Goal: Task Accomplishment & Management: Complete application form

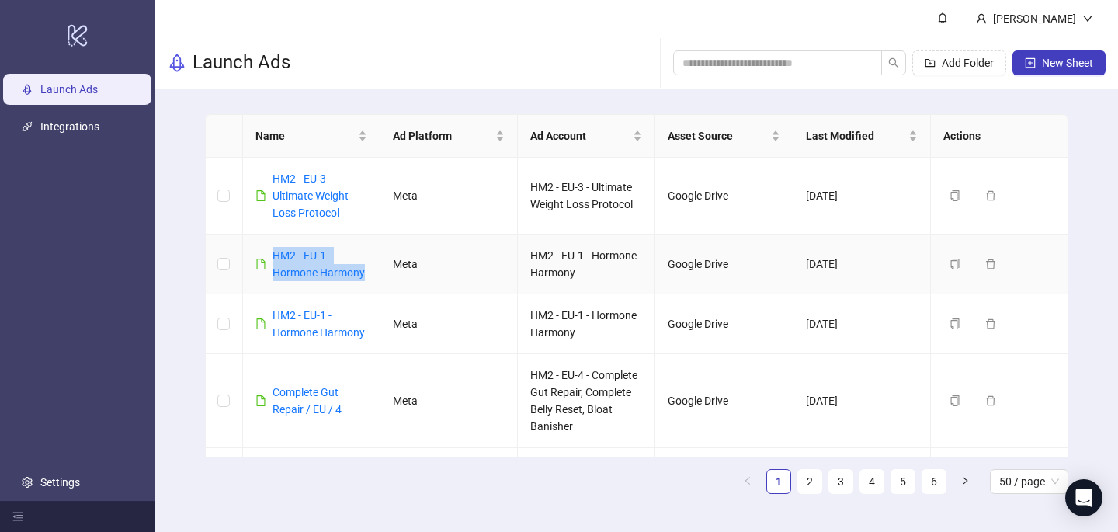
drag, startPoint x: 369, startPoint y: 270, endPoint x: 266, endPoint y: 251, distance: 105.0
click at [266, 251] on td "HM2 - EU-1 - Hormone Harmony" at bounding box center [311, 264] width 137 height 60
copy link "HM2 - EU-1 - Hormone Harmony"
click at [1072, 64] on span "New Sheet" at bounding box center [1067, 63] width 51 height 12
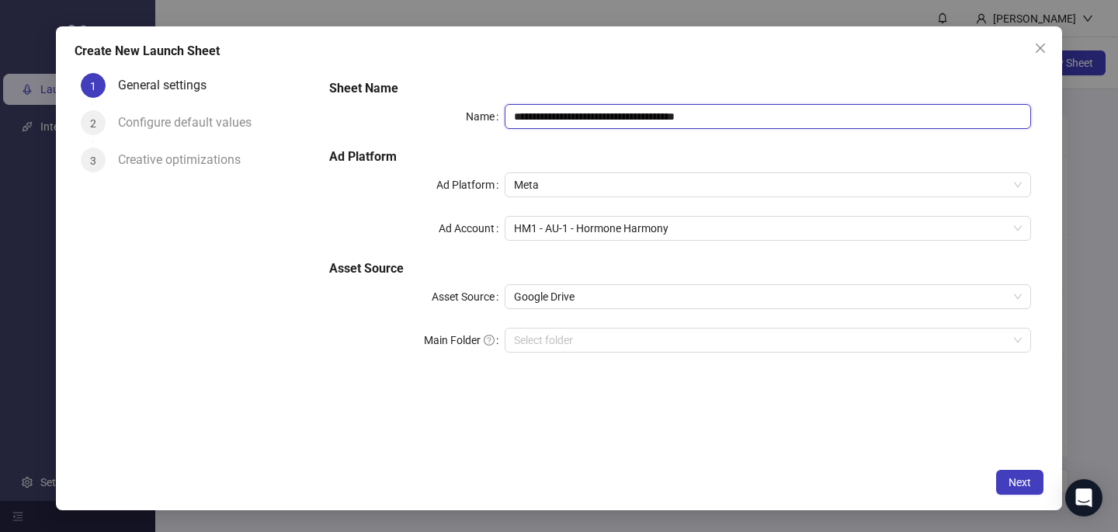
click at [685, 116] on input "**********" at bounding box center [768, 116] width 526 height 25
paste input "text"
type input "**********"
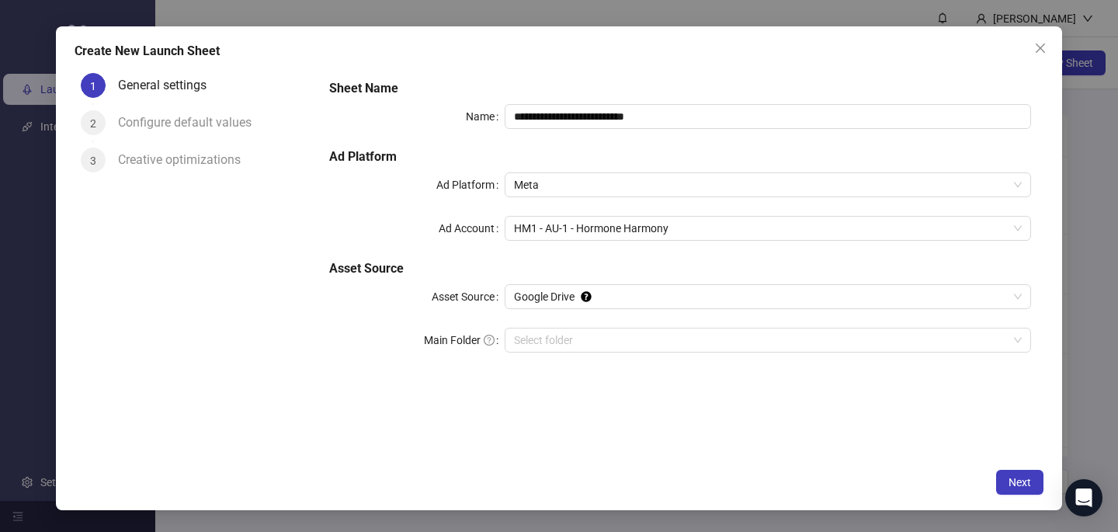
click at [664, 69] on form "**********" at bounding box center [680, 225] width 727 height 317
click at [599, 222] on span "HM1 - AU-1 - Hormone Harmony" at bounding box center [768, 228] width 508 height 23
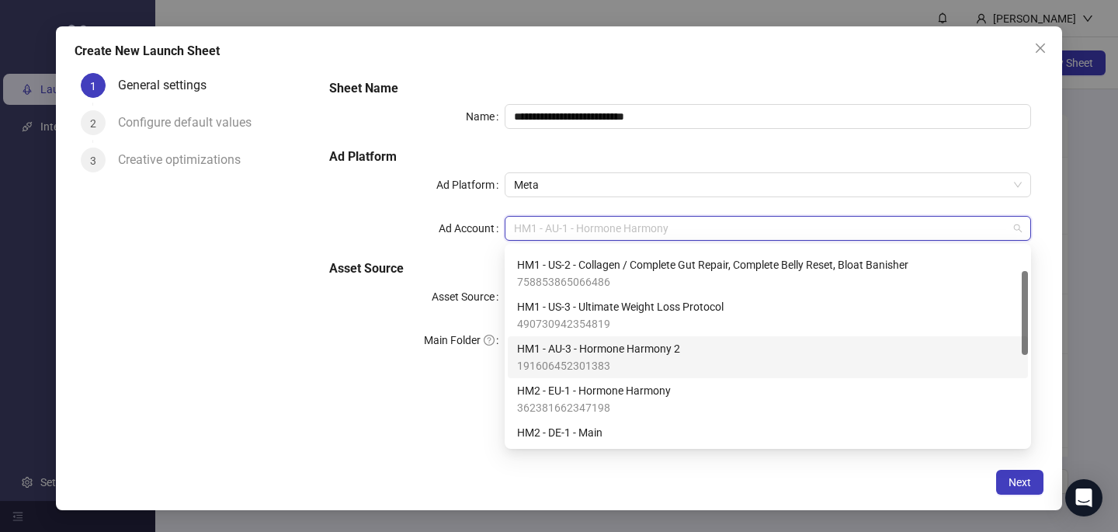
scroll to position [81, 0]
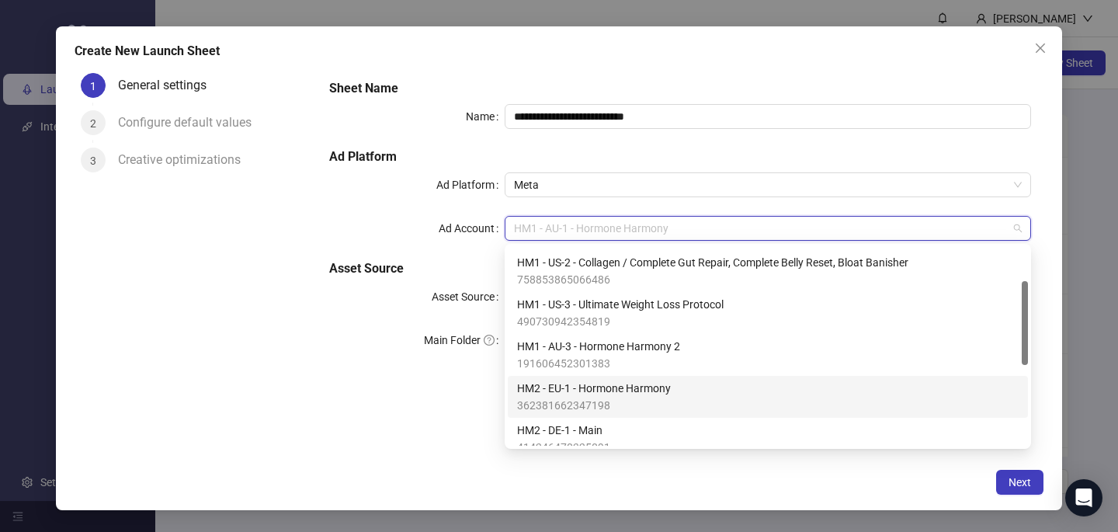
click at [598, 387] on span "HM2 - EU-1 - Hormone Harmony" at bounding box center [594, 388] width 154 height 17
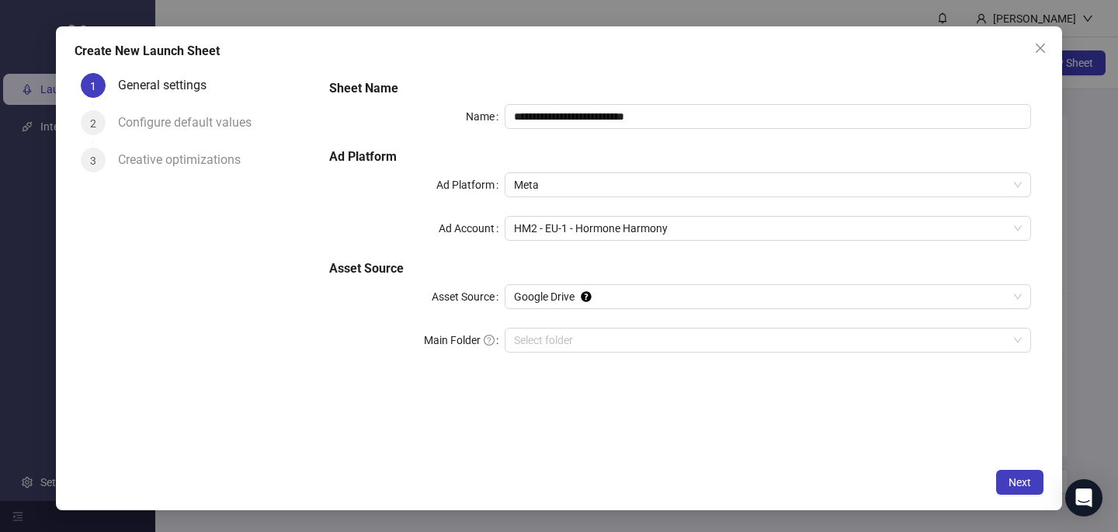
click at [596, 436] on div "**********" at bounding box center [680, 264] width 727 height 394
click at [1025, 484] on span "Next" at bounding box center [1019, 482] width 23 height 12
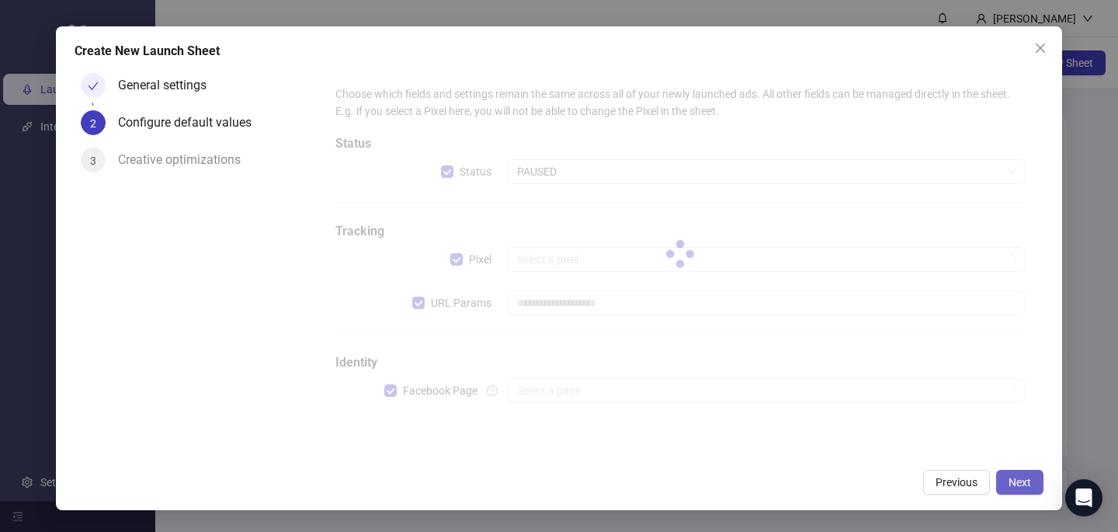
type input "**********"
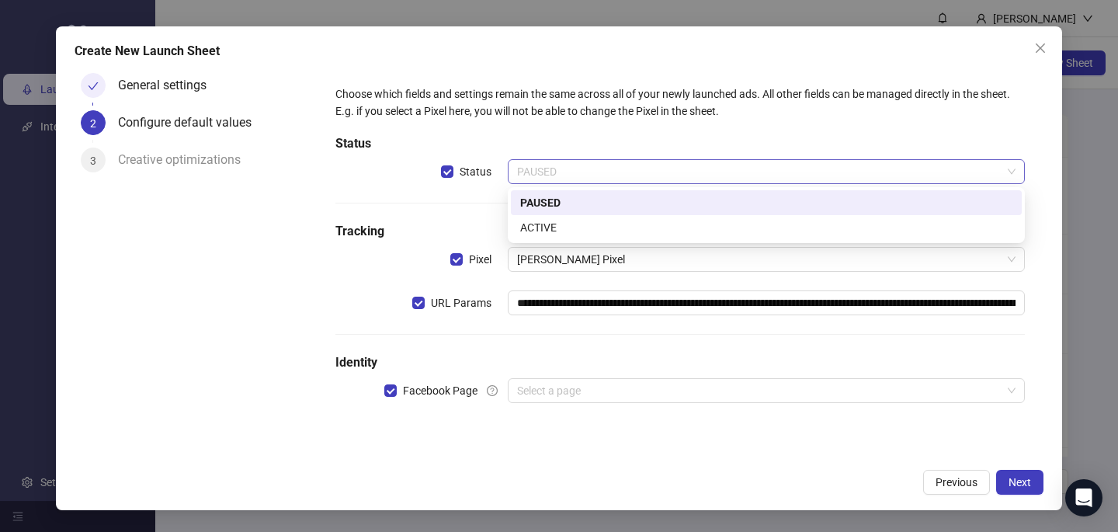
click at [687, 168] on span "PAUSED" at bounding box center [766, 171] width 498 height 23
click at [668, 225] on div "ACTIVE" at bounding box center [766, 227] width 492 height 17
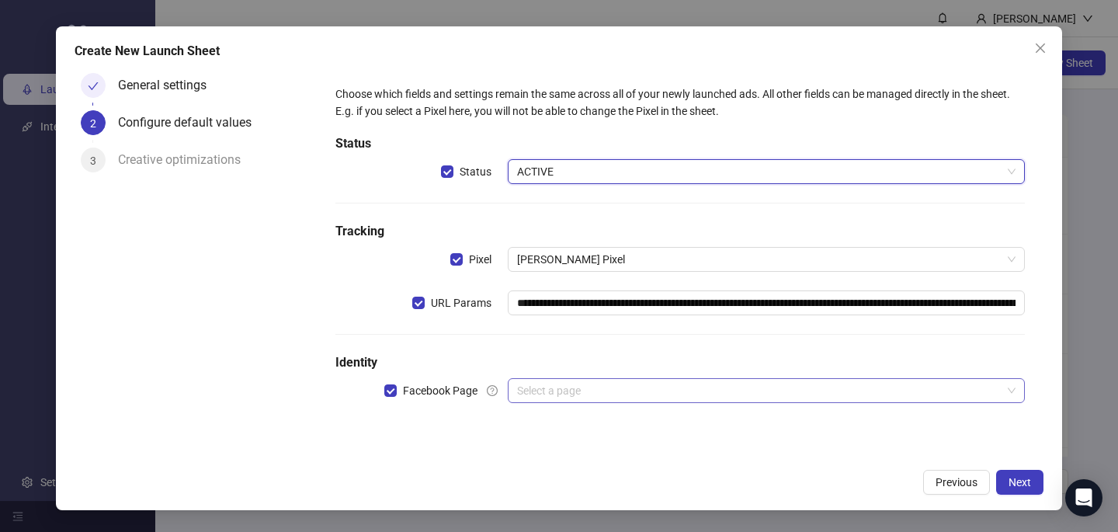
click at [608, 395] on input "search" at bounding box center [759, 390] width 484 height 23
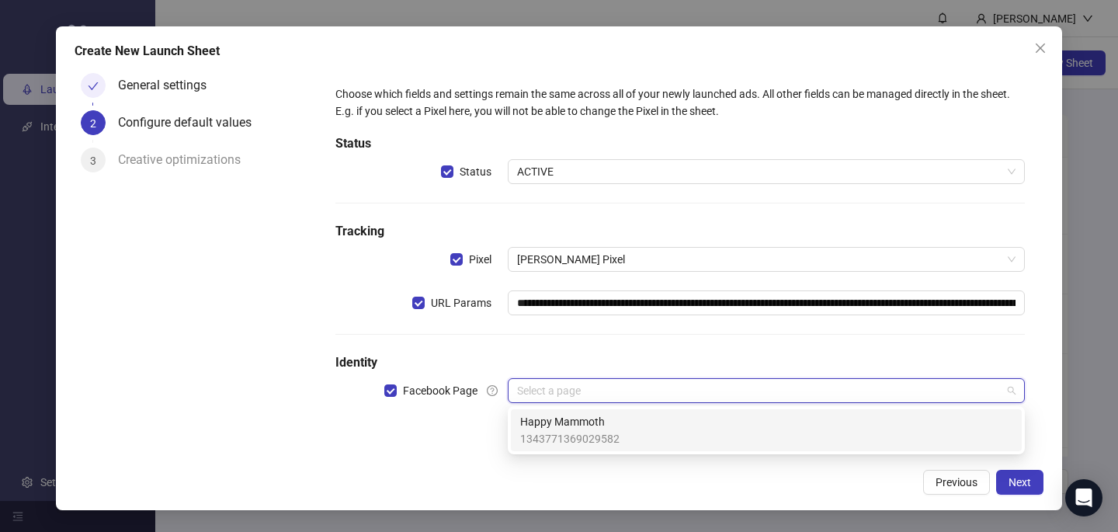
click at [601, 428] on span "Happy Mammoth" at bounding box center [569, 421] width 99 height 17
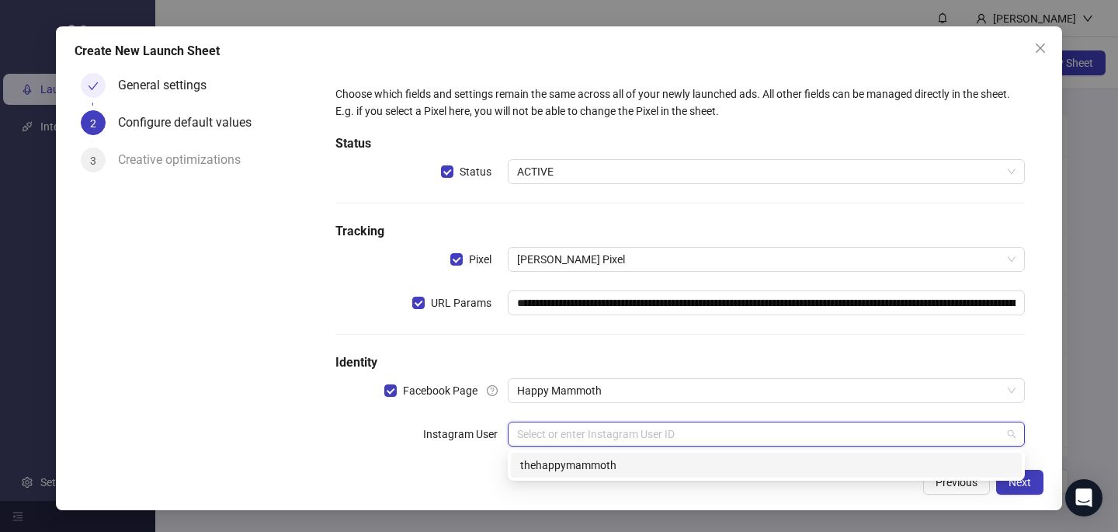
click at [599, 433] on input "search" at bounding box center [759, 433] width 484 height 23
click at [597, 461] on div "thehappymammoth" at bounding box center [766, 464] width 492 height 17
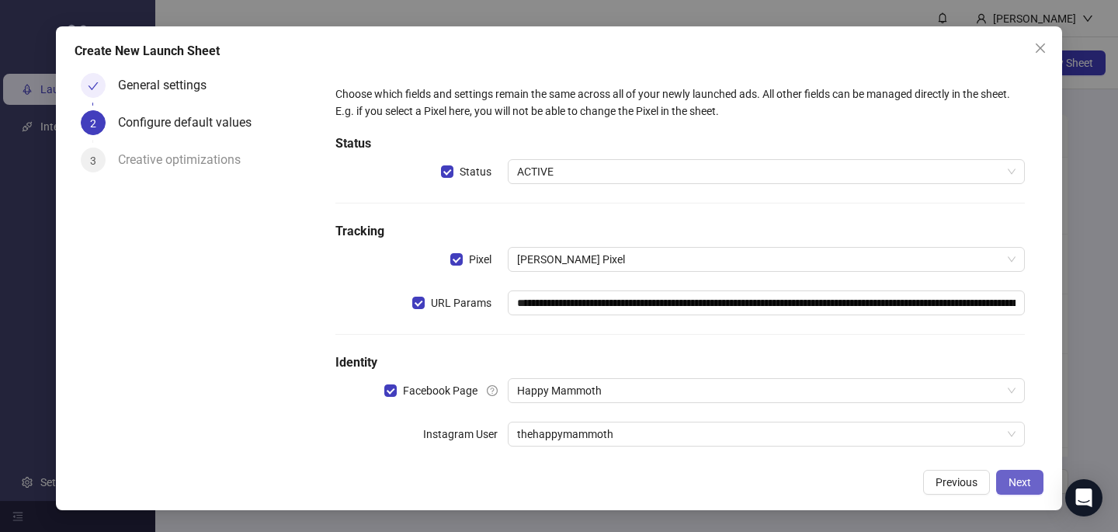
click at [1020, 480] on span "Next" at bounding box center [1019, 482] width 23 height 12
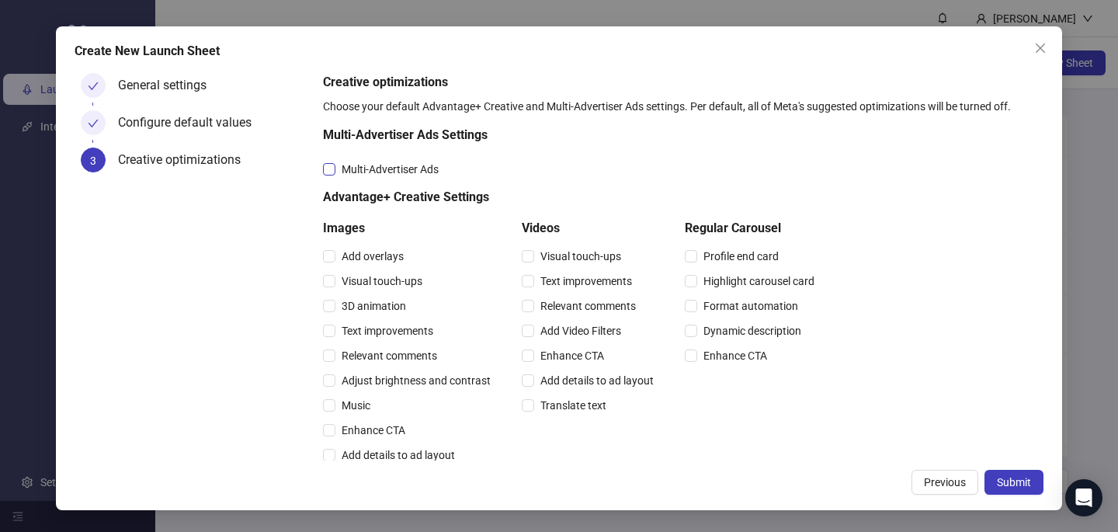
click at [421, 166] on span "Multi-Advertiser Ads" at bounding box center [389, 169] width 109 height 17
click at [357, 359] on span "Relevant comments" at bounding box center [389, 355] width 108 height 17
click at [584, 294] on div "Relevant comments" at bounding box center [591, 305] width 138 height 25
click at [585, 299] on span "Relevant comments" at bounding box center [588, 305] width 108 height 17
click at [1017, 482] on span "Submit" at bounding box center [1014, 482] width 34 height 12
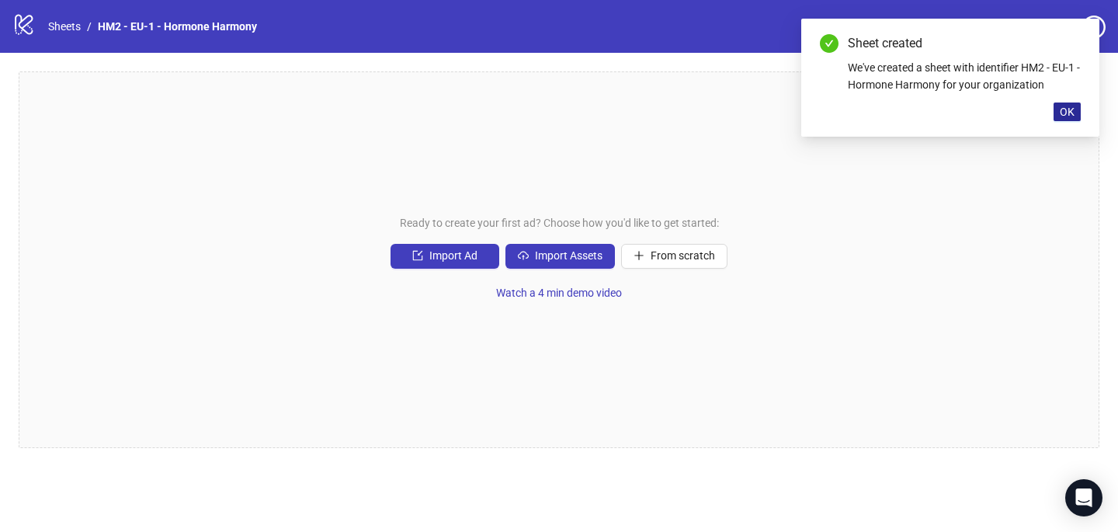
click at [1067, 116] on span "OK" at bounding box center [1067, 112] width 15 height 12
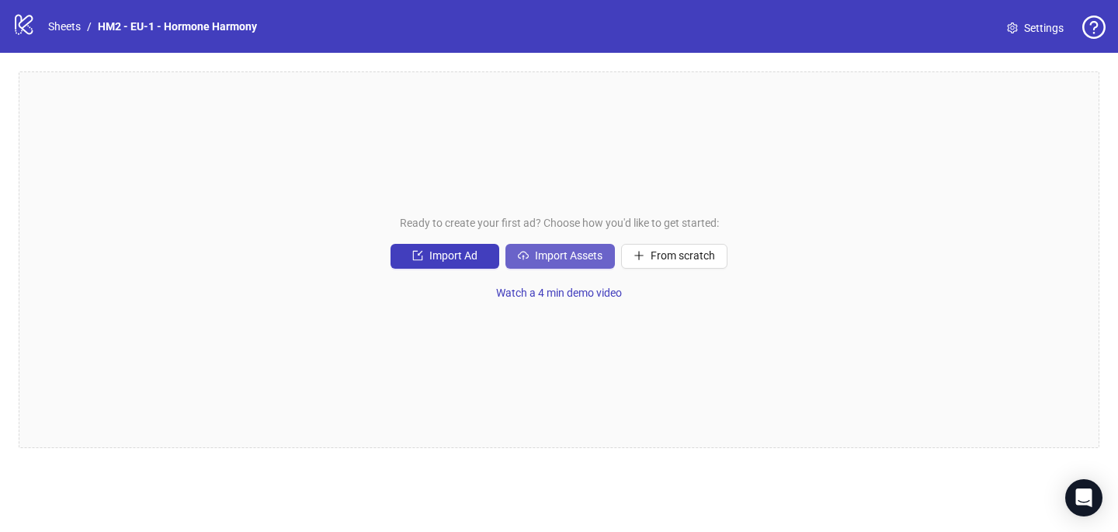
click at [549, 248] on button "Import Assets" at bounding box center [559, 256] width 109 height 25
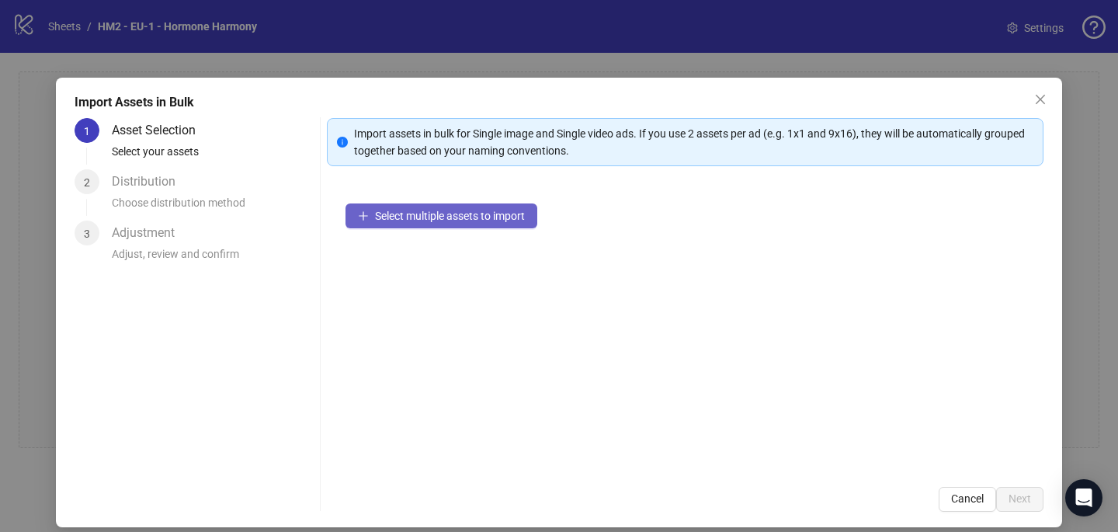
click at [505, 220] on span "Select multiple assets to import" at bounding box center [450, 216] width 150 height 12
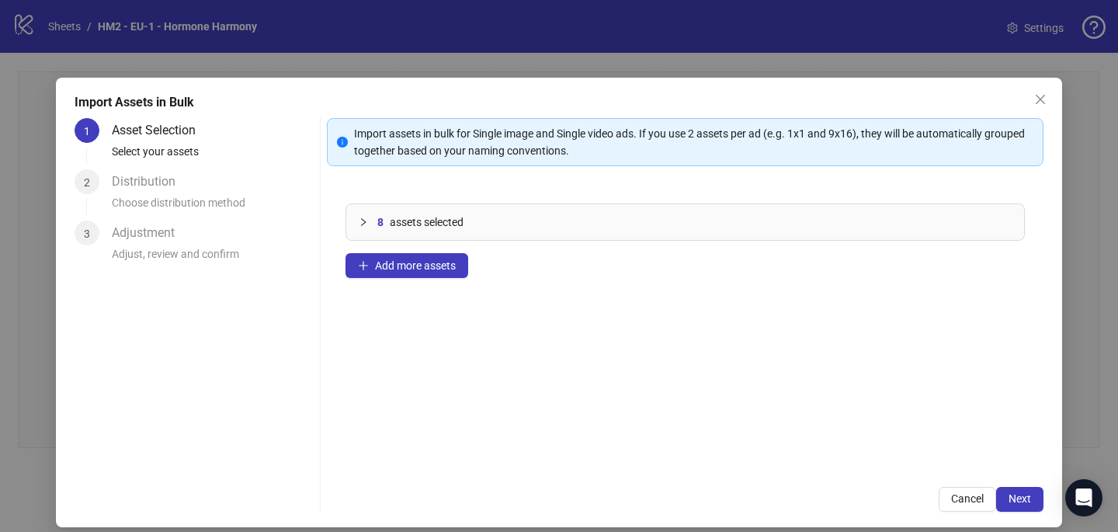
click at [1021, 482] on div "Import assets in bulk for Single image and Single video ads. If you use 2 asset…" at bounding box center [685, 315] width 716 height 394
click at [1021, 501] on span "Next" at bounding box center [1019, 498] width 23 height 12
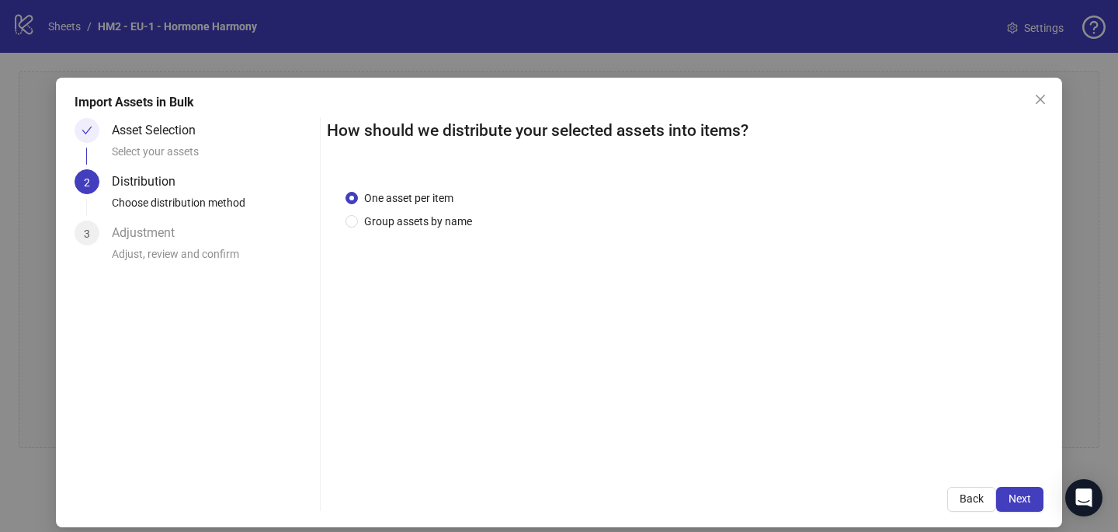
click at [445, 229] on div "One asset per item Group assets by name" at bounding box center [685, 319] width 716 height 297
click at [442, 217] on span "Group assets by name" at bounding box center [418, 221] width 120 height 17
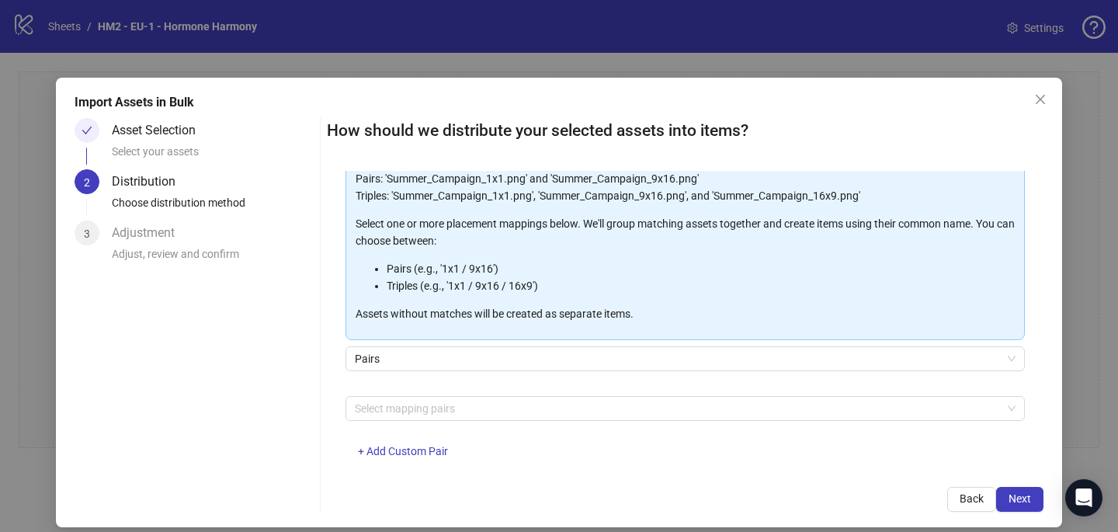
scroll to position [158, 0]
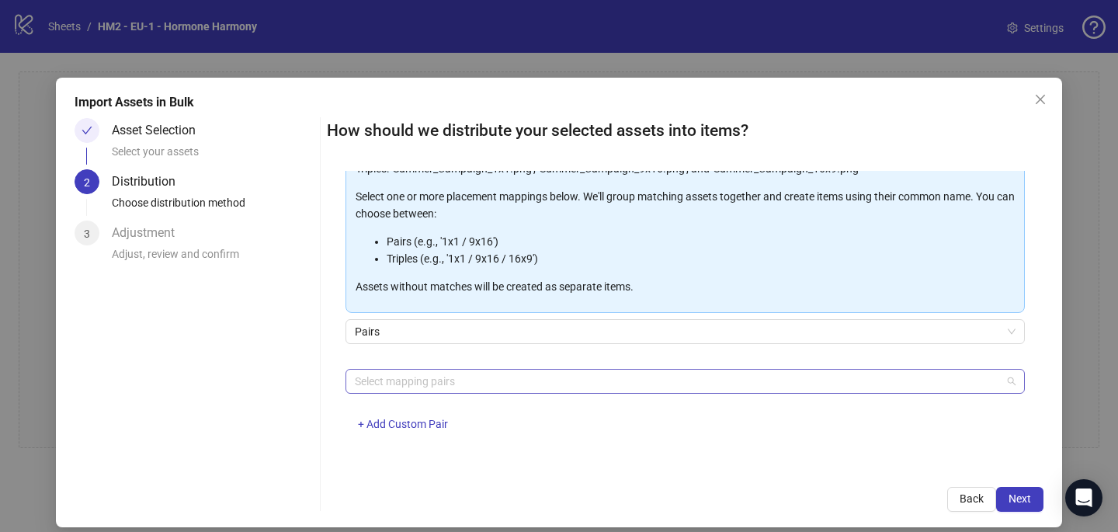
click at [442, 385] on div at bounding box center [677, 381] width 657 height 22
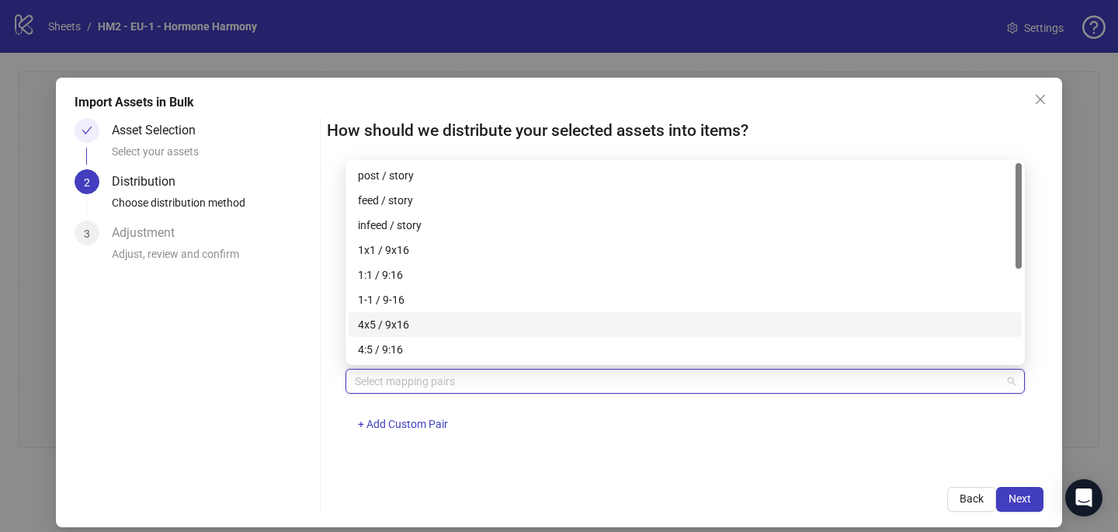
click at [434, 314] on div "4x5 / 9x16" at bounding box center [685, 324] width 673 height 25
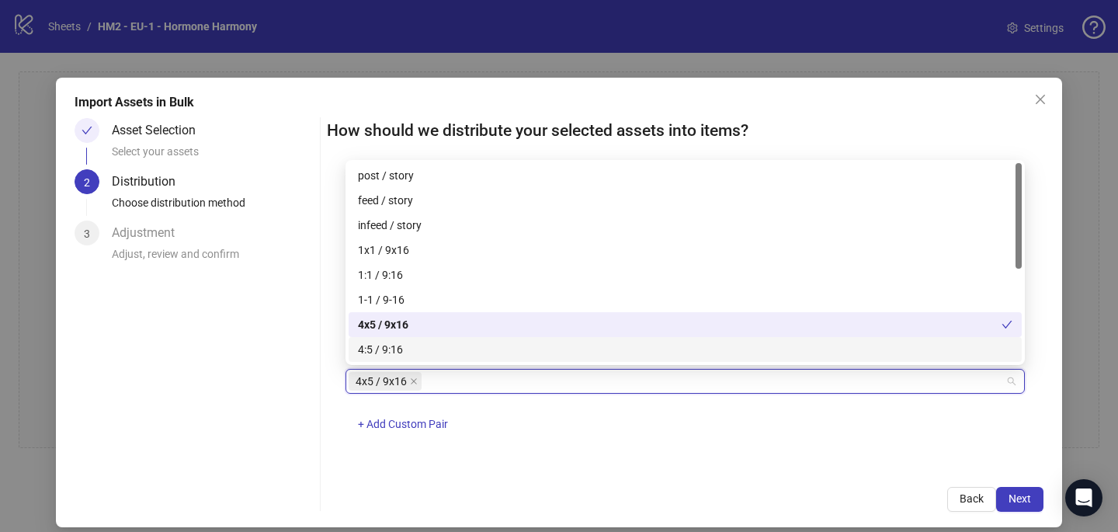
click at [584, 473] on div "How should we distribute your selected assets into items? One asset per item Gr…" at bounding box center [685, 315] width 716 height 394
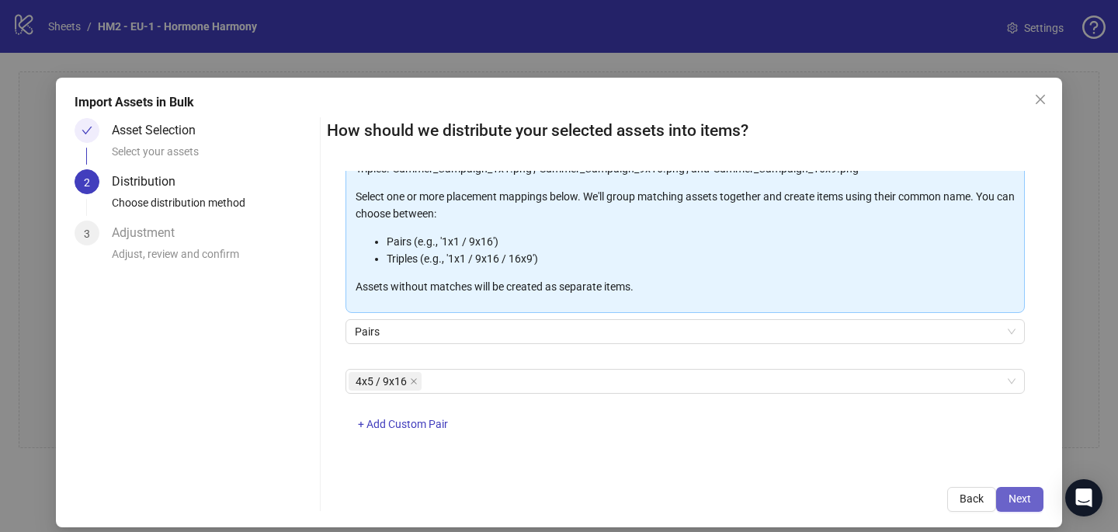
click at [1012, 496] on span "Next" at bounding box center [1019, 498] width 23 height 12
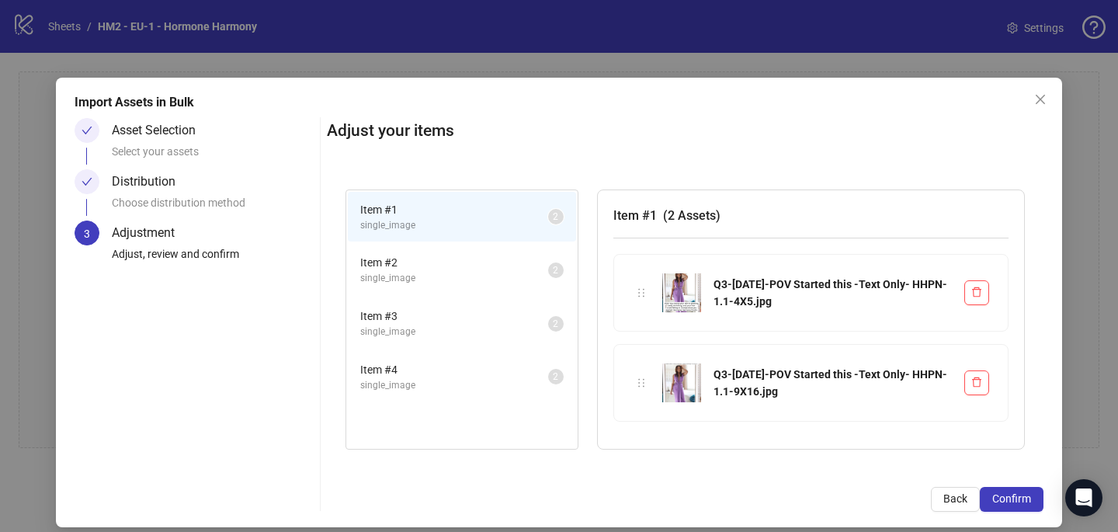
click at [1012, 496] on span "Confirm" at bounding box center [1011, 498] width 39 height 12
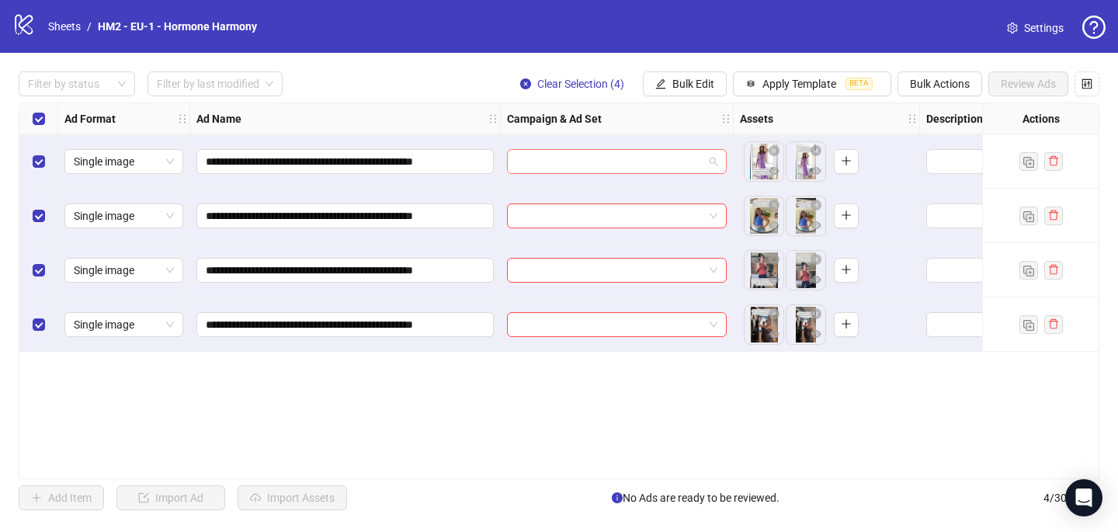
click at [589, 167] on input "search" at bounding box center [609, 161] width 187 height 23
paste input "**********"
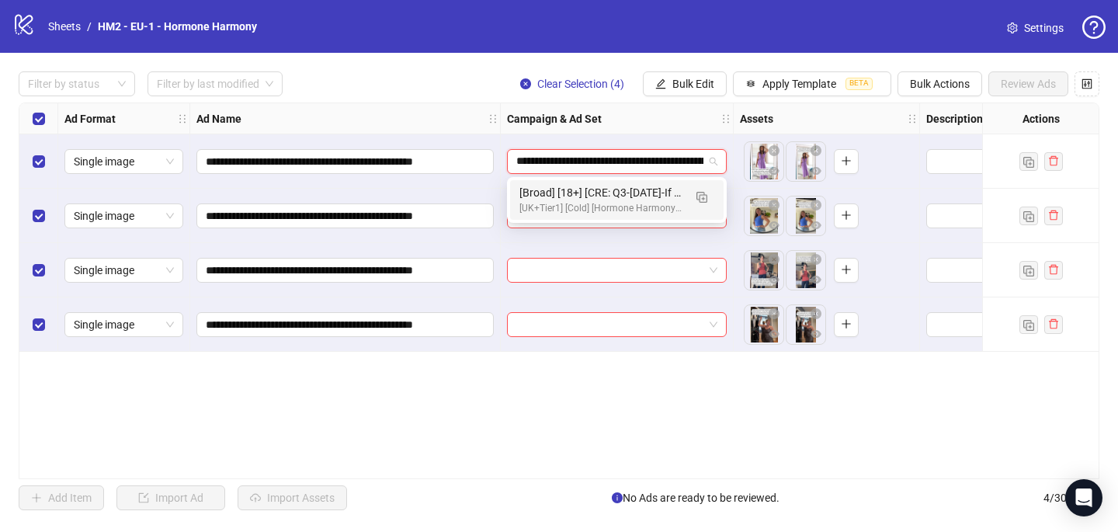
scroll to position [0, 791]
click at [700, 195] on img "button" at bounding box center [701, 197] width 11 height 11
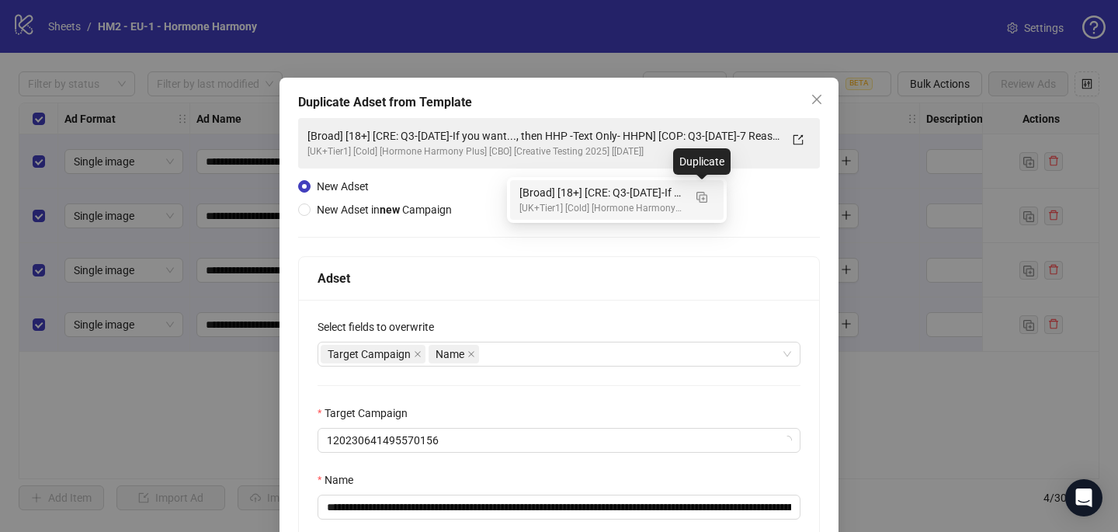
type input "**********"
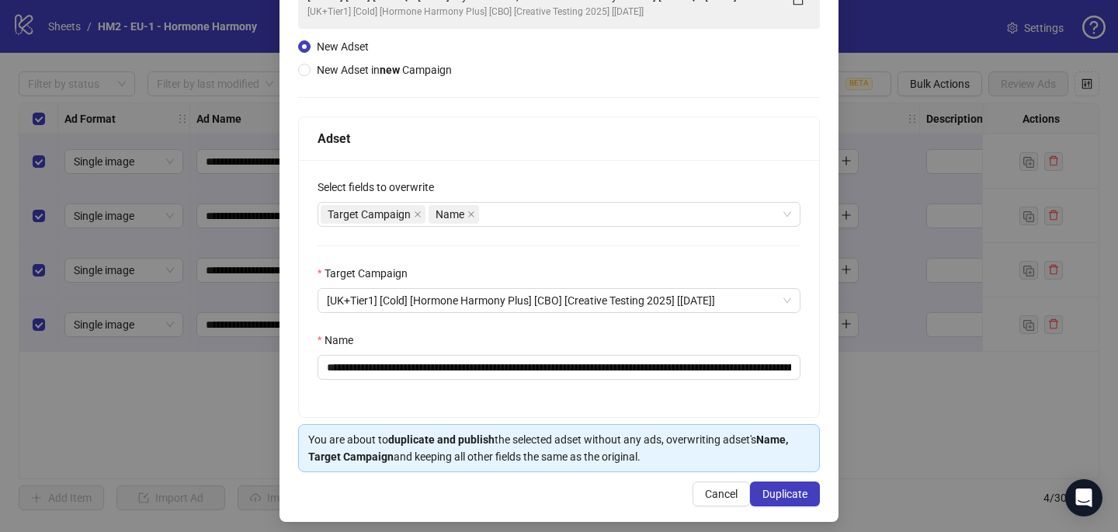
scroll to position [149, 0]
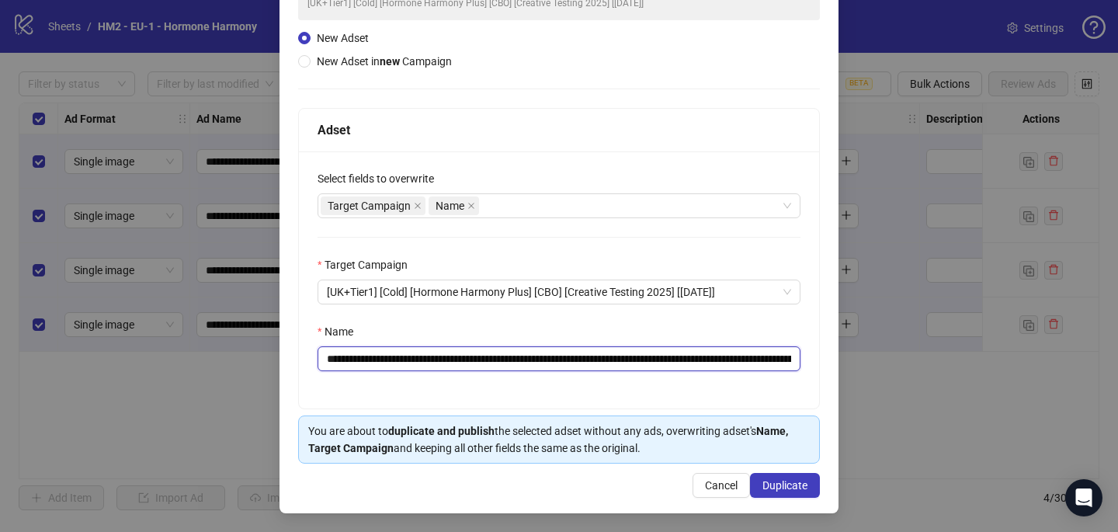
drag, startPoint x: 700, startPoint y: 353, endPoint x: 421, endPoint y: 352, distance: 278.7
click at [421, 352] on input "**********" at bounding box center [558, 358] width 483 height 25
paste input "text"
click at [778, 358] on input "**********" at bounding box center [558, 358] width 483 height 25
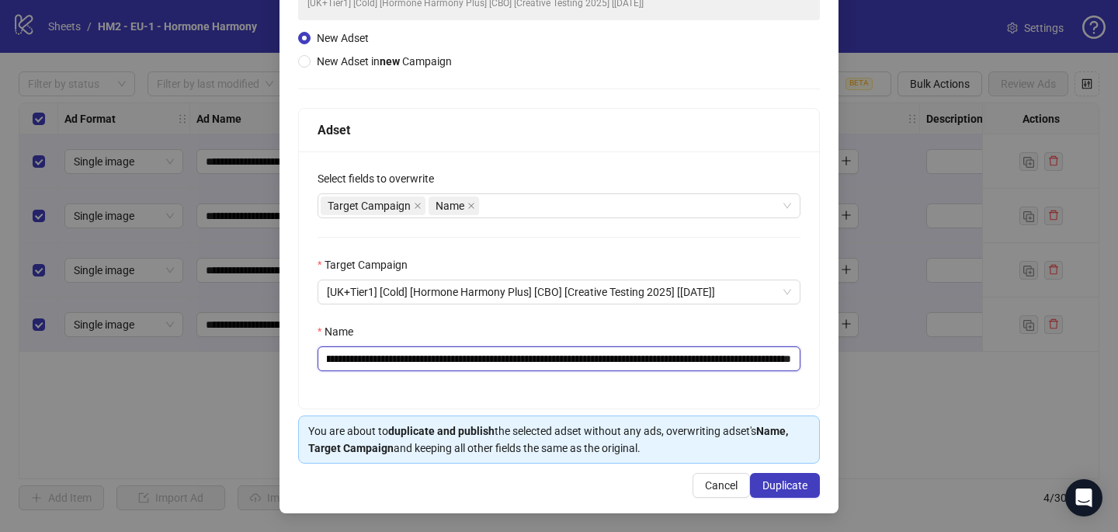
drag, startPoint x: 737, startPoint y: 359, endPoint x: 836, endPoint y: 361, distance: 98.6
click at [836, 361] on div "**********" at bounding box center [558, 221] width 559 height 584
click at [737, 356] on input "**********" at bounding box center [558, 358] width 483 height 25
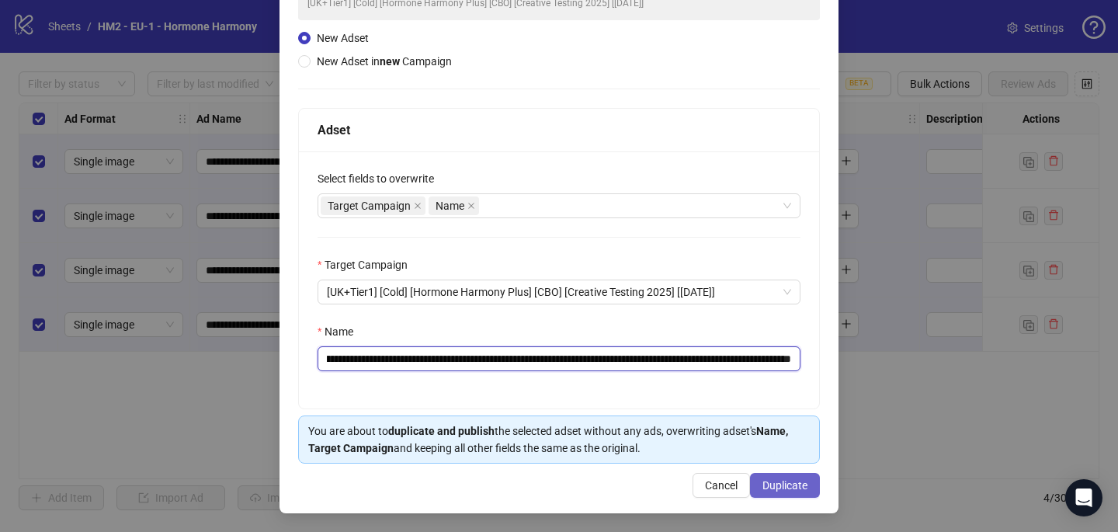
type input "**********"
click at [786, 486] on span "Duplicate" at bounding box center [784, 485] width 45 height 12
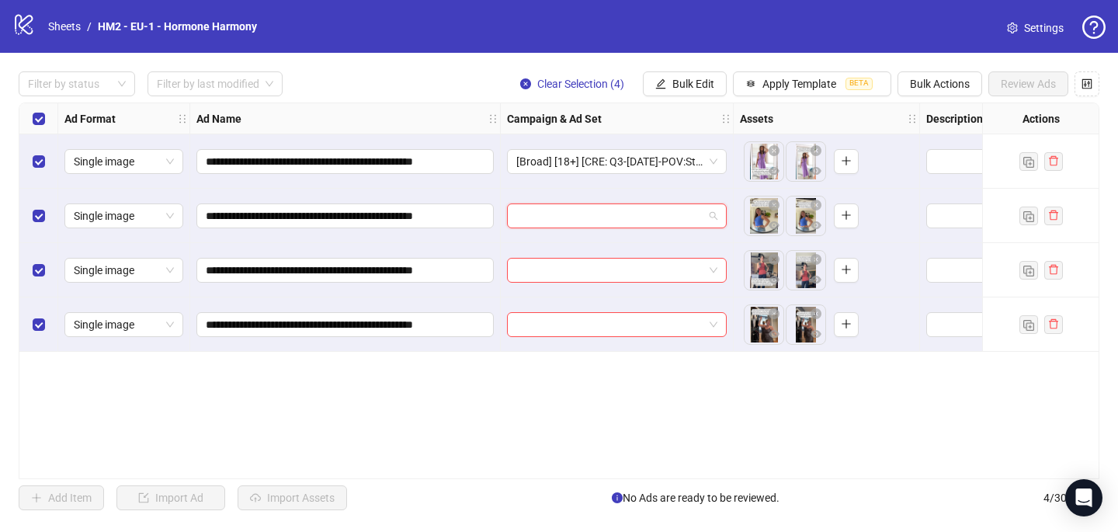
click at [608, 217] on input "search" at bounding box center [609, 215] width 187 height 23
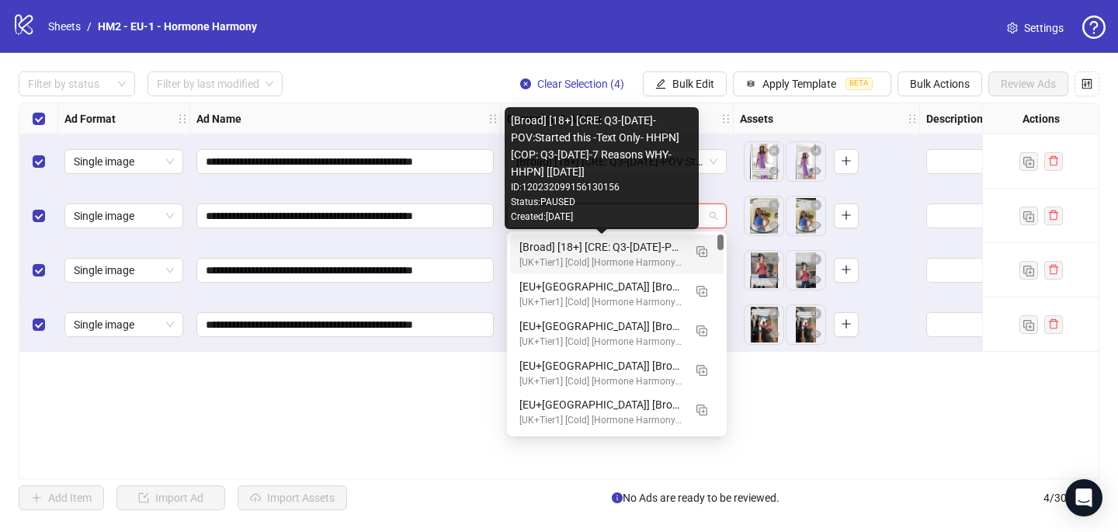
click at [608, 241] on div "[Broad] [18+] [CRE: Q3-[DATE]-POV:Started this -Text Only- HHPN] [COP: Q3-[DATE…" at bounding box center [601, 246] width 164 height 17
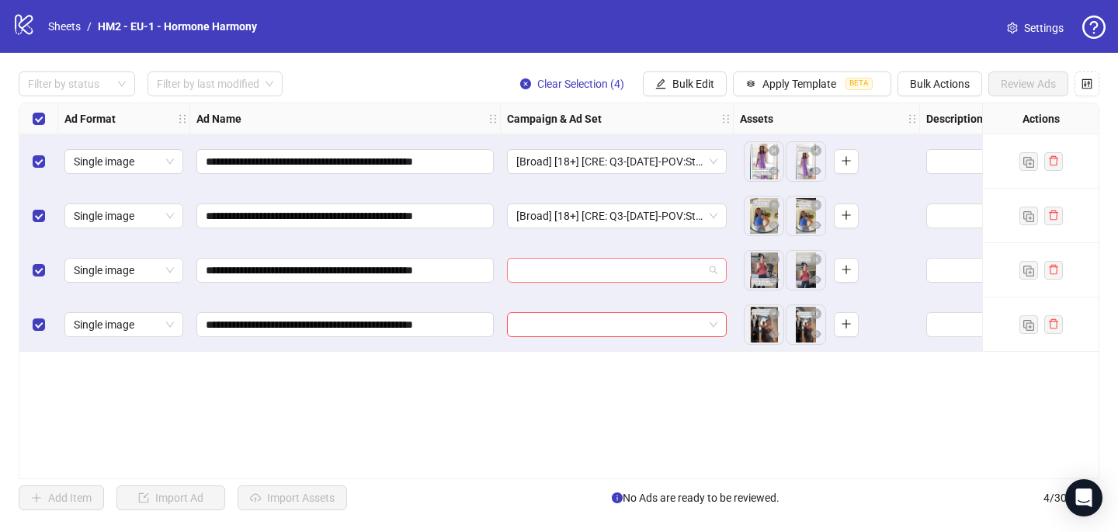
click at [595, 271] on input "search" at bounding box center [609, 269] width 187 height 23
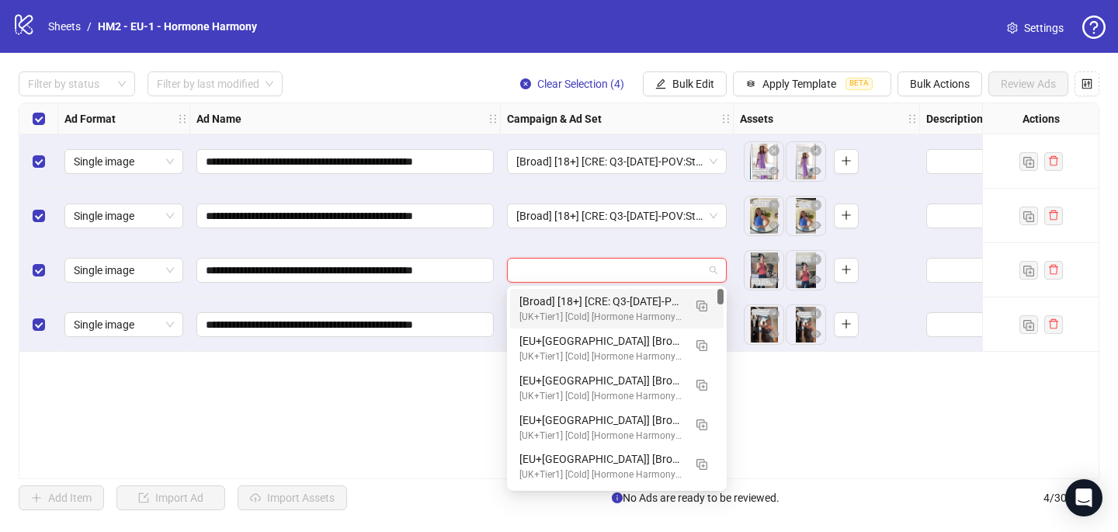
click at [591, 297] on div "[Broad] [18+] [CRE: Q3-[DATE]-POV:Started this -Text Only- HHPN] [COP: Q3-[DATE…" at bounding box center [601, 301] width 164 height 17
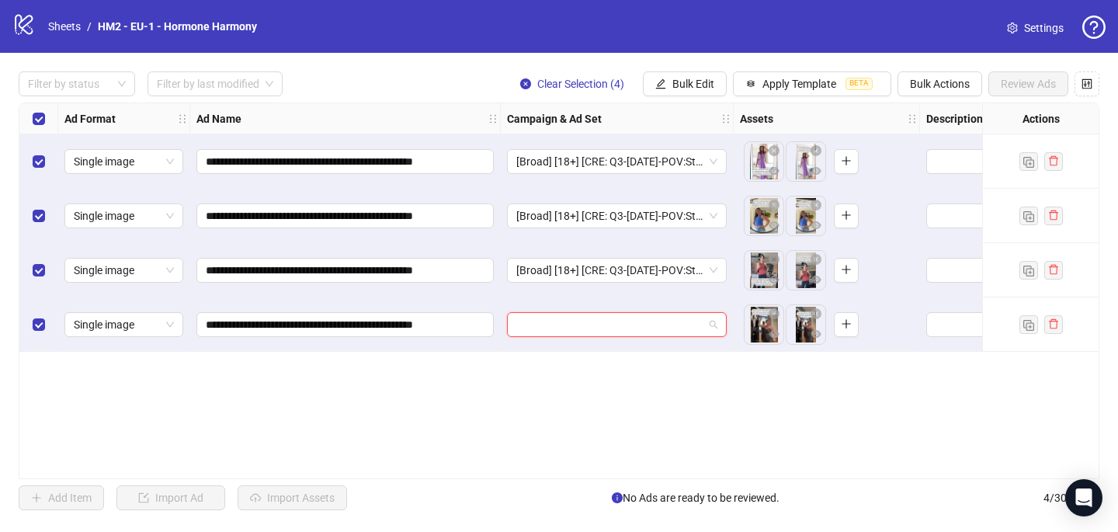
click at [591, 328] on input "search" at bounding box center [609, 324] width 187 height 23
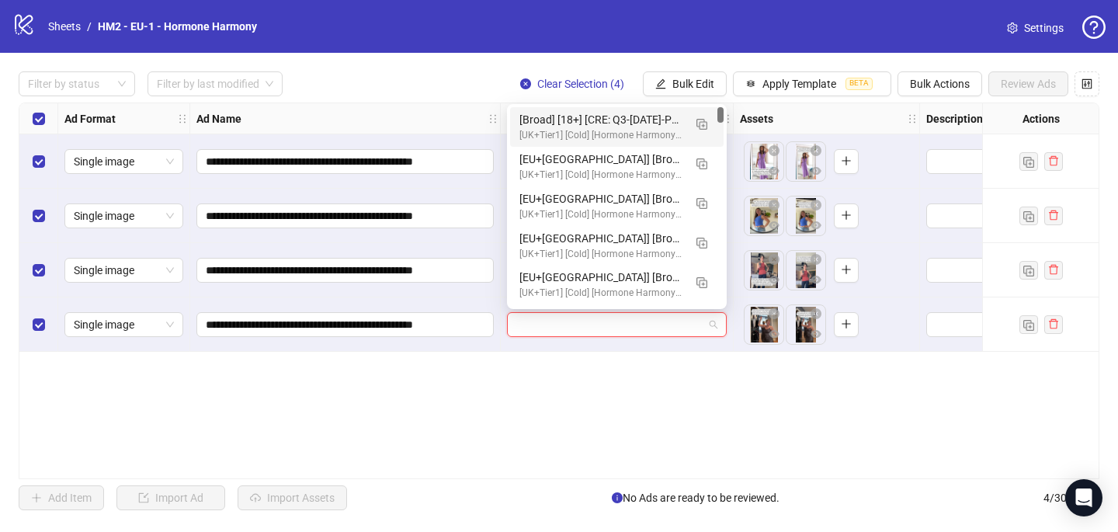
click at [611, 112] on div "[Broad] [18+] [CRE: Q3-[DATE]-POV:Started this -Text Only- HHPN] [COP: Q3-[DATE…" at bounding box center [601, 119] width 164 height 17
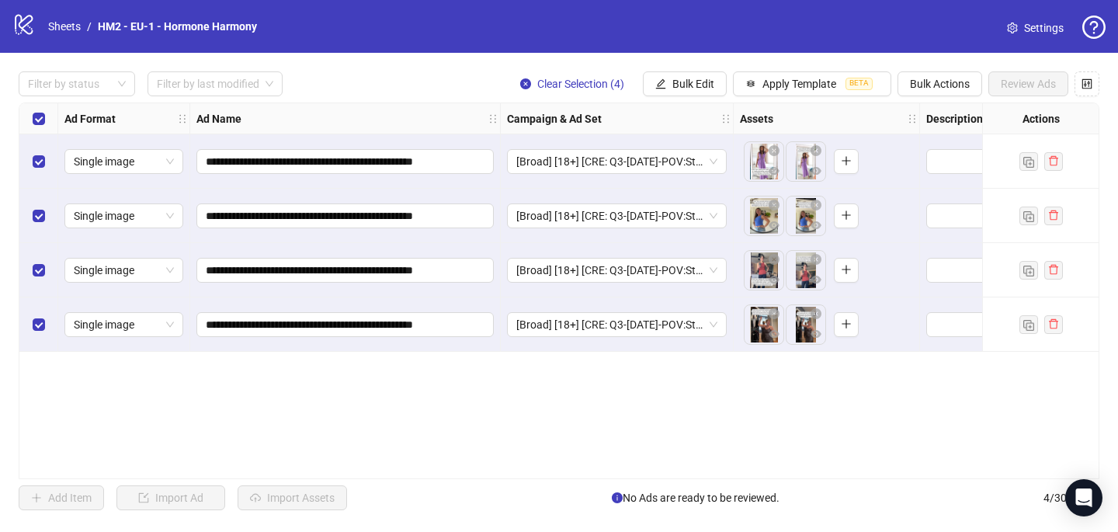
click at [517, 389] on div "**********" at bounding box center [559, 290] width 1080 height 376
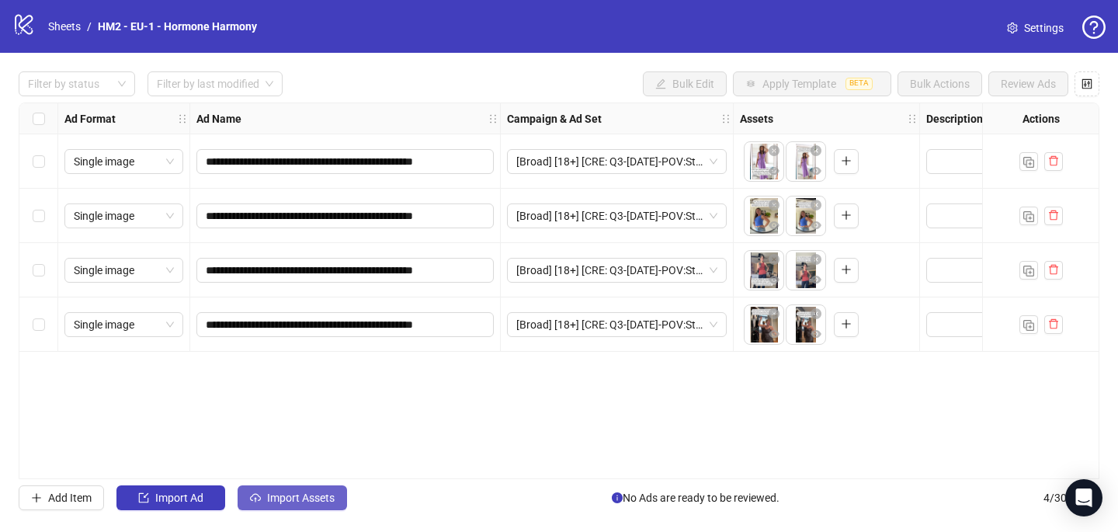
click at [308, 501] on span "Import Assets" at bounding box center [301, 497] width 68 height 12
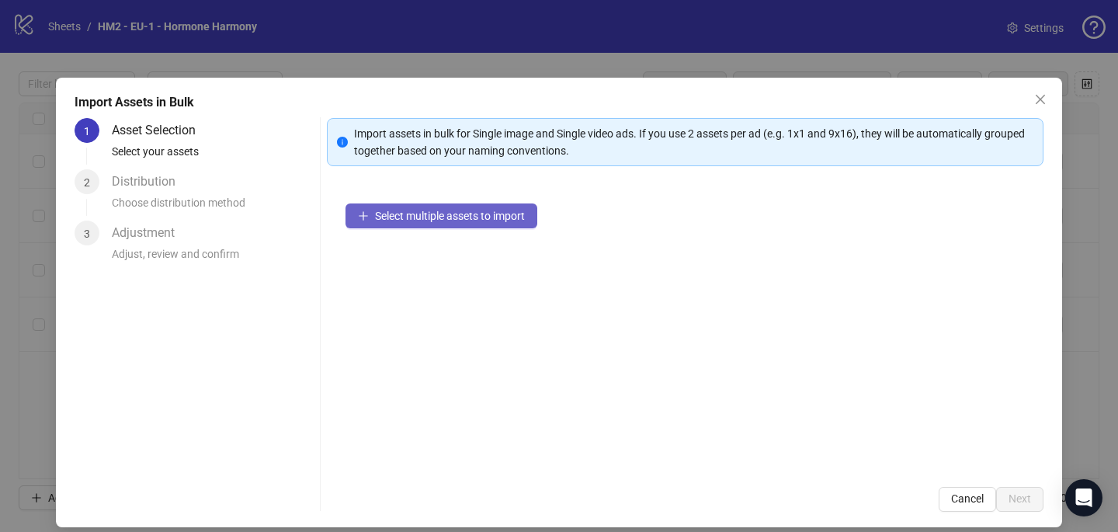
click at [442, 203] on div "Select multiple assets to import" at bounding box center [685, 326] width 716 height 283
click at [441, 210] on span "Select multiple assets to import" at bounding box center [450, 216] width 150 height 12
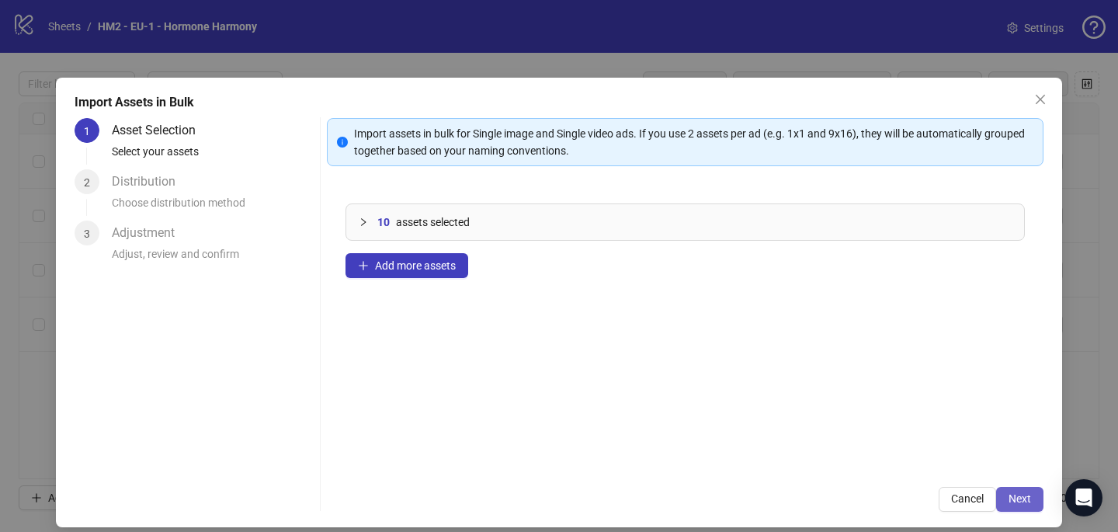
click at [1029, 502] on span "Next" at bounding box center [1019, 498] width 23 height 12
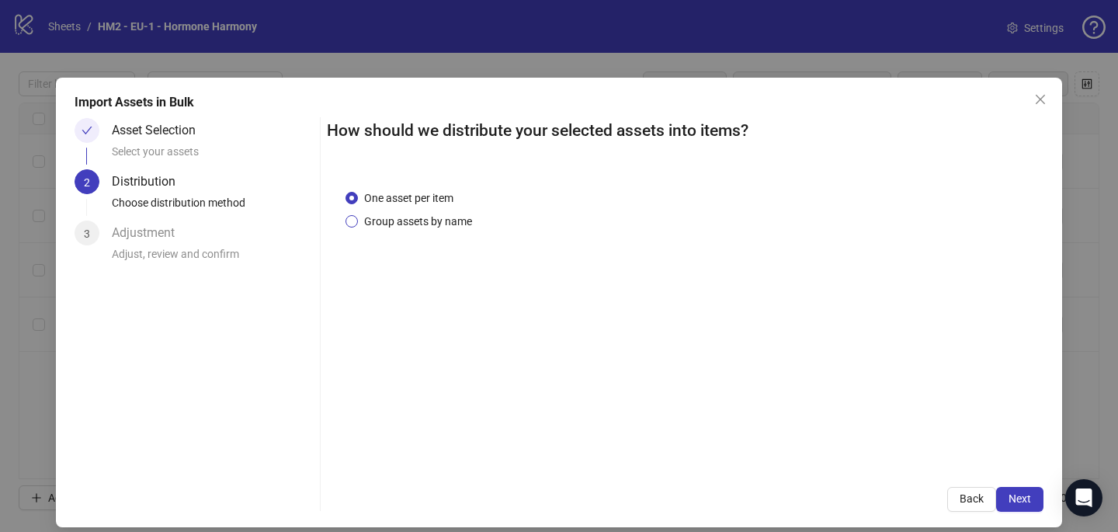
click at [442, 228] on span "Group assets by name" at bounding box center [418, 221] width 120 height 17
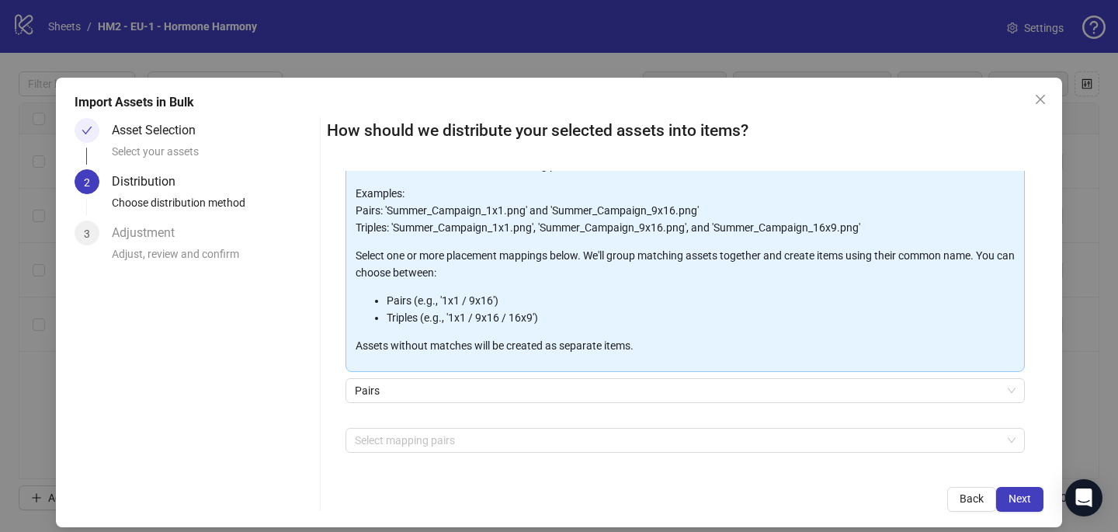
scroll to position [103, 0]
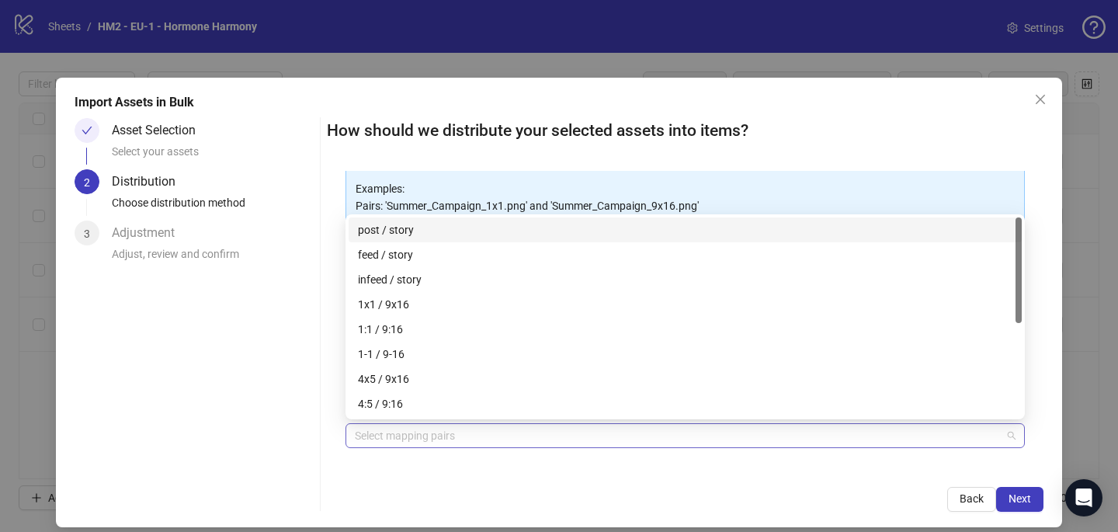
click at [440, 425] on div at bounding box center [677, 436] width 657 height 22
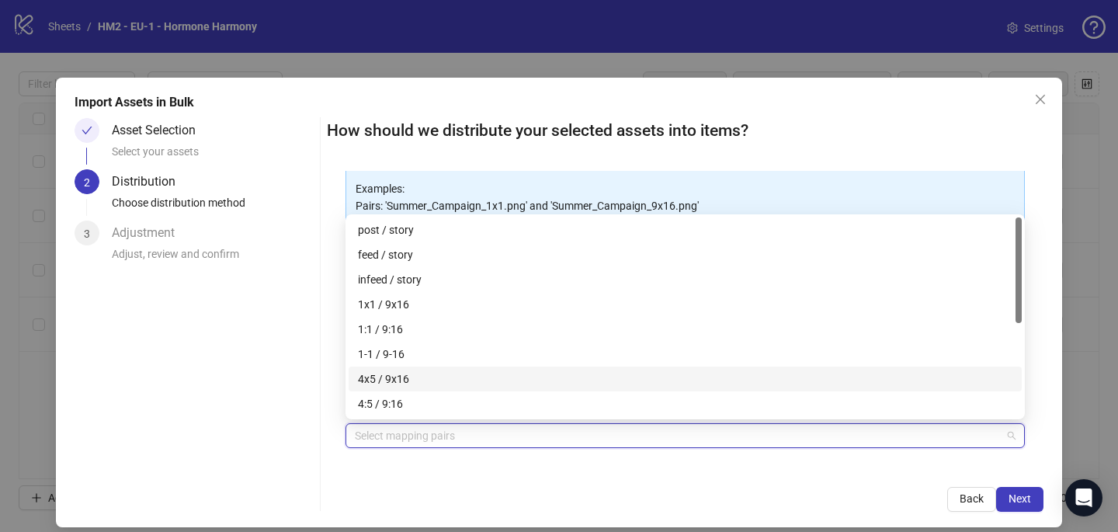
click at [435, 370] on div "4x5 / 9x16" at bounding box center [685, 378] width 654 height 17
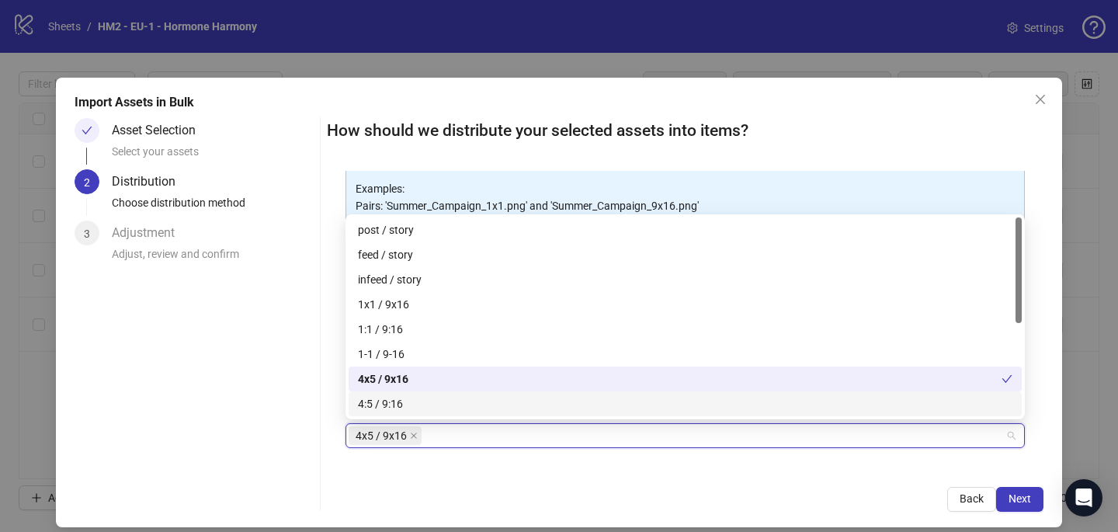
click at [519, 478] on div "How should we distribute your selected assets into items? One asset per item Gr…" at bounding box center [685, 315] width 716 height 394
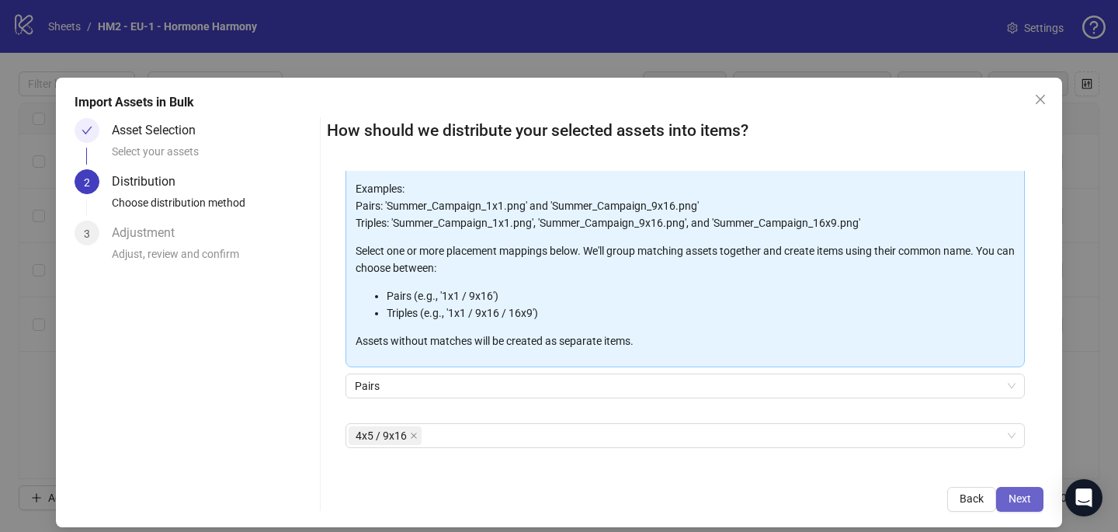
click at [1001, 498] on button "Next" at bounding box center [1019, 499] width 47 height 25
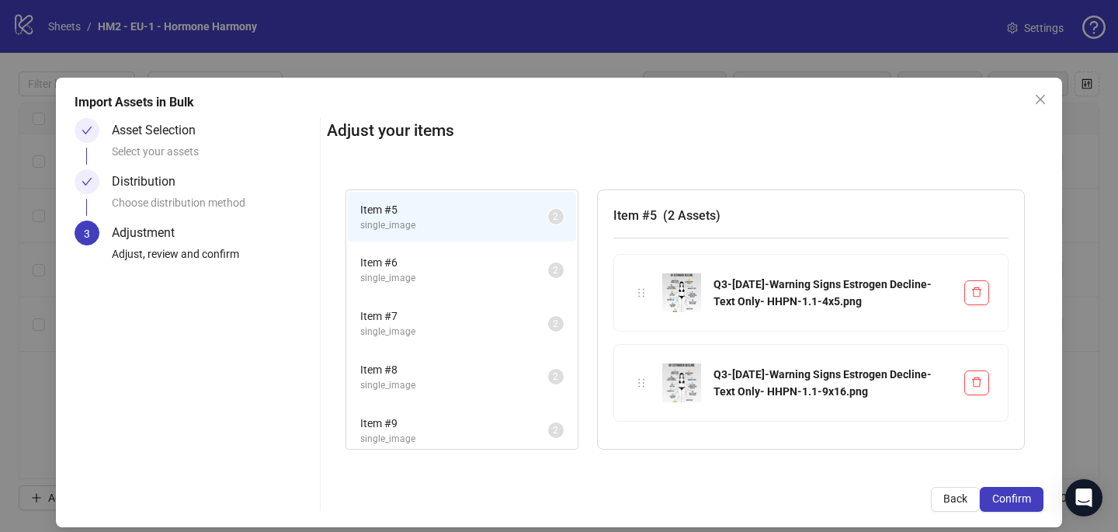
click at [1001, 498] on span "Confirm" at bounding box center [1011, 498] width 39 height 12
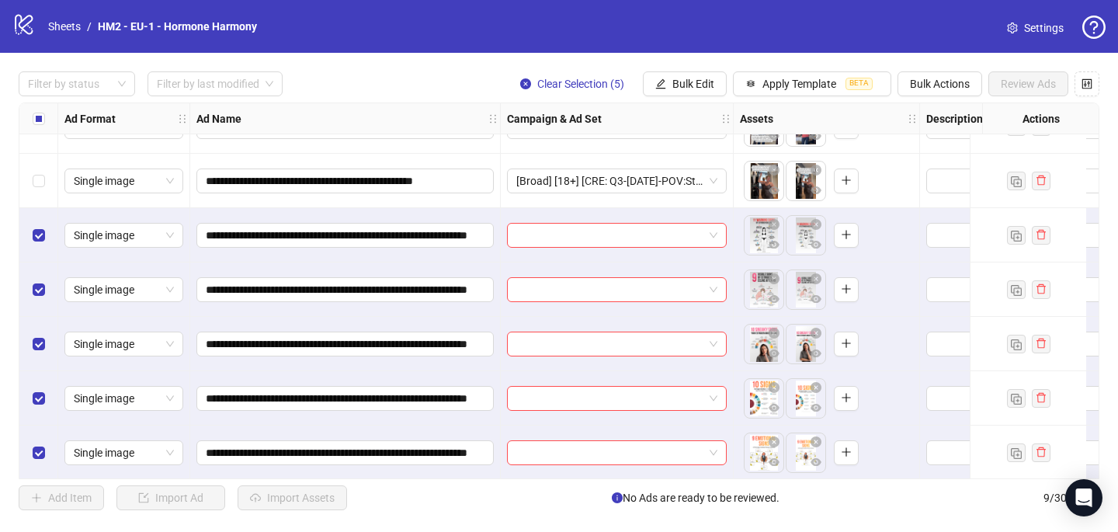
scroll to position [151, 0]
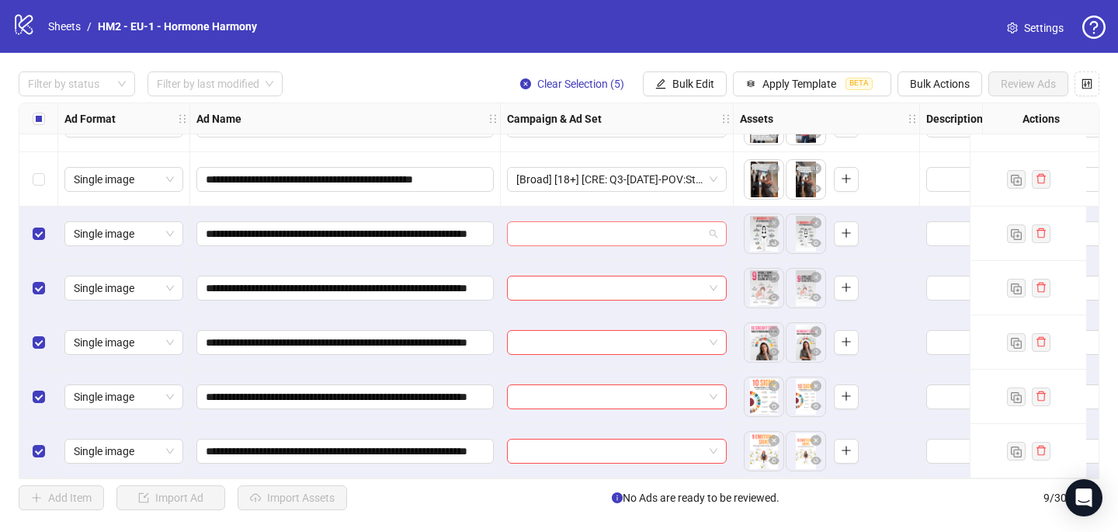
click at [570, 223] on input "search" at bounding box center [609, 233] width 187 height 23
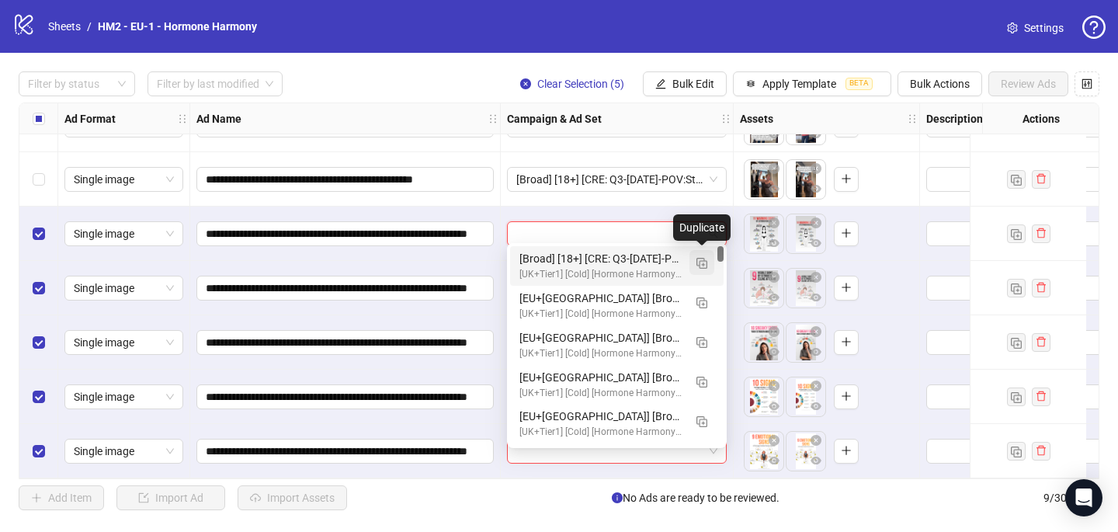
click at [701, 258] on img "button" at bounding box center [701, 263] width 11 height 11
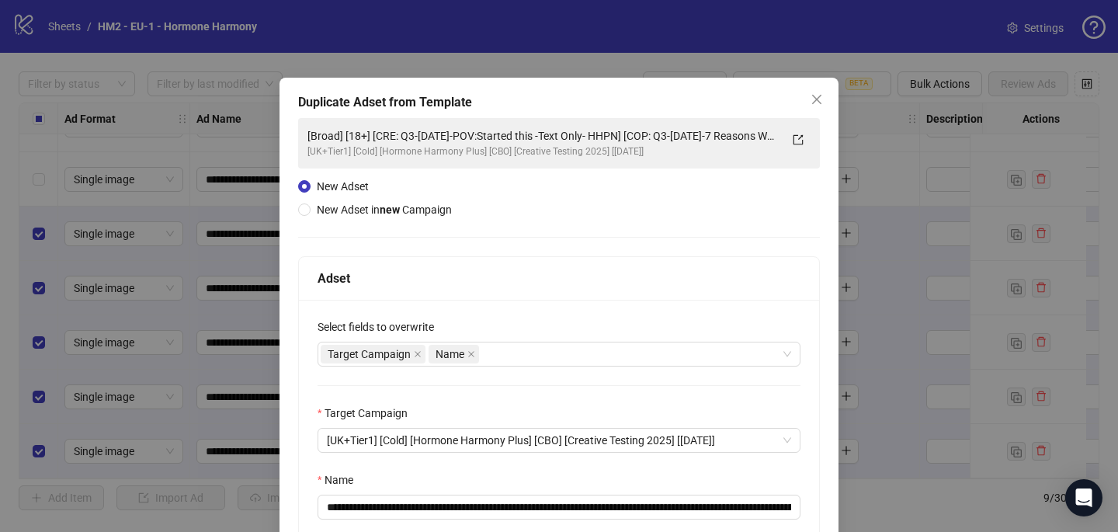
scroll to position [132, 0]
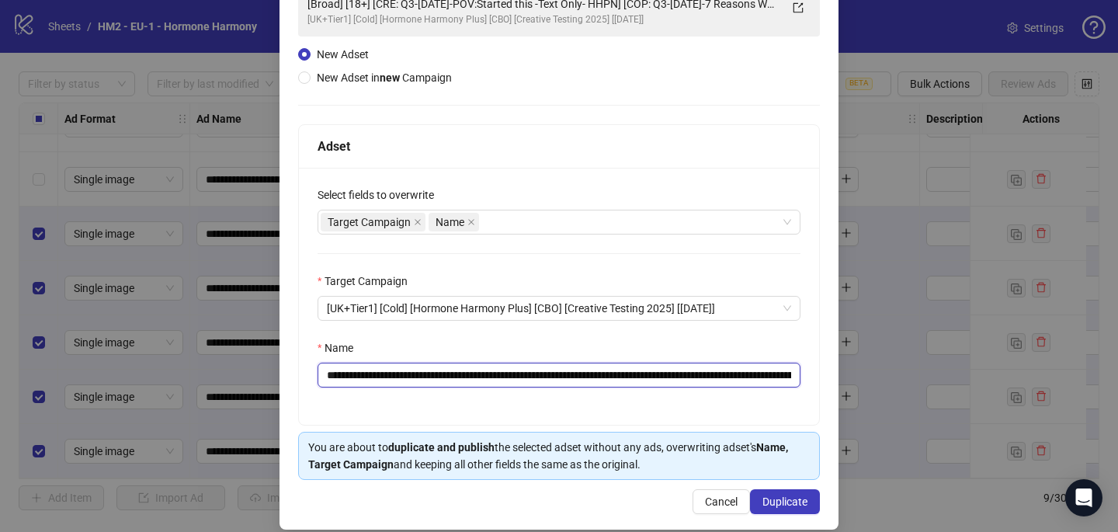
drag, startPoint x: 668, startPoint y: 376, endPoint x: 420, endPoint y: 376, distance: 248.4
click at [421, 376] on input "**********" at bounding box center [558, 374] width 483 height 25
paste input "**********"
type input "**********"
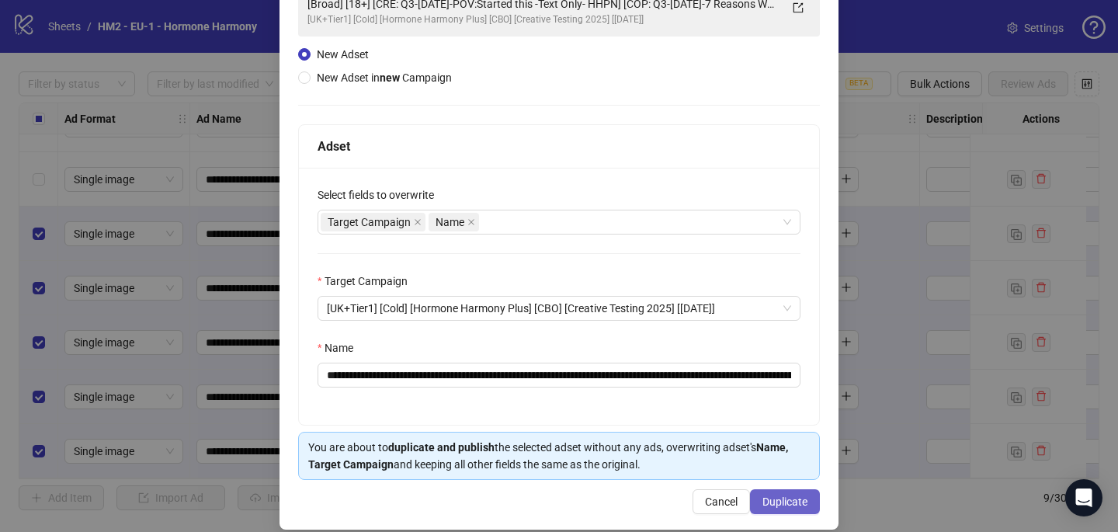
click at [789, 501] on span "Duplicate" at bounding box center [784, 501] width 45 height 12
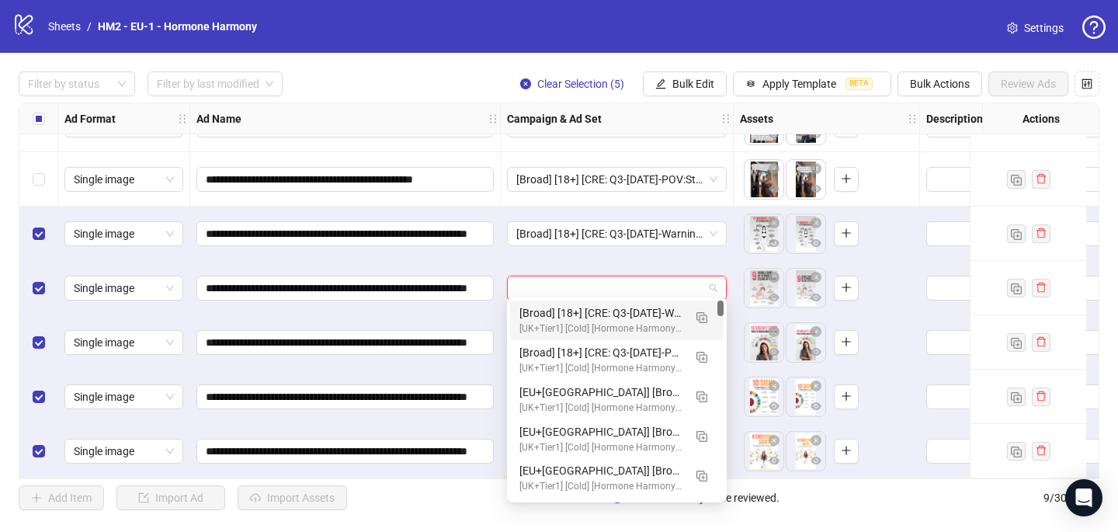
click at [609, 279] on input "search" at bounding box center [609, 287] width 187 height 23
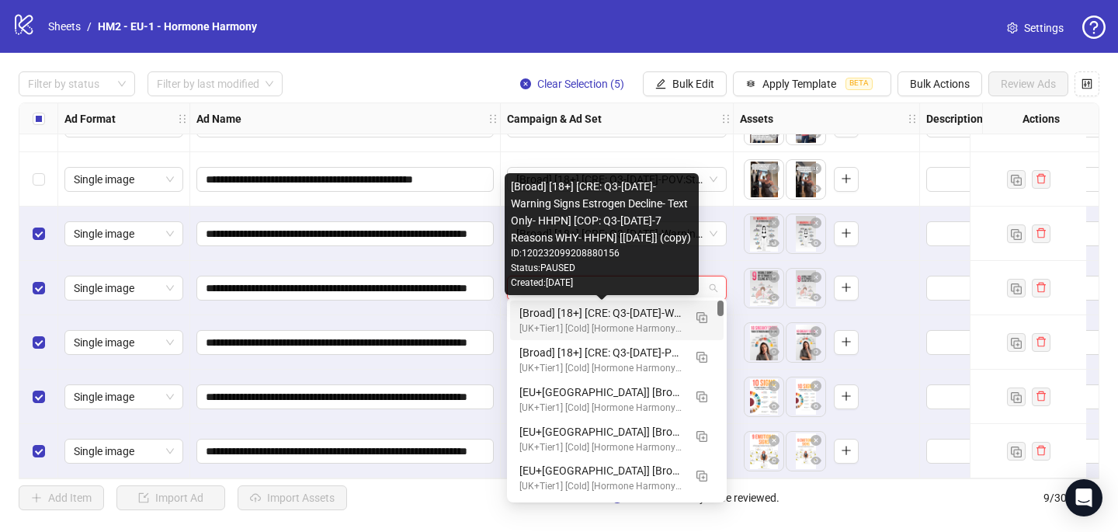
click at [612, 314] on div "[Broad] [18+] [CRE: Q3-[DATE]-Warning Signs Estrogen Decline- Text Only- HHPN] …" at bounding box center [601, 312] width 164 height 17
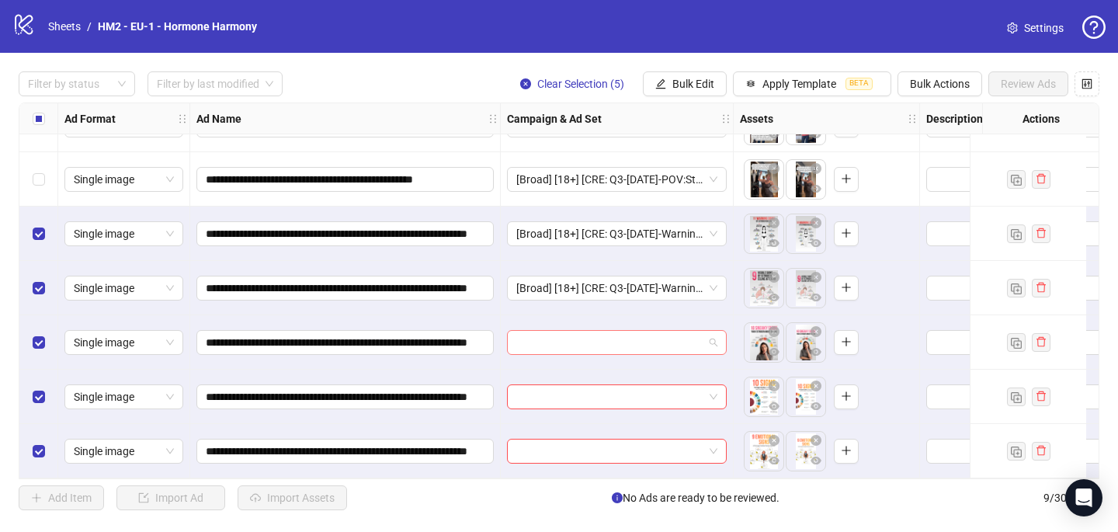
click at [610, 336] on input "search" at bounding box center [609, 342] width 187 height 23
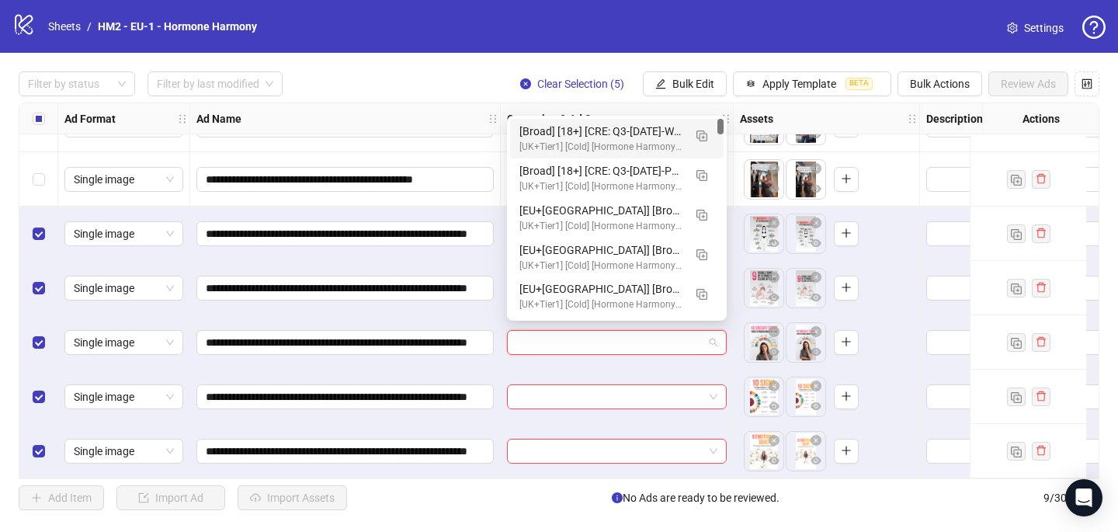
click at [661, 133] on div "[Broad] [18+] [CRE: Q3-[DATE]-Warning Signs Estrogen Decline- Text Only- HHPN] …" at bounding box center [601, 131] width 164 height 17
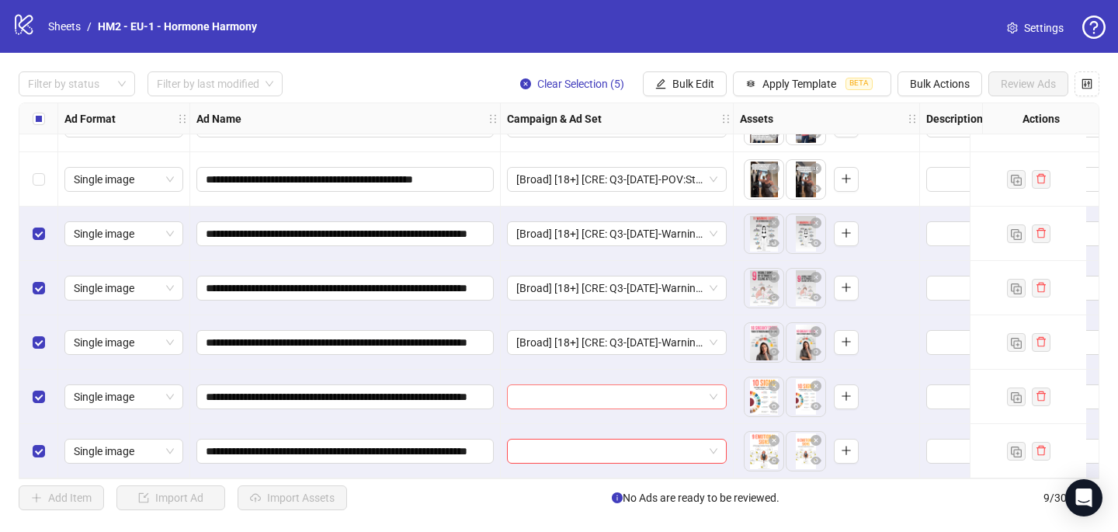
click at [544, 388] on input "search" at bounding box center [609, 396] width 187 height 23
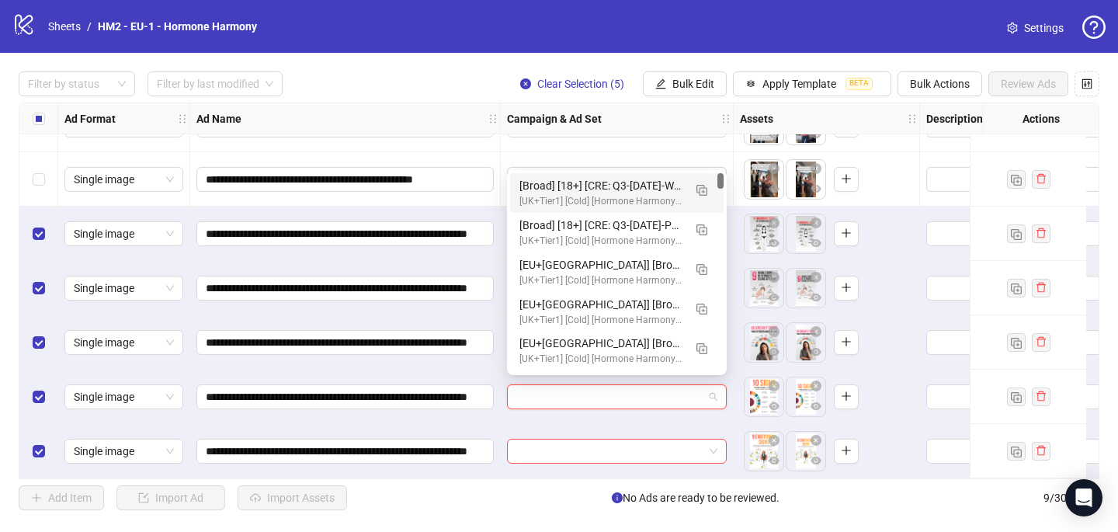
click at [598, 187] on div "[Broad] [18+] [CRE: Q3-[DATE]-Warning Signs Estrogen Decline- Text Only- HHPN] …" at bounding box center [601, 185] width 164 height 17
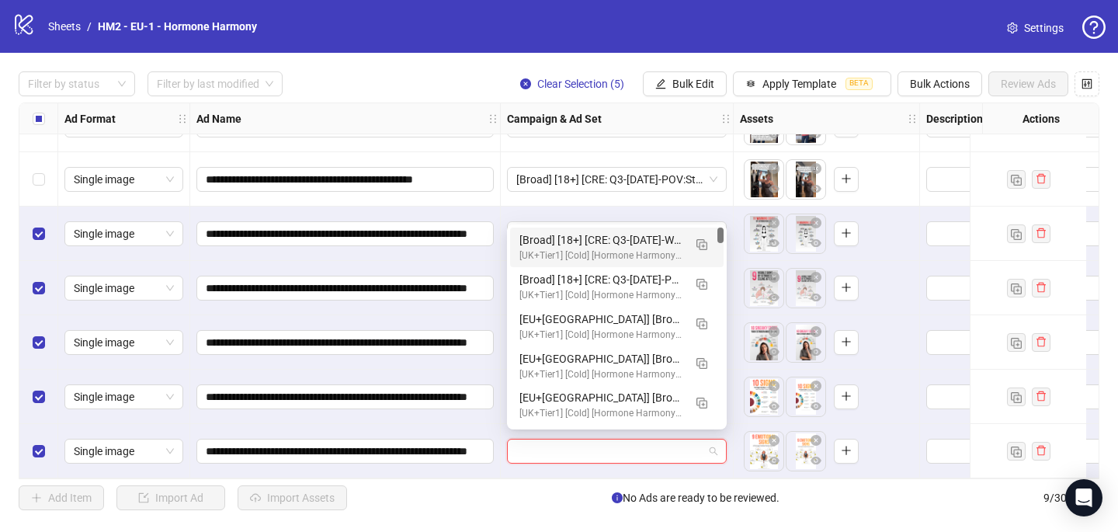
click at [560, 451] on input "search" at bounding box center [609, 450] width 187 height 23
click at [602, 247] on div "[Broad] [18+] [CRE: Q3-[DATE]-Warning Signs Estrogen Decline- Text Only- HHPN] …" at bounding box center [601, 239] width 164 height 17
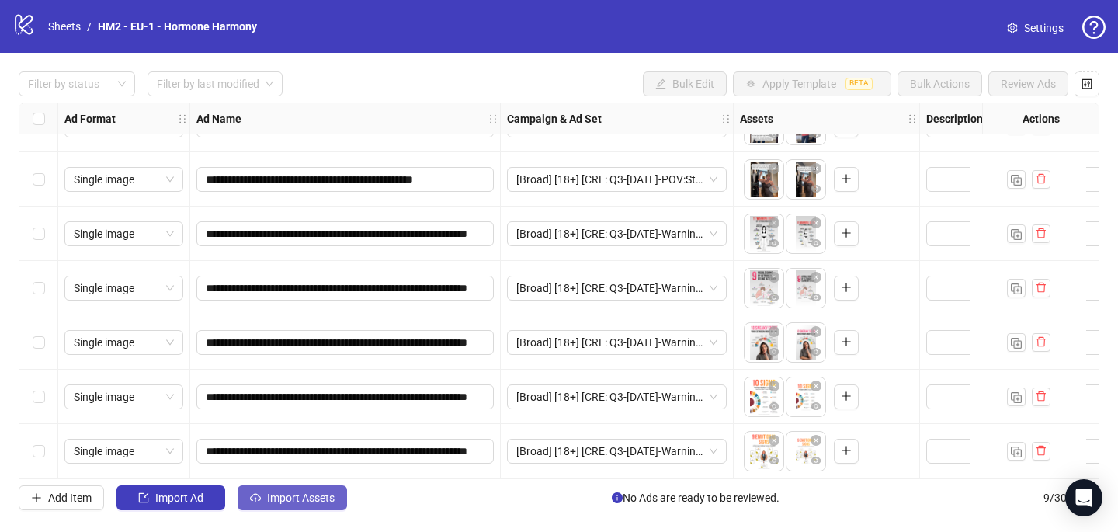
click at [282, 505] on button "Import Assets" at bounding box center [292, 497] width 109 height 25
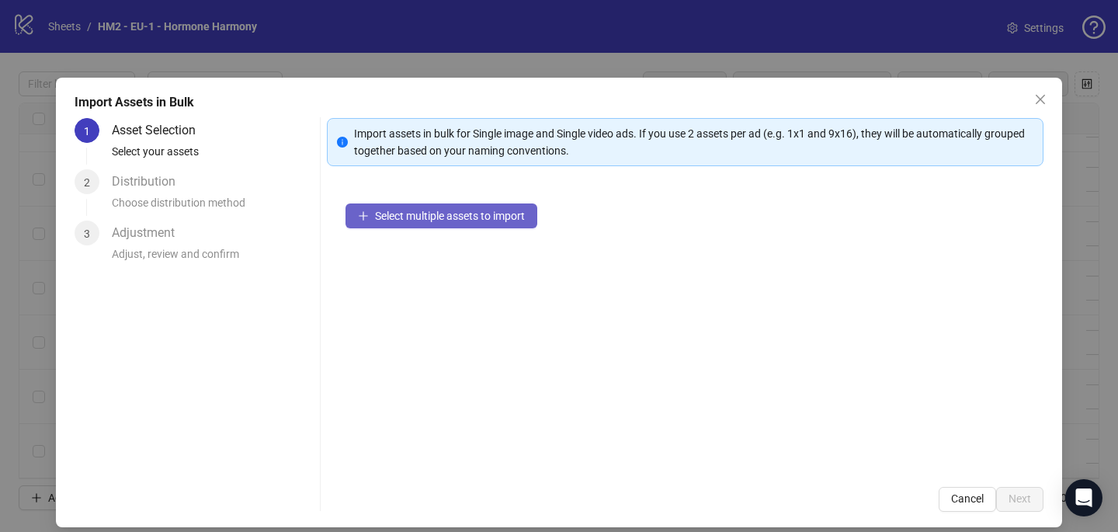
click at [459, 217] on span "Select multiple assets to import" at bounding box center [450, 216] width 150 height 12
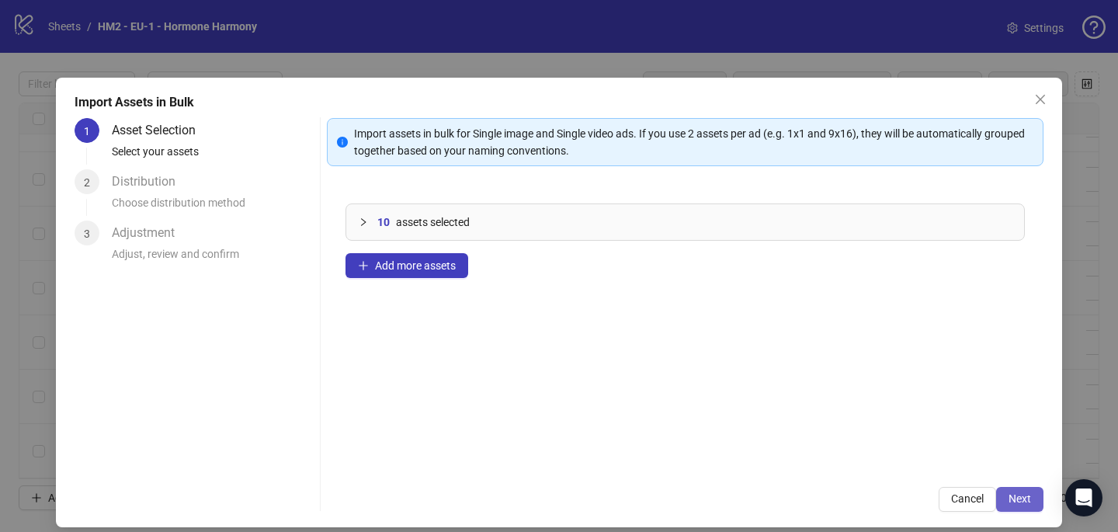
click at [1021, 492] on span "Next" at bounding box center [1019, 498] width 23 height 12
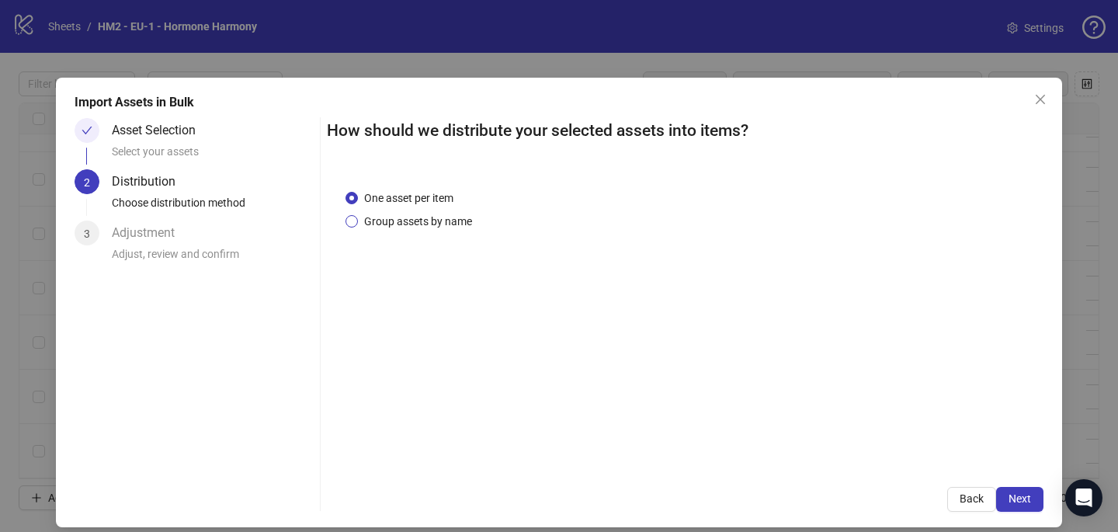
click at [456, 221] on span "Group assets by name" at bounding box center [418, 221] width 120 height 17
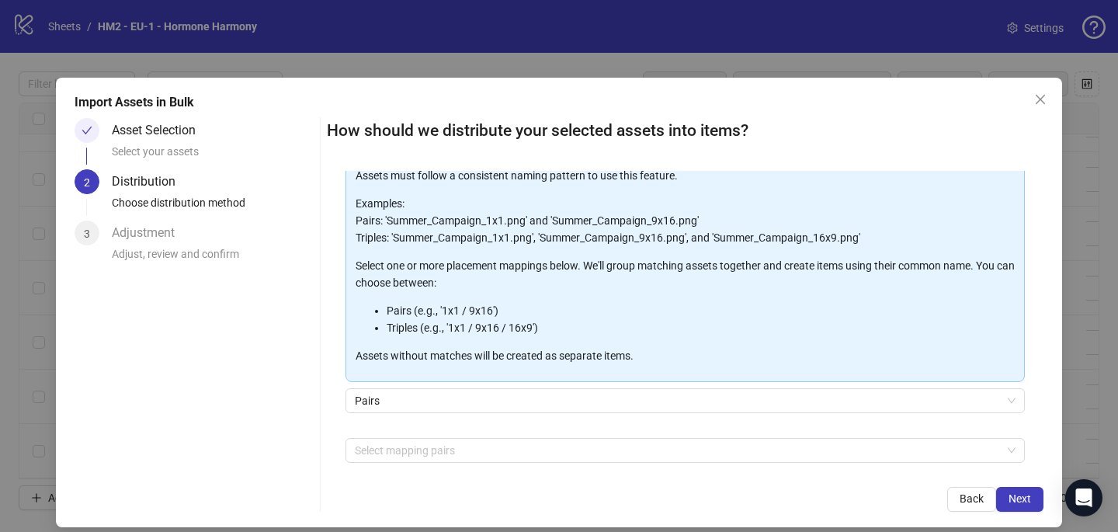
scroll to position [120, 0]
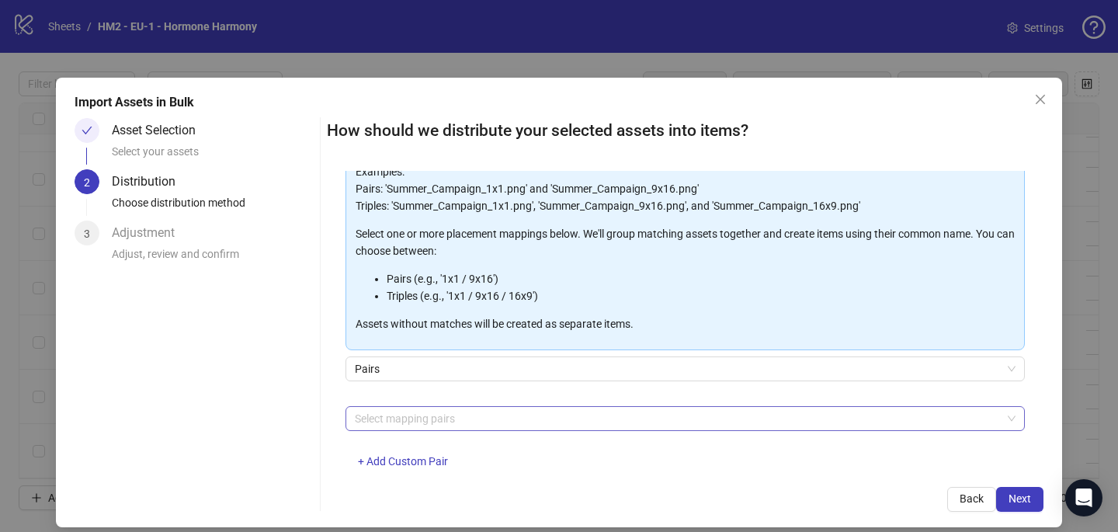
click at [421, 411] on div at bounding box center [677, 419] width 657 height 22
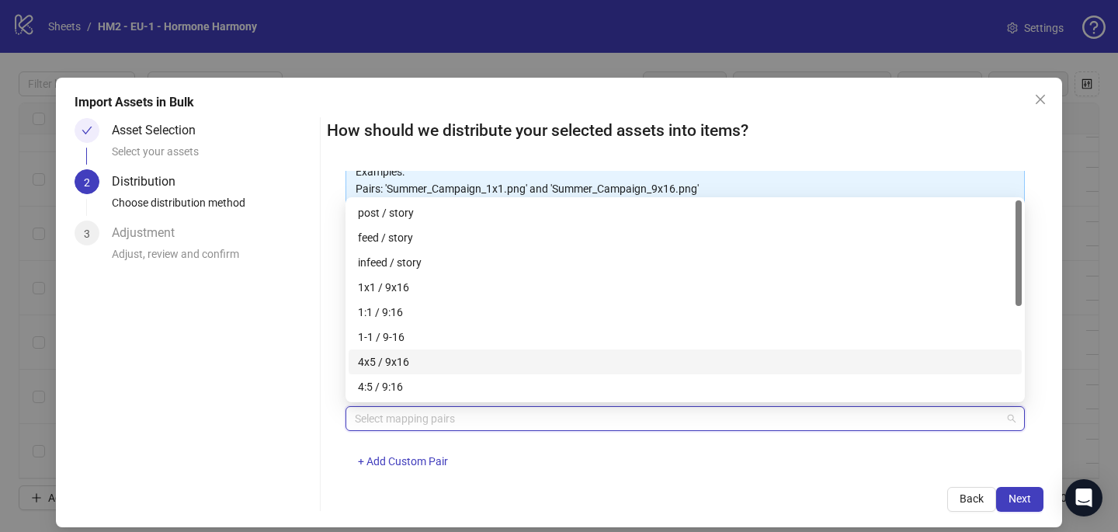
click at [427, 361] on div "4x5 / 9x16" at bounding box center [685, 361] width 654 height 17
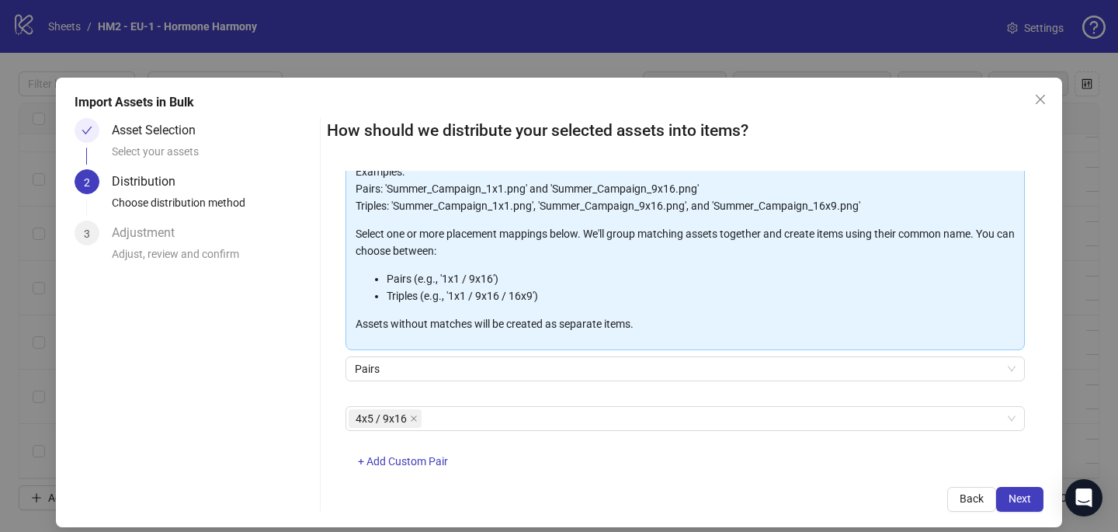
click at [696, 485] on div "How should we distribute your selected assets into items? One asset per item Gr…" at bounding box center [685, 315] width 716 height 394
click at [1033, 501] on button "Next" at bounding box center [1019, 499] width 47 height 25
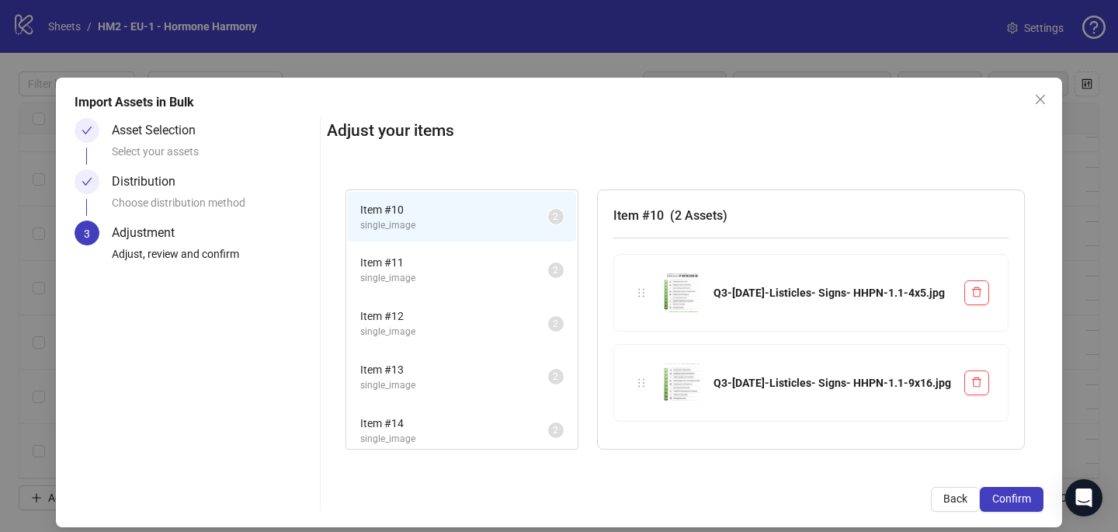
click at [1033, 501] on button "Confirm" at bounding box center [1012, 499] width 64 height 25
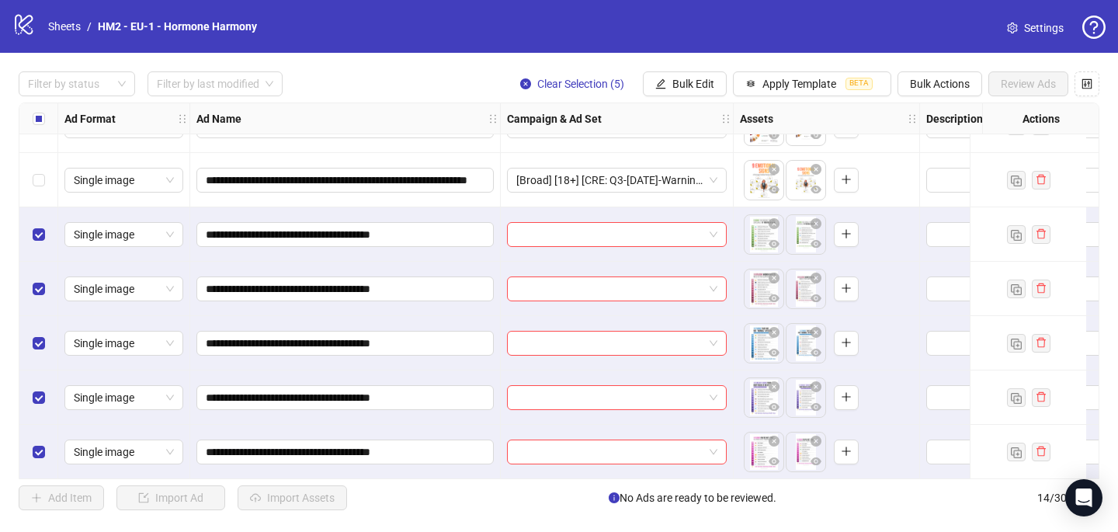
scroll to position [423, 0]
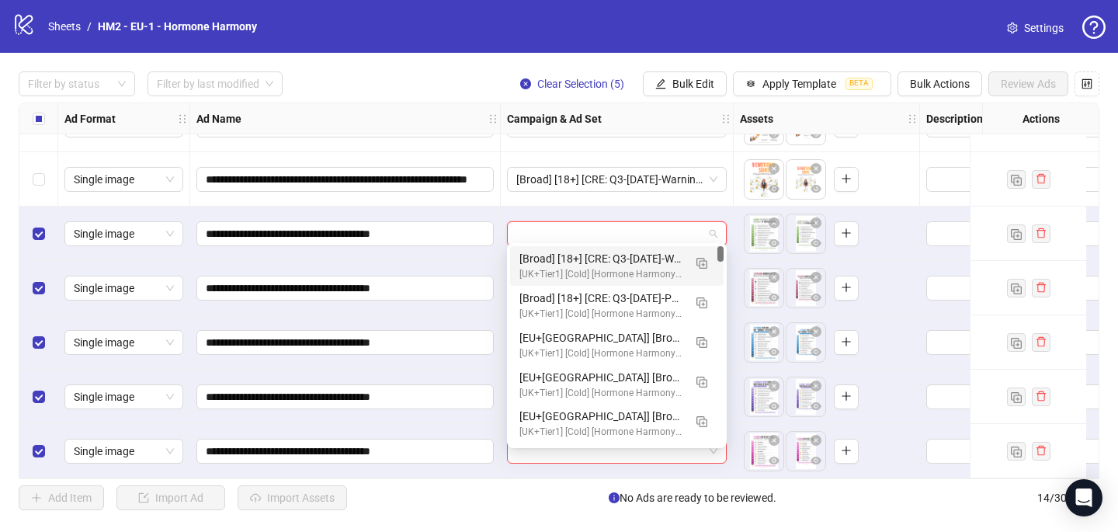
click at [588, 229] on input "search" at bounding box center [609, 233] width 187 height 23
click at [709, 257] on button "button" at bounding box center [701, 262] width 25 height 25
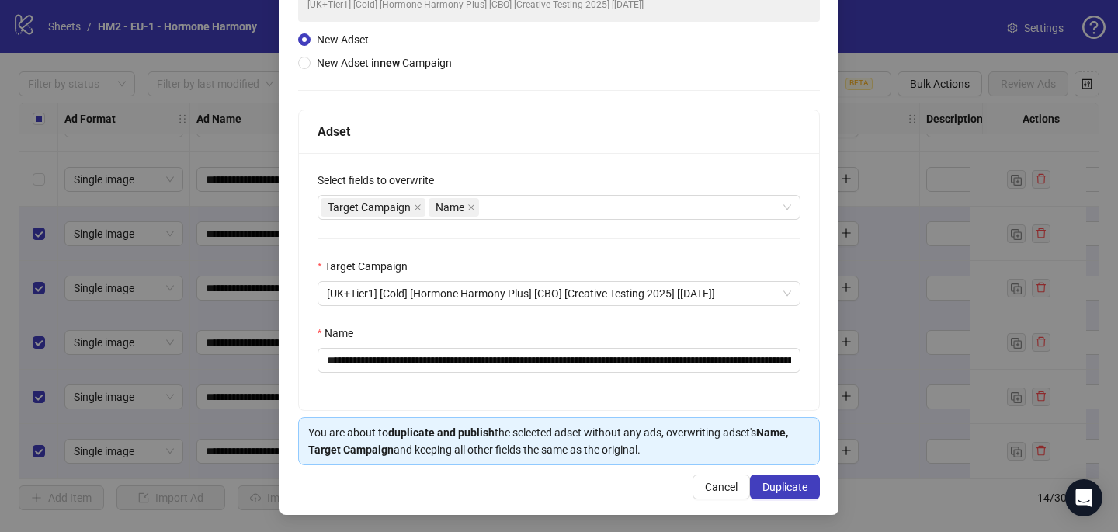
scroll to position [144, 0]
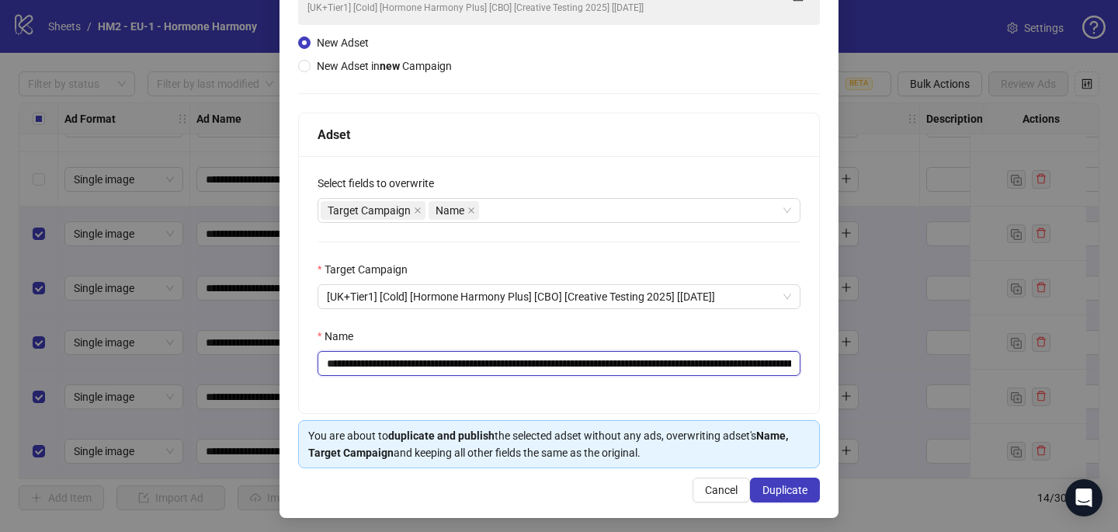
drag, startPoint x: 741, startPoint y: 359, endPoint x: 421, endPoint y: 366, distance: 319.9
click at [421, 366] on input "**********" at bounding box center [558, 363] width 483 height 25
paste input "text"
type input "**********"
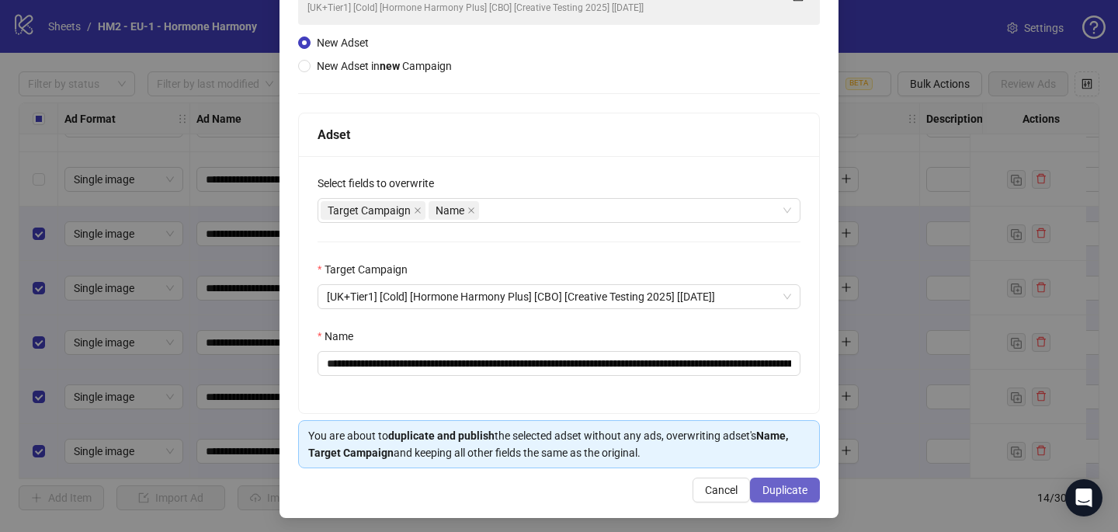
click at [803, 491] on span "Duplicate" at bounding box center [784, 490] width 45 height 12
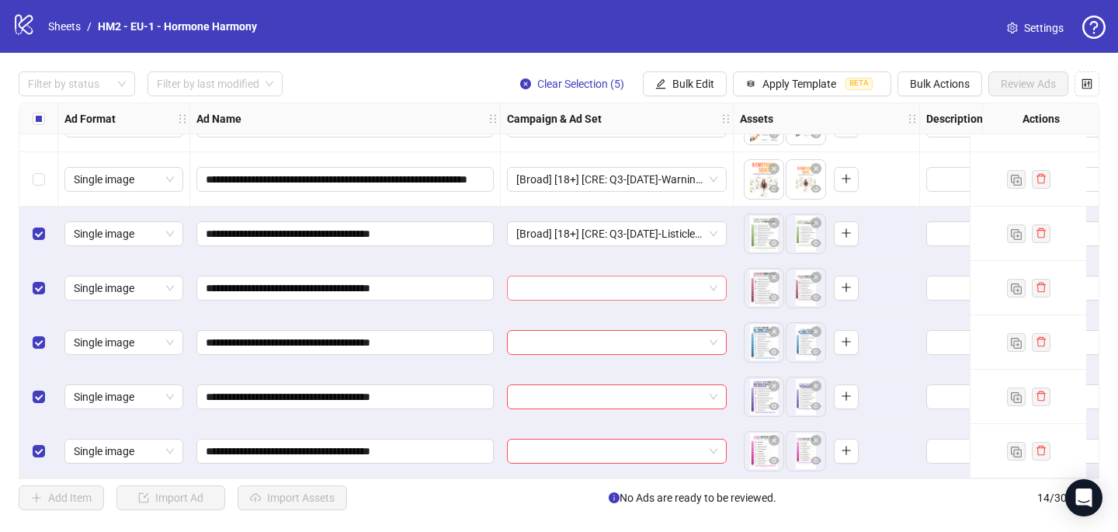
click at [599, 278] on input "search" at bounding box center [609, 287] width 187 height 23
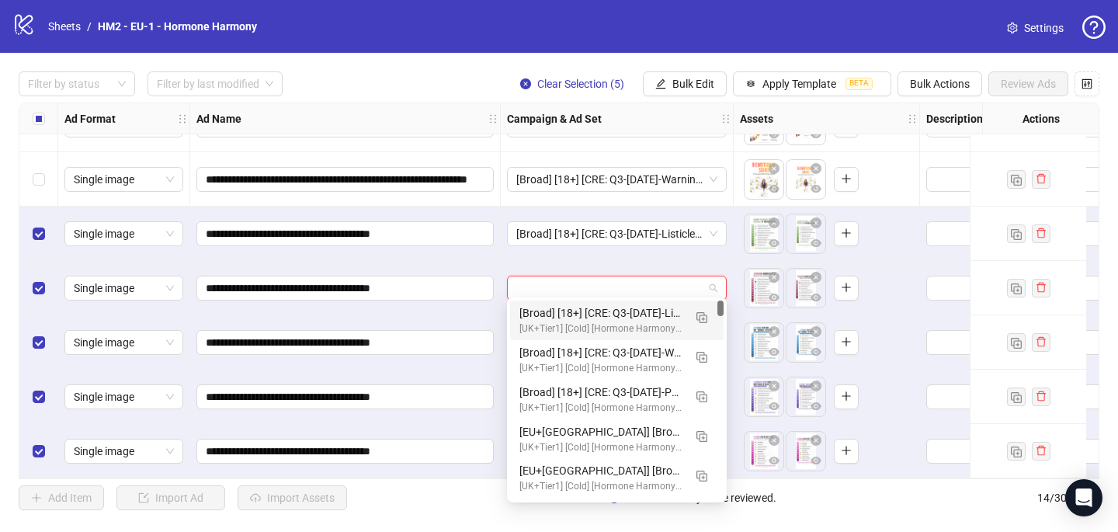
click at [598, 313] on div "[Broad] [18+] [CRE: Q3-[DATE]-Listicles- Signs- HHPN] [COP: Q3-[DATE]-7 Reasons…" at bounding box center [601, 312] width 164 height 17
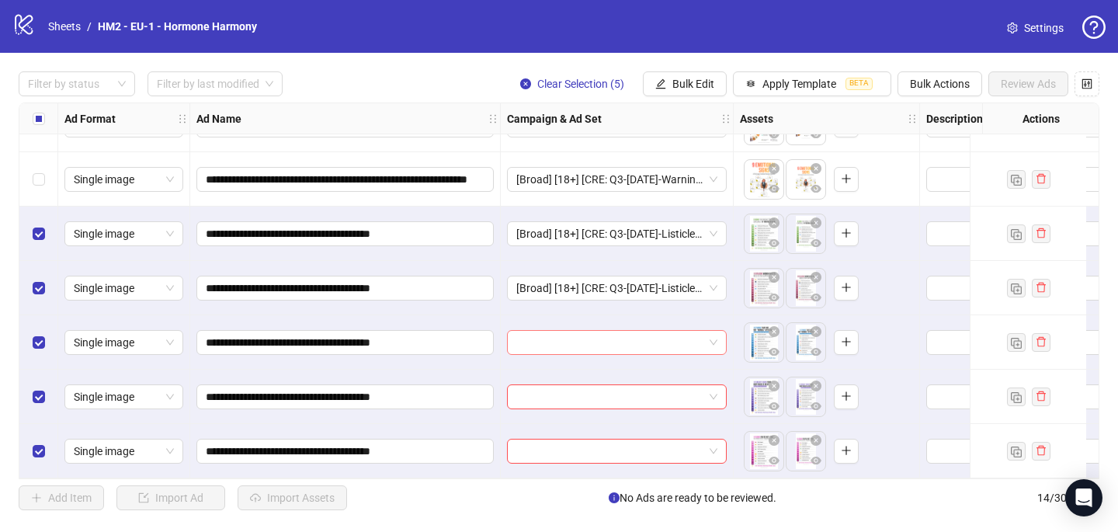
click at [564, 342] on input "search" at bounding box center [609, 342] width 187 height 23
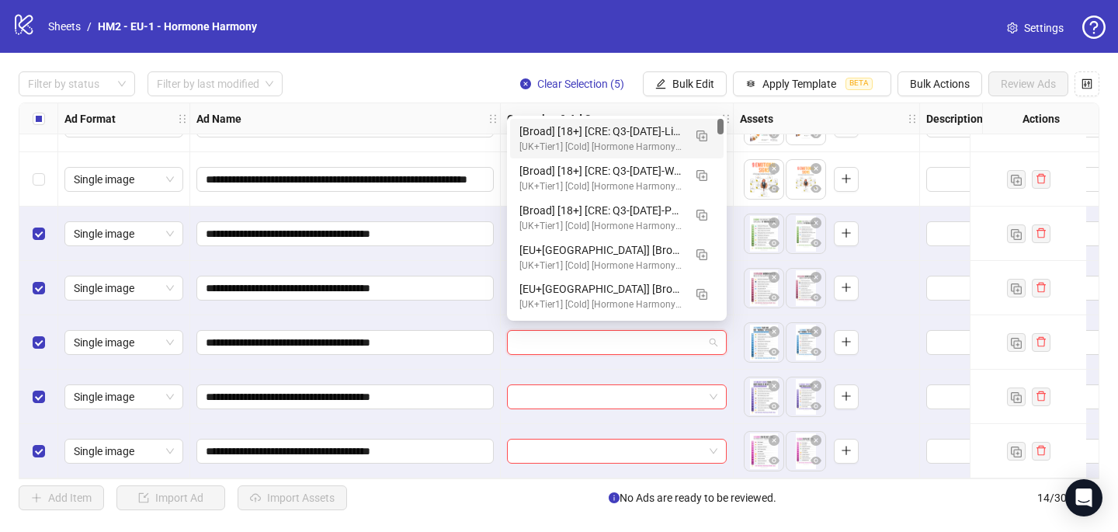
click at [585, 139] on div "[Broad] [18+] [CRE: Q3-[DATE]-Listicles- Signs- HHPN] [COP: Q3-[DATE]-7 Reasons…" at bounding box center [601, 131] width 164 height 17
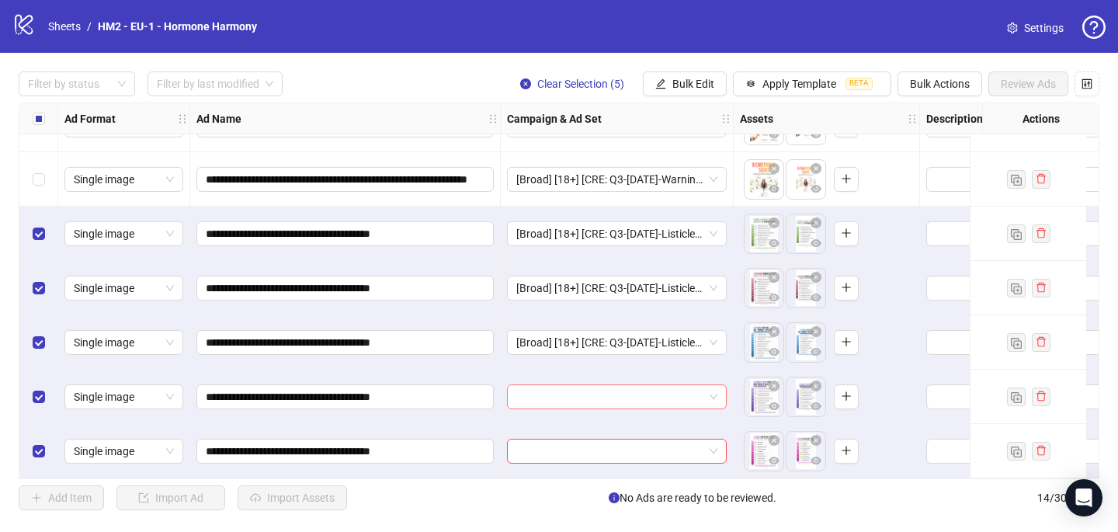
click at [527, 391] on input "search" at bounding box center [609, 396] width 187 height 23
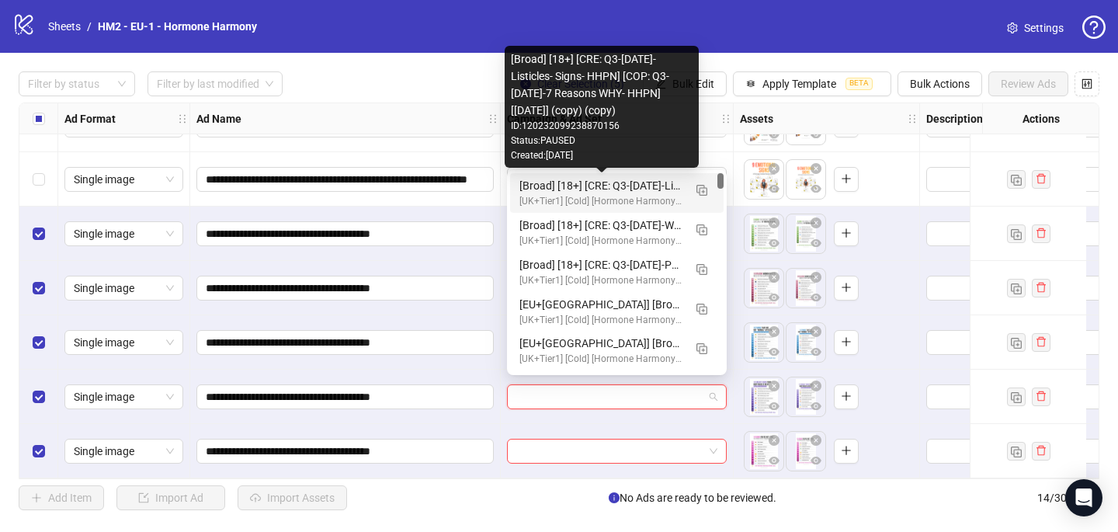
click at [586, 182] on div "[Broad] [18+] [CRE: Q3-[DATE]-Listicles- Signs- HHPN] [COP: Q3-[DATE]-7 Reasons…" at bounding box center [601, 185] width 164 height 17
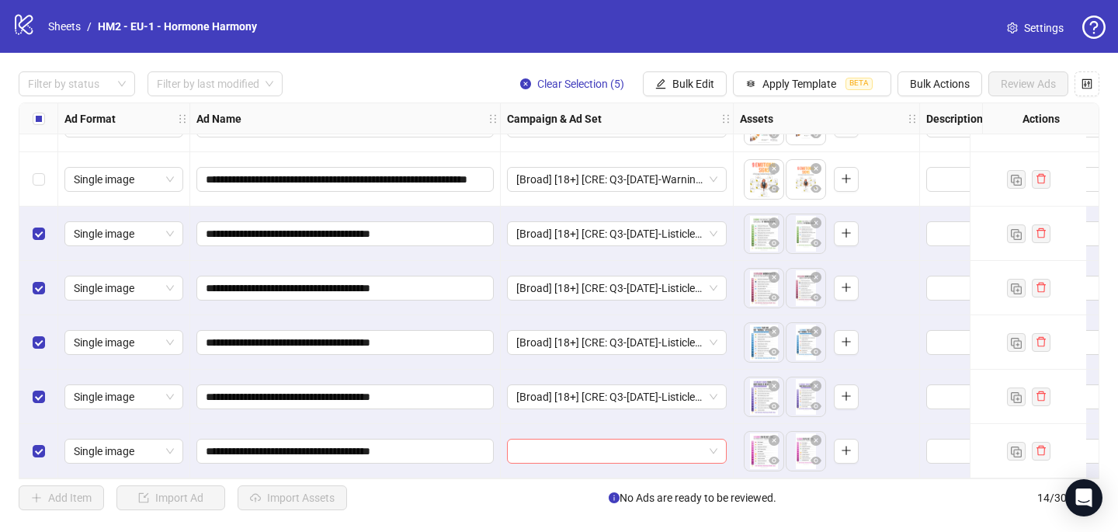
click at [541, 450] on input "search" at bounding box center [609, 450] width 187 height 23
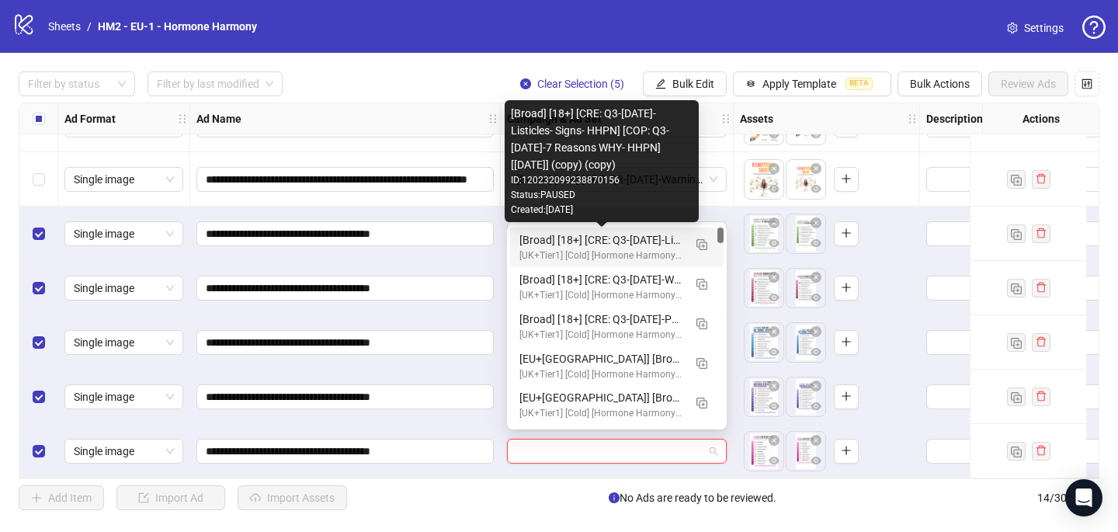
click at [566, 235] on div "[Broad] [18+] [CRE: Q3-[DATE]-Listicles- Signs- HHPN] [COP: Q3-[DATE]-7 Reasons…" at bounding box center [601, 239] width 164 height 17
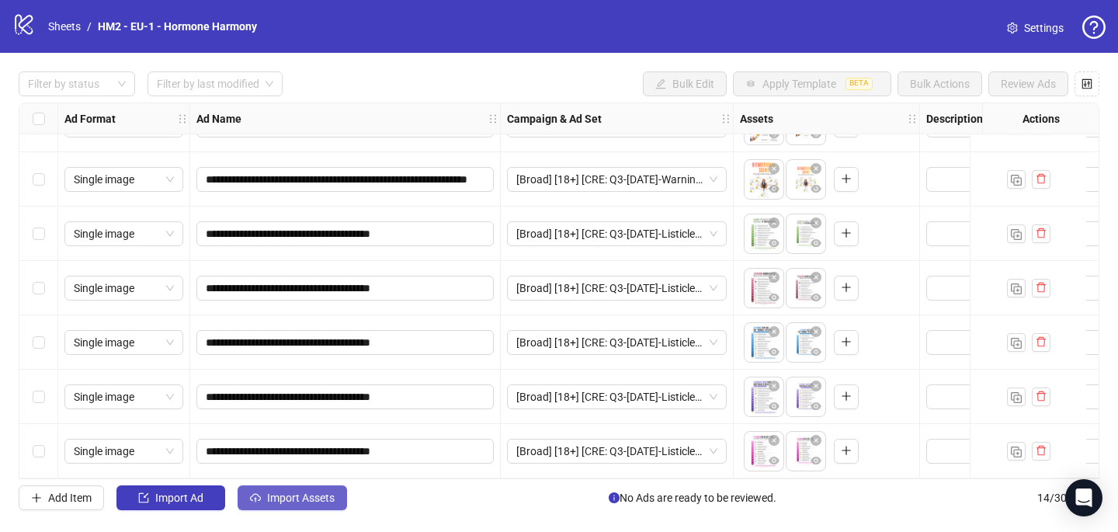
click at [293, 496] on span "Import Assets" at bounding box center [301, 497] width 68 height 12
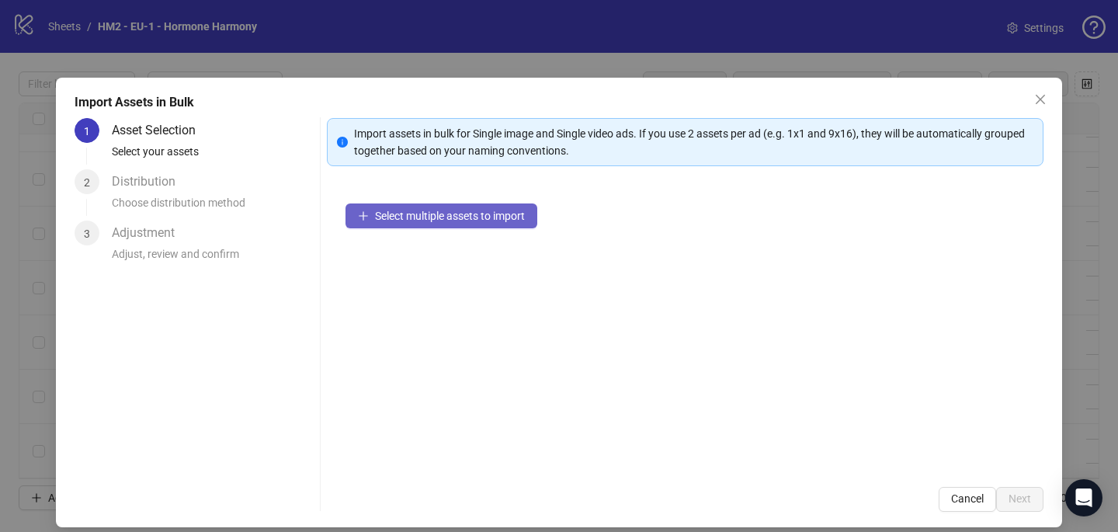
click at [401, 213] on span "Select multiple assets to import" at bounding box center [450, 216] width 150 height 12
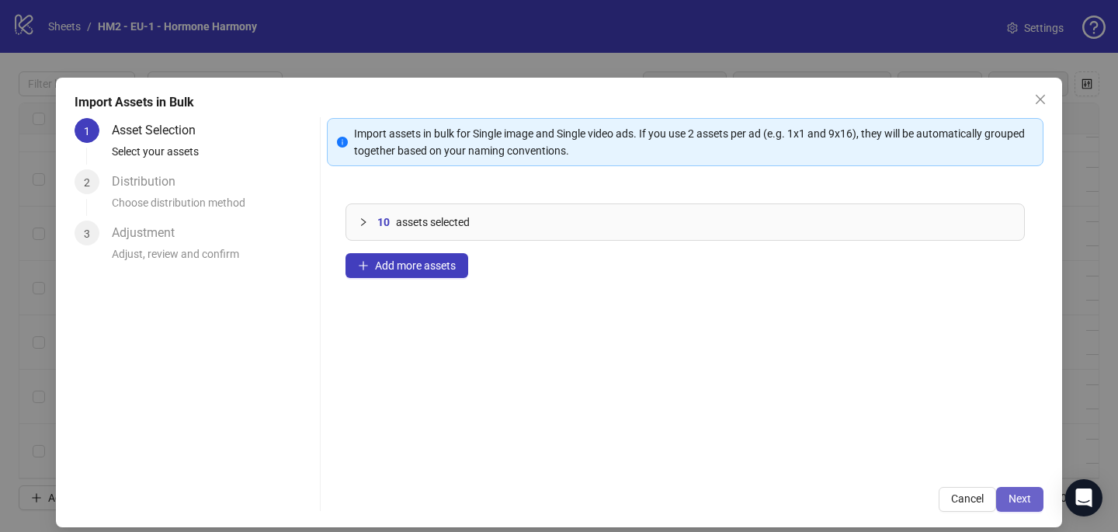
click at [1033, 504] on button "Next" at bounding box center [1019, 499] width 47 height 25
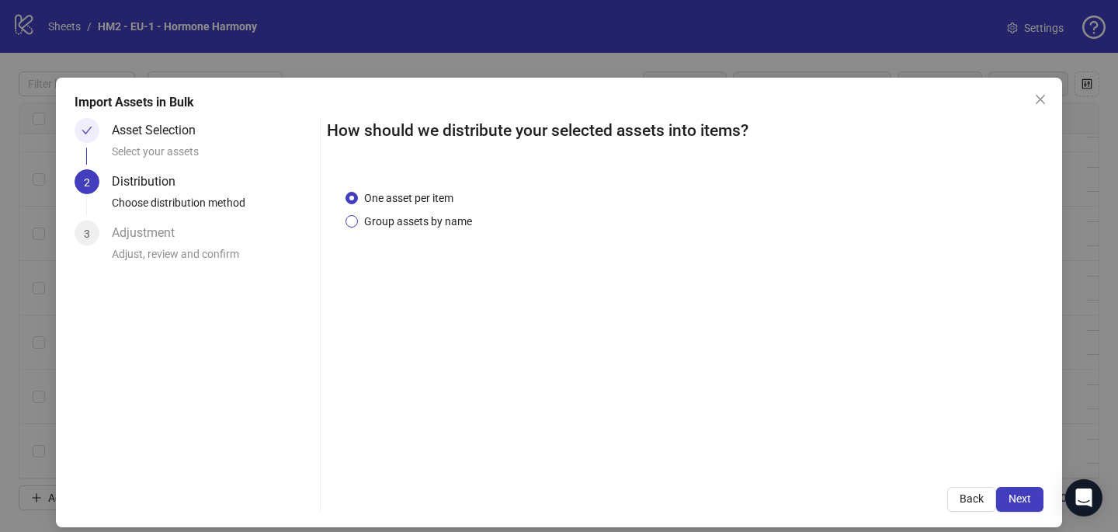
click at [450, 219] on span "Group assets by name" at bounding box center [418, 221] width 120 height 17
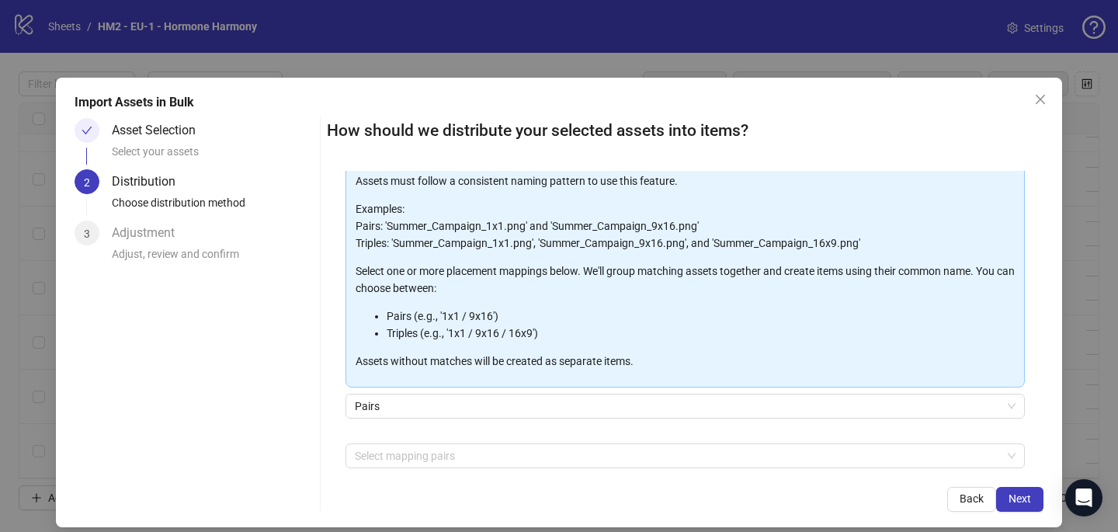
scroll to position [109, 0]
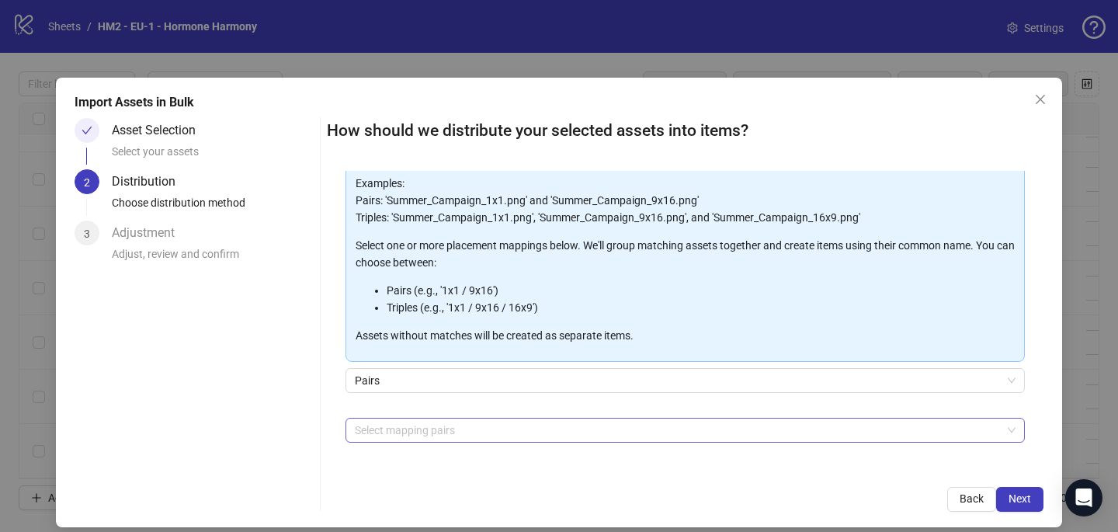
click at [461, 427] on div at bounding box center [677, 430] width 657 height 22
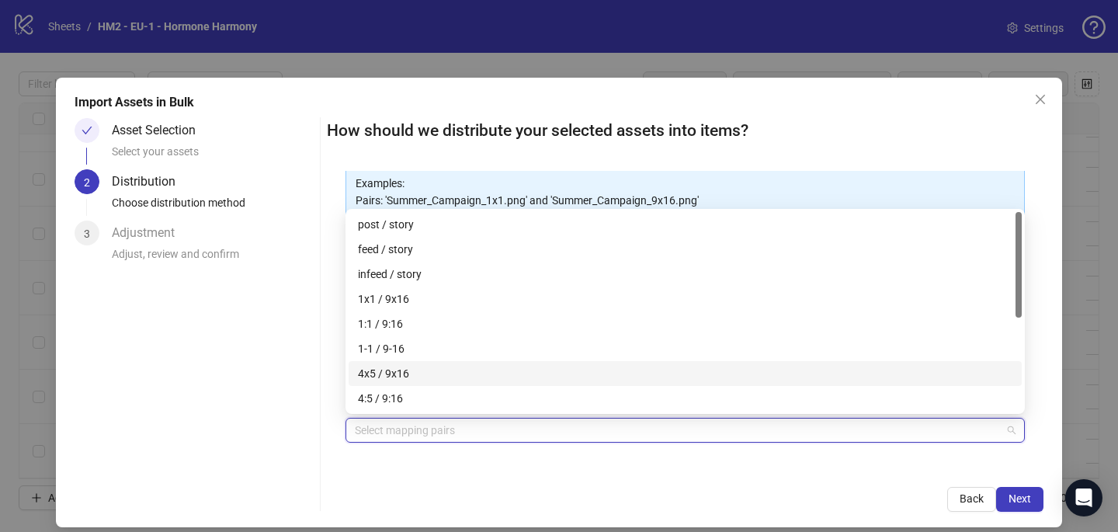
click at [460, 373] on div "4x5 / 9x16" at bounding box center [685, 373] width 654 height 17
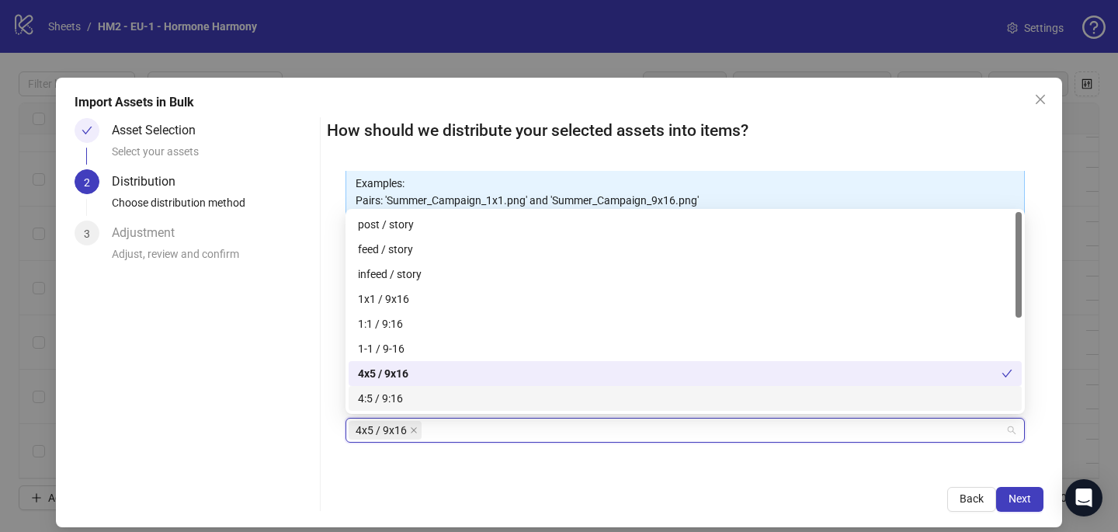
click at [578, 492] on div "Back Next" at bounding box center [685, 499] width 716 height 25
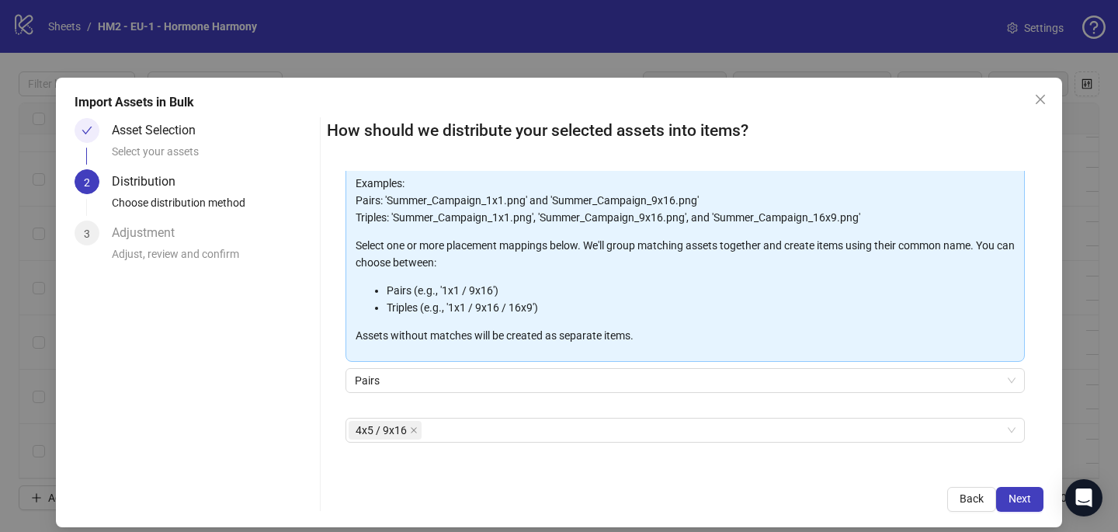
click at [1043, 496] on div "Import Assets in Bulk Asset Selection Select your assets 2 Distribution Choose …" at bounding box center [559, 302] width 1006 height 449
click at [1025, 498] on span "Next" at bounding box center [1019, 498] width 23 height 12
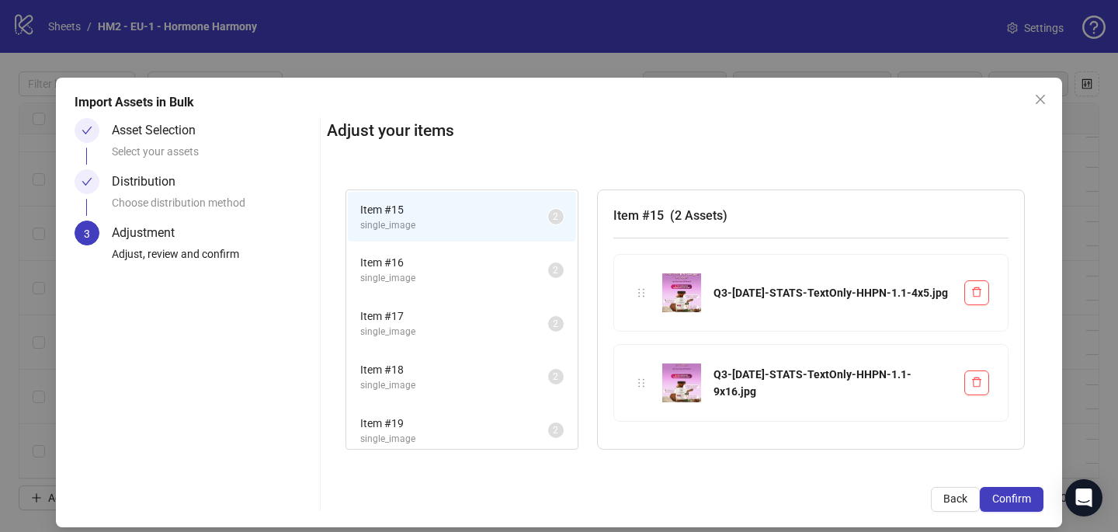
click at [1025, 499] on span "Confirm" at bounding box center [1011, 498] width 39 height 12
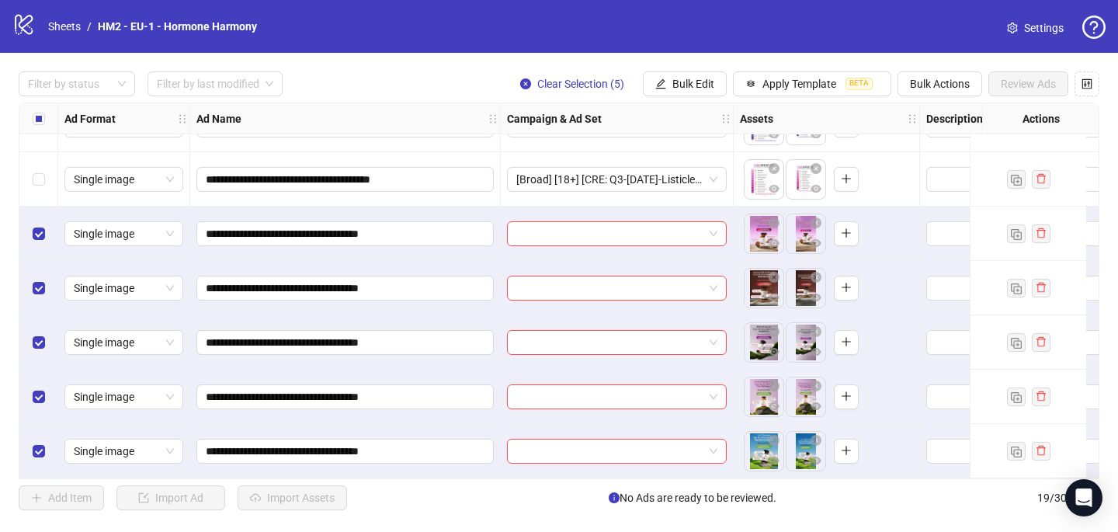
scroll to position [695, 0]
click at [615, 230] on input "search" at bounding box center [609, 233] width 187 height 23
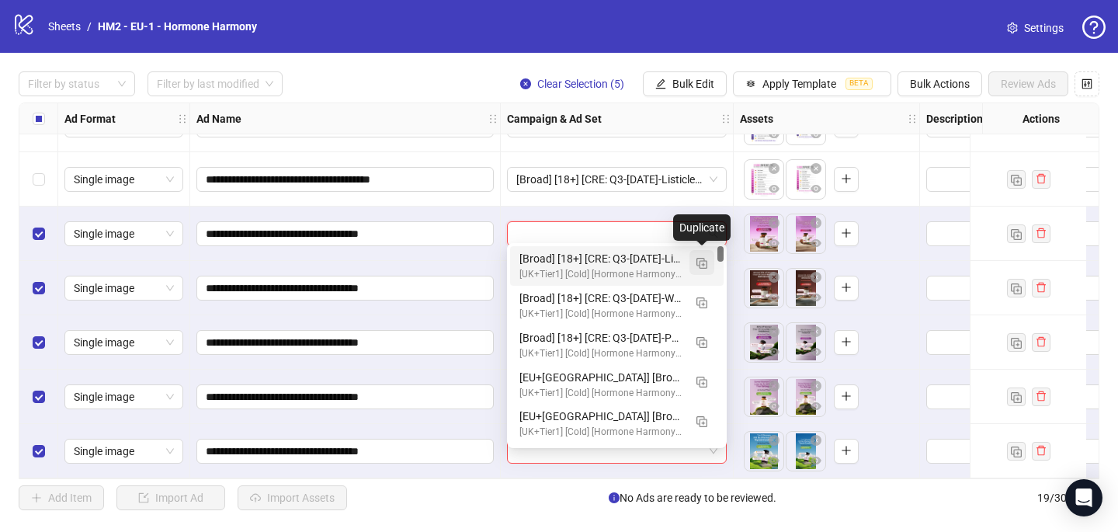
click at [698, 262] on img "button" at bounding box center [701, 263] width 11 height 11
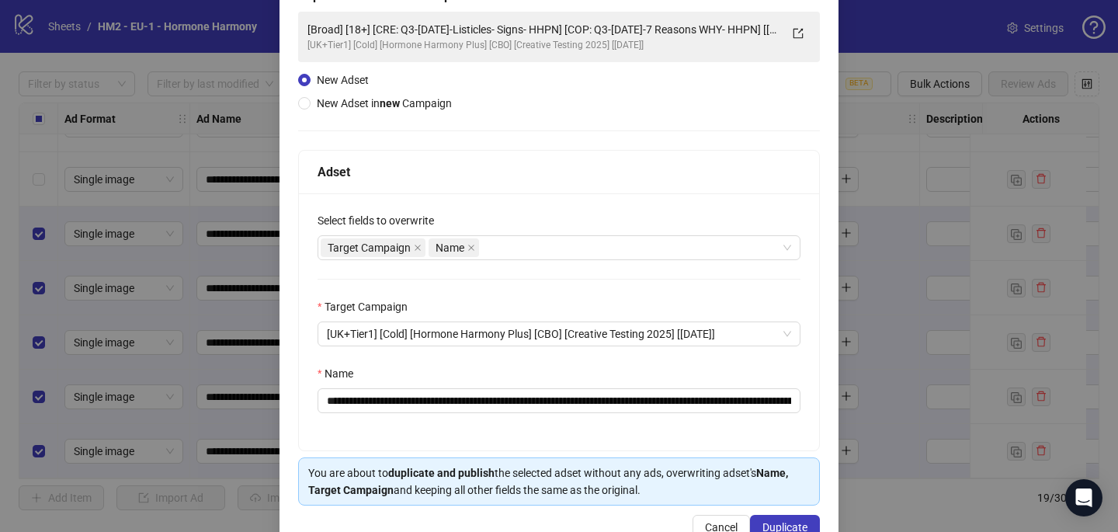
scroll to position [132, 0]
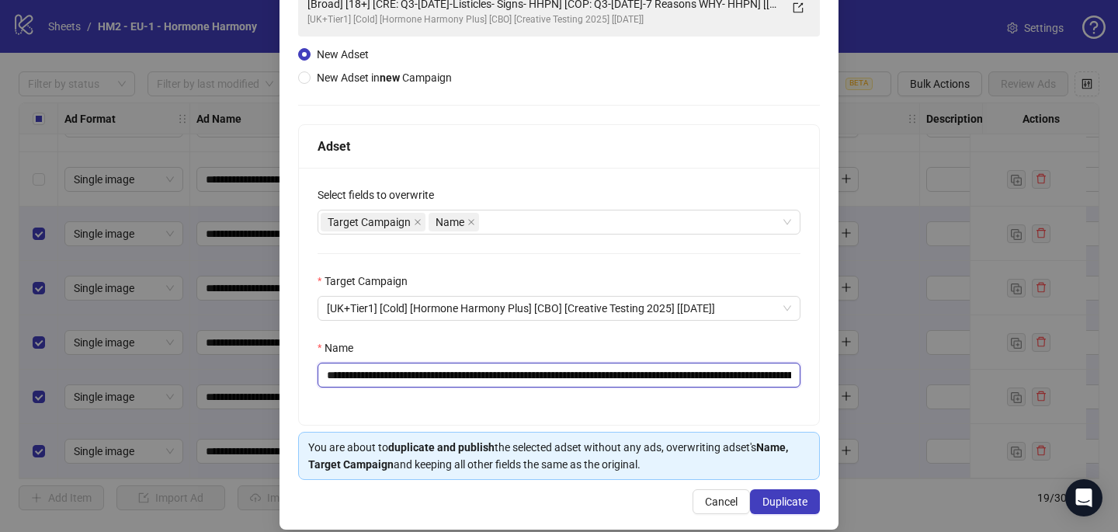
drag, startPoint x: 609, startPoint y: 374, endPoint x: 418, endPoint y: 371, distance: 190.2
click at [418, 371] on input "**********" at bounding box center [558, 374] width 483 height 25
paste input "text"
type input "**********"
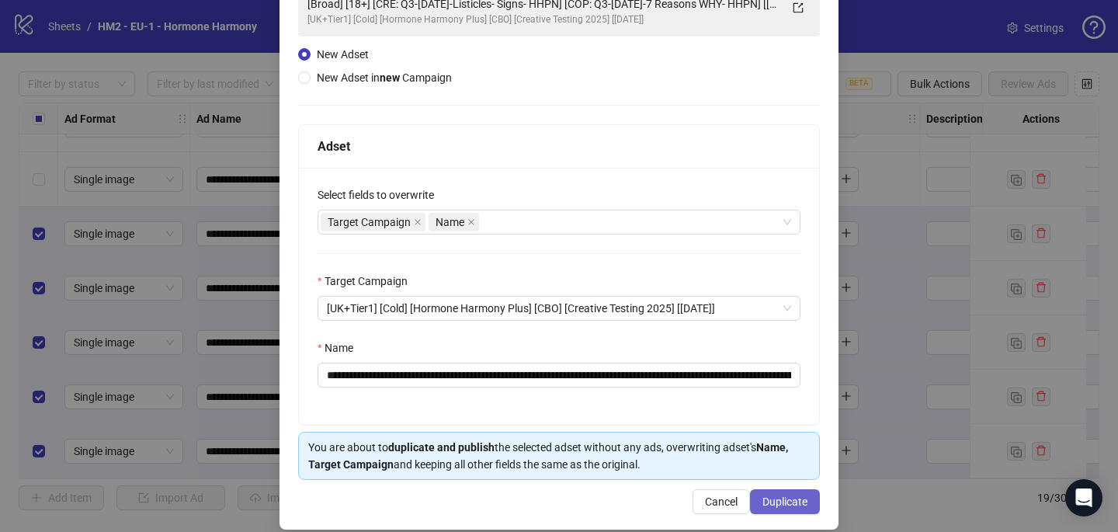
click at [772, 501] on span "Duplicate" at bounding box center [784, 501] width 45 height 12
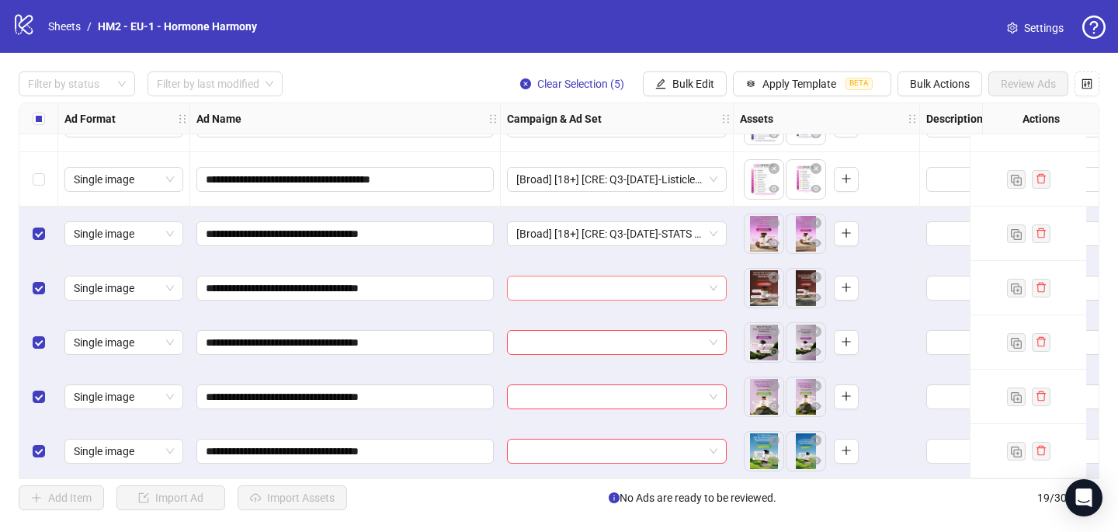
click at [606, 281] on input "search" at bounding box center [609, 287] width 187 height 23
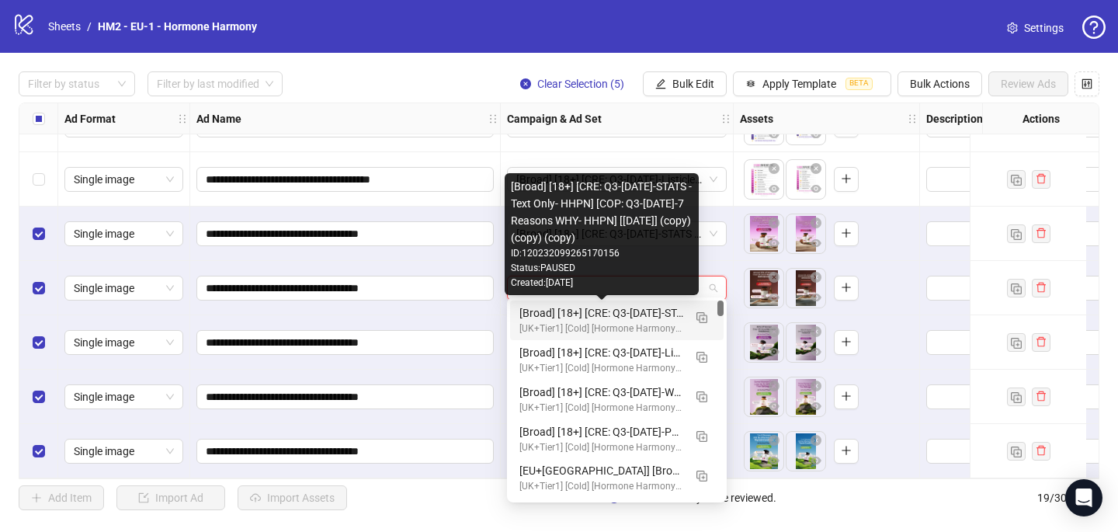
click at [602, 325] on div "[UK+Tier1] [Cold] [Hormone Harmony Plus] [CBO] [Creative Testing 2025] [[DATE]]" at bounding box center [601, 328] width 164 height 15
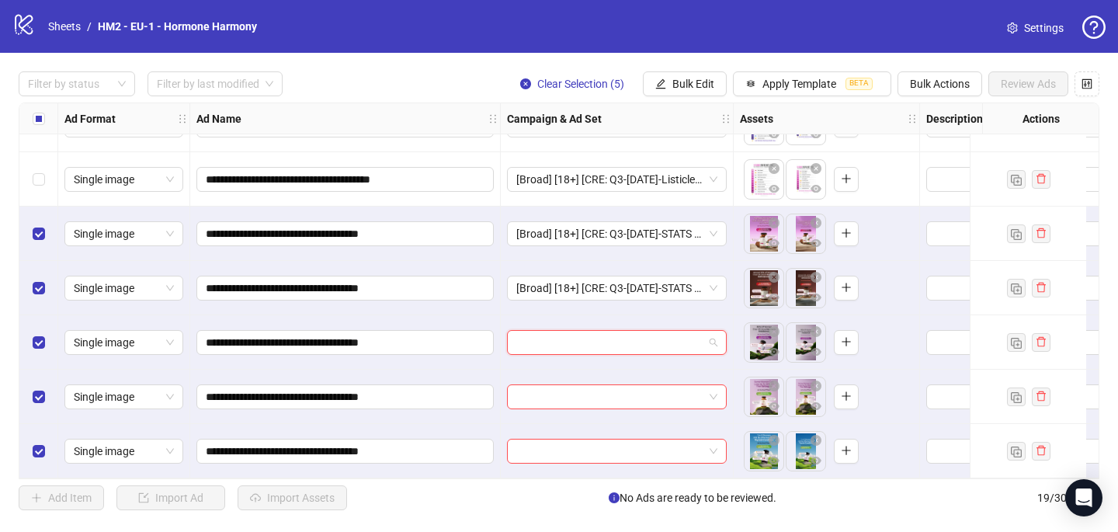
click at [597, 331] on input "search" at bounding box center [609, 342] width 187 height 23
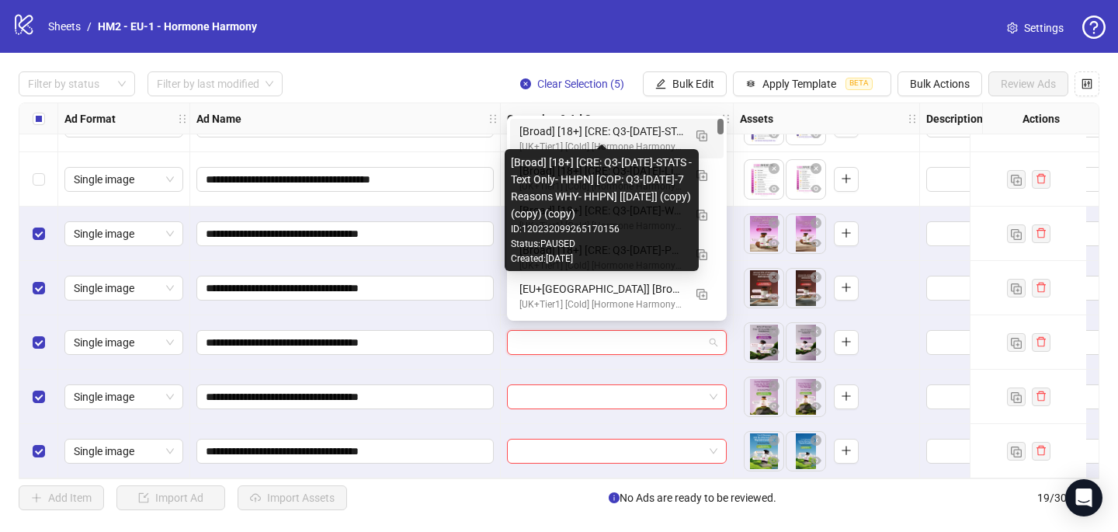
click at [605, 137] on div "[Broad] [18+] [CRE: Q3-[DATE]-STATS -Text Only- HHPN] [COP: Q3-[DATE]-7 Reasons…" at bounding box center [601, 131] width 164 height 17
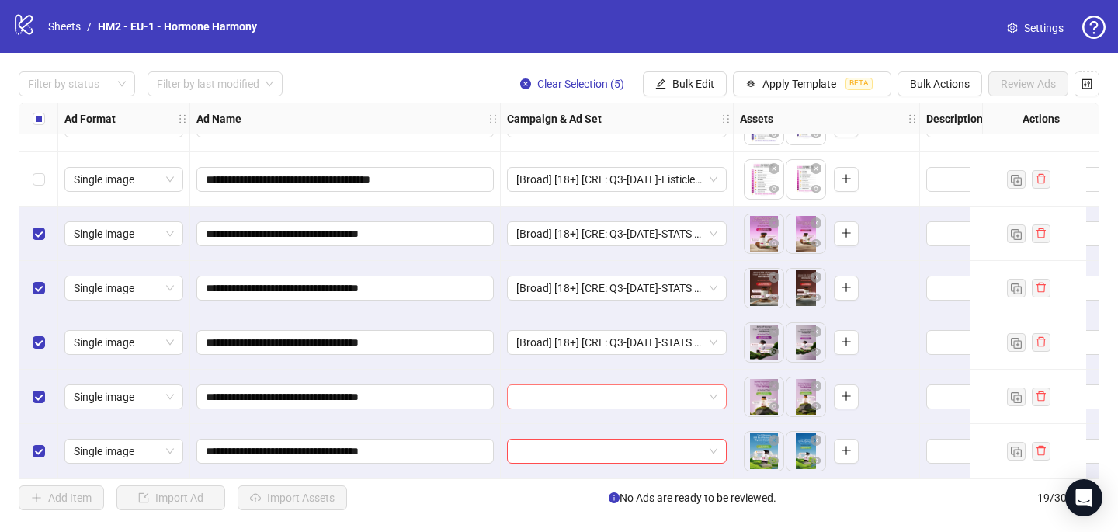
click at [539, 395] on input "search" at bounding box center [609, 396] width 187 height 23
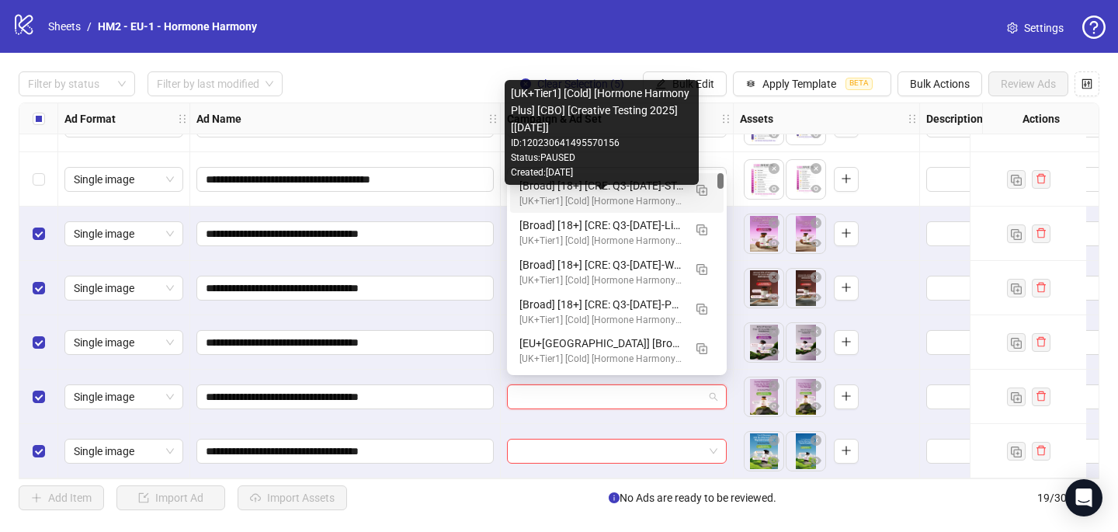
click at [587, 197] on div "[UK+Tier1] [Cold] [Hormone Harmony Plus] [CBO] [Creative Testing 2025] [[DATE]]" at bounding box center [601, 201] width 164 height 15
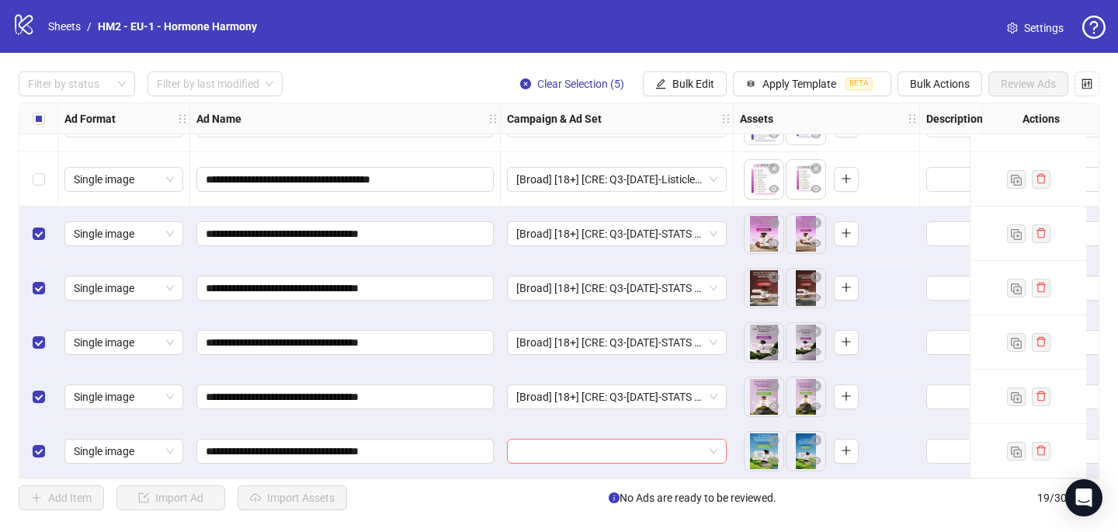
click at [547, 450] on input "search" at bounding box center [609, 450] width 187 height 23
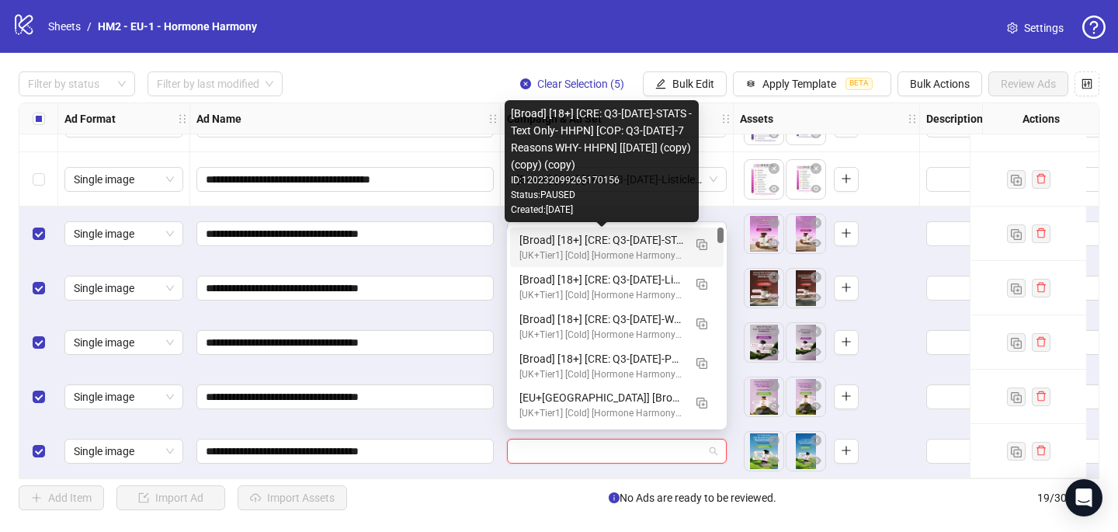
click at [592, 245] on div "[Broad] [18+] [CRE: Q3-[DATE]-STATS -Text Only- HHPN] [COP: Q3-[DATE]-7 Reasons…" at bounding box center [601, 239] width 164 height 17
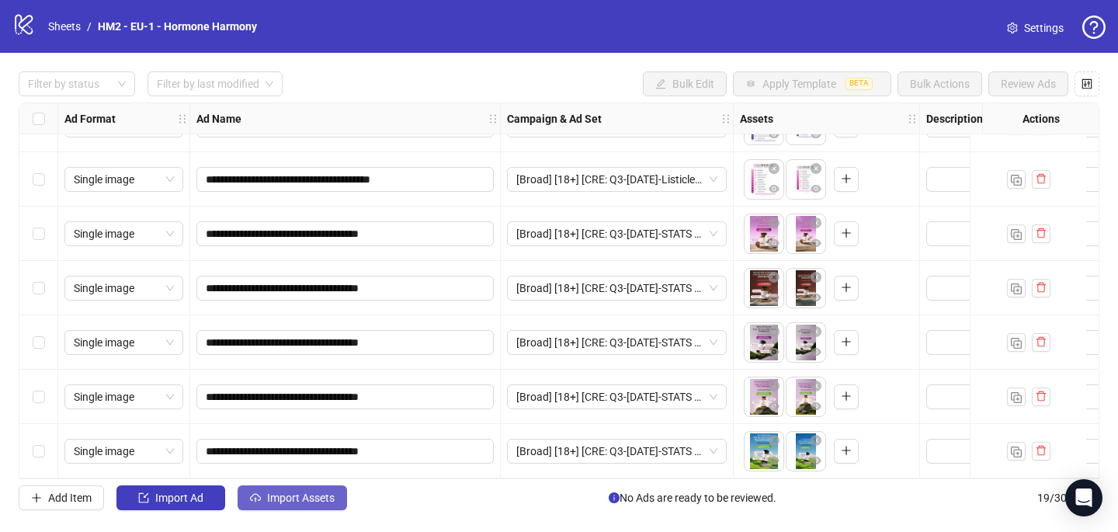
click at [316, 501] on span "Import Assets" at bounding box center [301, 497] width 68 height 12
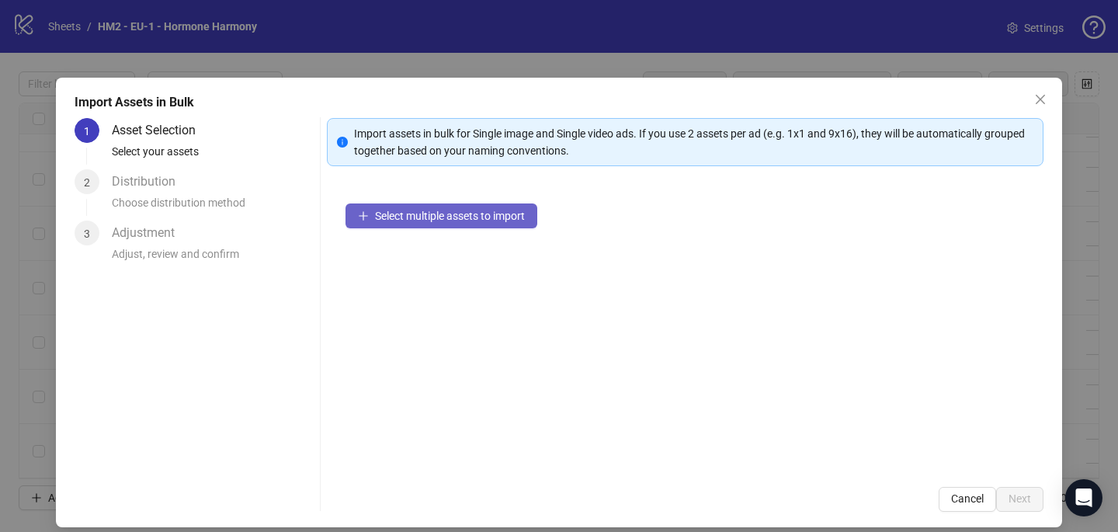
click at [494, 217] on span "Select multiple assets to import" at bounding box center [450, 216] width 150 height 12
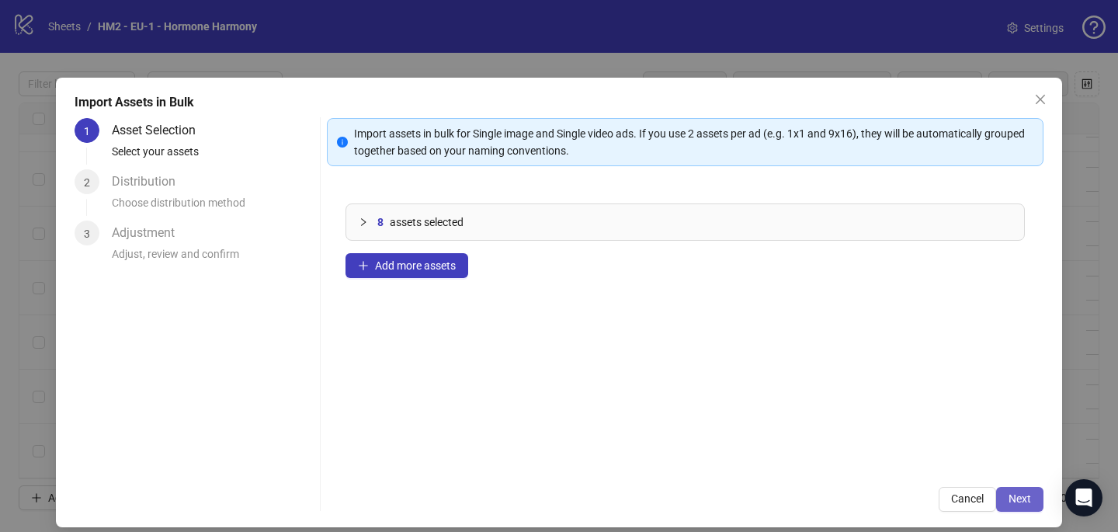
click at [1030, 492] on span "Next" at bounding box center [1019, 498] width 23 height 12
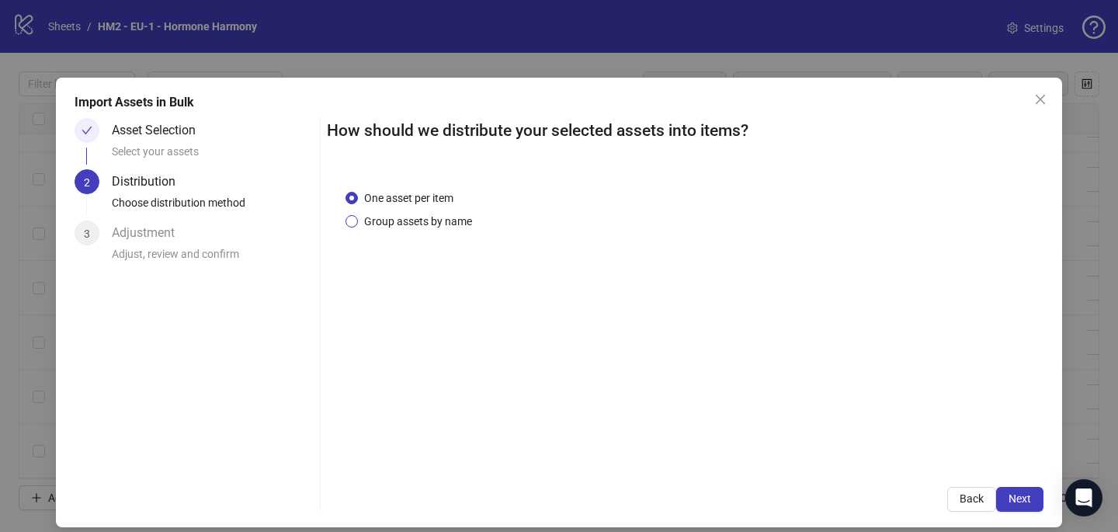
click at [439, 226] on span "Group assets by name" at bounding box center [418, 221] width 120 height 17
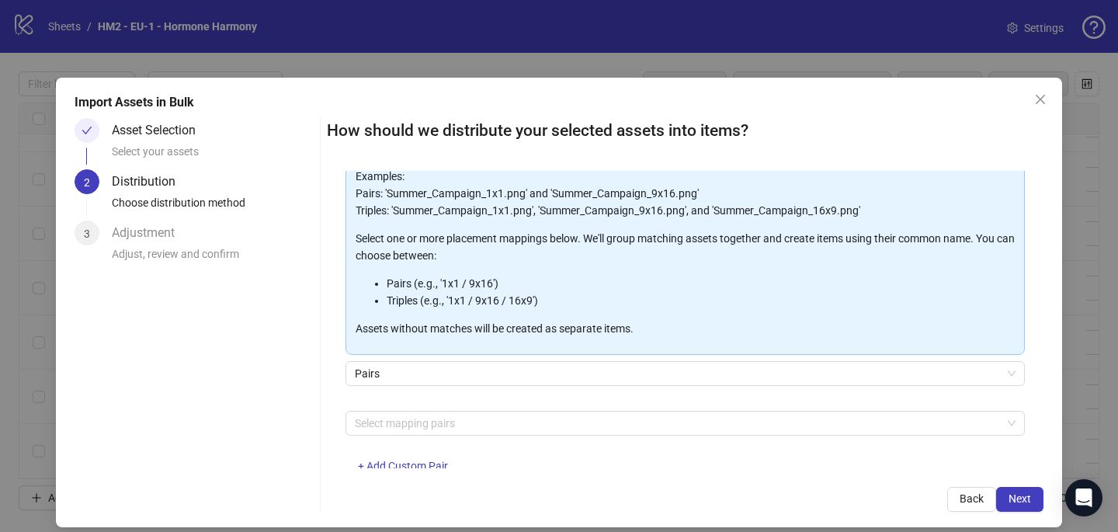
scroll to position [128, 0]
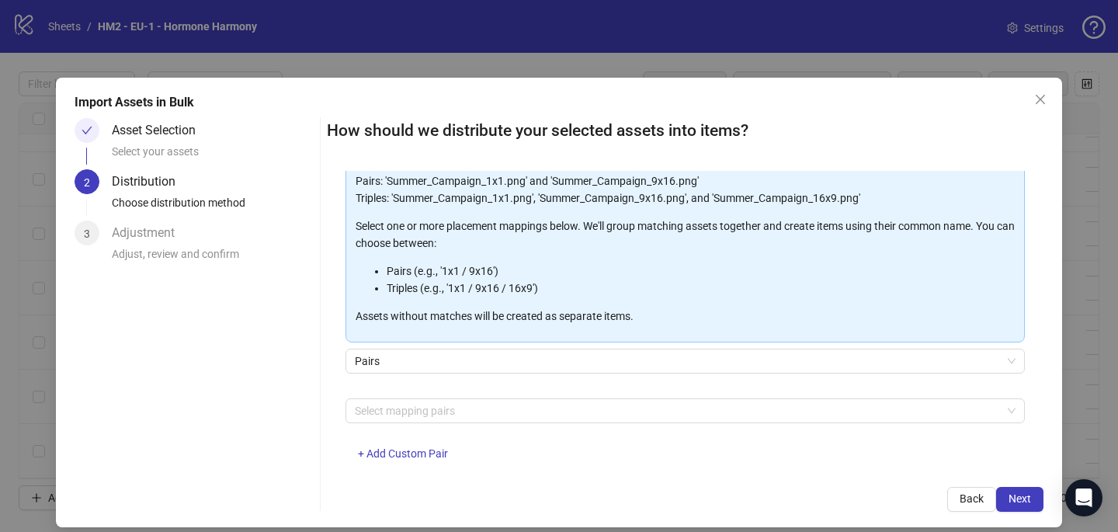
click at [440, 428] on div "Select mapping pairs + Add Custom Pair" at bounding box center [684, 438] width 679 height 81
click at [440, 413] on div at bounding box center [677, 411] width 657 height 22
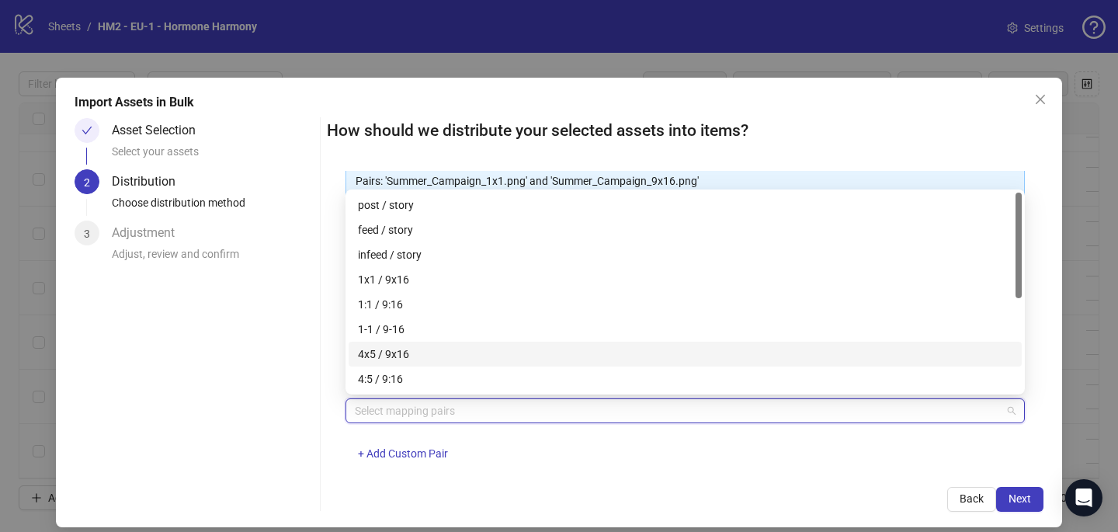
click at [435, 353] on div "4x5 / 9x16" at bounding box center [685, 353] width 654 height 17
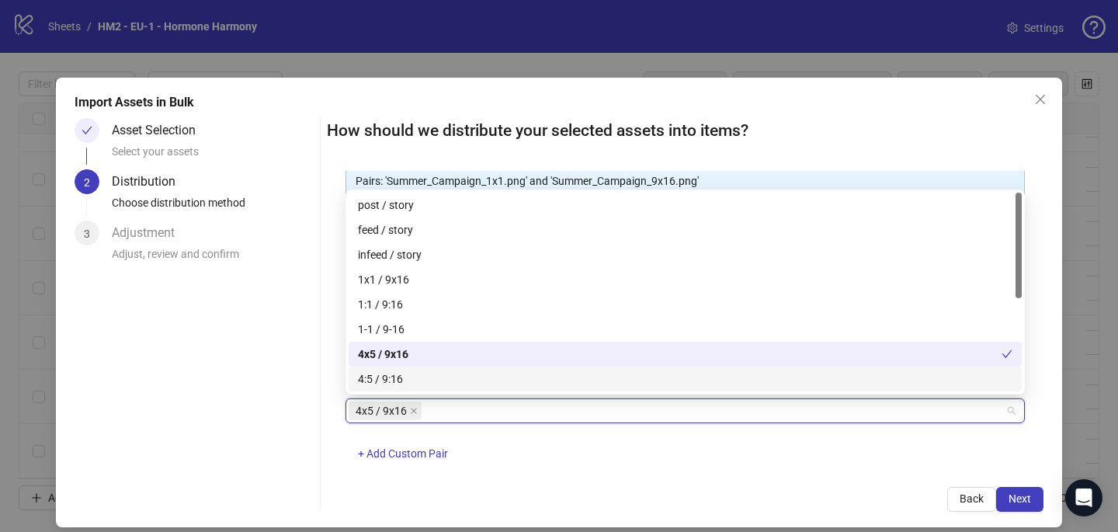
click at [750, 453] on div "4x5 / 9x16 + Add Custom Pair" at bounding box center [684, 438] width 679 height 81
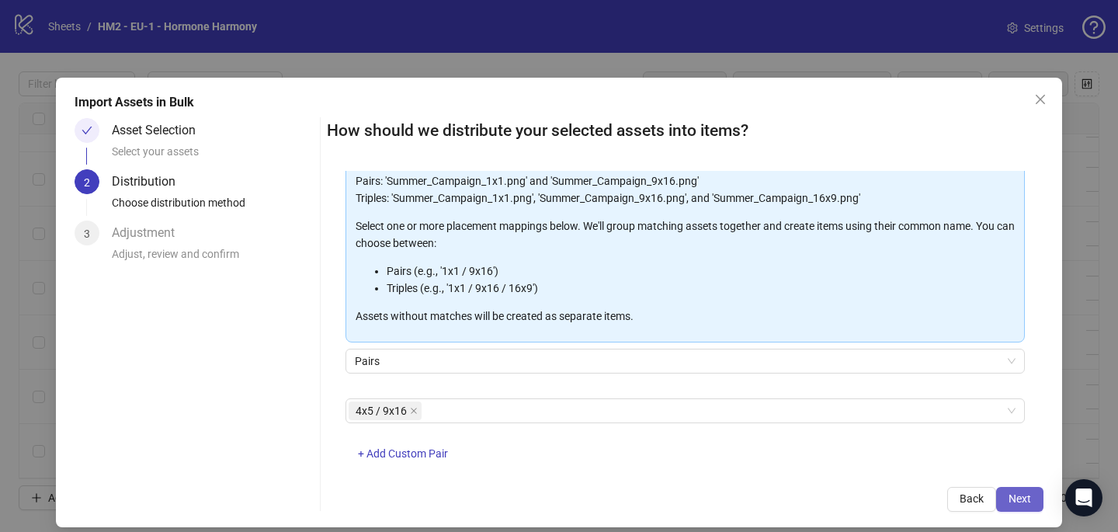
click at [1017, 494] on span "Next" at bounding box center [1019, 498] width 23 height 12
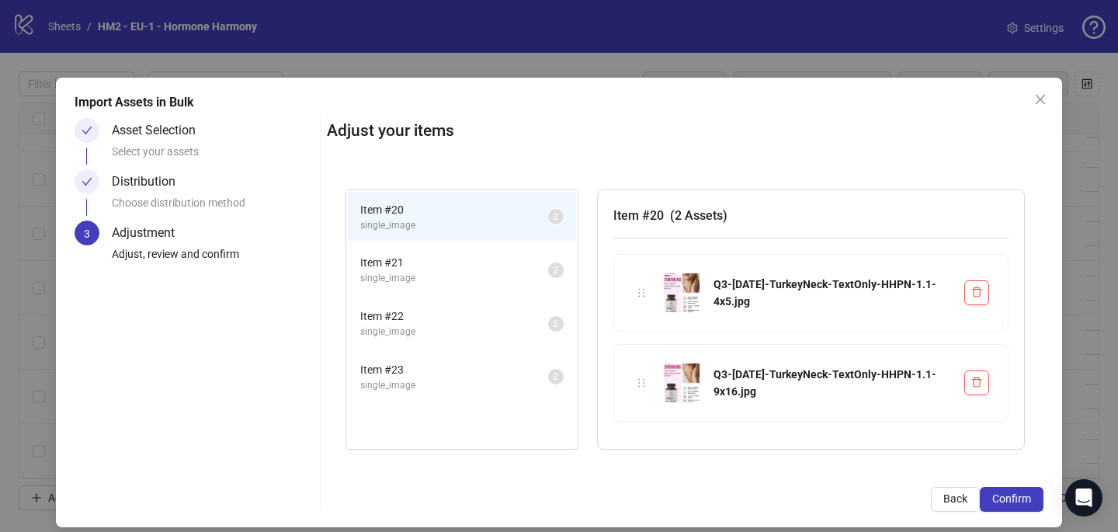
click at [1017, 494] on span "Confirm" at bounding box center [1011, 498] width 39 height 12
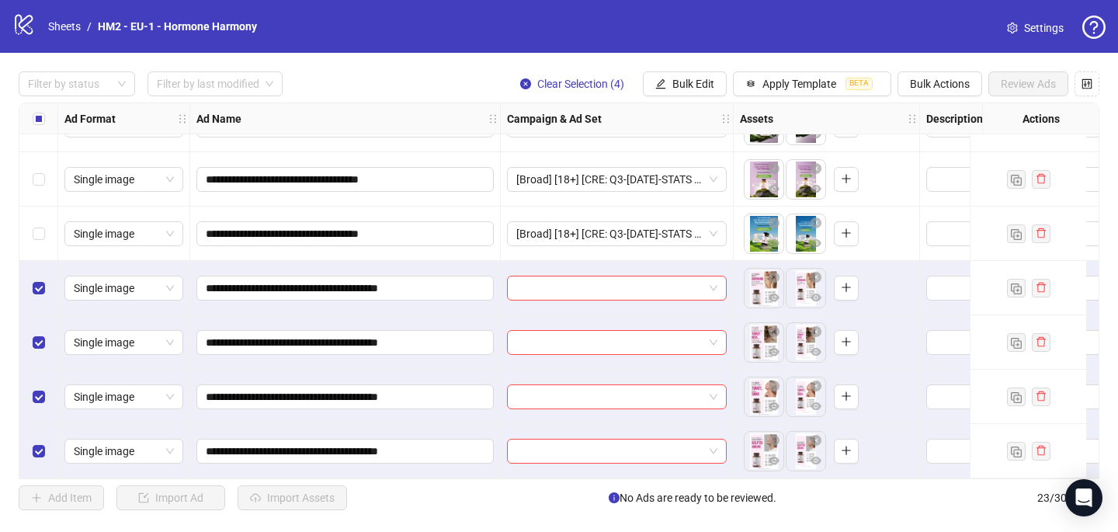
scroll to position [912, 0]
click at [599, 267] on div at bounding box center [617, 288] width 233 height 54
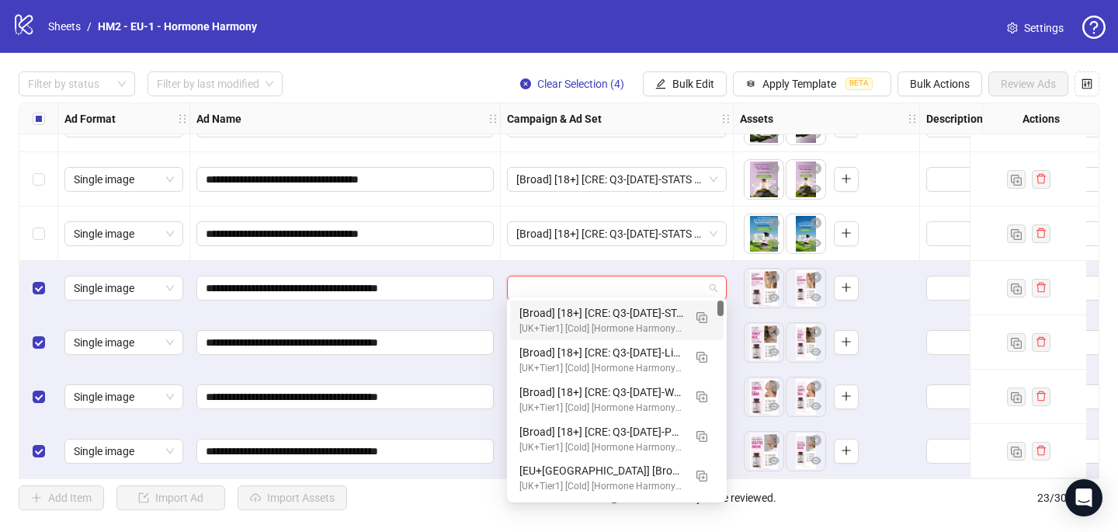
click at [599, 279] on input "search" at bounding box center [609, 287] width 187 height 23
click at [702, 324] on button "button" at bounding box center [701, 316] width 25 height 25
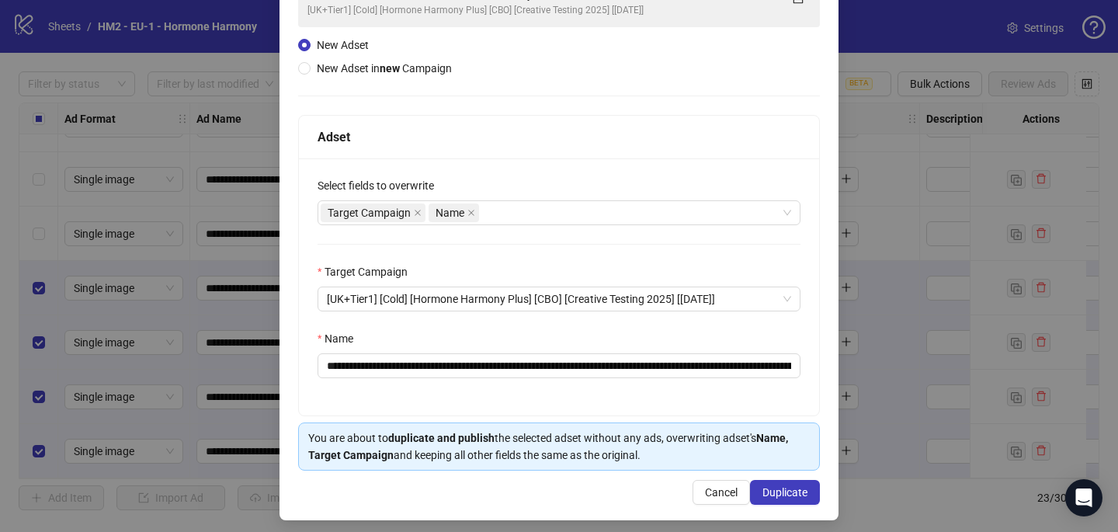
scroll to position [140, 0]
drag, startPoint x: 620, startPoint y: 366, endPoint x: 419, endPoint y: 362, distance: 201.1
click at [419, 362] on input "**********" at bounding box center [558, 366] width 483 height 25
paste input "******"
type input "**********"
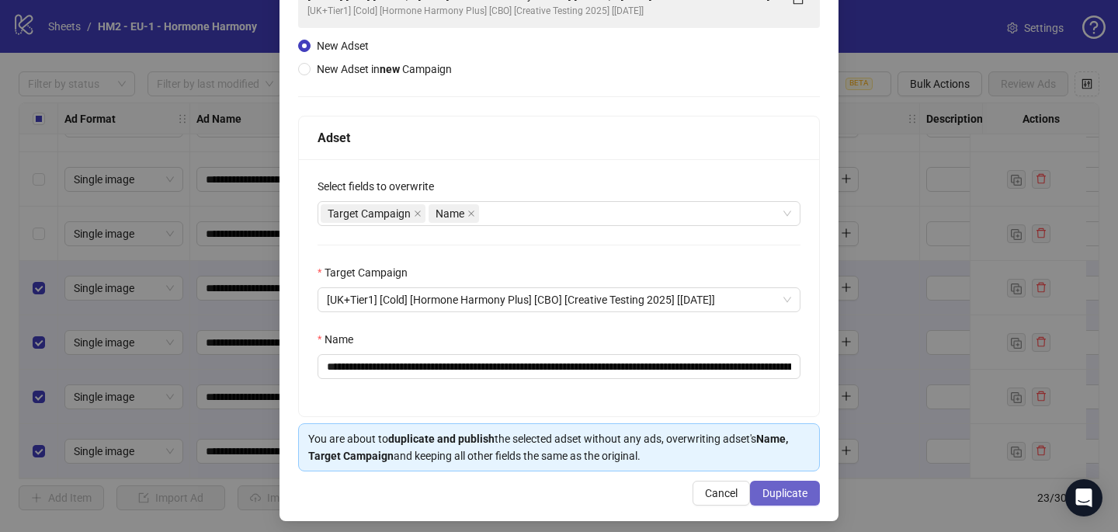
click at [778, 498] on span "Duplicate" at bounding box center [784, 493] width 45 height 12
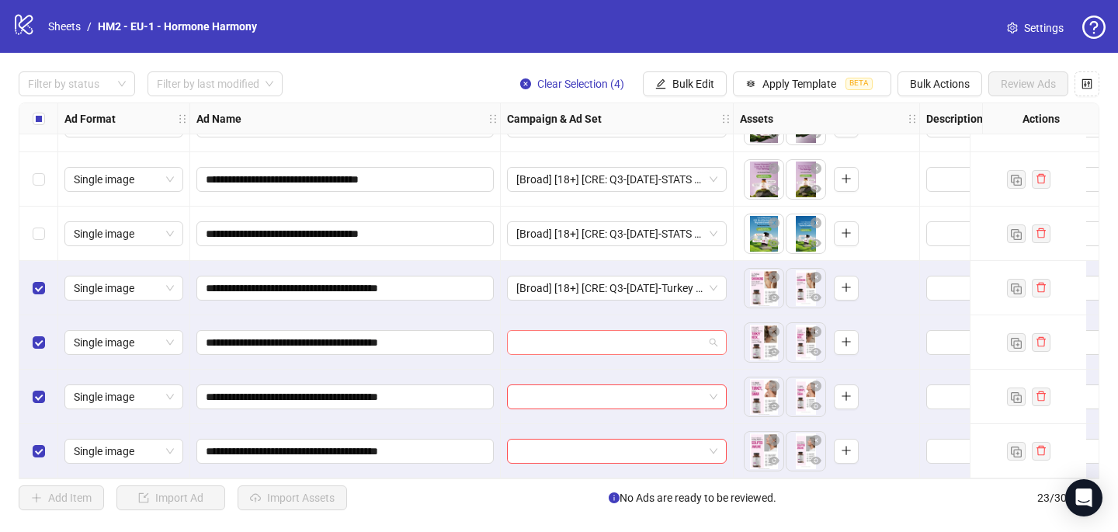
click at [566, 341] on input "search" at bounding box center [609, 342] width 187 height 23
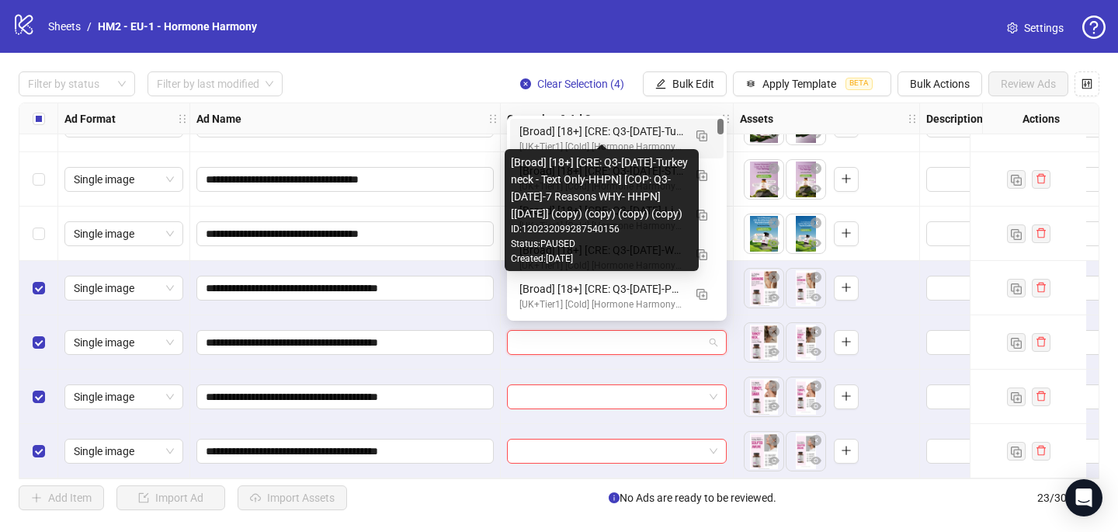
click at [578, 134] on div "[Broad] [18+] [CRE: Q3-[DATE]-Turkey neck - Text Only-HHPN] [COP: Q3-[DATE]-7 R…" at bounding box center [601, 131] width 164 height 17
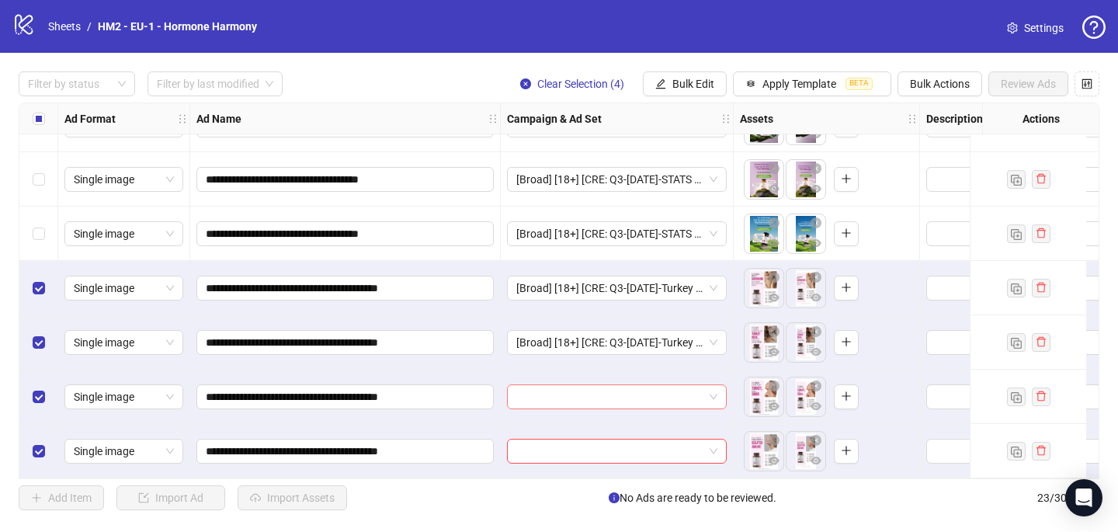
drag, startPoint x: 539, startPoint y: 397, endPoint x: 540, endPoint y: 382, distance: 14.8
click at [539, 397] on input "search" at bounding box center [609, 396] width 187 height 23
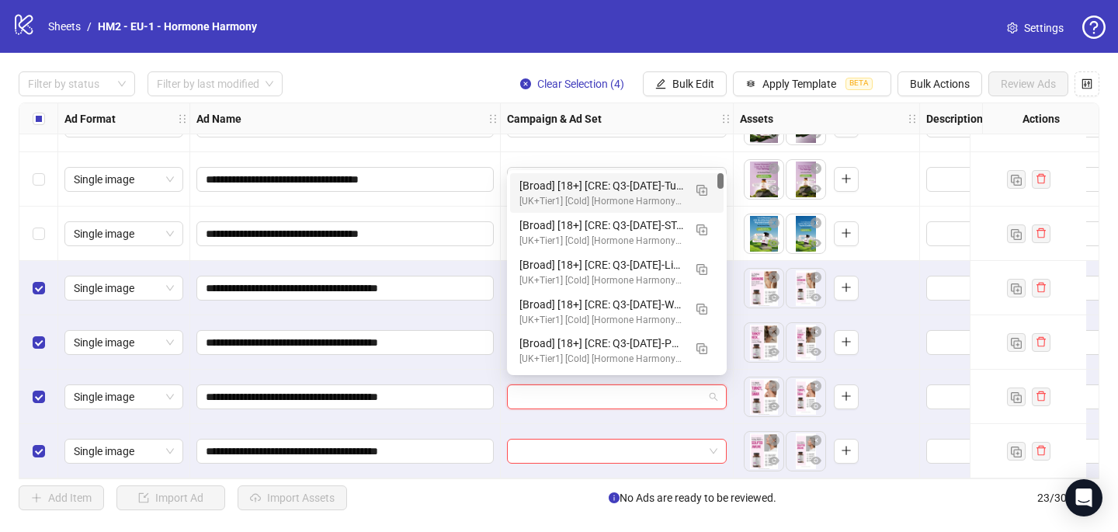
click at [560, 195] on div "[UK+Tier1] [Cold] [Hormone Harmony Plus] [CBO] [Creative Testing 2025] [[DATE]]" at bounding box center [601, 201] width 164 height 15
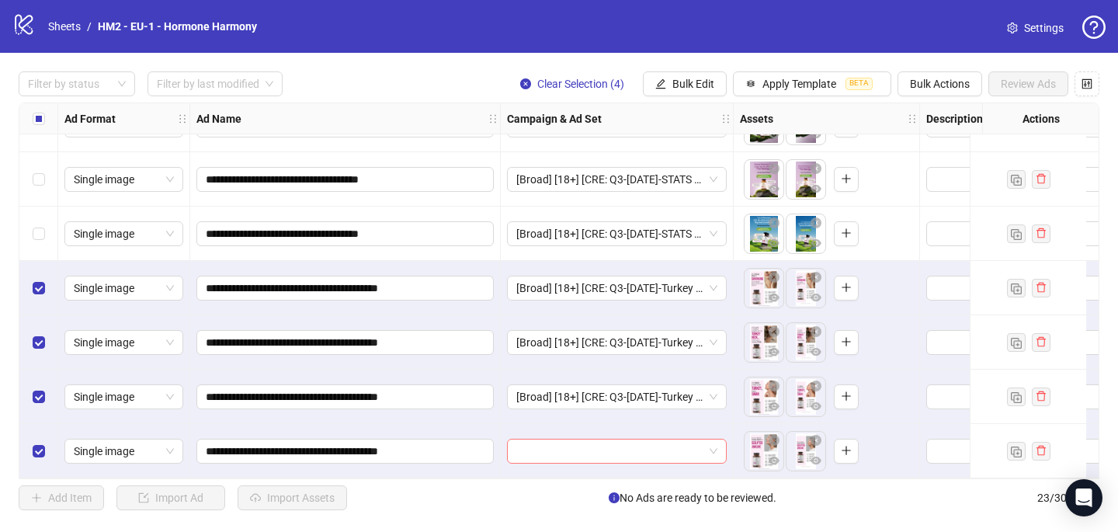
click at [526, 440] on input "search" at bounding box center [609, 450] width 187 height 23
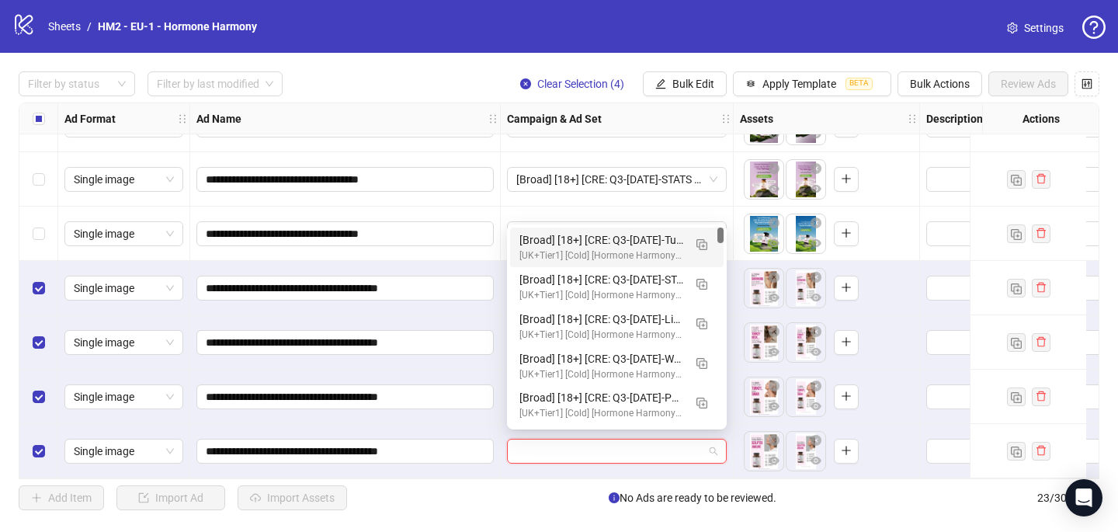
click at [555, 245] on div "[Broad] [18+] [CRE: Q3-[DATE]-Turkey neck - Text Only-HHPN] [COP: Q3-[DATE]-7 R…" at bounding box center [601, 239] width 164 height 17
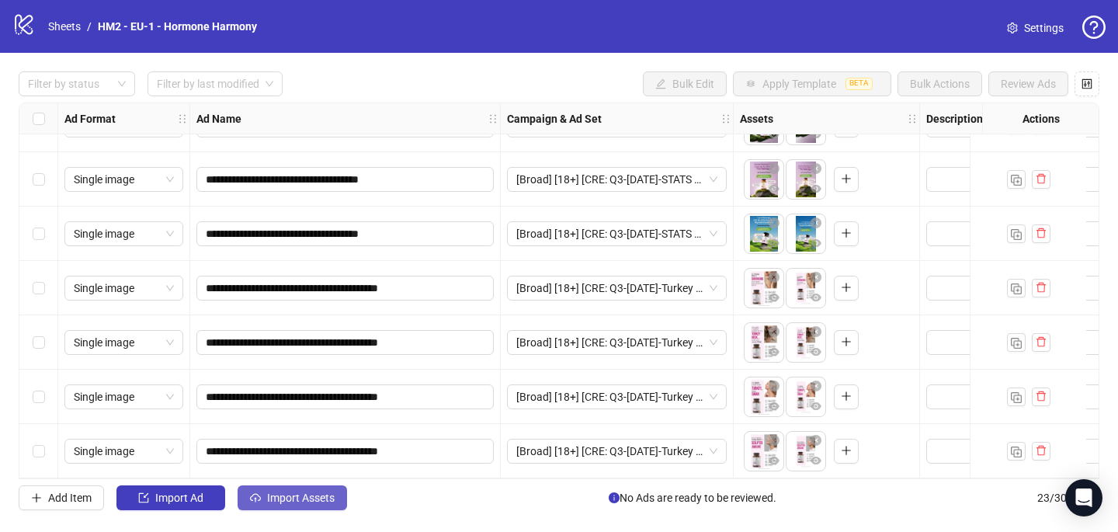
click at [283, 503] on span "Import Assets" at bounding box center [301, 497] width 68 height 12
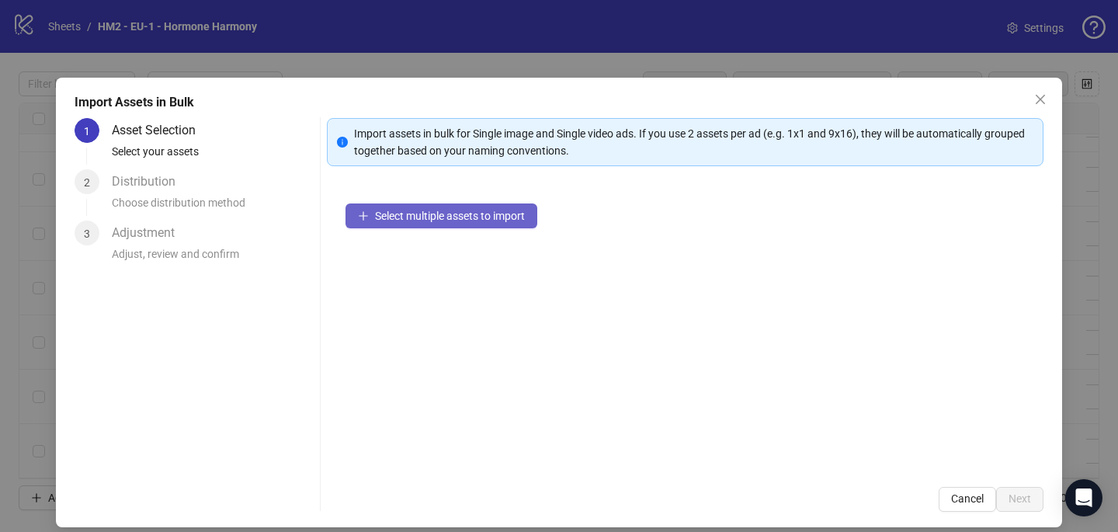
click at [404, 214] on span "Select multiple assets to import" at bounding box center [450, 216] width 150 height 12
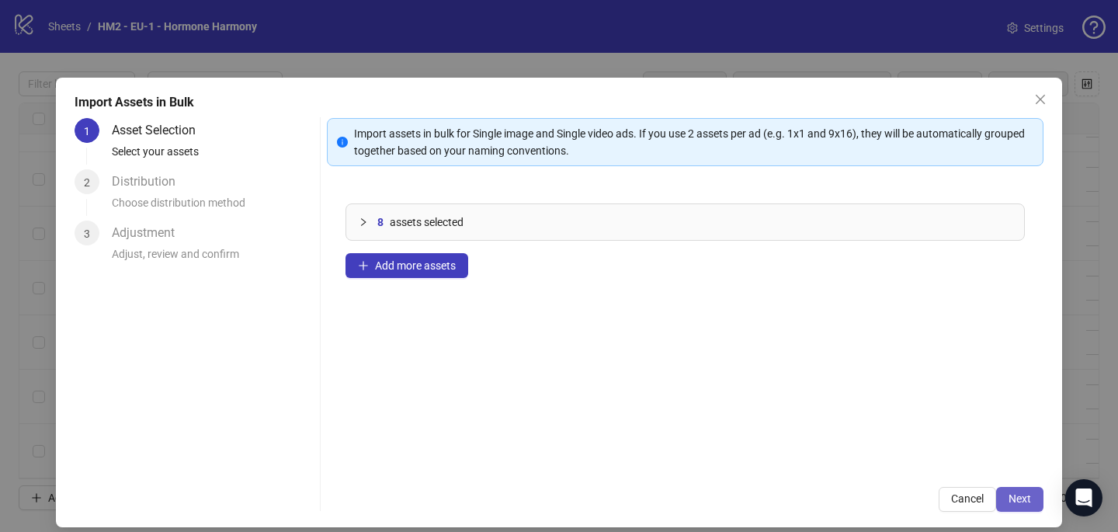
click at [1017, 504] on span "Next" at bounding box center [1019, 498] width 23 height 12
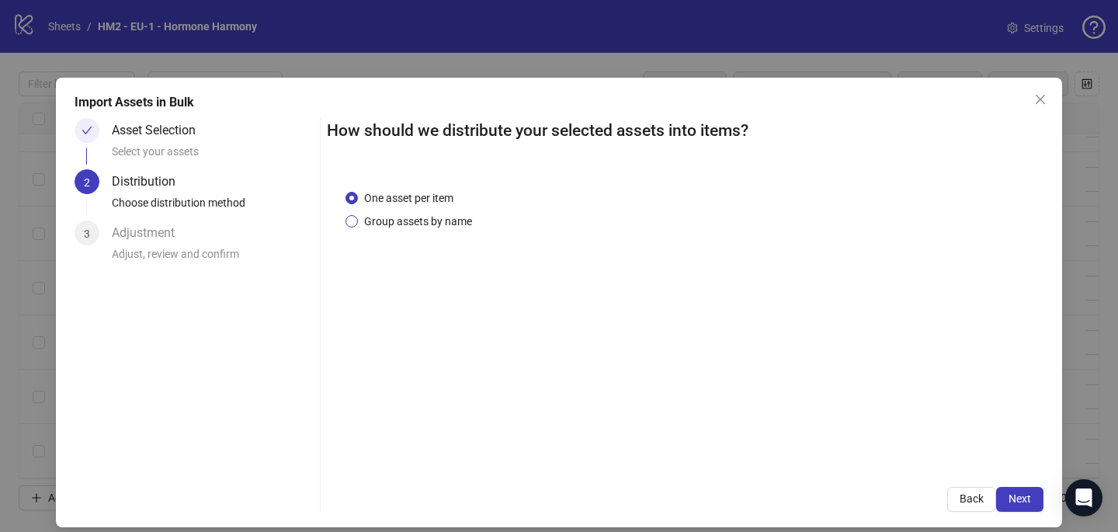
click at [436, 213] on span "Group assets by name" at bounding box center [418, 221] width 120 height 17
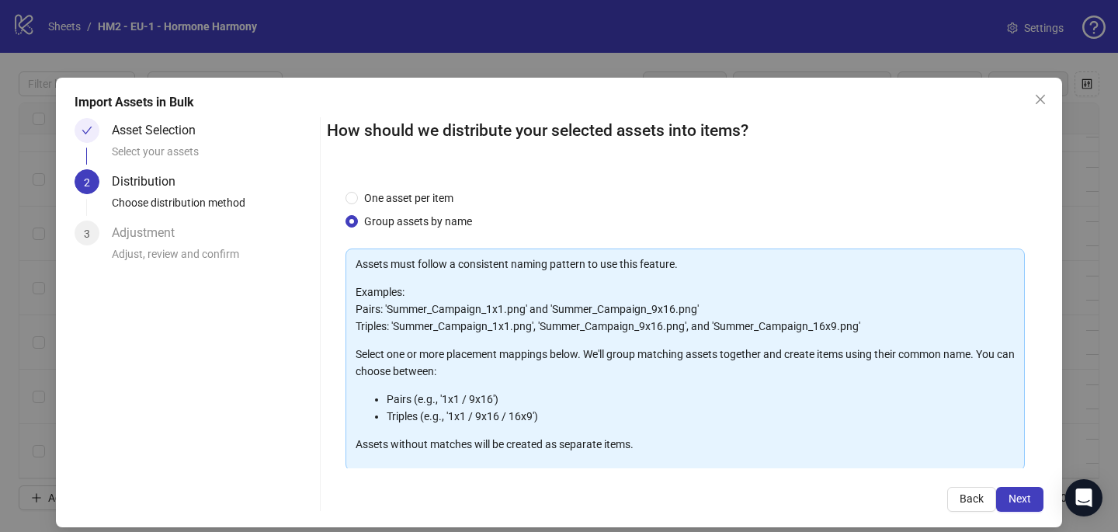
scroll to position [158, 0]
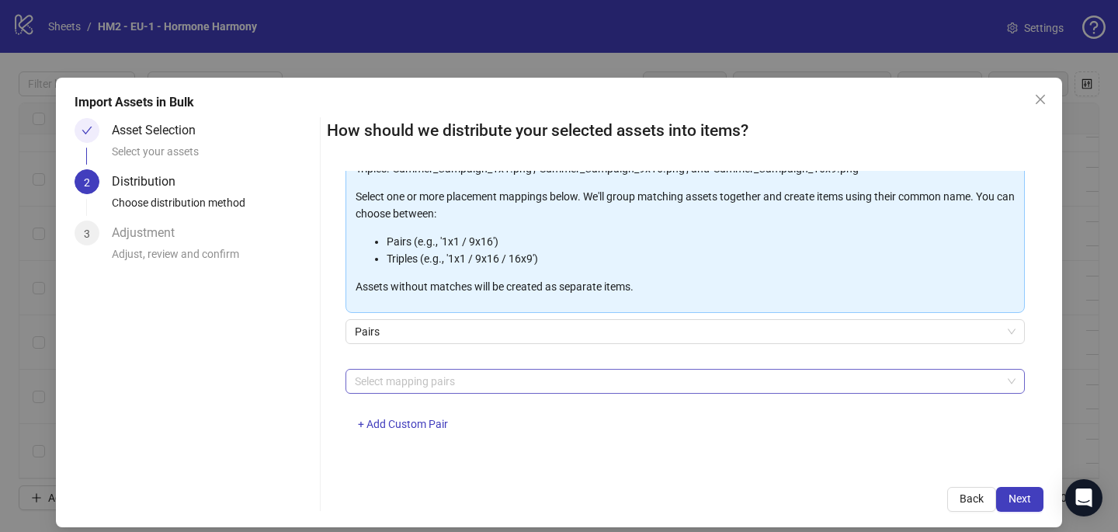
click at [411, 379] on div at bounding box center [677, 381] width 657 height 22
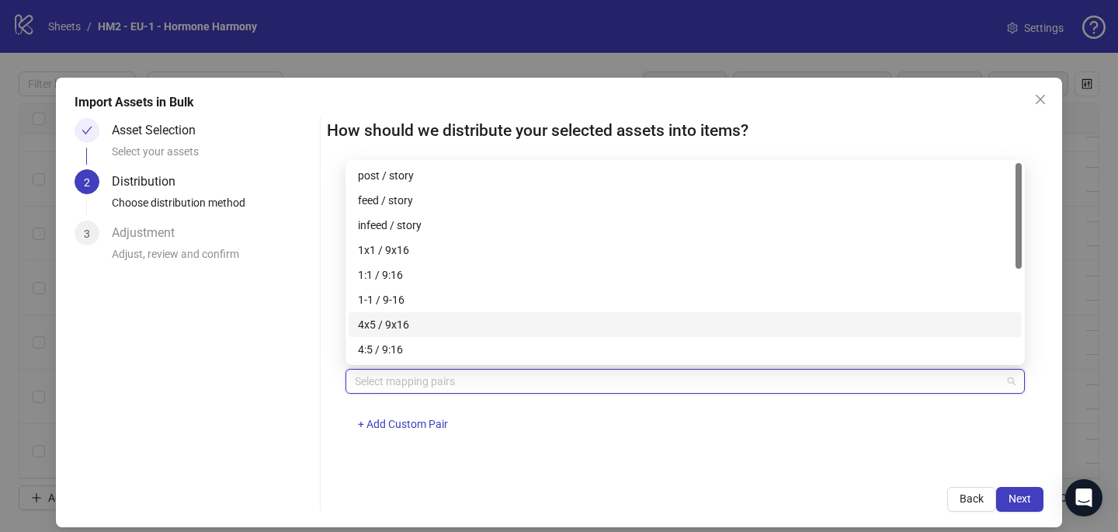
click at [406, 321] on div "4x5 / 9x16" at bounding box center [685, 324] width 654 height 17
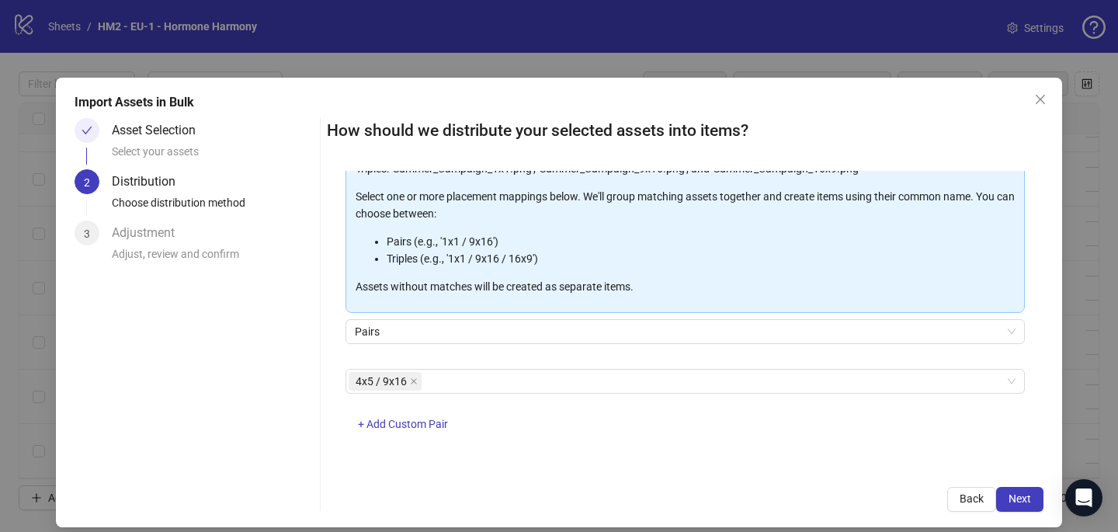
click at [581, 468] on div "How should we distribute your selected assets into items? One asset per item Gr…" at bounding box center [685, 315] width 716 height 394
click at [1011, 500] on span "Next" at bounding box center [1019, 498] width 23 height 12
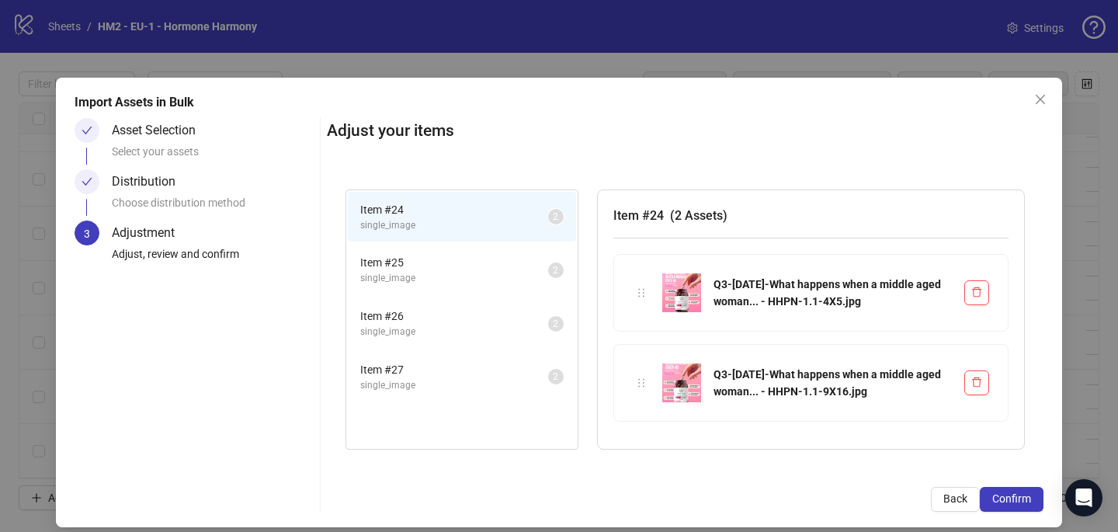
click at [1011, 500] on span "Confirm" at bounding box center [1011, 498] width 39 height 12
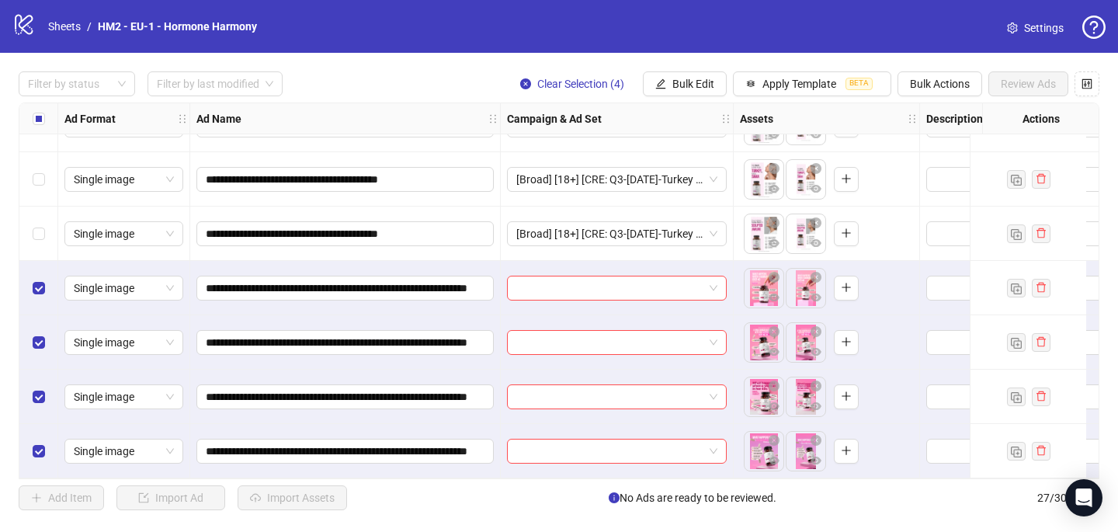
scroll to position [1129, 0]
click at [620, 282] on input "search" at bounding box center [609, 287] width 187 height 23
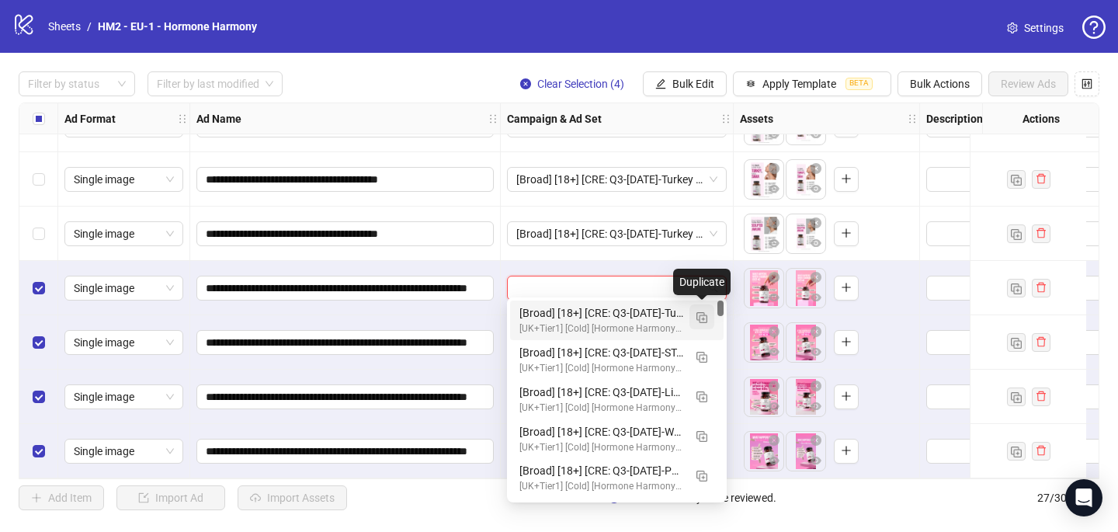
click at [701, 314] on img "button" at bounding box center [701, 317] width 11 height 11
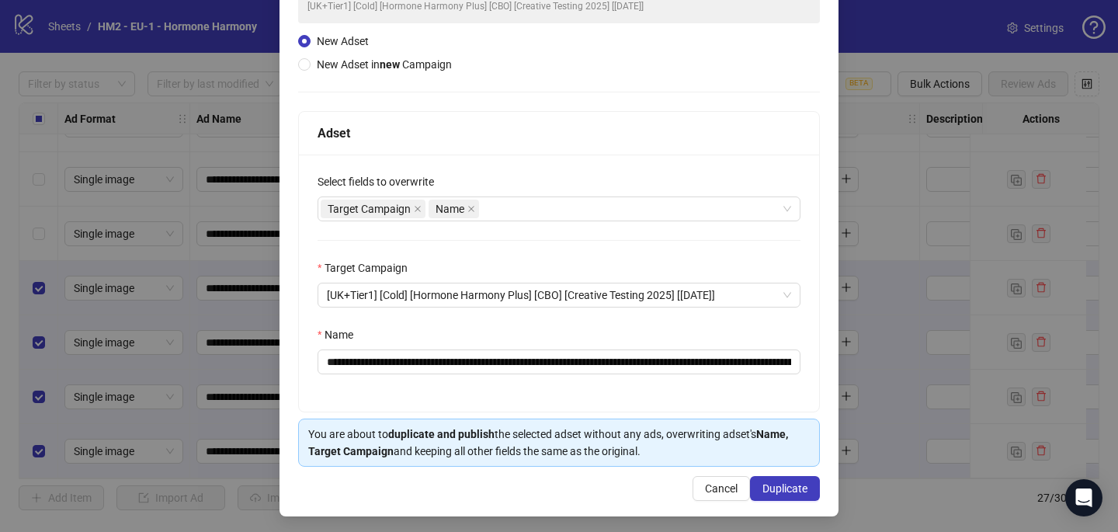
scroll to position [149, 0]
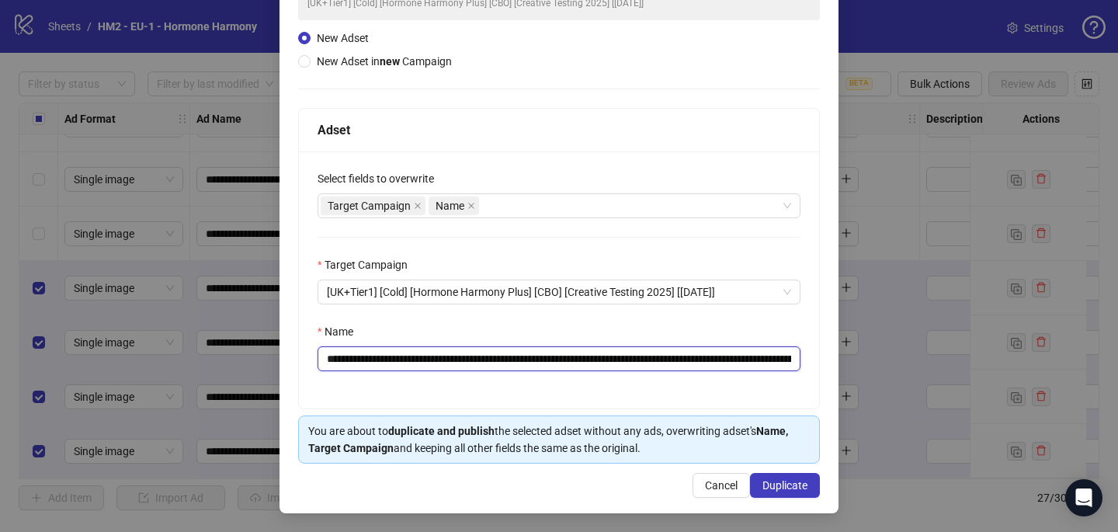
drag, startPoint x: 645, startPoint y: 359, endPoint x: 420, endPoint y: 352, distance: 225.2
click at [420, 352] on input "**********" at bounding box center [558, 358] width 483 height 25
paste input "**********"
type input "**********"
click at [780, 481] on span "Duplicate" at bounding box center [784, 485] width 45 height 12
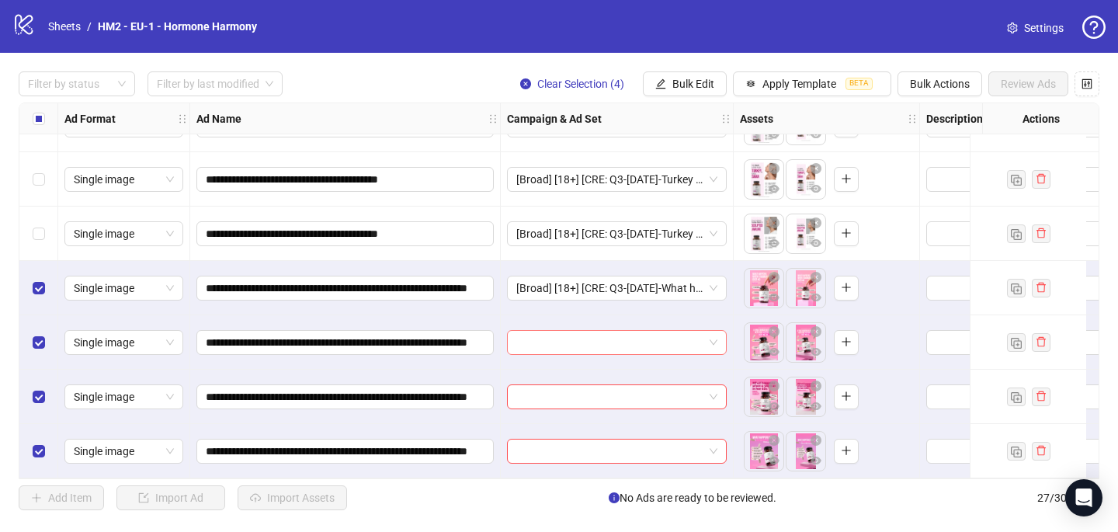
click at [560, 339] on input "search" at bounding box center [609, 342] width 187 height 23
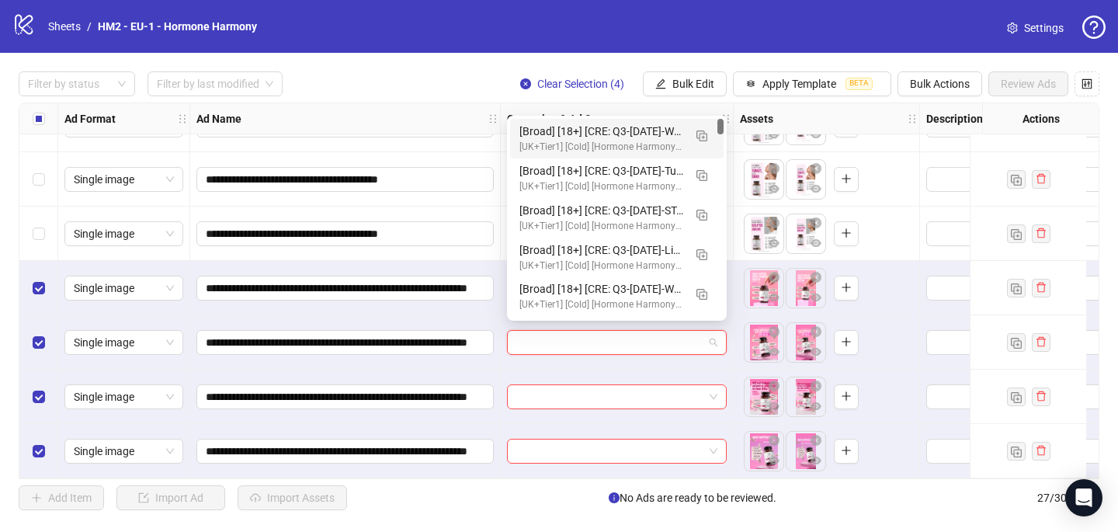
click at [573, 123] on div "[Broad] [18+] [CRE: Q3-[DATE]-What happens when a middle aged woman... - HHPN] …" at bounding box center [601, 131] width 164 height 17
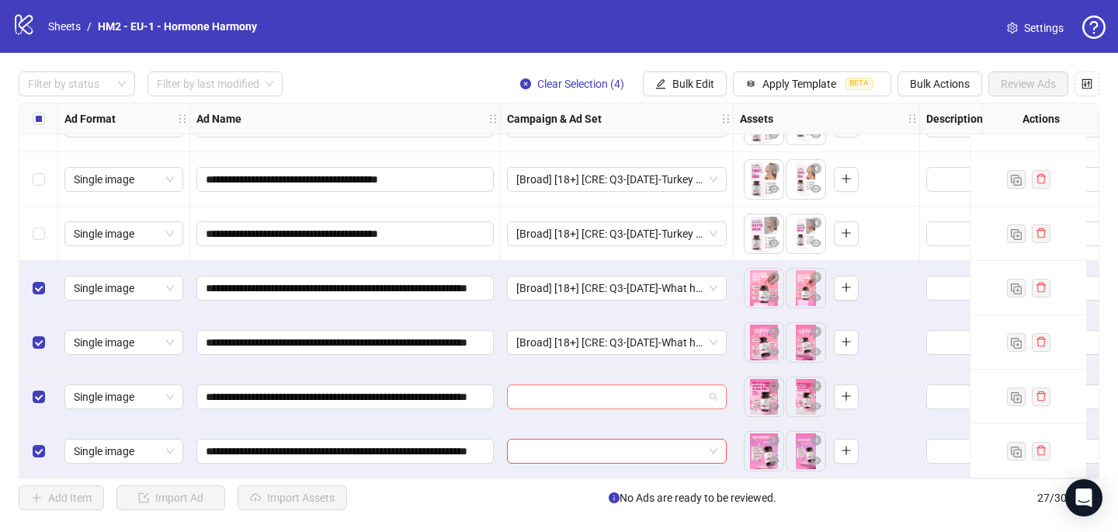
click at [555, 395] on input "search" at bounding box center [609, 396] width 187 height 23
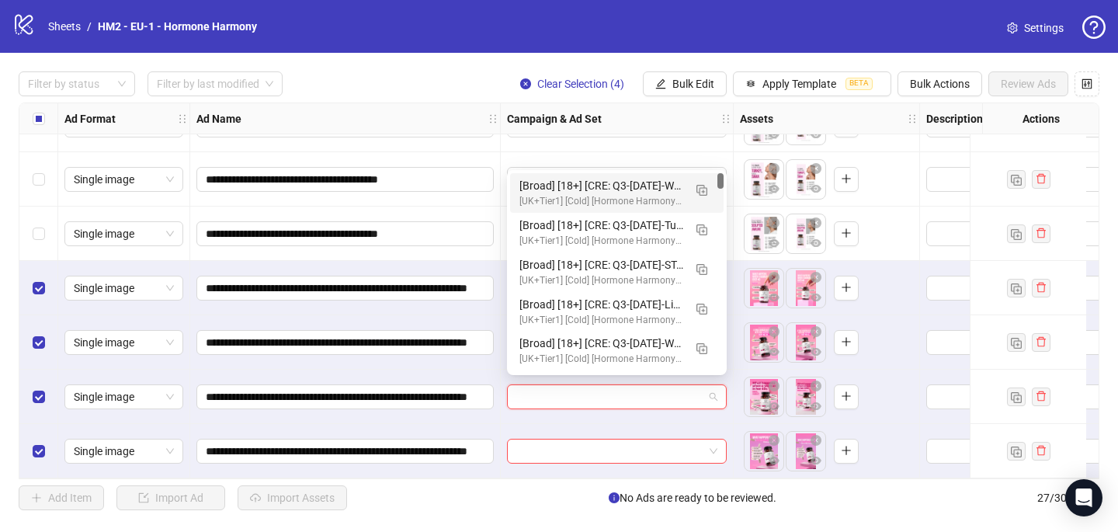
click at [585, 176] on div "[Broad] [18+] [CRE: Q3-[DATE]-What happens when a middle aged woman... - HHPN] …" at bounding box center [616, 193] width 213 height 40
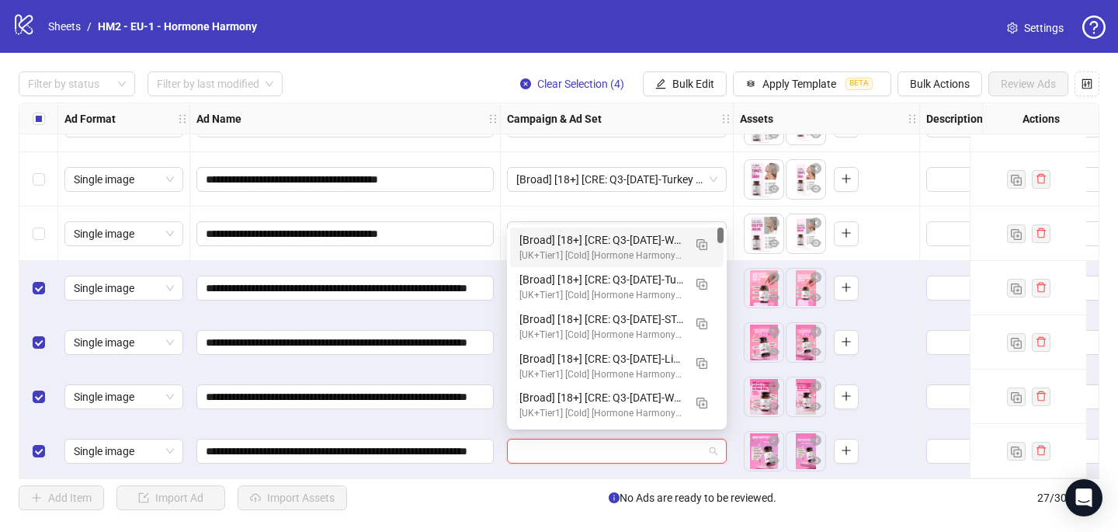
click at [558, 444] on input "search" at bounding box center [609, 450] width 187 height 23
click at [611, 240] on div "[Broad] [18+] [CRE: Q3-[DATE]-What happens when a middle aged woman... - HHPN] …" at bounding box center [601, 239] width 164 height 17
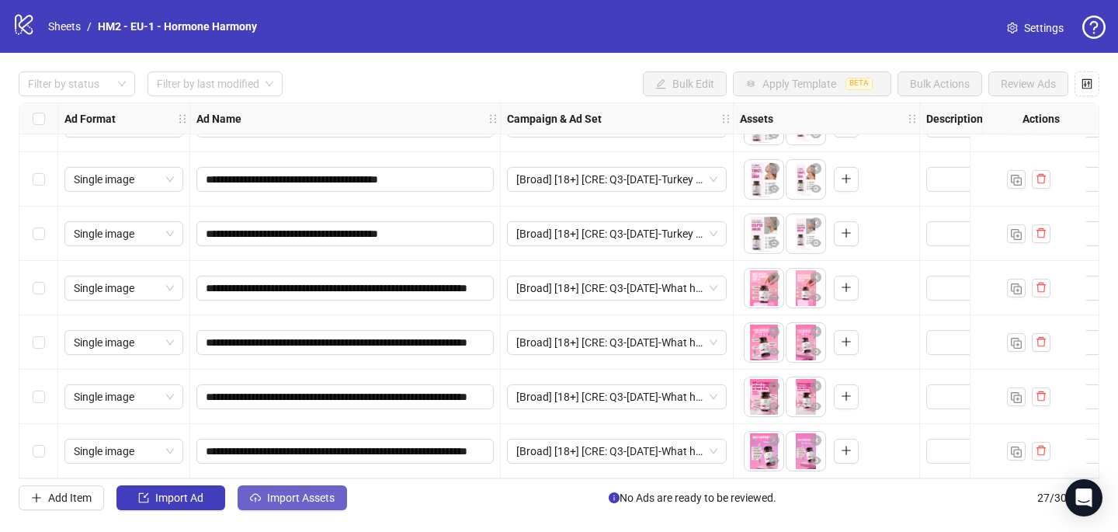
click at [295, 494] on span "Import Assets" at bounding box center [301, 497] width 68 height 12
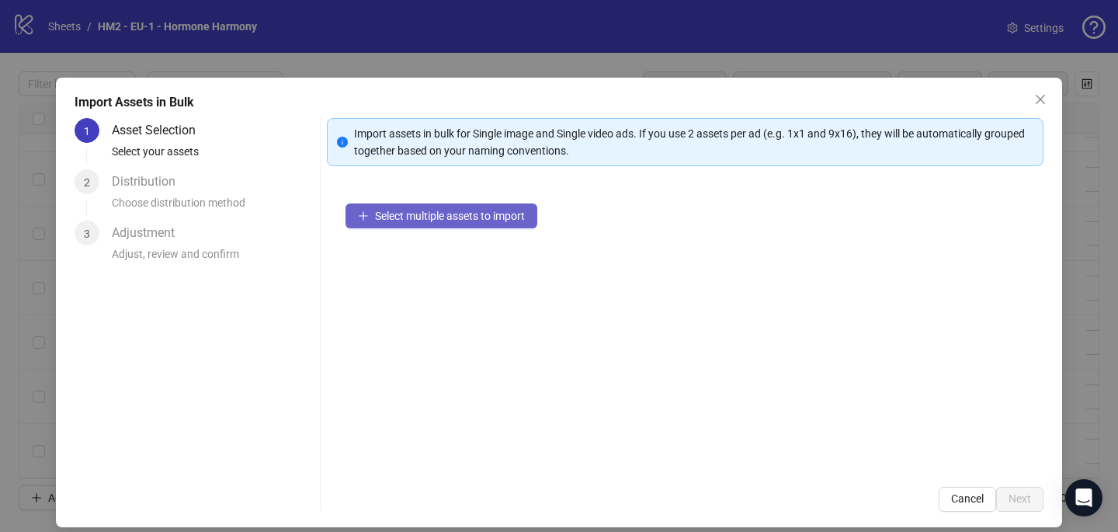
click at [469, 213] on span "Select multiple assets to import" at bounding box center [450, 216] width 150 height 12
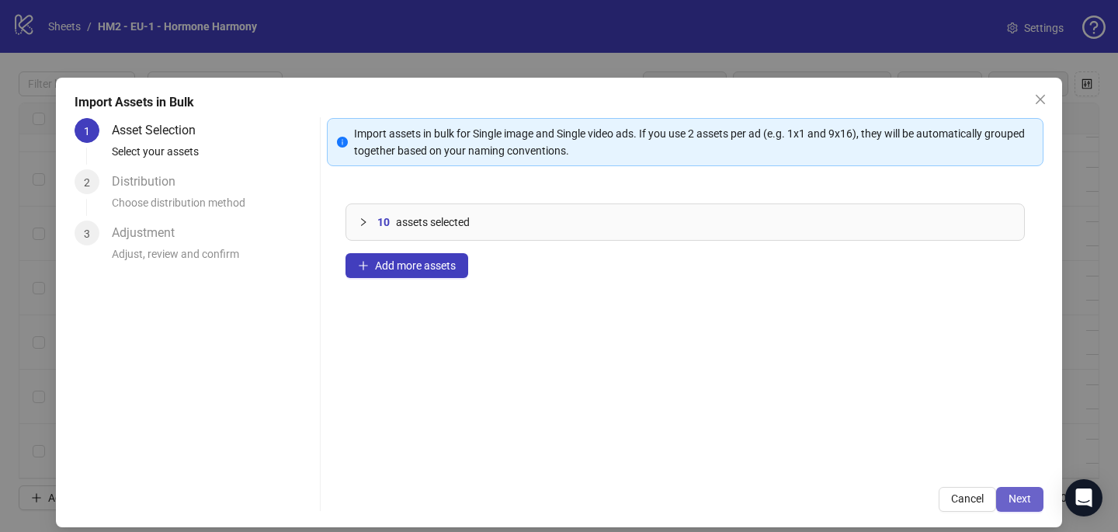
click at [1039, 494] on button "Next" at bounding box center [1019, 499] width 47 height 25
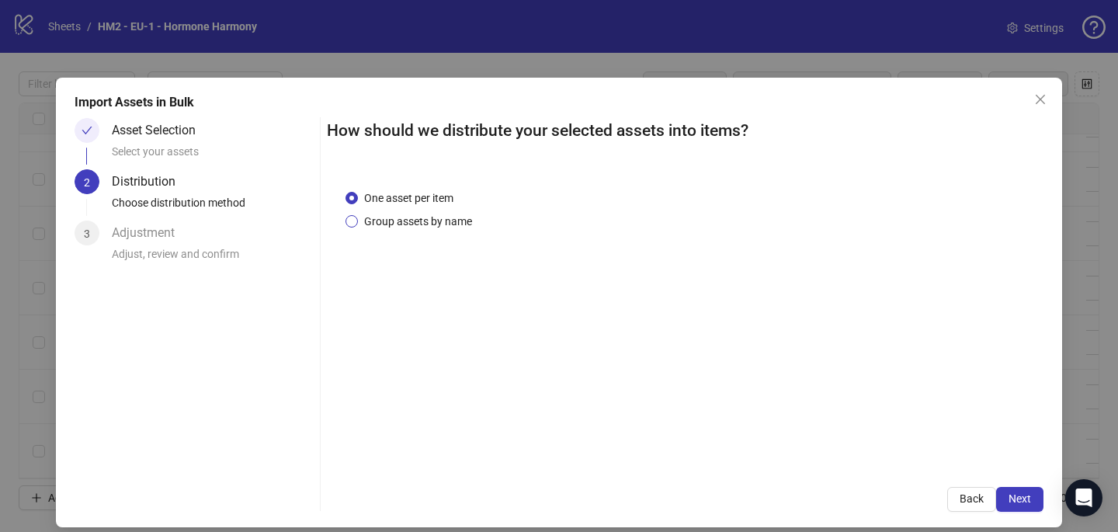
click at [435, 221] on span "Group assets by name" at bounding box center [418, 221] width 120 height 17
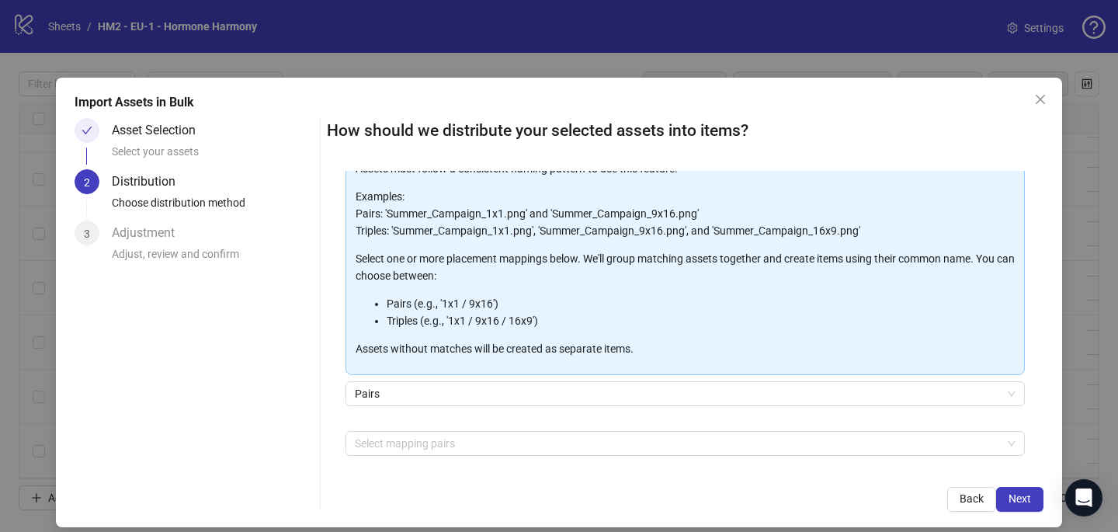
scroll to position [109, 0]
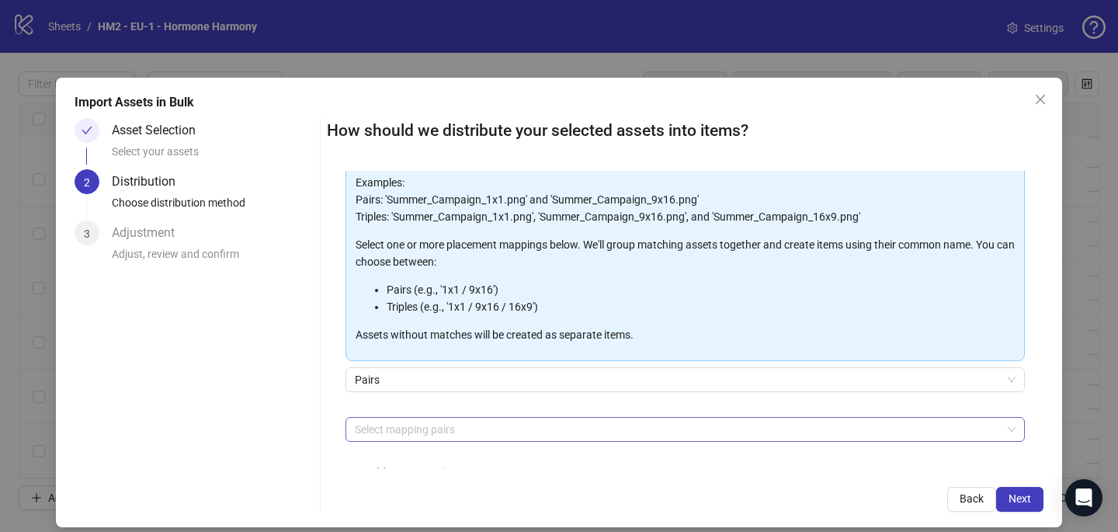
click at [371, 425] on div at bounding box center [677, 429] width 657 height 22
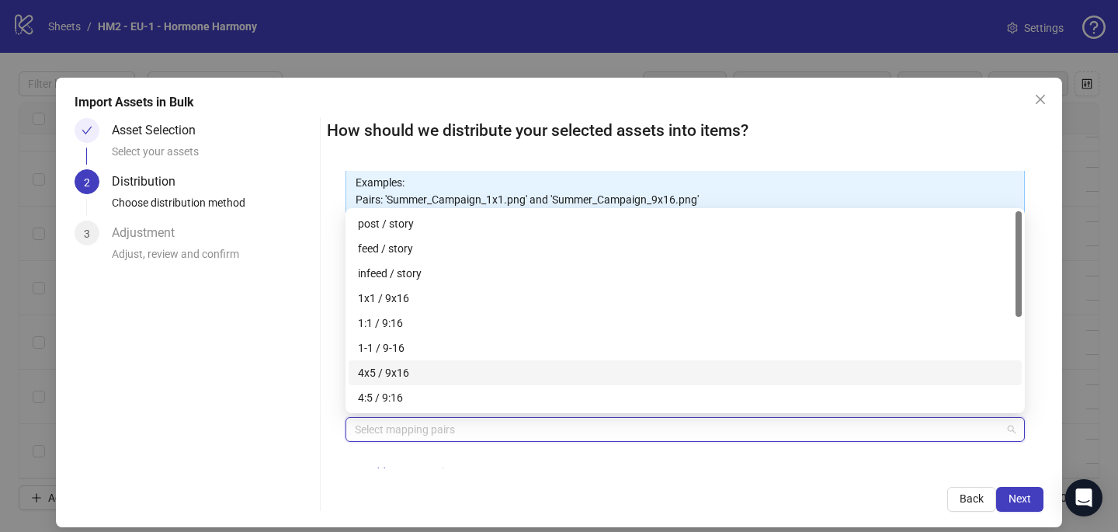
click at [393, 366] on div "4x5 / 9x16" at bounding box center [685, 372] width 654 height 17
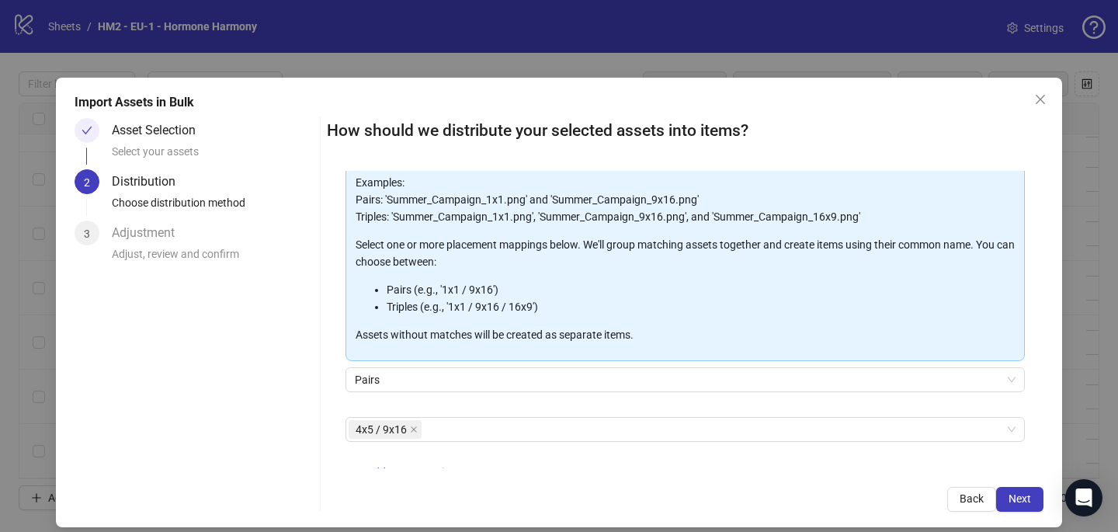
click at [574, 469] on div "How should we distribute your selected assets into items? One asset per item Gr…" at bounding box center [685, 315] width 716 height 394
click at [1024, 498] on span "Next" at bounding box center [1019, 498] width 23 height 12
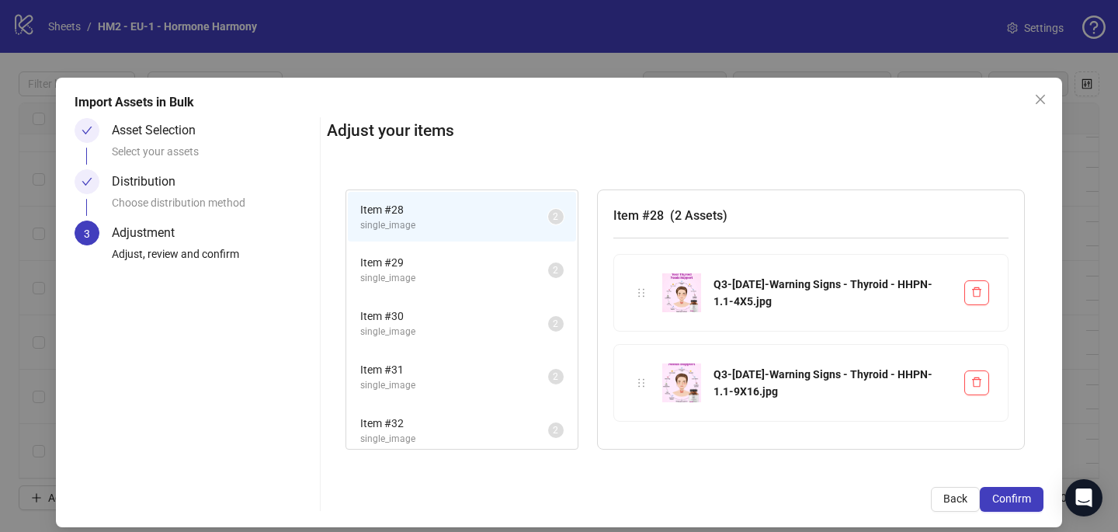
click at [1024, 498] on span "Confirm" at bounding box center [1011, 498] width 39 height 12
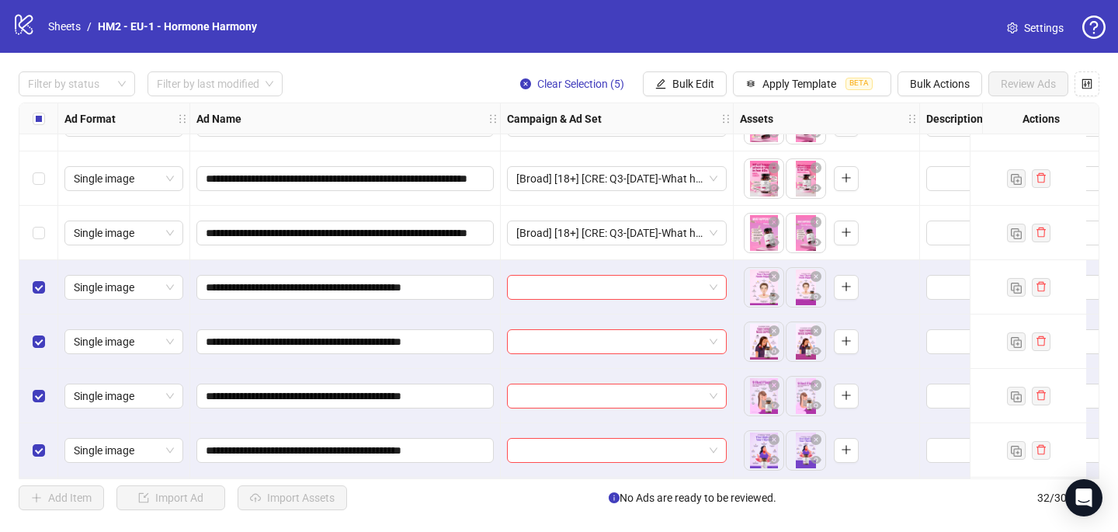
scroll to position [1401, 0]
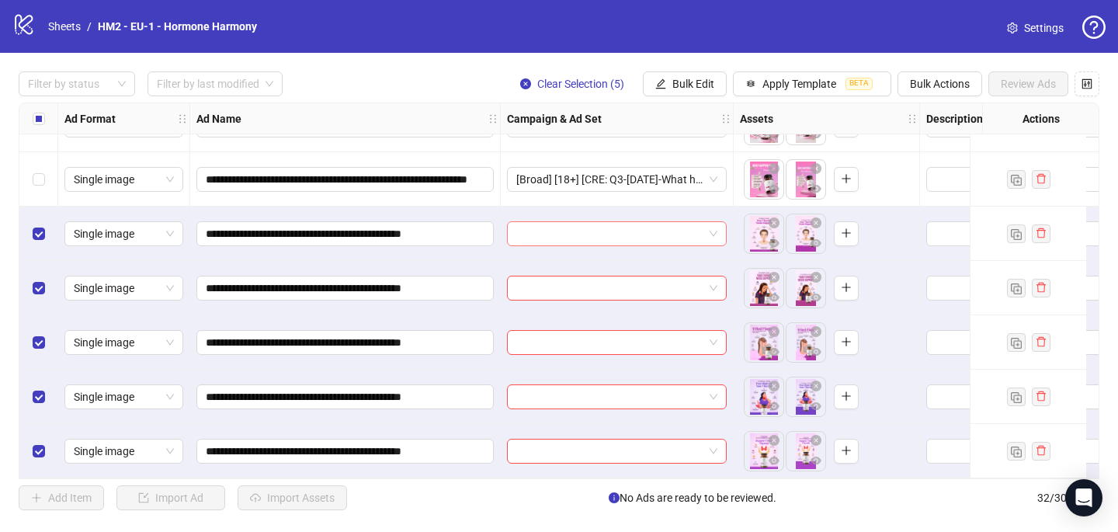
click at [577, 222] on input "search" at bounding box center [609, 233] width 187 height 23
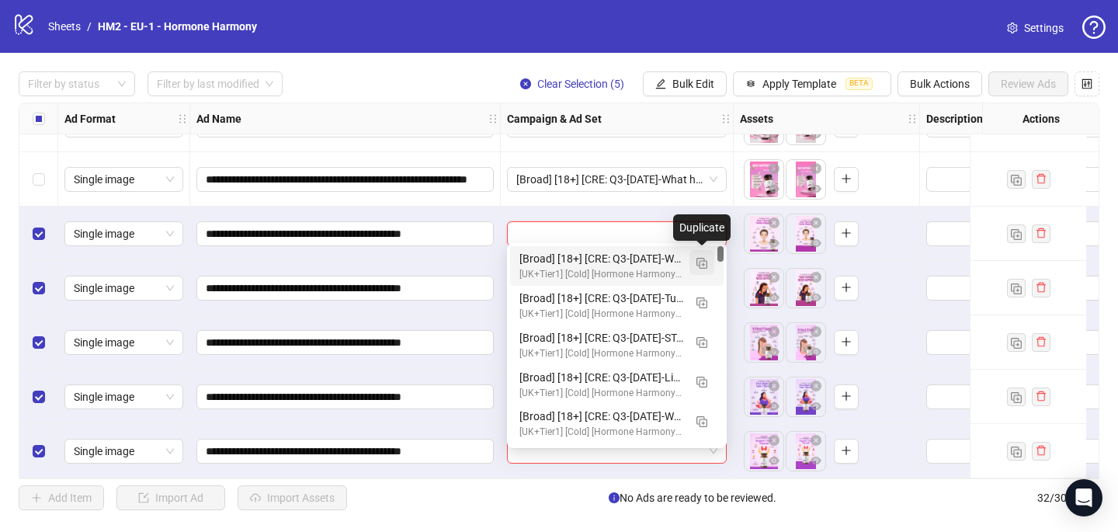
click at [705, 267] on img "button" at bounding box center [701, 263] width 11 height 11
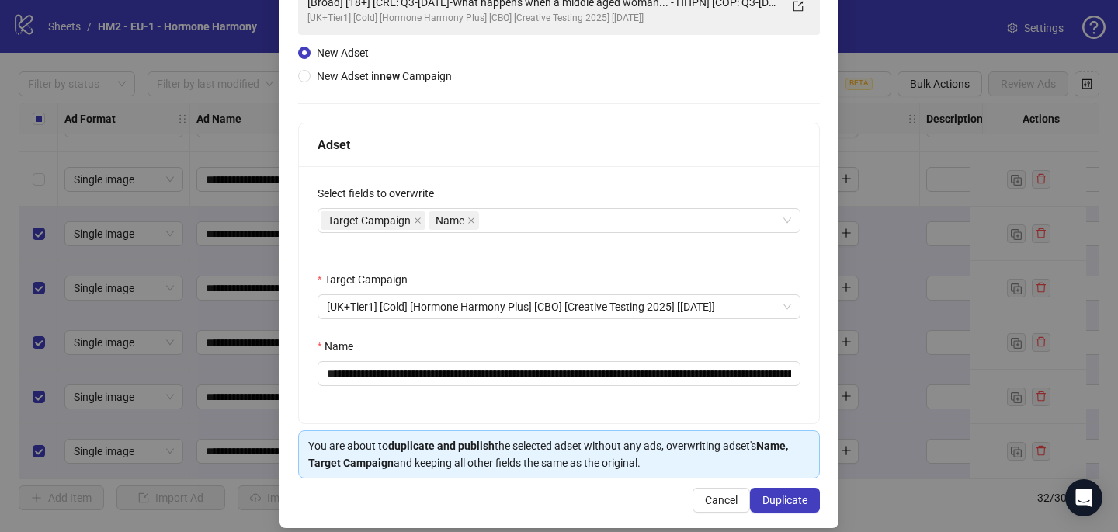
scroll to position [133, 0]
drag, startPoint x: 756, startPoint y: 373, endPoint x: 421, endPoint y: 369, distance: 335.3
click at [421, 369] on input "**********" at bounding box center [558, 374] width 483 height 25
paste input "text"
type input "**********"
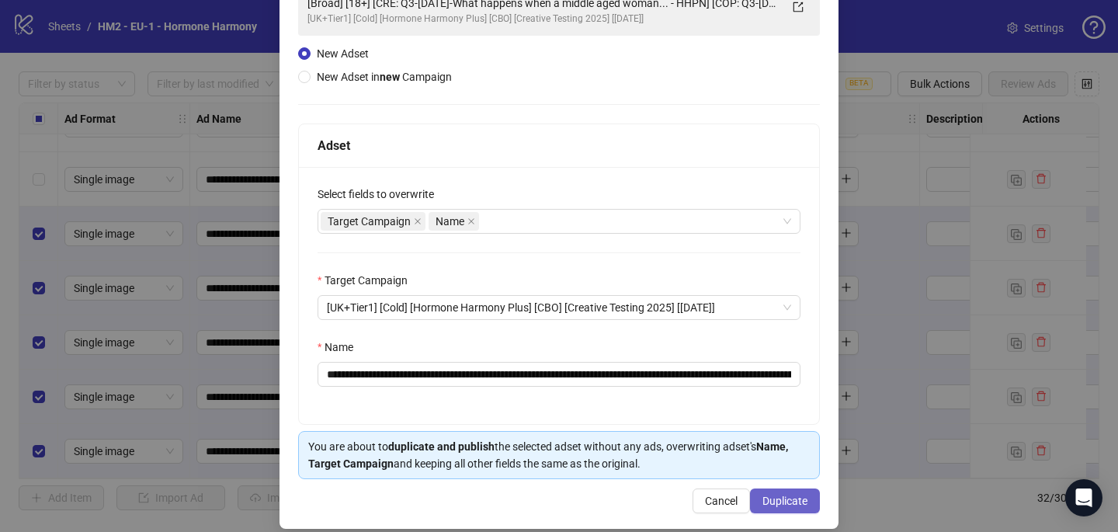
click at [786, 501] on span "Duplicate" at bounding box center [784, 500] width 45 height 12
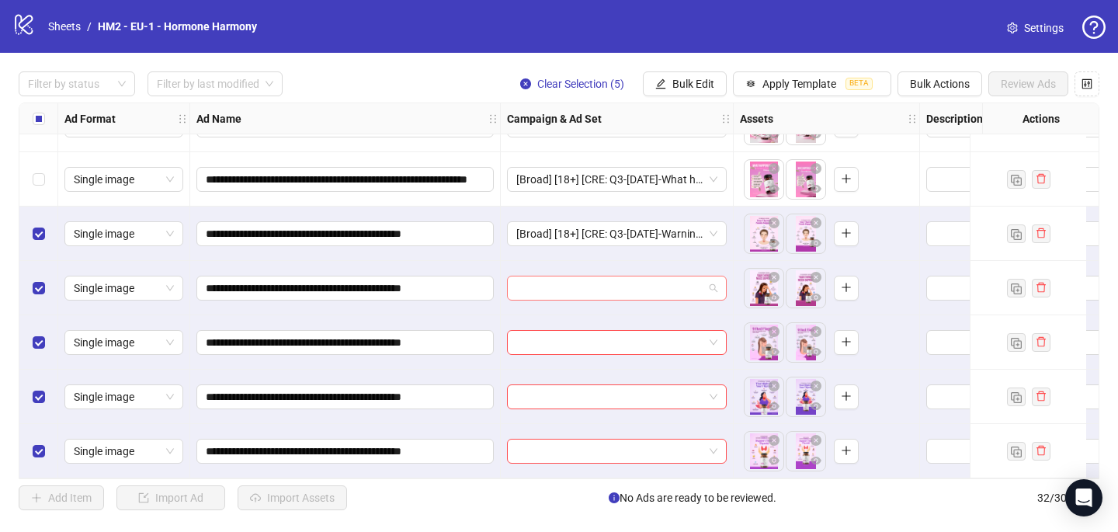
click at [602, 282] on input "search" at bounding box center [609, 287] width 187 height 23
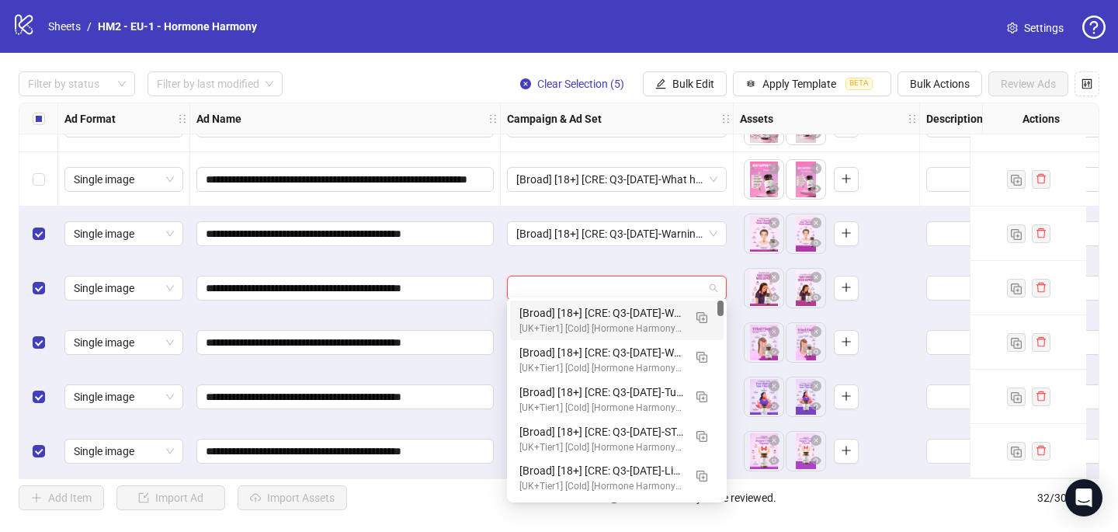
click at [599, 309] on div "[Broad] [18+] [CRE: Q3-[DATE]-Warning Signs - Thyroid - HHPN] [COP: Q3-[DATE]-7…" at bounding box center [601, 312] width 164 height 17
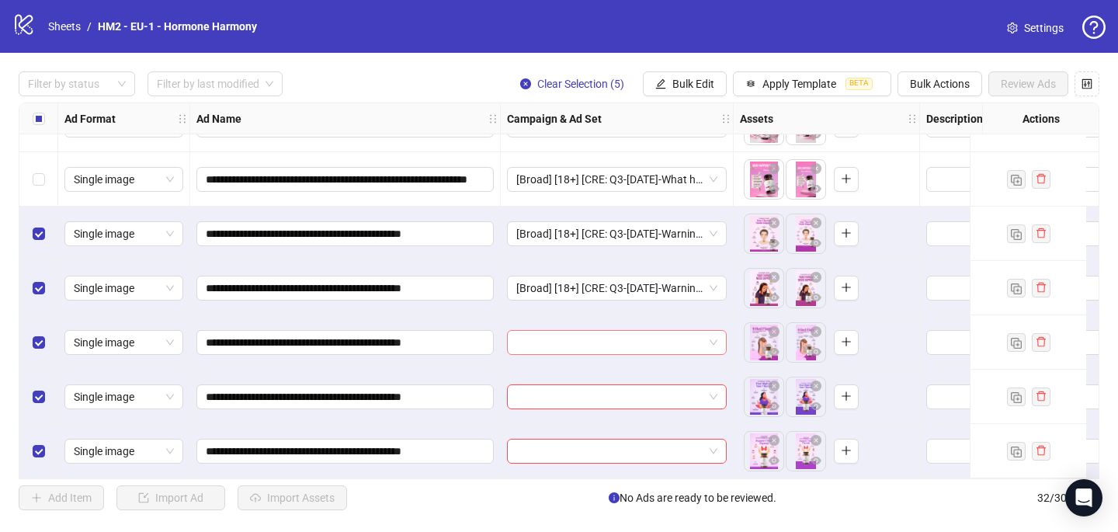
click at [582, 334] on input "search" at bounding box center [609, 342] width 187 height 23
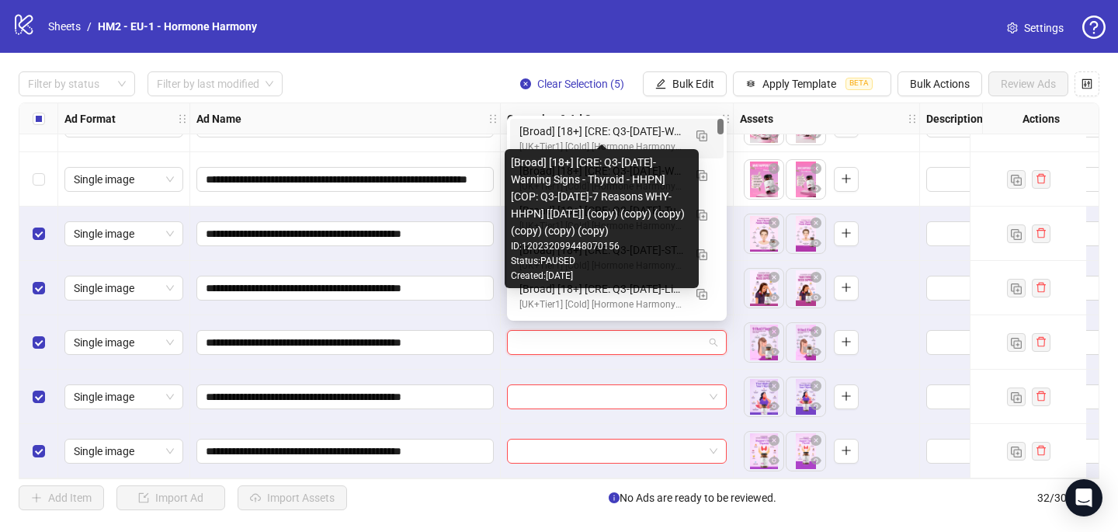
click at [615, 127] on div "[Broad] [18+] [CRE: Q3-[DATE]-Warning Signs - Thyroid - HHPN] [COP: Q3-[DATE]-7…" at bounding box center [601, 131] width 164 height 17
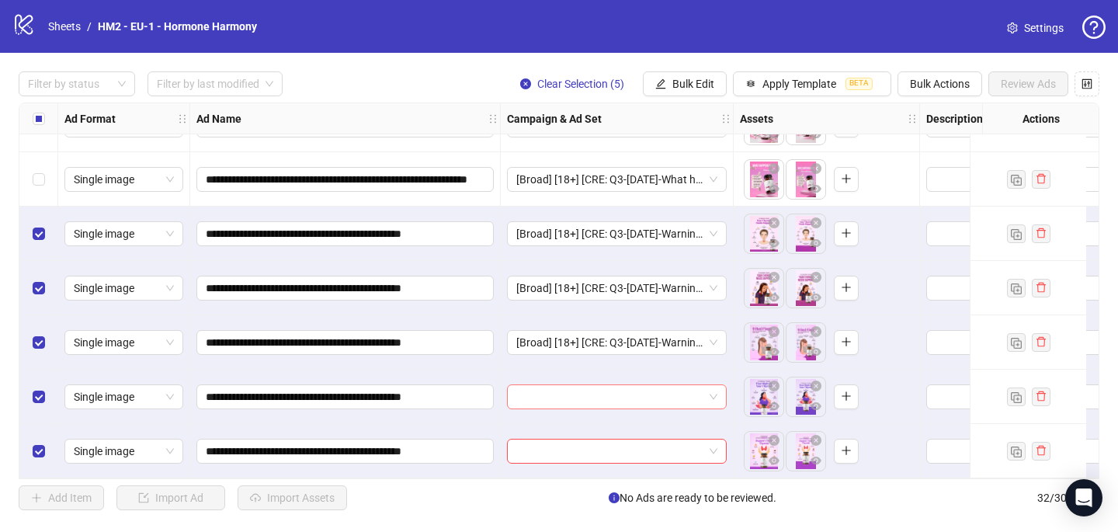
click at [529, 394] on input "search" at bounding box center [609, 396] width 187 height 23
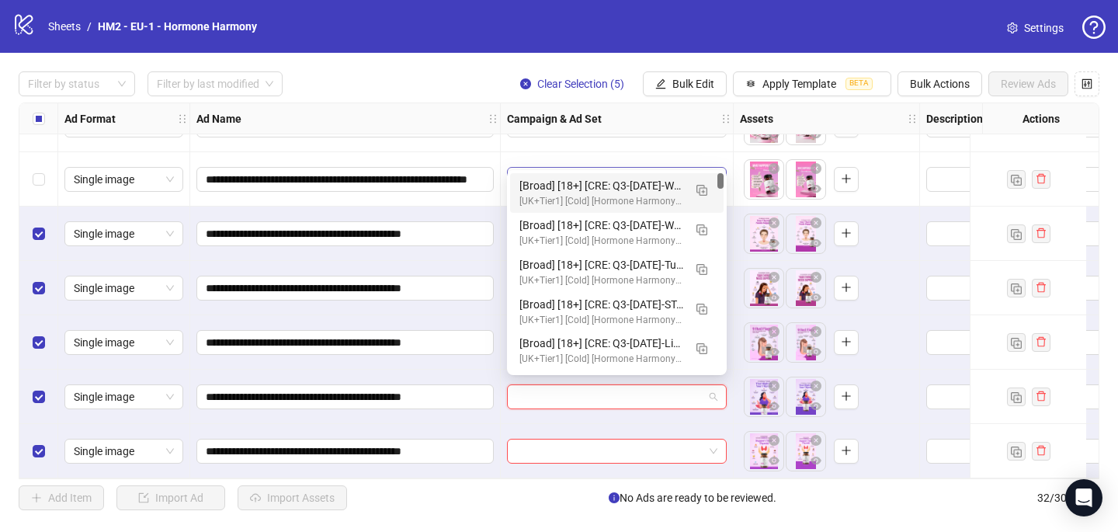
click at [595, 174] on div "[Broad] [18+] [CRE: Q3-[DATE]-Warning Signs - Thyroid - HHPN] [COP: Q3-[DATE]-7…" at bounding box center [616, 193] width 213 height 40
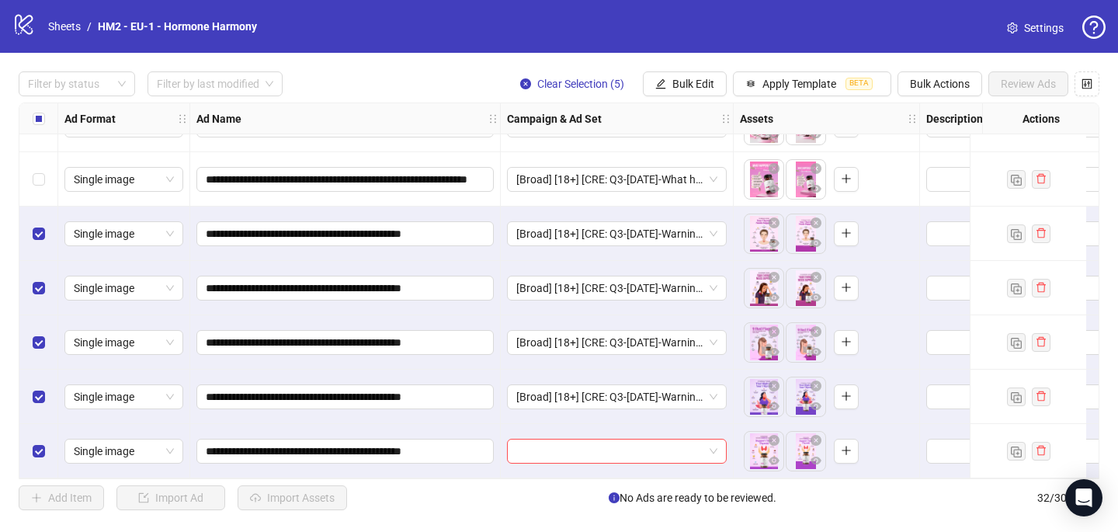
click at [536, 458] on div at bounding box center [617, 451] width 233 height 54
click at [536, 447] on input "search" at bounding box center [609, 450] width 187 height 23
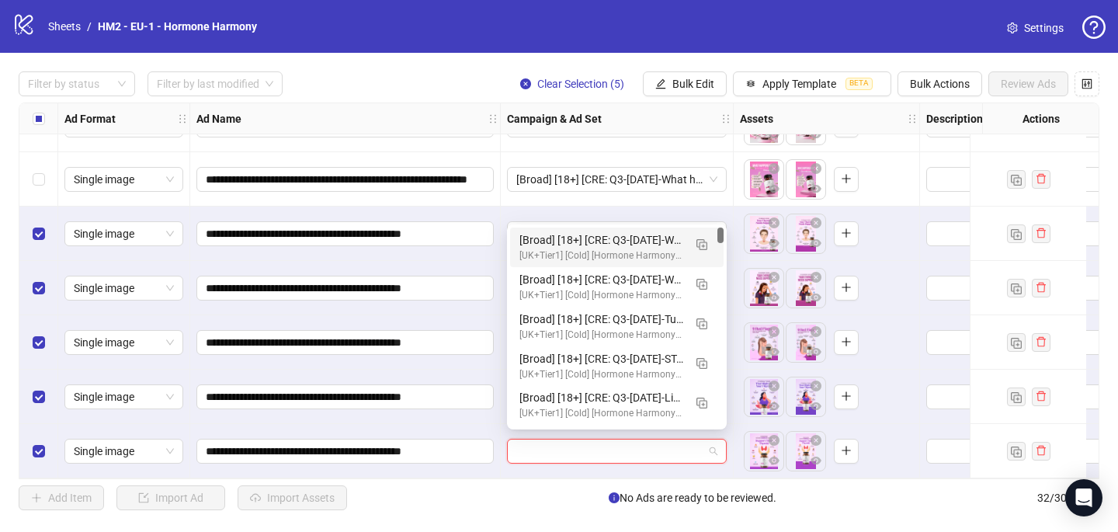
click at [595, 242] on div "[Broad] [18+] [CRE: Q3-[DATE]-Warning Signs - Thyroid - HHPN] [COP: Q3-[DATE]-7…" at bounding box center [601, 239] width 164 height 17
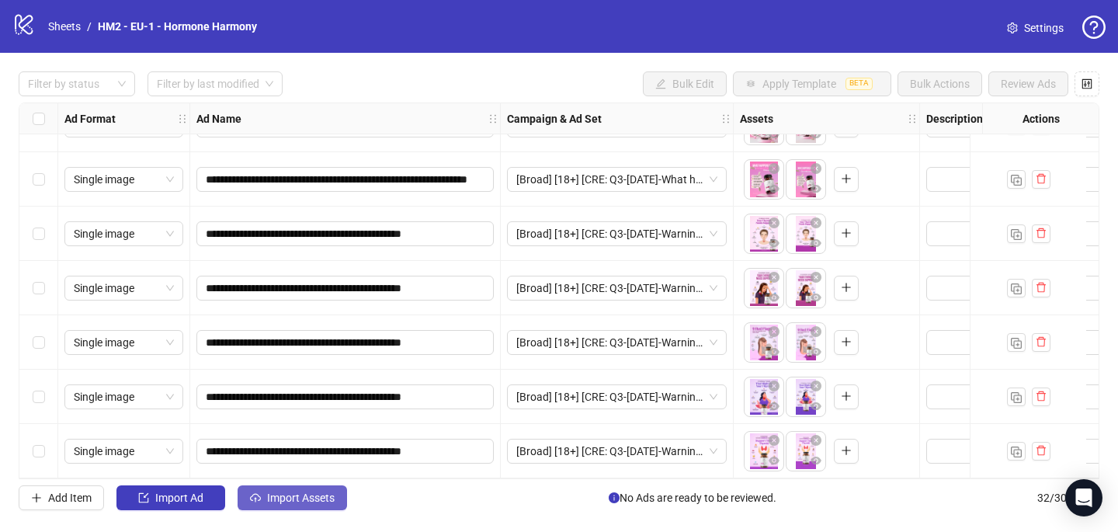
click at [310, 499] on span "Import Assets" at bounding box center [301, 497] width 68 height 12
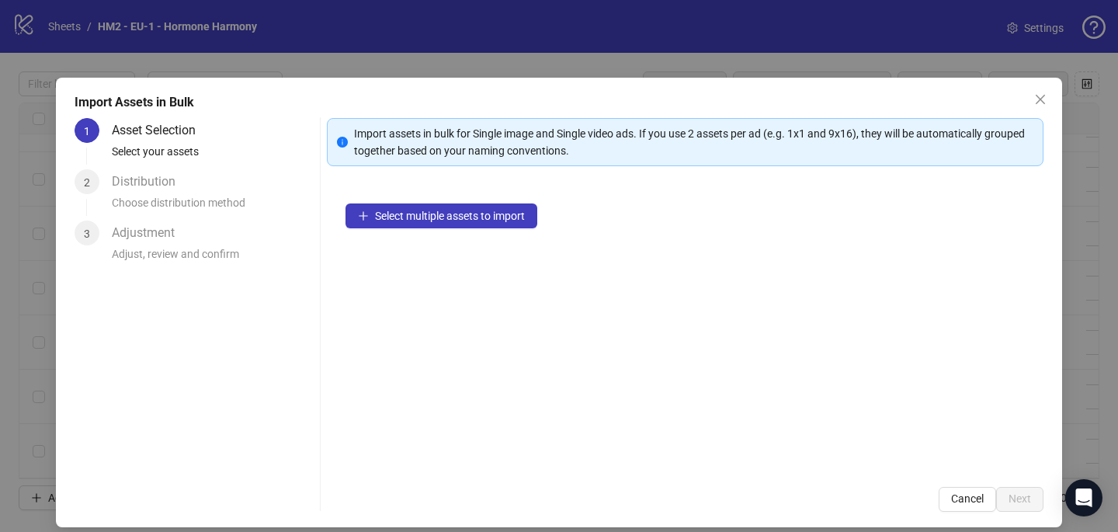
click at [456, 234] on div "Select multiple assets to import" at bounding box center [685, 326] width 716 height 283
click at [448, 226] on button "Select multiple assets to import" at bounding box center [441, 215] width 192 height 25
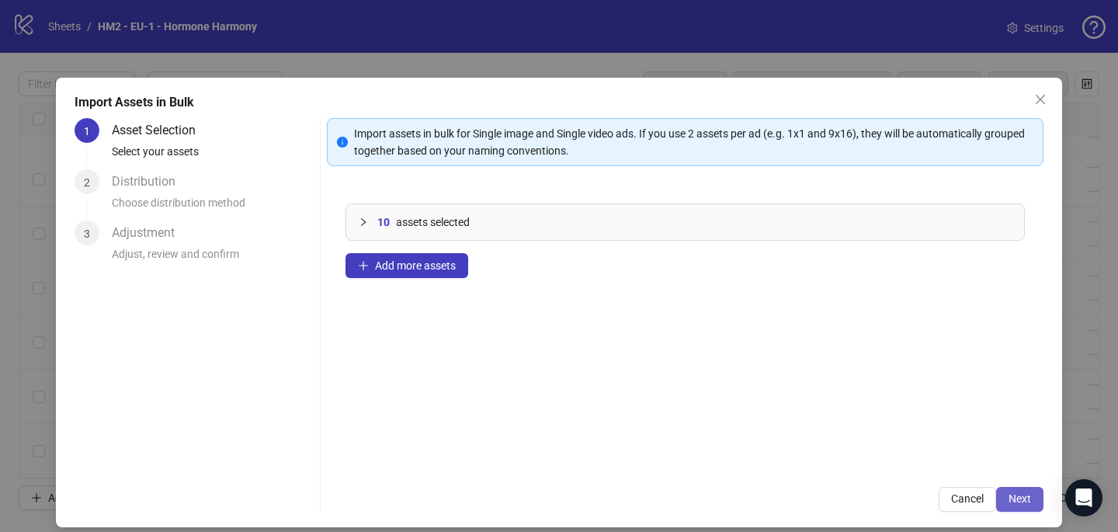
click at [1021, 511] on button "Next" at bounding box center [1019, 499] width 47 height 25
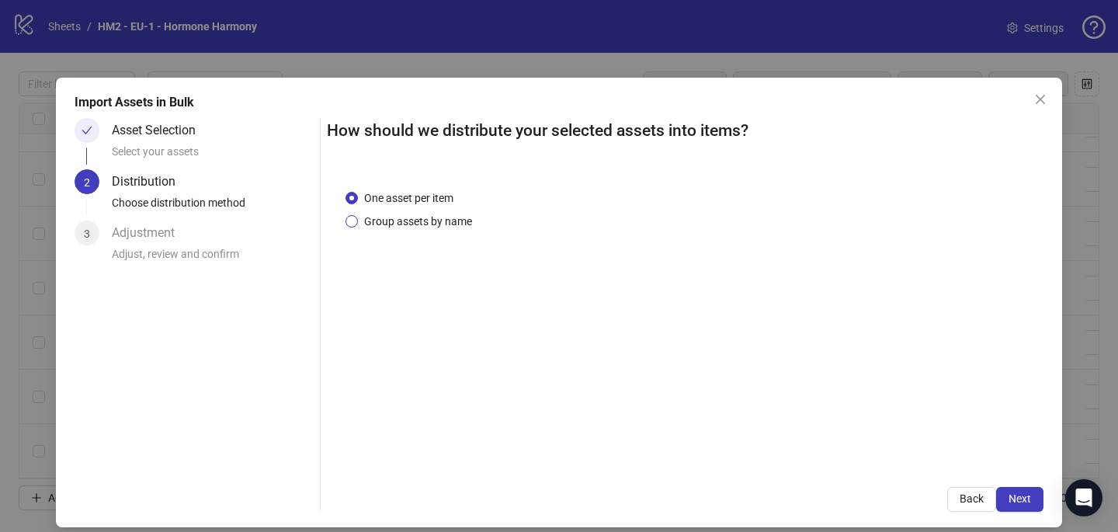
click at [424, 217] on span "Group assets by name" at bounding box center [418, 221] width 120 height 17
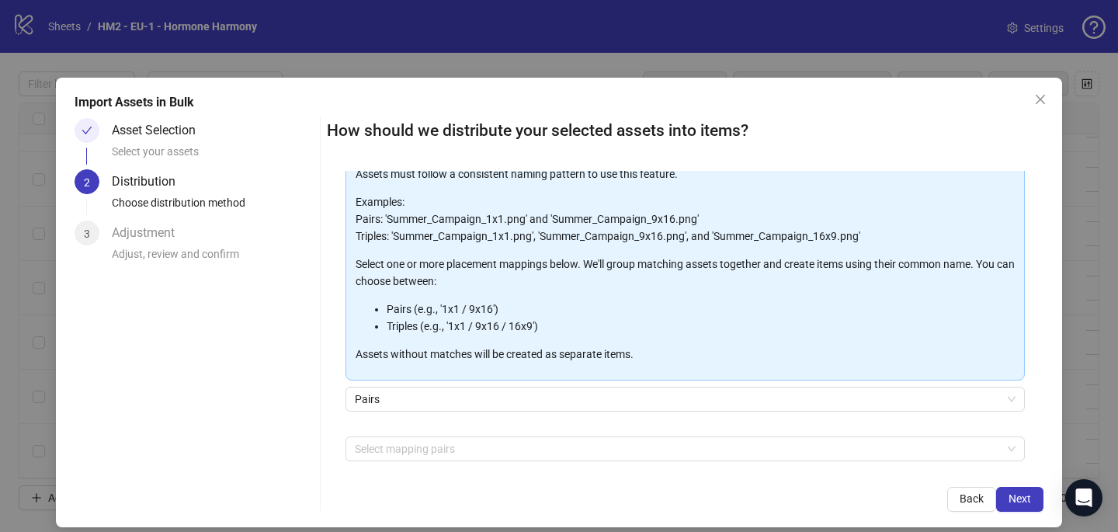
scroll to position [158, 0]
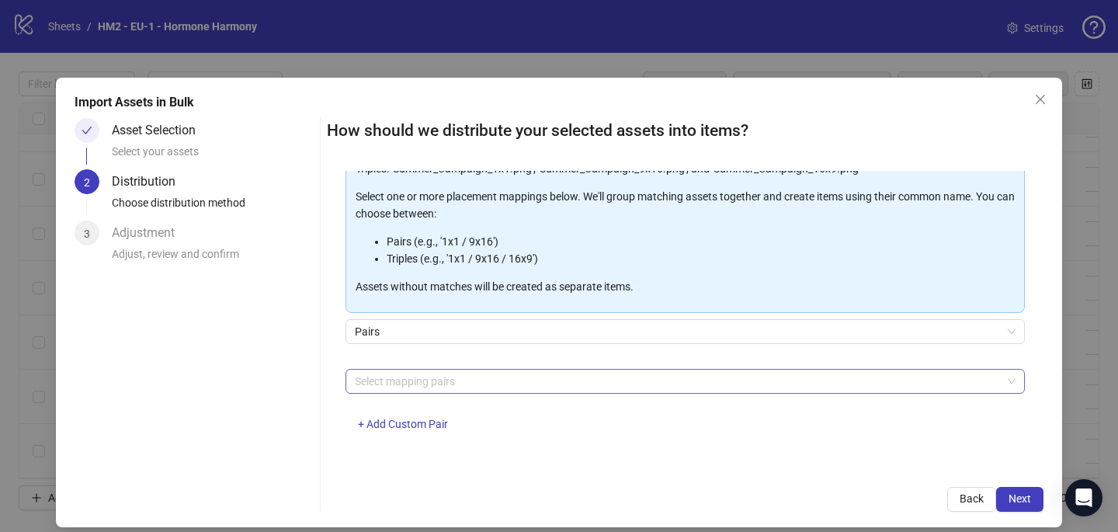
click at [422, 380] on div at bounding box center [677, 381] width 657 height 22
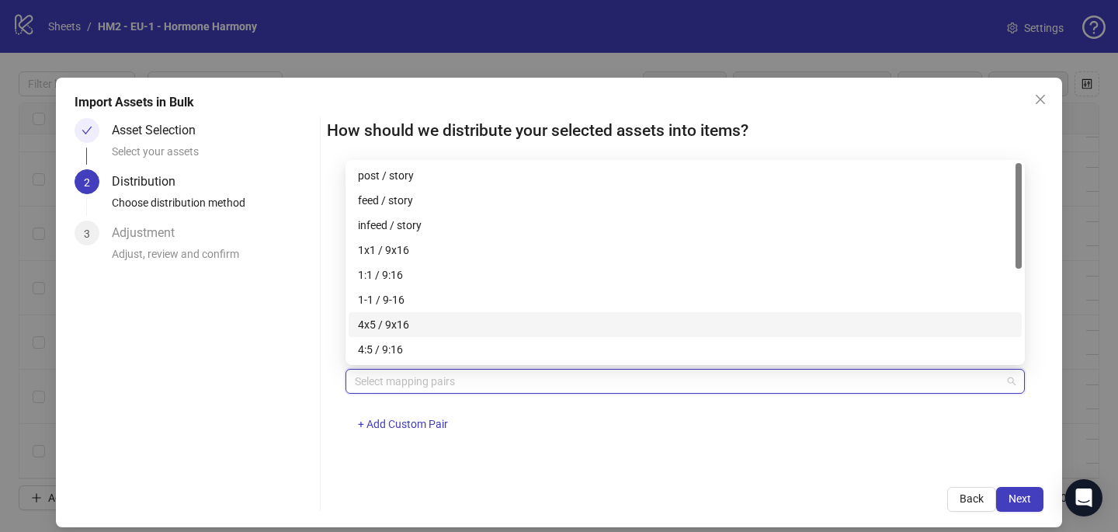
click at [429, 329] on div "4x5 / 9x16" at bounding box center [685, 324] width 654 height 17
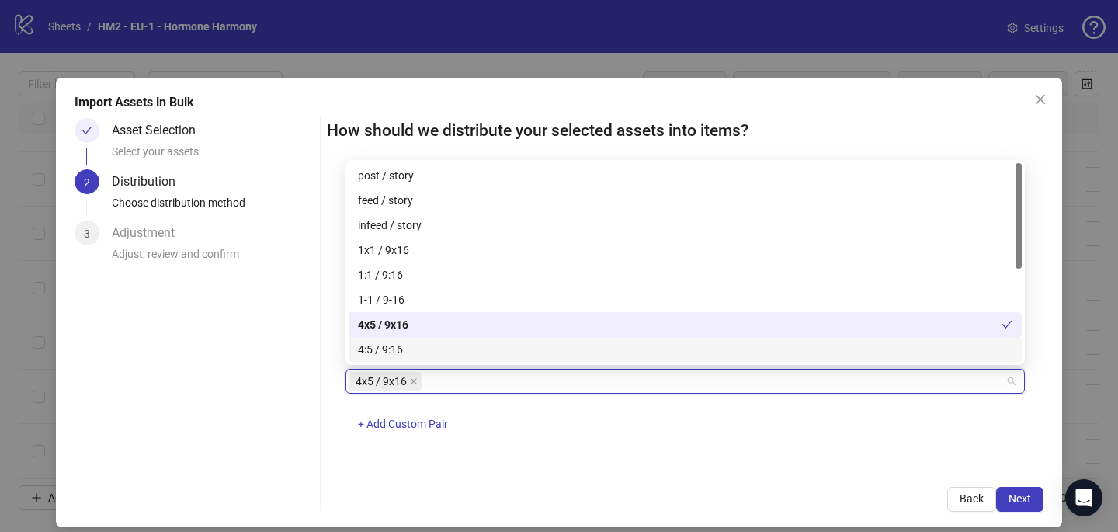
click at [667, 484] on div "How should we distribute your selected assets into items? One asset per item Gr…" at bounding box center [685, 315] width 716 height 394
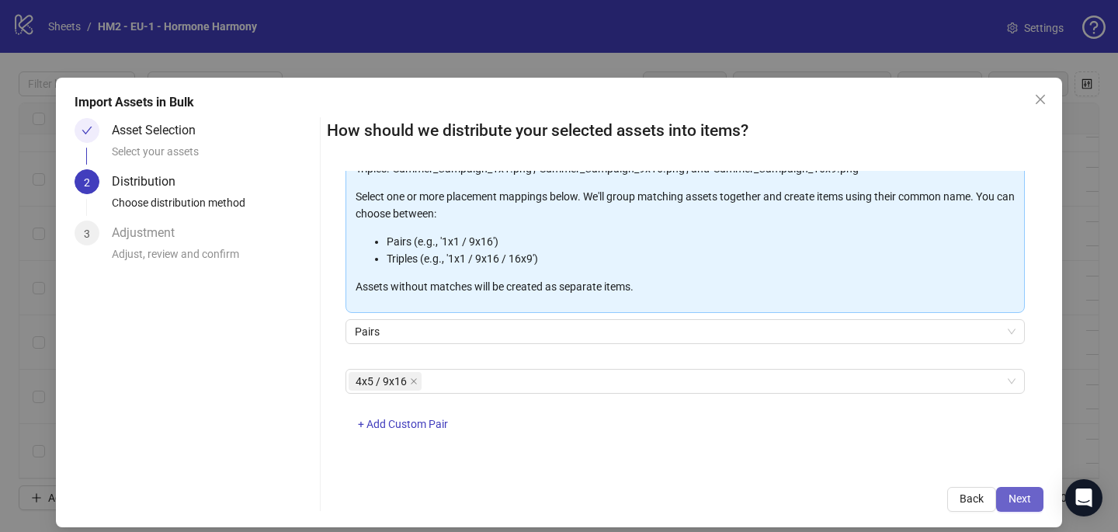
click at [1042, 501] on button "Next" at bounding box center [1019, 499] width 47 height 25
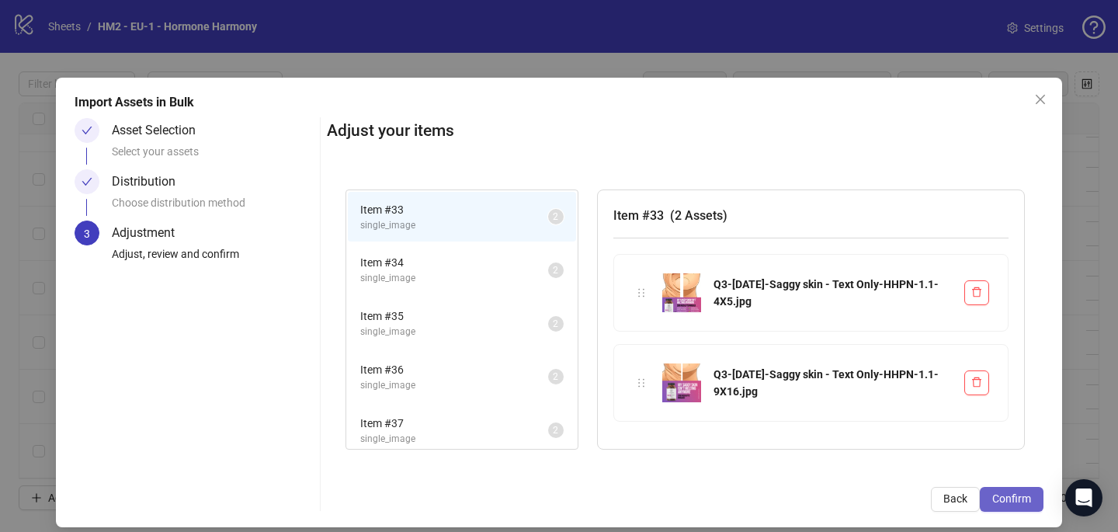
click at [1035, 501] on button "Confirm" at bounding box center [1012, 499] width 64 height 25
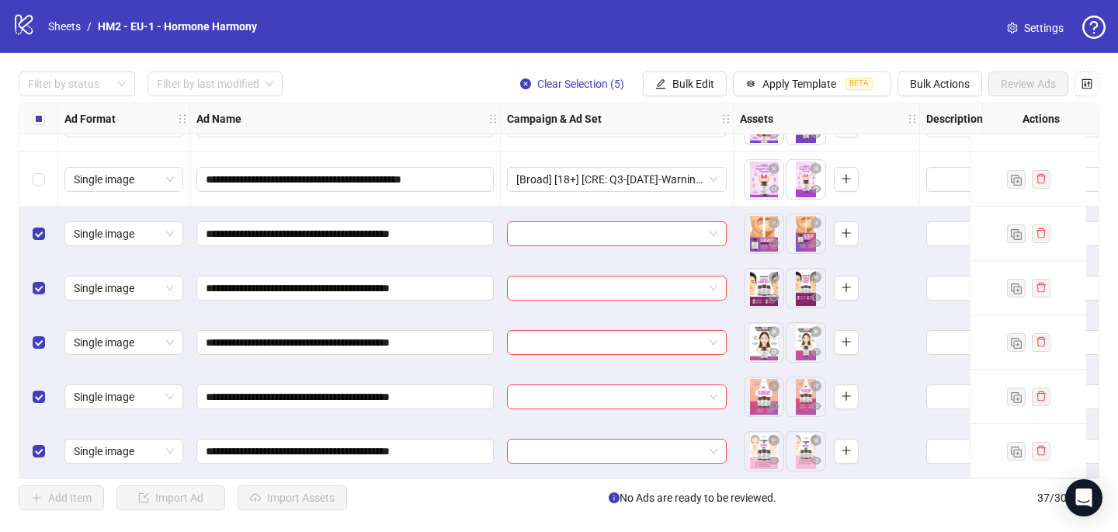
scroll to position [1673, 0]
click at [620, 231] on input "search" at bounding box center [609, 233] width 187 height 23
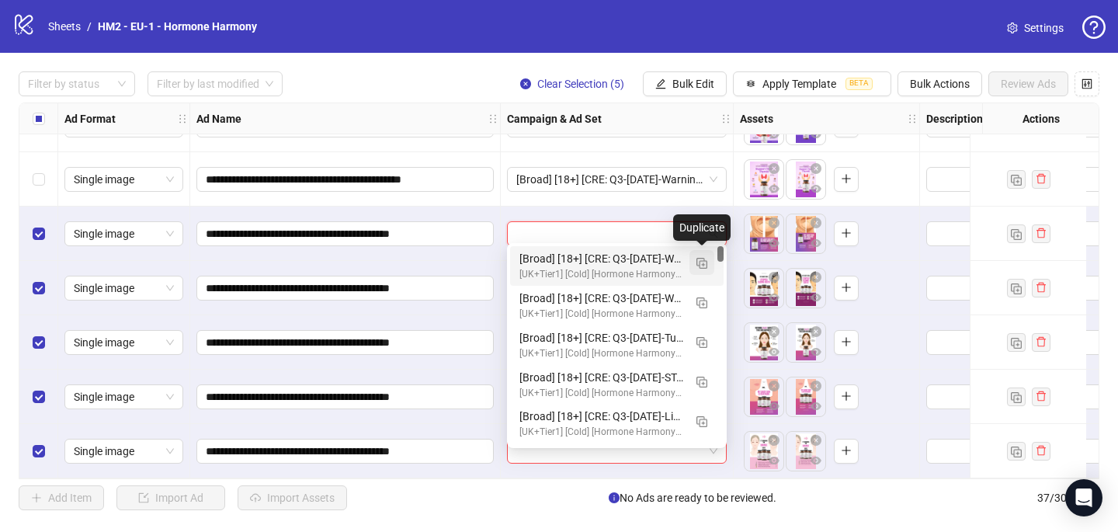
click at [705, 262] on img "button" at bounding box center [701, 263] width 11 height 11
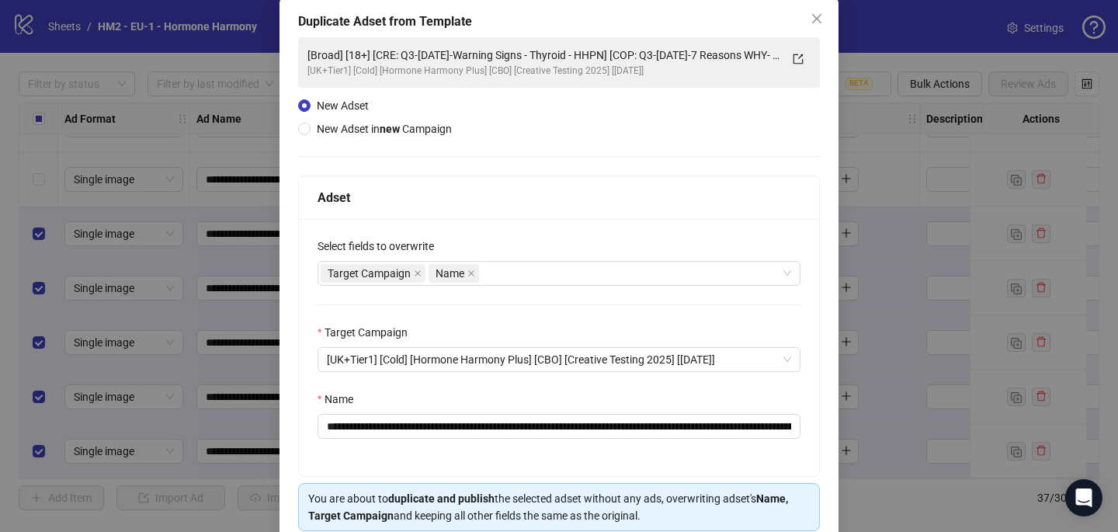
scroll to position [103, 0]
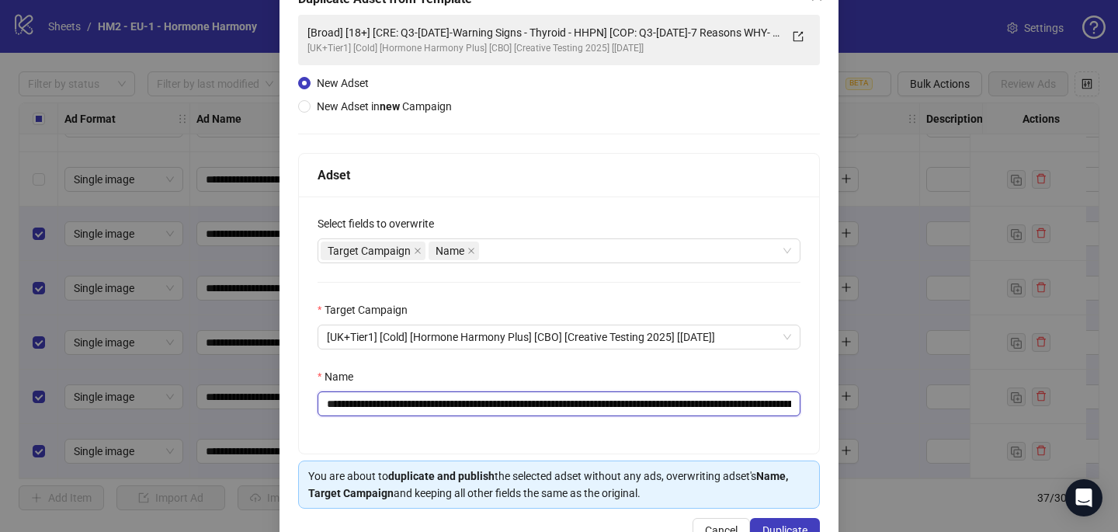
drag, startPoint x: 654, startPoint y: 402, endPoint x: 421, endPoint y: 399, distance: 232.9
click at [421, 399] on input "**********" at bounding box center [558, 403] width 483 height 25
paste input "text"
type input "**********"
click at [783, 518] on div "**********" at bounding box center [558, 266] width 559 height 584
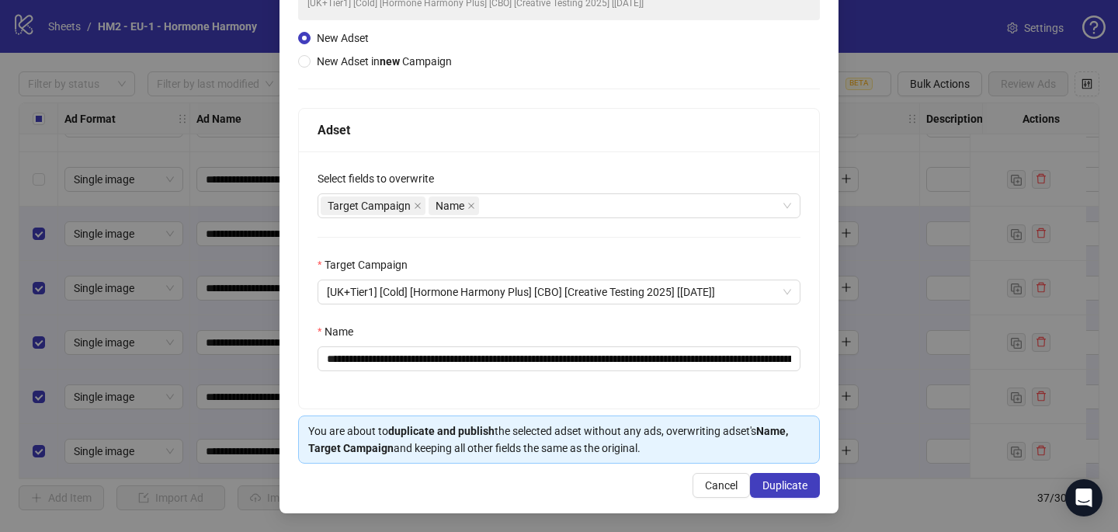
scroll to position [148, 0]
click at [780, 486] on span "Duplicate" at bounding box center [784, 485] width 45 height 12
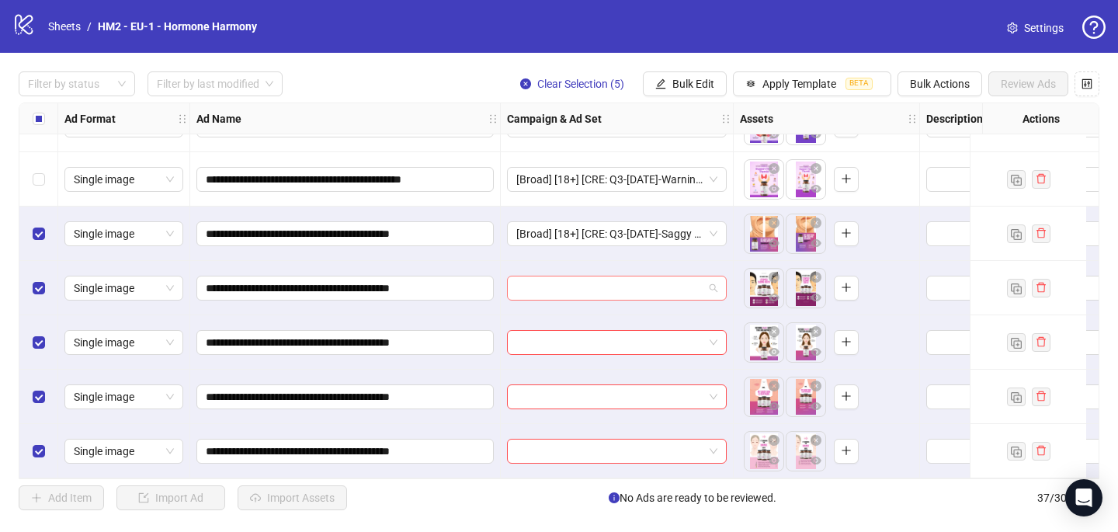
click at [598, 278] on input "search" at bounding box center [609, 287] width 187 height 23
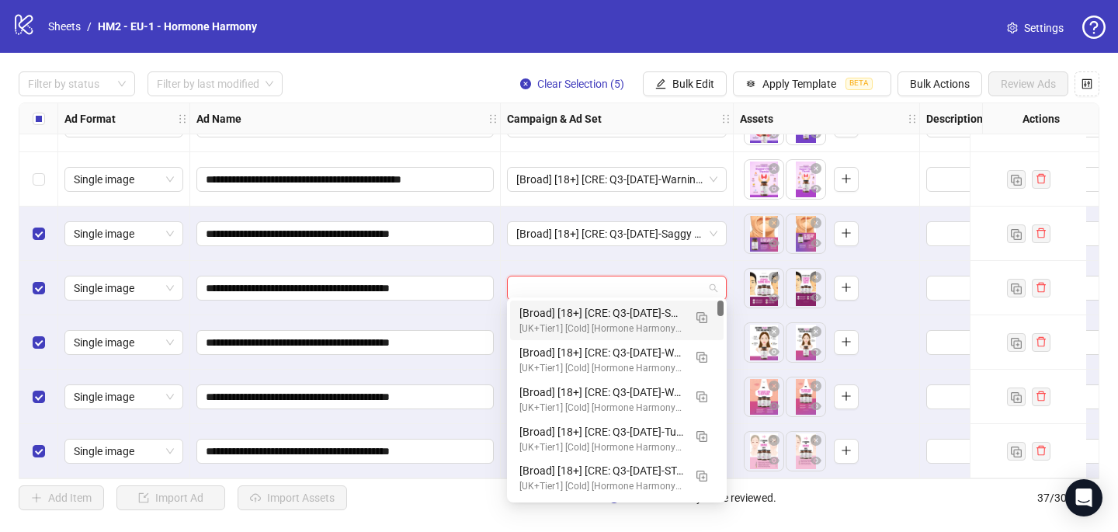
click at [595, 312] on div "[Broad] [18+] [CRE: Q3-[DATE]-Saggy skin - Text Only-HHPN] [COP: Q3-[DATE]-7 Re…" at bounding box center [601, 312] width 164 height 17
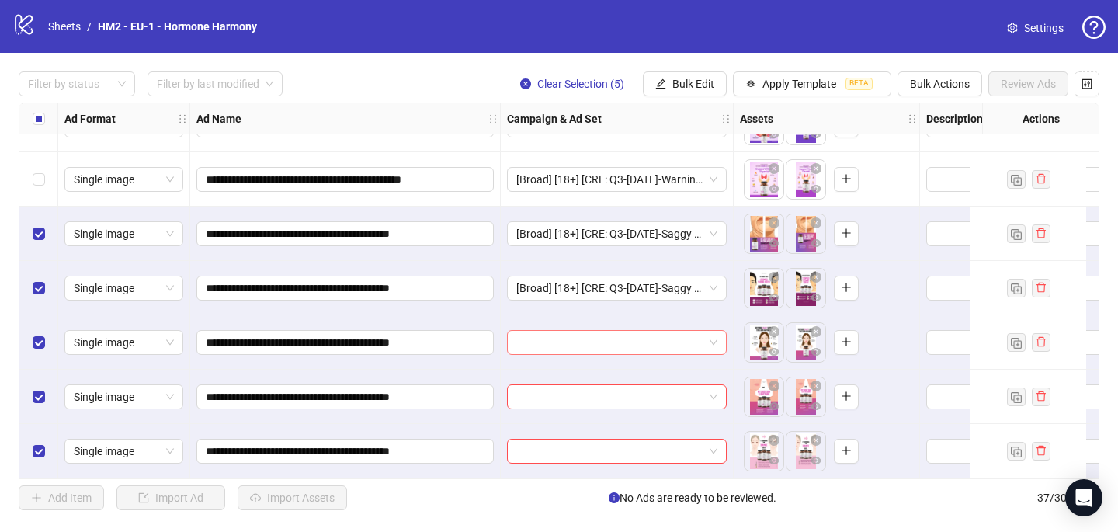
click at [580, 334] on input "search" at bounding box center [609, 342] width 187 height 23
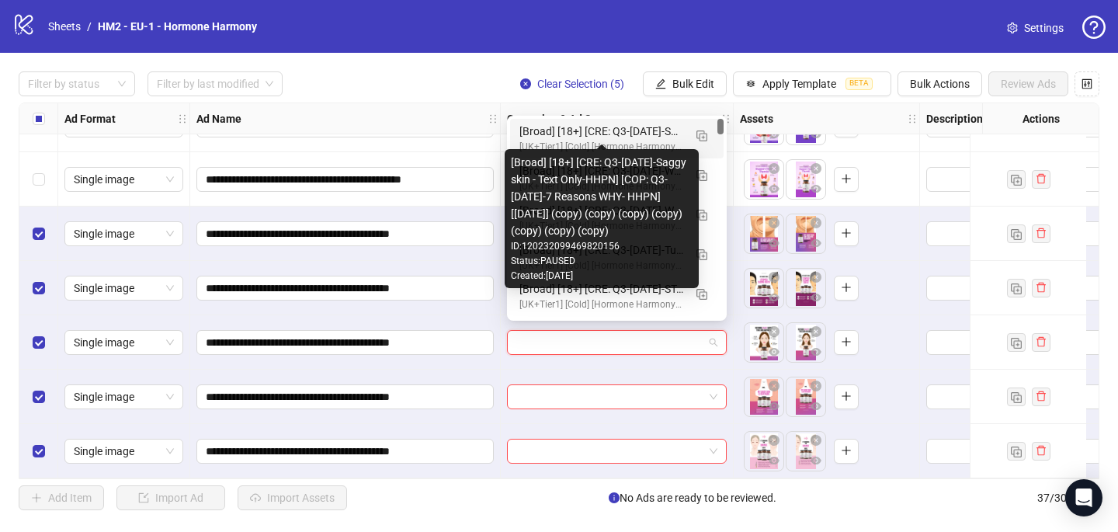
click at [606, 132] on div "[Broad] [18+] [CRE: Q3-[DATE]-Saggy skin - Text Only-HHPN] [COP: Q3-[DATE]-7 Re…" at bounding box center [601, 131] width 164 height 17
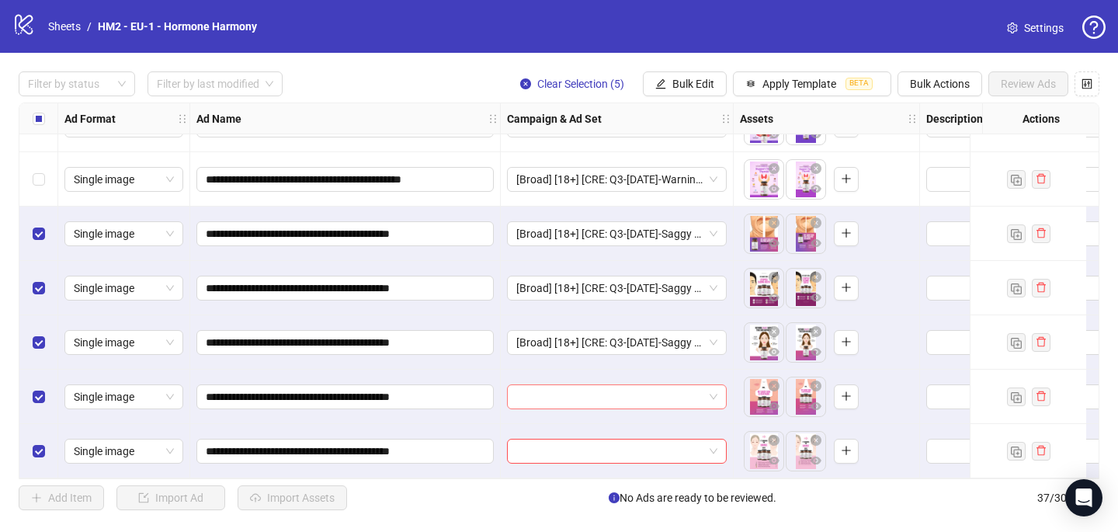
click at [524, 390] on input "search" at bounding box center [609, 396] width 187 height 23
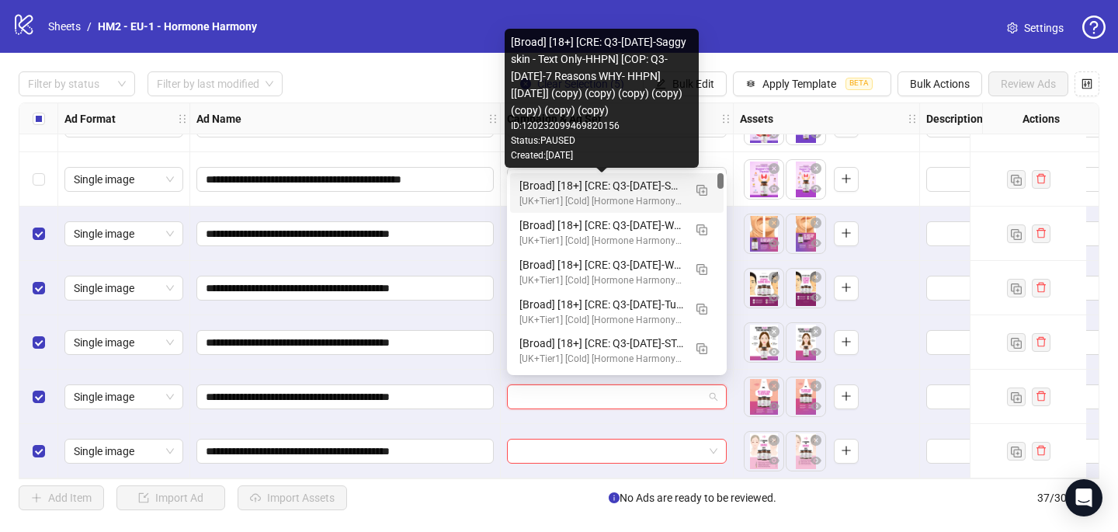
click at [579, 182] on div "[Broad] [18+] [CRE: Q3-[DATE]-Saggy skin - Text Only-HHPN] [COP: Q3-[DATE]-7 Re…" at bounding box center [601, 185] width 164 height 17
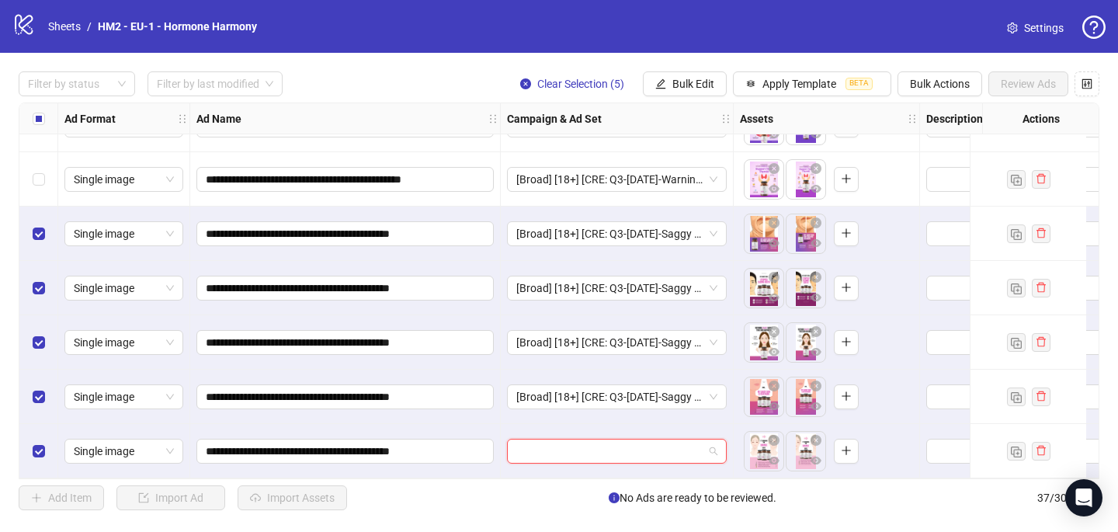
click at [568, 447] on input "search" at bounding box center [609, 450] width 187 height 23
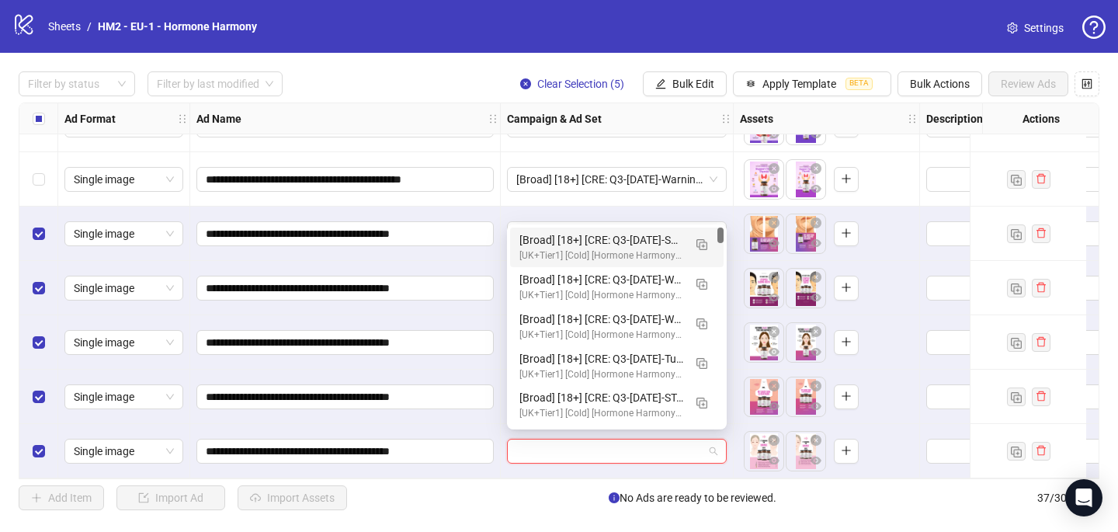
click at [593, 230] on div "[Broad] [18+] [CRE: Q3-[DATE]-Saggy skin - Text Only-HHPN] [COP: Q3-[DATE]-7 Re…" at bounding box center [616, 247] width 213 height 40
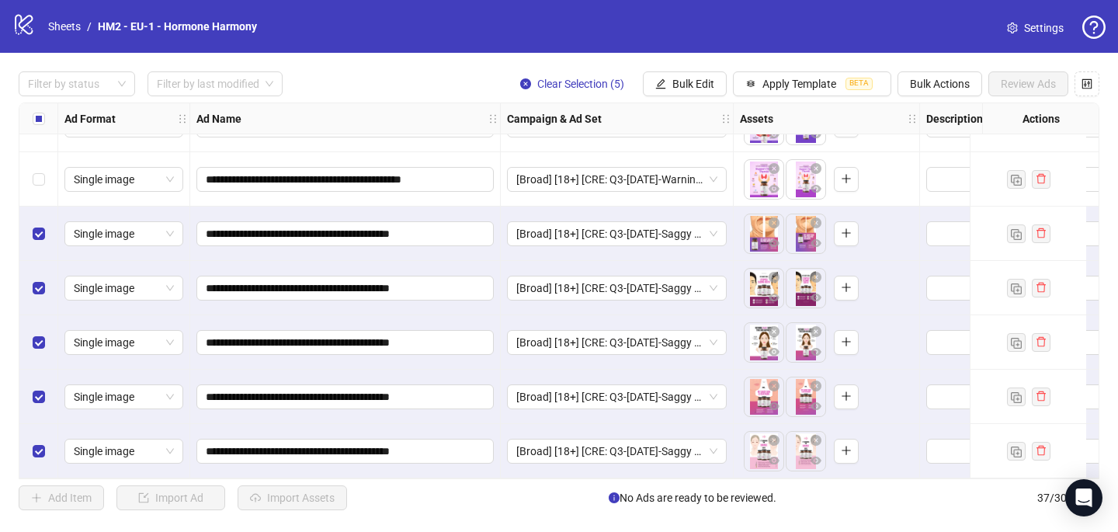
click at [38, 125] on label "Select all rows" at bounding box center [39, 118] width 12 height 17
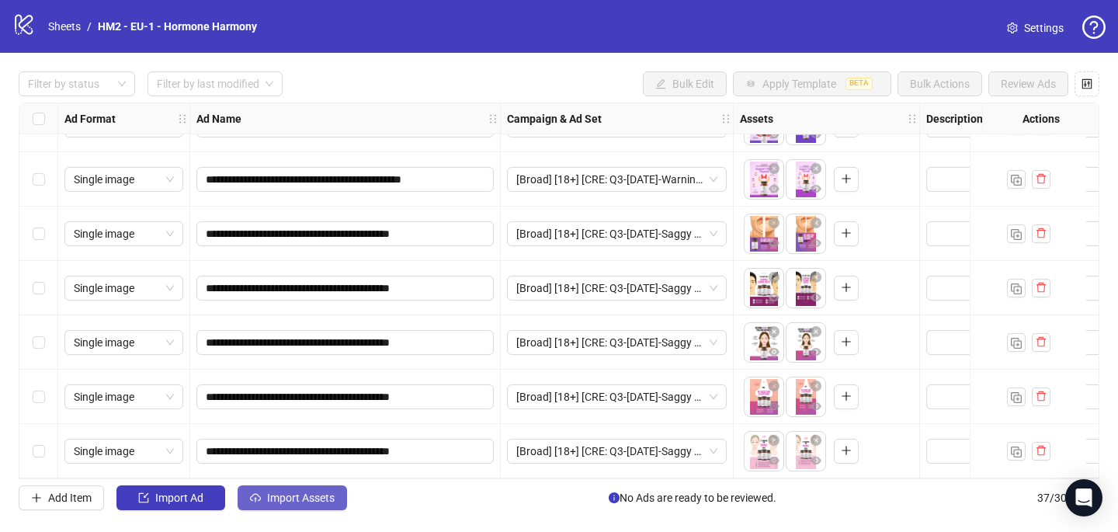
click at [331, 487] on button "Import Assets" at bounding box center [292, 497] width 109 height 25
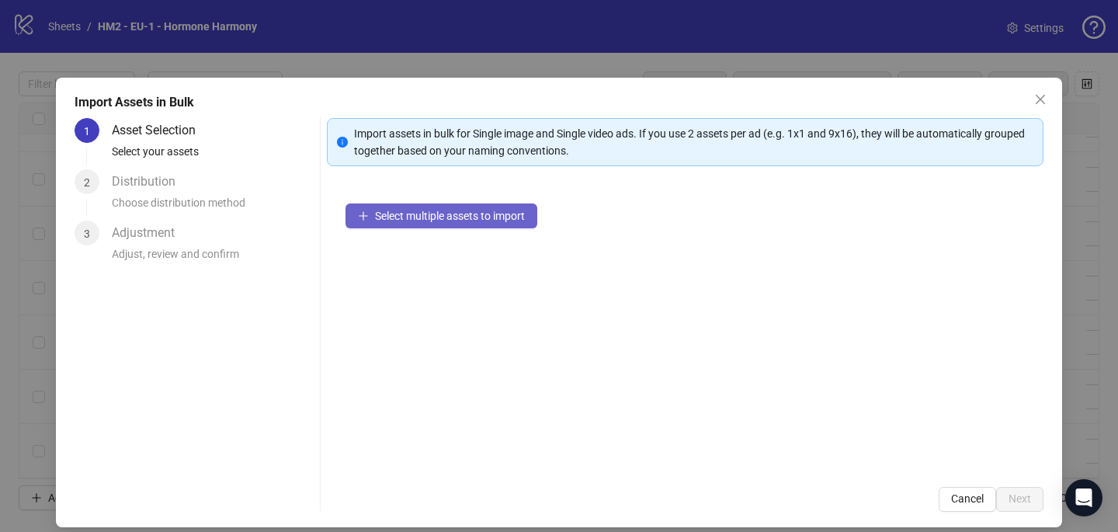
click at [444, 220] on span "Select multiple assets to import" at bounding box center [450, 216] width 150 height 12
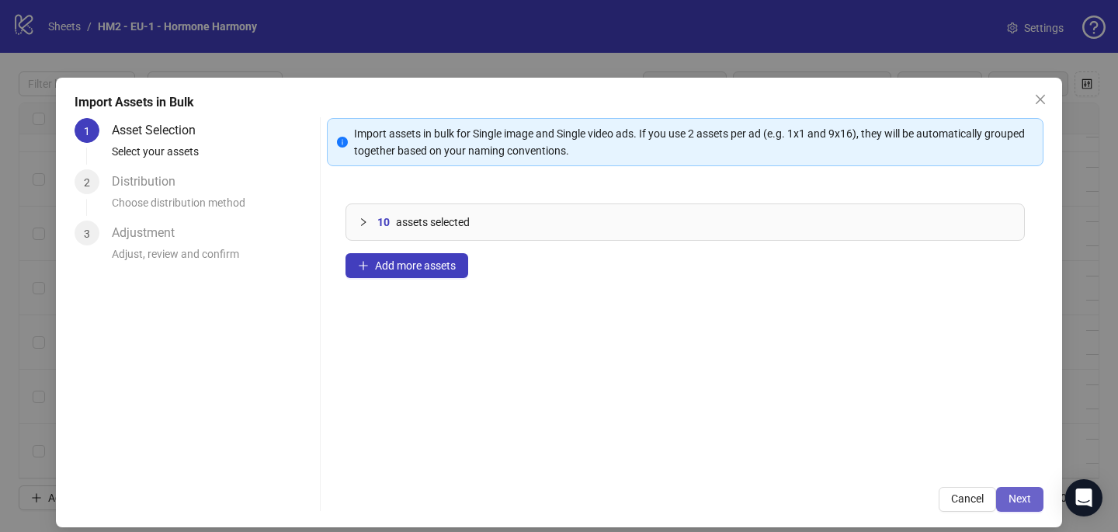
click at [1020, 494] on span "Next" at bounding box center [1019, 498] width 23 height 12
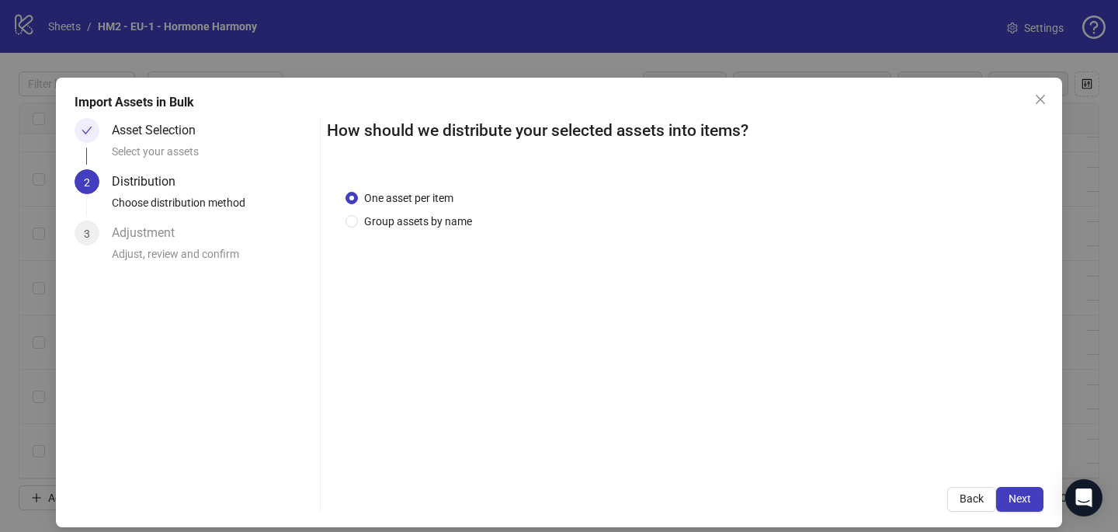
click at [455, 210] on div "One asset per item Group assets by name" at bounding box center [411, 209] width 133 height 40
click at [444, 221] on span "Group assets by name" at bounding box center [418, 221] width 120 height 17
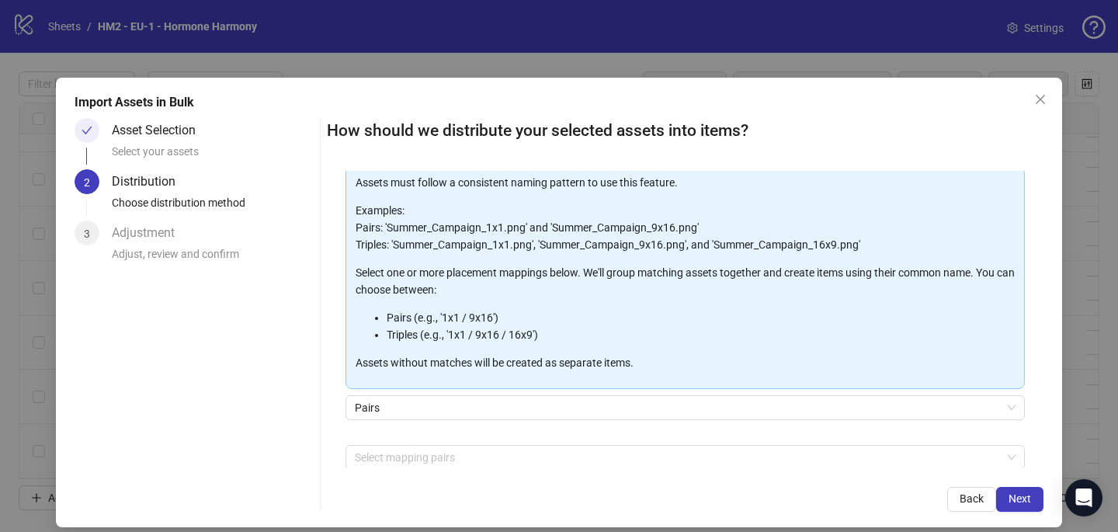
scroll to position [158, 0]
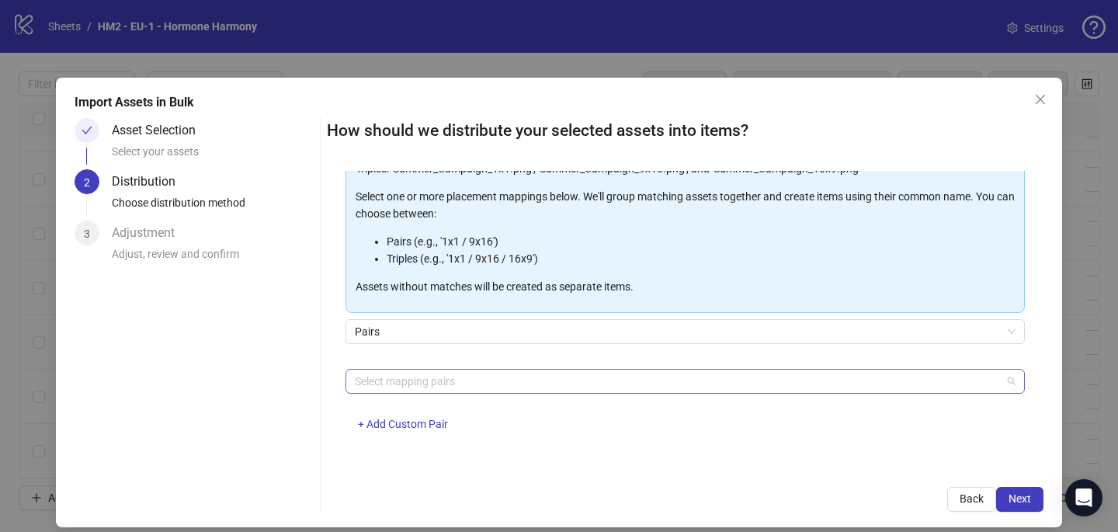
click at [421, 383] on div at bounding box center [677, 381] width 657 height 22
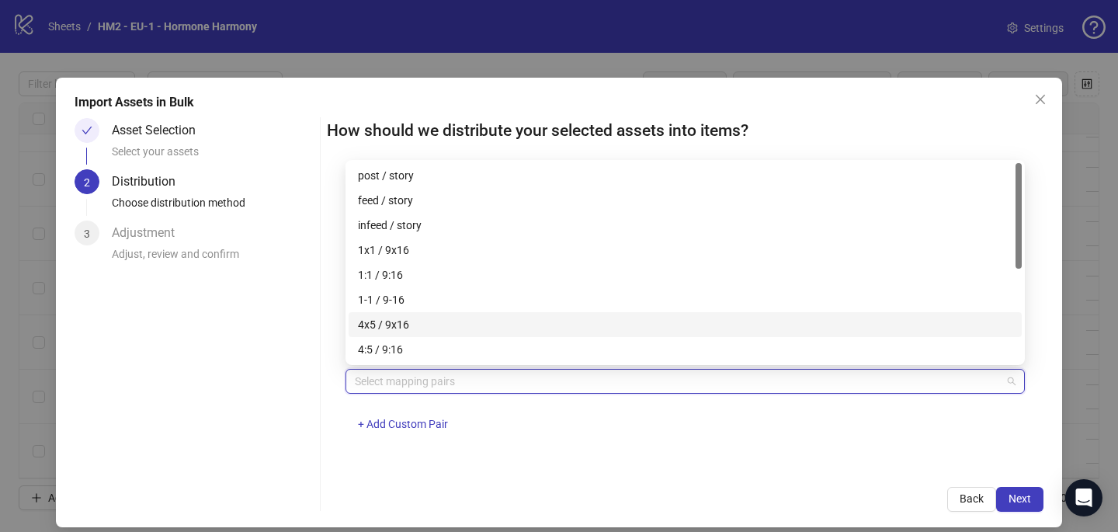
click at [432, 313] on div "4x5 / 9x16" at bounding box center [685, 324] width 673 height 25
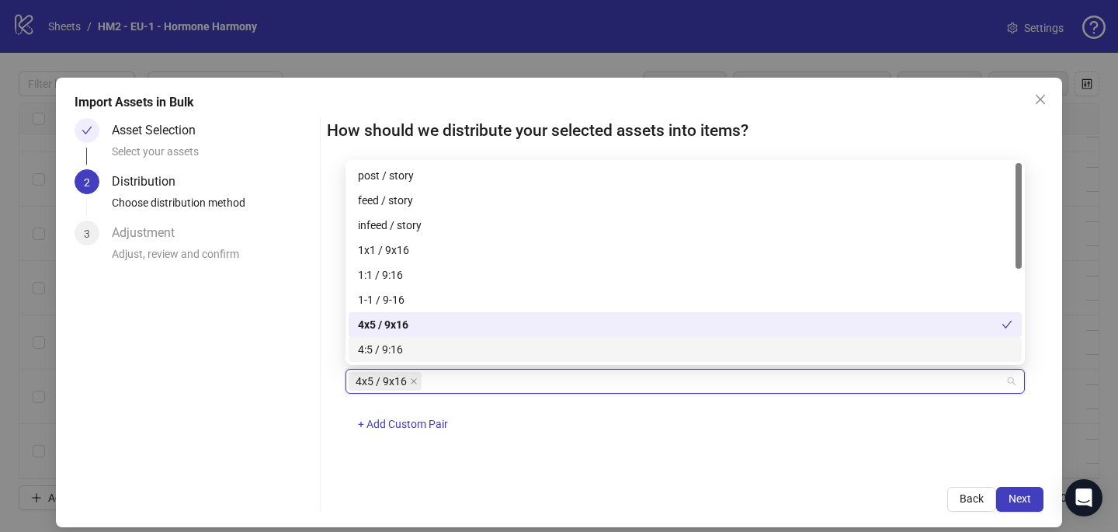
click at [737, 484] on div "How should we distribute your selected assets into items? One asset per item Gr…" at bounding box center [685, 315] width 716 height 394
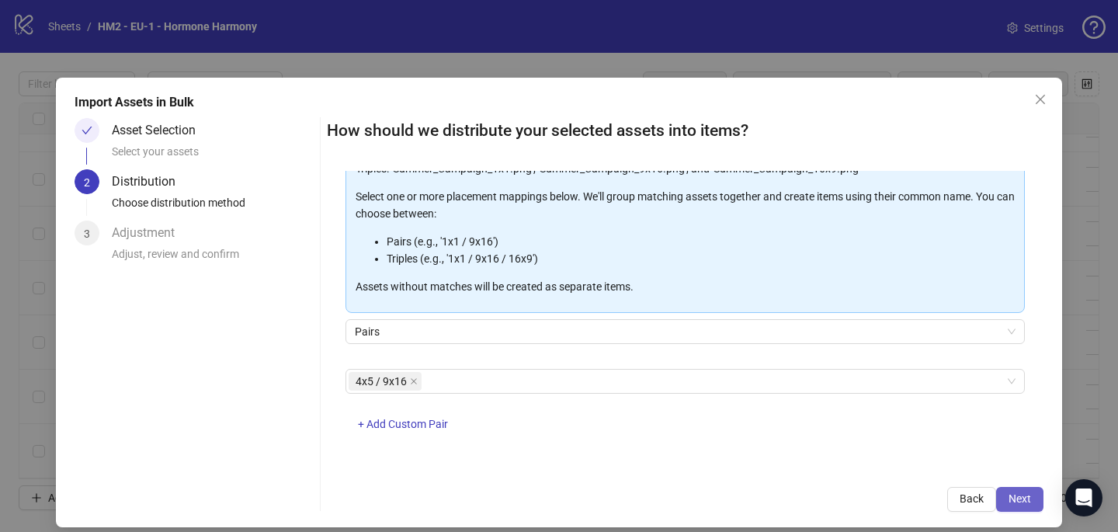
click at [1030, 508] on button "Next" at bounding box center [1019, 499] width 47 height 25
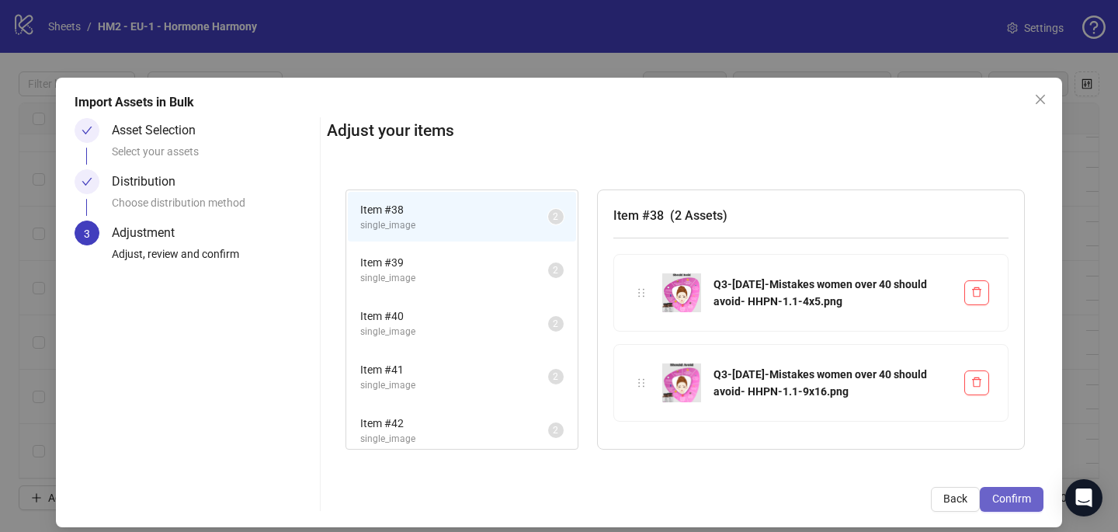
click at [1025, 501] on span "Confirm" at bounding box center [1011, 498] width 39 height 12
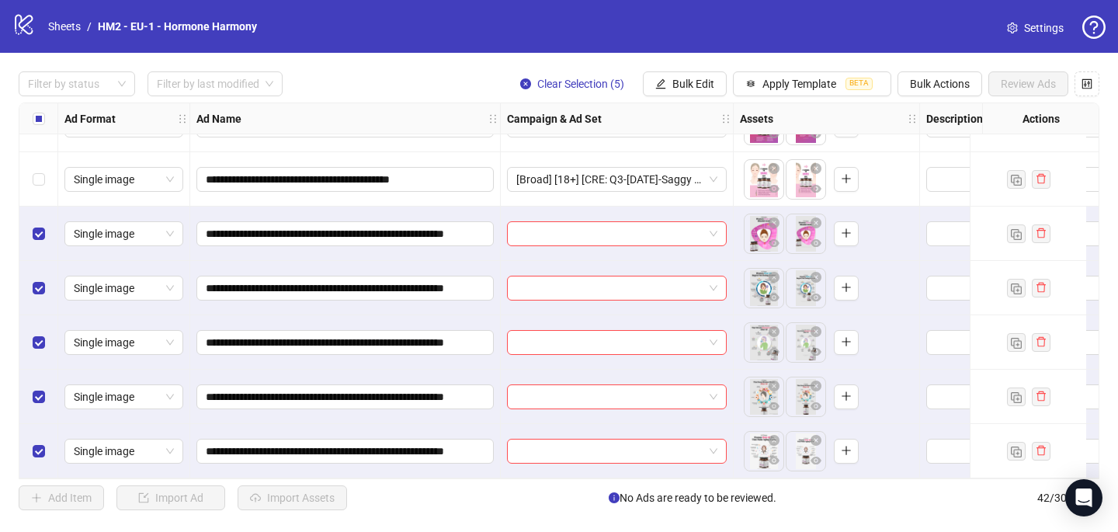
scroll to position [1944, 0]
click at [540, 228] on input "search" at bounding box center [609, 233] width 187 height 23
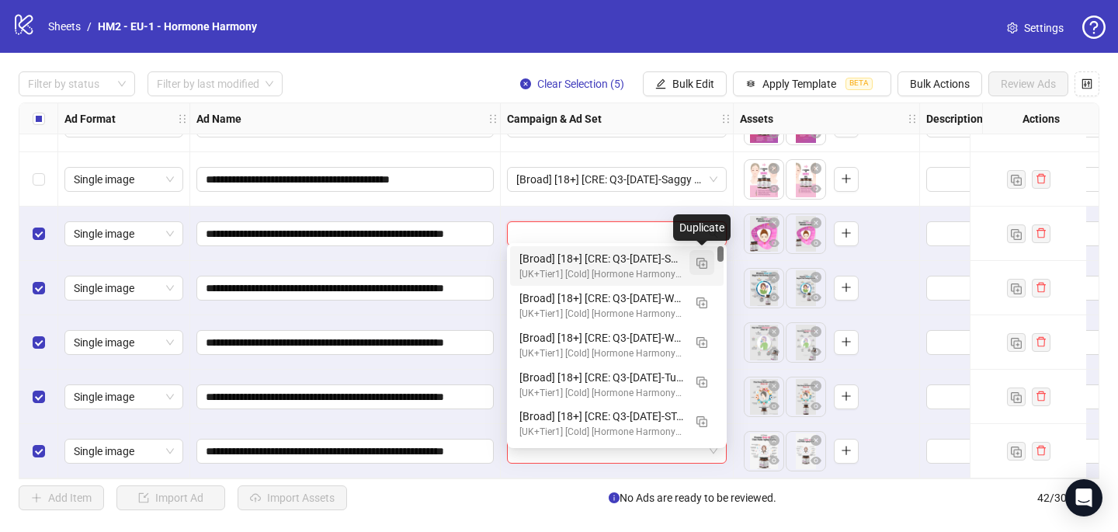
click at [695, 258] on button "button" at bounding box center [701, 262] width 25 height 25
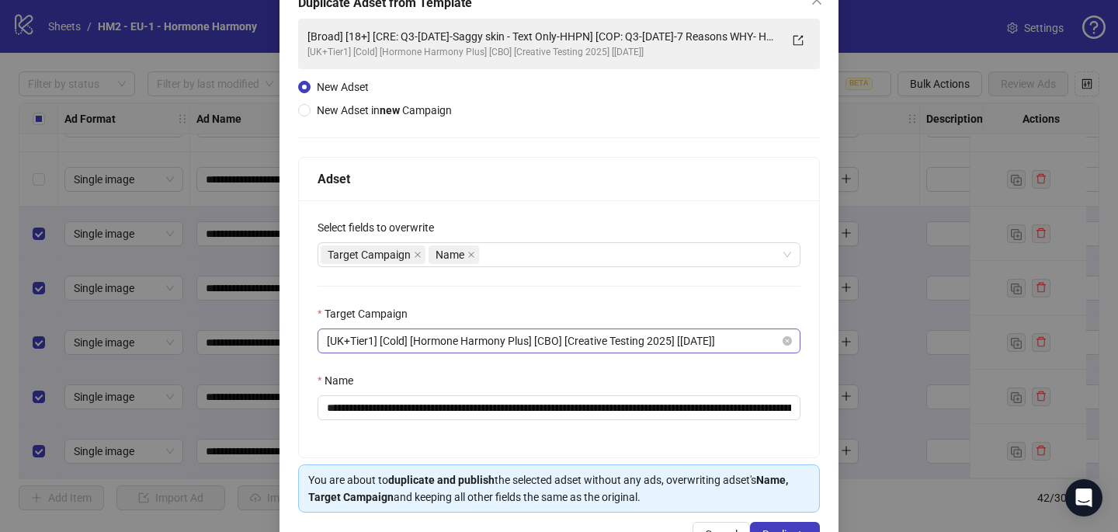
scroll to position [131, 0]
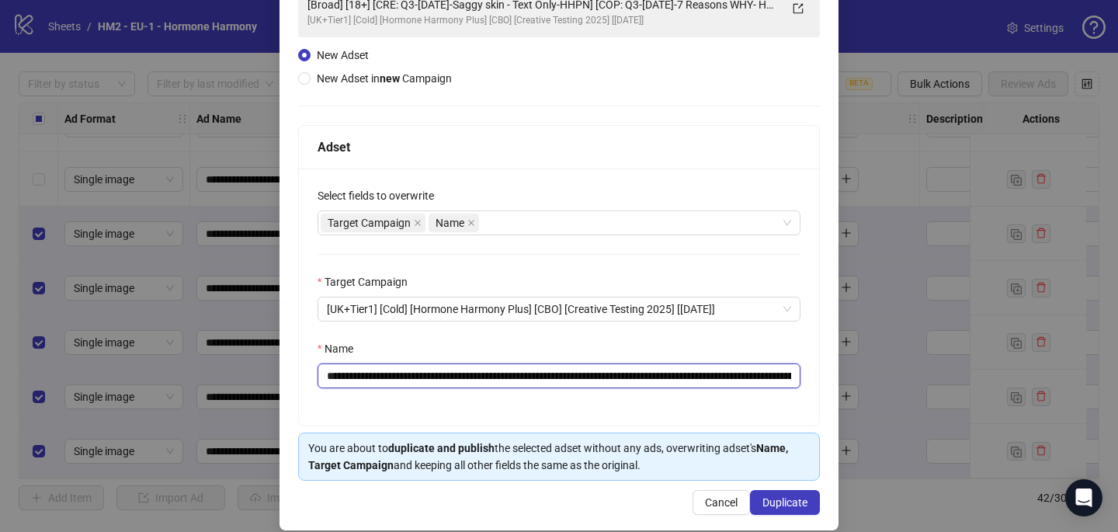
drag, startPoint x: 638, startPoint y: 376, endPoint x: 420, endPoint y: 379, distance: 218.1
click at [420, 379] on input "**********" at bounding box center [558, 375] width 483 height 25
paste input "**********"
type input "**********"
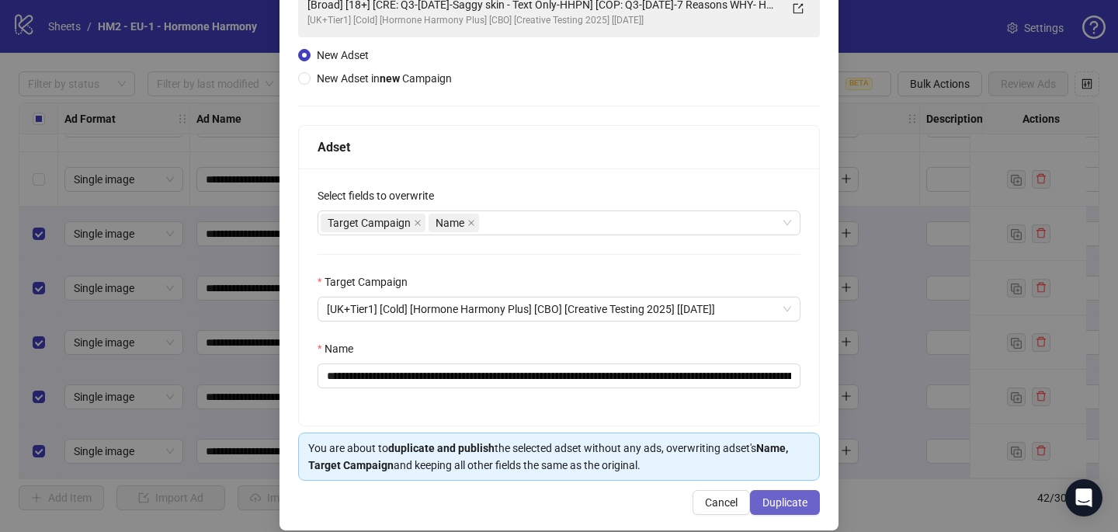
click at [775, 508] on span "Duplicate" at bounding box center [784, 502] width 45 height 12
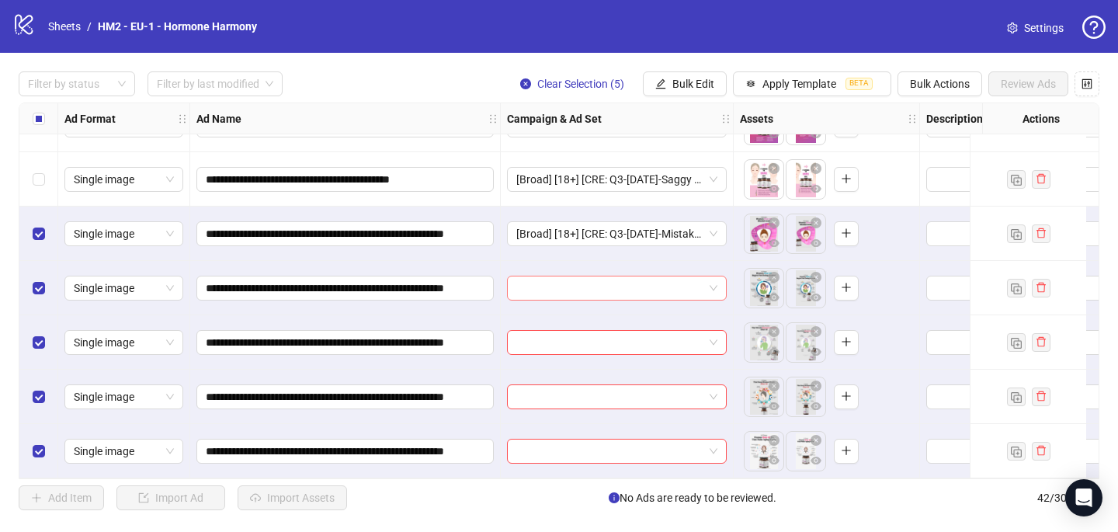
click at [574, 276] on input "search" at bounding box center [609, 287] width 187 height 23
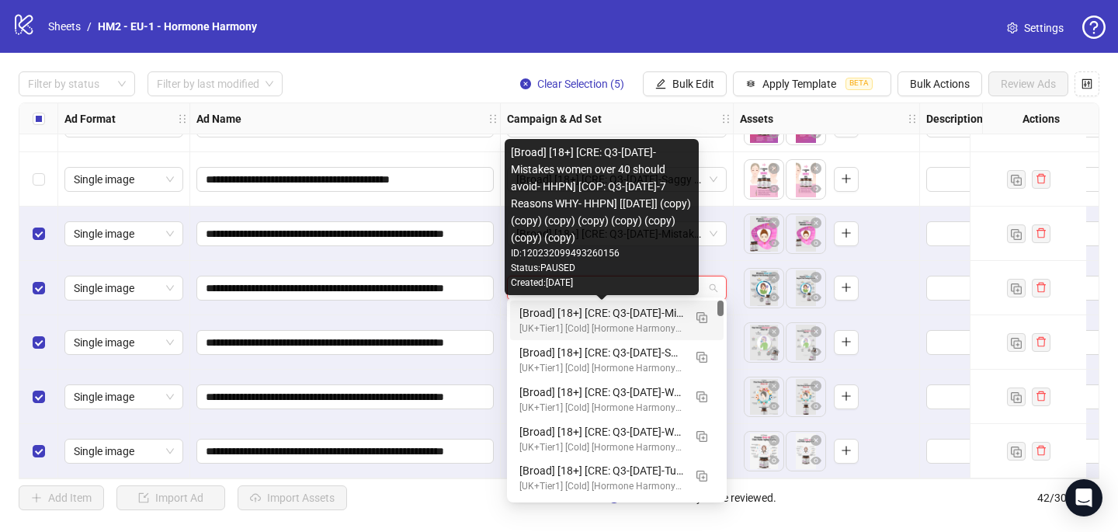
click at [575, 313] on div "[Broad] [18+] [CRE: Q3-[DATE]-Mistakes women over 40 should avoid- HHPN] [COP: …" at bounding box center [601, 312] width 164 height 17
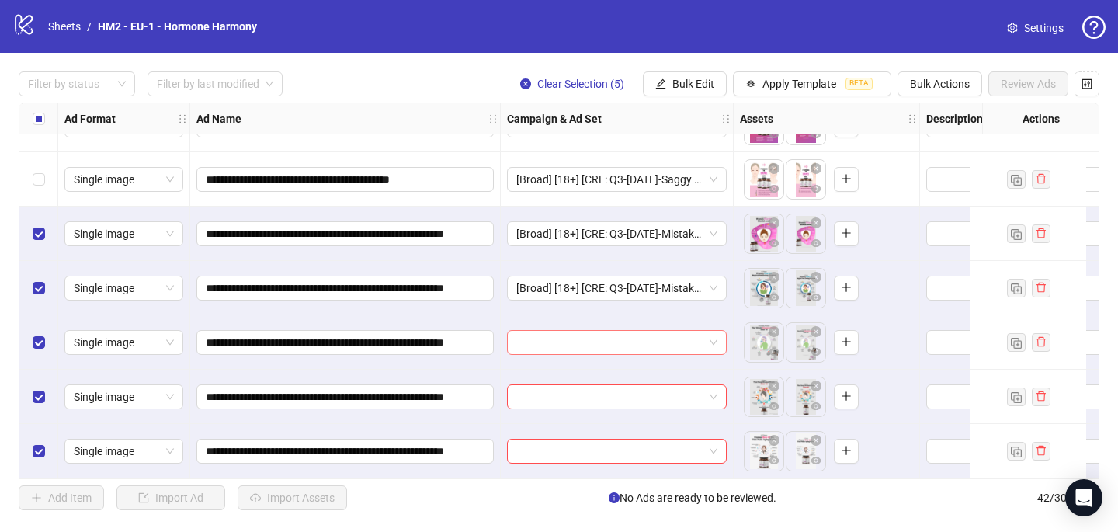
click at [553, 338] on input "search" at bounding box center [609, 342] width 187 height 23
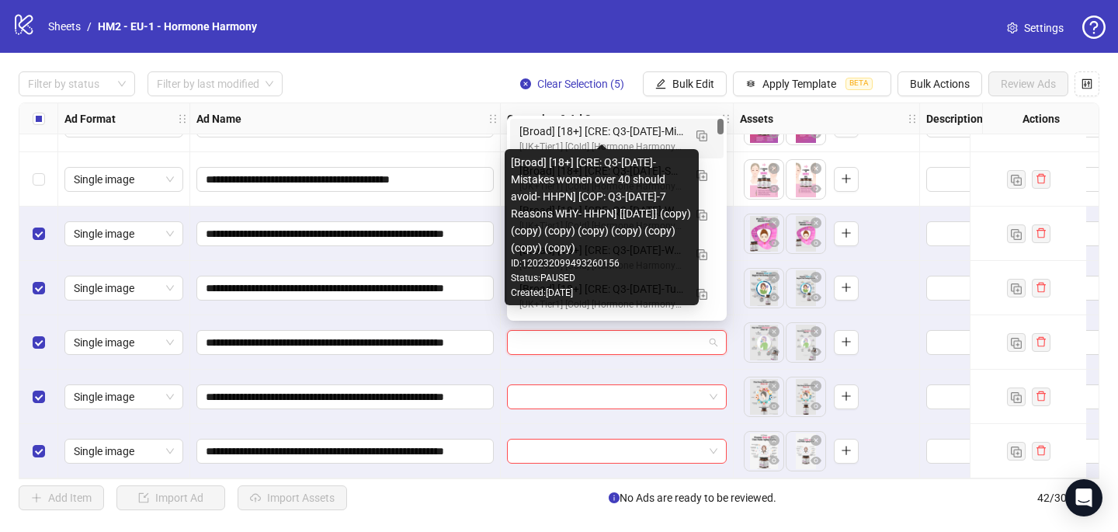
click at [578, 127] on div "[Broad] [18+] [CRE: Q3-[DATE]-Mistakes women over 40 should avoid- HHPN] [COP: …" at bounding box center [601, 131] width 164 height 17
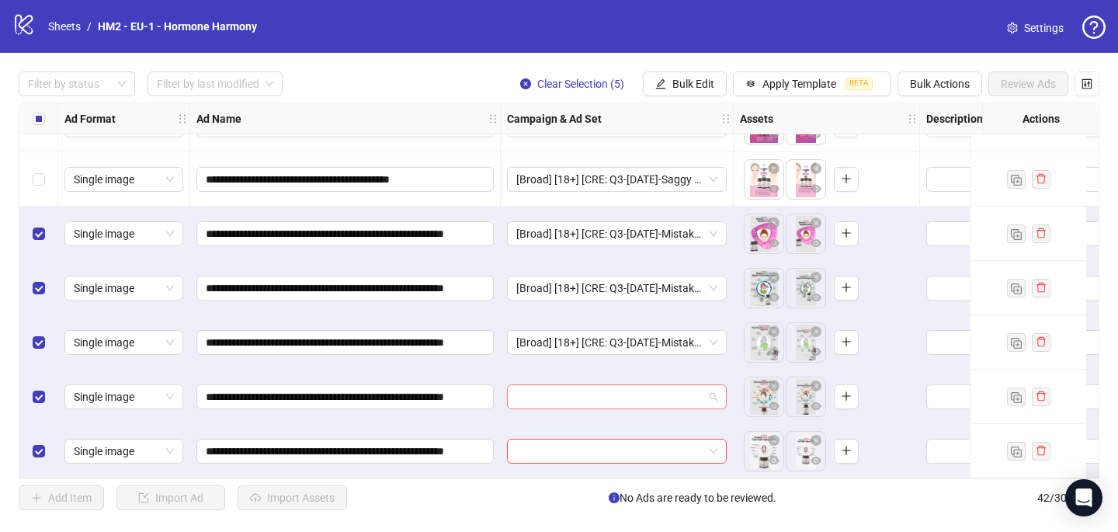
click at [541, 389] on input "search" at bounding box center [609, 396] width 187 height 23
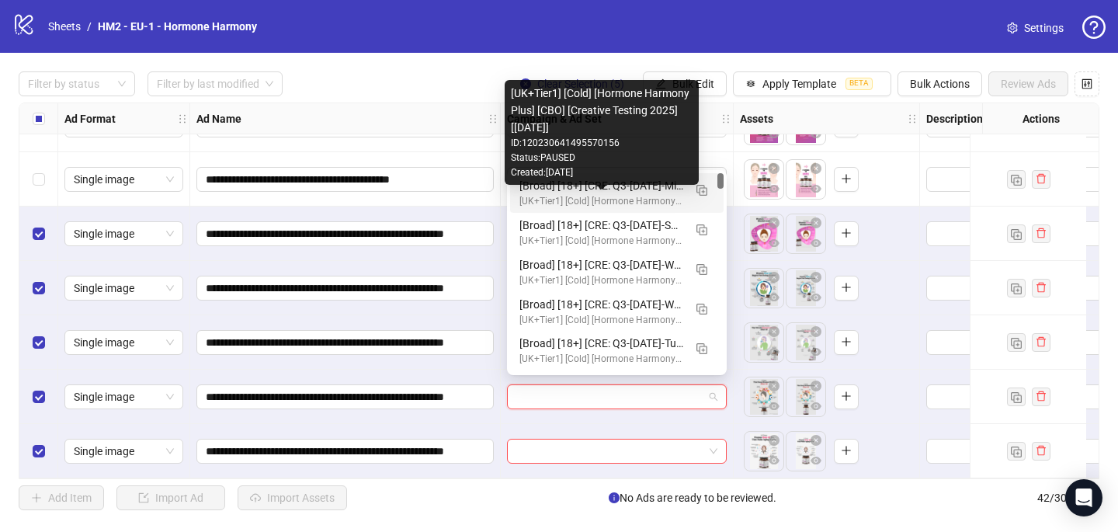
click at [574, 198] on div "[UK+Tier1] [Cold] [Hormone Harmony Plus] [CBO] [Creative Testing 2025] [[DATE]]" at bounding box center [601, 201] width 164 height 15
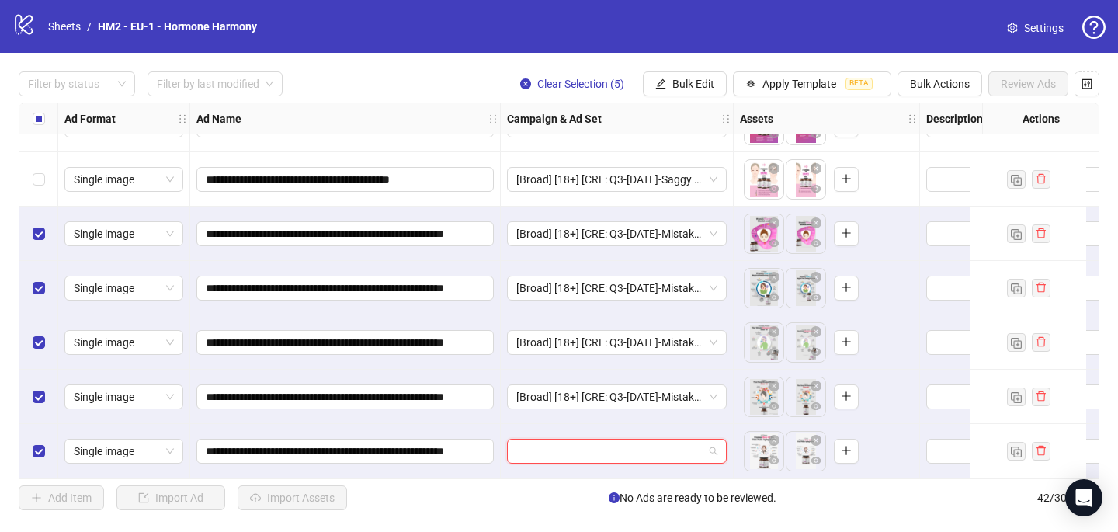
click at [521, 442] on input "search" at bounding box center [609, 450] width 187 height 23
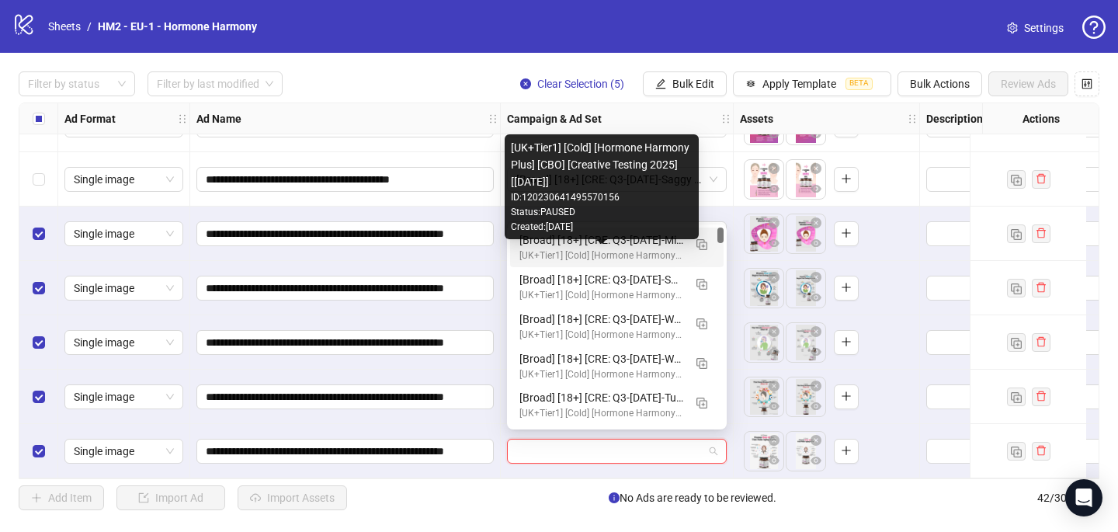
click at [589, 243] on div "[Broad] [18+] [CRE: Q3-[DATE]-Mistakes women over 40 should avoid- HHPN] [COP: …" at bounding box center [601, 239] width 164 height 17
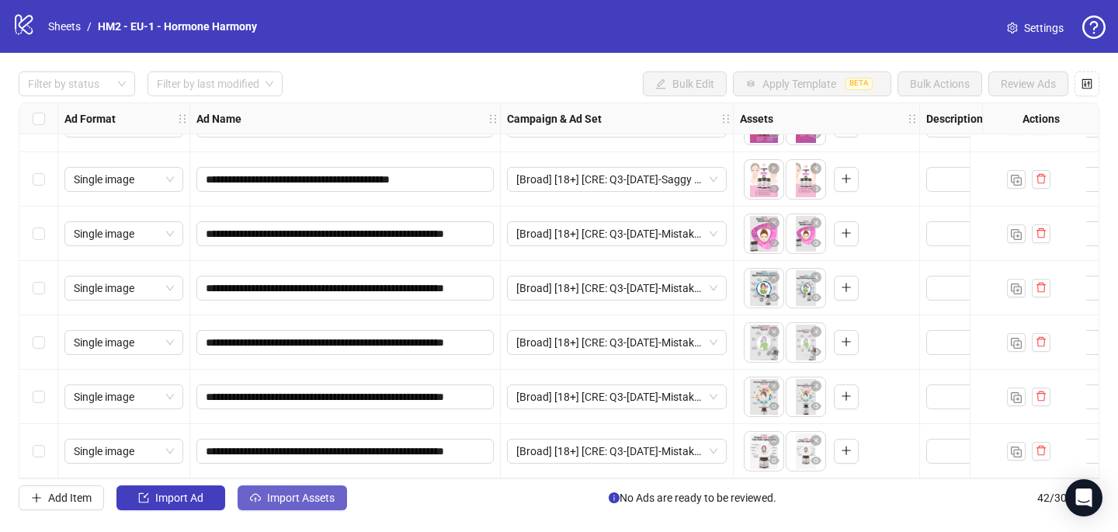
click at [318, 502] on span "Import Assets" at bounding box center [301, 497] width 68 height 12
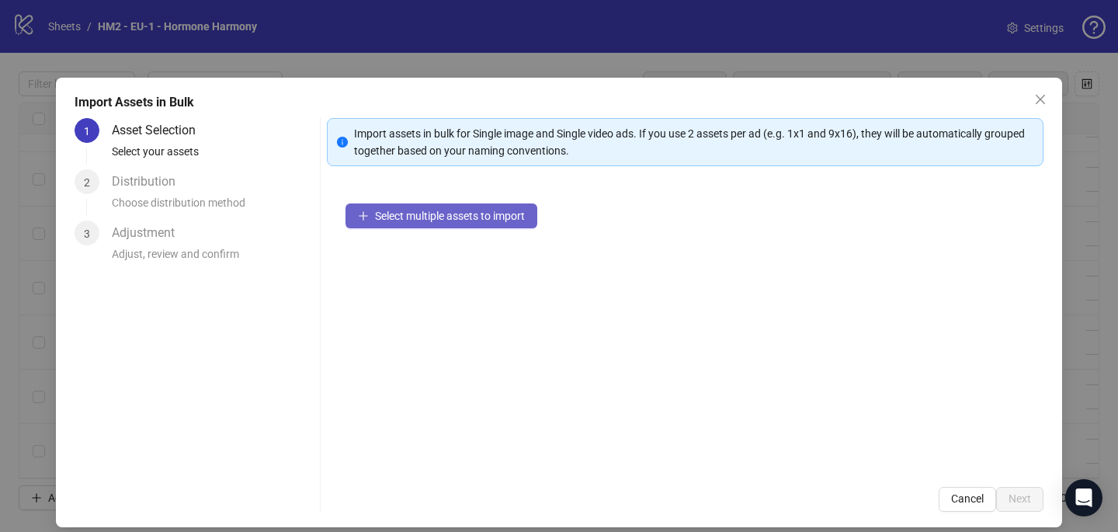
click at [387, 210] on span "Select multiple assets to import" at bounding box center [450, 216] width 150 height 12
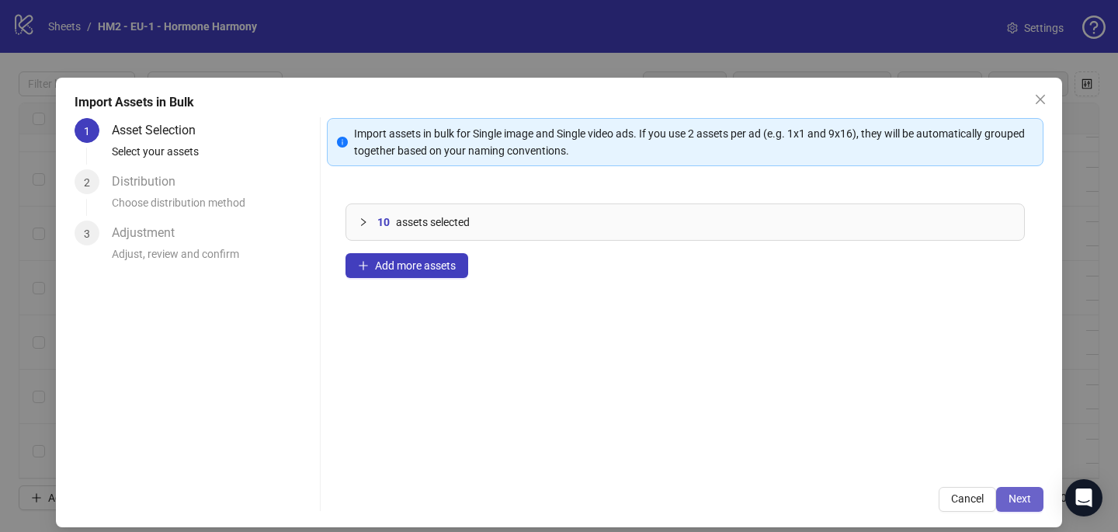
click at [1037, 500] on button "Next" at bounding box center [1019, 499] width 47 height 25
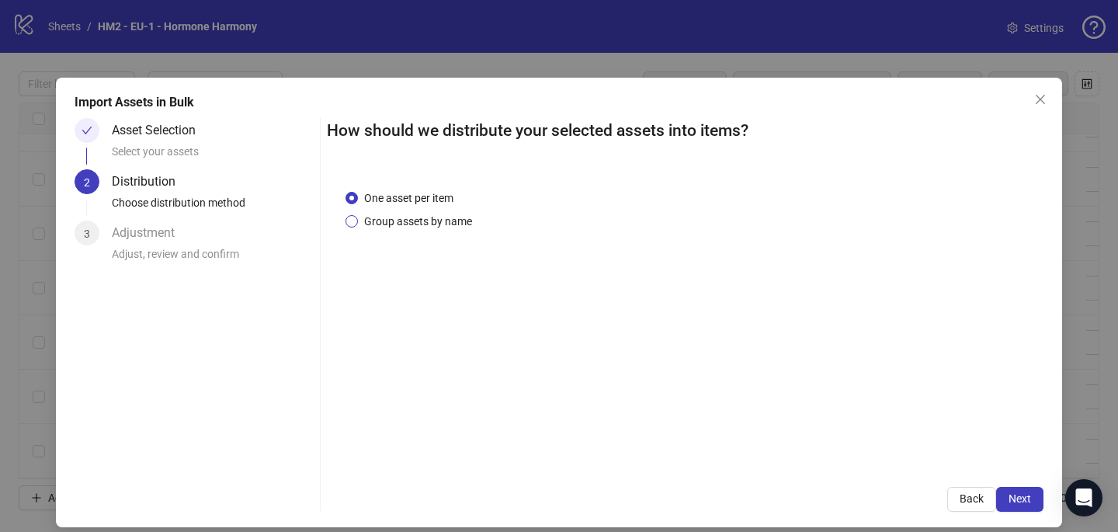
click at [464, 219] on span "Group assets by name" at bounding box center [418, 221] width 120 height 17
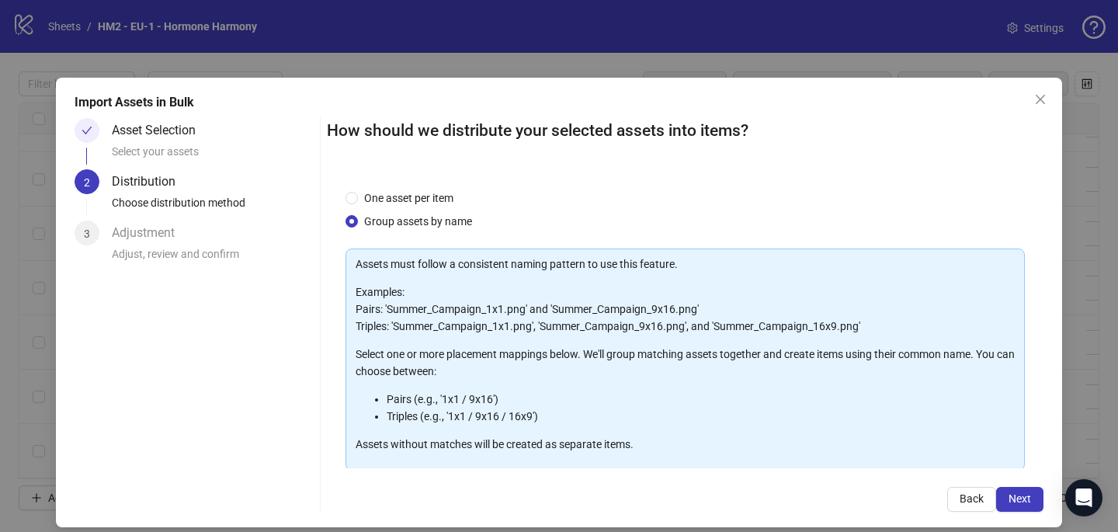
scroll to position [158, 0]
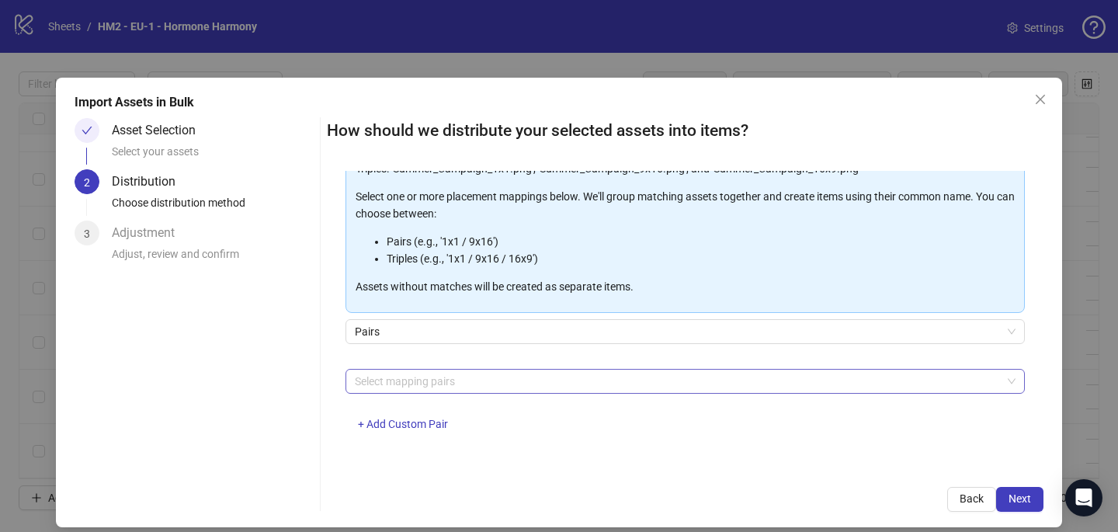
click at [473, 381] on div at bounding box center [677, 381] width 657 height 22
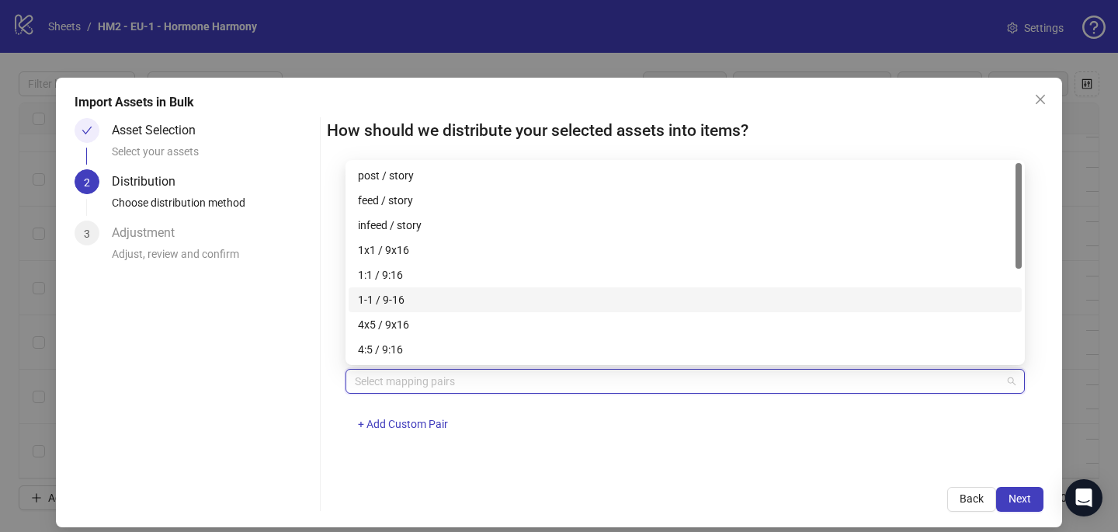
click at [474, 308] on div "1-1 / 9-16" at bounding box center [685, 299] width 673 height 25
click at [464, 303] on div "1-1 / 9-16" at bounding box center [679, 299] width 643 height 17
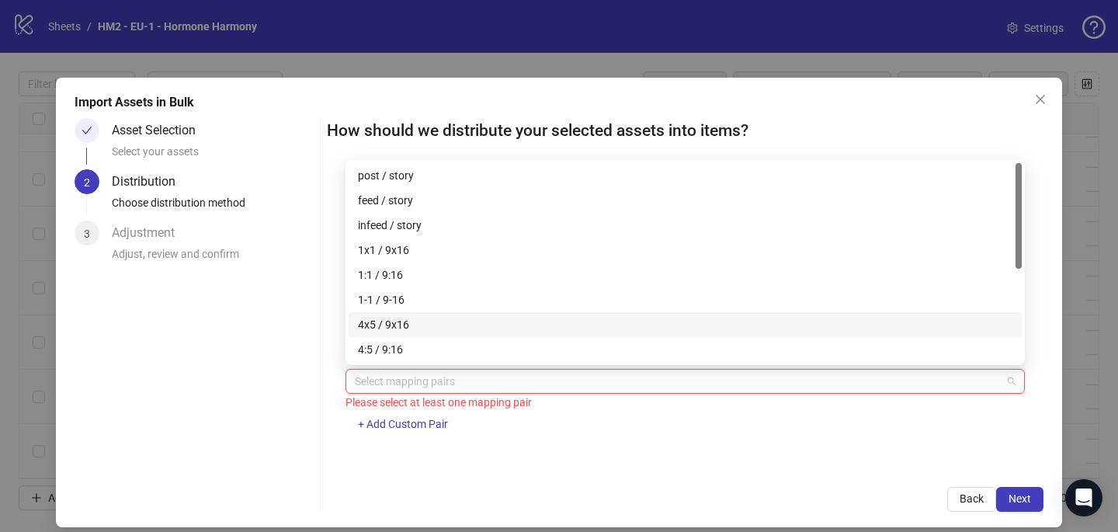
click at [463, 328] on div "4x5 / 9x16" at bounding box center [685, 324] width 654 height 17
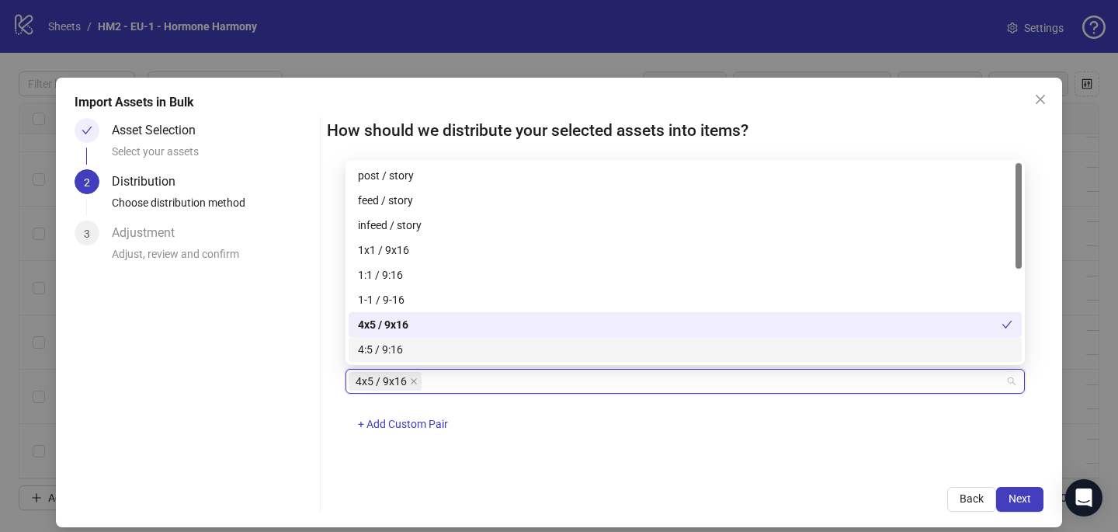
click at [709, 436] on div "4x5 / 9x16 + Add Custom Pair" at bounding box center [684, 409] width 679 height 81
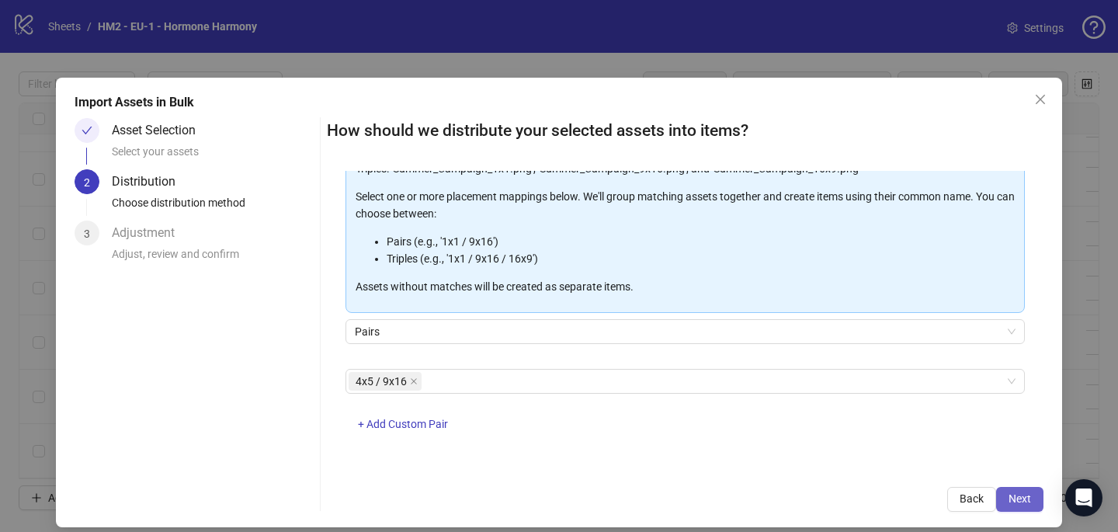
click at [1024, 497] on span "Next" at bounding box center [1019, 498] width 23 height 12
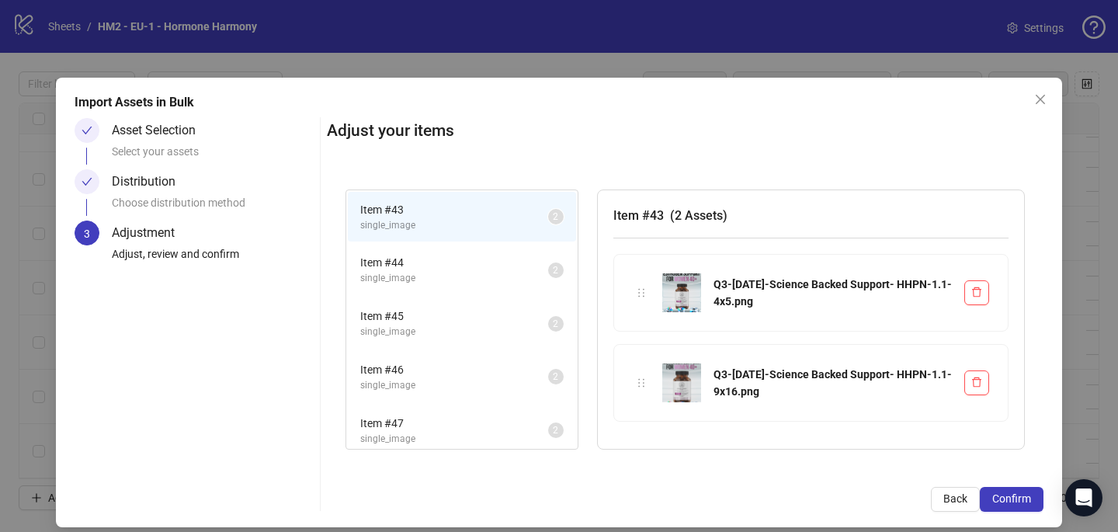
click at [1024, 497] on span "Confirm" at bounding box center [1011, 498] width 39 height 12
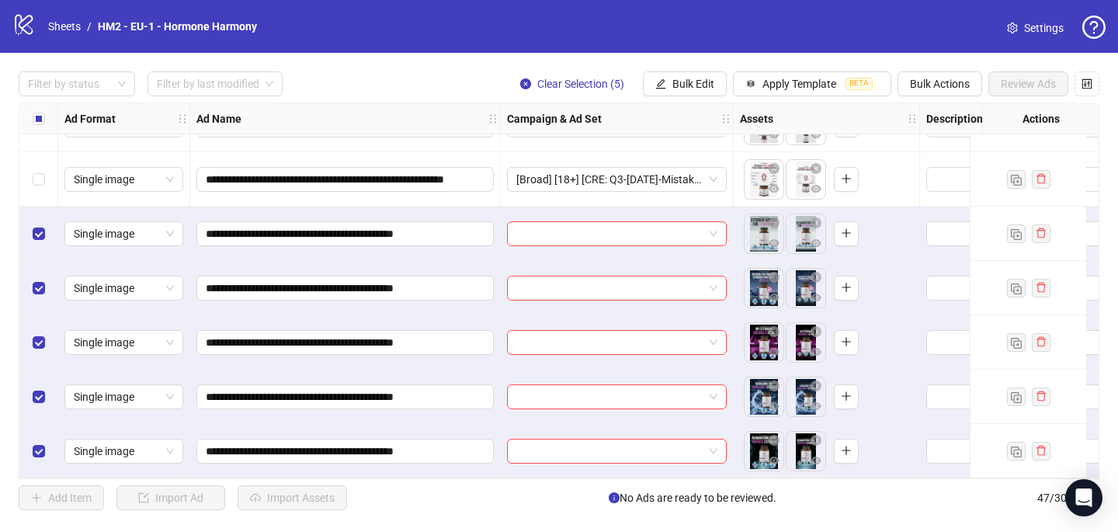
scroll to position [2216, 0]
click at [621, 232] on input "search" at bounding box center [609, 233] width 187 height 23
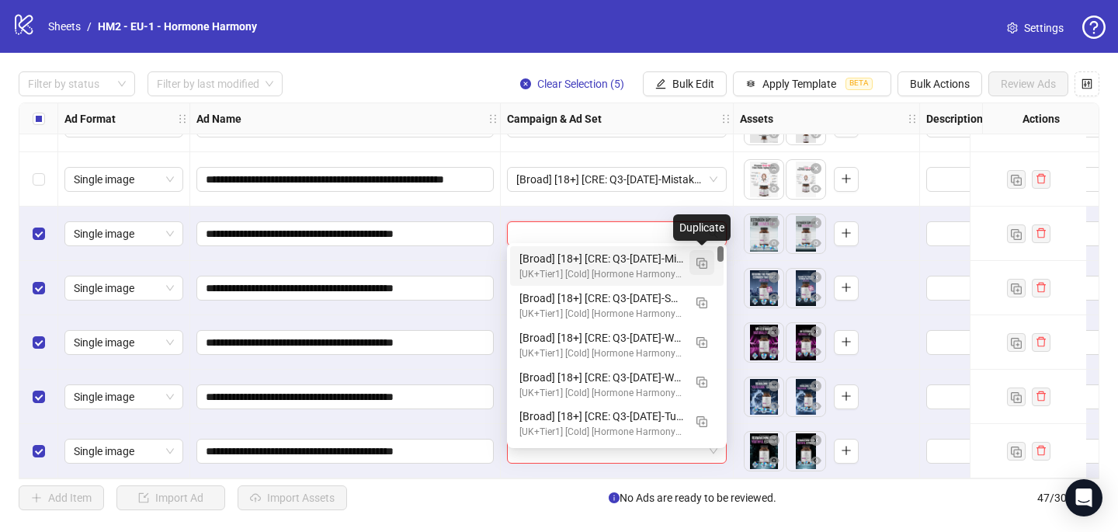
click at [699, 259] on img "button" at bounding box center [701, 263] width 11 height 11
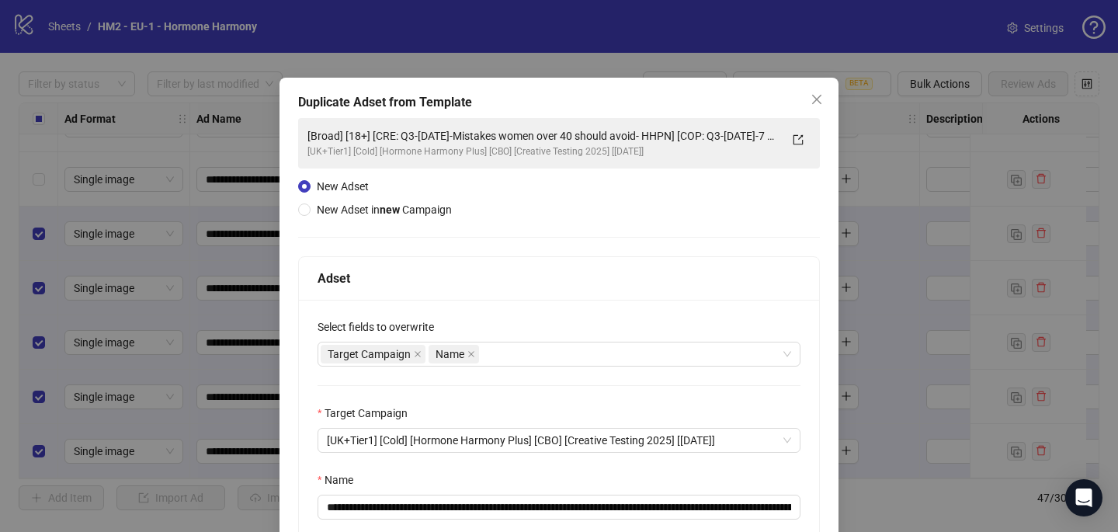
scroll to position [149, 0]
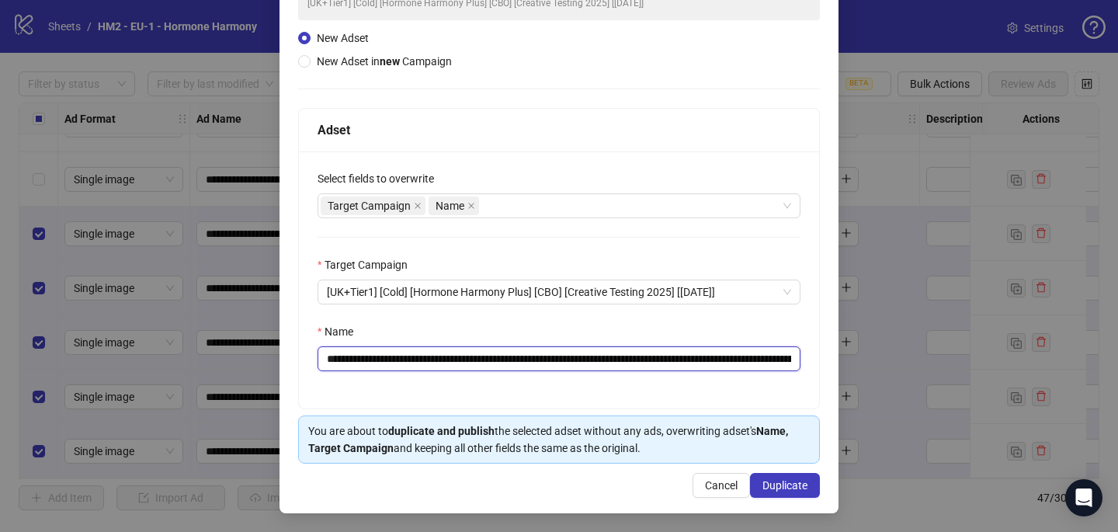
drag, startPoint x: 722, startPoint y: 359, endPoint x: 418, endPoint y: 360, distance: 303.5
click at [418, 360] on input "**********" at bounding box center [558, 358] width 483 height 25
paste input "text"
type input "**********"
click at [788, 484] on span "Duplicate" at bounding box center [784, 485] width 45 height 12
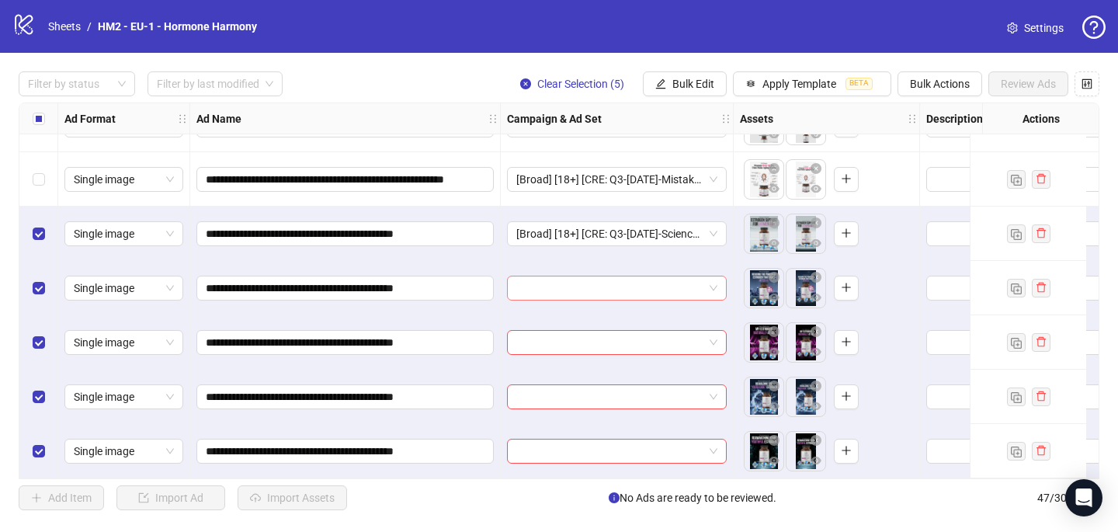
click at [625, 276] on input "search" at bounding box center [609, 287] width 187 height 23
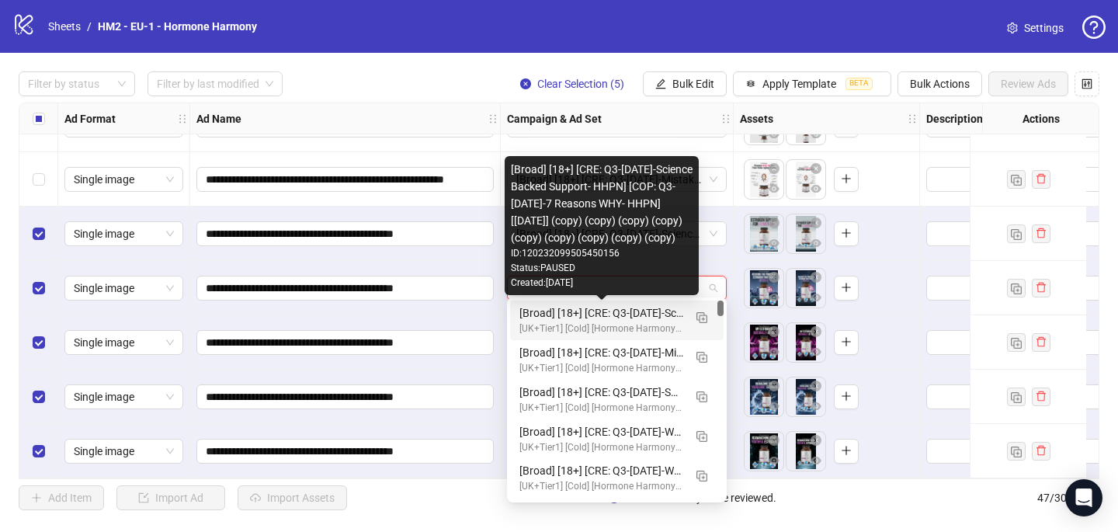
click at [614, 317] on div "[Broad] [18+] [CRE: Q3-[DATE]-Science Backed Support- HHPN] [COP: Q3-[DATE]-7 R…" at bounding box center [601, 312] width 164 height 17
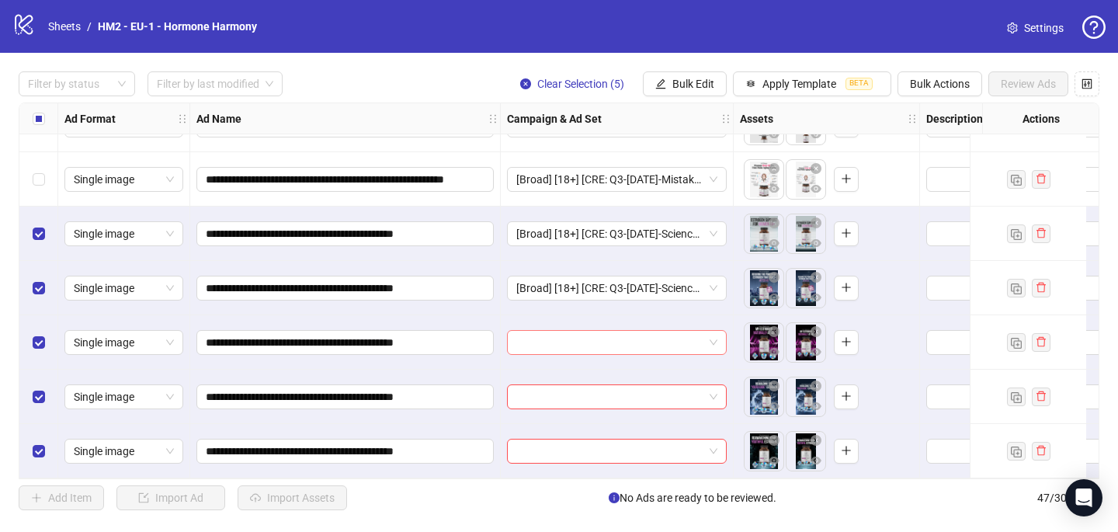
click at [598, 335] on input "search" at bounding box center [609, 342] width 187 height 23
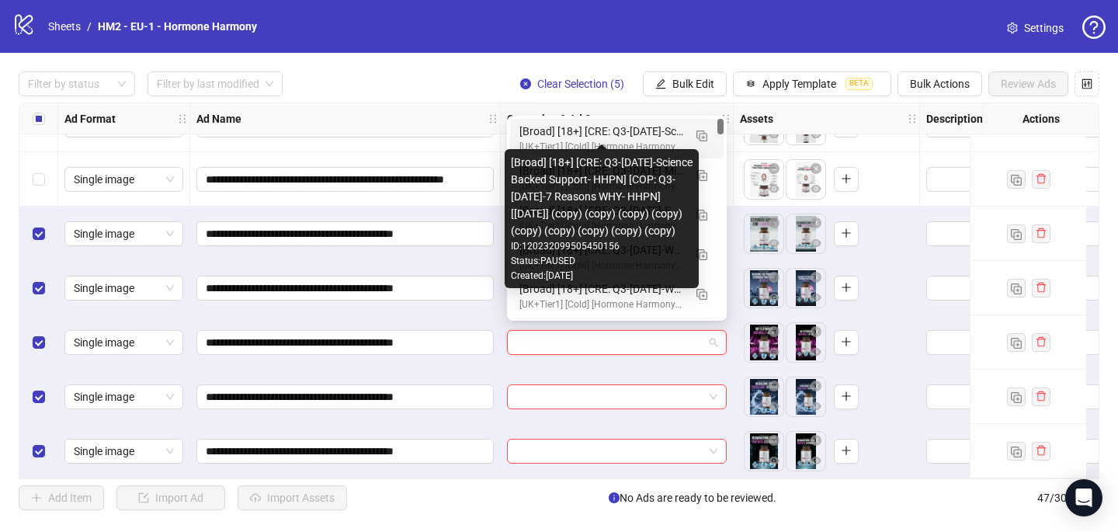
click at [585, 139] on div "[Broad] [18+] [CRE: Q3-[DATE]-Science Backed Support- HHPN] [COP: Q3-[DATE]-7 R…" at bounding box center [601, 131] width 164 height 17
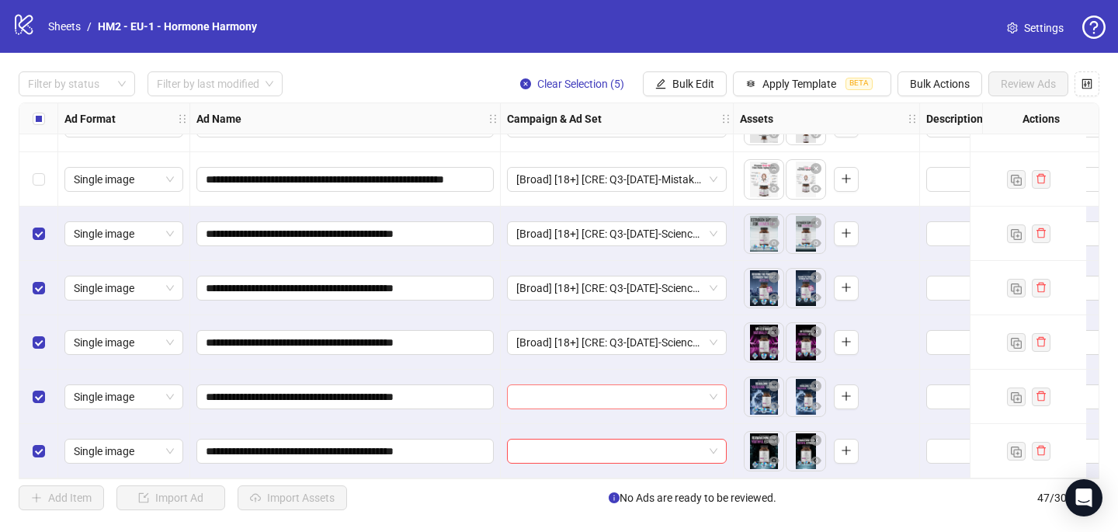
click at [527, 392] on input "search" at bounding box center [609, 396] width 187 height 23
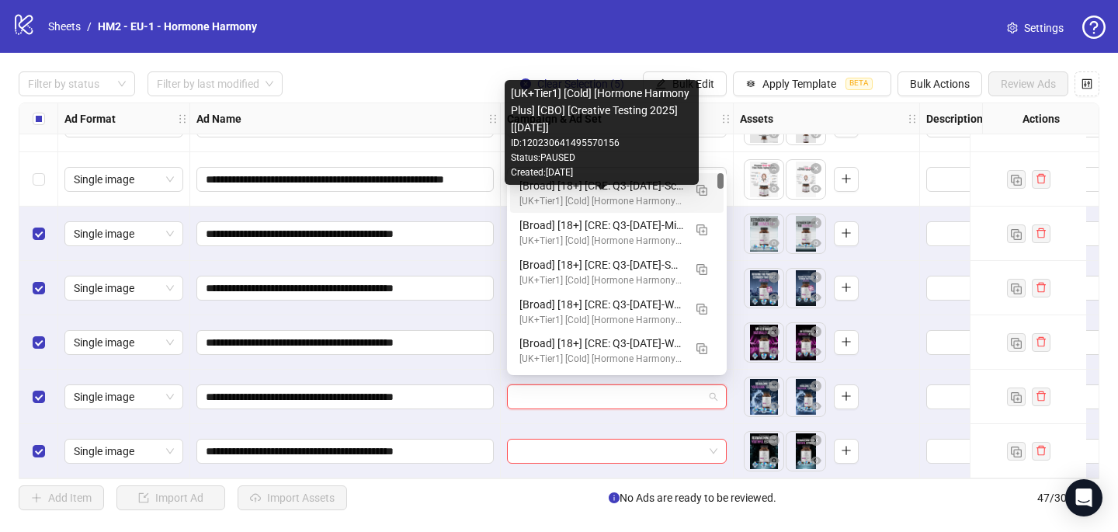
click at [563, 199] on div "[UK+Tier1] [Cold] [Hormone Harmony Plus] [CBO] [Creative Testing 2025] [[DATE]]" at bounding box center [601, 201] width 164 height 15
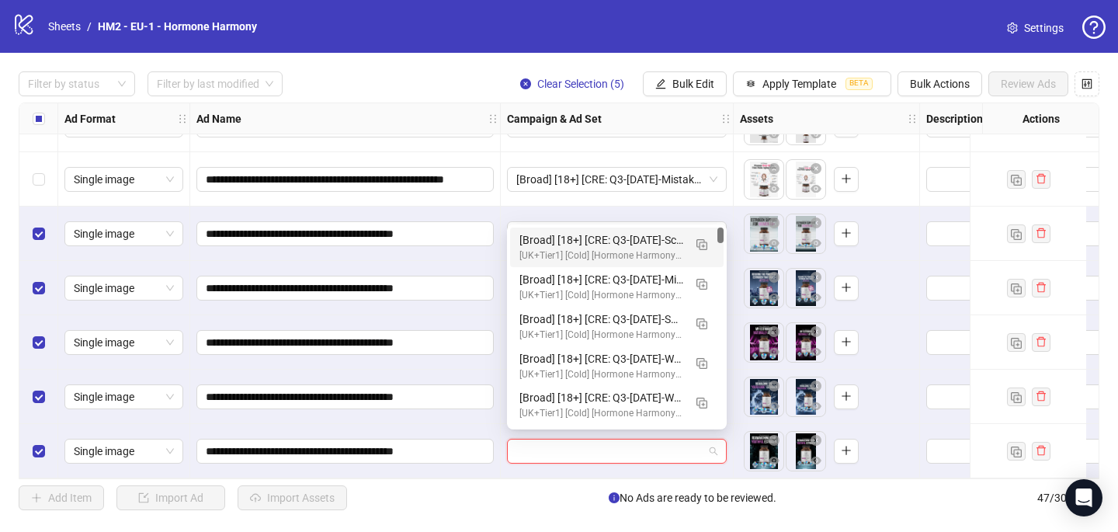
click at [543, 454] on input "search" at bounding box center [609, 450] width 187 height 23
click at [572, 248] on div "[Broad] [18+] [CRE: Q3-[DATE]-Science Backed Support- HHPN] [COP: Q3-[DATE]-7 R…" at bounding box center [601, 239] width 164 height 17
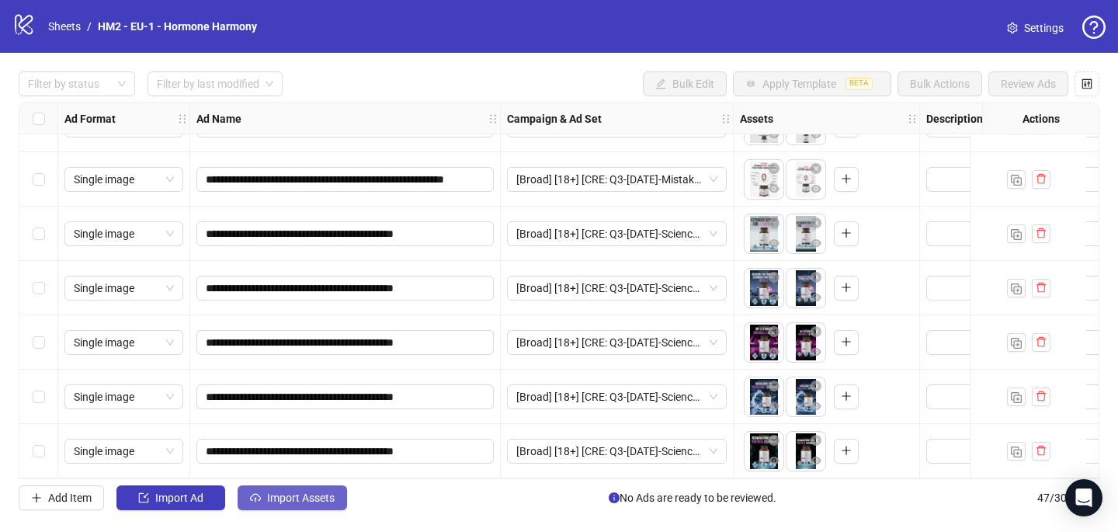
click at [292, 501] on span "Import Assets" at bounding box center [301, 497] width 68 height 12
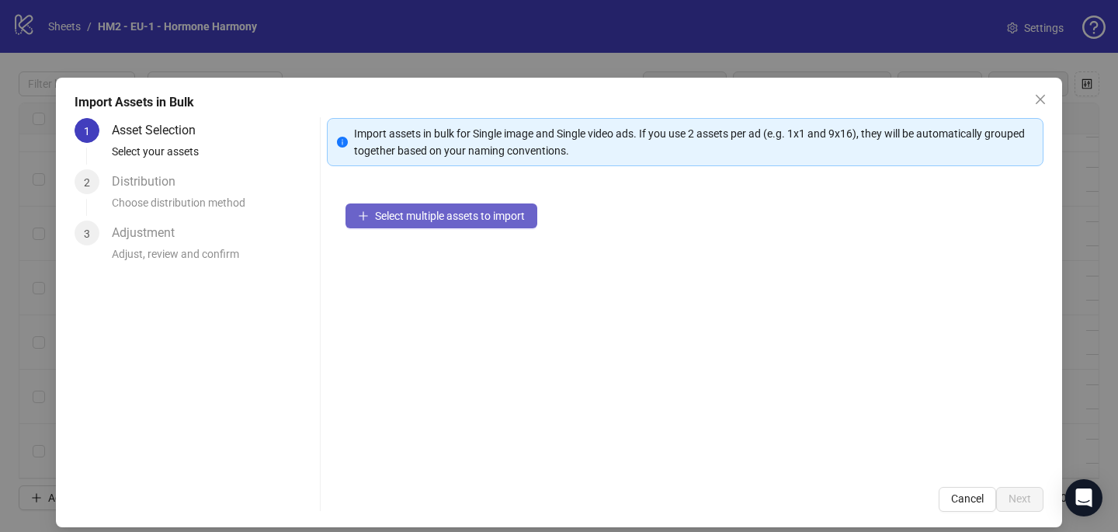
click at [494, 203] on button "Select multiple assets to import" at bounding box center [441, 215] width 192 height 25
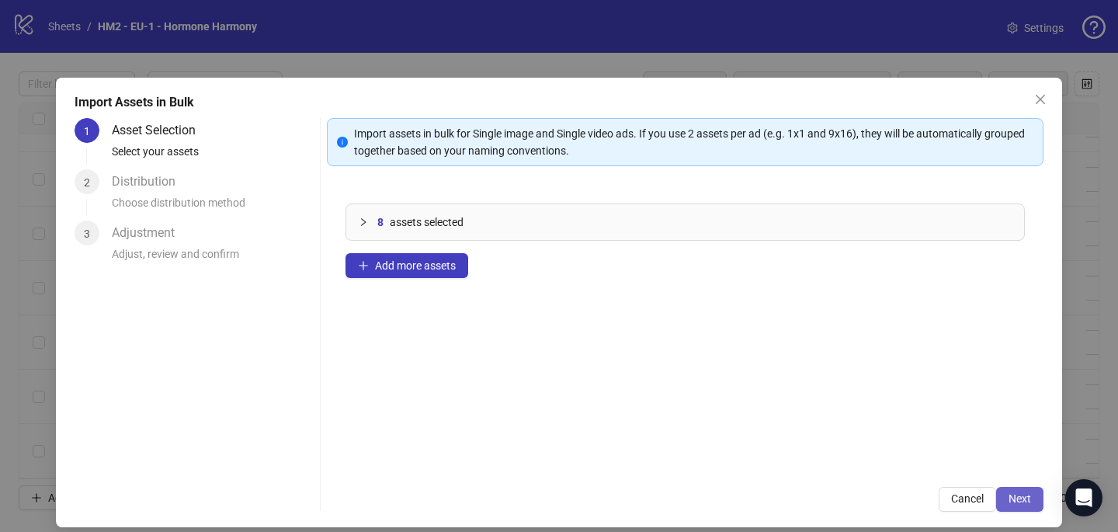
click at [1032, 500] on button "Next" at bounding box center [1019, 499] width 47 height 25
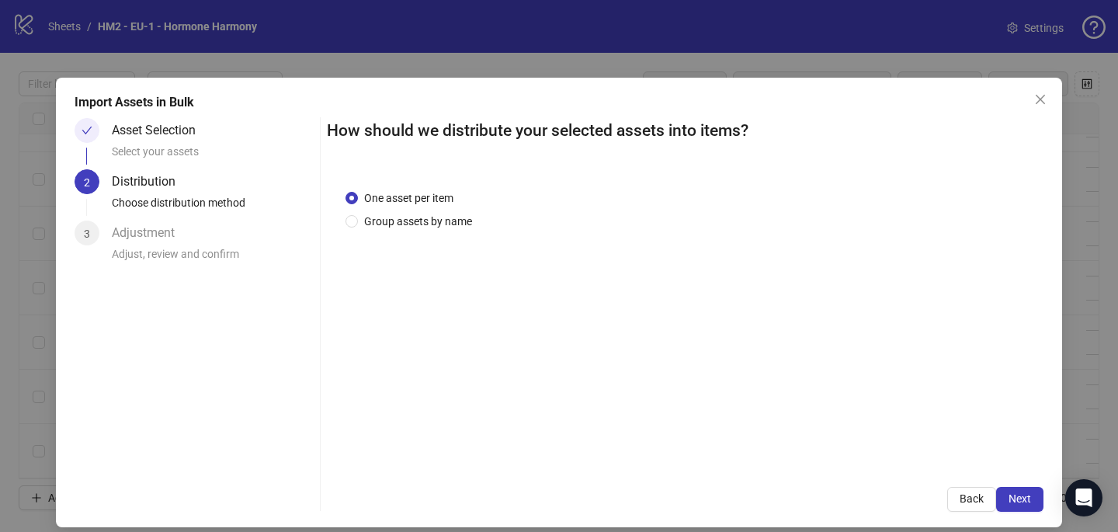
click at [456, 211] on div "One asset per item Group assets by name" at bounding box center [411, 209] width 133 height 40
click at [456, 217] on span "Group assets by name" at bounding box center [418, 221] width 120 height 17
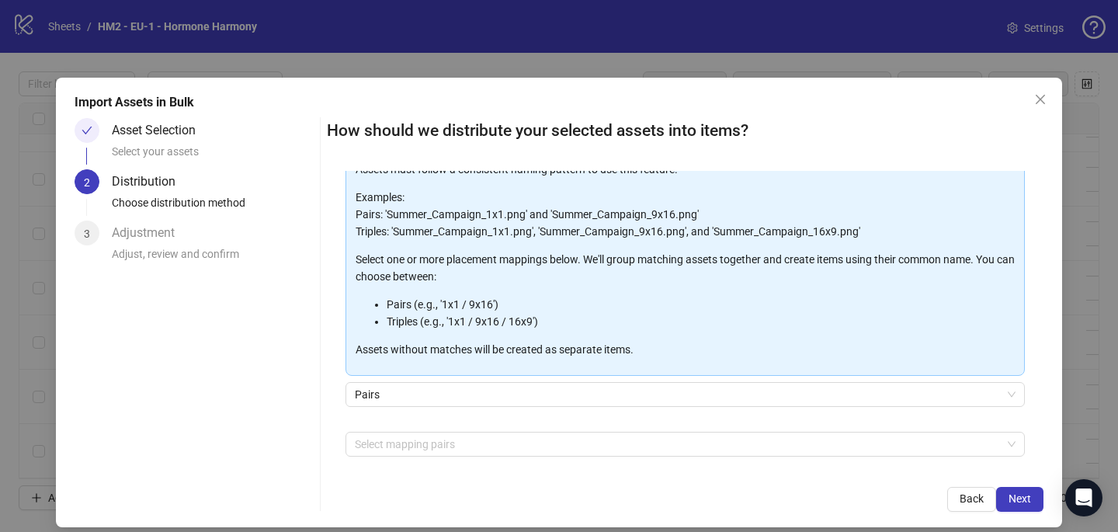
scroll to position [127, 0]
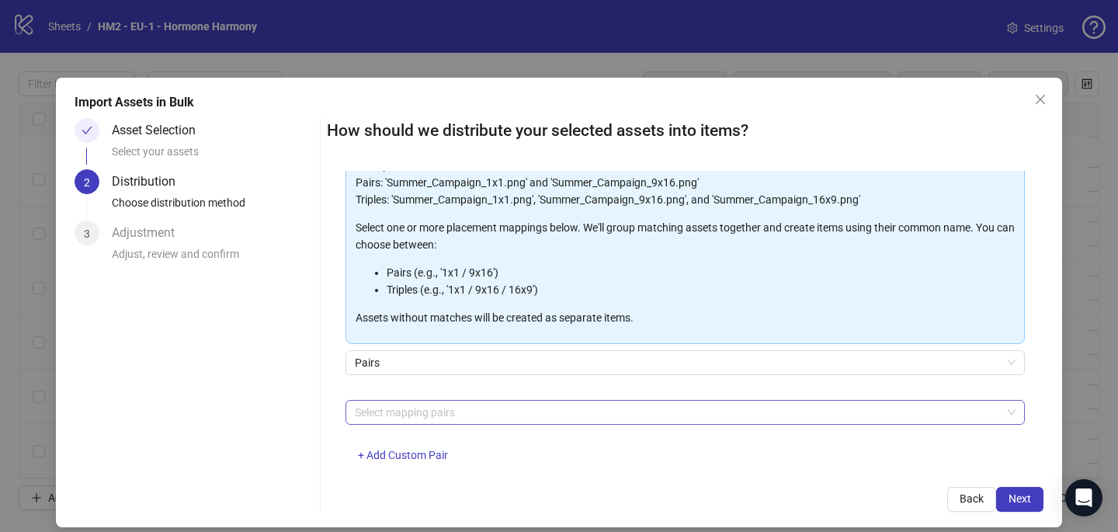
click at [439, 421] on div at bounding box center [677, 412] width 657 height 22
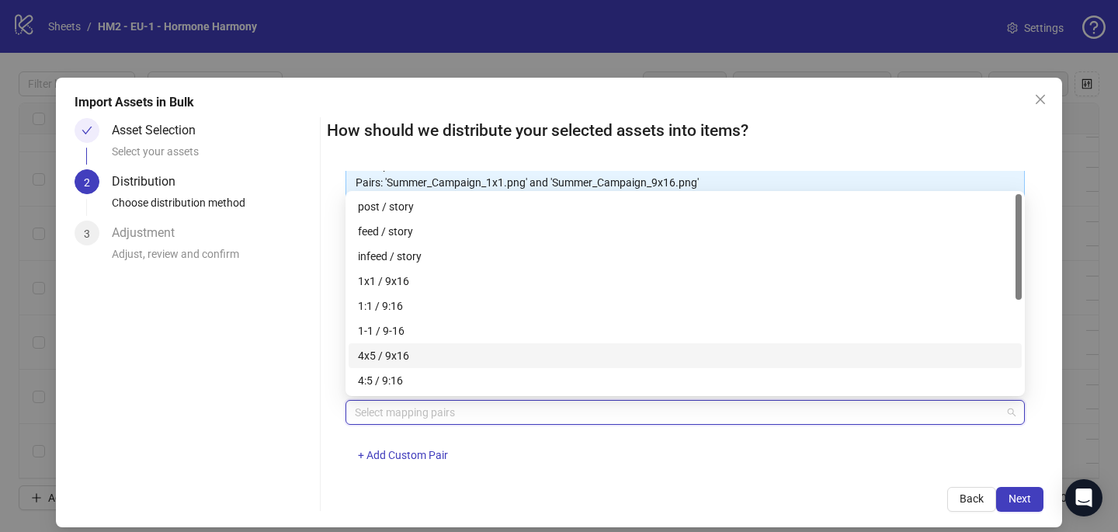
click at [438, 356] on div "4x5 / 9x16" at bounding box center [685, 355] width 654 height 17
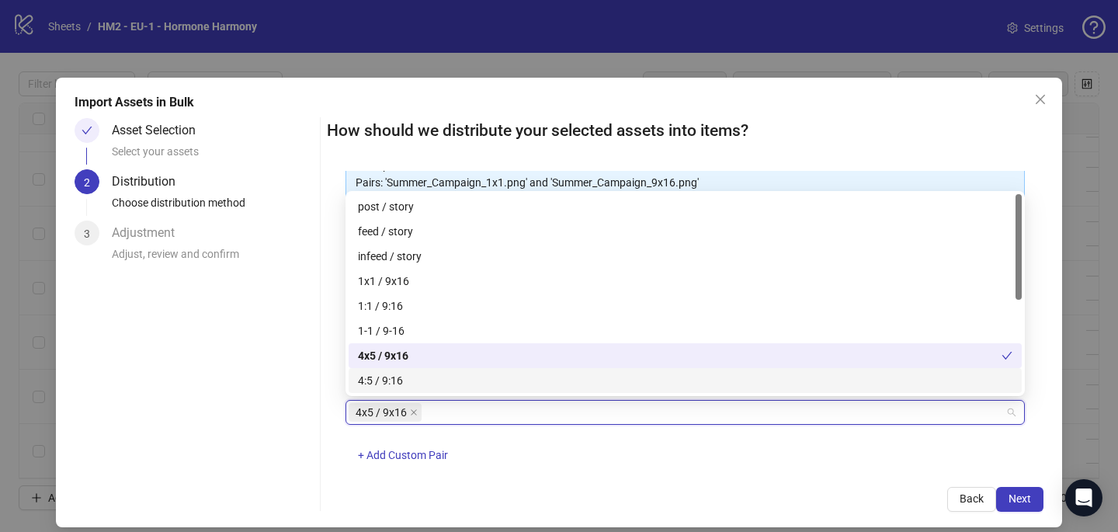
click at [598, 503] on div "Back Next" at bounding box center [685, 499] width 716 height 25
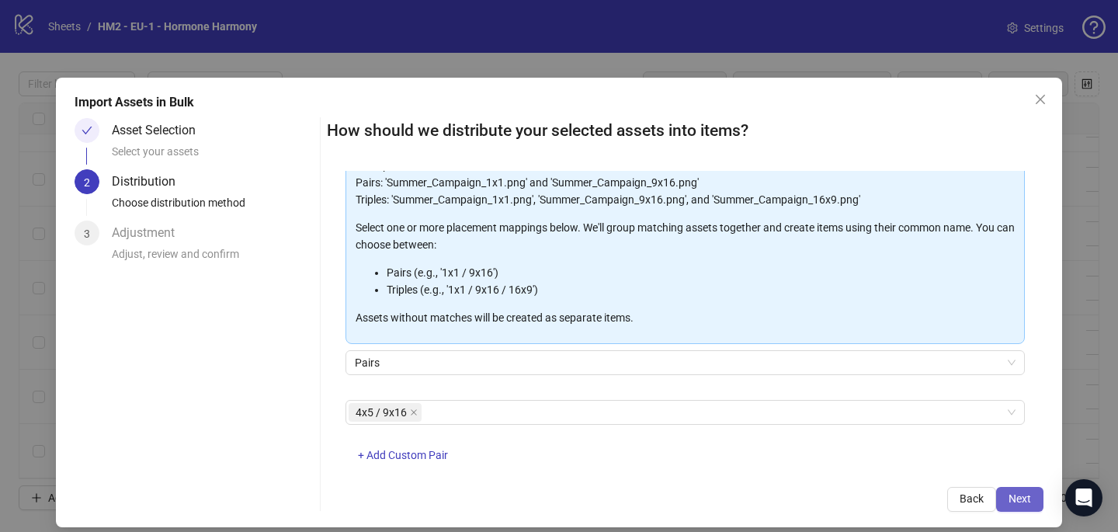
click at [1025, 494] on span "Next" at bounding box center [1019, 498] width 23 height 12
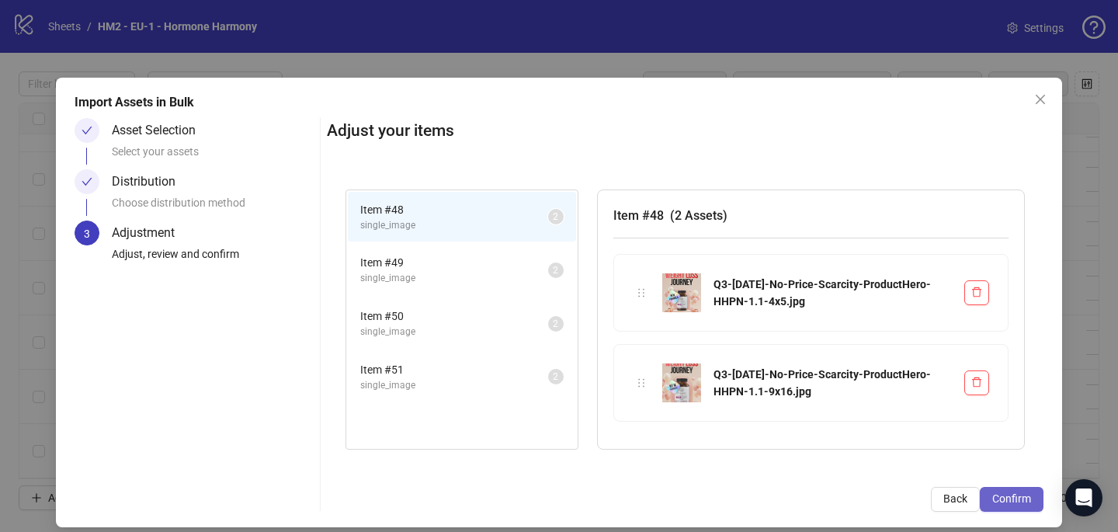
click at [1025, 494] on span "Confirm" at bounding box center [1011, 498] width 39 height 12
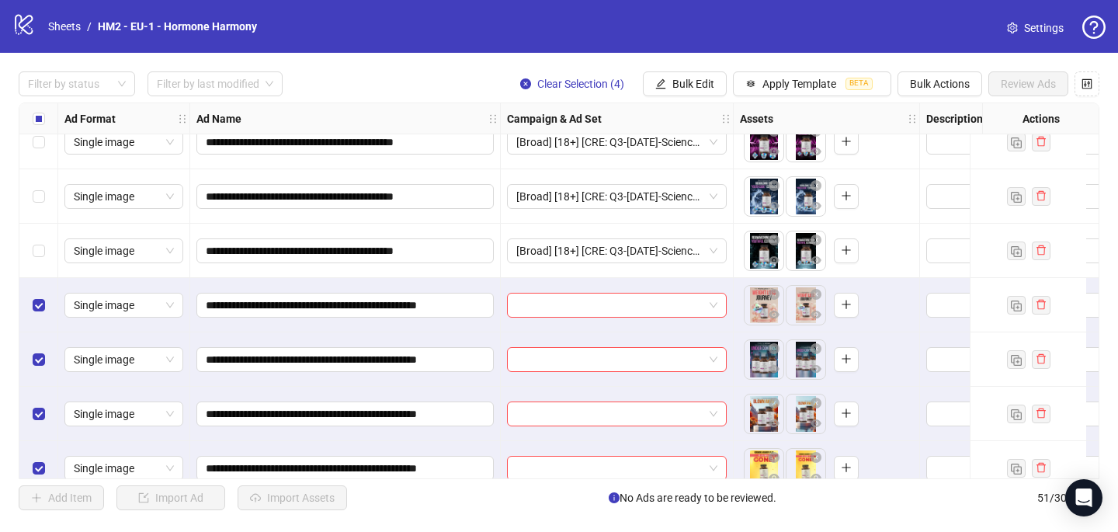
scroll to position [2433, 0]
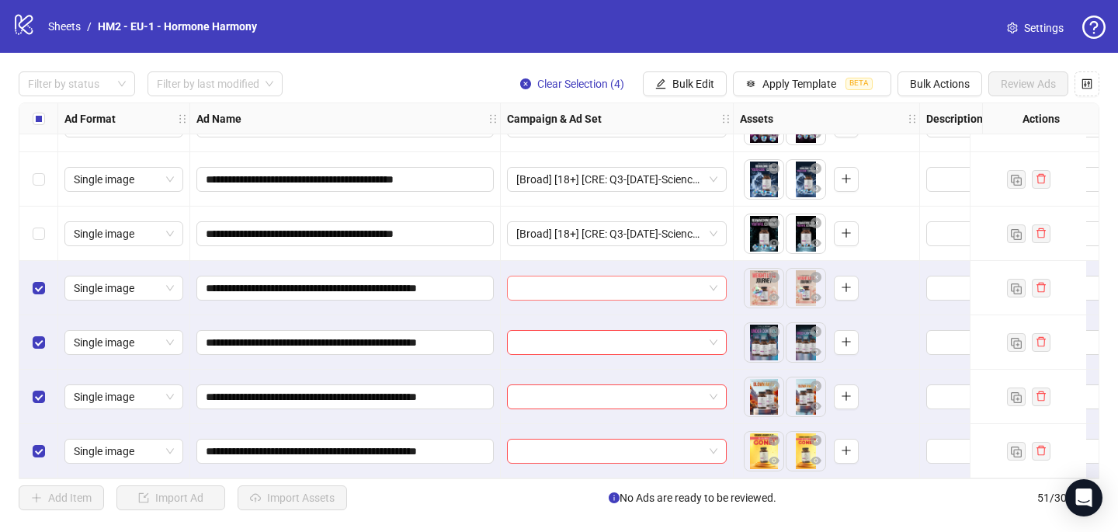
click at [560, 276] on input "search" at bounding box center [609, 287] width 187 height 23
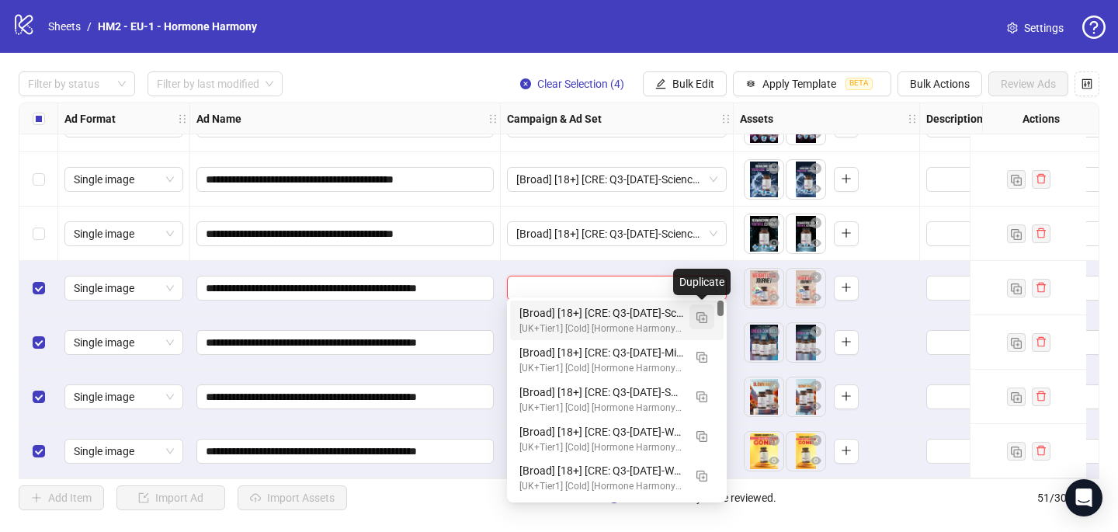
click at [702, 322] on img "button" at bounding box center [701, 317] width 11 height 11
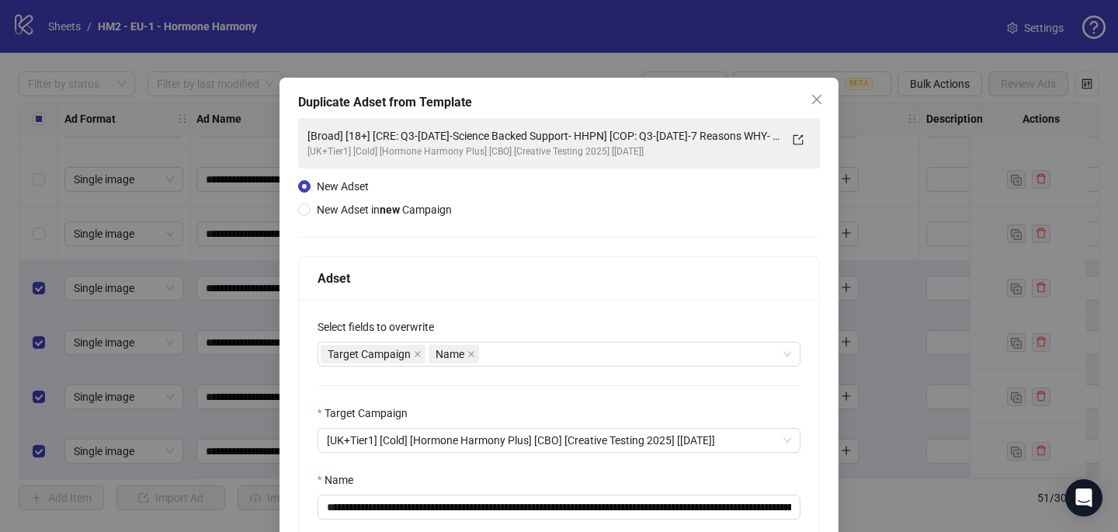
scroll to position [81, 0]
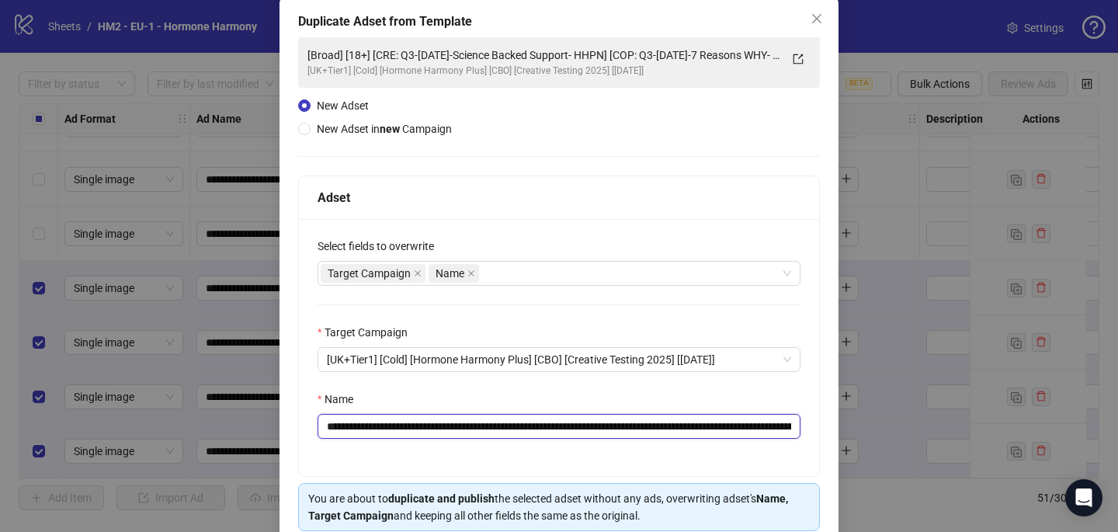
drag, startPoint x: 655, startPoint y: 430, endPoint x: 416, endPoint y: 423, distance: 239.2
click at [416, 423] on input "**********" at bounding box center [558, 426] width 483 height 25
paste input "**********"
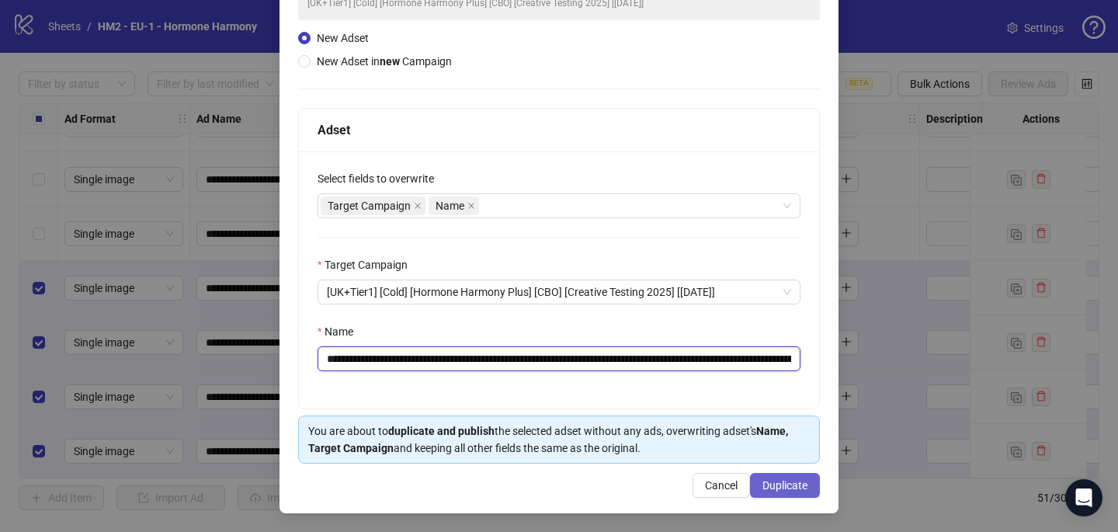
type input "**********"
click at [768, 484] on span "Duplicate" at bounding box center [784, 485] width 45 height 12
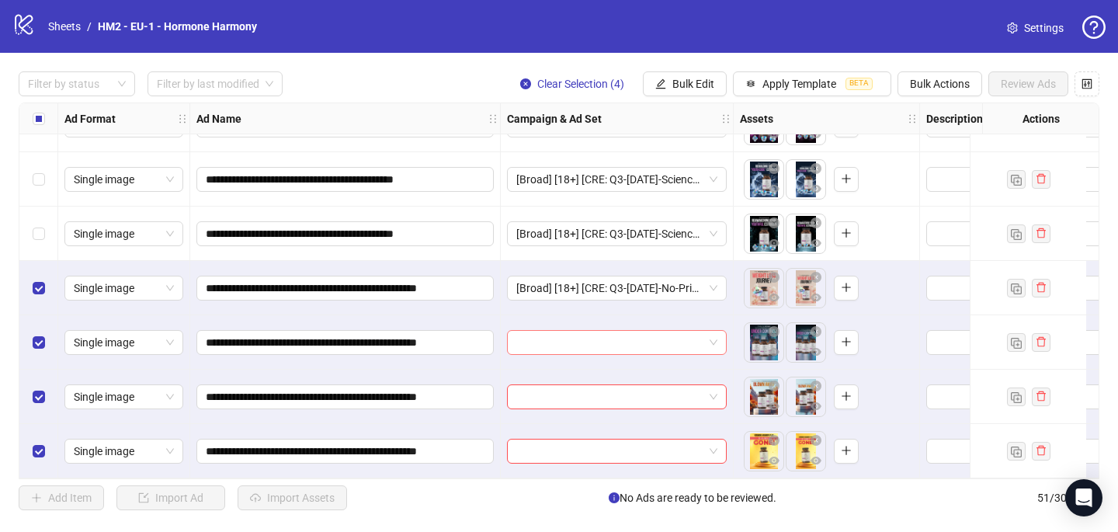
click at [568, 334] on input "search" at bounding box center [609, 342] width 187 height 23
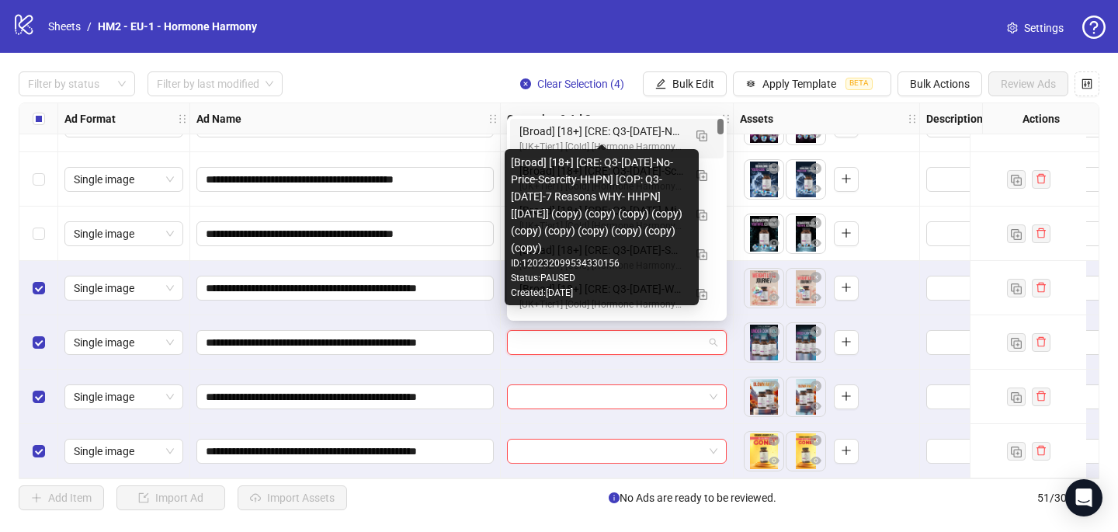
click at [592, 131] on div "[Broad] [18+] [CRE: Q3-[DATE]-No-Price-Scarcity-HHPN] [COP: Q3-[DATE]-7 Reasons…" at bounding box center [601, 131] width 164 height 17
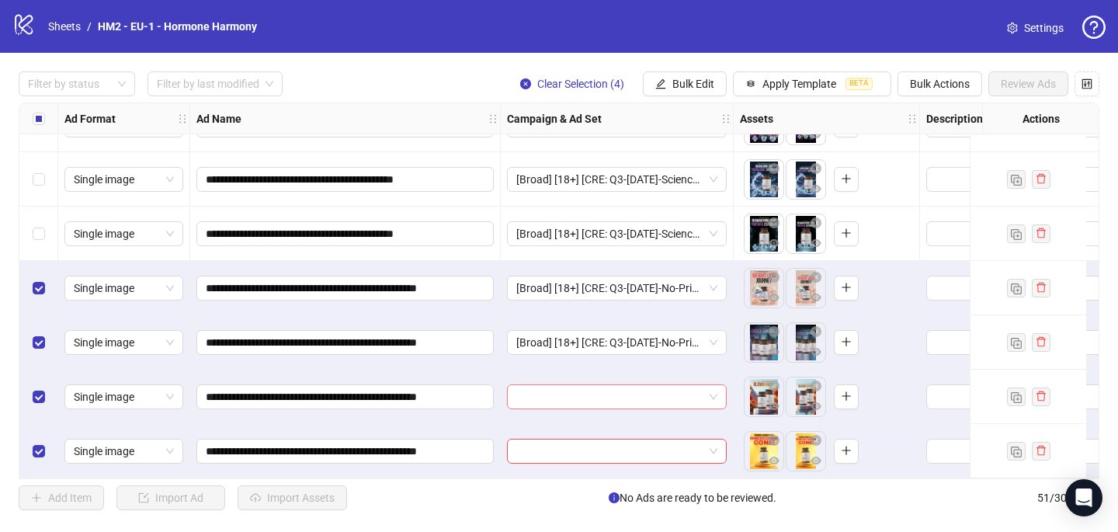
click at [546, 394] on input "search" at bounding box center [609, 396] width 187 height 23
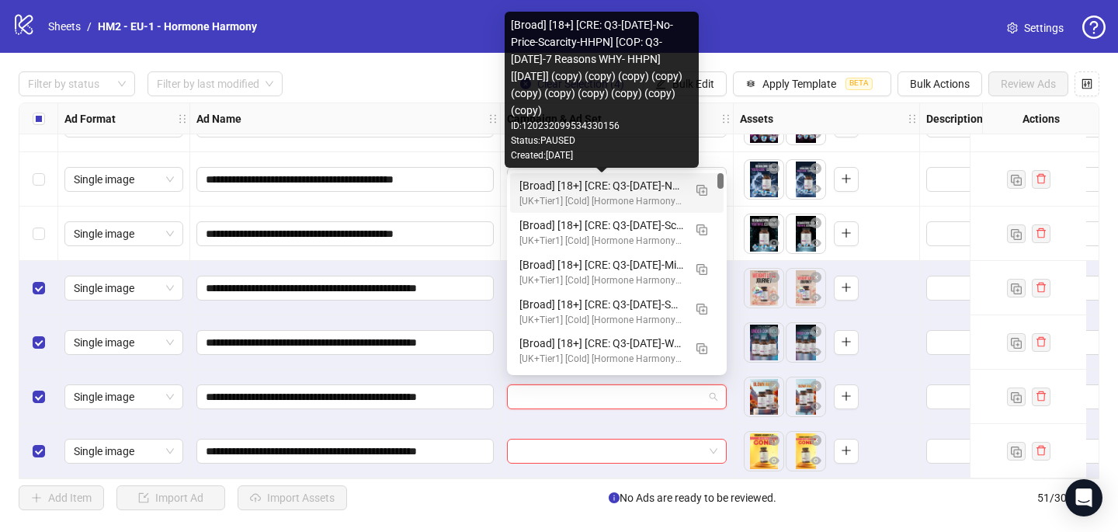
click at [606, 188] on div "[Broad] [18+] [CRE: Q3-[DATE]-No-Price-Scarcity-HHPN] [COP: Q3-[DATE]-7 Reasons…" at bounding box center [601, 185] width 164 height 17
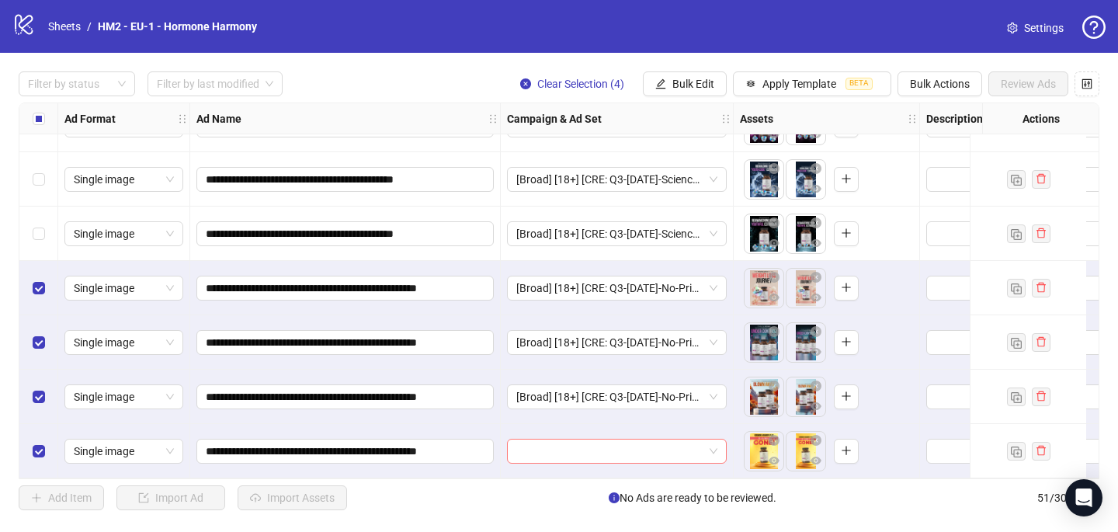
click at [561, 448] on input "search" at bounding box center [609, 450] width 187 height 23
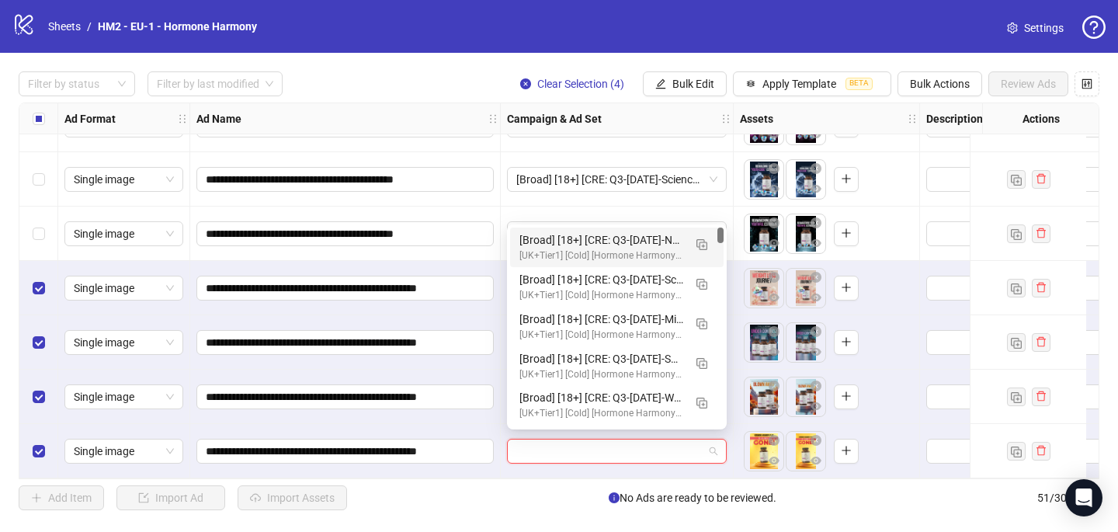
click at [589, 245] on div "[Broad] [18+] [CRE: Q3-[DATE]-No-Price-Scarcity-HHPN] [COP: Q3-[DATE]-7 Reasons…" at bounding box center [601, 239] width 164 height 17
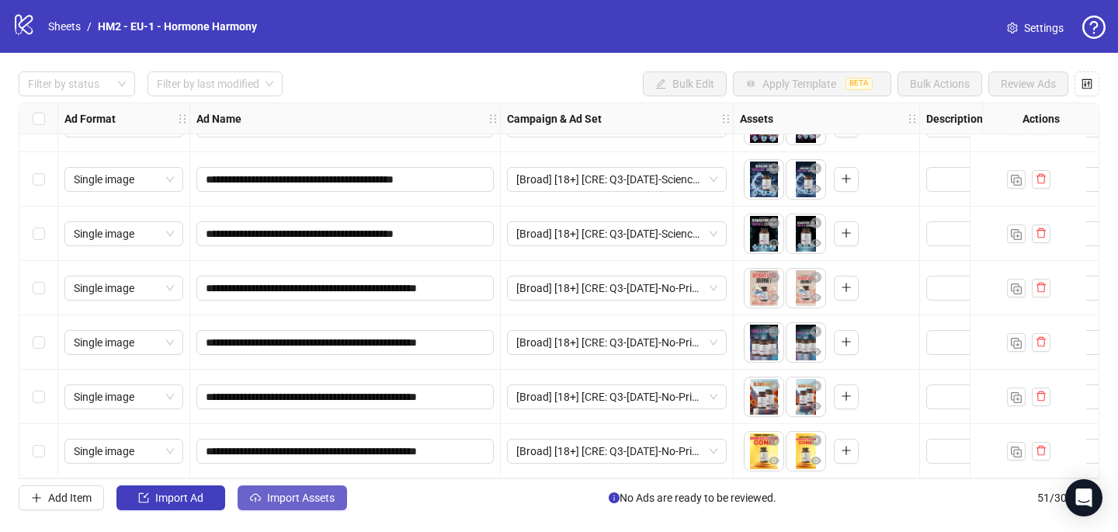
click at [319, 503] on span "Import Assets" at bounding box center [301, 497] width 68 height 12
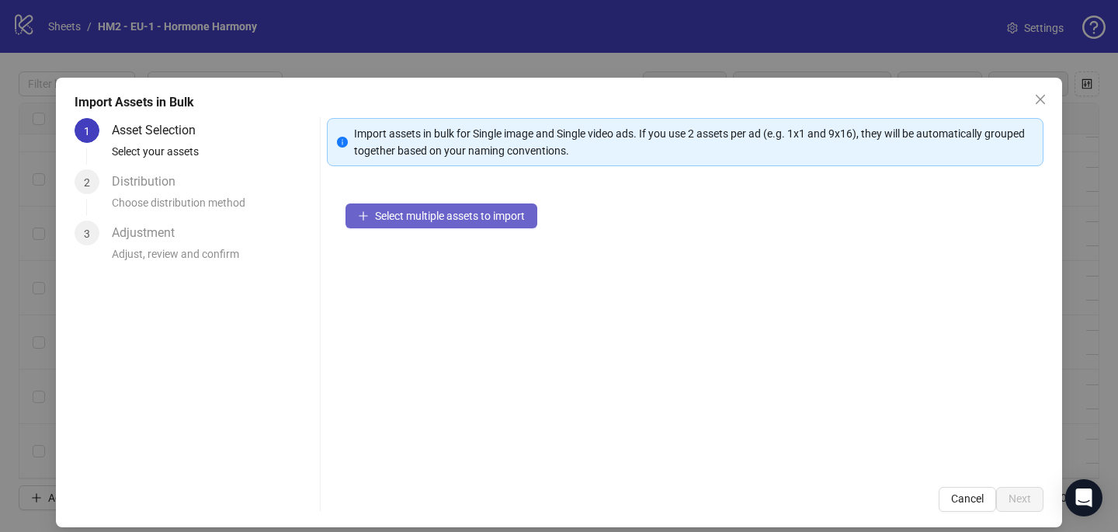
click at [397, 214] on span "Select multiple assets to import" at bounding box center [450, 216] width 150 height 12
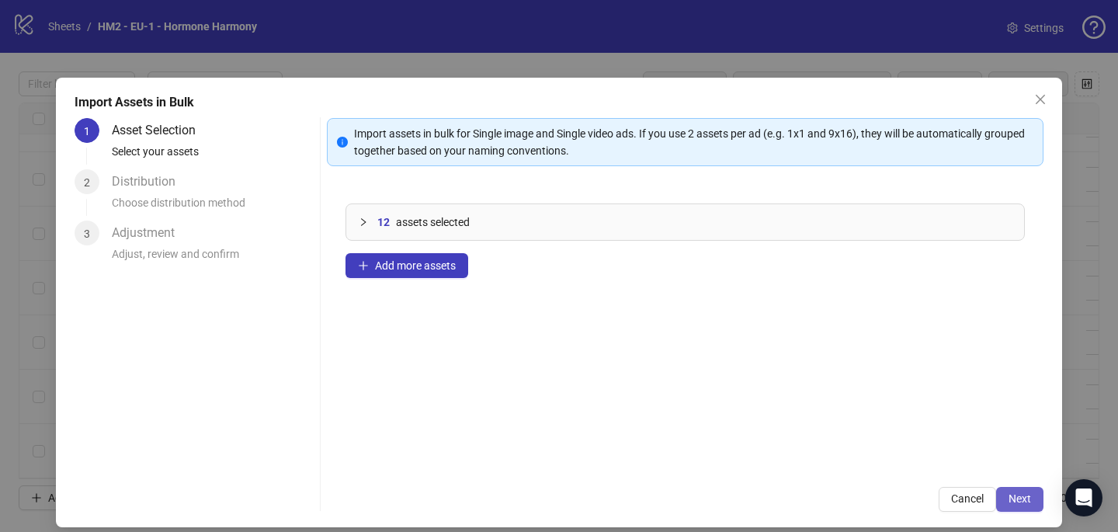
click at [1029, 505] on button "Next" at bounding box center [1019, 499] width 47 height 25
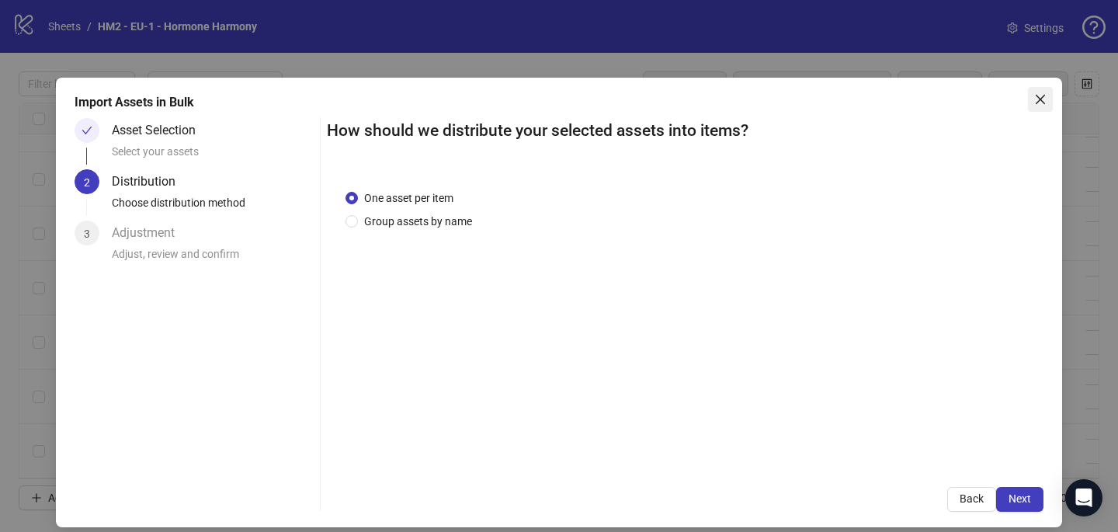
click at [1041, 98] on icon "close" at bounding box center [1039, 99] width 9 height 9
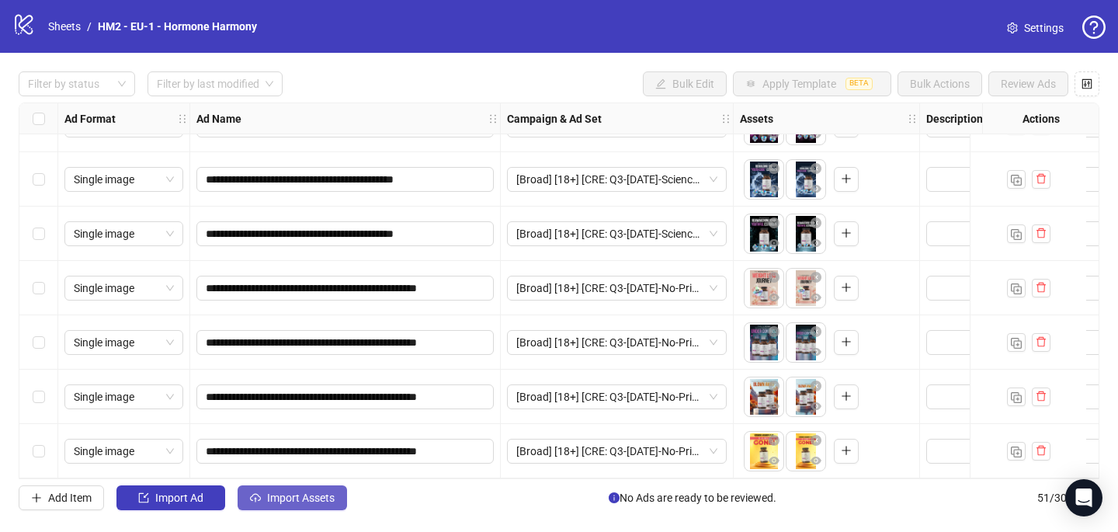
click at [276, 503] on span "Import Assets" at bounding box center [301, 497] width 68 height 12
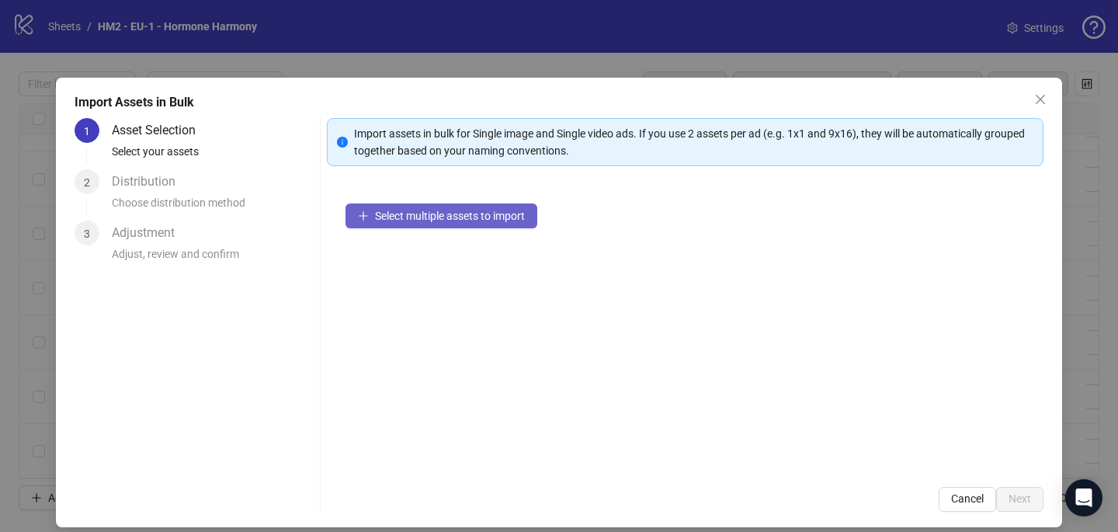
click at [484, 214] on span "Select multiple assets to import" at bounding box center [450, 216] width 150 height 12
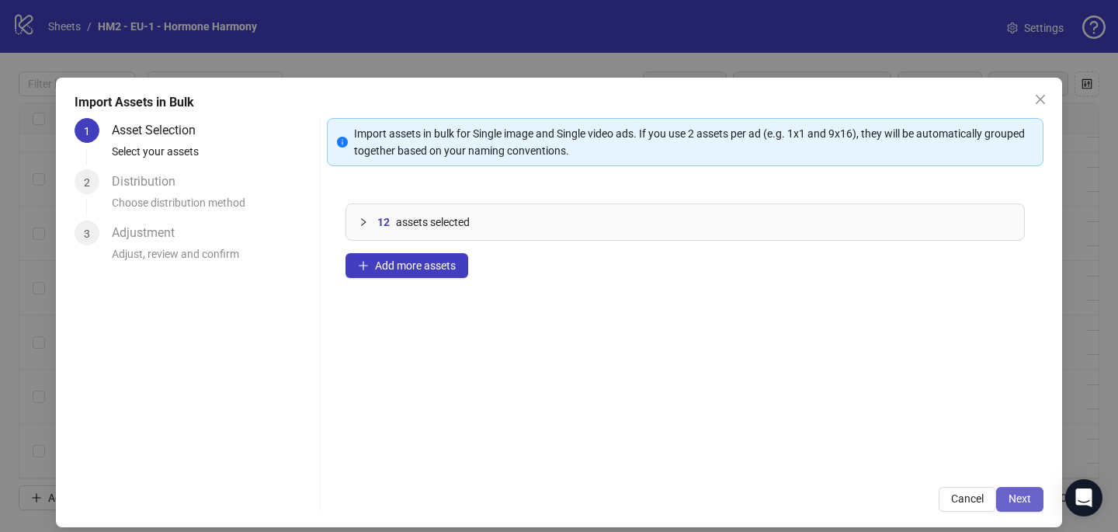
click at [1025, 499] on span "Next" at bounding box center [1019, 498] width 23 height 12
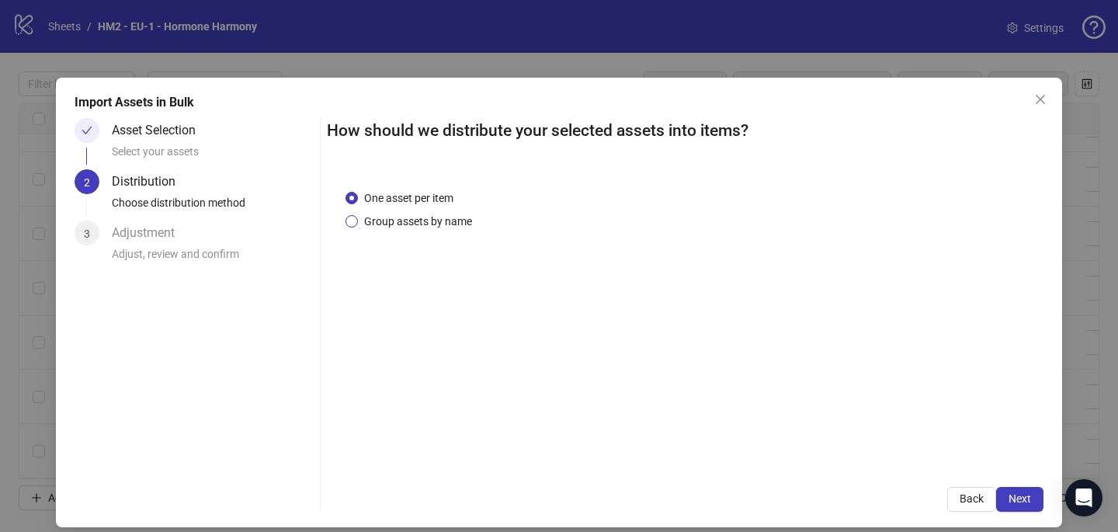
click at [445, 224] on span "Group assets by name" at bounding box center [418, 221] width 120 height 17
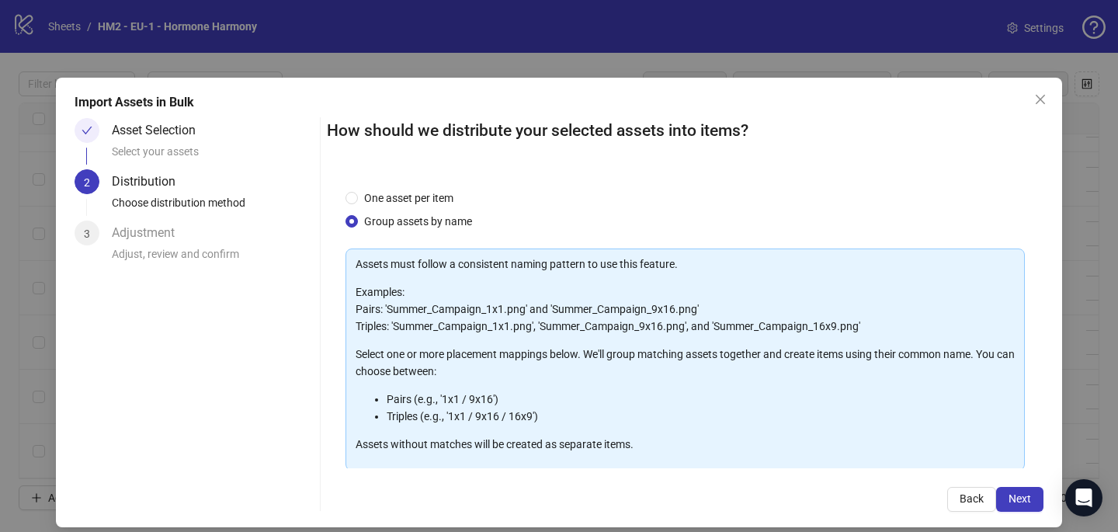
scroll to position [158, 0]
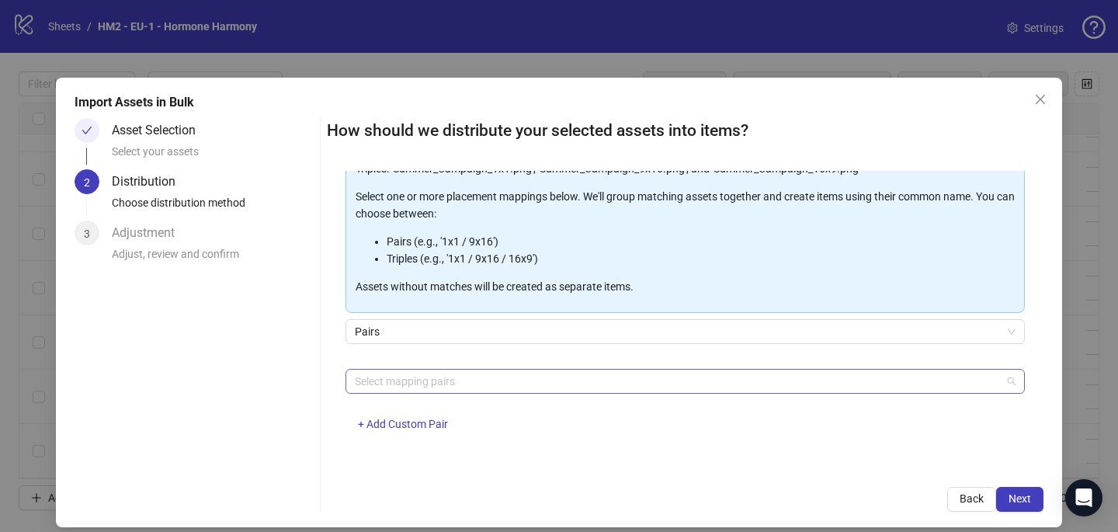
click at [515, 383] on div at bounding box center [677, 381] width 657 height 22
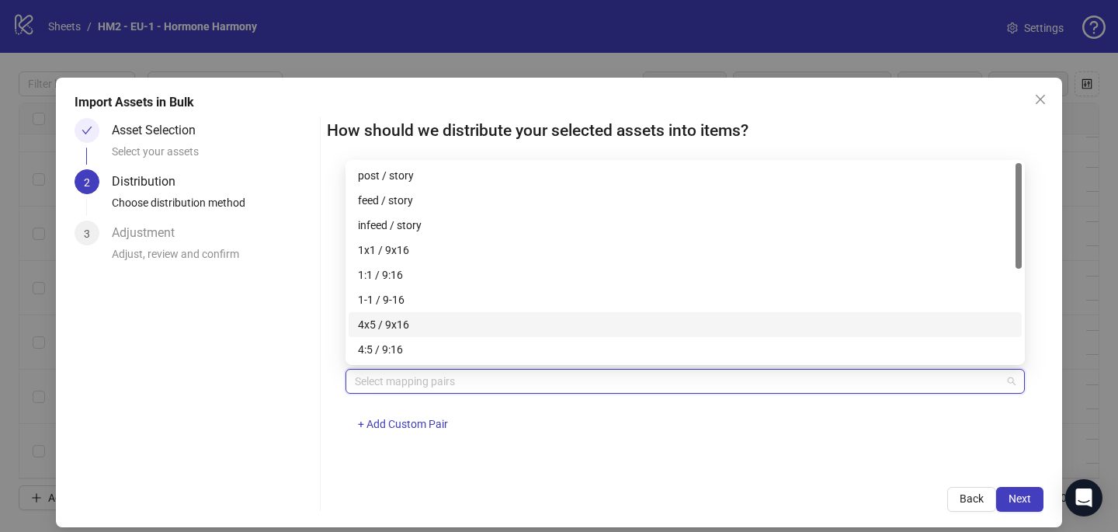
click at [508, 327] on div "4x5 / 9x16" at bounding box center [685, 324] width 654 height 17
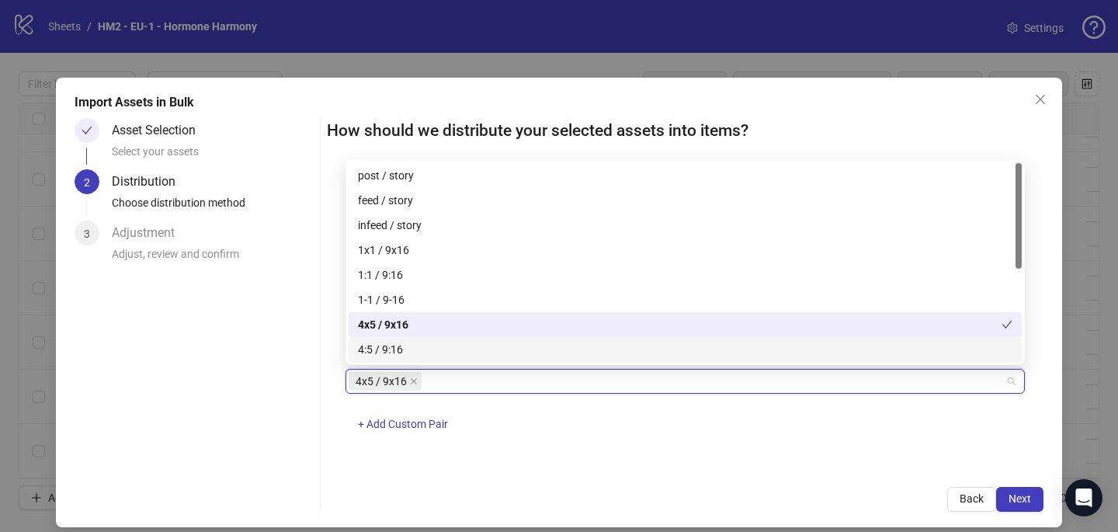
click at [654, 445] on div "4x5 / 9x16 + Add Custom Pair" at bounding box center [684, 409] width 679 height 81
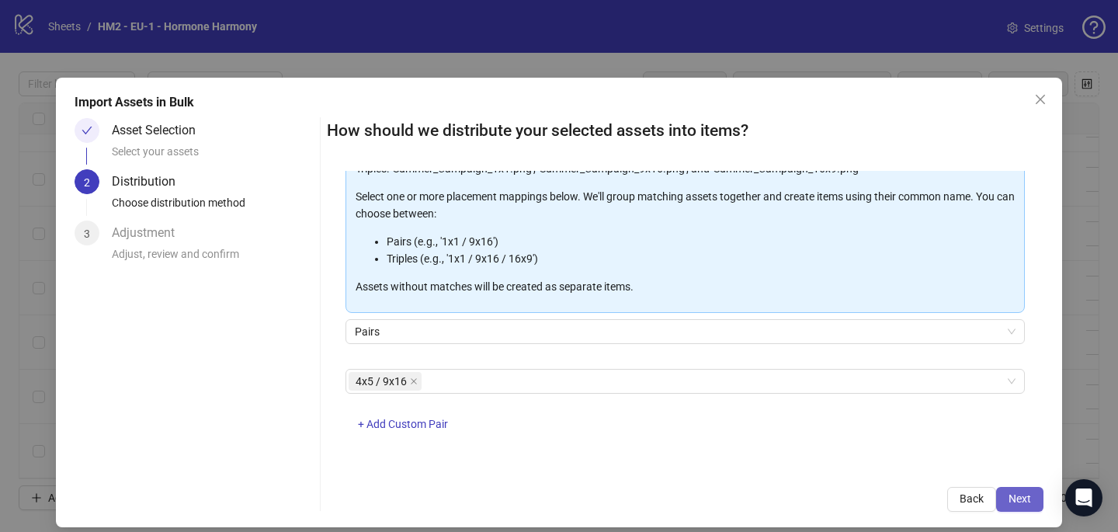
click at [1042, 495] on button "Next" at bounding box center [1019, 499] width 47 height 25
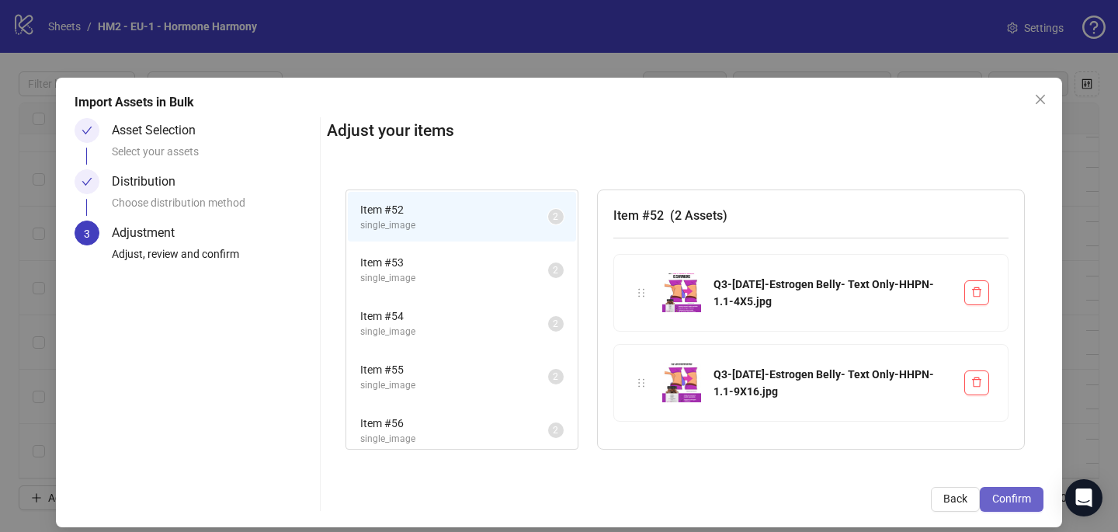
click at [1031, 497] on button "Confirm" at bounding box center [1012, 499] width 64 height 25
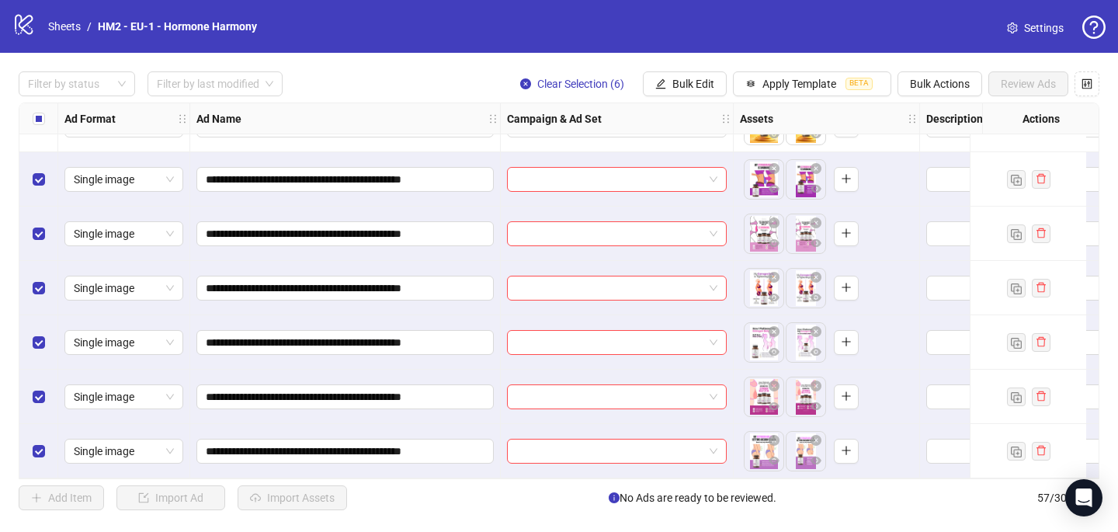
scroll to position [2759, 0]
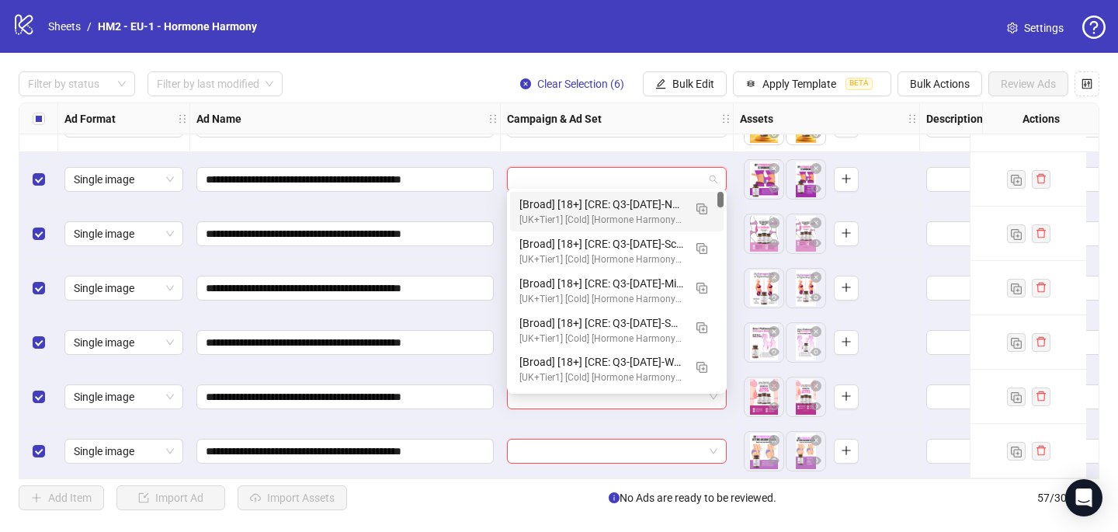
click at [560, 172] on input "search" at bounding box center [609, 179] width 187 height 23
click at [696, 213] on img "button" at bounding box center [701, 208] width 11 height 11
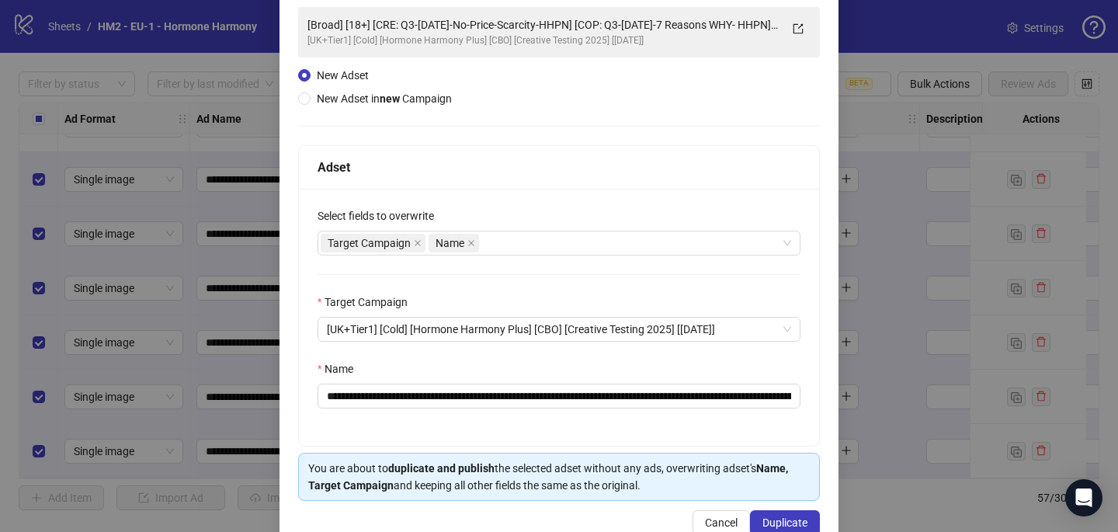
scroll to position [149, 0]
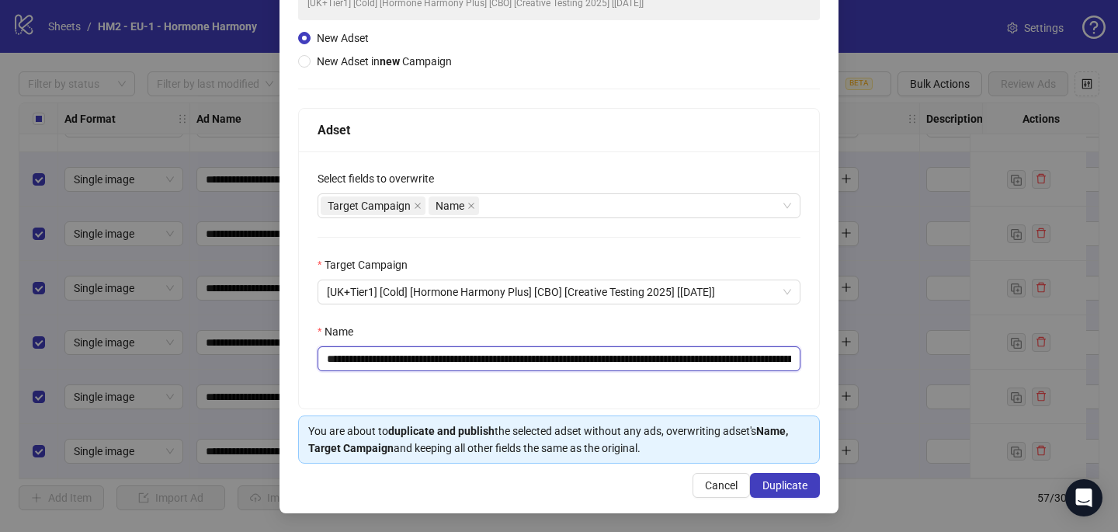
drag, startPoint x: 619, startPoint y: 357, endPoint x: 422, endPoint y: 356, distance: 196.4
click at [422, 356] on input "**********" at bounding box center [558, 358] width 483 height 25
paste input "********"
type input "**********"
click at [785, 480] on span "Duplicate" at bounding box center [784, 485] width 45 height 12
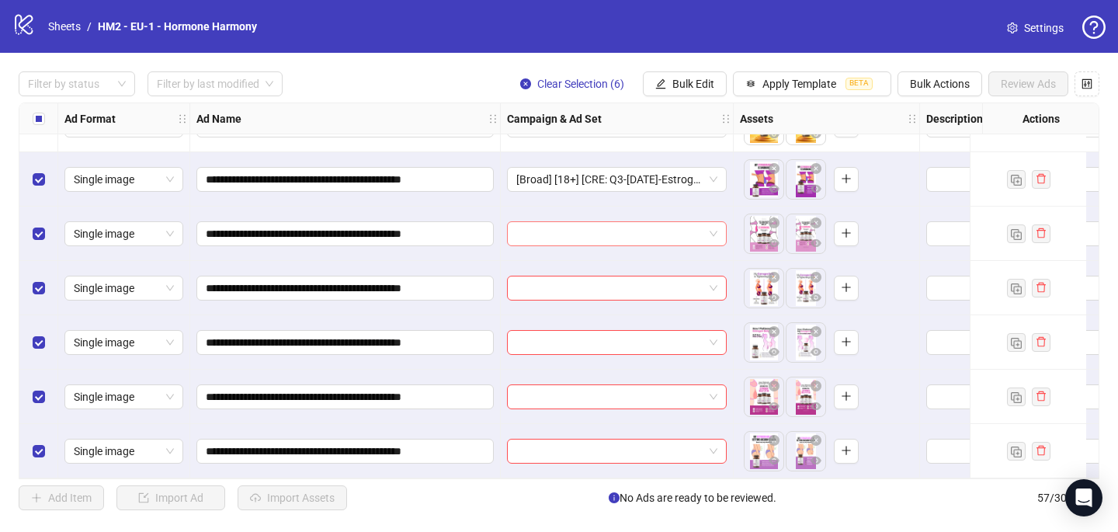
click at [619, 227] on input "search" at bounding box center [609, 233] width 187 height 23
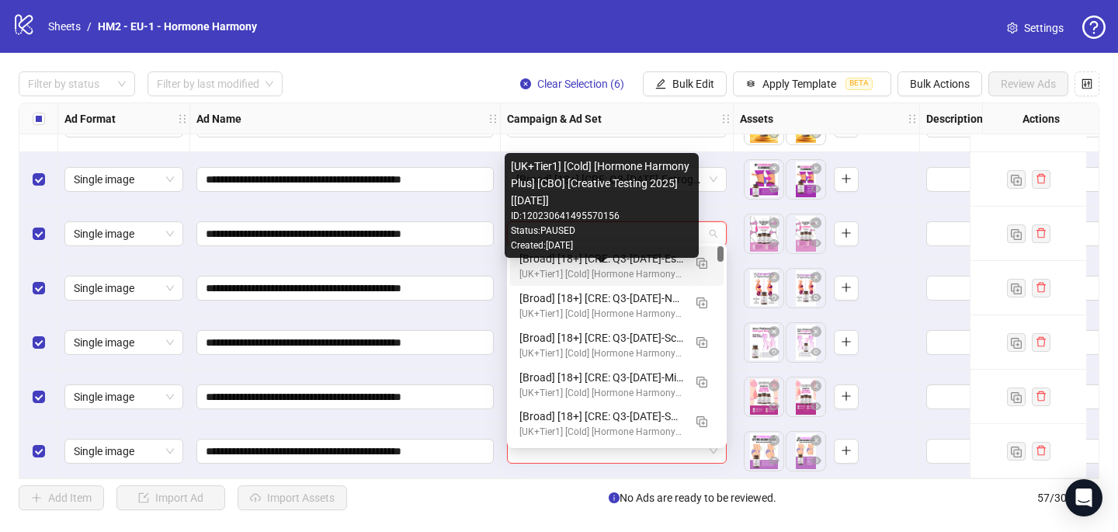
click at [623, 275] on div "[UK+Tier1] [Cold] [Hormone Harmony Plus] [CBO] [Creative Testing 2025] [[DATE]]" at bounding box center [601, 274] width 164 height 15
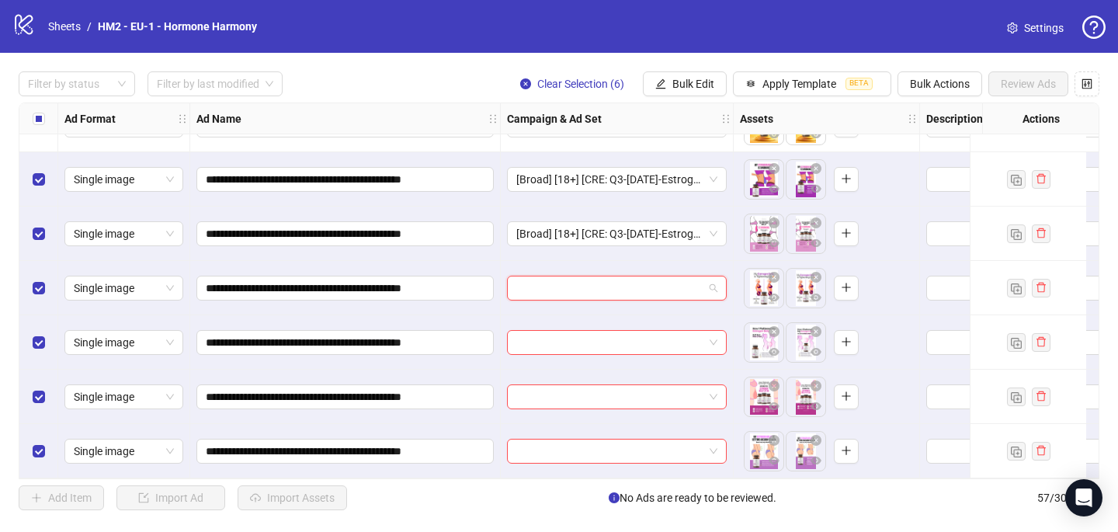
click at [623, 276] on input "search" at bounding box center [609, 287] width 187 height 23
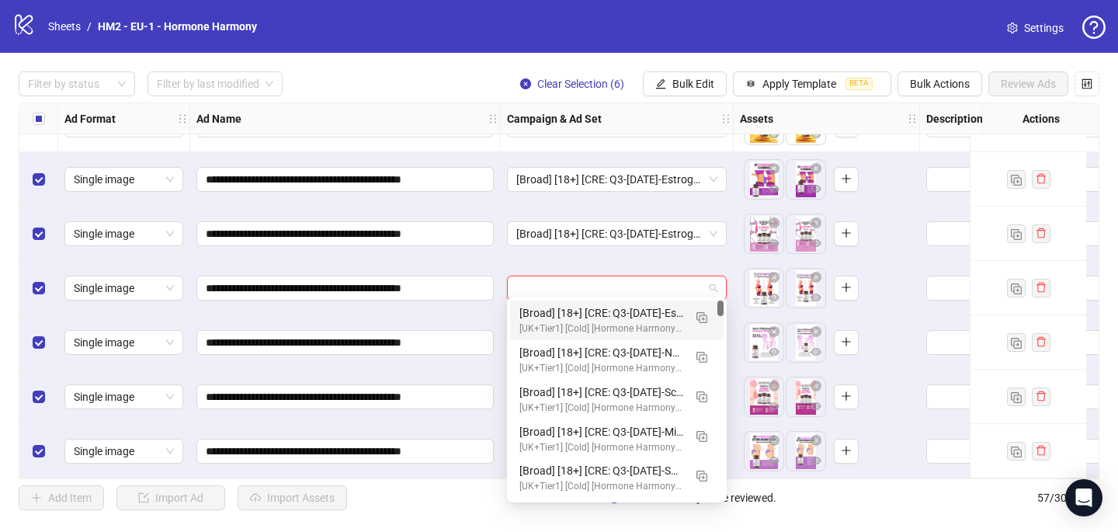
click at [619, 320] on div "[Broad] [18+] [CRE: Q3-[DATE]-Estrogen Belly- Text Only-HHPN] [COP: Q3-[DATE]-7…" at bounding box center [601, 312] width 164 height 17
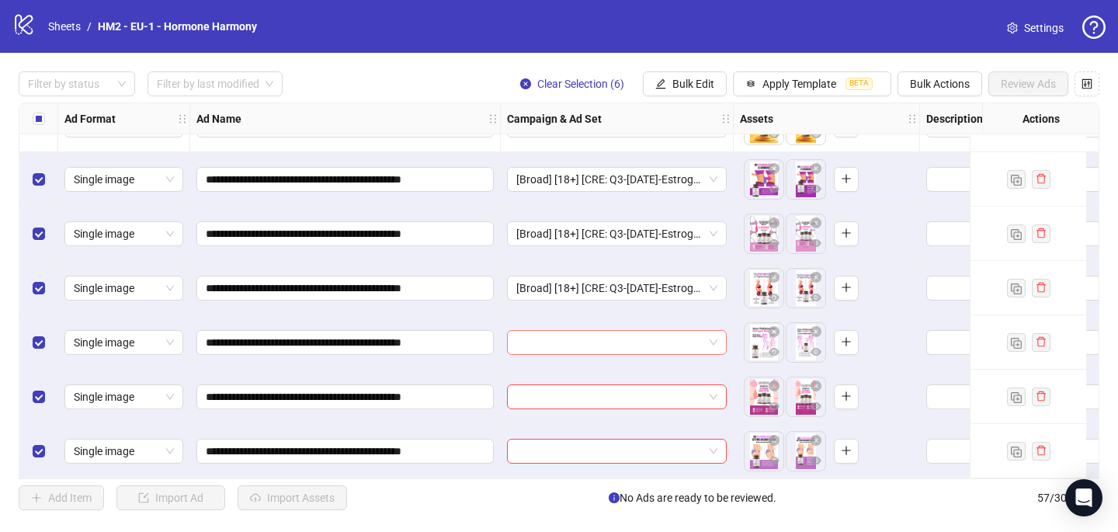
click at [616, 331] on input "search" at bounding box center [609, 342] width 187 height 23
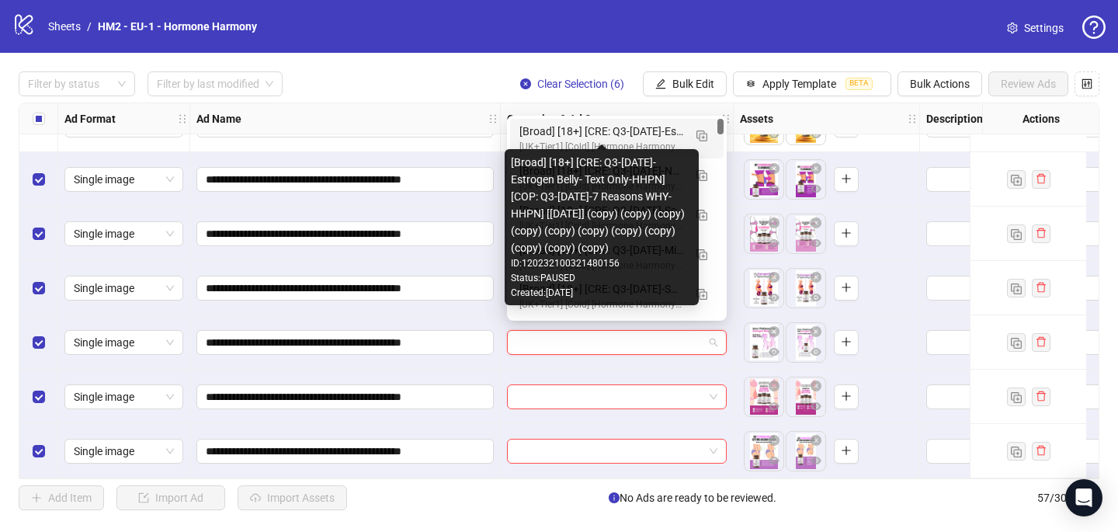
click at [619, 127] on div "[Broad] [18+] [CRE: Q3-[DATE]-Estrogen Belly- Text Only-HHPN] [COP: Q3-[DATE]-7…" at bounding box center [601, 131] width 164 height 17
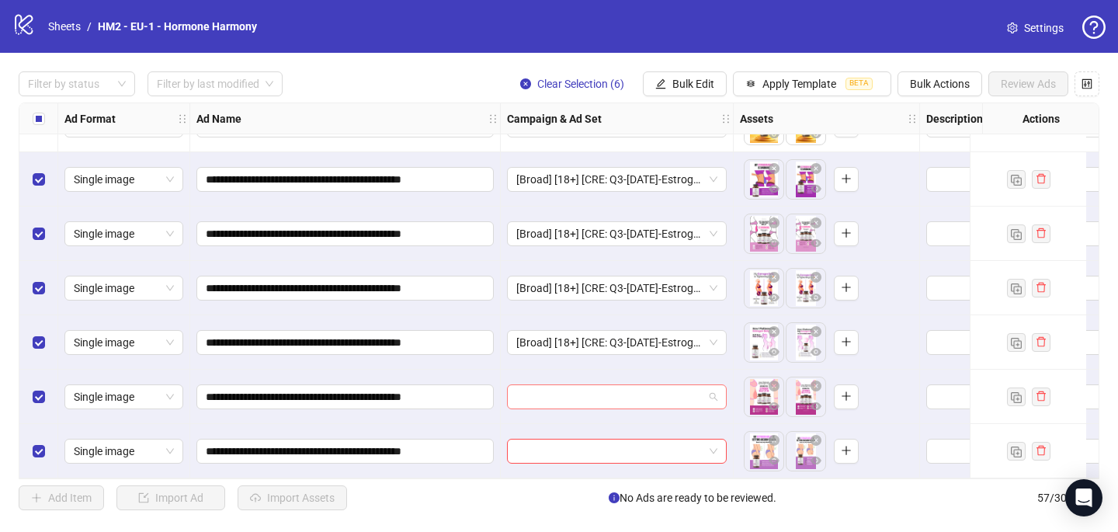
click at [593, 388] on input "search" at bounding box center [609, 396] width 187 height 23
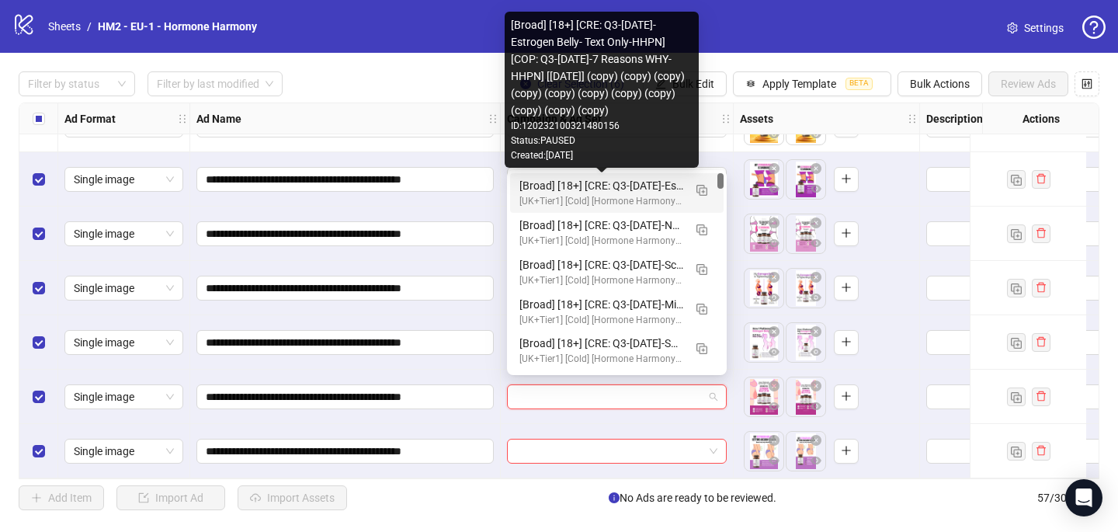
click at [612, 187] on div "[Broad] [18+] [CRE: Q3-[DATE]-Estrogen Belly- Text Only-HHPN] [COP: Q3-[DATE]-7…" at bounding box center [601, 185] width 164 height 17
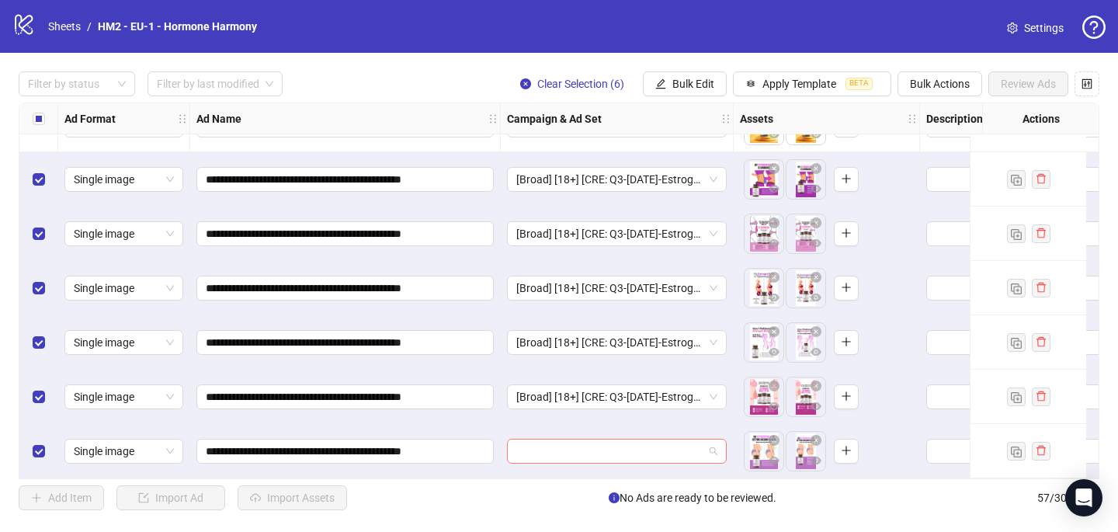
click at [561, 453] on input "search" at bounding box center [609, 450] width 187 height 23
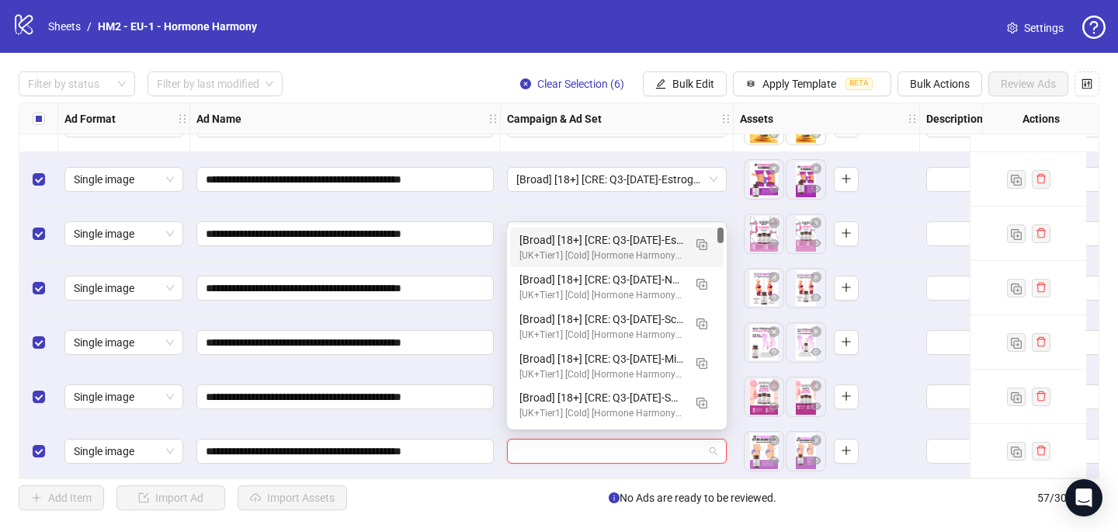
click at [609, 242] on div "[Broad] [18+] [CRE: Q3-[DATE]-Estrogen Belly- Text Only-HHPN] [COP: Q3-[DATE]-7…" at bounding box center [601, 239] width 164 height 17
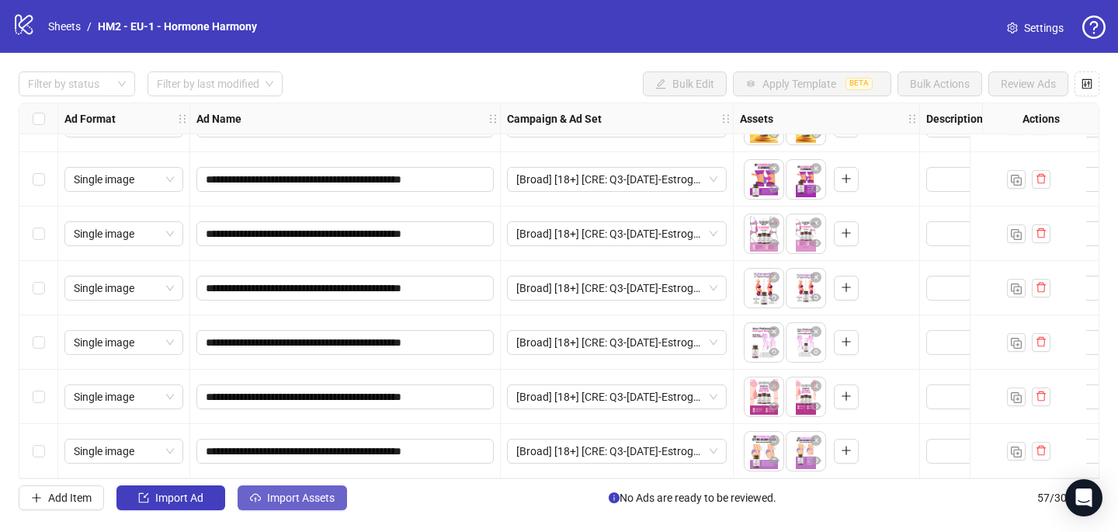
click at [315, 497] on span "Import Assets" at bounding box center [301, 497] width 68 height 12
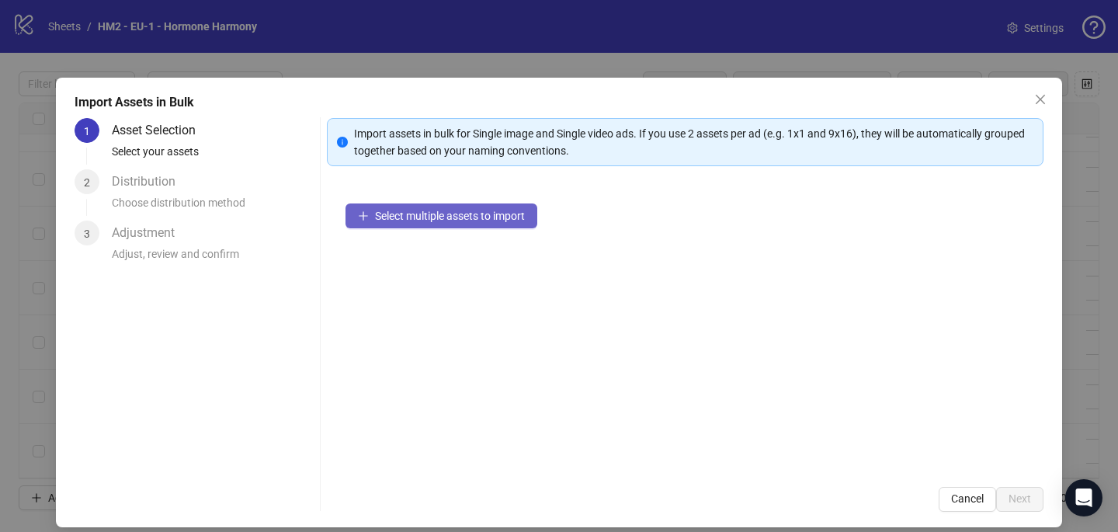
click at [493, 213] on span "Select multiple assets to import" at bounding box center [450, 216] width 150 height 12
click at [513, 203] on button "Select multiple assets to import" at bounding box center [441, 215] width 192 height 25
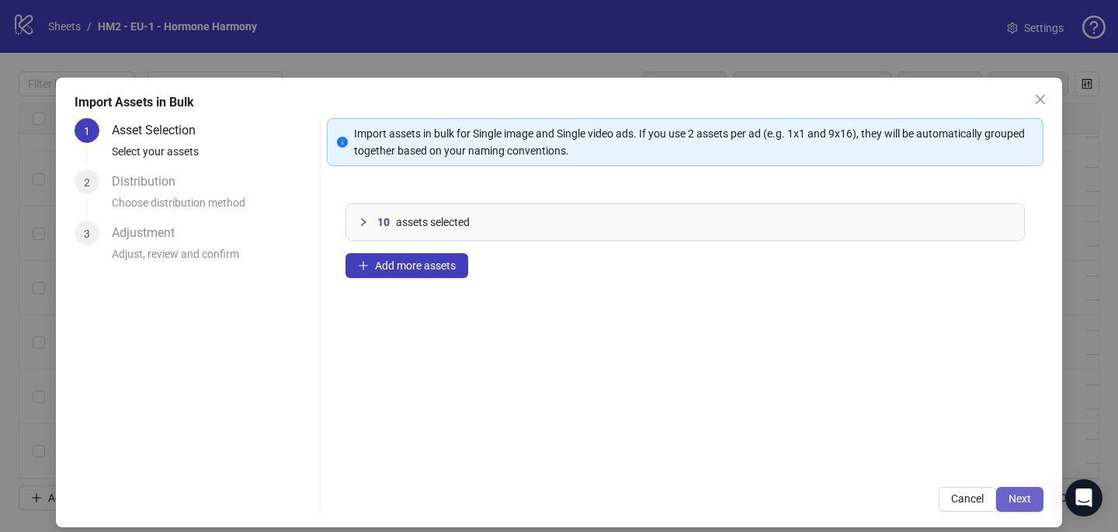
click at [1021, 494] on span "Next" at bounding box center [1019, 498] width 23 height 12
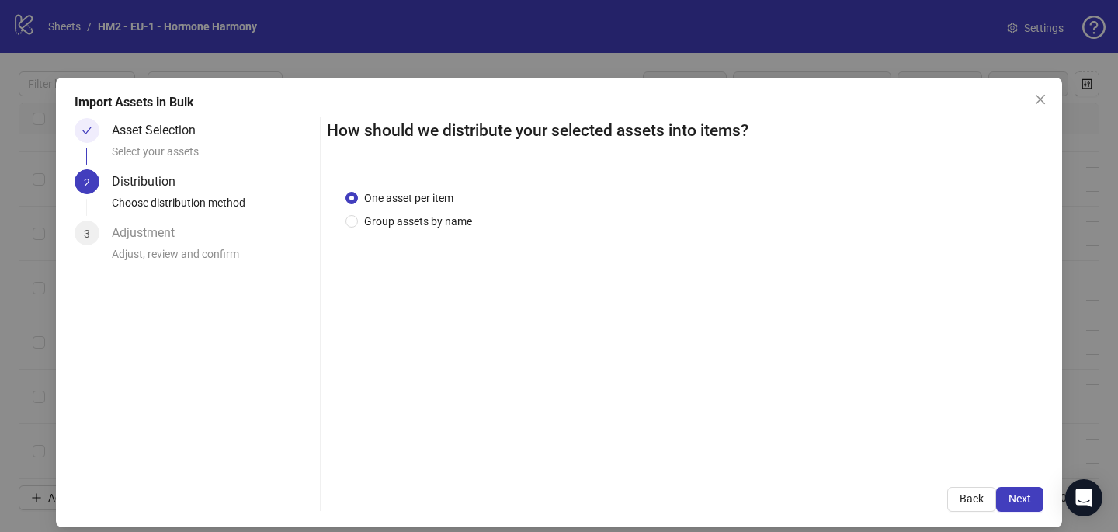
click at [433, 234] on div "One asset per item Group assets by name" at bounding box center [685, 319] width 716 height 297
click at [421, 215] on span "Group assets by name" at bounding box center [418, 221] width 120 height 17
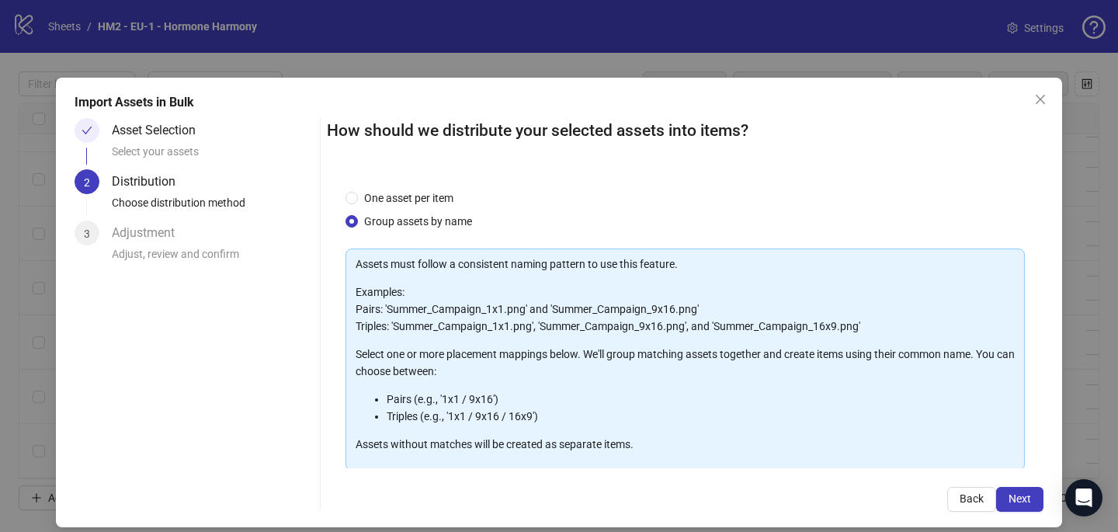
scroll to position [158, 0]
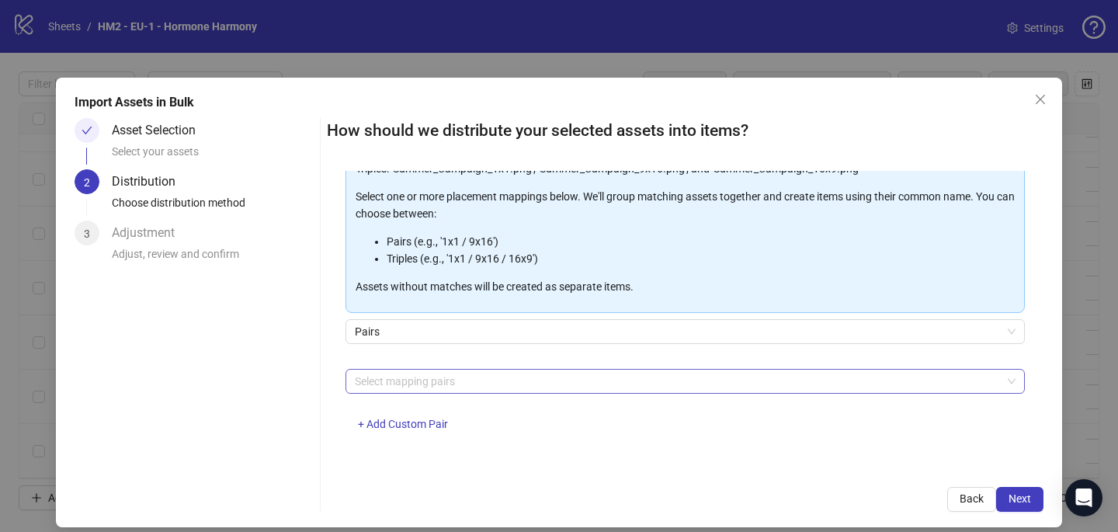
click at [413, 383] on div at bounding box center [677, 381] width 657 height 22
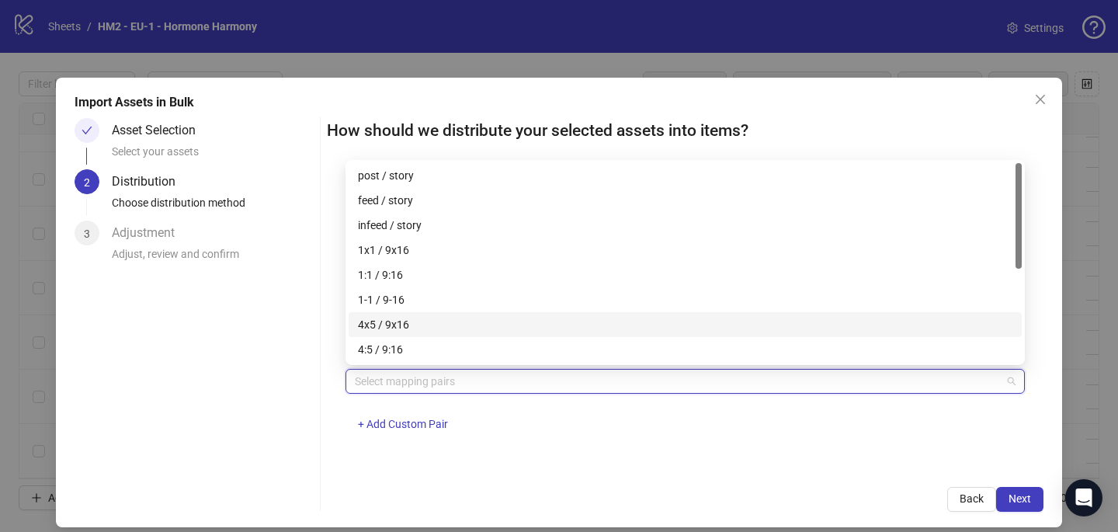
click at [408, 321] on div "4x5 / 9x16" at bounding box center [685, 324] width 654 height 17
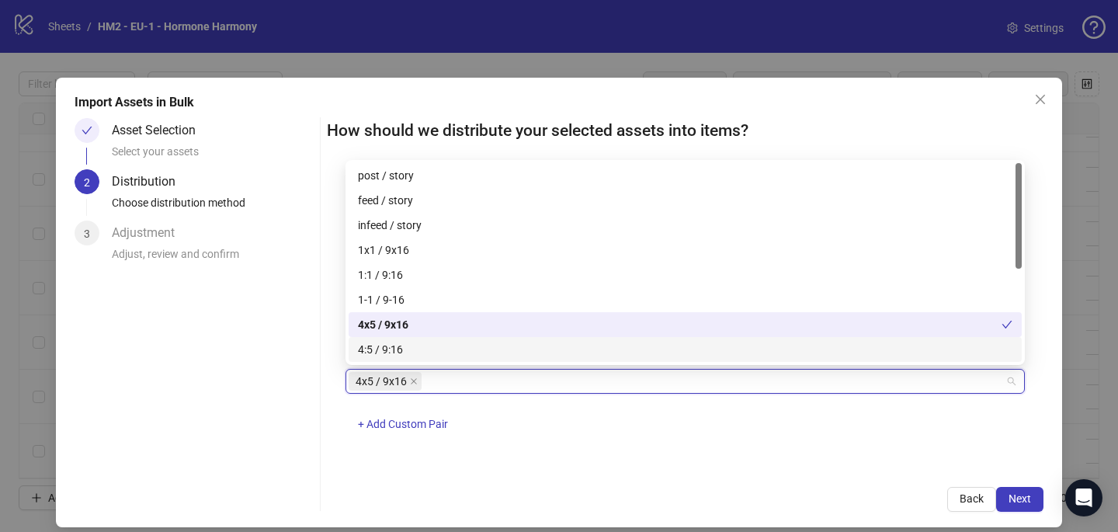
click at [661, 421] on div "4x5 / 9x16 + Add Custom Pair" at bounding box center [684, 409] width 679 height 81
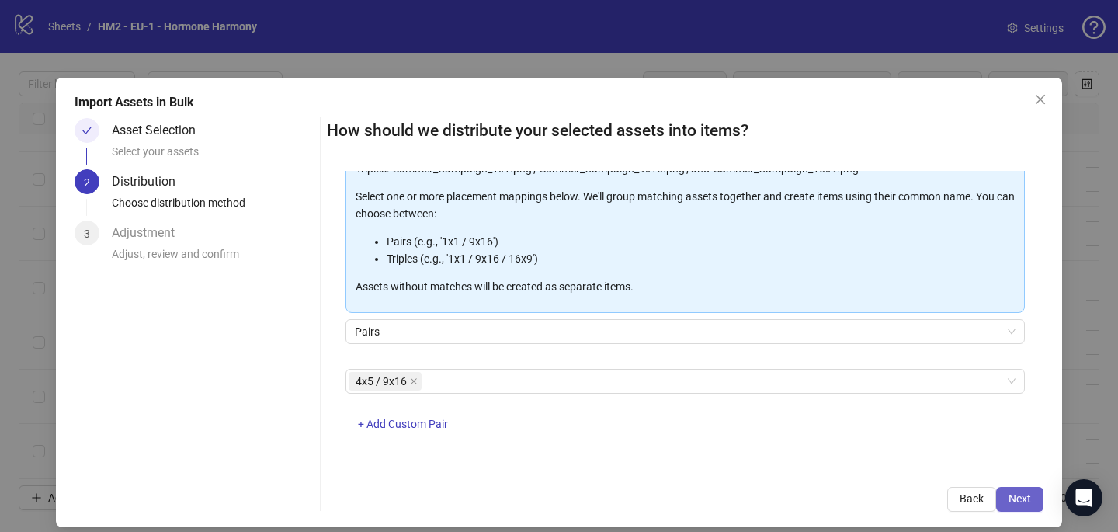
click at [1032, 494] on button "Next" at bounding box center [1019, 499] width 47 height 25
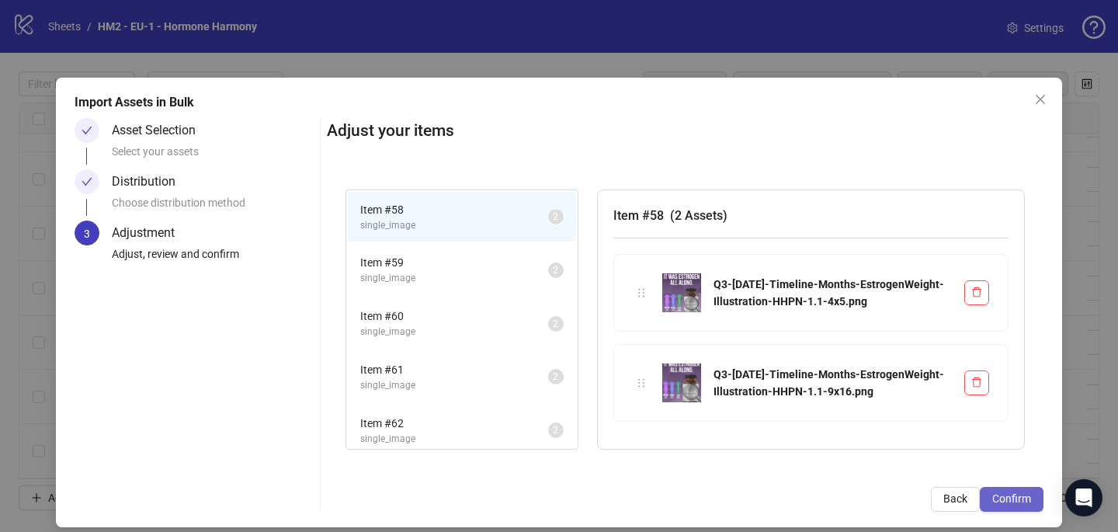
click at [1014, 493] on span "Confirm" at bounding box center [1011, 498] width 39 height 12
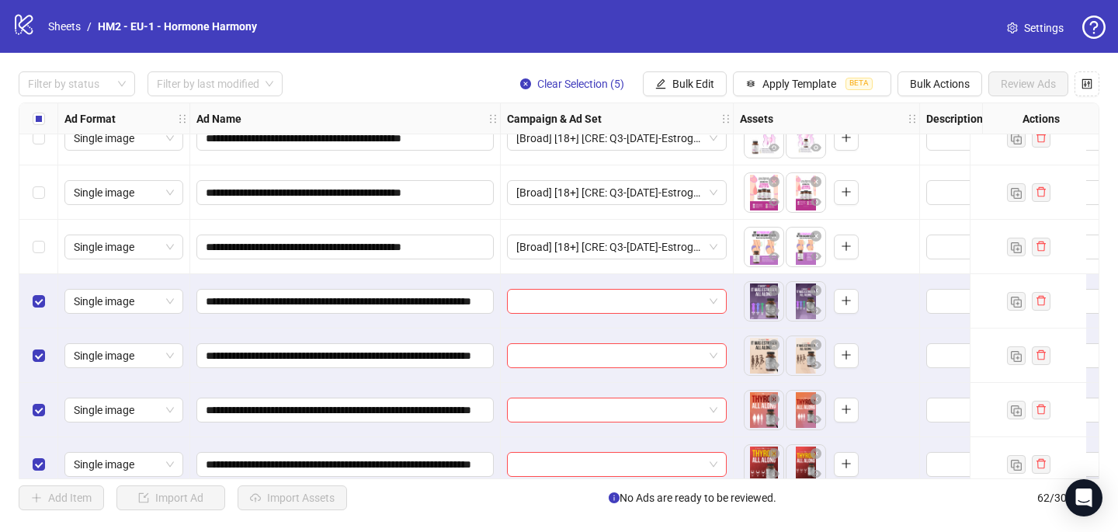
scroll to position [3031, 0]
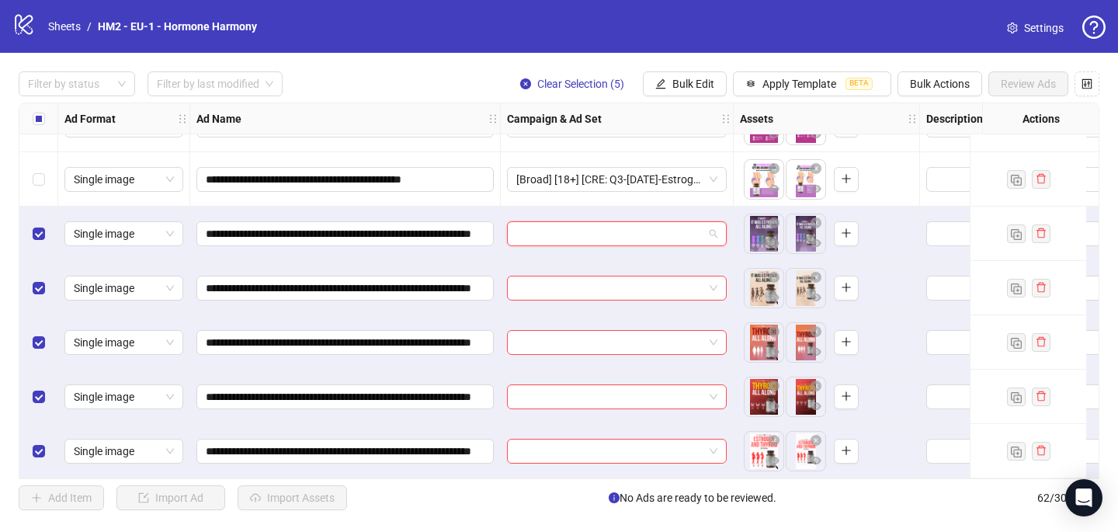
click at [536, 231] on input "search" at bounding box center [609, 233] width 187 height 23
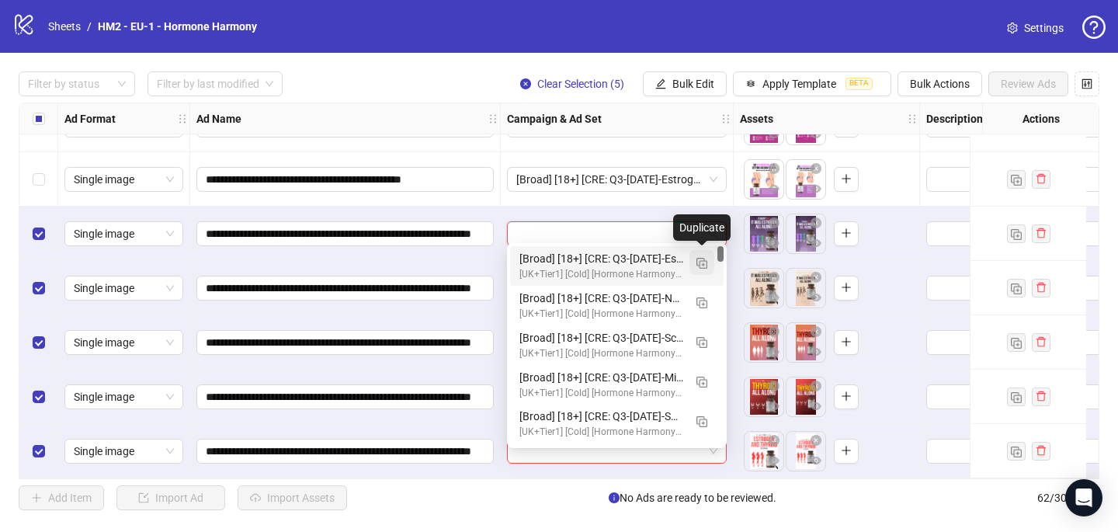
click at [702, 262] on img "button" at bounding box center [701, 263] width 11 height 11
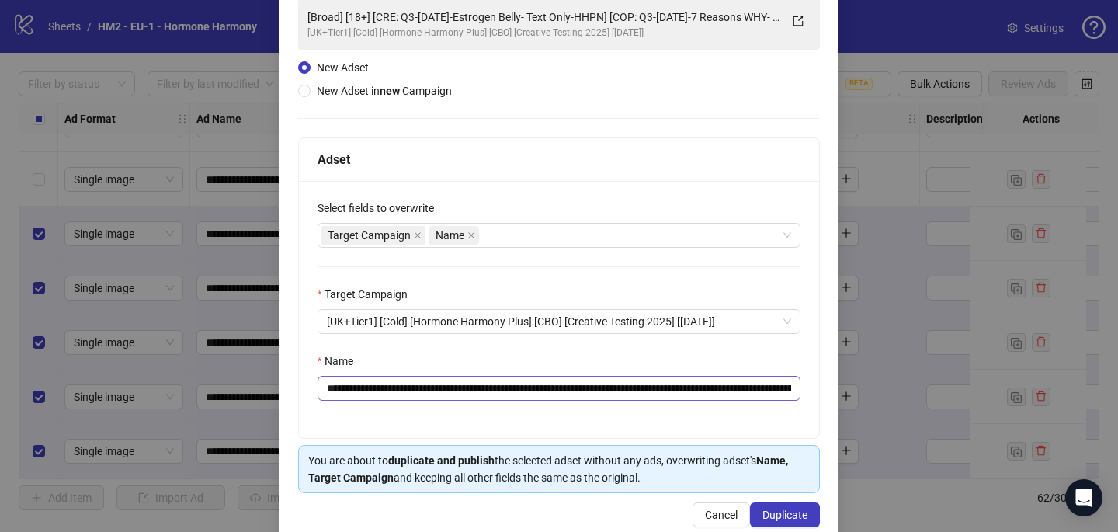
scroll to position [149, 0]
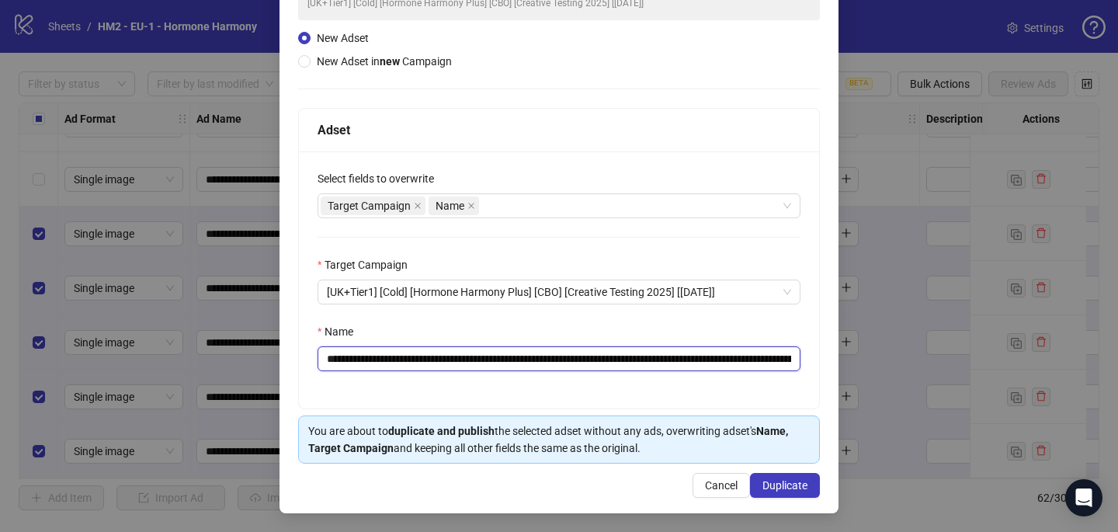
drag, startPoint x: 654, startPoint y: 358, endPoint x: 420, endPoint y: 359, distance: 233.6
click at [420, 359] on input "**********" at bounding box center [558, 358] width 483 height 25
paste input "text"
type input "**********"
click at [722, 331] on div "Name" at bounding box center [558, 334] width 483 height 23
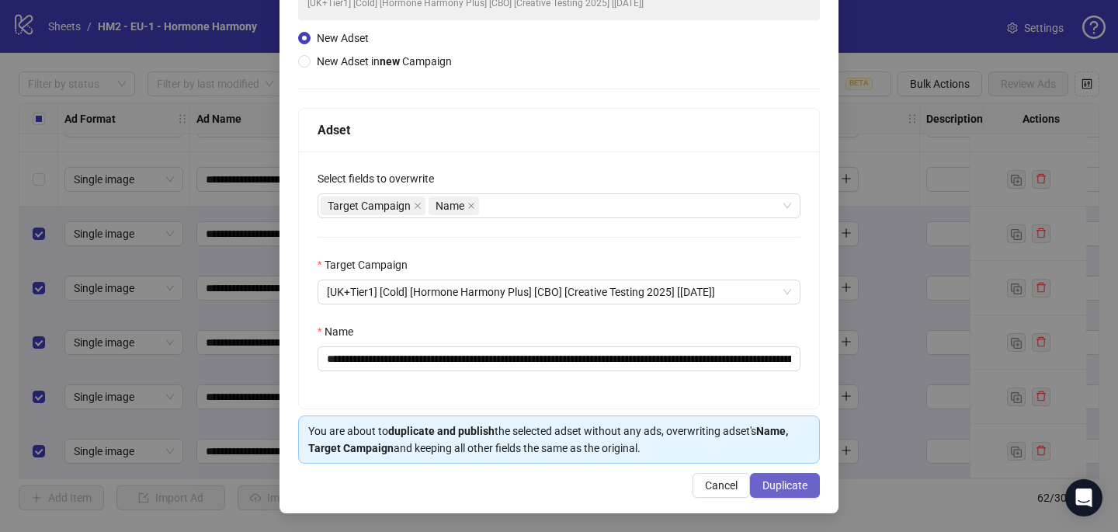
click at [784, 486] on span "Duplicate" at bounding box center [784, 485] width 45 height 12
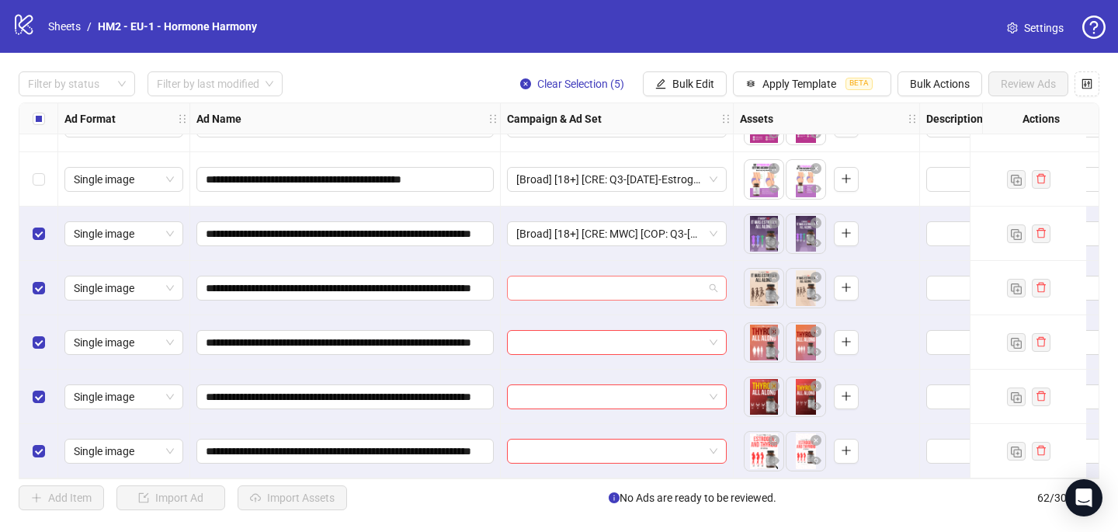
click at [550, 279] on input "search" at bounding box center [609, 287] width 187 height 23
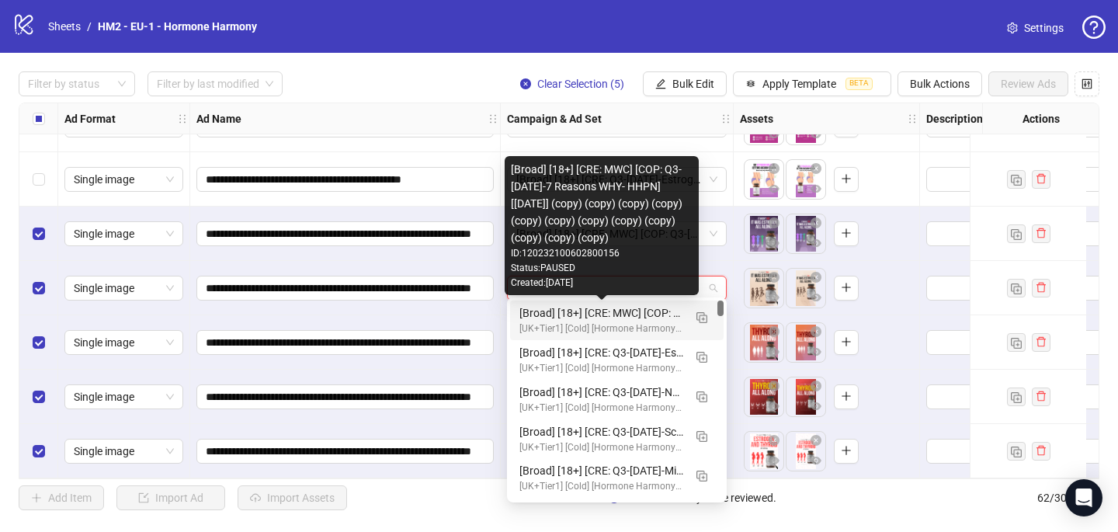
click at [552, 317] on div "[Broad] [18+] [CRE: MWC] [COP: Q3-[DATE]-7 Reasons WHY- HHPN] [[DATE]] (copy) (…" at bounding box center [601, 312] width 164 height 17
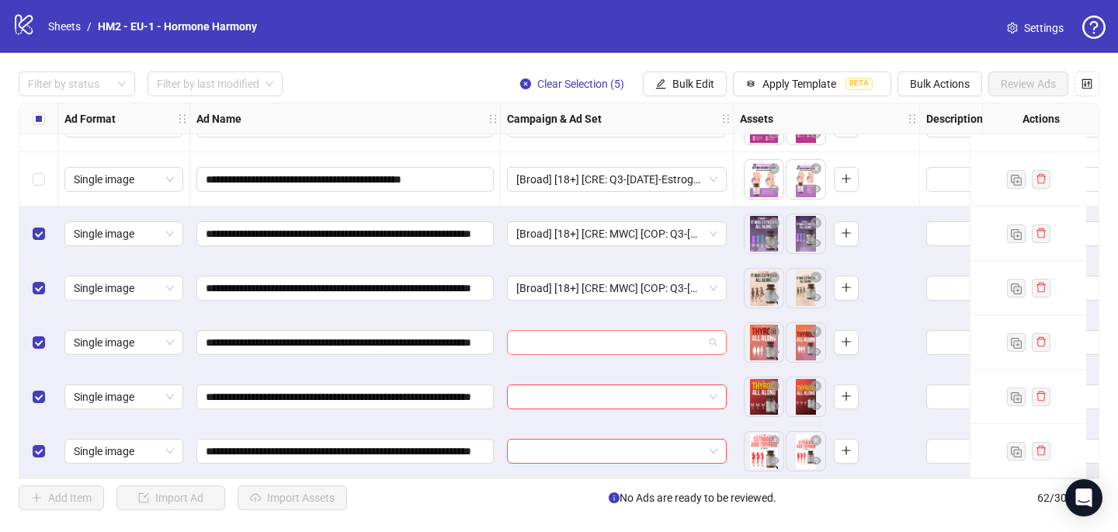
click at [544, 338] on input "search" at bounding box center [609, 342] width 187 height 23
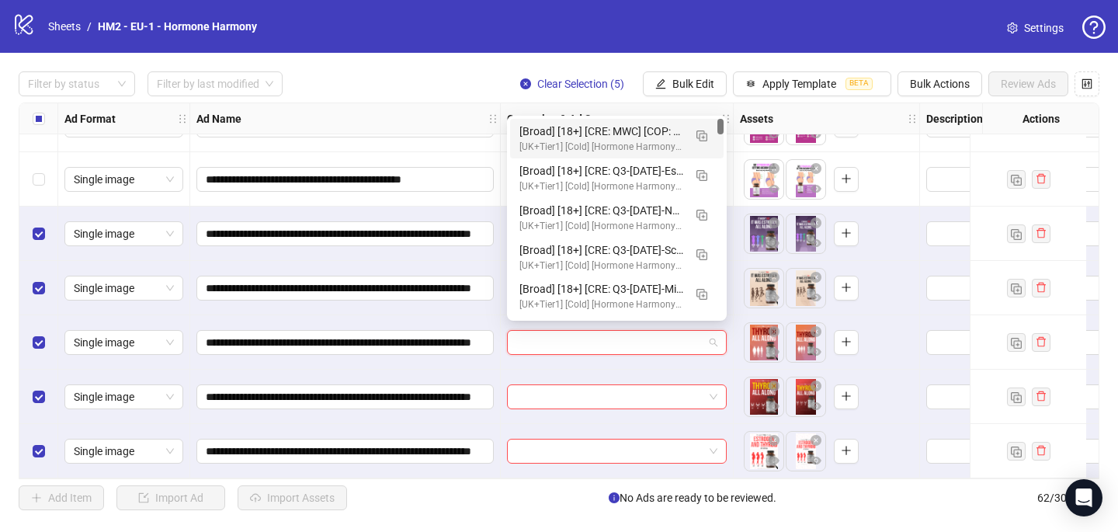
click at [556, 152] on div "[UK+Tier1] [Cold] [Hormone Harmony Plus] [CBO] [Creative Testing 2025] [[DATE]]" at bounding box center [601, 147] width 164 height 15
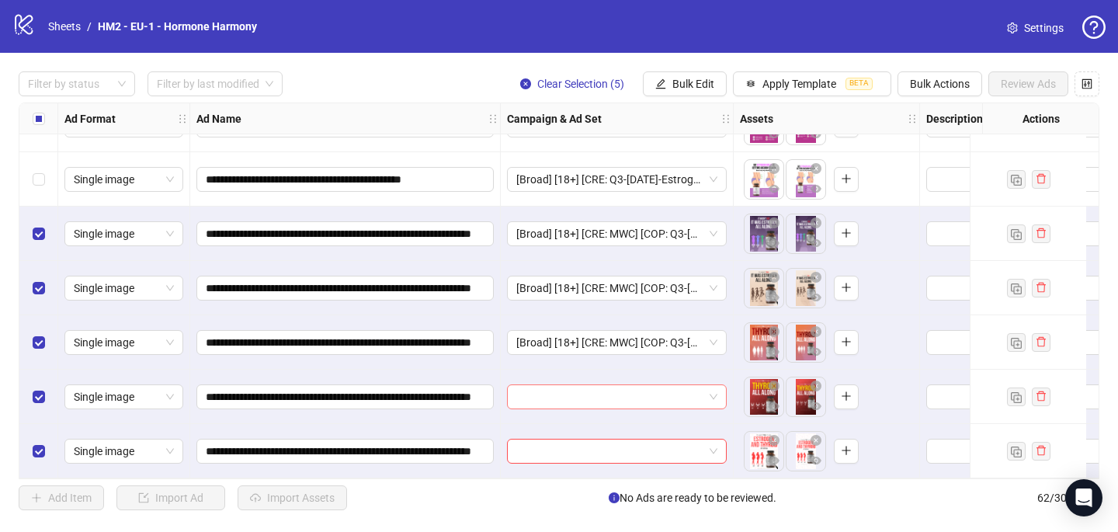
click at [522, 397] on input "search" at bounding box center [609, 396] width 187 height 23
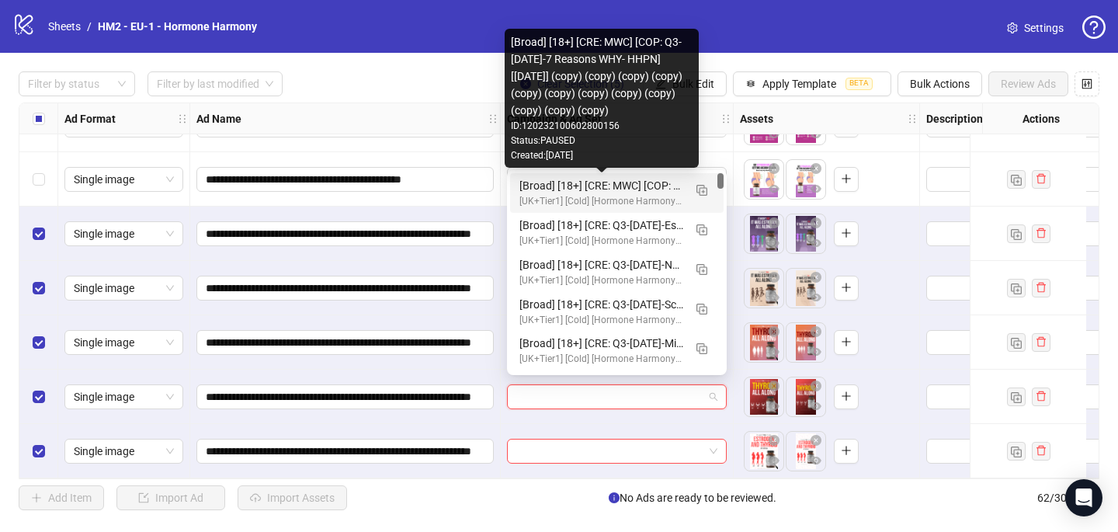
click at [580, 179] on div "[Broad] [18+] [CRE: MWC] [COP: Q3-[DATE]-7 Reasons WHY- HHPN] [[DATE]] (copy) (…" at bounding box center [601, 185] width 164 height 17
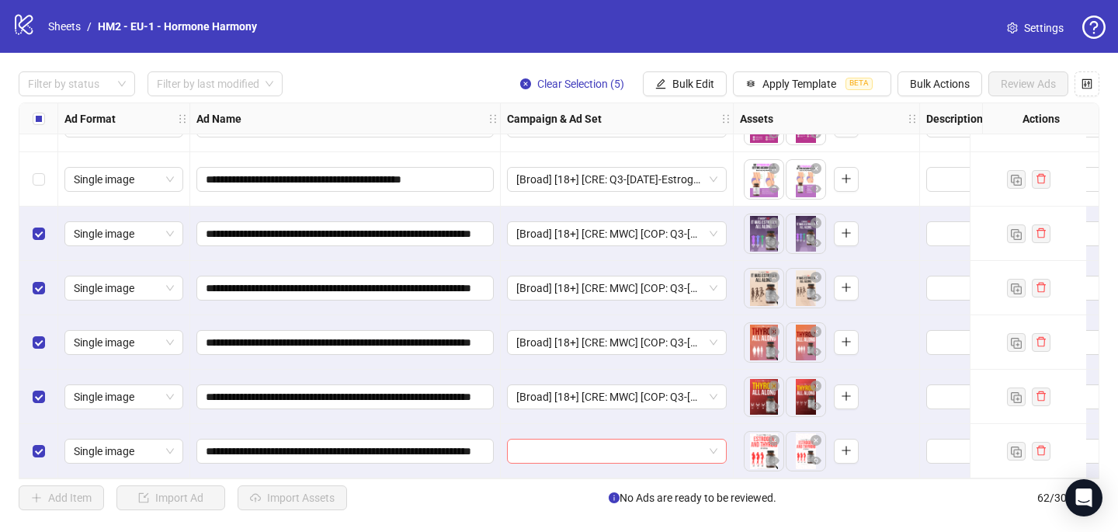
click at [530, 449] on input "search" at bounding box center [609, 450] width 187 height 23
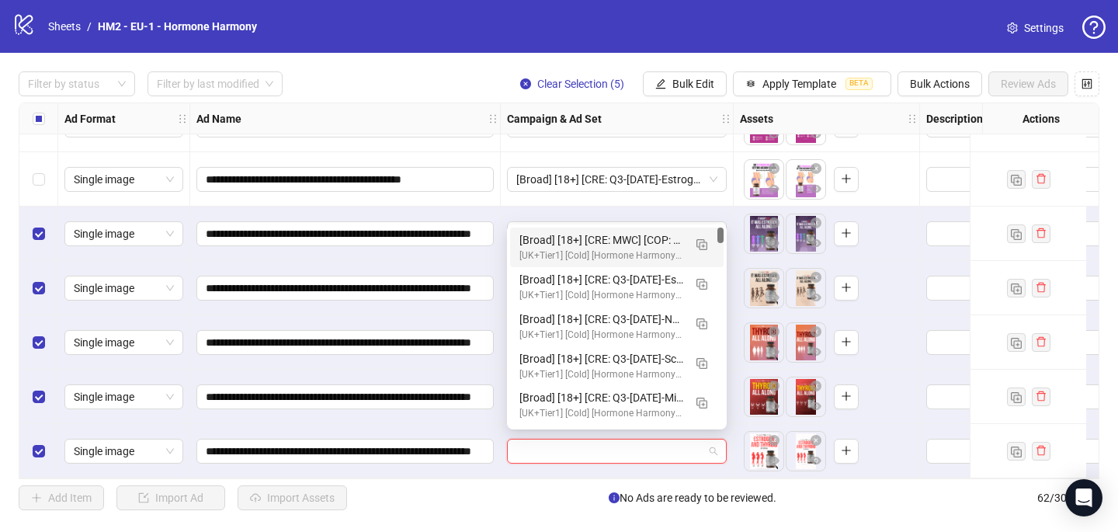
click at [582, 232] on div "[Broad] [18+] [CRE: MWC] [COP: Q3-[DATE]-7 Reasons WHY- HHPN] [[DATE]] (copy) (…" at bounding box center [601, 239] width 164 height 17
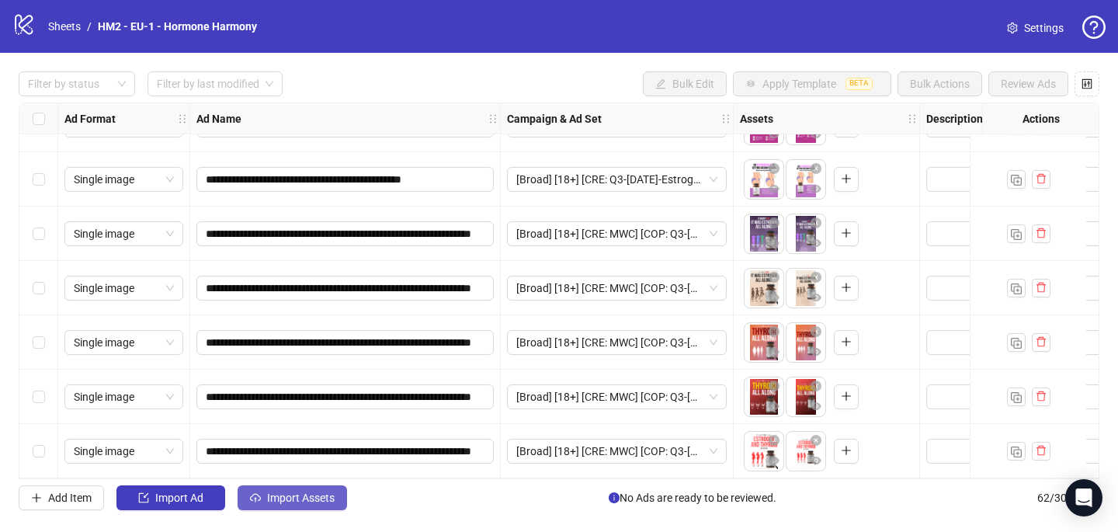
click at [291, 502] on span "Import Assets" at bounding box center [301, 497] width 68 height 12
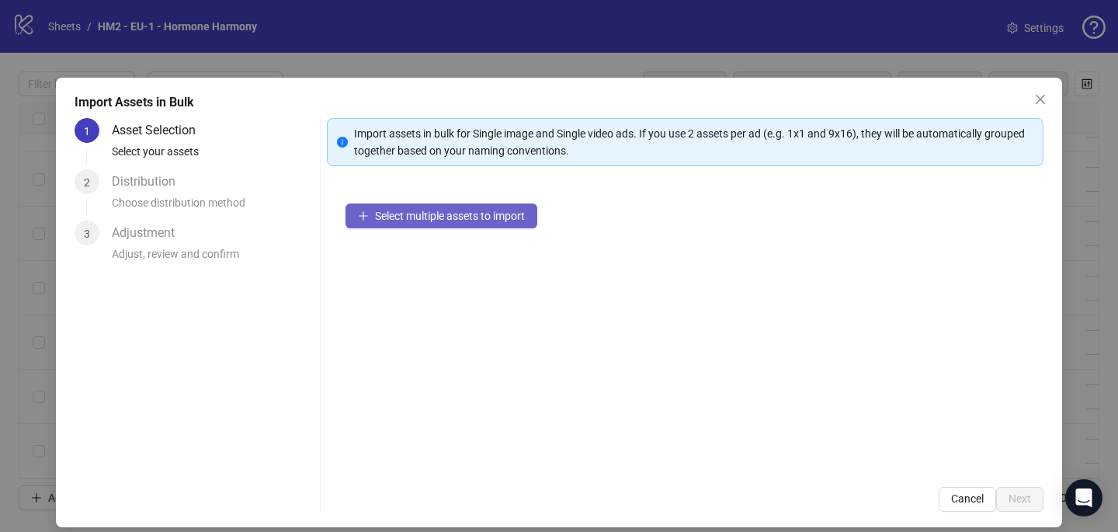
click at [444, 217] on span "Select multiple assets to import" at bounding box center [450, 216] width 150 height 12
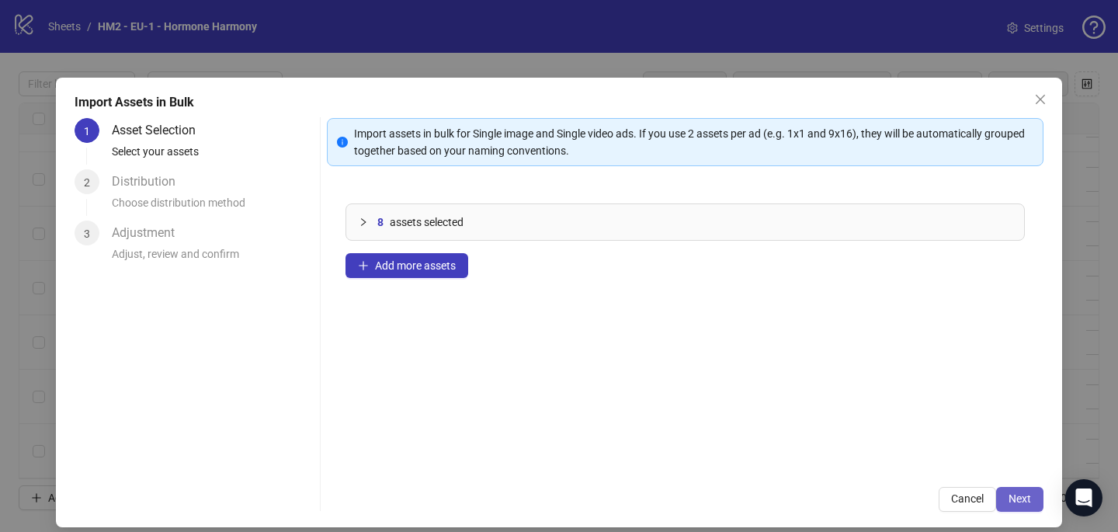
click at [1028, 503] on span "Next" at bounding box center [1019, 498] width 23 height 12
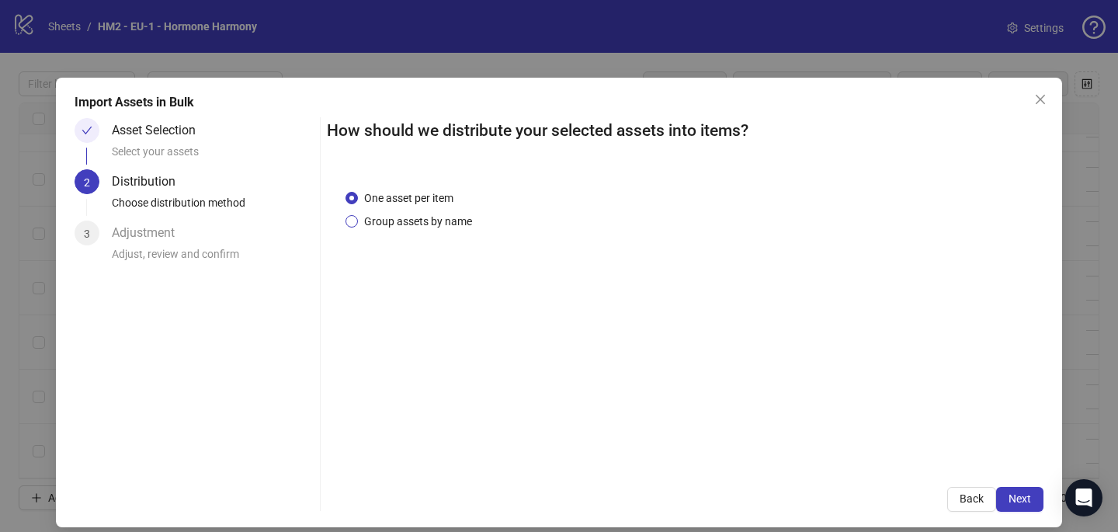
click at [446, 226] on span "Group assets by name" at bounding box center [418, 221] width 120 height 17
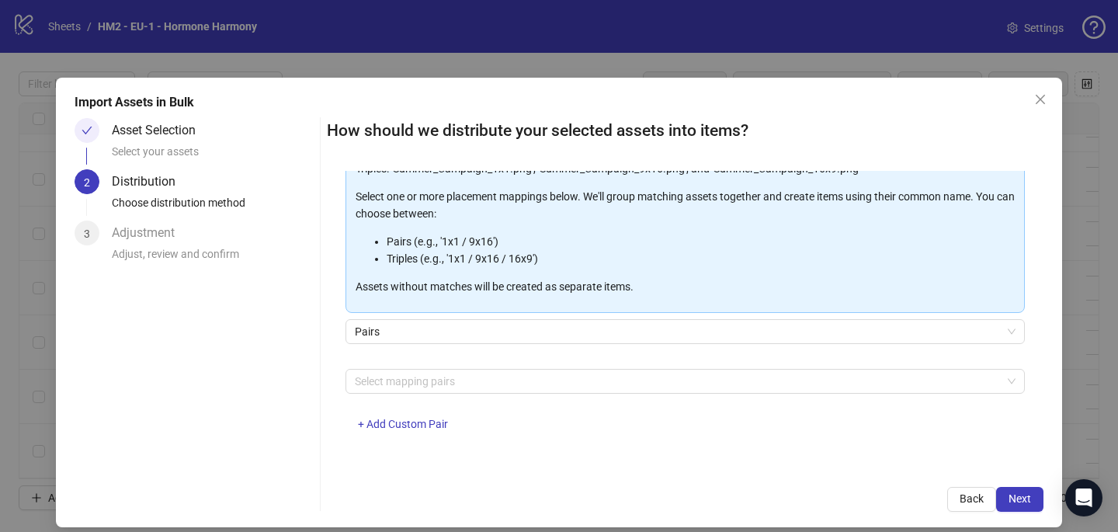
scroll to position [3, 0]
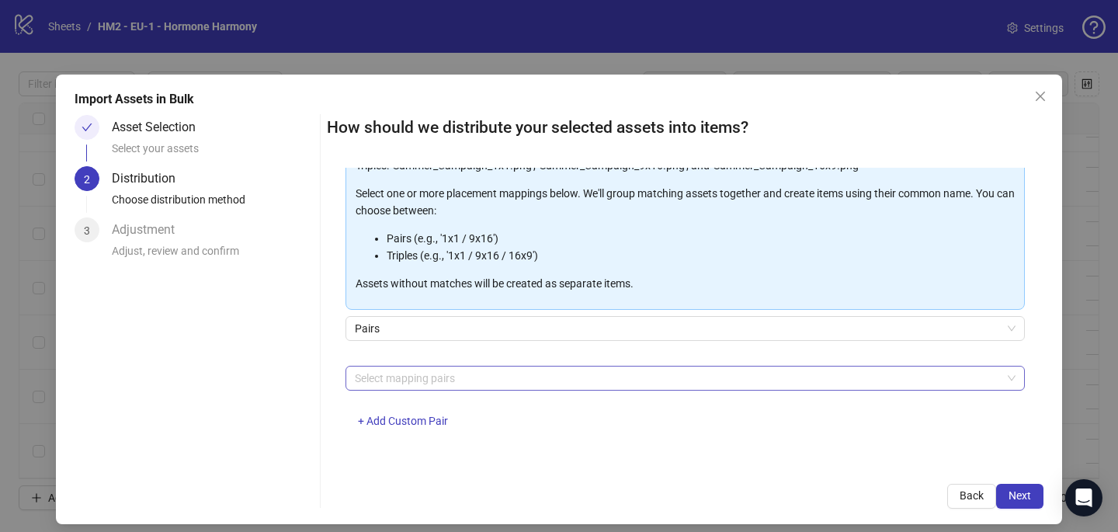
click at [454, 379] on div at bounding box center [677, 378] width 657 height 22
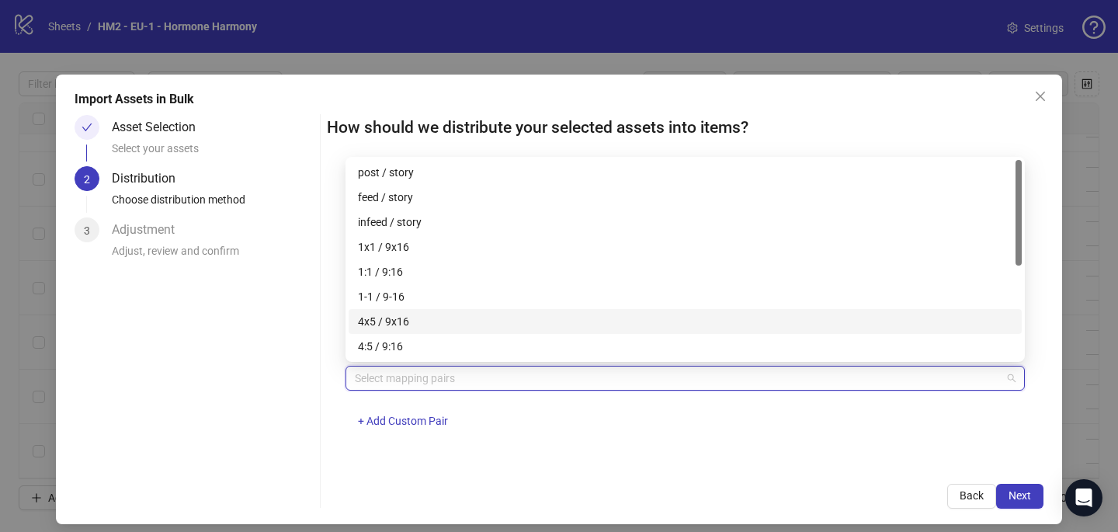
click at [444, 321] on div "4x5 / 9x16" at bounding box center [685, 321] width 654 height 17
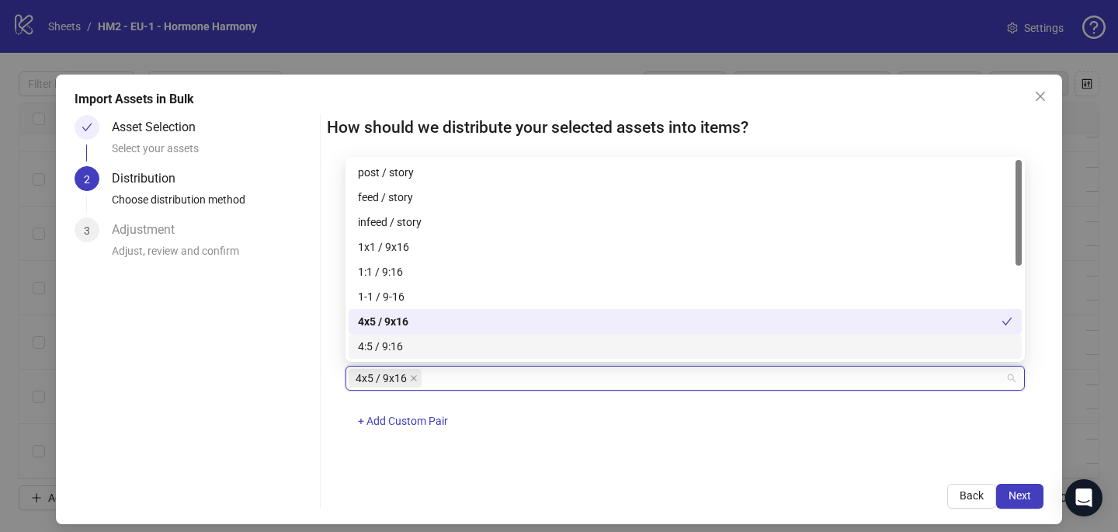
click at [558, 407] on div "4x5 / 9x16 + Add Custom Pair" at bounding box center [684, 406] width 679 height 81
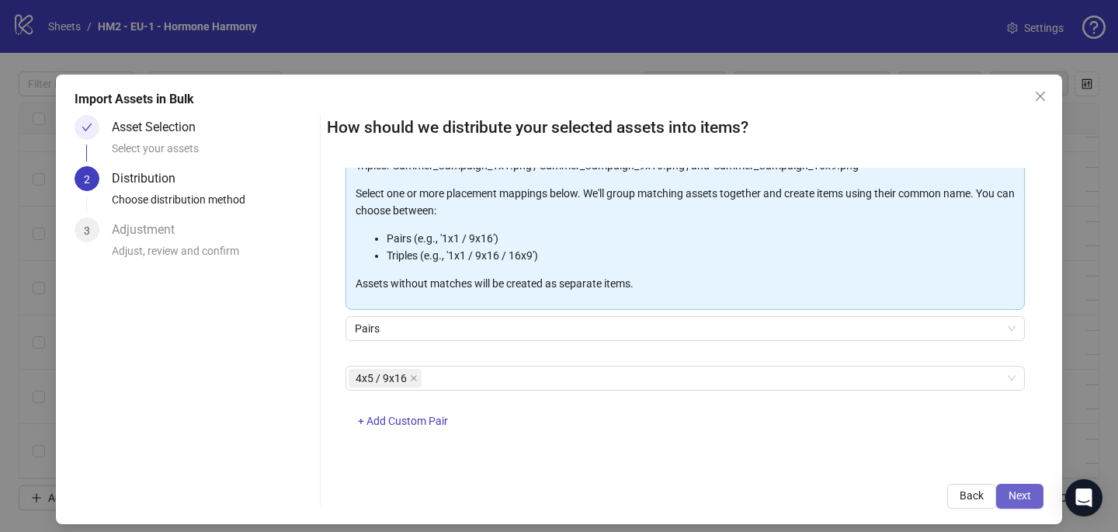
click at [1023, 484] on button "Next" at bounding box center [1019, 496] width 47 height 25
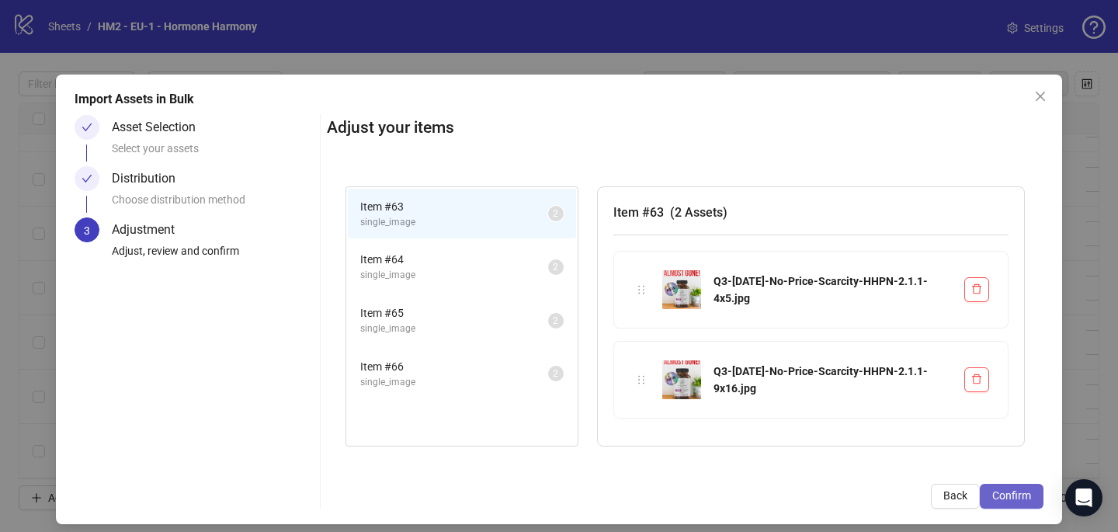
click at [1021, 493] on span "Confirm" at bounding box center [1011, 495] width 39 height 12
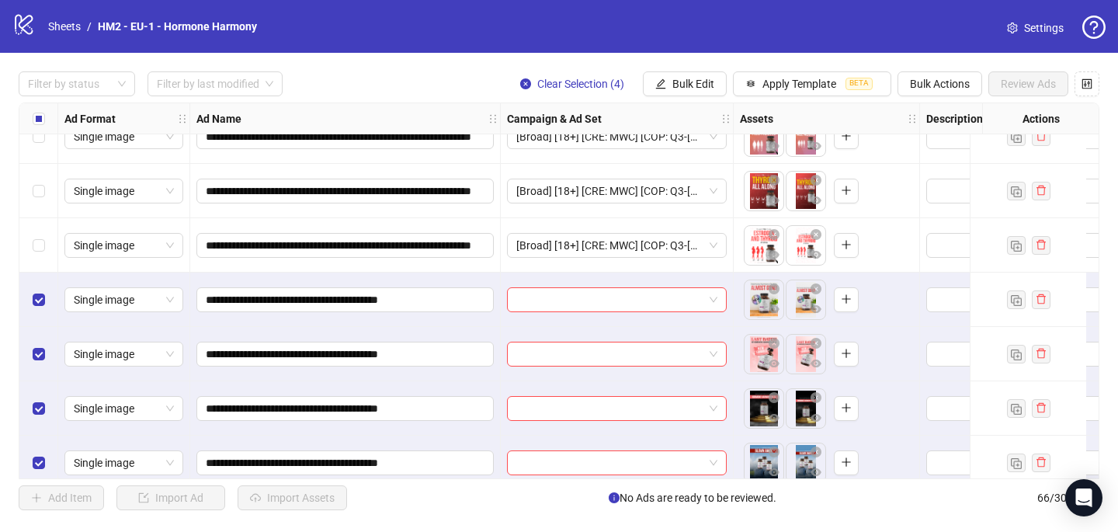
scroll to position [3248, 0]
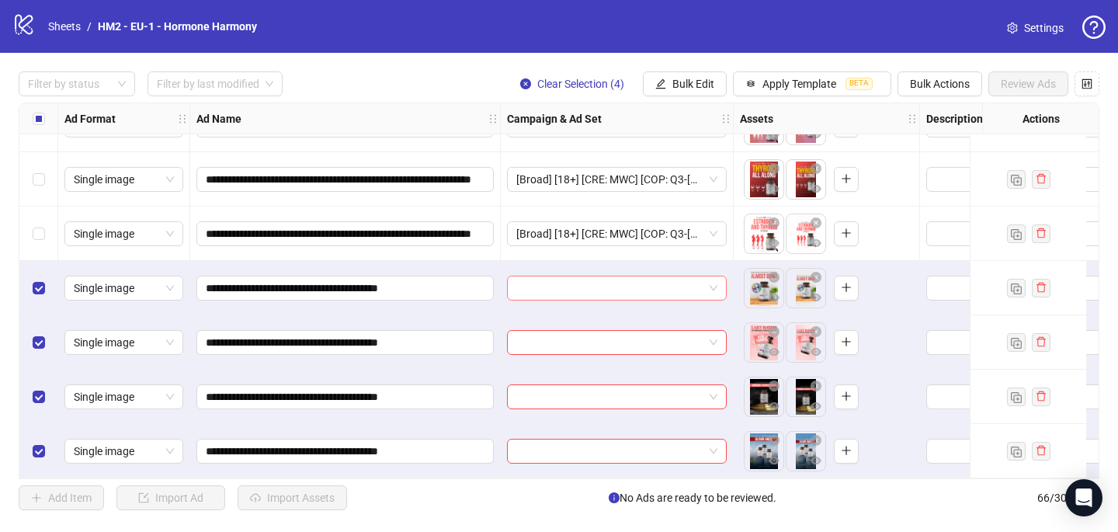
click at [525, 278] on input "search" at bounding box center [609, 287] width 187 height 23
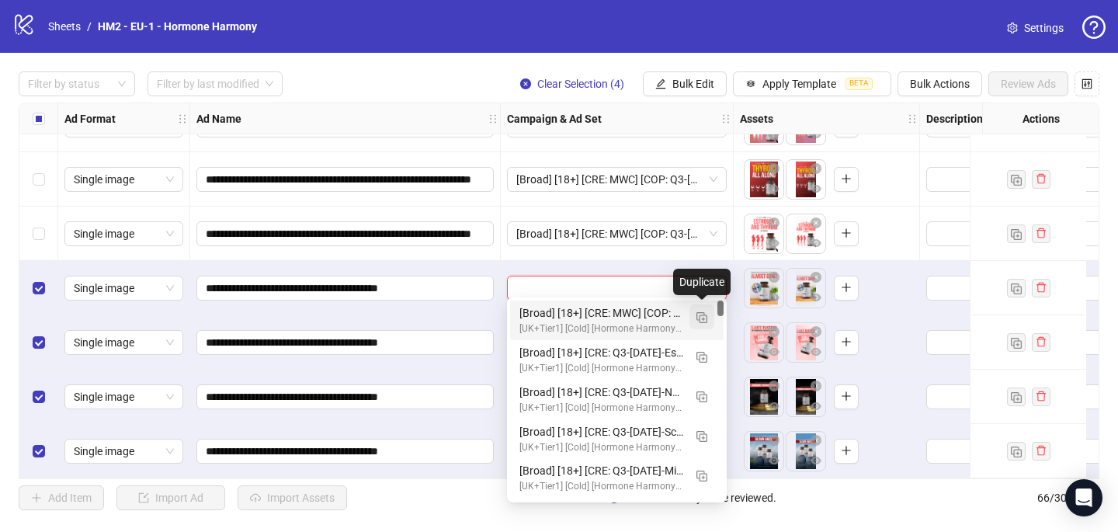
click at [709, 317] on button "button" at bounding box center [701, 316] width 25 height 25
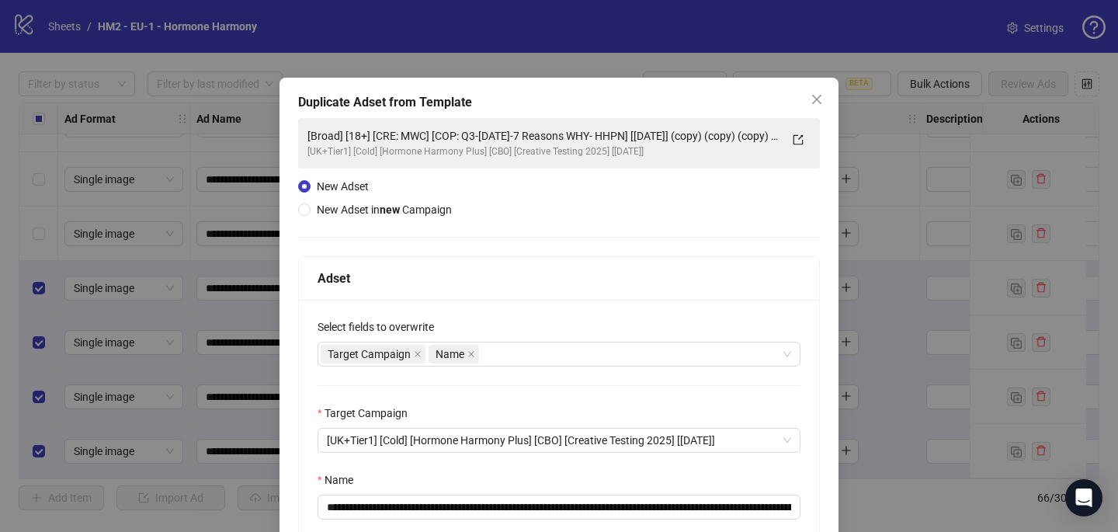
scroll to position [104, 0]
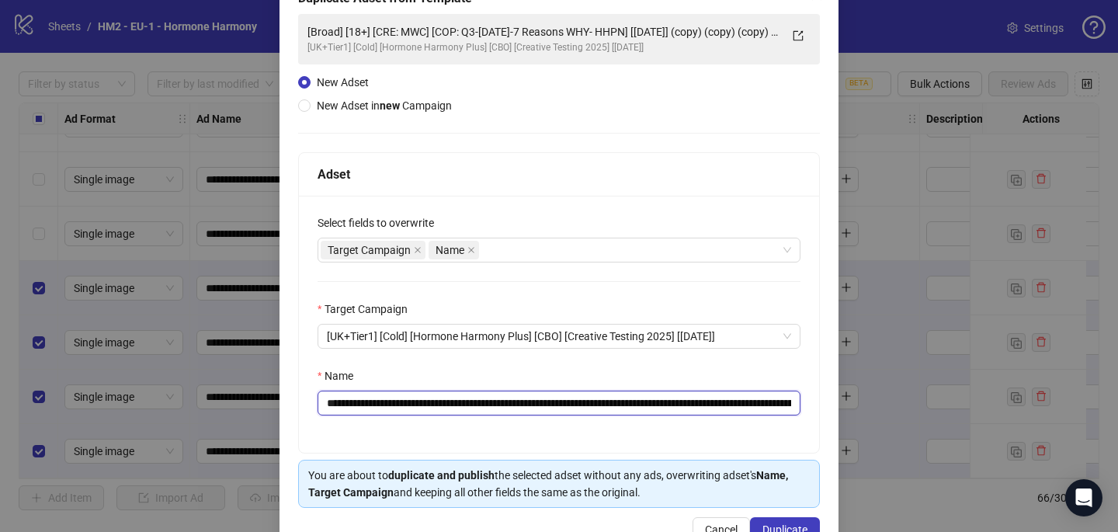
drag, startPoint x: 676, startPoint y: 404, endPoint x: 481, endPoint y: 398, distance: 194.9
click at [481, 398] on input "**********" at bounding box center [558, 402] width 483 height 25
click at [483, 368] on div "Name" at bounding box center [558, 378] width 483 height 23
drag, startPoint x: 442, startPoint y: 401, endPoint x: 419, endPoint y: 401, distance: 22.5
click at [419, 401] on input "**********" at bounding box center [558, 402] width 483 height 25
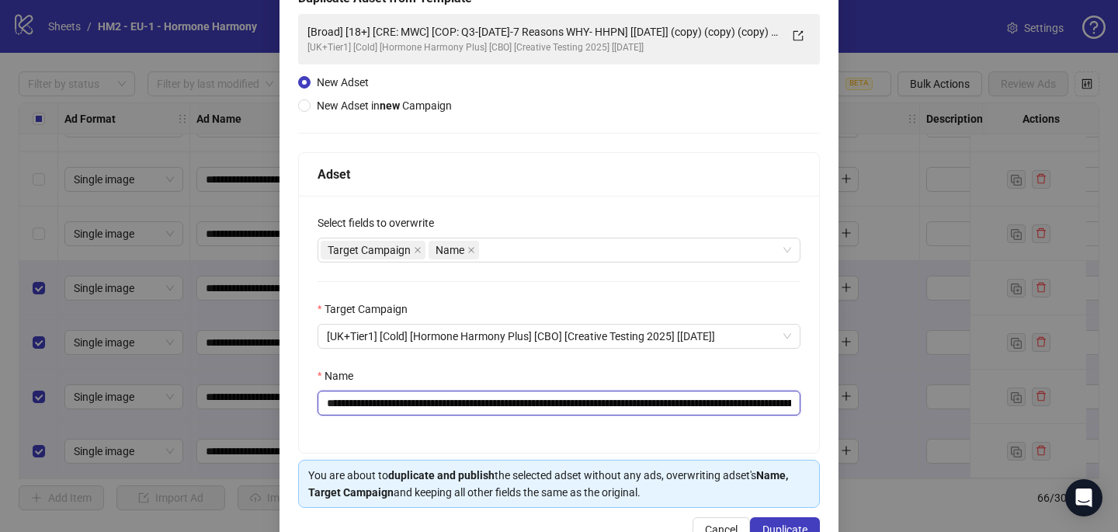
paste input "**********"
type input "**********"
click at [547, 371] on div "Name" at bounding box center [558, 378] width 483 height 23
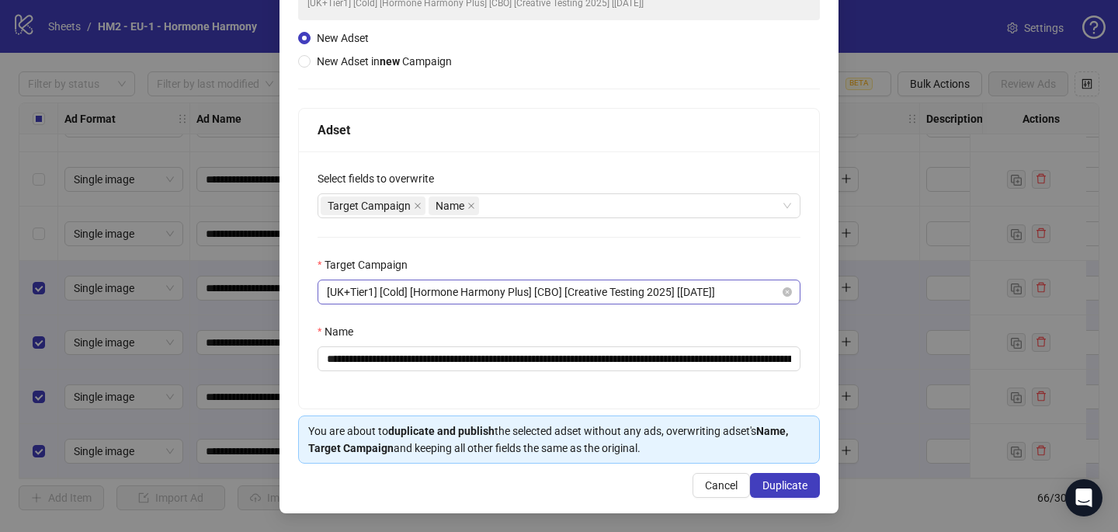
scroll to position [148, 0]
click at [784, 483] on span "Duplicate" at bounding box center [784, 485] width 45 height 12
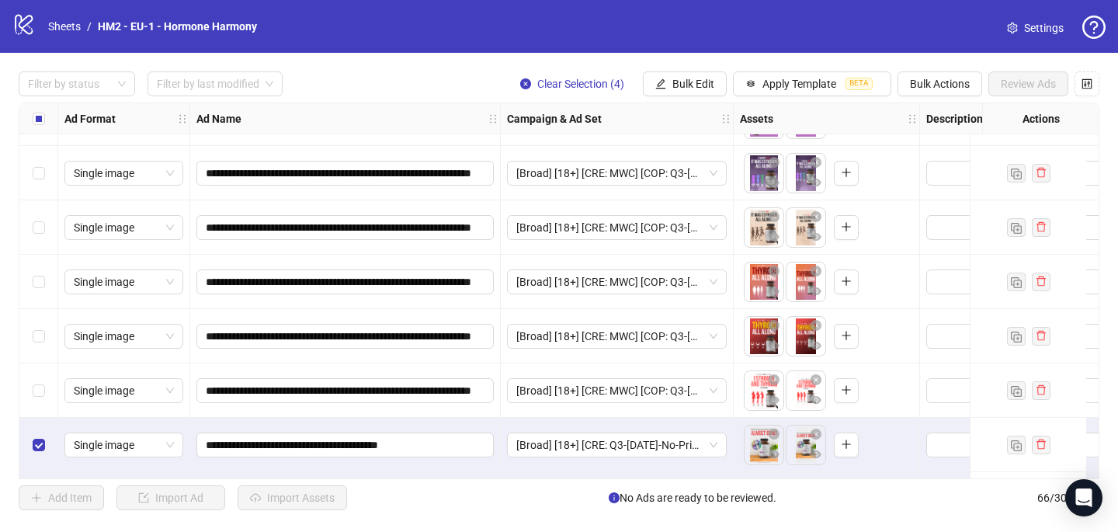
scroll to position [3248, 0]
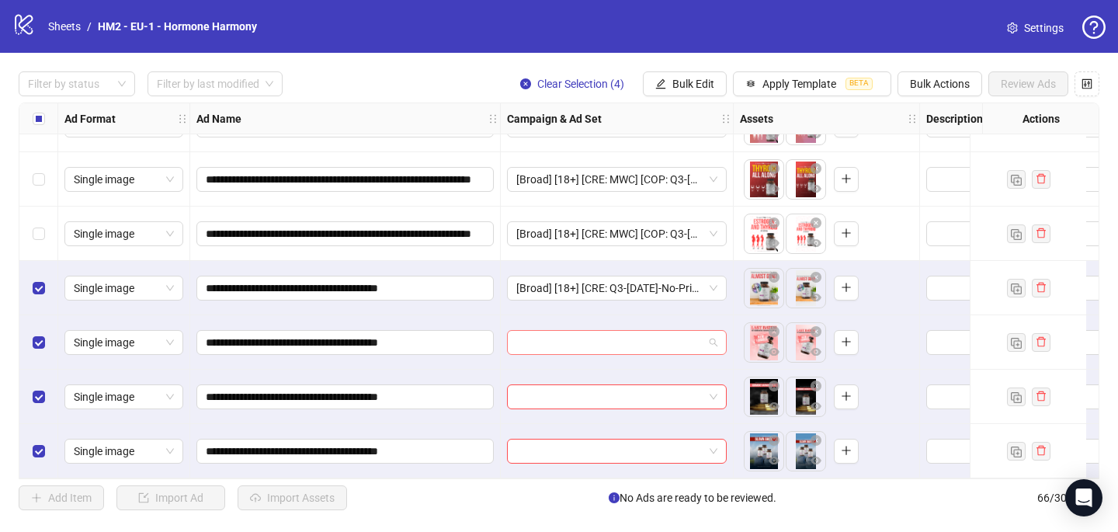
click at [605, 339] on input "search" at bounding box center [609, 342] width 187 height 23
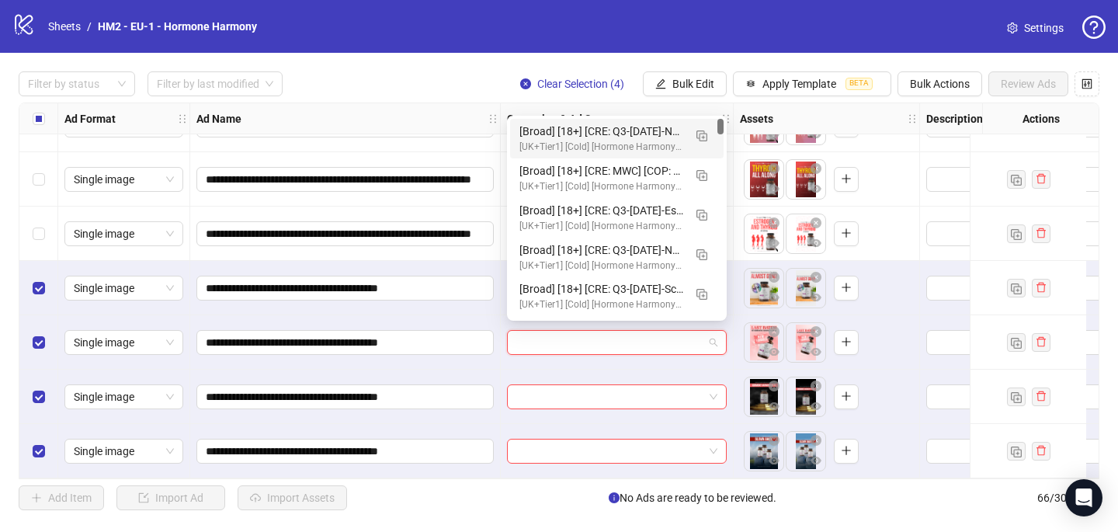
click at [602, 133] on div "[Broad] [18+] [CRE: Q3-[DATE]-No-Price-Scarcity-HHPN-2] [COP: Q3-[DATE]-7 Reaso…" at bounding box center [601, 131] width 164 height 17
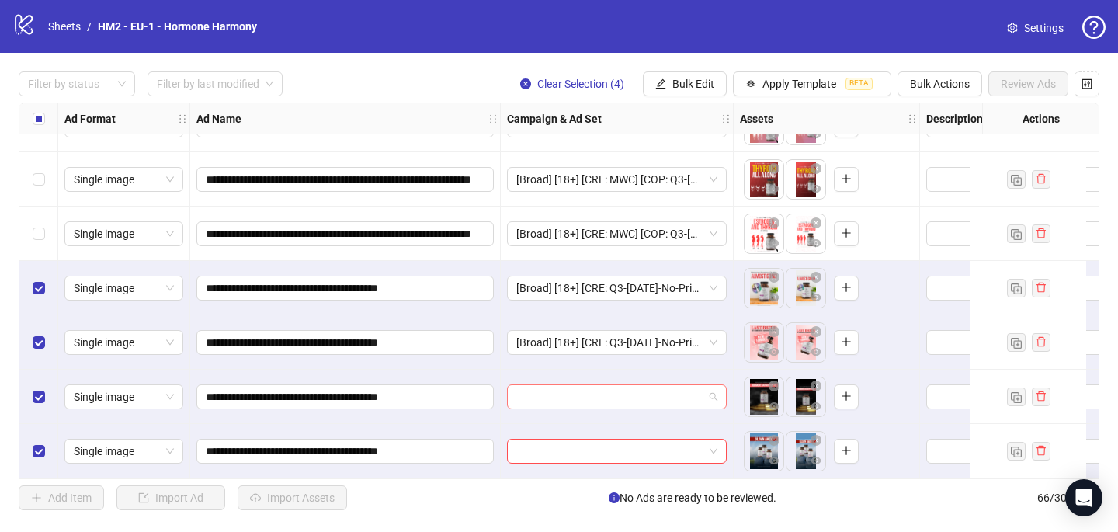
click at [590, 399] on input "search" at bounding box center [609, 396] width 187 height 23
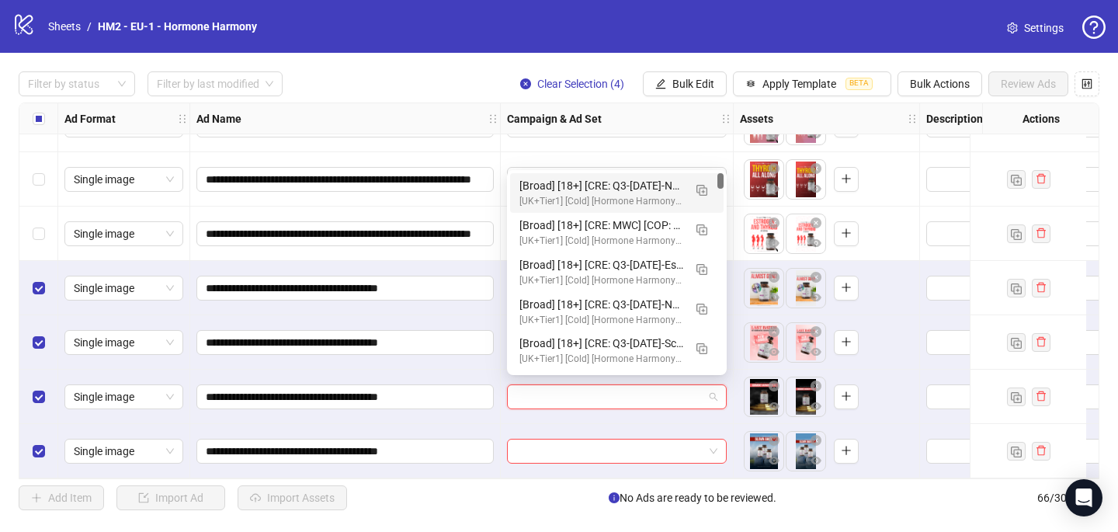
click at [617, 194] on div "[UK+Tier1] [Cold] [Hormone Harmony Plus] [CBO] [Creative Testing 2025] [[DATE]]" at bounding box center [601, 201] width 164 height 15
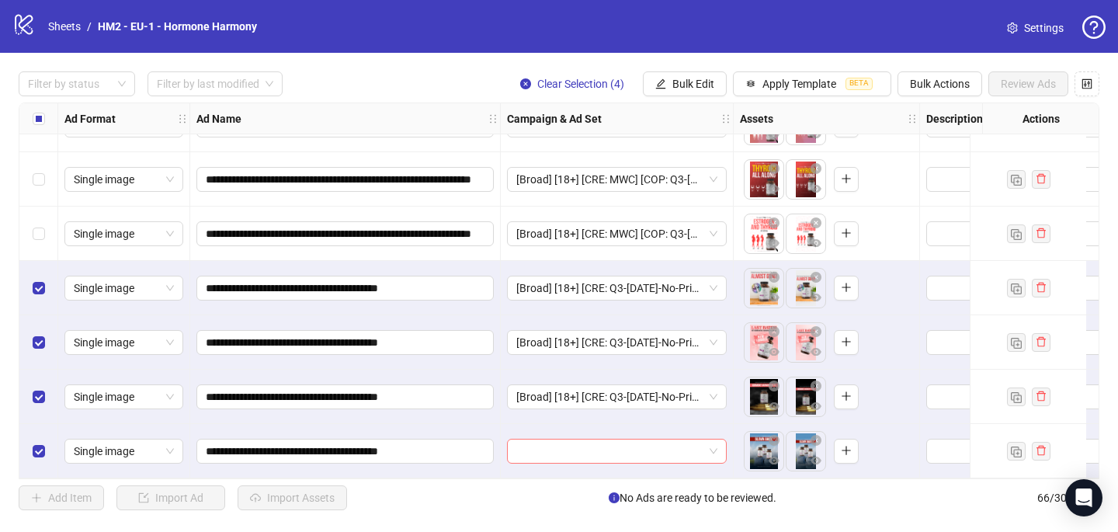
click at [560, 445] on input "search" at bounding box center [609, 450] width 187 height 23
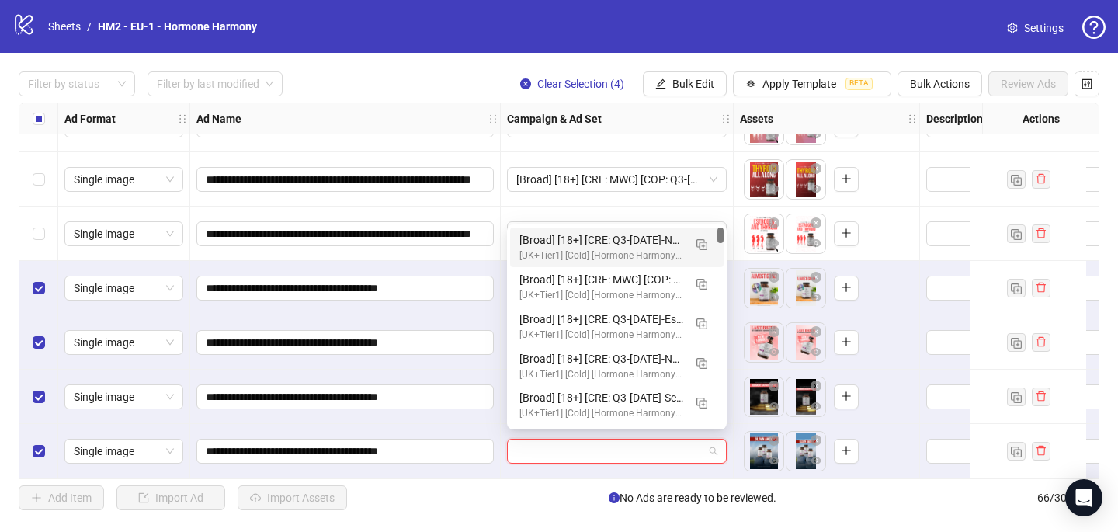
click at [598, 260] on div "[UK+Tier1] [Cold] [Hormone Harmony Plus] [CBO] [Creative Testing 2025] [[DATE]]" at bounding box center [601, 255] width 164 height 15
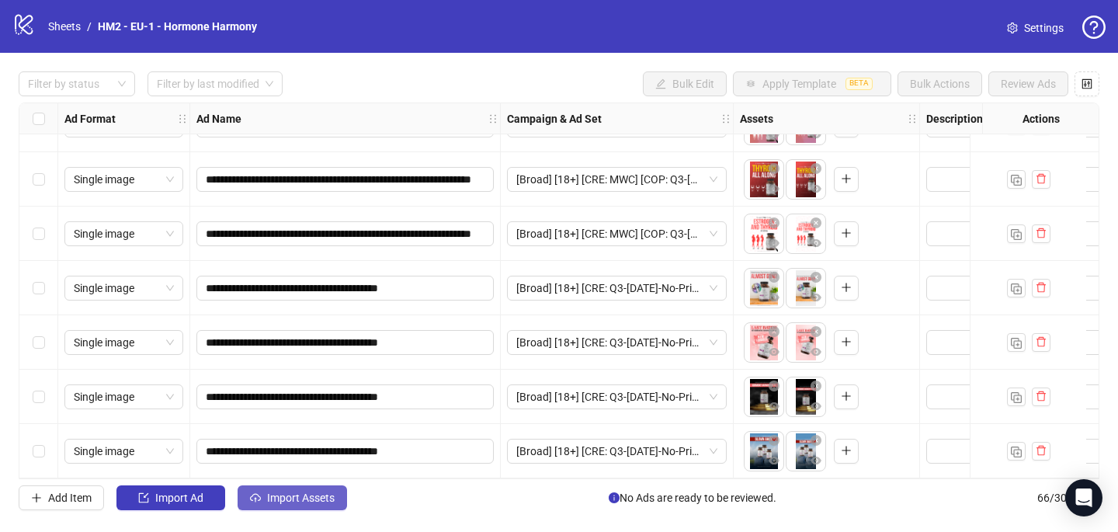
click at [328, 500] on span "Import Assets" at bounding box center [301, 497] width 68 height 12
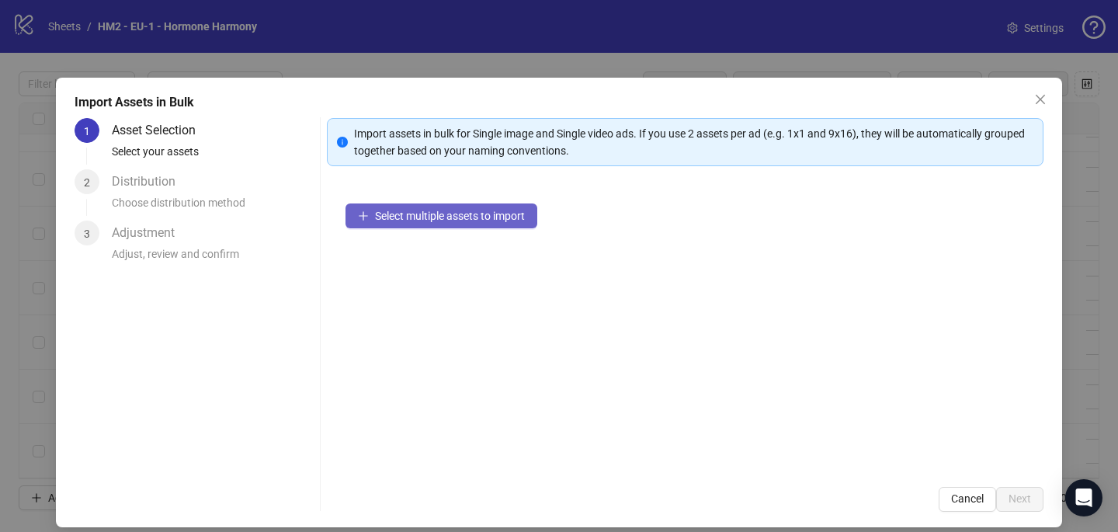
click at [513, 221] on span "Select multiple assets to import" at bounding box center [450, 216] width 150 height 12
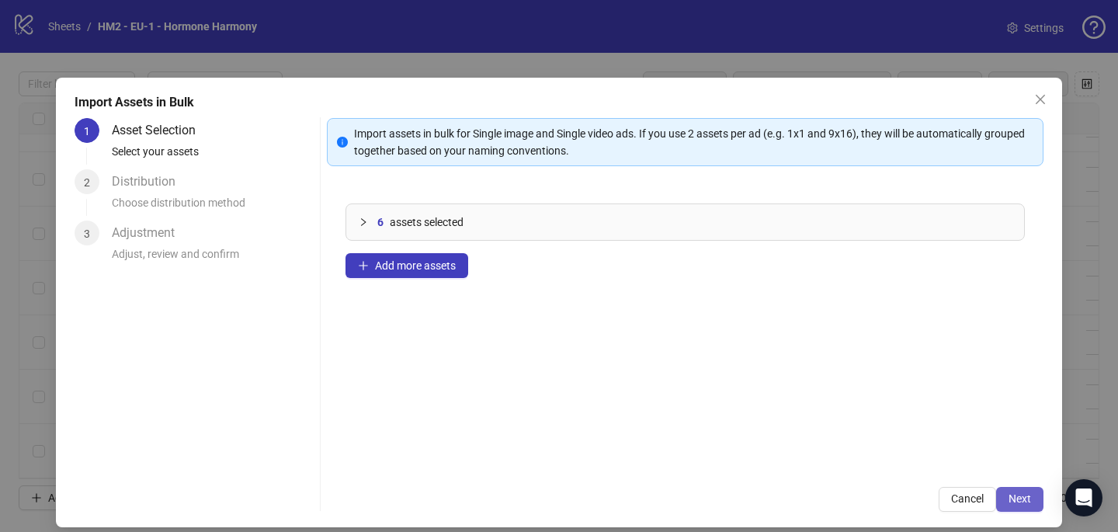
click at [1020, 500] on span "Next" at bounding box center [1019, 498] width 23 height 12
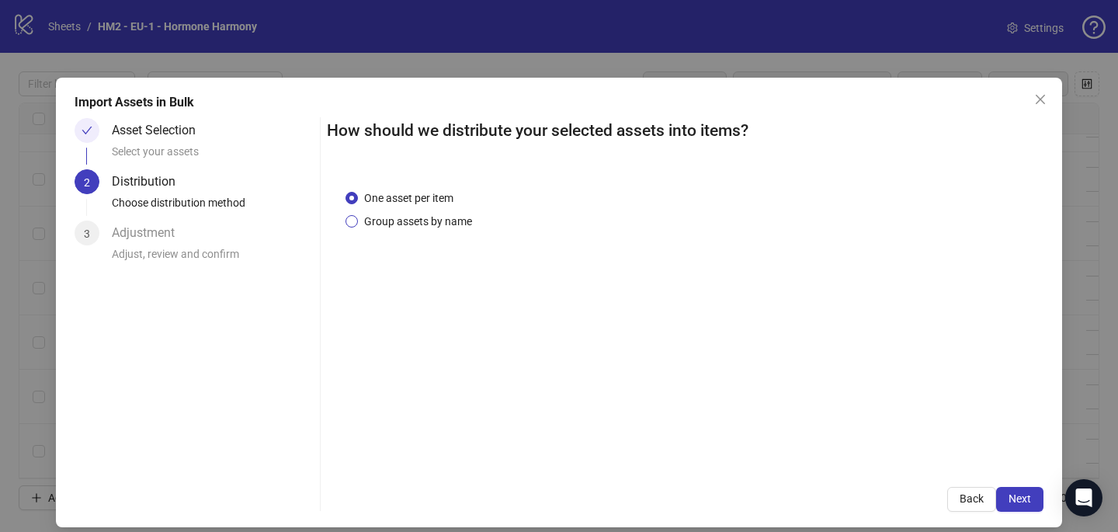
click at [453, 222] on span "Group assets by name" at bounding box center [418, 221] width 120 height 17
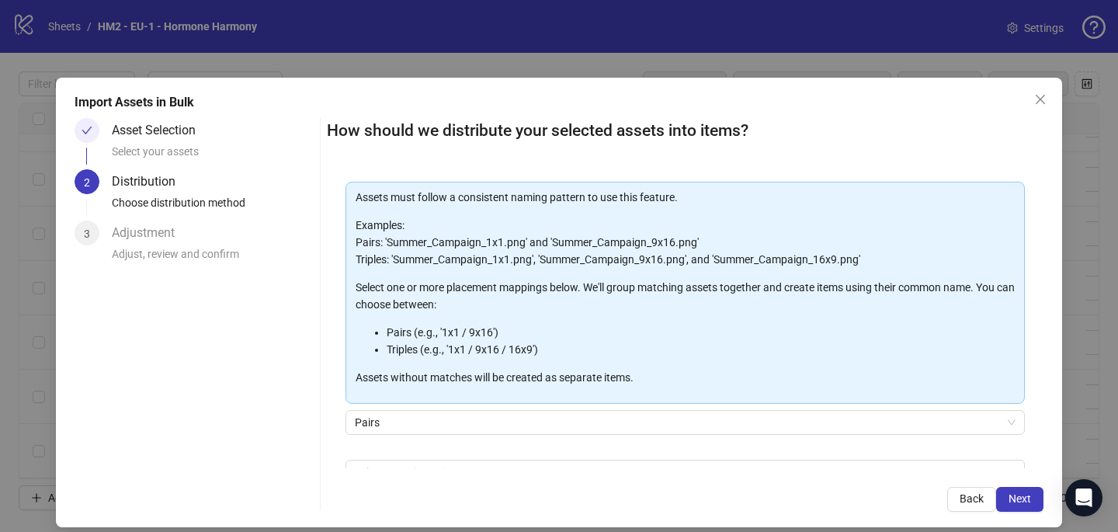
scroll to position [158, 0]
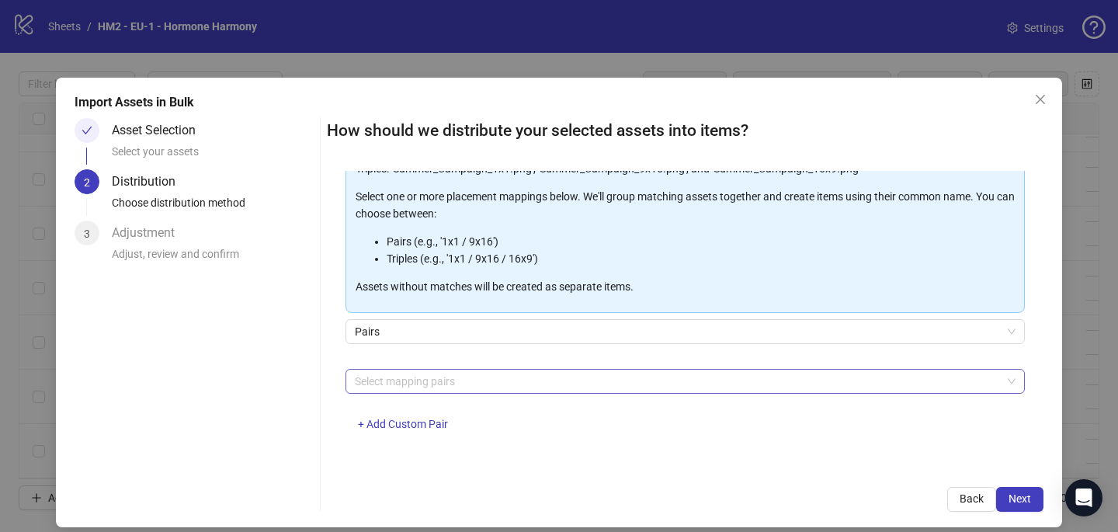
click at [385, 374] on div at bounding box center [677, 381] width 657 height 22
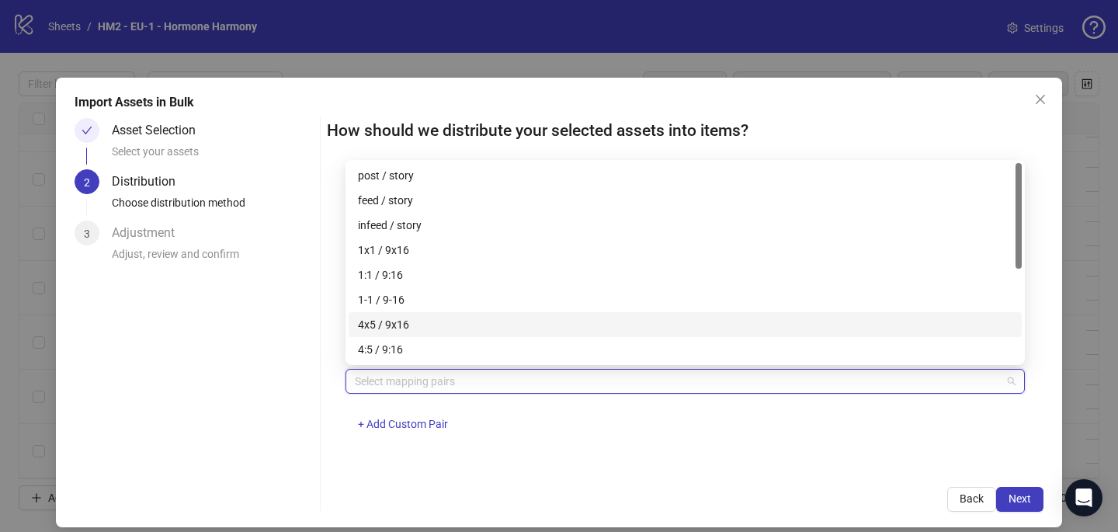
click at [391, 321] on div "4x5 / 9x16" at bounding box center [685, 324] width 654 height 17
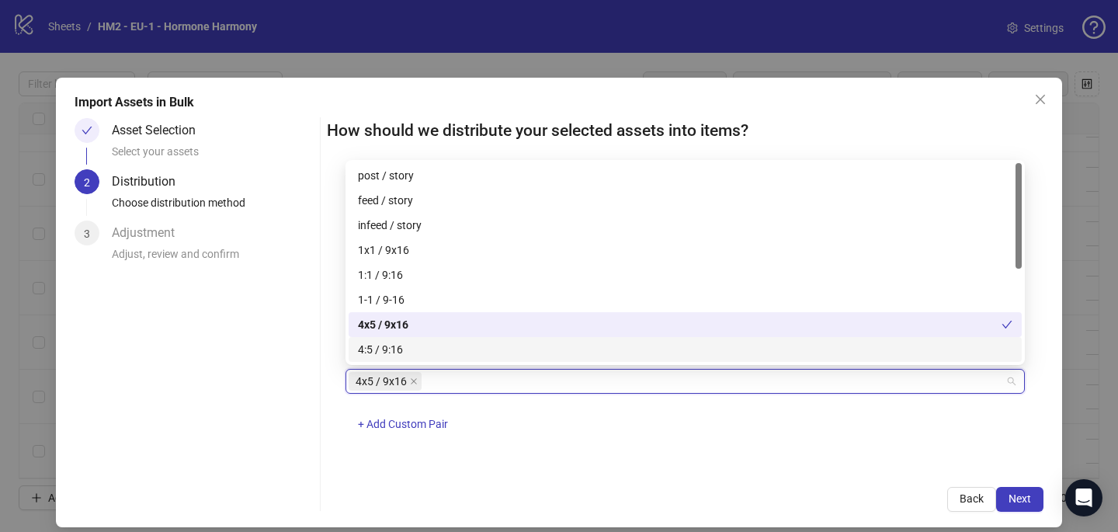
click at [688, 440] on div "4x5 / 9x16 + Add Custom Pair" at bounding box center [684, 409] width 679 height 81
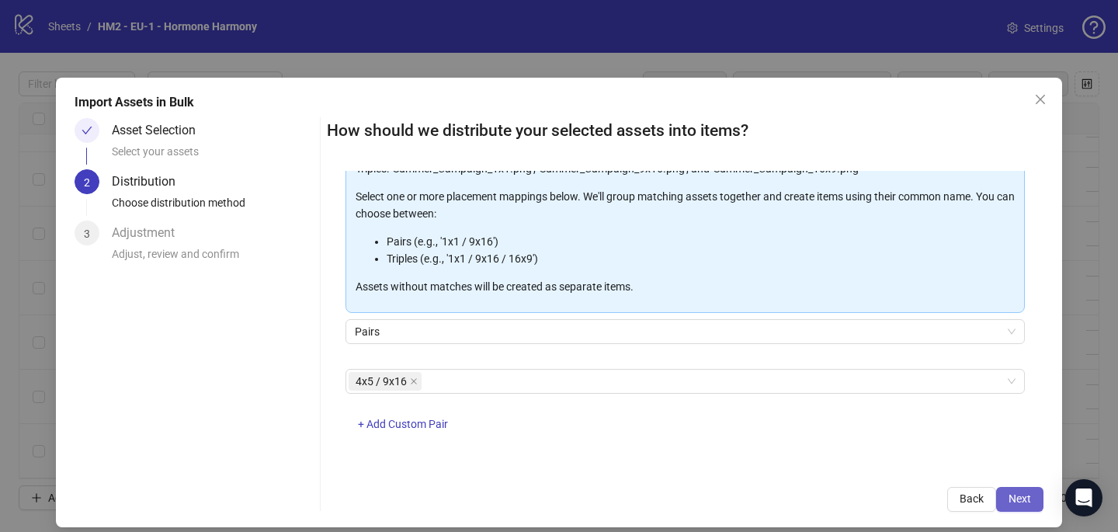
click at [1018, 491] on button "Next" at bounding box center [1019, 499] width 47 height 25
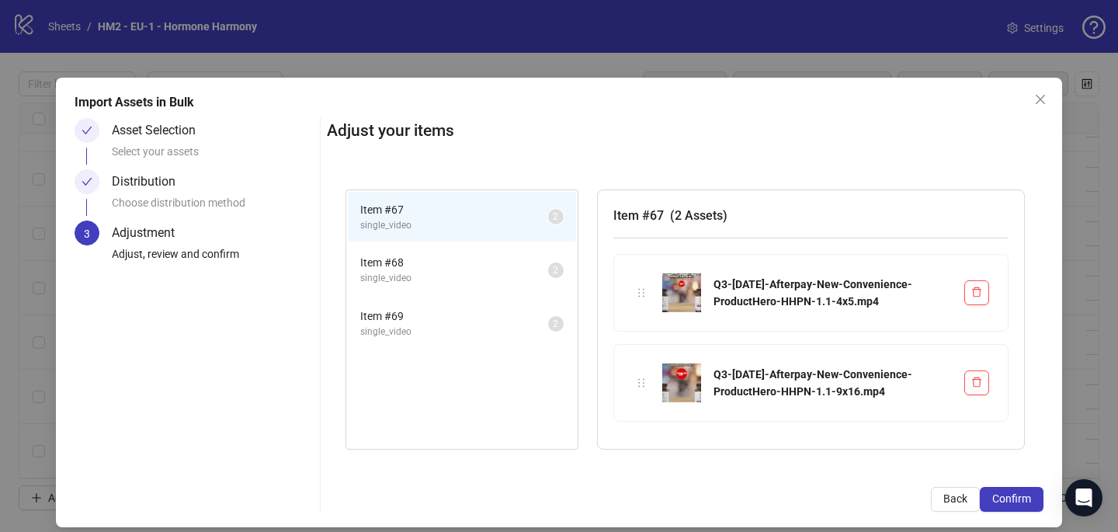
click at [1033, 512] on div "Import Assets in Bulk Asset Selection Select your assets Distribution Choose di…" at bounding box center [559, 302] width 1006 height 449
click at [1029, 503] on span "Confirm" at bounding box center [1011, 498] width 39 height 12
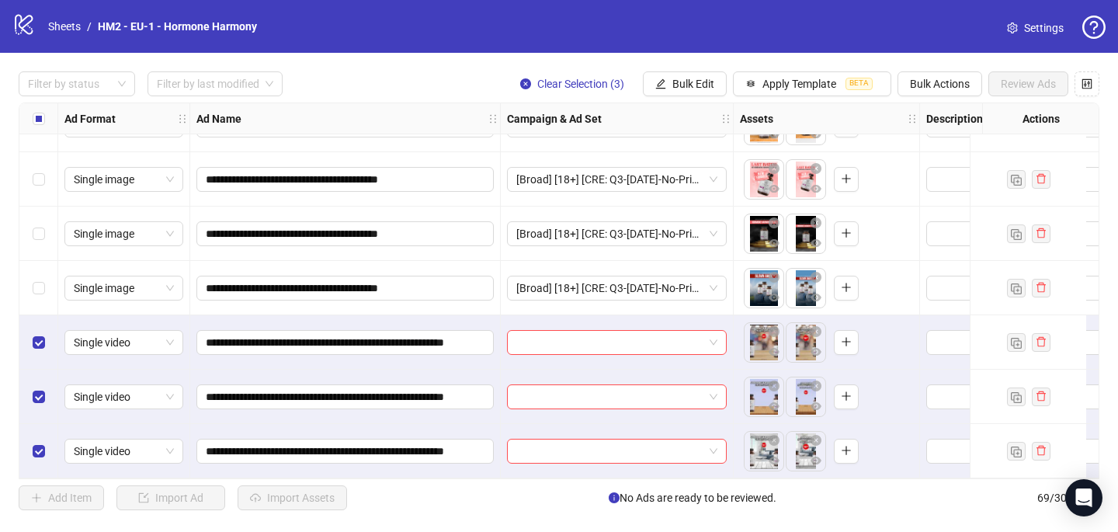
scroll to position [3411, 0]
click at [543, 333] on input "search" at bounding box center [609, 342] width 187 height 23
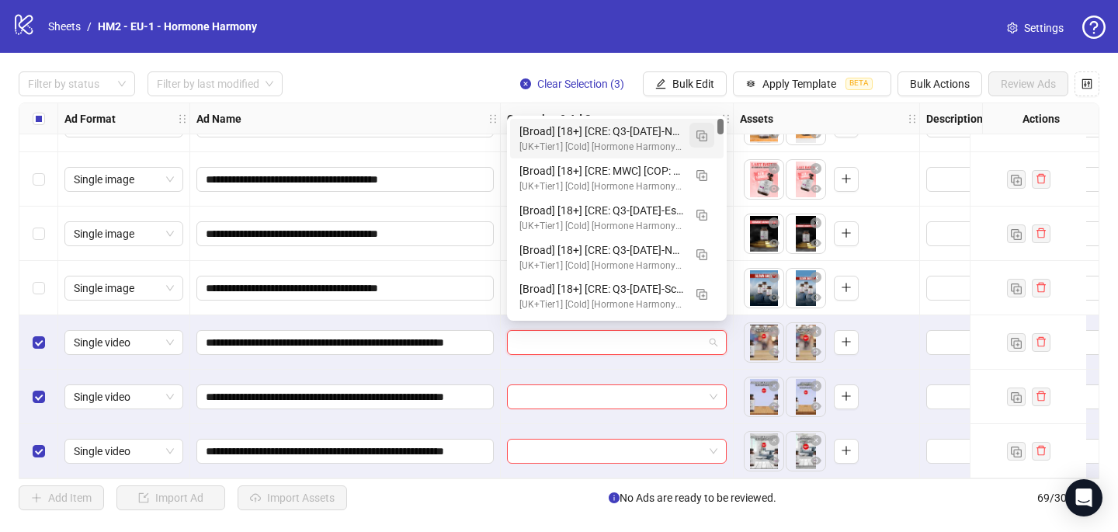
click at [695, 136] on button "button" at bounding box center [701, 135] width 25 height 25
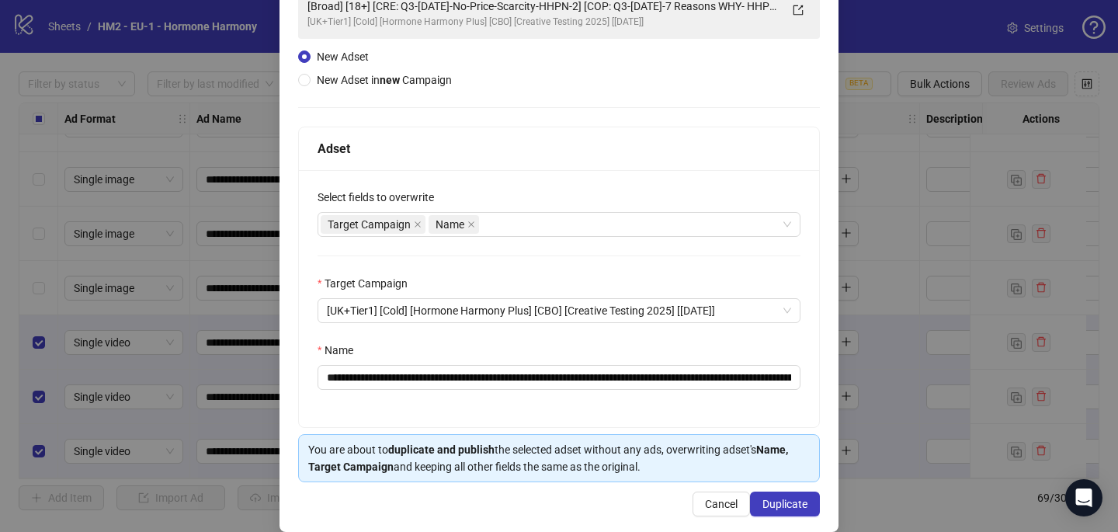
scroll to position [149, 0]
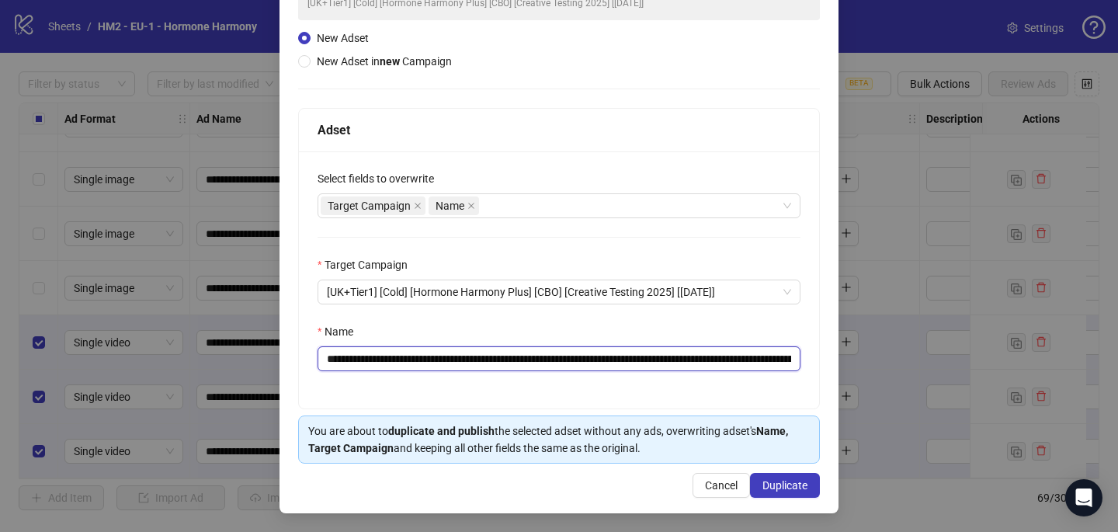
drag, startPoint x: 626, startPoint y: 356, endPoint x: 420, endPoint y: 356, distance: 206.5
click at [420, 356] on input "**********" at bounding box center [558, 358] width 483 height 25
paste input "**********"
type input "**********"
click at [783, 480] on span "Duplicate" at bounding box center [784, 485] width 45 height 12
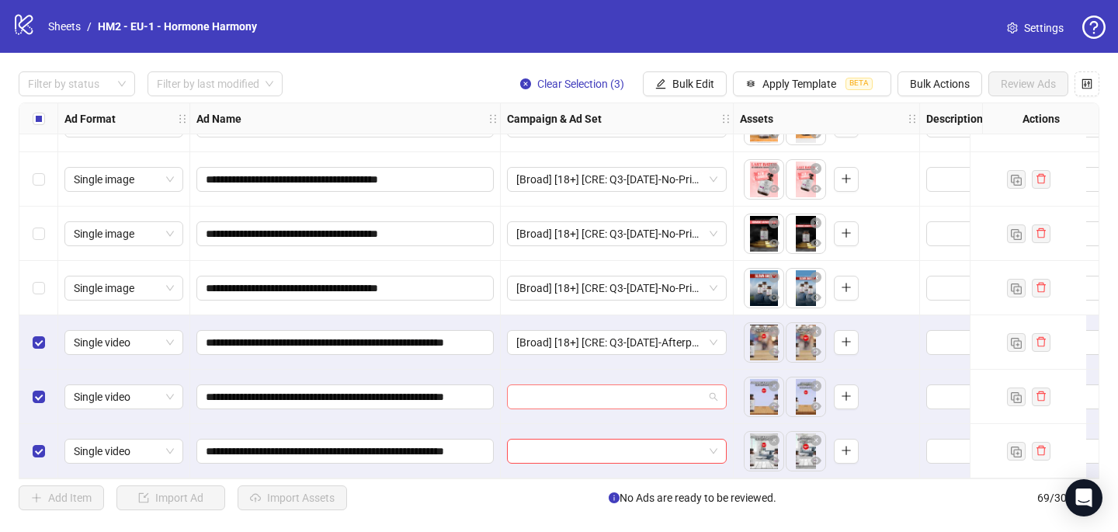
click at [534, 396] on input "search" at bounding box center [609, 396] width 187 height 23
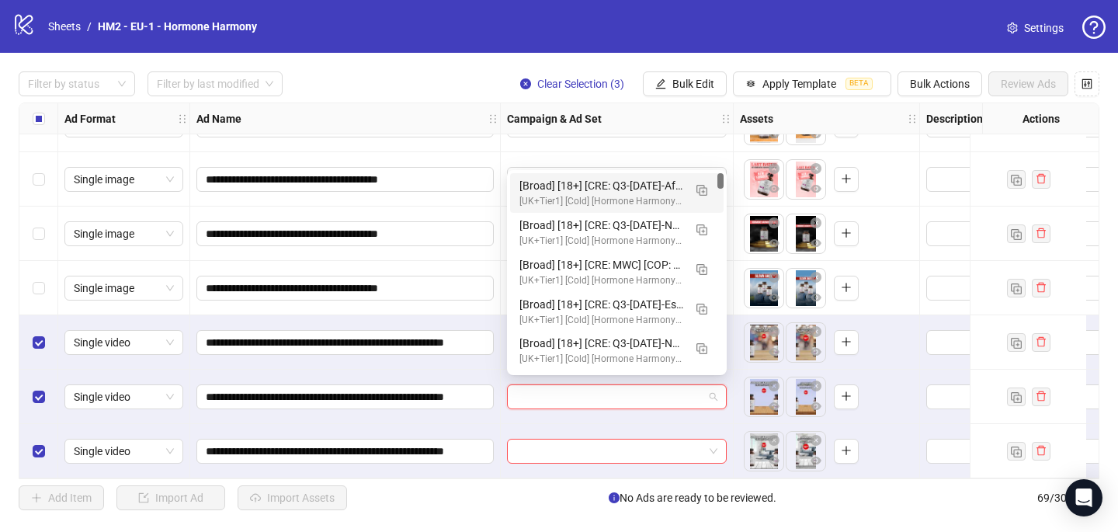
click at [563, 173] on div "[Broad] [18+] [CRE: Q3-[DATE]-Afterpay-New-Convenience-ProductHero-HHPN] [COP: …" at bounding box center [616, 193] width 213 height 40
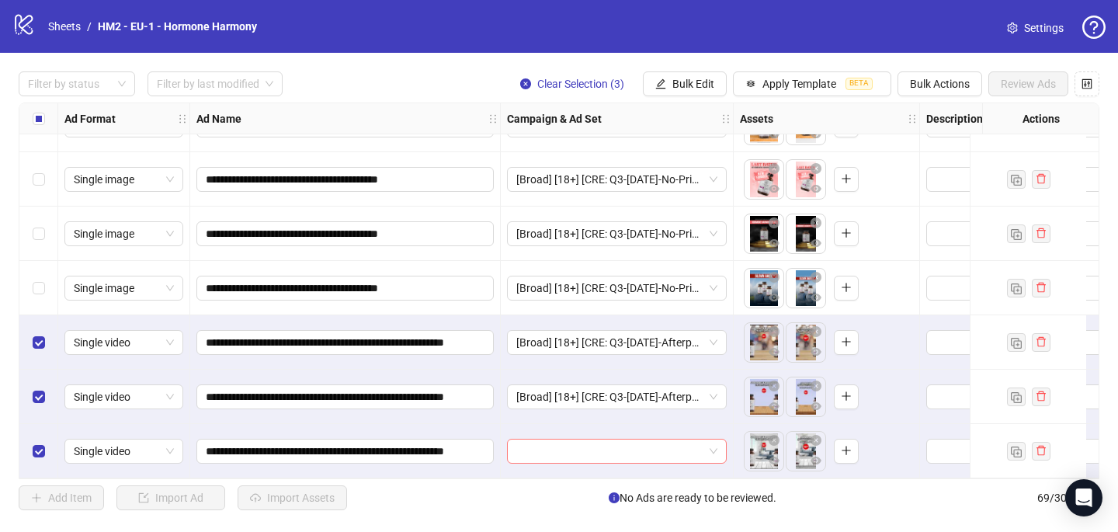
click at [546, 452] on input "search" at bounding box center [609, 450] width 187 height 23
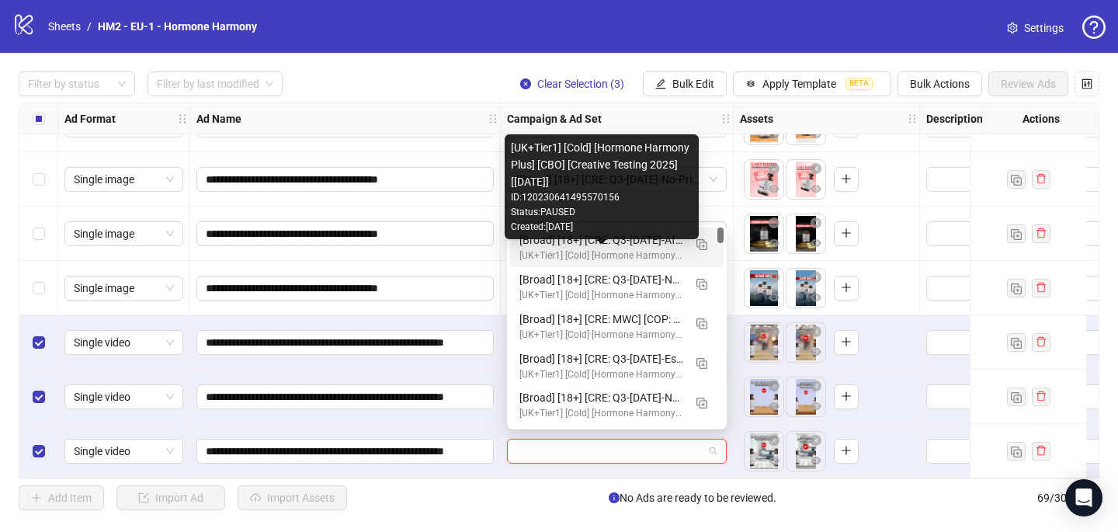
click at [577, 251] on div "[UK+Tier1] [Cold] [Hormone Harmony Plus] [CBO] [Creative Testing 2025] [[DATE]]" at bounding box center [601, 255] width 164 height 15
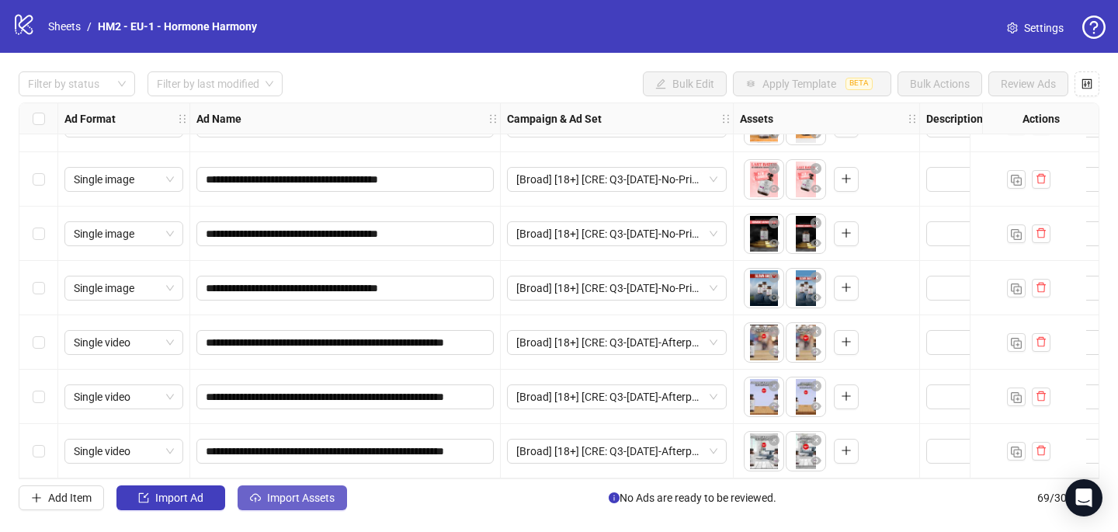
click at [331, 496] on span "Import Assets" at bounding box center [301, 497] width 68 height 12
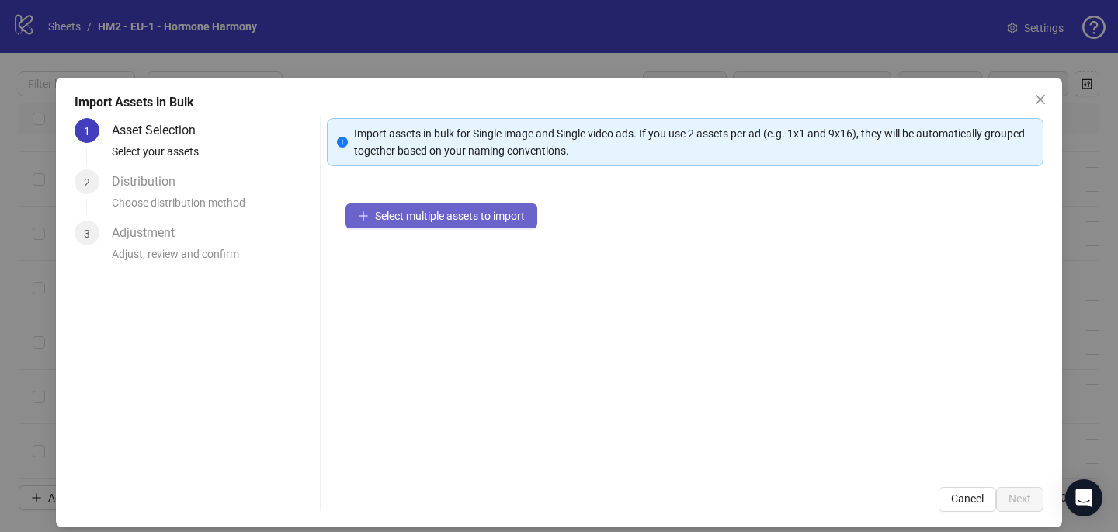
click at [468, 213] on span "Select multiple assets to import" at bounding box center [450, 216] width 150 height 12
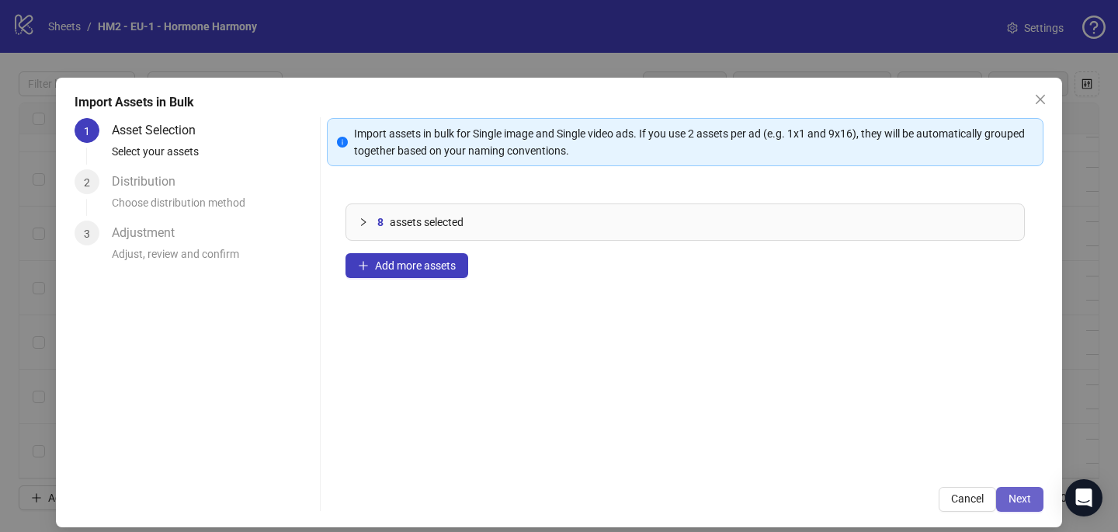
click at [1031, 500] on button "Next" at bounding box center [1019, 499] width 47 height 25
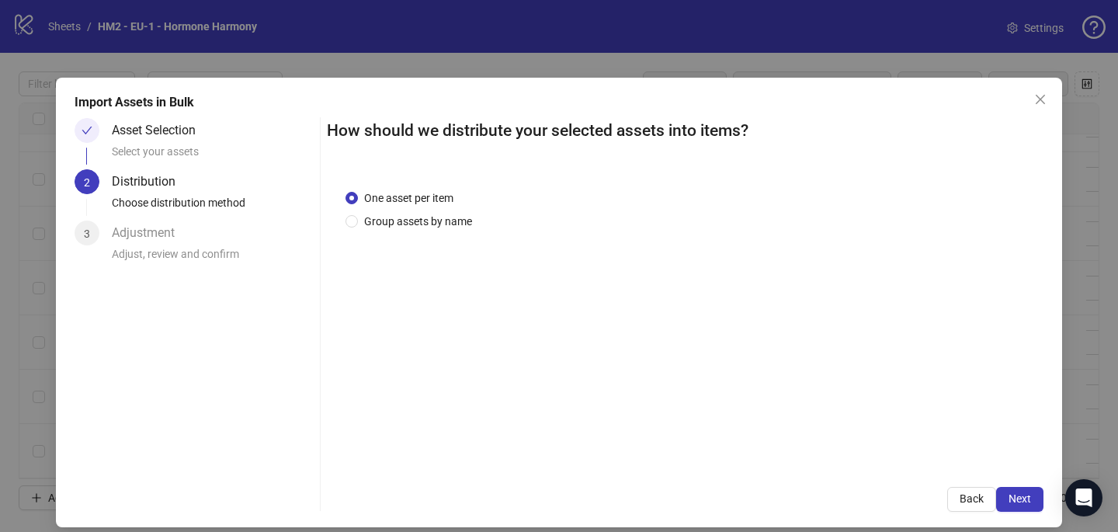
click at [404, 207] on div "One asset per item Group assets by name" at bounding box center [411, 209] width 133 height 40
click at [405, 220] on span "Group assets by name" at bounding box center [418, 221] width 120 height 17
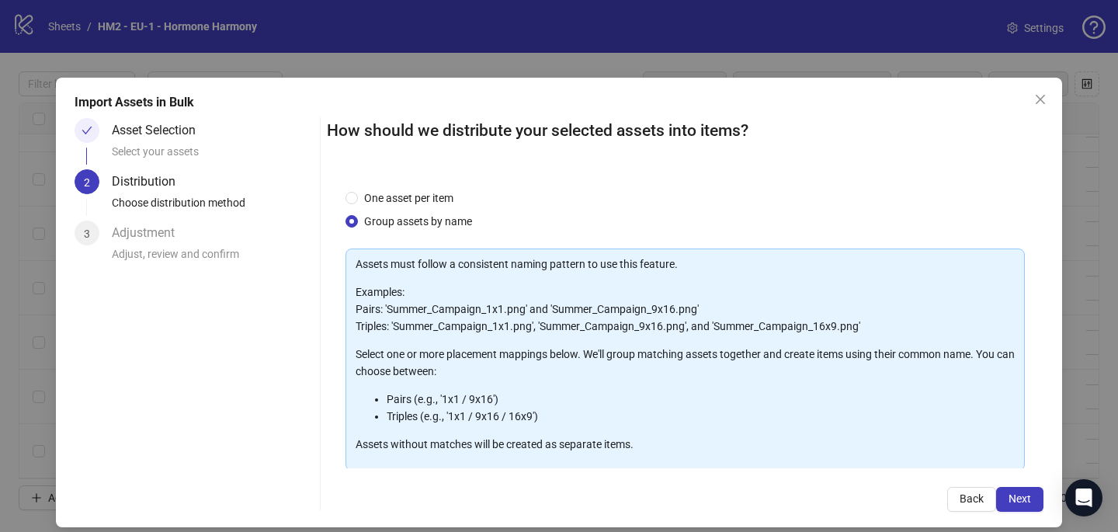
scroll to position [158, 0]
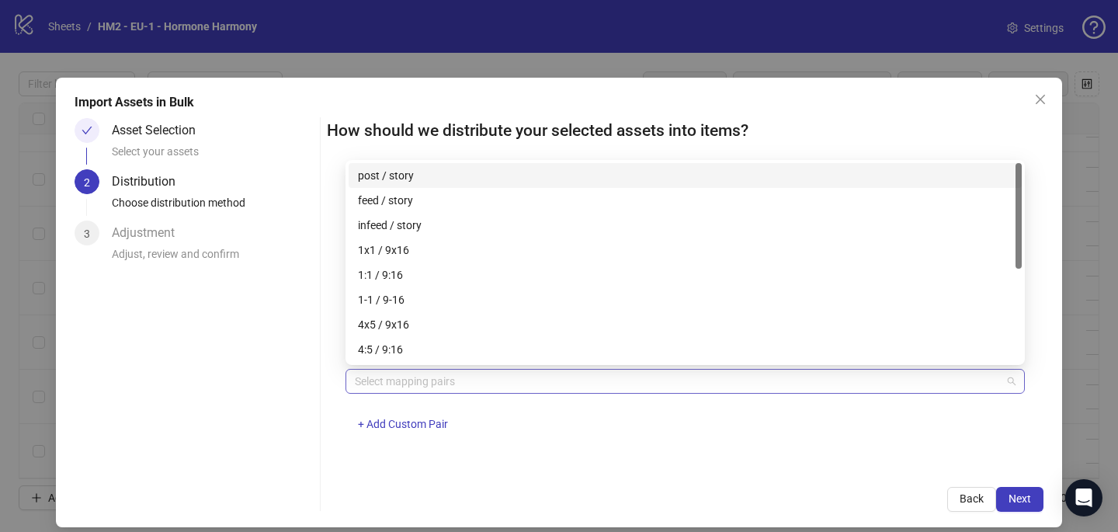
click at [397, 374] on div at bounding box center [677, 381] width 657 height 22
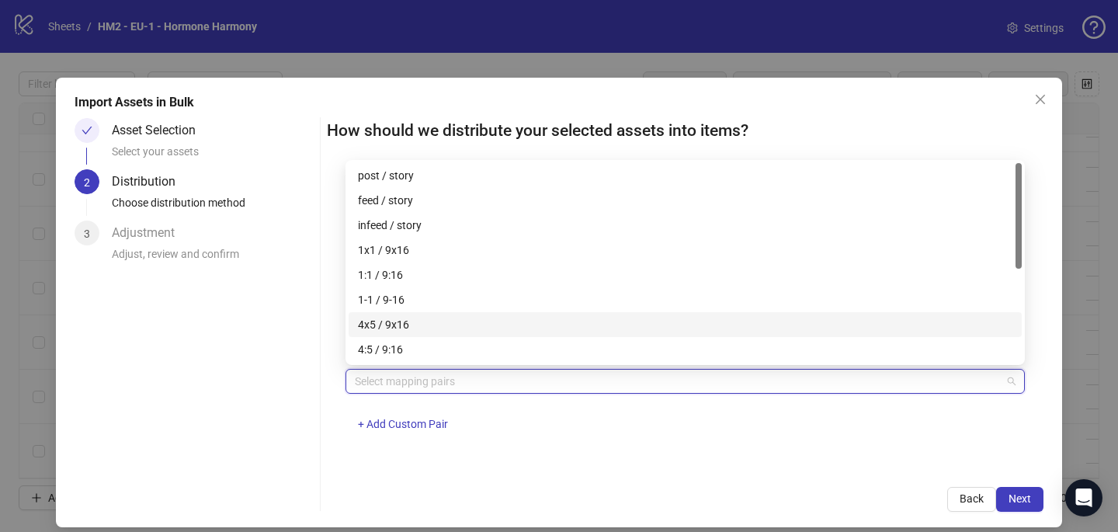
click at [402, 326] on div "4x5 / 9x16" at bounding box center [685, 324] width 654 height 17
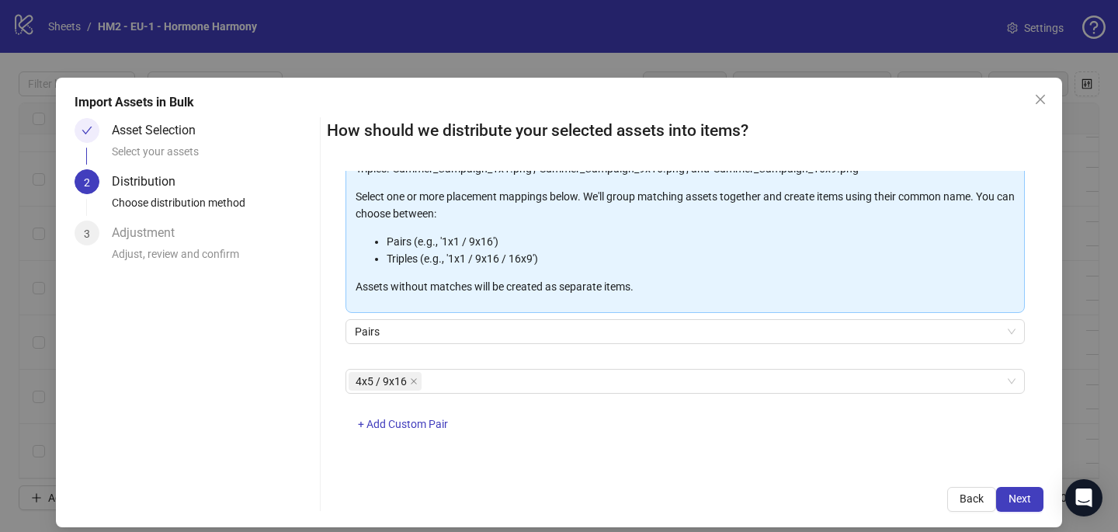
click at [623, 437] on div "4x5 / 9x16 + Add Custom Pair" at bounding box center [684, 409] width 679 height 81
click at [1021, 505] on button "Next" at bounding box center [1019, 499] width 47 height 25
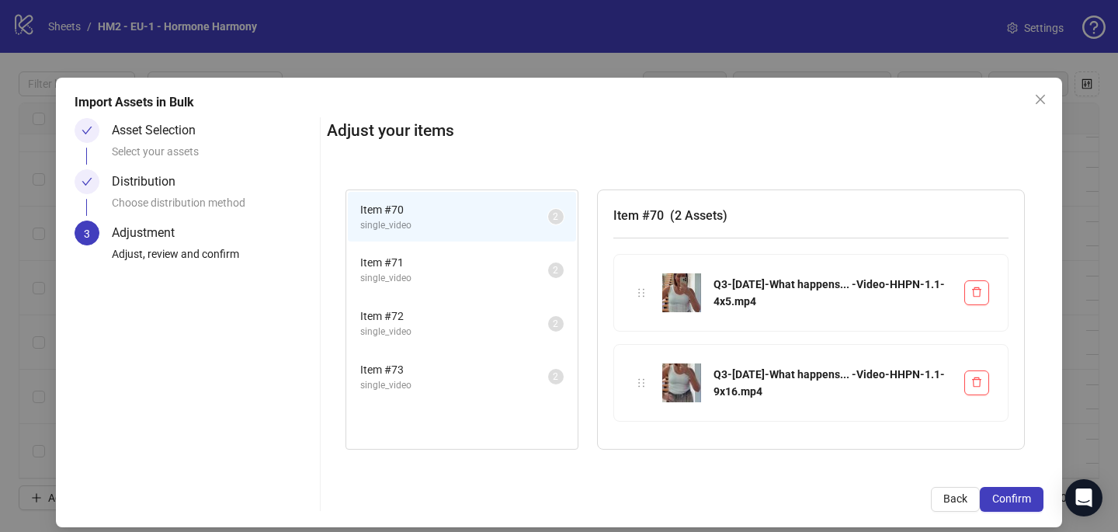
click at [1021, 505] on button "Confirm" at bounding box center [1012, 499] width 64 height 25
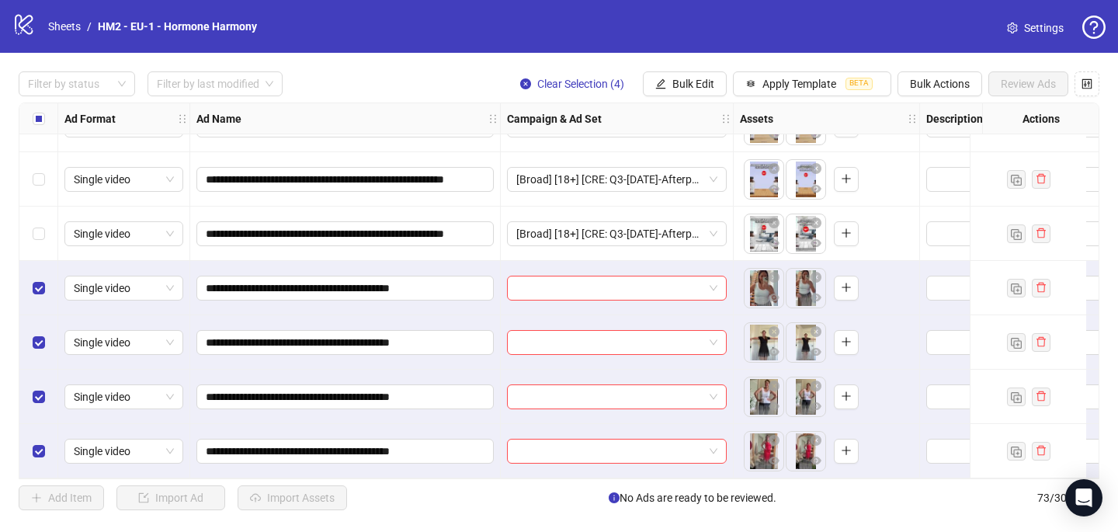
scroll to position [3629, 0]
click at [557, 288] on input "search" at bounding box center [609, 287] width 187 height 23
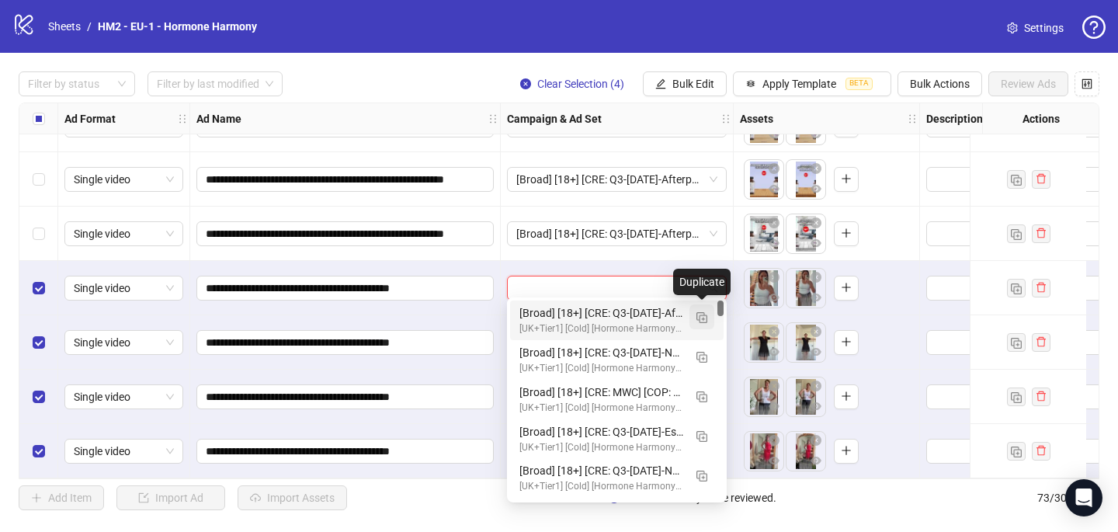
click at [702, 315] on img "button" at bounding box center [701, 317] width 11 height 11
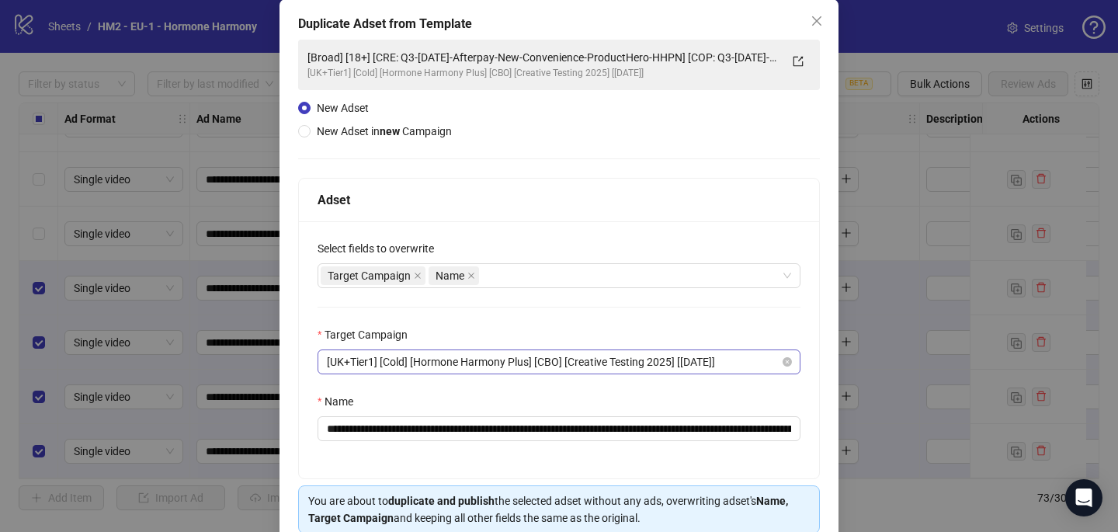
scroll to position [93, 0]
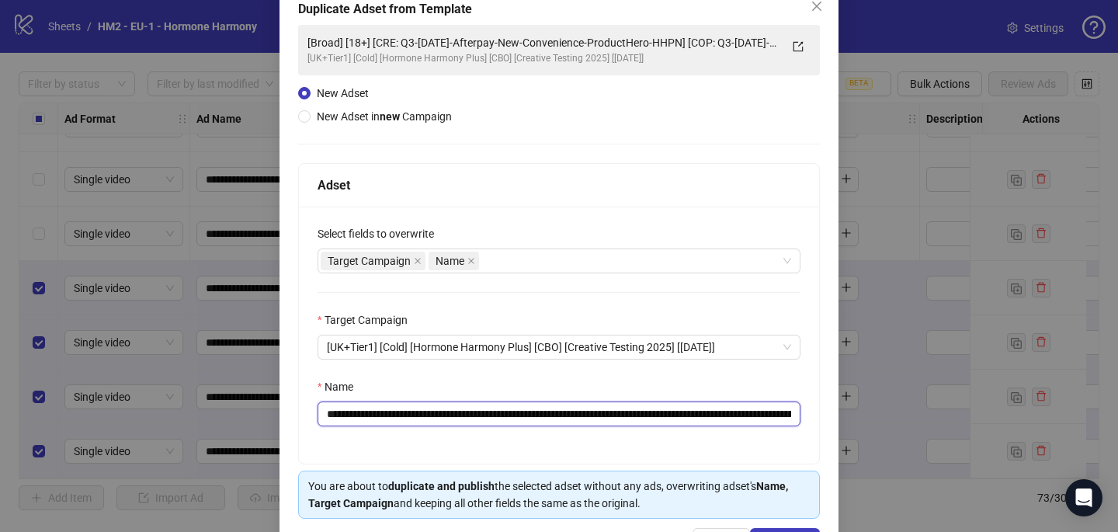
drag, startPoint x: 729, startPoint y: 415, endPoint x: 421, endPoint y: 411, distance: 308.2
click at [421, 411] on input "**********" at bounding box center [558, 413] width 483 height 25
paste input "text"
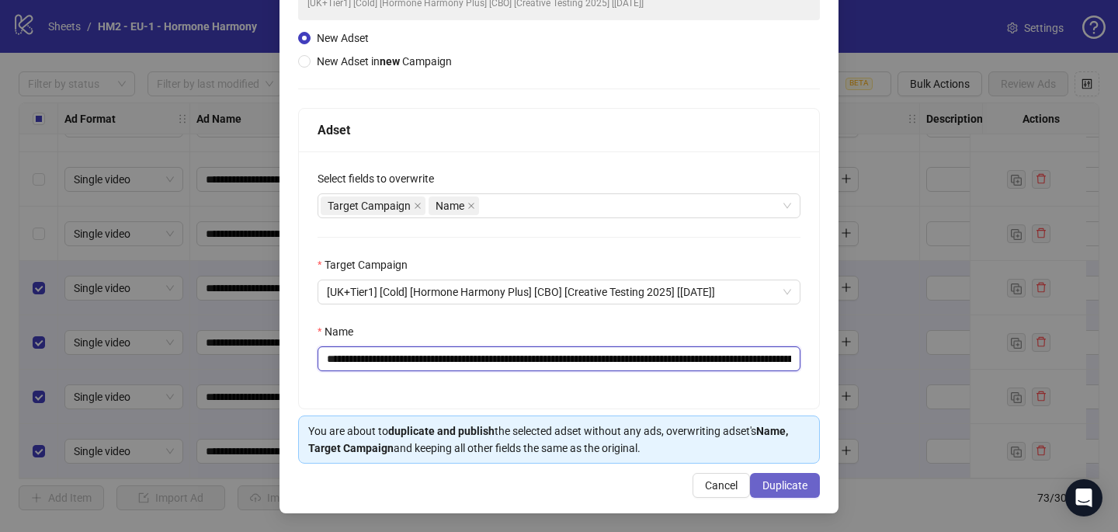
type input "**********"
click at [805, 490] on span "Duplicate" at bounding box center [784, 485] width 45 height 12
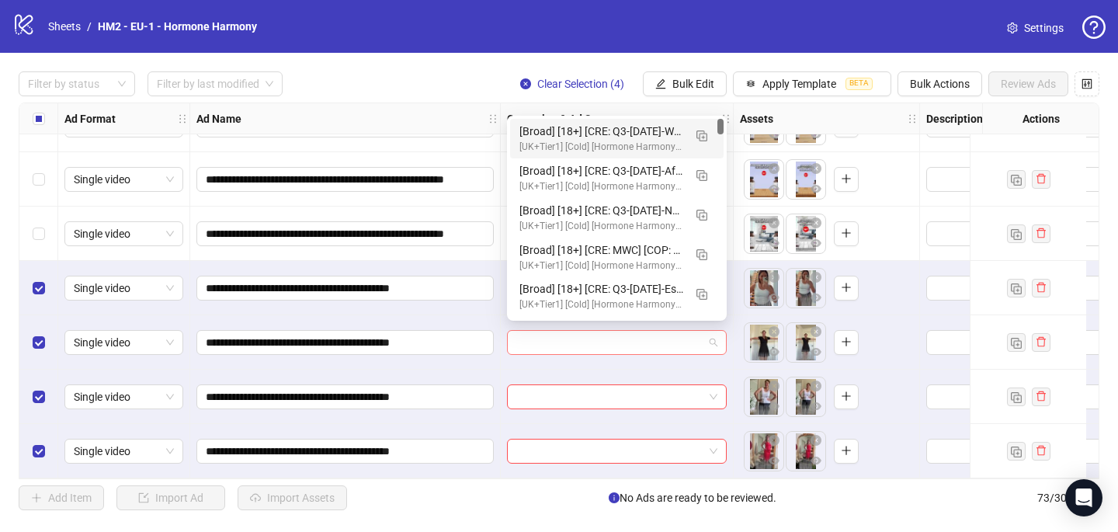
click at [537, 348] on div at bounding box center [617, 342] width 220 height 25
click at [595, 130] on div "[Broad] [18+] [CRE: Q3-[DATE]-What happens... -Video-HHPN] [COP: Q3-[DATE]-7 Re…" at bounding box center [601, 131] width 164 height 17
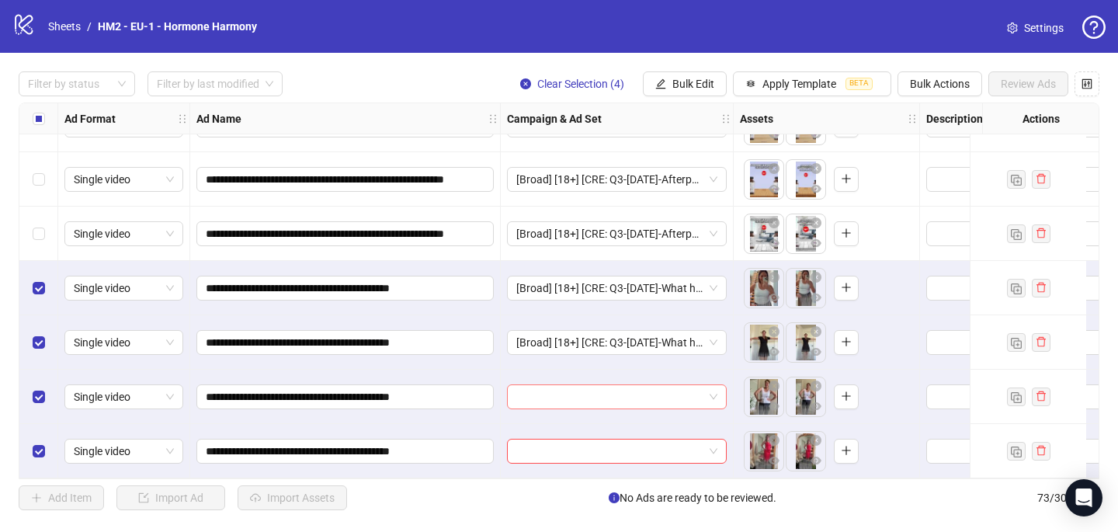
click at [534, 387] on input "search" at bounding box center [609, 396] width 187 height 23
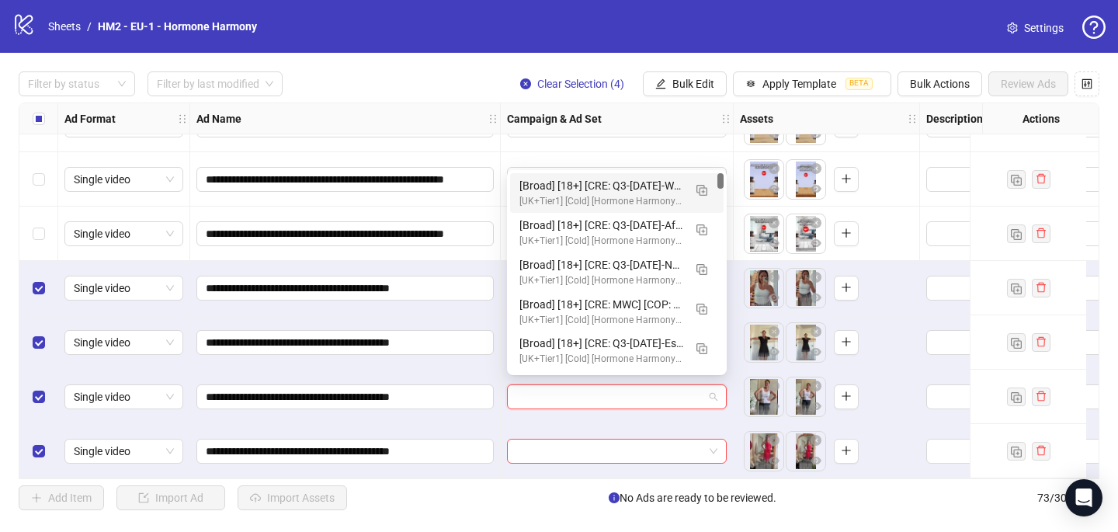
click at [574, 192] on div "[Broad] [18+] [CRE: Q3-[DATE]-What happens... -Video-HHPN] [COP: Q3-[DATE]-7 Re…" at bounding box center [601, 185] width 164 height 17
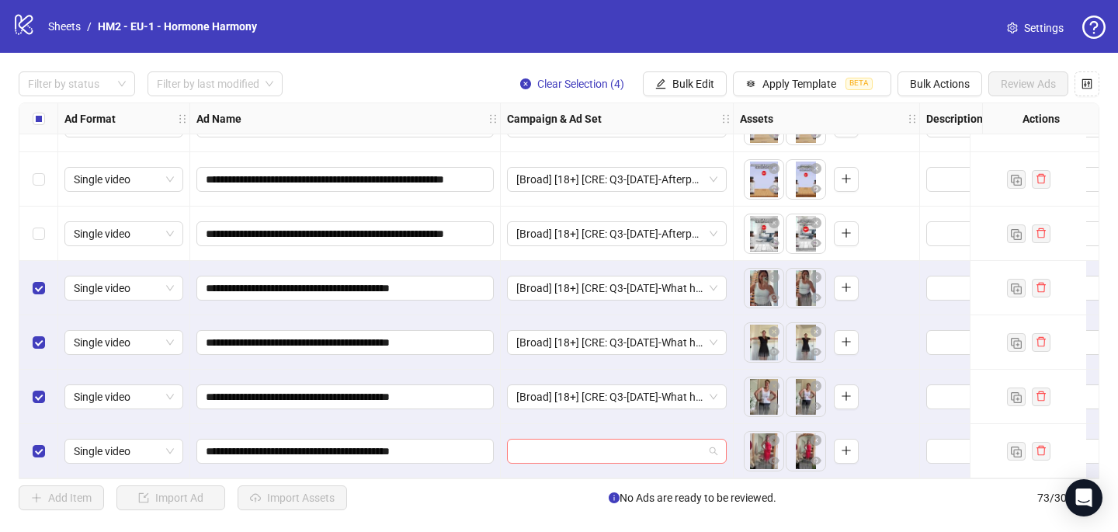
click at [520, 453] on input "search" at bounding box center [609, 450] width 187 height 23
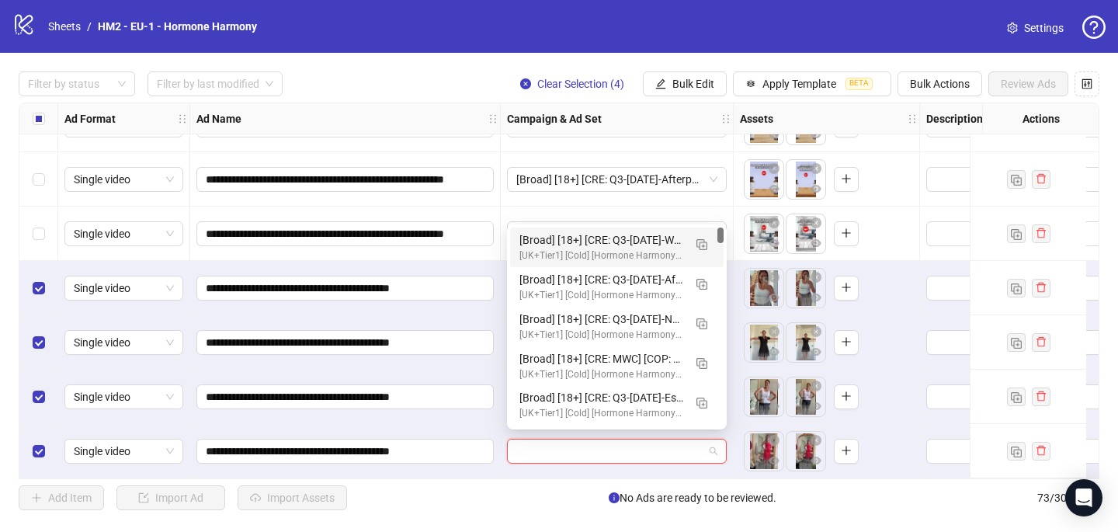
click at [571, 257] on div "[UK+Tier1] [Cold] [Hormone Harmony Plus] [CBO] [Creative Testing 2025] [[DATE]]" at bounding box center [601, 255] width 164 height 15
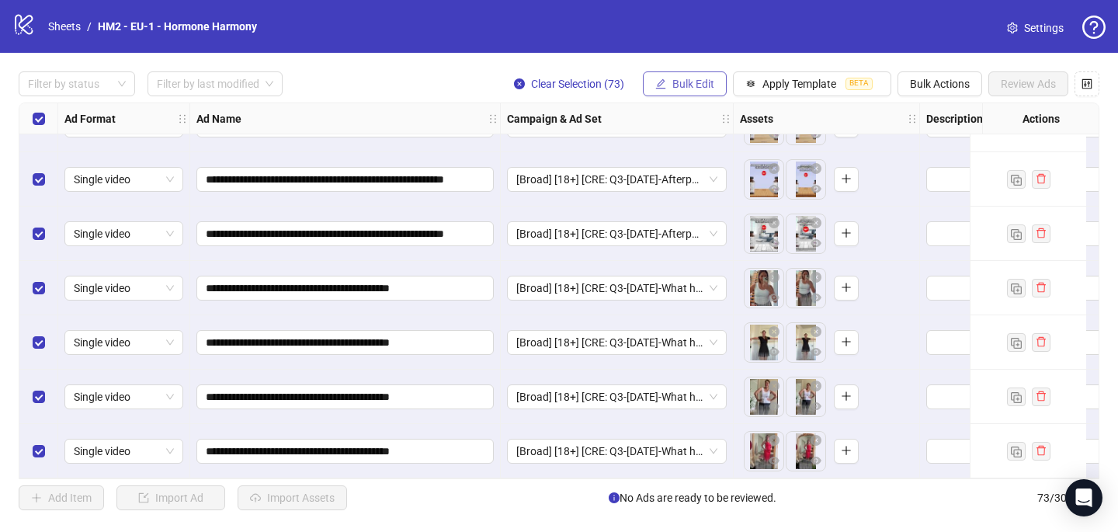
click at [701, 85] on span "Bulk Edit" at bounding box center [693, 84] width 42 height 12
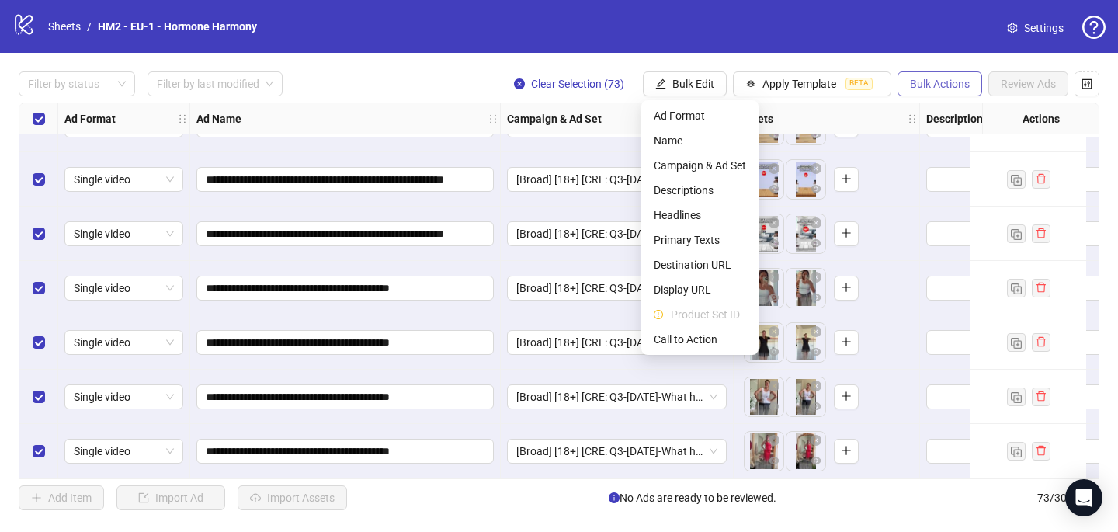
click at [942, 86] on span "Bulk Actions" at bounding box center [940, 84] width 60 height 12
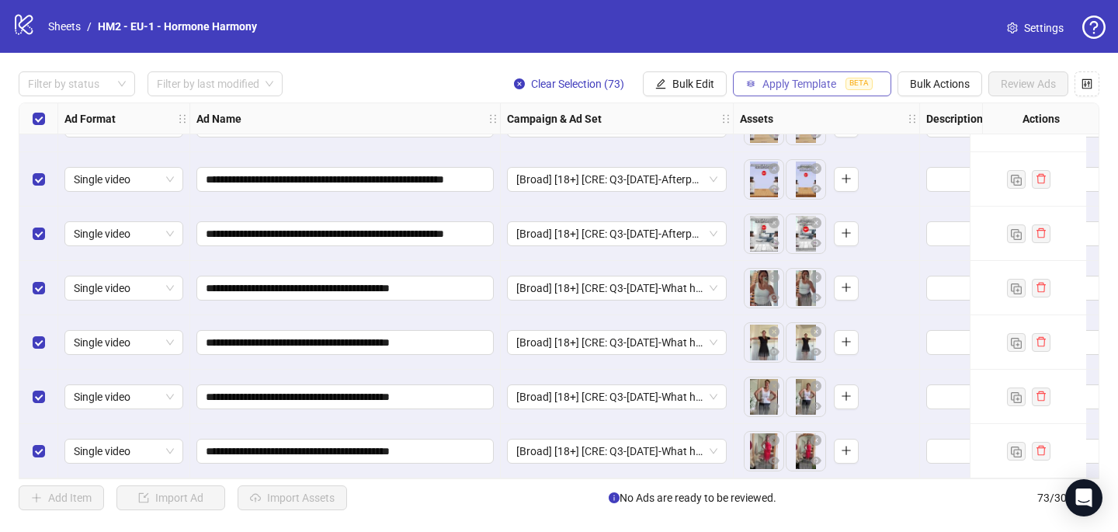
click at [812, 82] on span "Apply Template" at bounding box center [799, 84] width 74 height 12
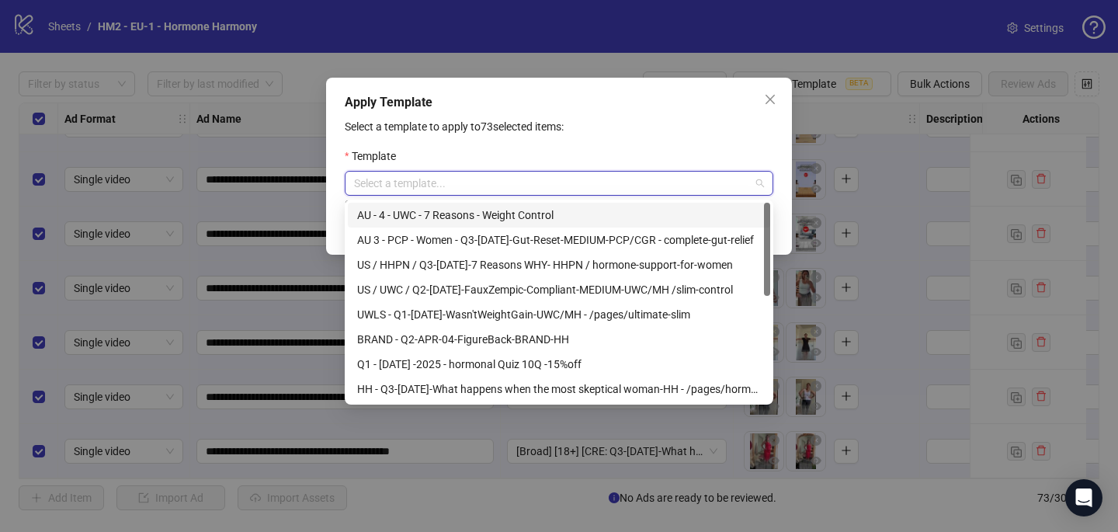
click at [602, 182] on input "search" at bounding box center [552, 183] width 396 height 23
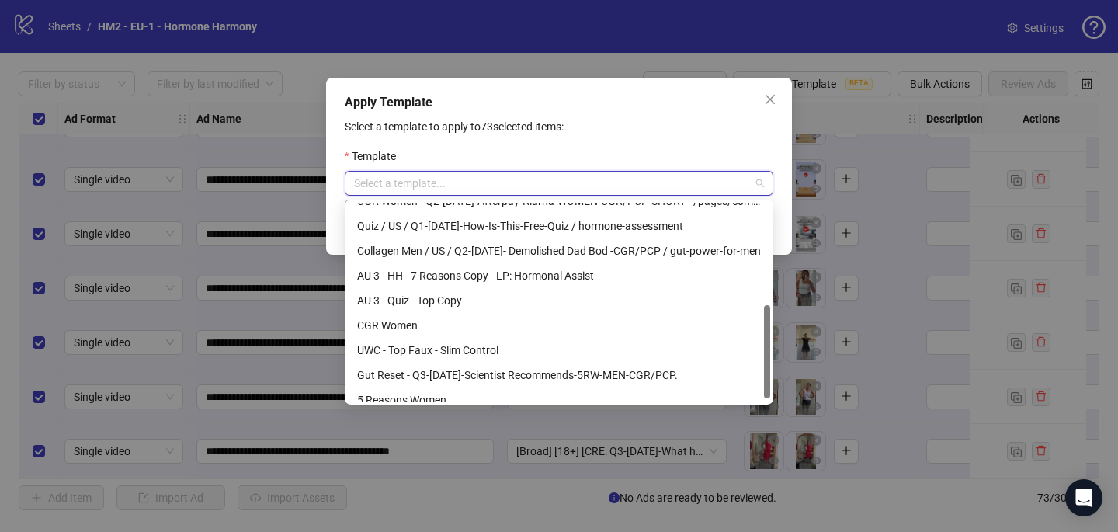
scroll to position [224, 0]
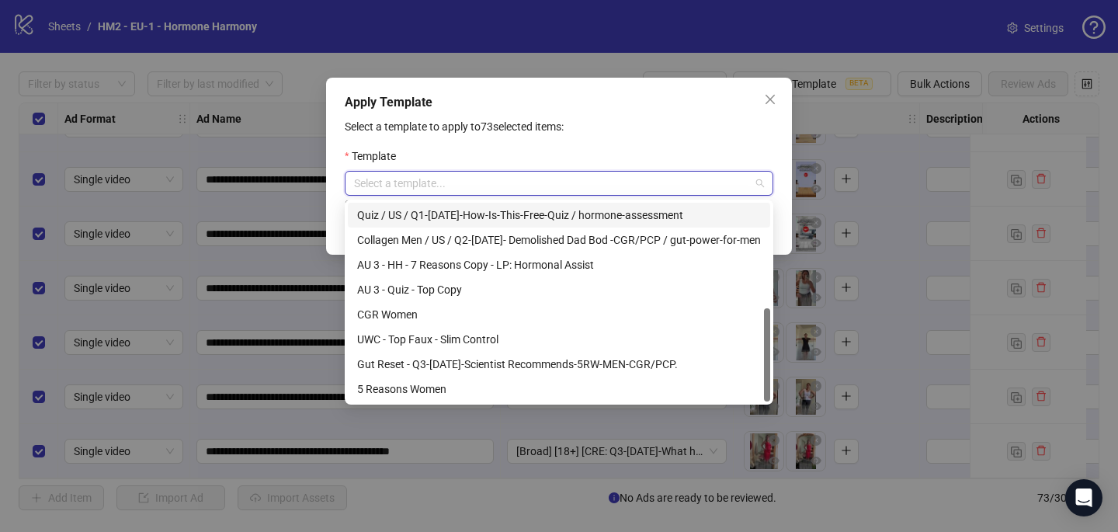
click at [768, 100] on icon "close" at bounding box center [769, 99] width 9 height 9
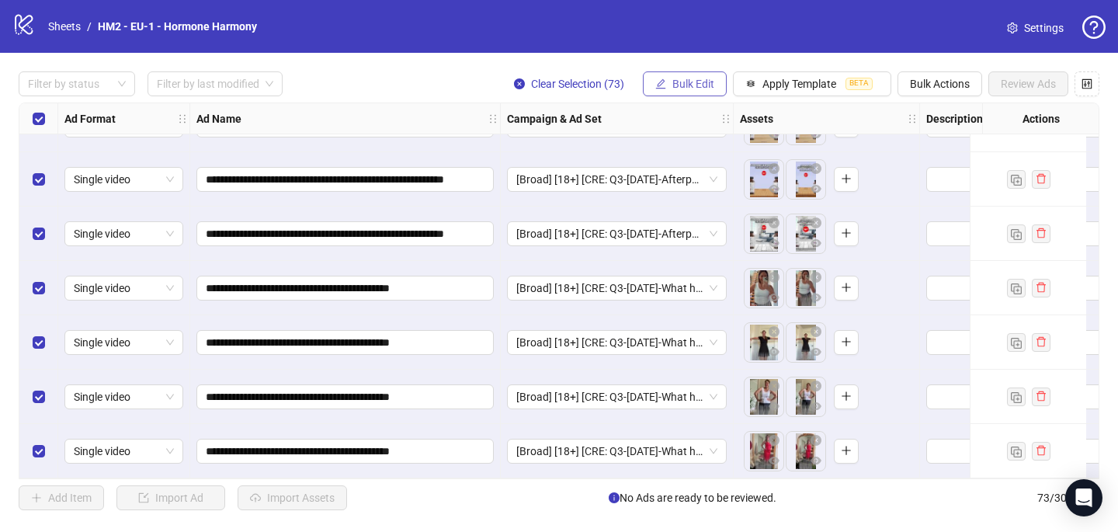
click at [699, 85] on span "Bulk Edit" at bounding box center [693, 84] width 42 height 12
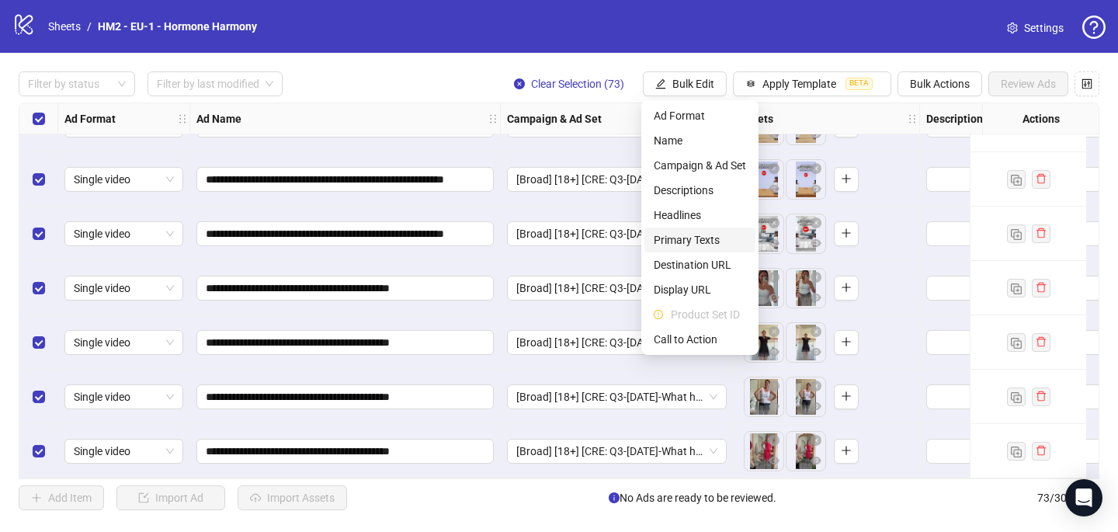
click at [676, 233] on span "Primary Texts" at bounding box center [700, 239] width 92 height 17
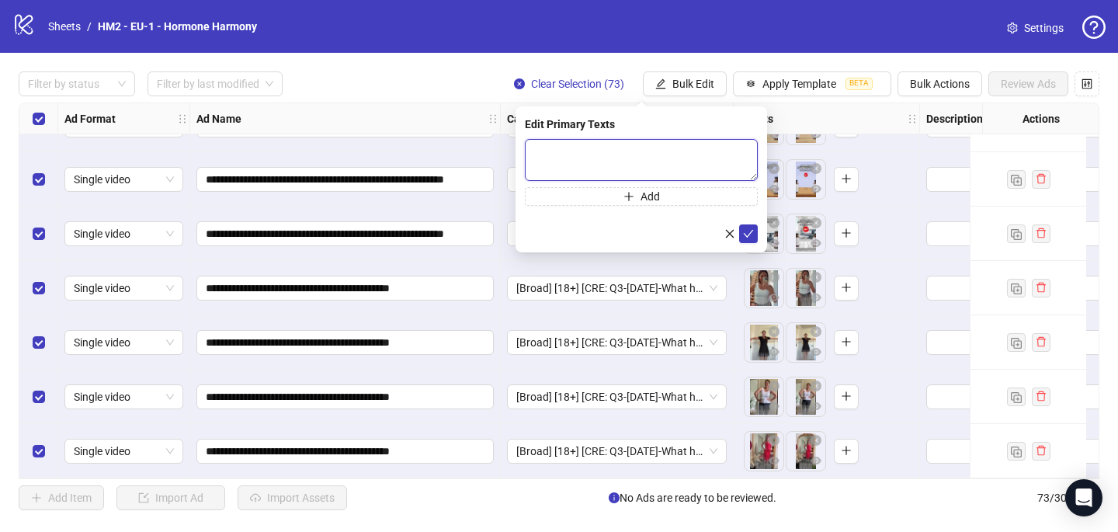
click at [536, 150] on textarea at bounding box center [641, 160] width 233 height 42
paste textarea "**********"
drag, startPoint x: 665, startPoint y: 172, endPoint x: 533, endPoint y: 157, distance: 132.9
click at [533, 157] on textarea at bounding box center [641, 160] width 233 height 42
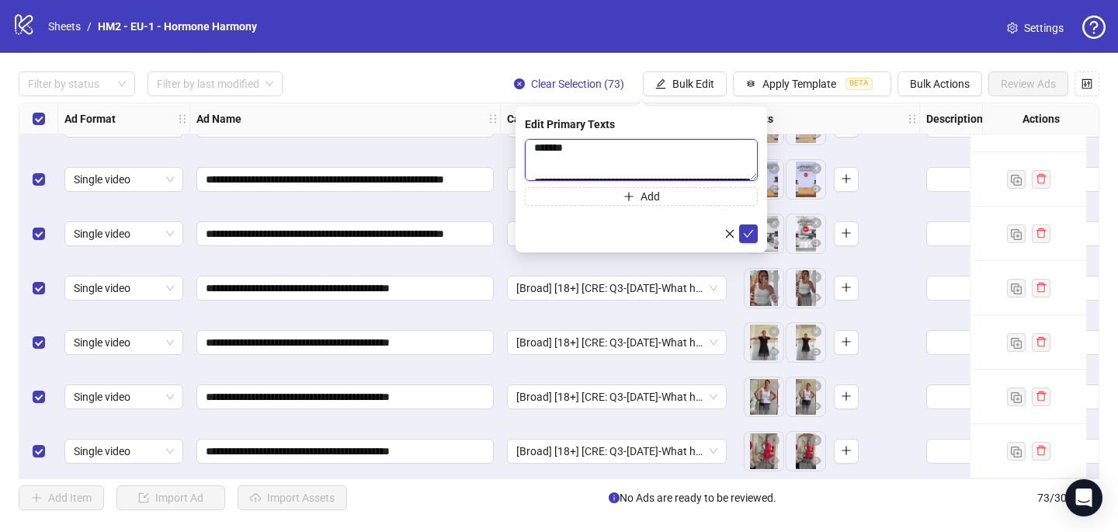
scroll to position [0, 0]
type textarea "**********"
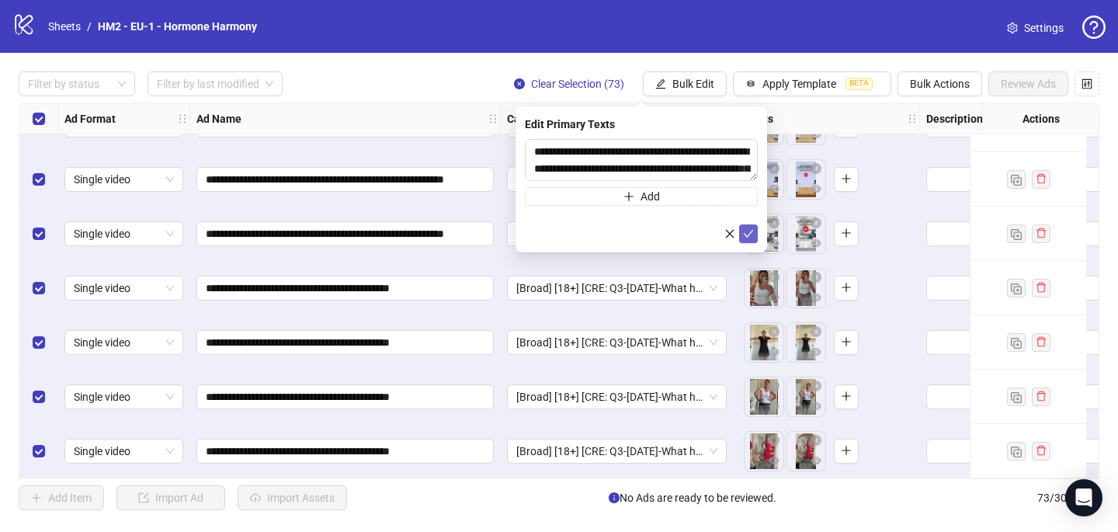
click at [750, 231] on icon "check" at bounding box center [748, 233] width 11 height 11
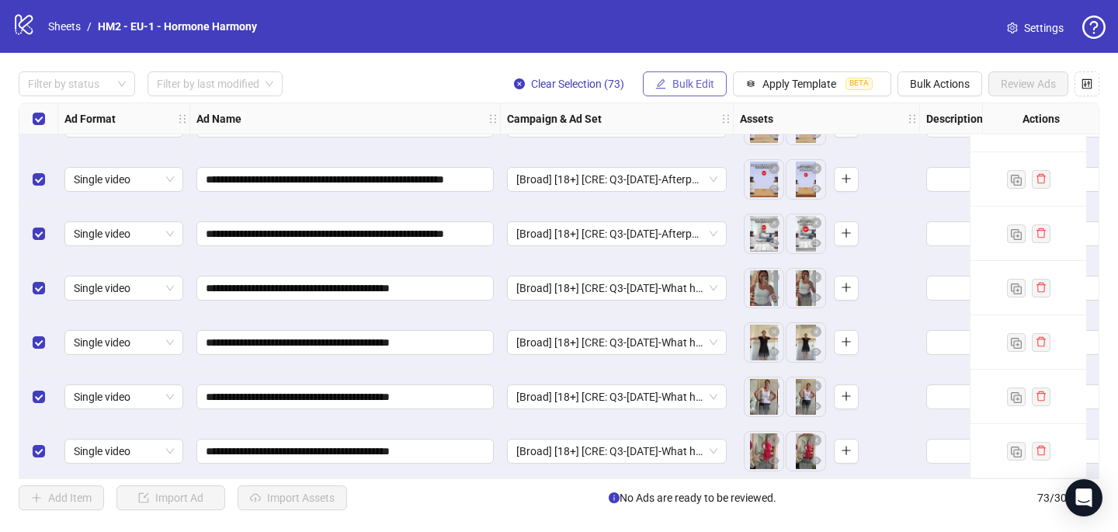
click at [691, 79] on span "Bulk Edit" at bounding box center [693, 84] width 42 height 12
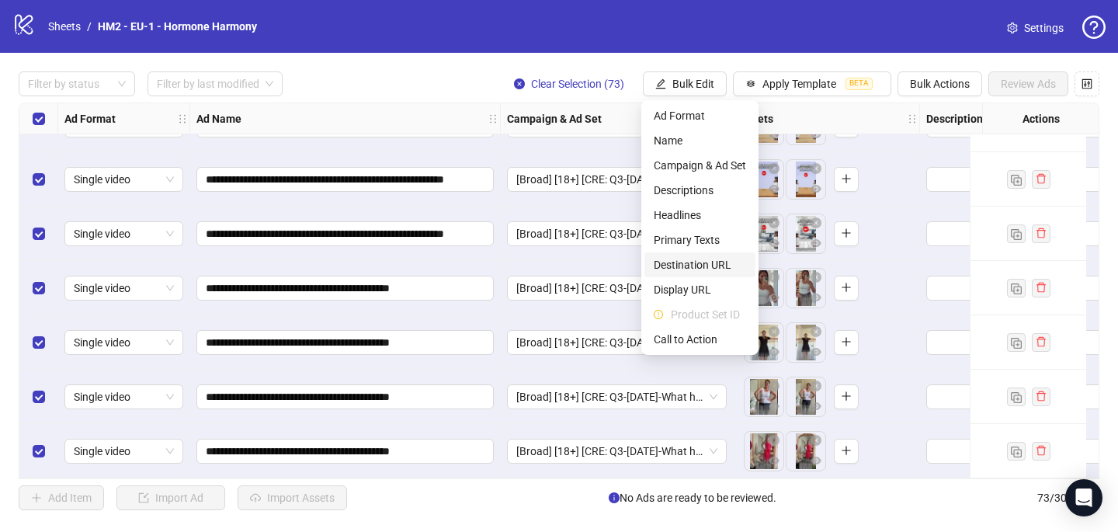
click at [695, 265] on span "Destination URL" at bounding box center [700, 264] width 92 height 17
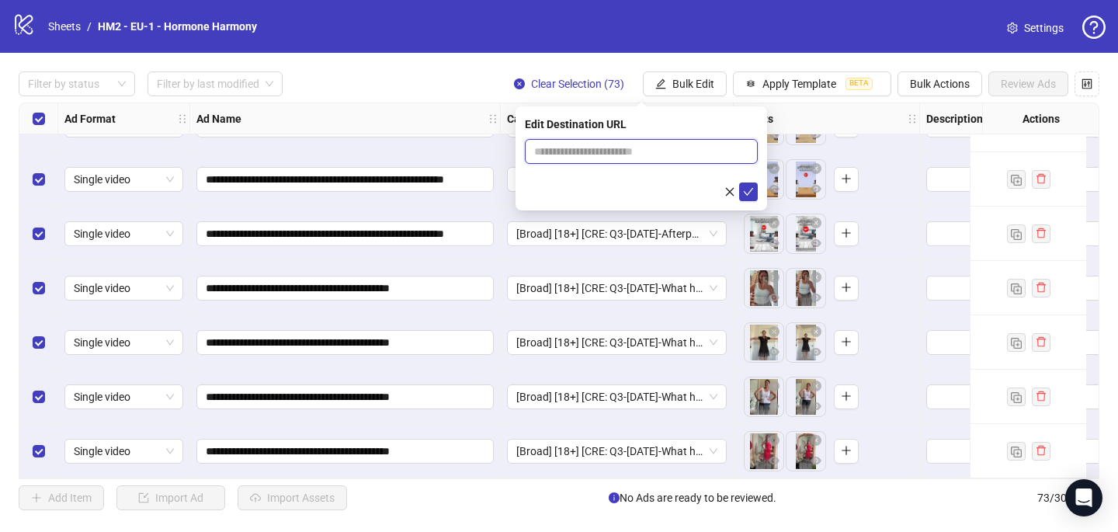
click at [563, 151] on input "text" at bounding box center [635, 151] width 202 height 17
paste input "**********"
type input "**********"
click at [748, 193] on icon "check" at bounding box center [748, 191] width 11 height 11
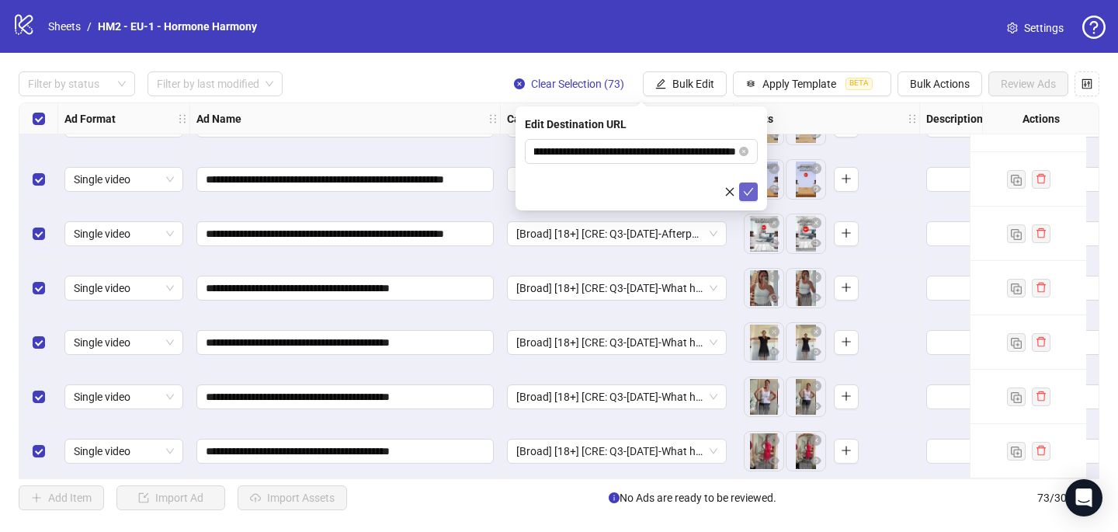
scroll to position [0, 0]
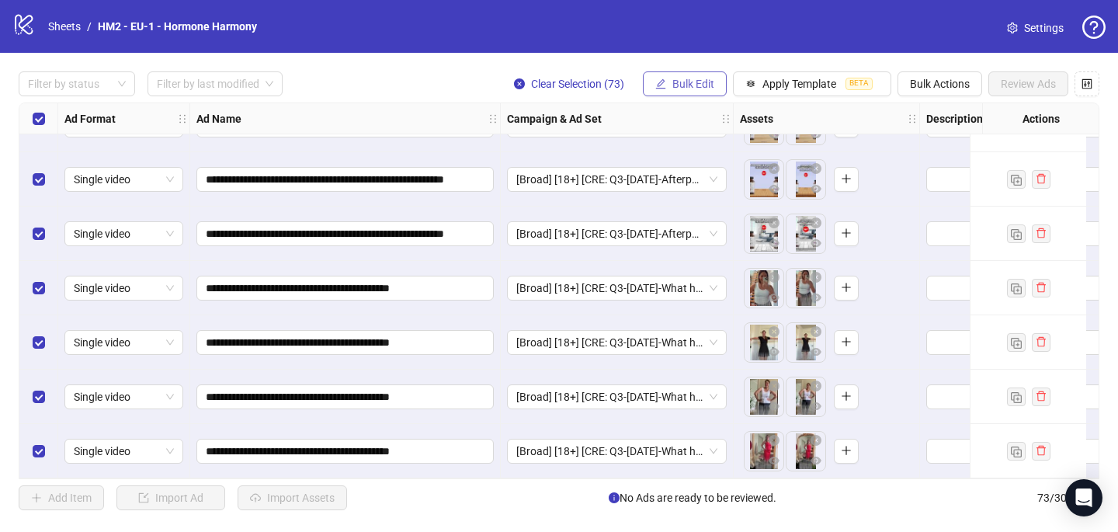
click at [691, 81] on span "Bulk Edit" at bounding box center [693, 84] width 42 height 12
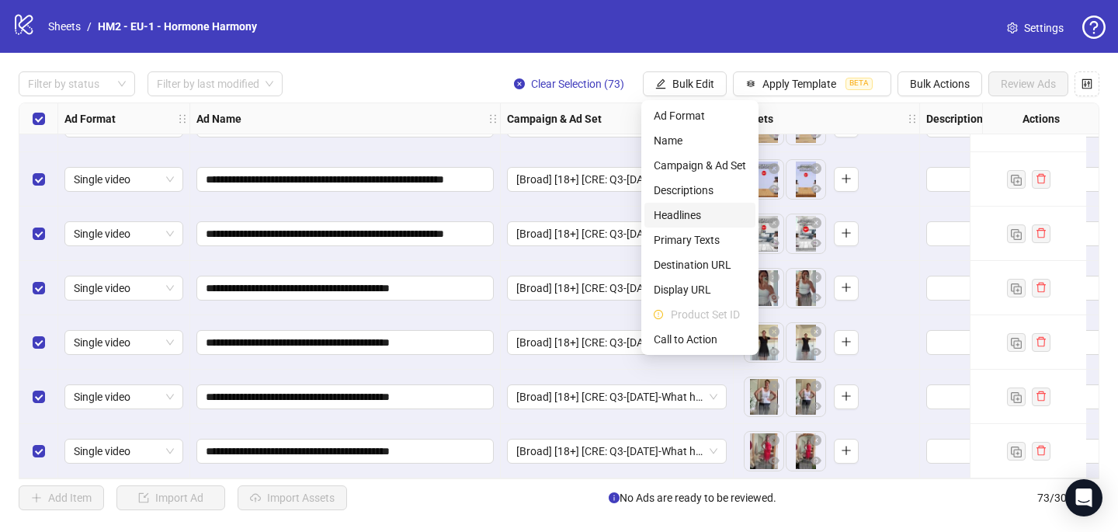
click at [687, 215] on span "Headlines" at bounding box center [700, 214] width 92 height 17
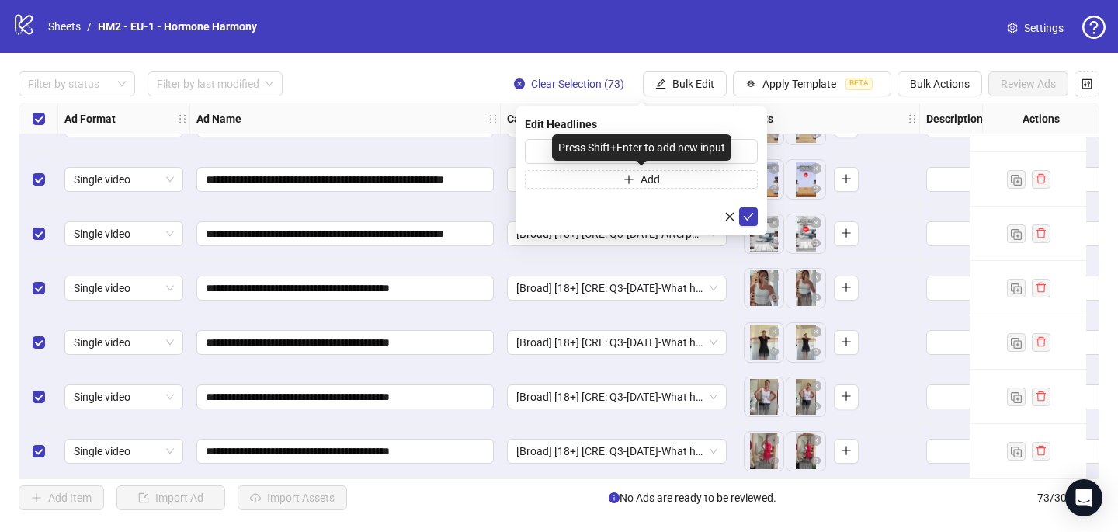
click at [563, 145] on div "Press Shift+Enter to add new input" at bounding box center [641, 147] width 179 height 26
click at [535, 147] on input "text" at bounding box center [641, 151] width 233 height 25
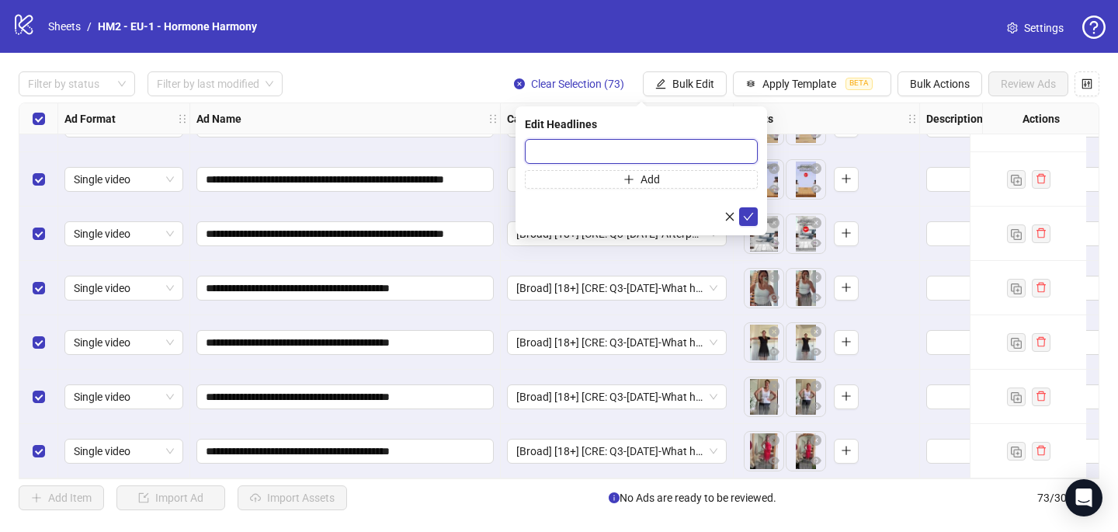
paste input "**********"
type input "**********"
click at [752, 219] on icon "check" at bounding box center [748, 216] width 11 height 11
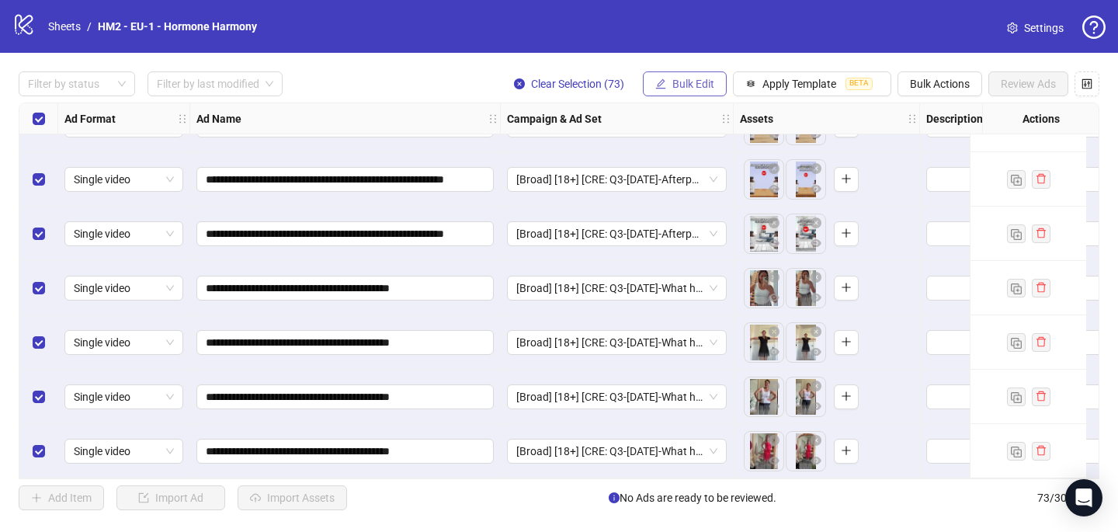
click at [702, 82] on span "Bulk Edit" at bounding box center [693, 84] width 42 height 12
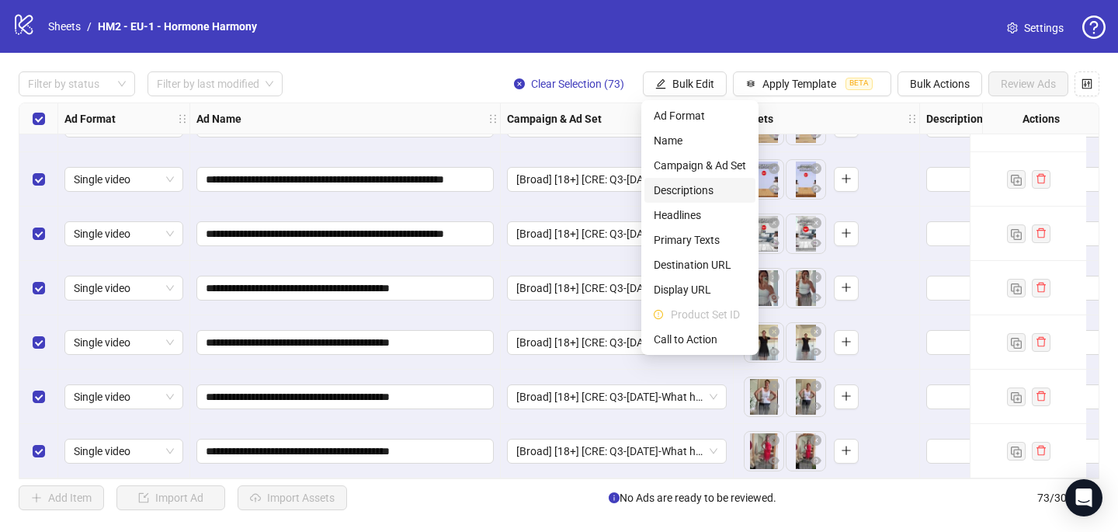
click at [695, 186] on span "Descriptions" at bounding box center [700, 190] width 92 height 17
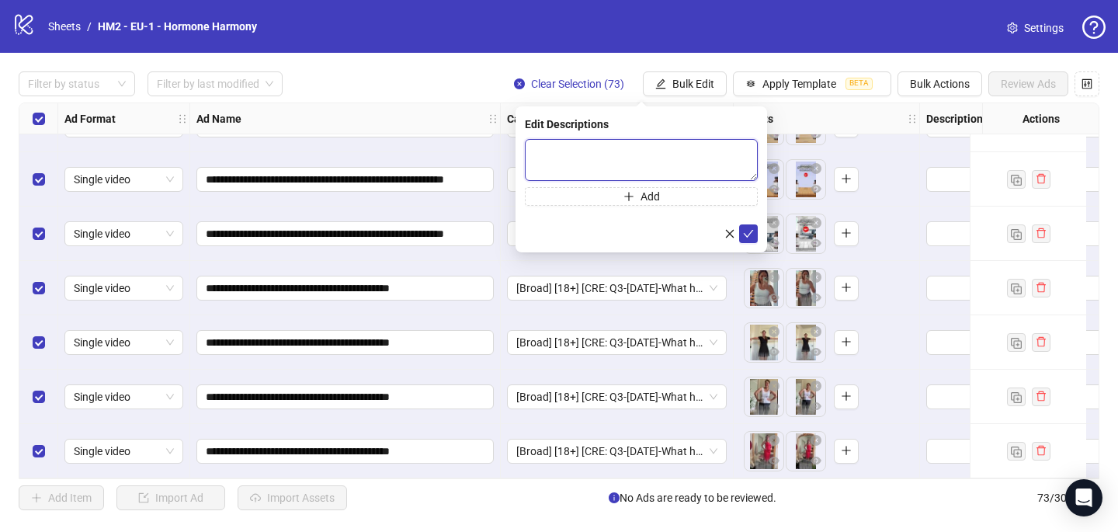
click at [653, 146] on textarea at bounding box center [641, 160] width 233 height 42
click at [748, 230] on icon "check" at bounding box center [748, 233] width 11 height 11
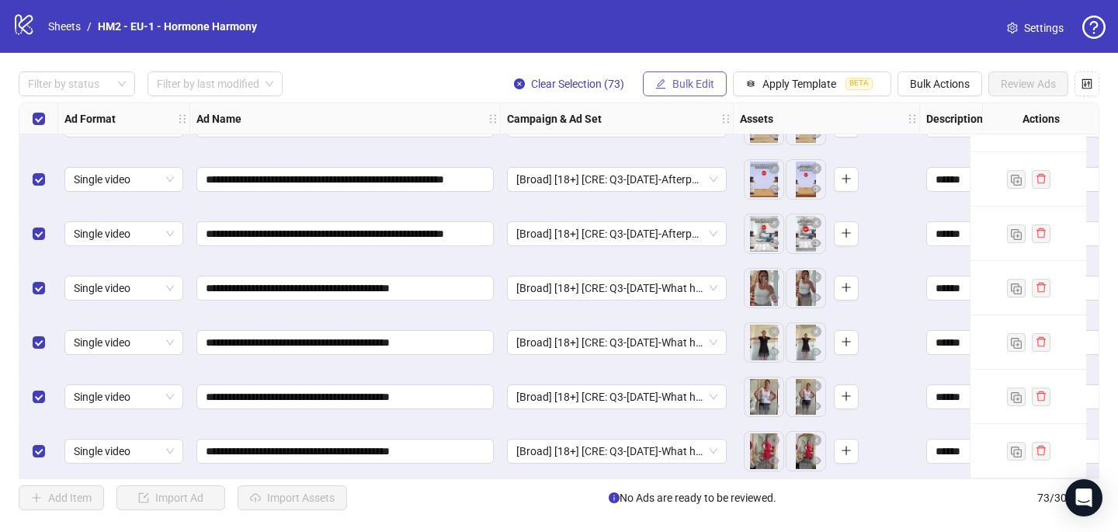
click at [696, 96] on button "Bulk Edit" at bounding box center [685, 83] width 84 height 25
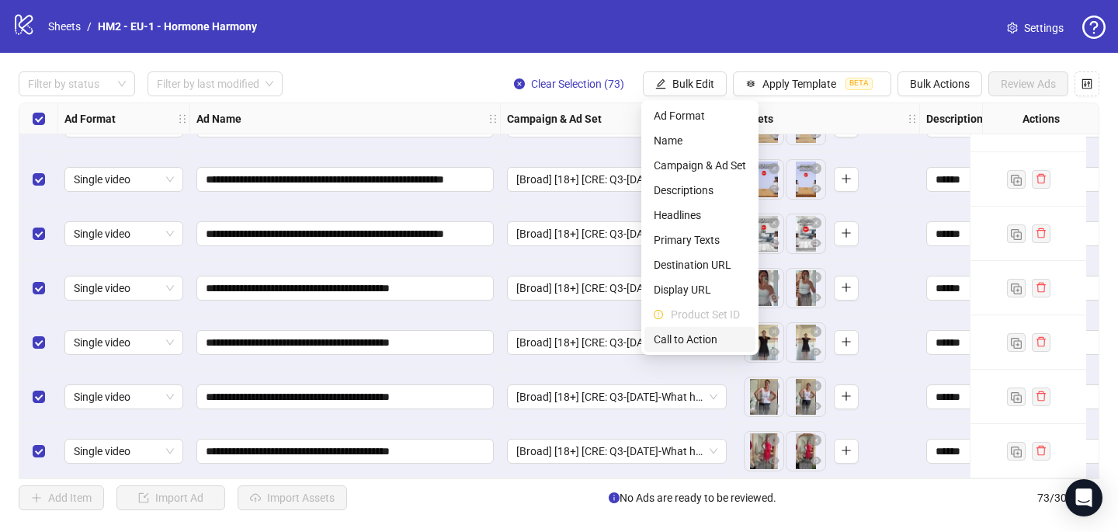
click at [689, 346] on span "Call to Action" at bounding box center [700, 339] width 92 height 17
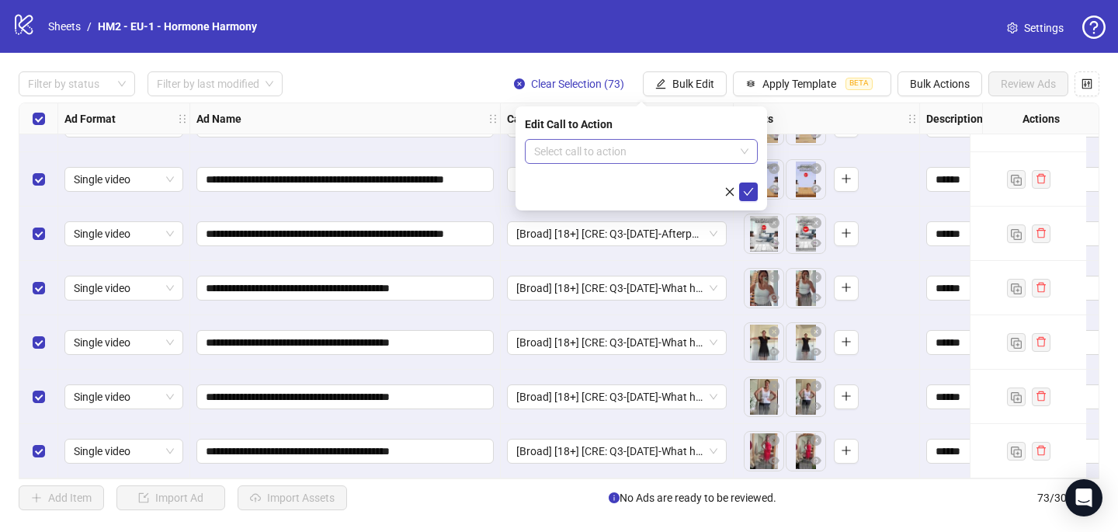
click at [624, 148] on input "search" at bounding box center [634, 151] width 200 height 23
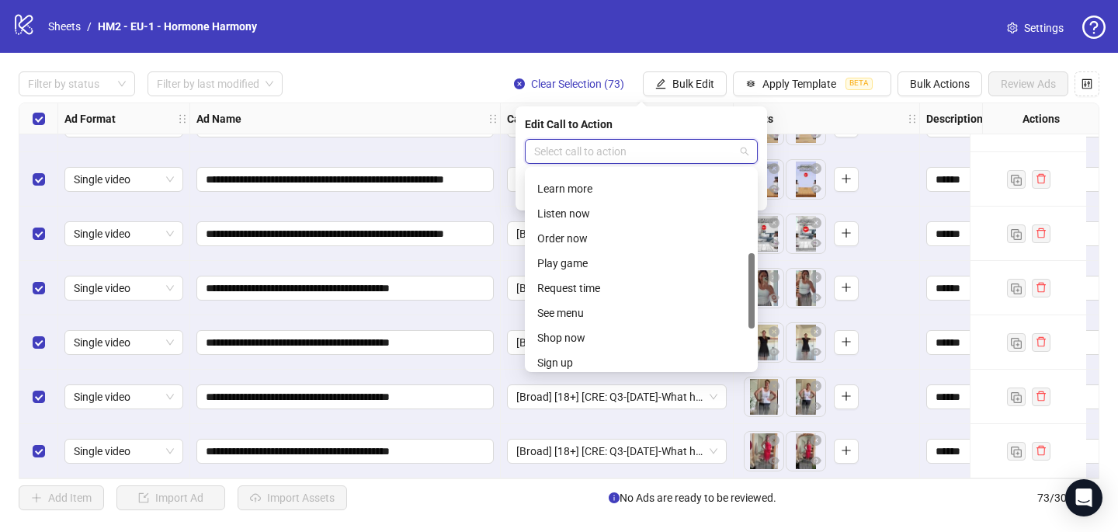
scroll to position [218, 0]
click at [631, 335] on div "Shop now" at bounding box center [641, 336] width 208 height 17
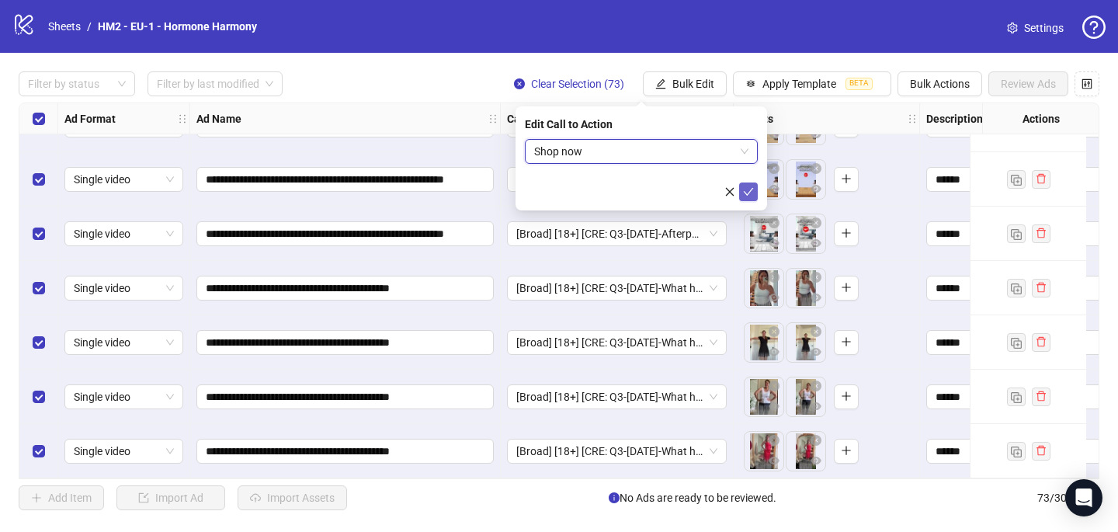
click at [750, 189] on icon "check" at bounding box center [748, 191] width 11 height 11
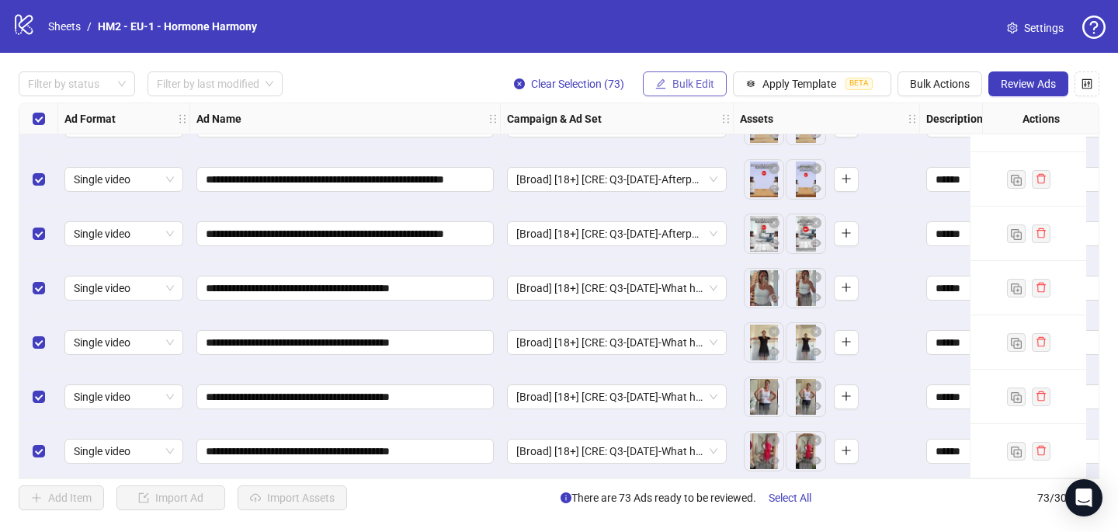
click at [685, 83] on span "Bulk Edit" at bounding box center [693, 84] width 42 height 12
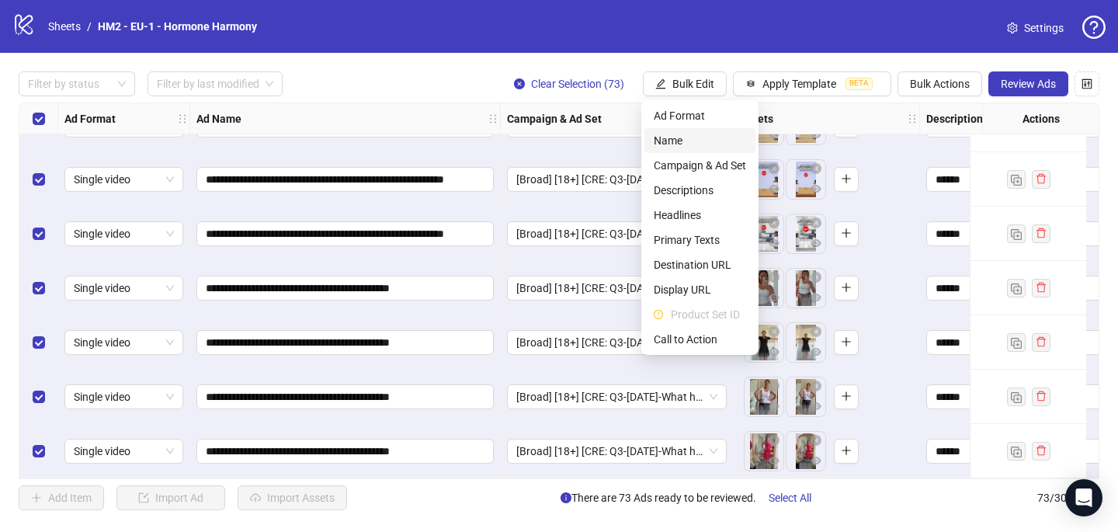
click at [697, 134] on span "Name" at bounding box center [700, 140] width 92 height 17
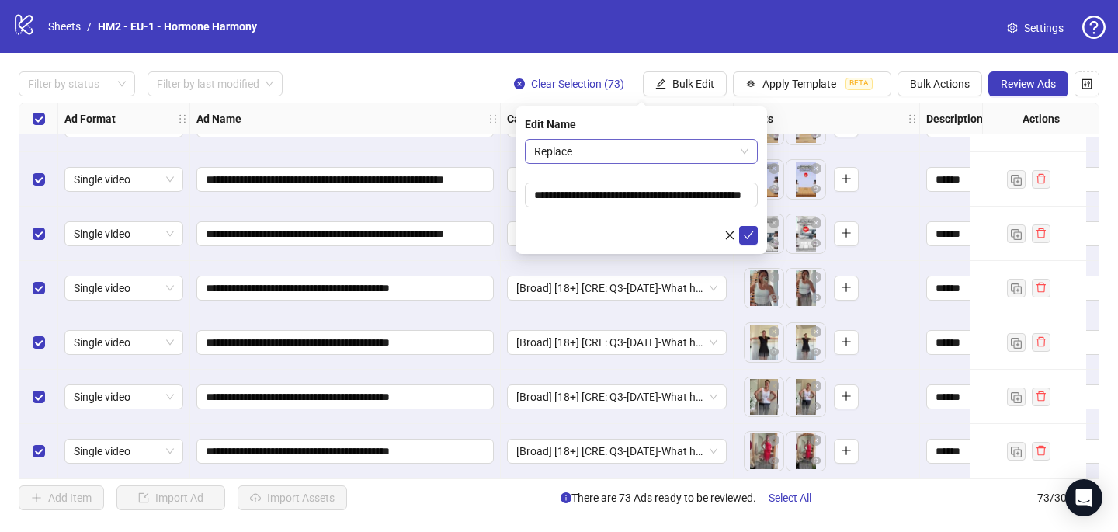
click at [698, 152] on span "Replace" at bounding box center [641, 151] width 214 height 23
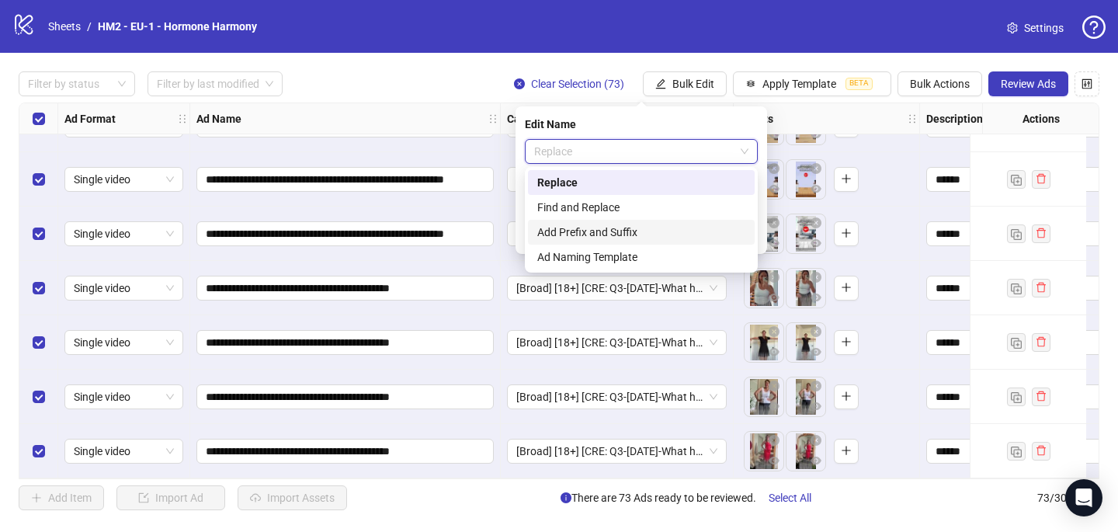
click at [685, 231] on div "Add Prefix and Suffix" at bounding box center [641, 232] width 208 height 17
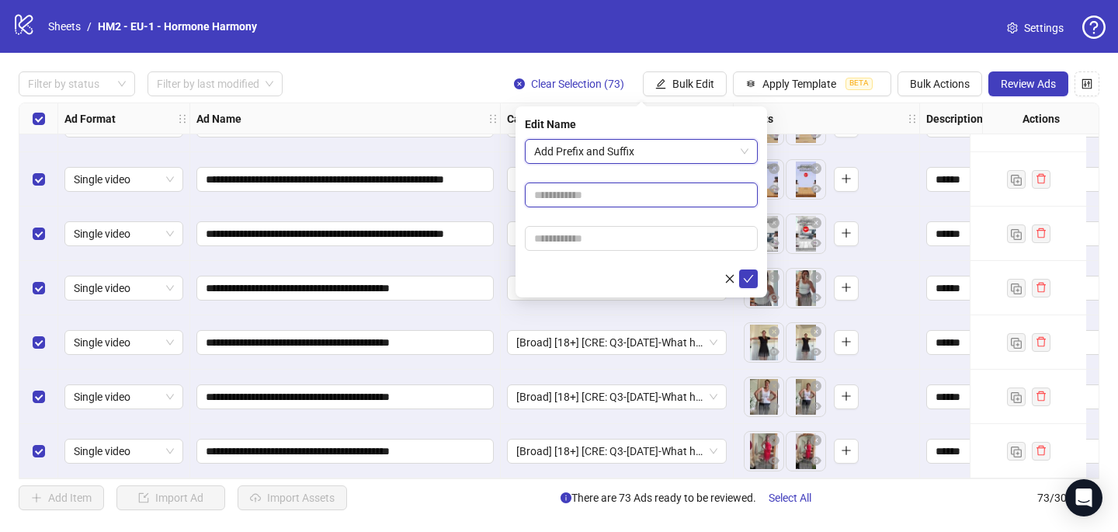
click at [654, 186] on input "text" at bounding box center [641, 194] width 233 height 25
paste input "**********"
type input "**********"
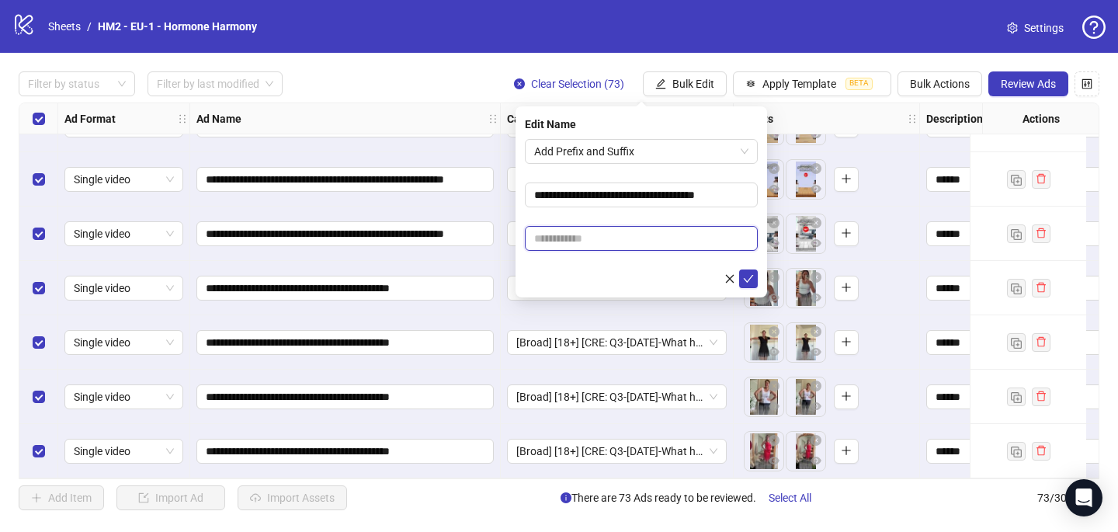
click at [688, 241] on input "text" at bounding box center [641, 238] width 233 height 25
paste input "**********"
type input "**********"
click at [747, 277] on icon "check" at bounding box center [748, 278] width 11 height 11
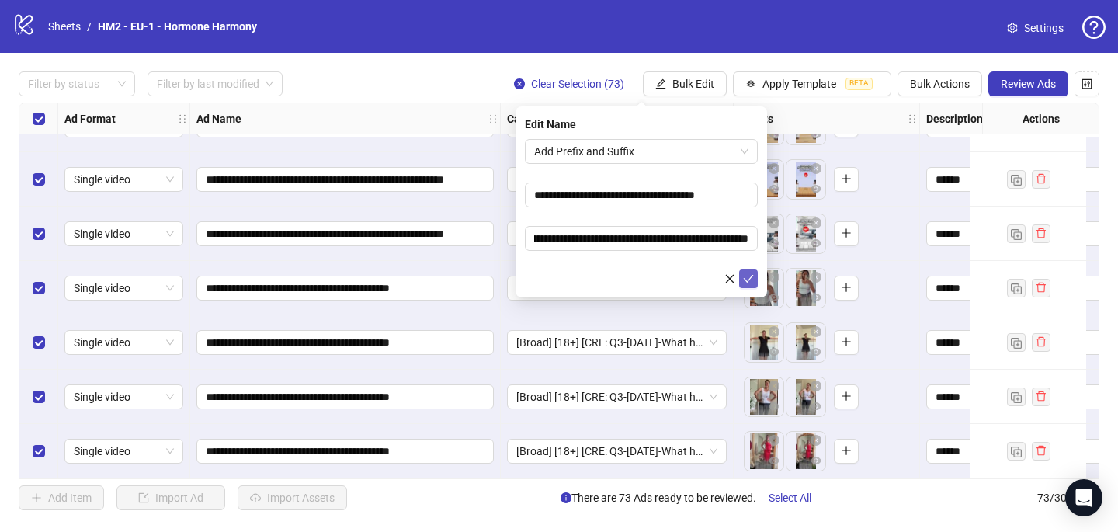
scroll to position [0, 0]
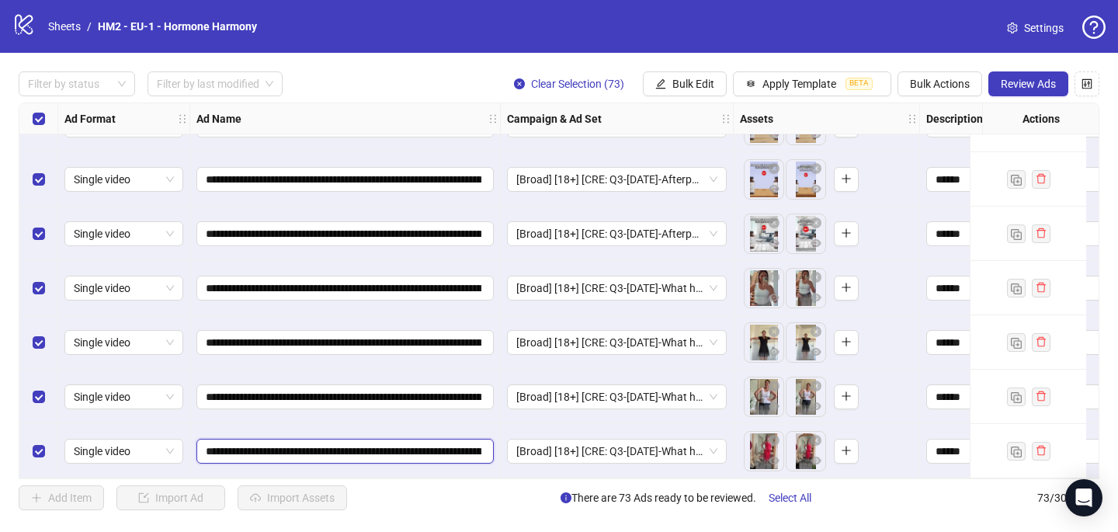
click at [308, 443] on input "**********" at bounding box center [344, 450] width 276 height 17
type input "**********"
click at [297, 442] on input "**********" at bounding box center [344, 450] width 276 height 17
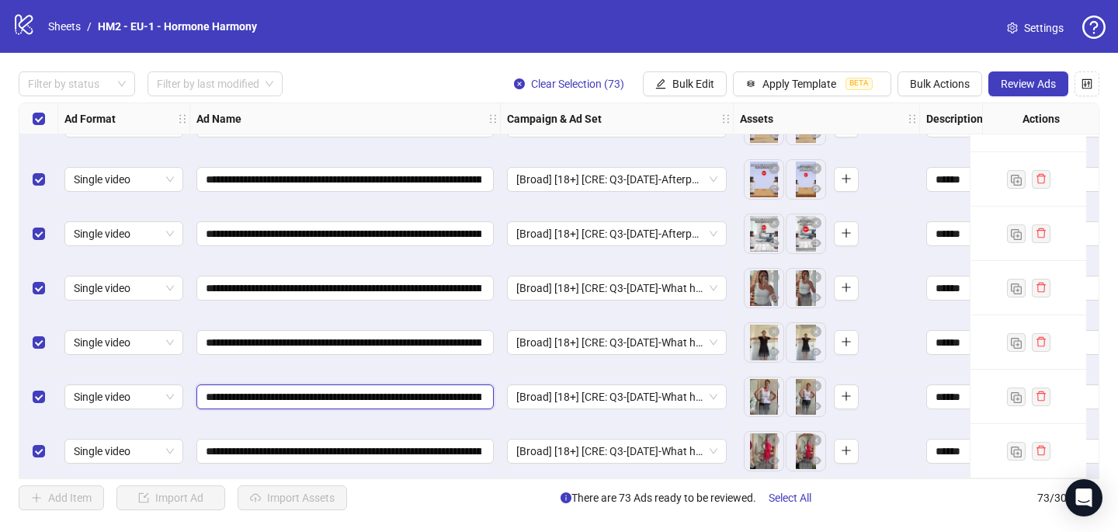
click at [308, 388] on input "**********" at bounding box center [344, 396] width 276 height 17
paste input "text"
type input "**********"
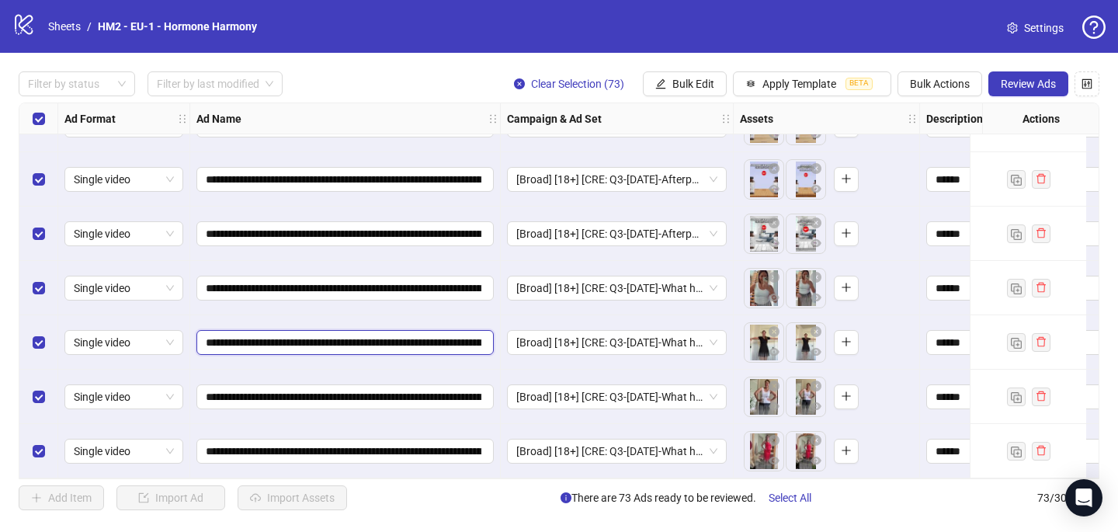
click at [300, 335] on input "**********" at bounding box center [344, 342] width 276 height 17
click at [301, 335] on input "**********" at bounding box center [344, 342] width 276 height 17
paste input "text"
type input "**********"
click at [307, 276] on span "**********" at bounding box center [344, 288] width 297 height 25
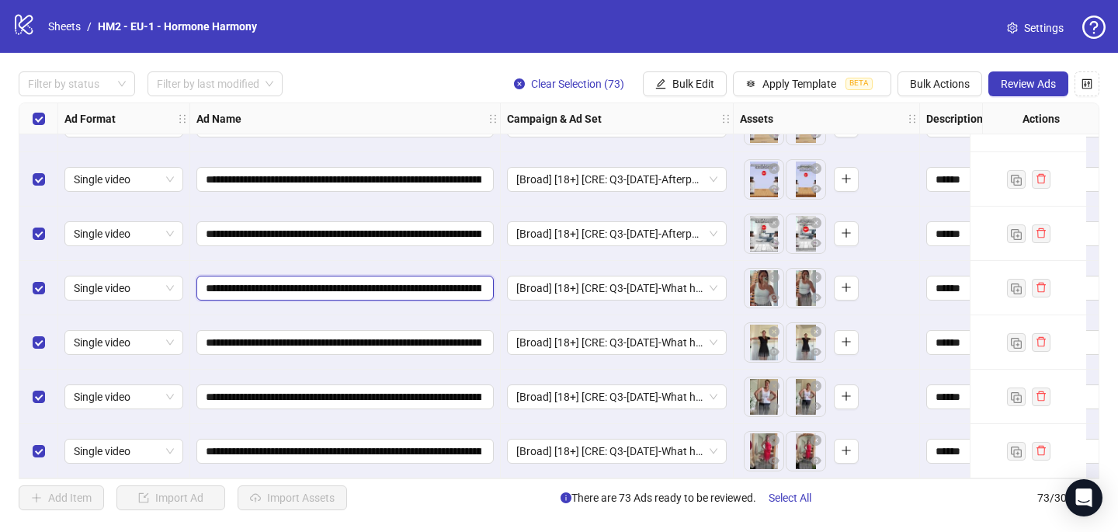
scroll to position [0, 628]
click at [308, 281] on input "**********" at bounding box center [344, 287] width 276 height 17
click at [298, 261] on div "**********" at bounding box center [345, 288] width 310 height 54
click at [300, 284] on input "**********" at bounding box center [344, 287] width 276 height 17
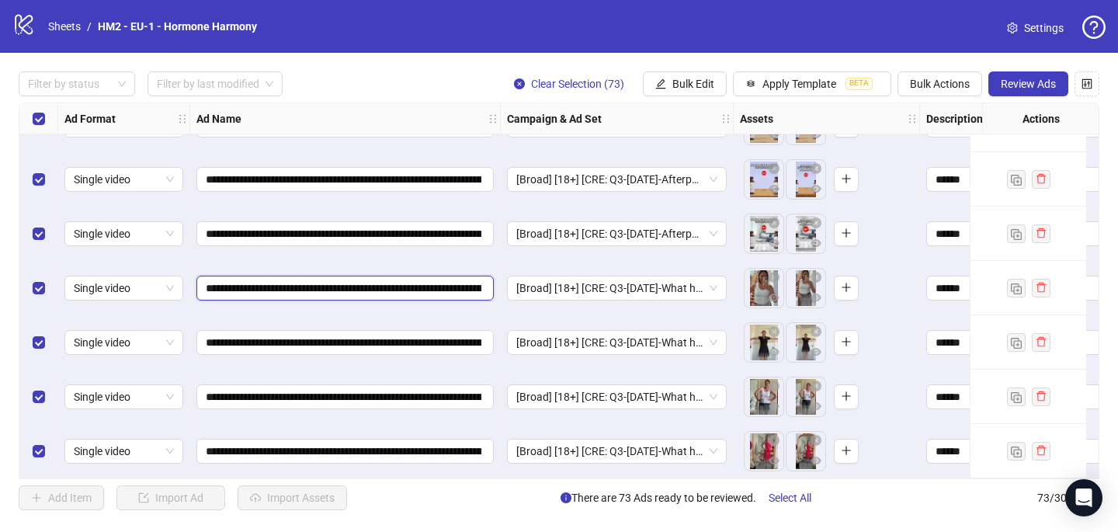
click at [300, 284] on input "**********" at bounding box center [344, 287] width 276 height 17
paste input "text"
type input "**********"
click at [303, 225] on input "**********" at bounding box center [344, 233] width 276 height 17
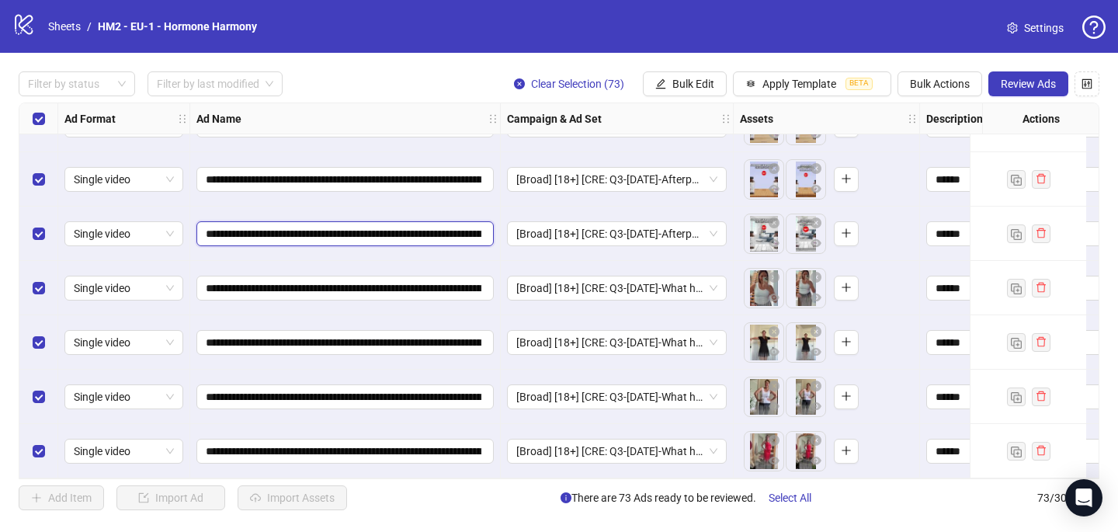
paste input "text"
type input "**********"
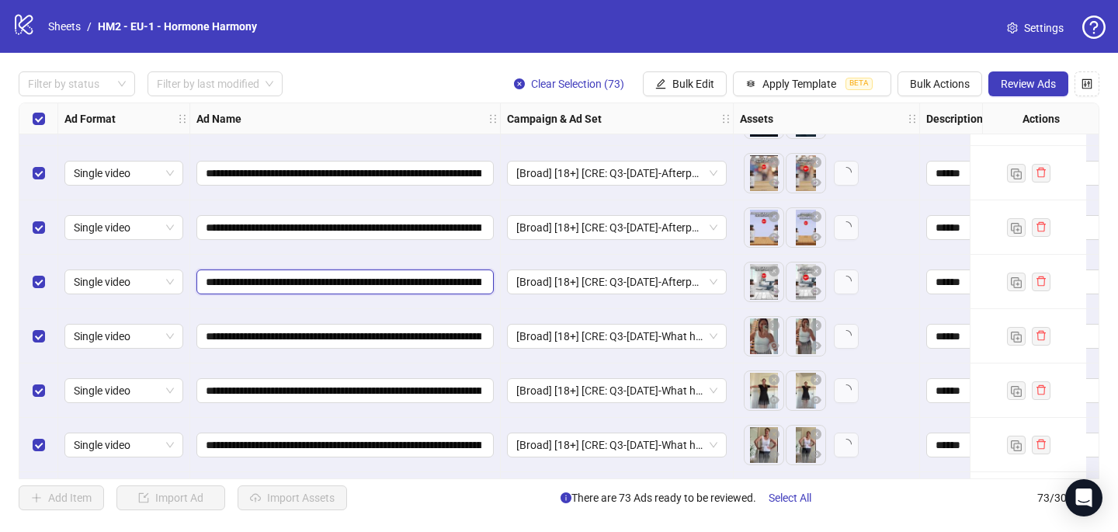
scroll to position [3574, 0]
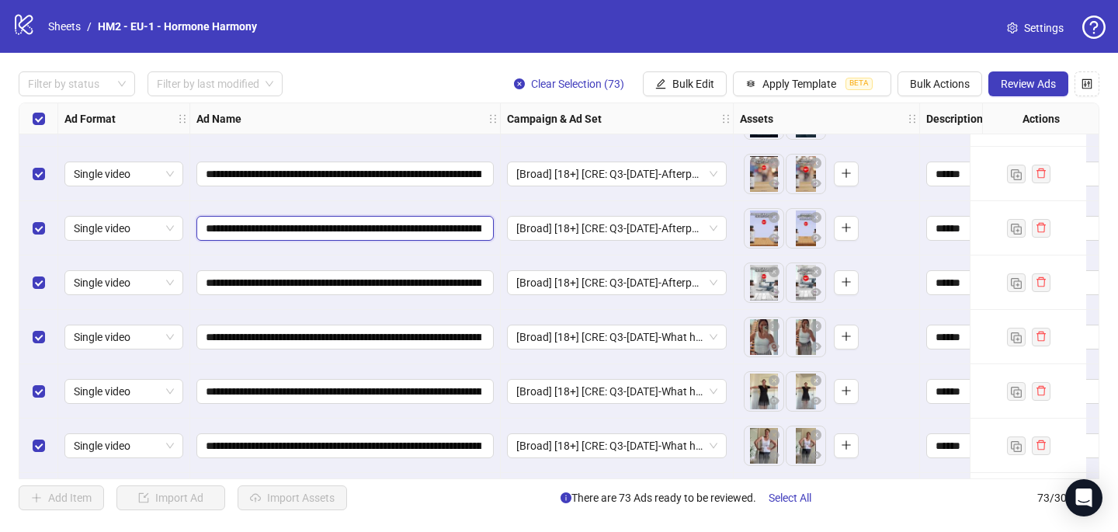
click at [306, 220] on input "**********" at bounding box center [344, 228] width 276 height 17
click at [307, 220] on input "**********" at bounding box center [344, 228] width 276 height 17
click at [307, 229] on input "**********" at bounding box center [344, 228] width 276 height 17
click at [308, 229] on input "**********" at bounding box center [344, 228] width 276 height 17
paste input "text"
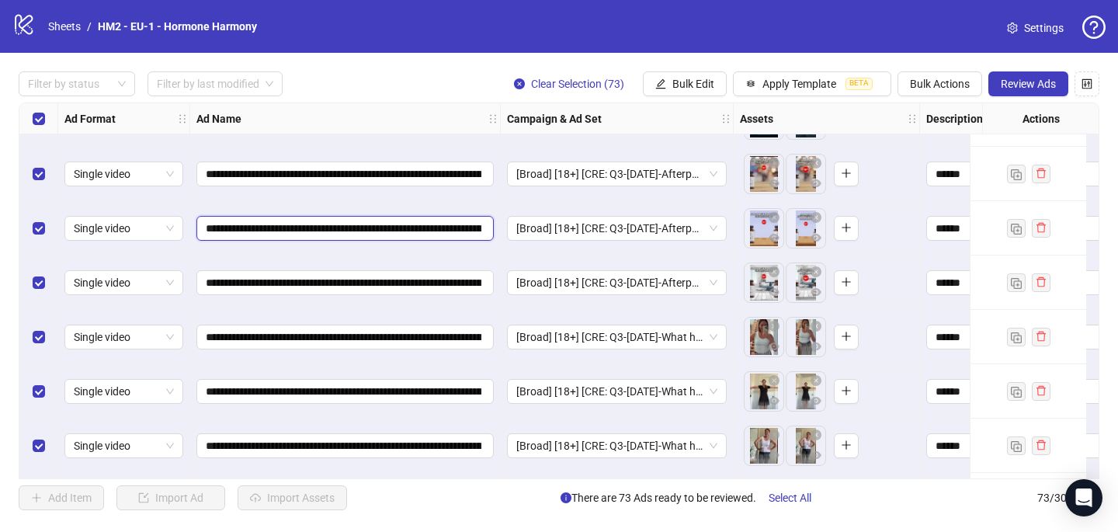
type input "**********"
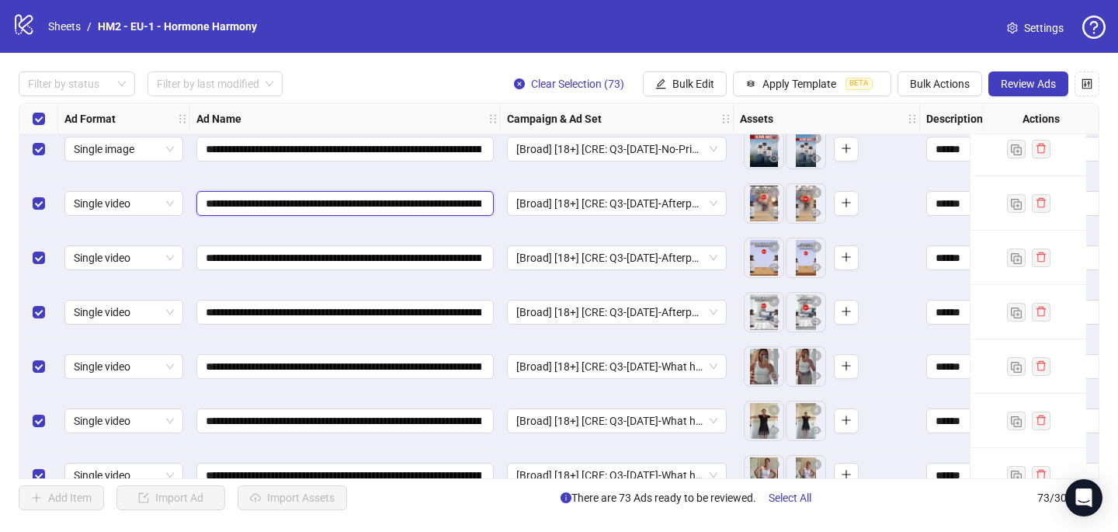
click at [303, 205] on input "**********" at bounding box center [344, 203] width 276 height 17
paste input "text"
type input "**********"
click at [460, 86] on div "Filter by status Filter by last modified Clear Selection (73) Bulk Edit Apply T…" at bounding box center [559, 83] width 1080 height 25
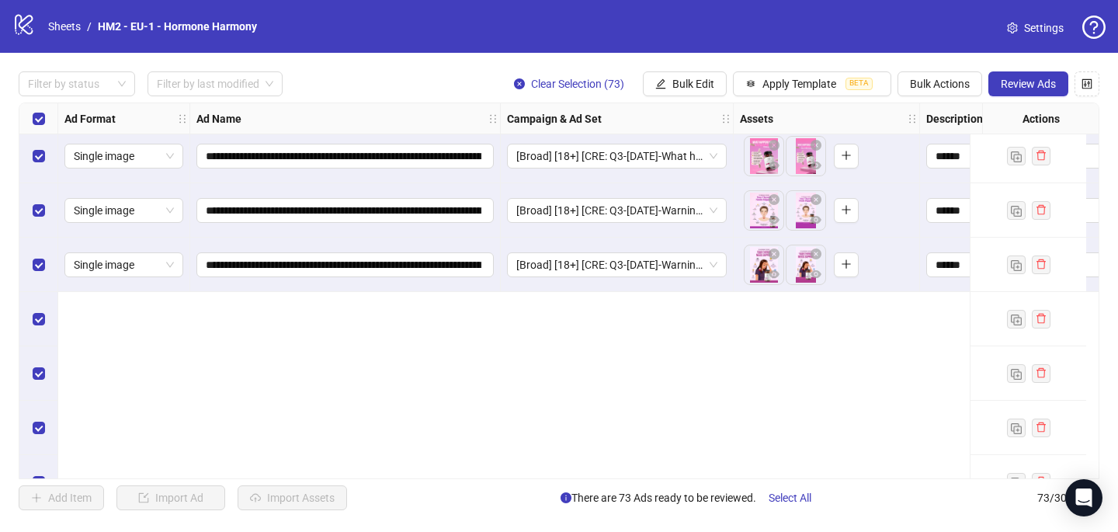
scroll to position [691, 0]
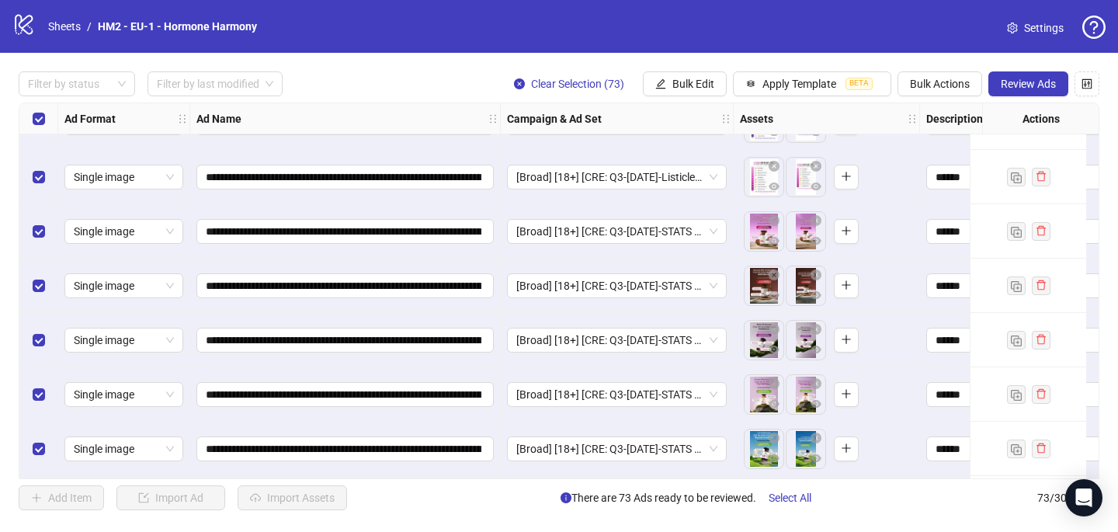
click at [1021, 96] on div "**********" at bounding box center [559, 291] width 1118 height 476
click at [1021, 88] on span "Review Ads" at bounding box center [1028, 84] width 55 height 12
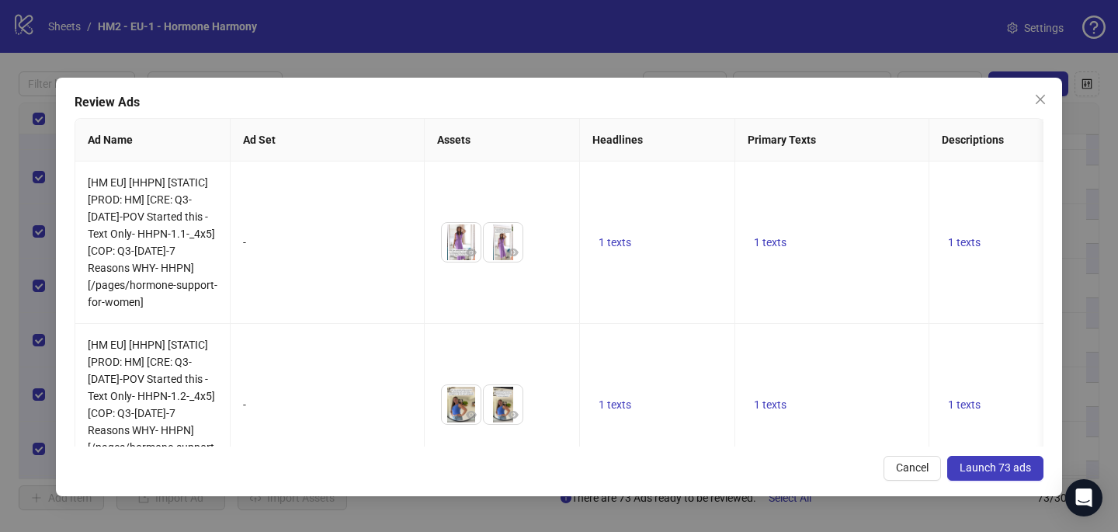
click at [990, 470] on span "Launch 73 ads" at bounding box center [994, 467] width 71 height 12
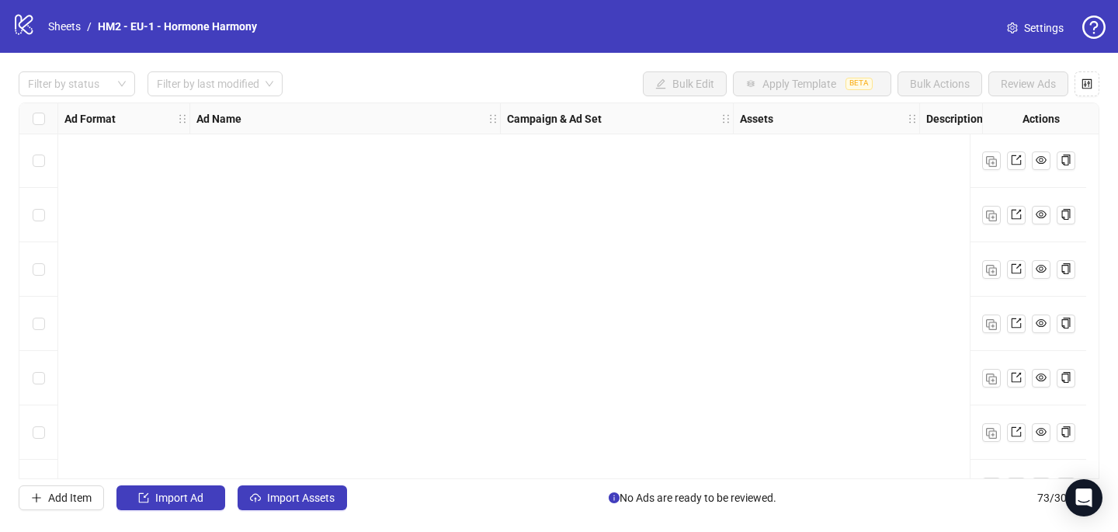
scroll to position [546, 0]
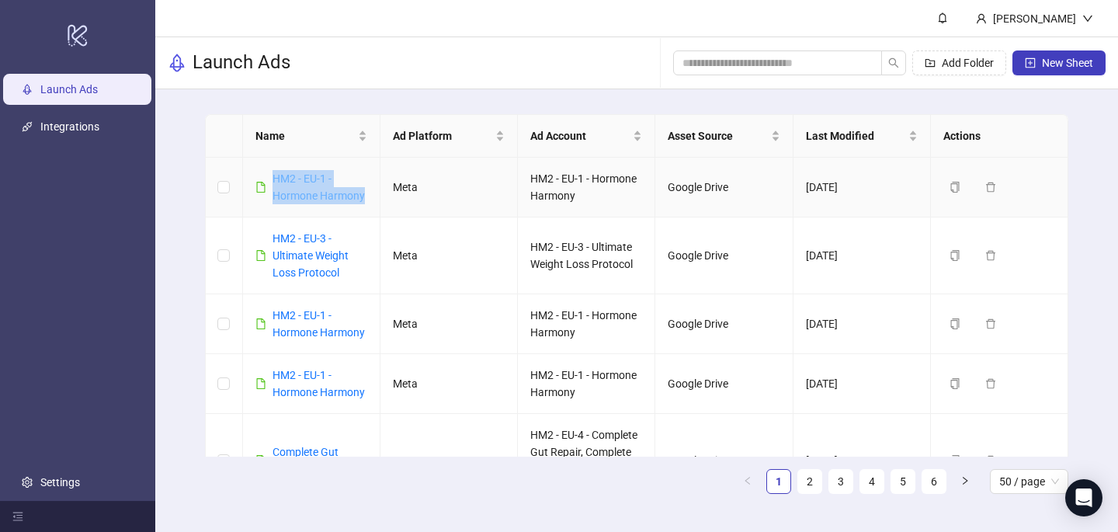
drag, startPoint x: 373, startPoint y: 193, endPoint x: 272, endPoint y: 177, distance: 102.2
click at [272, 177] on td "HM2 - EU-1 - Hormone Harmony" at bounding box center [311, 188] width 137 height 60
copy link "HM2 - EU-1 - Hormone Harmony"
click at [1070, 58] on span "New Sheet" at bounding box center [1067, 63] width 51 height 12
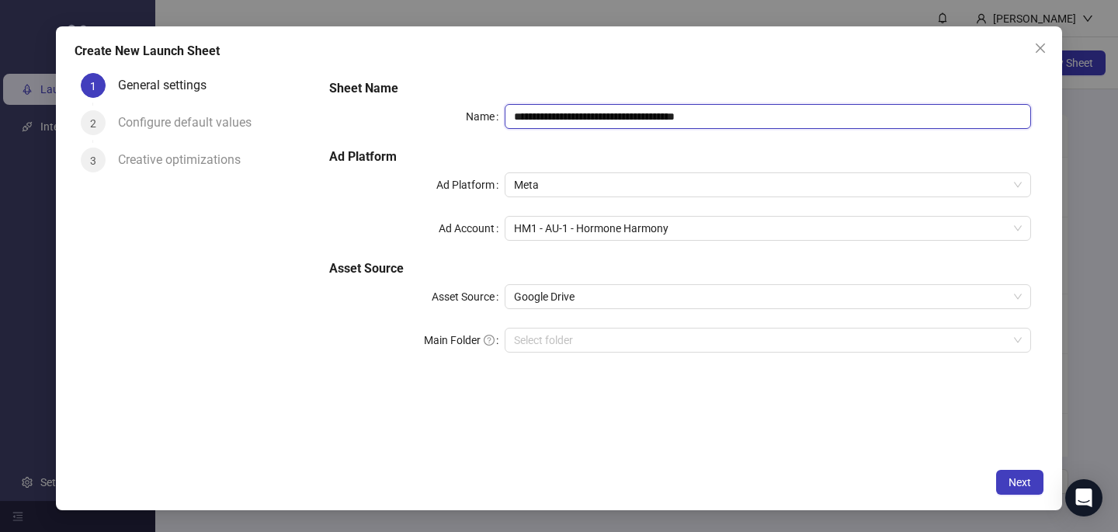
click at [564, 112] on input "**********" at bounding box center [768, 116] width 526 height 25
paste input "text"
type input "**********"
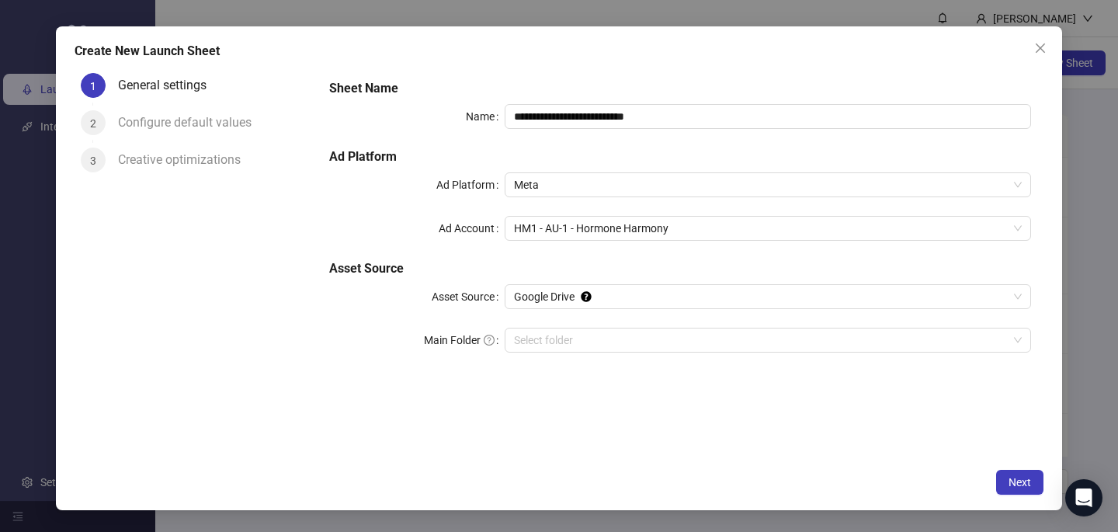
click at [558, 92] on h5 "Sheet Name" at bounding box center [680, 88] width 702 height 19
click at [551, 226] on span "HM1 - AU-1 - Hormone Harmony" at bounding box center [768, 228] width 508 height 23
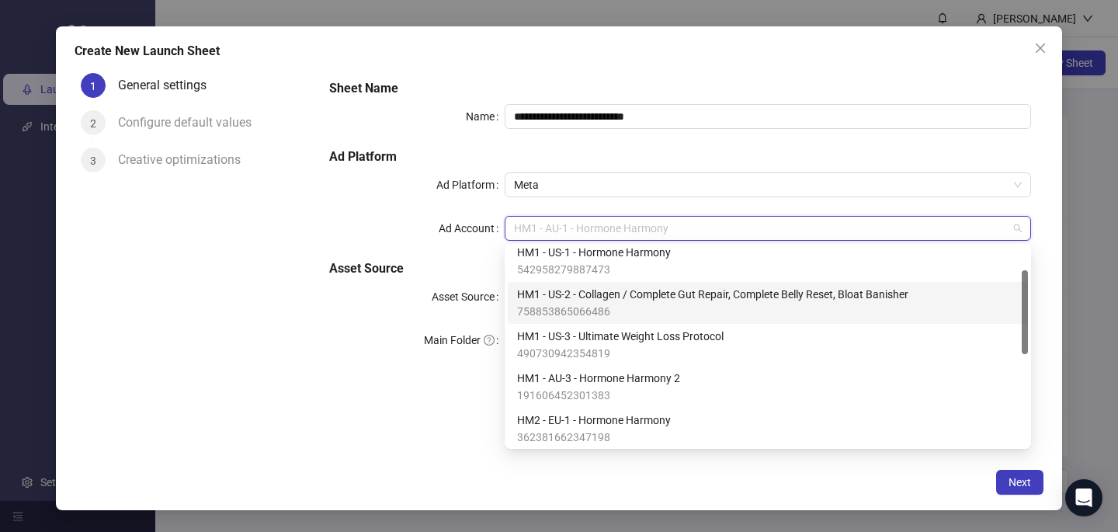
scroll to position [68, 0]
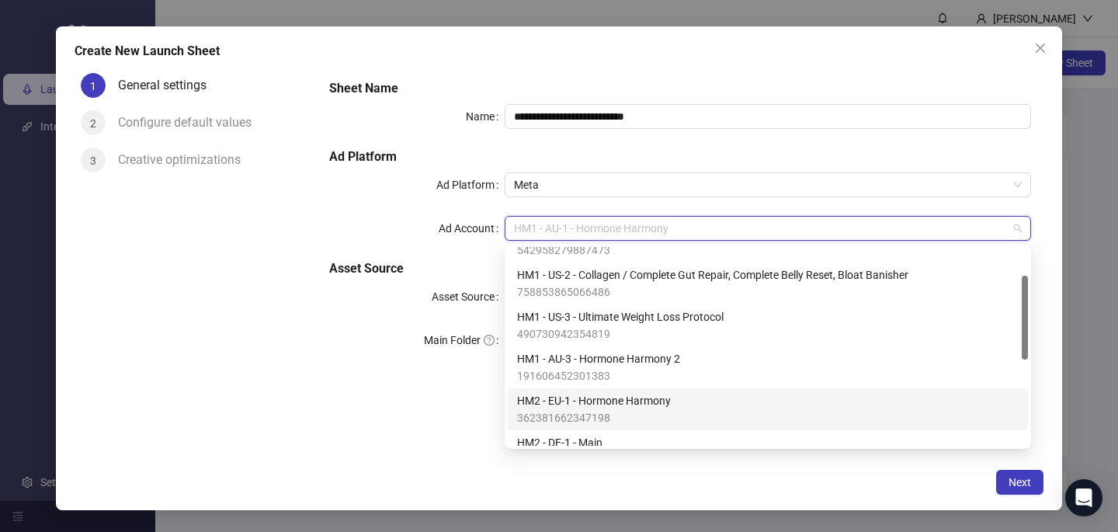
click at [564, 400] on span "HM2 - EU-1 - Hormone Harmony" at bounding box center [594, 400] width 154 height 17
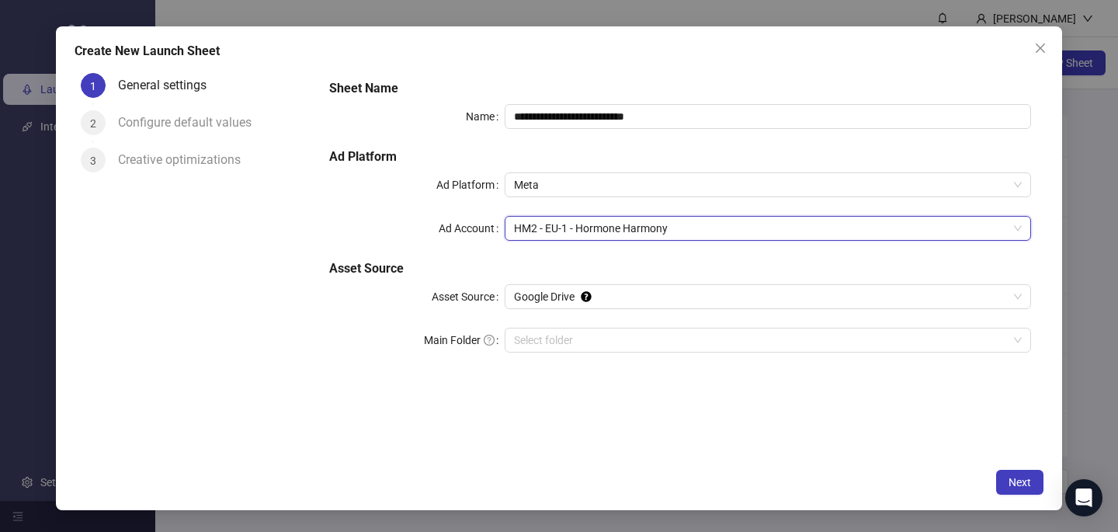
click at [554, 463] on div "**********" at bounding box center [559, 268] width 1006 height 484
click at [1011, 485] on span "Next" at bounding box center [1019, 482] width 23 height 12
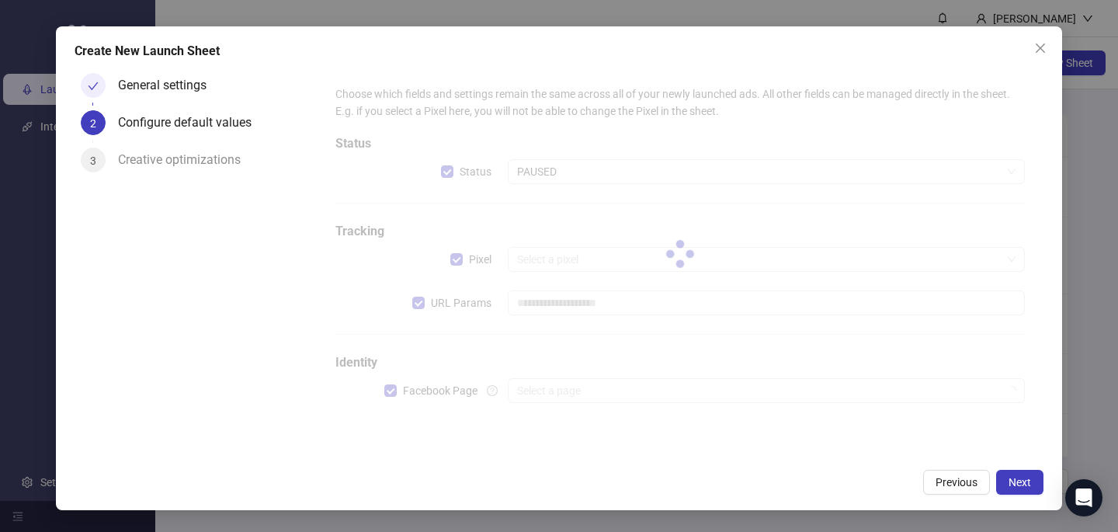
type input "**********"
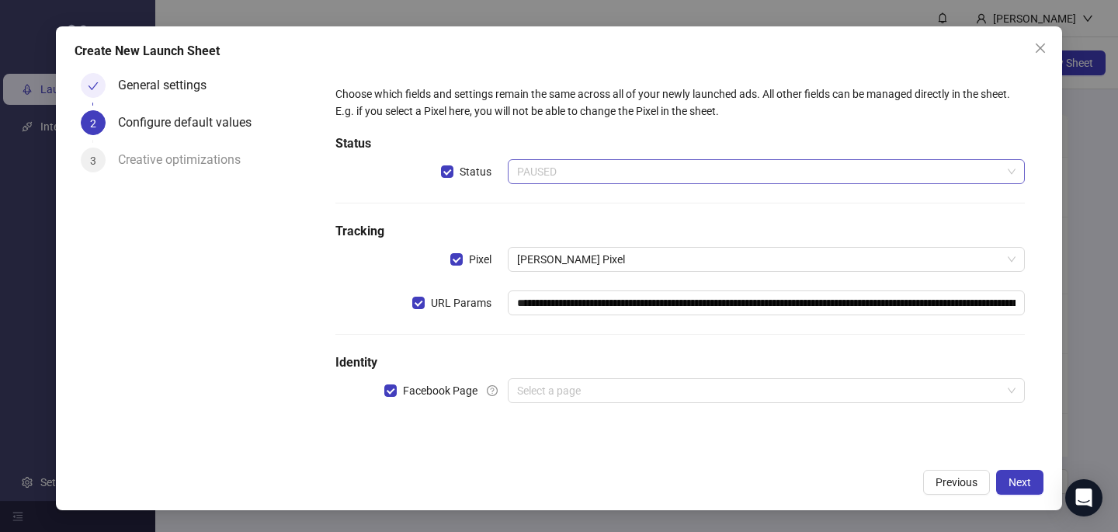
click at [654, 162] on span "PAUSED" at bounding box center [766, 171] width 498 height 23
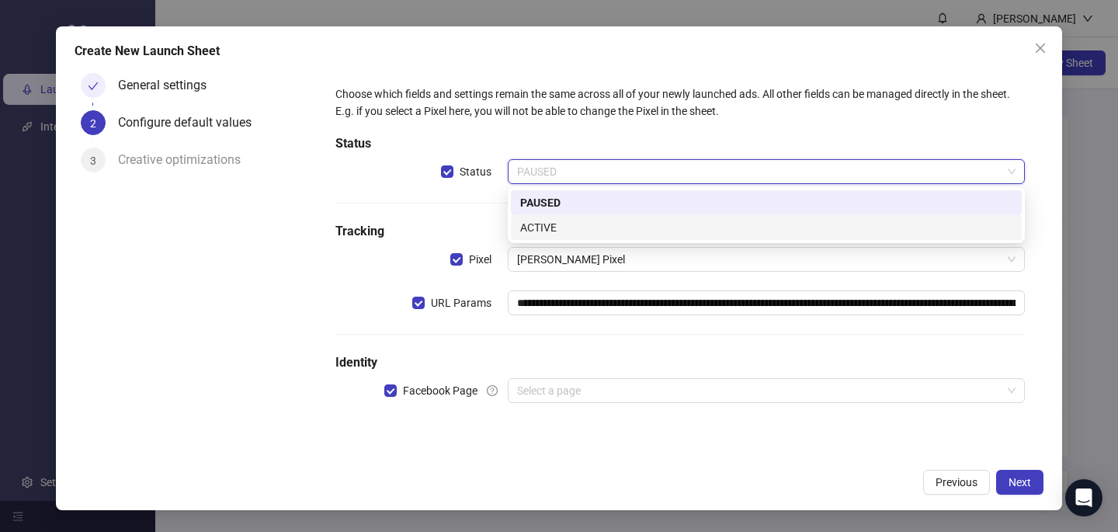
click at [612, 232] on div "ACTIVE" at bounding box center [766, 227] width 492 height 17
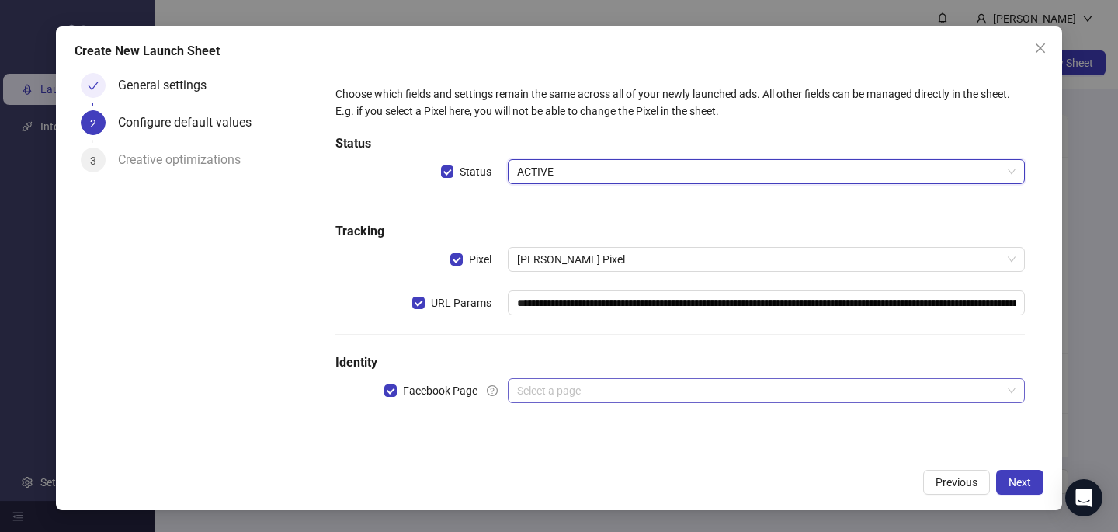
click at [576, 394] on input "search" at bounding box center [759, 390] width 484 height 23
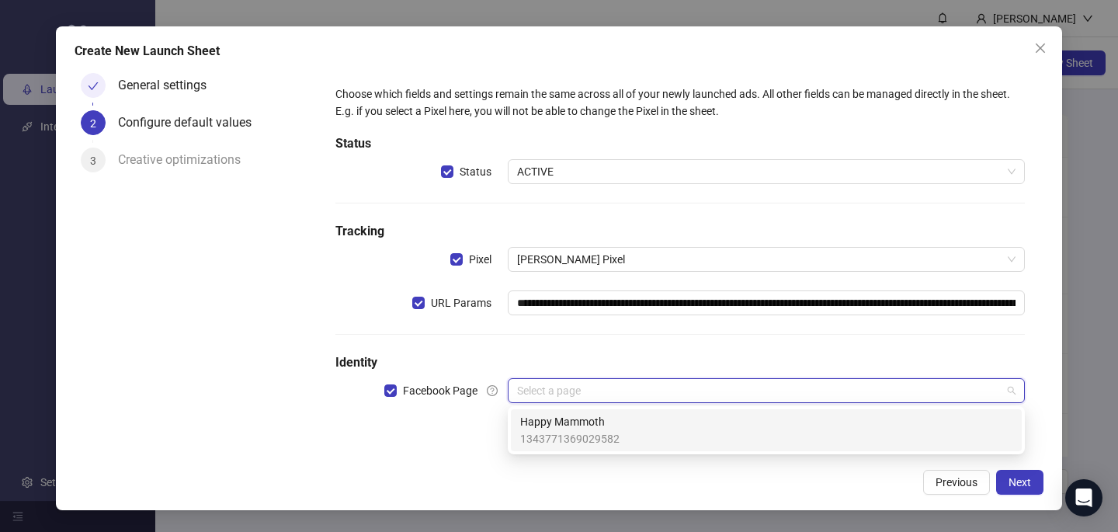
click at [570, 432] on span "1343771369029582" at bounding box center [569, 438] width 99 height 17
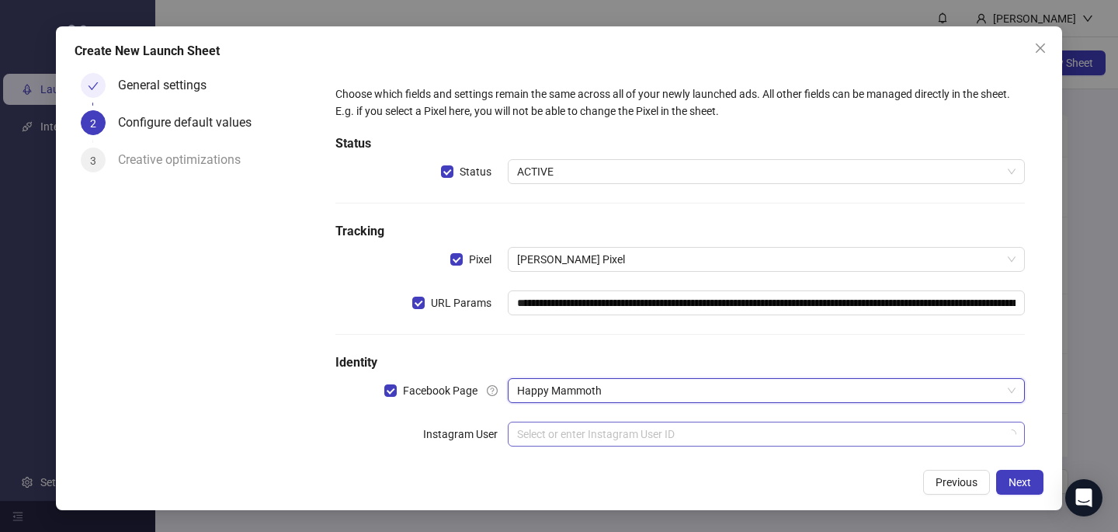
click at [566, 433] on input "search" at bounding box center [759, 433] width 484 height 23
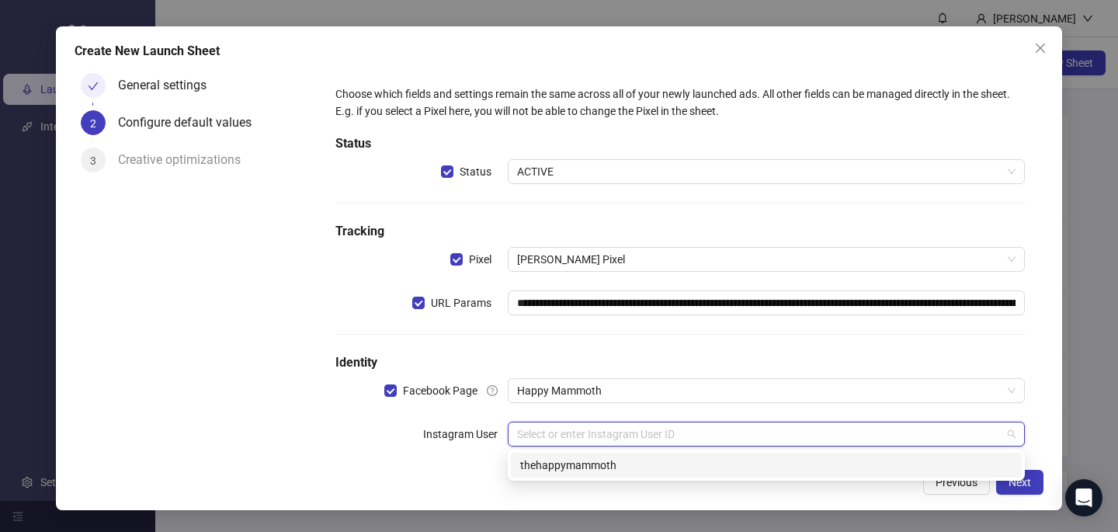
click at [569, 464] on div "thehappymammoth" at bounding box center [766, 464] width 492 height 17
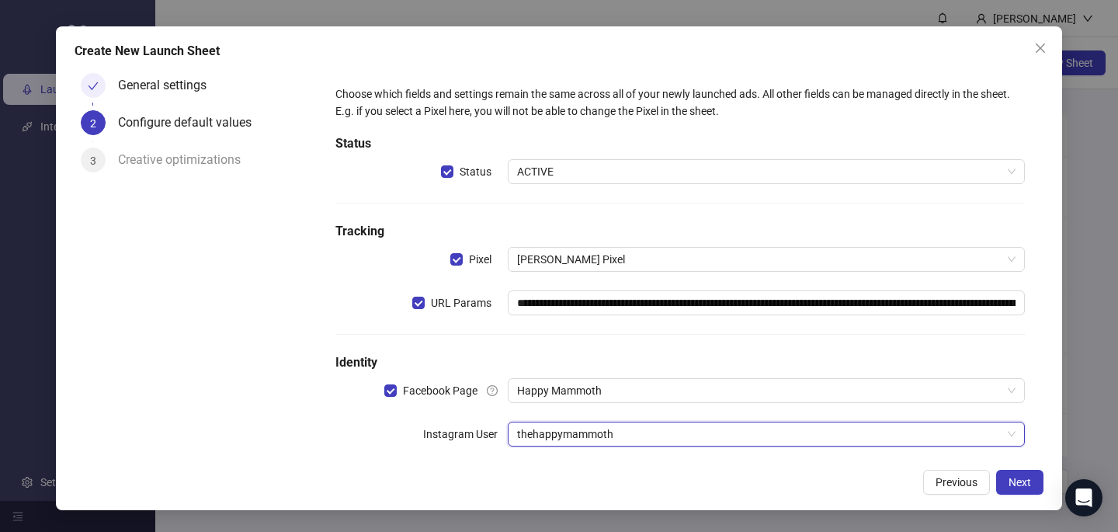
click at [588, 470] on div "Previous Next" at bounding box center [559, 482] width 969 height 25
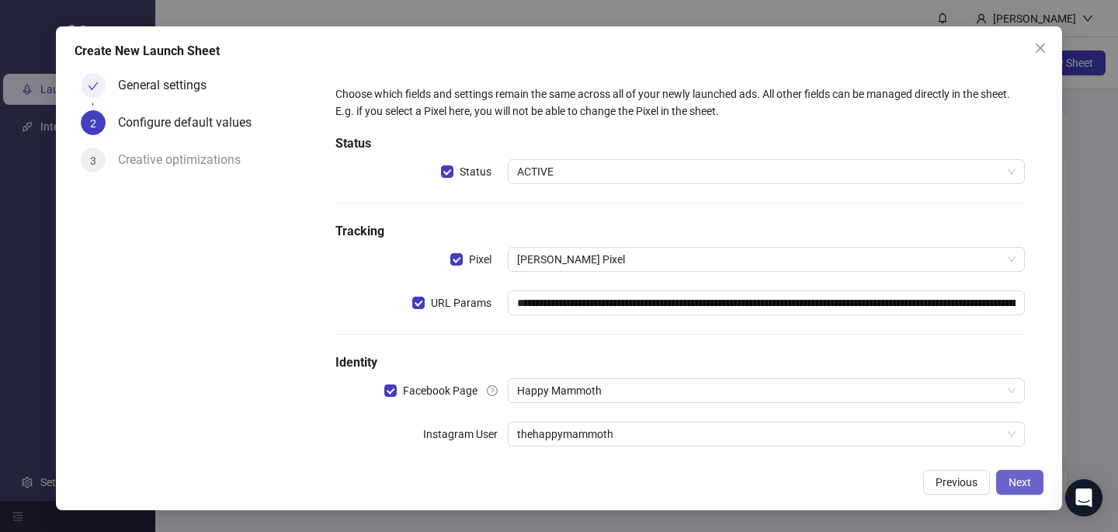
click at [1018, 480] on span "Next" at bounding box center [1019, 482] width 23 height 12
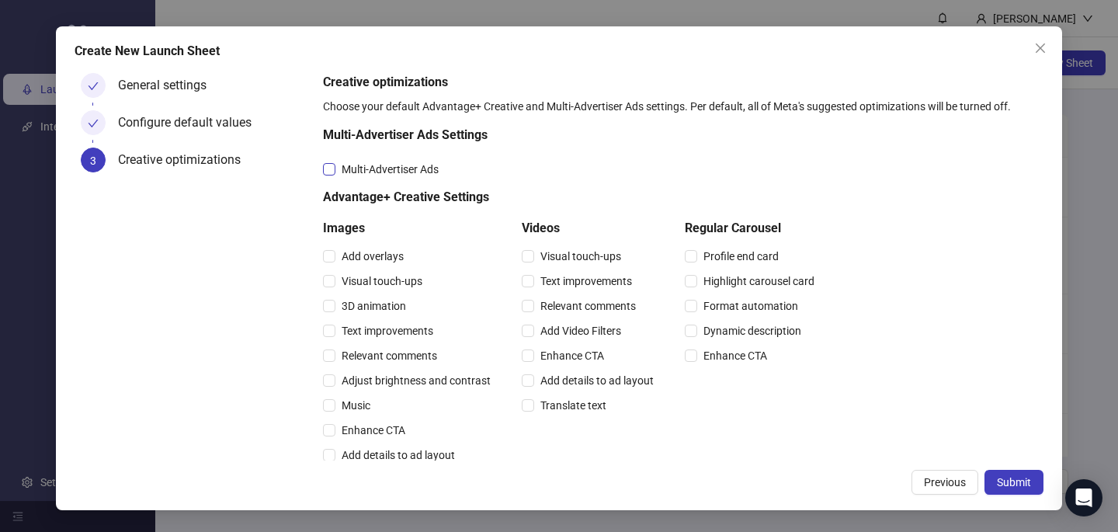
click at [417, 169] on span "Multi-Advertiser Ads" at bounding box center [389, 169] width 109 height 17
click at [365, 354] on span "Relevant comments" at bounding box center [389, 355] width 108 height 17
click at [567, 307] on span "Relevant comments" at bounding box center [588, 305] width 108 height 17
click at [1016, 476] on span "Submit" at bounding box center [1014, 482] width 34 height 12
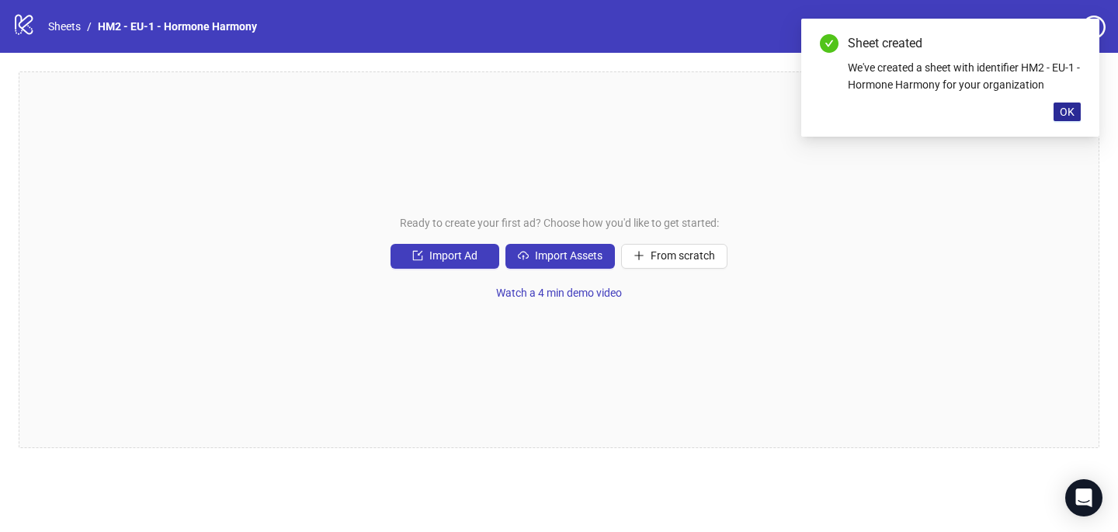
click at [1070, 106] on span "OK" at bounding box center [1067, 112] width 15 height 12
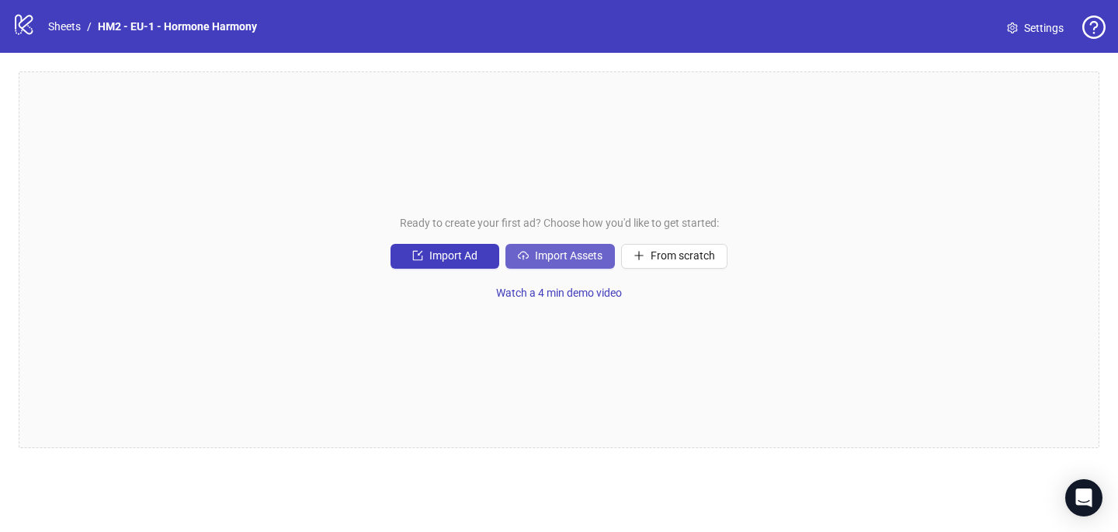
click at [568, 260] on span "Import Assets" at bounding box center [569, 255] width 68 height 12
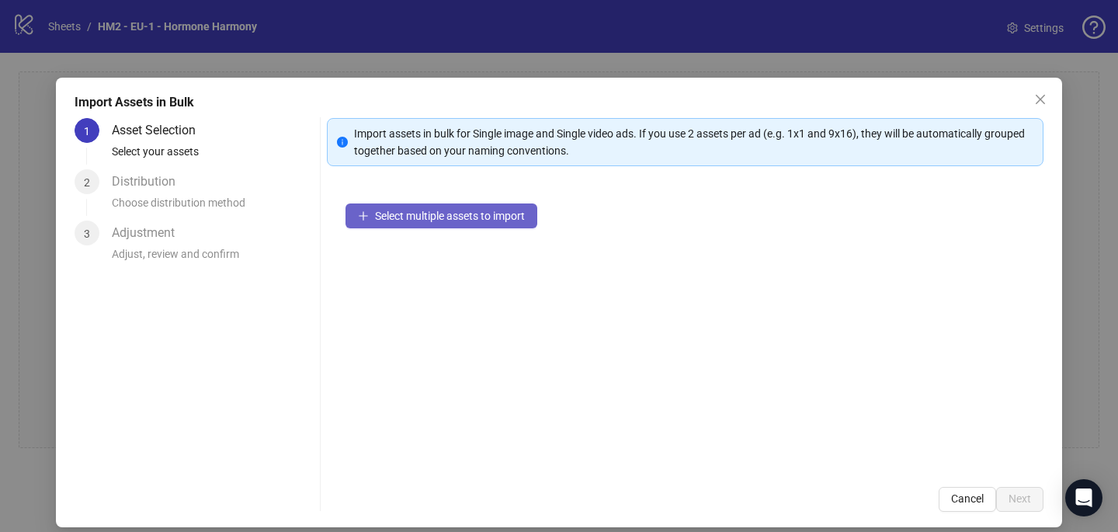
click at [497, 217] on span "Select multiple assets to import" at bounding box center [450, 216] width 150 height 12
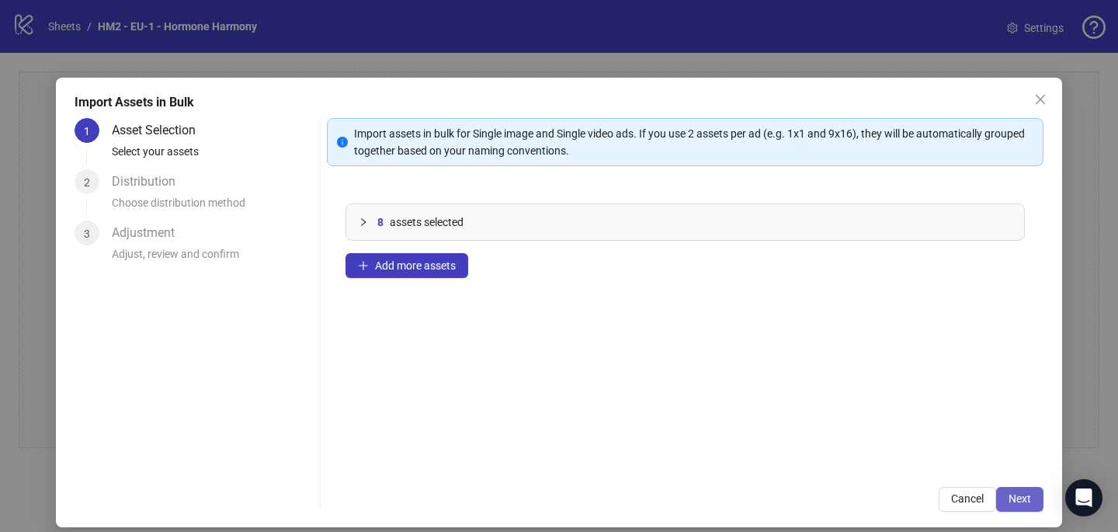
click at [1021, 502] on span "Next" at bounding box center [1019, 498] width 23 height 12
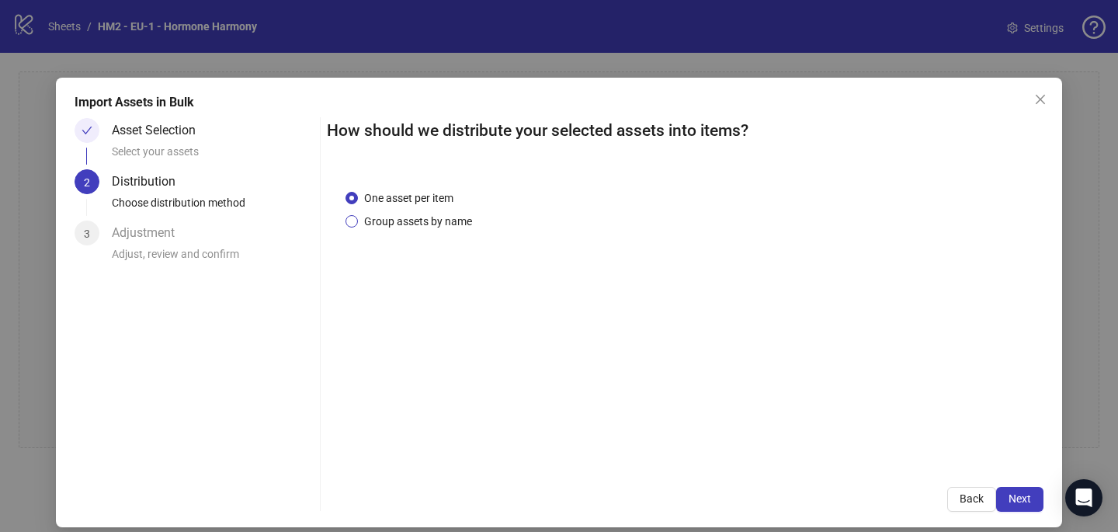
click at [460, 221] on span "Group assets by name" at bounding box center [418, 221] width 120 height 17
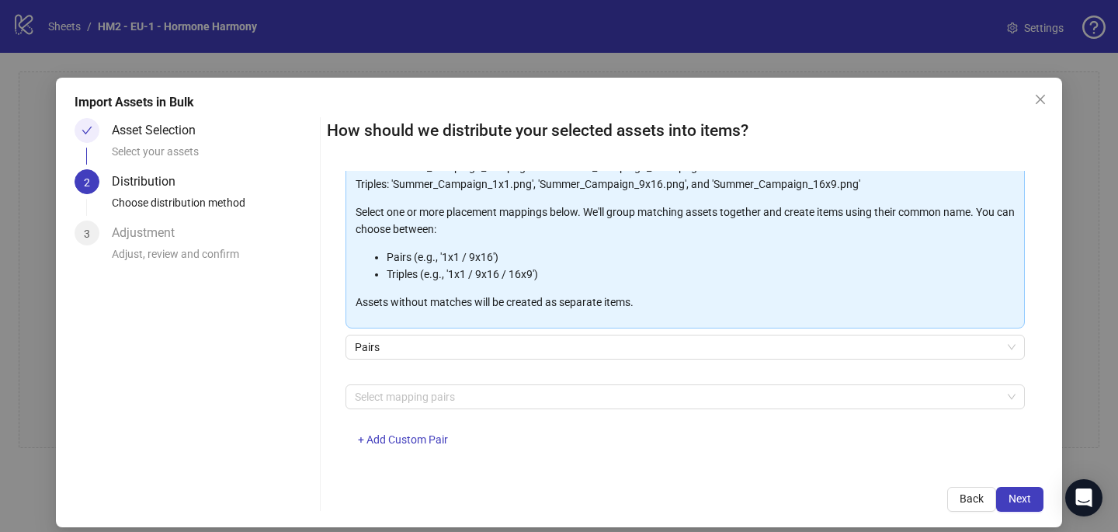
scroll to position [158, 0]
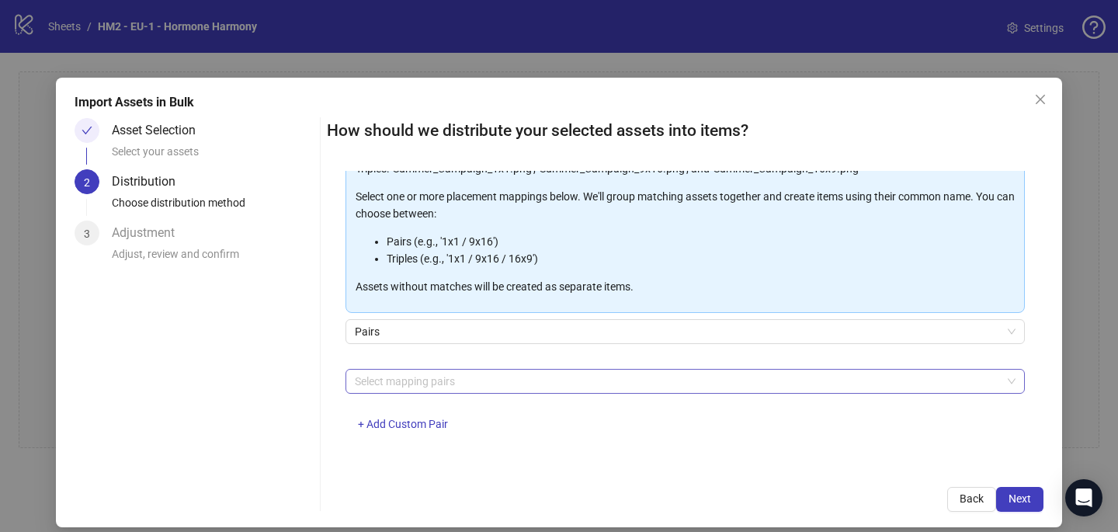
click at [433, 385] on div at bounding box center [677, 381] width 657 height 22
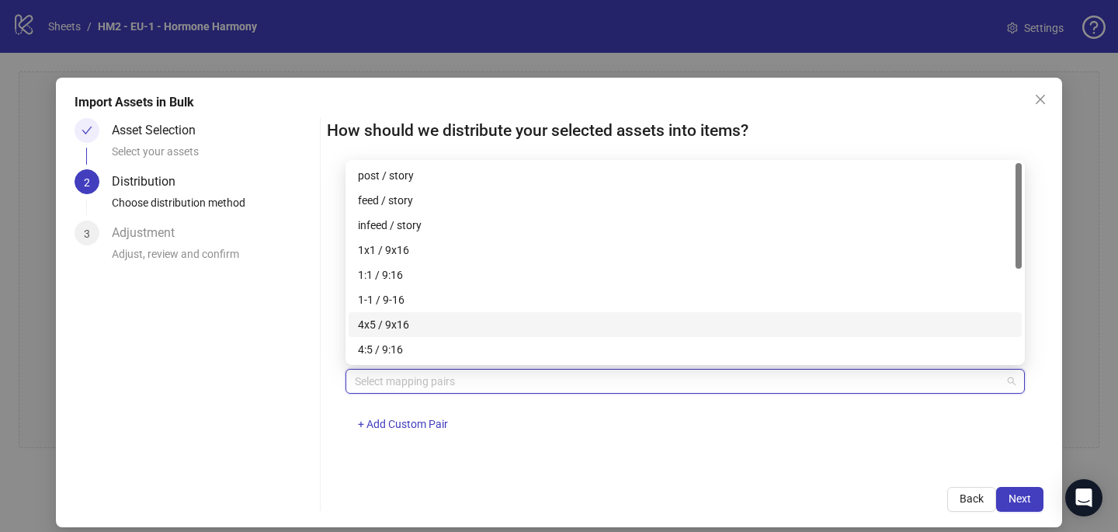
click at [437, 321] on div "4x5 / 9x16" at bounding box center [685, 324] width 654 height 17
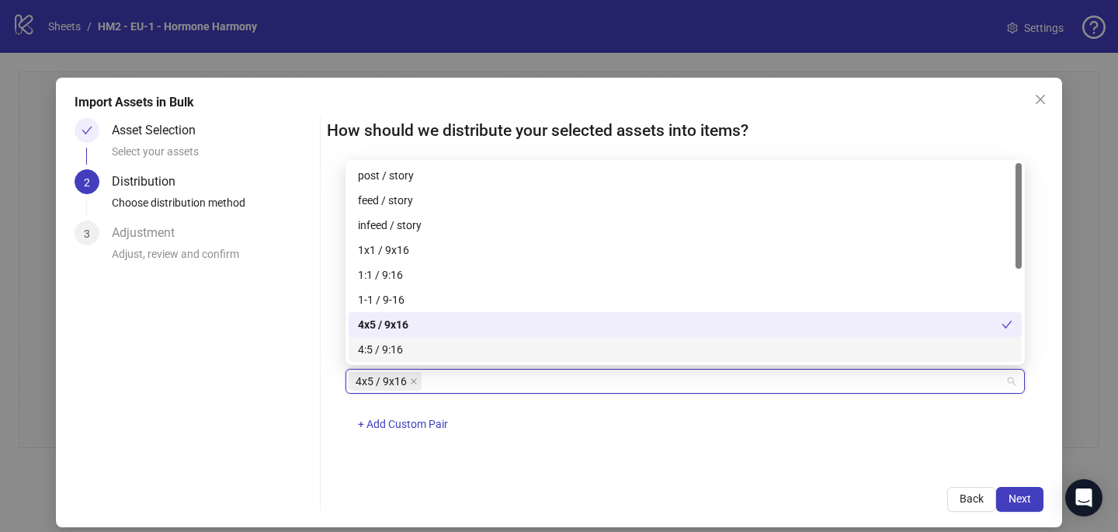
click at [658, 470] on div "How should we distribute your selected assets into items? One asset per item Gr…" at bounding box center [685, 315] width 716 height 394
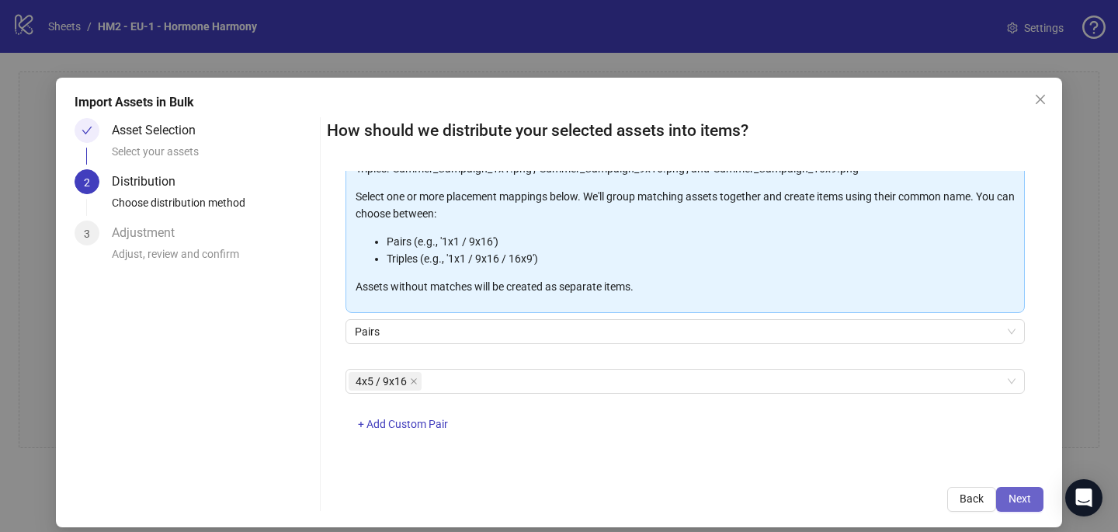
click at [1027, 501] on span "Next" at bounding box center [1019, 498] width 23 height 12
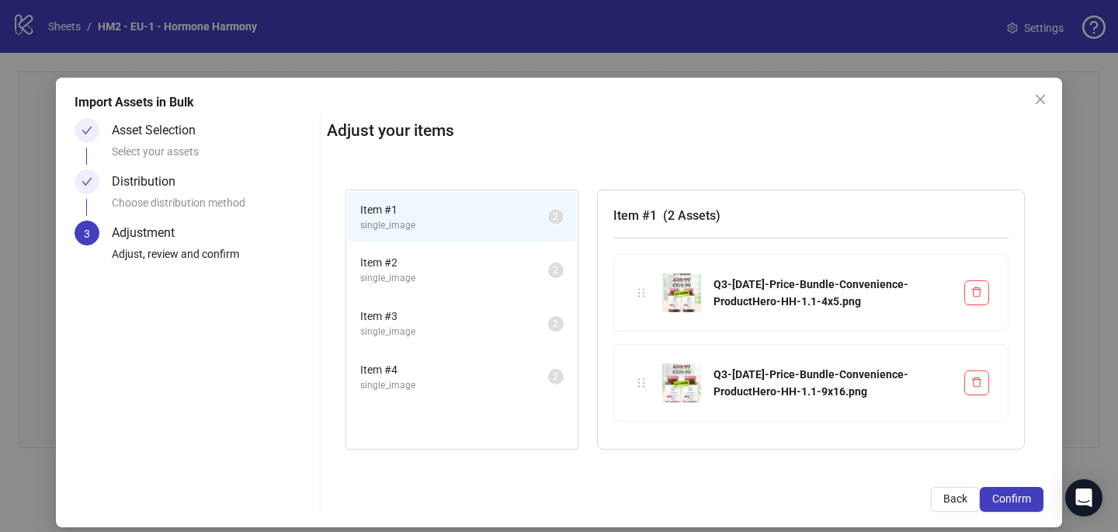
click at [1015, 512] on div "Import Assets in Bulk Asset Selection Select your assets Distribution Choose di…" at bounding box center [559, 302] width 1006 height 449
click at [1015, 502] on span "Confirm" at bounding box center [1011, 498] width 39 height 12
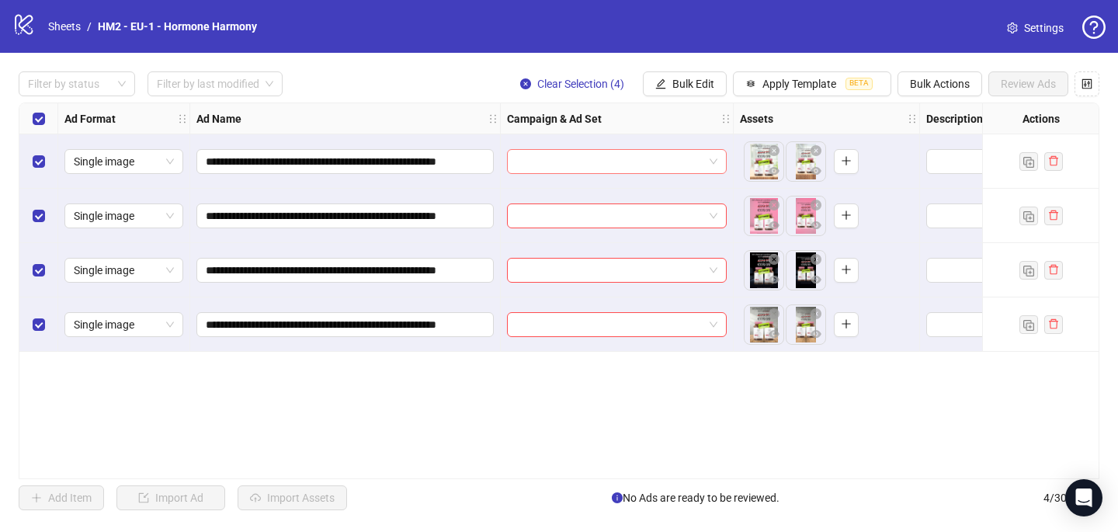
click at [587, 157] on input "search" at bounding box center [609, 161] width 187 height 23
paste input "**********"
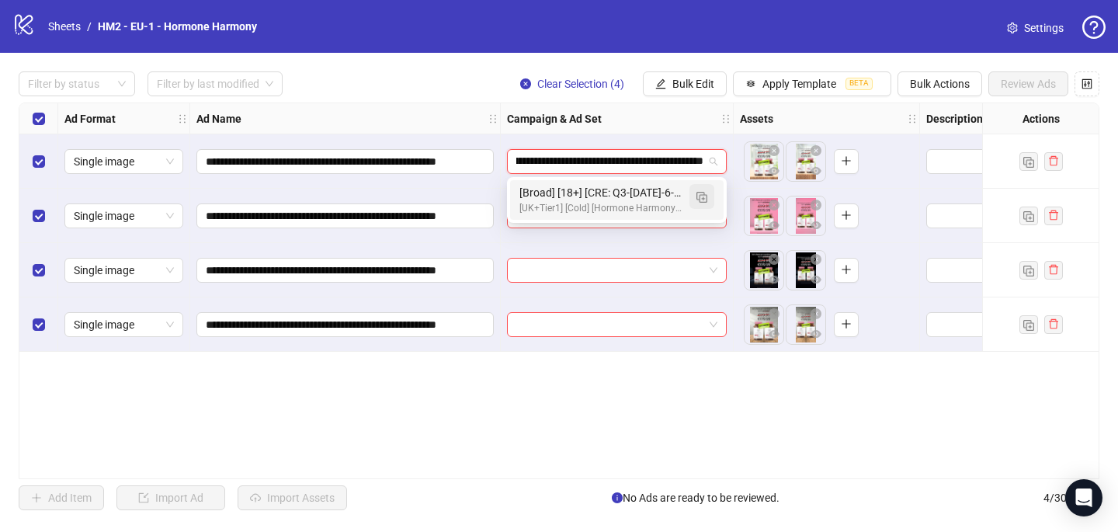
click at [705, 199] on img "button" at bounding box center [701, 197] width 11 height 11
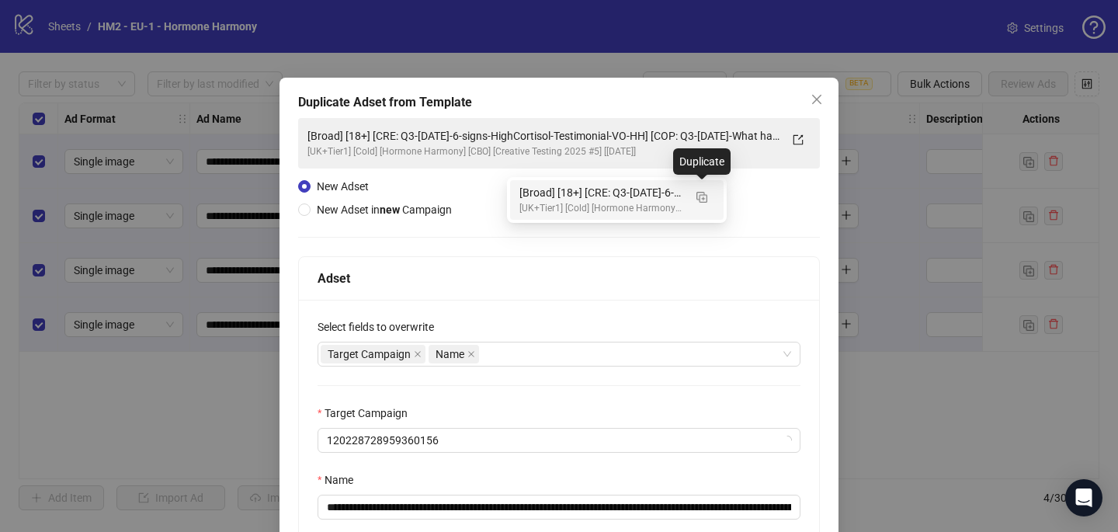
type input "**********"
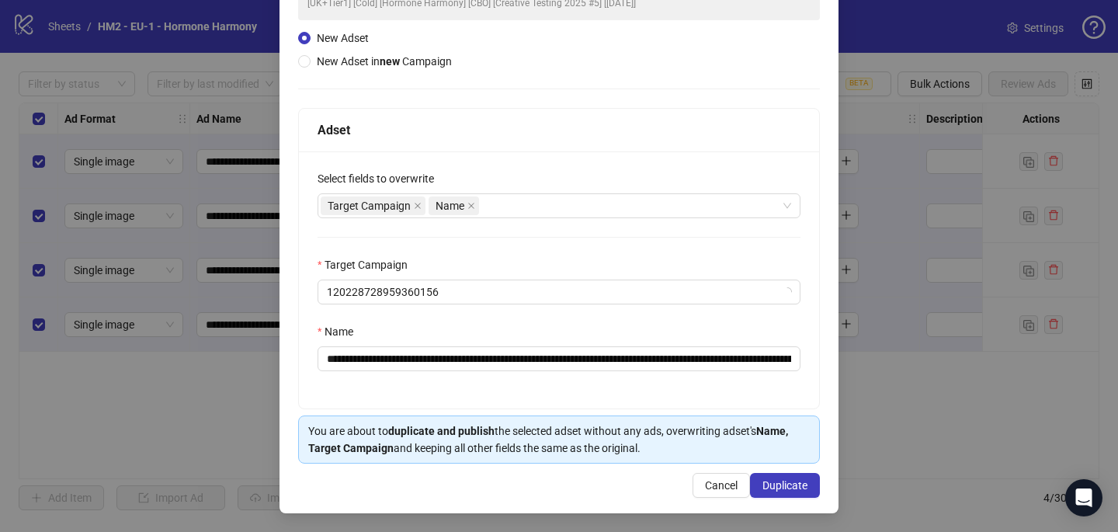
scroll to position [147, 0]
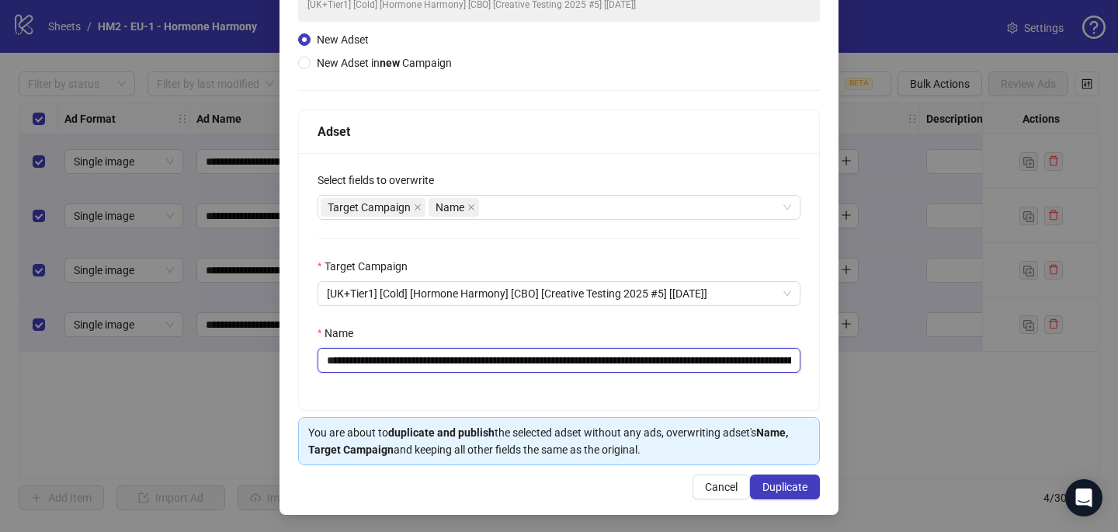
drag, startPoint x: 696, startPoint y: 361, endPoint x: 422, endPoint y: 362, distance: 274.0
click at [422, 362] on input "**********" at bounding box center [558, 360] width 483 height 25
paste input "*"
click at [421, 362] on input "**********" at bounding box center [558, 360] width 483 height 25
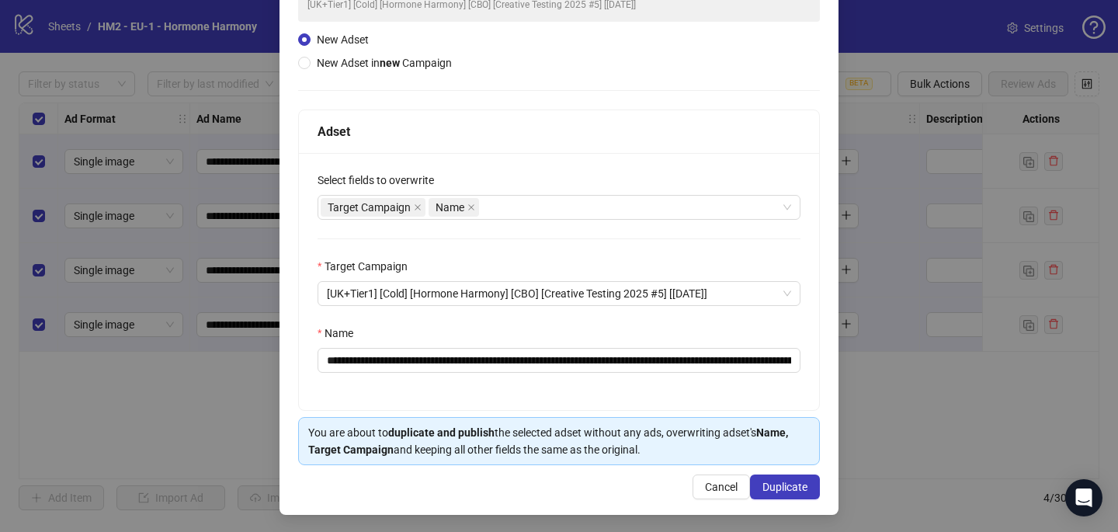
click at [739, 338] on div "Name" at bounding box center [558, 335] width 483 height 23
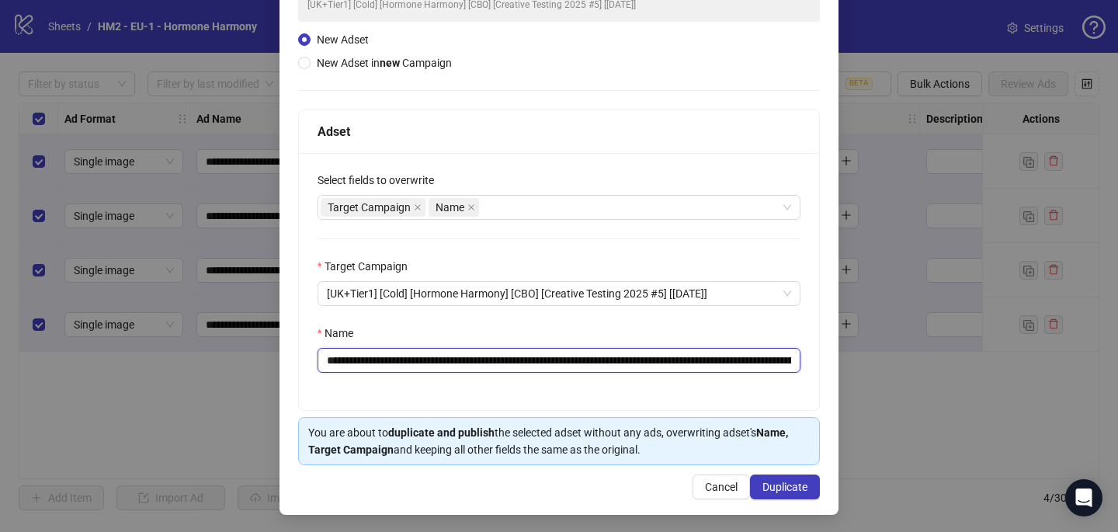
click at [788, 361] on input "**********" at bounding box center [558, 360] width 483 height 25
click at [789, 359] on input "**********" at bounding box center [558, 360] width 483 height 25
drag, startPoint x: 760, startPoint y: 358, endPoint x: 807, endPoint y: 359, distance: 47.4
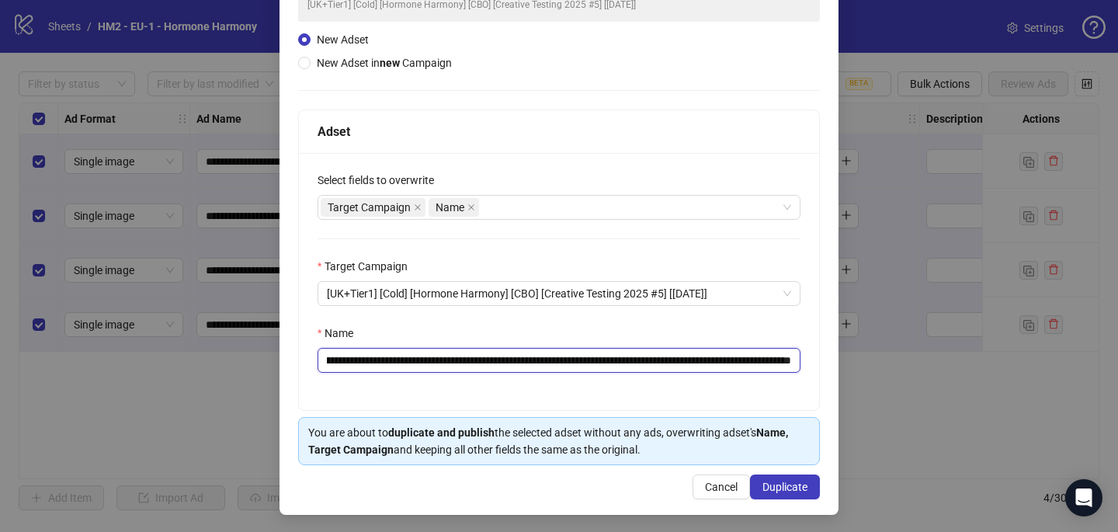
click at [808, 359] on div "**********" at bounding box center [559, 281] width 520 height 257
click at [744, 360] on input "**********" at bounding box center [558, 360] width 483 height 25
click at [744, 361] on input "**********" at bounding box center [558, 360] width 483 height 25
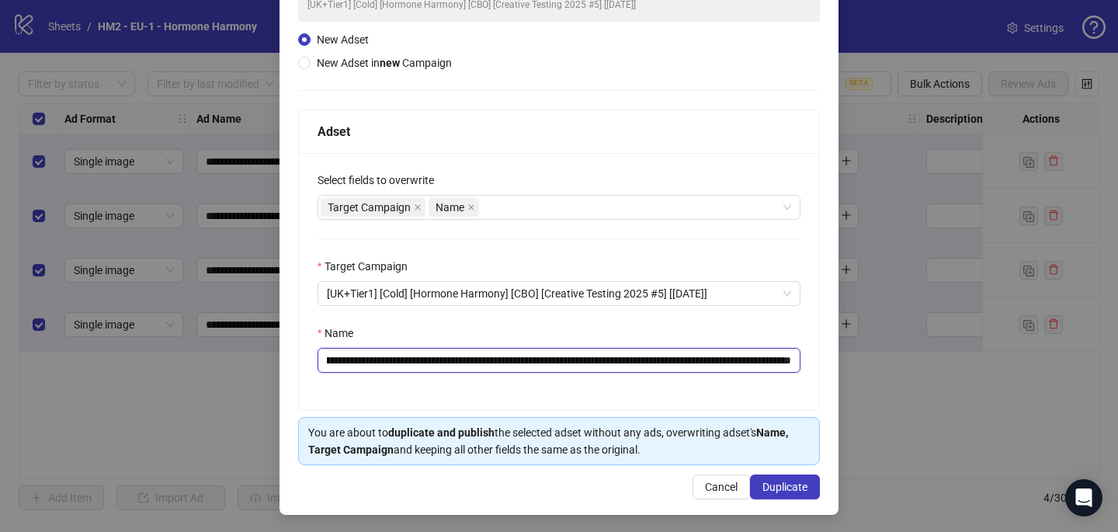
type input "**********"
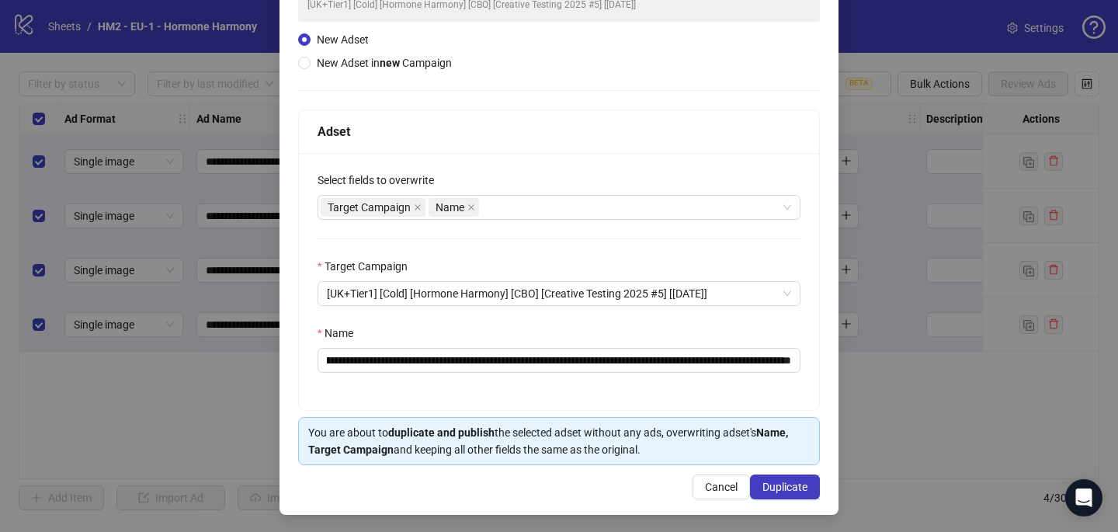
click at [735, 346] on div "Name" at bounding box center [558, 335] width 483 height 23
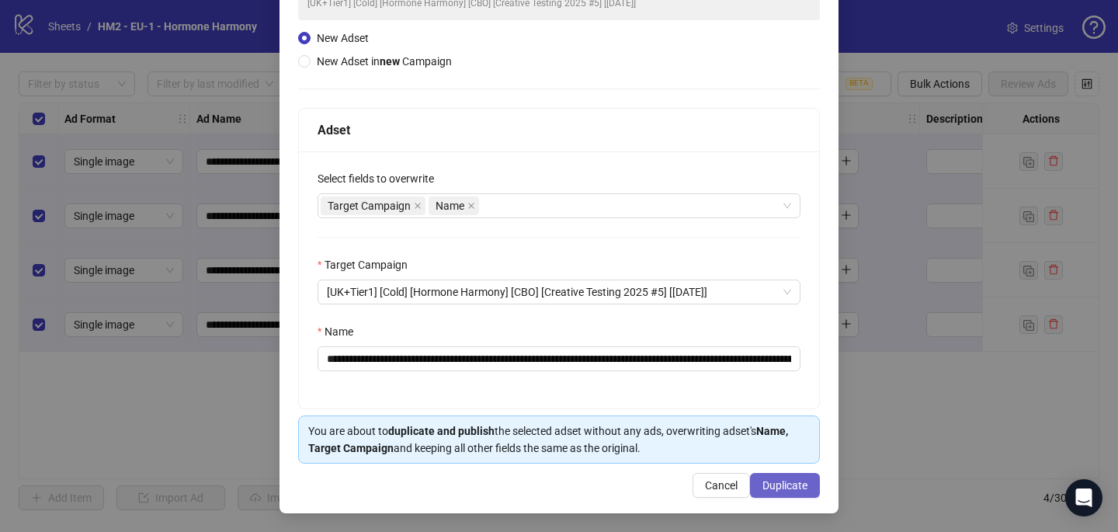
click at [787, 475] on button "Duplicate" at bounding box center [785, 485] width 70 height 25
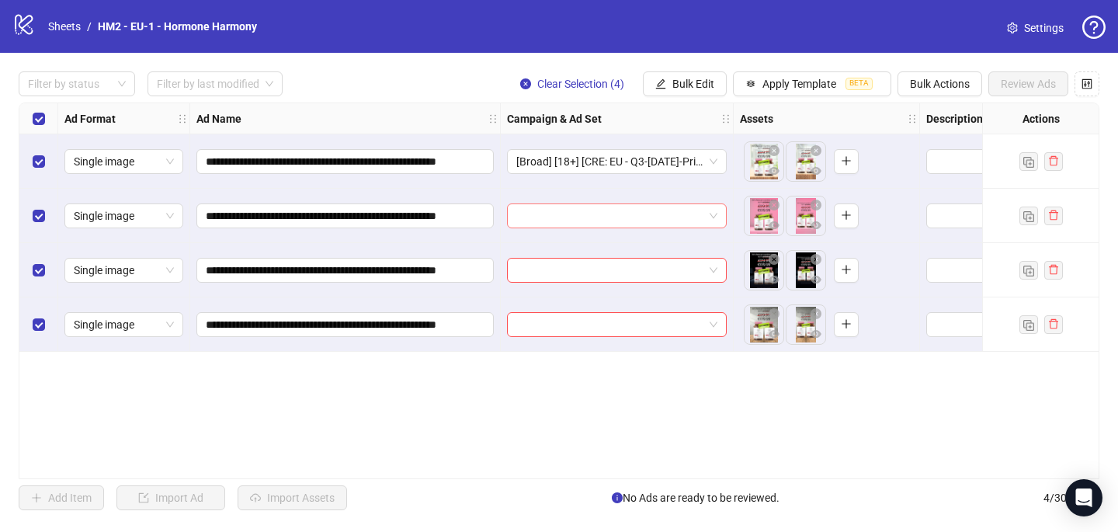
click at [532, 217] on input "search" at bounding box center [609, 215] width 187 height 23
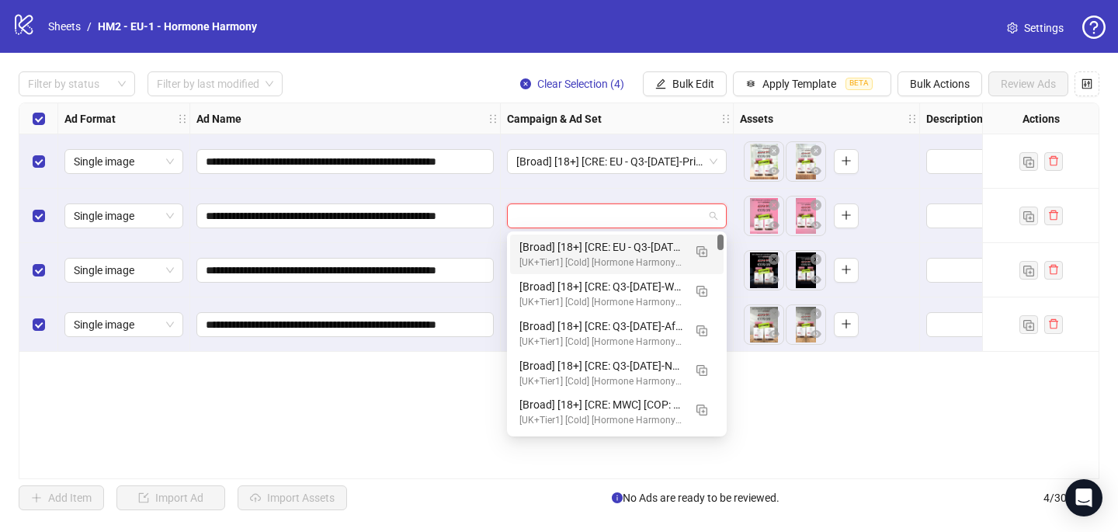
click at [533, 258] on div "[UK+Tier1] [Cold] [Hormone Harmony] [CBO] [Creative Testing 2025 #5] [10 July 2…" at bounding box center [601, 262] width 164 height 15
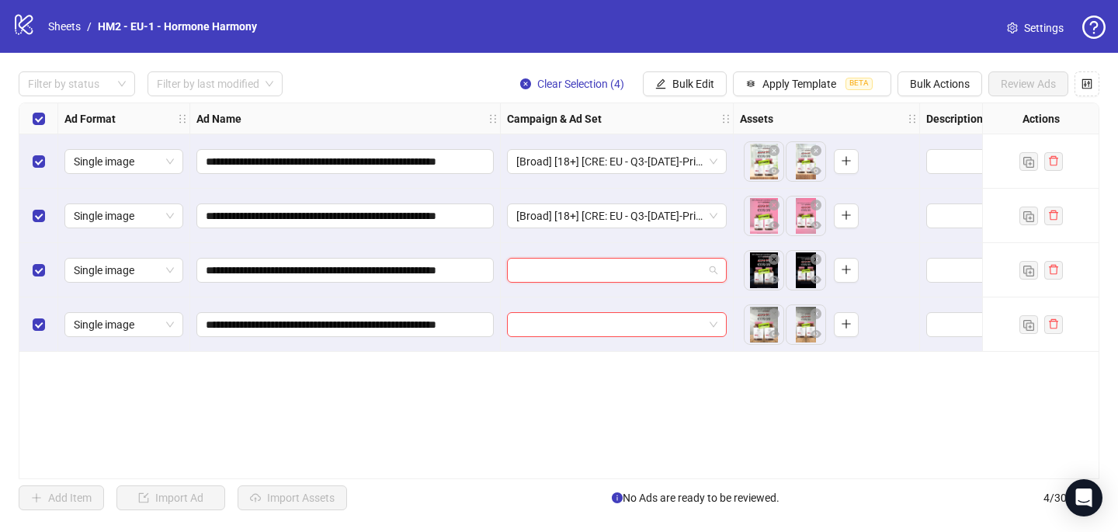
click at [531, 276] on input "search" at bounding box center [609, 269] width 187 height 23
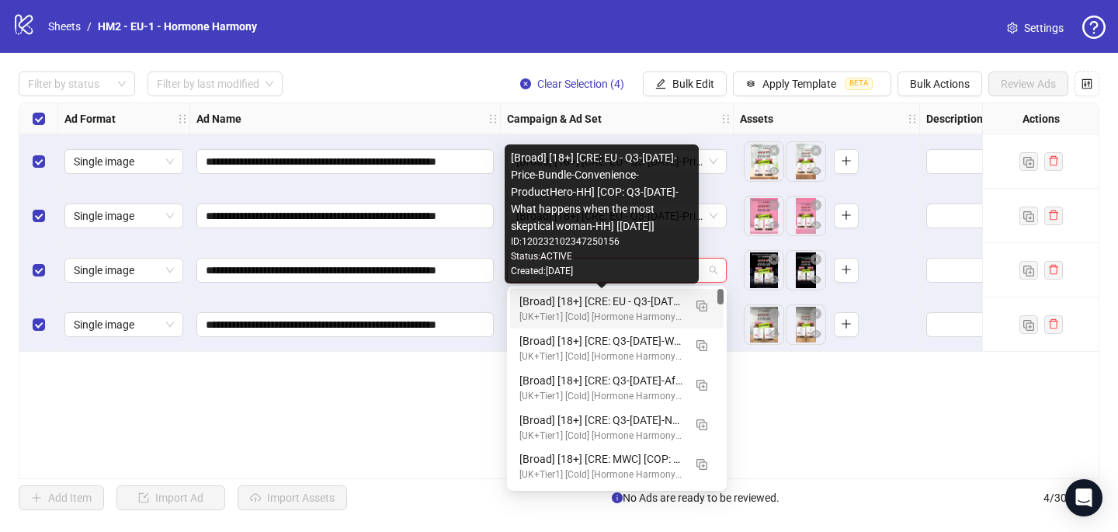
click at [543, 303] on div "[Broad] [18+] [CRE: EU - Q3-08-AUG-2025-Price-Bundle-Convenience-ProductHero-HH…" at bounding box center [601, 301] width 164 height 17
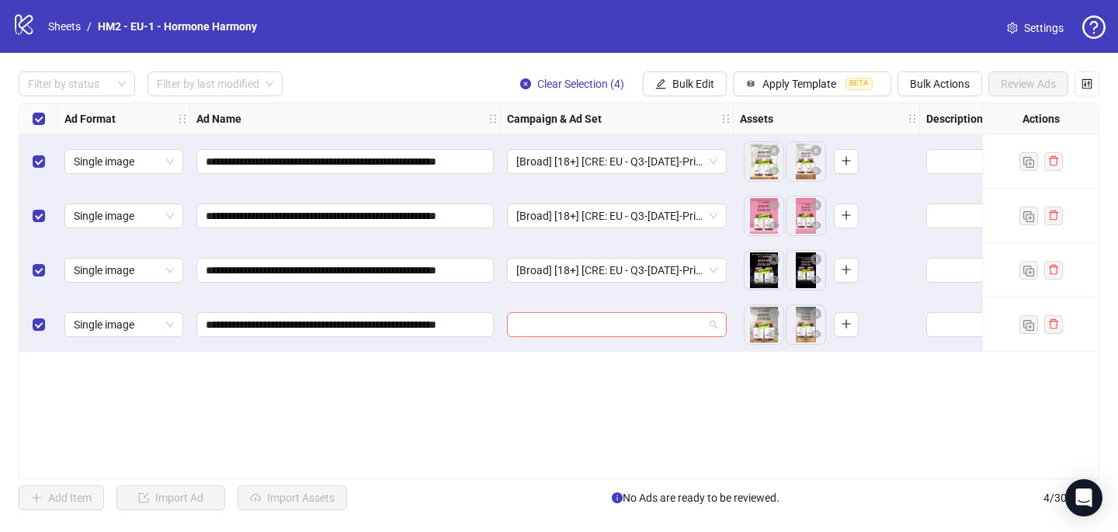
click at [538, 322] on input "search" at bounding box center [609, 324] width 187 height 23
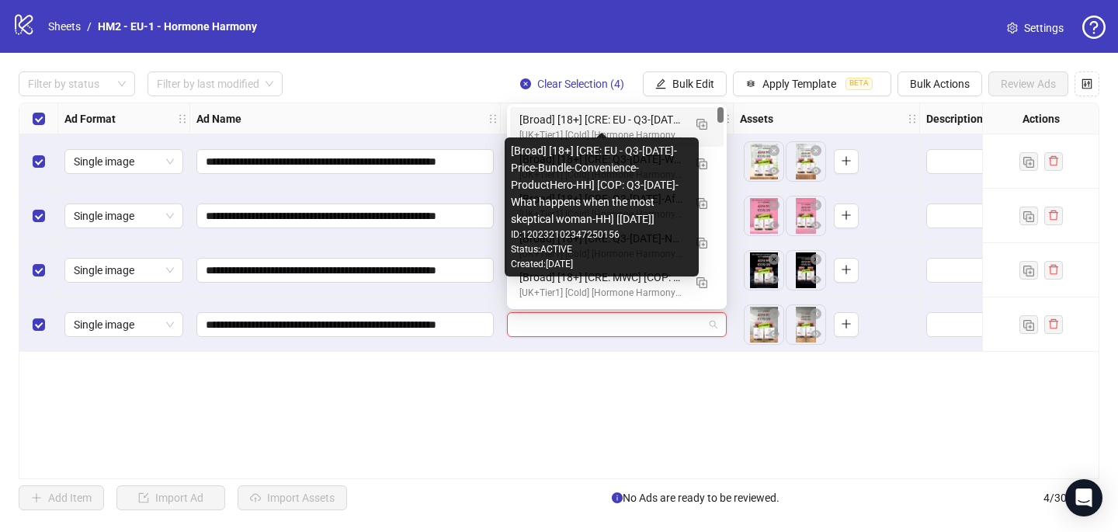
click at [571, 118] on div "[Broad] [18+] [CRE: EU - Q3-08-AUG-2025-Price-Bundle-Convenience-ProductHero-HH…" at bounding box center [601, 119] width 164 height 17
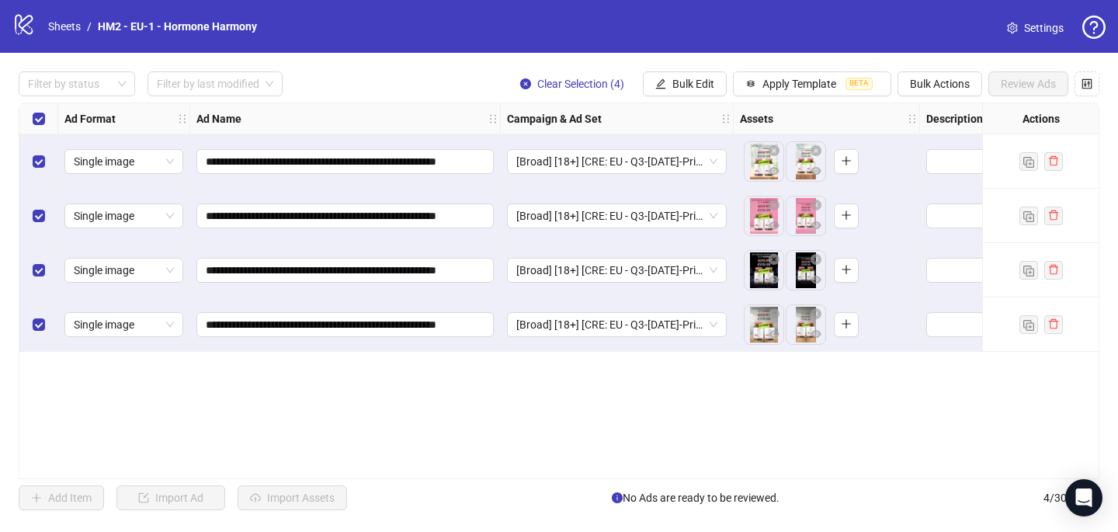
click at [463, 450] on div "**********" at bounding box center [559, 290] width 1080 height 376
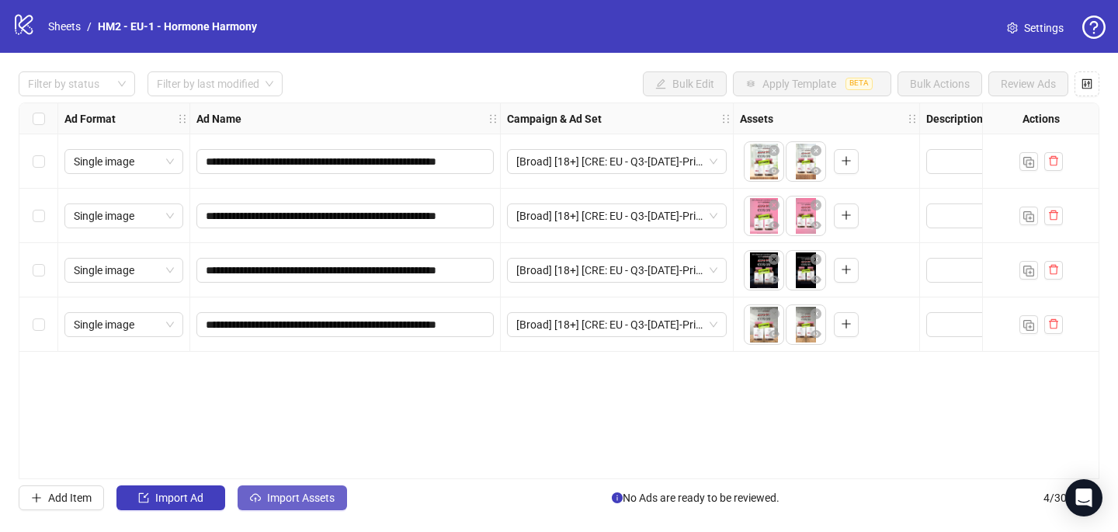
click at [319, 500] on span "Import Assets" at bounding box center [301, 497] width 68 height 12
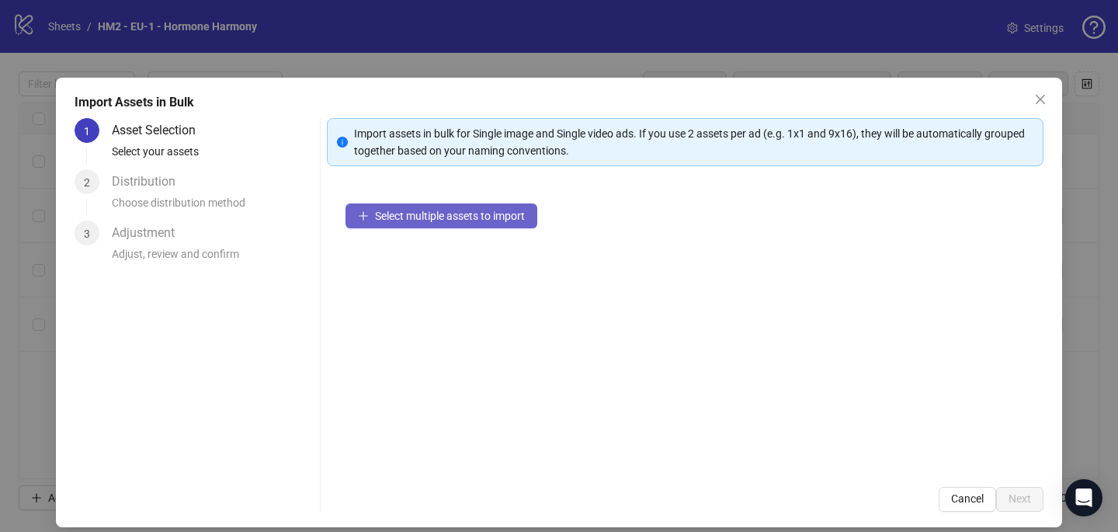
click at [459, 227] on button "Select multiple assets to import" at bounding box center [441, 215] width 192 height 25
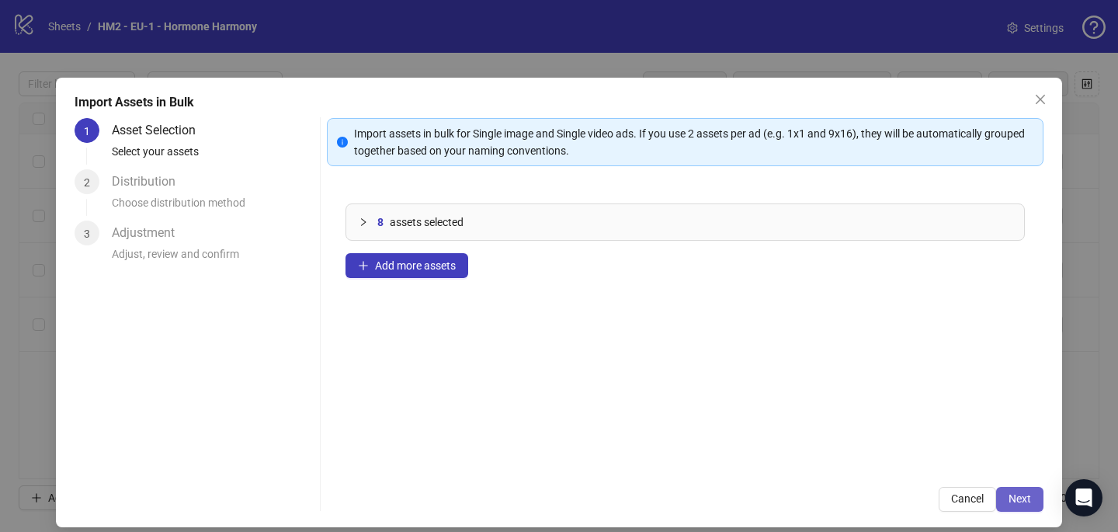
click at [1029, 491] on button "Next" at bounding box center [1019, 499] width 47 height 25
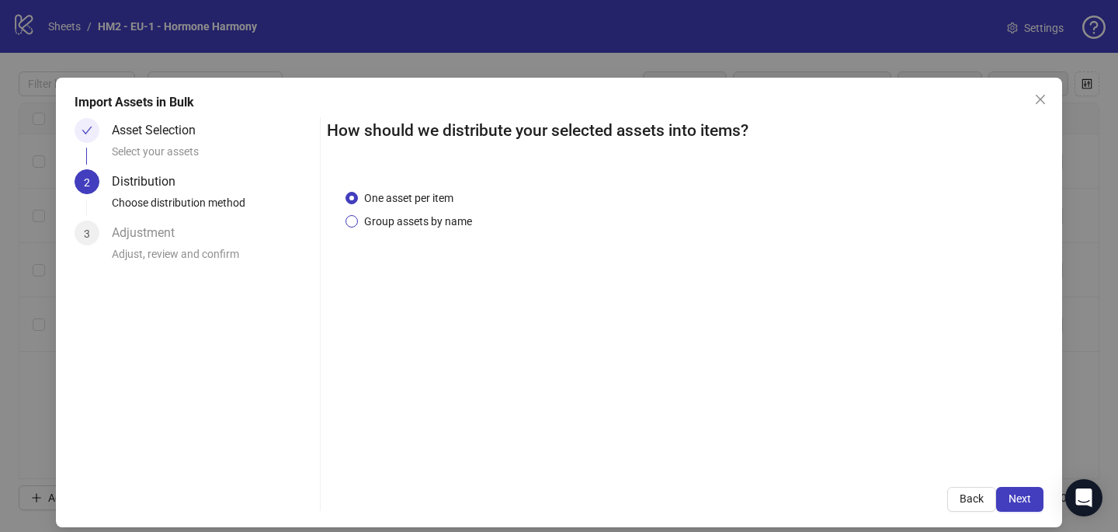
click at [438, 219] on span "Group assets by name" at bounding box center [418, 221] width 120 height 17
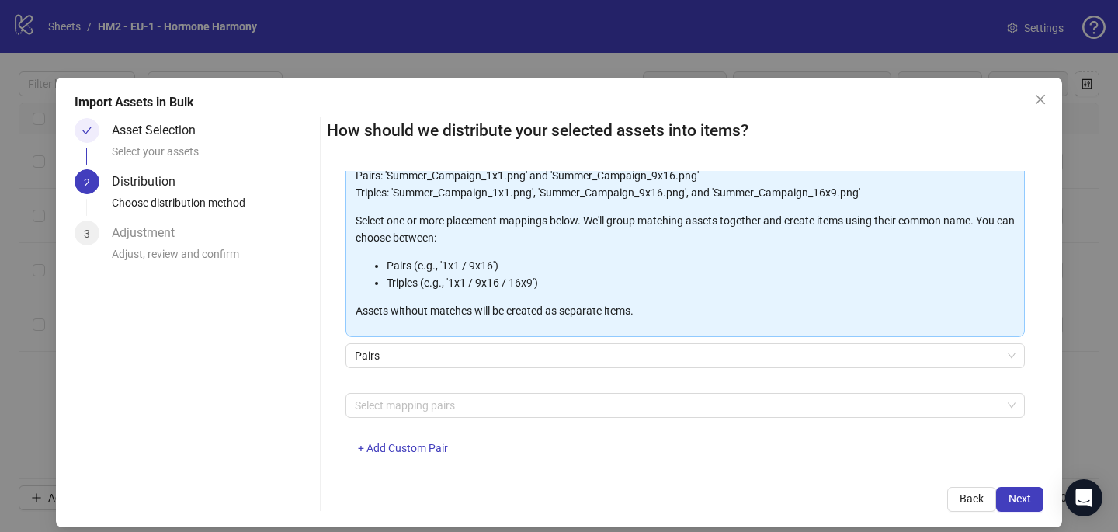
scroll to position [144, 0]
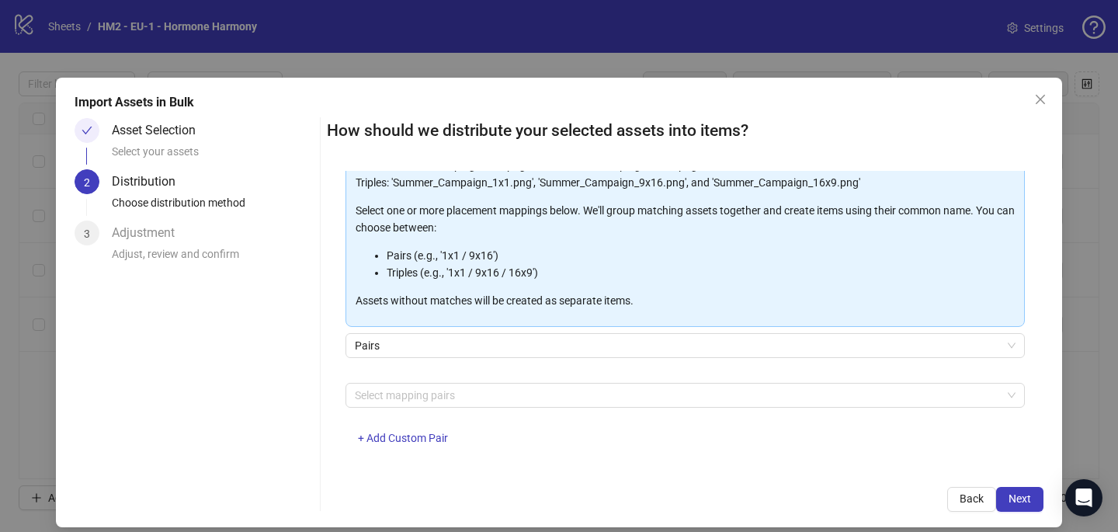
click at [462, 394] on div at bounding box center [677, 395] width 657 height 22
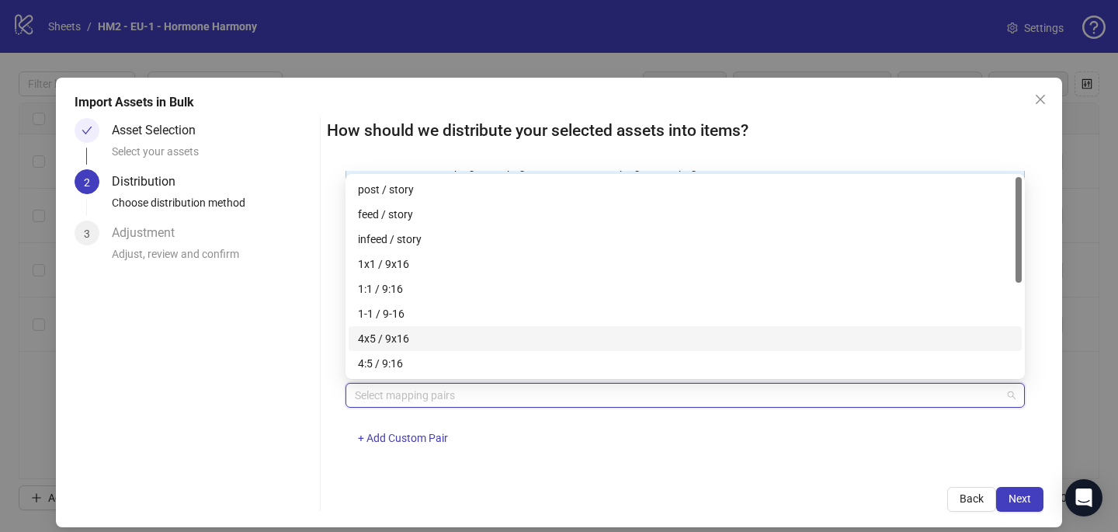
click at [456, 341] on div "4x5 / 9x16" at bounding box center [685, 338] width 654 height 17
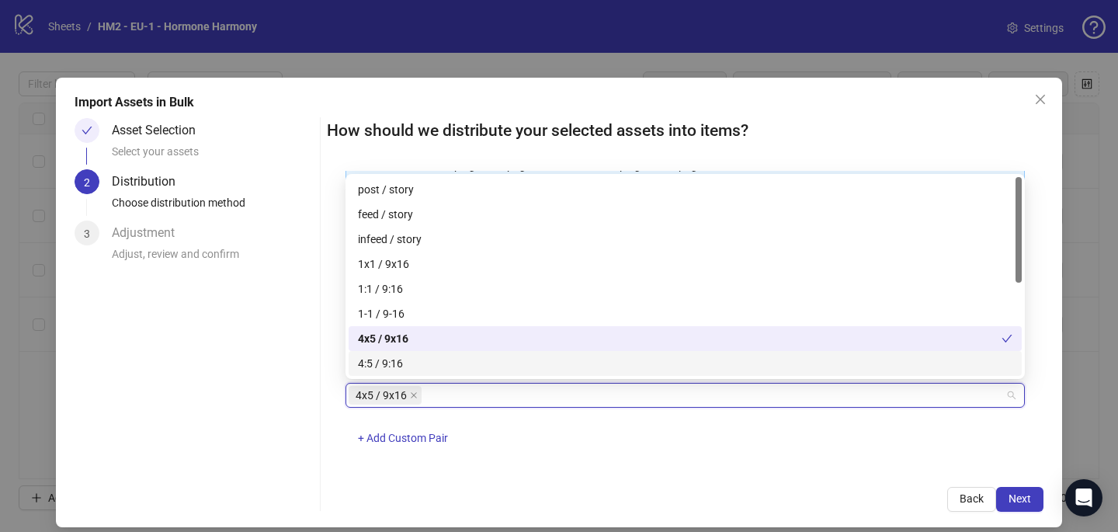
click at [635, 463] on div "One asset per item Group assets by name Assets must follow a consistent naming …" at bounding box center [685, 319] width 716 height 297
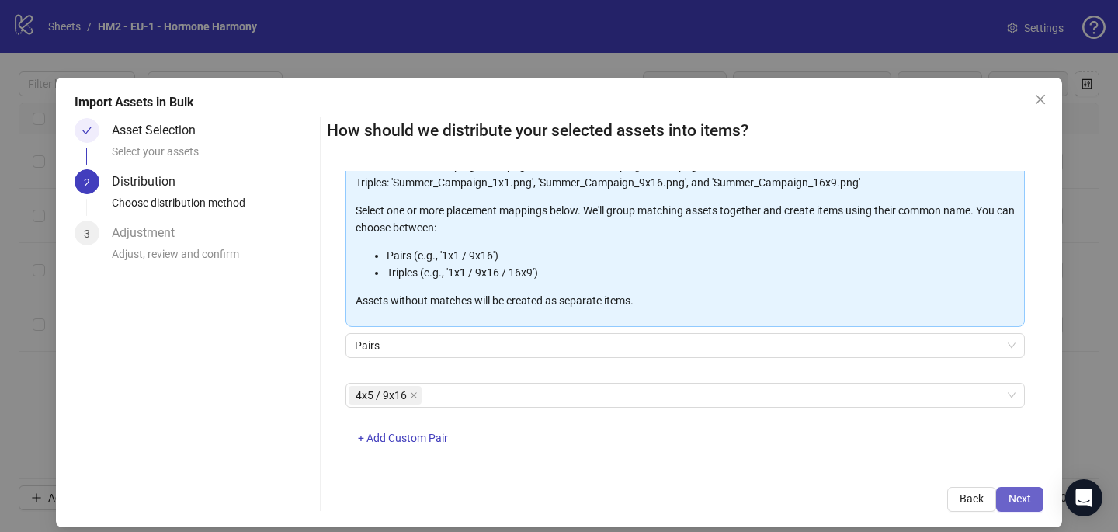
click at [1033, 504] on button "Next" at bounding box center [1019, 499] width 47 height 25
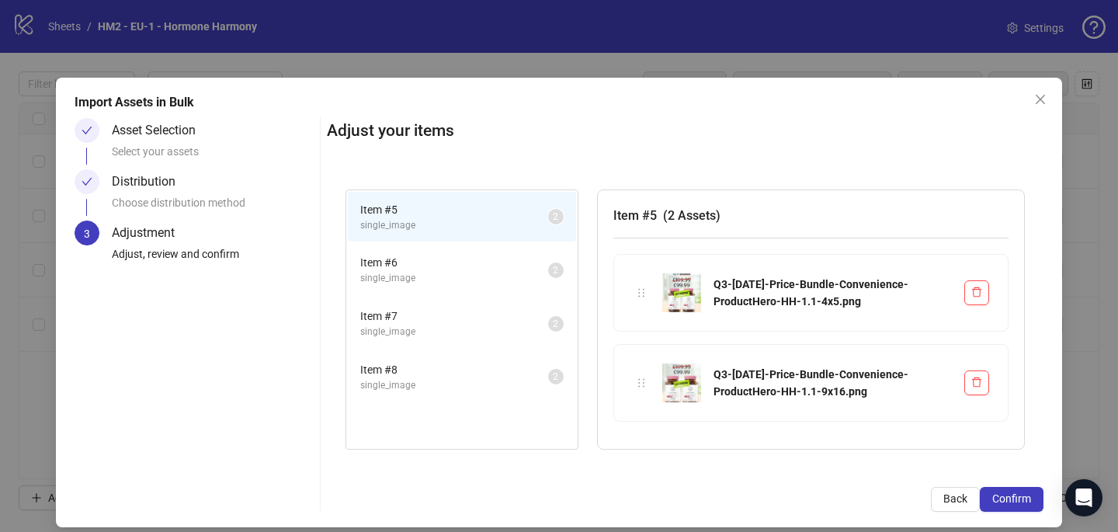
click at [1033, 503] on button "Confirm" at bounding box center [1012, 499] width 64 height 25
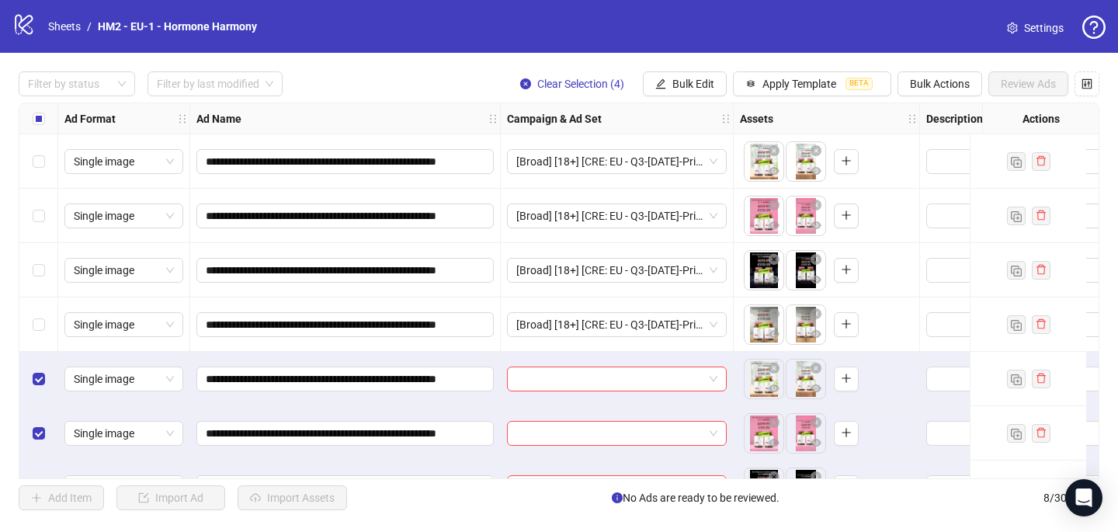
scroll to position [97, 0]
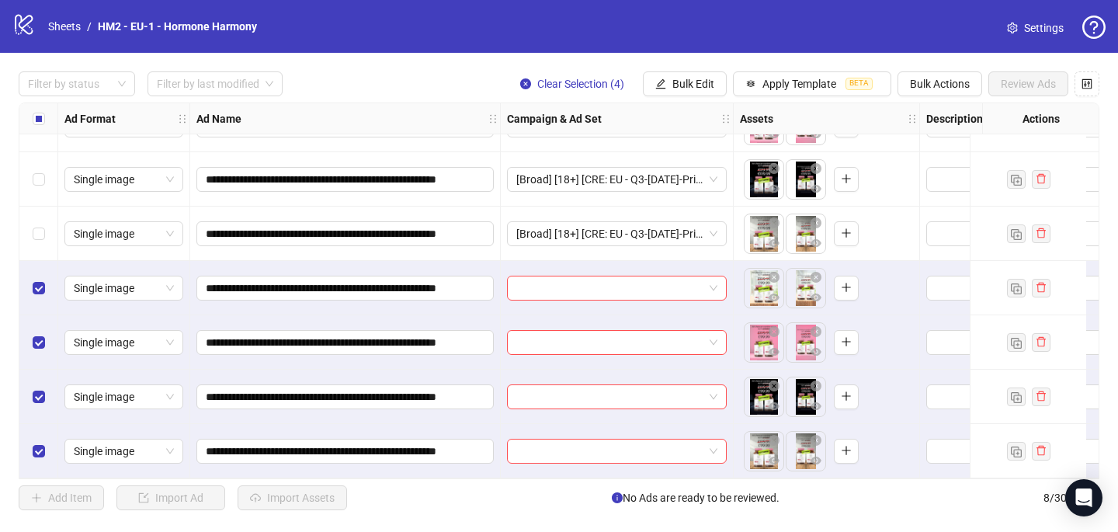
click at [526, 297] on div at bounding box center [617, 288] width 233 height 54
click at [527, 283] on input "search" at bounding box center [609, 287] width 187 height 23
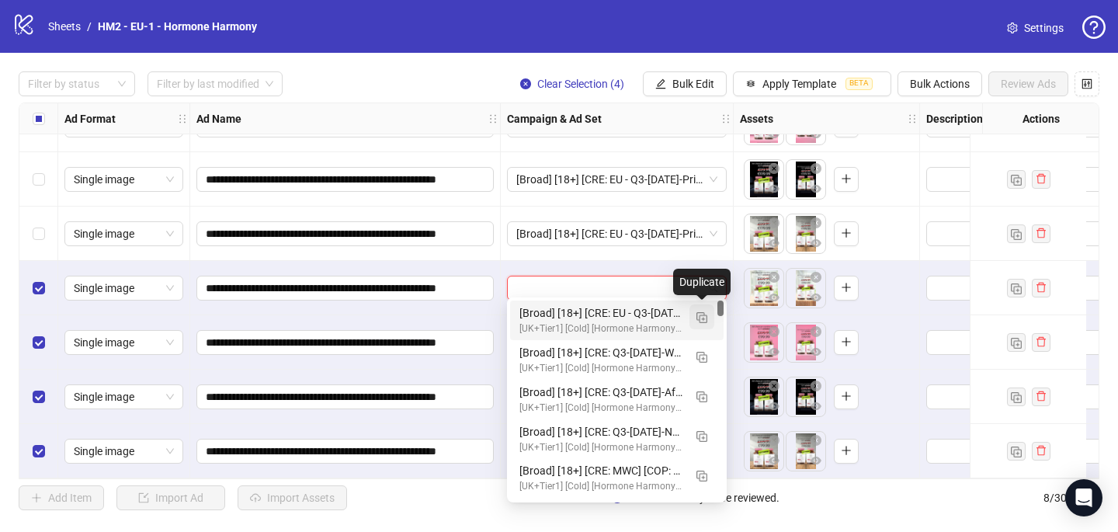
click at [706, 310] on span "button" at bounding box center [701, 316] width 11 height 12
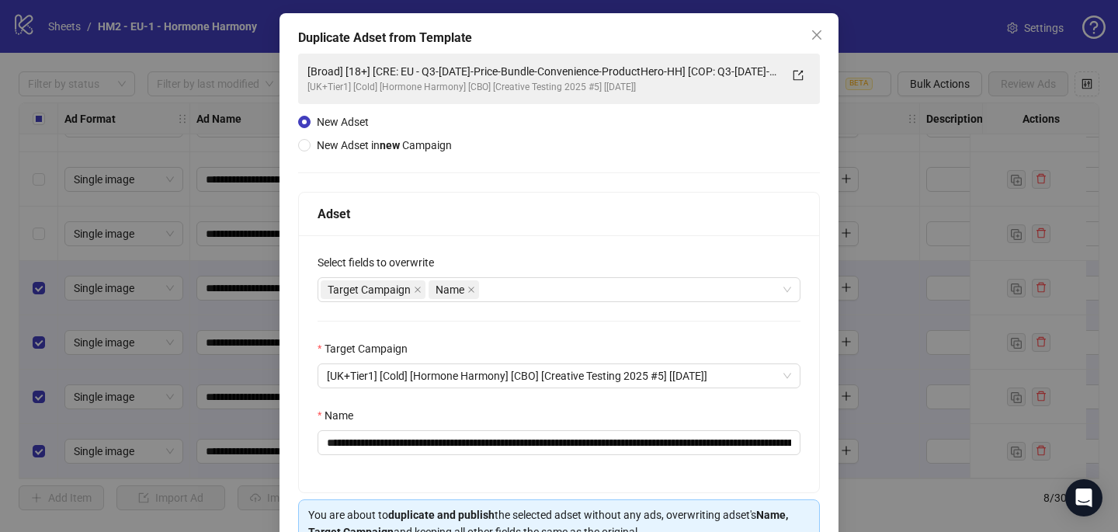
scroll to position [84, 0]
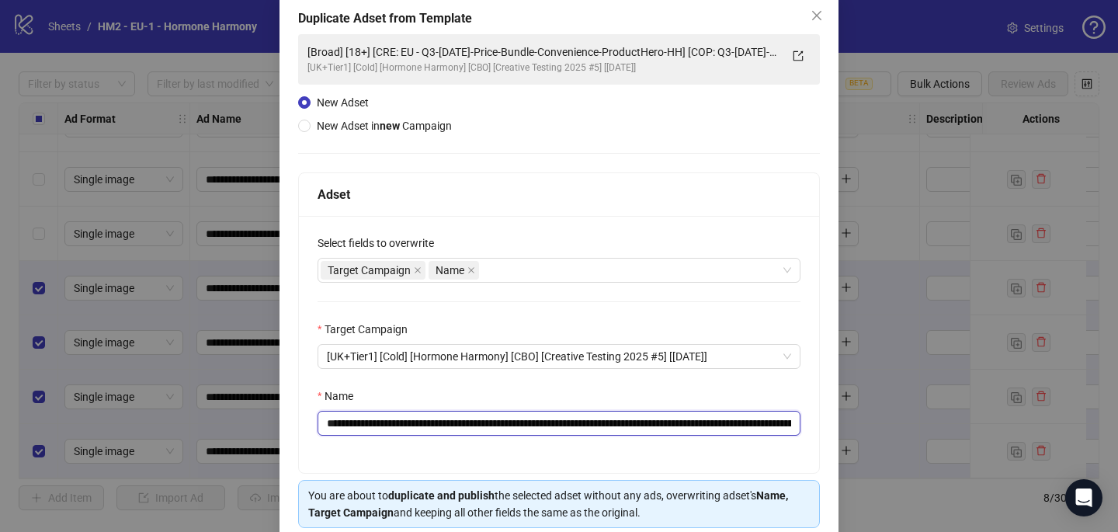
click at [434, 420] on input "**********" at bounding box center [558, 423] width 483 height 25
type input "**********"
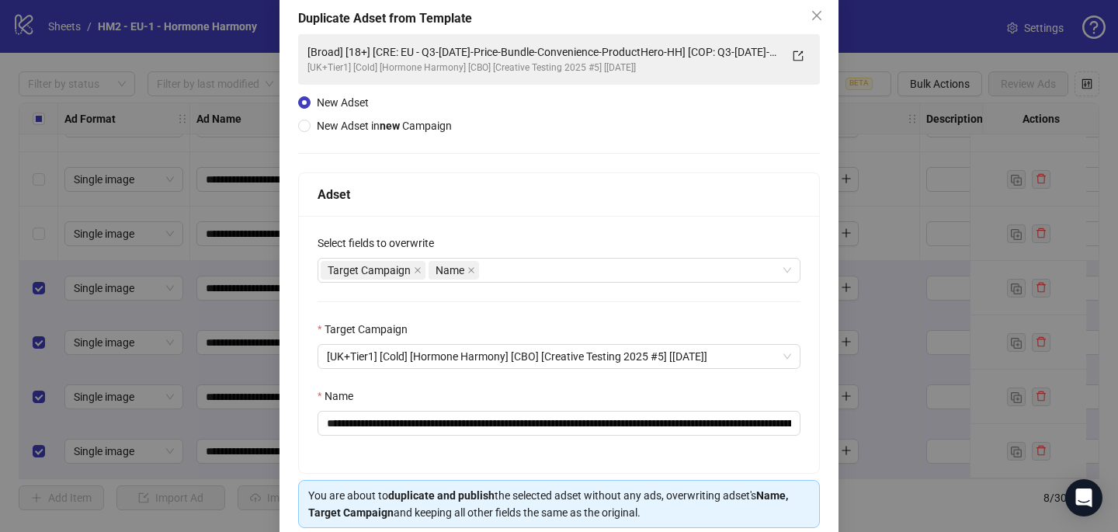
click at [515, 386] on div "**********" at bounding box center [559, 344] width 520 height 257
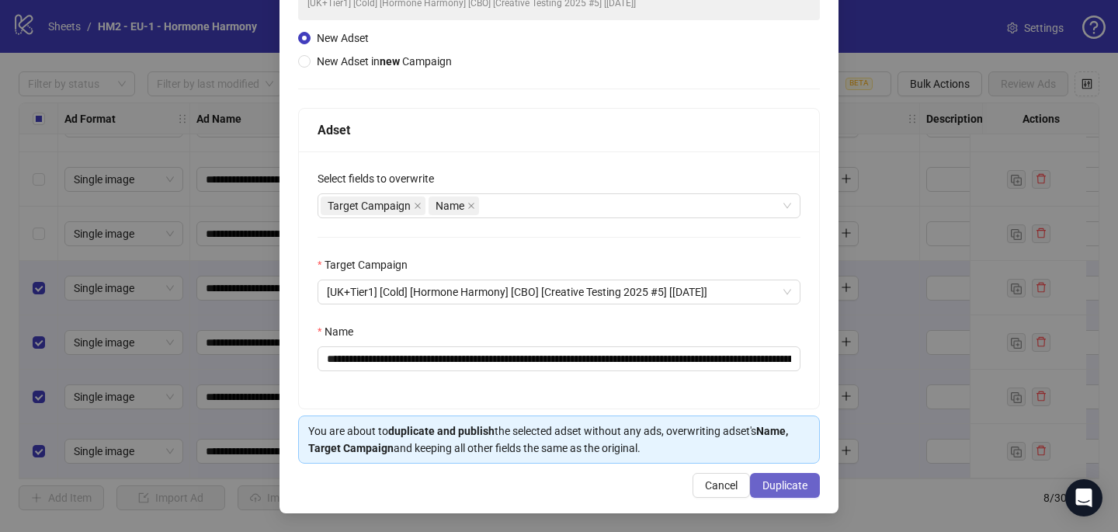
click at [792, 486] on span "Duplicate" at bounding box center [784, 485] width 45 height 12
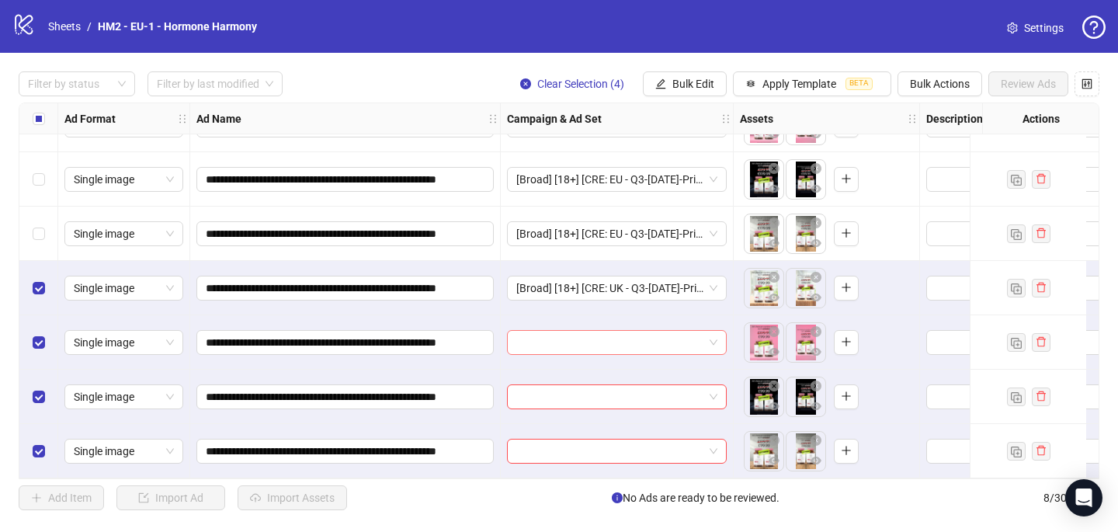
click at [586, 341] on input "search" at bounding box center [609, 342] width 187 height 23
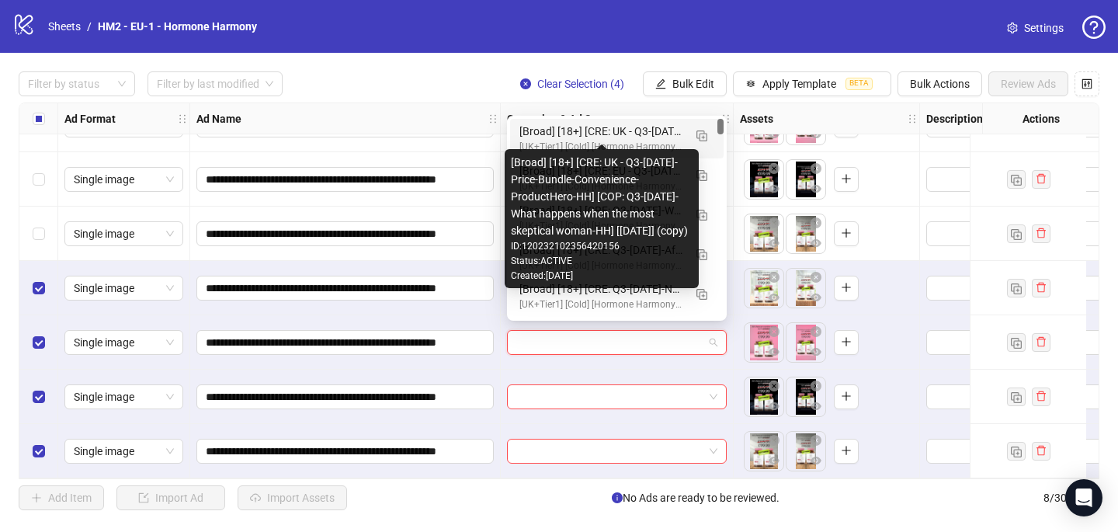
click at [622, 130] on div "[Broad] [18+] [CRE: UK - Q3-08-AUG-2025-Price-Bundle-Convenience-ProductHero-HH…" at bounding box center [601, 131] width 164 height 17
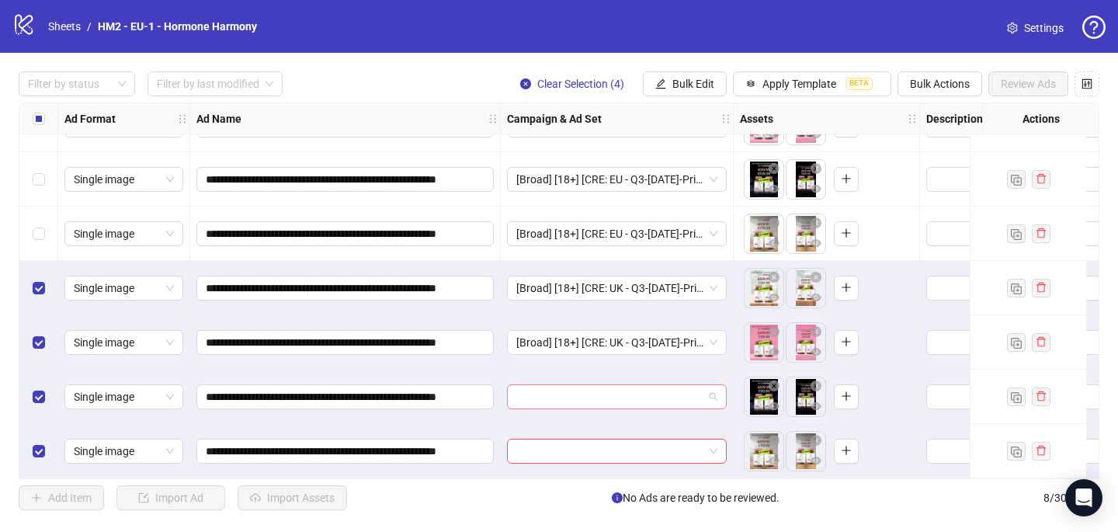
click at [525, 386] on input "search" at bounding box center [609, 396] width 187 height 23
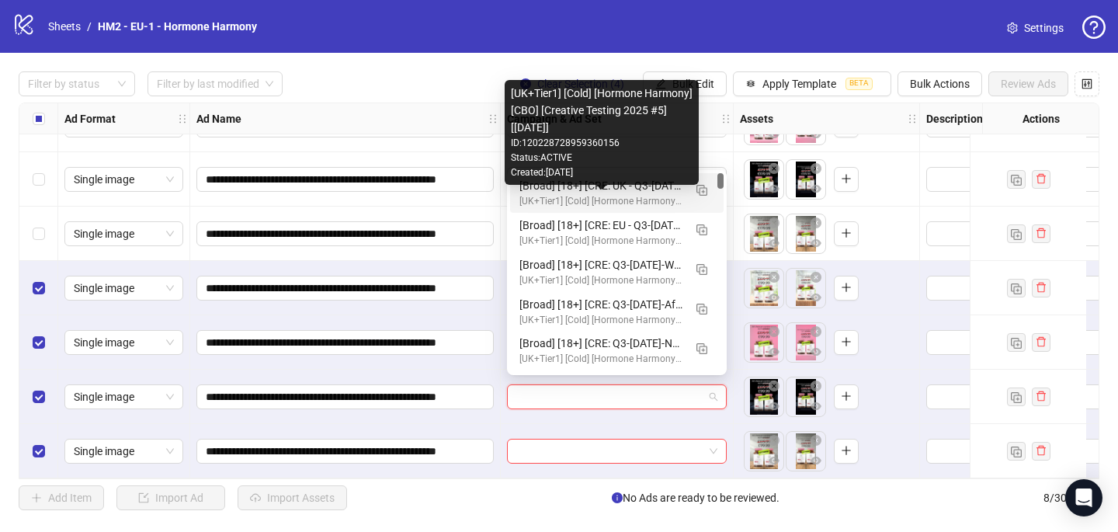
click at [588, 191] on div "[Broad] [18+] [CRE: UK - Q3-08-AUG-2025-Price-Bundle-Convenience-ProductHero-HH…" at bounding box center [601, 185] width 164 height 17
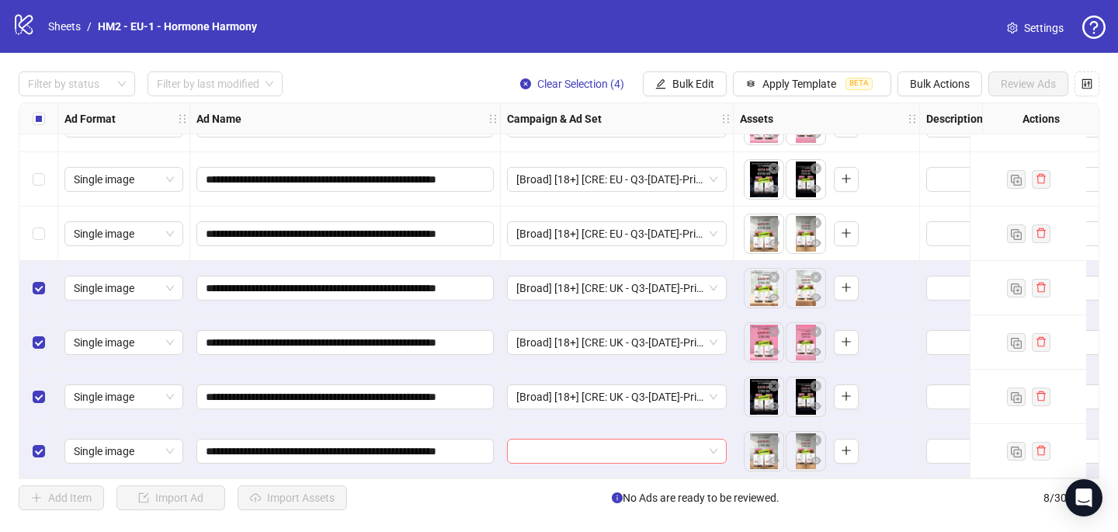
click at [533, 450] on input "search" at bounding box center [609, 450] width 187 height 23
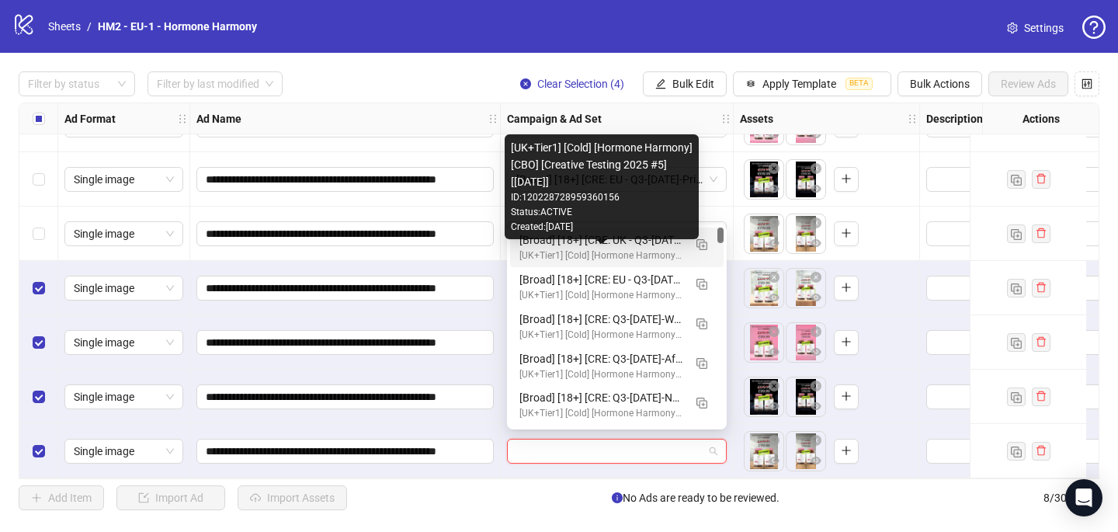
click at [597, 250] on div "[UK+Tier1] [Cold] [Hormone Harmony] [CBO] [Creative Testing 2025 #5] [10 July 2…" at bounding box center [601, 255] width 164 height 15
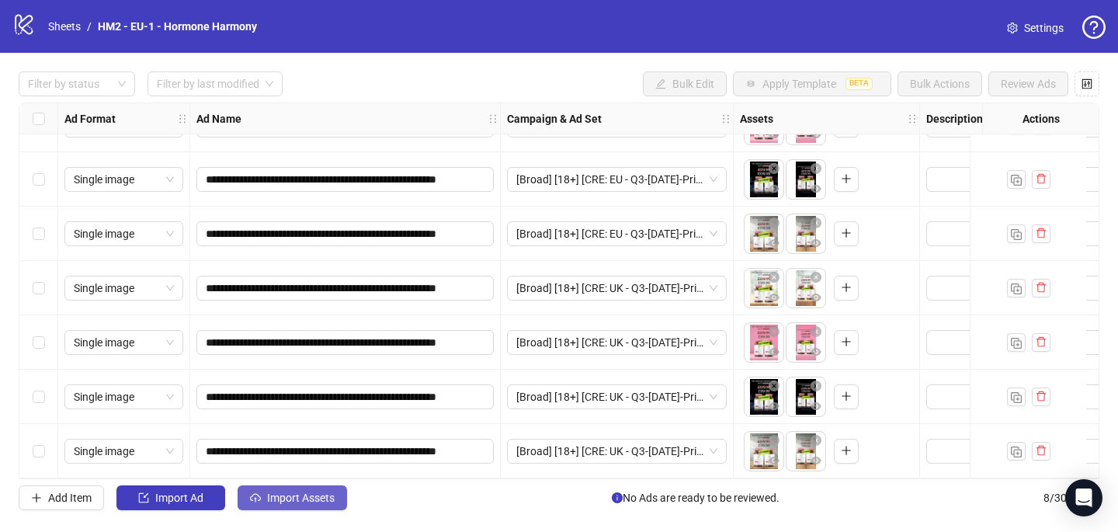
click at [334, 486] on button "Import Assets" at bounding box center [292, 497] width 109 height 25
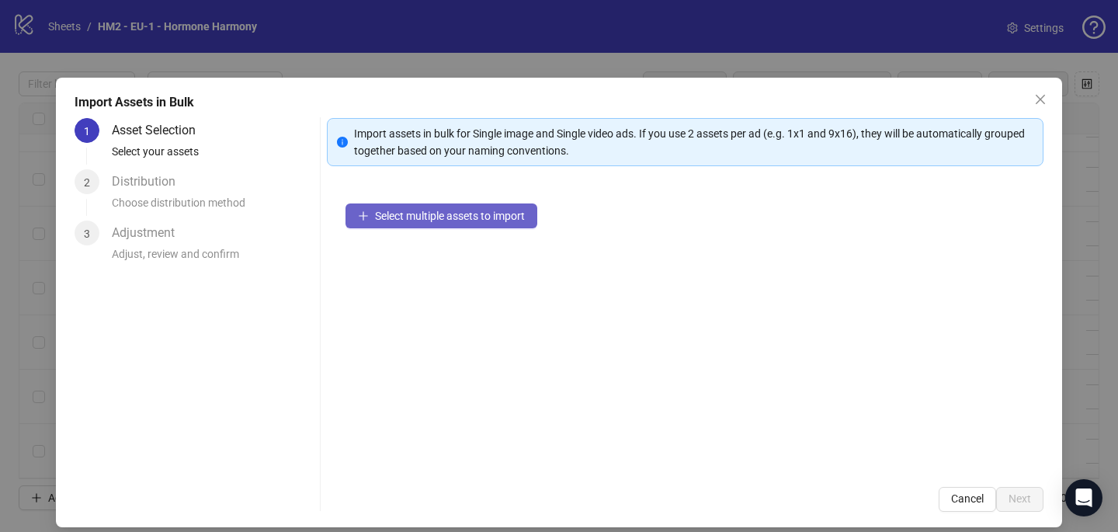
click at [453, 217] on span "Select multiple assets to import" at bounding box center [450, 216] width 150 height 12
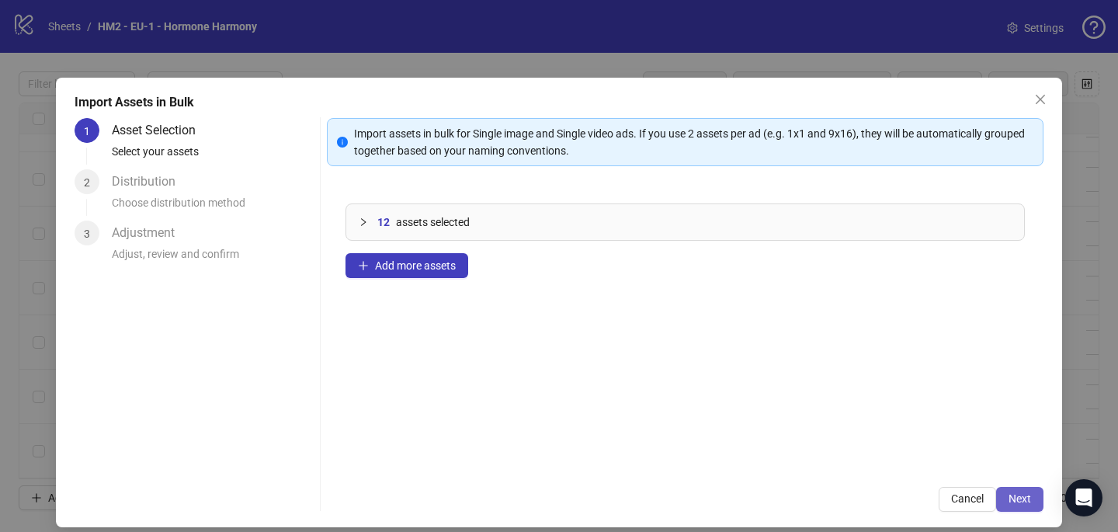
click at [1035, 498] on button "Next" at bounding box center [1019, 499] width 47 height 25
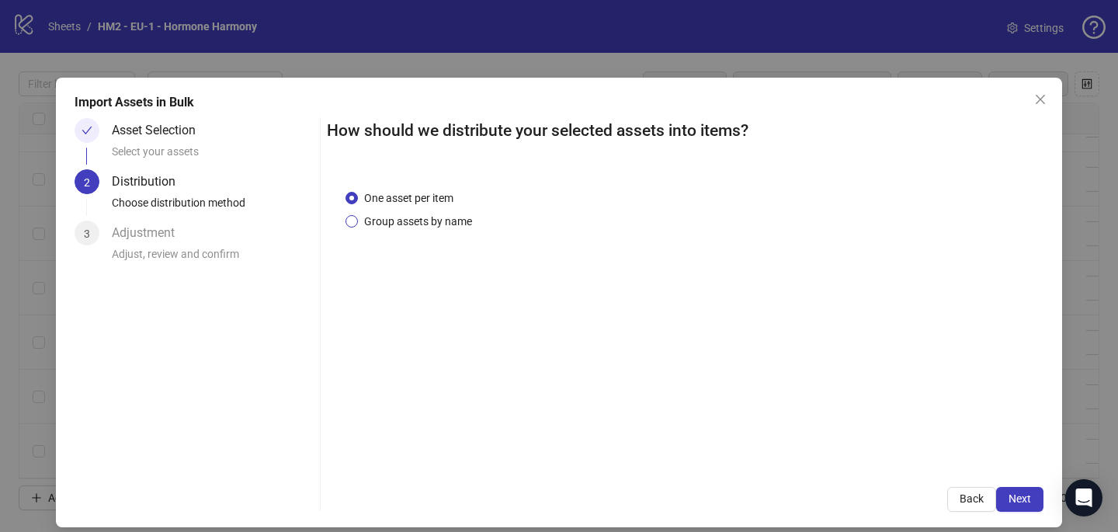
click at [463, 220] on span "Group assets by name" at bounding box center [418, 221] width 120 height 17
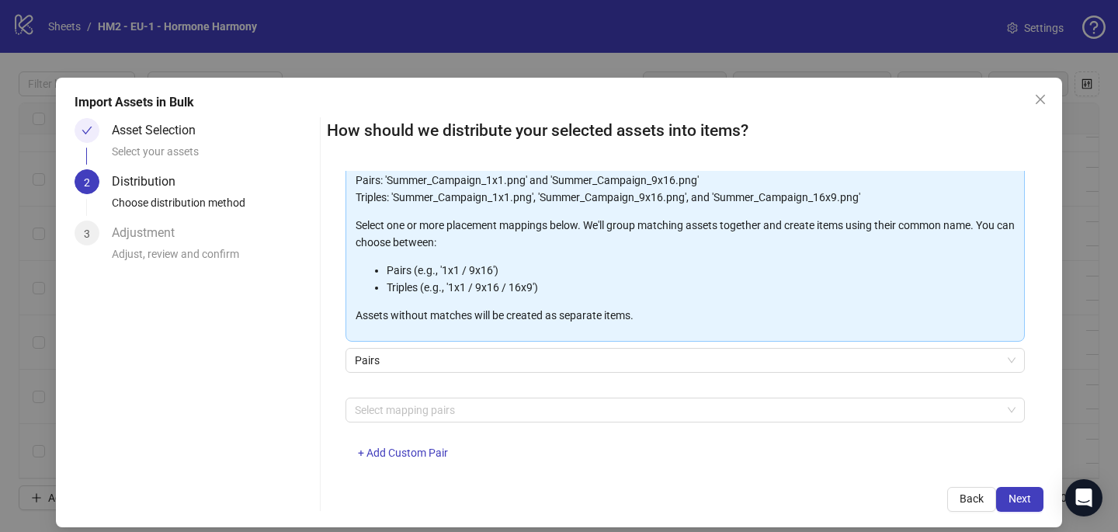
scroll to position [128, 0]
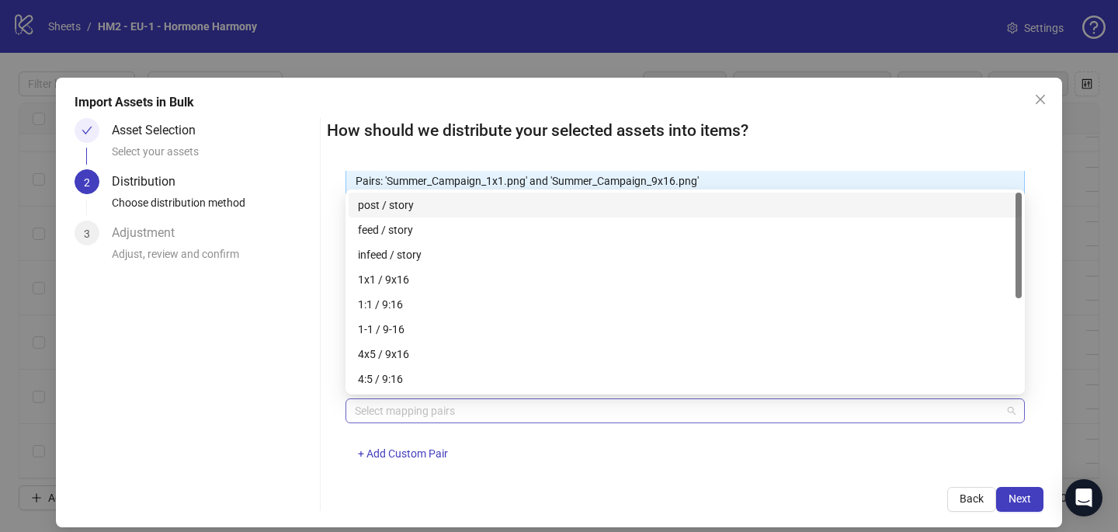
click at [477, 418] on div at bounding box center [677, 411] width 657 height 22
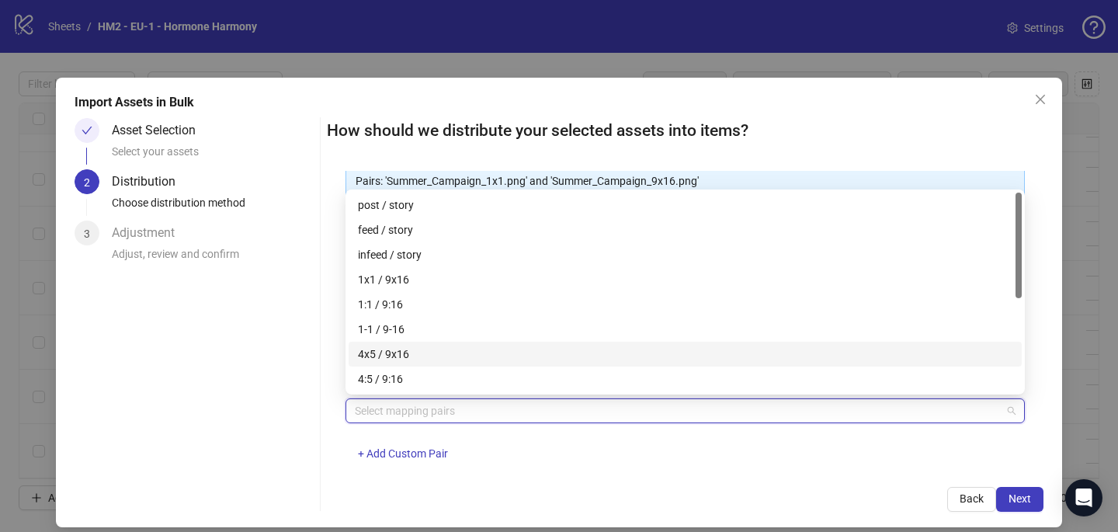
click at [472, 352] on div "4x5 / 9x16" at bounding box center [685, 353] width 654 height 17
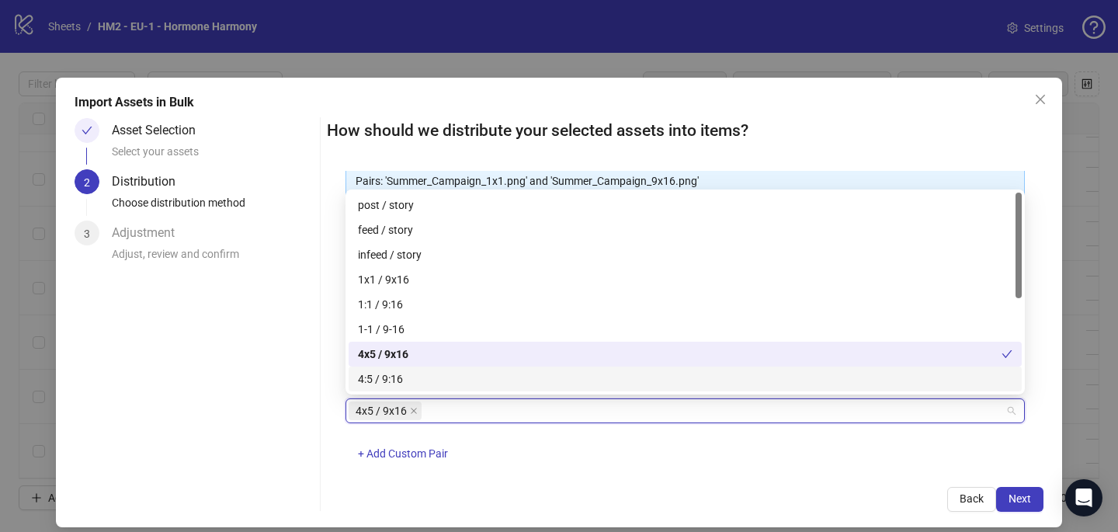
click at [630, 474] on div "How should we distribute your selected assets into items? One asset per item Gr…" at bounding box center [685, 315] width 716 height 394
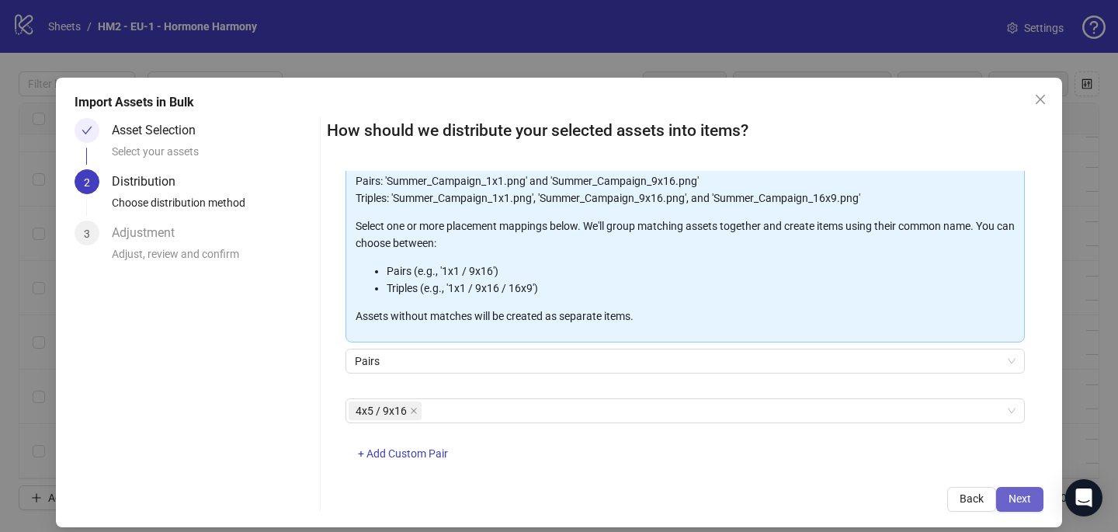
click at [1022, 499] on span "Next" at bounding box center [1019, 498] width 23 height 12
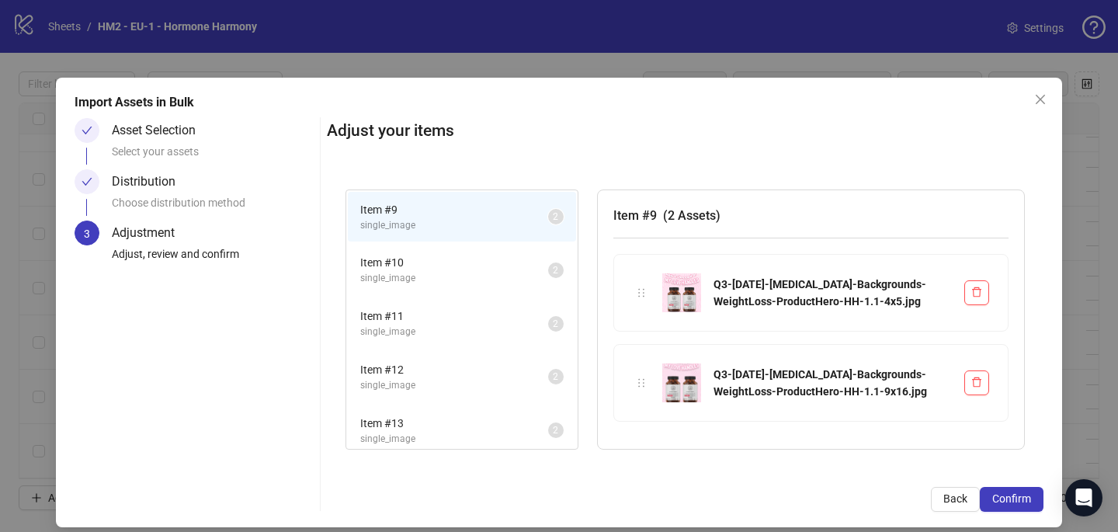
click at [1023, 499] on span "Confirm" at bounding box center [1011, 498] width 39 height 12
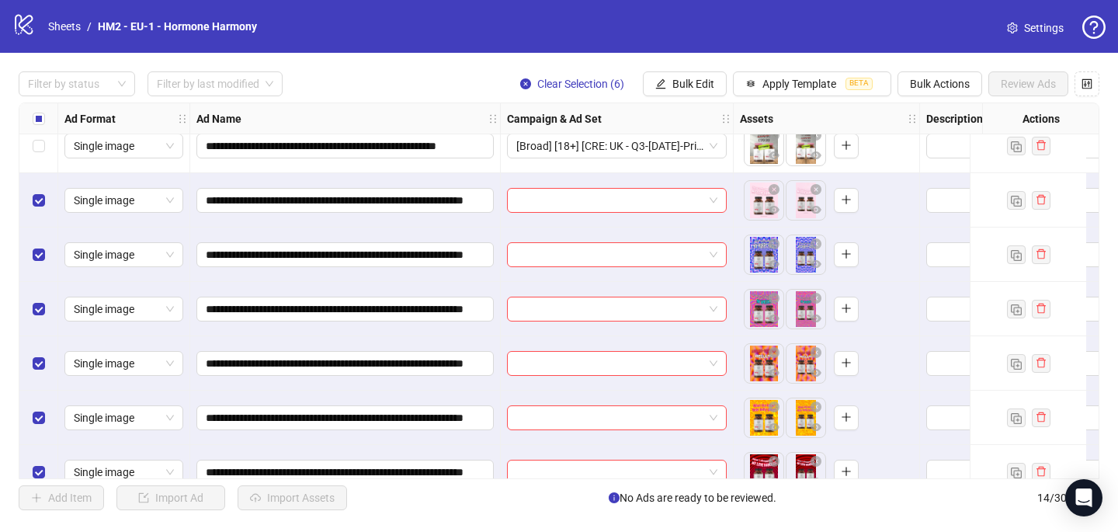
scroll to position [423, 0]
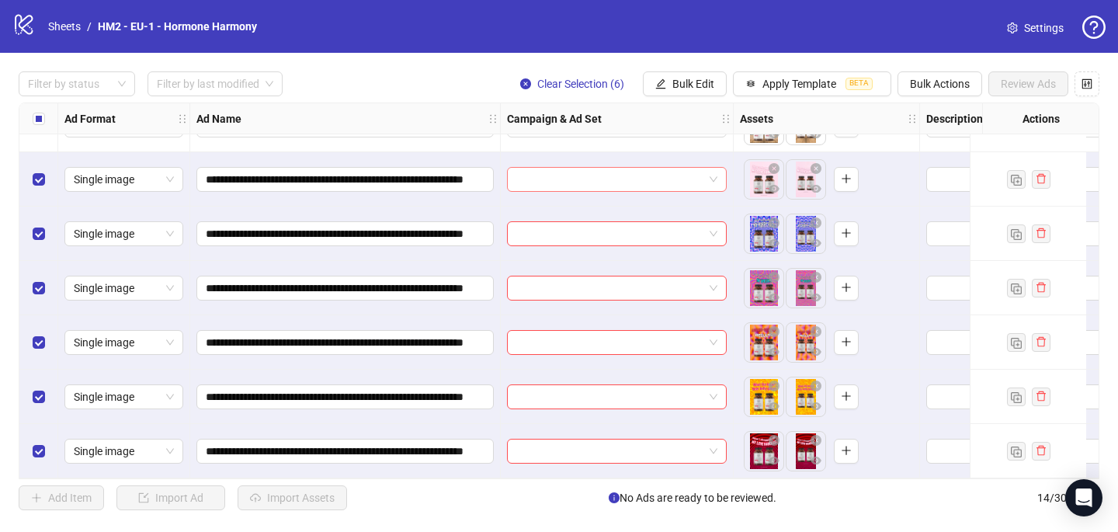
click at [582, 179] on input "search" at bounding box center [609, 179] width 187 height 23
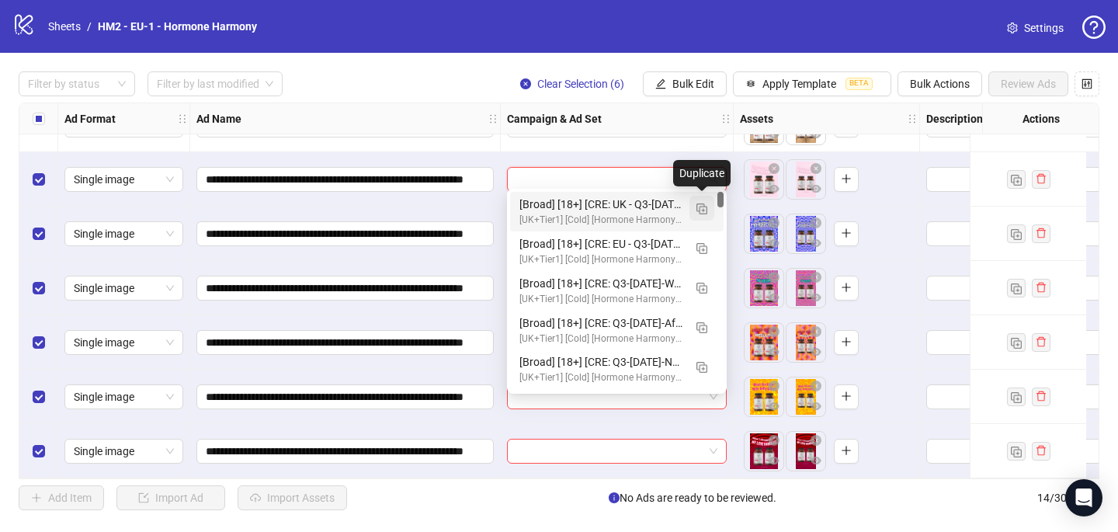
click at [706, 202] on span "button" at bounding box center [701, 208] width 11 height 12
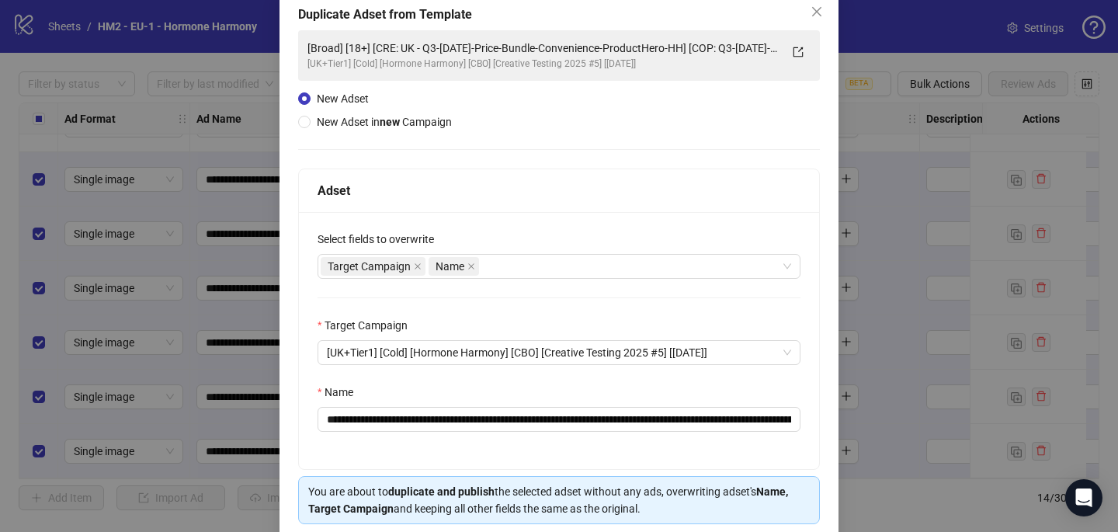
scroll to position [89, 0]
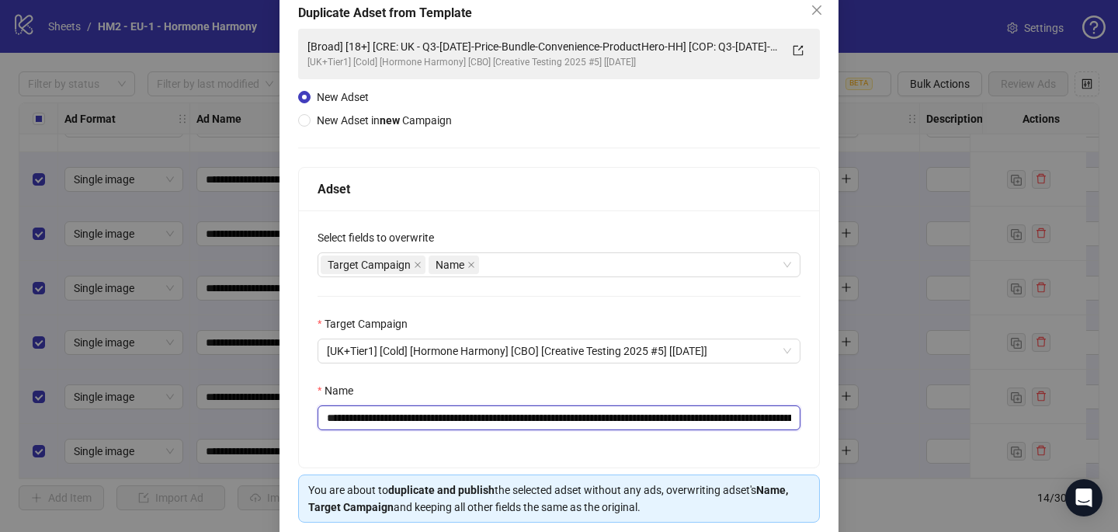
drag, startPoint x: 734, startPoint y: 416, endPoint x: 423, endPoint y: 415, distance: 310.5
click at [421, 415] on input "**********" at bounding box center [558, 417] width 483 height 25
paste input "**"
type input "**********"
click at [778, 450] on div "**********" at bounding box center [559, 338] width 520 height 257
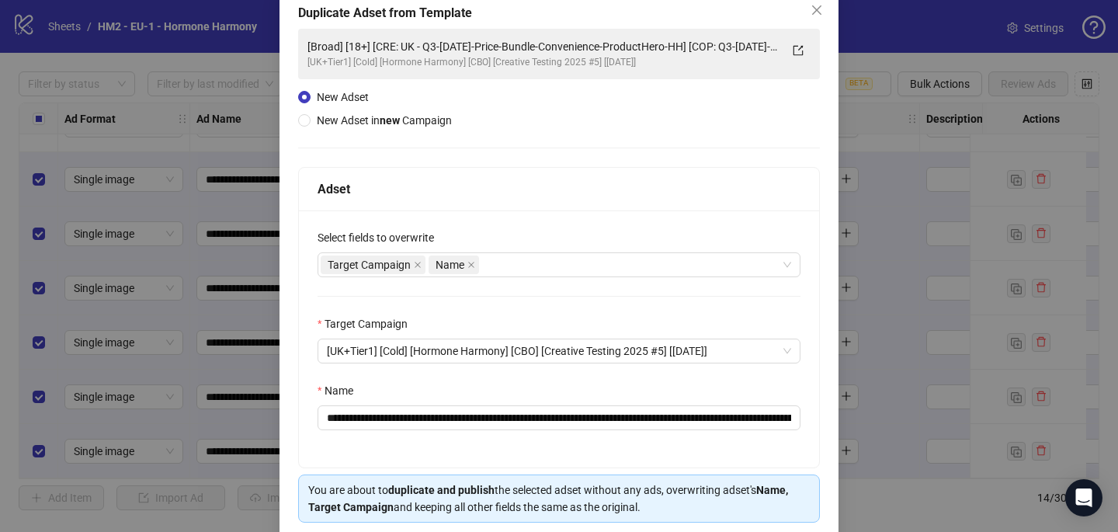
scroll to position [149, 0]
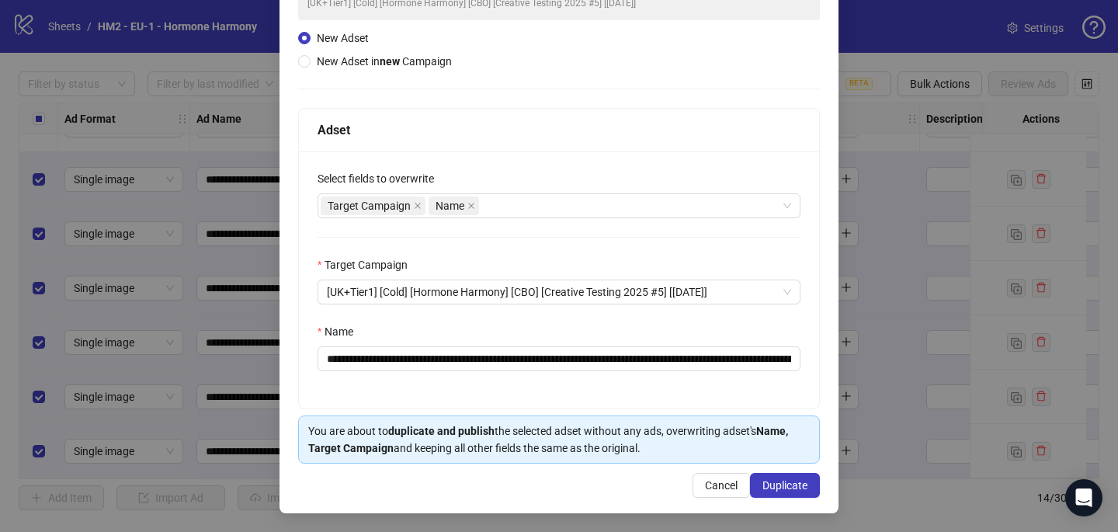
click at [804, 493] on button "Duplicate" at bounding box center [785, 485] width 70 height 25
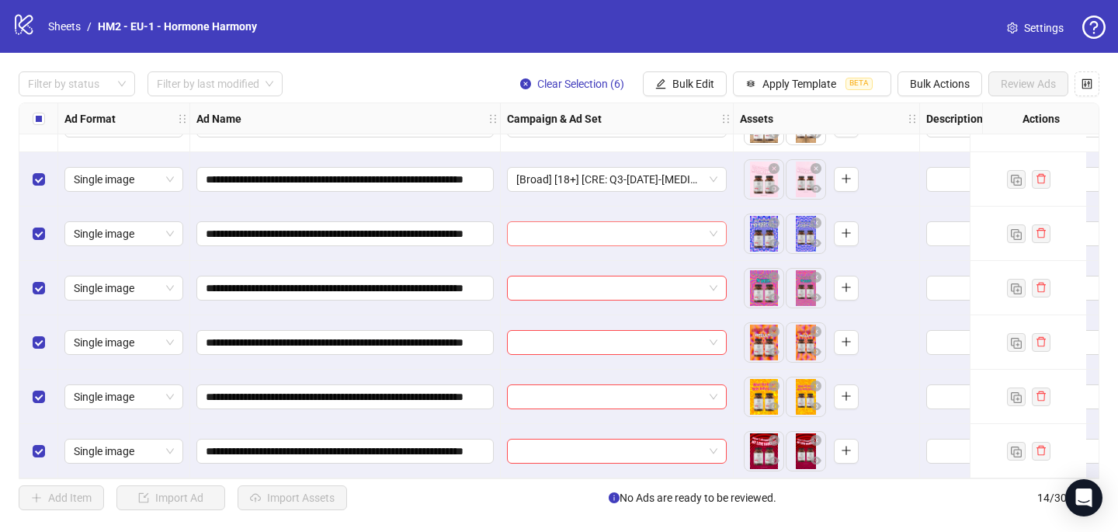
click at [531, 231] on input "search" at bounding box center [609, 233] width 187 height 23
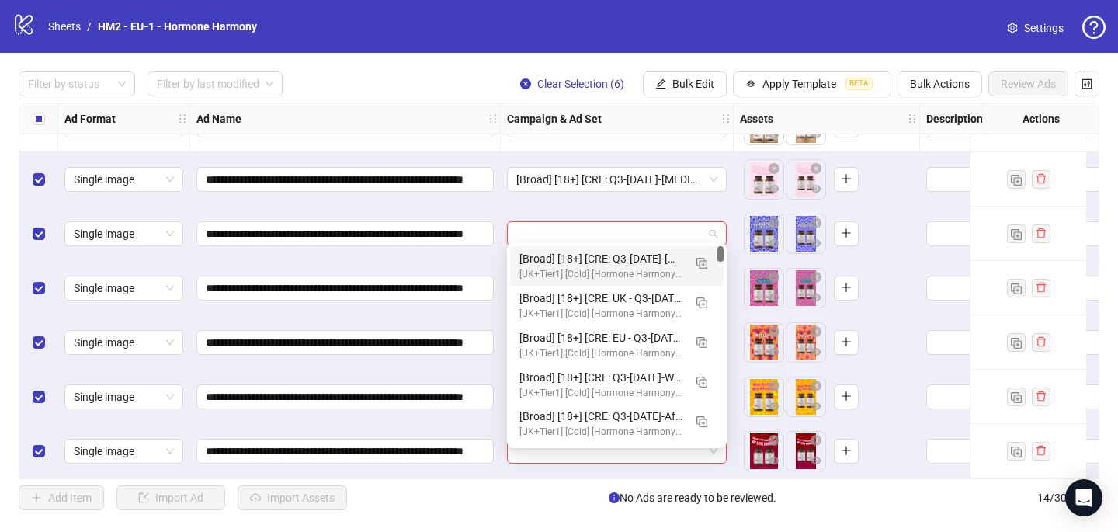
click at [537, 264] on div "[Broad] [18+] [CRE: Q3-08-AUG-2025-Hypnotic-Backgrounds-WeightLoss-ProductHero-…" at bounding box center [601, 258] width 164 height 17
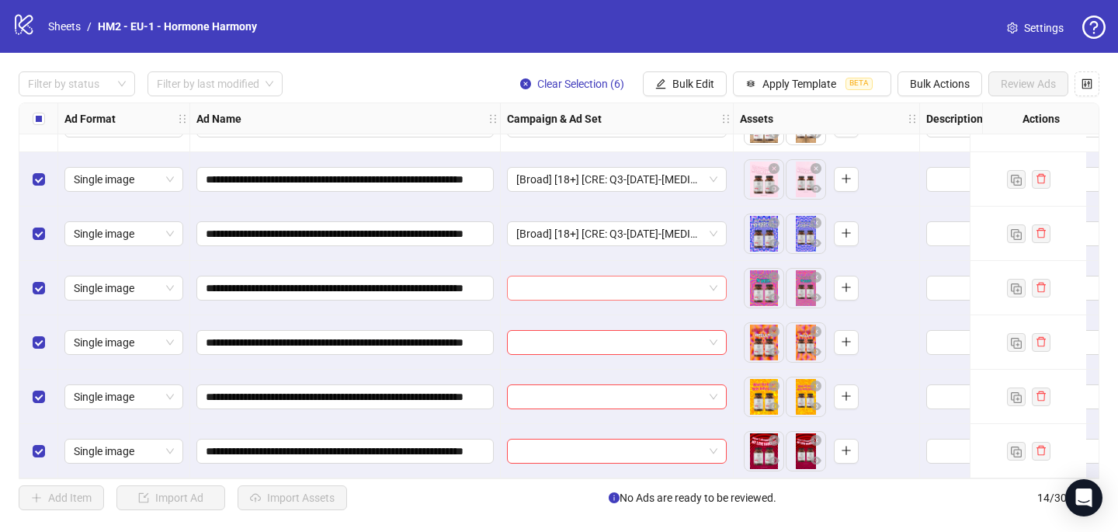
click at [534, 291] on input "search" at bounding box center [609, 287] width 187 height 23
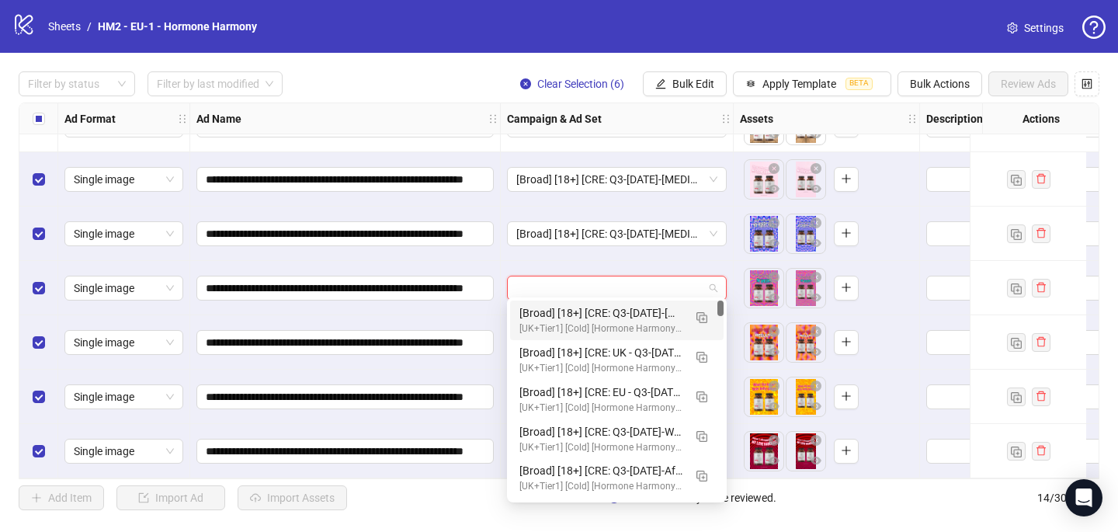
click at [535, 322] on div "[UK+Tier1] [Cold] [Hormone Harmony] [CBO] [Creative Testing 2025 #5] [10 July 2…" at bounding box center [601, 328] width 164 height 15
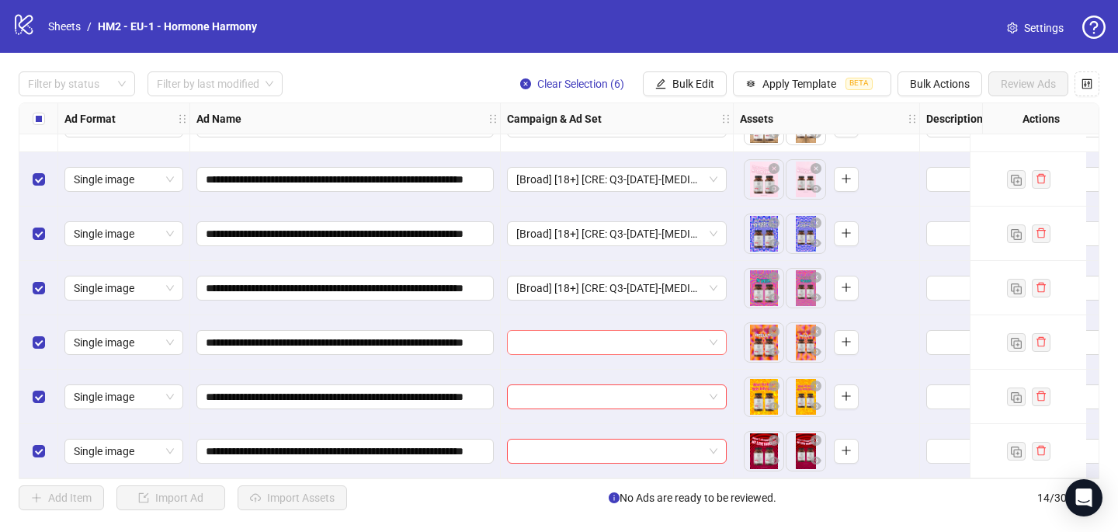
click at [535, 345] on input "search" at bounding box center [609, 342] width 187 height 23
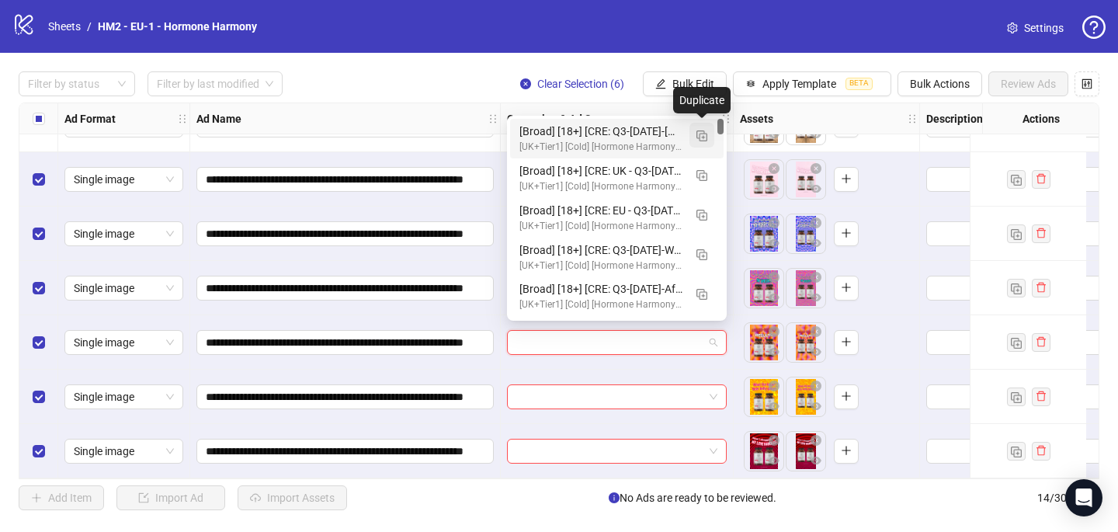
click at [704, 132] on img "button" at bounding box center [701, 135] width 11 height 11
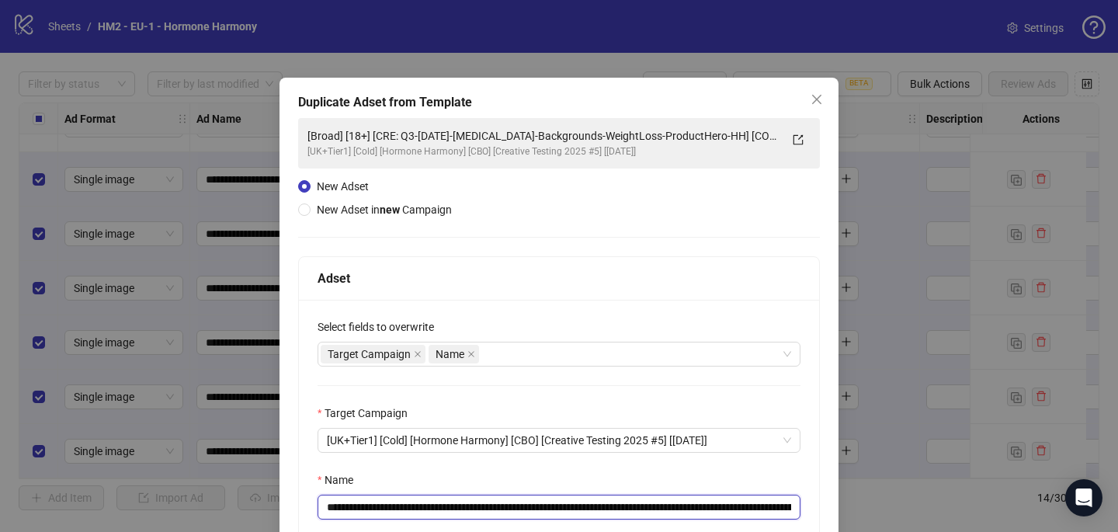
click at [755, 509] on input "**********" at bounding box center [558, 506] width 483 height 25
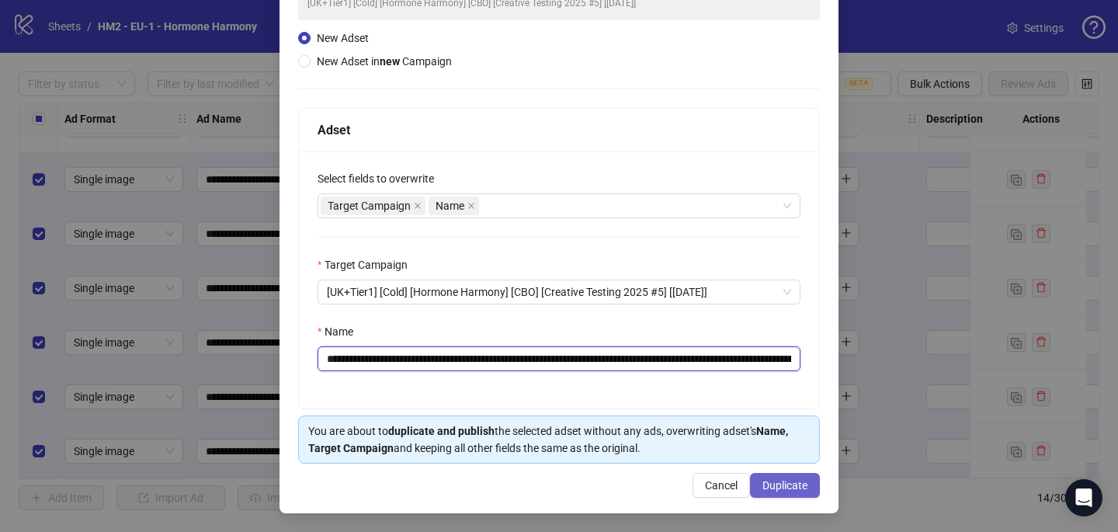
type input "**********"
click at [783, 483] on span "Duplicate" at bounding box center [784, 485] width 45 height 12
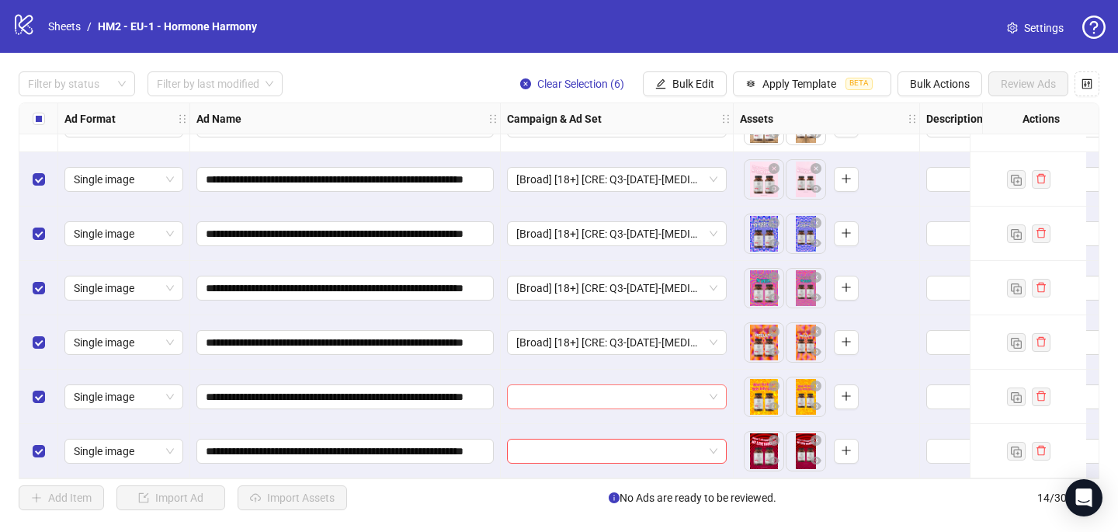
click at [568, 394] on input "search" at bounding box center [609, 396] width 187 height 23
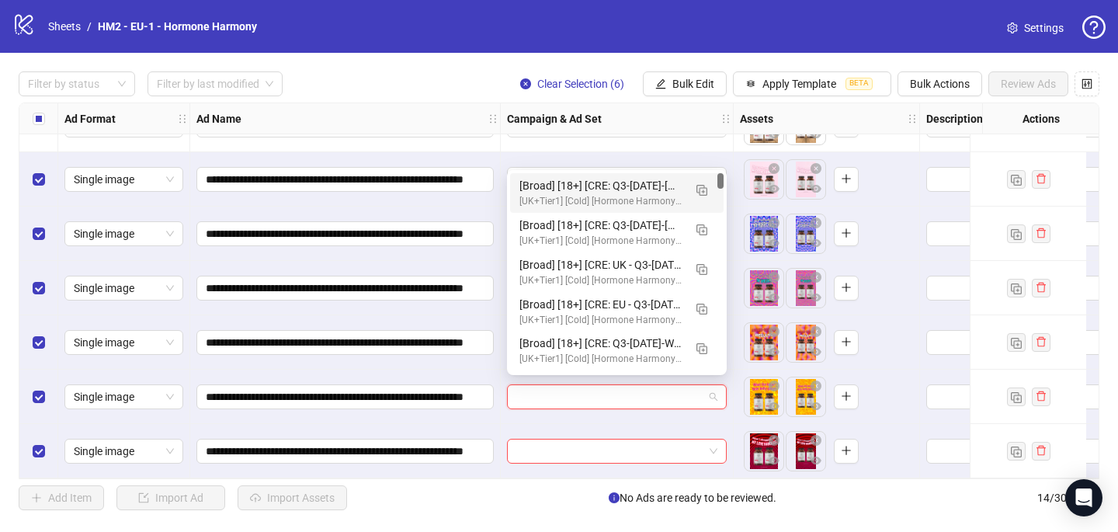
click at [602, 180] on div "[Broad] [18+] [CRE: Q3-08-AUG-2025-Hypnotic-Backgrounds-WeightLoss-ProductHero-…" at bounding box center [601, 185] width 164 height 17
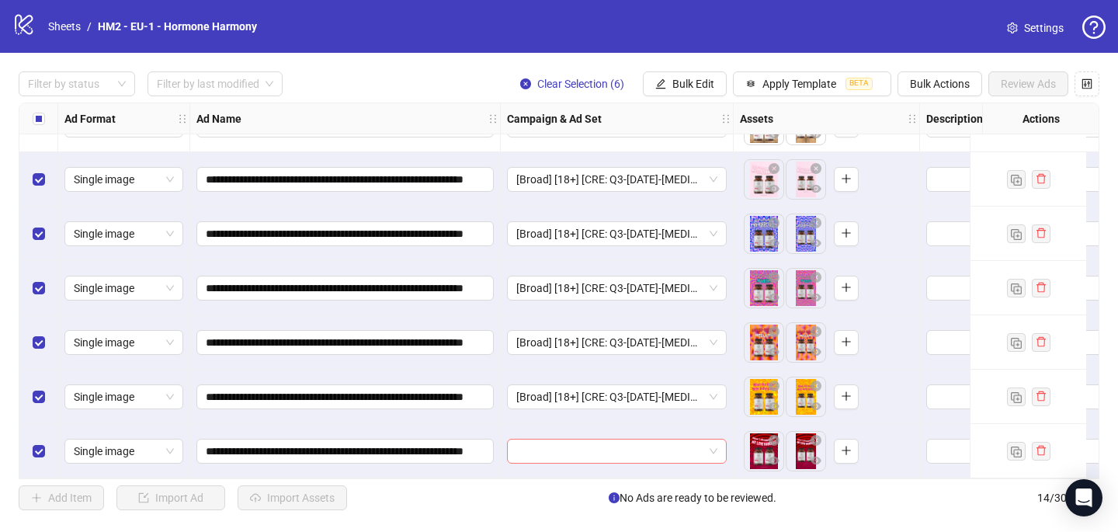
click at [546, 444] on input "search" at bounding box center [609, 450] width 187 height 23
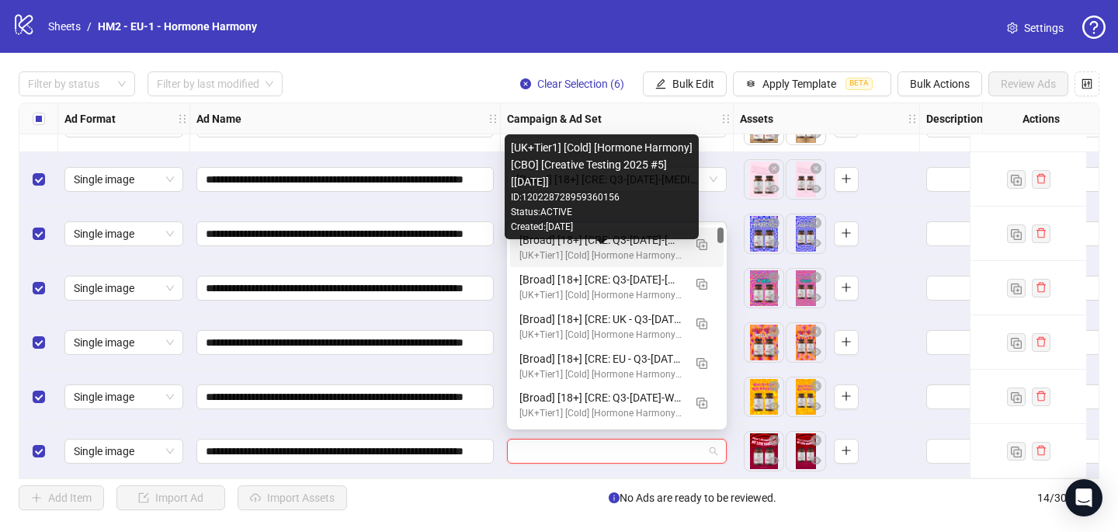
click at [620, 253] on div "[UK+Tier1] [Cold] [Hormone Harmony] [CBO] [Creative Testing 2025 #5] [10 July 2…" at bounding box center [601, 255] width 164 height 15
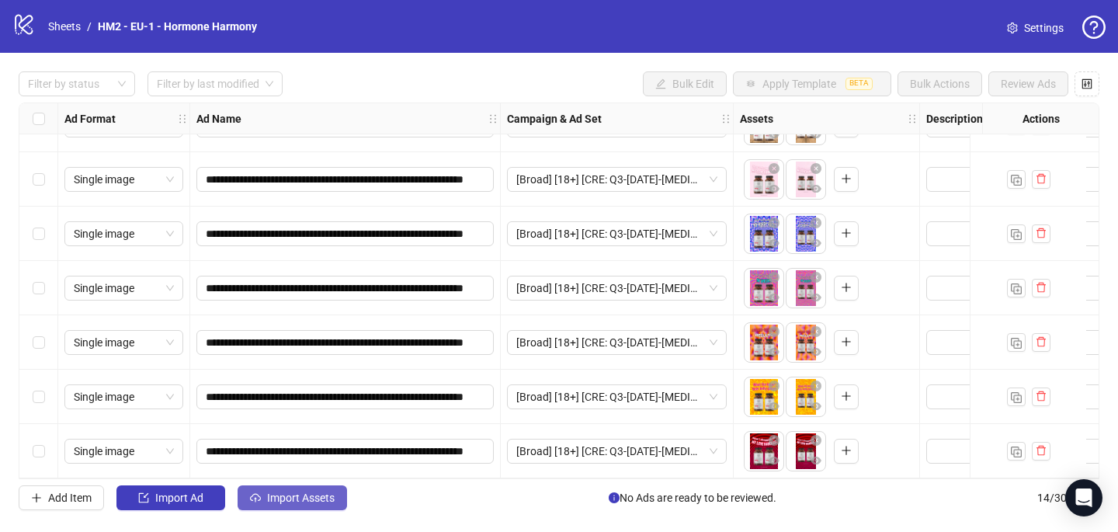
click at [332, 501] on span "Import Assets" at bounding box center [301, 497] width 68 height 12
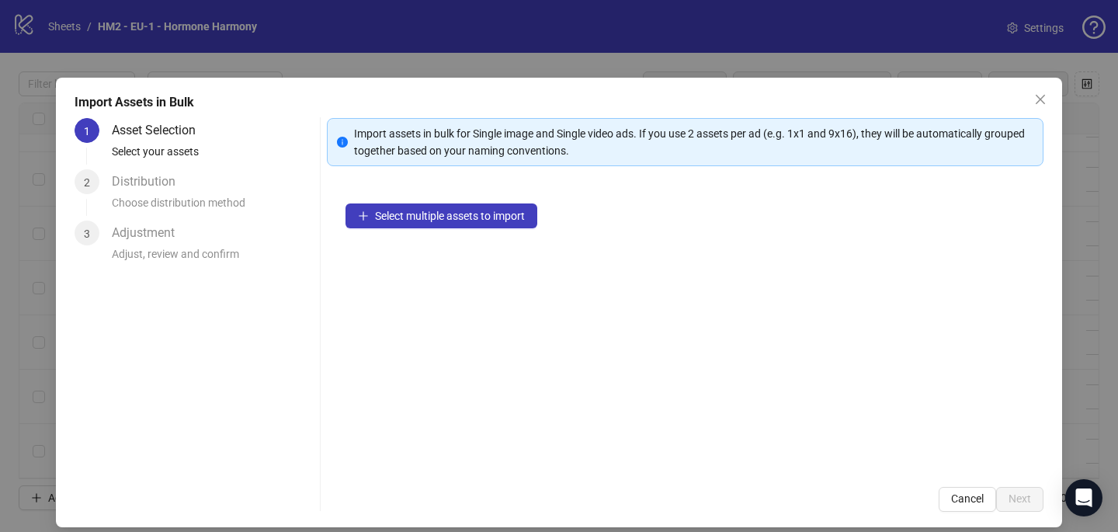
click at [476, 202] on div "Select multiple assets to import" at bounding box center [685, 326] width 716 height 283
click at [478, 215] on span "Select multiple assets to import" at bounding box center [450, 216] width 150 height 12
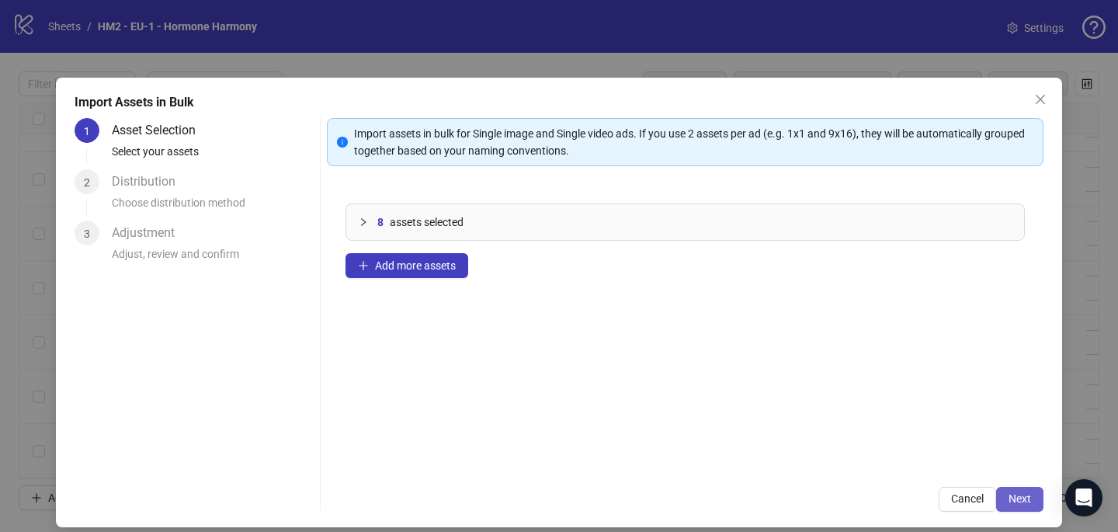
click at [1018, 501] on span "Next" at bounding box center [1019, 498] width 23 height 12
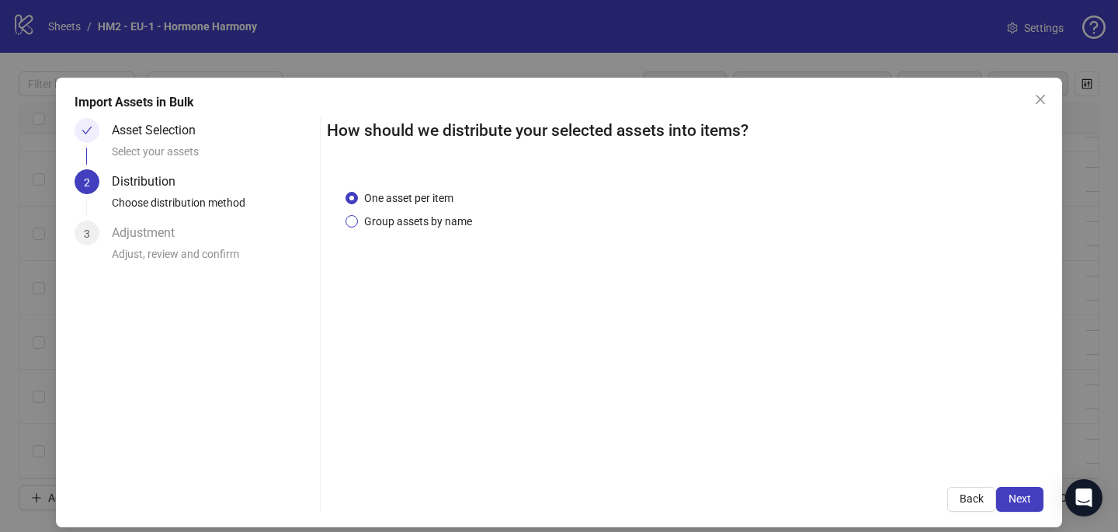
click at [455, 227] on span "Group assets by name" at bounding box center [418, 221] width 120 height 17
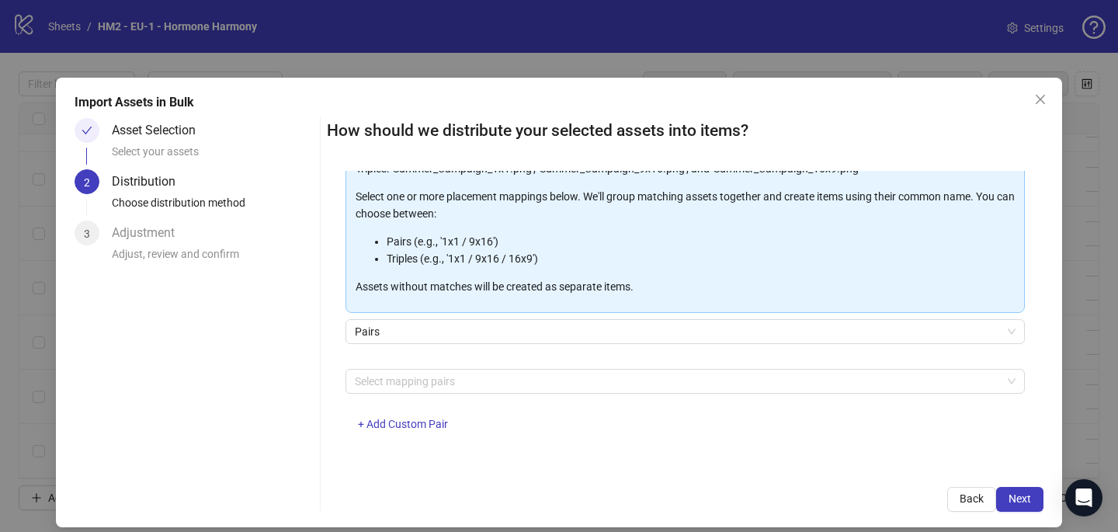
scroll to position [157, 0]
click at [467, 380] on div at bounding box center [677, 382] width 657 height 22
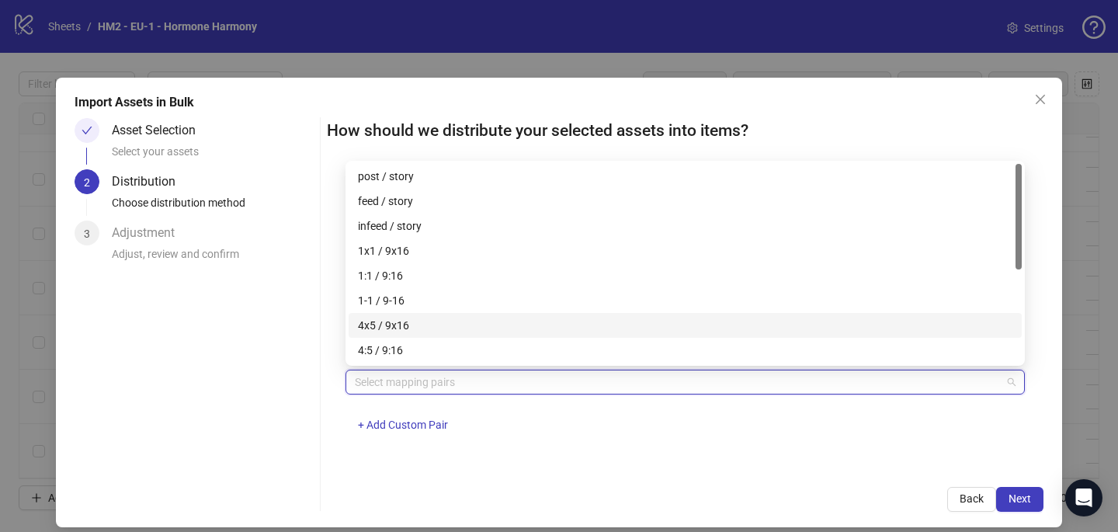
click at [463, 328] on div "4x5 / 9x16" at bounding box center [685, 325] width 654 height 17
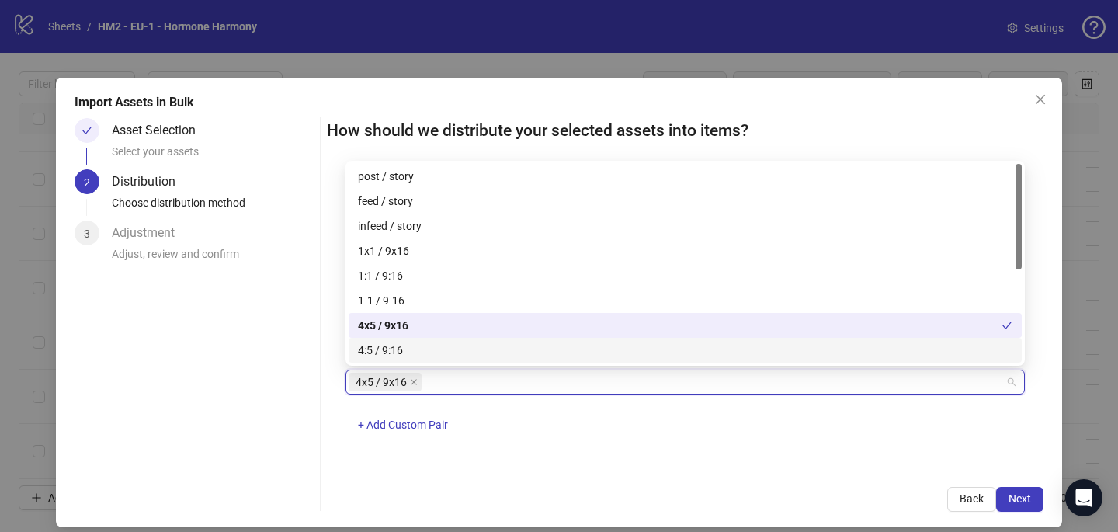
click at [702, 444] on div "4x5 / 9x16 + Add Custom Pair" at bounding box center [684, 409] width 679 height 81
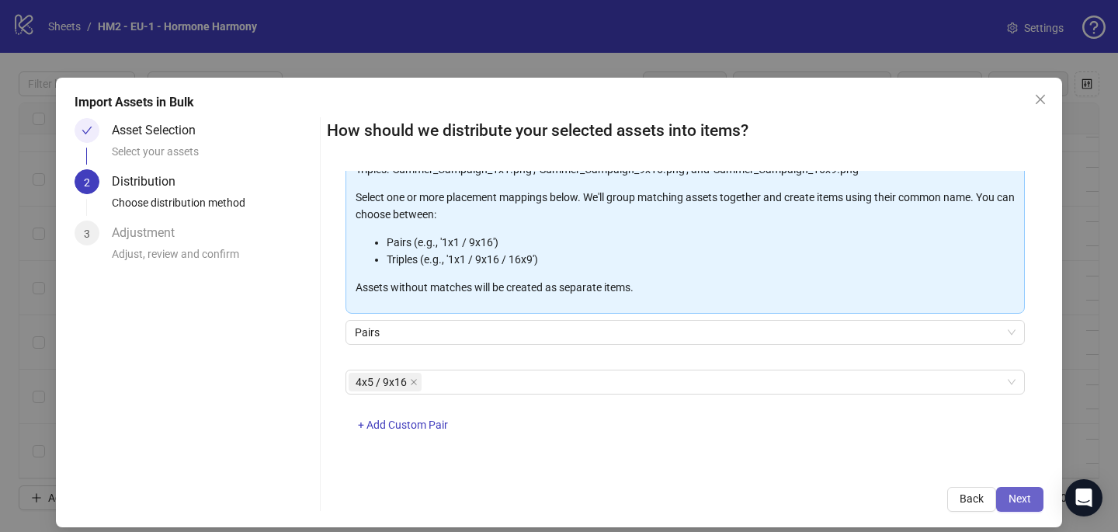
click at [1038, 494] on button "Next" at bounding box center [1019, 499] width 47 height 25
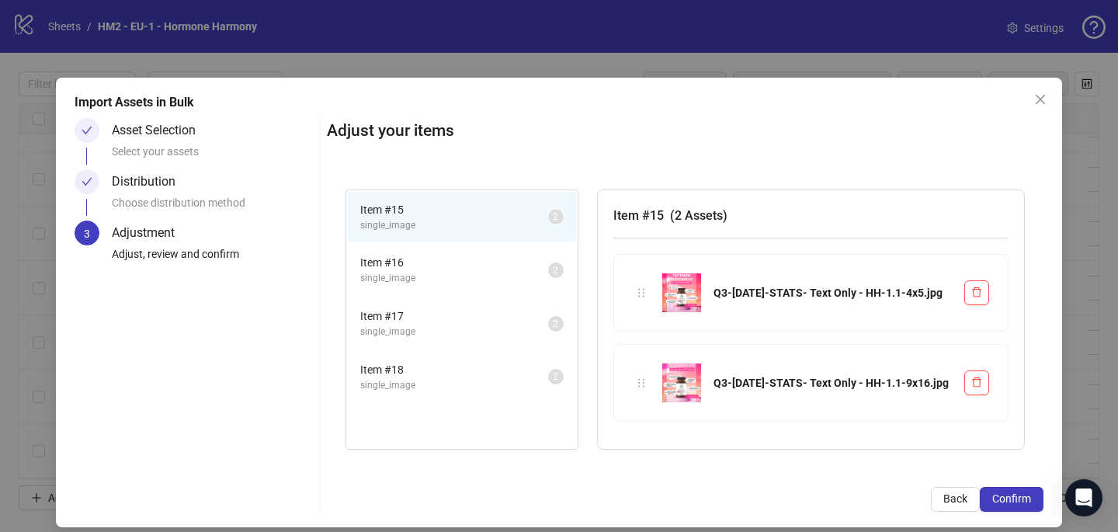
click at [1038, 494] on button "Confirm" at bounding box center [1012, 499] width 64 height 25
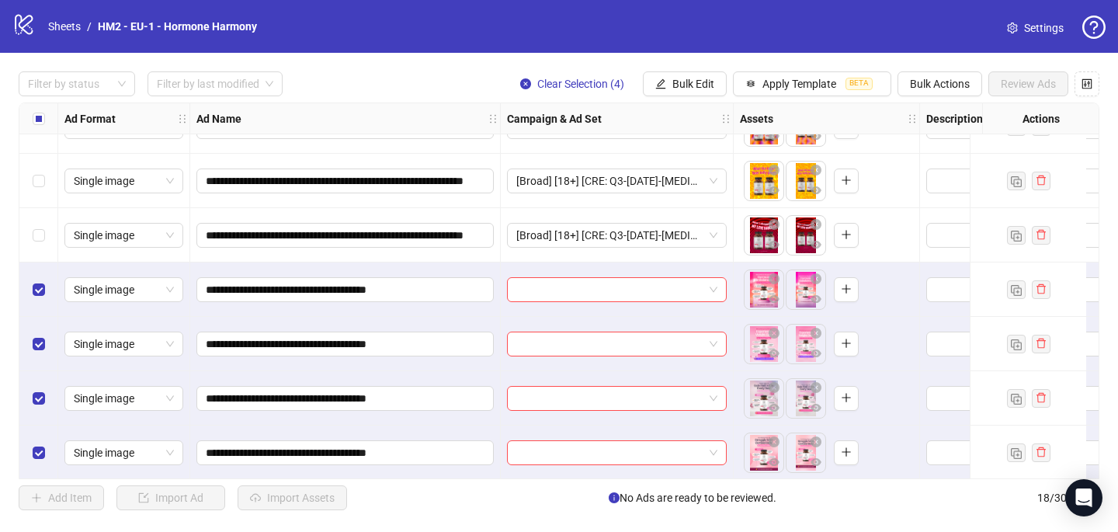
scroll to position [640, 0]
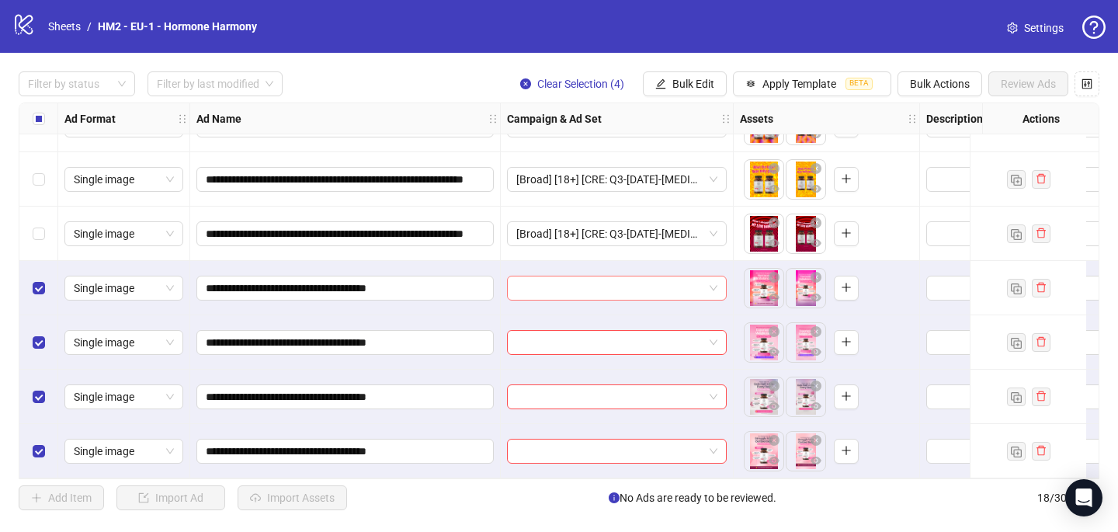
click at [613, 290] on input "search" at bounding box center [609, 287] width 187 height 23
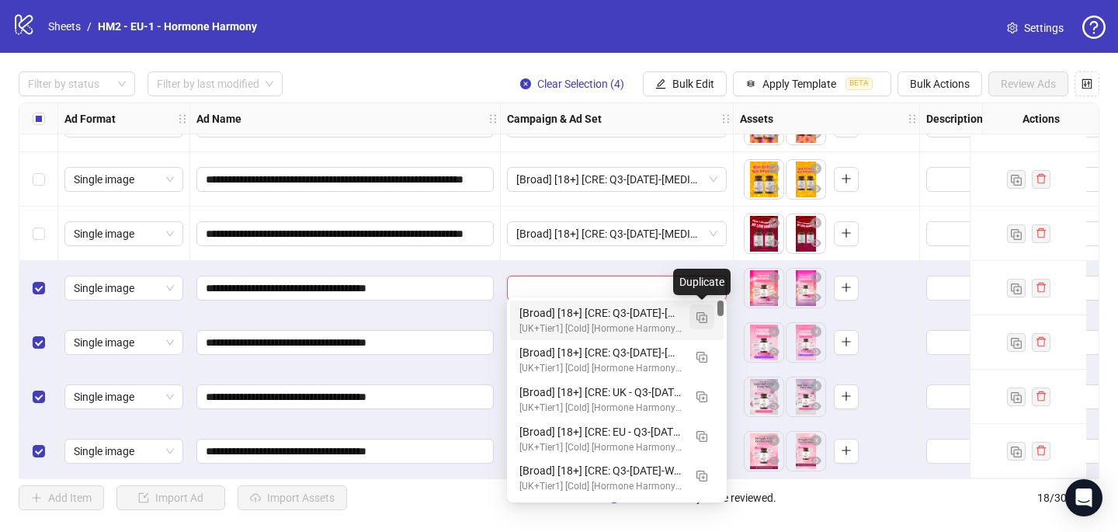
click at [711, 314] on button "button" at bounding box center [701, 316] width 25 height 25
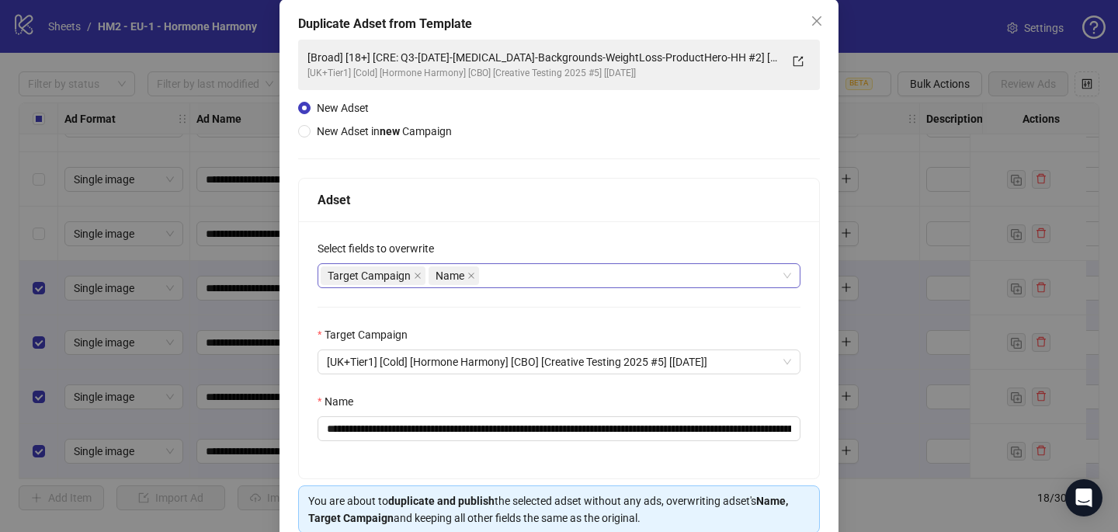
scroll to position [99, 0]
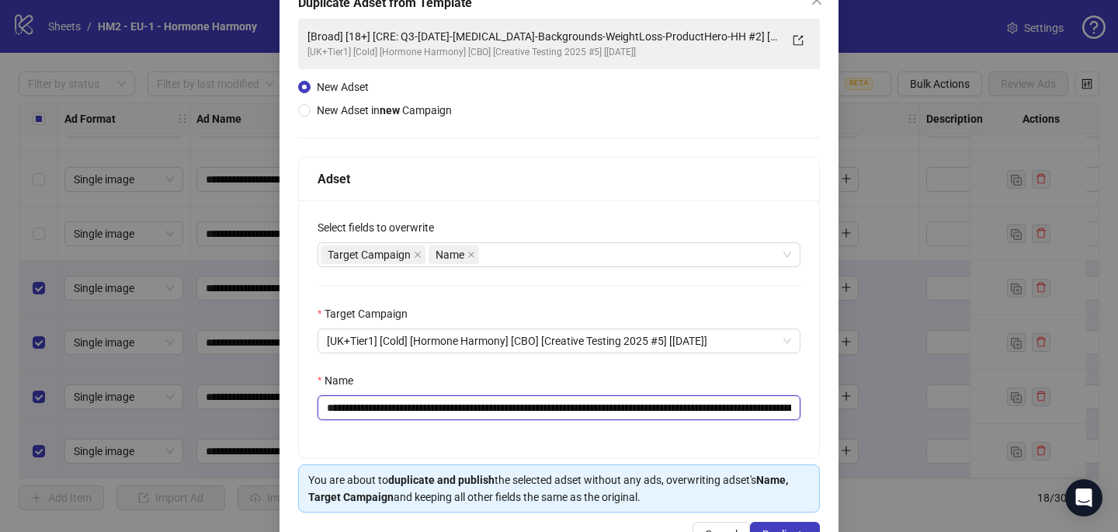
drag, startPoint x: 768, startPoint y: 406, endPoint x: 418, endPoint y: 403, distance: 350.1
click at [418, 403] on input "**********" at bounding box center [558, 407] width 483 height 25
paste input "text"
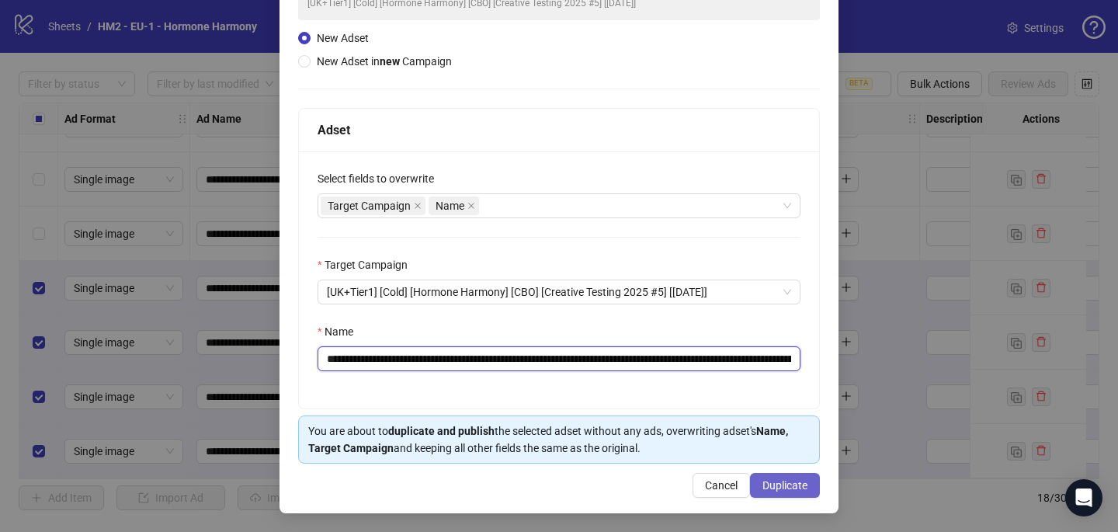
type input "**********"
click at [773, 487] on span "Duplicate" at bounding box center [784, 485] width 45 height 12
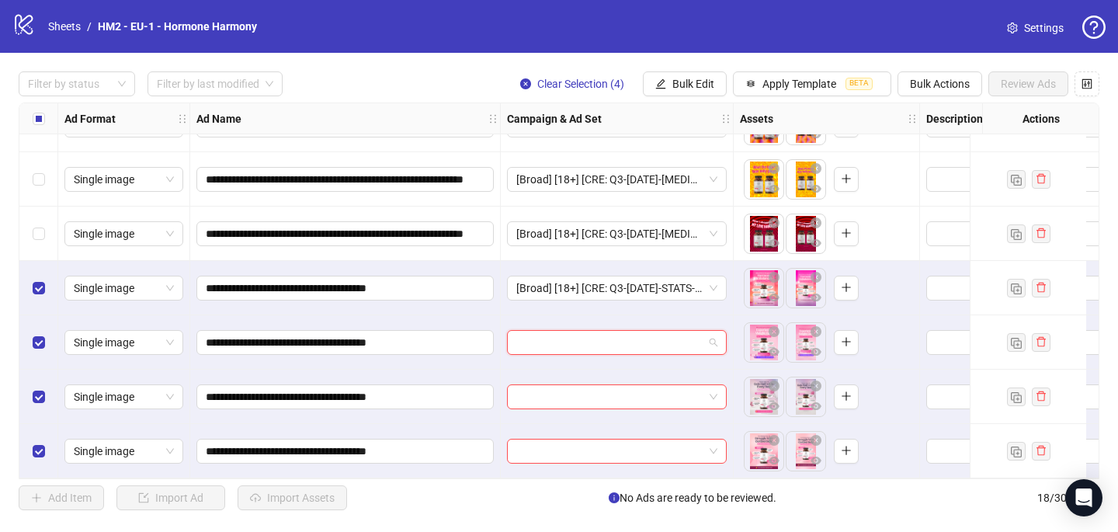
click at [591, 338] on input "search" at bounding box center [609, 342] width 187 height 23
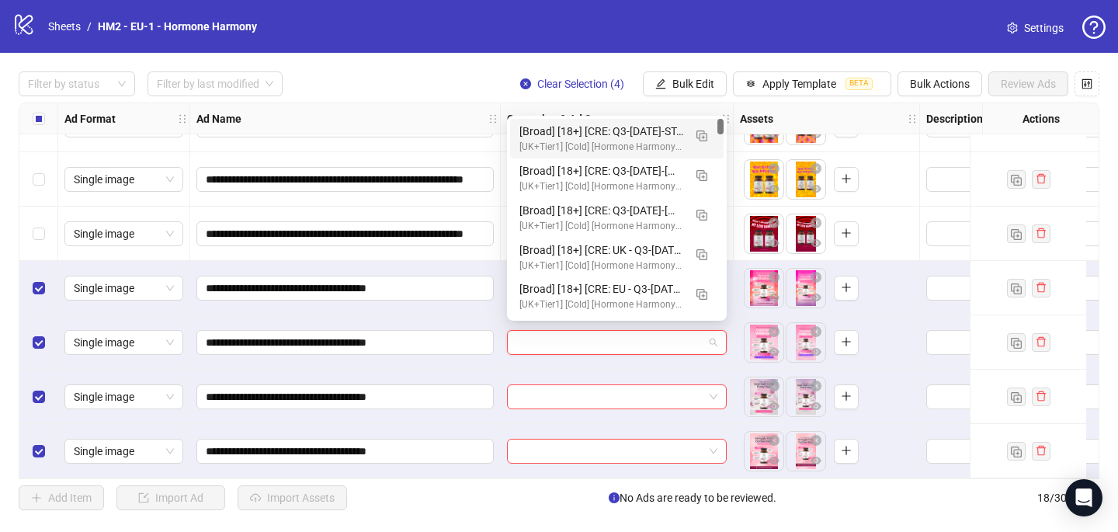
click at [637, 138] on div "[Broad] [18+] [CRE: Q3-08-AUG-2025-STATS- Text Only - HH] [COP: Q3-08-AUG-2025-…" at bounding box center [601, 131] width 164 height 17
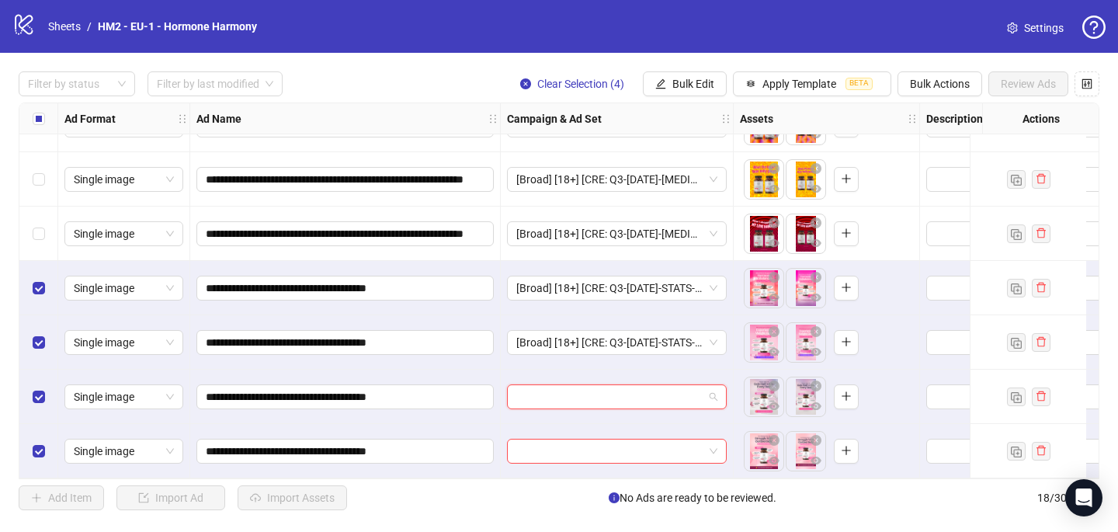
click at [522, 387] on input "search" at bounding box center [609, 396] width 187 height 23
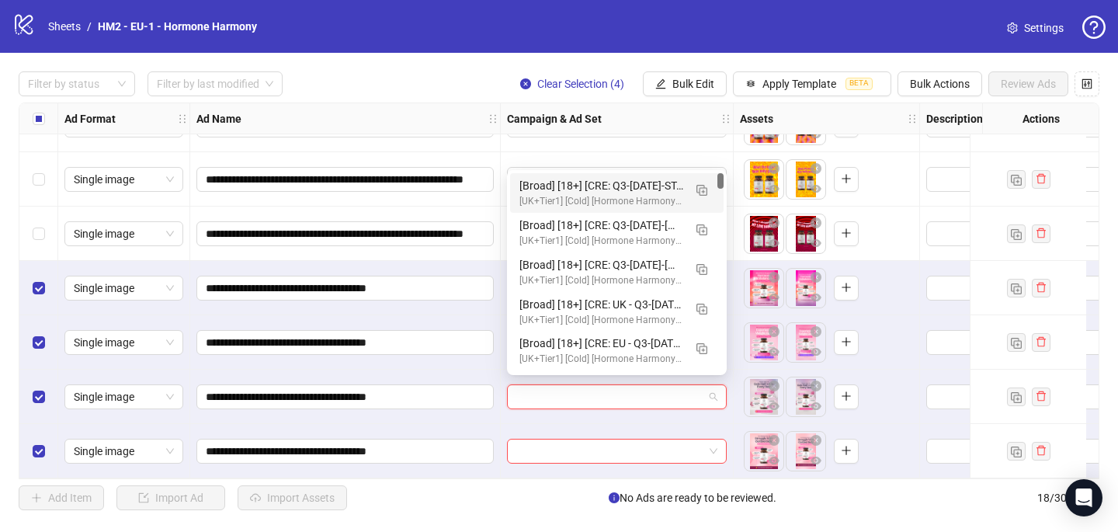
click at [596, 194] on div "[UK+Tier1] [Cold] [Hormone Harmony] [CBO] [Creative Testing 2025 #5] [10 July 2…" at bounding box center [601, 201] width 164 height 15
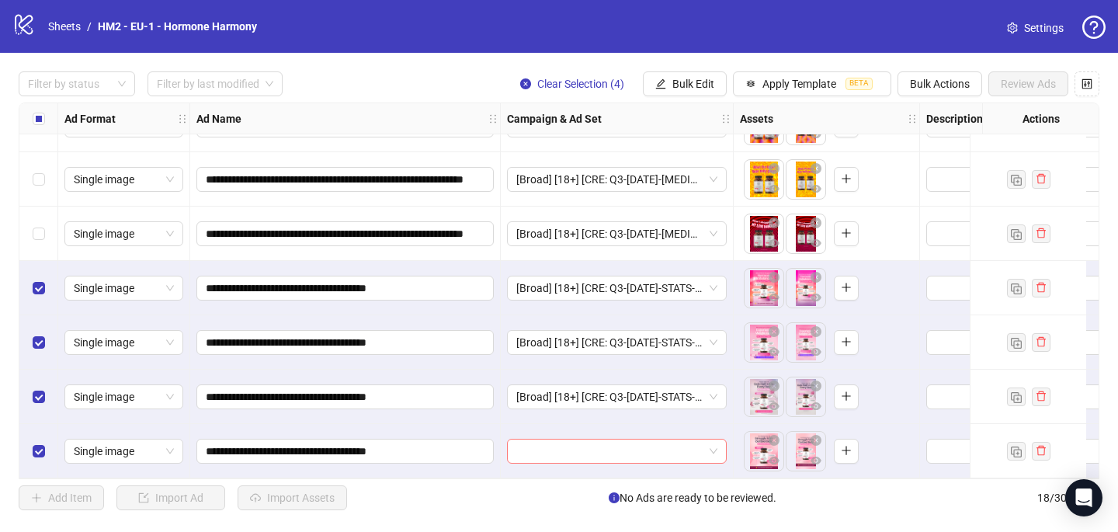
click at [535, 440] on input "search" at bounding box center [609, 450] width 187 height 23
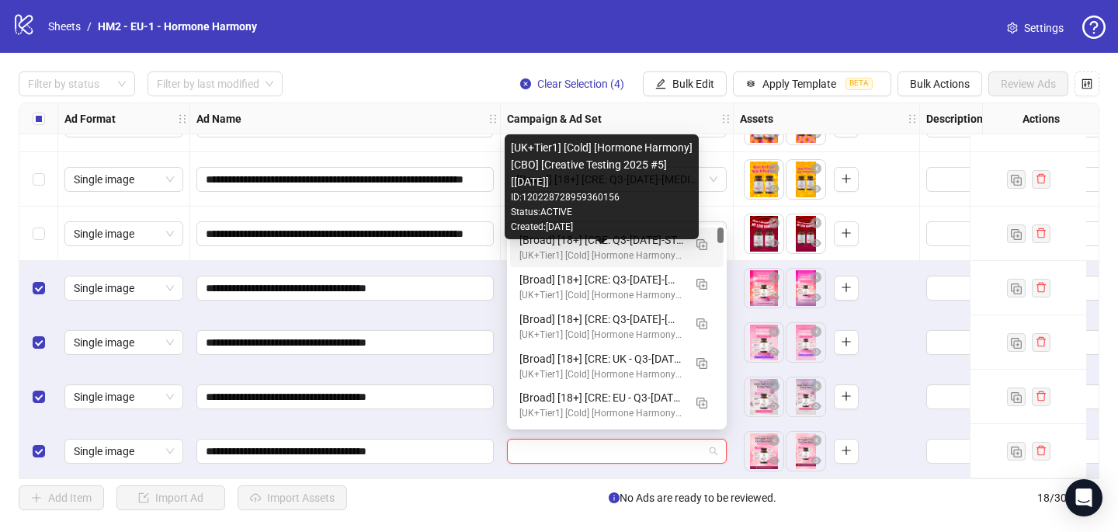
click at [583, 252] on div "[UK+Tier1] [Cold] [Hormone Harmony] [CBO] [Creative Testing 2025 #5] [10 July 2…" at bounding box center [601, 255] width 164 height 15
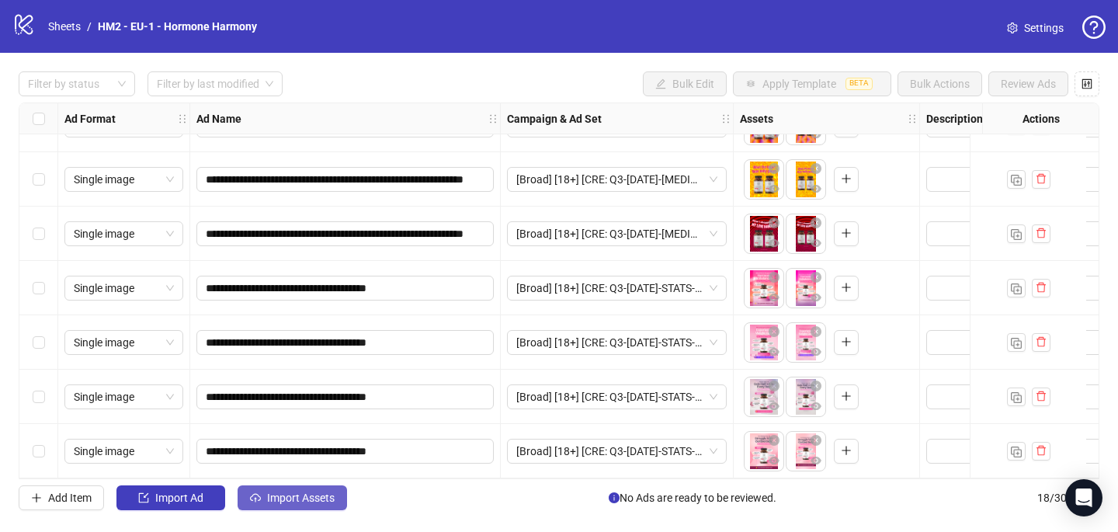
click at [321, 502] on span "Import Assets" at bounding box center [301, 497] width 68 height 12
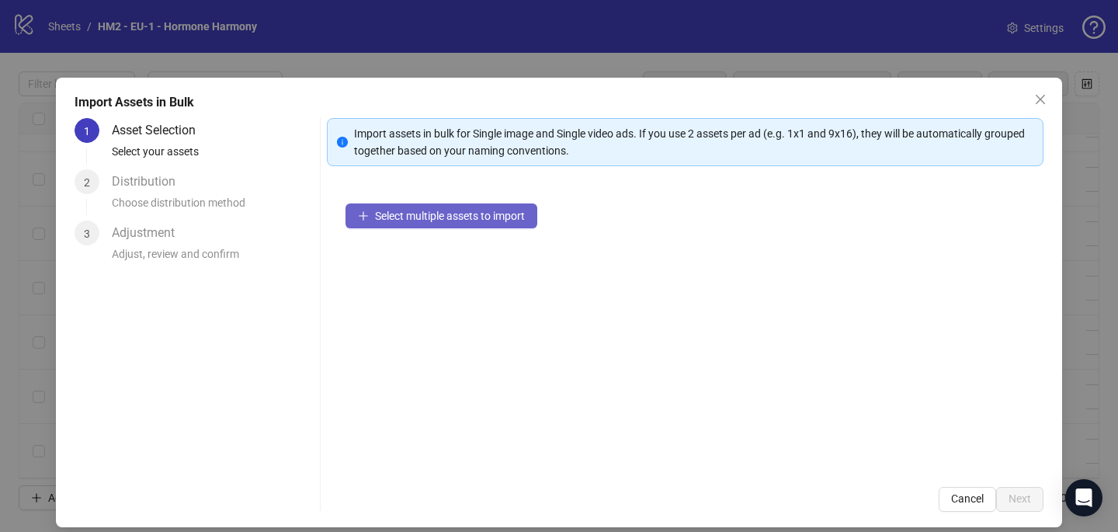
click at [486, 214] on span "Select multiple assets to import" at bounding box center [450, 216] width 150 height 12
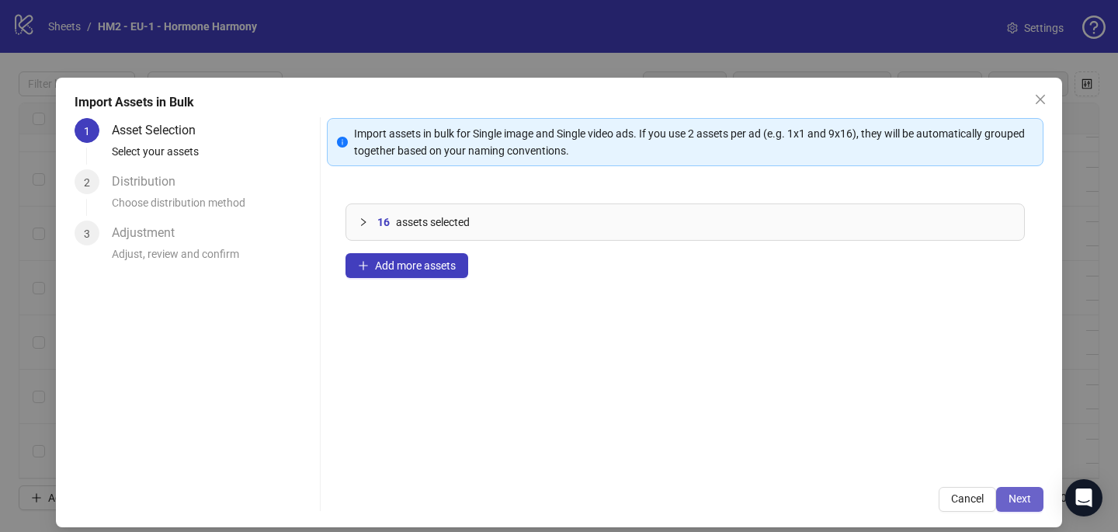
click at [1028, 492] on span "Next" at bounding box center [1019, 498] width 23 height 12
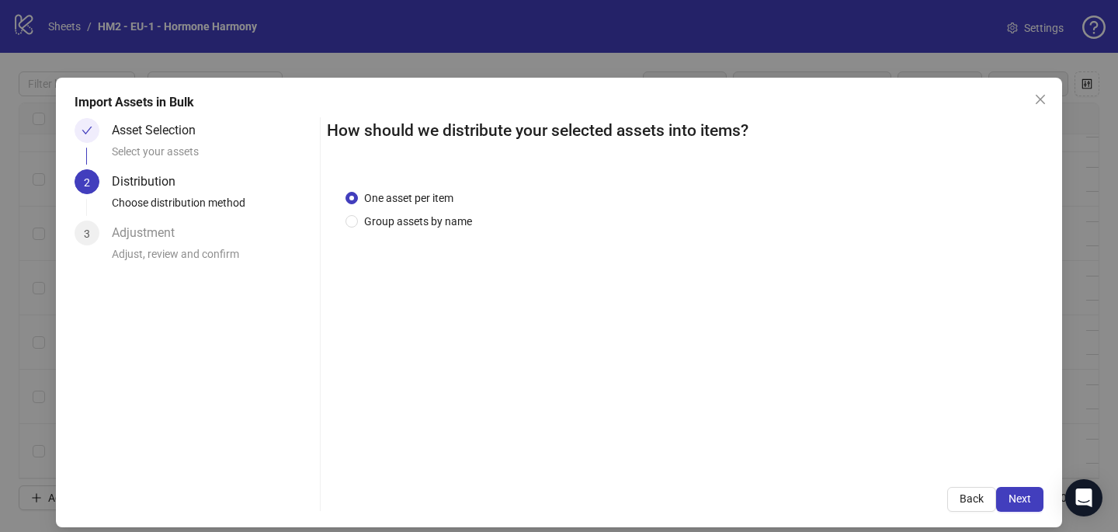
click at [472, 231] on div "One asset per item Group assets by name" at bounding box center [685, 319] width 716 height 297
click at [454, 224] on span "Group assets by name" at bounding box center [418, 221] width 120 height 17
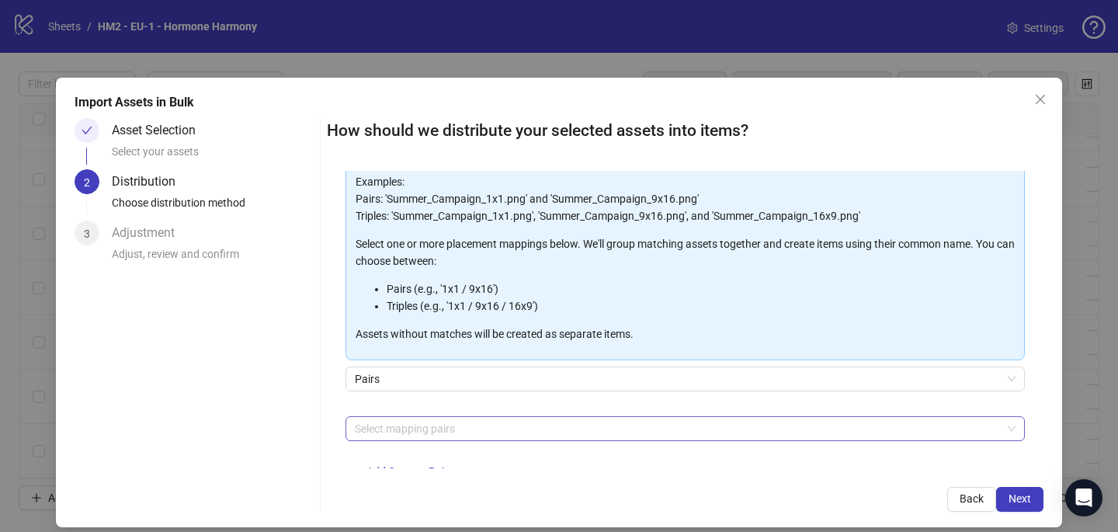
scroll to position [109, 0]
click at [456, 428] on div at bounding box center [677, 429] width 657 height 22
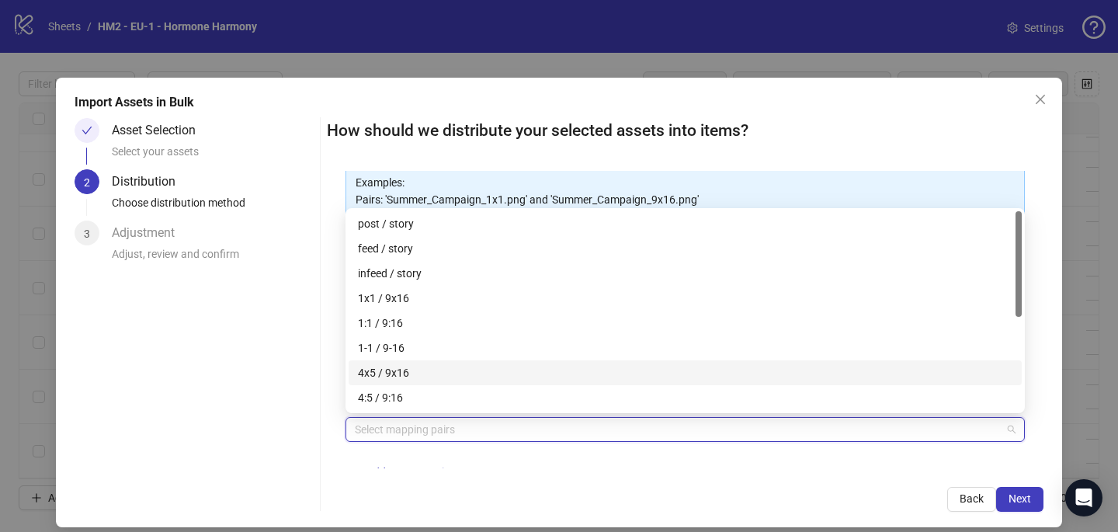
click at [460, 371] on div "4x5 / 9x16" at bounding box center [685, 372] width 654 height 17
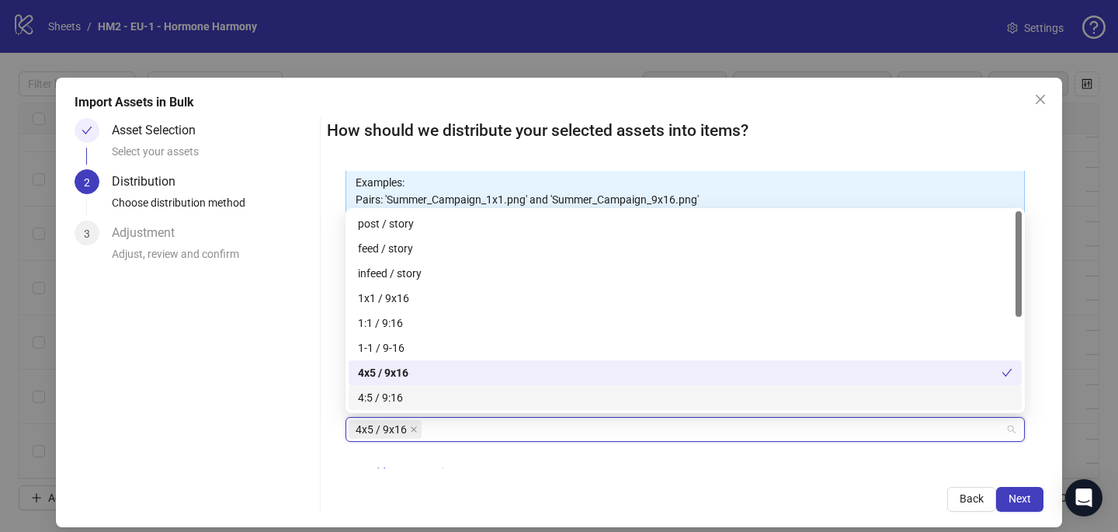
click at [616, 466] on div "4x5 / 9x16 + Add Custom Pair" at bounding box center [684, 457] width 679 height 81
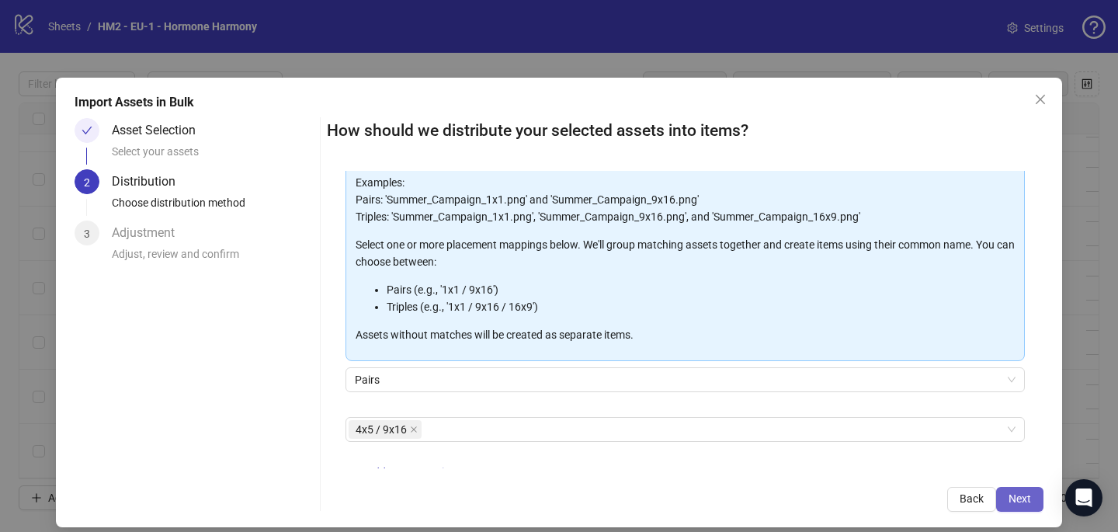
click at [1014, 499] on span "Next" at bounding box center [1019, 498] width 23 height 12
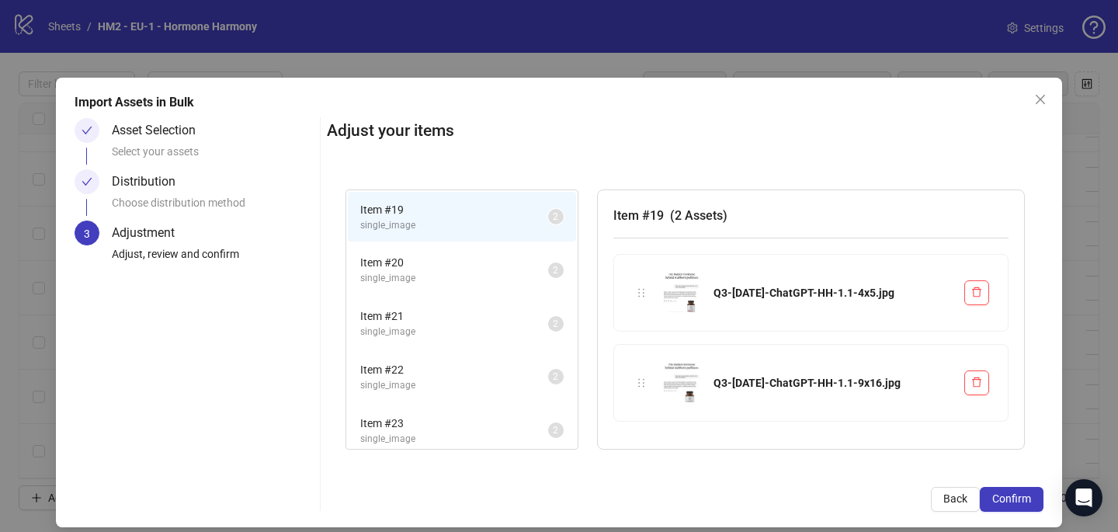
click at [1014, 499] on span "Confirm" at bounding box center [1011, 498] width 39 height 12
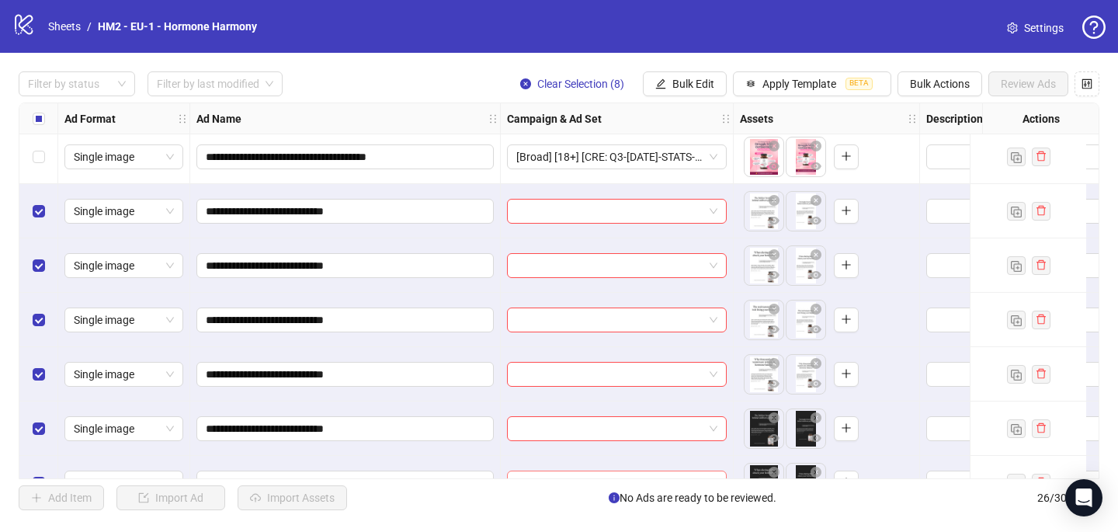
scroll to position [895, 0]
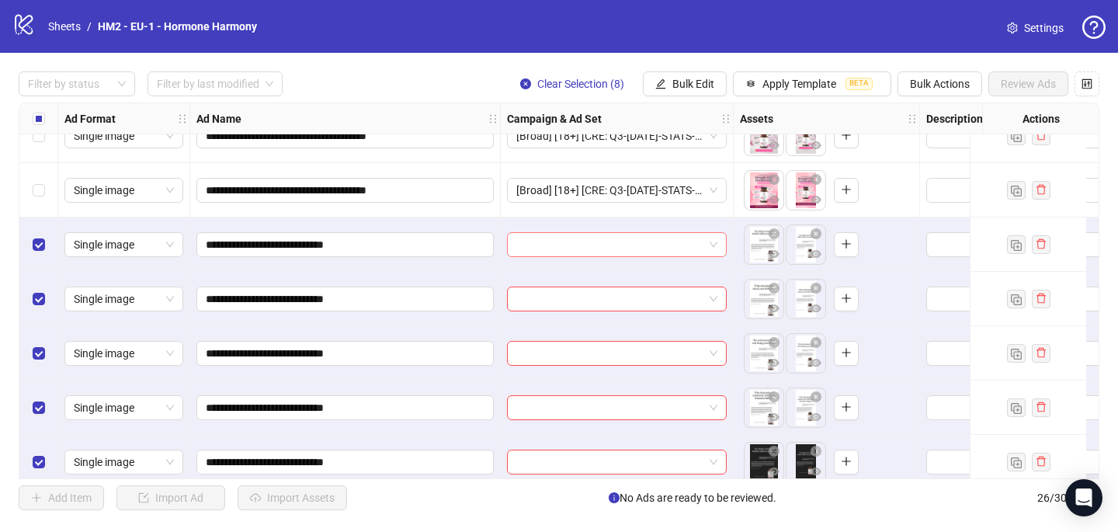
click at [515, 250] on div at bounding box center [617, 244] width 220 height 25
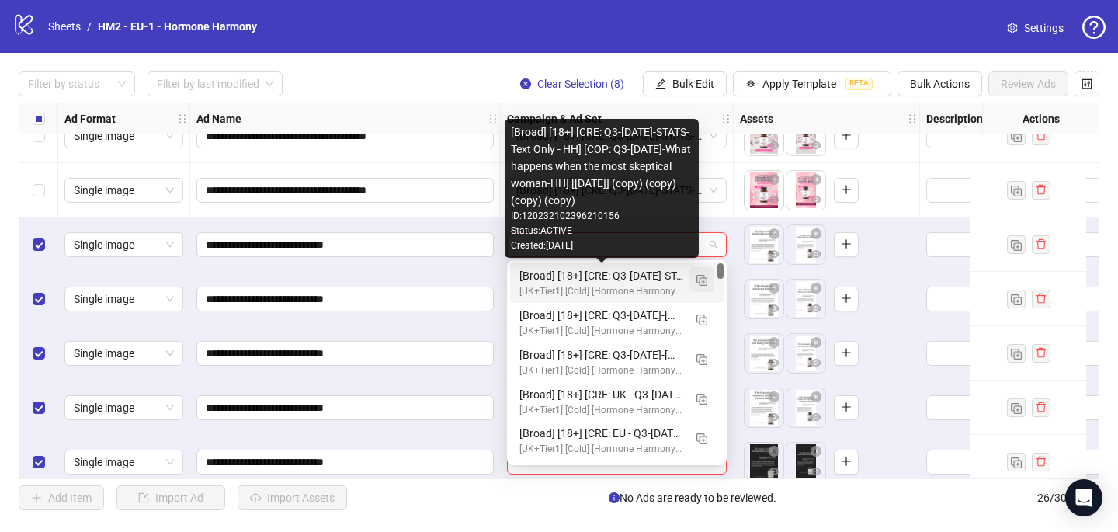
click at [706, 275] on img "button" at bounding box center [701, 280] width 11 height 11
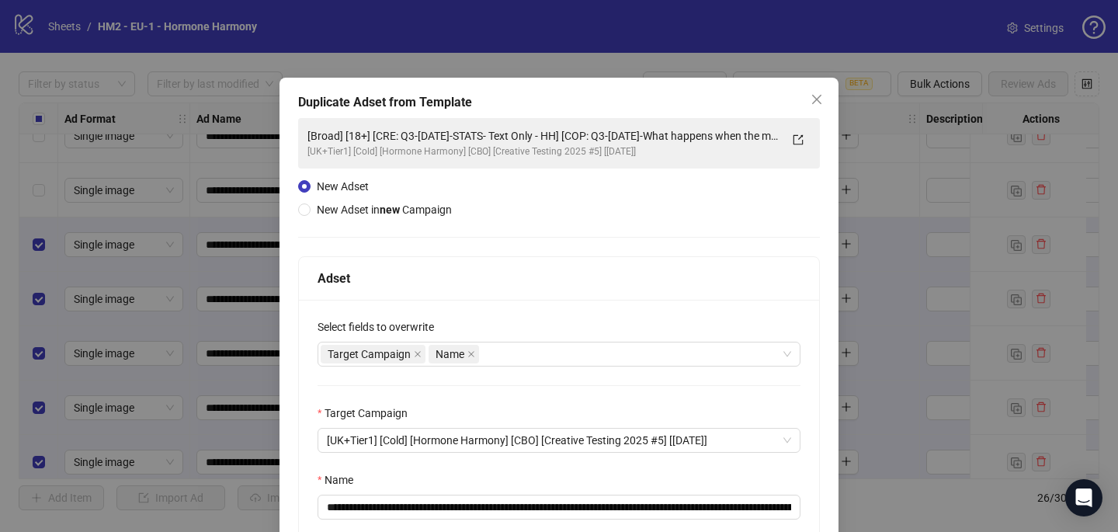
scroll to position [128, 0]
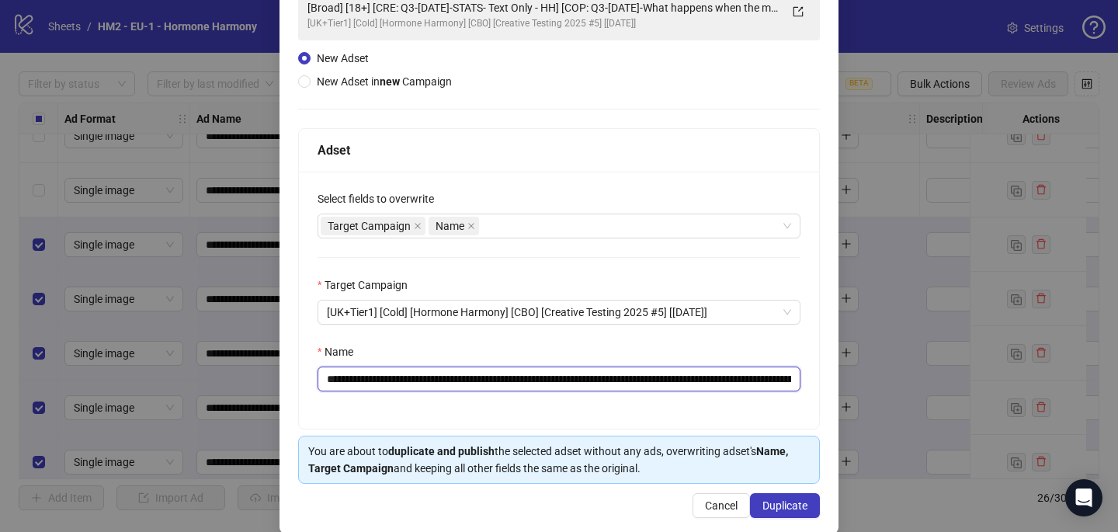
drag, startPoint x: 609, startPoint y: 381, endPoint x: 423, endPoint y: 376, distance: 185.6
click at [421, 376] on input "**********" at bounding box center [558, 378] width 483 height 25
paste input "text"
type input "**********"
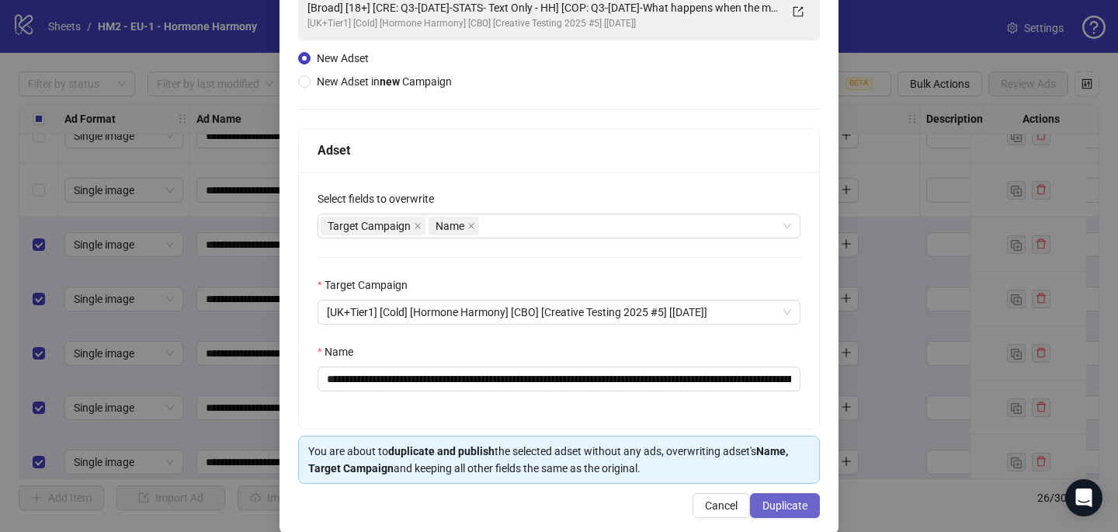
click at [771, 501] on span "Duplicate" at bounding box center [784, 505] width 45 height 12
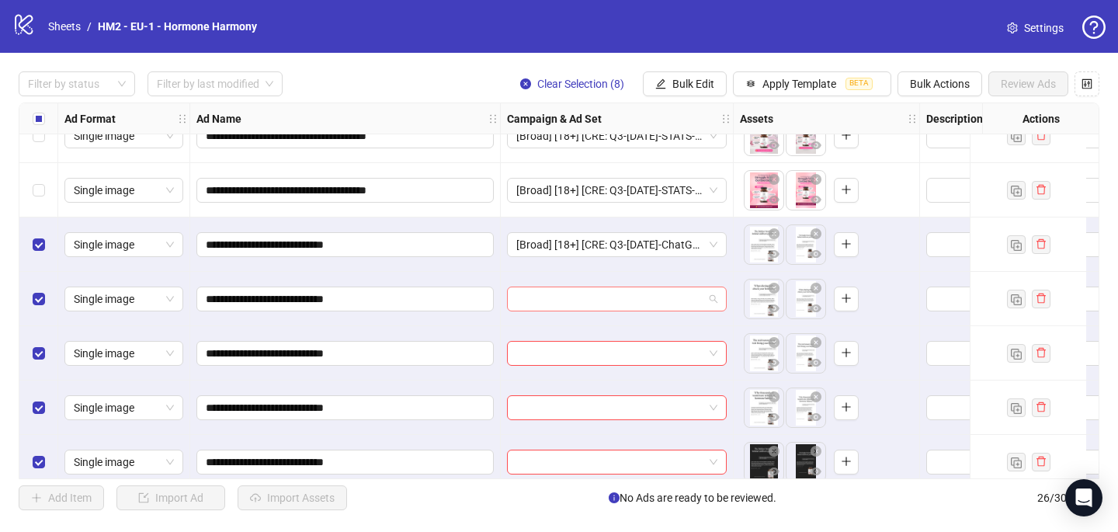
click at [546, 291] on input "search" at bounding box center [609, 298] width 187 height 23
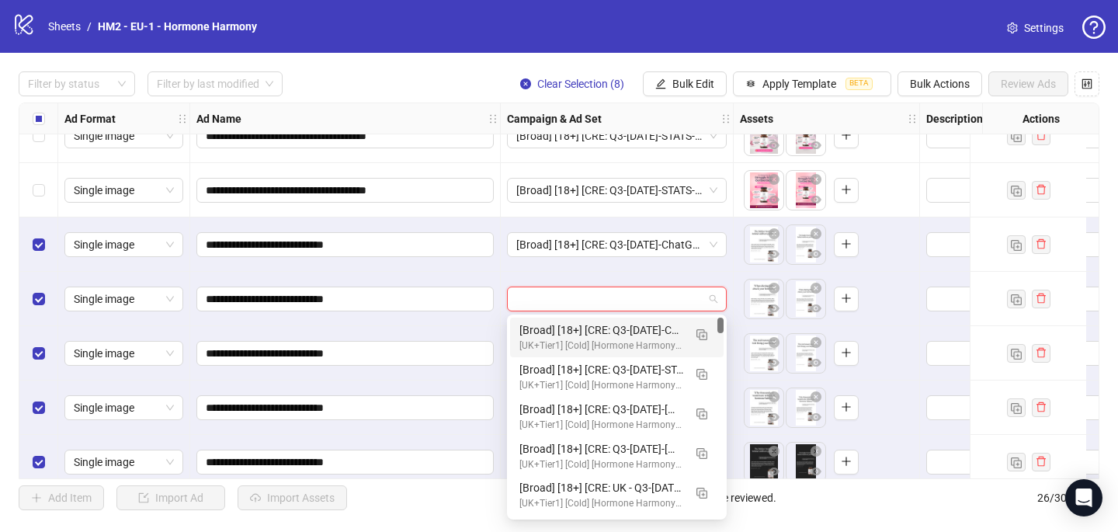
click at [560, 323] on div "[Broad] [18+] [CRE: Q3-08-AUG-2025-ChatGPT-HH] [COP: Q3-08-AUG-2025-What happen…" at bounding box center [601, 329] width 164 height 17
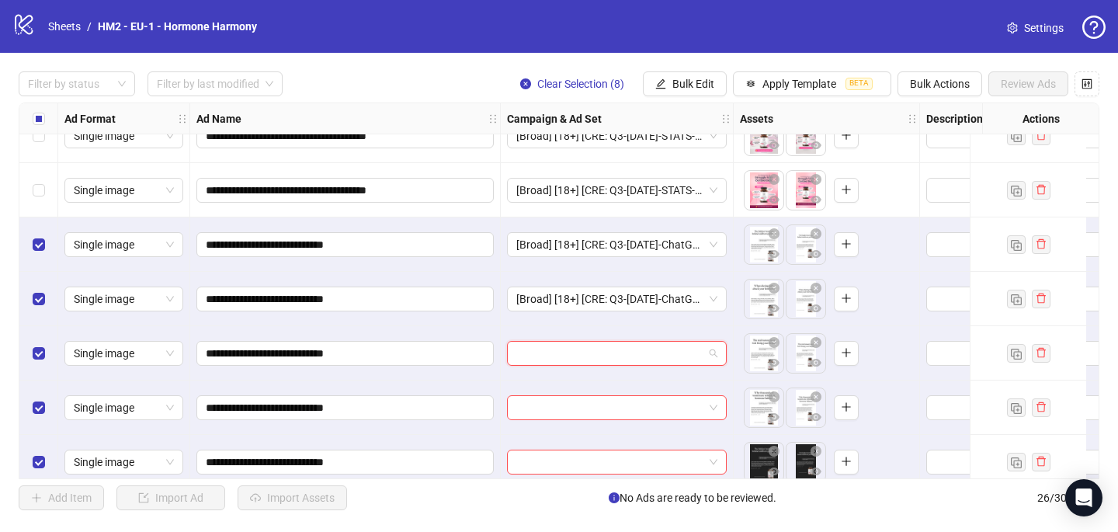
click at [547, 357] on input "search" at bounding box center [609, 353] width 187 height 23
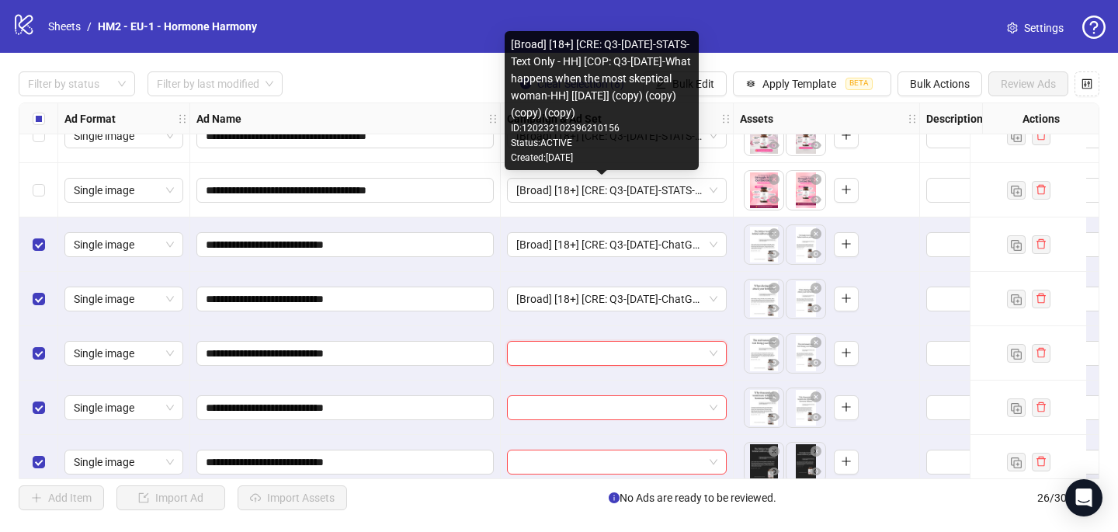
click at [567, 156] on div "Created: 2025-09-02" at bounding box center [602, 158] width 182 height 15
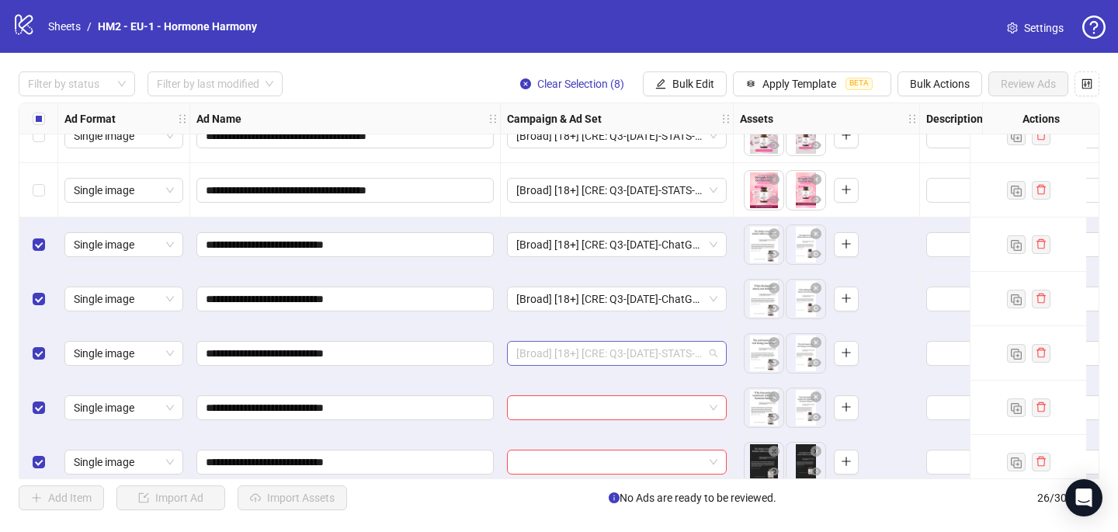
click at [557, 350] on span "[Broad] [18+] [CRE: Q3-08-AUG-2025-STATS- Text Only - HH] [COP: Q3-08-AUG-2025-…" at bounding box center [616, 353] width 201 height 23
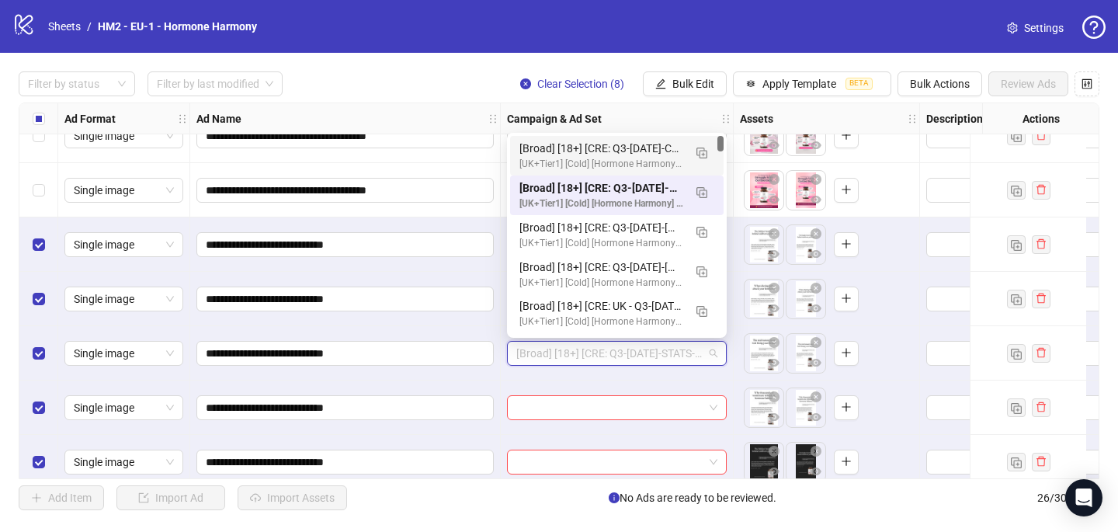
click at [611, 144] on div "[Broad] [18+] [CRE: Q3-08-AUG-2025-ChatGPT-HH] [COP: Q3-08-AUG-2025-What happen…" at bounding box center [601, 148] width 164 height 17
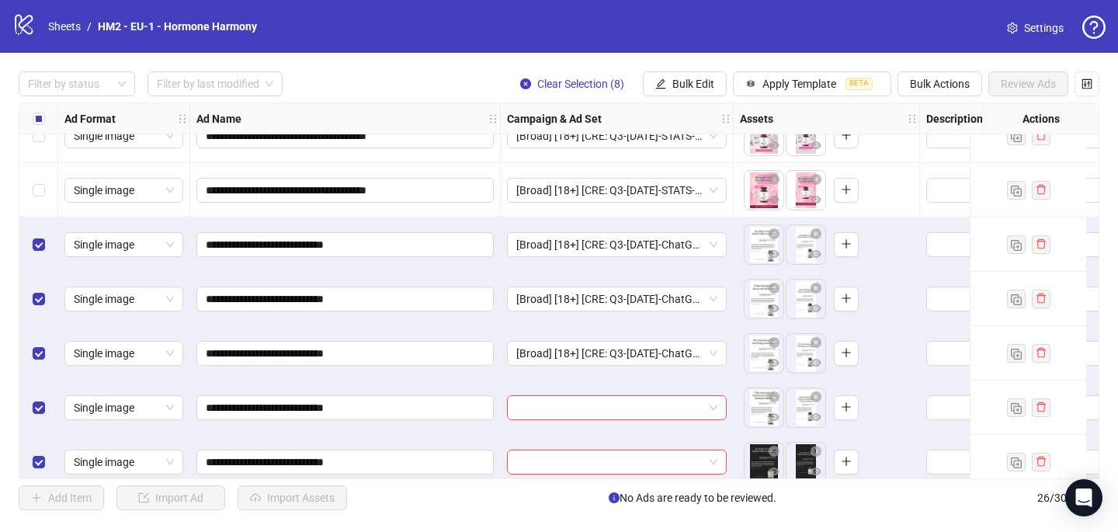
drag, startPoint x: 540, startPoint y: 405, endPoint x: 546, endPoint y: 392, distance: 14.3
click at [540, 405] on input "search" at bounding box center [609, 407] width 187 height 23
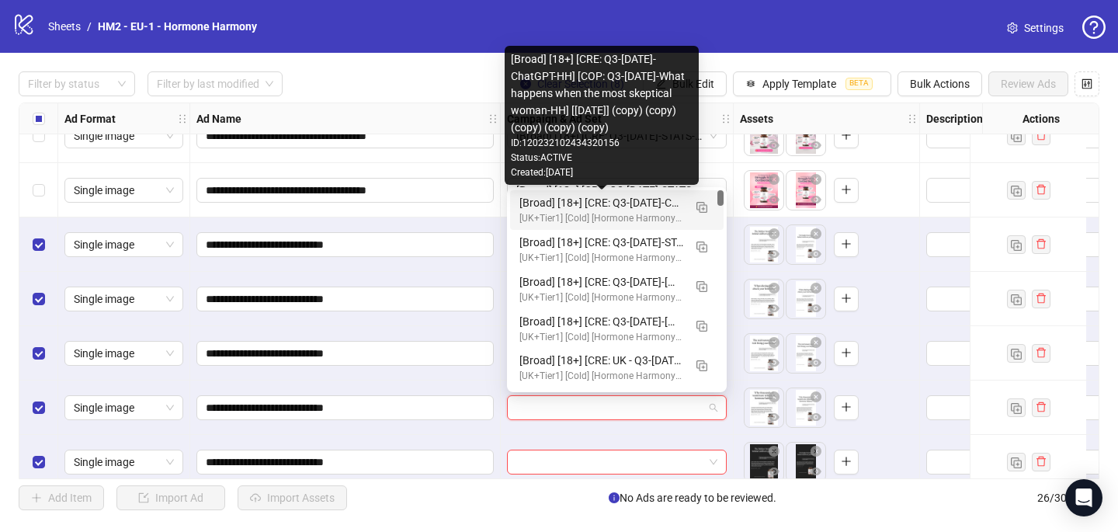
click at [620, 199] on div "[Broad] [18+] [CRE: Q3-08-AUG-2025-ChatGPT-HH] [COP: Q3-08-AUG-2025-What happen…" at bounding box center [601, 202] width 164 height 17
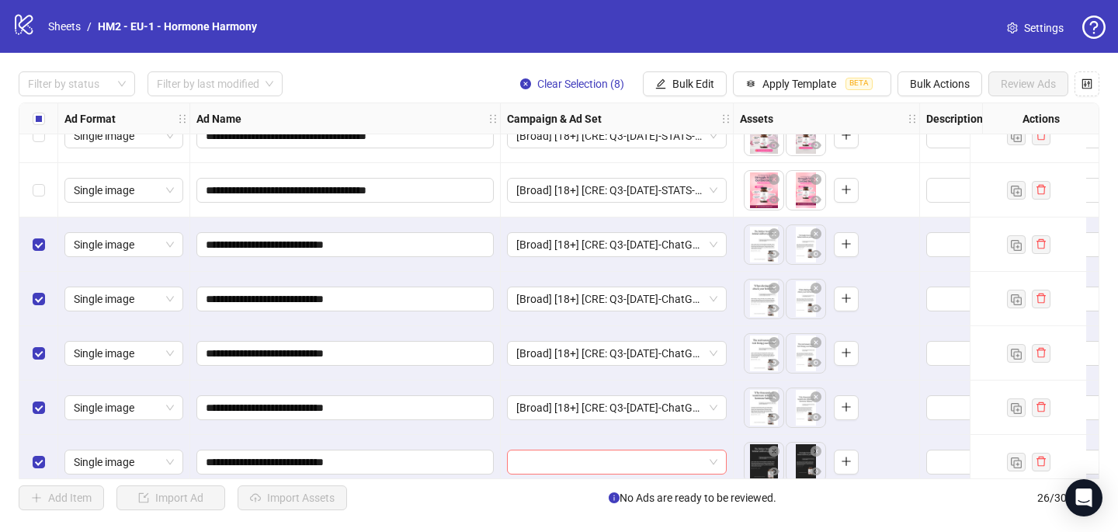
click at [553, 462] on input "search" at bounding box center [609, 461] width 187 height 23
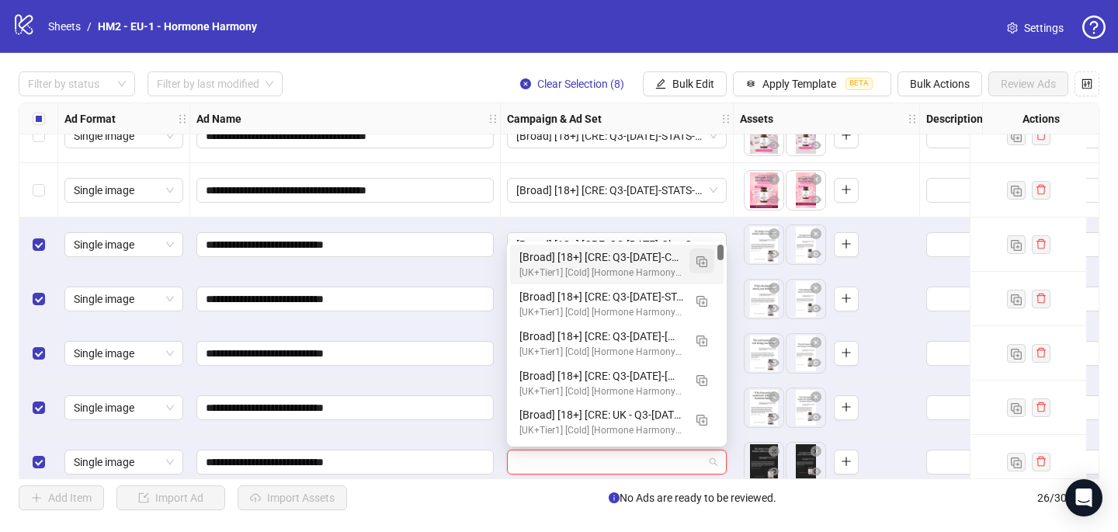
click at [701, 258] on img "button" at bounding box center [701, 261] width 11 height 11
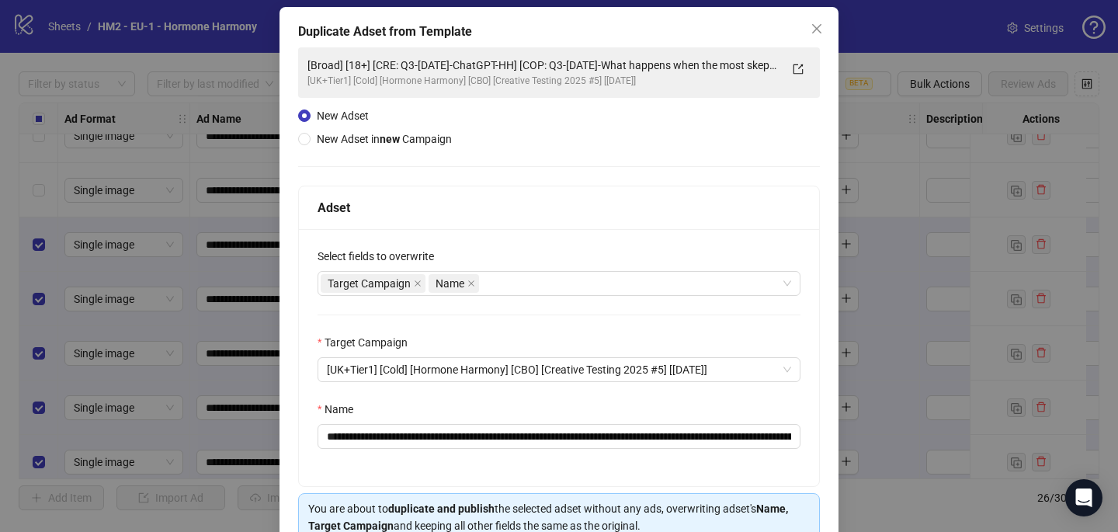
scroll to position [92, 0]
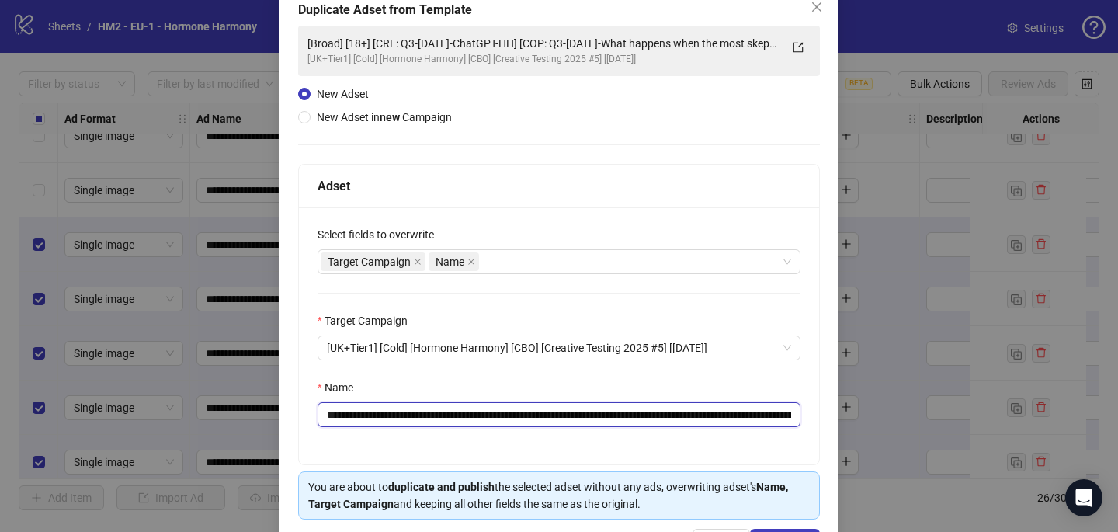
click at [564, 414] on input "**********" at bounding box center [558, 414] width 483 height 25
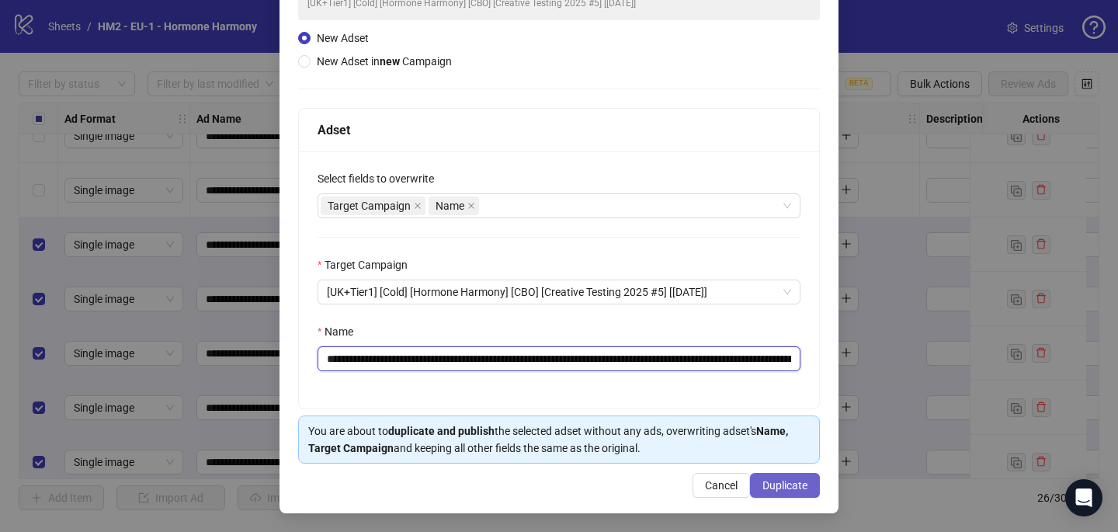
type input "**********"
click at [796, 484] on span "Duplicate" at bounding box center [784, 485] width 45 height 12
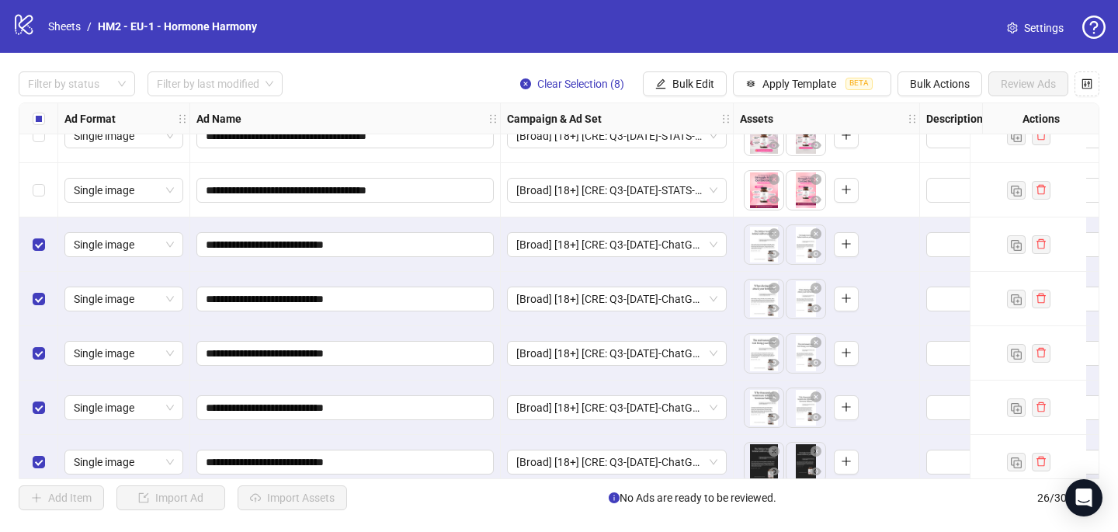
scroll to position [995, 0]
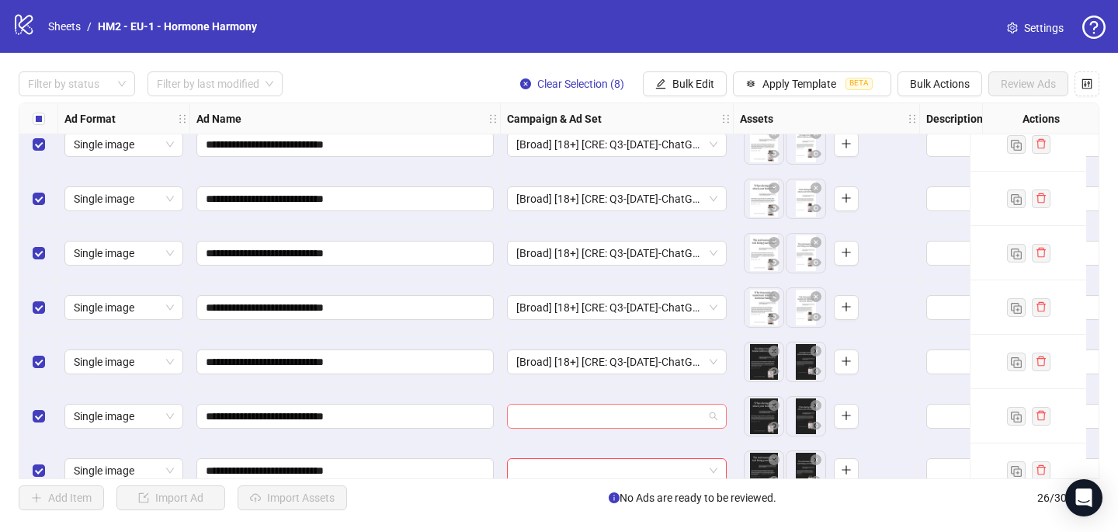
click at [628, 414] on input "search" at bounding box center [609, 415] width 187 height 23
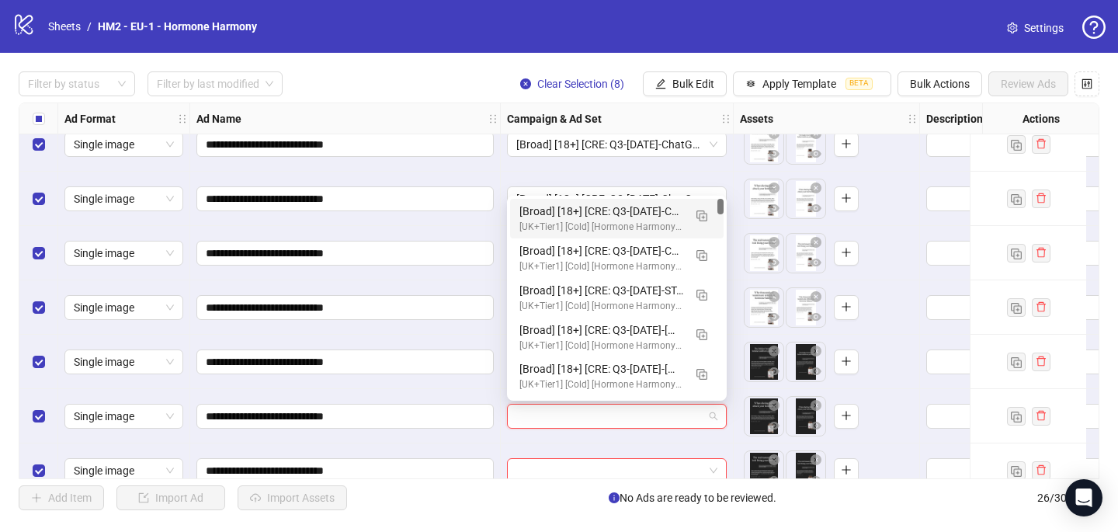
click at [644, 221] on div "[UK+Tier1] [Cold] [Hormone Harmony] [CBO] [Creative Testing 2025 #5] [10 July 2…" at bounding box center [601, 227] width 164 height 15
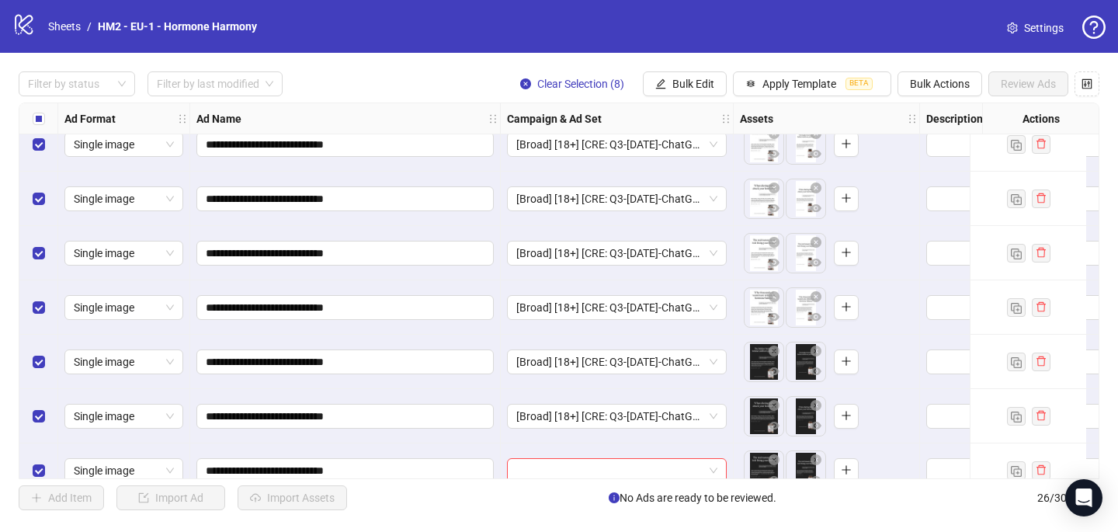
scroll to position [1075, 0]
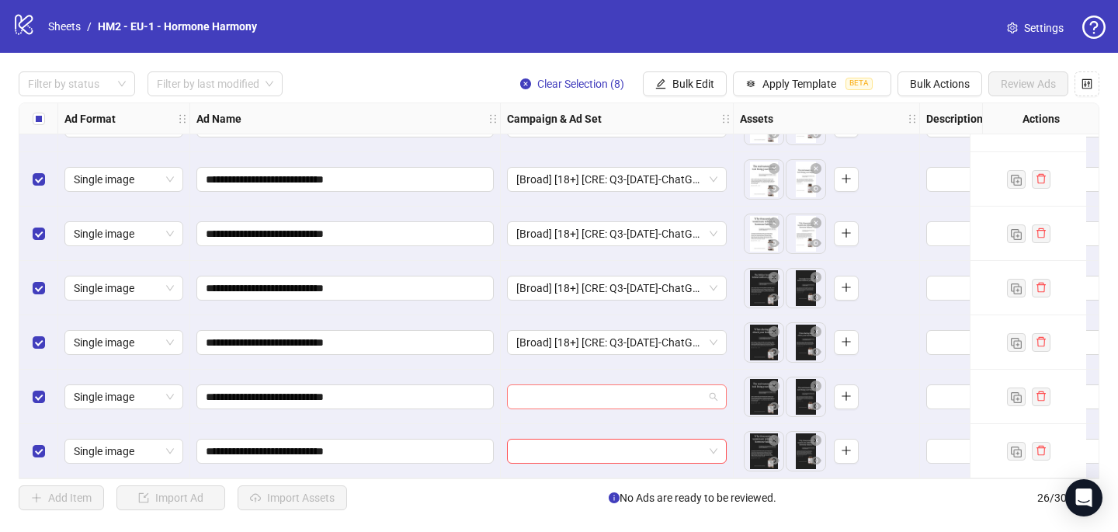
click at [578, 390] on input "search" at bounding box center [609, 396] width 187 height 23
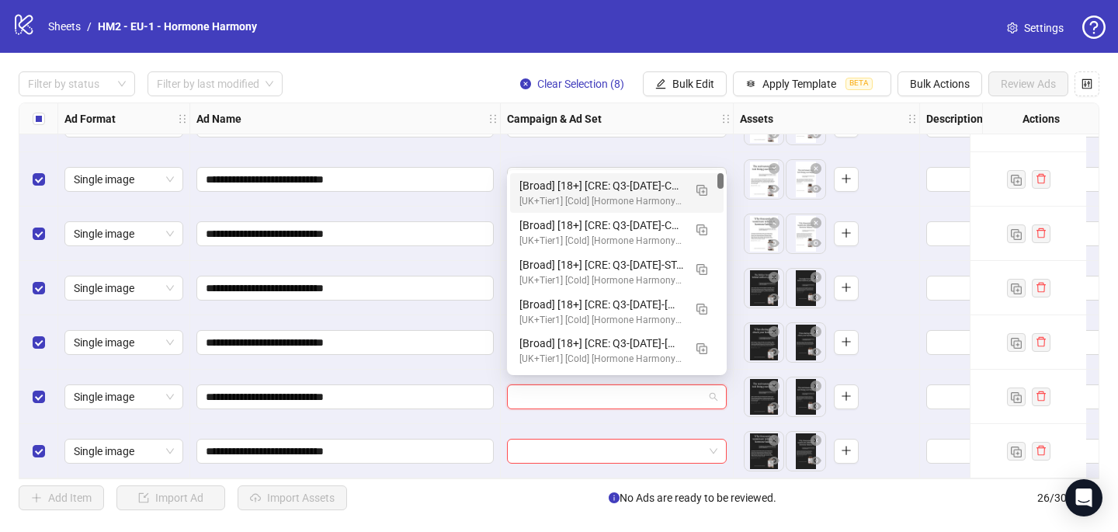
click at [639, 190] on div "[Broad] [18+] [CRE: Q3-08-AUG-2025-ChatGPT-HH #2] [COP: Q3-08-AUG-2025-What hap…" at bounding box center [601, 185] width 164 height 17
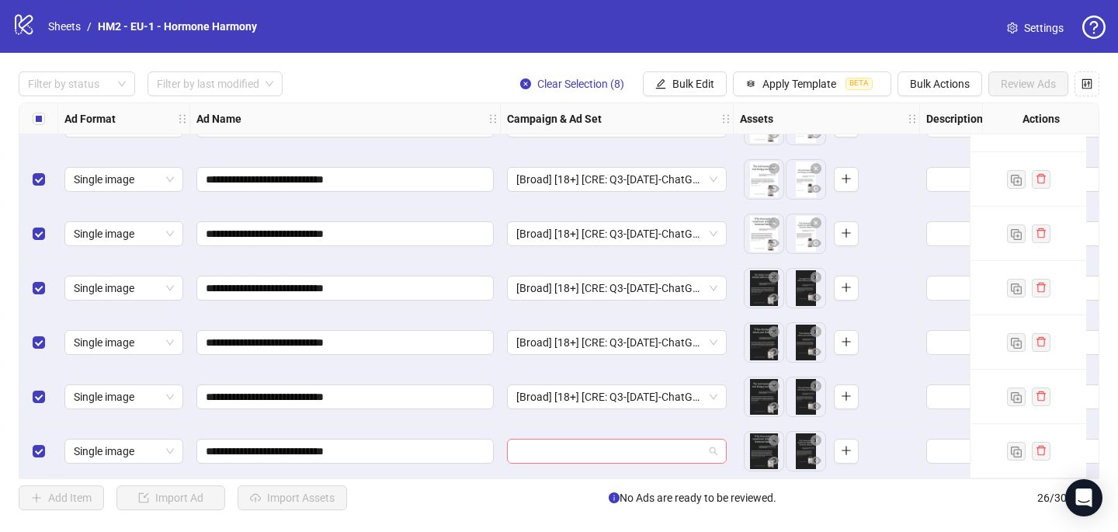
click at [527, 455] on input "search" at bounding box center [609, 450] width 187 height 23
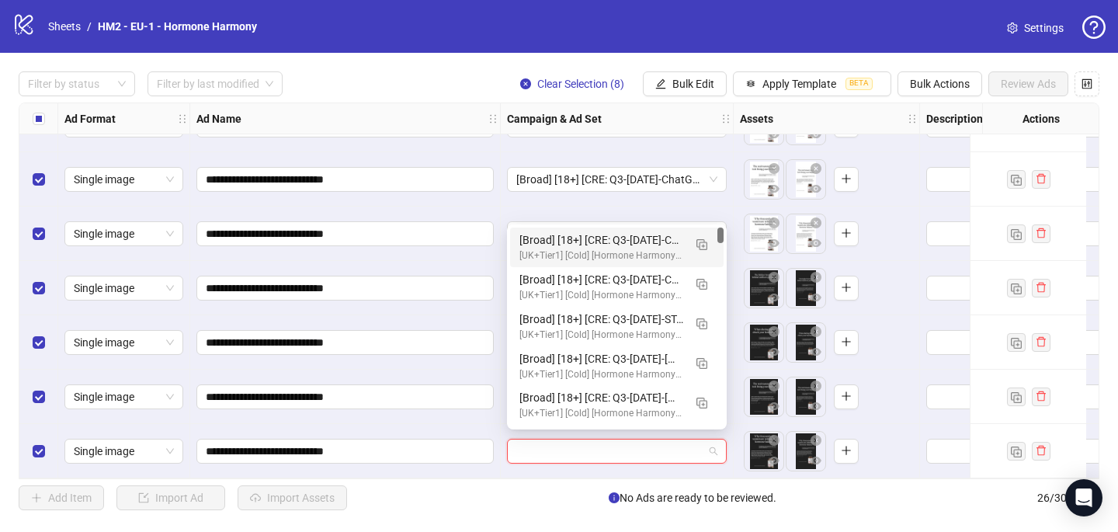
click at [608, 242] on div "[Broad] [18+] [CRE: Q3-08-AUG-2025-ChatGPT-HH #2] [COP: Q3-08-AUG-2025-What hap…" at bounding box center [601, 239] width 164 height 17
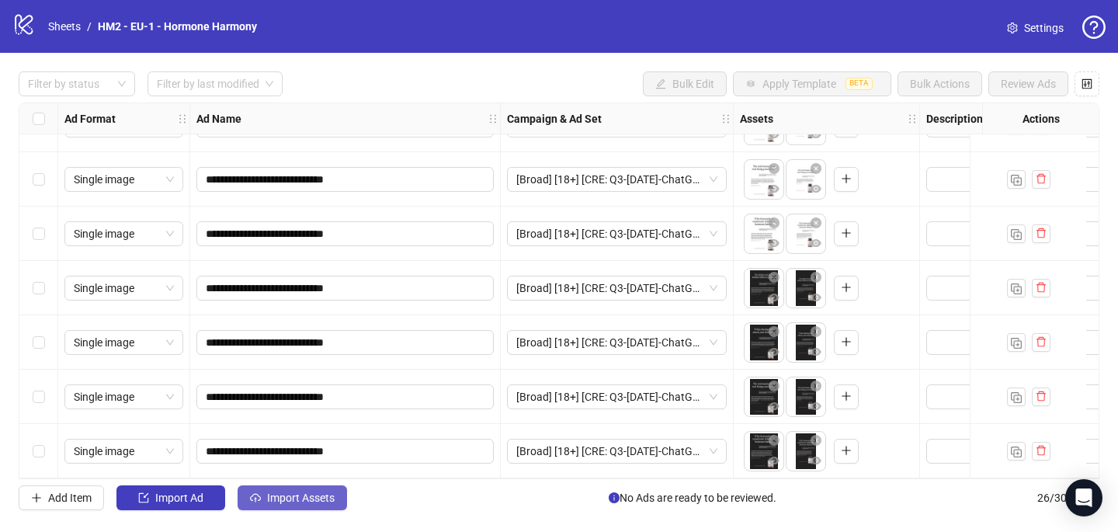
click at [295, 489] on button "Import Assets" at bounding box center [292, 497] width 109 height 25
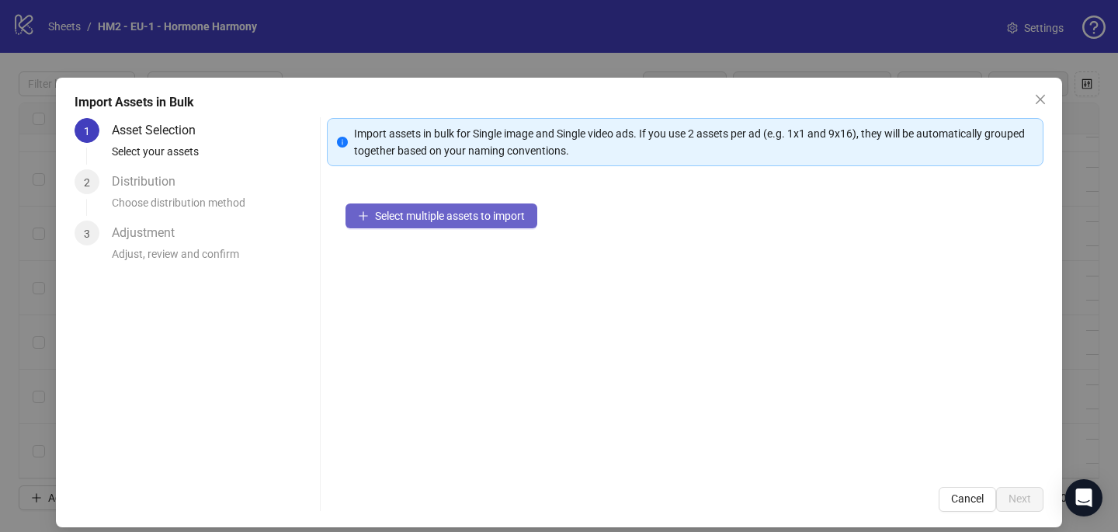
click at [386, 205] on button "Select multiple assets to import" at bounding box center [441, 215] width 192 height 25
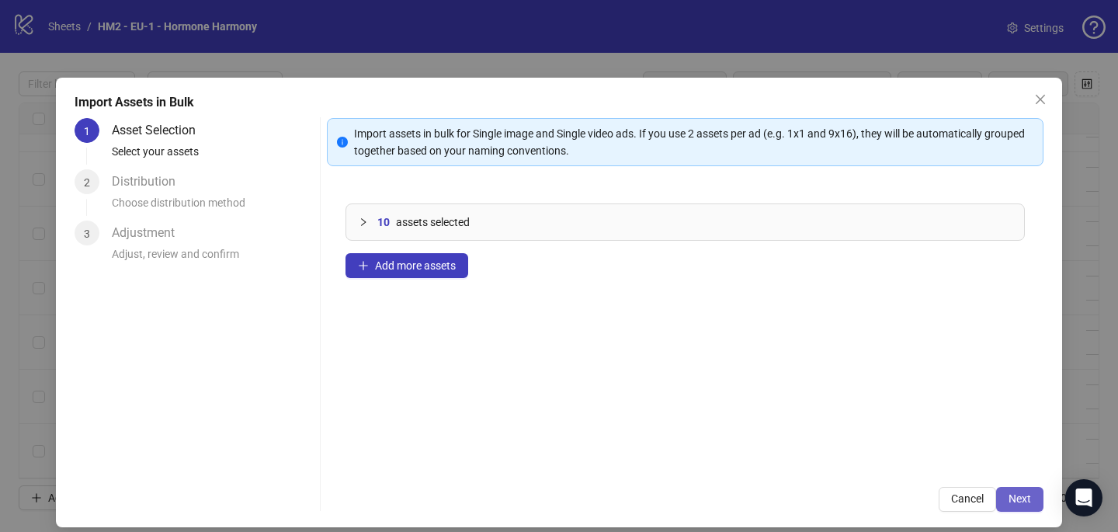
click at [1021, 498] on span "Next" at bounding box center [1019, 498] width 23 height 12
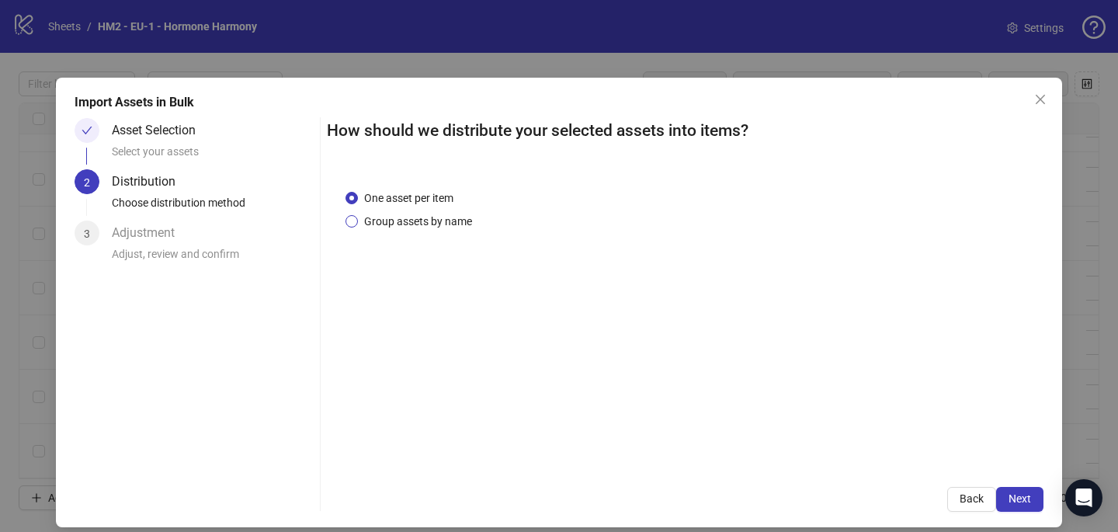
click at [446, 218] on span "Group assets by name" at bounding box center [418, 221] width 120 height 17
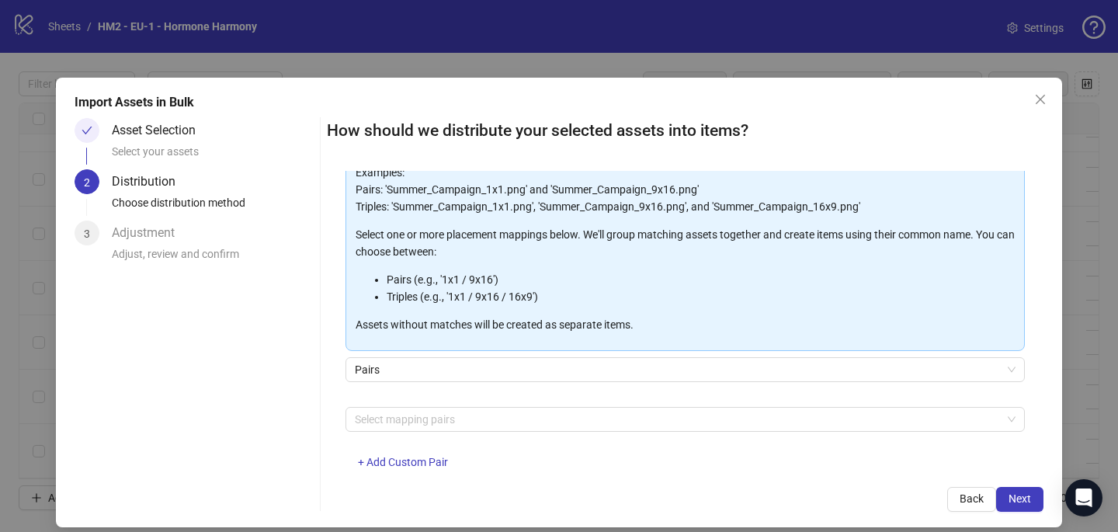
scroll to position [119, 0]
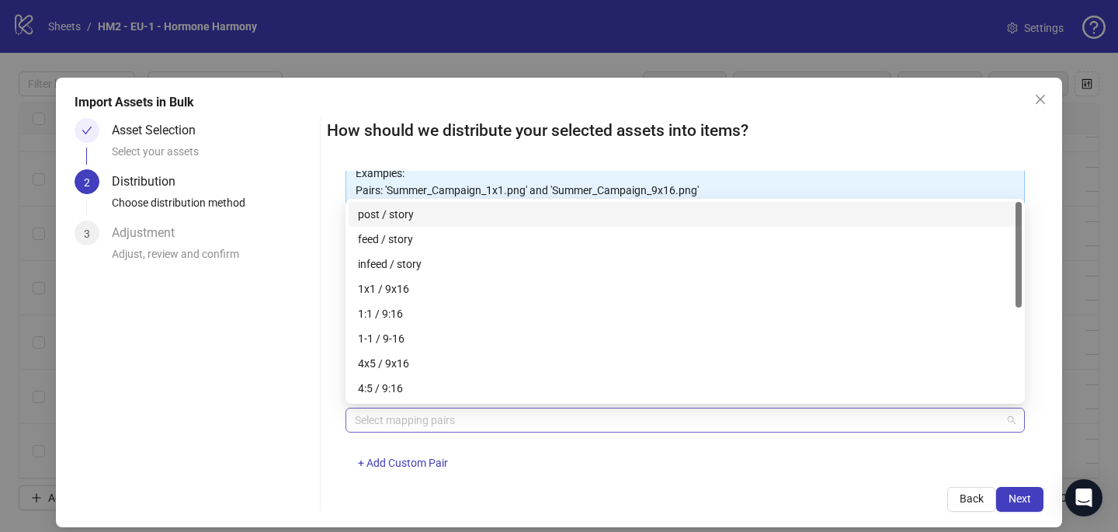
click at [450, 421] on div at bounding box center [677, 420] width 657 height 22
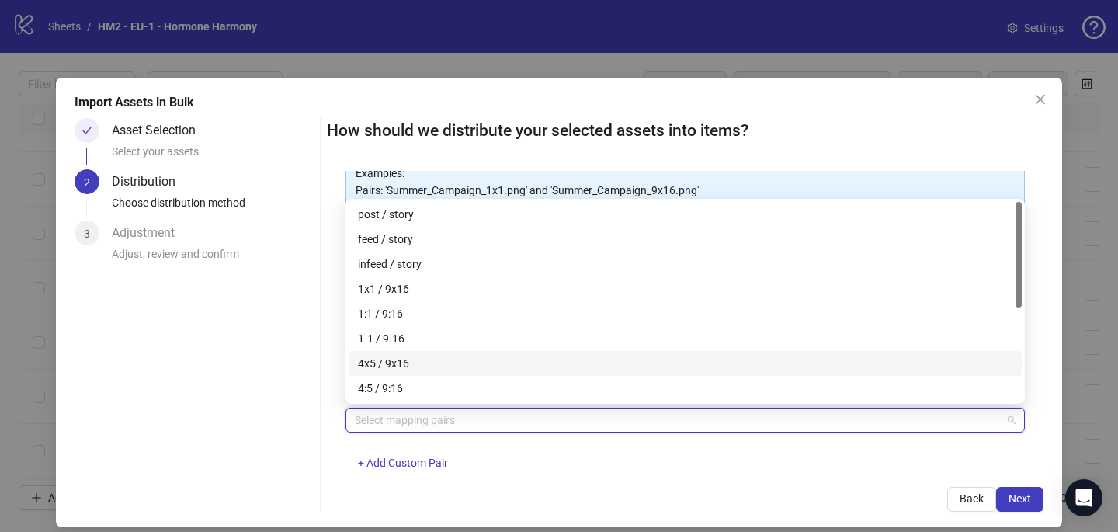
click at [454, 362] on div "4x5 / 9x16" at bounding box center [685, 363] width 654 height 17
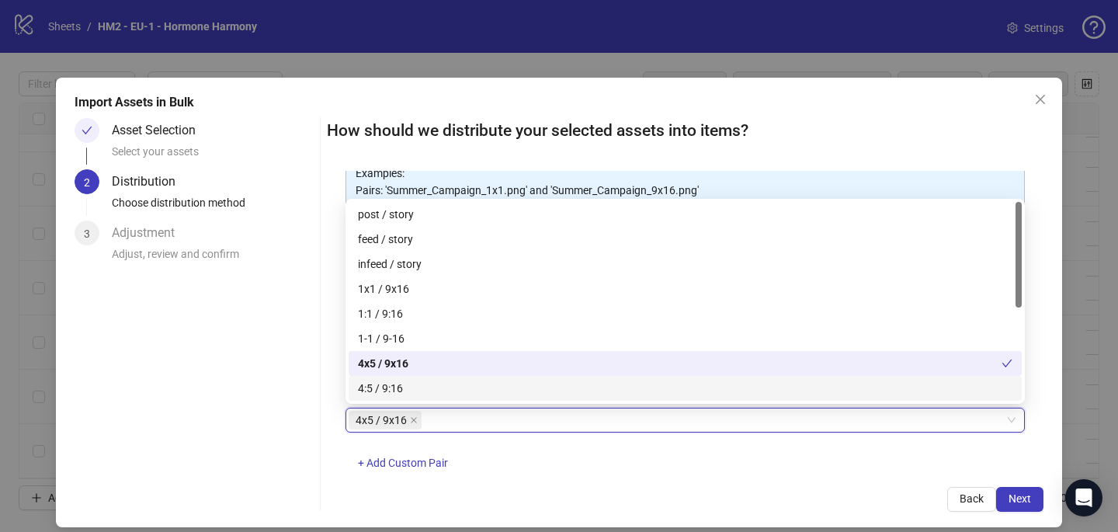
click at [734, 437] on div "4x5 / 9x16 4x5 / 9x16 + Add Custom Pair" at bounding box center [684, 448] width 679 height 81
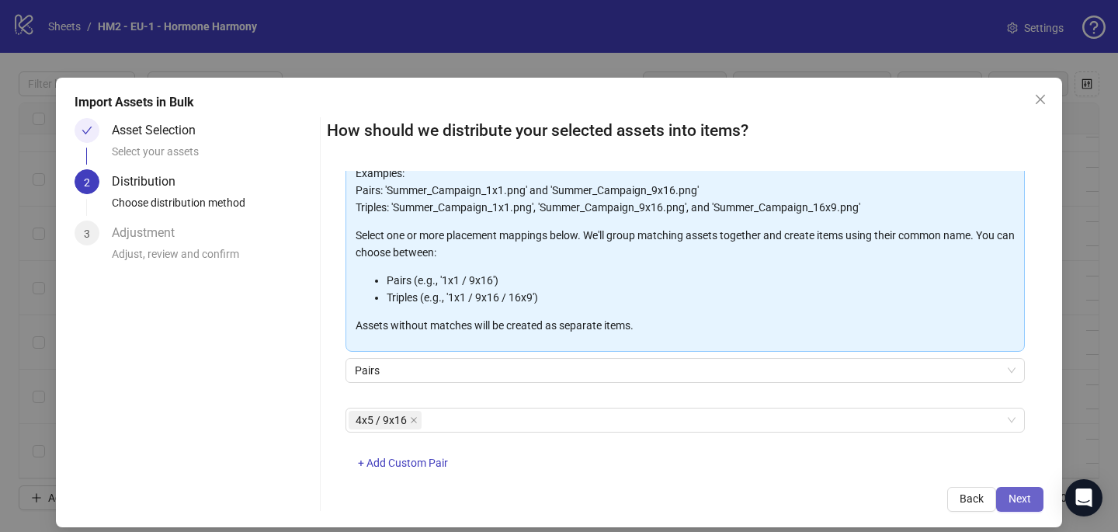
click at [1025, 496] on span "Next" at bounding box center [1019, 498] width 23 height 12
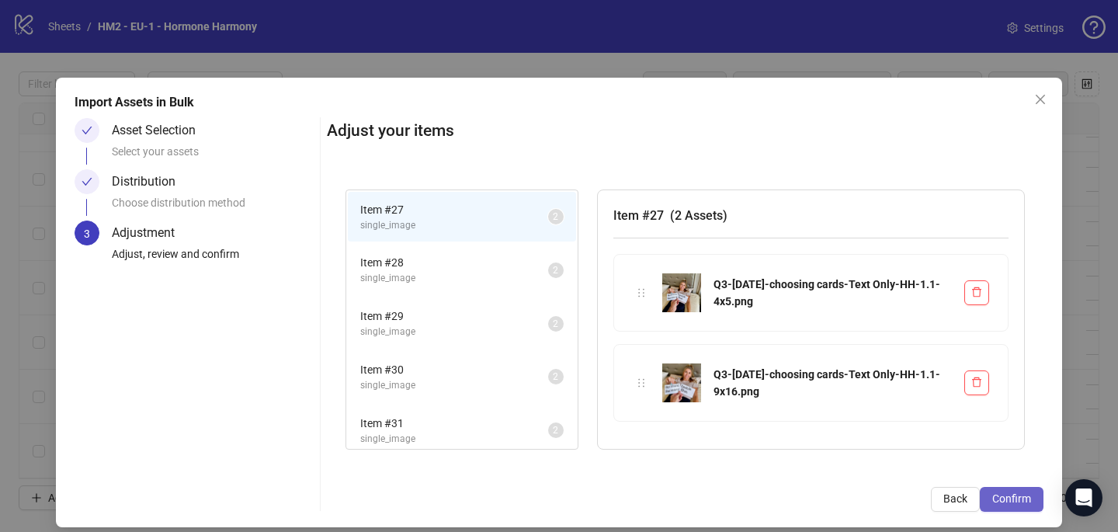
click at [1014, 503] on span "Confirm" at bounding box center [1011, 498] width 39 height 12
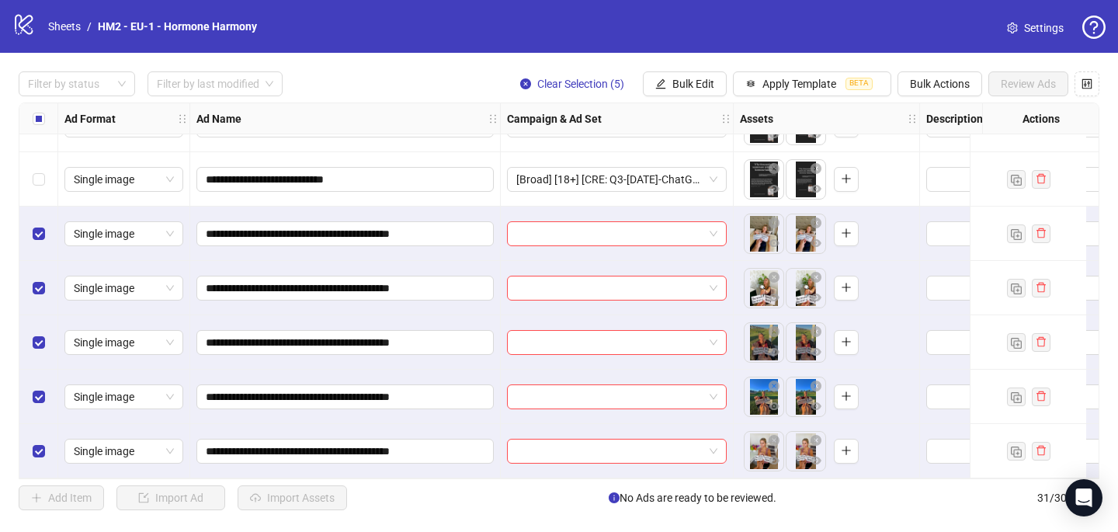
scroll to position [1347, 0]
click at [532, 222] on input "search" at bounding box center [609, 233] width 187 height 23
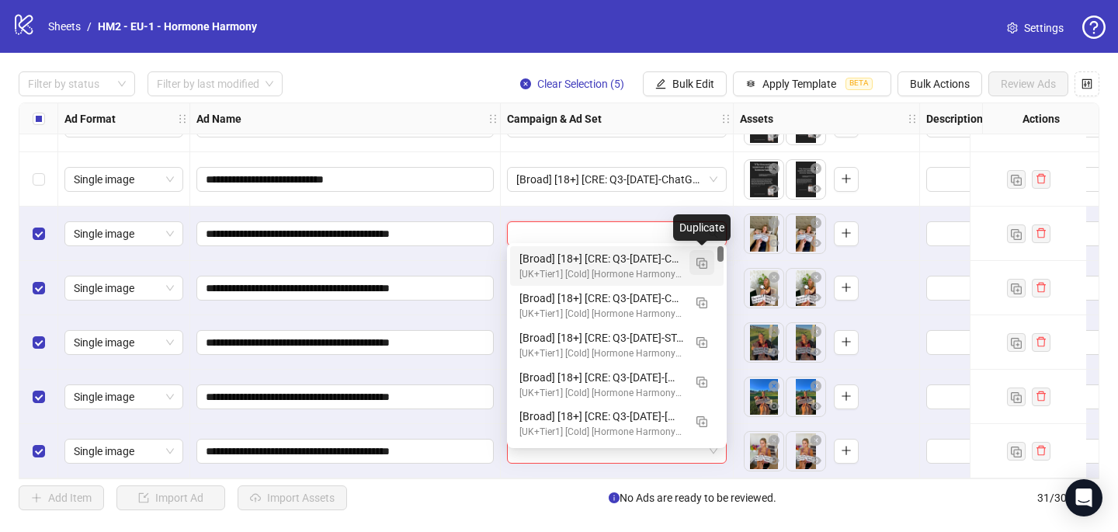
click at [700, 259] on img "button" at bounding box center [701, 263] width 11 height 11
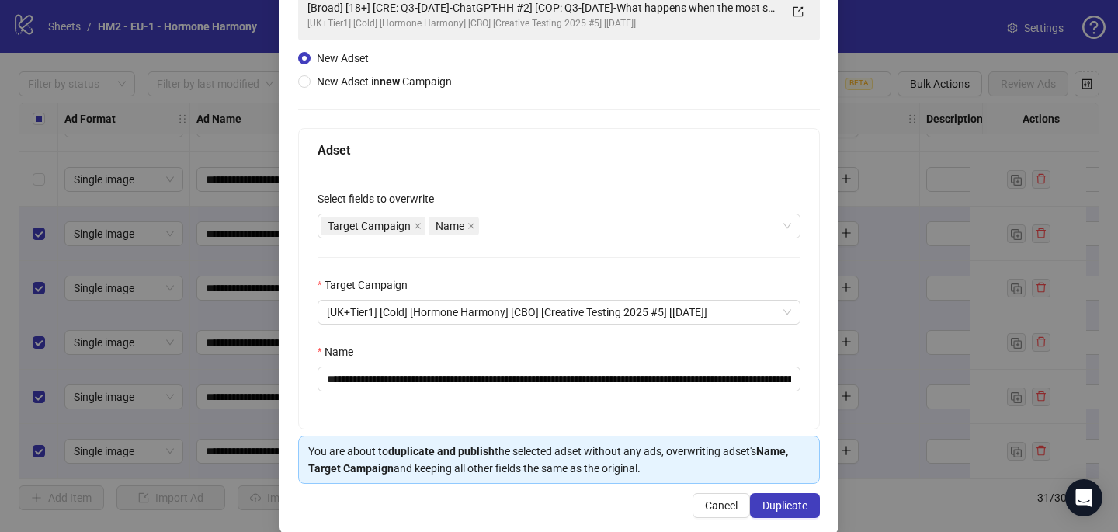
scroll to position [129, 0]
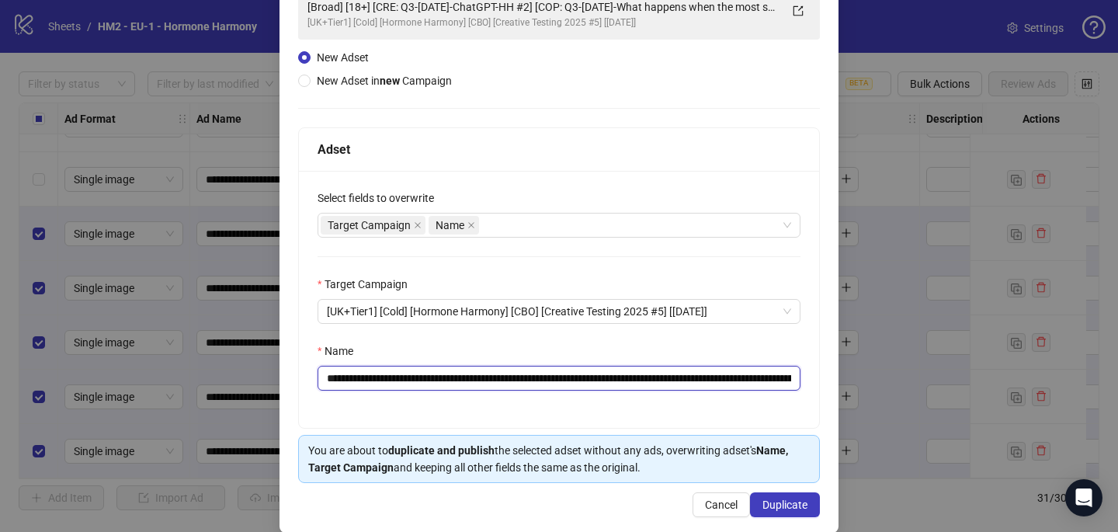
drag, startPoint x: 578, startPoint y: 377, endPoint x: 423, endPoint y: 378, distance: 154.5
click at [419, 378] on input "**********" at bounding box center [558, 378] width 483 height 25
paste input "**********"
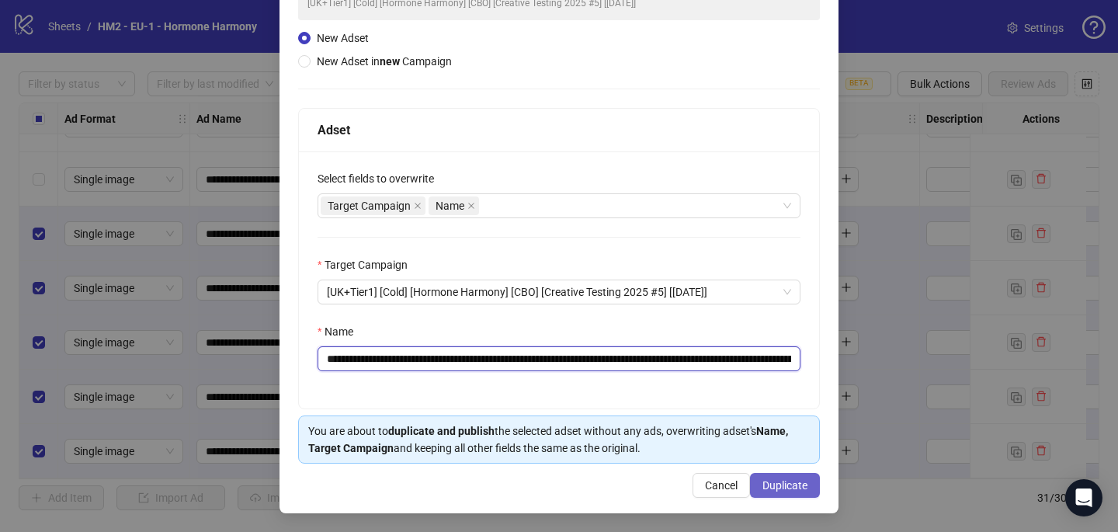
type input "**********"
click at [796, 485] on span "Duplicate" at bounding box center [784, 485] width 45 height 12
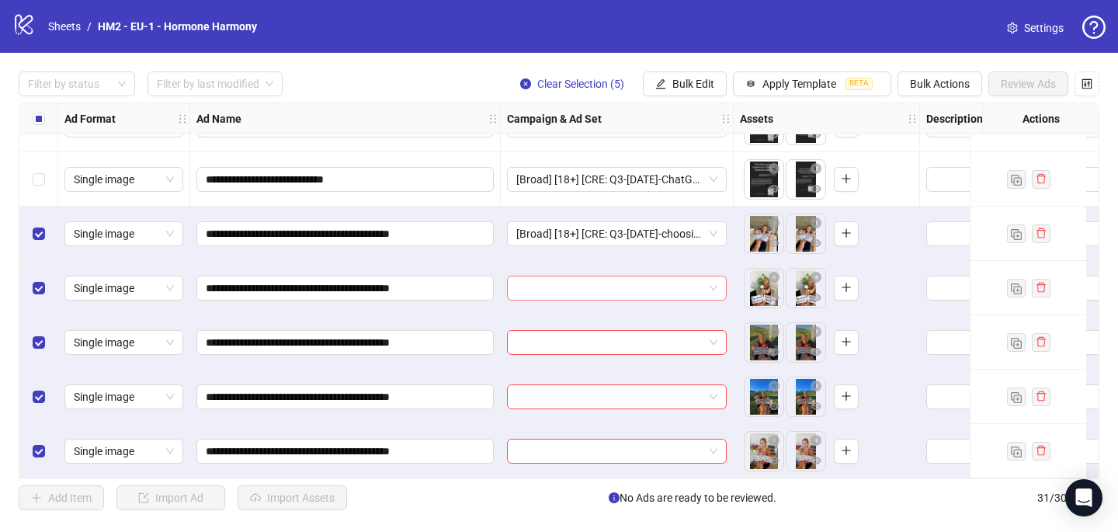
click at [534, 280] on input "search" at bounding box center [609, 287] width 187 height 23
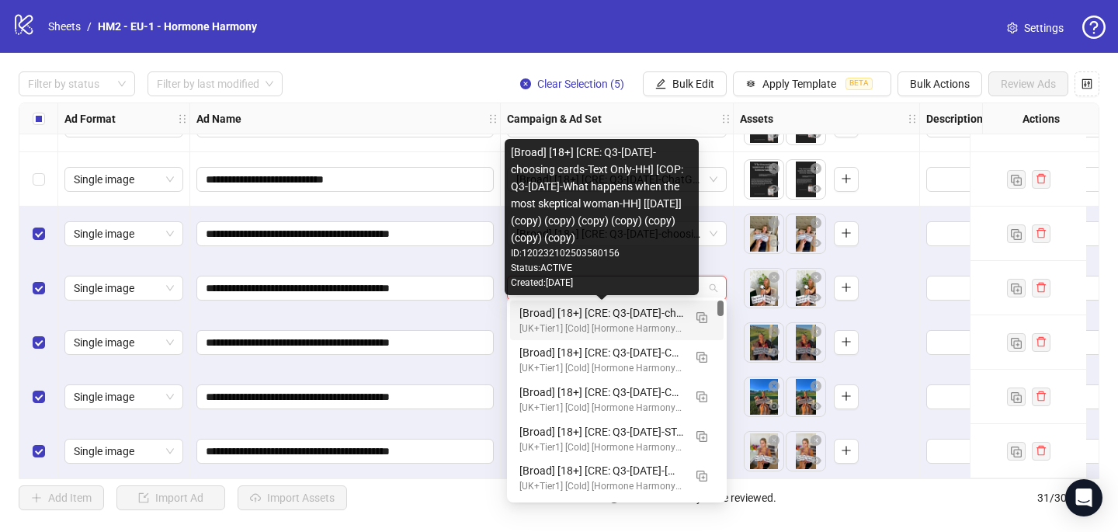
click at [537, 312] on div "[Broad] [18+] [CRE: Q3-08-AUG-2025-choosing cards-Text Only-HH] [COP: Q3-08-AUG…" at bounding box center [601, 312] width 164 height 17
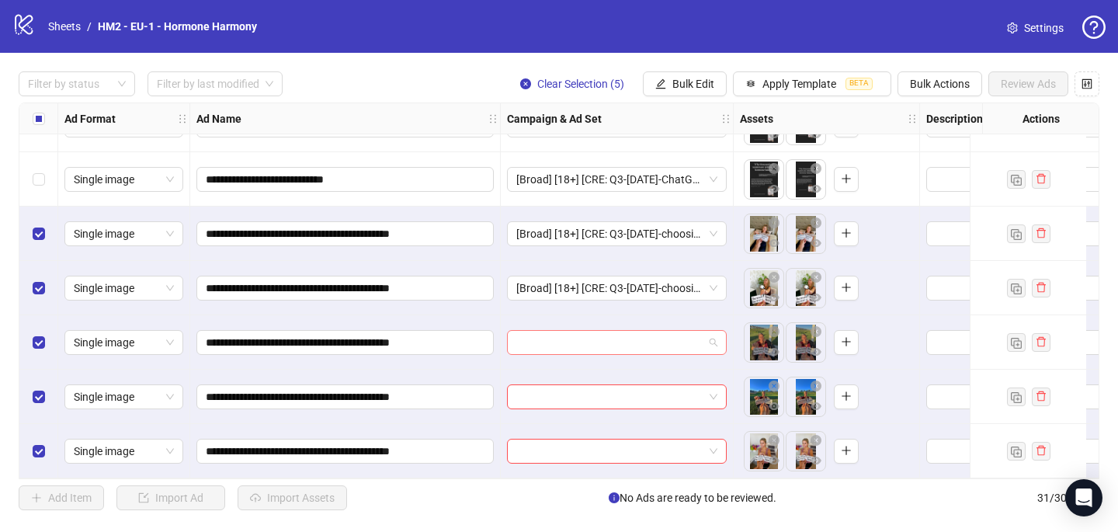
click at [536, 334] on input "search" at bounding box center [609, 342] width 187 height 23
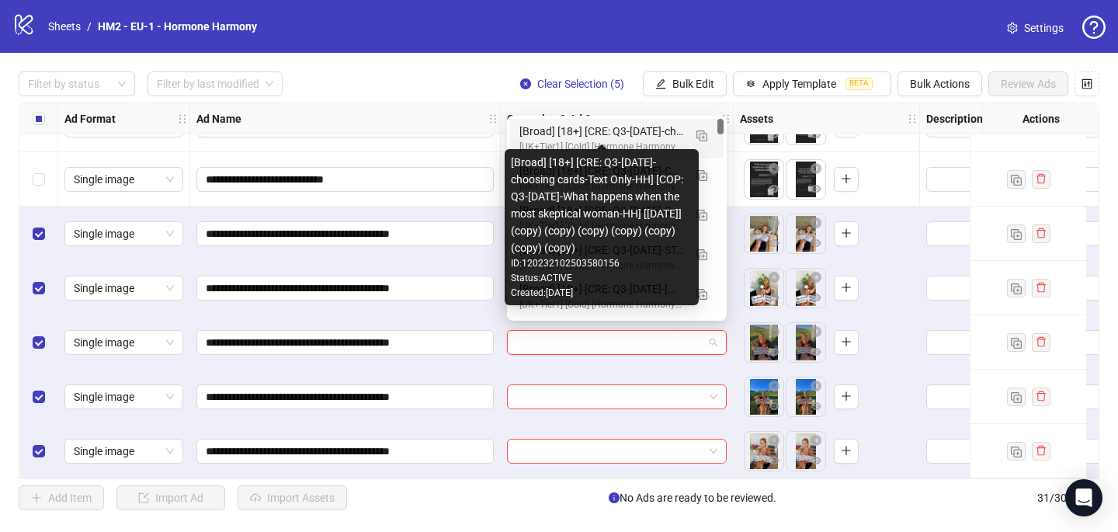
click at [575, 140] on div "[UK+Tier1] [Cold] [Hormone Harmony] [CBO] [Creative Testing 2025 #5] [10 July 2…" at bounding box center [601, 147] width 164 height 15
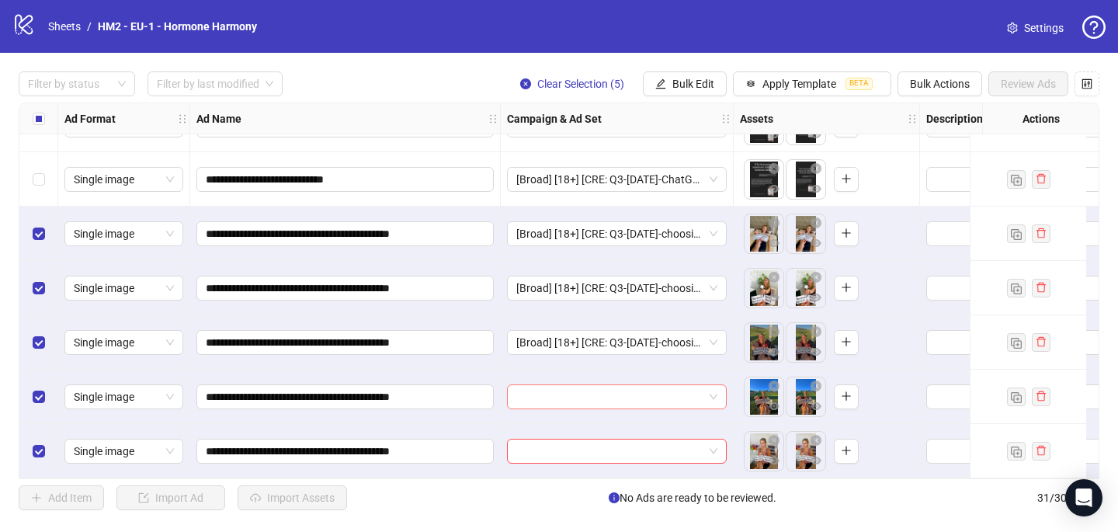
click at [527, 390] on input "search" at bounding box center [609, 396] width 187 height 23
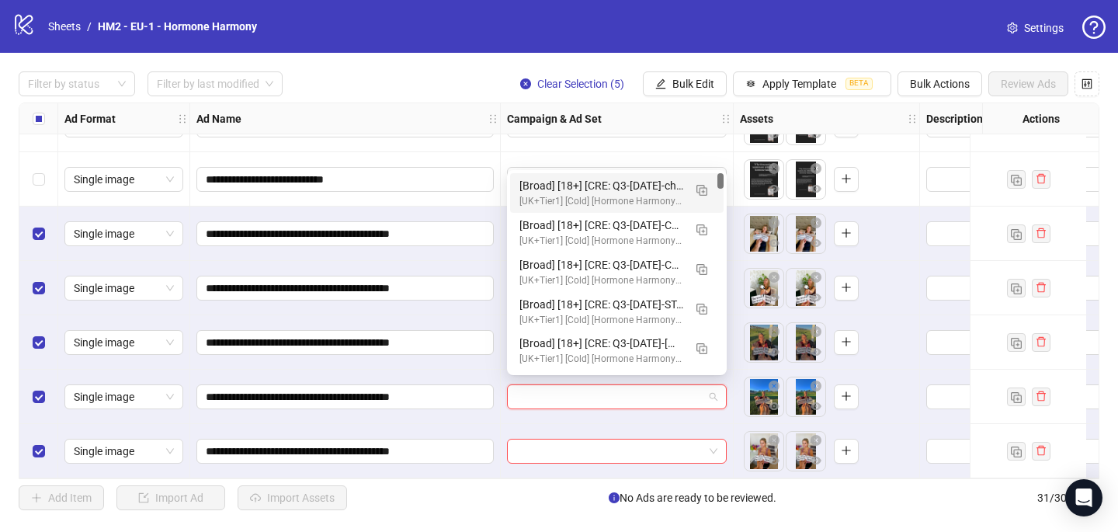
click at [569, 194] on div "[UK+Tier1] [Cold] [Hormone Harmony] [CBO] [Creative Testing 2025 #5] [10 July 2…" at bounding box center [601, 201] width 164 height 15
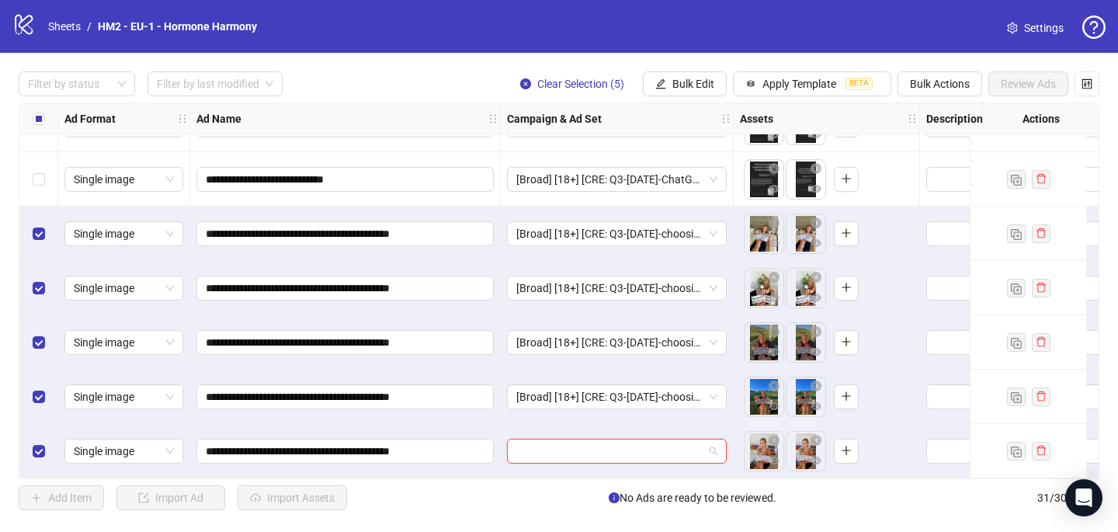
click at [524, 449] on input "search" at bounding box center [609, 450] width 187 height 23
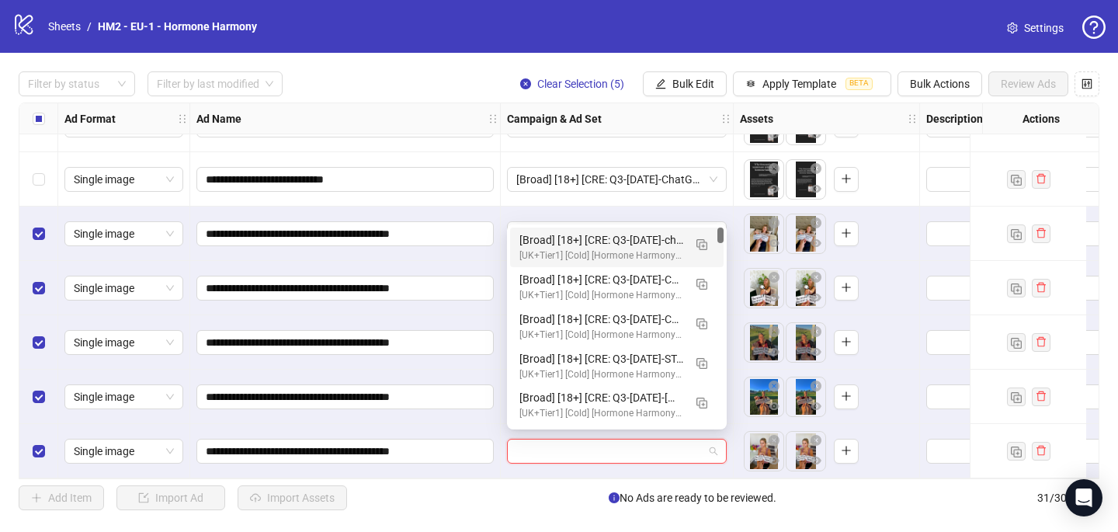
click at [554, 247] on div "[Broad] [18+] [CRE: Q3-08-AUG-2025-choosing cards-Text Only-HH] [COP: Q3-08-AUG…" at bounding box center [601, 239] width 164 height 17
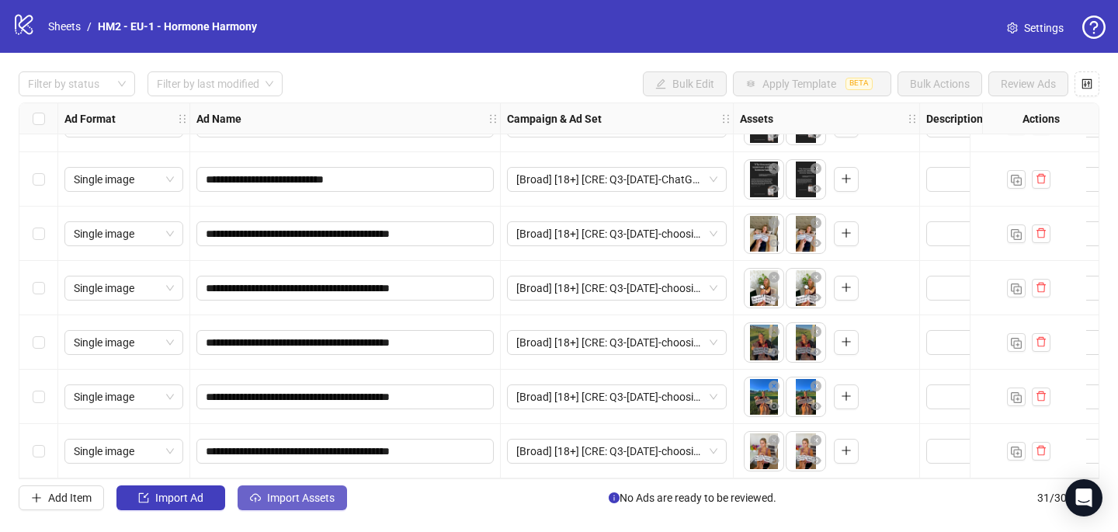
click at [324, 499] on span "Import Assets" at bounding box center [301, 497] width 68 height 12
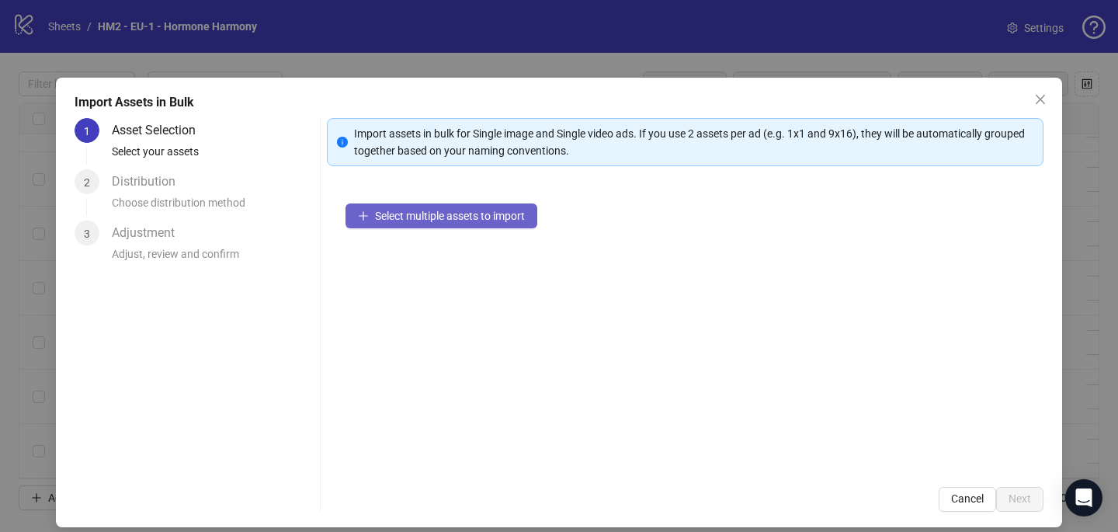
click at [522, 211] on span "Select multiple assets to import" at bounding box center [450, 216] width 150 height 12
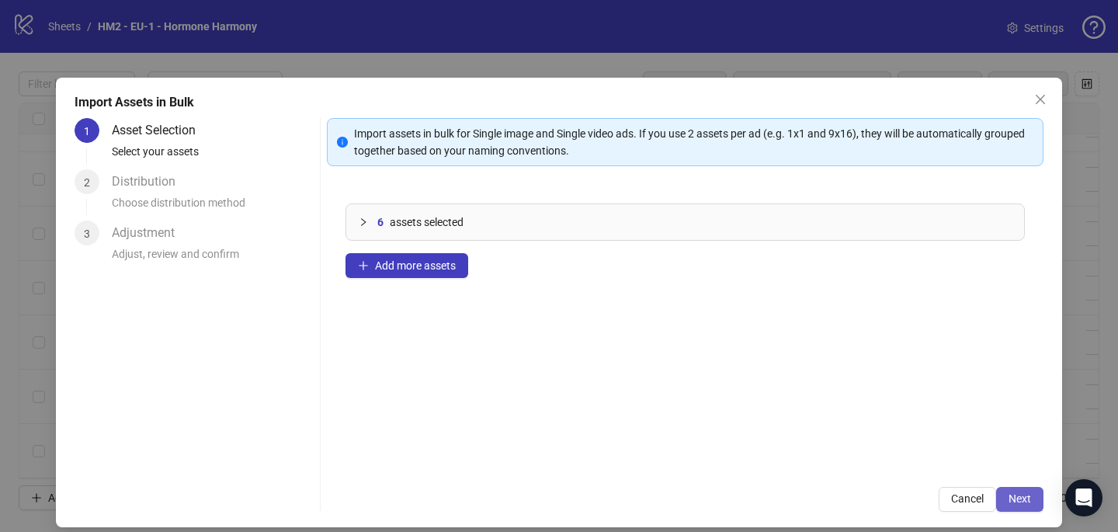
click at [1026, 504] on span "Next" at bounding box center [1019, 498] width 23 height 12
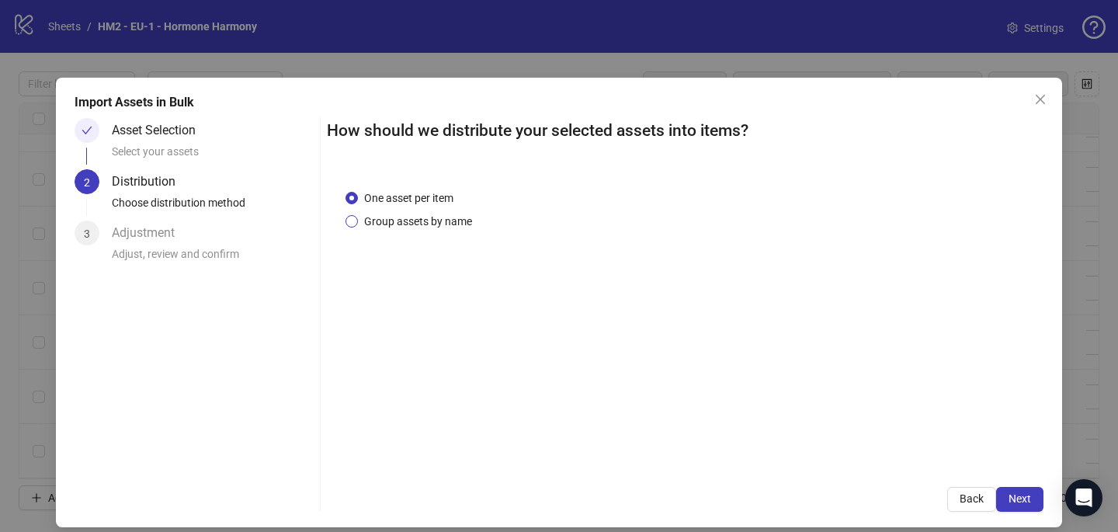
click at [385, 220] on span "Group assets by name" at bounding box center [418, 221] width 120 height 17
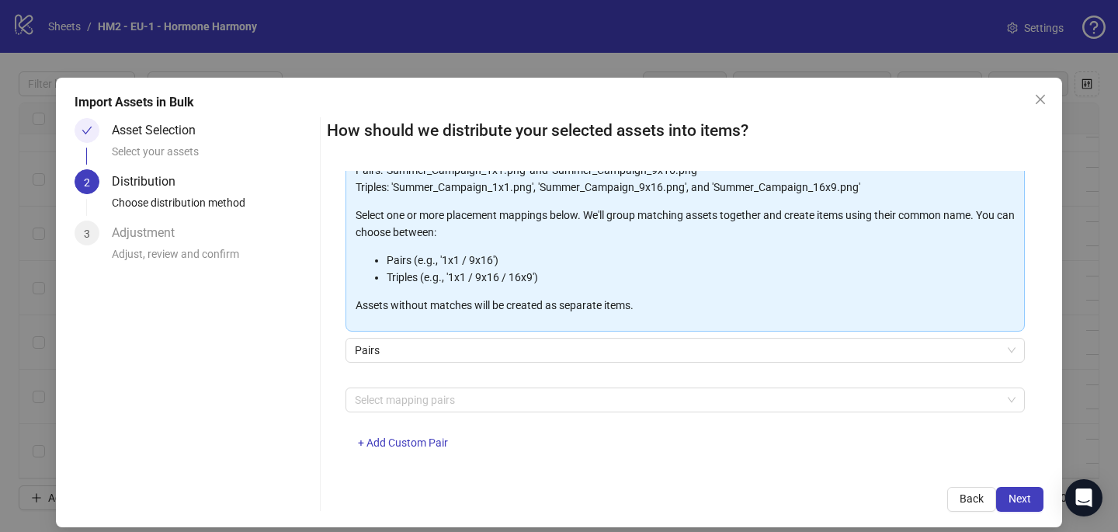
scroll to position [158, 0]
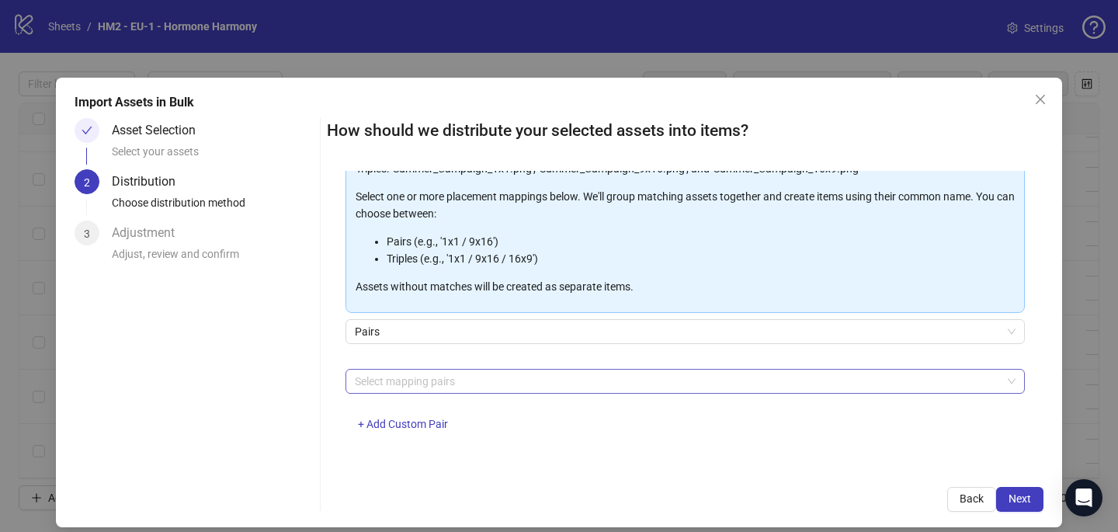
click at [383, 376] on div at bounding box center [677, 381] width 657 height 22
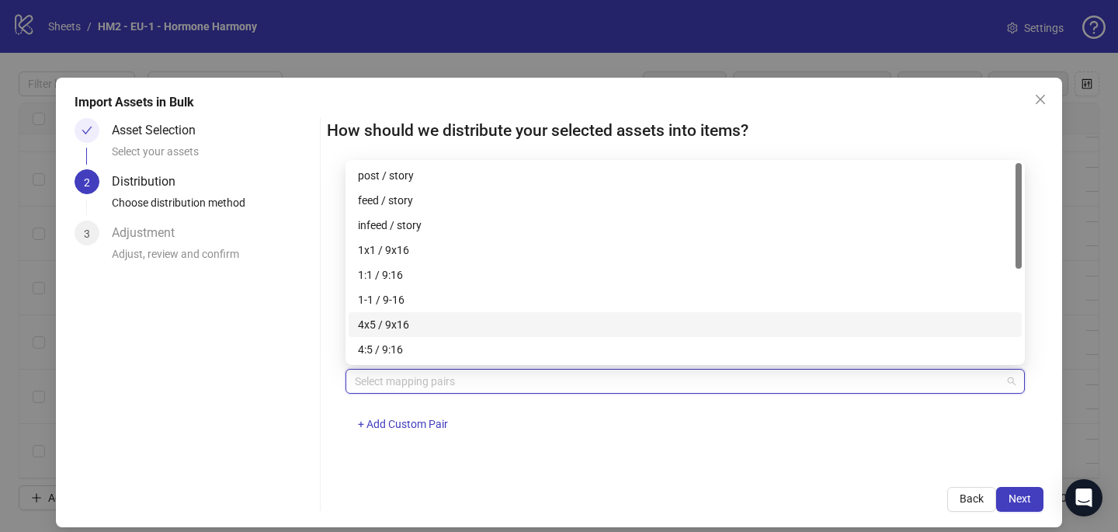
click at [390, 317] on div "4x5 / 9x16" at bounding box center [685, 324] width 654 height 17
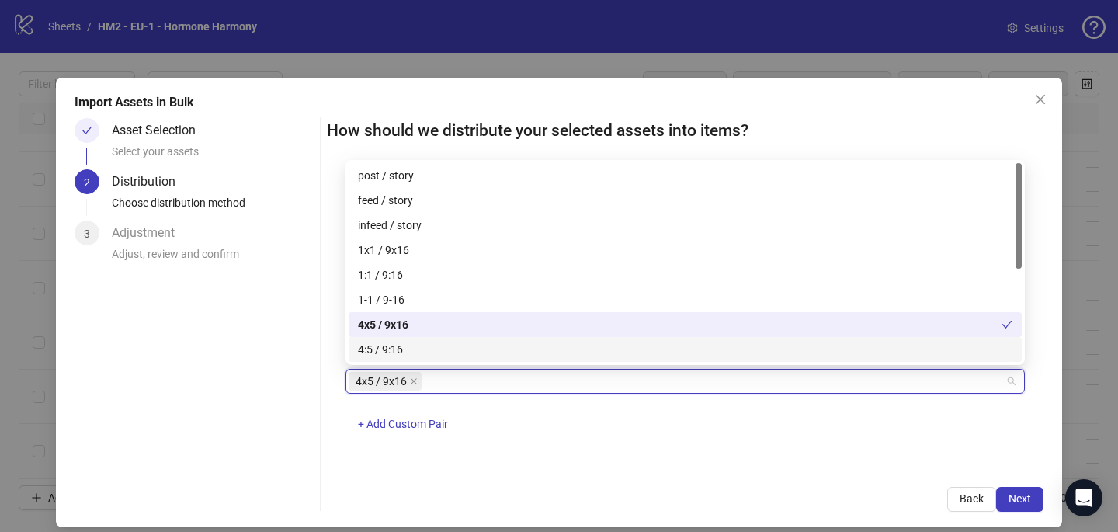
click at [549, 426] on div "4x5 / 9x16 + Add Custom Pair" at bounding box center [684, 409] width 679 height 81
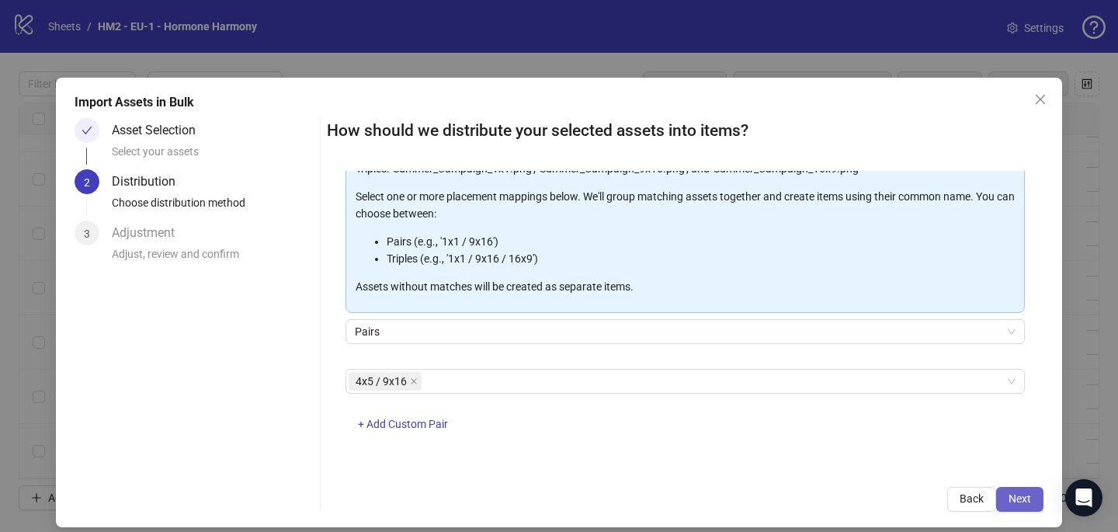
click at [1021, 492] on span "Next" at bounding box center [1019, 498] width 23 height 12
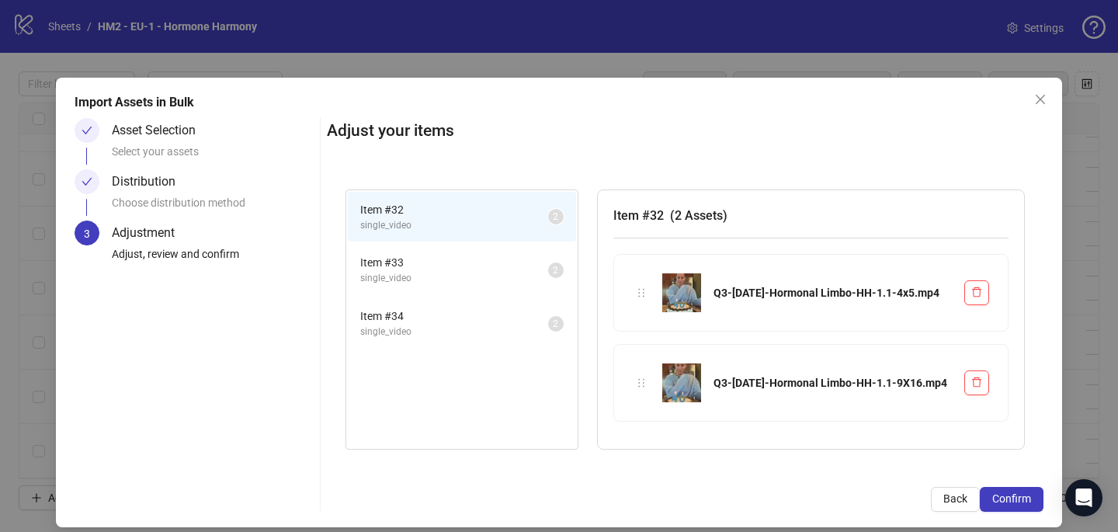
click at [1021, 493] on span "Confirm" at bounding box center [1011, 498] width 39 height 12
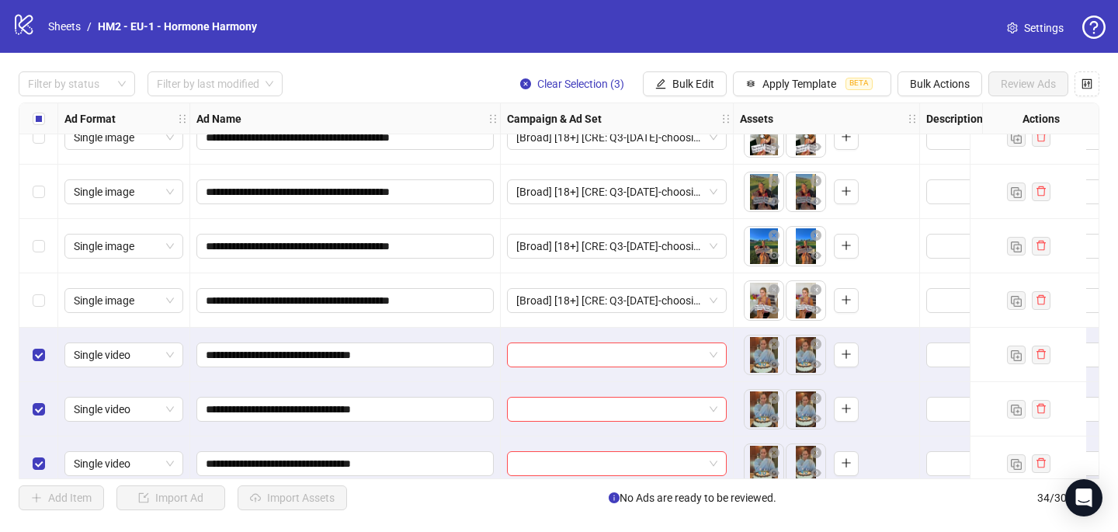
scroll to position [1510, 0]
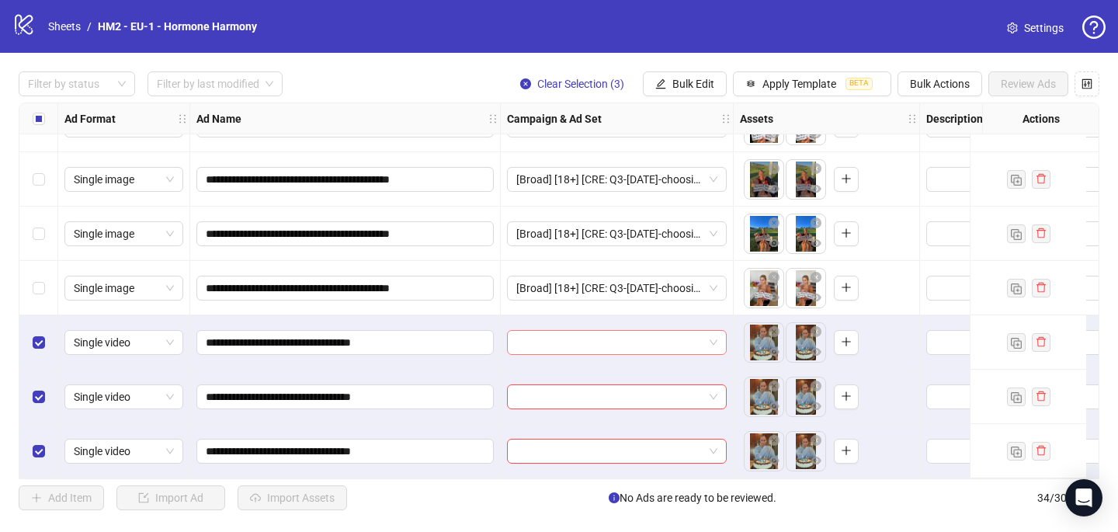
click at [526, 331] on input "search" at bounding box center [609, 342] width 187 height 23
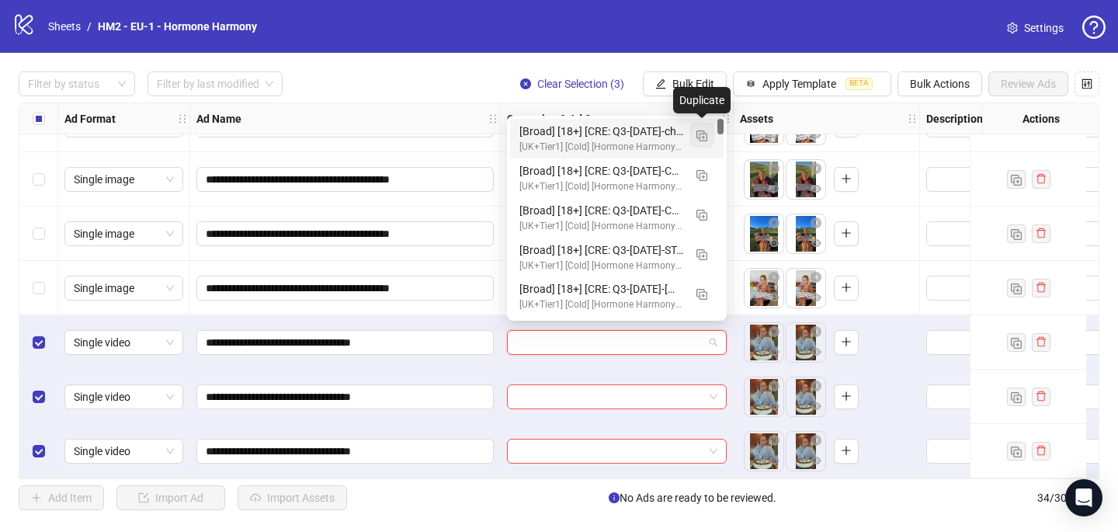
click at [706, 133] on img "button" at bounding box center [701, 135] width 11 height 11
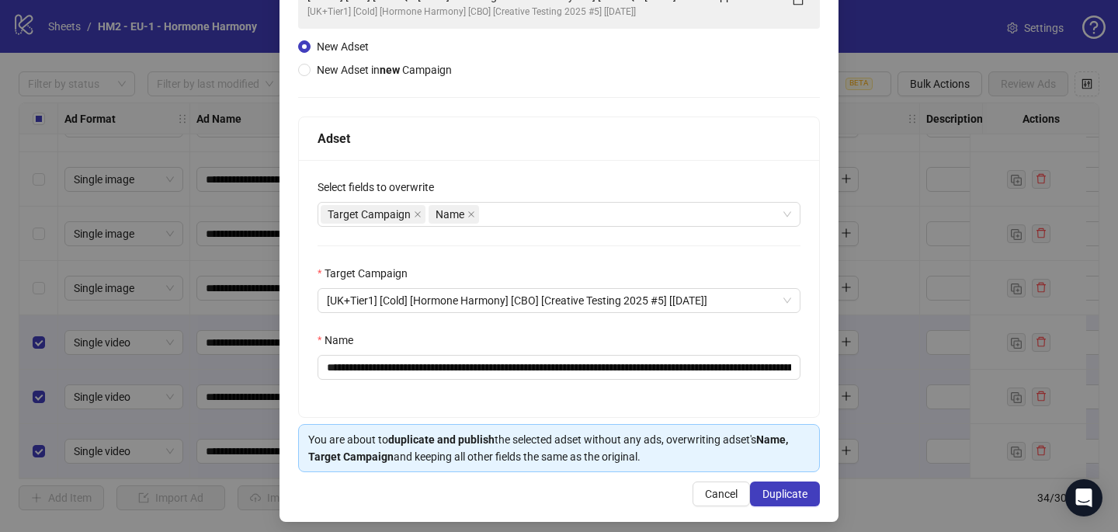
scroll to position [142, 0]
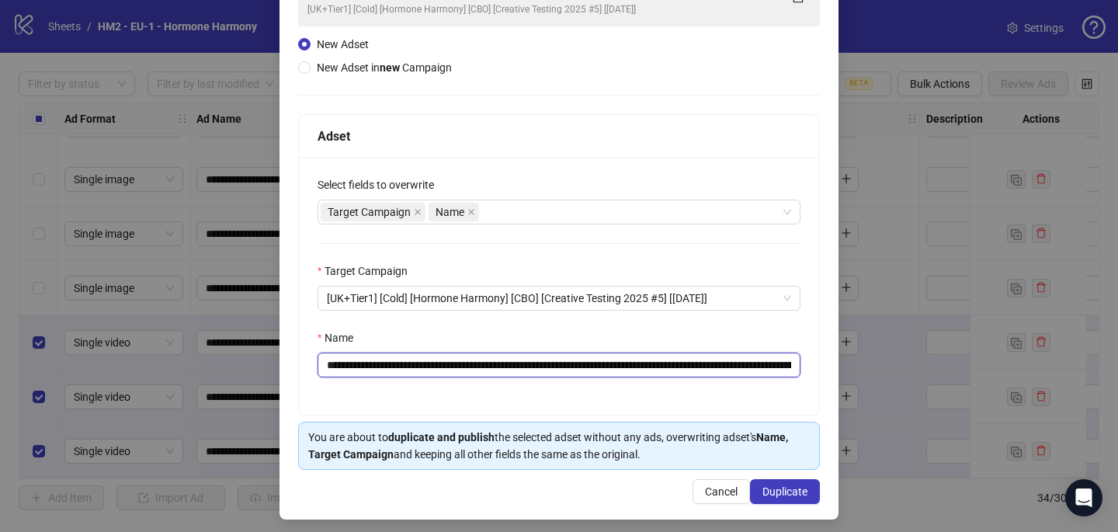
drag, startPoint x: 640, startPoint y: 365, endPoint x: 418, endPoint y: 356, distance: 222.2
click at [418, 357] on input "**********" at bounding box center [558, 364] width 483 height 25
paste input "text"
type input "**********"
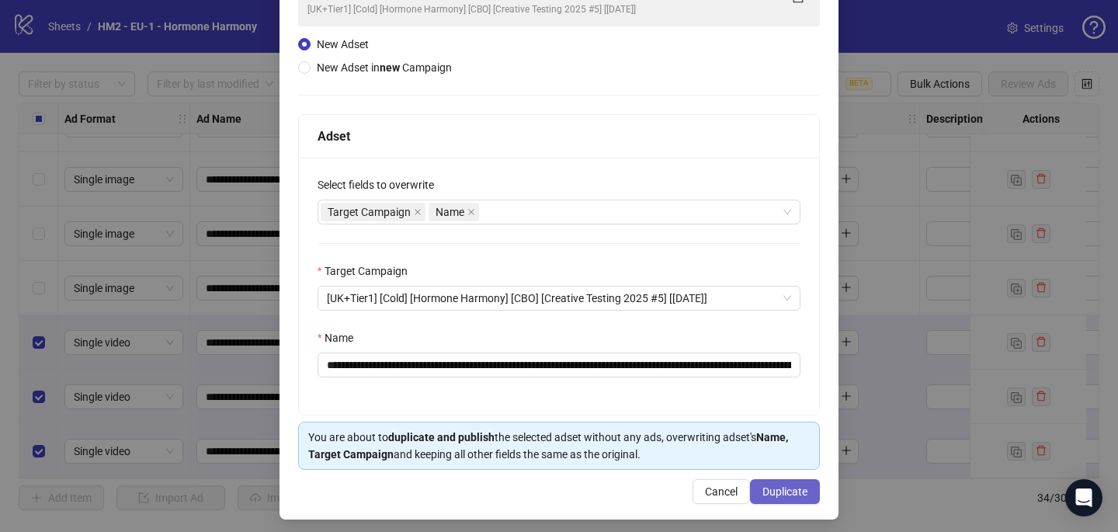
click at [764, 479] on div "Cancel Duplicate" at bounding box center [559, 491] width 522 height 25
click at [768, 491] on span "Duplicate" at bounding box center [784, 491] width 45 height 12
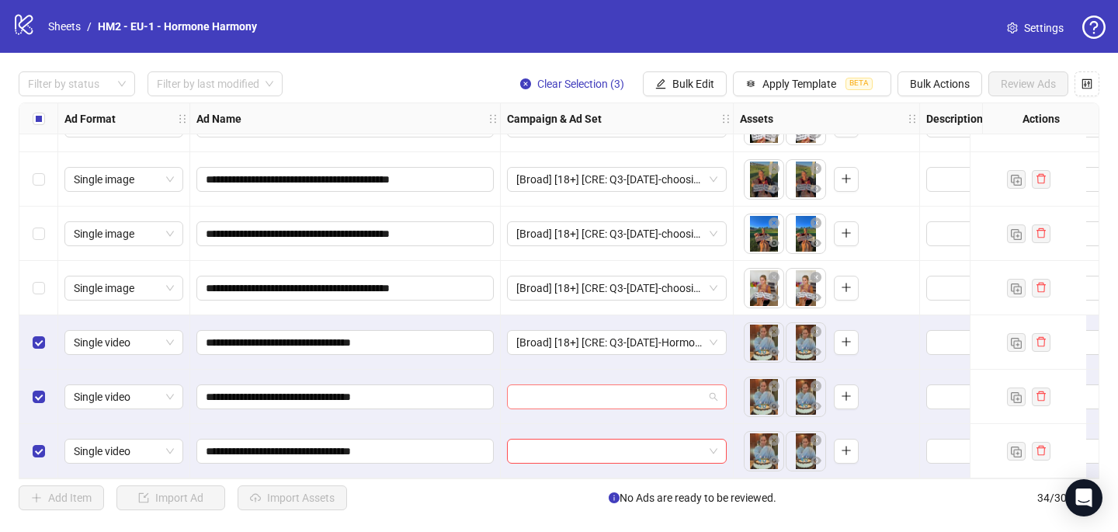
click at [525, 392] on input "search" at bounding box center [609, 396] width 187 height 23
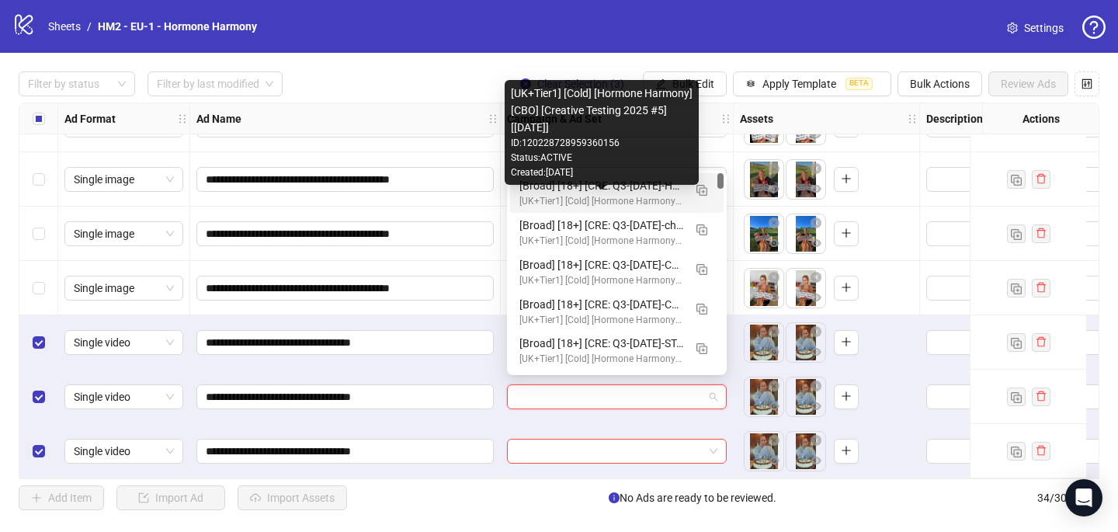
click at [578, 199] on div "[UK+Tier1] [Cold] [Hormone Harmony] [CBO] [Creative Testing 2025 #5] [10 July 2…" at bounding box center [601, 201] width 164 height 15
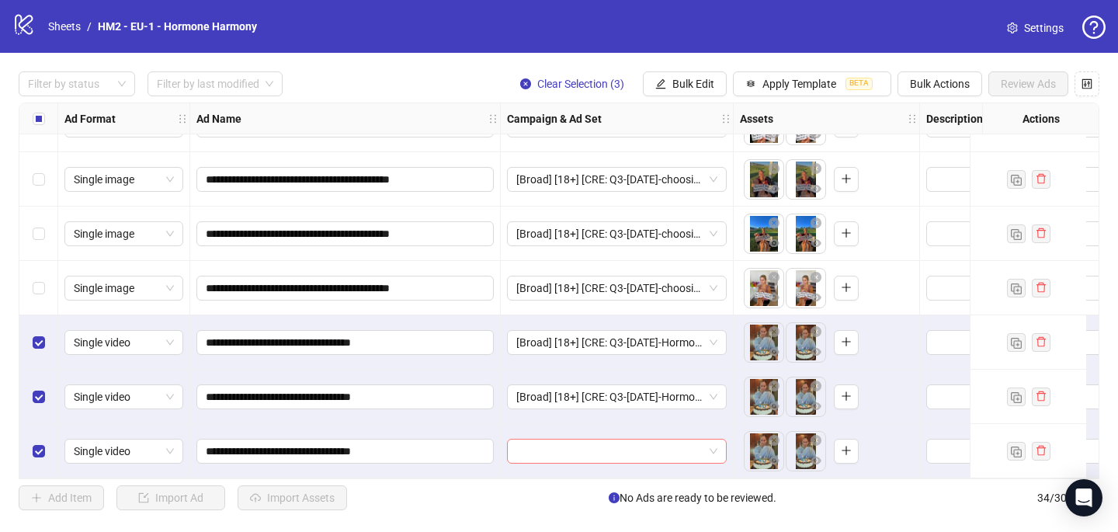
click at [534, 449] on input "search" at bounding box center [609, 450] width 187 height 23
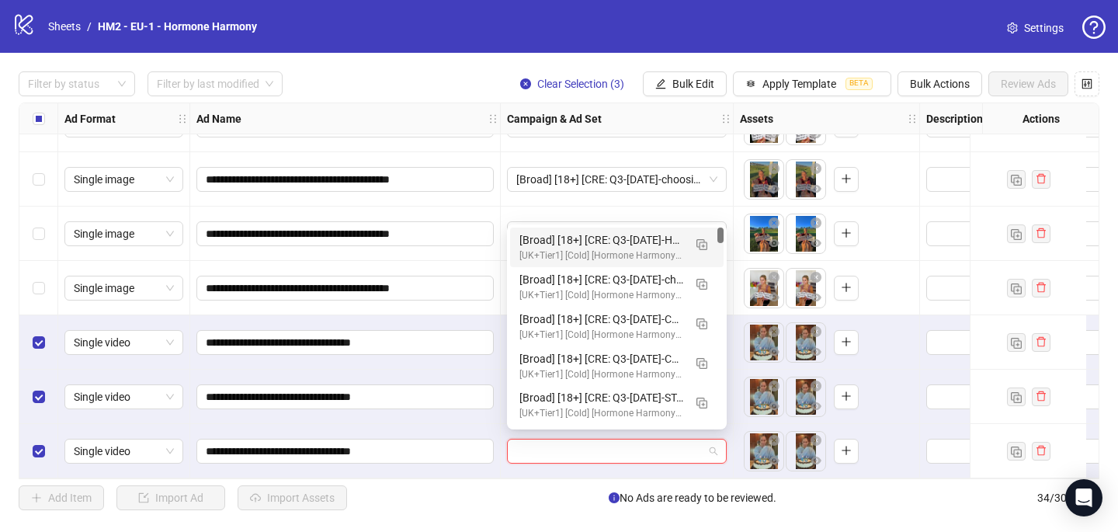
click at [587, 250] on div "[UK+Tier1] [Cold] [Hormone Harmony] [CBO] [Creative Testing 2025 #5] [10 July 2…" at bounding box center [601, 255] width 164 height 15
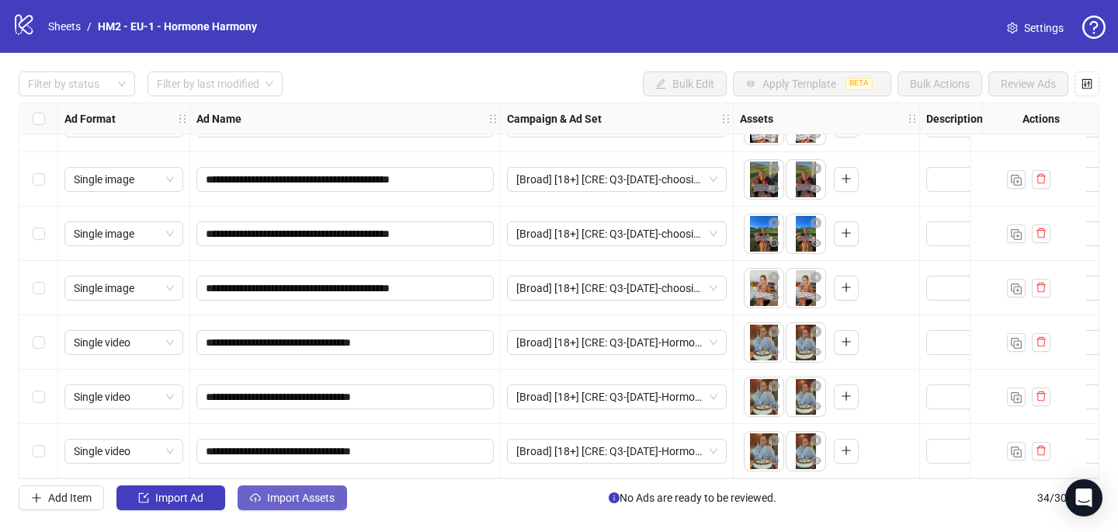
click at [305, 505] on button "Import Assets" at bounding box center [292, 497] width 109 height 25
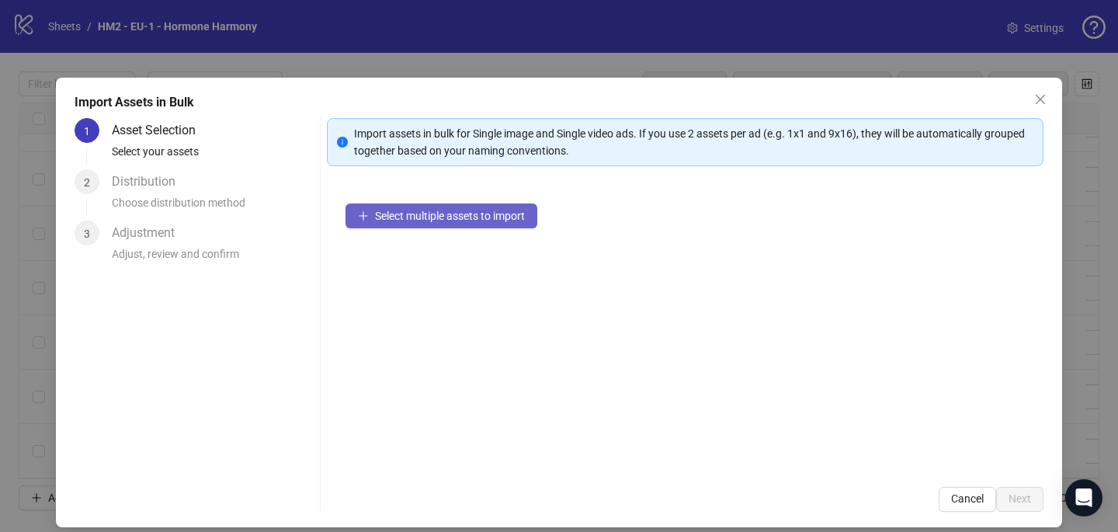
click at [505, 218] on span "Select multiple assets to import" at bounding box center [450, 216] width 150 height 12
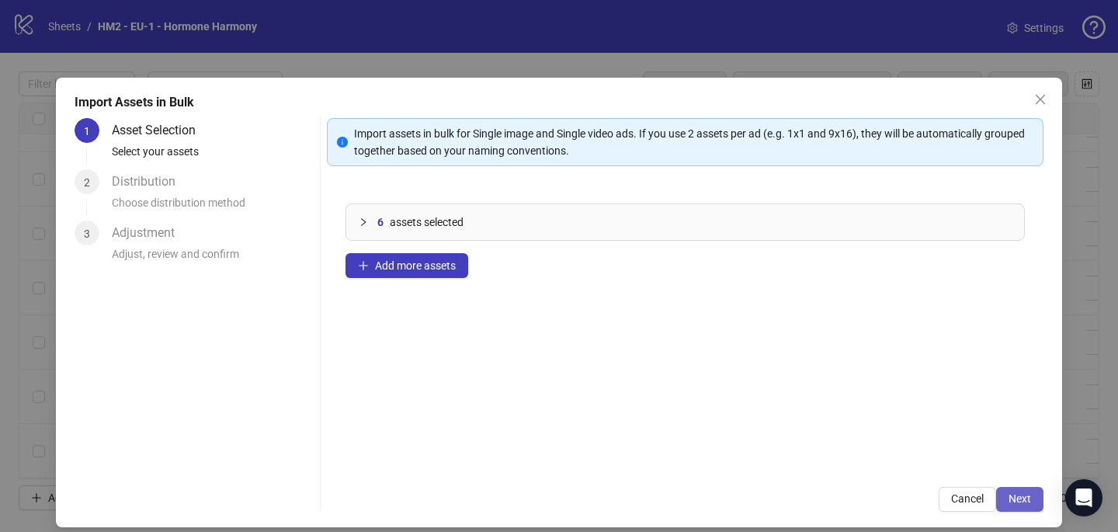
click at [1025, 500] on span "Next" at bounding box center [1019, 498] width 23 height 12
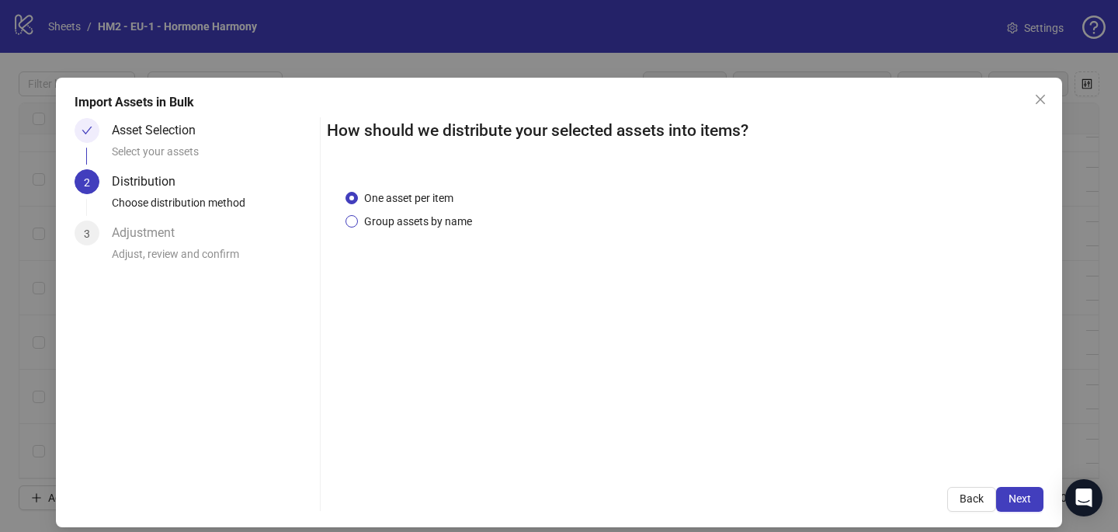
click at [420, 214] on span "Group assets by name" at bounding box center [418, 221] width 120 height 17
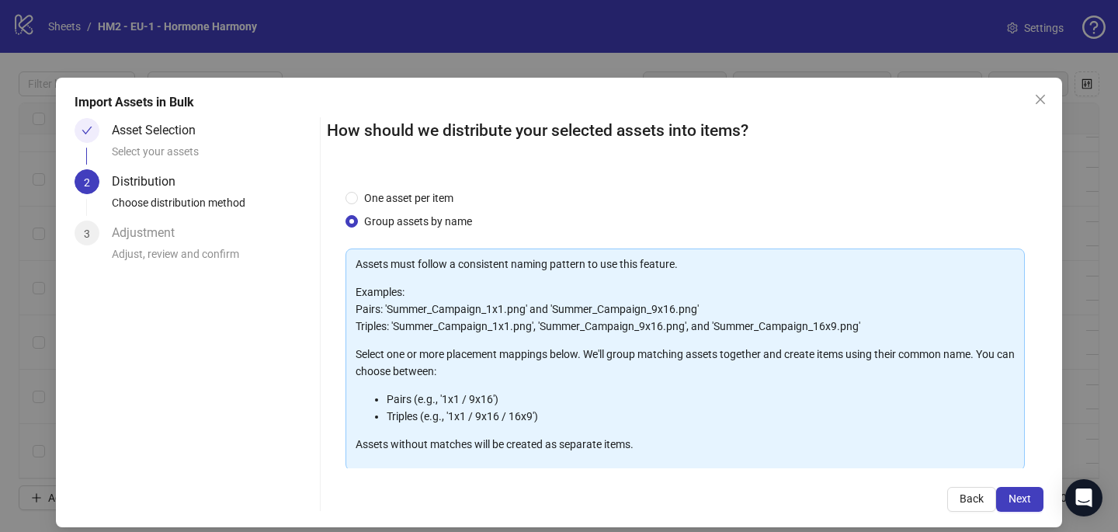
scroll to position [158, 0]
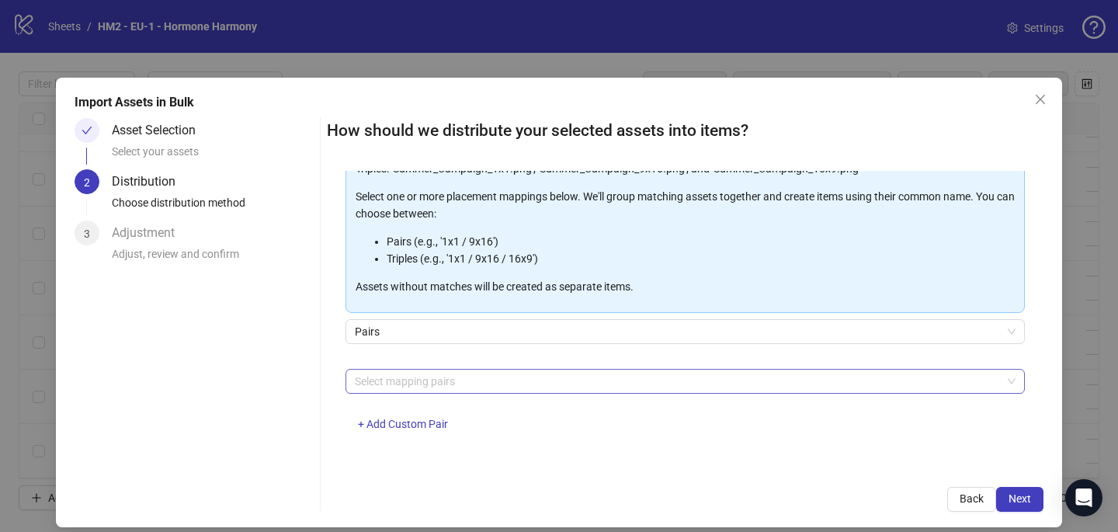
click at [424, 383] on div at bounding box center [677, 381] width 657 height 22
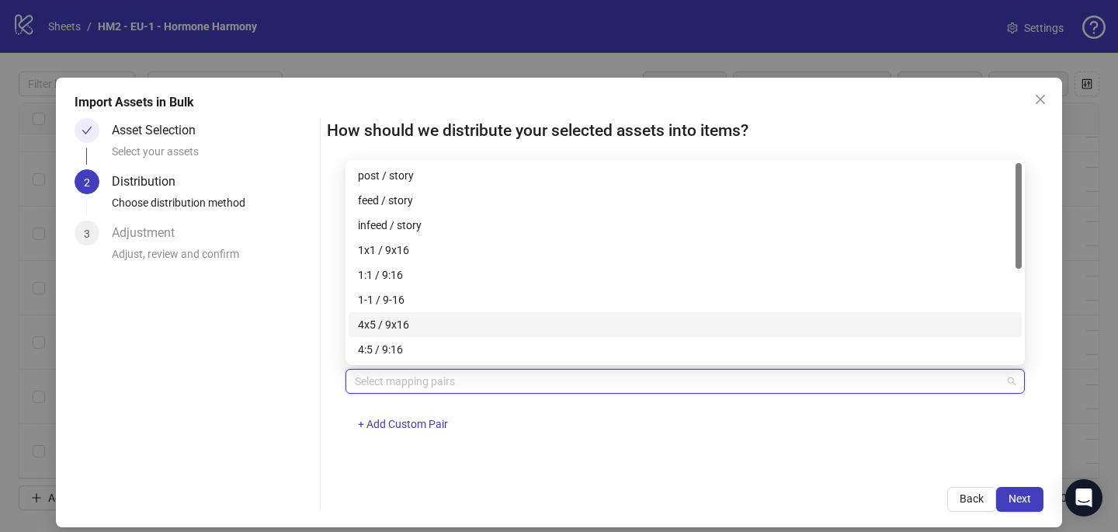
click at [423, 320] on div "4x5 / 9x16" at bounding box center [685, 324] width 654 height 17
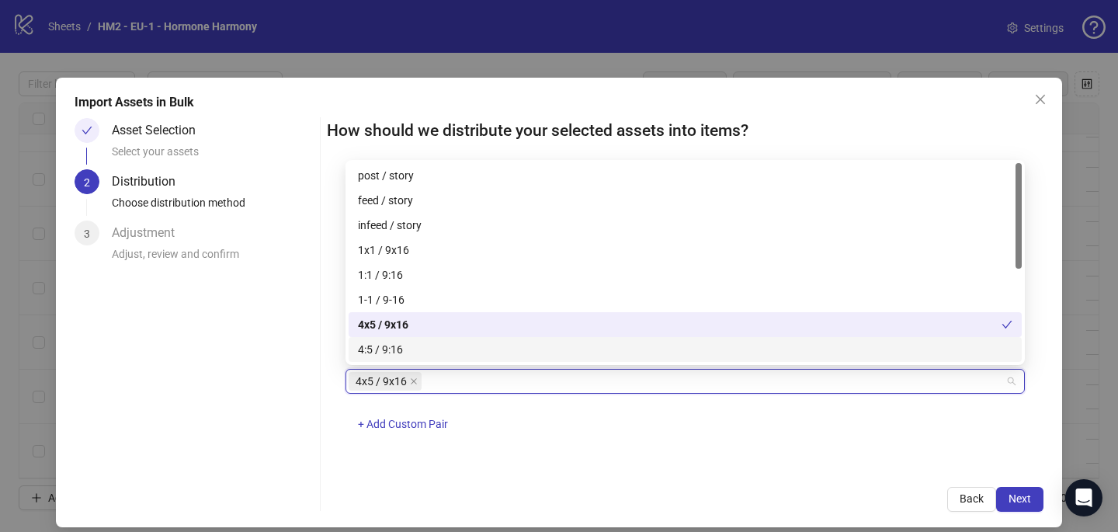
click at [664, 426] on div "4x5 / 9x16 + Add Custom Pair" at bounding box center [684, 409] width 679 height 81
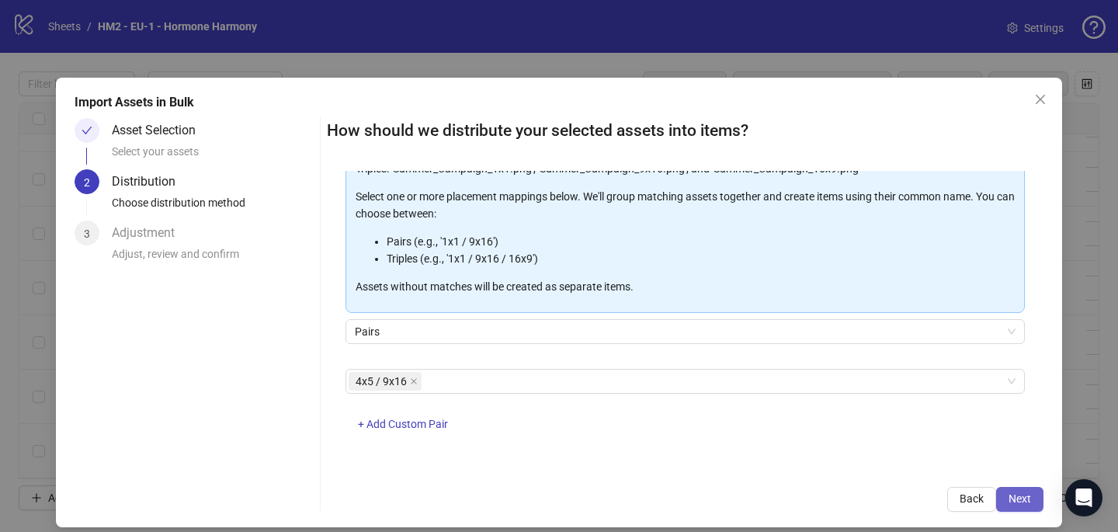
click at [1030, 501] on span "Next" at bounding box center [1019, 498] width 23 height 12
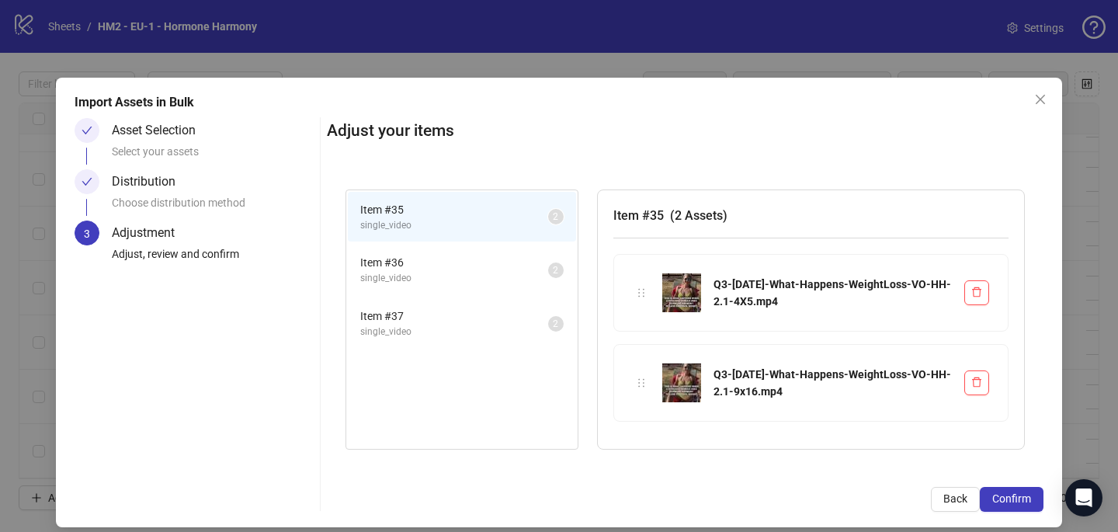
click at [1029, 501] on span "Confirm" at bounding box center [1011, 498] width 39 height 12
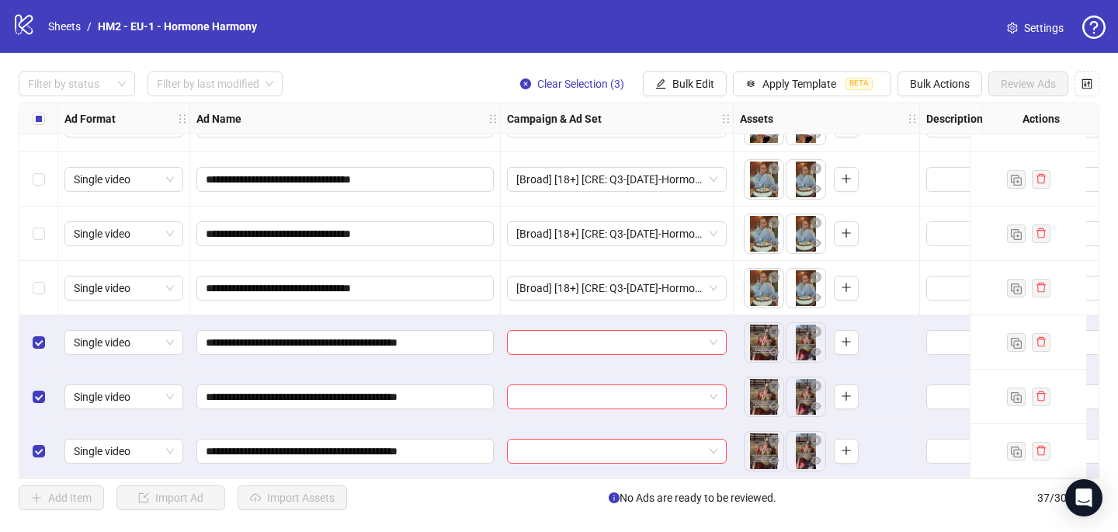
scroll to position [1673, 0]
click at [566, 340] on input "search" at bounding box center [609, 342] width 187 height 23
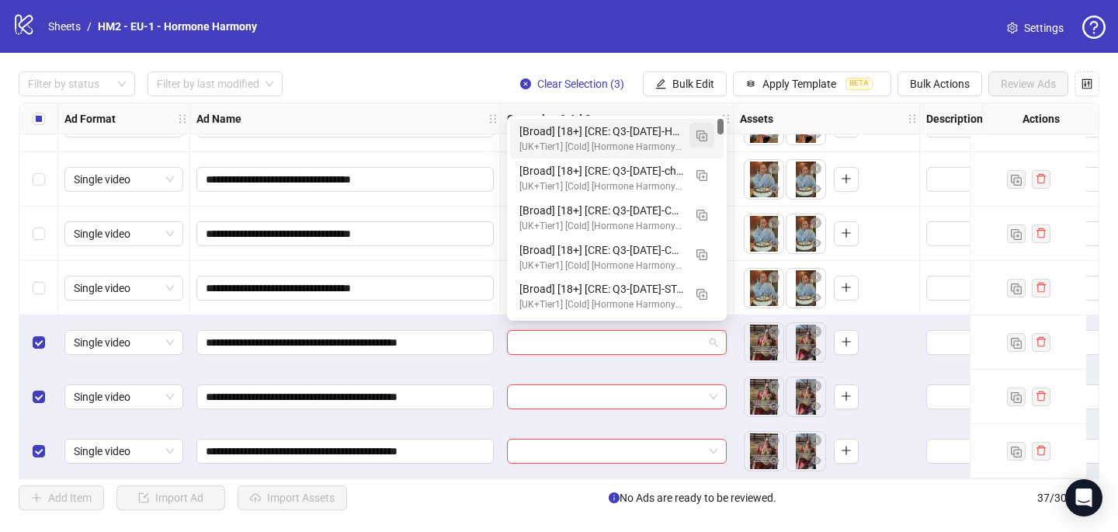
click at [697, 137] on img "button" at bounding box center [701, 135] width 11 height 11
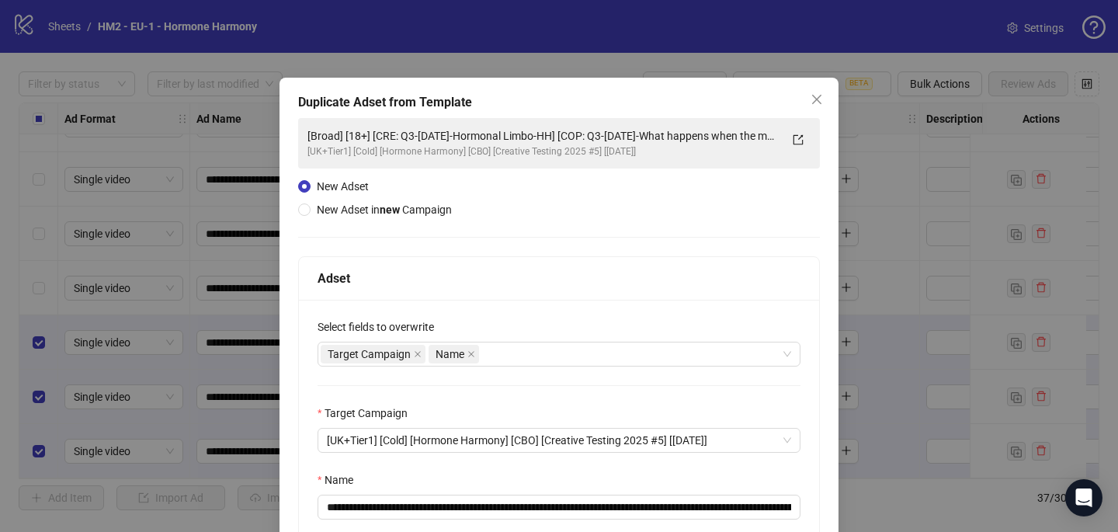
scroll to position [92, 0]
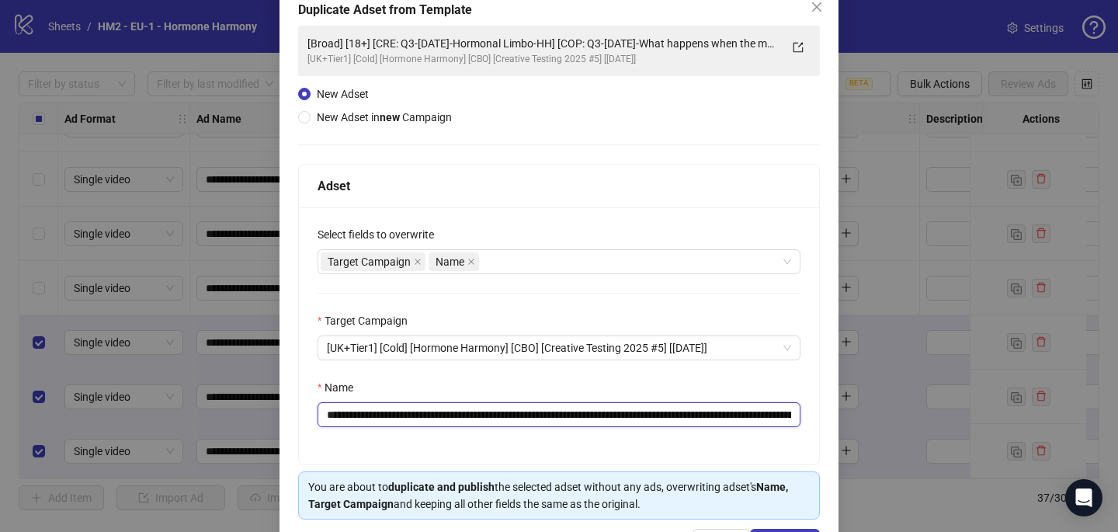
drag, startPoint x: 600, startPoint y: 413, endPoint x: 423, endPoint y: 414, distance: 177.0
click at [422, 414] on input "**********" at bounding box center [558, 414] width 483 height 25
paste input "**********"
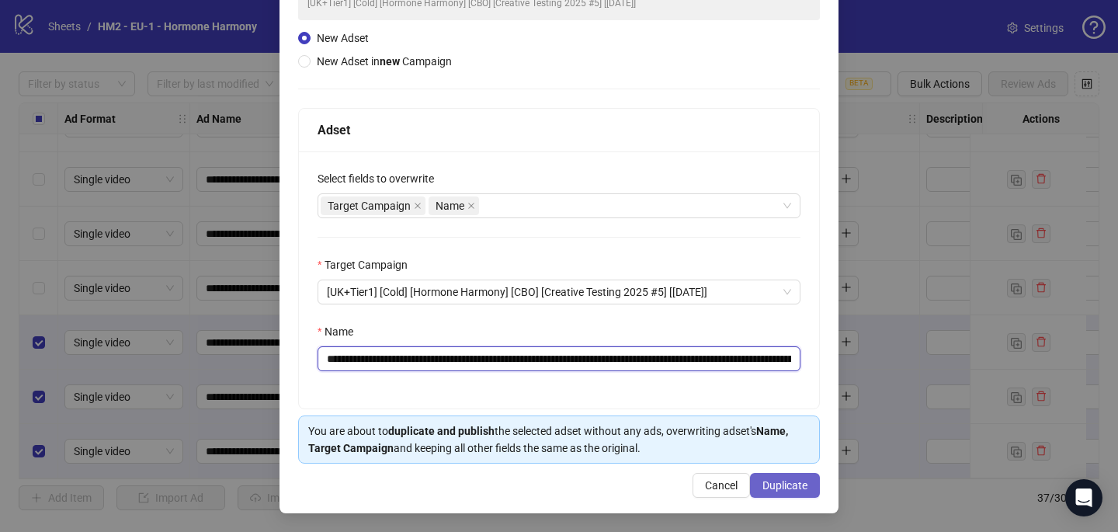
scroll to position [148, 0]
type input "**********"
click at [787, 493] on button "Duplicate" at bounding box center [785, 485] width 70 height 25
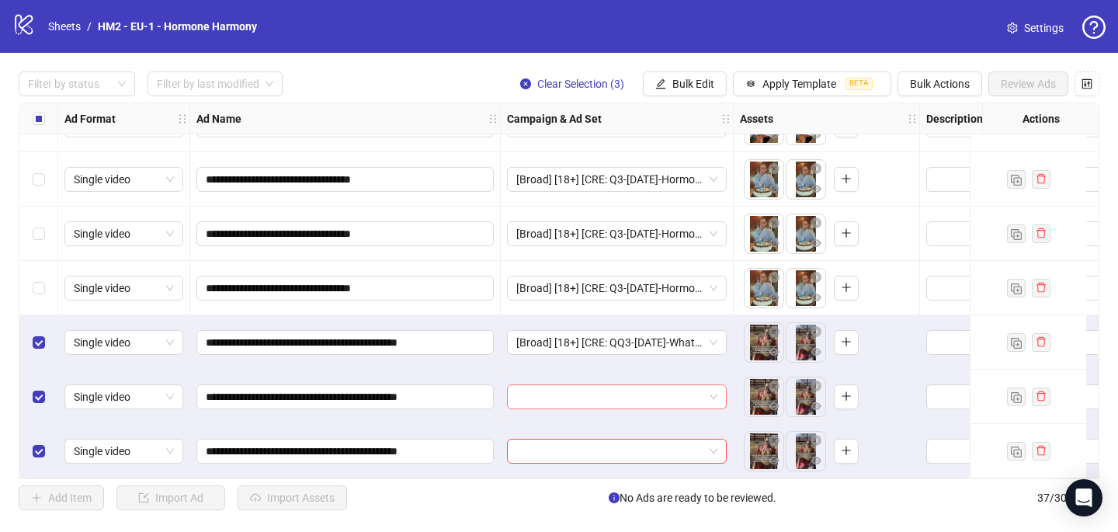
click at [519, 392] on input "search" at bounding box center [609, 396] width 187 height 23
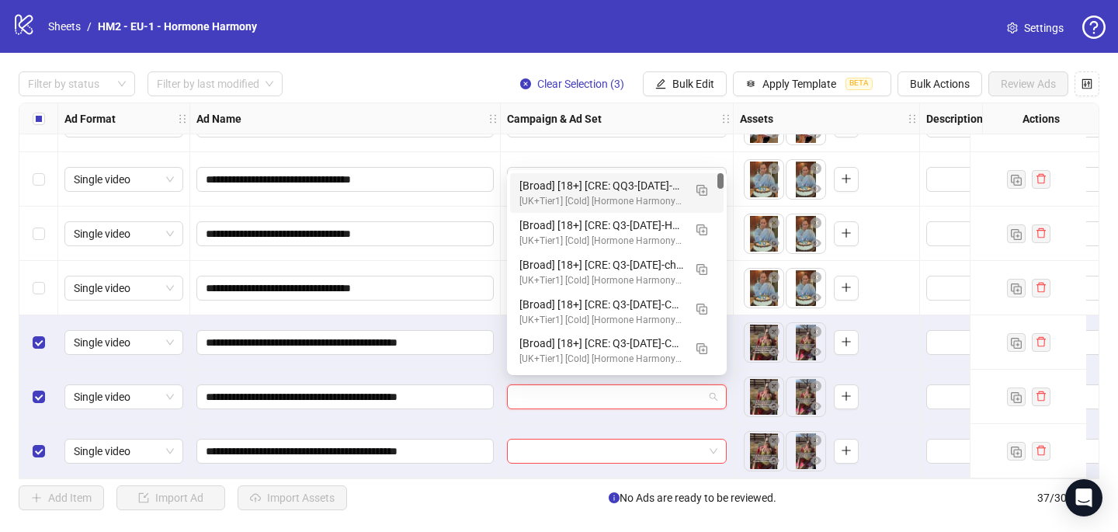
click at [574, 192] on div "[Broad] [18+] [CRE: QQ3-08-AUG-2025-What-Happens-WeightLoss-VO-HH-2] [COP: Q3-0…" at bounding box center [601, 185] width 164 height 17
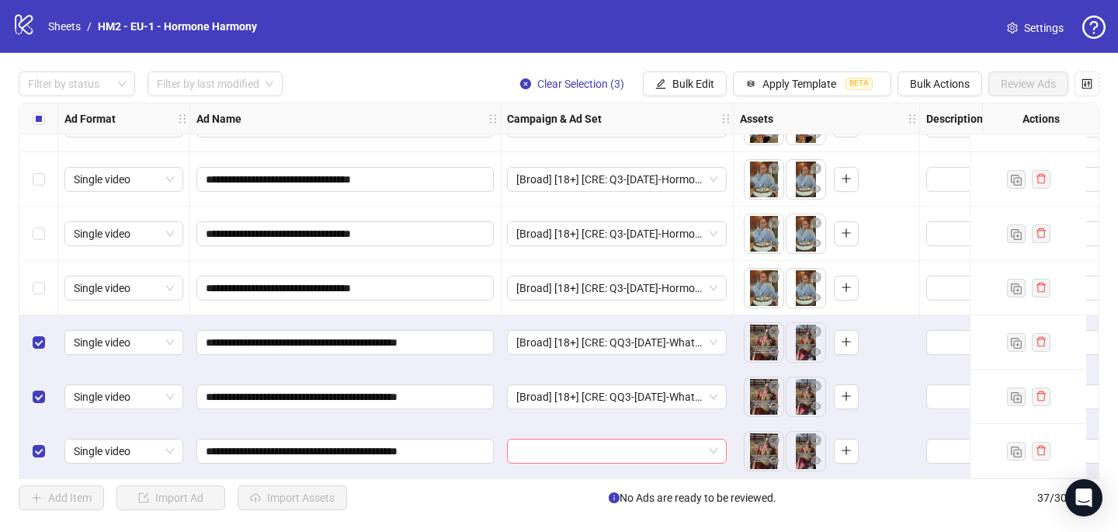
click at [521, 449] on input "search" at bounding box center [609, 450] width 187 height 23
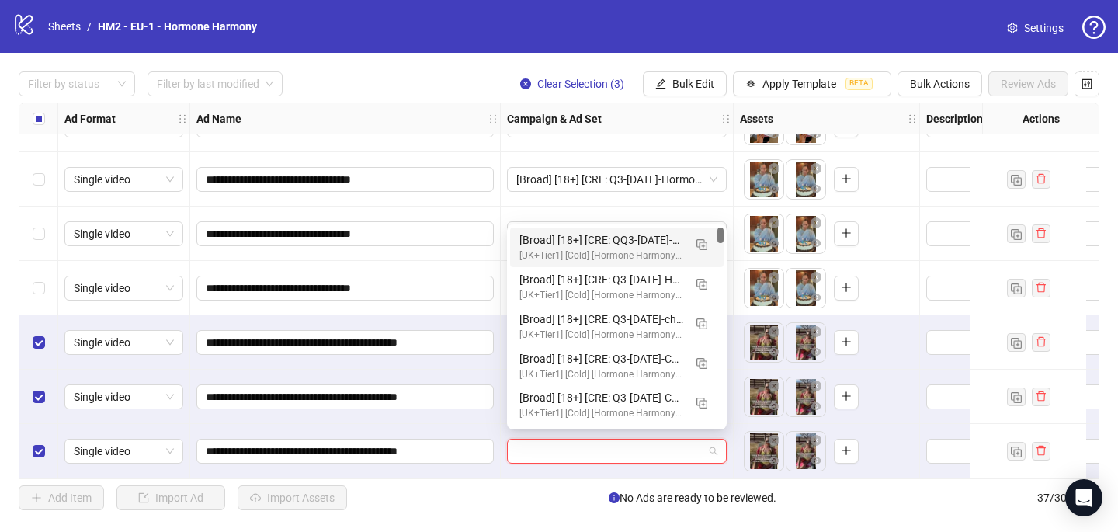
click at [567, 246] on div "[Broad] [18+] [CRE: QQ3-08-AUG-2025-What-Happens-WeightLoss-VO-HH-2] [COP: Q3-0…" at bounding box center [601, 239] width 164 height 17
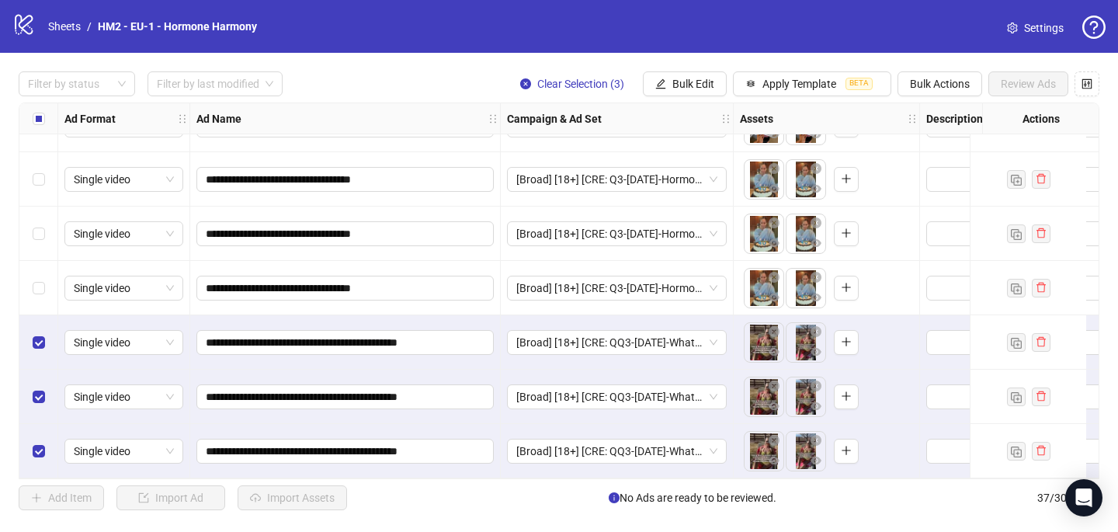
click at [40, 126] on label "Select all rows" at bounding box center [39, 118] width 12 height 17
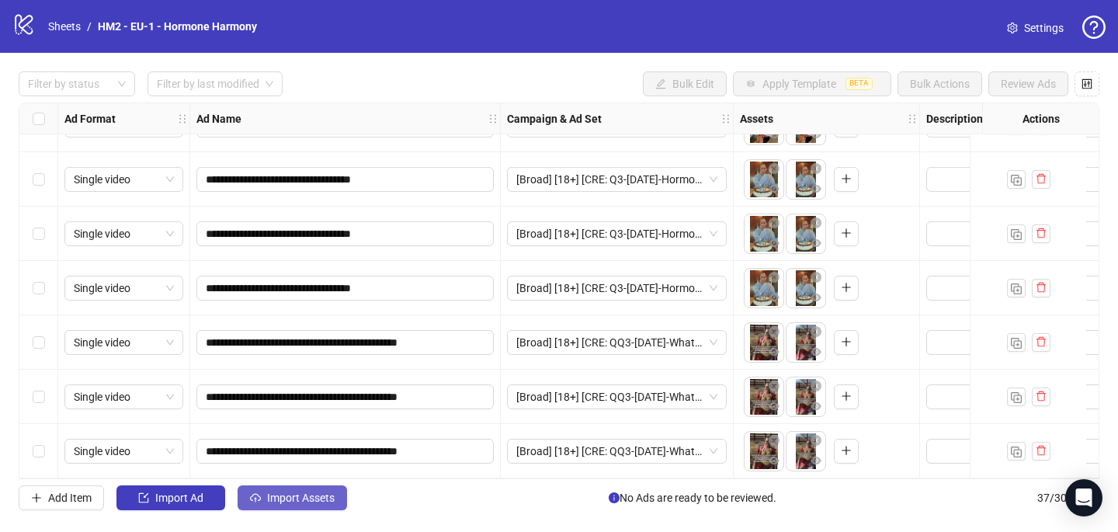
click at [296, 503] on span "Import Assets" at bounding box center [301, 497] width 68 height 12
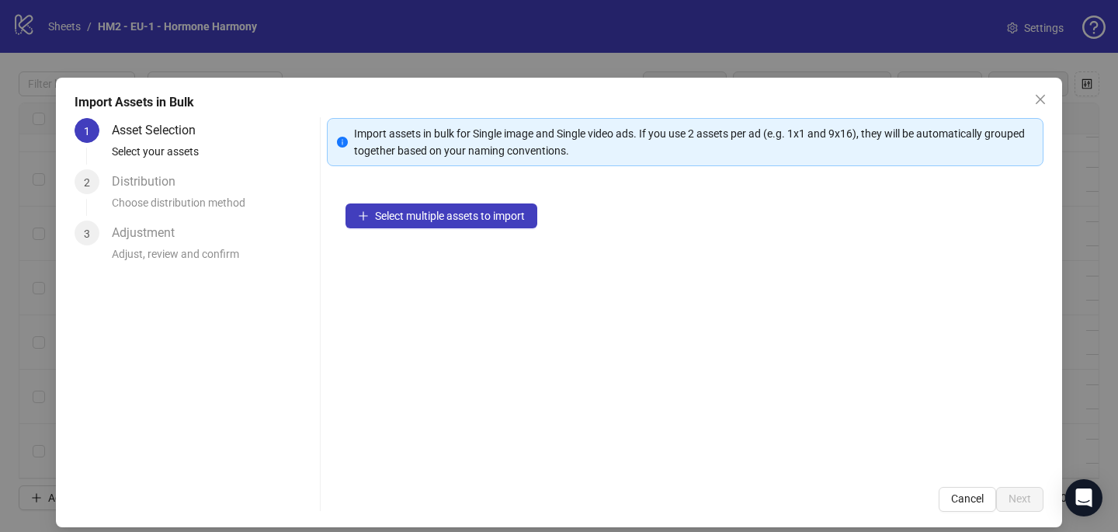
click at [464, 241] on div "Select multiple assets to import" at bounding box center [685, 326] width 716 height 283
click at [464, 223] on button "Select multiple assets to import" at bounding box center [441, 215] width 192 height 25
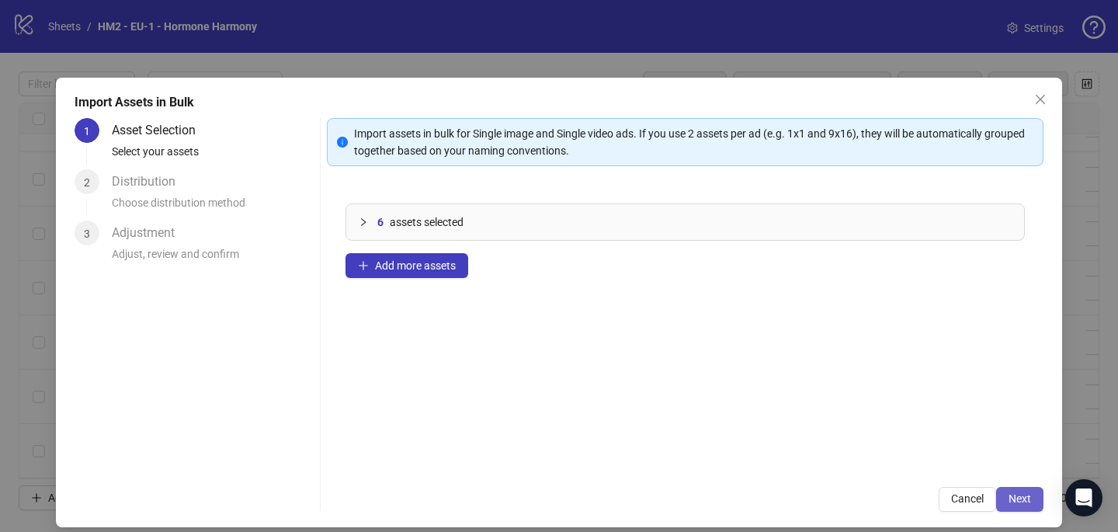
click at [1020, 498] on span "Next" at bounding box center [1019, 498] width 23 height 12
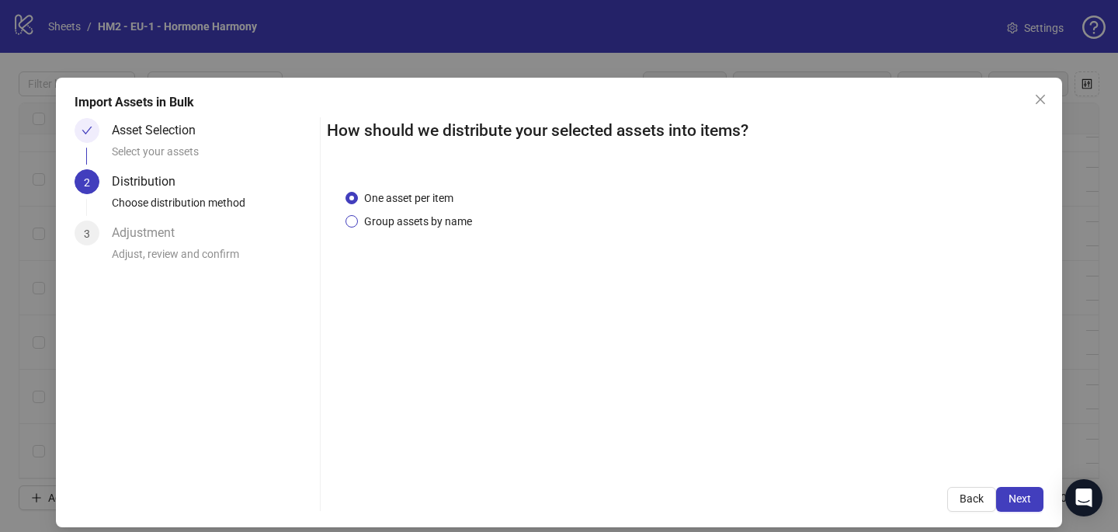
click at [453, 217] on span "Group assets by name" at bounding box center [418, 221] width 120 height 17
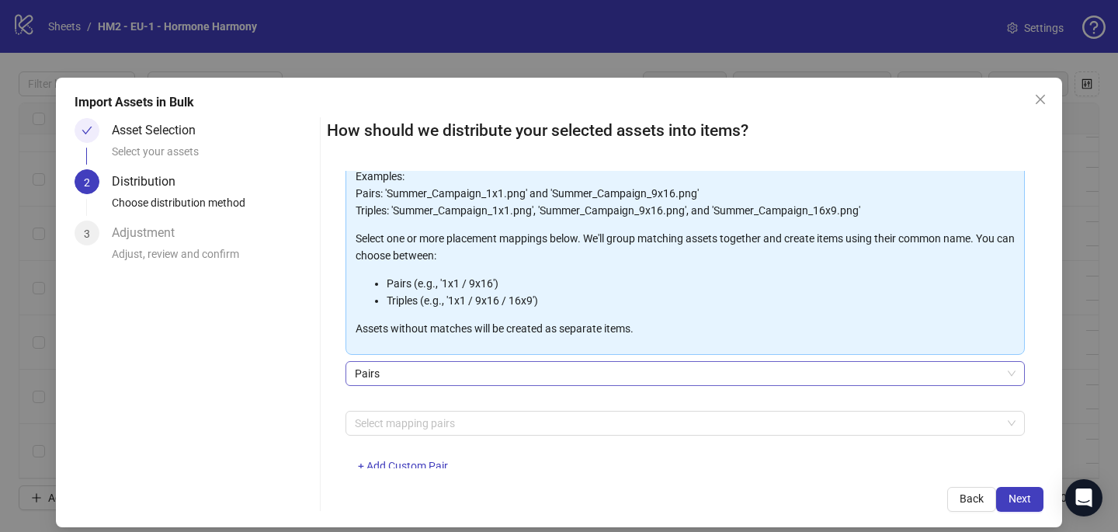
scroll to position [115, 0]
click at [425, 428] on div at bounding box center [677, 424] width 657 height 22
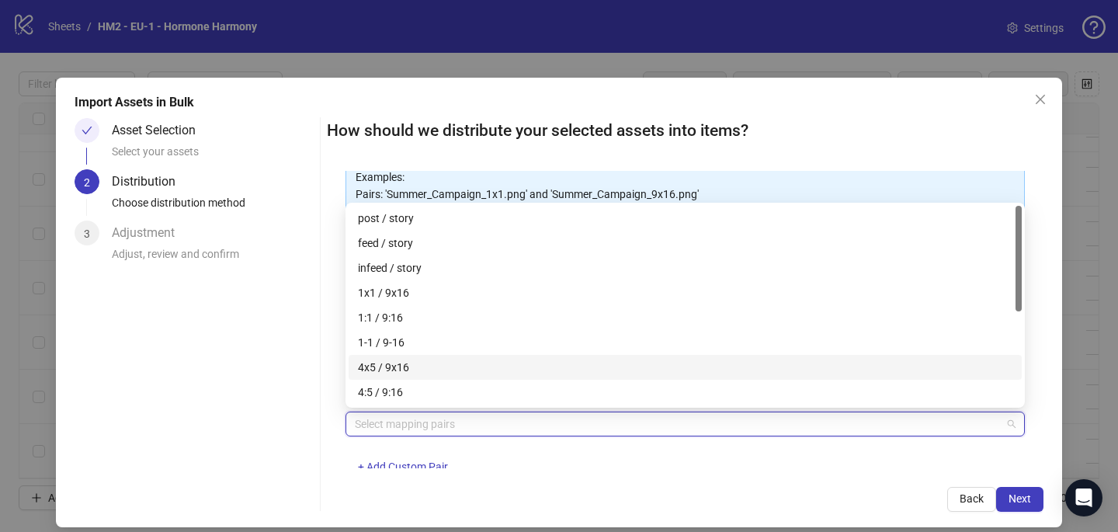
click at [434, 361] on div "4x5 / 9x16" at bounding box center [685, 367] width 654 height 17
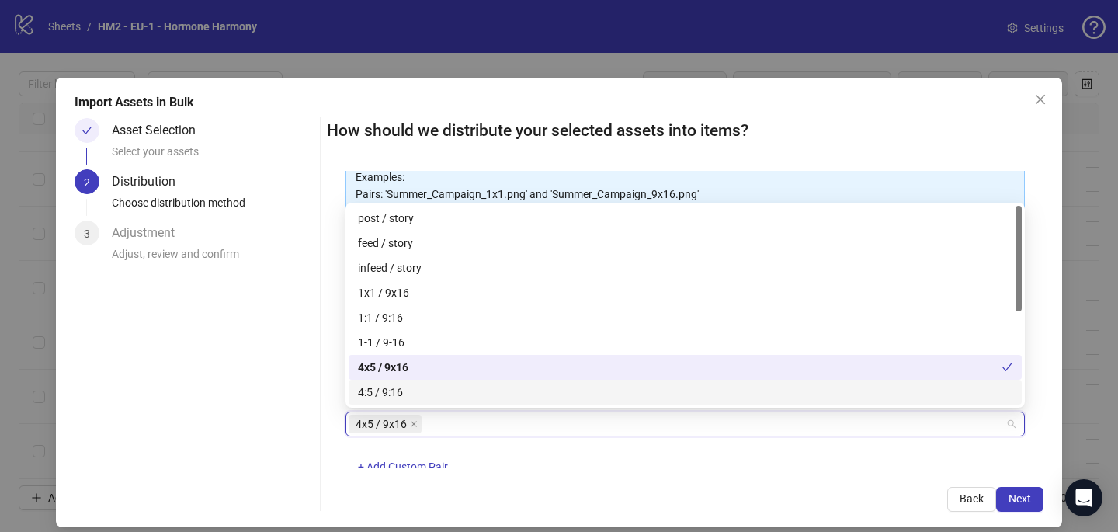
click at [634, 472] on div "How should we distribute your selected assets into items? One asset per item Gr…" at bounding box center [685, 315] width 716 height 394
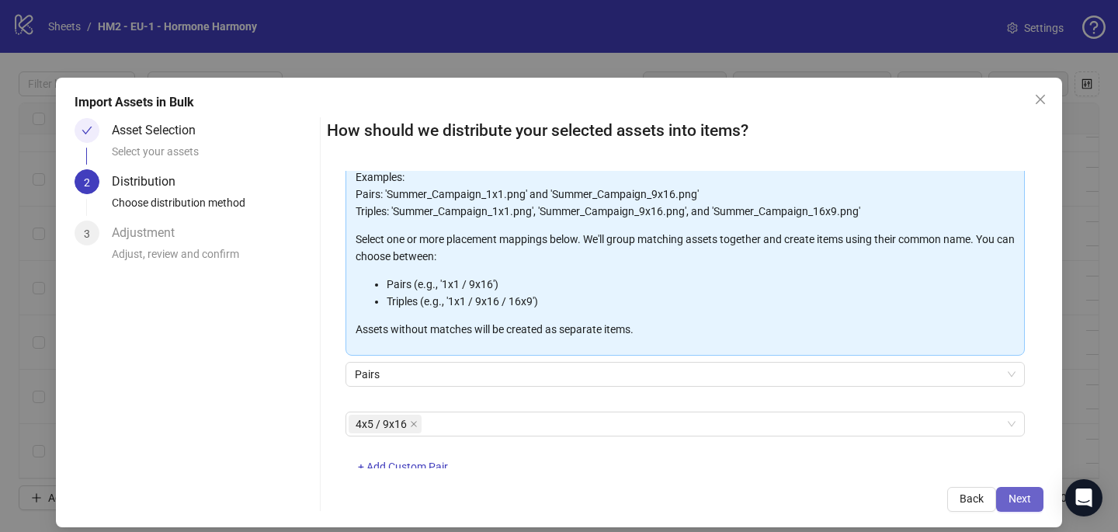
click at [1015, 500] on span "Next" at bounding box center [1019, 498] width 23 height 12
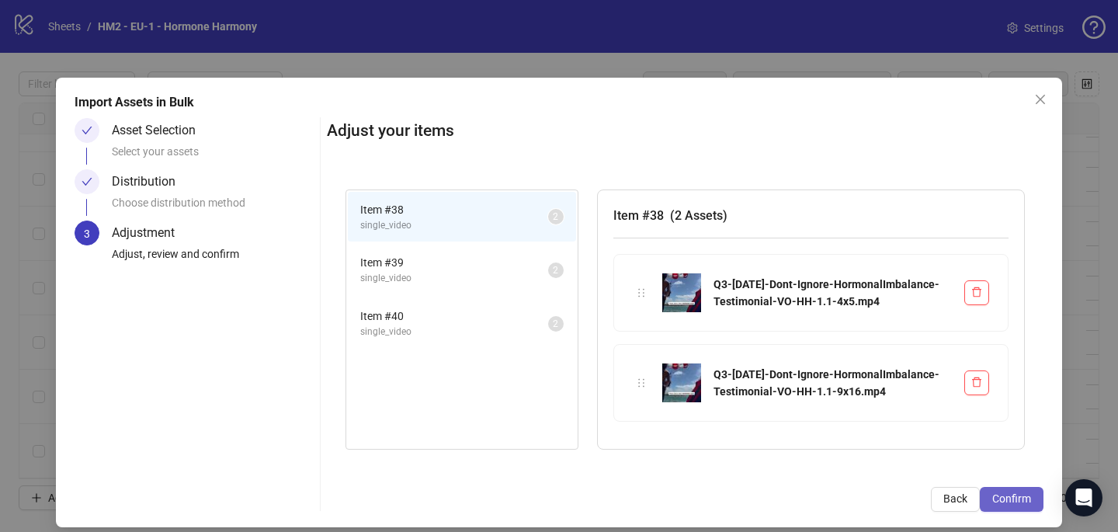
click at [1019, 502] on span "Confirm" at bounding box center [1011, 498] width 39 height 12
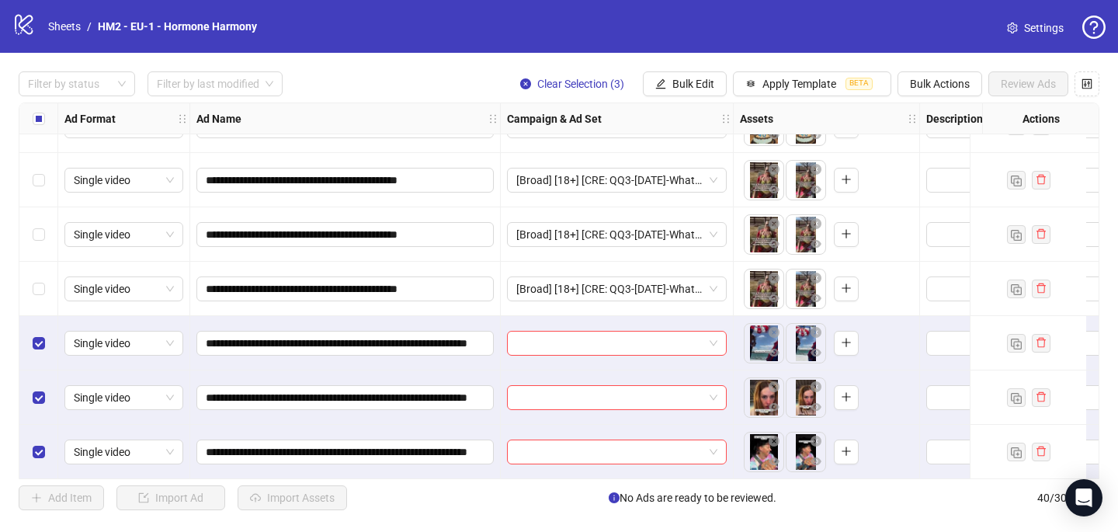
scroll to position [1836, 0]
click at [517, 336] on input "search" at bounding box center [609, 342] width 187 height 23
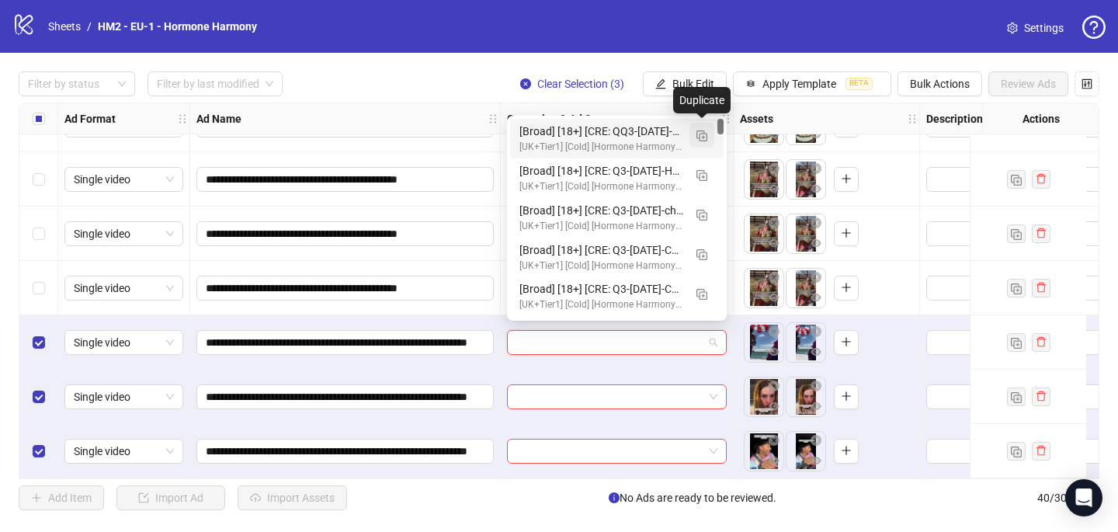
click at [697, 144] on button "button" at bounding box center [701, 135] width 25 height 25
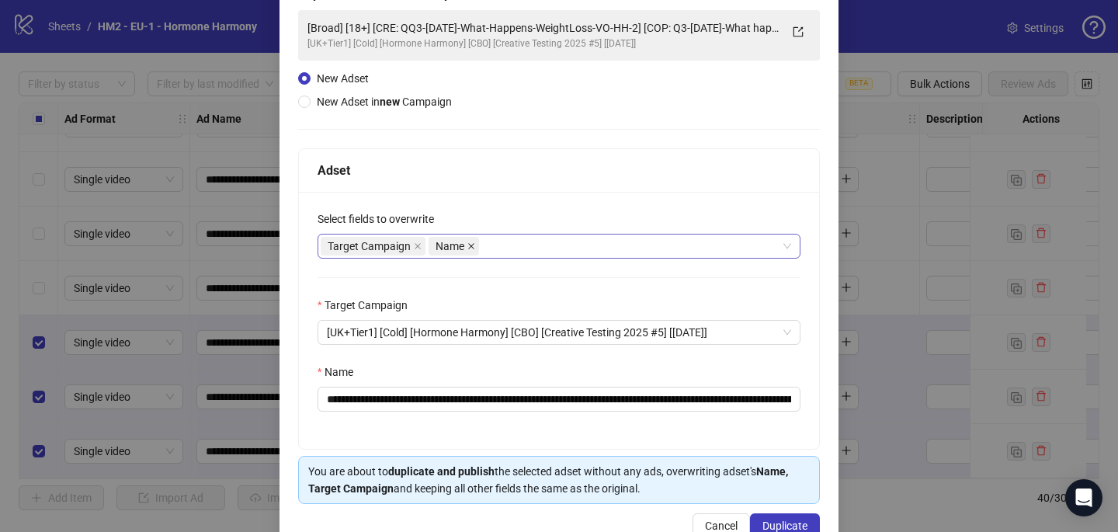
scroll to position [111, 0]
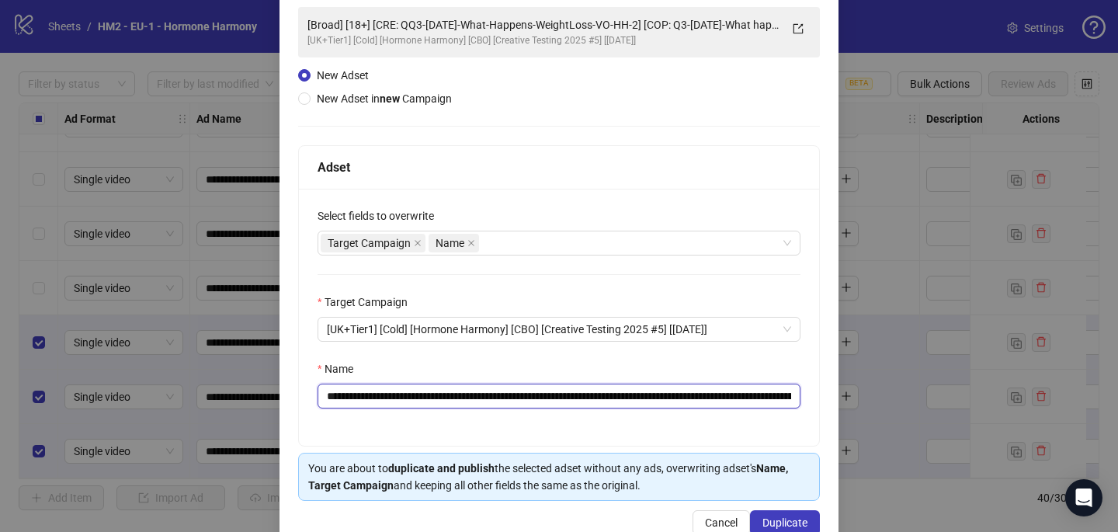
drag, startPoint x: 685, startPoint y: 397, endPoint x: 418, endPoint y: 401, distance: 267.0
click at [418, 401] on input "**********" at bounding box center [558, 395] width 483 height 25
paste input "**********"
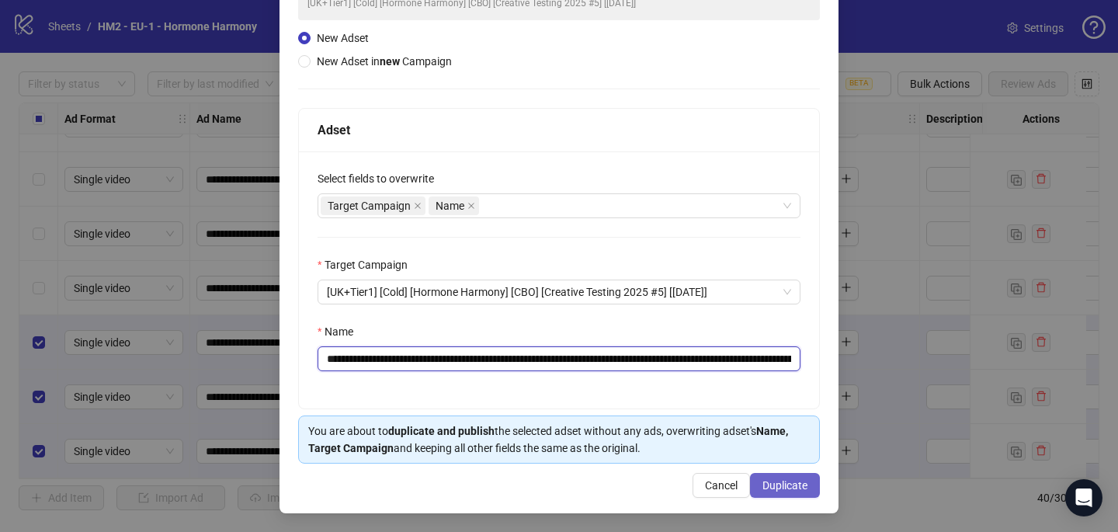
type input "**********"
click at [806, 484] on span "Duplicate" at bounding box center [784, 485] width 45 height 12
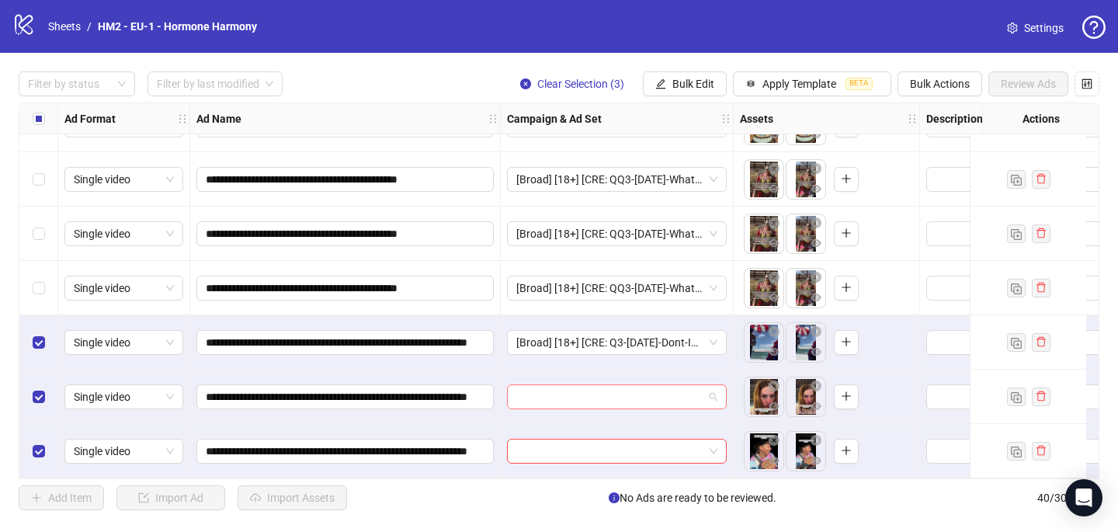
click at [546, 397] on input "search" at bounding box center [609, 396] width 187 height 23
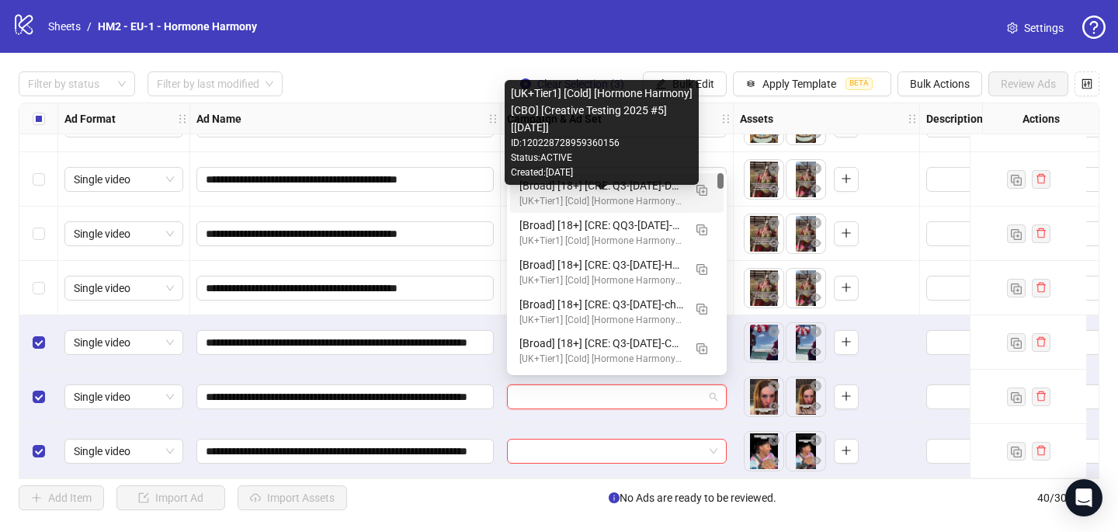
click at [586, 186] on div "[Broad] [18+] [CRE: Q3-08-AUG-2025-Dont-Ignore-HormonalImbalance-Testimonial-VO…" at bounding box center [601, 185] width 164 height 17
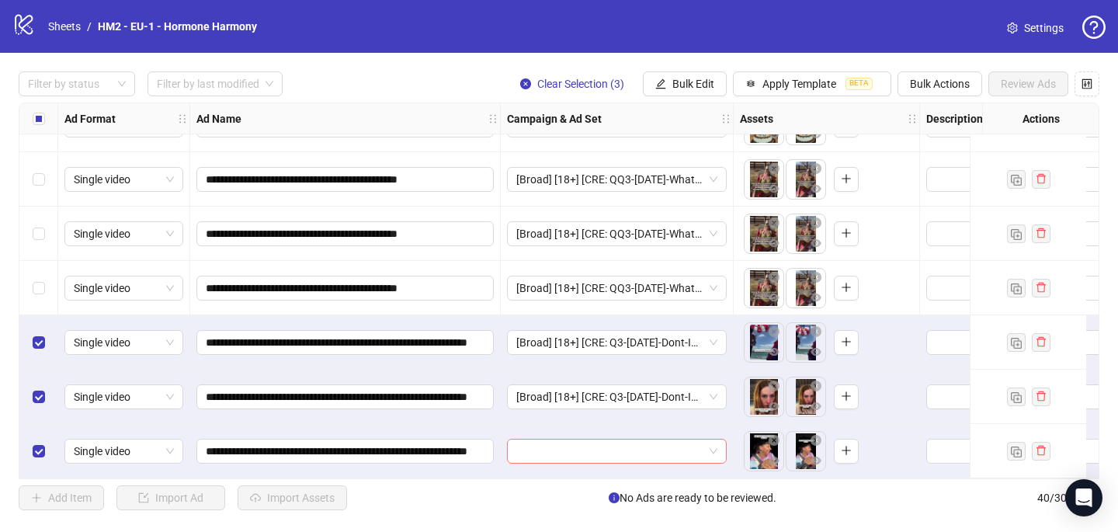
click at [534, 449] on input "search" at bounding box center [609, 450] width 187 height 23
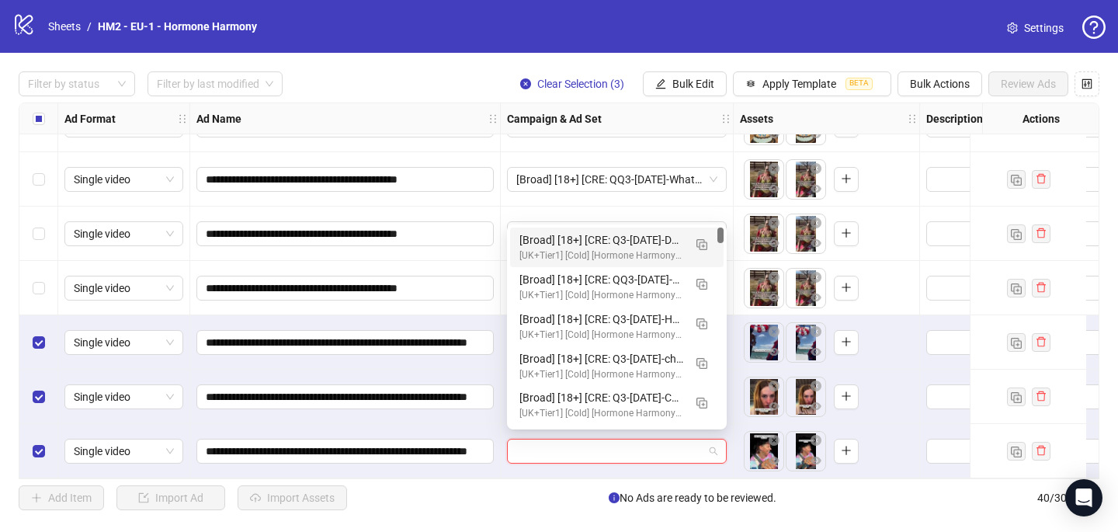
click at [587, 241] on div "[Broad] [18+] [CRE: Q3-08-AUG-2025-Dont-Ignore-HormonalImbalance-Testimonial-VO…" at bounding box center [601, 239] width 164 height 17
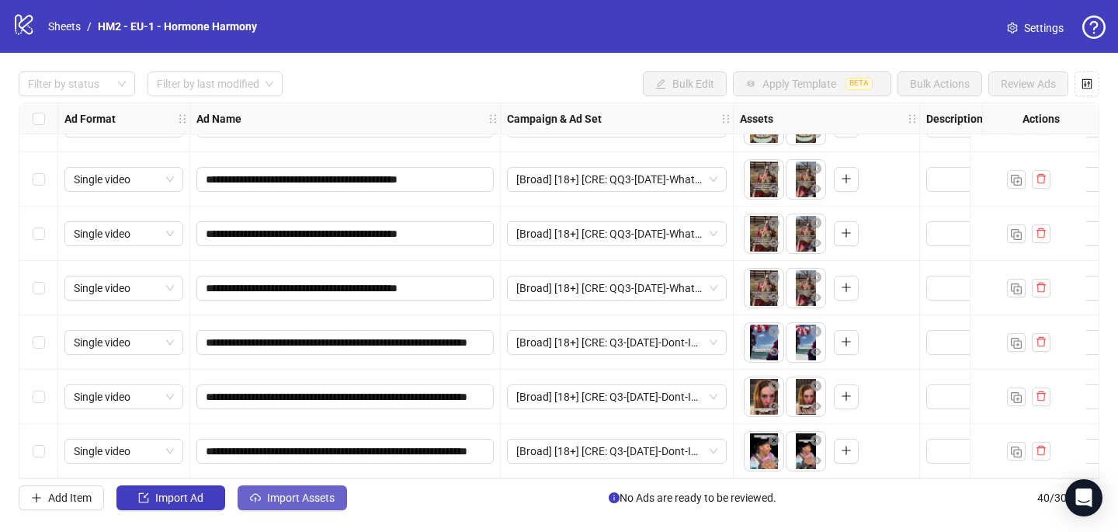
click at [291, 500] on span "Import Assets" at bounding box center [301, 497] width 68 height 12
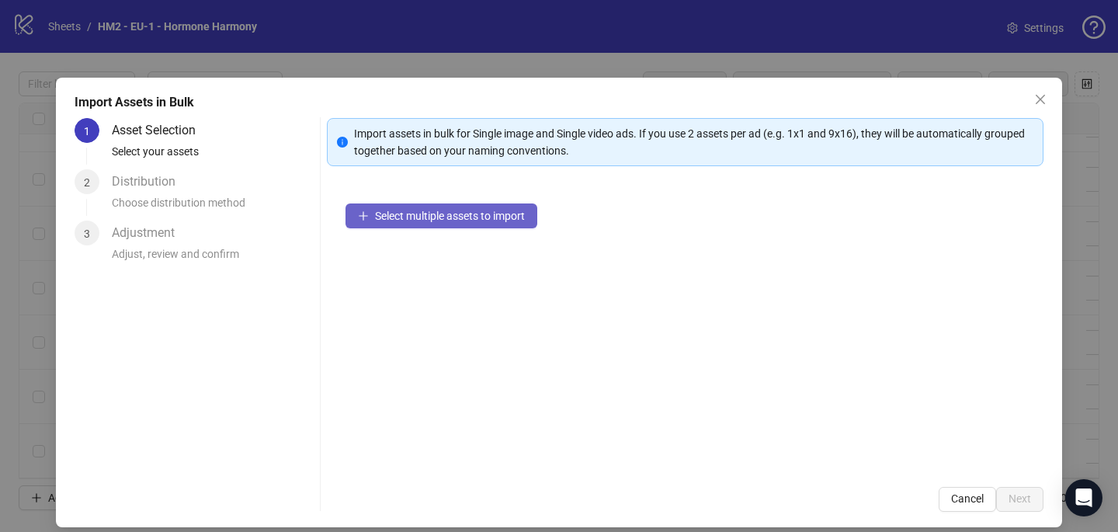
click at [414, 219] on span "Select multiple assets to import" at bounding box center [450, 216] width 150 height 12
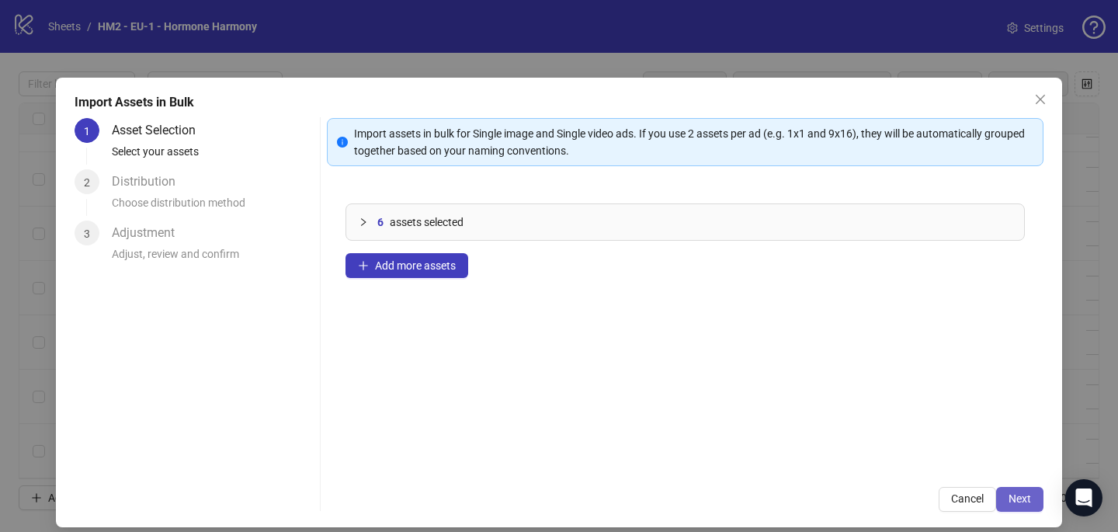
click at [1012, 497] on span "Next" at bounding box center [1019, 498] width 23 height 12
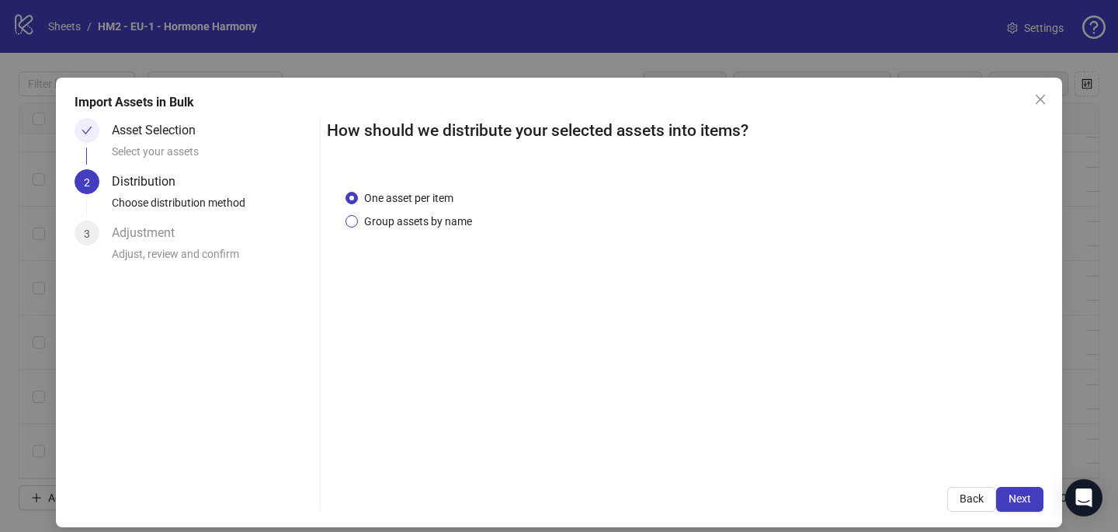
click at [458, 224] on span "Group assets by name" at bounding box center [418, 221] width 120 height 17
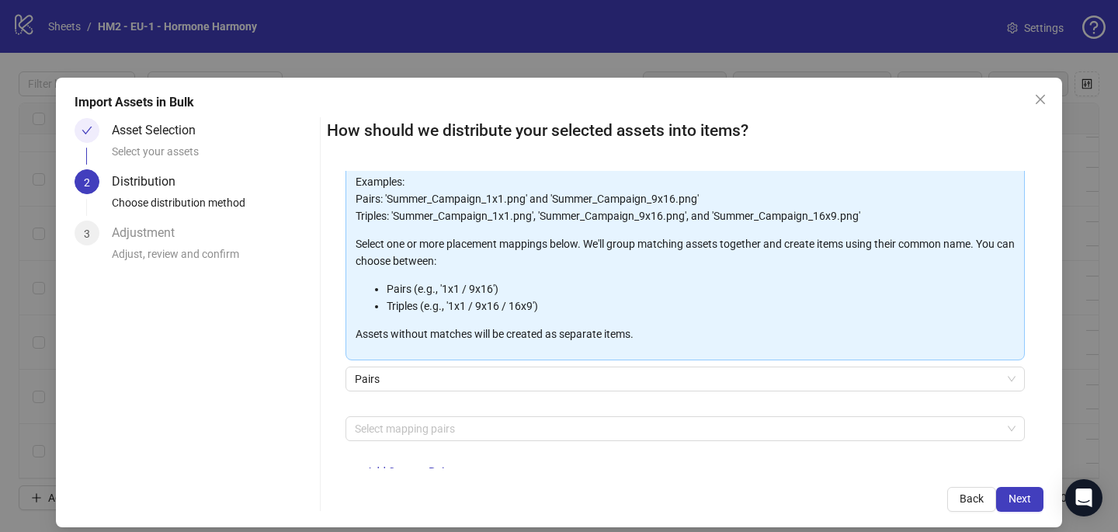
scroll to position [115, 0]
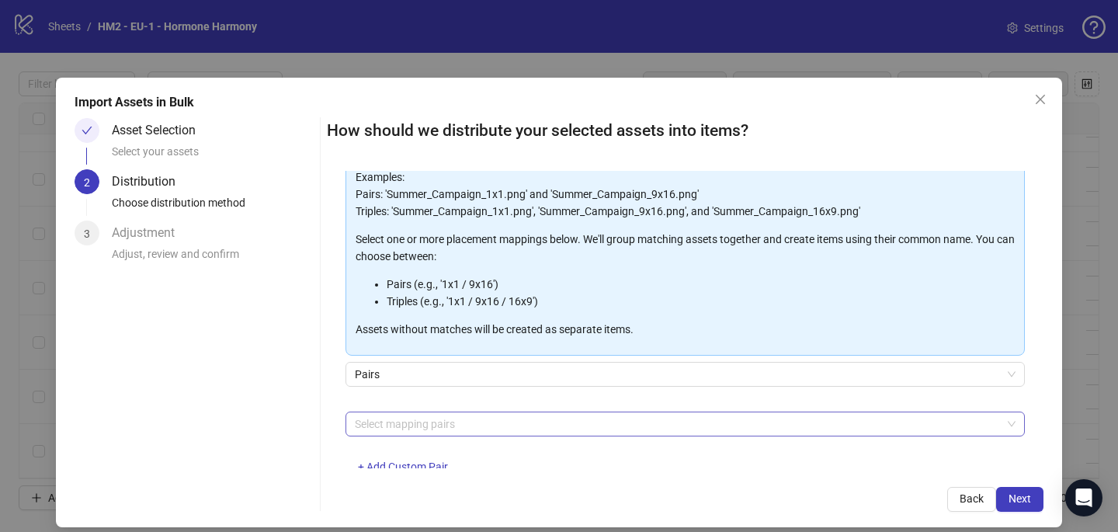
click at [472, 420] on div at bounding box center [677, 424] width 657 height 22
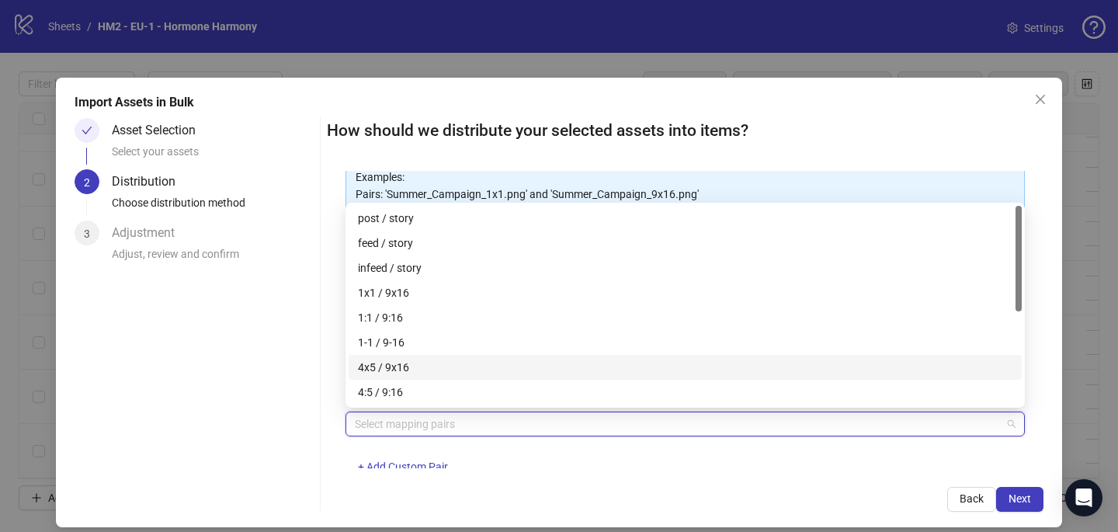
click at [468, 367] on div "4x5 / 9x16" at bounding box center [685, 367] width 654 height 17
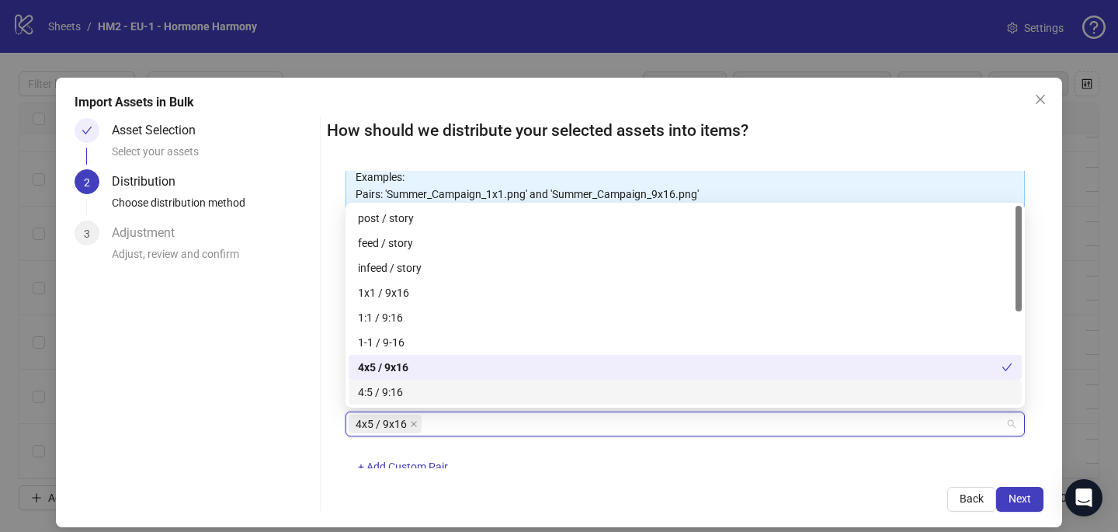
click at [715, 454] on div "4x5 / 9x16 + Add Custom Pair" at bounding box center [684, 451] width 679 height 81
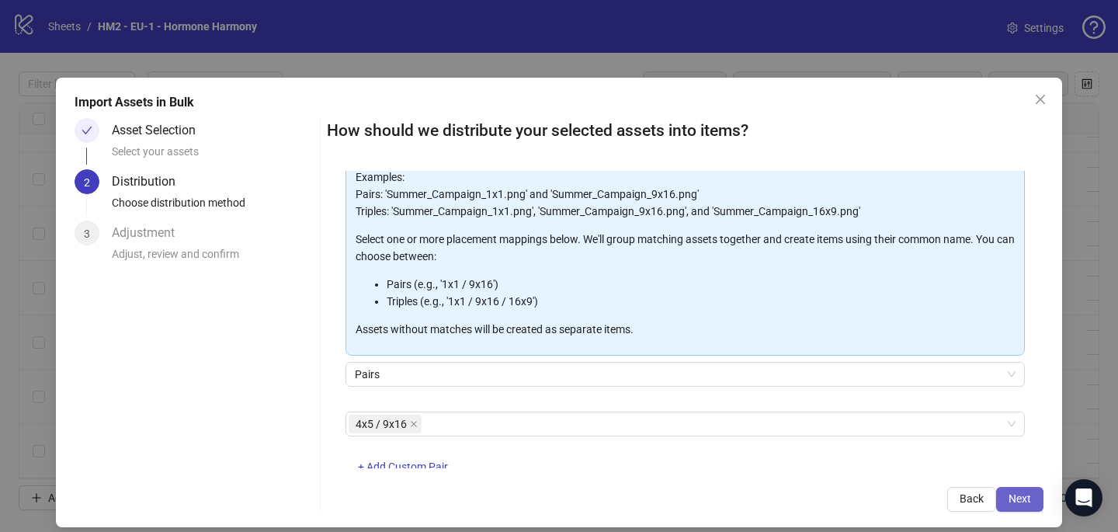
click at [1012, 494] on span "Next" at bounding box center [1019, 498] width 23 height 12
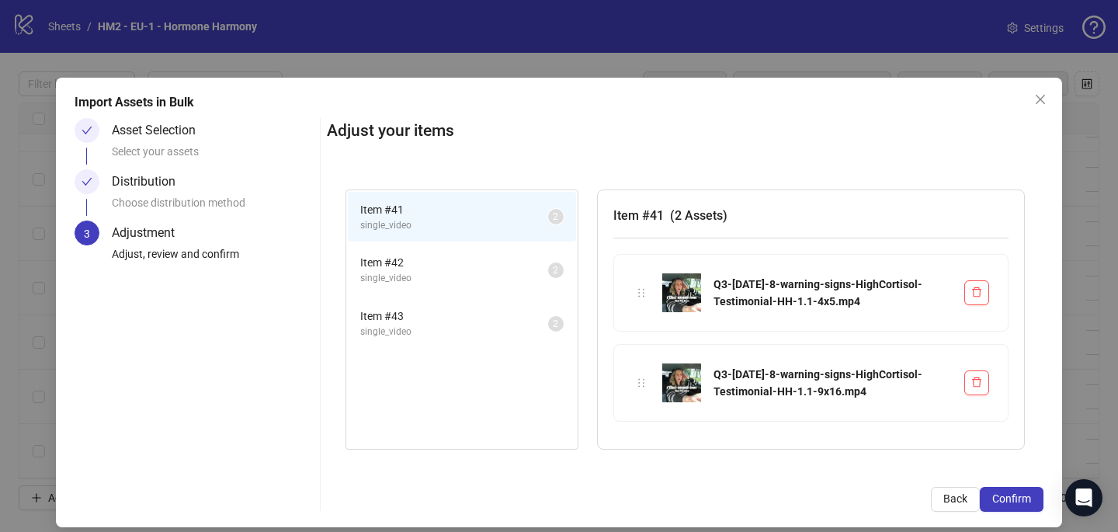
click at [1012, 494] on span "Confirm" at bounding box center [1011, 498] width 39 height 12
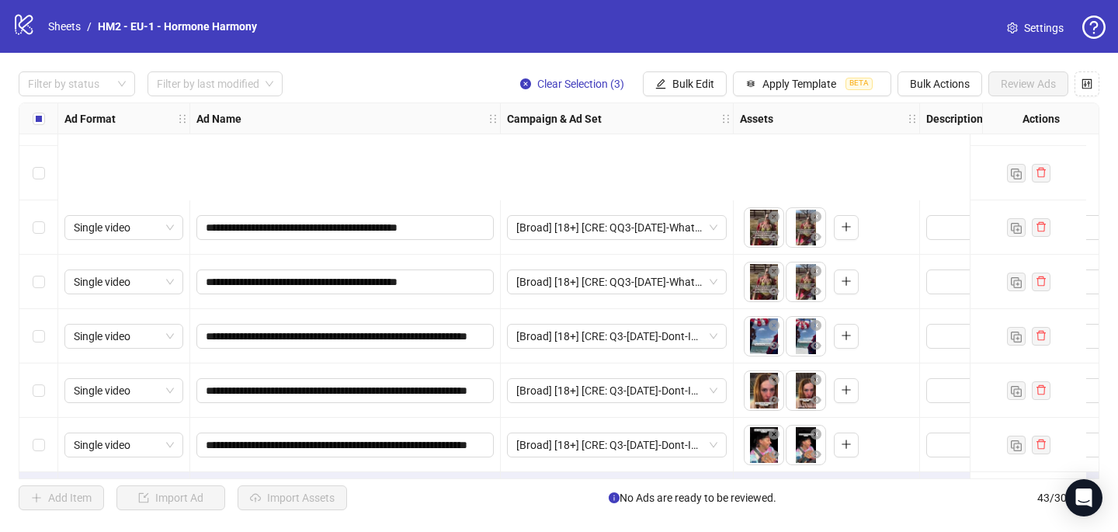
scroll to position [1999, 0]
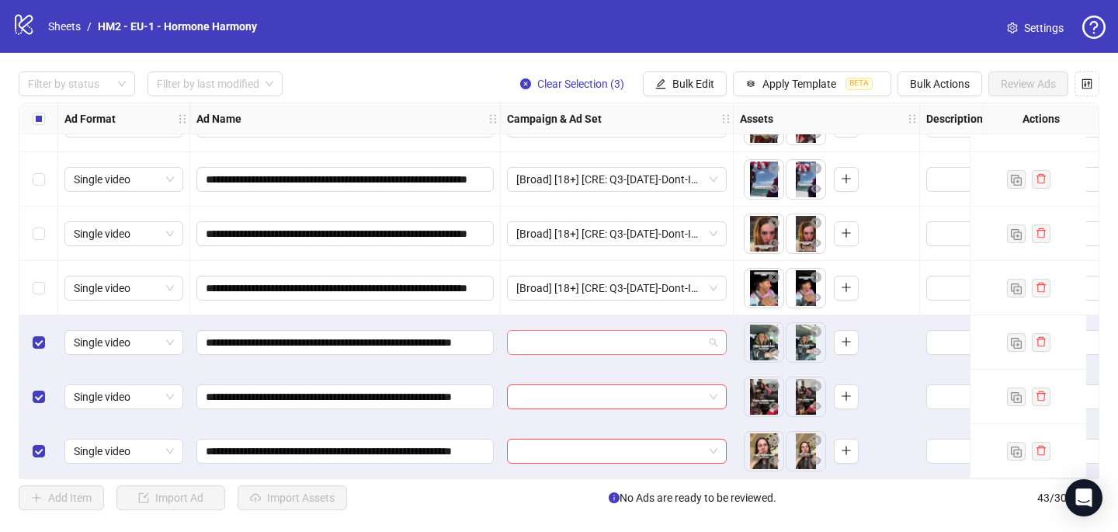
click at [529, 338] on input "search" at bounding box center [609, 342] width 187 height 23
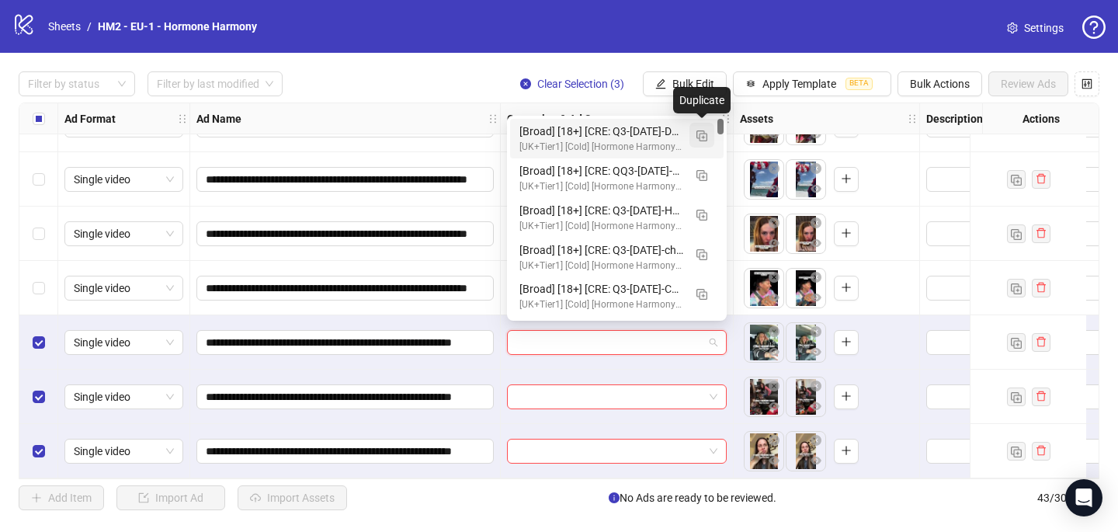
click at [703, 135] on img "button" at bounding box center [701, 135] width 11 height 11
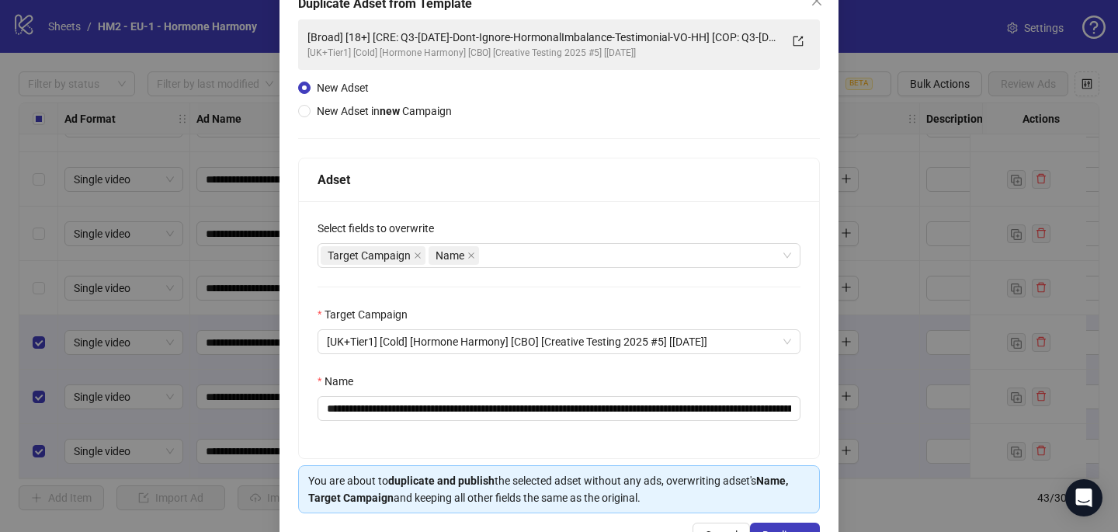
scroll to position [114, 0]
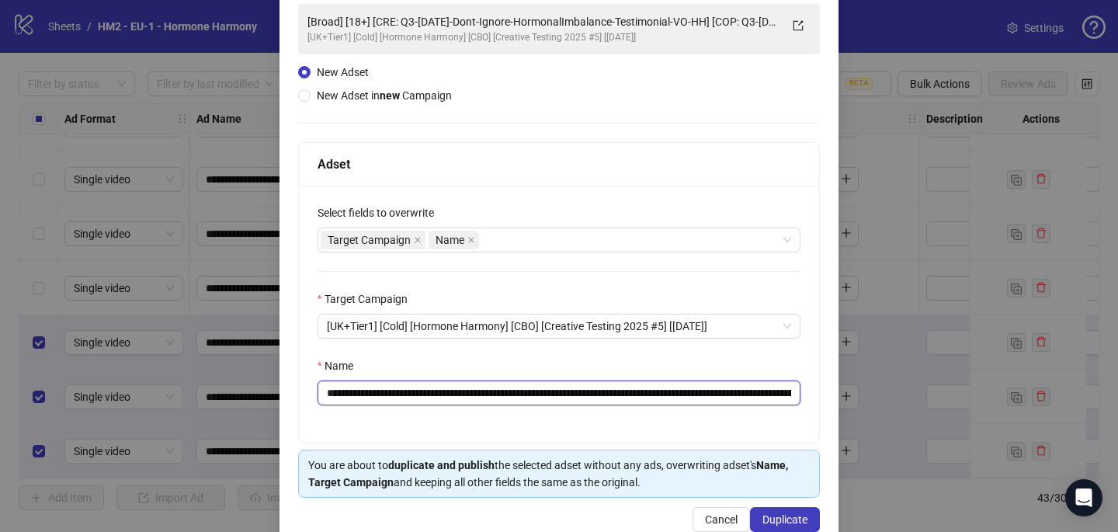
click at [752, 396] on input "**********" at bounding box center [558, 392] width 483 height 25
drag, startPoint x: 754, startPoint y: 392, endPoint x: 422, endPoint y: 387, distance: 331.5
click at [421, 387] on input "**********" at bounding box center [558, 392] width 483 height 25
paste input "text"
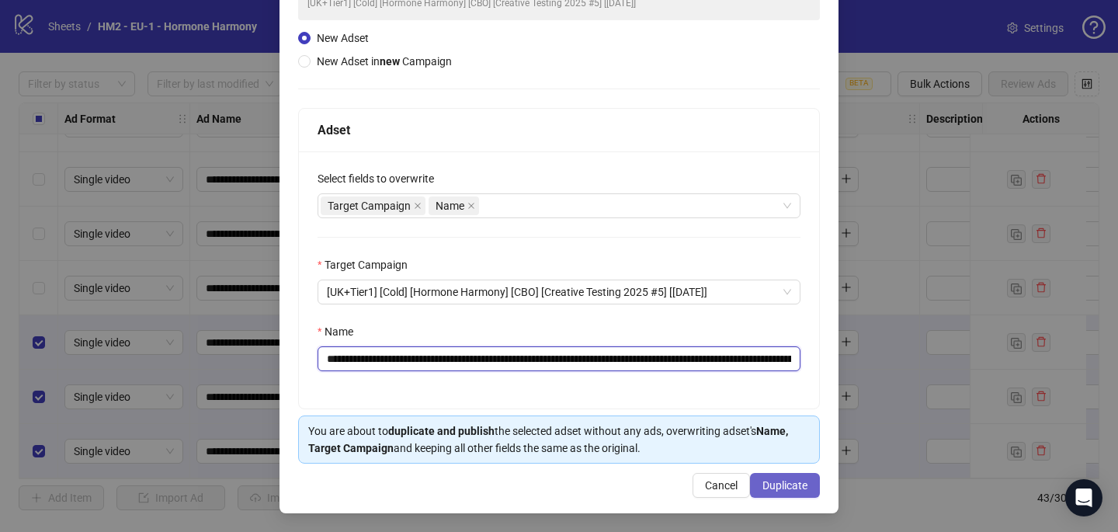
type input "**********"
click at [793, 491] on span "Duplicate" at bounding box center [784, 485] width 45 height 12
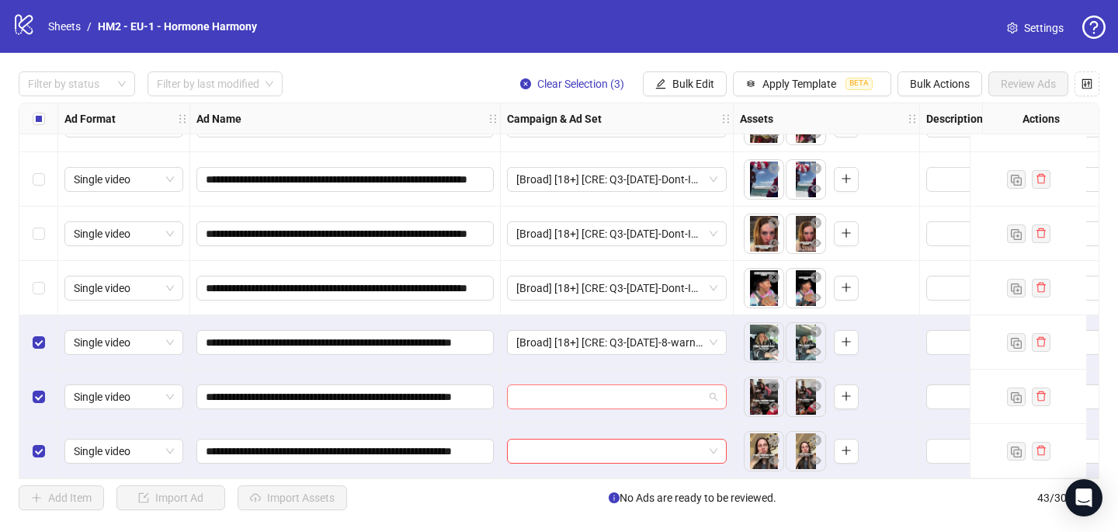
click at [634, 397] on input "search" at bounding box center [609, 396] width 187 height 23
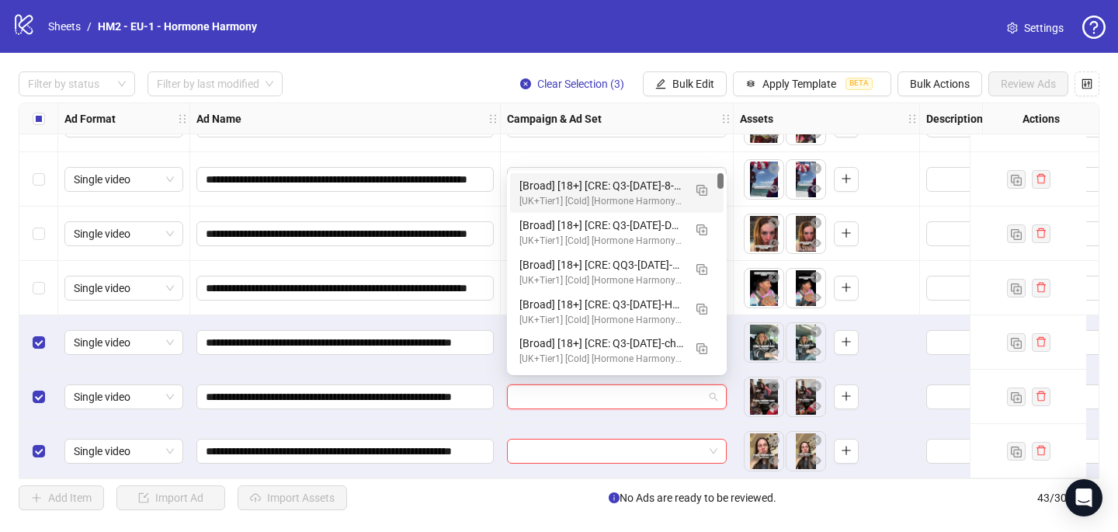
click at [664, 183] on div "[Broad] [18+] [CRE: Q3-08-AUG-2025-8-warning-signs-HighCortisol-Testimonial-HH]…" at bounding box center [601, 185] width 164 height 17
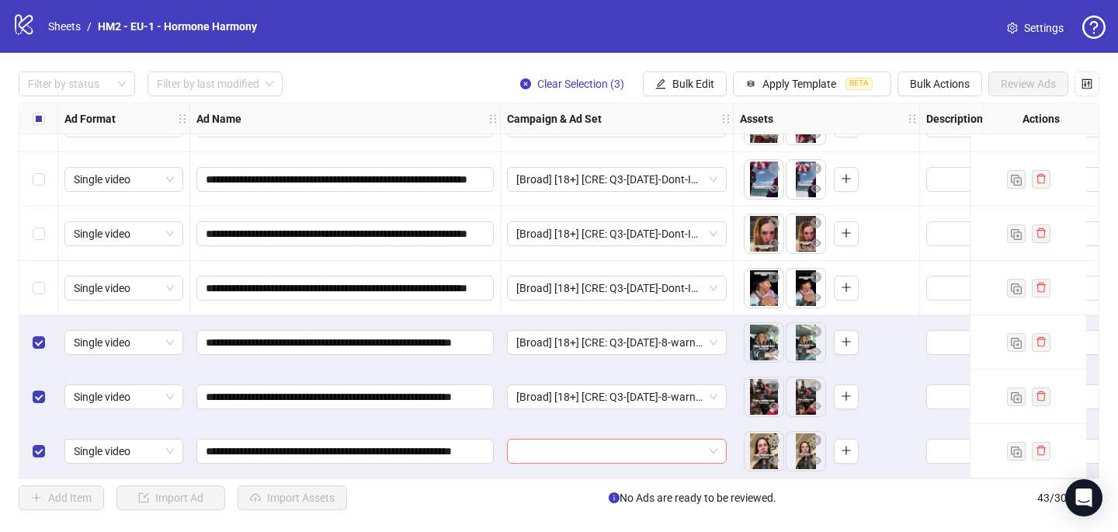
click at [536, 446] on input "search" at bounding box center [609, 450] width 187 height 23
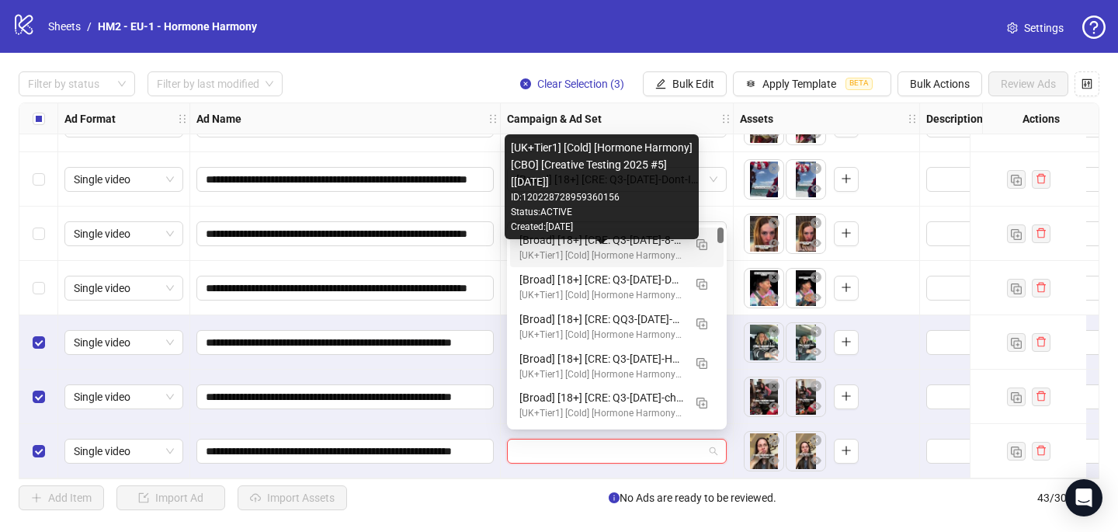
click at [569, 250] on div "[UK+Tier1] [Cold] [Hormone Harmony] [CBO] [Creative Testing 2025 #5] [10 July 2…" at bounding box center [601, 255] width 164 height 15
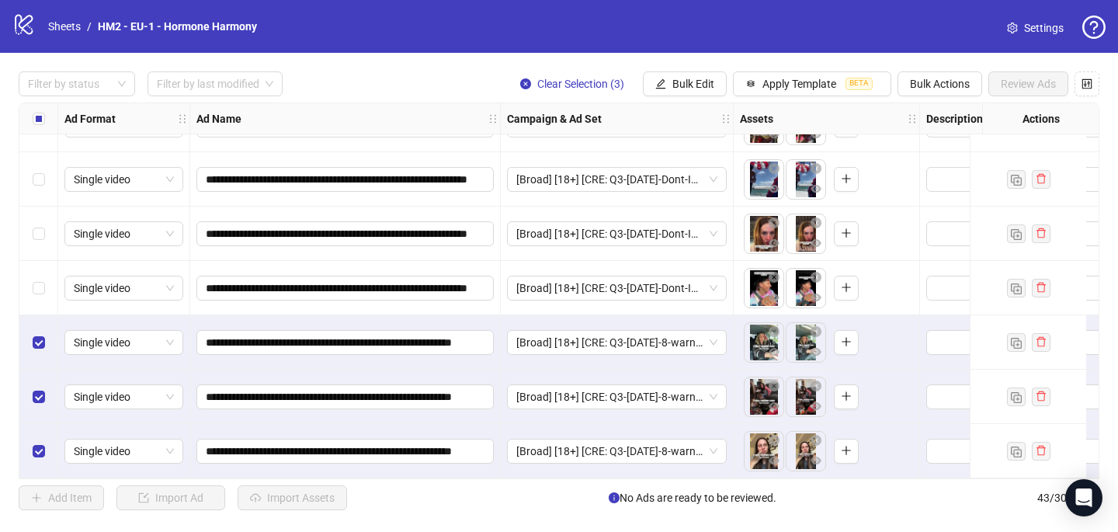
click at [42, 111] on label "Select all rows" at bounding box center [39, 118] width 12 height 17
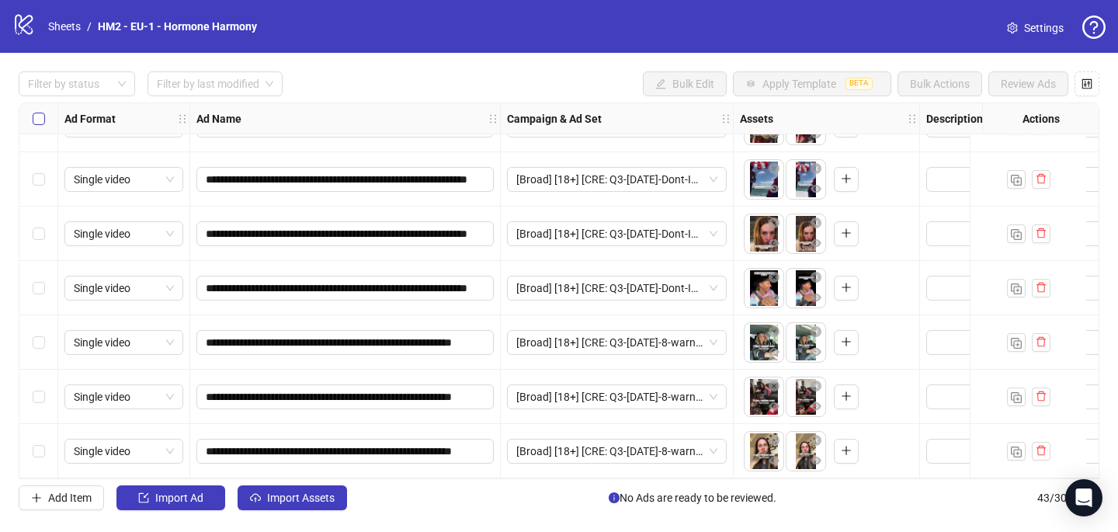
click at [42, 112] on label "Select all rows" at bounding box center [39, 118] width 12 height 17
click at [279, 496] on span "Import Assets" at bounding box center [301, 497] width 68 height 12
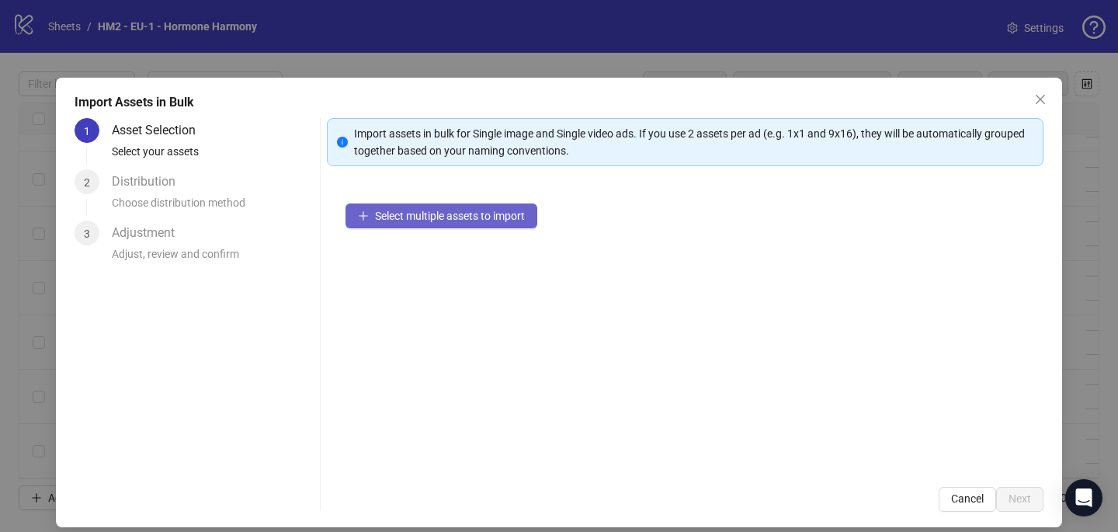
click at [463, 227] on button "Select multiple assets to import" at bounding box center [441, 215] width 192 height 25
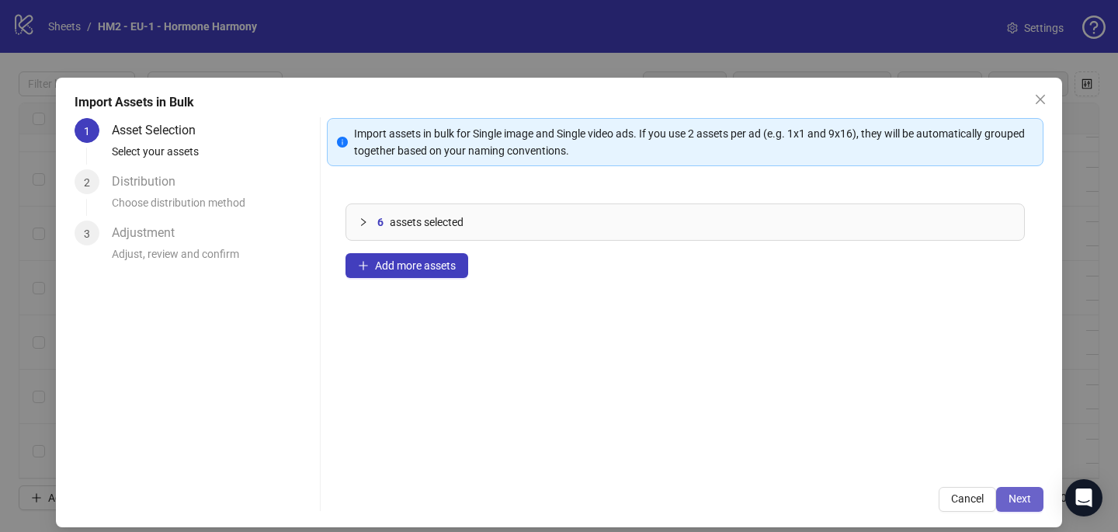
click at [1018, 490] on button "Next" at bounding box center [1019, 499] width 47 height 25
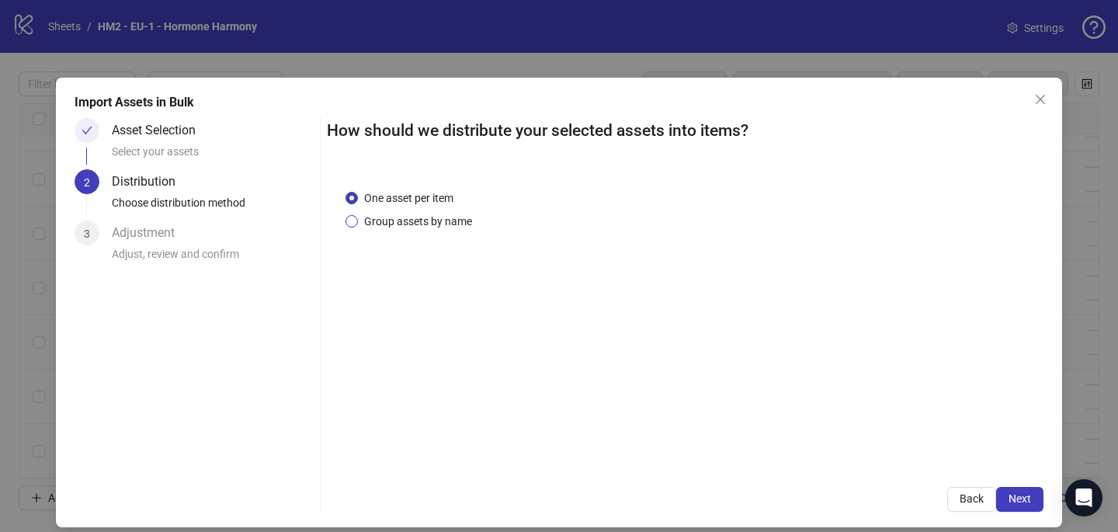
click at [439, 224] on span "Group assets by name" at bounding box center [418, 221] width 120 height 17
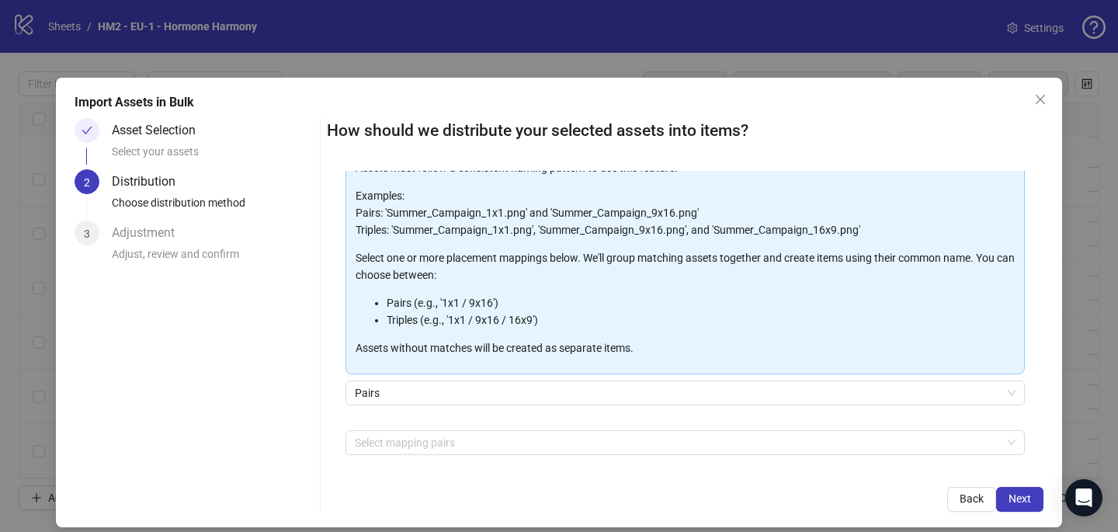
scroll to position [110, 0]
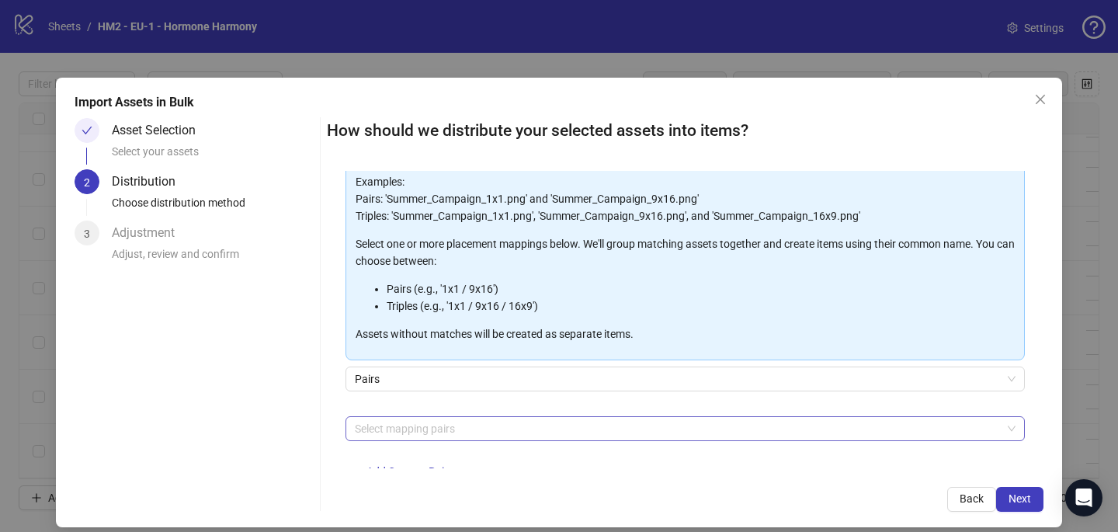
click at [414, 429] on div at bounding box center [677, 429] width 657 height 22
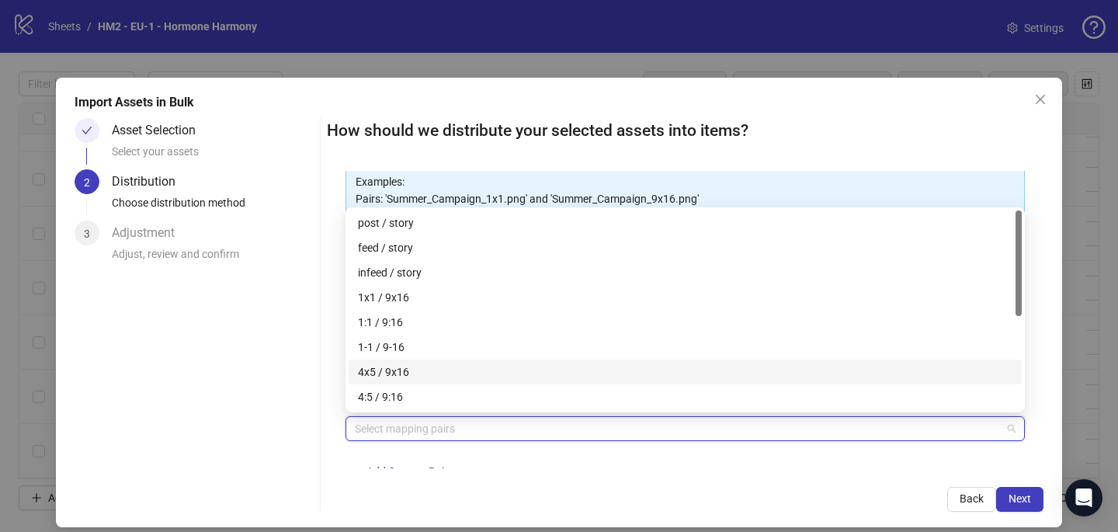
click at [421, 367] on div "4x5 / 9x16" at bounding box center [685, 371] width 654 height 17
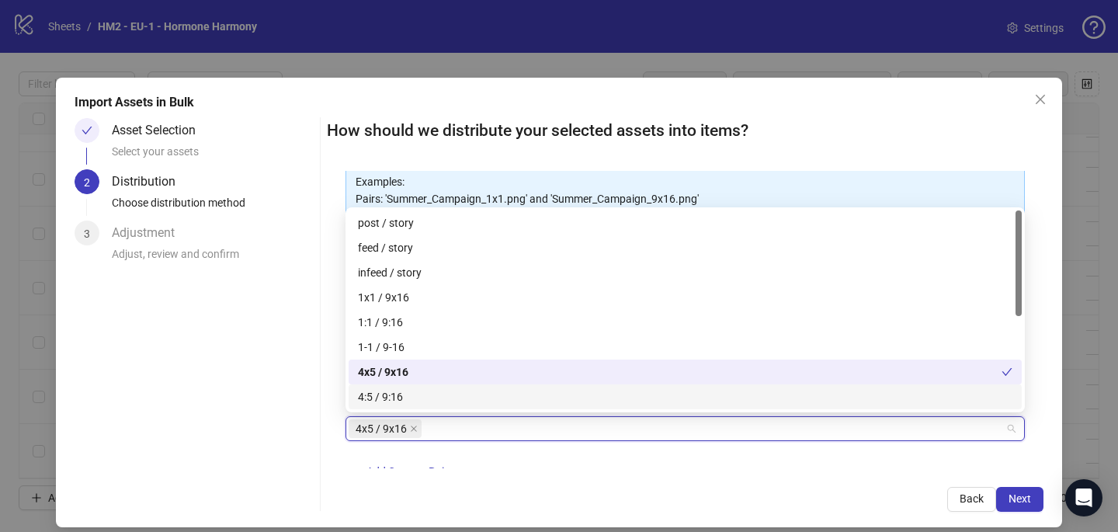
click at [583, 462] on div "4x5 / 9x16 + Add Custom Pair" at bounding box center [684, 456] width 679 height 81
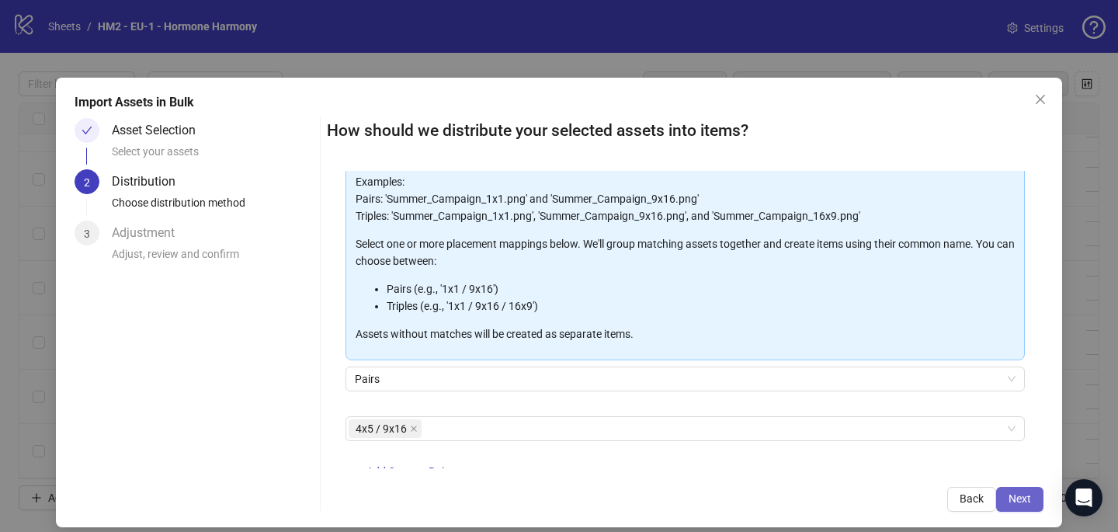
click at [1033, 498] on button "Next" at bounding box center [1019, 499] width 47 height 25
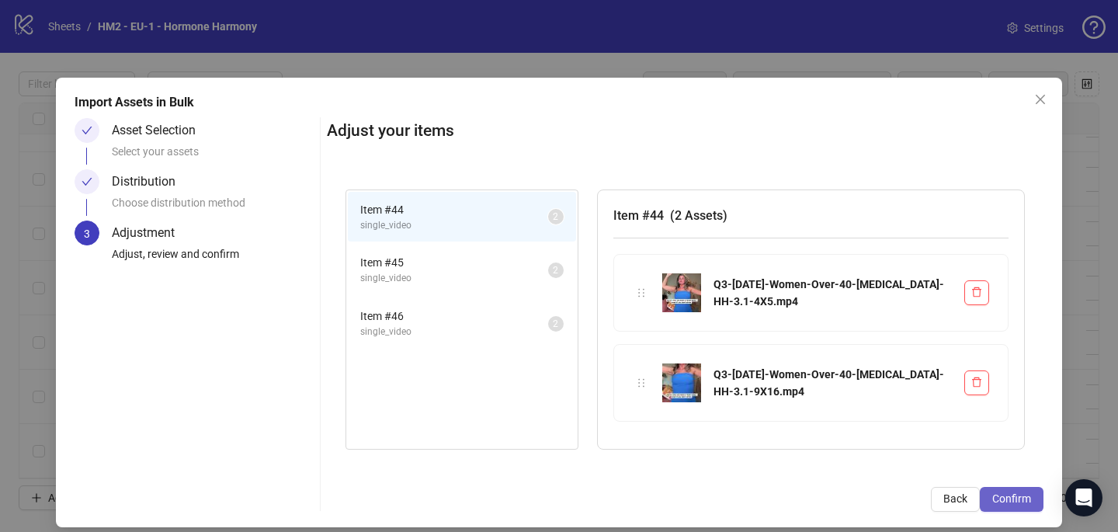
click at [1025, 497] on span "Confirm" at bounding box center [1011, 498] width 39 height 12
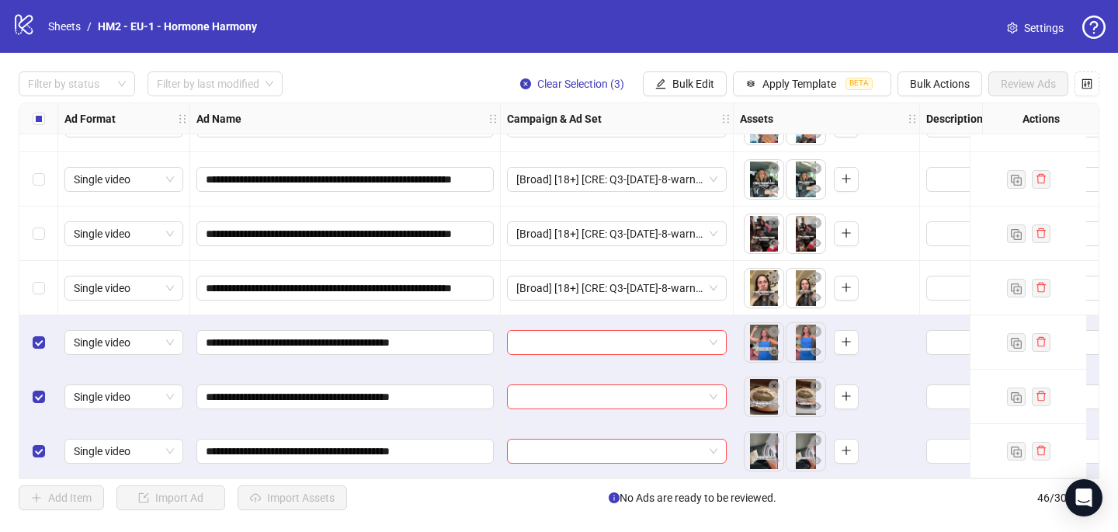
scroll to position [2162, 0]
click at [557, 338] on input "search" at bounding box center [609, 342] width 187 height 23
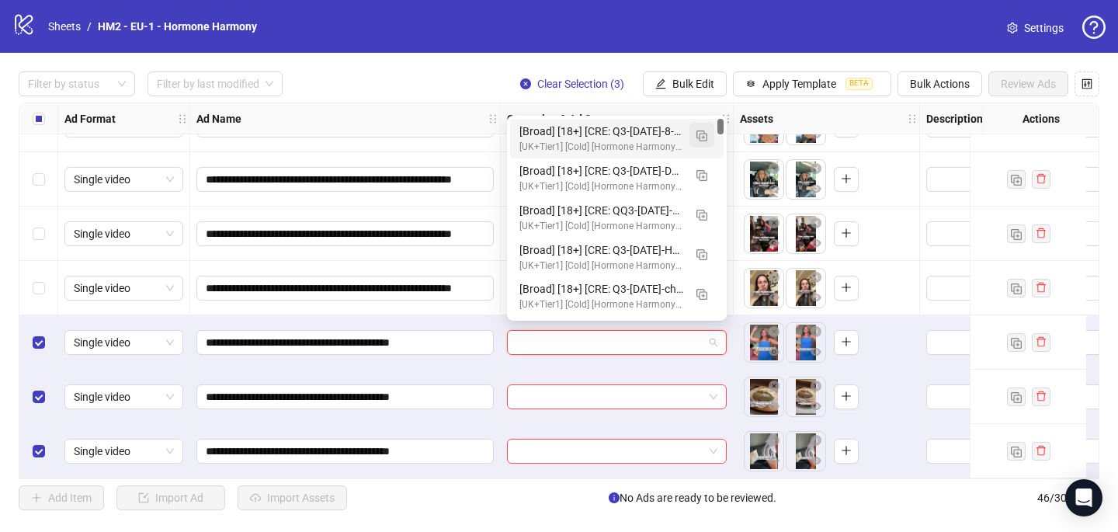
click at [699, 140] on img "button" at bounding box center [701, 135] width 11 height 11
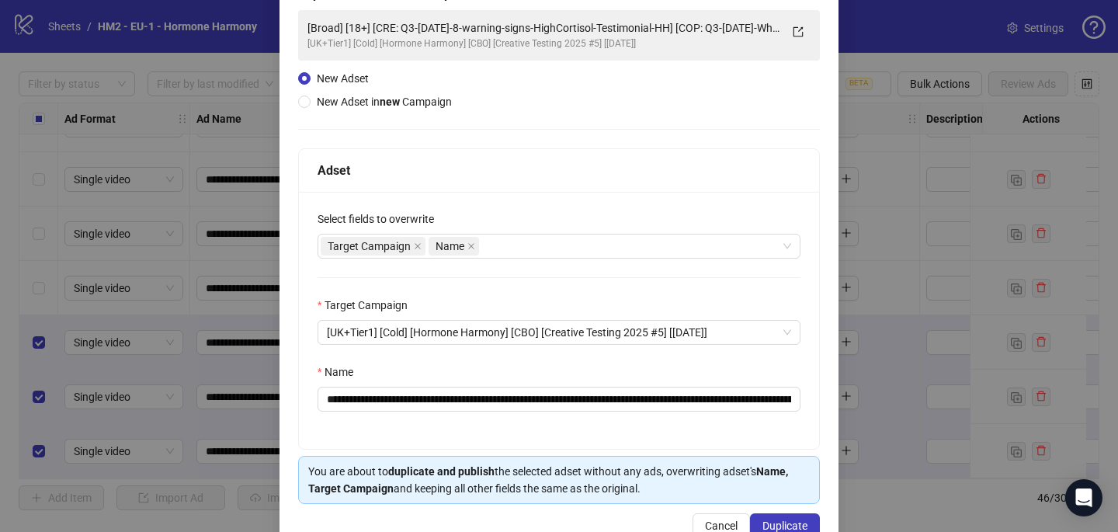
scroll to position [111, 0]
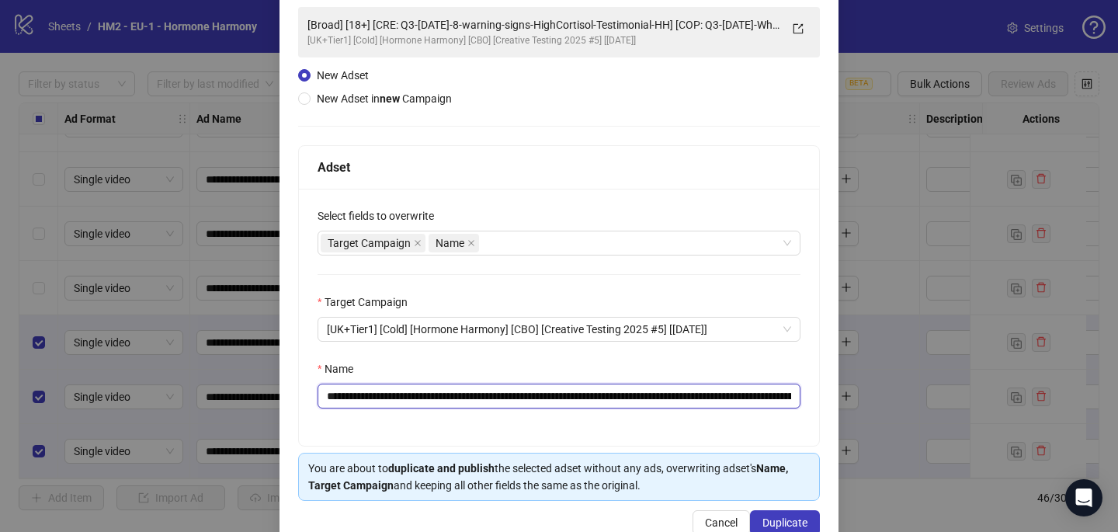
drag, startPoint x: 718, startPoint y: 399, endPoint x: 422, endPoint y: 394, distance: 295.8
click at [421, 394] on input "**********" at bounding box center [558, 395] width 483 height 25
paste input "text"
type input "**********"
click at [709, 367] on div "Name" at bounding box center [558, 371] width 483 height 23
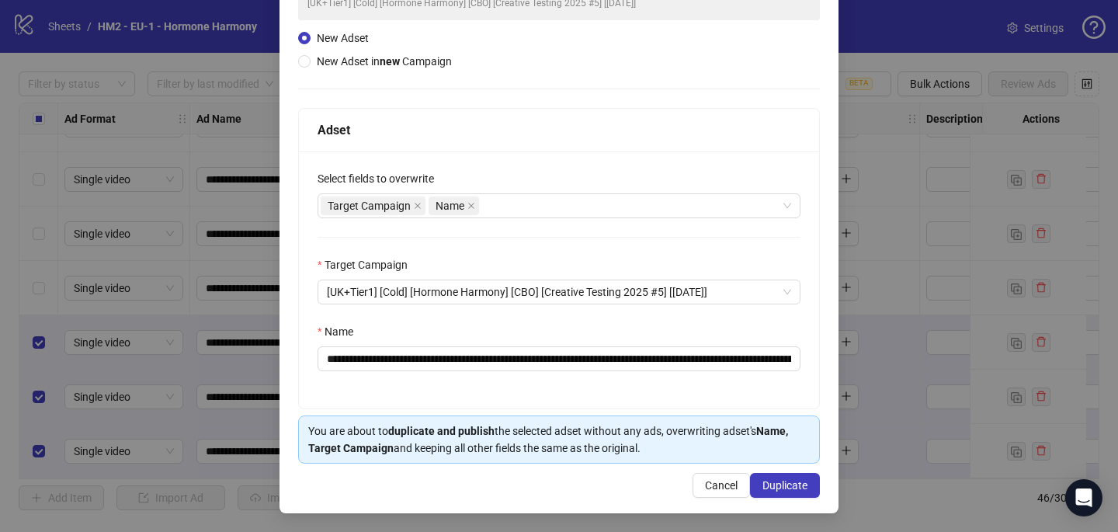
scroll to position [147, 0]
click at [782, 487] on span "Duplicate" at bounding box center [784, 486] width 45 height 12
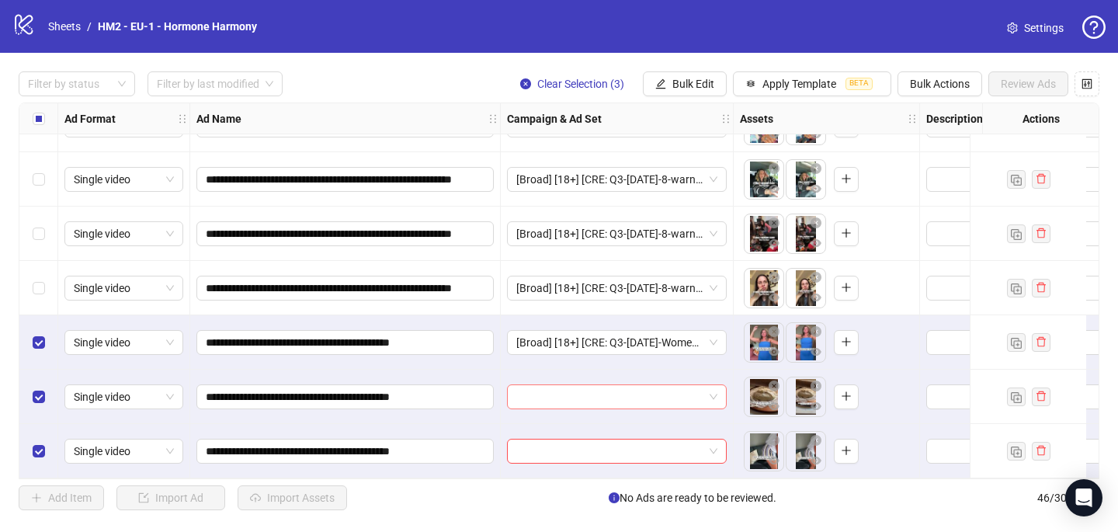
click at [560, 392] on input "search" at bounding box center [609, 396] width 187 height 23
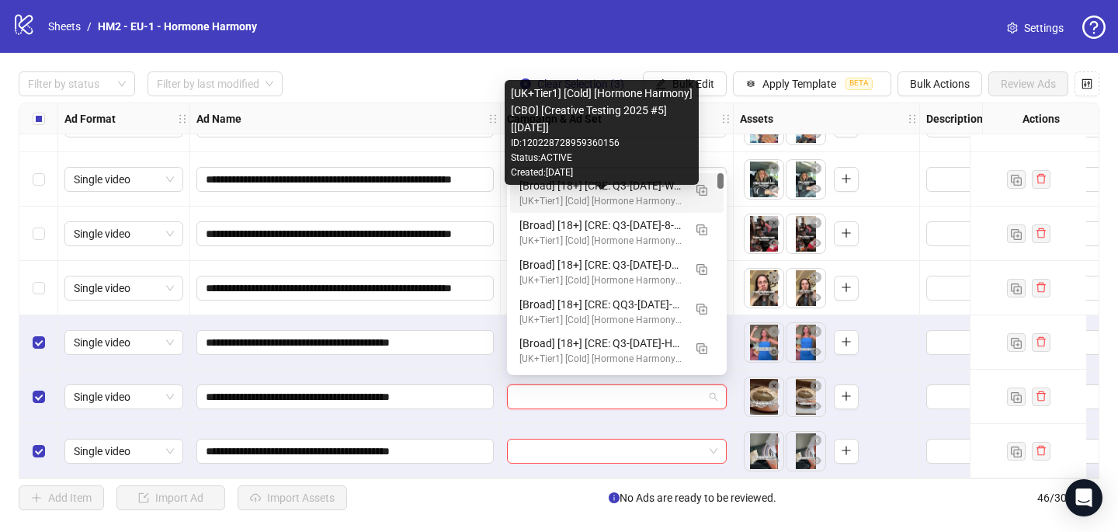
click at [593, 194] on div "[UK+Tier1] [Cold] [Hormone Harmony] [CBO] [Creative Testing 2025 #5] [10 July 2…" at bounding box center [601, 201] width 164 height 15
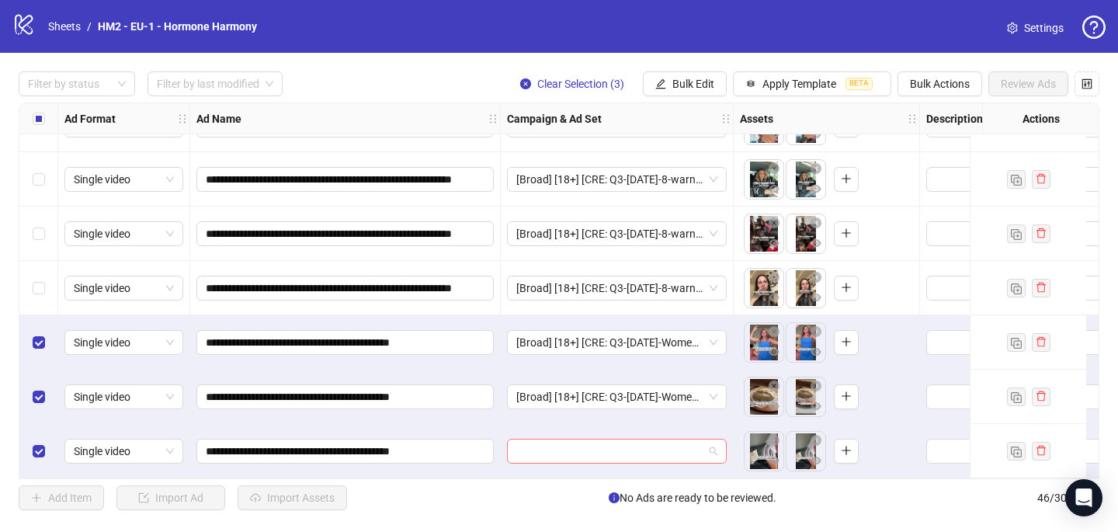
click at [526, 450] on input "search" at bounding box center [609, 450] width 187 height 23
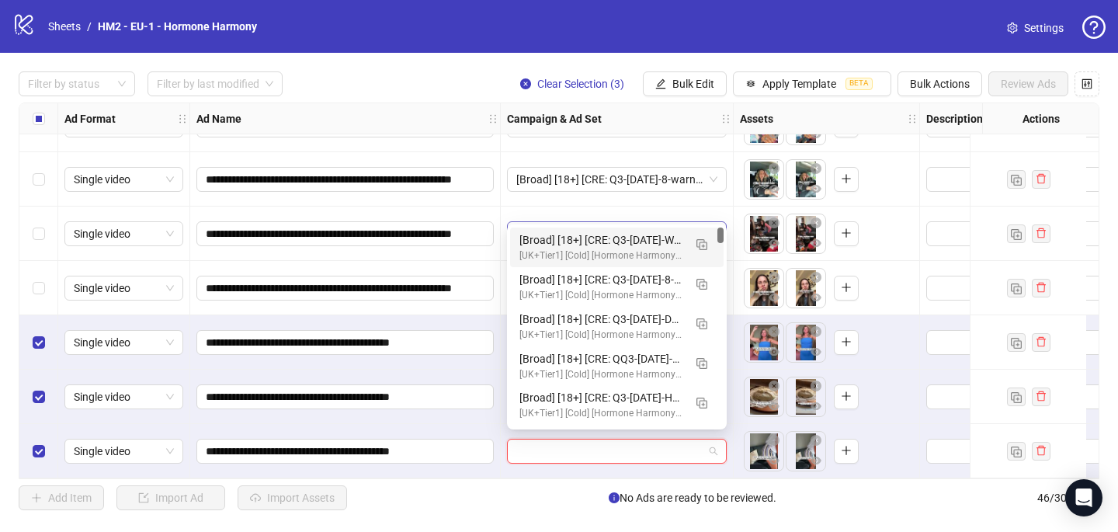
click at [599, 235] on div "[Broad] [18+] [CRE: Q3-08-AUG-2025-Women-Over-40-Beer-Belly-HH-3] [COP: Q3-08-A…" at bounding box center [601, 239] width 164 height 17
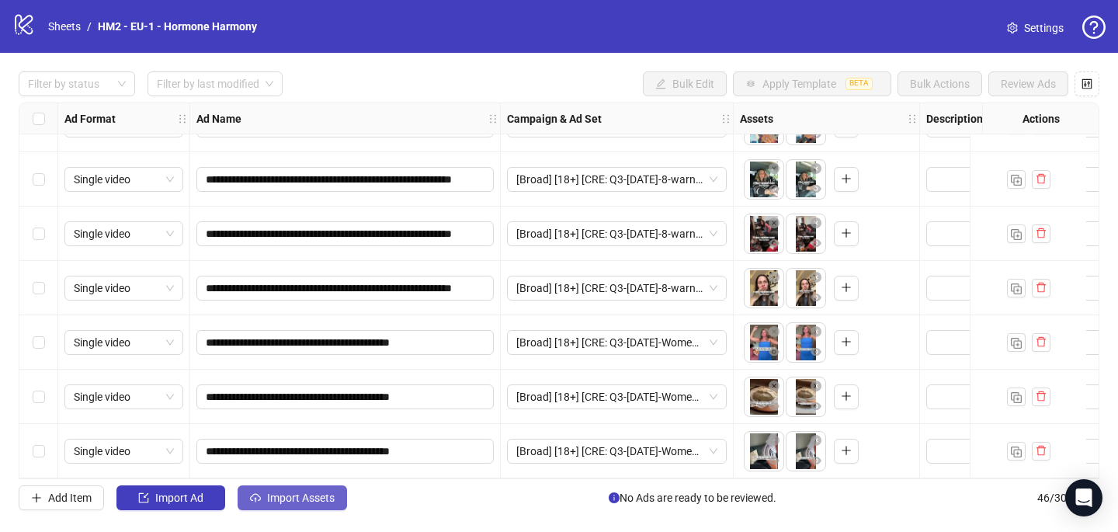
click at [303, 496] on span "Import Assets" at bounding box center [301, 497] width 68 height 12
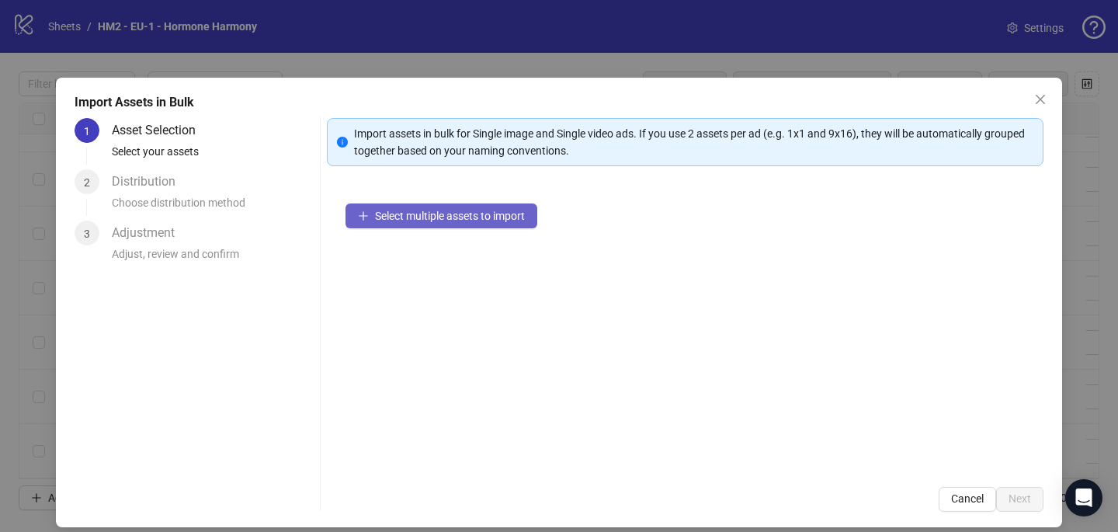
click at [432, 218] on span "Select multiple assets to import" at bounding box center [450, 216] width 150 height 12
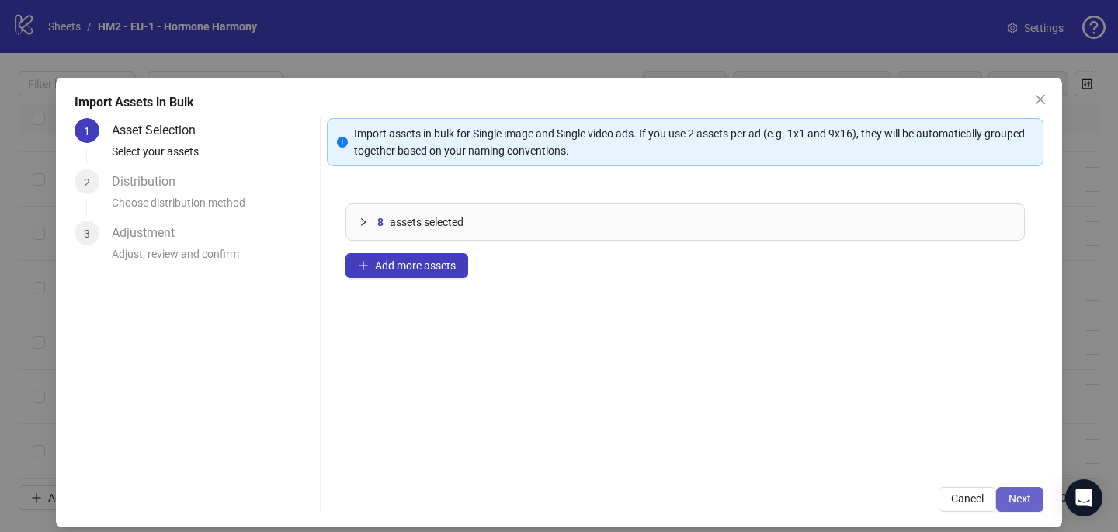
click at [1025, 492] on span "Next" at bounding box center [1019, 498] width 23 height 12
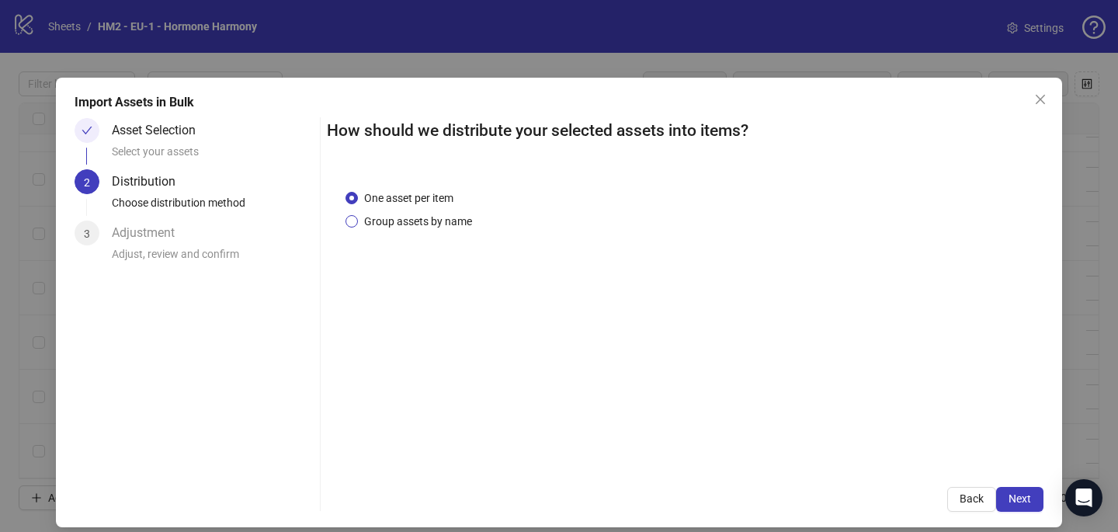
click at [456, 220] on span "Group assets by name" at bounding box center [418, 221] width 120 height 17
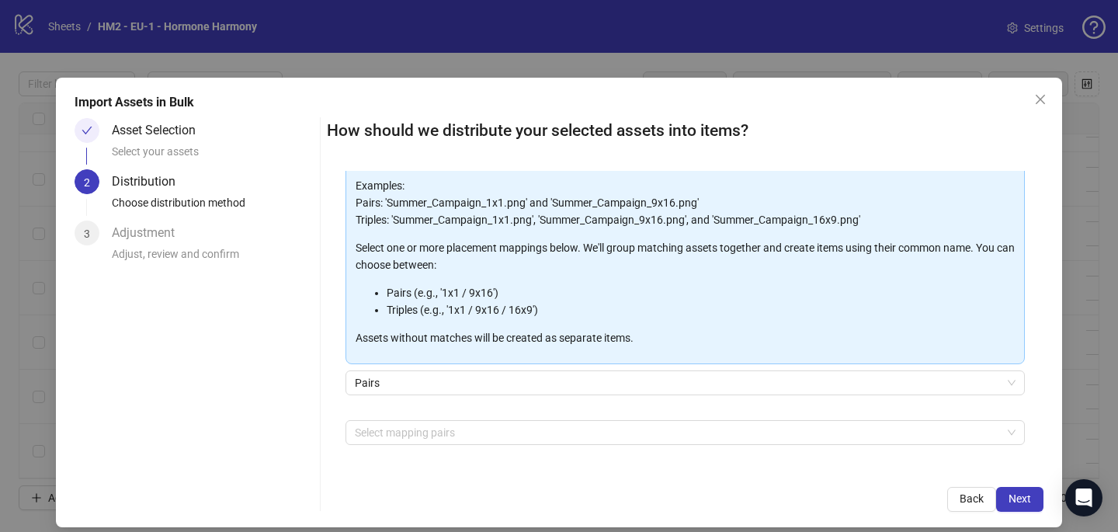
scroll to position [106, 0]
click at [439, 429] on div at bounding box center [677, 433] width 657 height 22
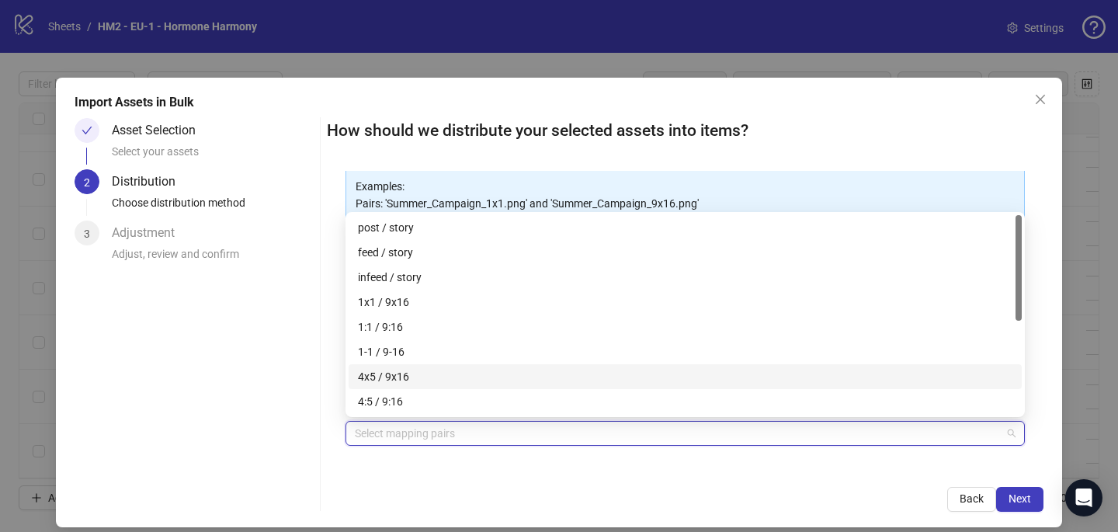
click at [446, 368] on div "4x5 / 9x16" at bounding box center [685, 376] width 654 height 17
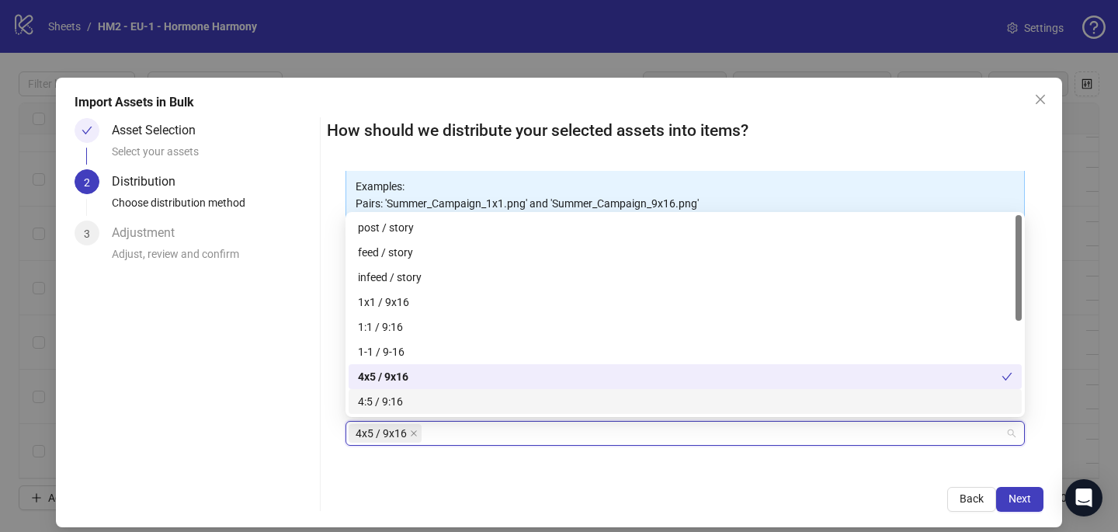
click at [525, 459] on div "4x5 / 9x16 + Add Custom Pair" at bounding box center [684, 461] width 679 height 81
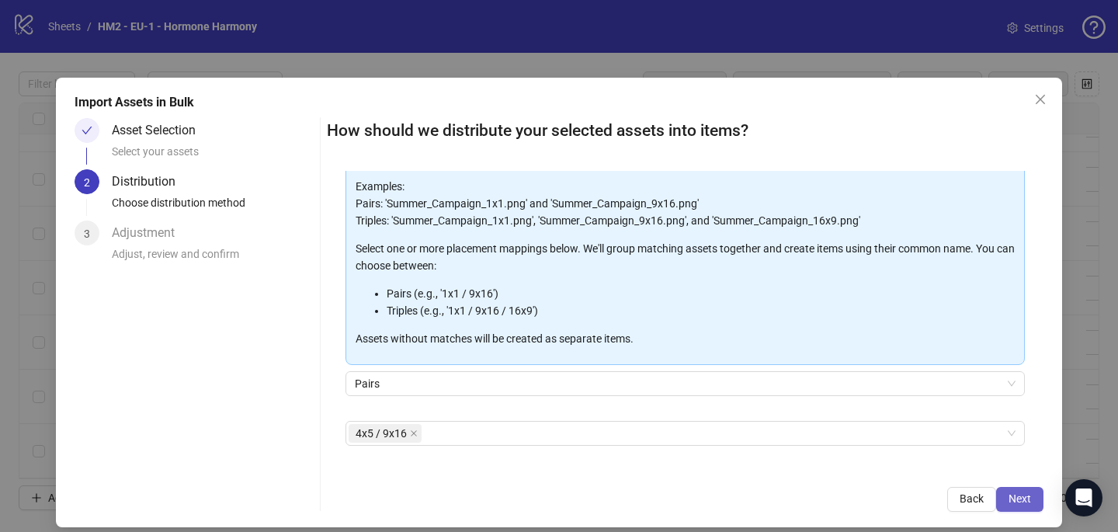
click at [1013, 498] on span "Next" at bounding box center [1019, 498] width 23 height 12
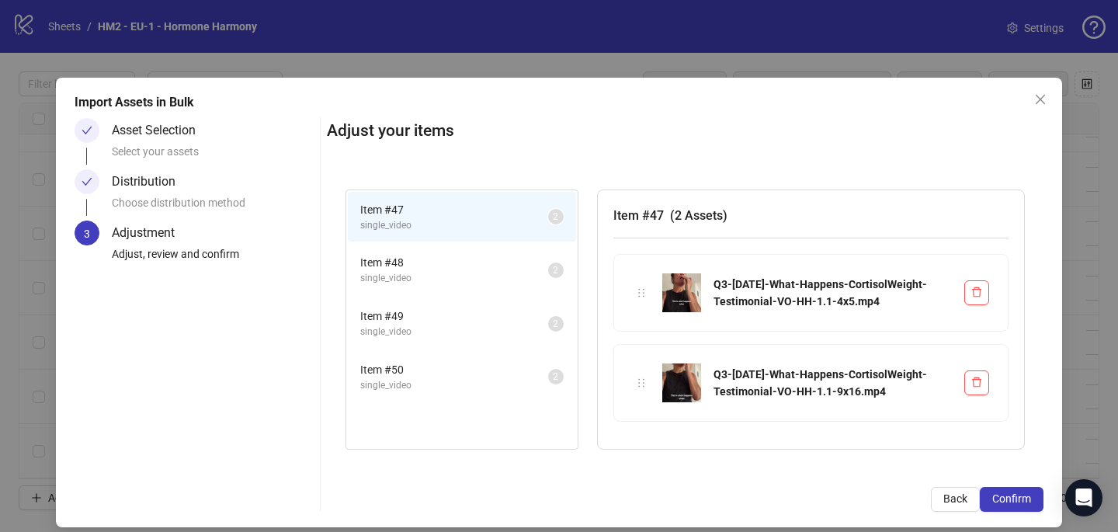
click at [1013, 498] on span "Confirm" at bounding box center [1011, 498] width 39 height 12
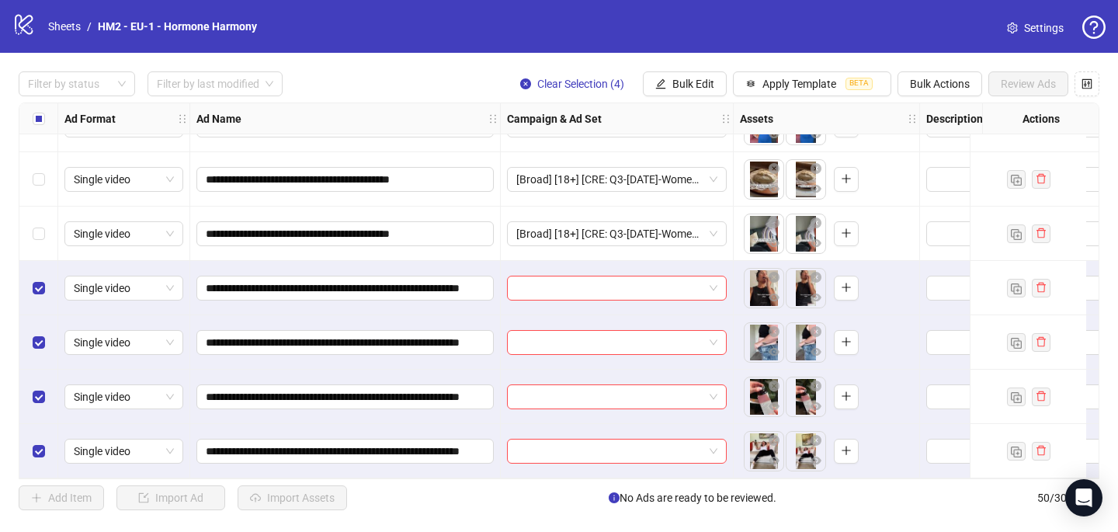
scroll to position [2379, 0]
click at [568, 277] on input "search" at bounding box center [609, 287] width 187 height 23
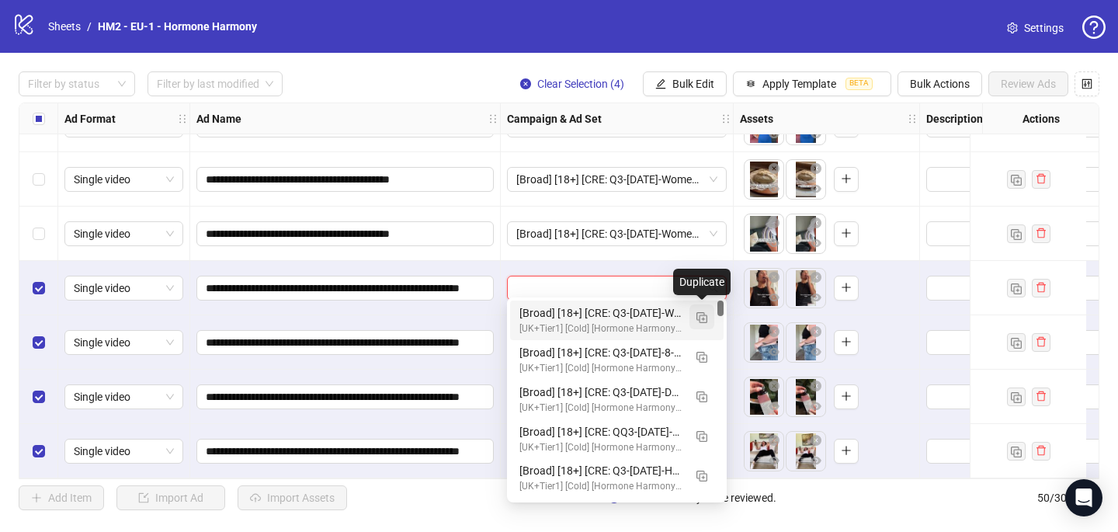
click at [709, 308] on button "button" at bounding box center [701, 316] width 25 height 25
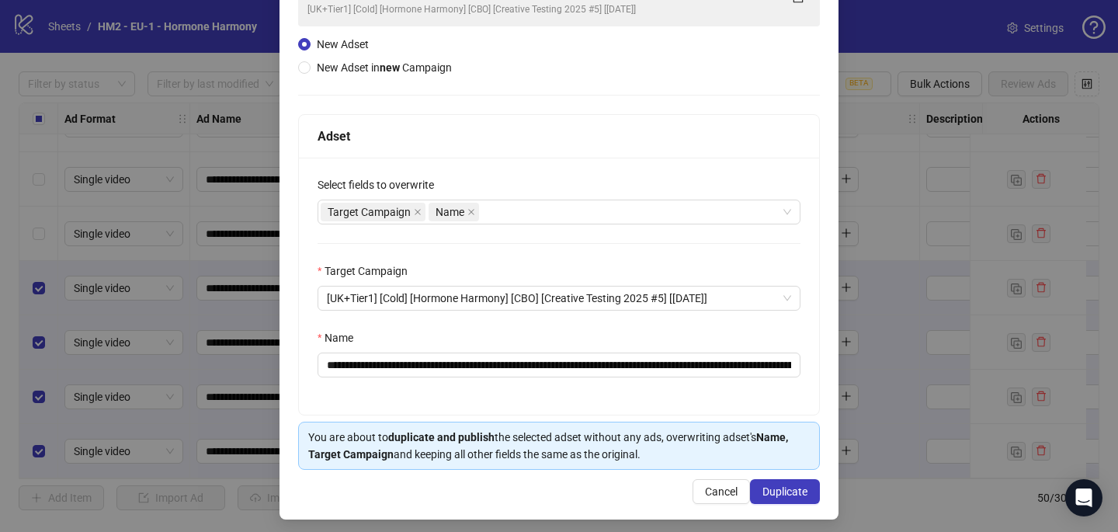
scroll to position [149, 0]
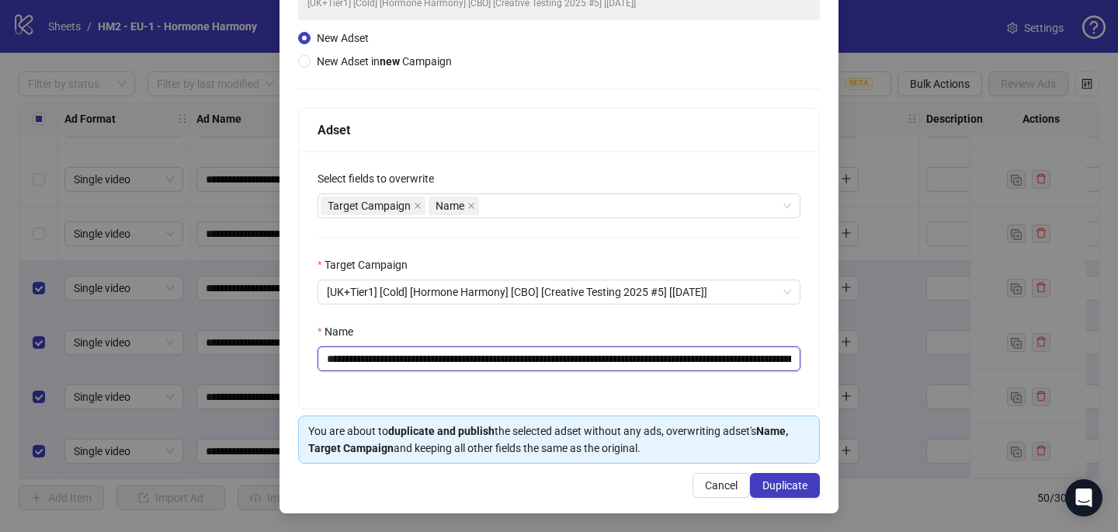
drag, startPoint x: 656, startPoint y: 359, endPoint x: 422, endPoint y: 358, distance: 233.6
click at [420, 361] on input "**********" at bounding box center [558, 358] width 483 height 25
paste input "**********"
type input "**********"
click at [810, 491] on button "Duplicate" at bounding box center [785, 485] width 70 height 25
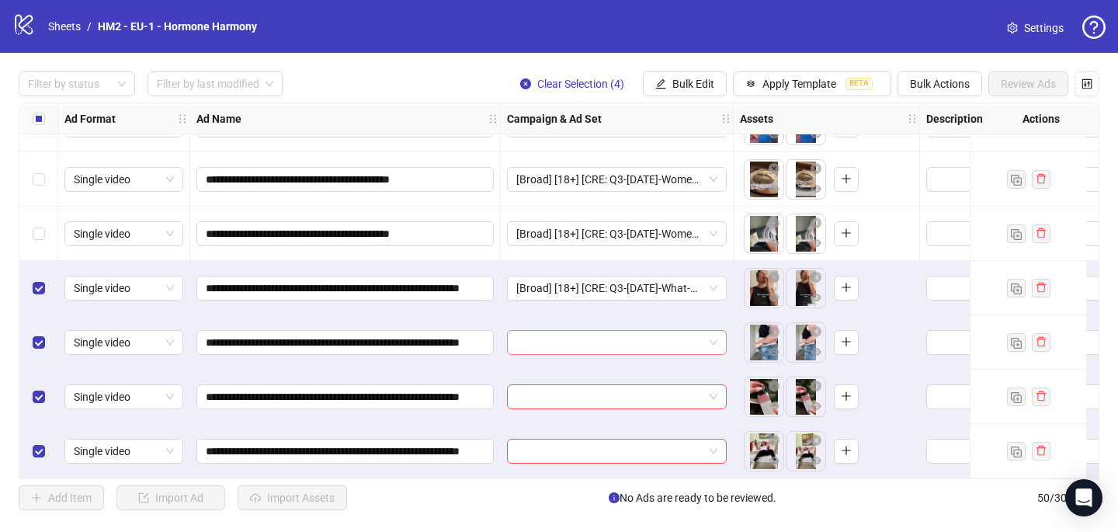
click at [564, 339] on input "search" at bounding box center [609, 342] width 187 height 23
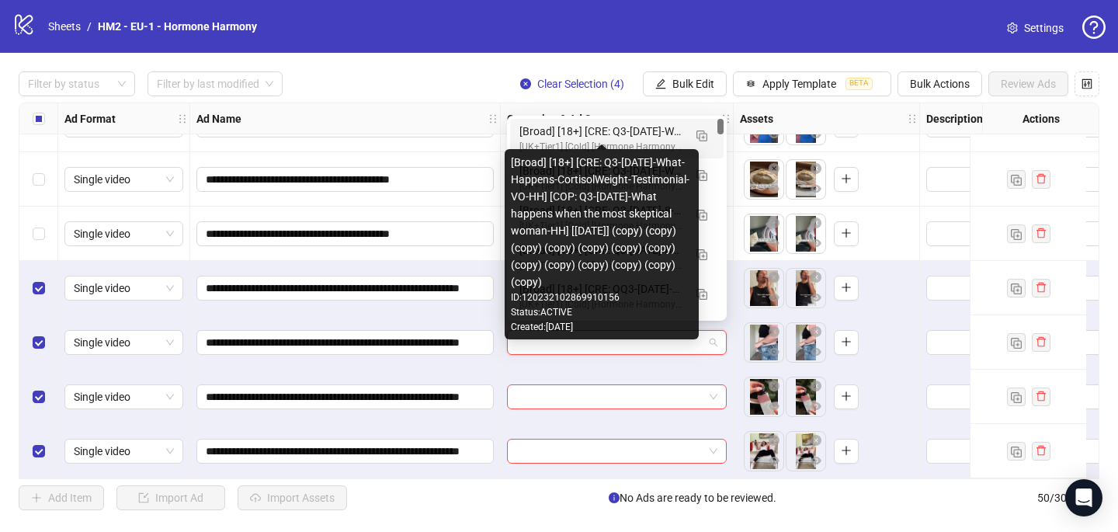
click at [616, 137] on div "[Broad] [18+] [CRE: Q3-09-SEP-2025-What-Happens-CortisolWeight-Testimonial-VO-H…" at bounding box center [601, 131] width 164 height 17
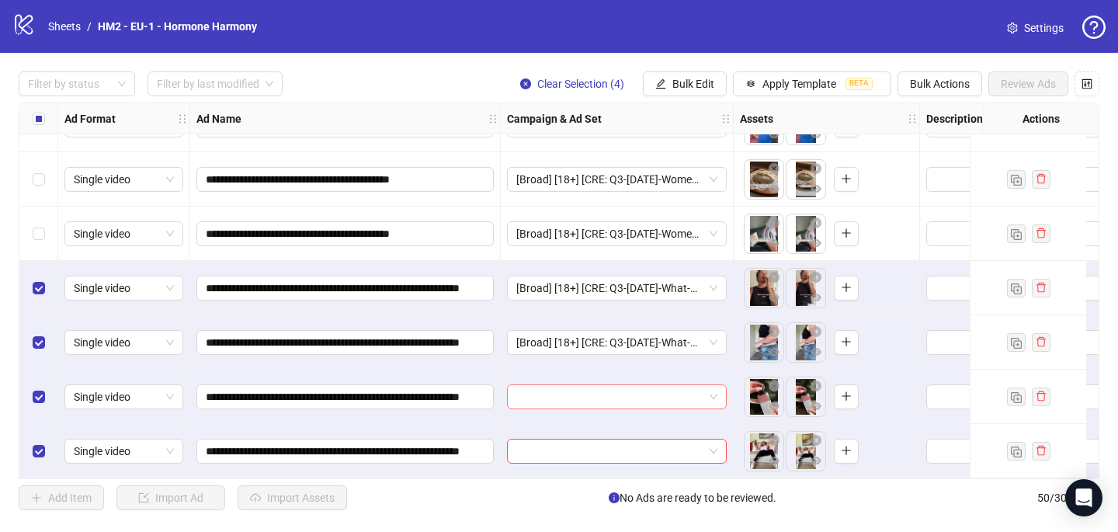
click at [521, 385] on input "search" at bounding box center [609, 396] width 187 height 23
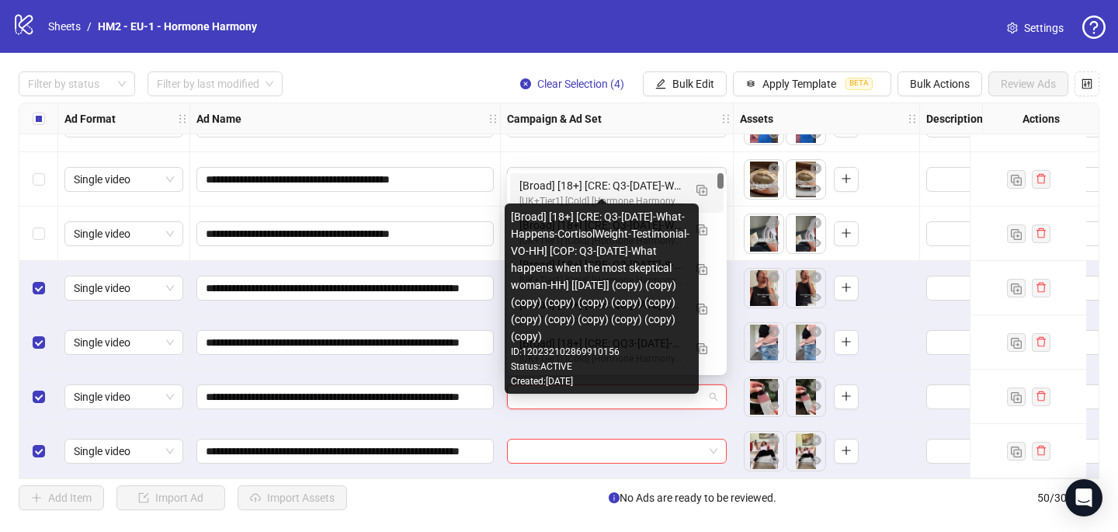
click at [590, 189] on div "[Broad] [18+] [CRE: Q3-09-SEP-2025-What-Happens-CortisolWeight-Testimonial-VO-H…" at bounding box center [601, 185] width 164 height 17
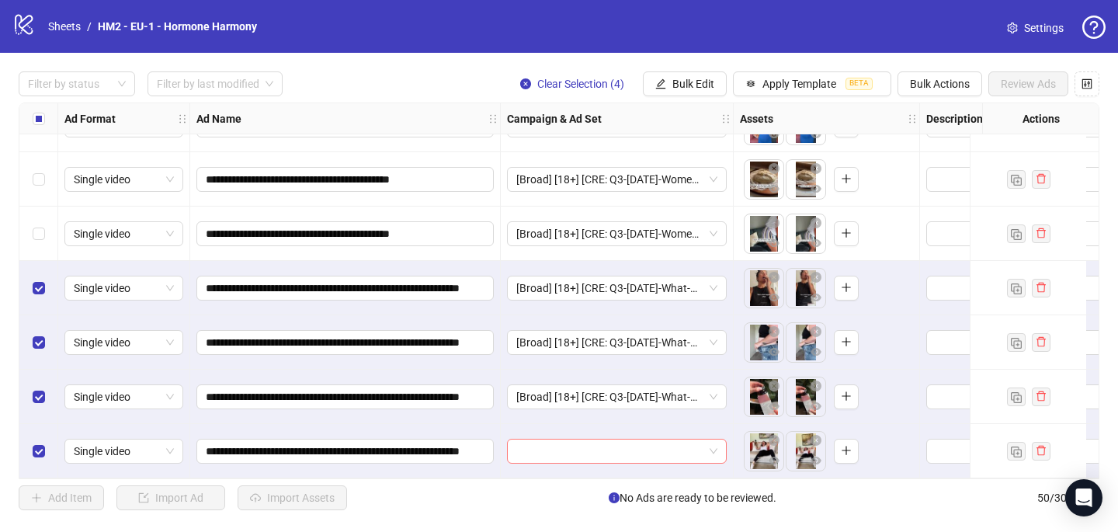
click at [542, 447] on input "search" at bounding box center [609, 450] width 187 height 23
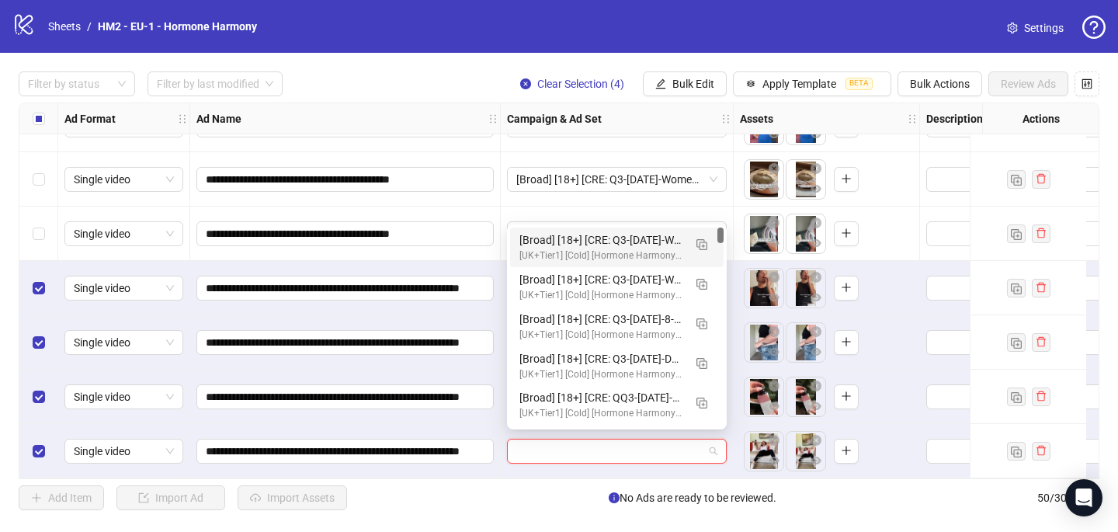
click at [589, 234] on div "[Broad] [18+] [CRE: Q3-09-SEP-2025-What-Happens-CortisolWeight-Testimonial-VO-H…" at bounding box center [601, 239] width 164 height 17
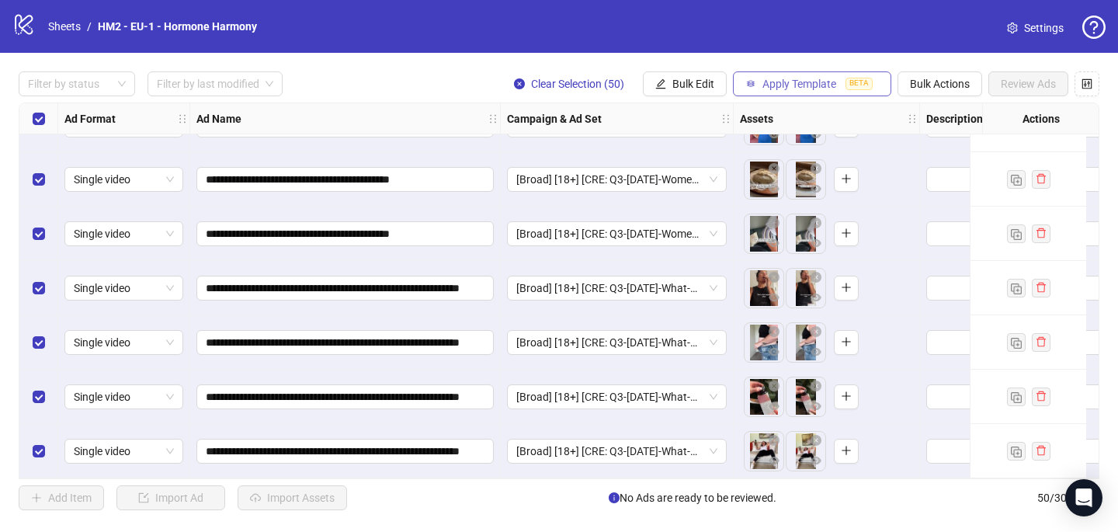
click at [770, 77] on button "Apply Template BETA" at bounding box center [812, 83] width 158 height 25
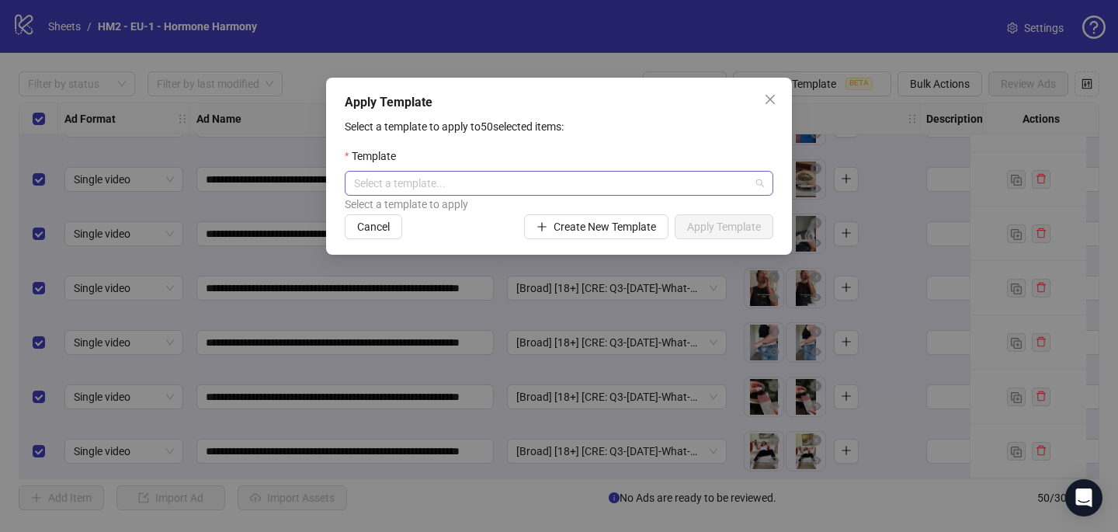
click at [616, 175] on input "search" at bounding box center [552, 183] width 396 height 23
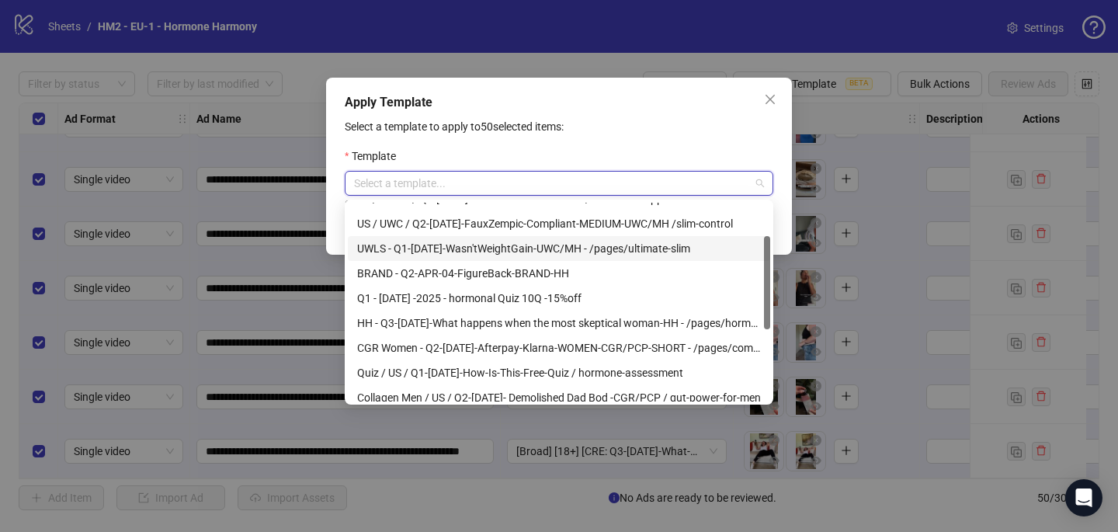
scroll to position [78, 0]
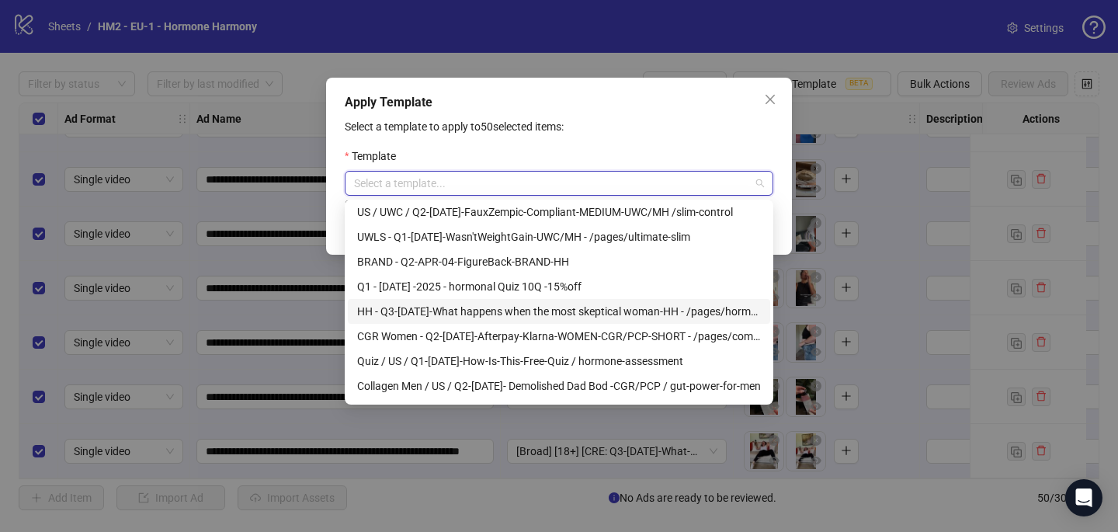
click at [715, 307] on div "HH - Q3-[DATE]-What happens when the most skeptical woman-HH - /pages/hormonal-…" at bounding box center [559, 311] width 404 height 17
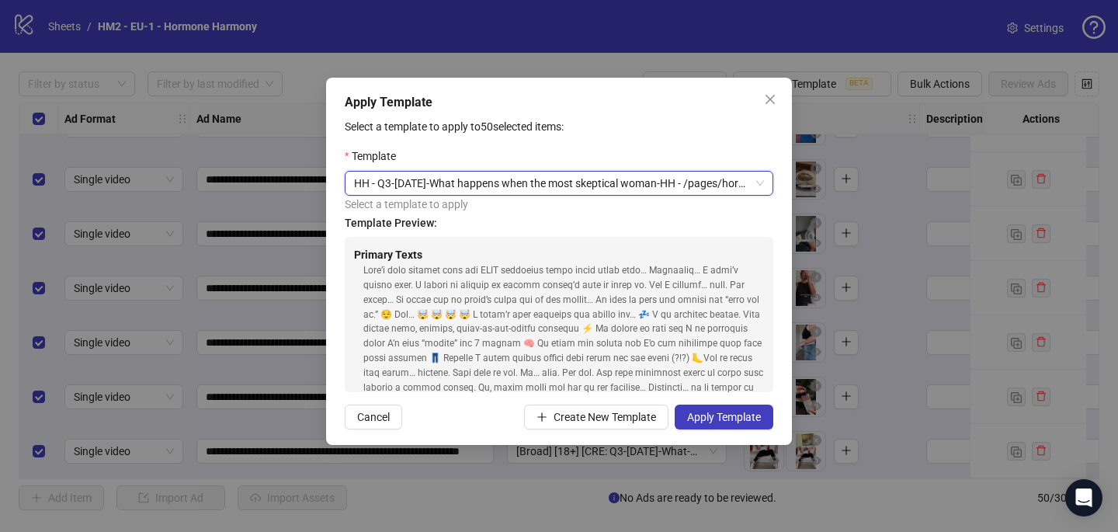
scroll to position [170, 0]
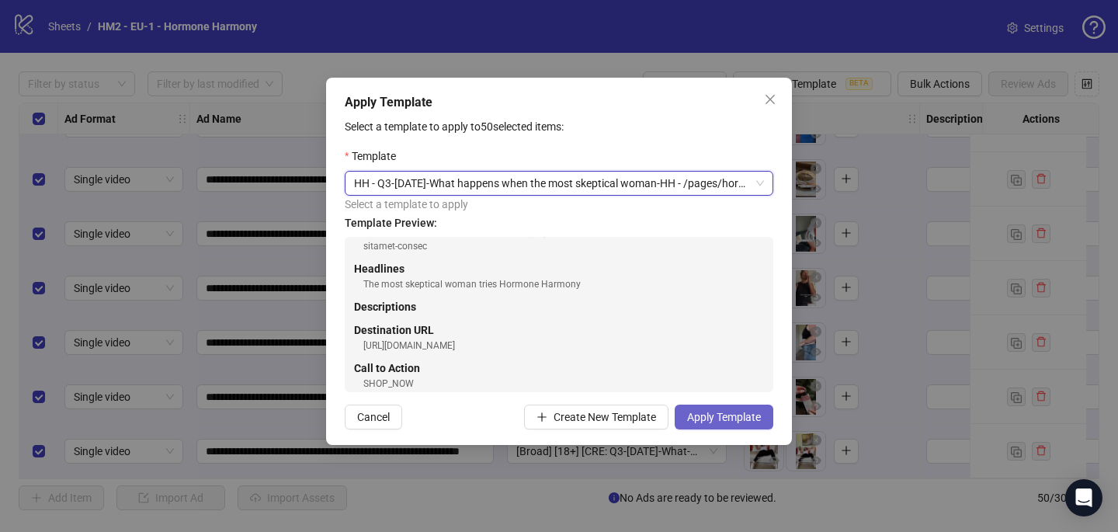
click at [752, 413] on span "Apply Template" at bounding box center [724, 417] width 74 height 12
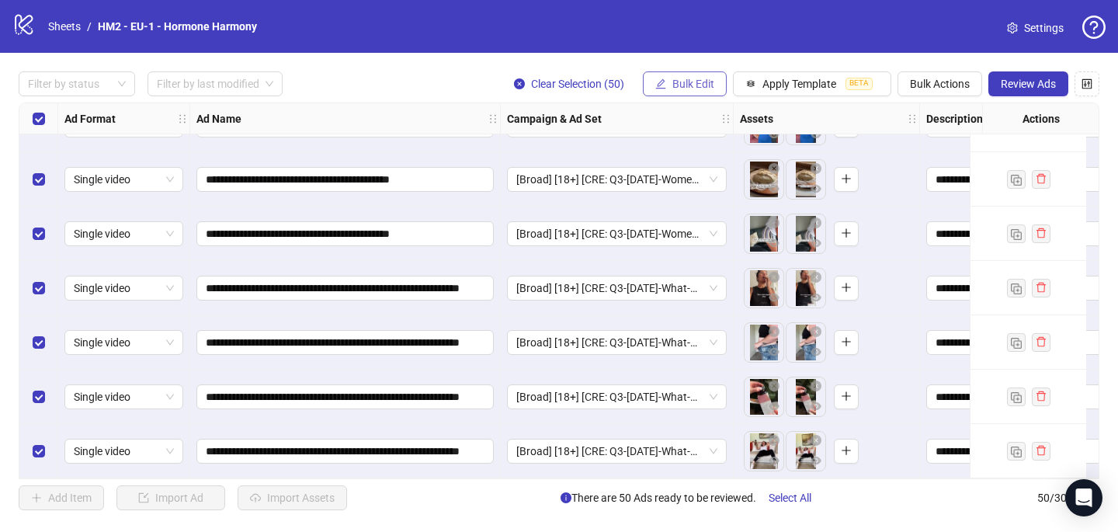
click at [691, 90] on button "Bulk Edit" at bounding box center [685, 83] width 84 height 25
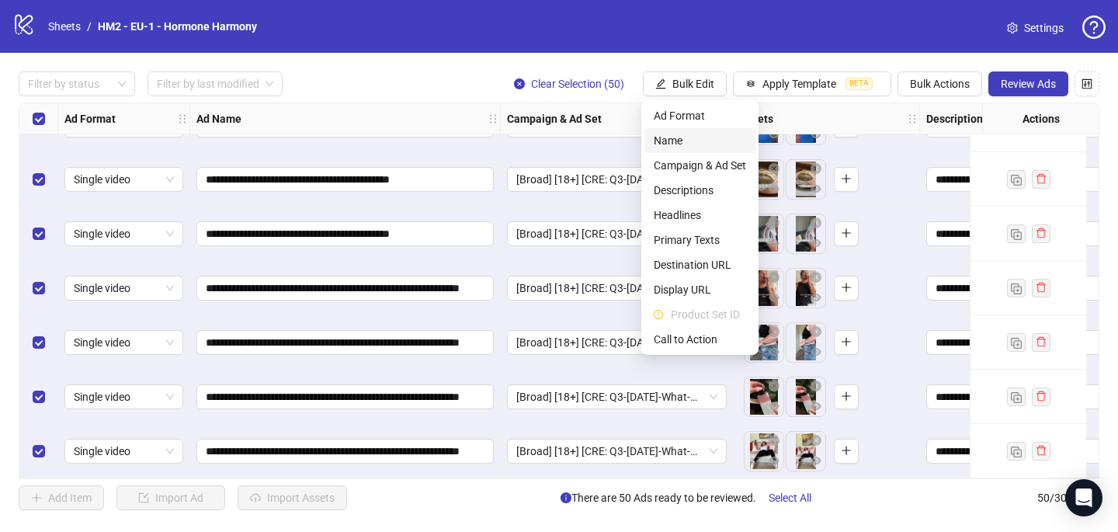
click at [692, 130] on li "Name" at bounding box center [699, 140] width 111 height 25
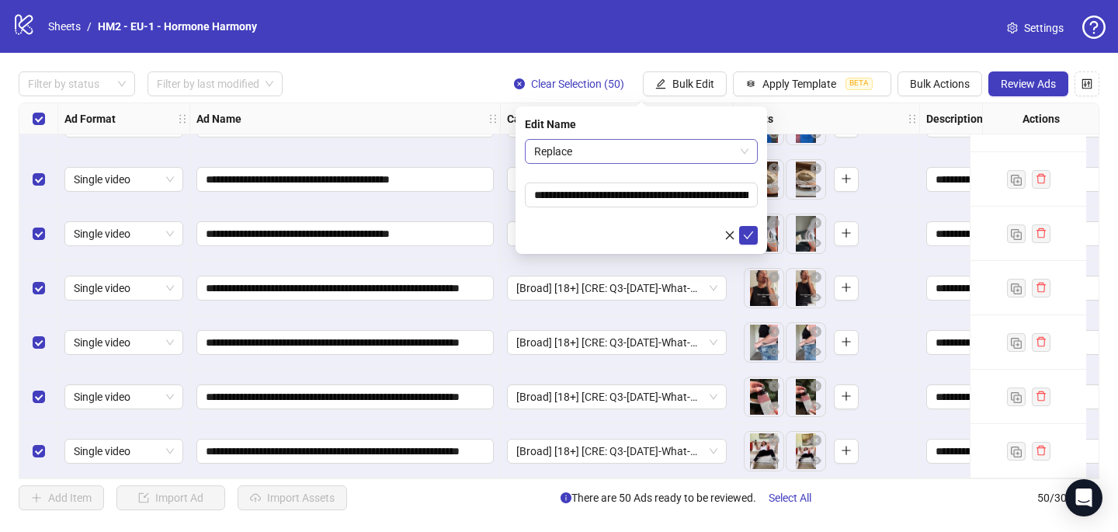
click at [682, 150] on span "Replace" at bounding box center [641, 151] width 214 height 23
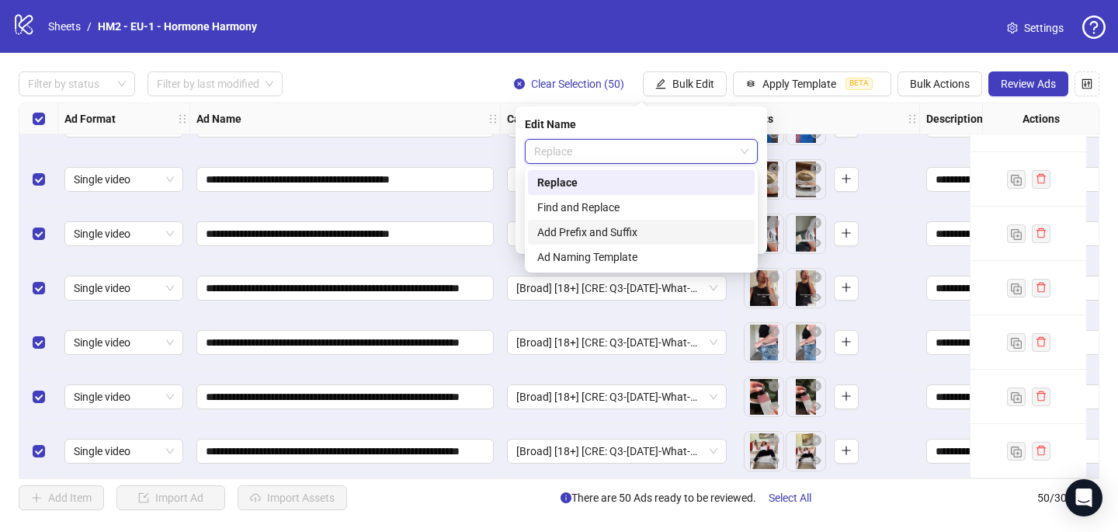
click at [660, 231] on div "Add Prefix and Suffix" at bounding box center [641, 232] width 208 height 17
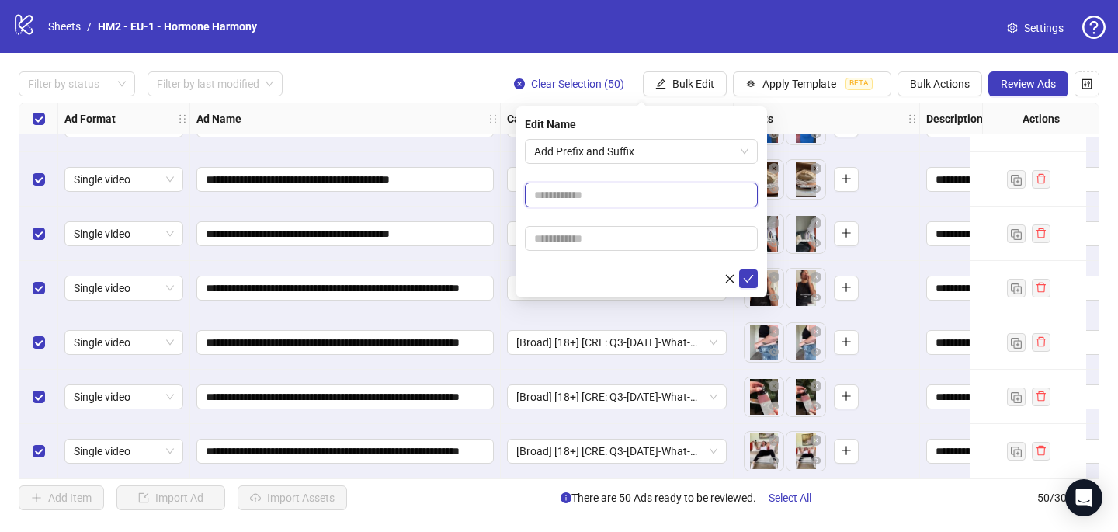
click at [643, 196] on input "text" at bounding box center [641, 194] width 233 height 25
paste input "**********"
click at [643, 193] on input "**********" at bounding box center [641, 194] width 233 height 25
click at [643, 194] on input "**********" at bounding box center [641, 194] width 233 height 25
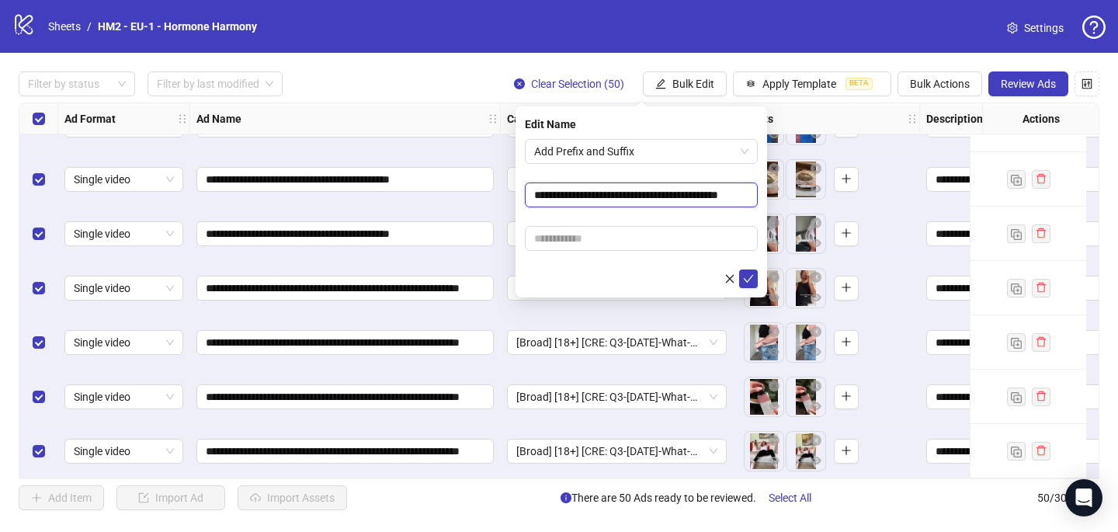
scroll to position [0, 30]
type input "**********"
click at [640, 178] on form "**********" at bounding box center [641, 213] width 233 height 149
click at [626, 231] on input "text" at bounding box center [641, 238] width 233 height 25
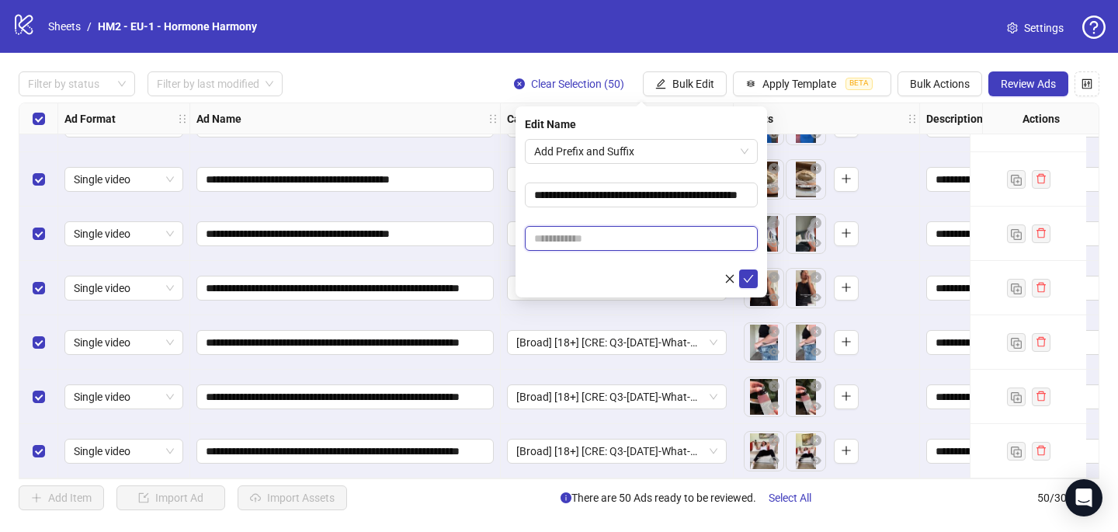
paste input "**********"
type input "**********"
click at [752, 276] on icon "check" at bounding box center [748, 278] width 11 height 11
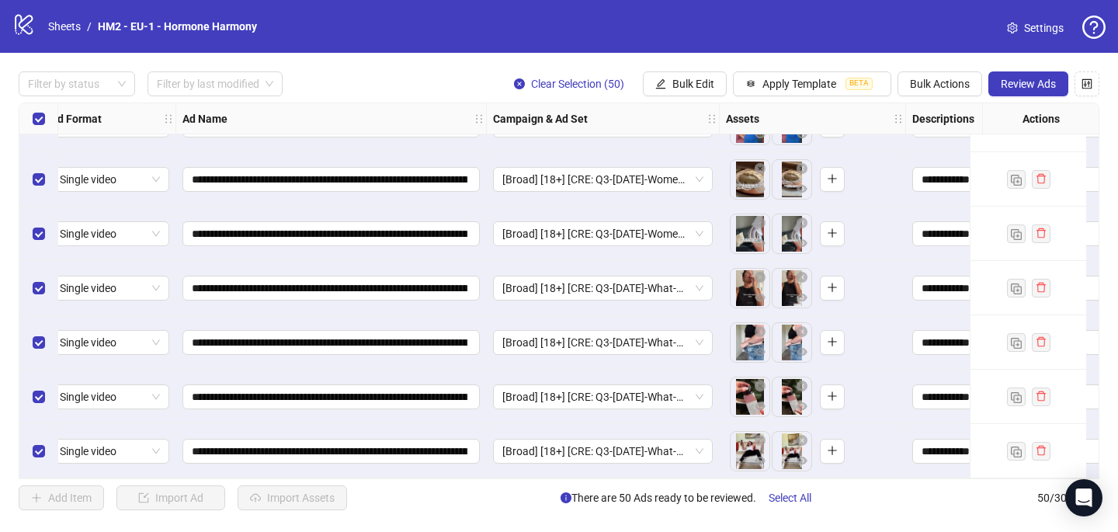
scroll to position [2379, 0]
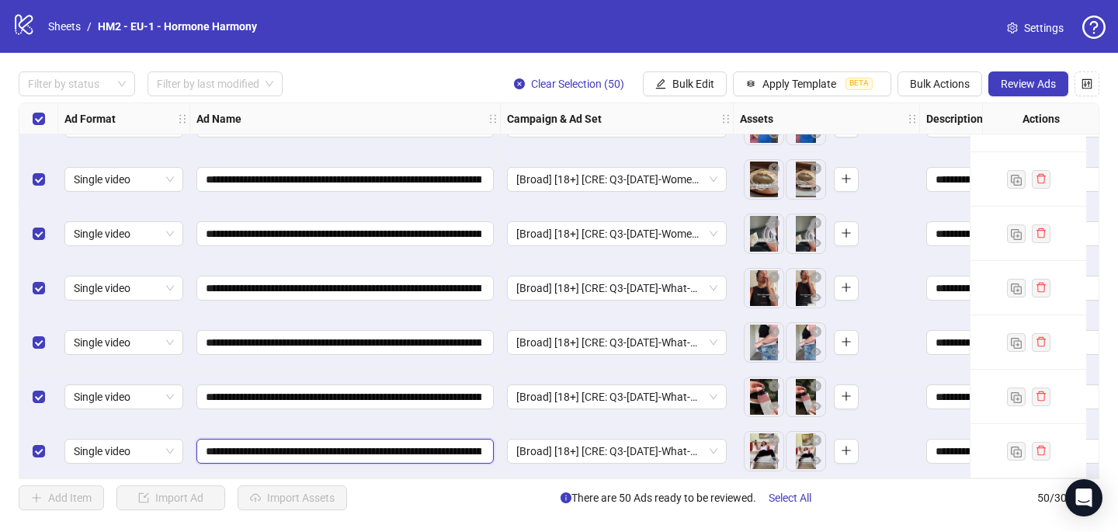
click at [363, 448] on input "**********" at bounding box center [344, 450] width 276 height 17
type input "**********"
click at [356, 446] on input "**********" at bounding box center [344, 450] width 276 height 17
click at [357, 446] on input "**********" at bounding box center [344, 450] width 276 height 17
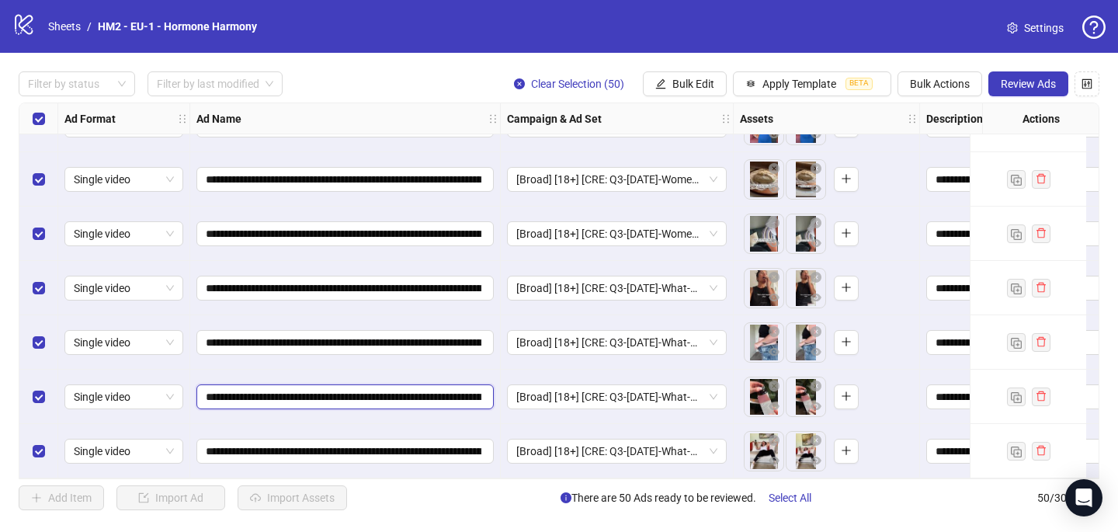
click at [363, 396] on input "**********" at bounding box center [344, 396] width 276 height 17
paste input "text"
type input "**********"
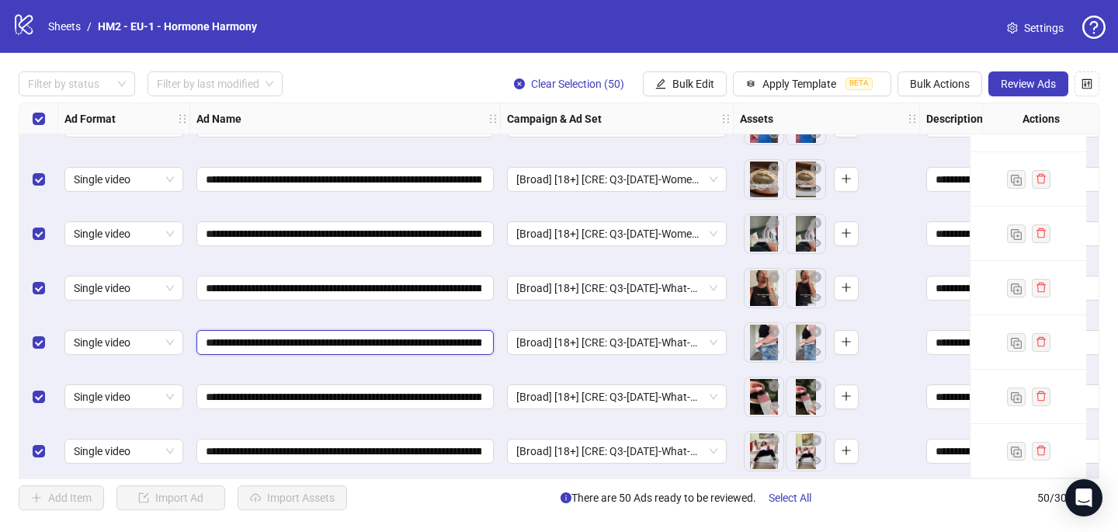
click at [371, 334] on input "**********" at bounding box center [344, 342] width 276 height 17
click at [372, 335] on input "**********" at bounding box center [344, 342] width 276 height 17
paste input "text"
type input "**********"
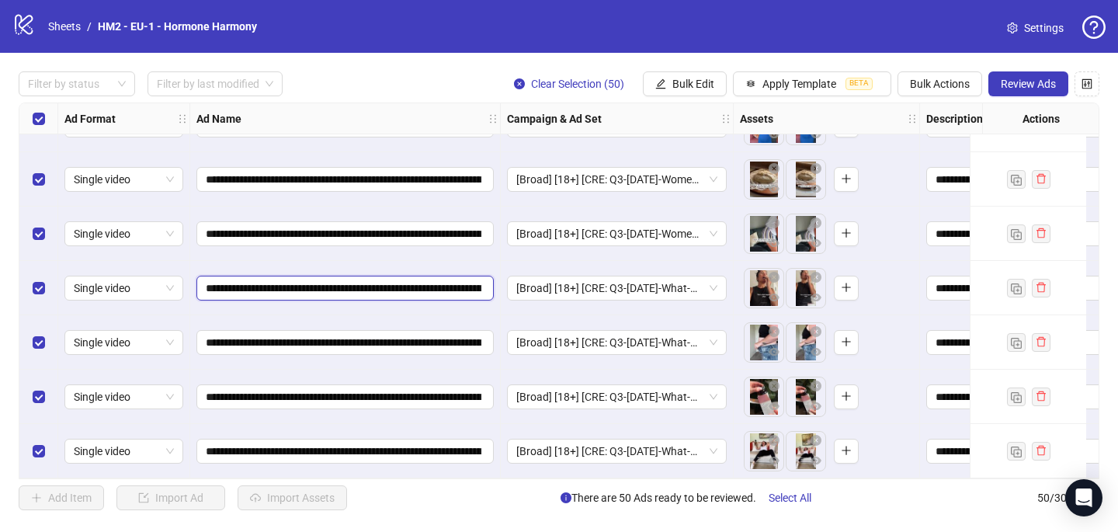
click at [363, 279] on input "**********" at bounding box center [344, 287] width 276 height 17
click at [364, 279] on input "**********" at bounding box center [344, 287] width 276 height 17
paste input "text"
type input "**********"
click at [369, 225] on input "**********" at bounding box center [344, 233] width 276 height 17
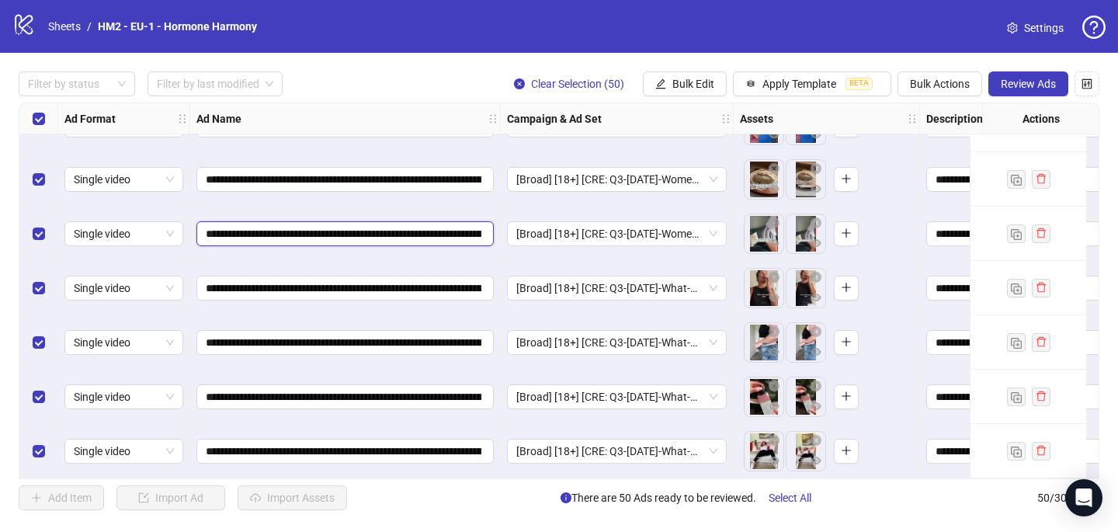
click at [369, 225] on input "**********" at bounding box center [344, 233] width 276 height 17
paste input "text"
type input "**********"
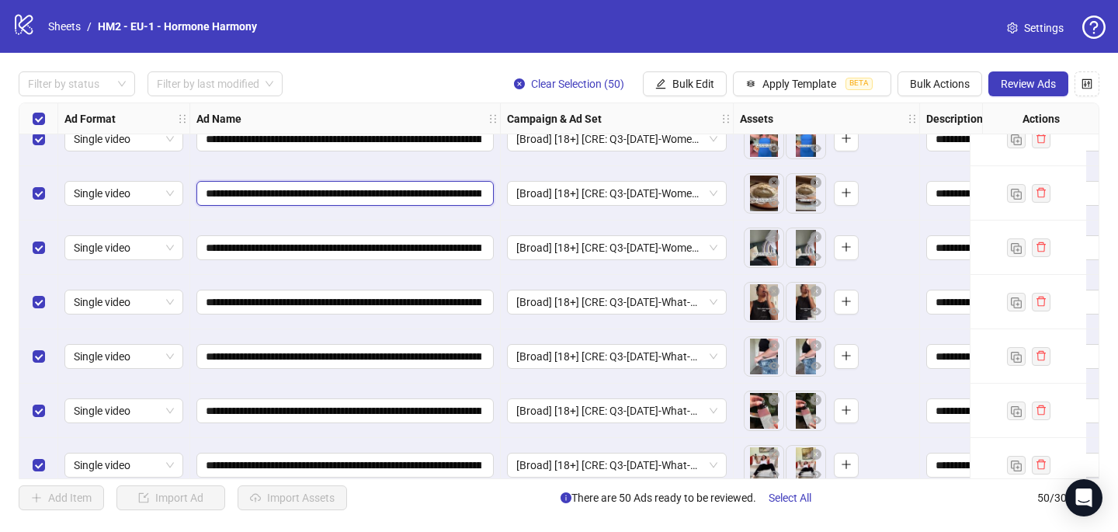
click at [374, 193] on input "**********" at bounding box center [344, 193] width 276 height 17
paste input "text"
type input "**********"
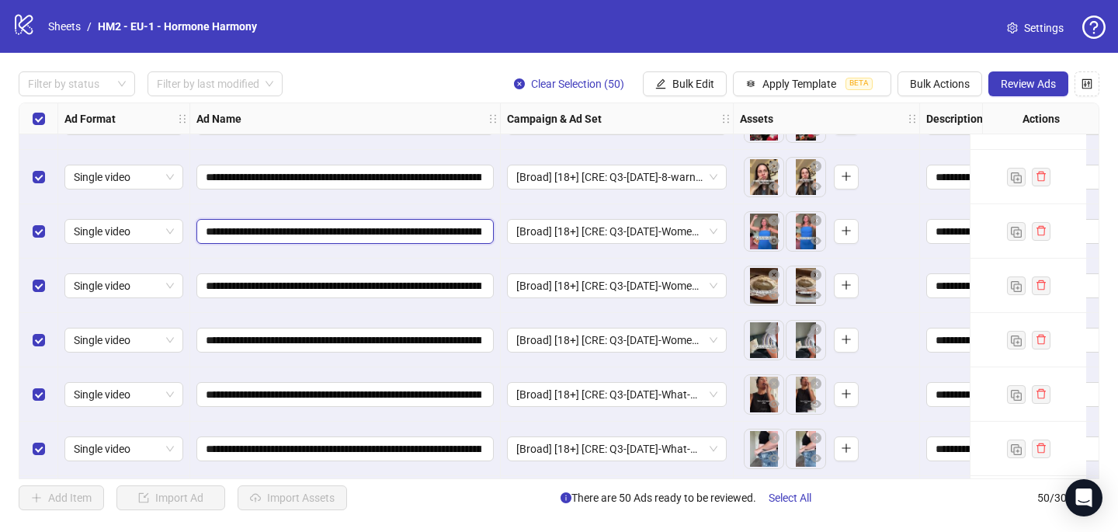
click at [366, 227] on input "**********" at bounding box center [344, 231] width 276 height 17
paste input "text"
type input "**********"
click at [368, 175] on input "**********" at bounding box center [344, 176] width 276 height 17
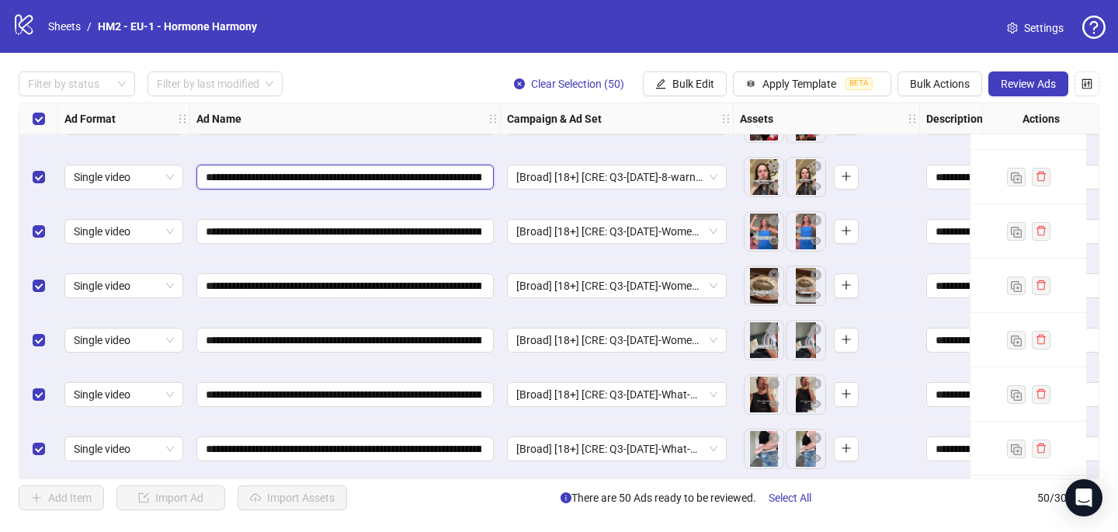
click at [368, 175] on input "**********" at bounding box center [344, 176] width 276 height 17
paste input "text"
type input "**********"
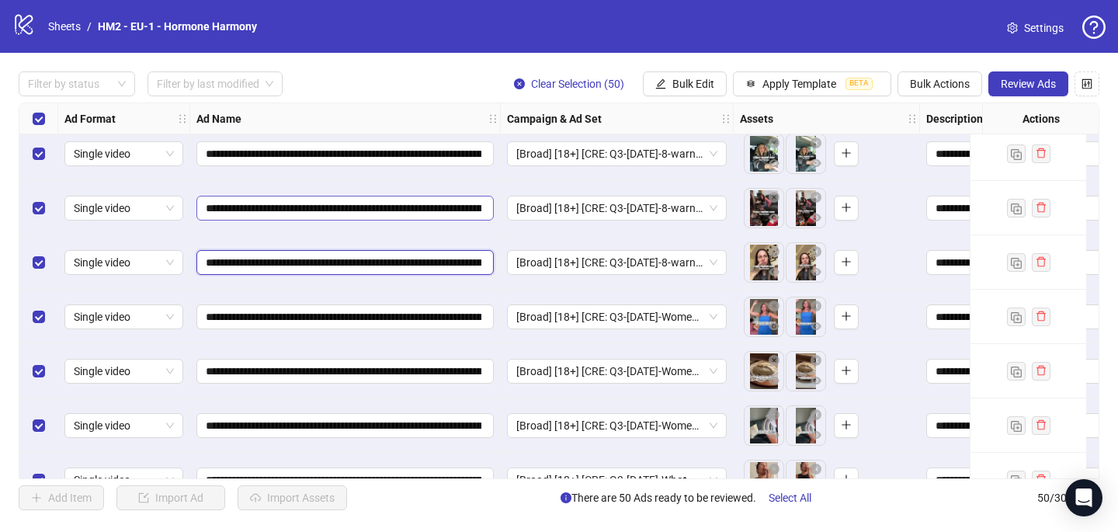
scroll to position [2180, 0]
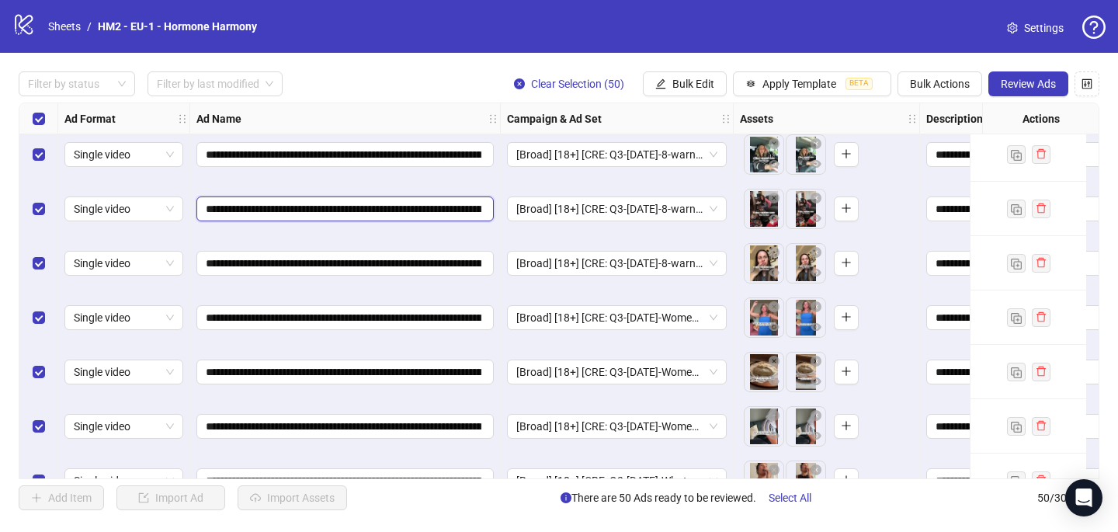
click at [366, 204] on input "**********" at bounding box center [344, 208] width 276 height 17
paste input "text"
type input "**********"
click at [361, 155] on input "**********" at bounding box center [344, 154] width 276 height 17
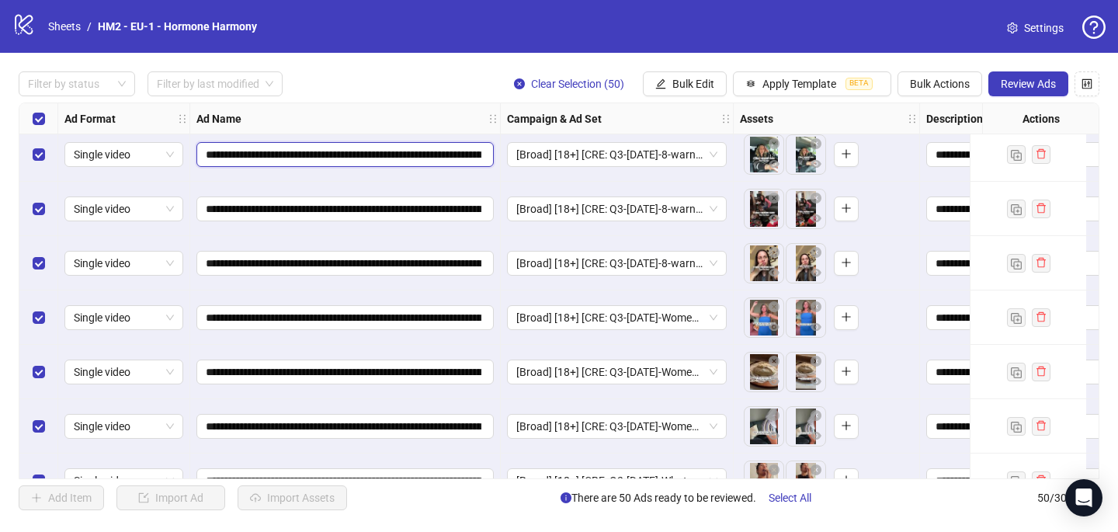
click at [362, 155] on input "**********" at bounding box center [344, 154] width 276 height 17
paste input "text"
type input "**********"
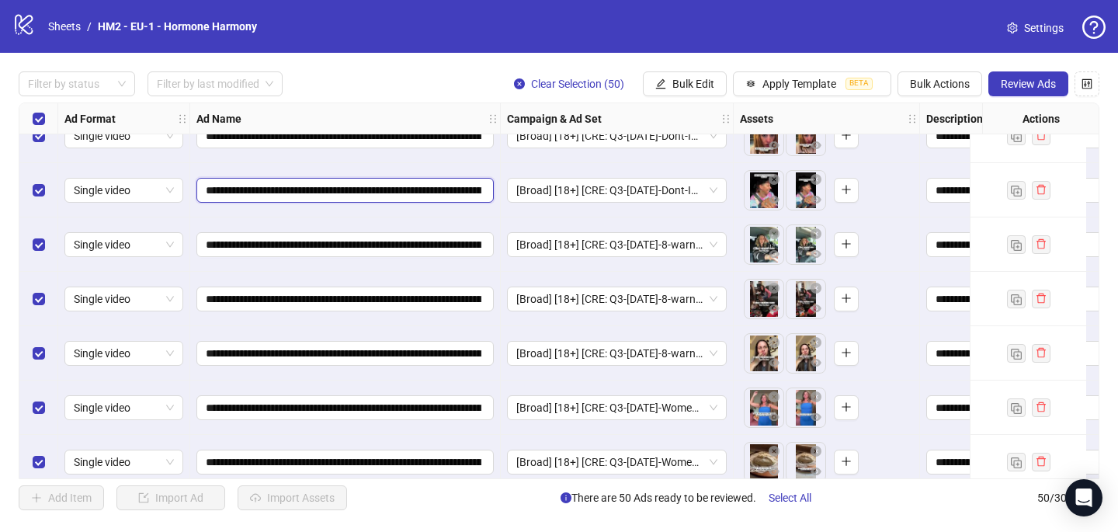
click at [368, 189] on input "**********" at bounding box center [344, 190] width 276 height 17
click at [369, 190] on input "**********" at bounding box center [344, 190] width 276 height 17
paste input "text"
type input "**********"
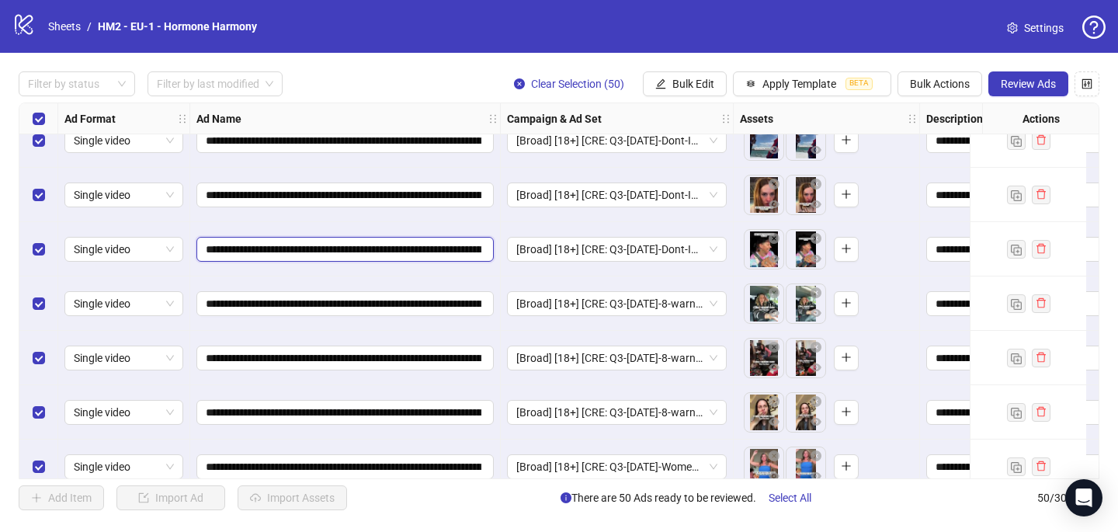
scroll to position [2021, 0]
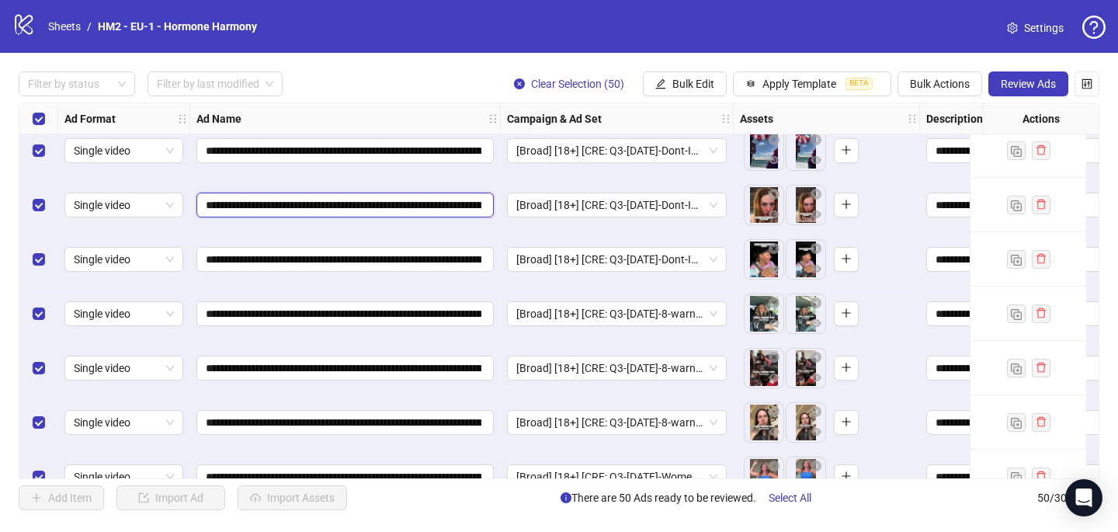
click at [370, 206] on input "**********" at bounding box center [344, 204] width 276 height 17
click at [371, 206] on input "**********" at bounding box center [344, 204] width 276 height 17
paste input "text"
type input "**********"
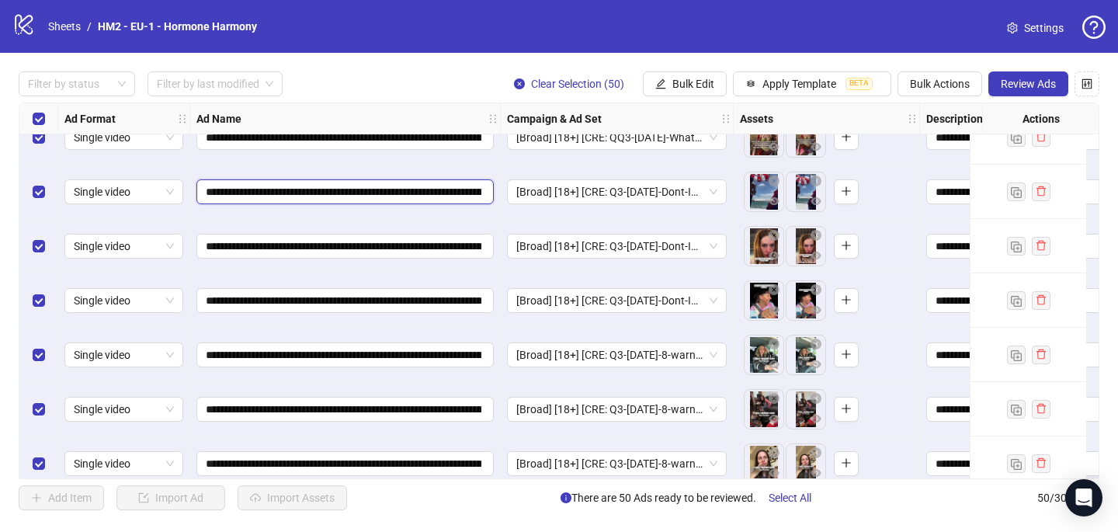
click at [368, 192] on input "**********" at bounding box center [344, 191] width 276 height 17
paste input "text"
type input "**********"
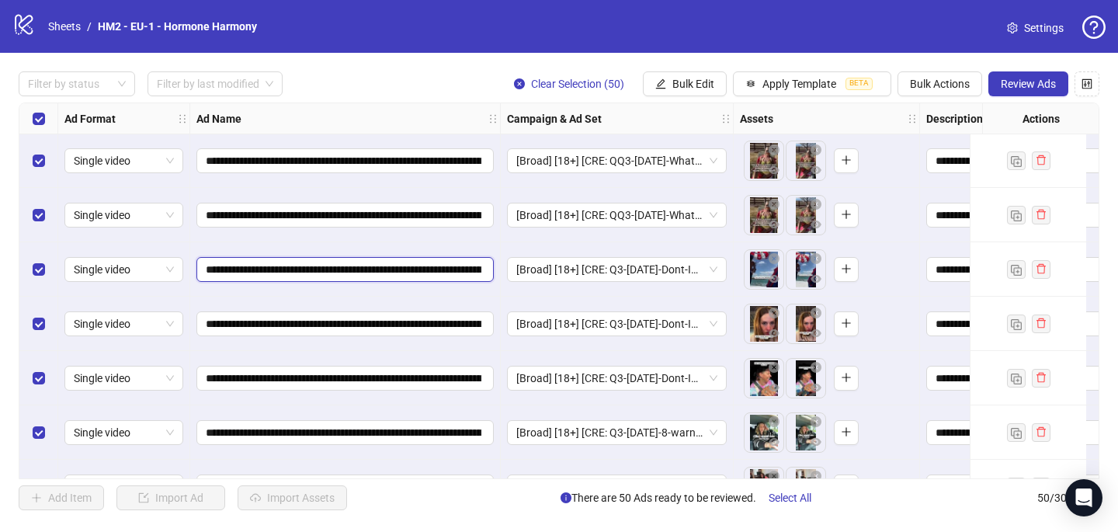
scroll to position [1901, 0]
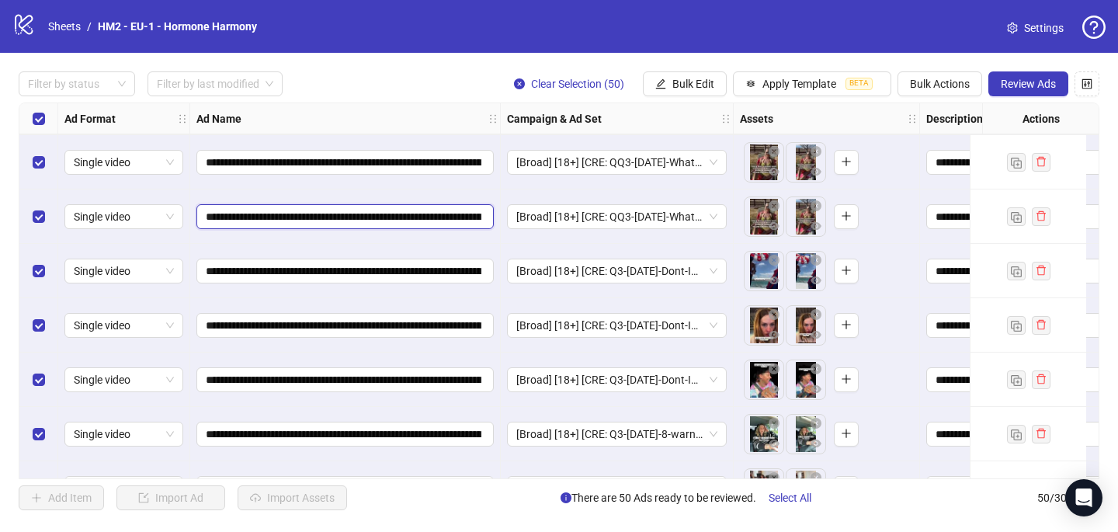
click at [367, 216] on input "**********" at bounding box center [344, 216] width 276 height 17
click at [368, 217] on input "**********" at bounding box center [344, 216] width 276 height 17
paste input "text"
type input "**********"
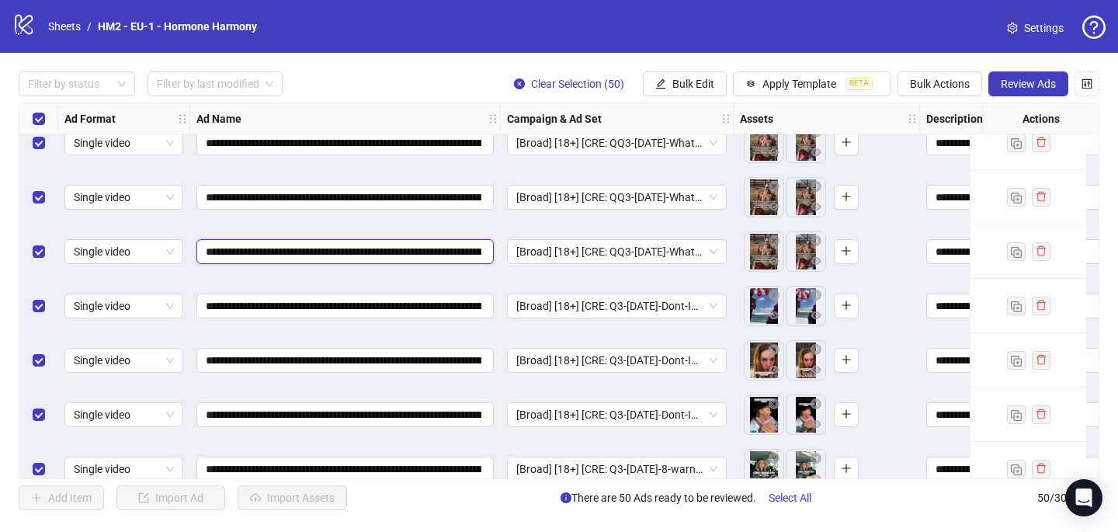
scroll to position [1867, 0]
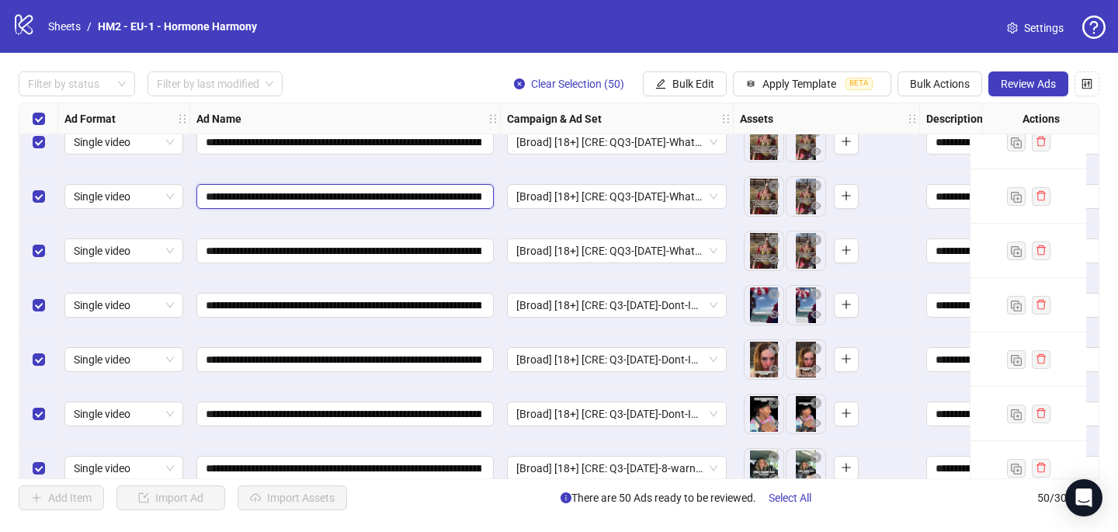
click at [369, 196] on input "**********" at bounding box center [344, 196] width 276 height 17
click at [369, 195] on input "**********" at bounding box center [344, 196] width 276 height 17
paste input "text"
type input "**********"
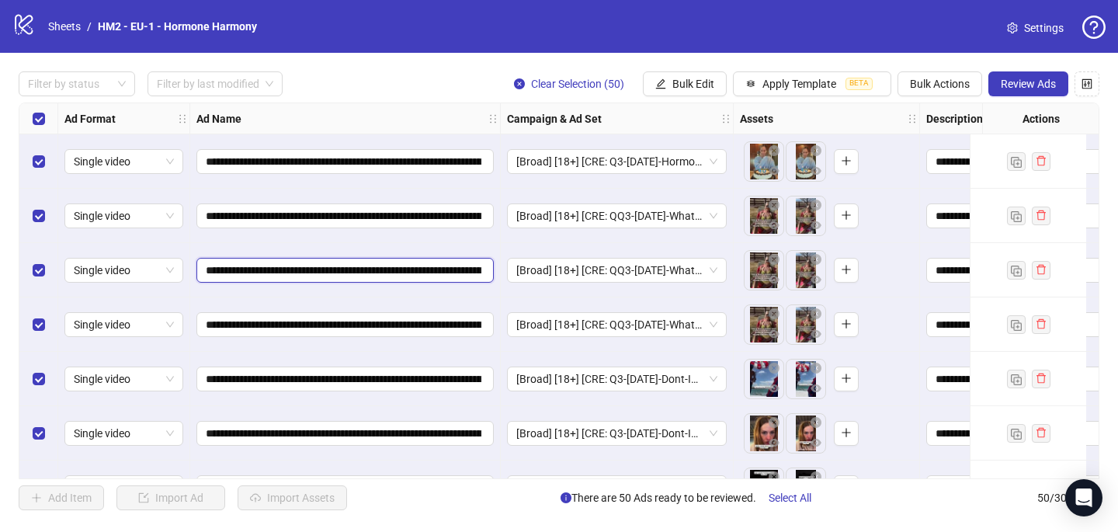
scroll to position [1782, 0]
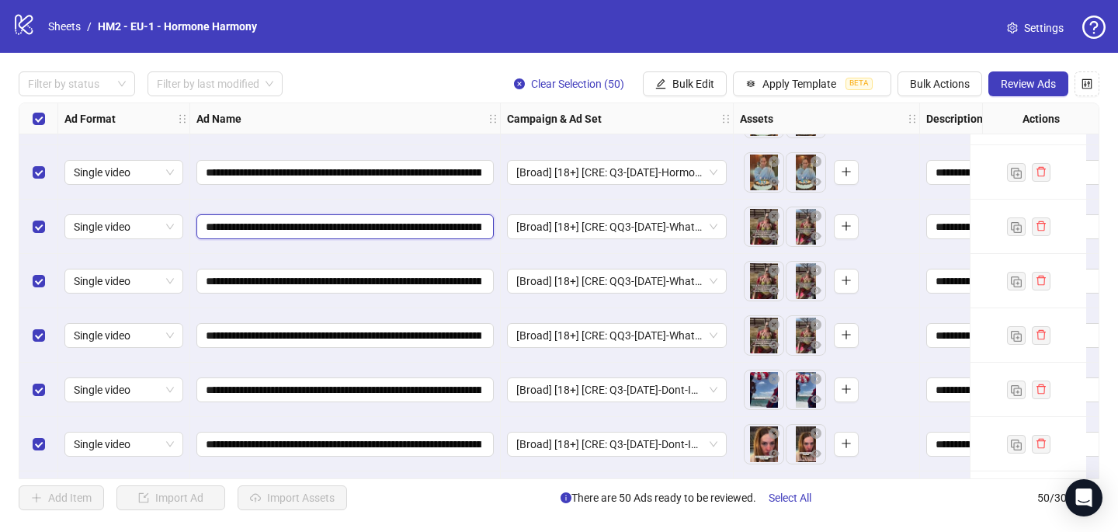
click at [370, 227] on input "**********" at bounding box center [344, 226] width 276 height 17
paste input "text"
type input "**********"
click at [369, 171] on input "**********" at bounding box center [344, 172] width 276 height 17
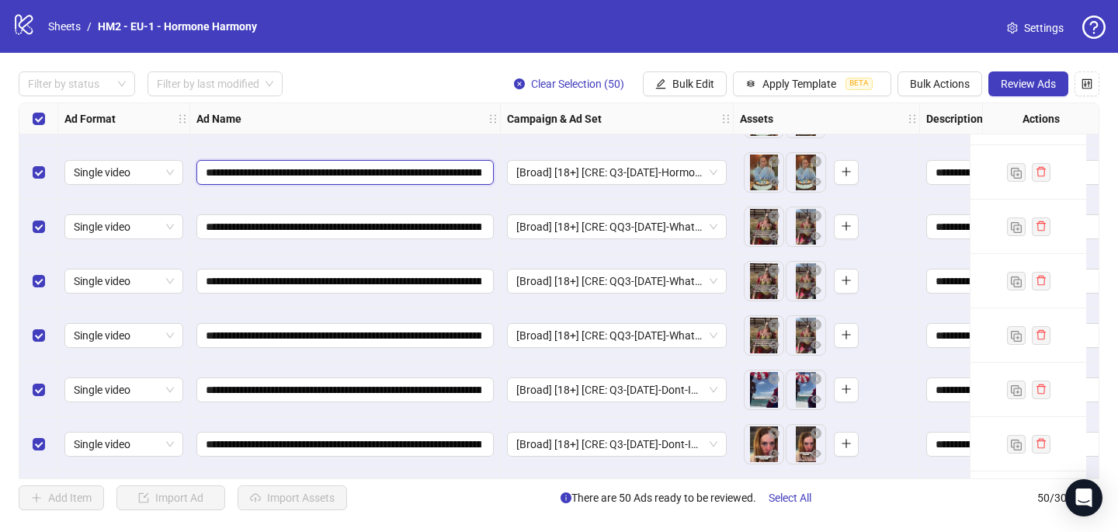
click at [369, 171] on input "**********" at bounding box center [344, 172] width 276 height 17
paste input "text"
type input "**********"
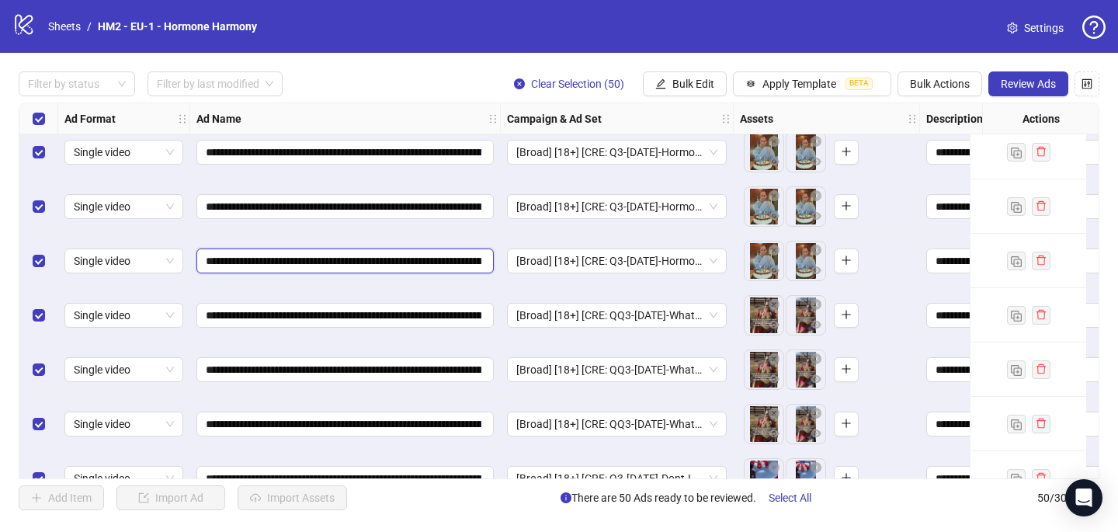
scroll to position [1688, 0]
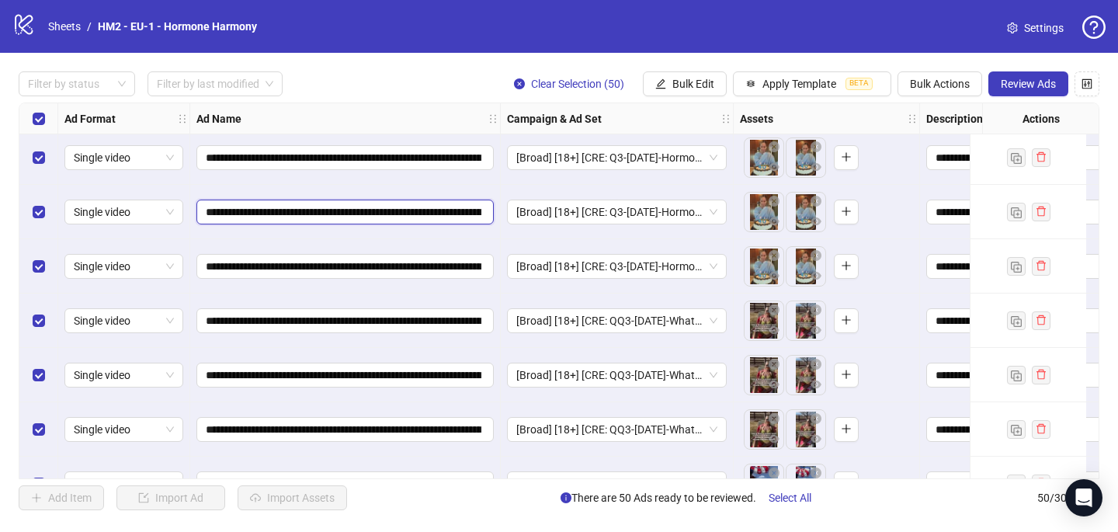
click at [369, 209] on input "**********" at bounding box center [344, 211] width 276 height 17
click at [369, 210] on input "**********" at bounding box center [344, 211] width 276 height 17
paste input "text"
type input "**********"
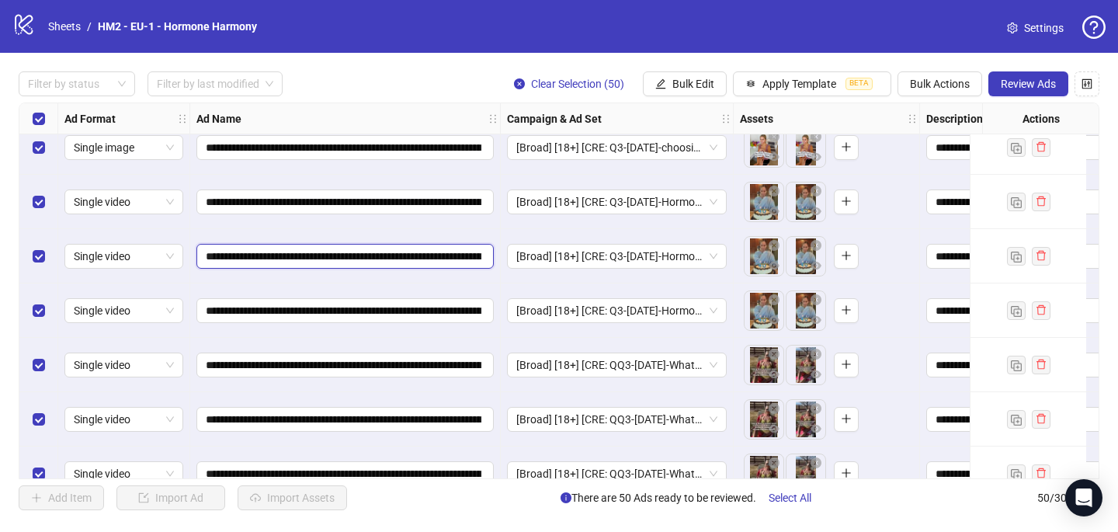
scroll to position [1645, 0]
click at [369, 210] on span "**********" at bounding box center [344, 201] width 297 height 25
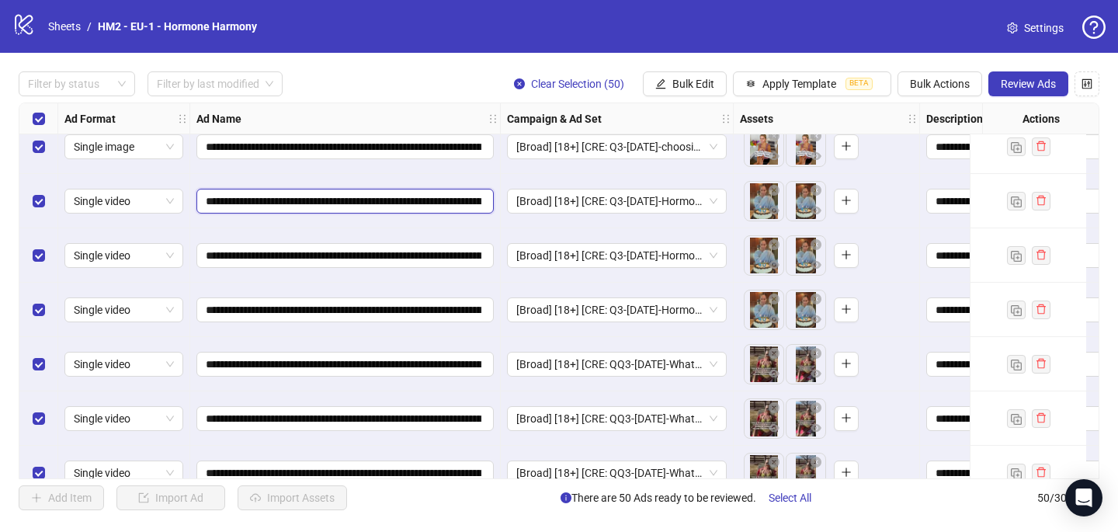
scroll to position [0, 728]
click at [346, 175] on div "**********" at bounding box center [345, 201] width 310 height 54
click at [369, 203] on input "**********" at bounding box center [344, 201] width 276 height 17
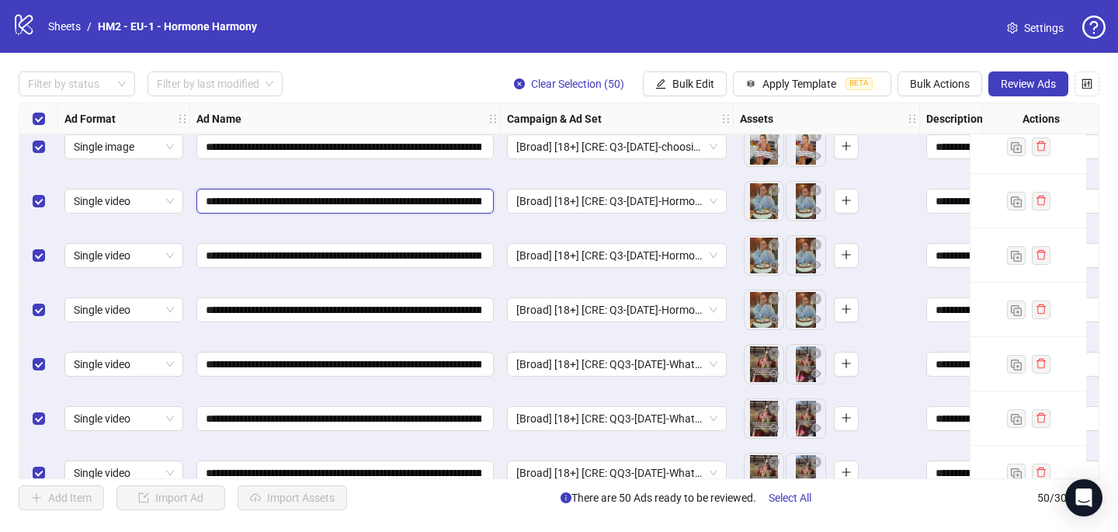
paste input "text"
type input "**********"
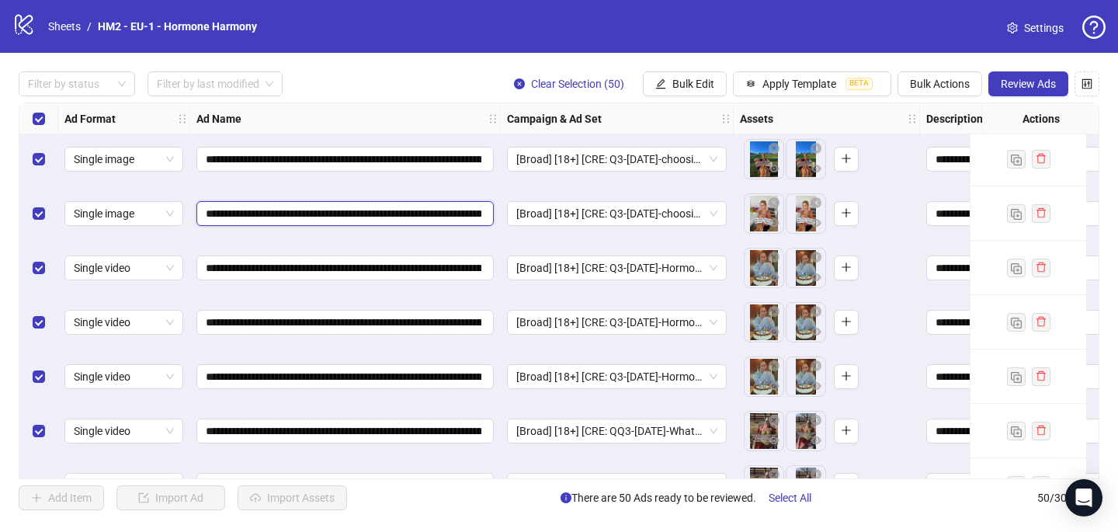
click at [369, 216] on input "**********" at bounding box center [344, 213] width 276 height 17
click at [373, 238] on div "**********" at bounding box center [345, 213] width 310 height 54
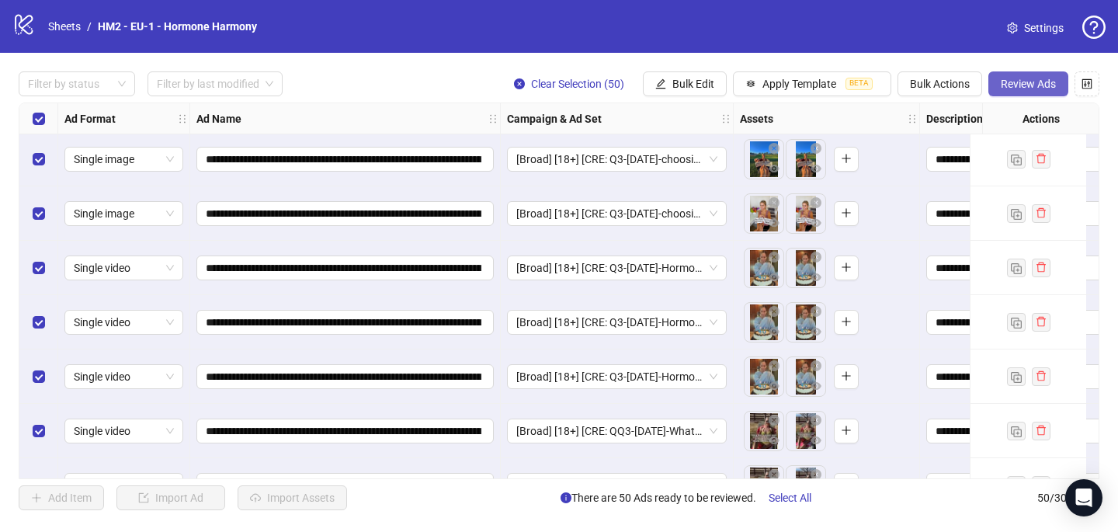
click at [1024, 82] on span "Review Ads" at bounding box center [1028, 84] width 55 height 12
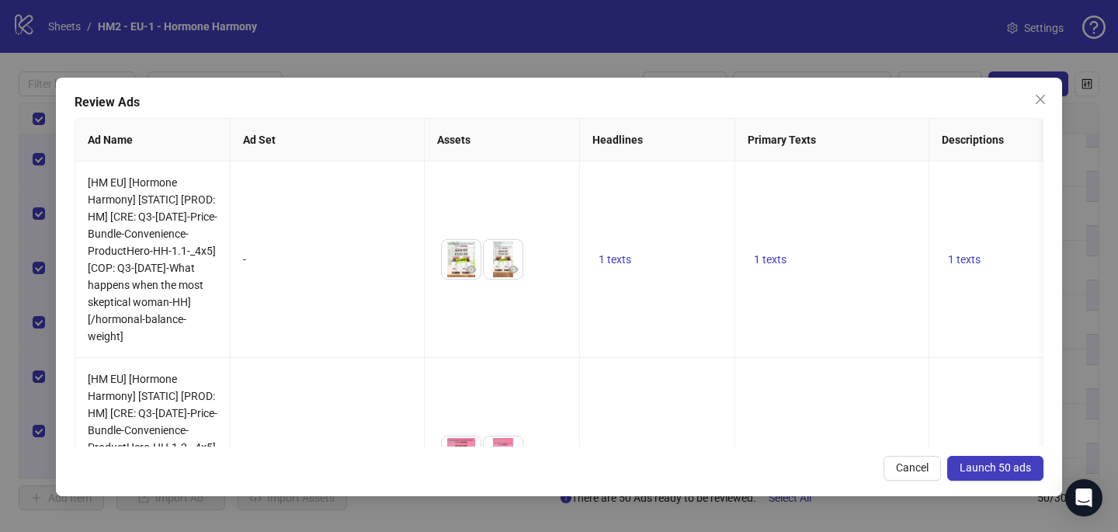
click at [997, 464] on span "Launch 50 ads" at bounding box center [994, 467] width 71 height 12
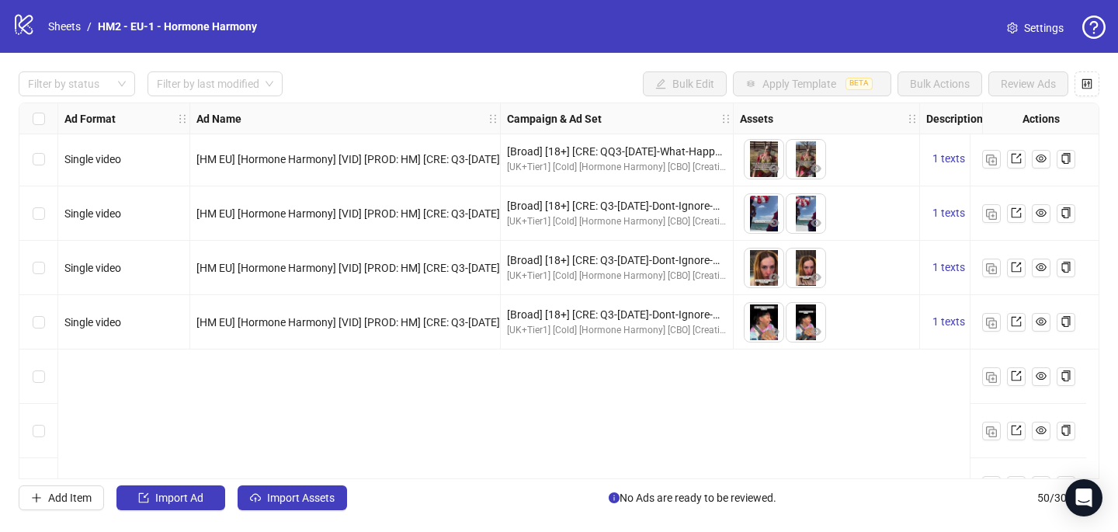
scroll to position [2379, 0]
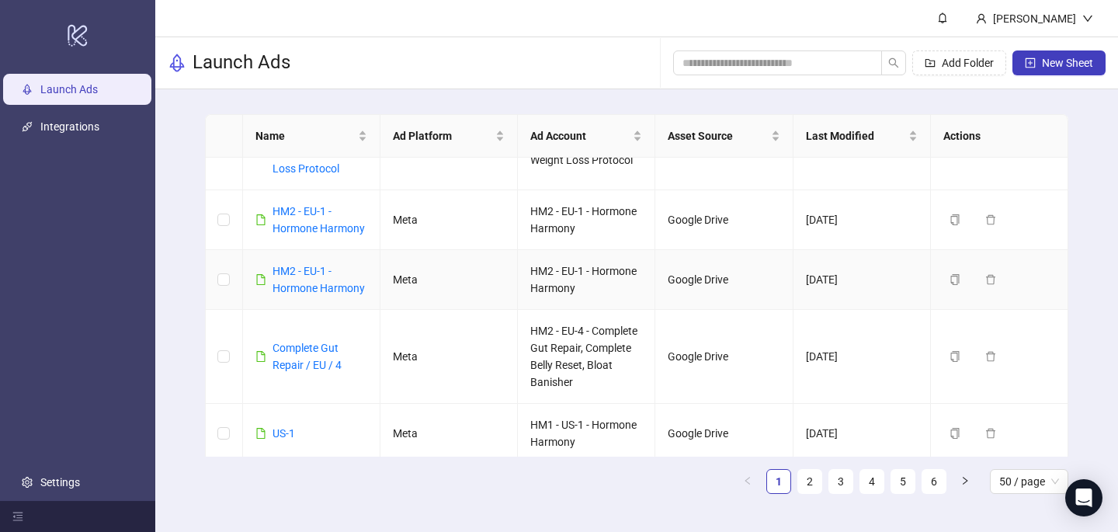
scroll to position [172, 0]
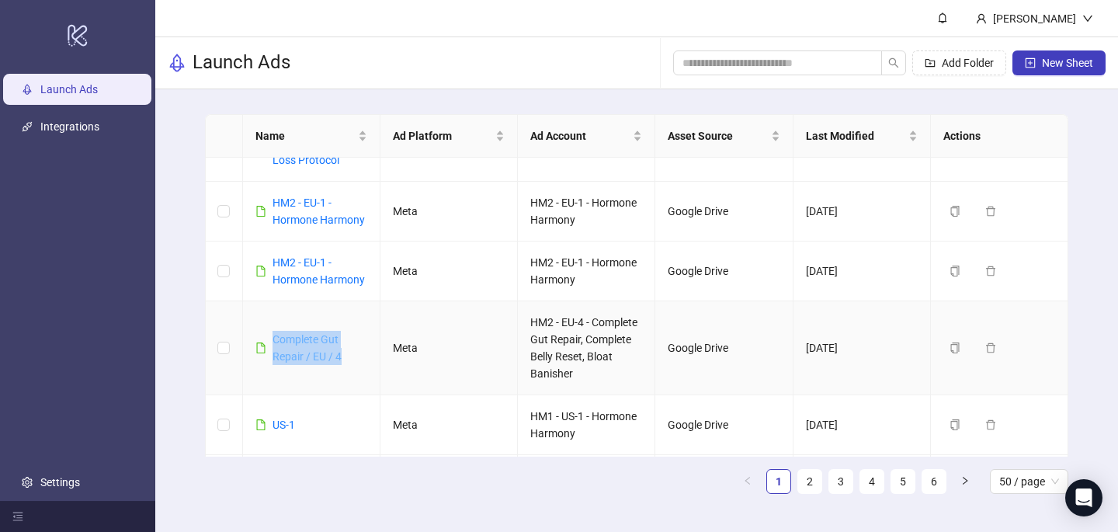
drag, startPoint x: 346, startPoint y: 359, endPoint x: 272, endPoint y: 336, distance: 77.8
click at [272, 336] on div "Complete Gut Repair / EU / 4" at bounding box center [319, 348] width 95 height 34
copy link "Complete Gut Repair / EU / 4"
click at [1051, 52] on button "New Sheet" at bounding box center [1058, 62] width 93 height 25
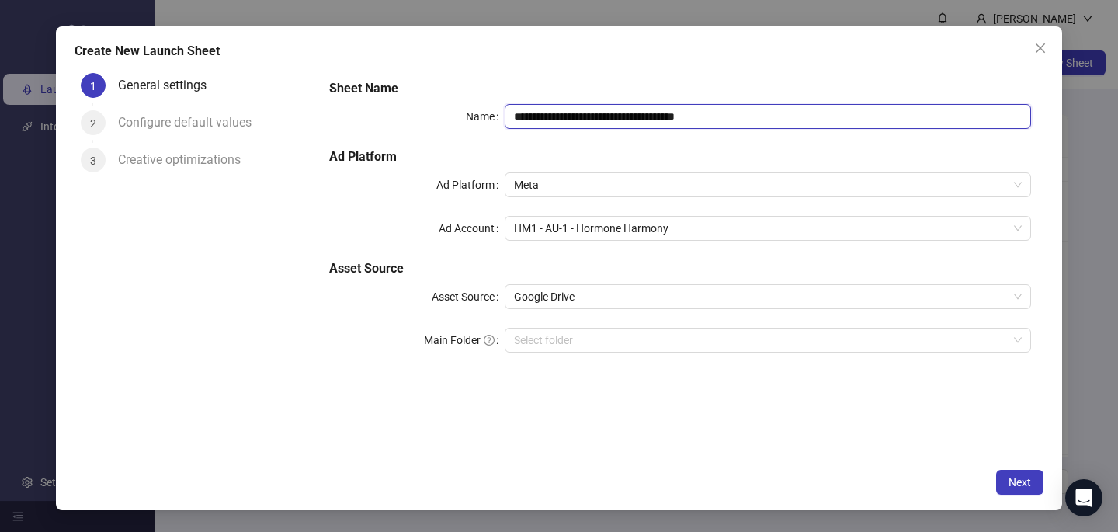
click at [532, 114] on input "**********" at bounding box center [768, 116] width 526 height 25
paste input "text"
type input "**********"
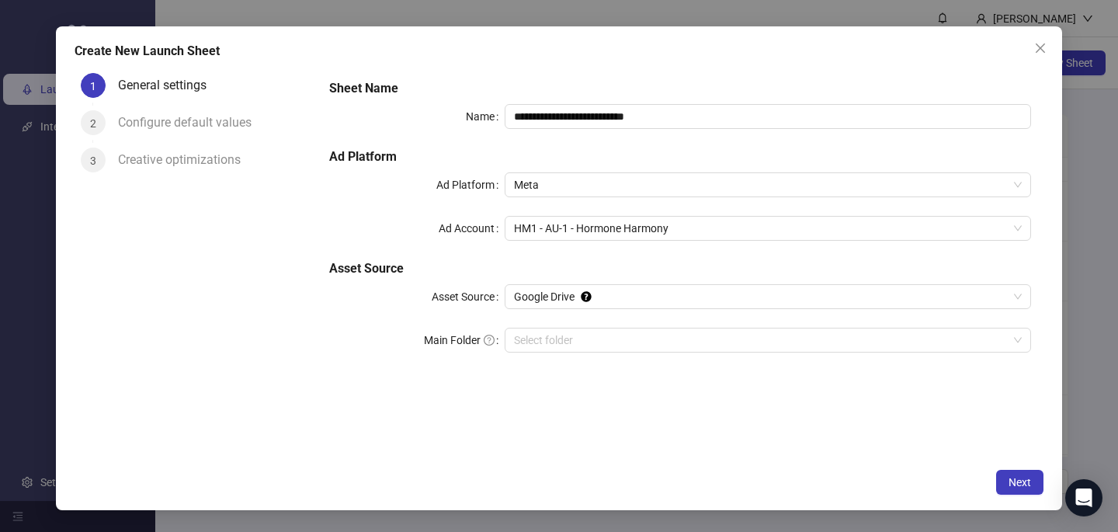
click at [541, 75] on div "**********" at bounding box center [680, 225] width 714 height 304
click at [541, 229] on span "HM1 - AU-1 - Hormone Harmony" at bounding box center [768, 228] width 508 height 23
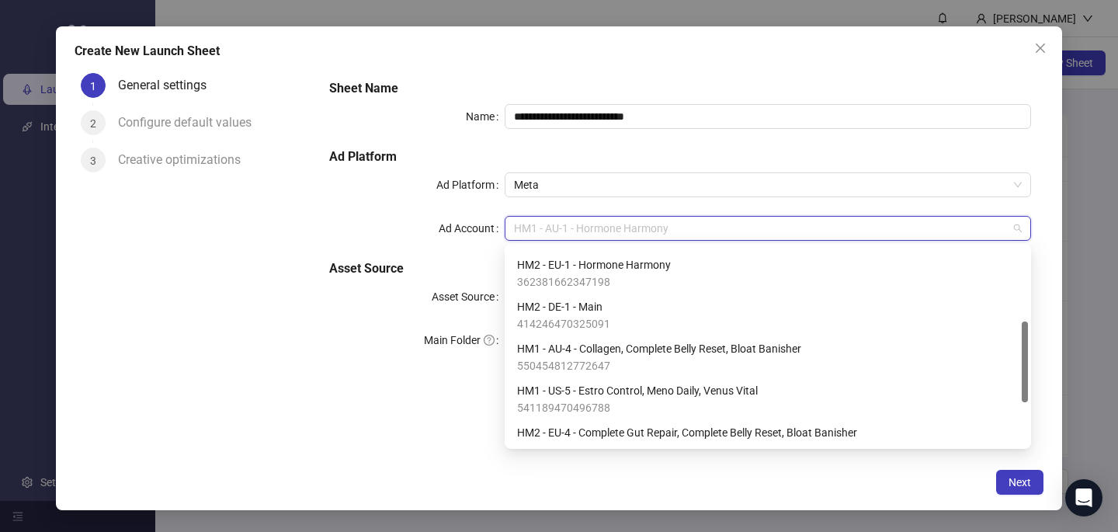
scroll to position [213, 0]
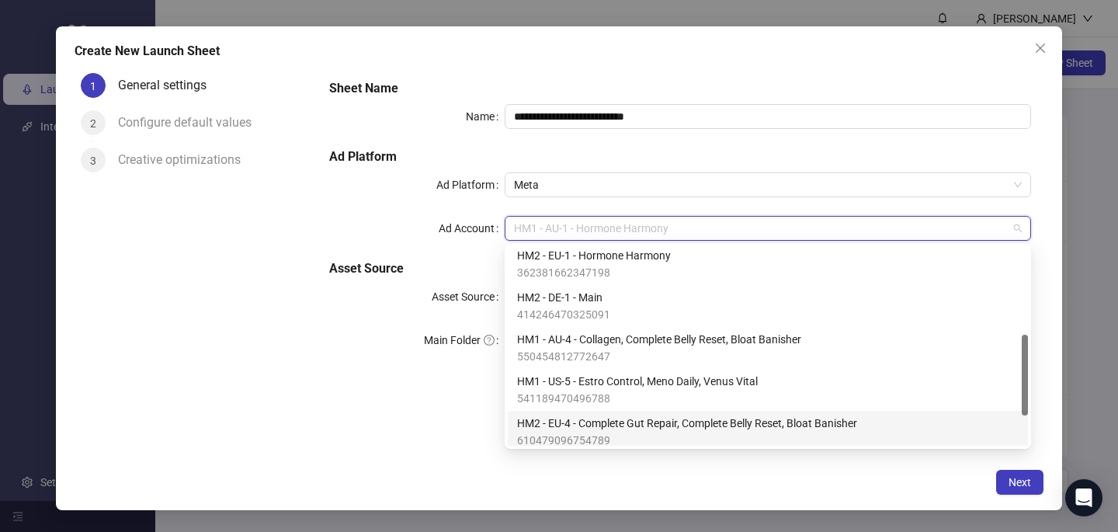
click at [581, 418] on span "HM2 - EU-4 - Complete Gut Repair, Complete Belly Reset, Bloat Banisher" at bounding box center [687, 422] width 340 height 17
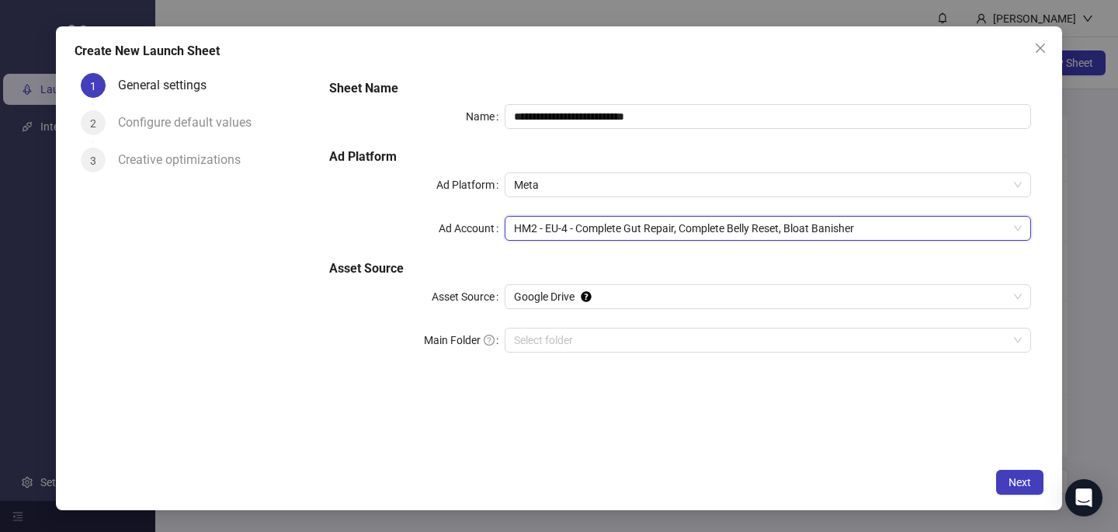
click at [576, 465] on div "**********" at bounding box center [559, 268] width 1006 height 484
click at [1016, 478] on span "Next" at bounding box center [1019, 482] width 23 height 12
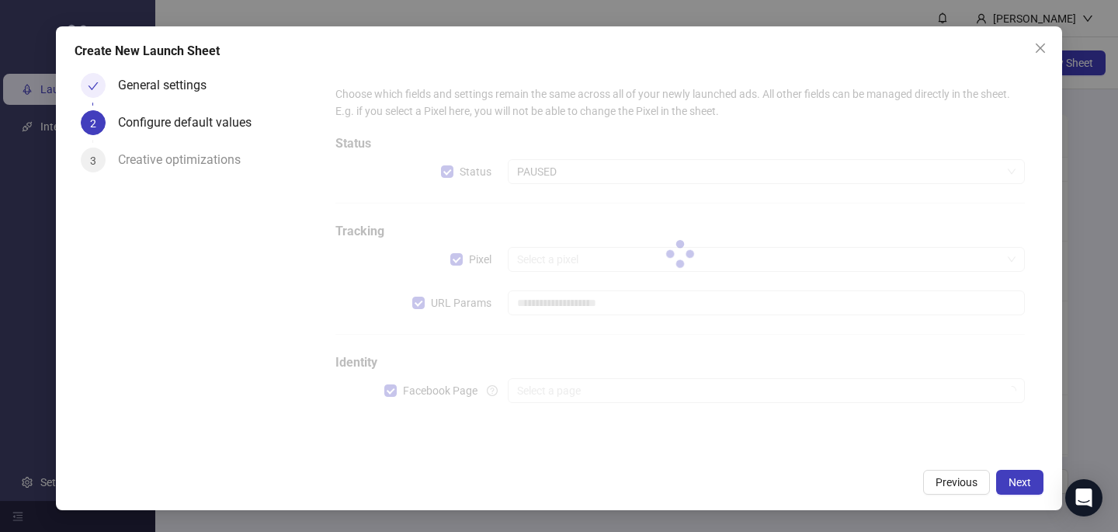
type input "**********"
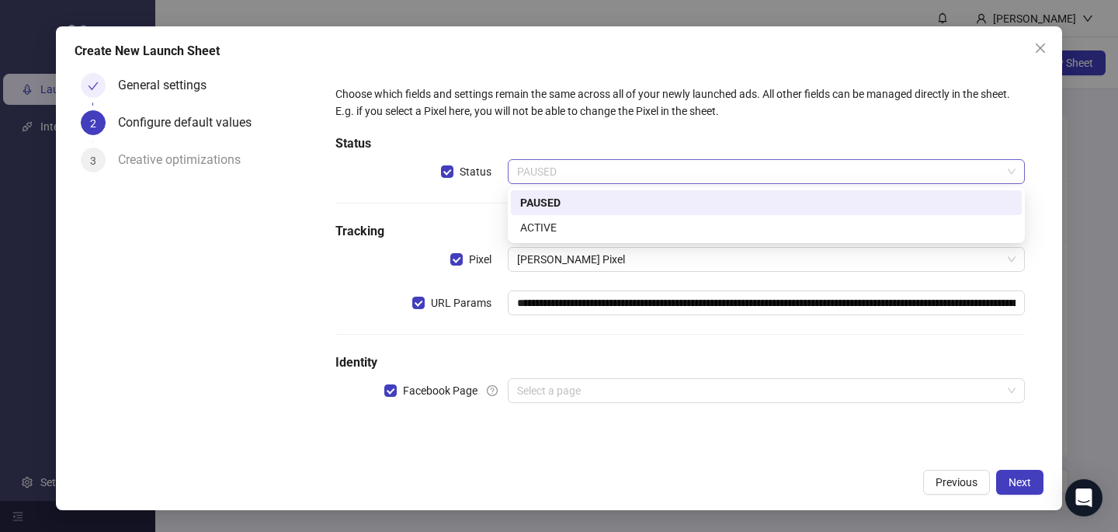
click at [691, 168] on span "PAUSED" at bounding box center [766, 171] width 498 height 23
click at [661, 224] on div "ACTIVE" at bounding box center [766, 227] width 492 height 17
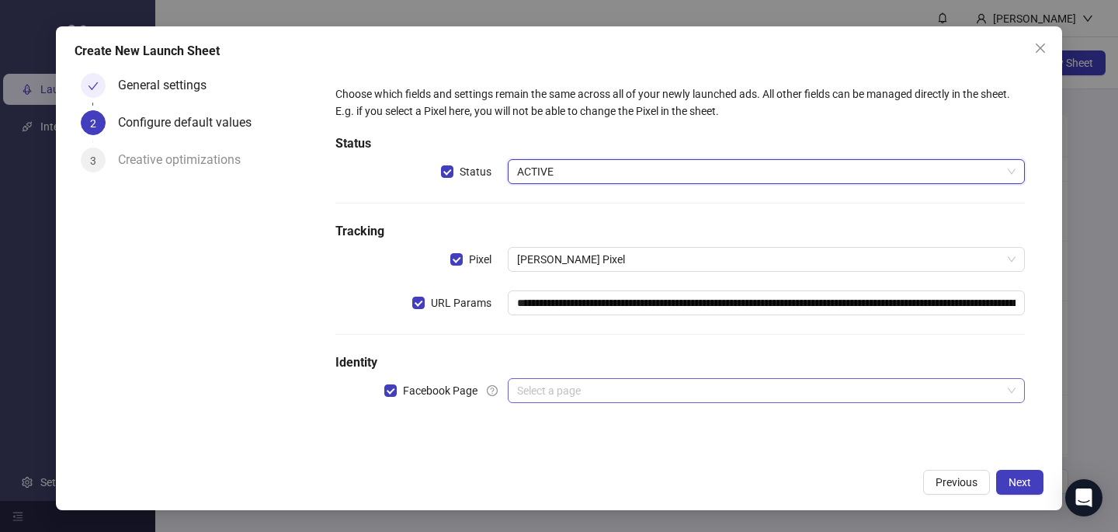
click at [589, 392] on input "search" at bounding box center [759, 390] width 484 height 23
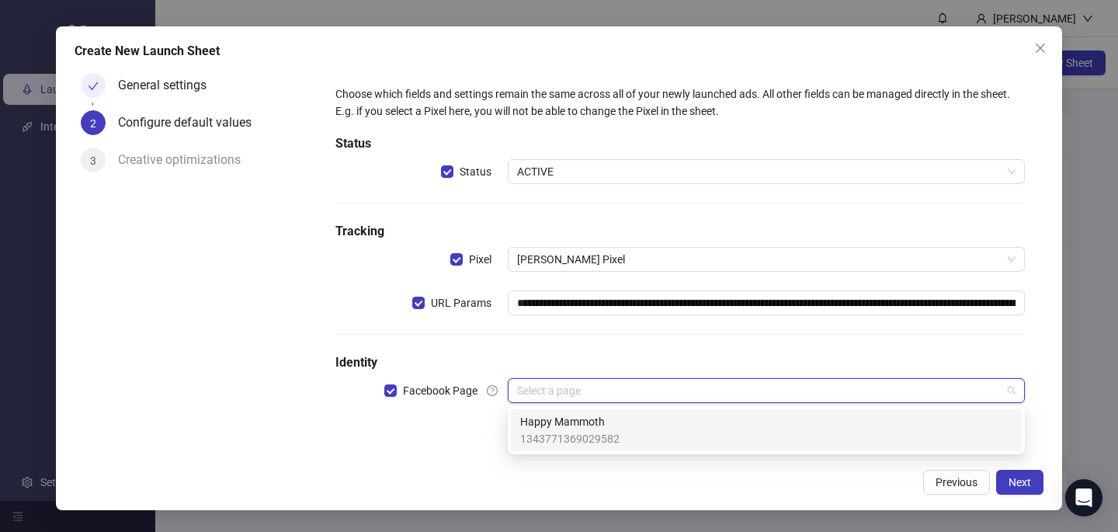
click at [584, 427] on span "Happy Mammoth" at bounding box center [569, 421] width 99 height 17
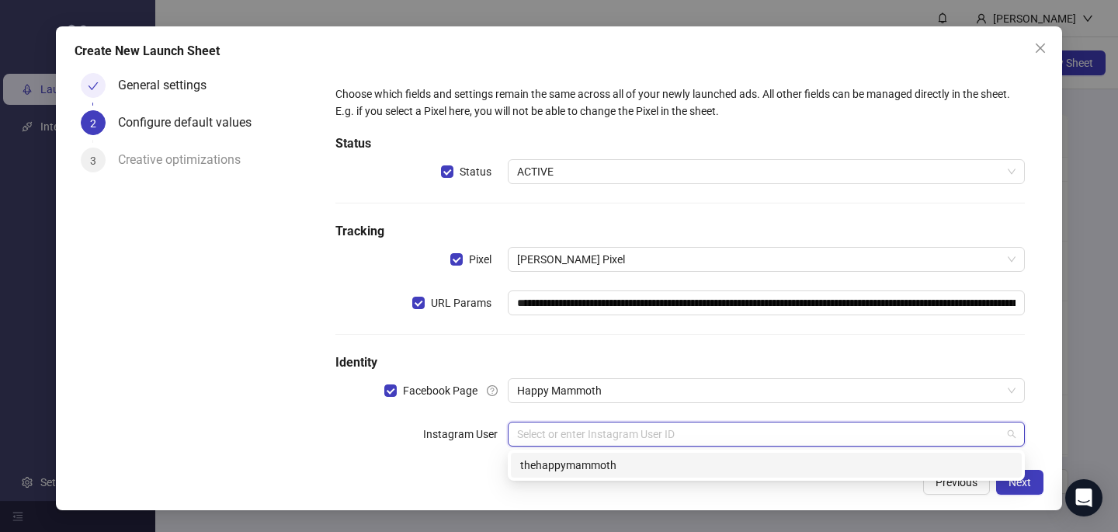
click at [577, 432] on input "search" at bounding box center [759, 433] width 484 height 23
click at [578, 456] on div "thehappymammoth" at bounding box center [766, 464] width 492 height 17
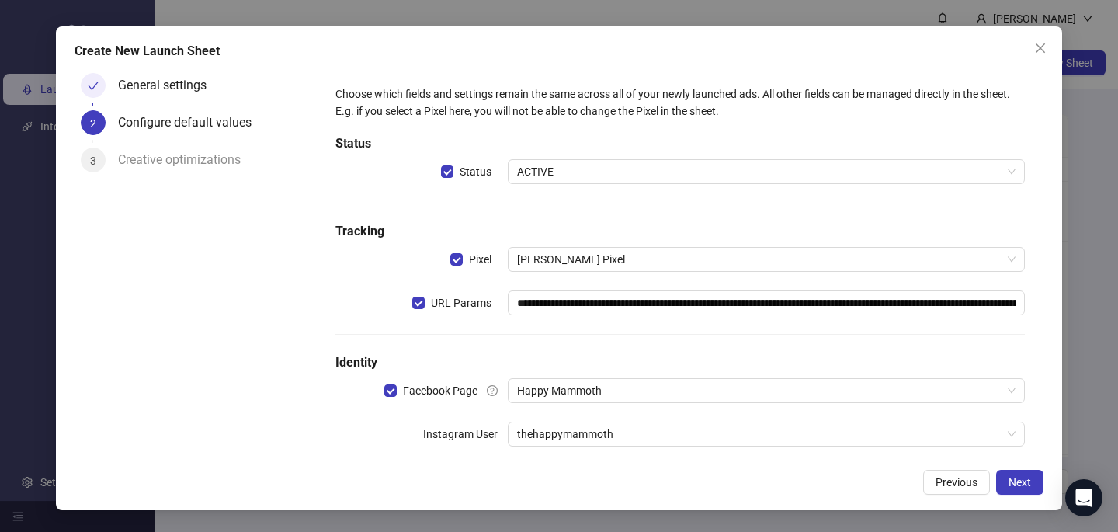
click at [637, 473] on div "Previous Next" at bounding box center [559, 482] width 969 height 25
click at [1026, 480] on span "Next" at bounding box center [1019, 482] width 23 height 12
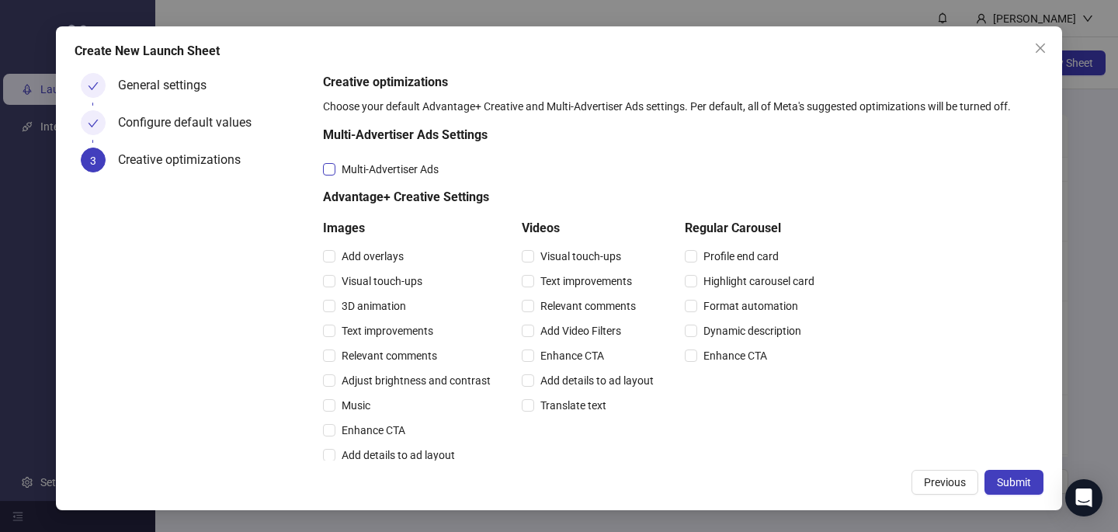
click at [427, 168] on span "Multi-Advertiser Ads" at bounding box center [389, 169] width 109 height 17
click at [395, 353] on span "Relevant comments" at bounding box center [389, 355] width 108 height 17
click at [606, 305] on span "Relevant comments" at bounding box center [588, 305] width 108 height 17
click at [1011, 486] on span "Submit" at bounding box center [1014, 482] width 34 height 12
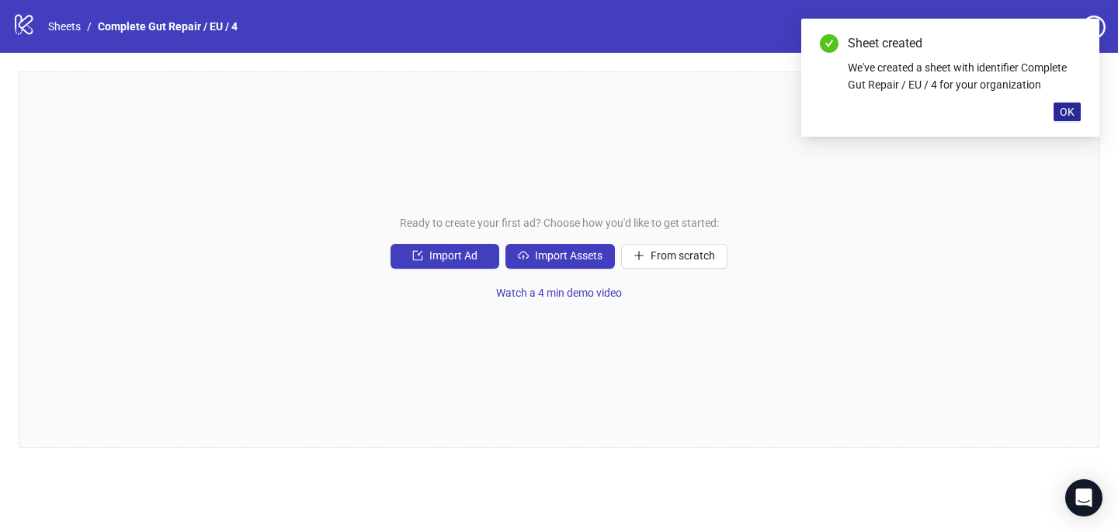
click at [1067, 109] on span "OK" at bounding box center [1067, 112] width 15 height 12
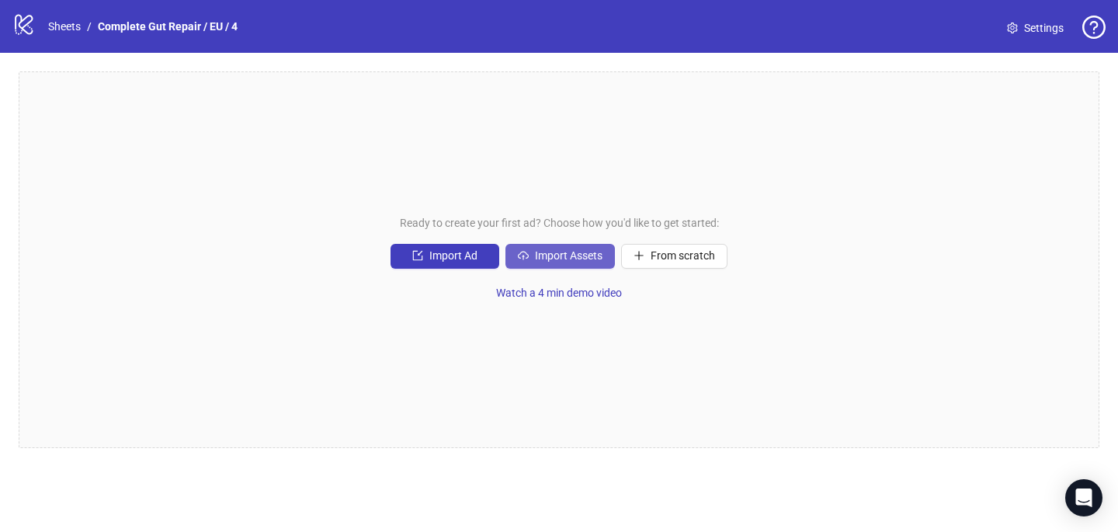
click at [564, 264] on button "Import Assets" at bounding box center [559, 256] width 109 height 25
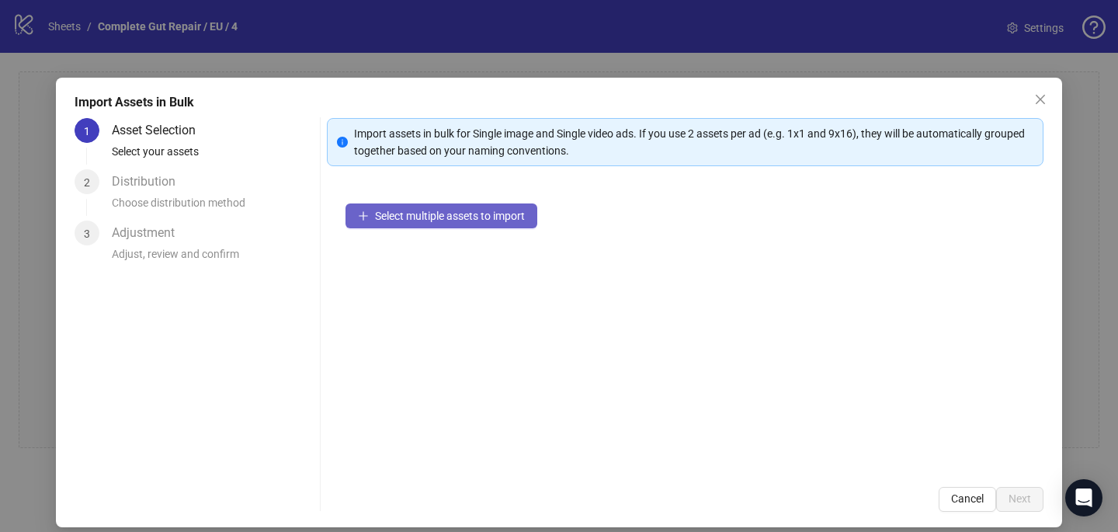
click at [476, 226] on button "Select multiple assets to import" at bounding box center [441, 215] width 192 height 25
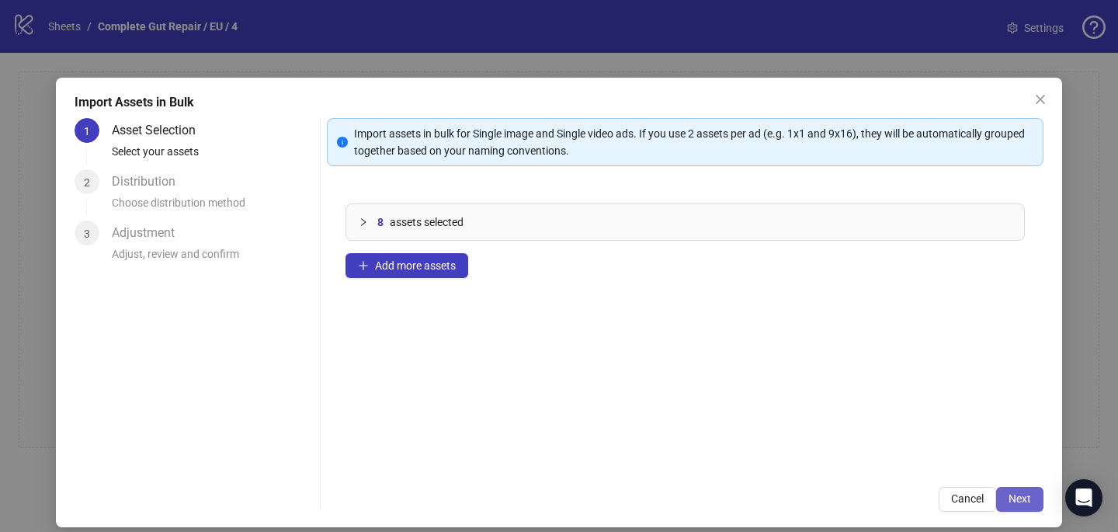
click at [1028, 491] on button "Next" at bounding box center [1019, 499] width 47 height 25
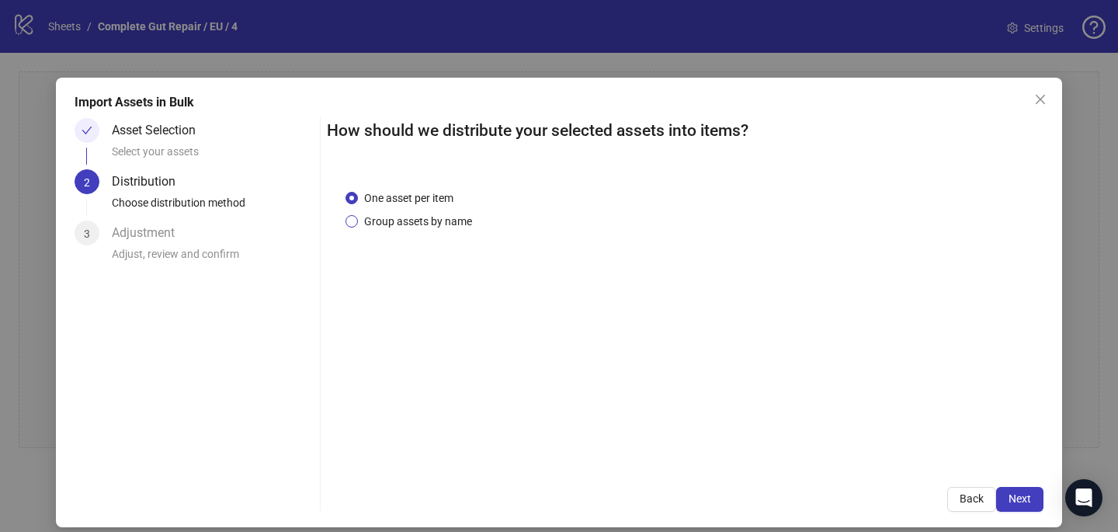
click at [455, 223] on span "Group assets by name" at bounding box center [418, 221] width 120 height 17
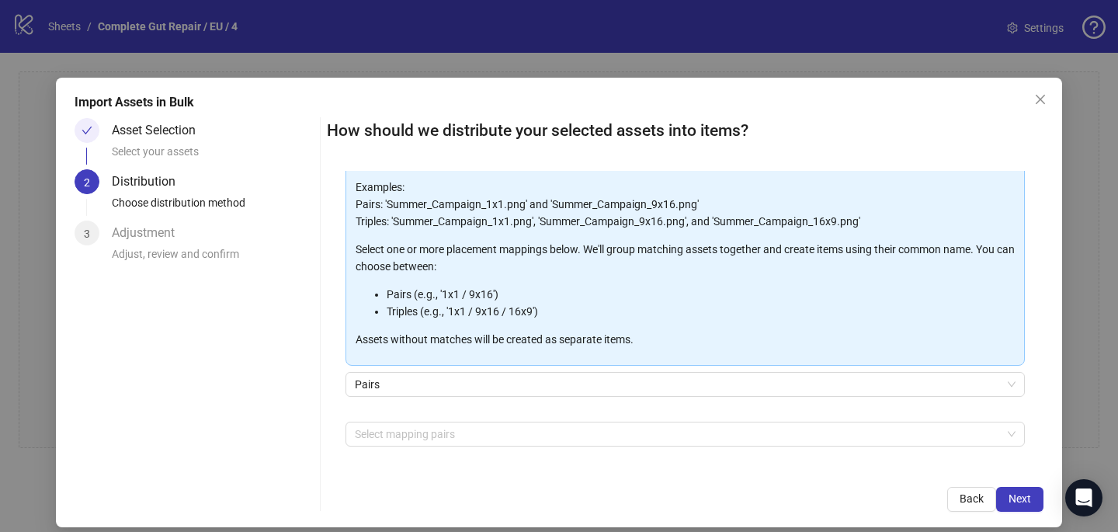
scroll to position [134, 0]
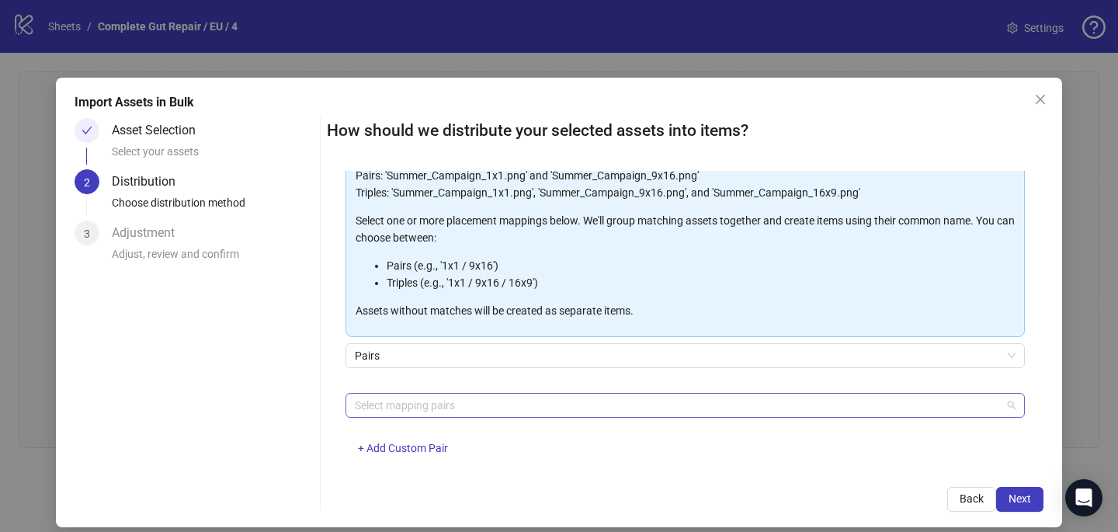
click at [463, 402] on div at bounding box center [677, 405] width 657 height 22
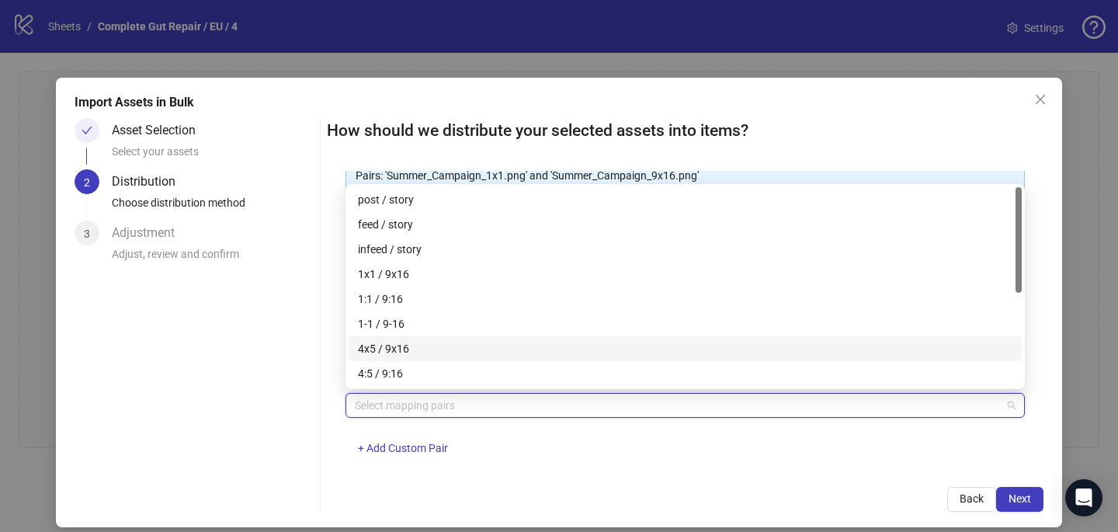
click at [463, 352] on div "4x5 / 9x16" at bounding box center [685, 348] width 654 height 17
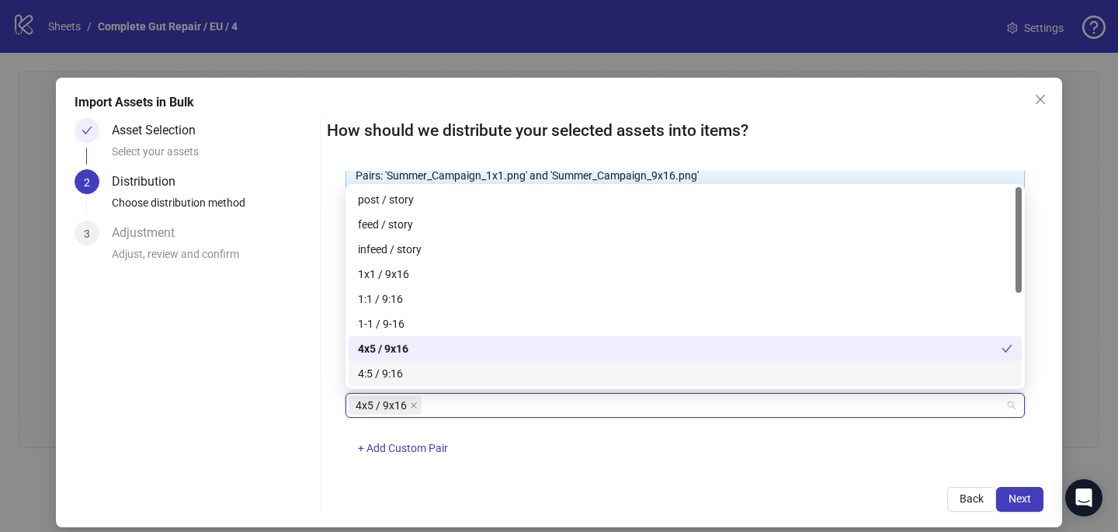
click at [602, 463] on div "4x5 / 9x16 + Add Custom Pair" at bounding box center [684, 433] width 679 height 81
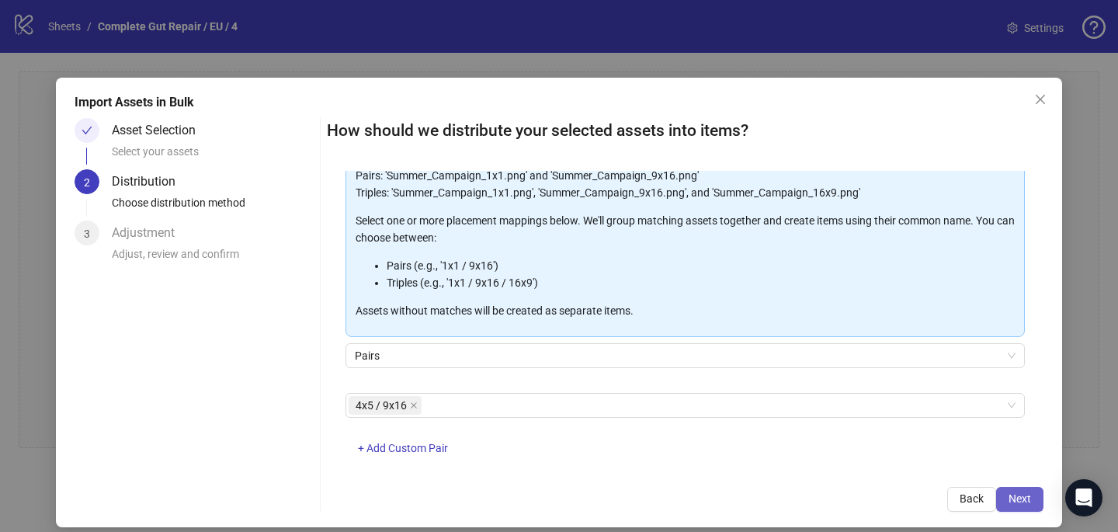
click at [1015, 498] on span "Next" at bounding box center [1019, 498] width 23 height 12
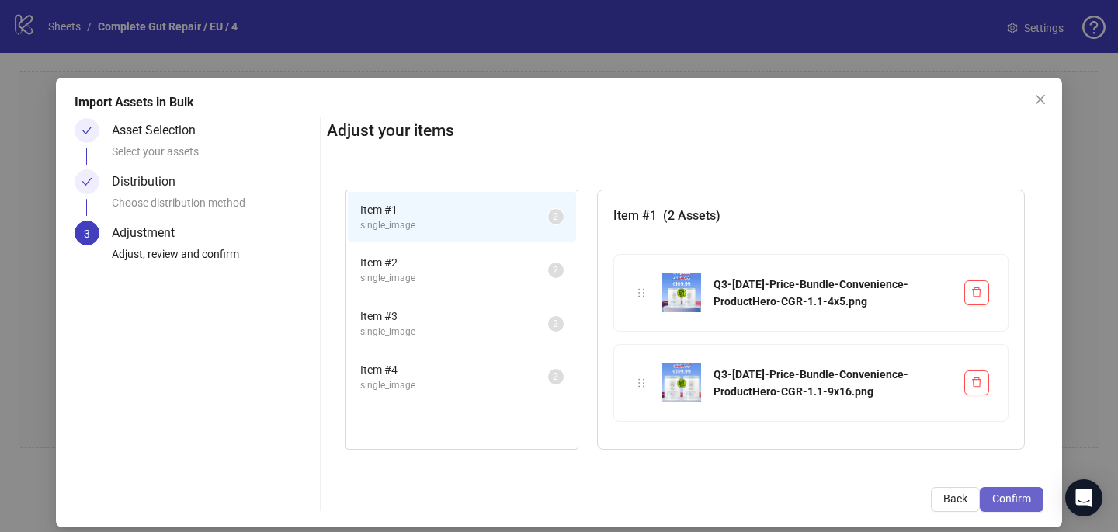
click at [1034, 500] on button "Confirm" at bounding box center [1012, 499] width 64 height 25
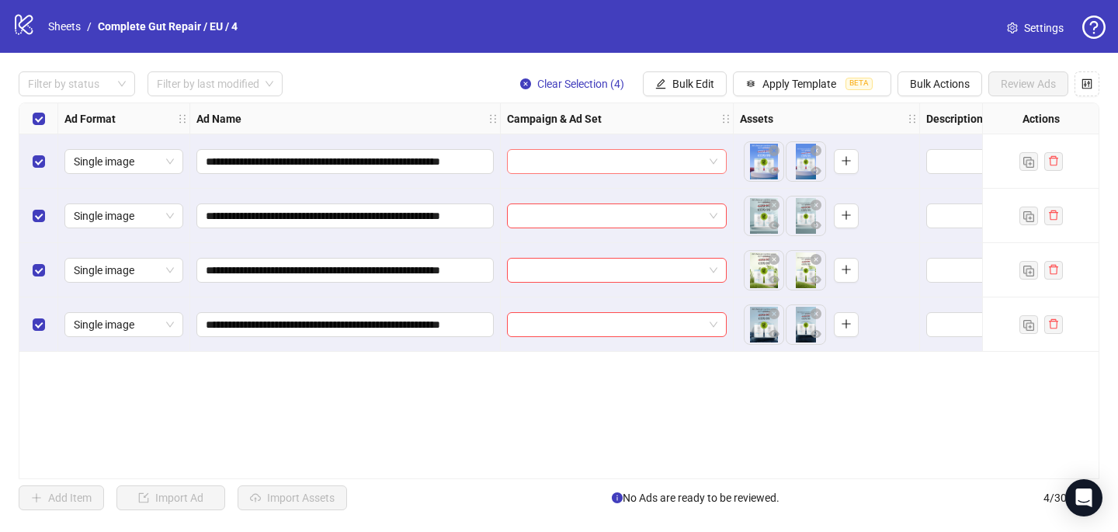
click at [553, 161] on input "search" at bounding box center [609, 161] width 187 height 23
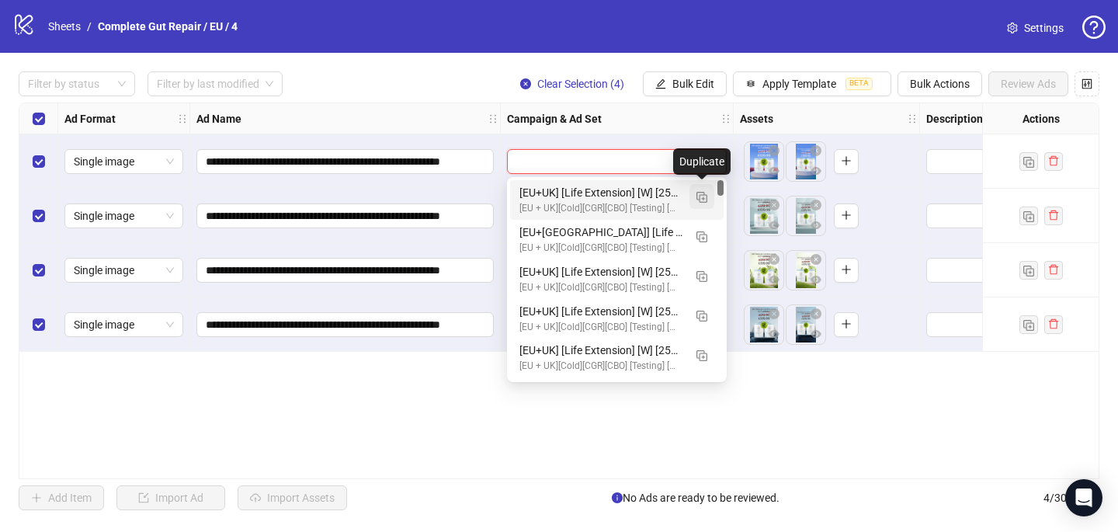
click at [704, 196] on img "button" at bounding box center [701, 197] width 11 height 11
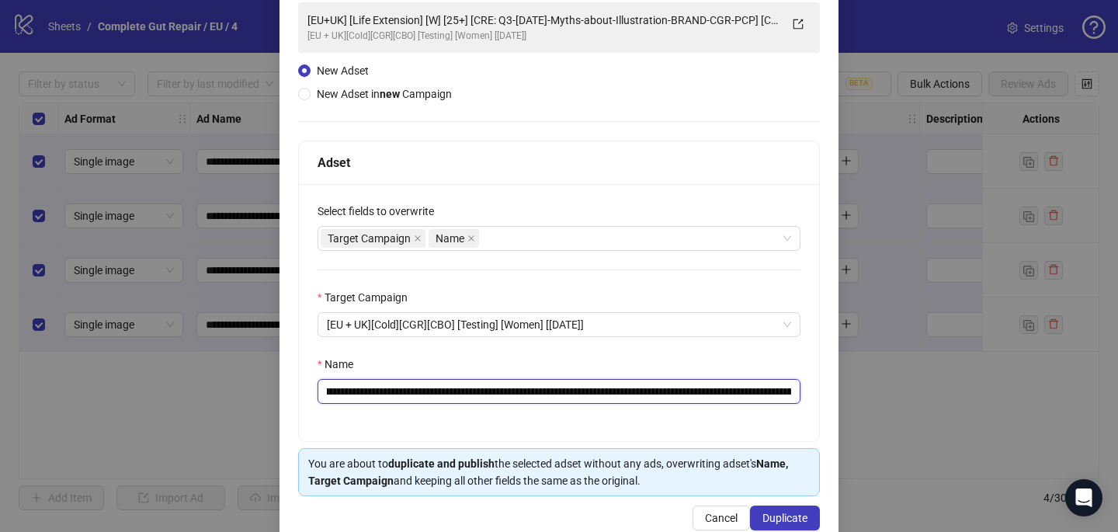
scroll to position [0, 161]
drag, startPoint x: 519, startPoint y: 387, endPoint x: 637, endPoint y: 387, distance: 118.8
click at [637, 387] on input "**********" at bounding box center [558, 391] width 483 height 25
paste input "**********"
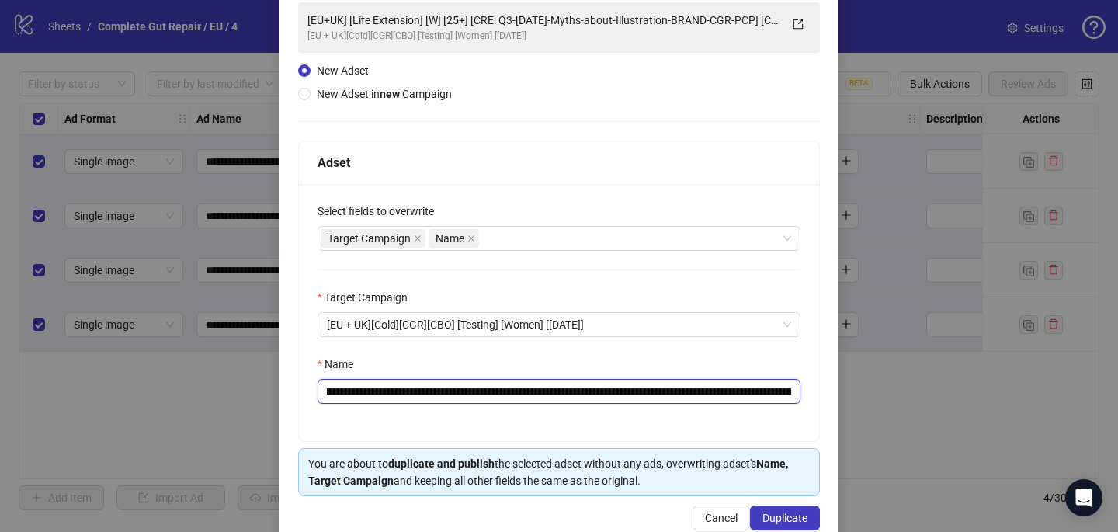
scroll to position [0, 50]
click at [628, 245] on div "Target Campaign Name" at bounding box center [551, 238] width 460 height 22
type input "**********"
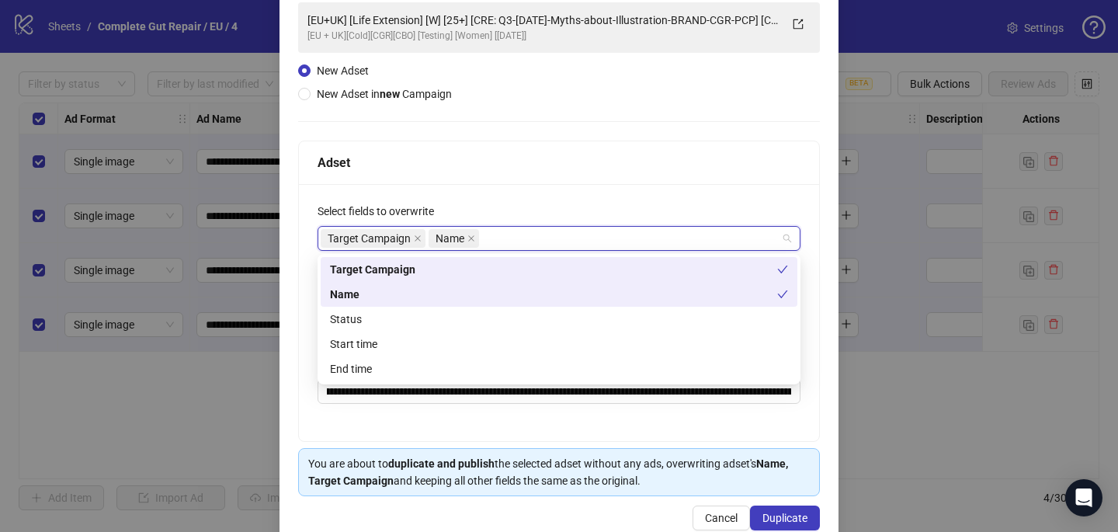
scroll to position [0, 0]
click at [572, 343] on div "Start time" at bounding box center [559, 343] width 458 height 17
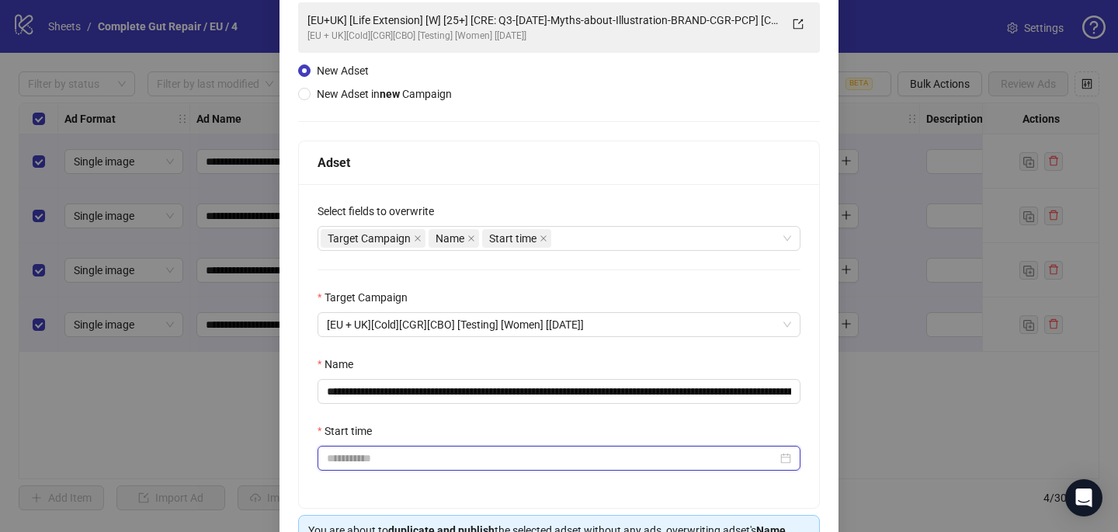
click at [553, 463] on input "Start time" at bounding box center [552, 457] width 450 height 17
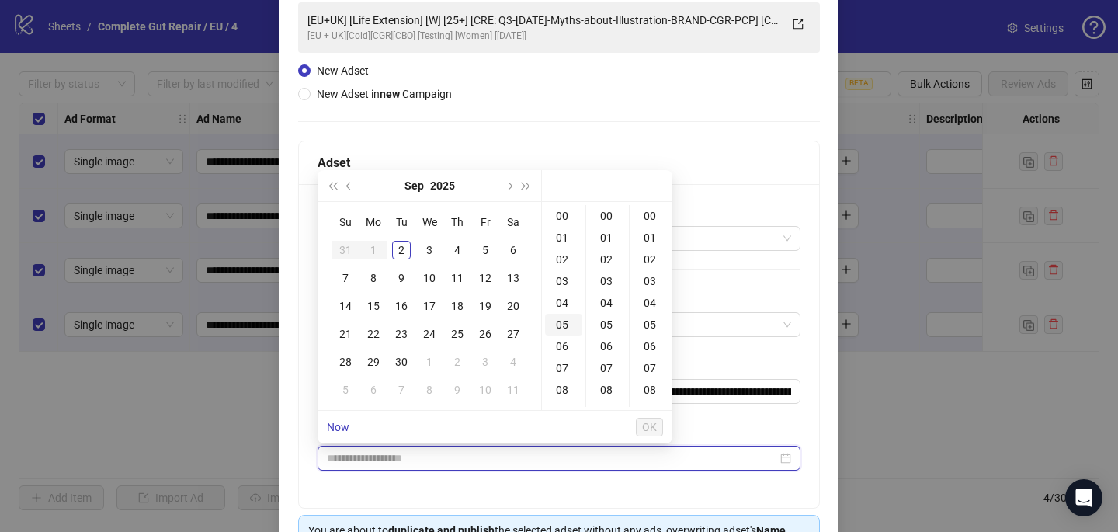
type input "**********"
click at [515, 250] on div "6" at bounding box center [513, 250] width 19 height 19
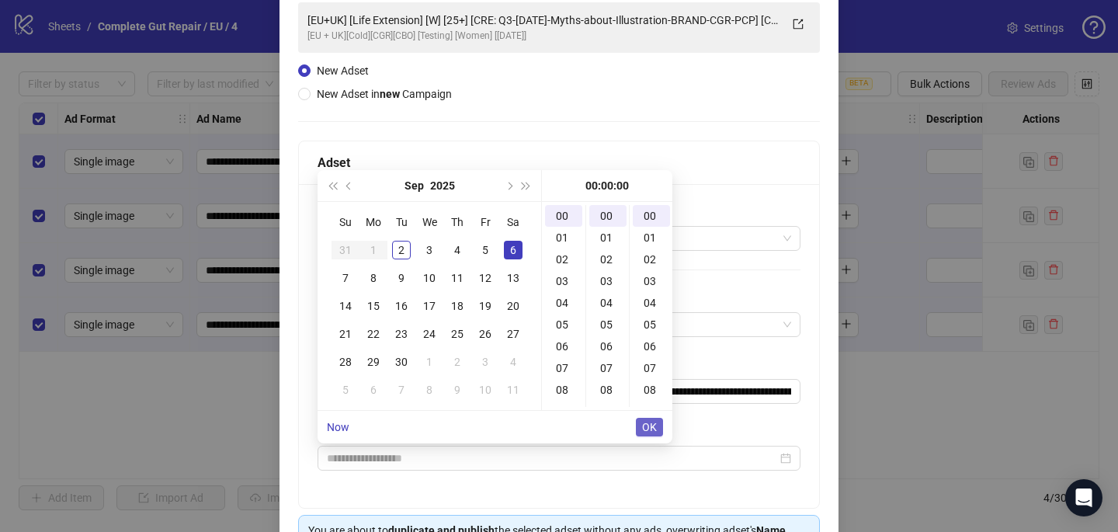
type input "**********"
click at [655, 423] on span "OK" at bounding box center [649, 427] width 15 height 12
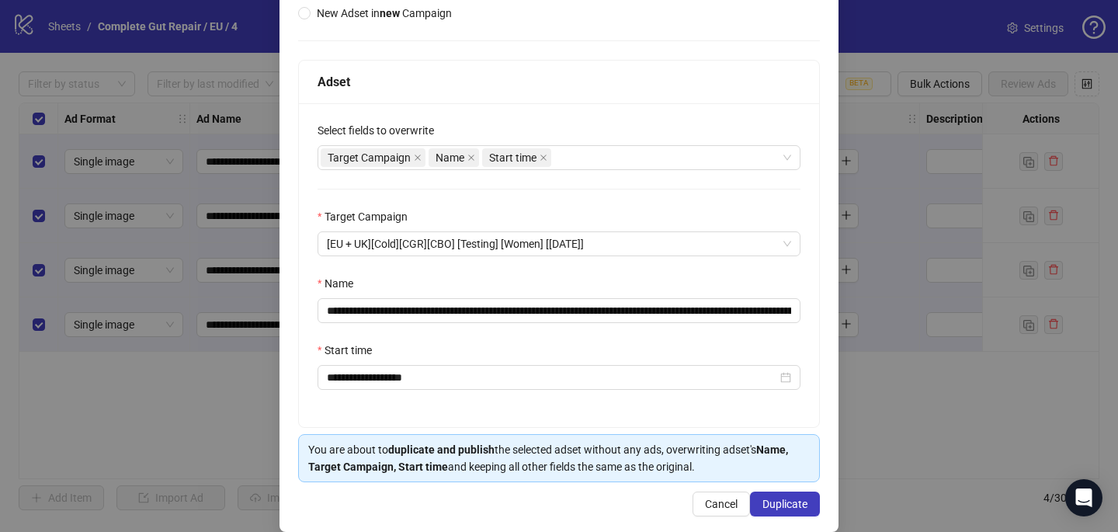
scroll to position [216, 0]
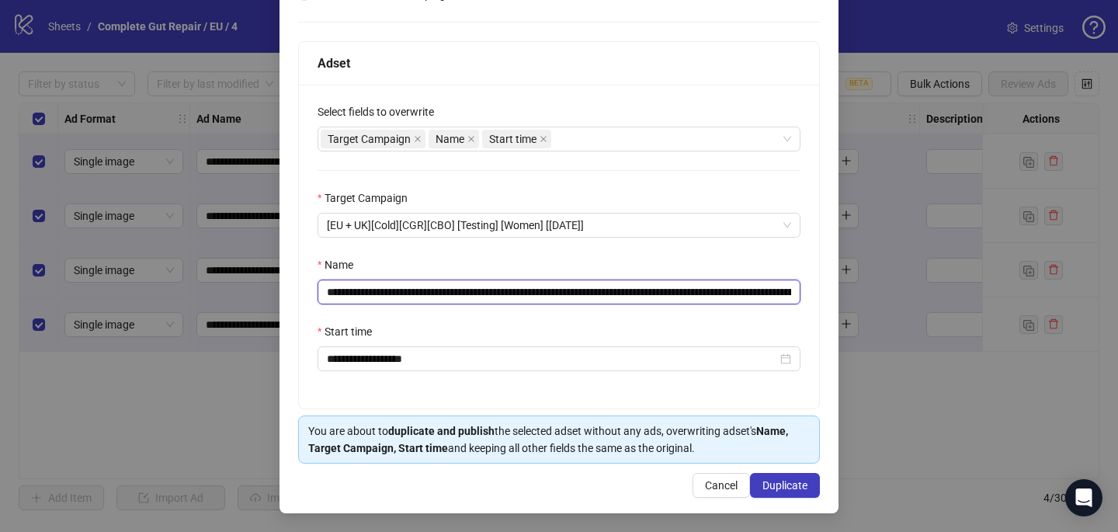
click at [789, 287] on input "**********" at bounding box center [558, 291] width 483 height 25
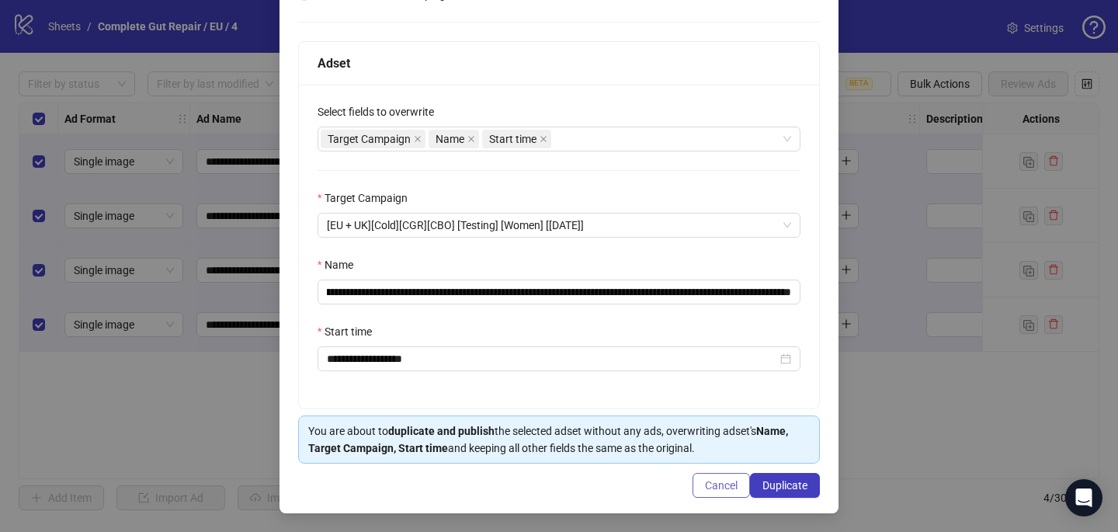
click at [720, 489] on span "Cancel" at bounding box center [721, 485] width 33 height 12
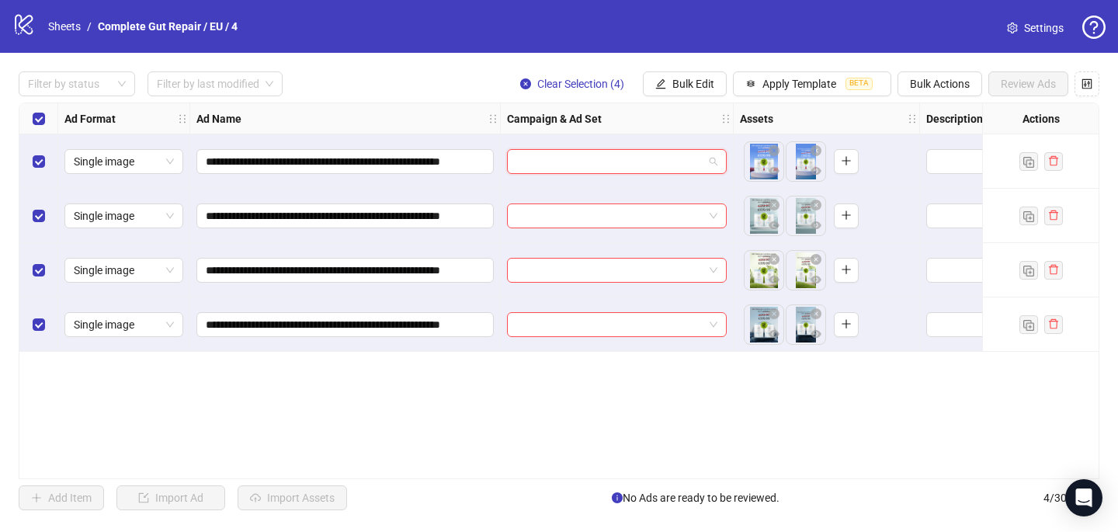
click at [559, 168] on input "search" at bounding box center [609, 161] width 187 height 23
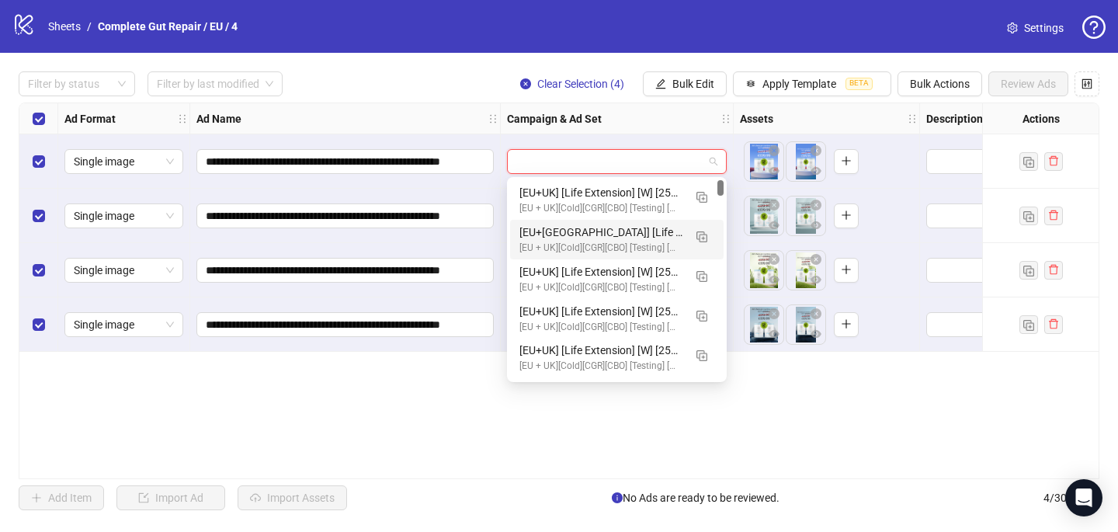
paste input "**********"
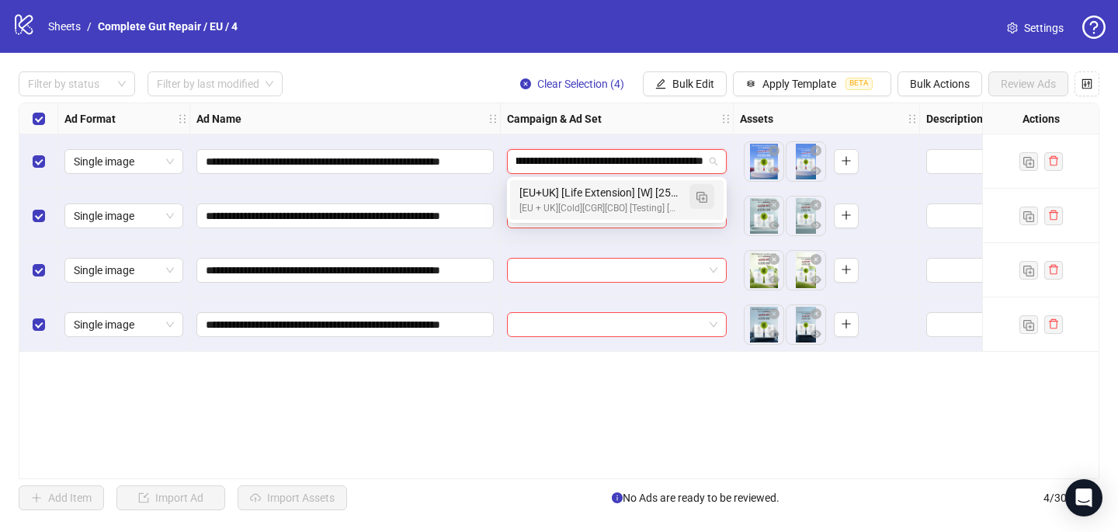
click at [703, 193] on img "button" at bounding box center [701, 197] width 11 height 11
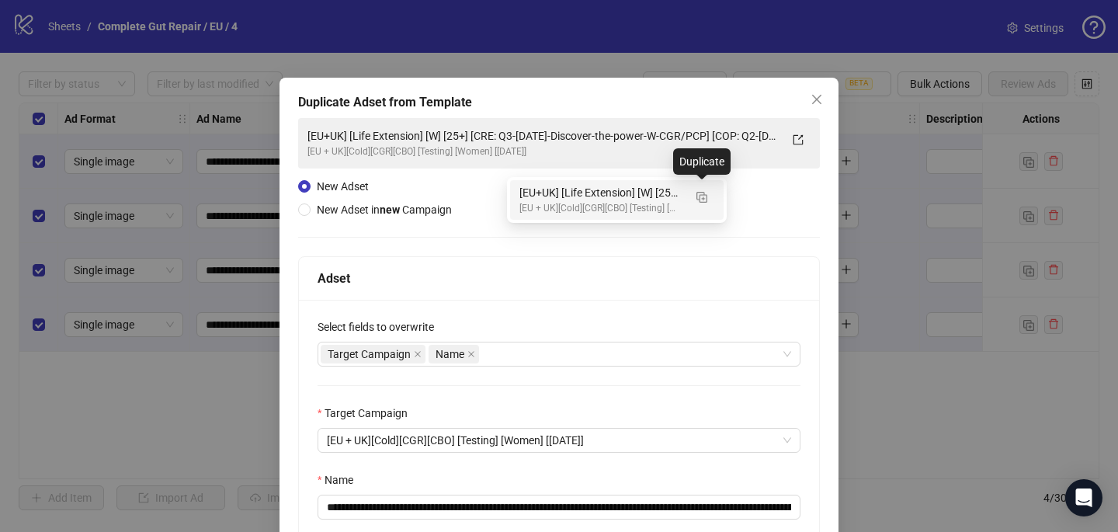
type input "**********"
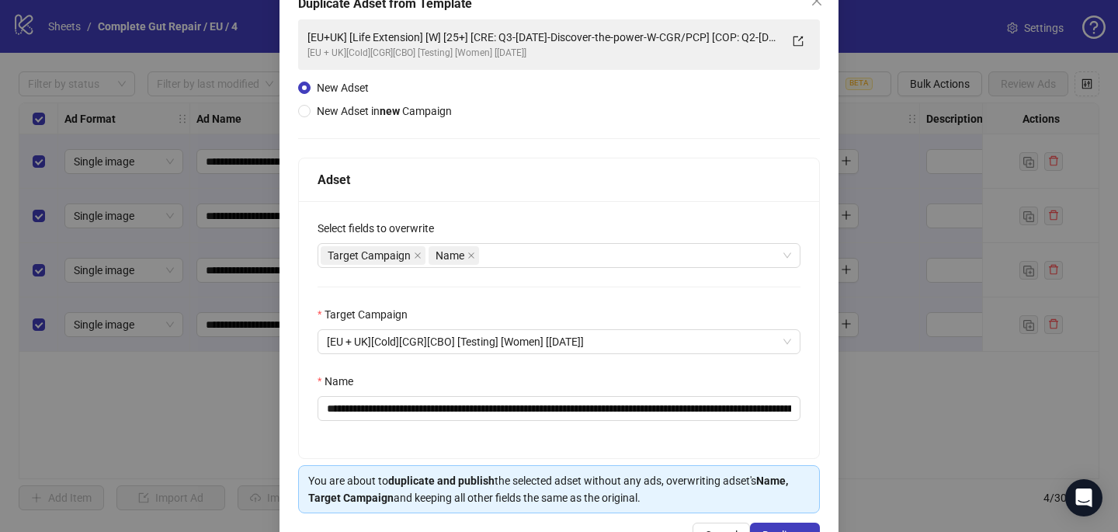
scroll to position [133, 0]
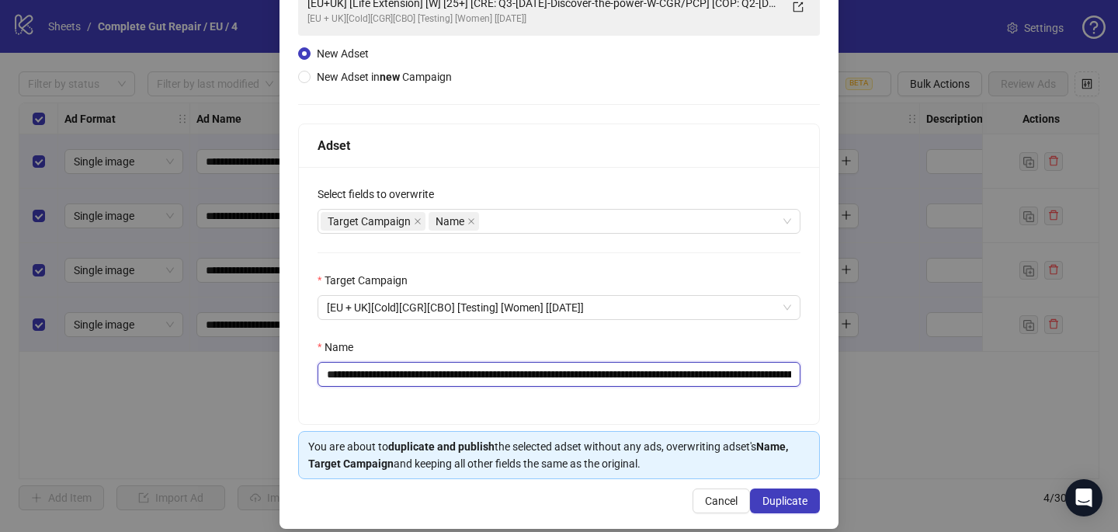
click at [778, 371] on input "**********" at bounding box center [558, 374] width 483 height 25
drag, startPoint x: 559, startPoint y: 373, endPoint x: 723, endPoint y: 374, distance: 163.8
click at [723, 374] on input "**********" at bounding box center [558, 374] width 483 height 25
paste input "text"
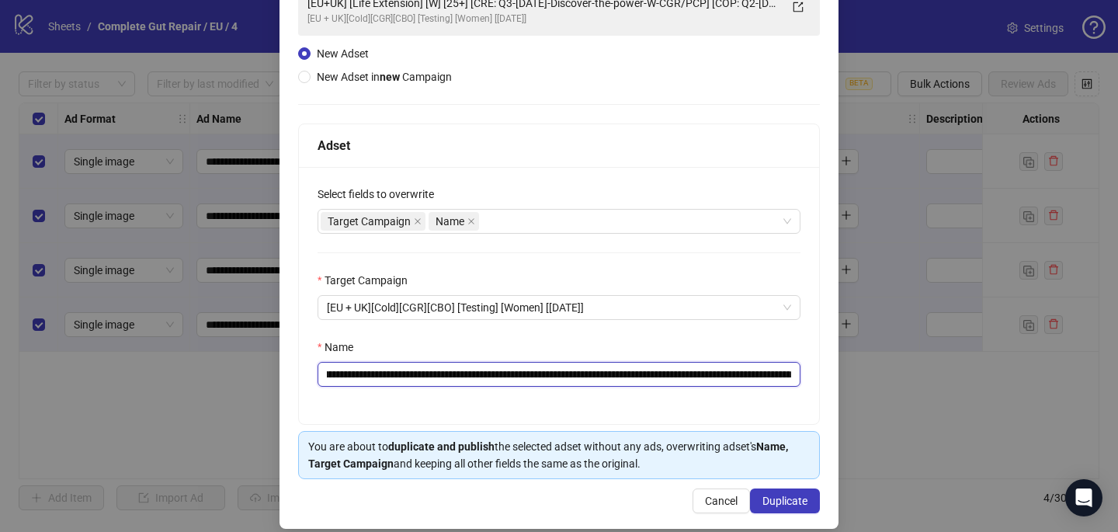
drag, startPoint x: 760, startPoint y: 373, endPoint x: 812, endPoint y: 375, distance: 52.0
click at [812, 375] on div "**********" at bounding box center [559, 295] width 520 height 257
drag, startPoint x: 643, startPoint y: 373, endPoint x: 849, endPoint y: 375, distance: 206.5
click at [849, 375] on div "**********" at bounding box center [559, 266] width 1118 height 532
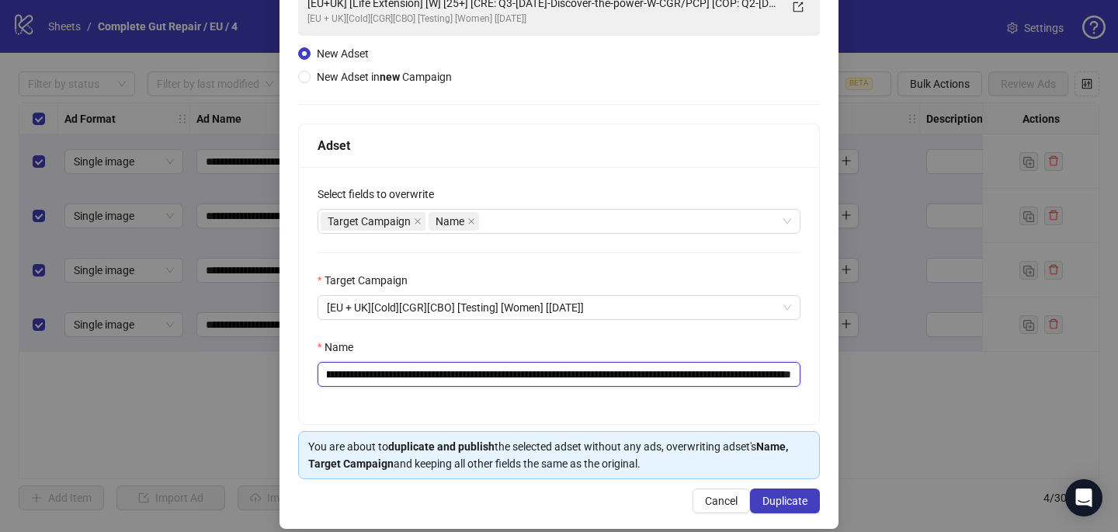
scroll to position [0, 321]
click at [749, 377] on input "**********" at bounding box center [558, 374] width 483 height 25
click at [747, 376] on input "**********" at bounding box center [558, 374] width 483 height 25
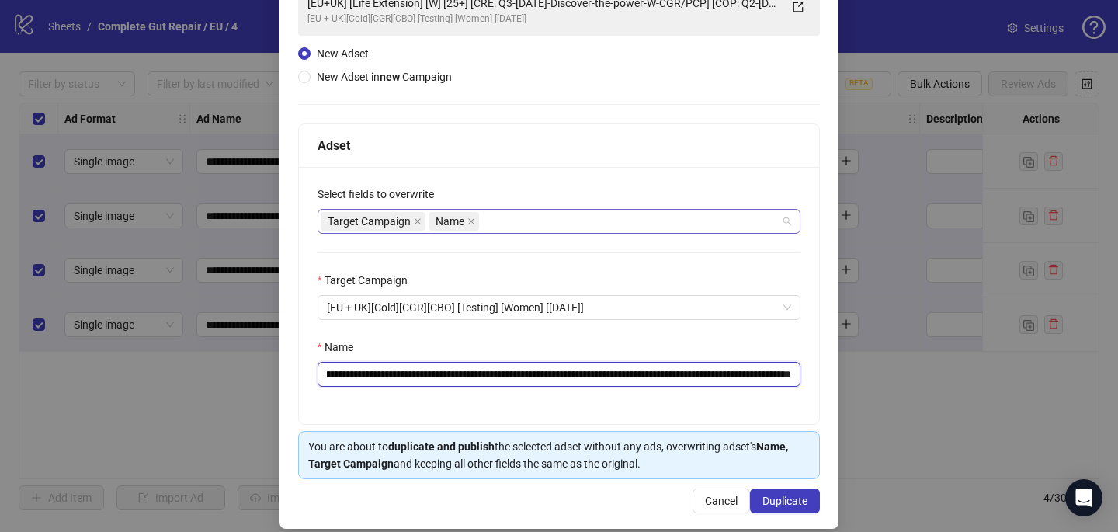
click at [560, 217] on div "Target Campaign Name" at bounding box center [551, 221] width 460 height 22
type input "**********"
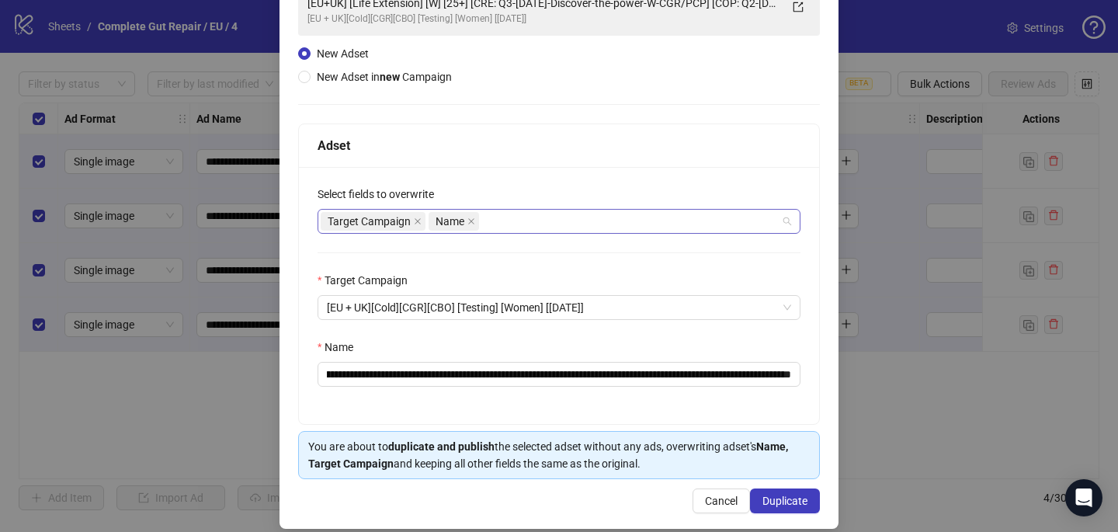
scroll to position [0, 0]
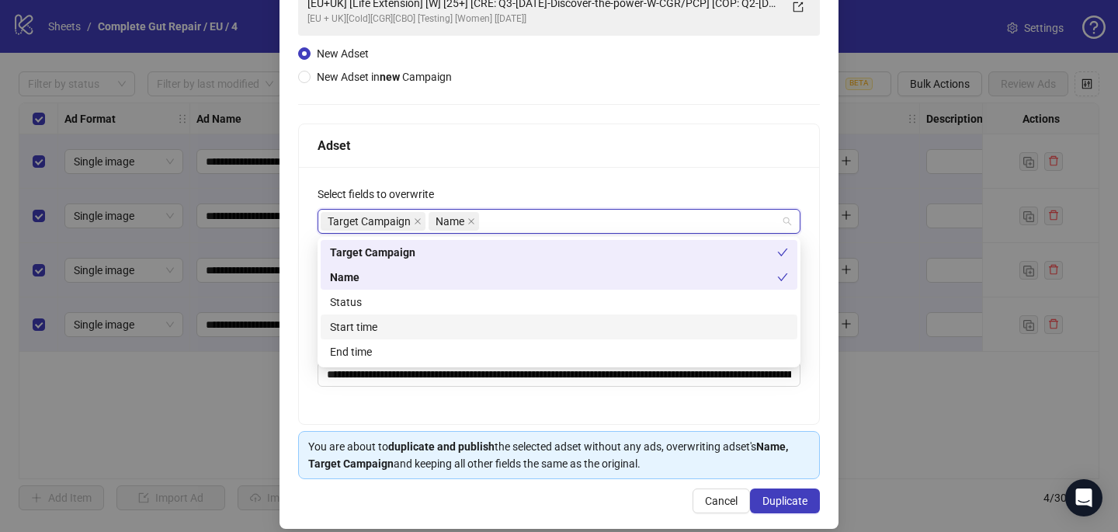
click at [526, 326] on div "Start time" at bounding box center [559, 326] width 458 height 17
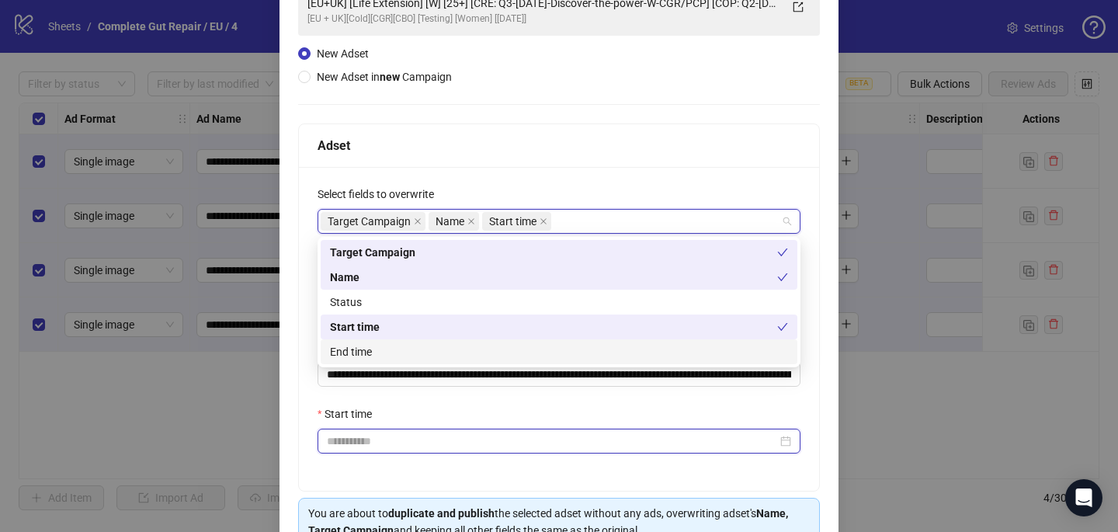
click at [488, 443] on input "Start time" at bounding box center [552, 440] width 450 height 17
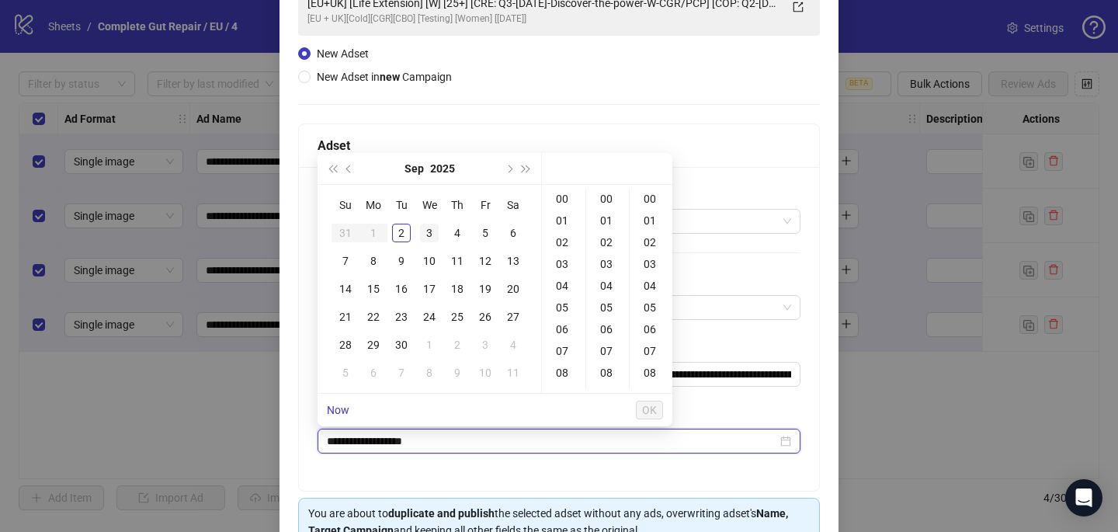
type input "**********"
click at [432, 231] on div "3" at bounding box center [429, 233] width 19 height 19
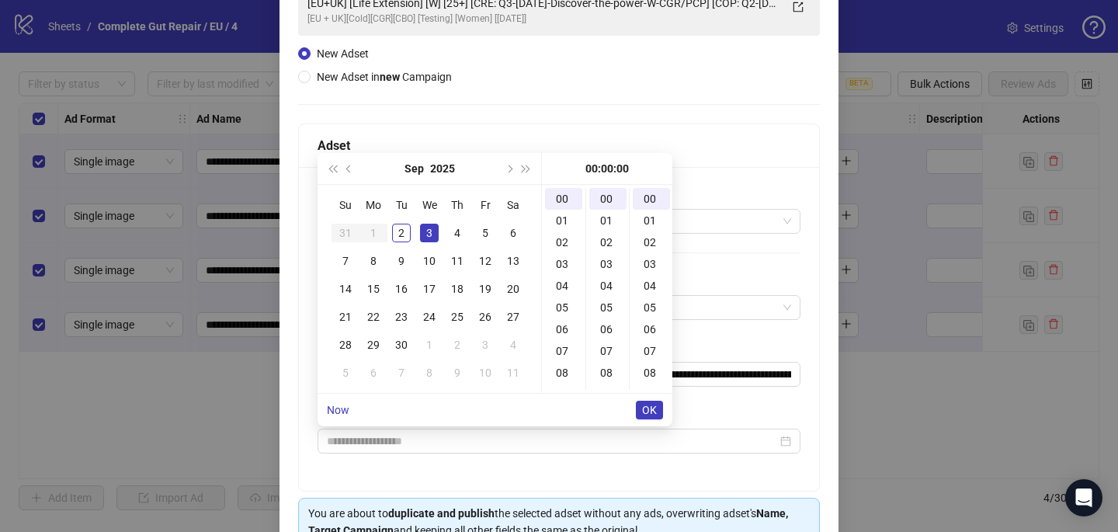
type input "**********"
click at [642, 411] on span "OK" at bounding box center [649, 410] width 15 height 12
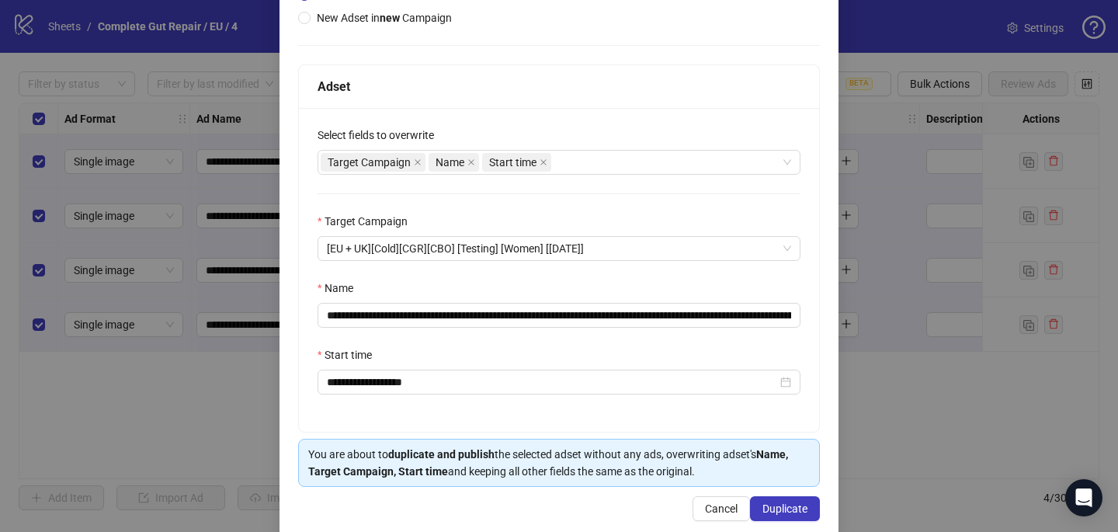
scroll to position [194, 0]
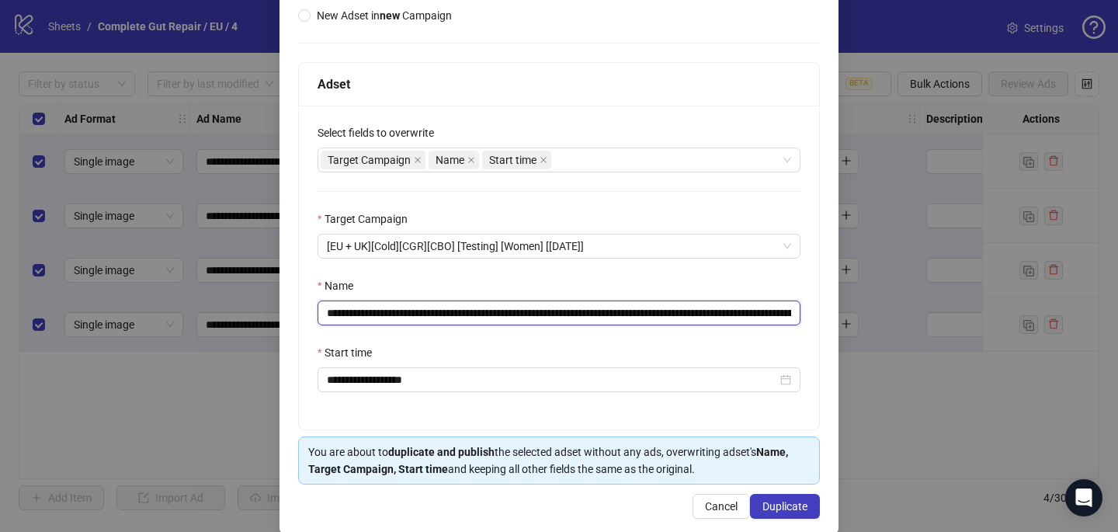
click at [792, 317] on input "**********" at bounding box center [558, 312] width 483 height 25
click at [786, 312] on input "**********" at bounding box center [558, 312] width 483 height 25
click at [782, 314] on input "**********" at bounding box center [558, 312] width 483 height 25
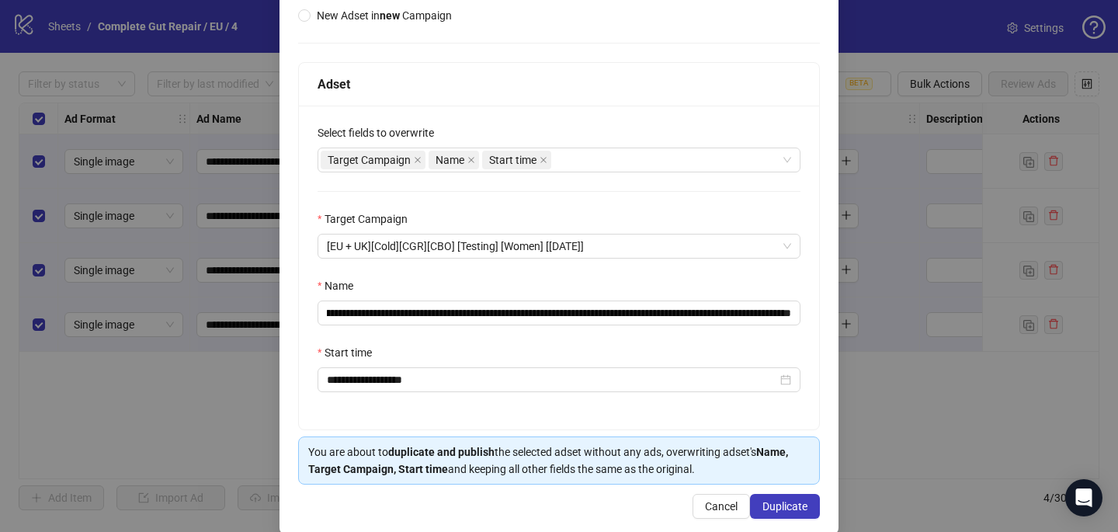
click at [720, 286] on div "Name" at bounding box center [558, 288] width 483 height 23
drag, startPoint x: 755, startPoint y: 309, endPoint x: 519, endPoint y: 307, distance: 236.7
click at [519, 307] on input "**********" at bounding box center [558, 312] width 483 height 25
paste input "**********"
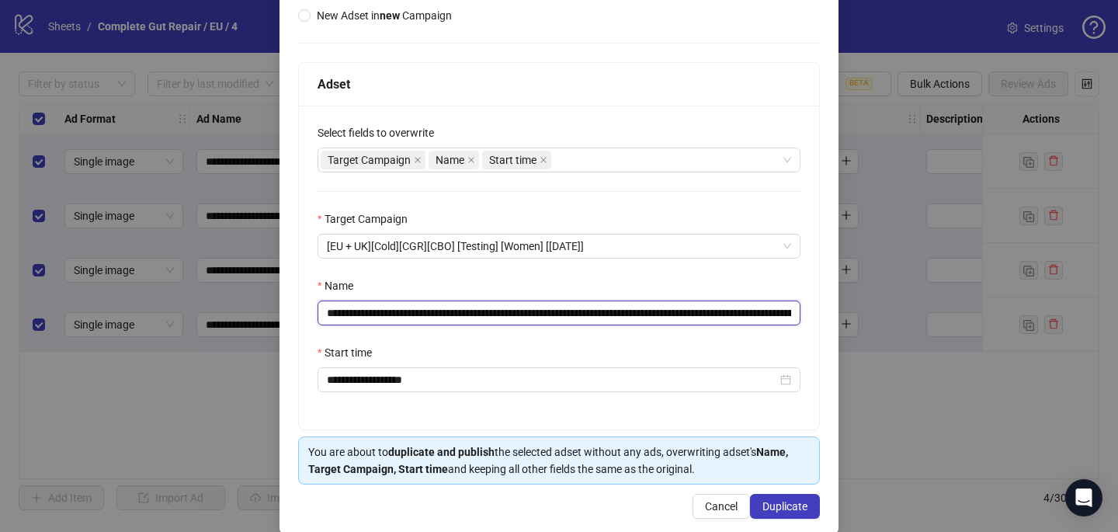
scroll to position [0, 50]
type input "**********"
click at [671, 364] on div "Start time" at bounding box center [558, 355] width 483 height 23
click at [767, 500] on button "Duplicate" at bounding box center [785, 506] width 70 height 25
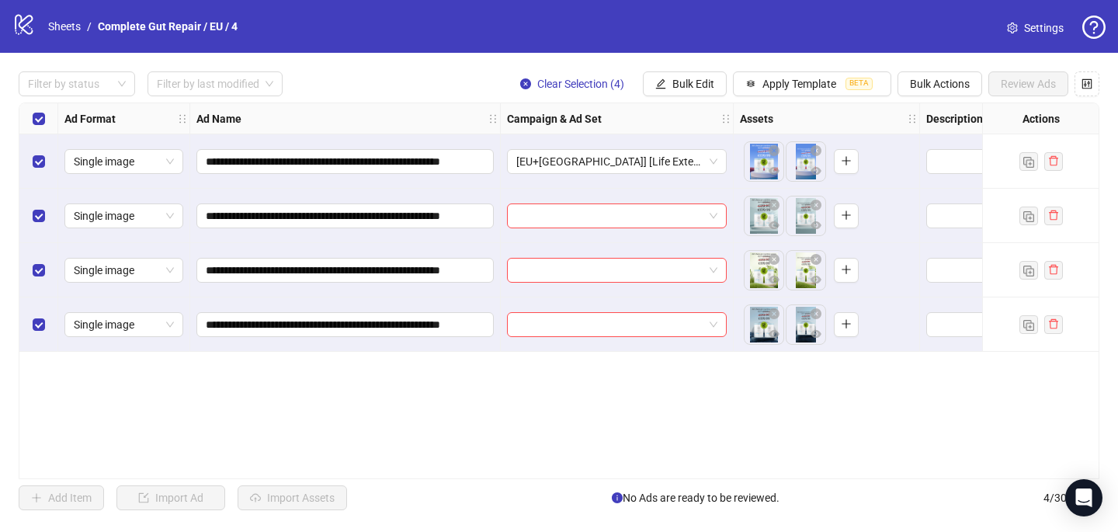
click at [542, 234] on div at bounding box center [617, 216] width 233 height 54
click at [540, 218] on input "search" at bounding box center [609, 215] width 187 height 23
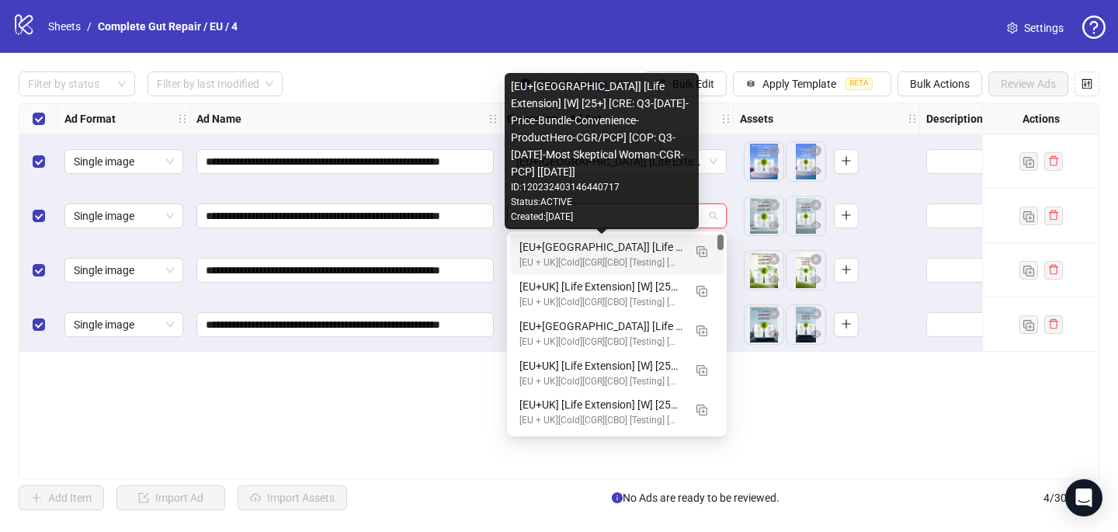
click at [540, 251] on div "[EU+UK] [Life Extension] [W] [25+] [CRE: Q3-08-AUG-2025-Price-Bundle-Convenienc…" at bounding box center [601, 246] width 164 height 17
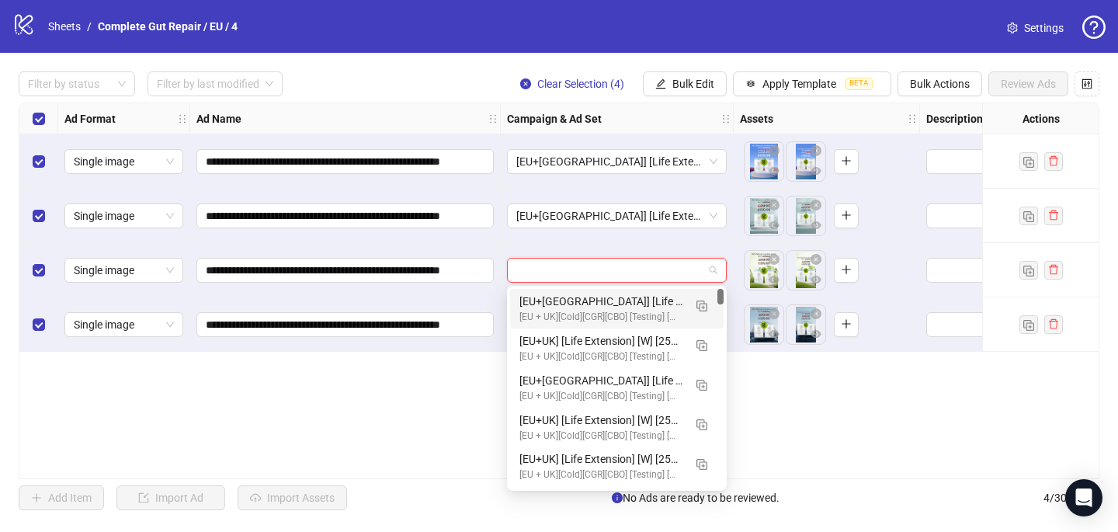
click at [538, 263] on input "search" at bounding box center [609, 269] width 187 height 23
click at [584, 305] on div "[EU+UK] [Life Extension] [W] [25+] [CRE: Q3-08-AUG-2025-Price-Bundle-Convenienc…" at bounding box center [601, 301] width 164 height 17
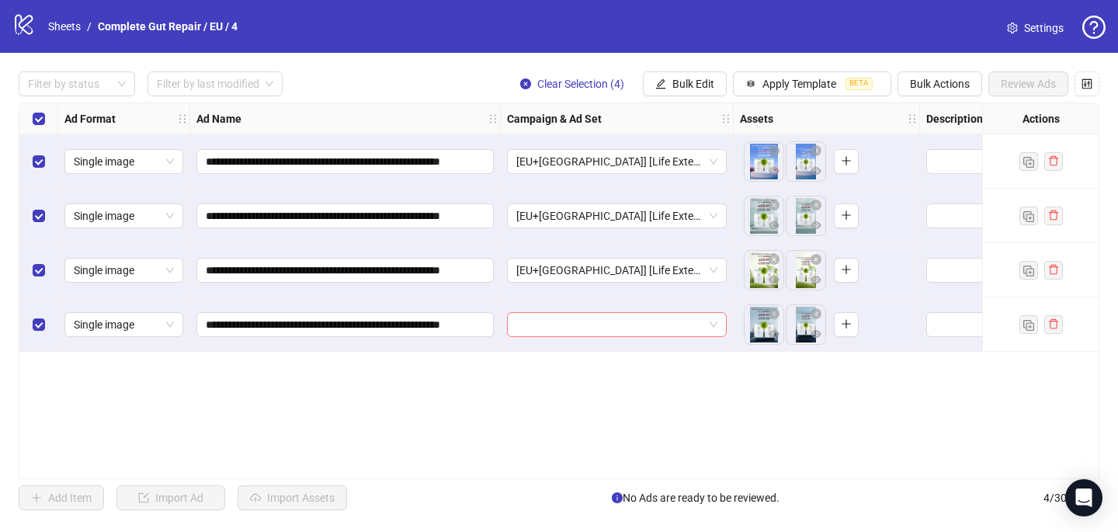
click at [581, 321] on input "search" at bounding box center [609, 324] width 187 height 23
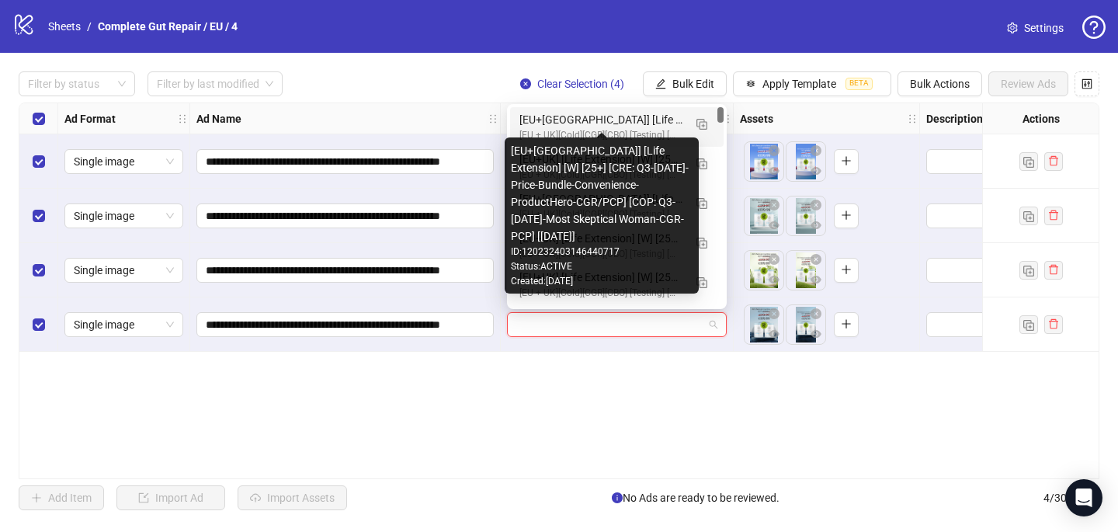
click at [607, 116] on div "[EU+UK] [Life Extension] [W] [25+] [CRE: Q3-08-AUG-2025-Price-Bundle-Convenienc…" at bounding box center [601, 119] width 164 height 17
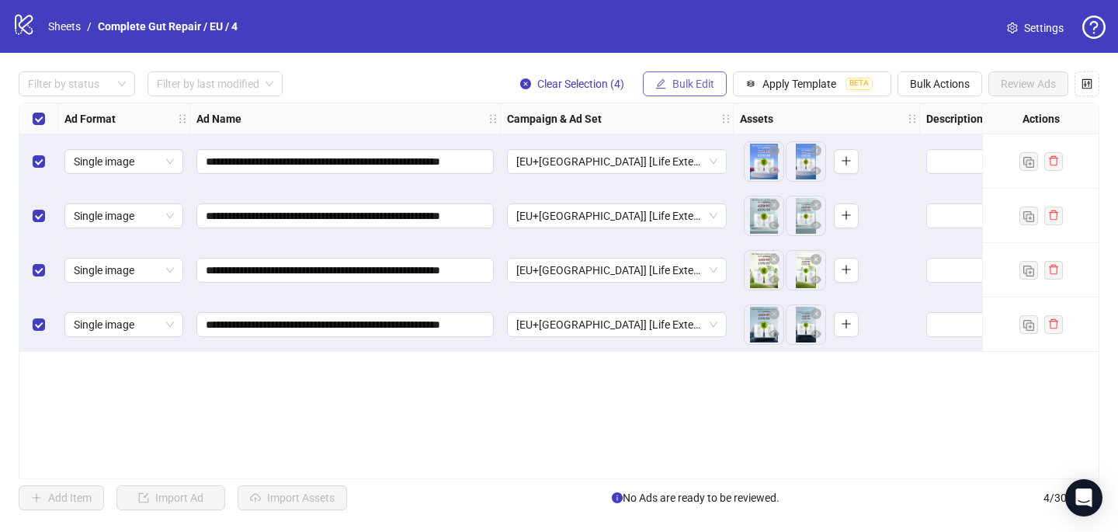
click at [708, 85] on span "Bulk Edit" at bounding box center [693, 84] width 42 height 12
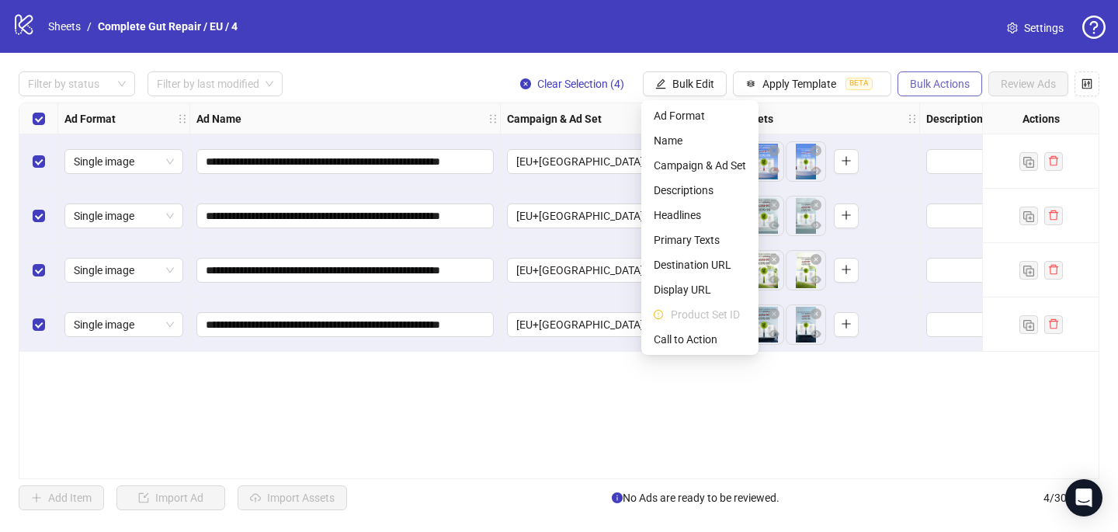
click at [932, 87] on span "Bulk Actions" at bounding box center [940, 84] width 60 height 12
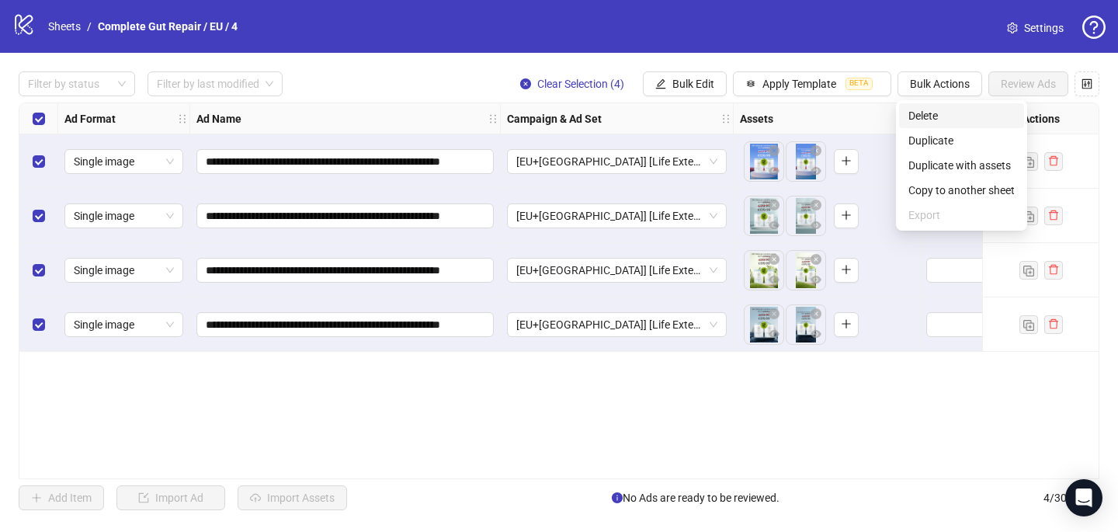
click at [922, 111] on span "Delete" at bounding box center [961, 115] width 106 height 17
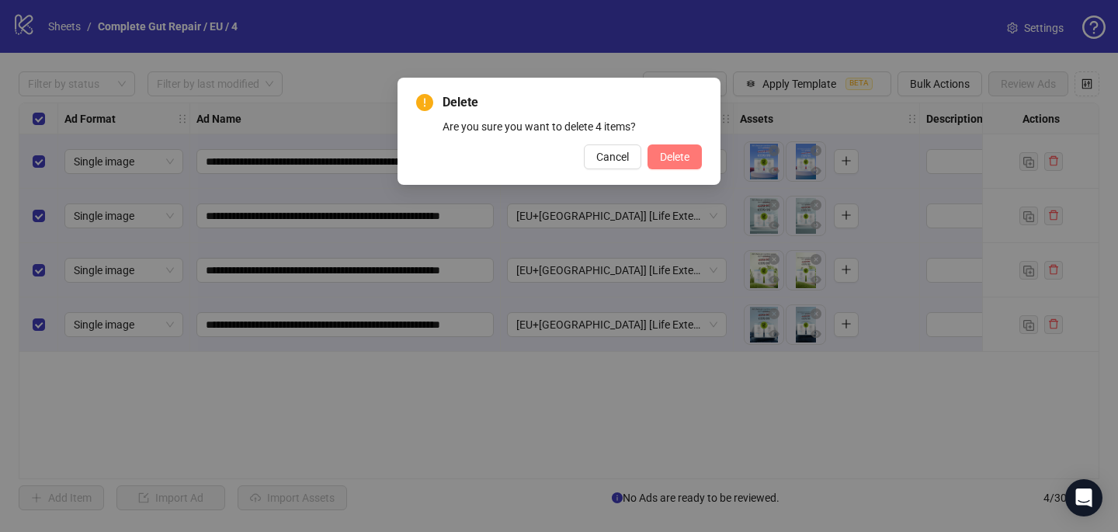
click at [687, 153] on span "Delete" at bounding box center [674, 157] width 29 height 12
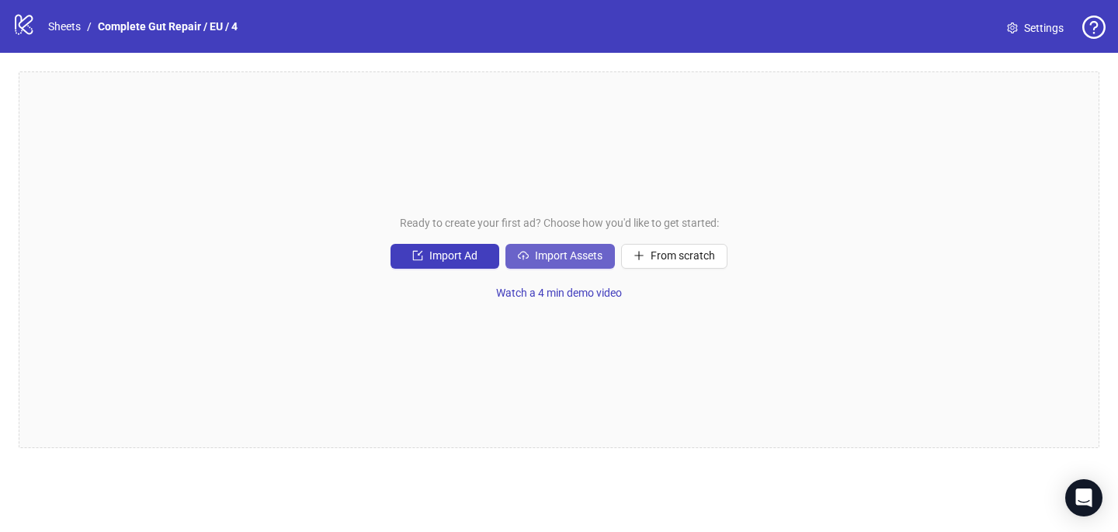
click at [535, 246] on button "Import Assets" at bounding box center [559, 256] width 109 height 25
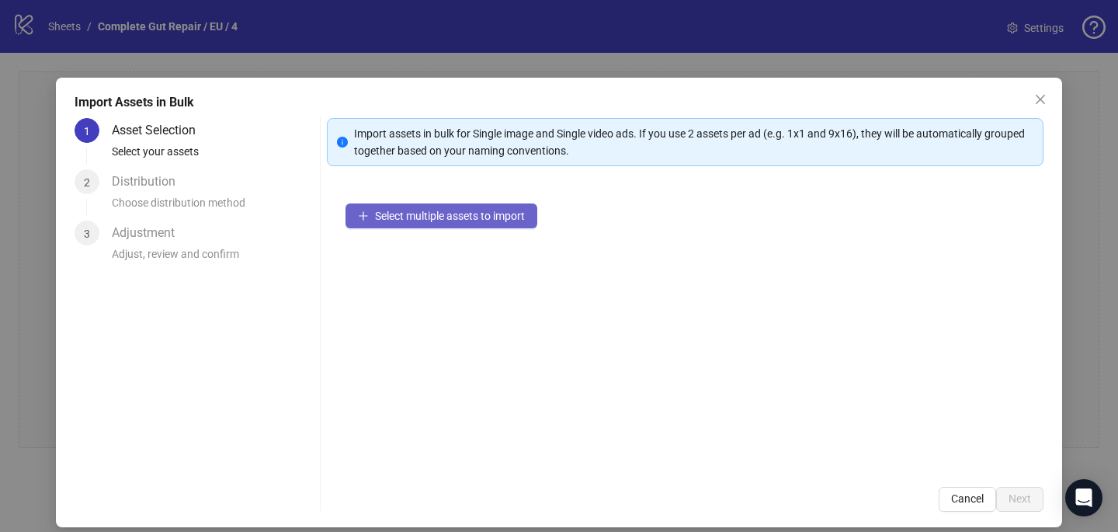
click at [424, 213] on span "Select multiple assets to import" at bounding box center [450, 216] width 150 height 12
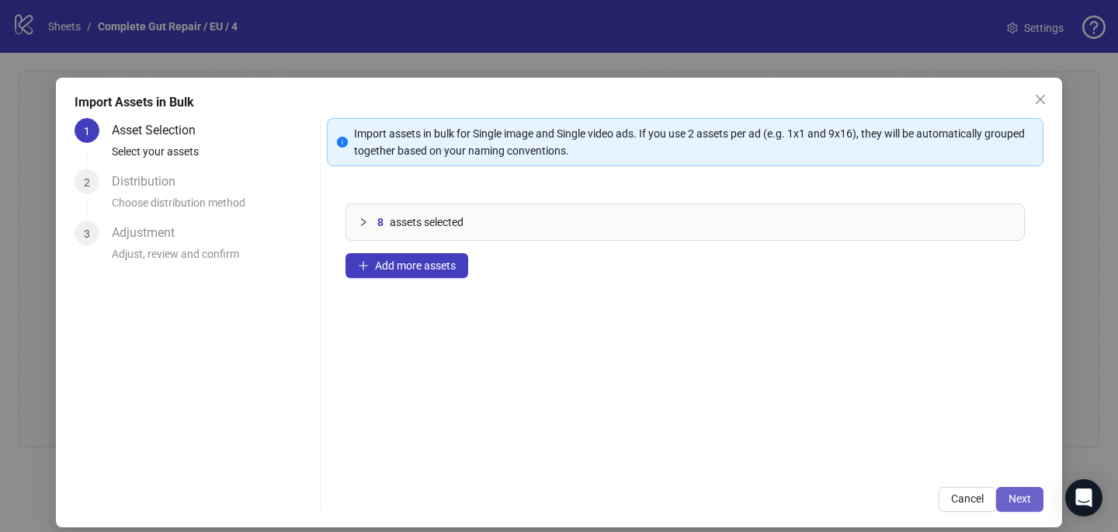
click at [1017, 501] on span "Next" at bounding box center [1019, 498] width 23 height 12
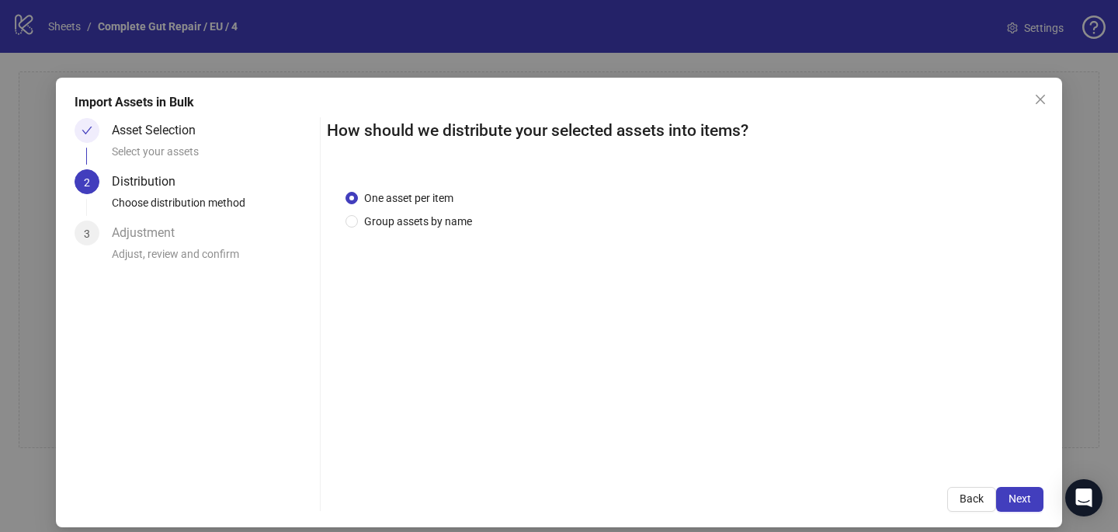
click at [460, 211] on div "One asset per item Group assets by name" at bounding box center [411, 209] width 133 height 40
click at [444, 222] on span "Group assets by name" at bounding box center [418, 221] width 120 height 17
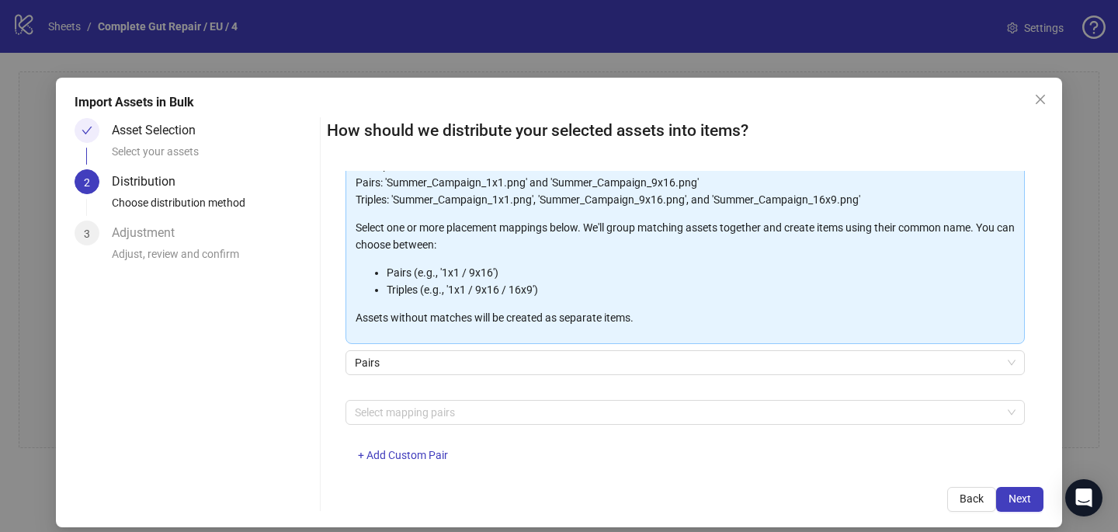
scroll to position [141, 0]
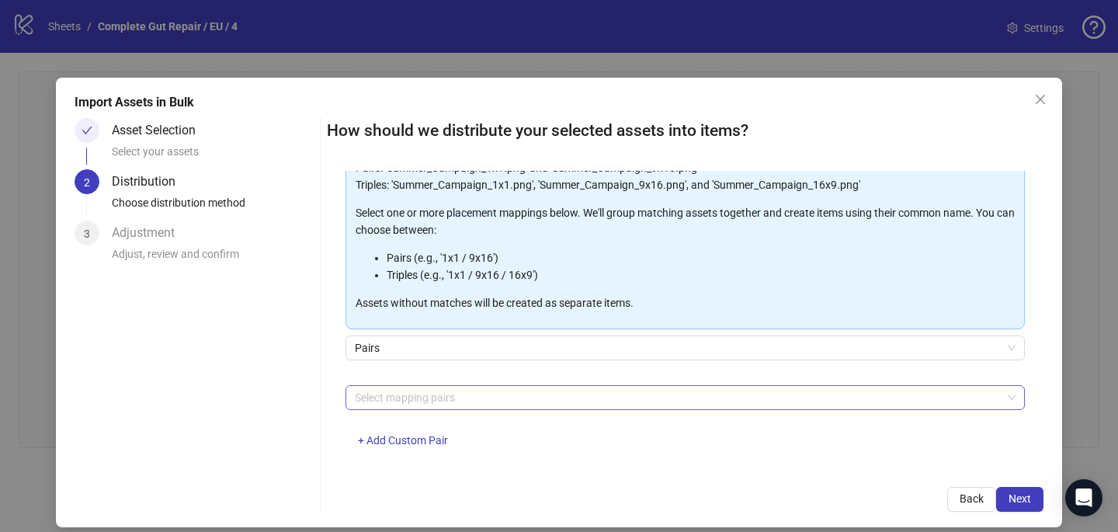
click at [464, 400] on div at bounding box center [677, 398] width 657 height 22
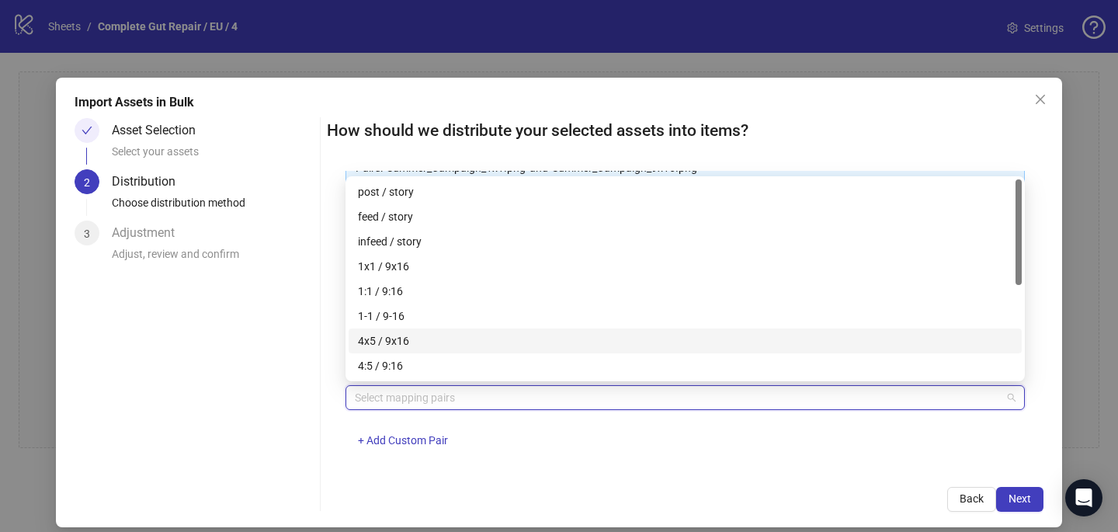
click at [463, 341] on div "4x5 / 9x16" at bounding box center [685, 340] width 654 height 17
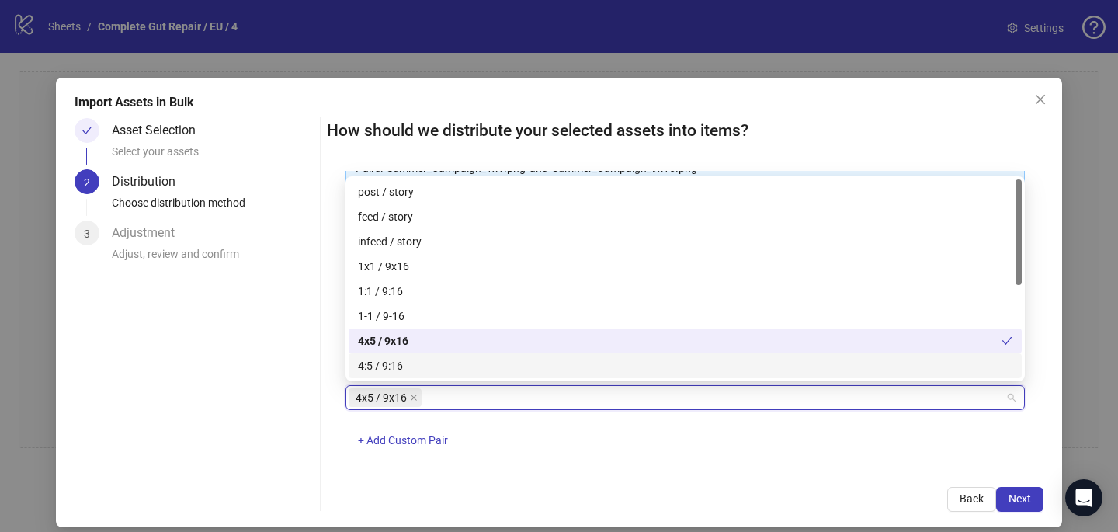
click at [616, 483] on div "How should we distribute your selected assets into items? One asset per item Gr…" at bounding box center [685, 315] width 716 height 394
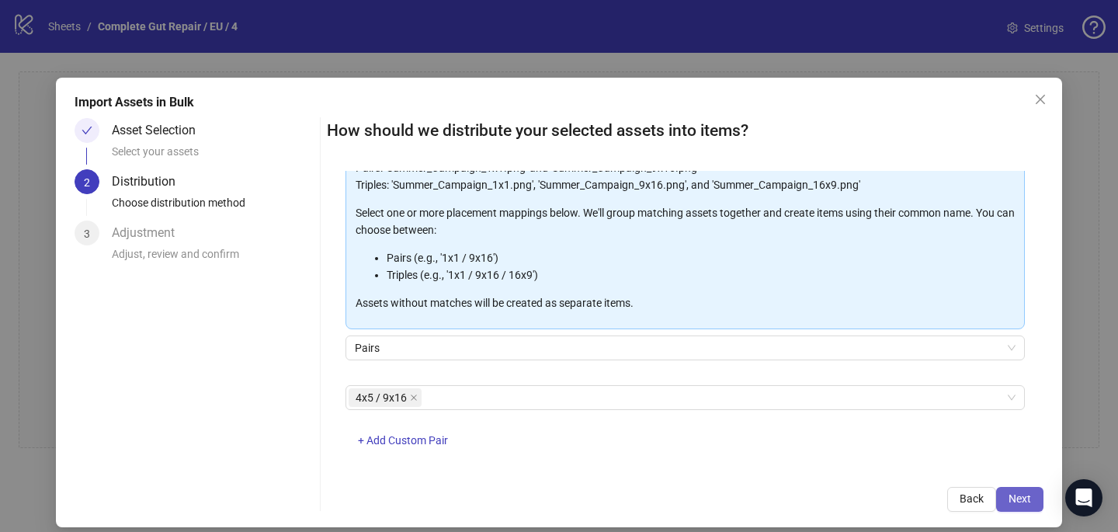
click at [1021, 496] on span "Next" at bounding box center [1019, 498] width 23 height 12
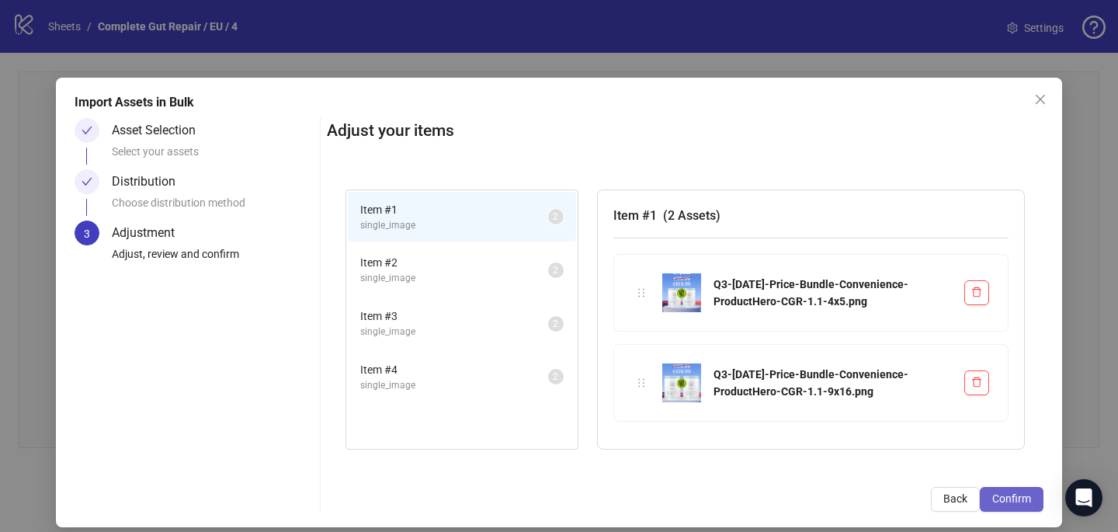
click at [1012, 501] on span "Confirm" at bounding box center [1011, 498] width 39 height 12
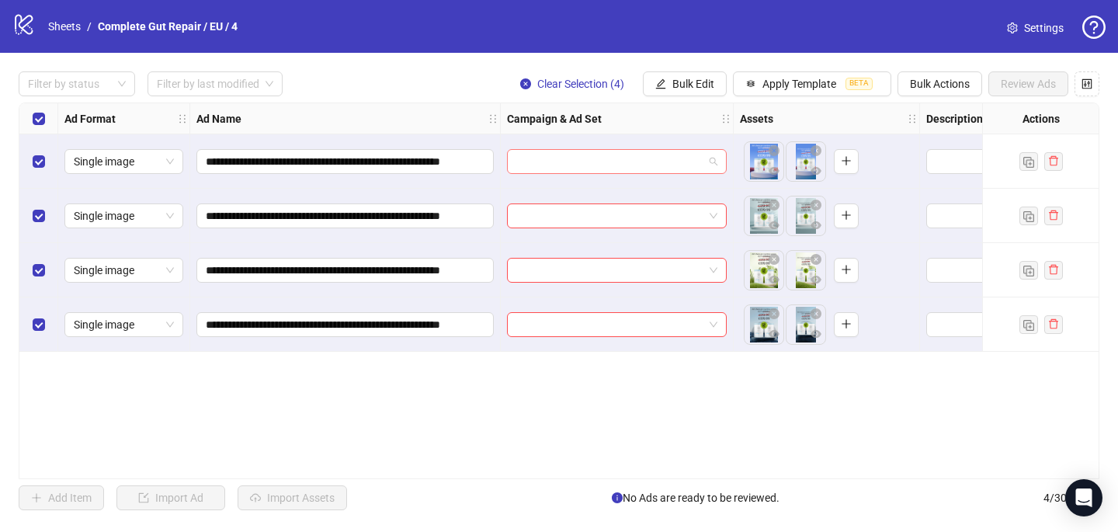
click at [517, 166] on input "search" at bounding box center [609, 161] width 187 height 23
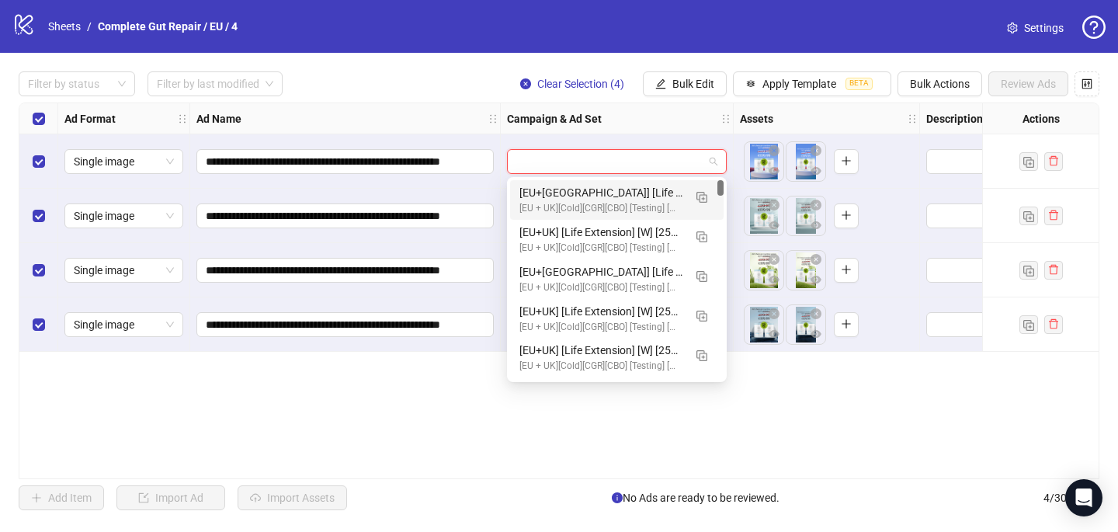
paste input "**********"
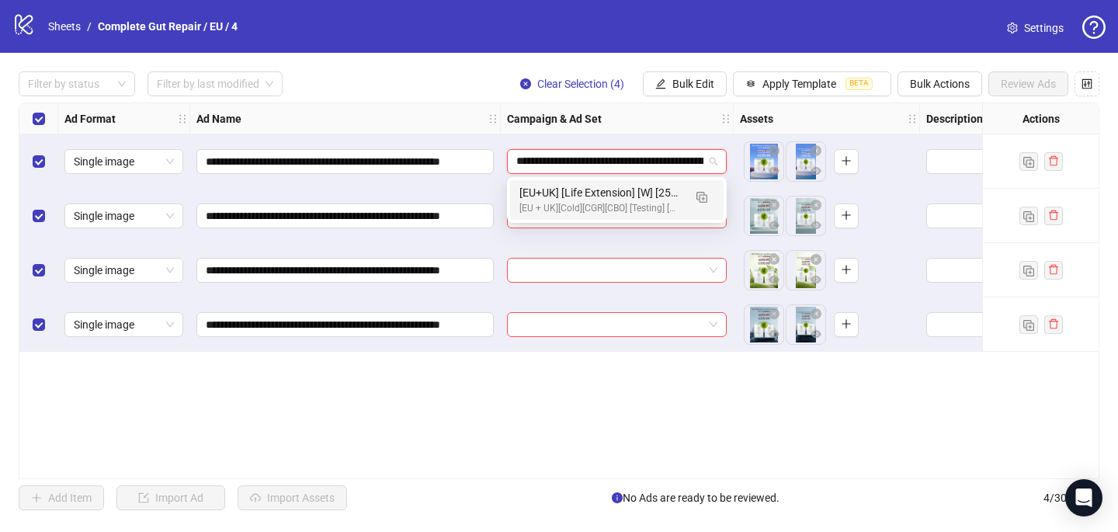
scroll to position [0, 1007]
click at [702, 187] on button "button" at bounding box center [701, 196] width 25 height 25
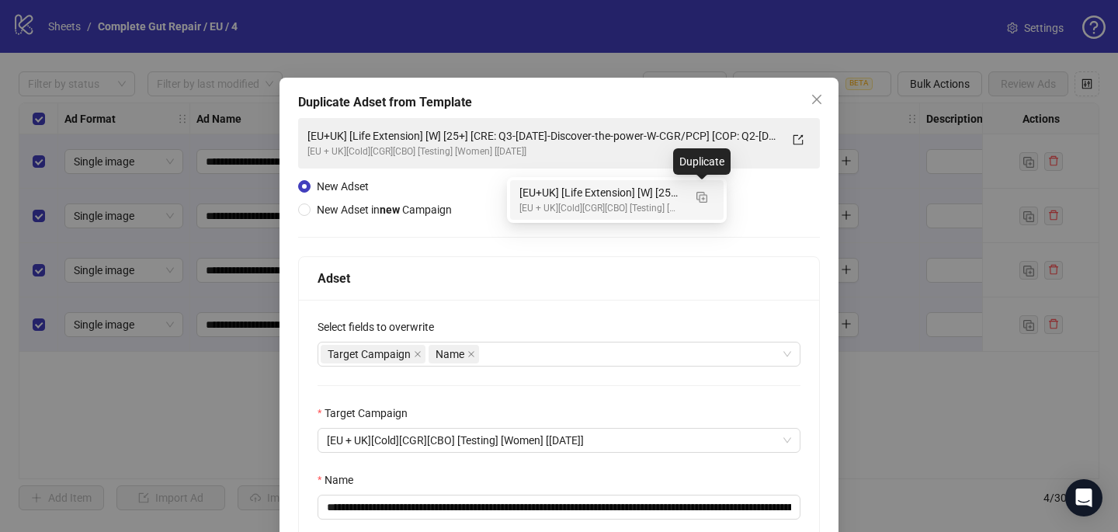
type input "**********"
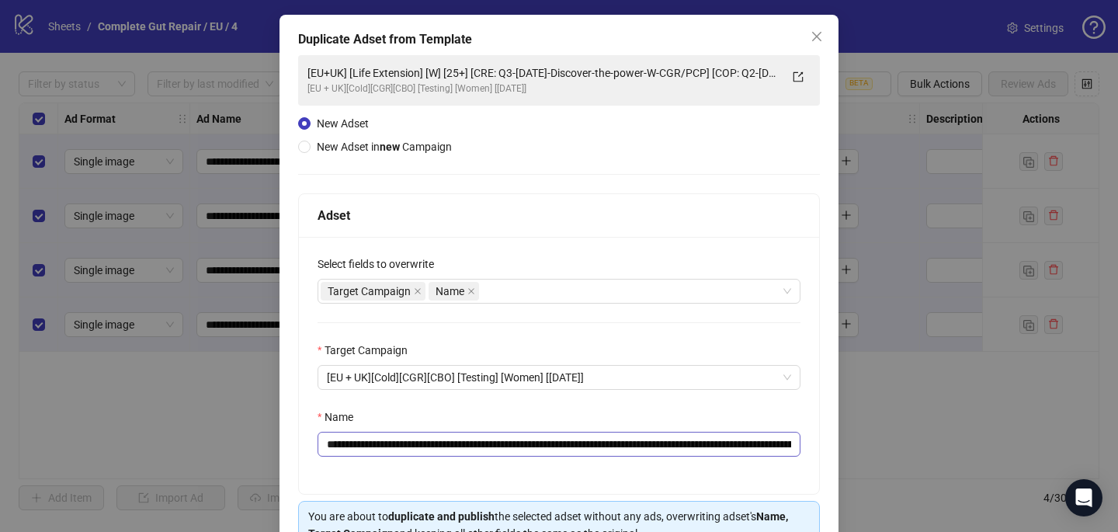
scroll to position [98, 0]
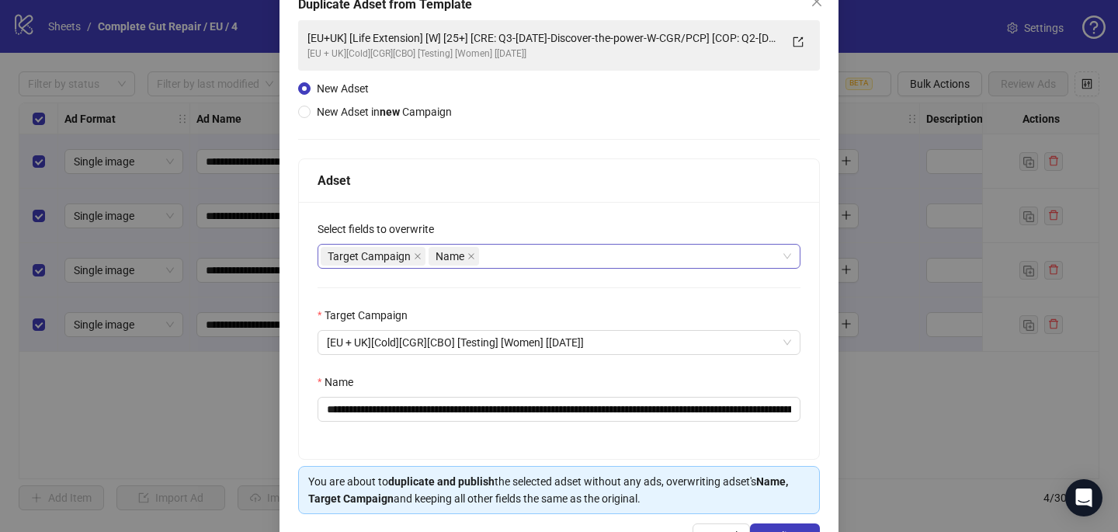
click at [525, 248] on div "Target Campaign Name" at bounding box center [551, 256] width 460 height 22
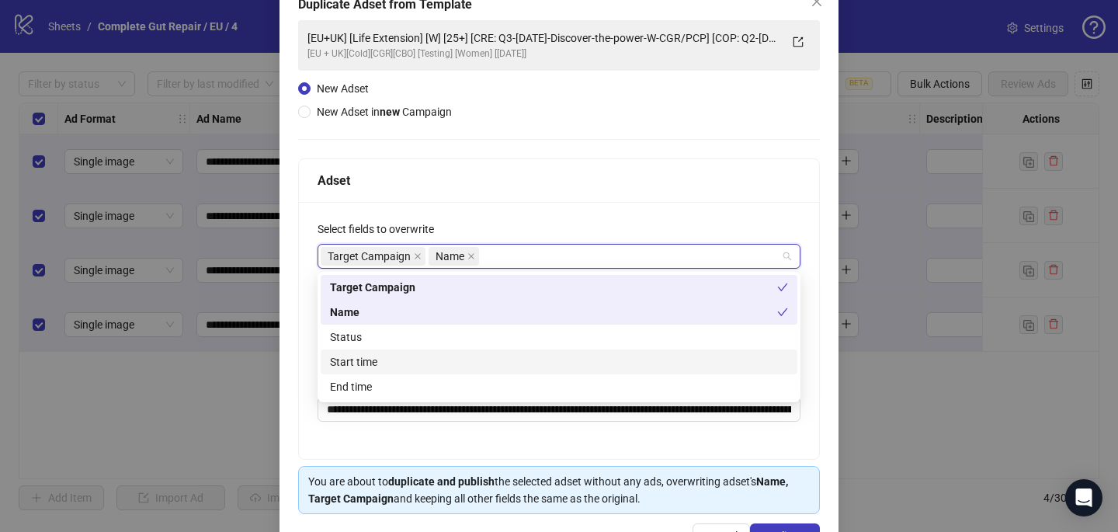
click at [487, 366] on div "Start time" at bounding box center [559, 361] width 458 height 17
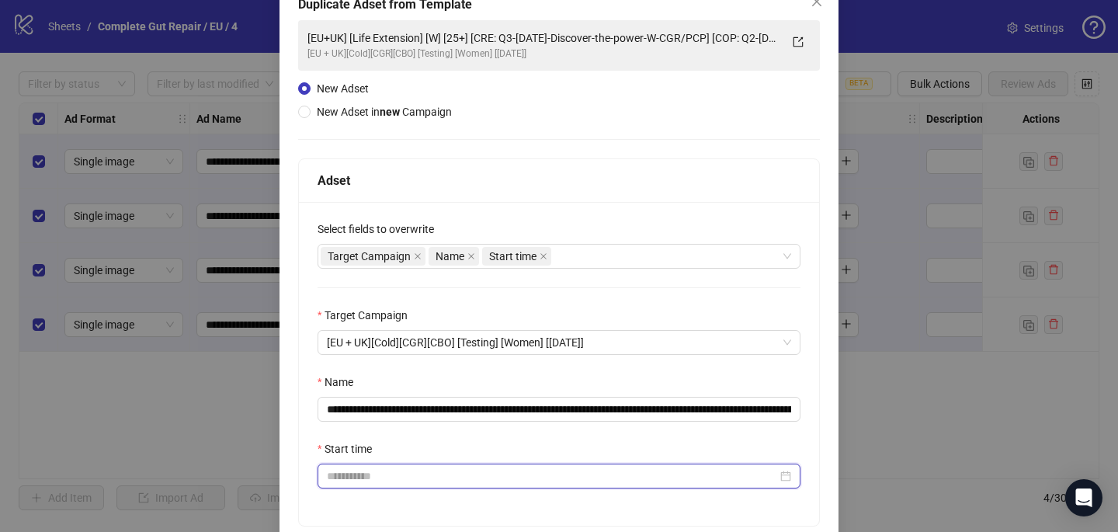
click at [454, 481] on input "Start time" at bounding box center [552, 475] width 450 height 17
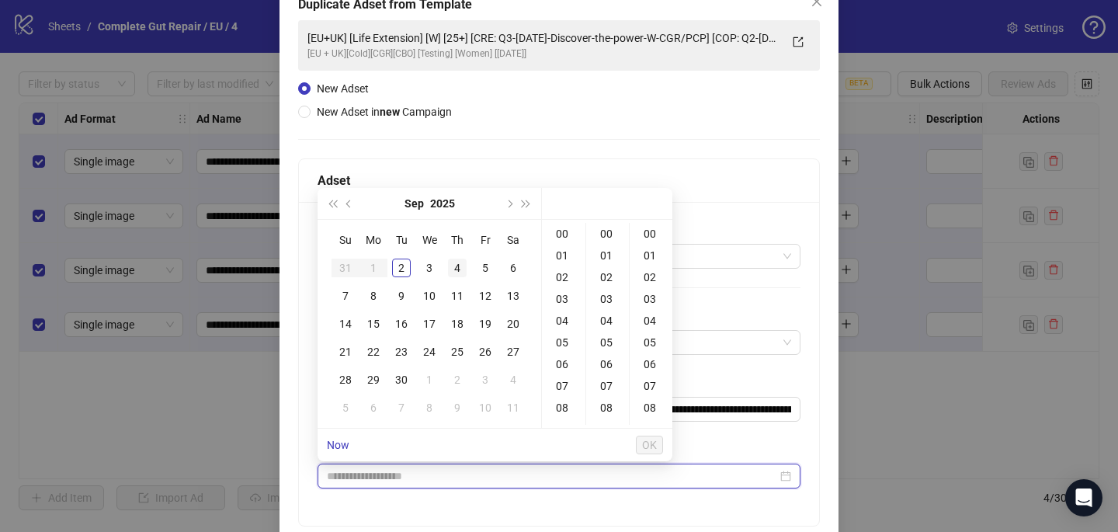
type input "**********"
click at [429, 262] on div "3" at bounding box center [429, 267] width 19 height 19
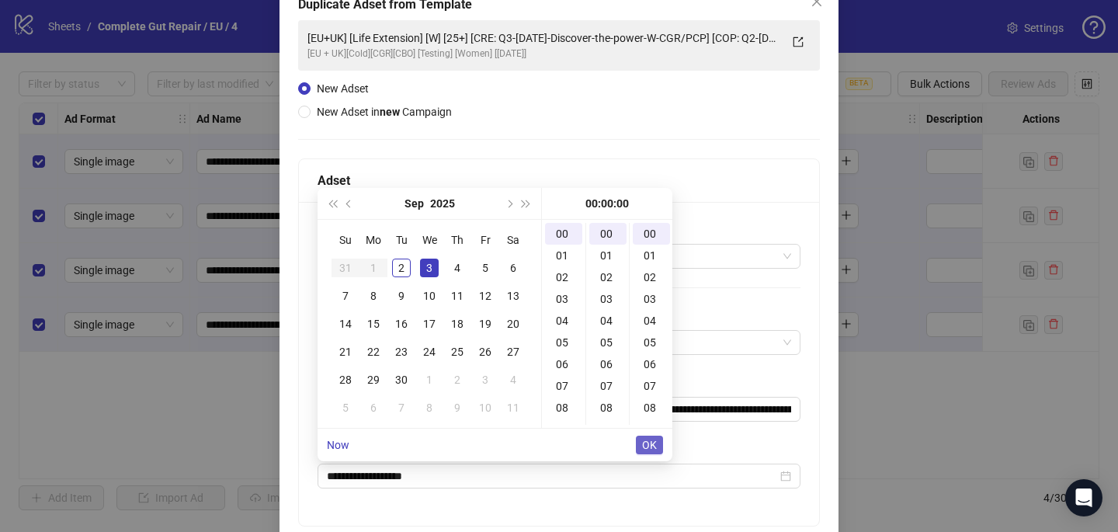
type input "**********"
click at [654, 444] on span "OK" at bounding box center [649, 445] width 15 height 12
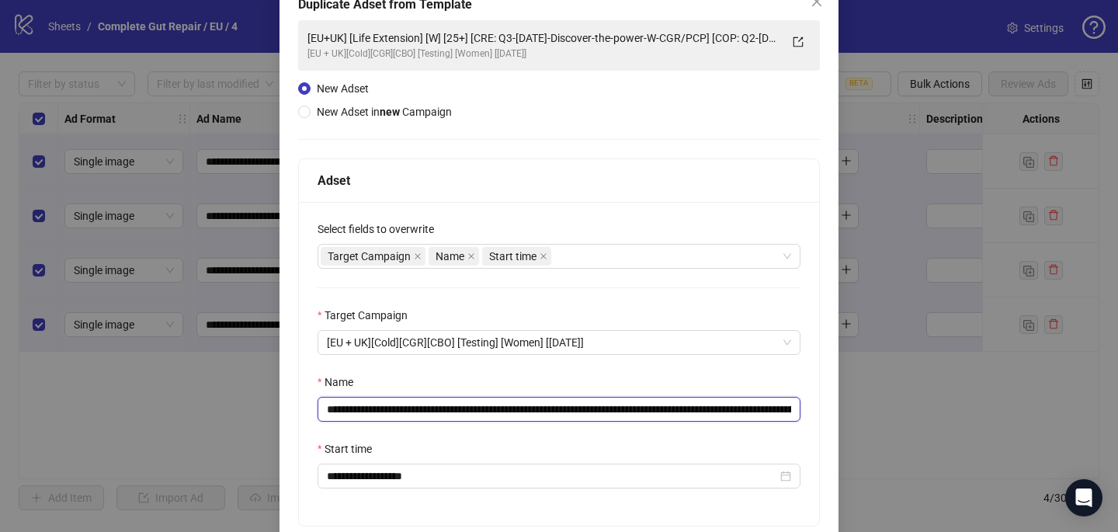
drag, startPoint x: 519, startPoint y: 411, endPoint x: 678, endPoint y: 403, distance: 159.4
click at [686, 410] on input "**********" at bounding box center [558, 409] width 483 height 25
click at [759, 410] on input "**********" at bounding box center [558, 409] width 483 height 25
drag, startPoint x: 755, startPoint y: 409, endPoint x: 520, endPoint y: 404, distance: 235.3
click at [519, 404] on input "**********" at bounding box center [558, 409] width 483 height 25
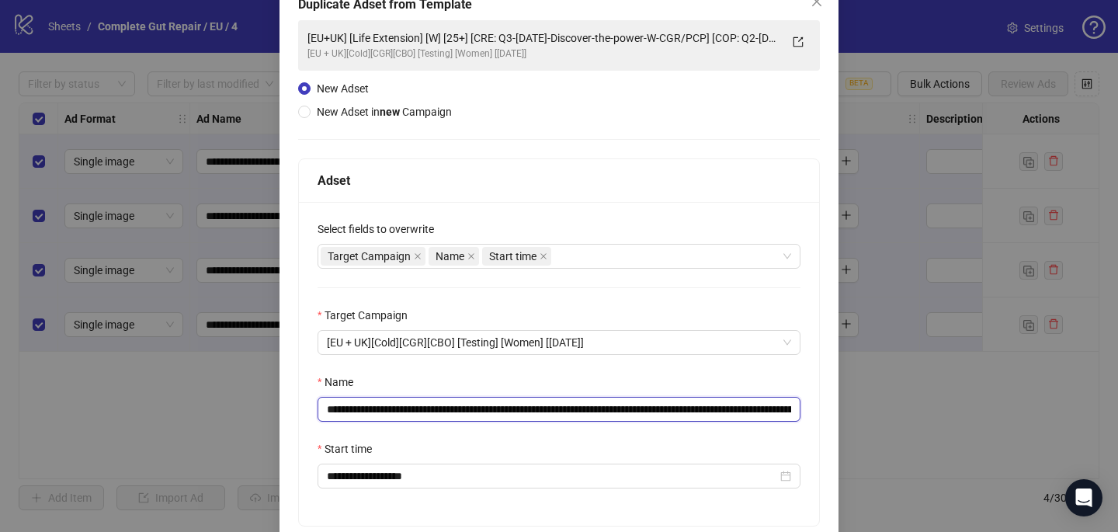
paste input "**********"
click at [758, 414] on input "**********" at bounding box center [558, 409] width 483 height 25
drag, startPoint x: 643, startPoint y: 408, endPoint x: 494, endPoint y: 409, distance: 149.8
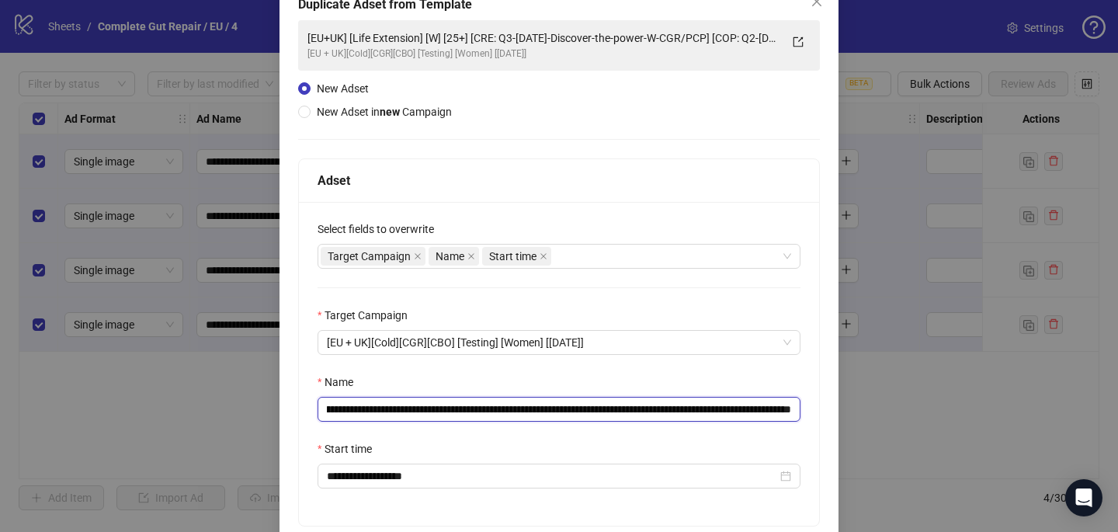
click at [494, 409] on input "**********" at bounding box center [558, 409] width 483 height 25
paste input "text"
click at [473, 412] on input "**********" at bounding box center [558, 409] width 483 height 25
click at [468, 407] on input "**********" at bounding box center [558, 409] width 483 height 25
drag, startPoint x: 521, startPoint y: 406, endPoint x: 826, endPoint y: 414, distance: 305.2
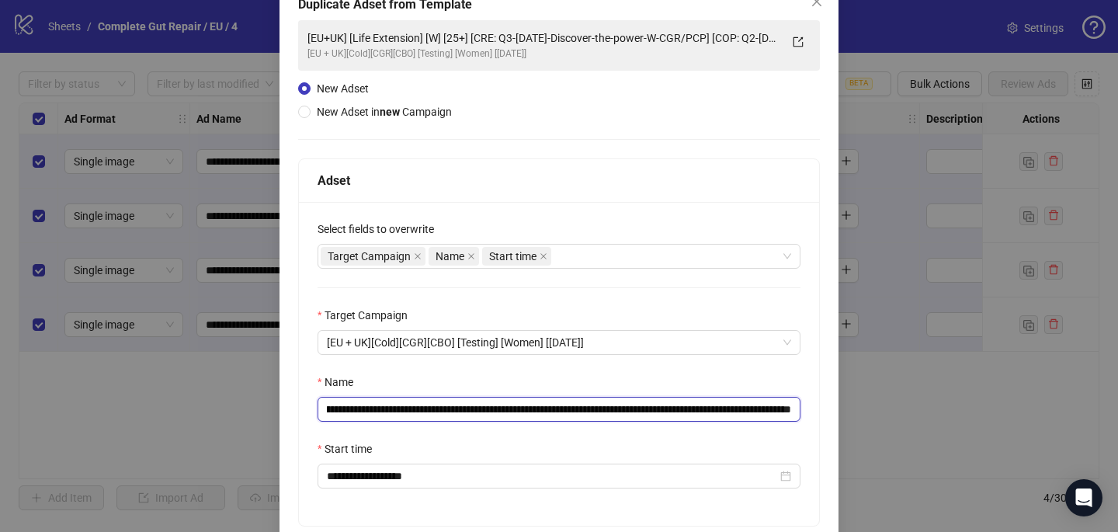
click at [826, 414] on div "**********" at bounding box center [558, 305] width 559 height 650
type input "**********"
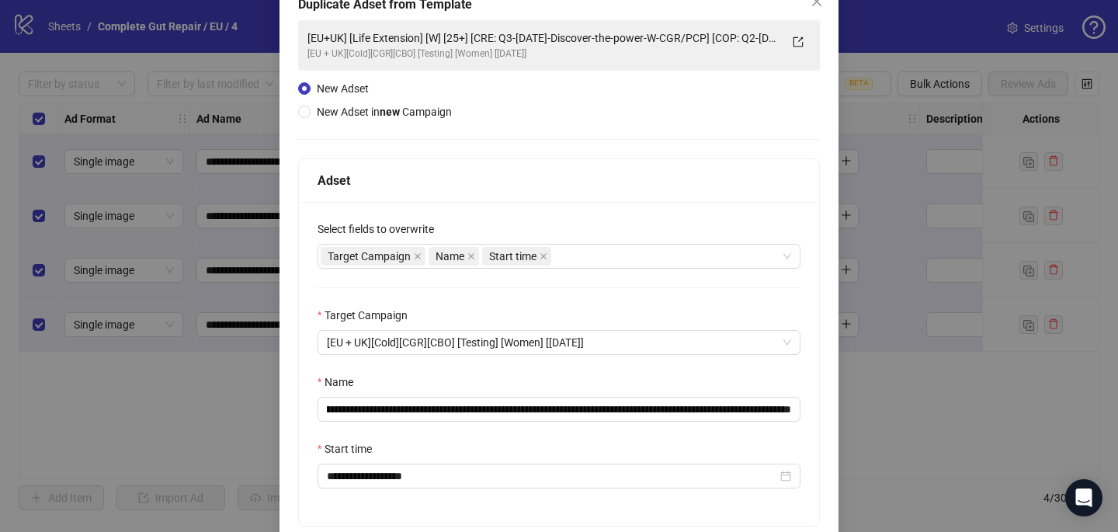
click at [773, 377] on div "Name" at bounding box center [558, 384] width 483 height 23
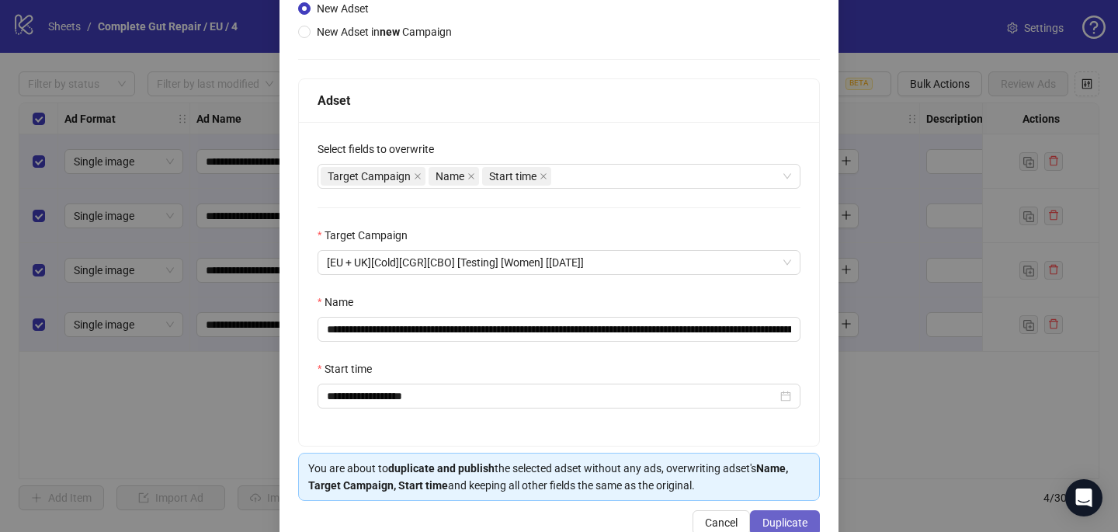
click at [763, 519] on span "Duplicate" at bounding box center [784, 522] width 45 height 12
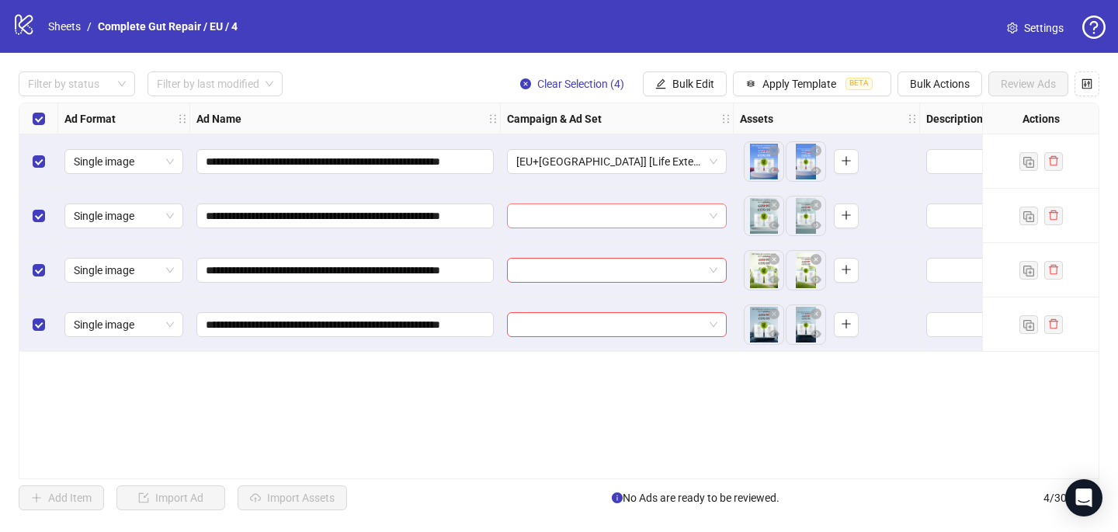
click at [567, 212] on input "search" at bounding box center [609, 215] width 187 height 23
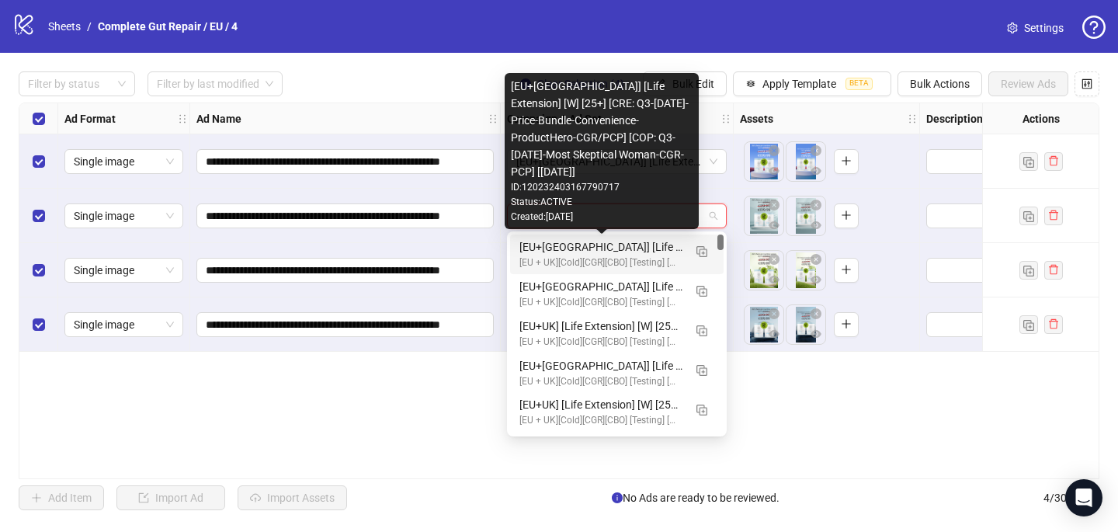
click at [564, 244] on div "[EU+UK] [Life Extension] [W] [25+] [CRE: Q3-08-AUG-2025-Price-Bundle-Convenienc…" at bounding box center [601, 246] width 164 height 17
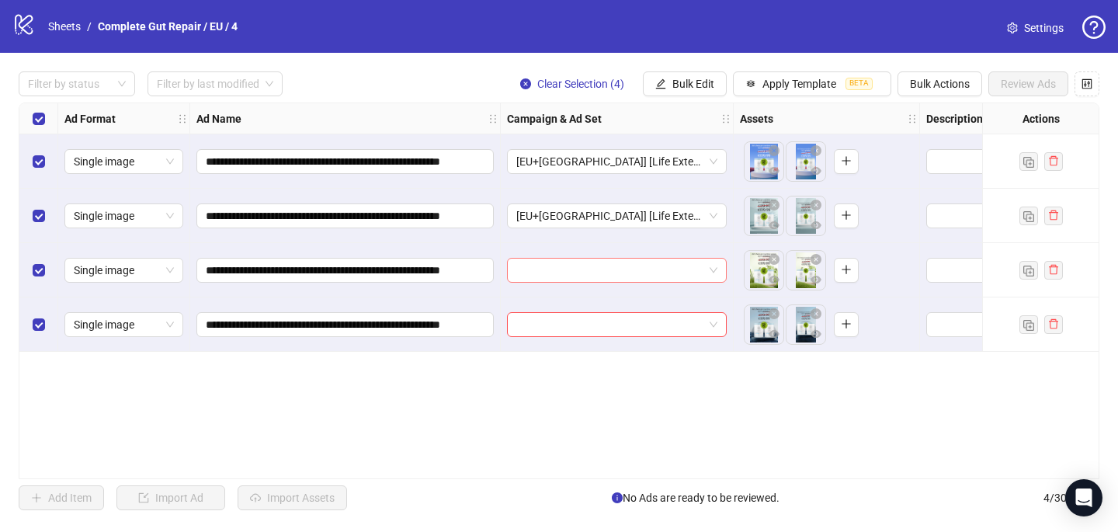
click at [560, 272] on input "search" at bounding box center [609, 269] width 187 height 23
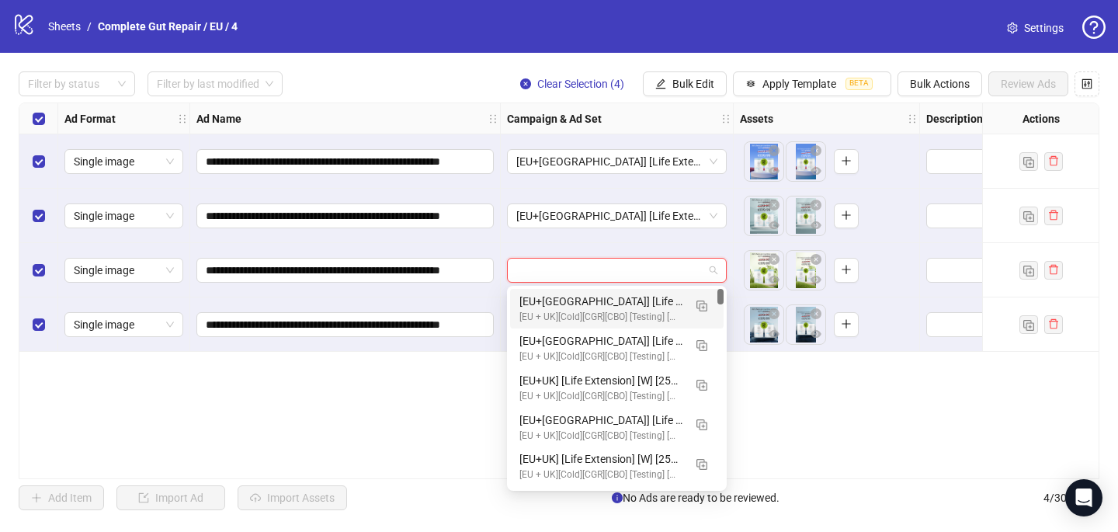
click at [567, 299] on div "[EU+UK] [Life Extension] [W] [25+] [CRE: Q3-08-AUG-2025-Price-Bundle-Convenienc…" at bounding box center [601, 301] width 164 height 17
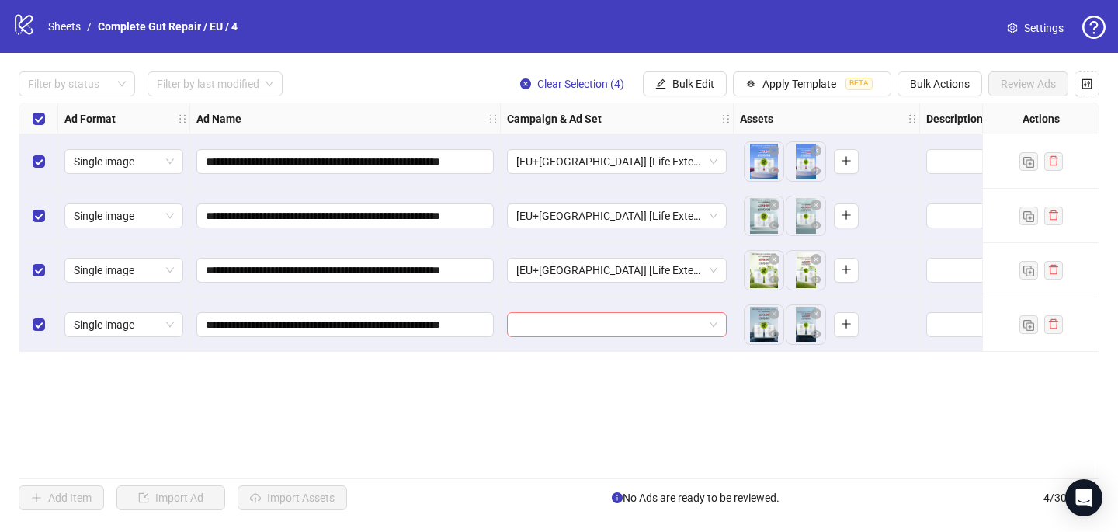
click at [564, 323] on input "search" at bounding box center [609, 324] width 187 height 23
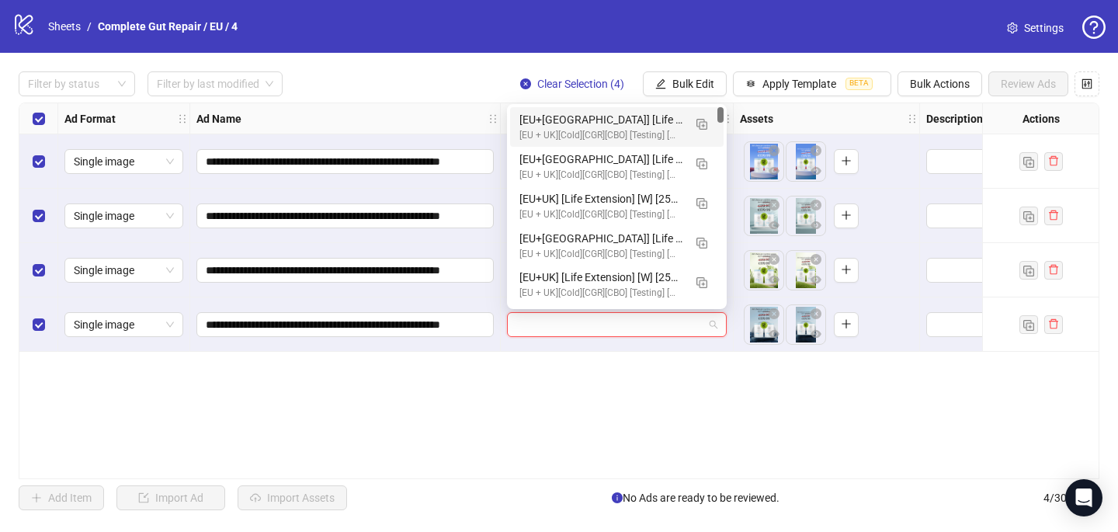
click at [587, 119] on div "[EU+UK] [Life Extension] [W] [25+] [CRE: Q3-08-AUG-2025-Price-Bundle-Convenienc…" at bounding box center [601, 119] width 164 height 17
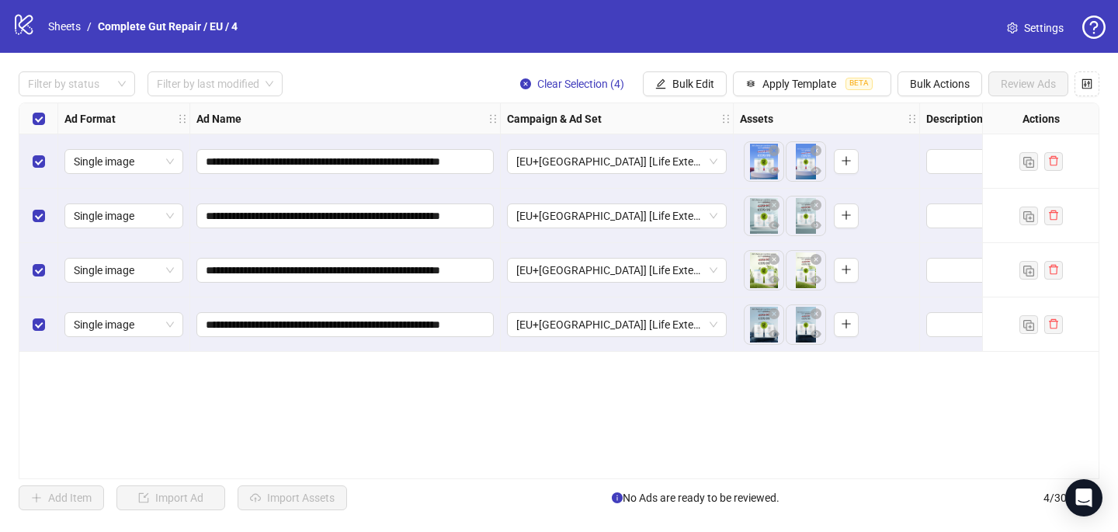
click at [562, 424] on div "**********" at bounding box center [559, 290] width 1080 height 376
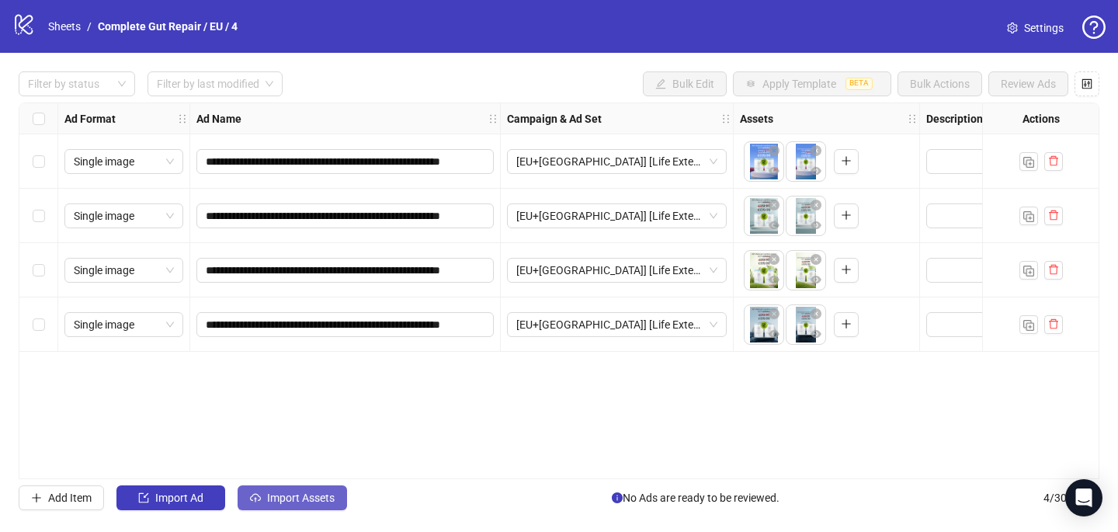
click at [265, 498] on button "Import Assets" at bounding box center [292, 497] width 109 height 25
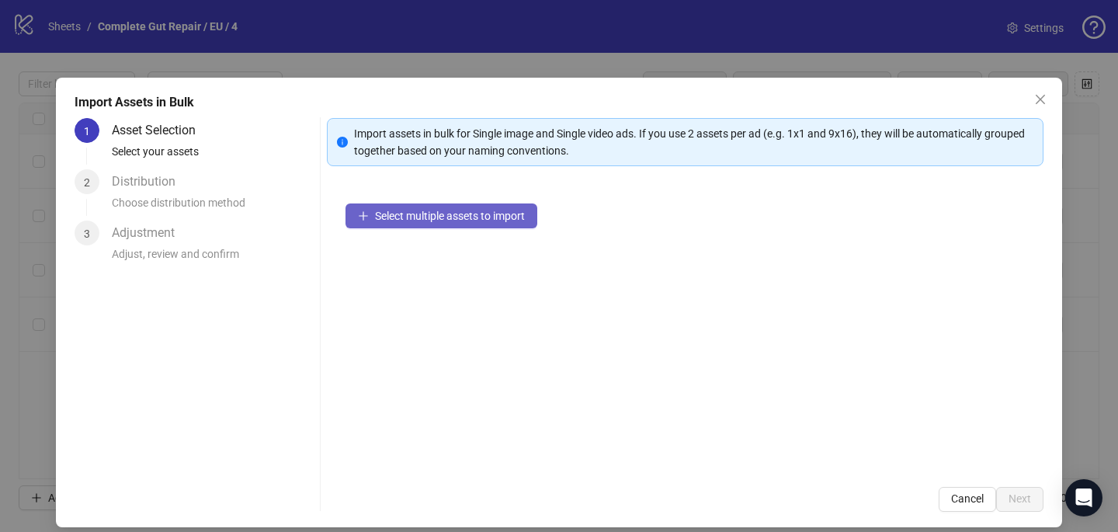
click at [449, 213] on span "Select multiple assets to import" at bounding box center [450, 216] width 150 height 12
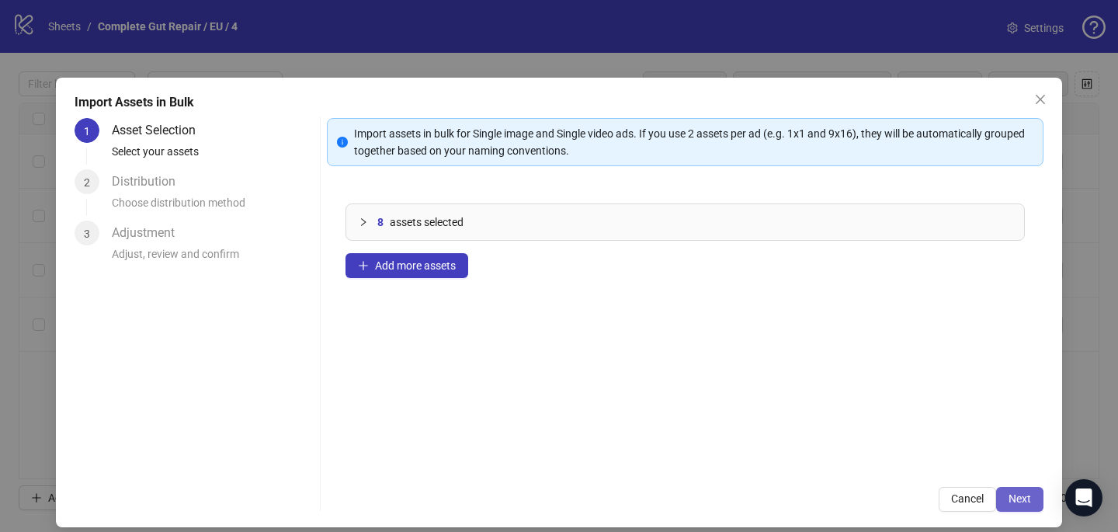
click at [1007, 498] on button "Next" at bounding box center [1019, 499] width 47 height 25
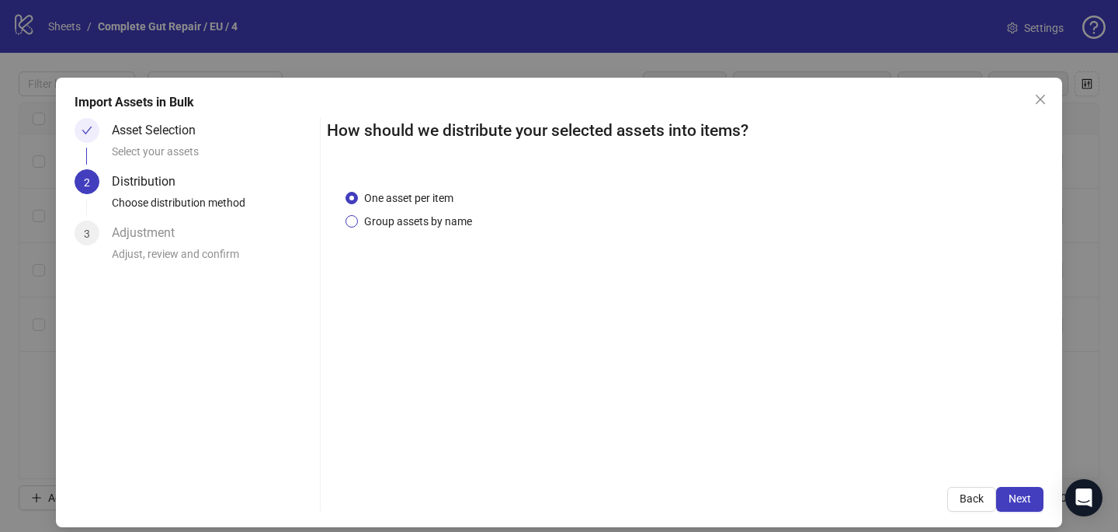
click at [463, 221] on span "Group assets by name" at bounding box center [418, 221] width 120 height 17
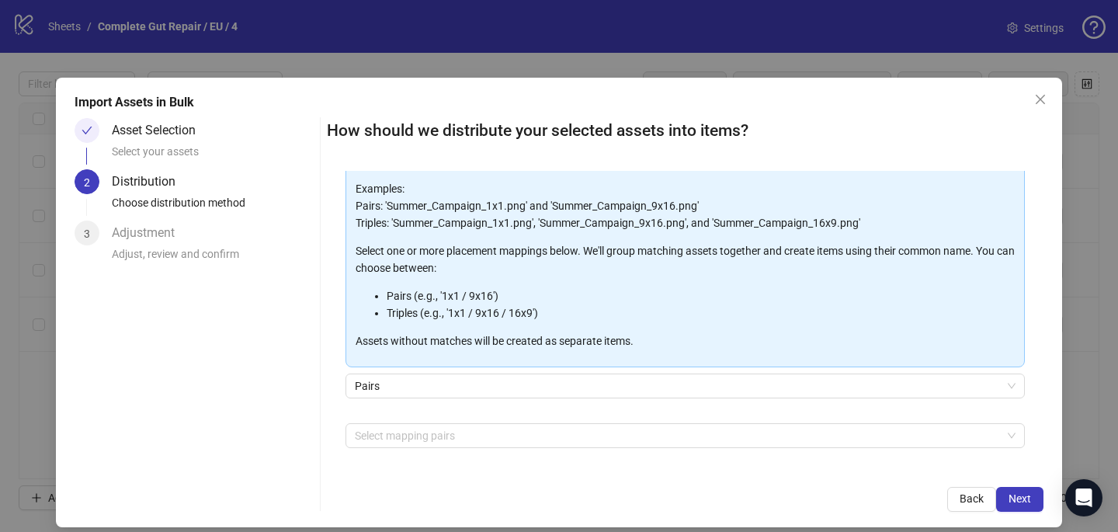
scroll to position [115, 0]
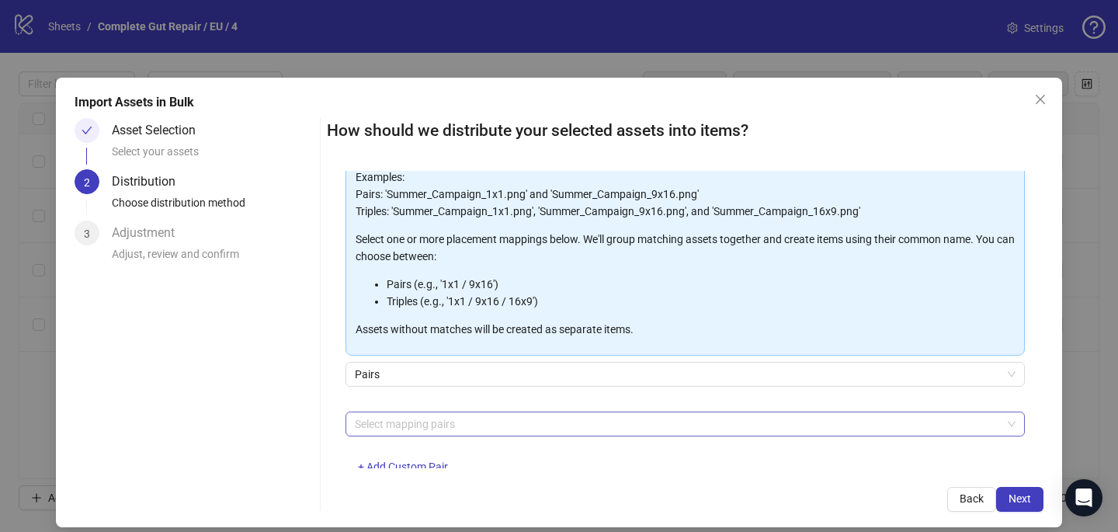
click at [456, 421] on div at bounding box center [677, 424] width 657 height 22
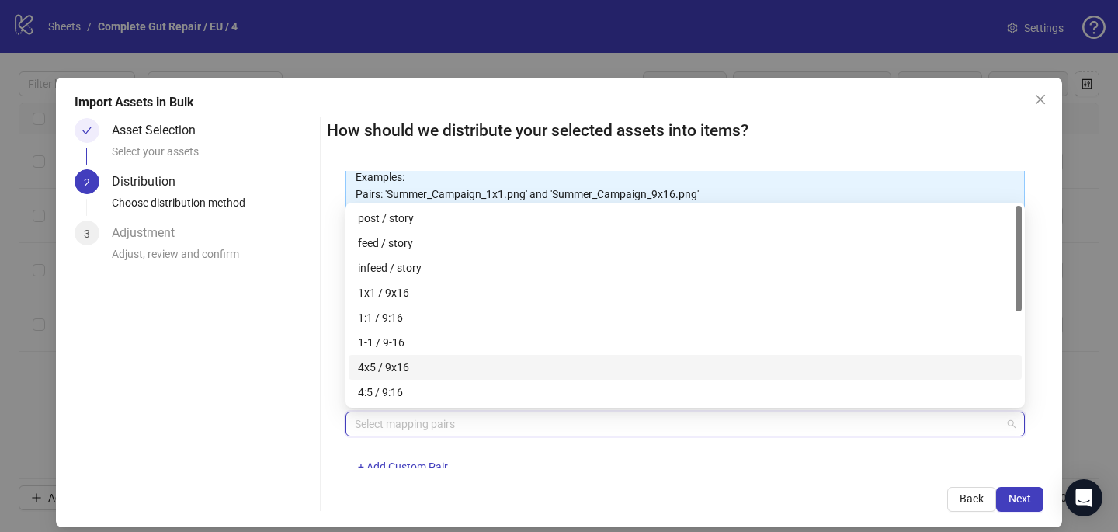
click at [462, 377] on div "4x5 / 9x16" at bounding box center [685, 367] width 673 height 25
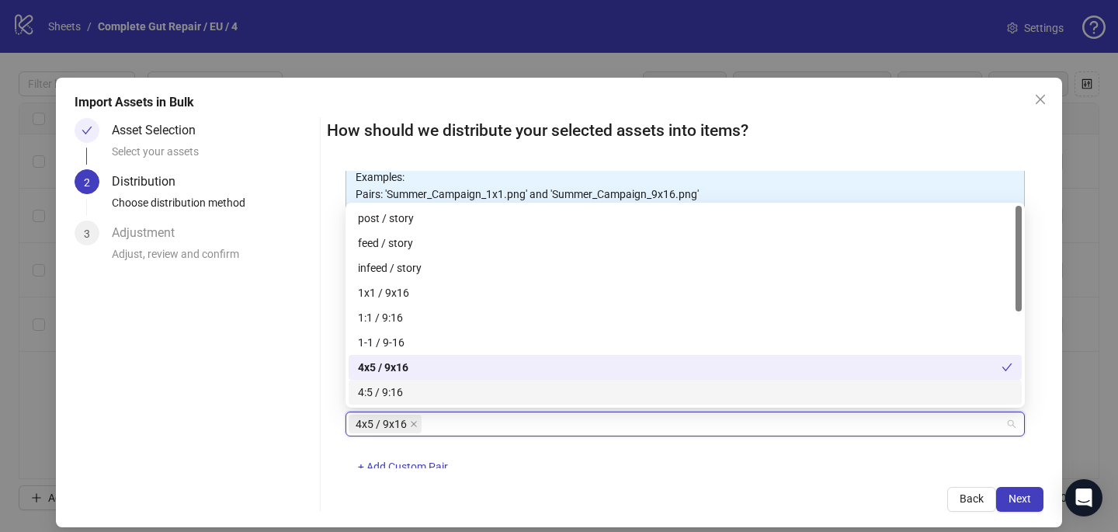
click at [554, 493] on div "Back Next" at bounding box center [685, 499] width 716 height 25
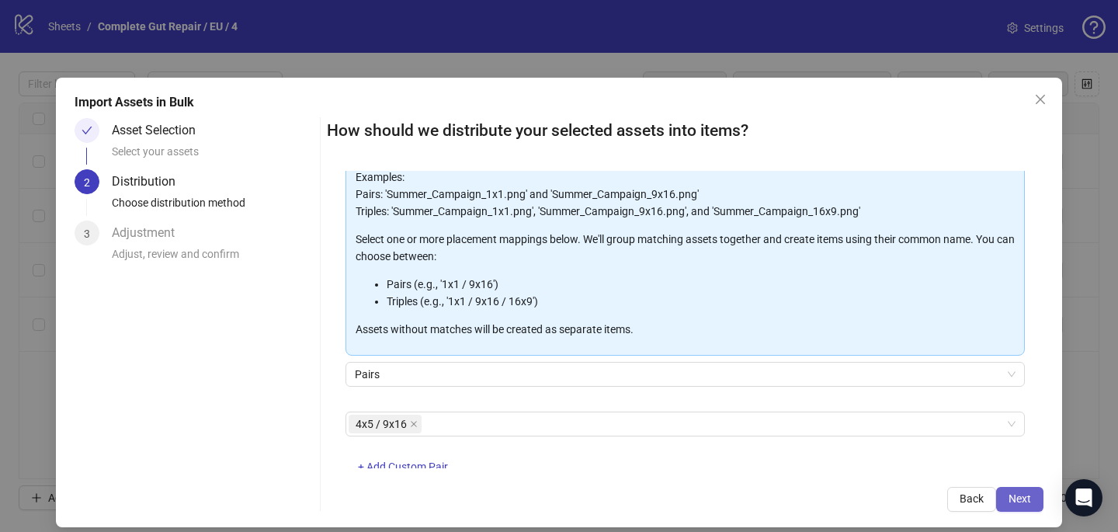
click at [1035, 491] on button "Next" at bounding box center [1019, 499] width 47 height 25
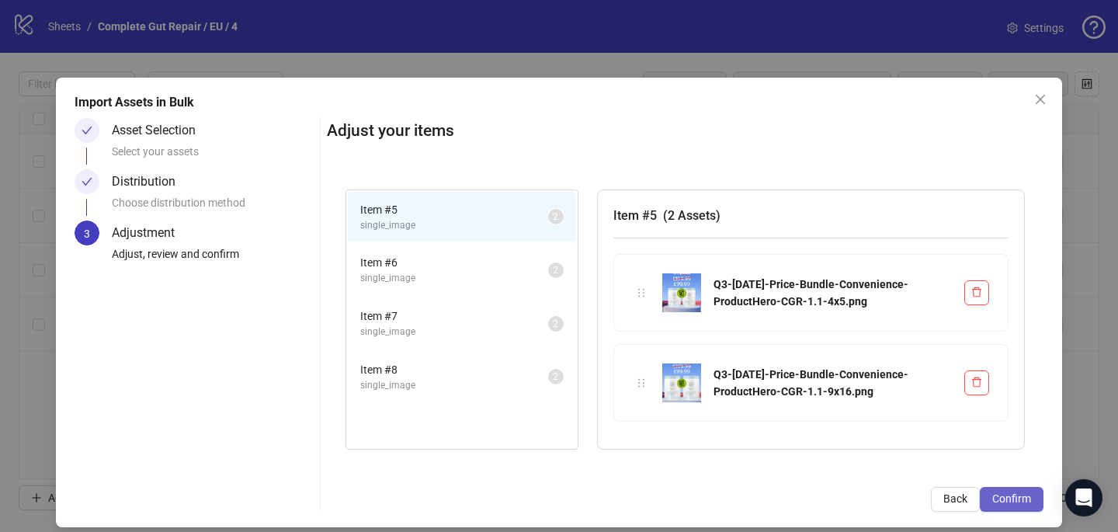
click at [1000, 492] on span "Confirm" at bounding box center [1011, 498] width 39 height 12
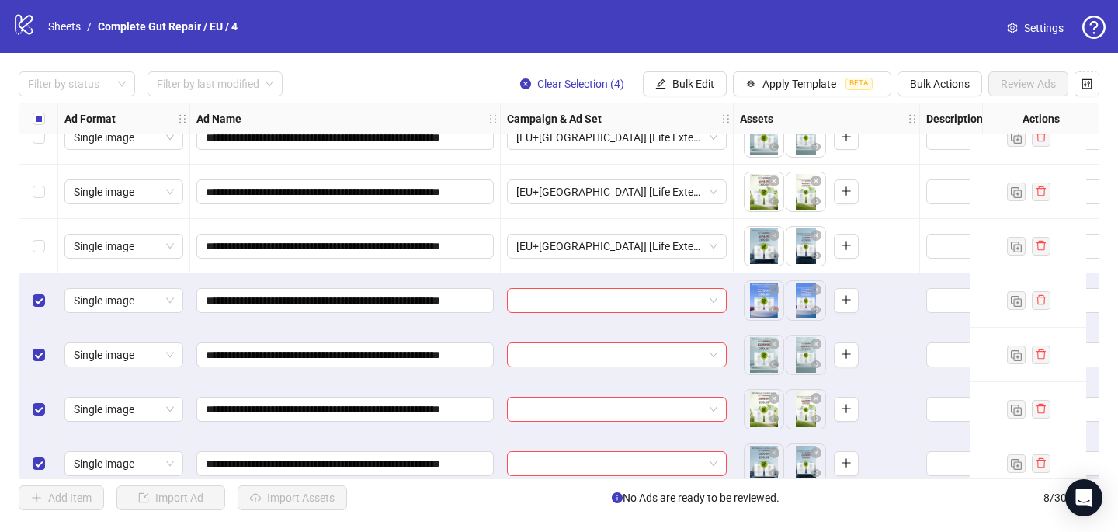
scroll to position [97, 0]
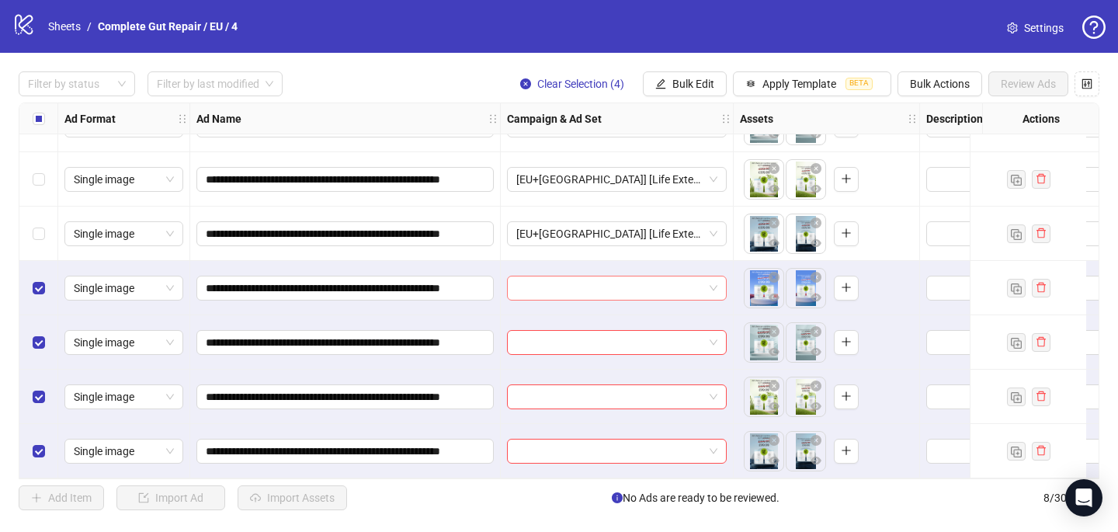
click at [545, 280] on input "search" at bounding box center [609, 287] width 187 height 23
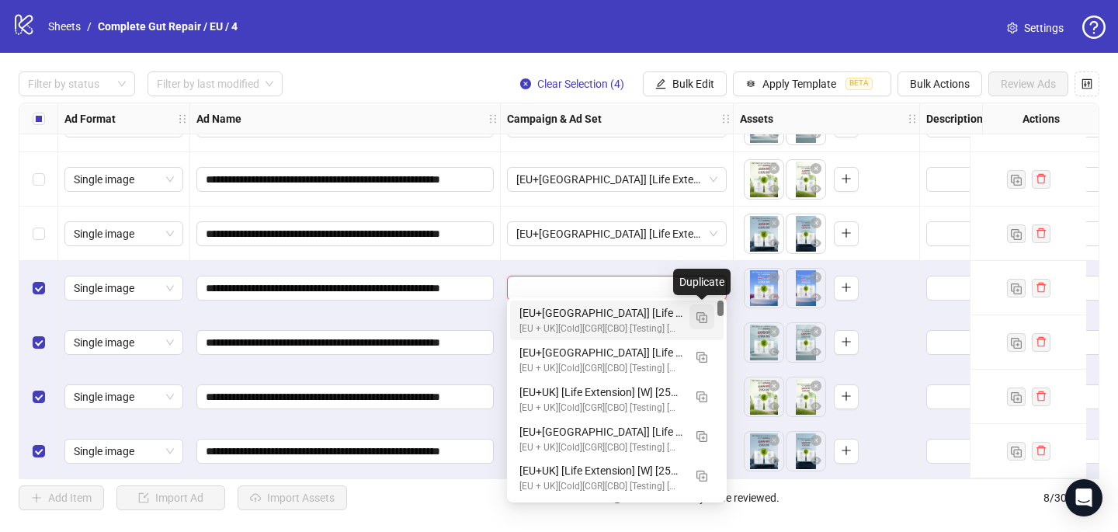
click at [699, 311] on span "button" at bounding box center [701, 316] width 11 height 12
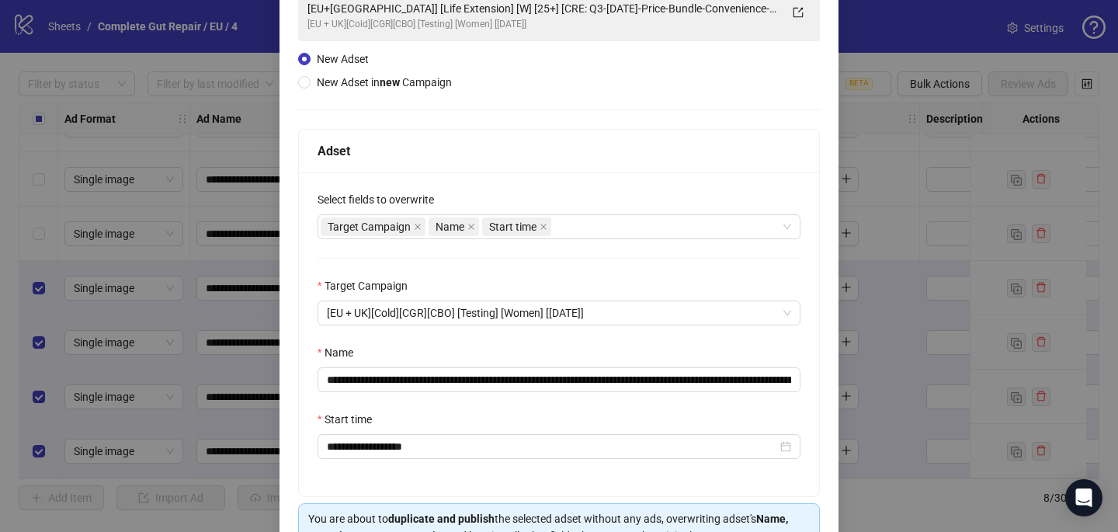
scroll to position [127, 0]
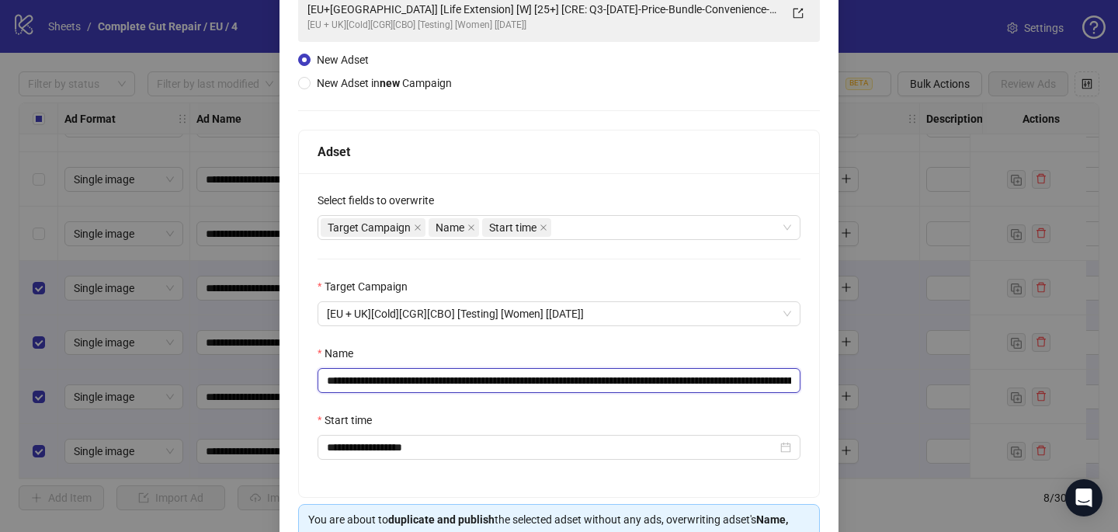
drag, startPoint x: 349, startPoint y: 384, endPoint x: 330, endPoint y: 382, distance: 19.5
click at [330, 382] on input "**********" at bounding box center [558, 380] width 483 height 25
click at [501, 380] on input "**********" at bounding box center [558, 380] width 483 height 25
type input "**********"
click at [551, 345] on div "Name" at bounding box center [558, 356] width 483 height 23
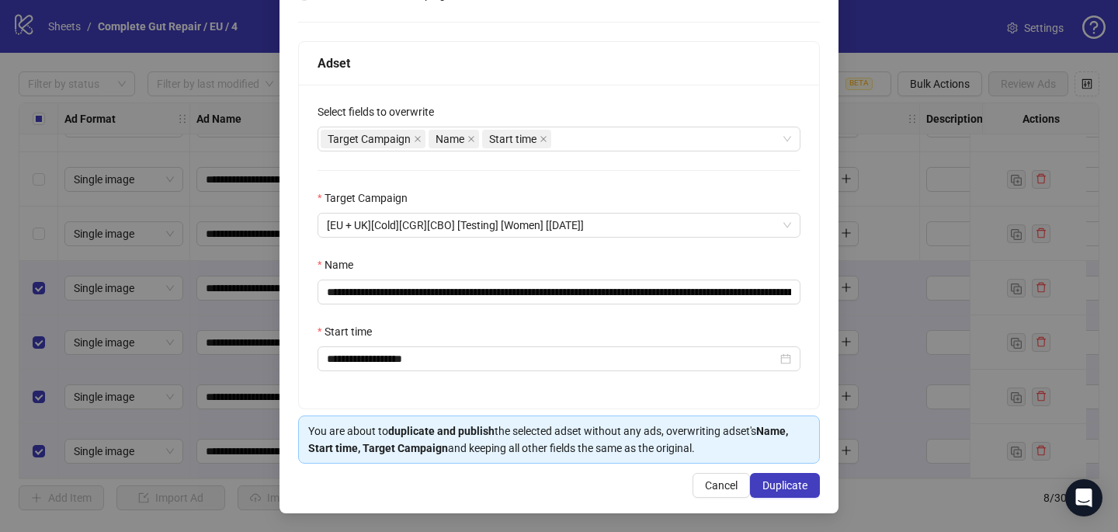
scroll to position [215, 0]
click at [781, 480] on span "Duplicate" at bounding box center [784, 485] width 45 height 12
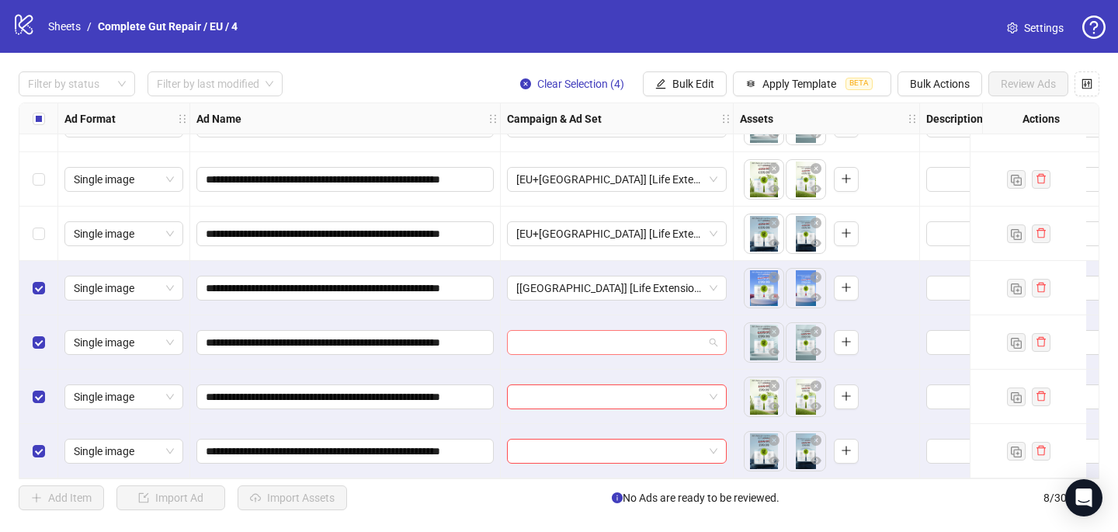
click at [609, 334] on input "search" at bounding box center [609, 342] width 187 height 23
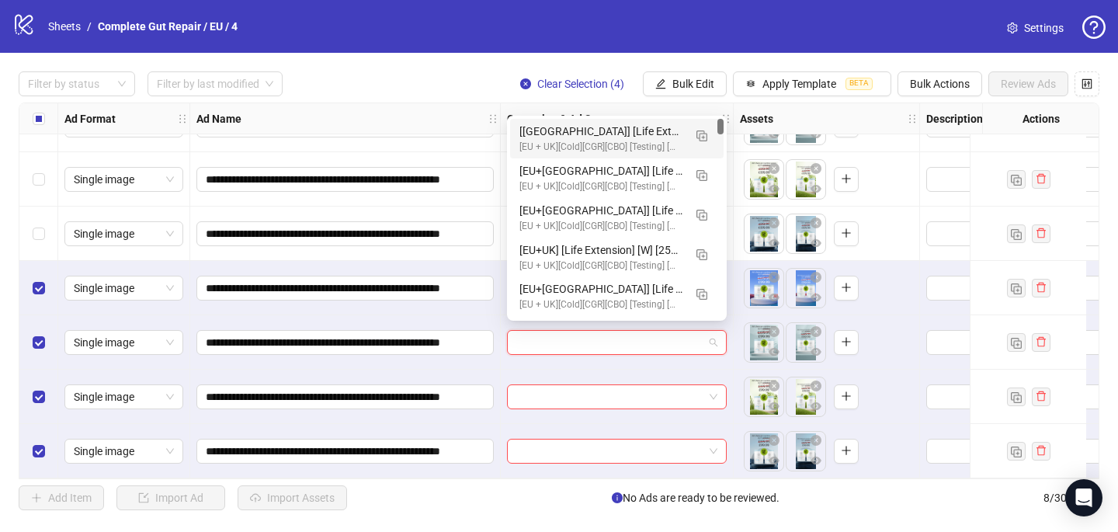
click at [640, 123] on div "[UK] [Life Extension] [W] [25+] [CRE: UK - Q3-08-AUG-2025-Price-Bundle-Convenie…" at bounding box center [601, 131] width 164 height 17
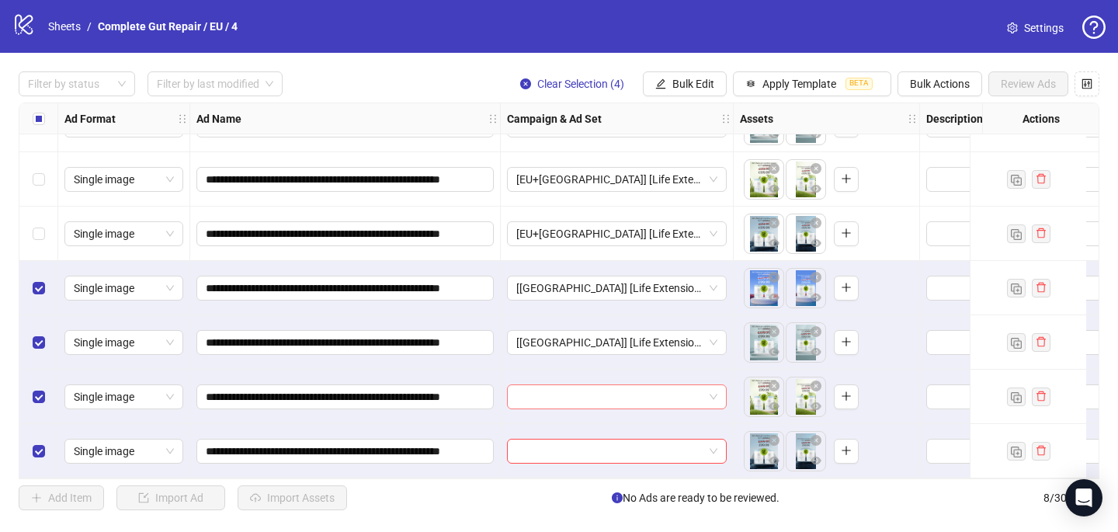
click at [524, 392] on input "search" at bounding box center [609, 396] width 187 height 23
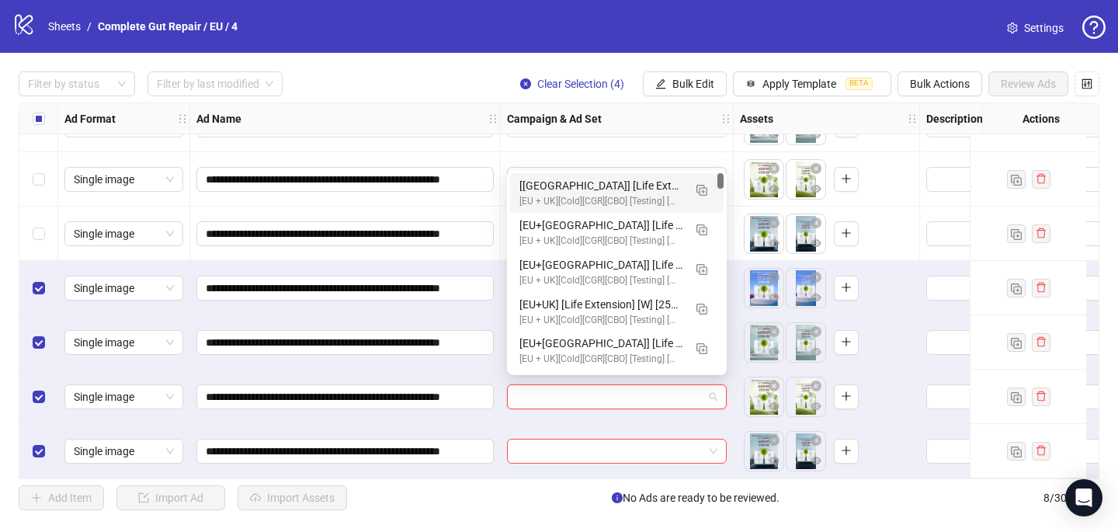
click at [588, 188] on div "[UK] [Life Extension] [W] [25+] [CRE: UK - Q3-08-AUG-2025-Price-Bundle-Convenie…" at bounding box center [601, 185] width 164 height 17
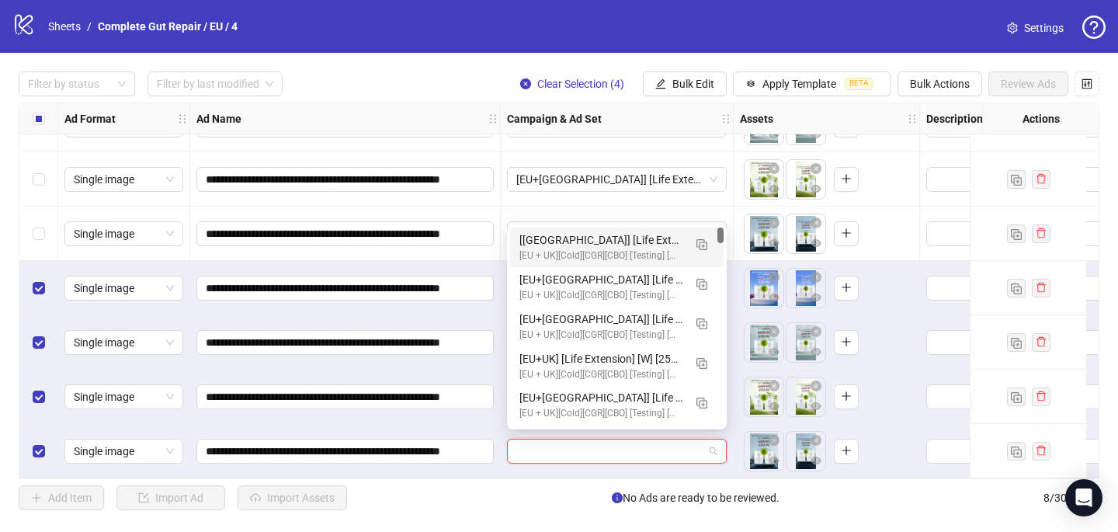
click at [516, 451] on input "search" at bounding box center [609, 450] width 187 height 23
click at [573, 236] on div "[UK] [Life Extension] [W] [25+] [CRE: UK - Q3-08-AUG-2025-Price-Bundle-Convenie…" at bounding box center [601, 239] width 164 height 17
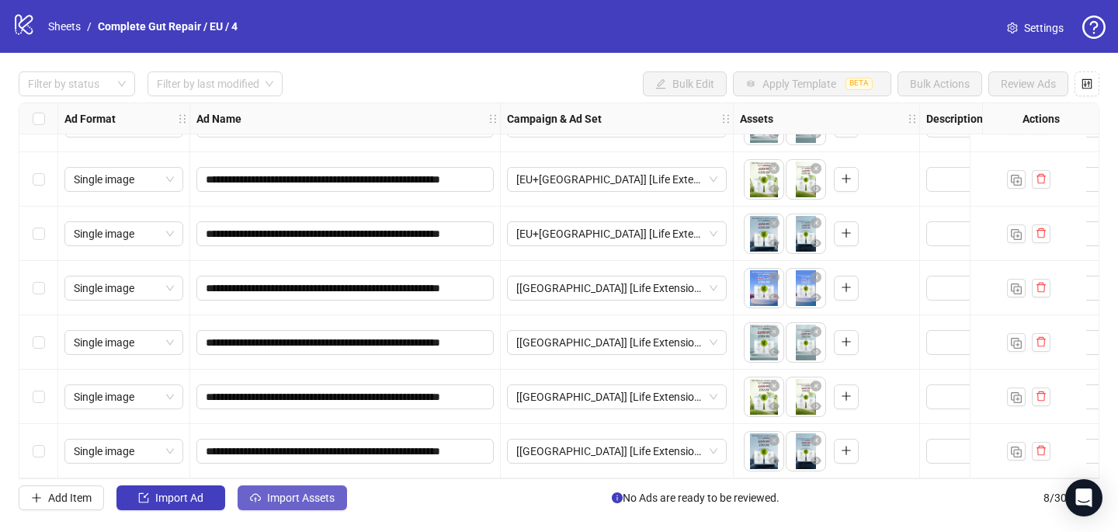
click at [284, 501] on span "Import Assets" at bounding box center [301, 497] width 68 height 12
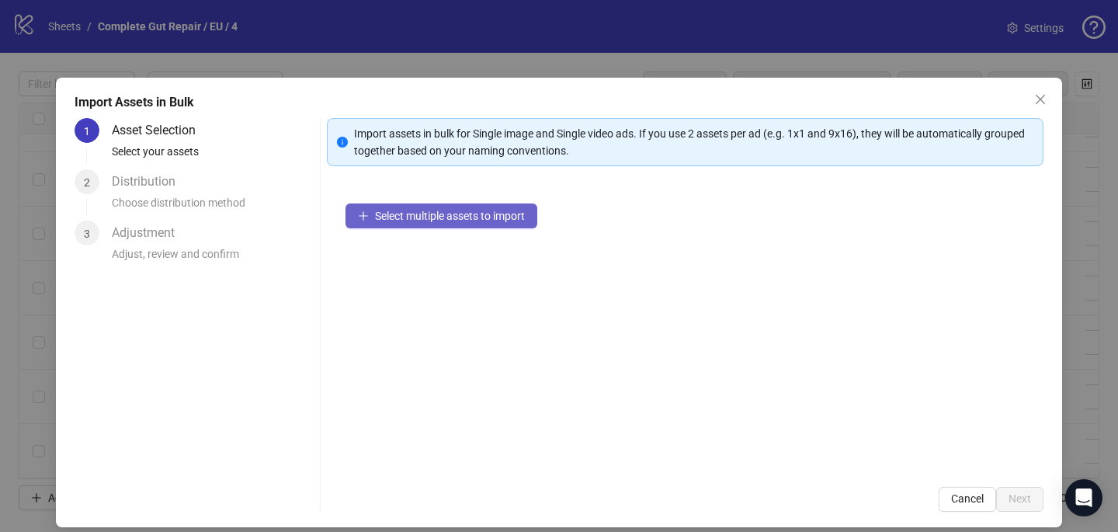
click at [371, 211] on button "Select multiple assets to import" at bounding box center [441, 215] width 192 height 25
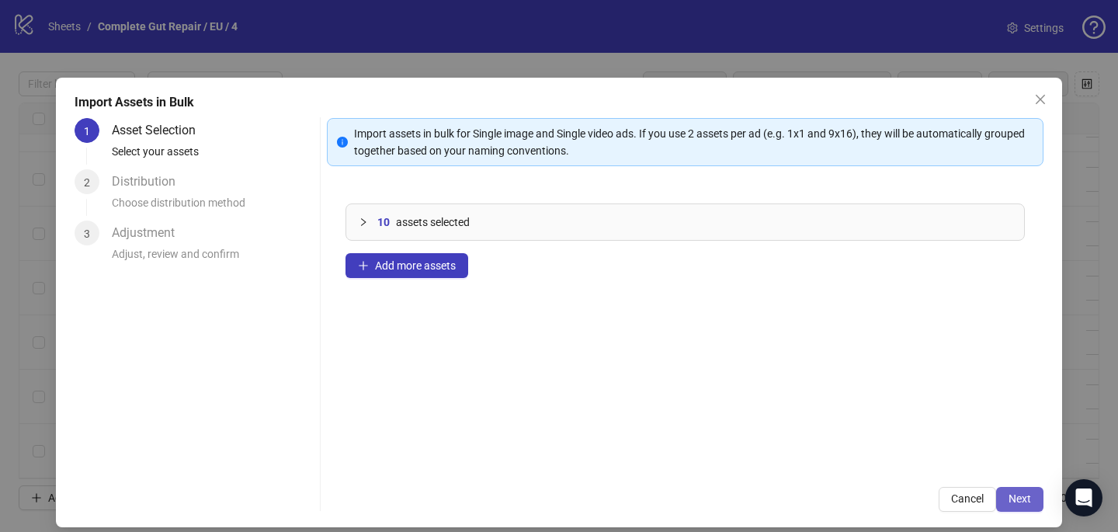
click at [1027, 487] on button "Next" at bounding box center [1019, 499] width 47 height 25
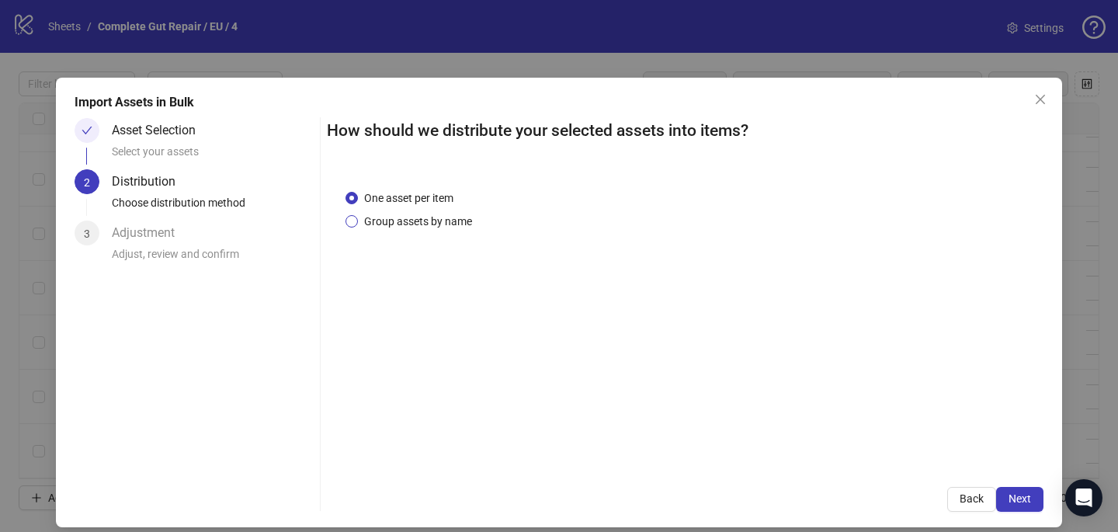
click at [406, 227] on span "Group assets by name" at bounding box center [418, 221] width 120 height 17
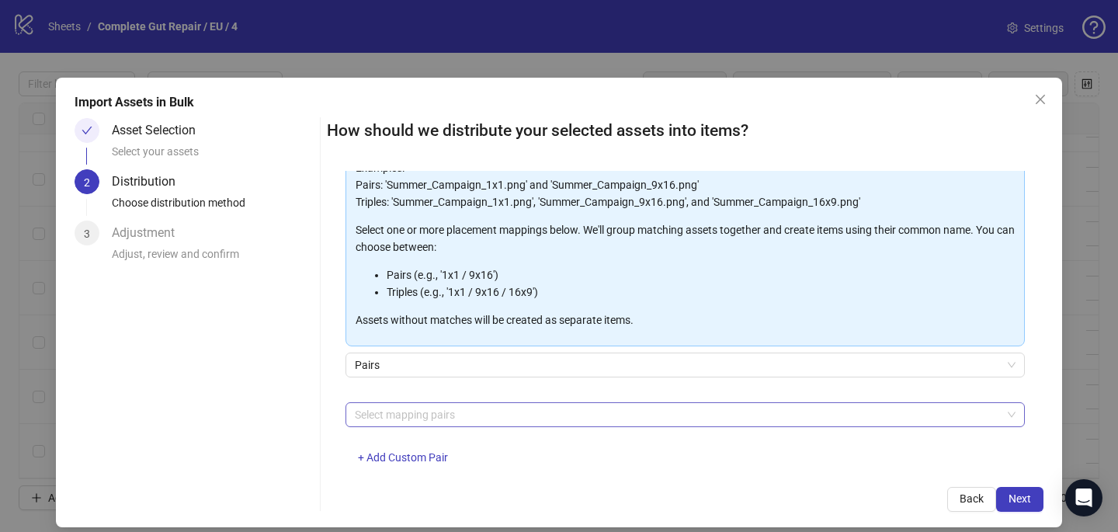
scroll to position [137, 0]
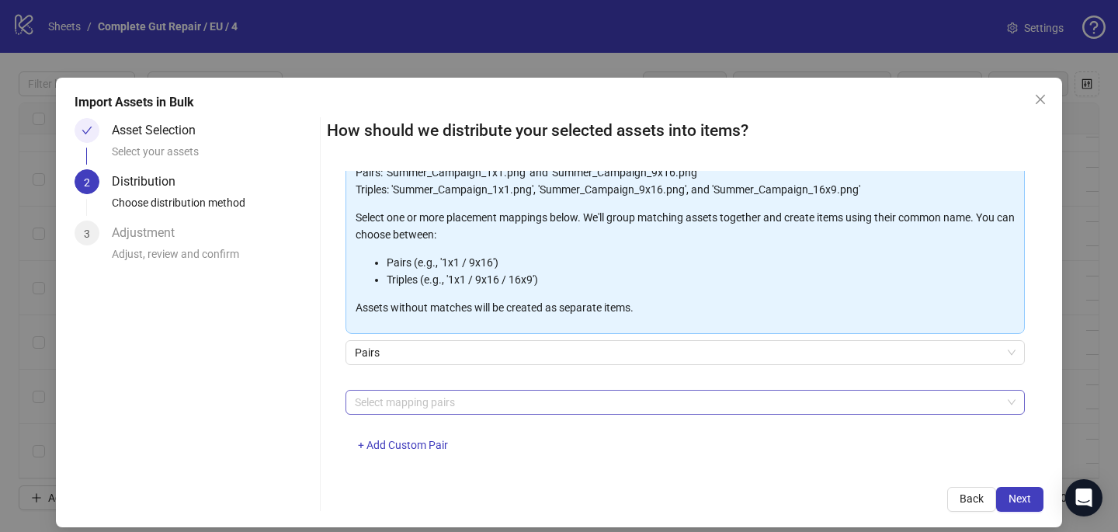
click at [401, 407] on div at bounding box center [677, 402] width 657 height 22
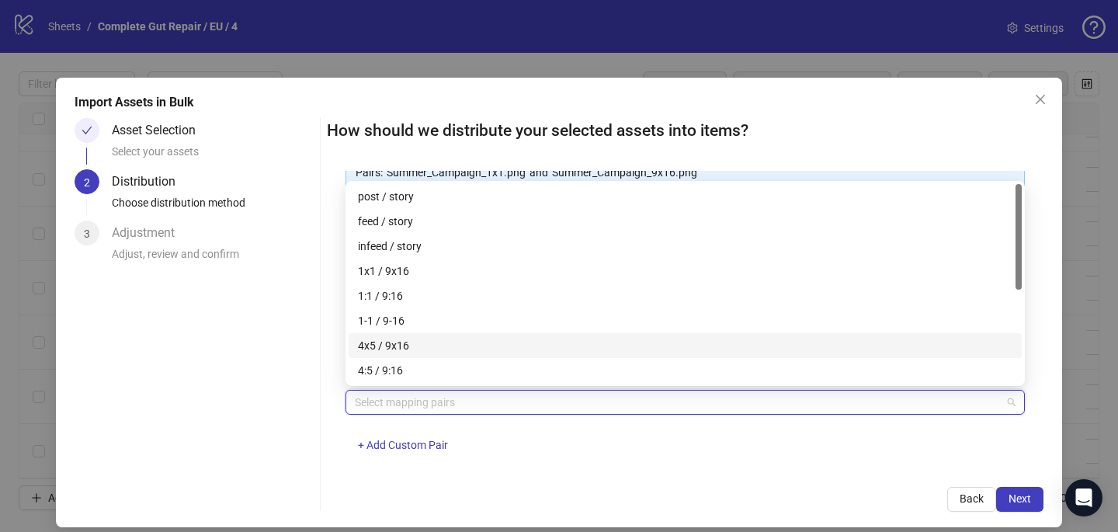
click at [424, 344] on div "4x5 / 9x16" at bounding box center [685, 345] width 654 height 17
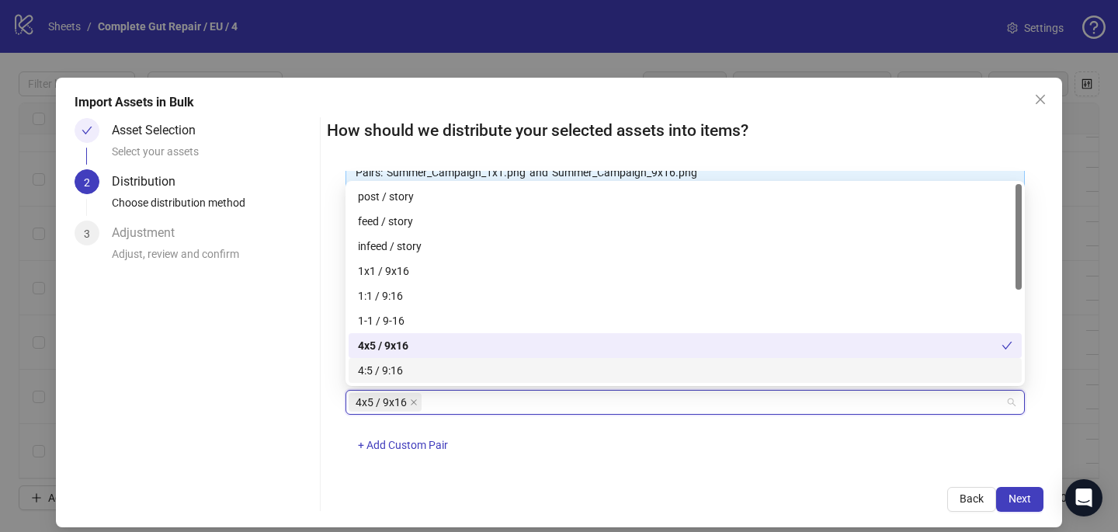
click at [795, 480] on div "How should we distribute your selected assets into items? One asset per item Gr…" at bounding box center [685, 315] width 716 height 394
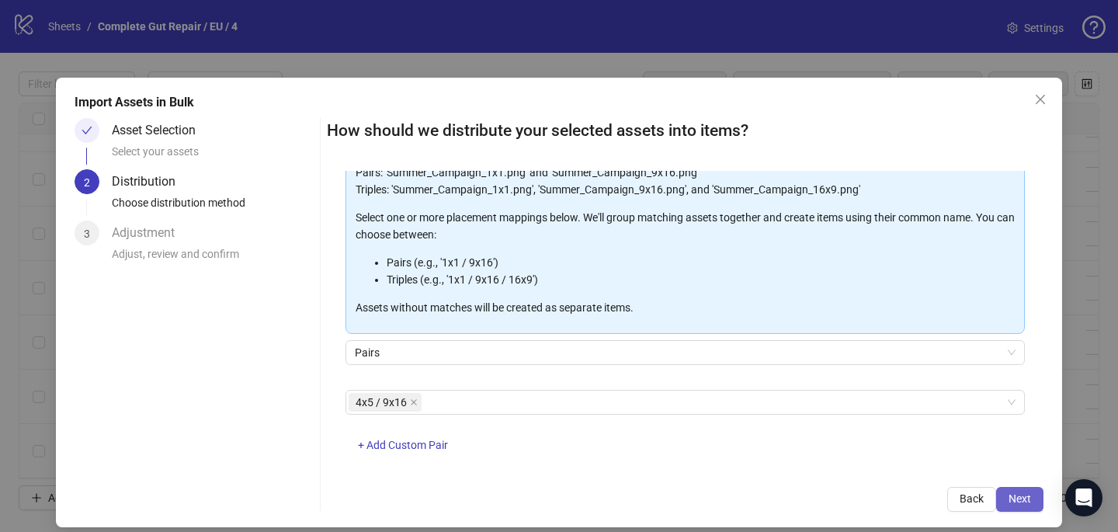
click at [1019, 494] on span "Next" at bounding box center [1019, 498] width 23 height 12
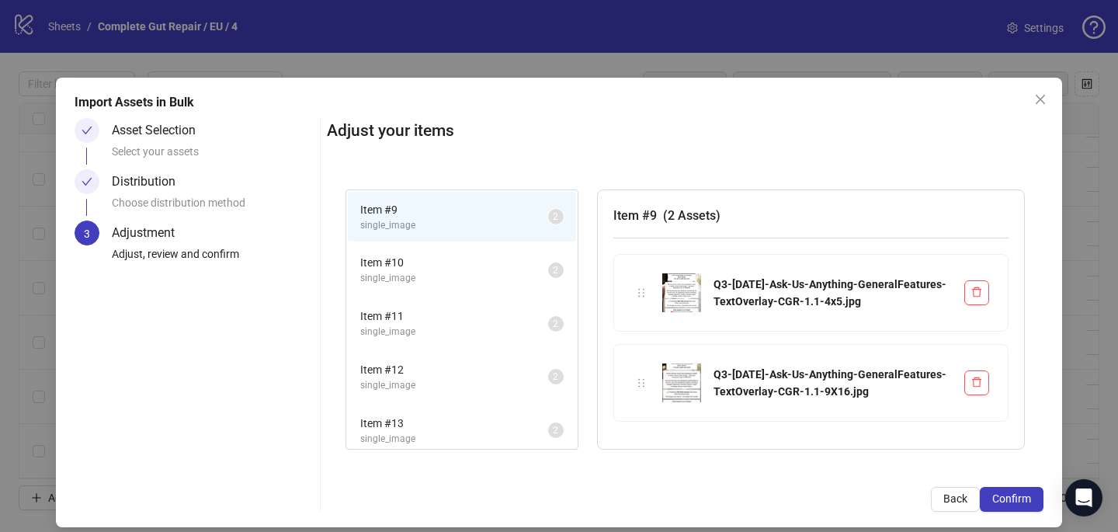
click at [1019, 494] on span "Confirm" at bounding box center [1011, 498] width 39 height 12
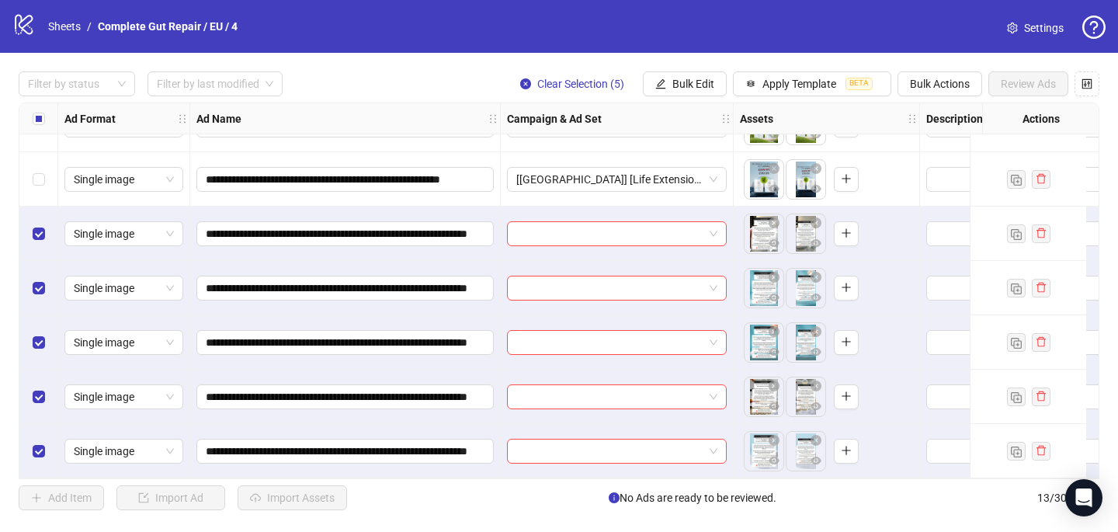
scroll to position [369, 0]
click at [534, 226] on input "search" at bounding box center [609, 233] width 187 height 23
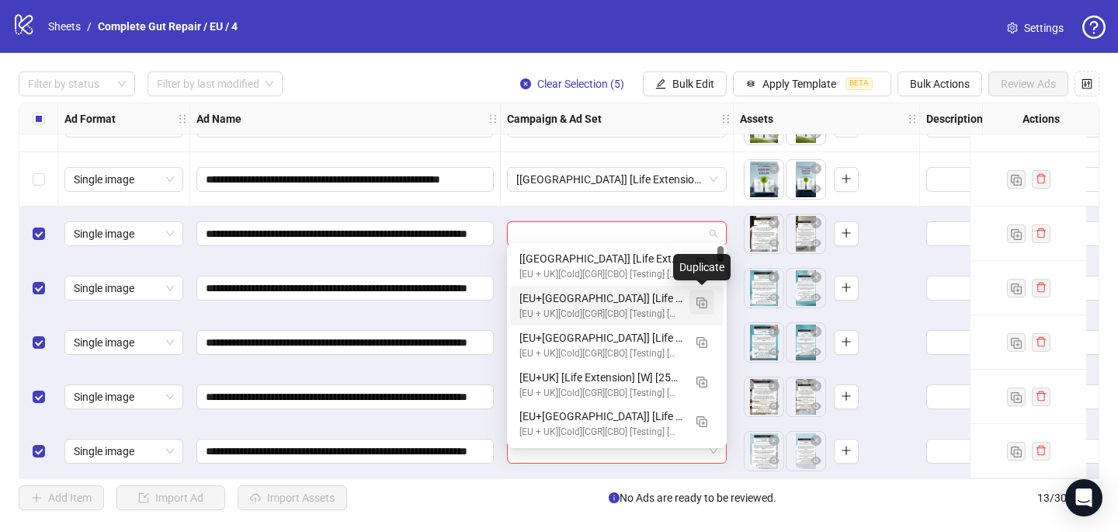
click at [708, 297] on button "button" at bounding box center [701, 302] width 25 height 25
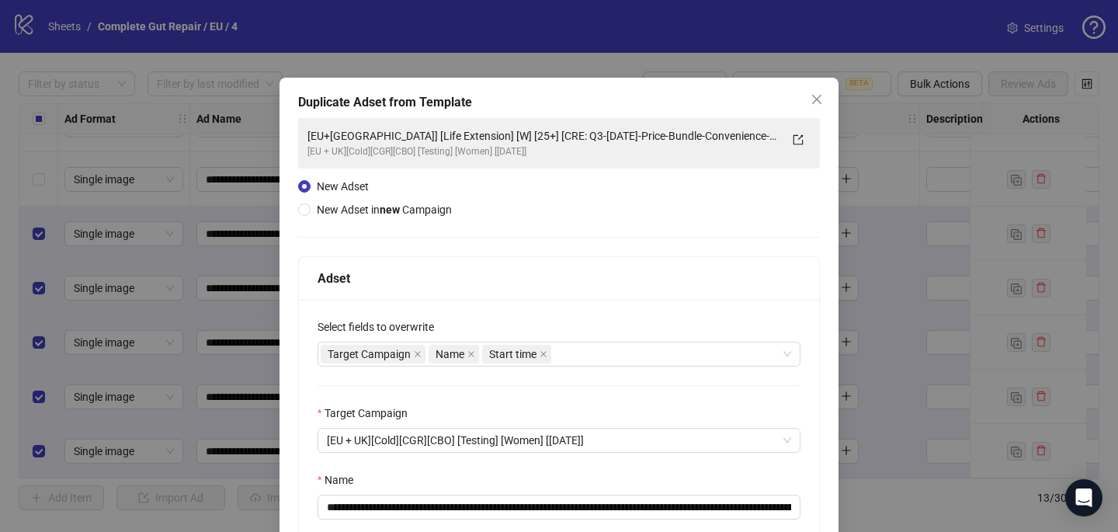
scroll to position [127, 0]
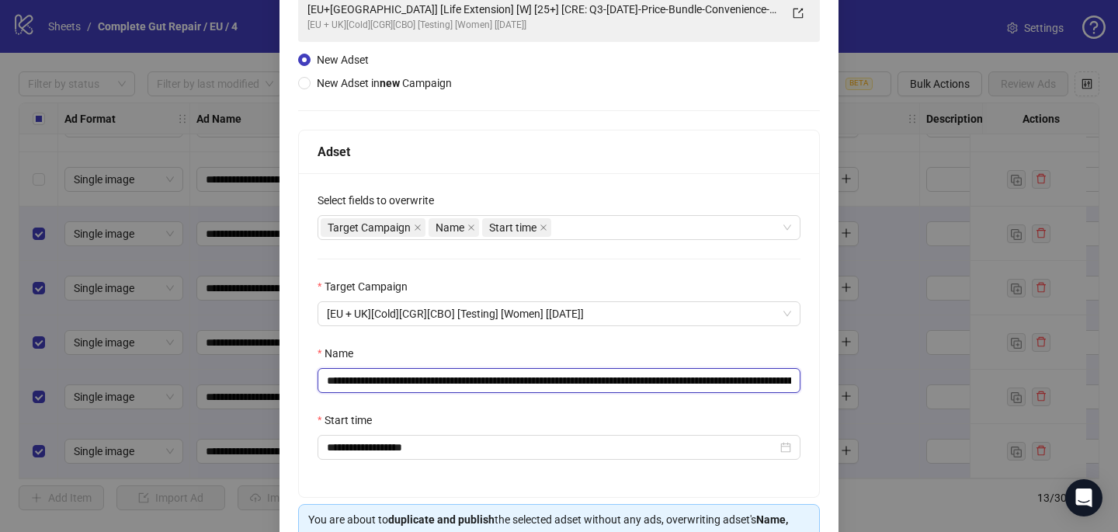
drag, startPoint x: 751, startPoint y: 379, endPoint x: 593, endPoint y: 377, distance: 158.4
click at [593, 377] on input "**********" at bounding box center [558, 380] width 483 height 25
drag, startPoint x: 655, startPoint y: 377, endPoint x: 515, endPoint y: 379, distance: 139.7
click at [517, 380] on input "**********" at bounding box center [558, 380] width 483 height 25
paste input "**********"
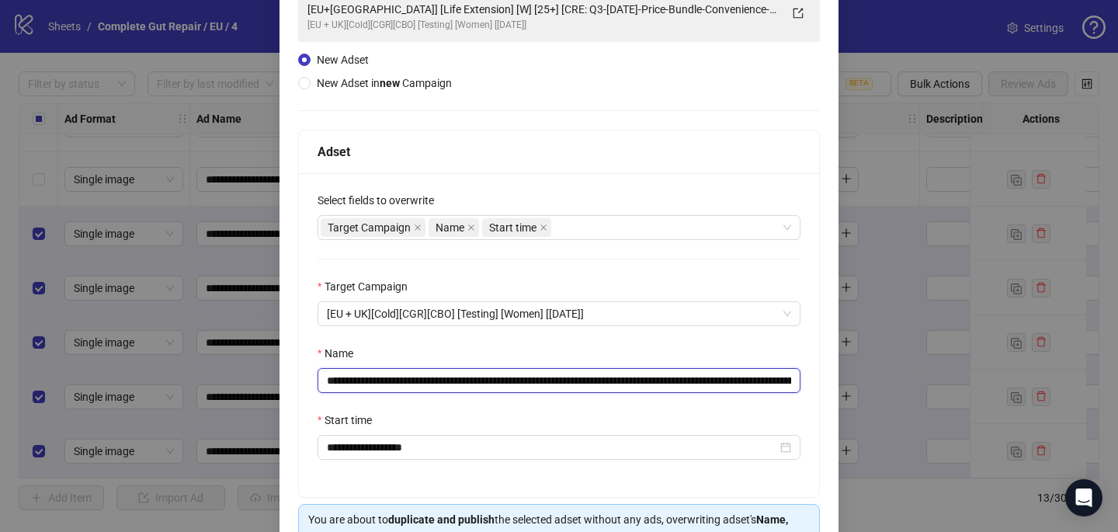
scroll to position [0, 82]
type input "**********"
click at [560, 349] on div "Name" at bounding box center [558, 356] width 483 height 23
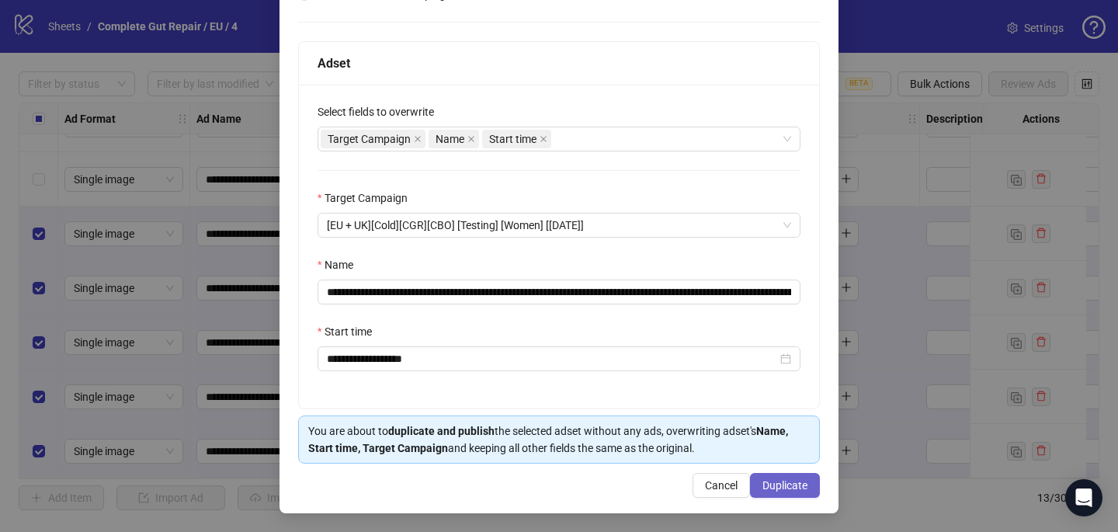
click at [773, 485] on span "Duplicate" at bounding box center [784, 485] width 45 height 12
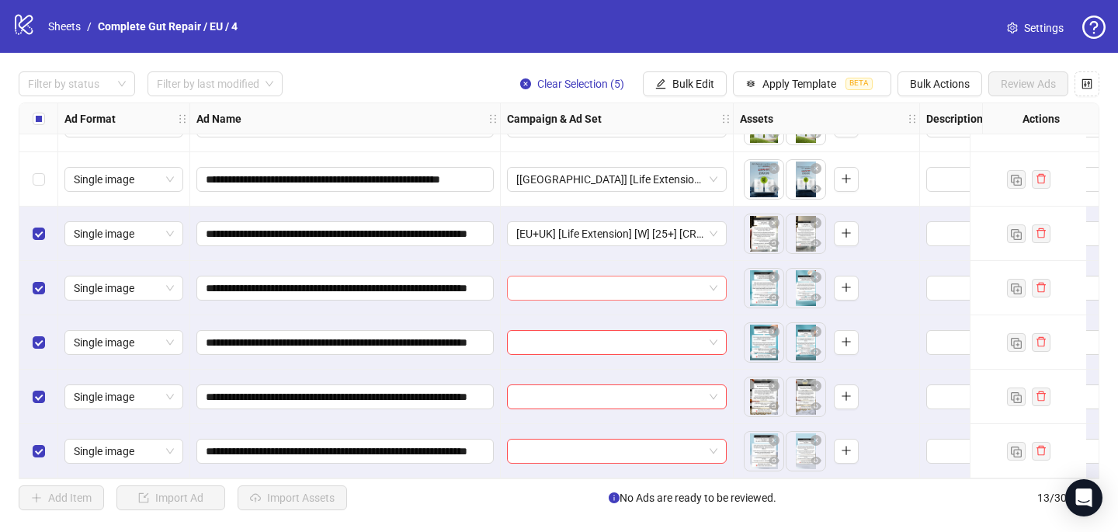
click at [539, 279] on input "search" at bounding box center [609, 287] width 187 height 23
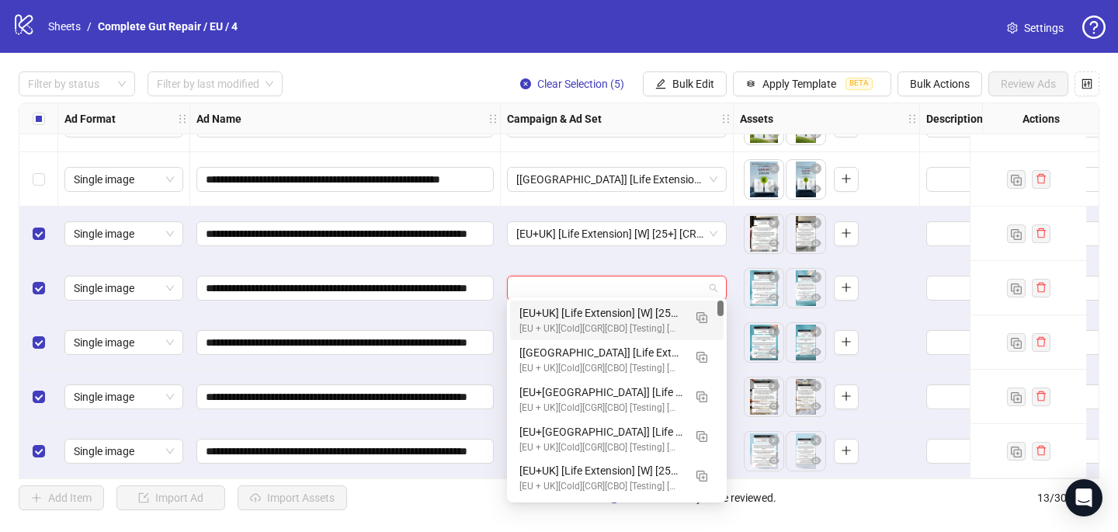
click at [539, 317] on div "[EU+UK] [Life Extension] [W] [25+] [CRE: Q3-08-AUG-2025-Ask-Us-Anything-General…" at bounding box center [601, 312] width 164 height 17
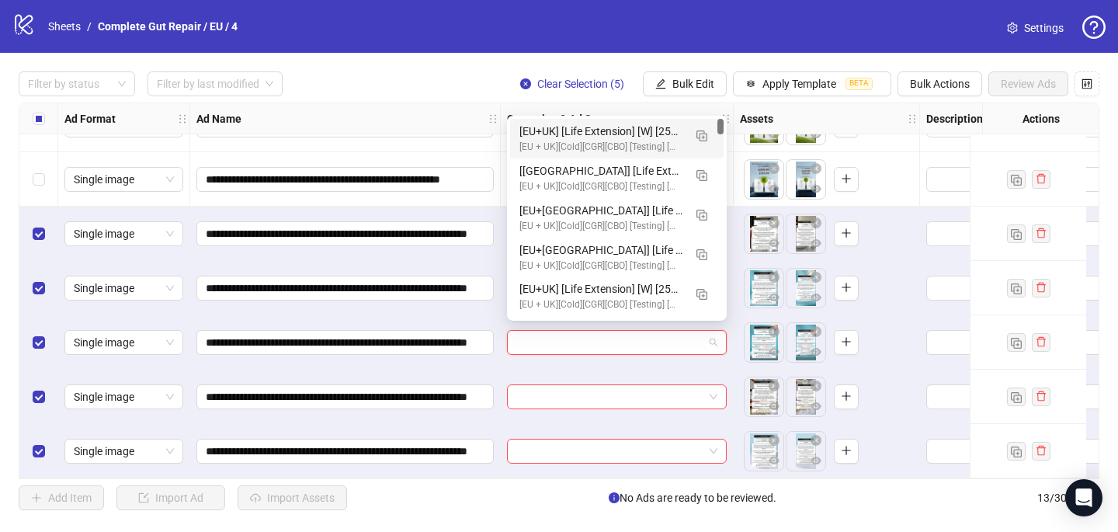
click at [534, 331] on input "search" at bounding box center [609, 342] width 187 height 23
click at [560, 142] on div "[EU + UK][Cold][CGR][CBO] [Testing] [Women] [31 Aug 2025]" at bounding box center [601, 147] width 164 height 15
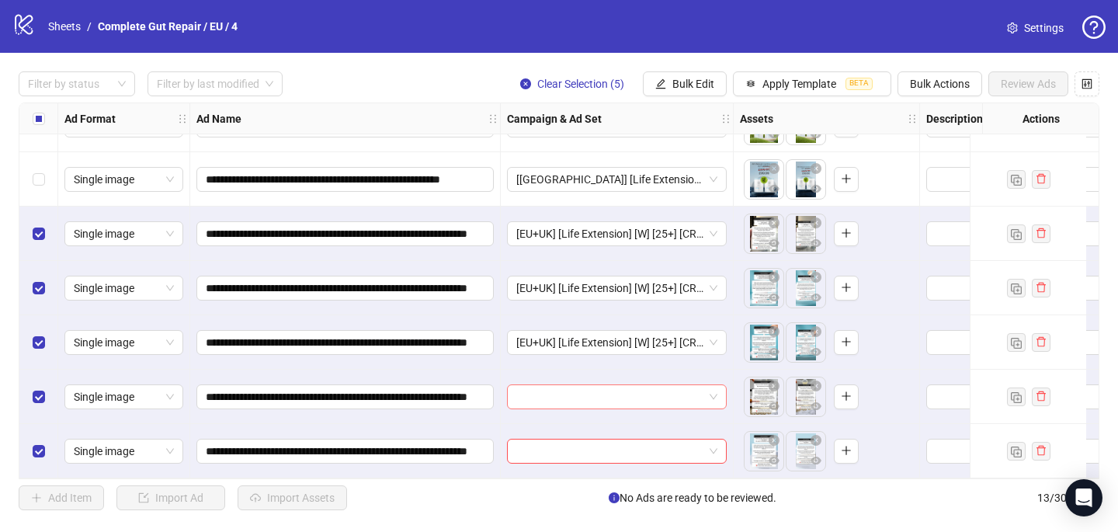
click at [528, 390] on input "search" at bounding box center [609, 396] width 187 height 23
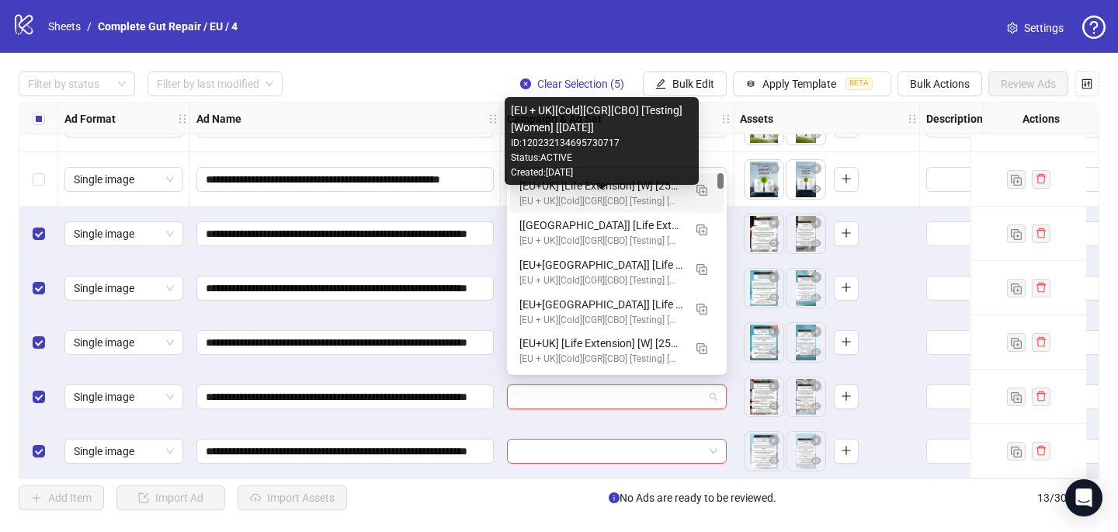
click at [567, 194] on div "[EU + UK][Cold][CGR][CBO] [Testing] [Women] [31 Aug 2025]" at bounding box center [601, 201] width 164 height 15
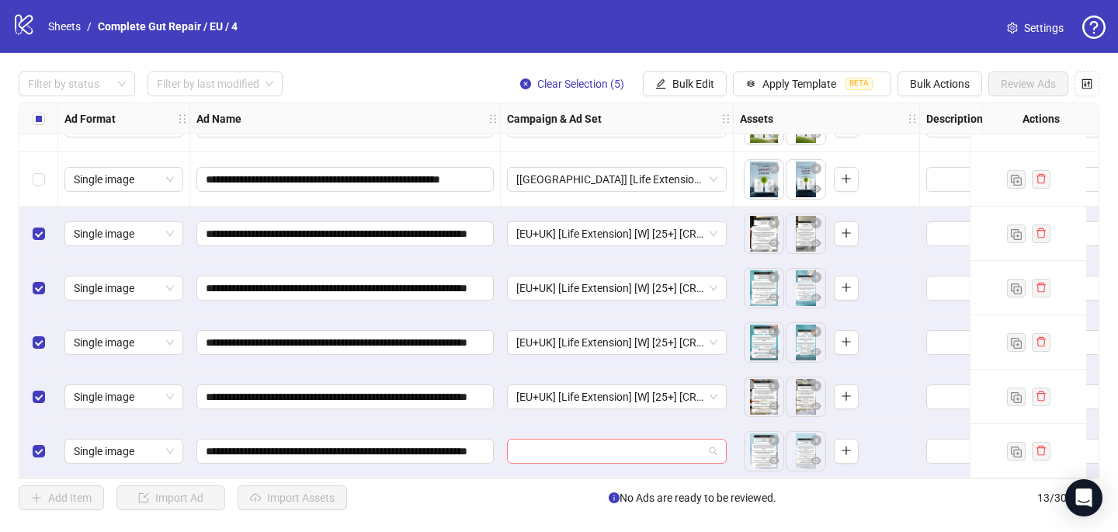
click at [532, 442] on input "search" at bounding box center [609, 450] width 187 height 23
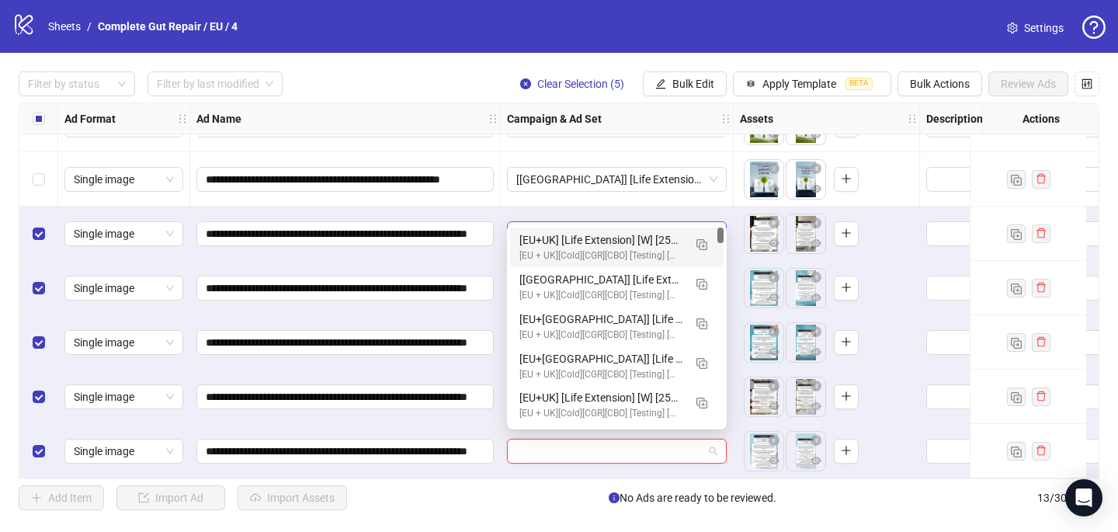
click at [588, 239] on div "[EU+UK] [Life Extension] [W] [25+] [CRE: Q3-08-AUG-2025-Ask-Us-Anything-General…" at bounding box center [601, 239] width 164 height 17
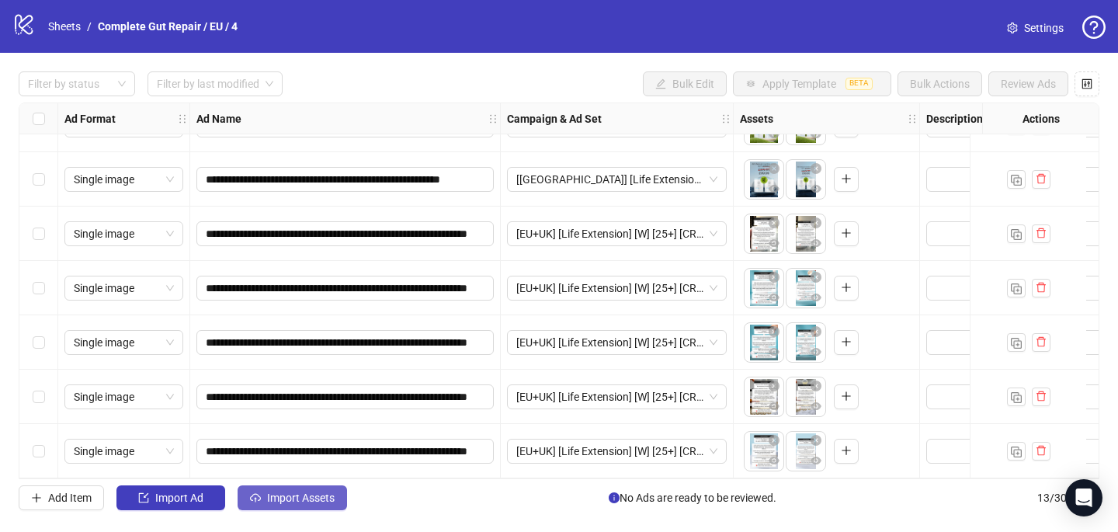
click at [297, 493] on span "Import Assets" at bounding box center [301, 497] width 68 height 12
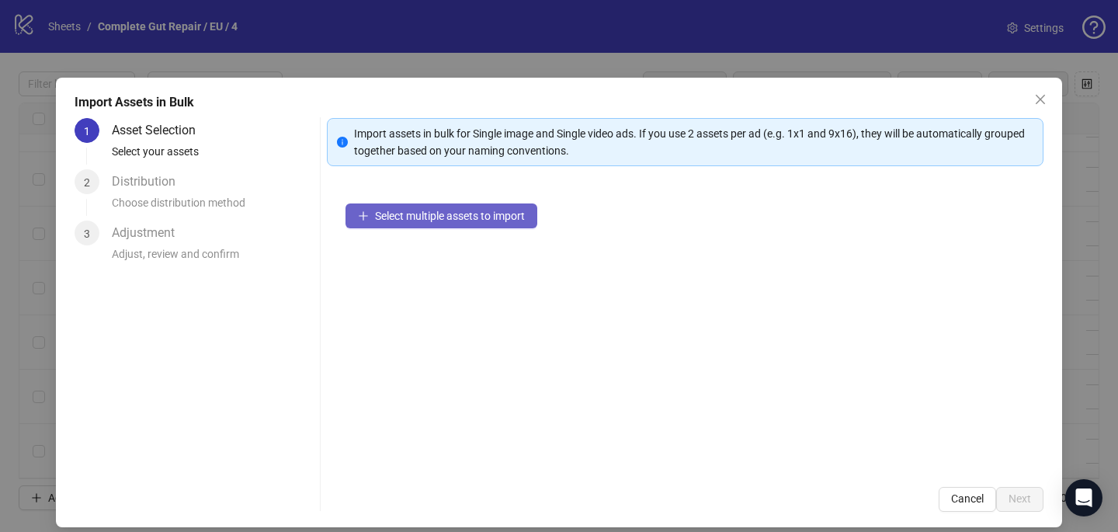
click at [516, 210] on span "Select multiple assets to import" at bounding box center [450, 216] width 150 height 12
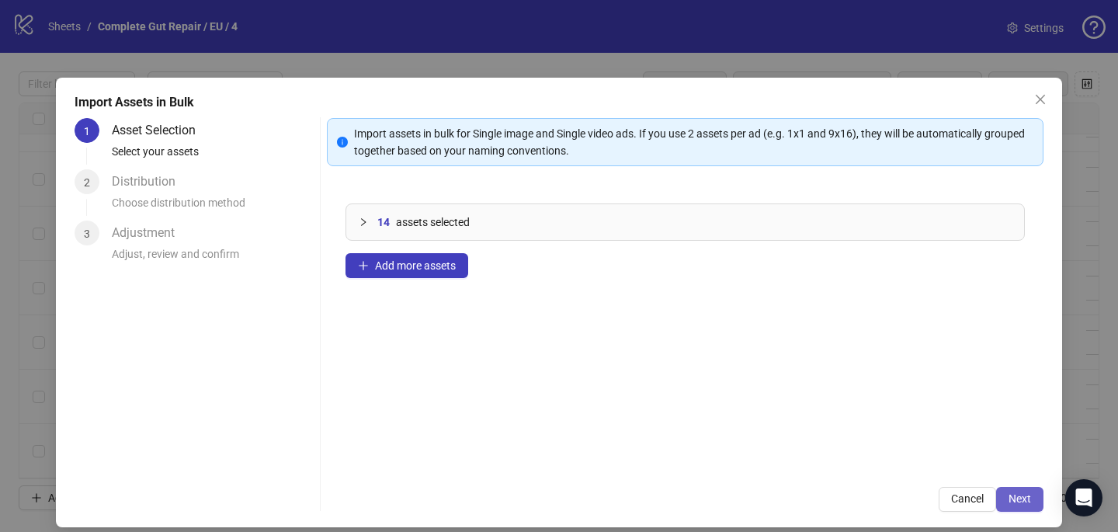
click at [1012, 501] on span "Next" at bounding box center [1019, 498] width 23 height 12
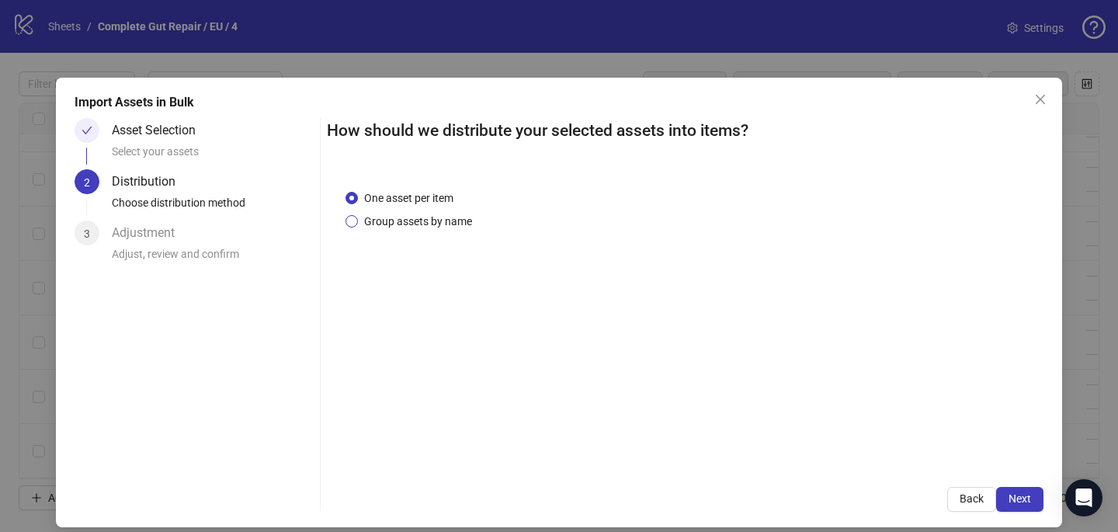
click at [437, 227] on span "Group assets by name" at bounding box center [418, 221] width 120 height 17
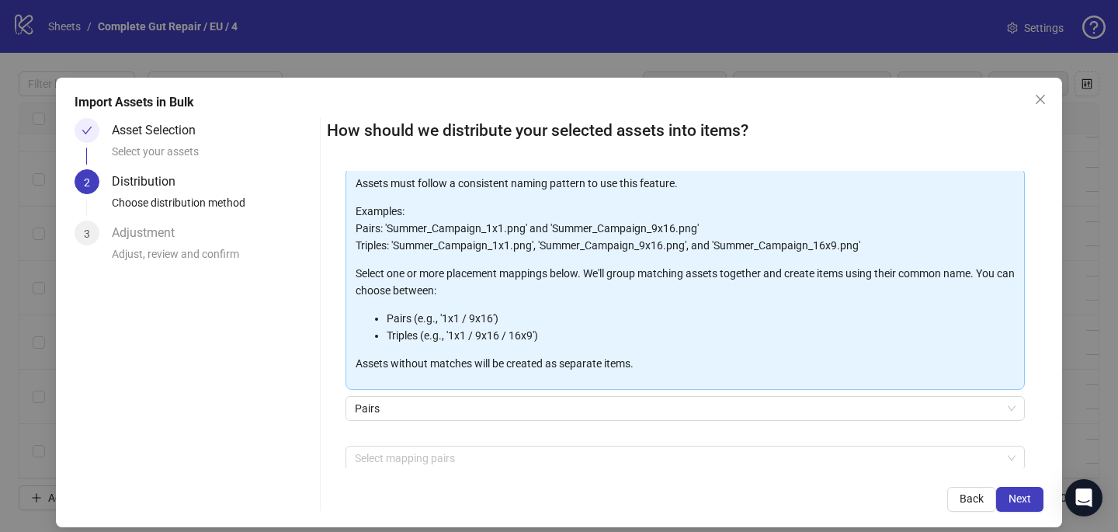
scroll to position [95, 0]
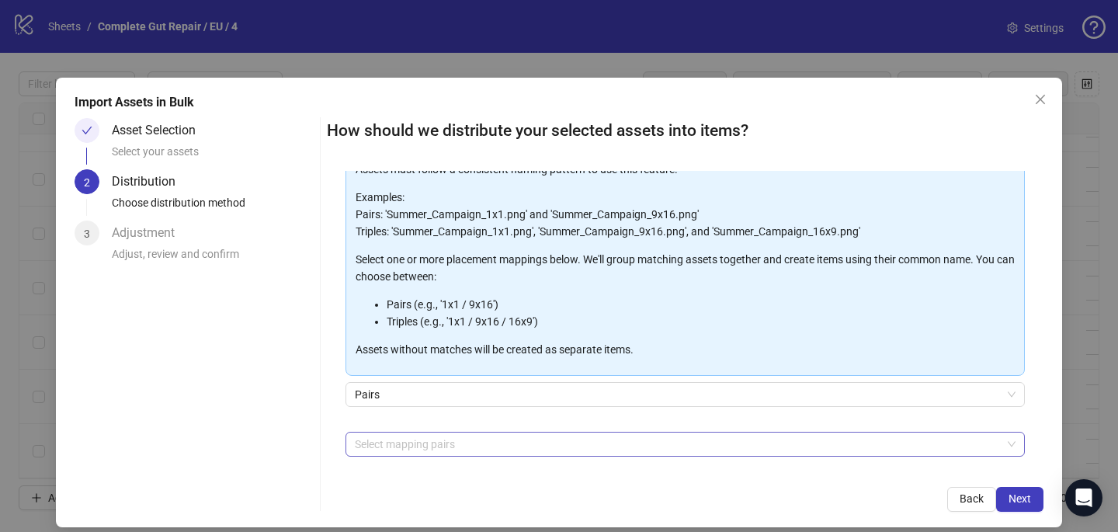
click at [429, 446] on div at bounding box center [677, 444] width 657 height 22
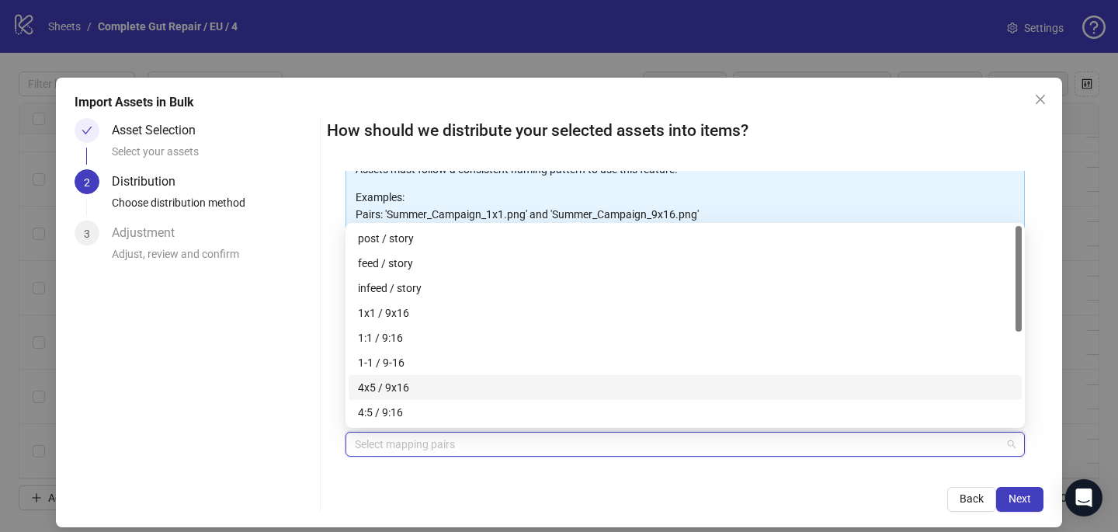
click at [428, 388] on div "4x5 / 9x16" at bounding box center [685, 387] width 654 height 17
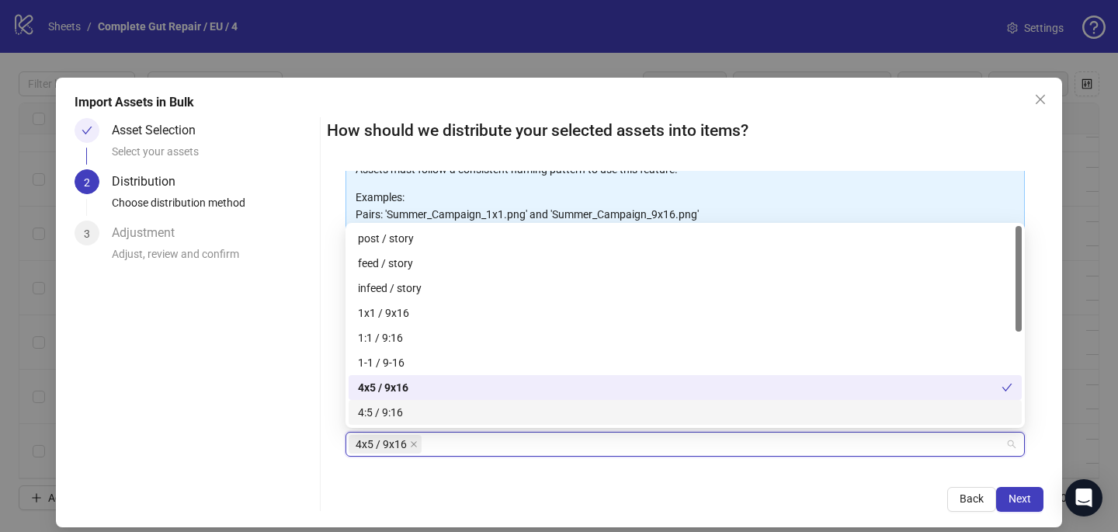
click at [533, 463] on div "4x5 / 9x16 + Add Custom Pair" at bounding box center [684, 472] width 679 height 81
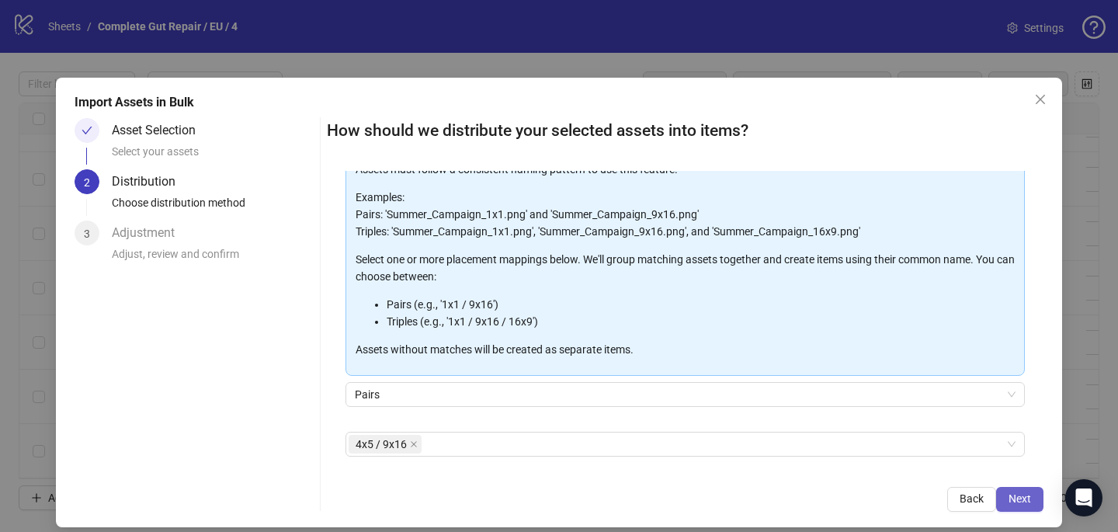
click at [1013, 490] on button "Next" at bounding box center [1019, 499] width 47 height 25
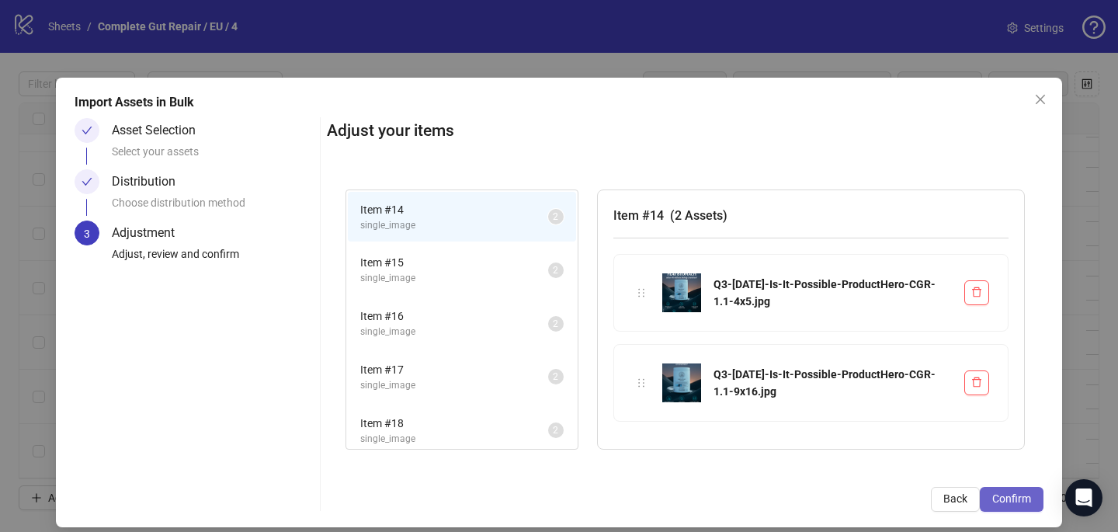
click at [1021, 498] on span "Confirm" at bounding box center [1011, 498] width 39 height 12
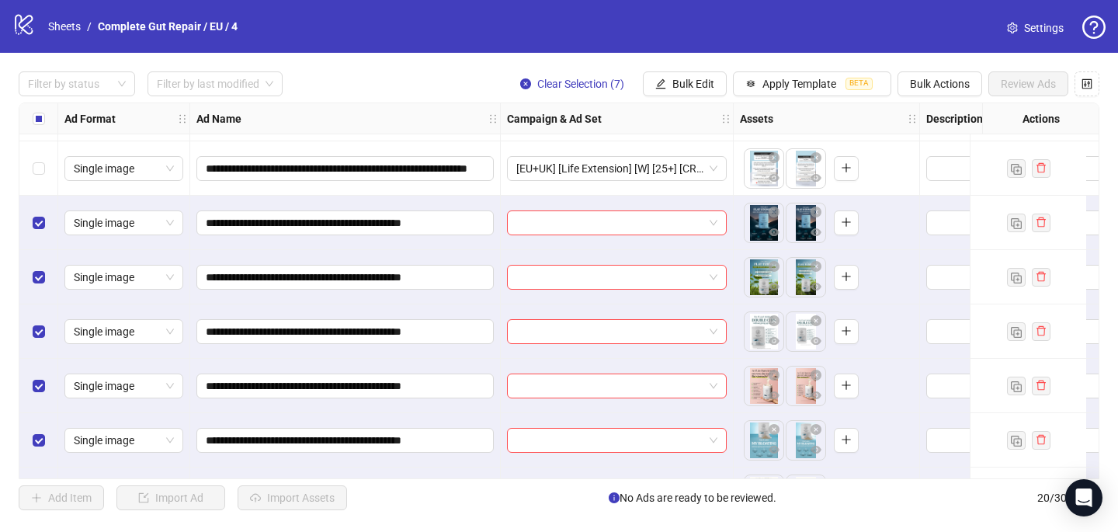
scroll to position [618, 0]
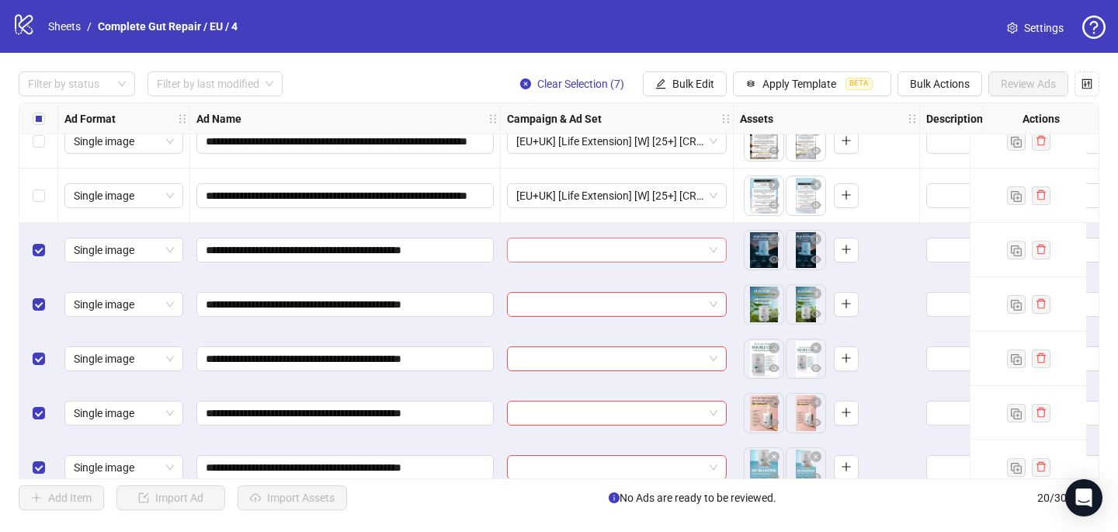
click at [538, 248] on input "search" at bounding box center [609, 249] width 187 height 23
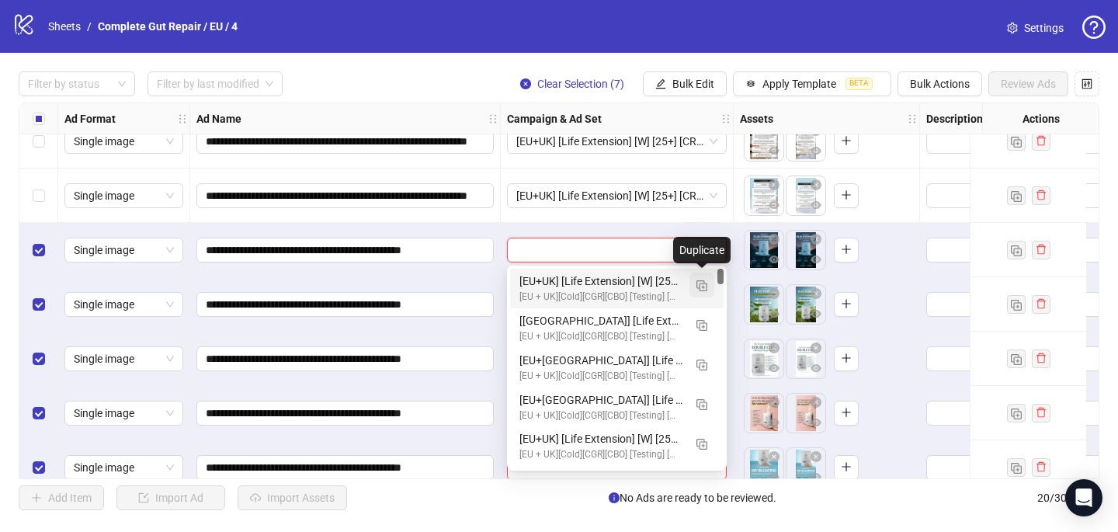
click at [706, 281] on img "button" at bounding box center [701, 285] width 11 height 11
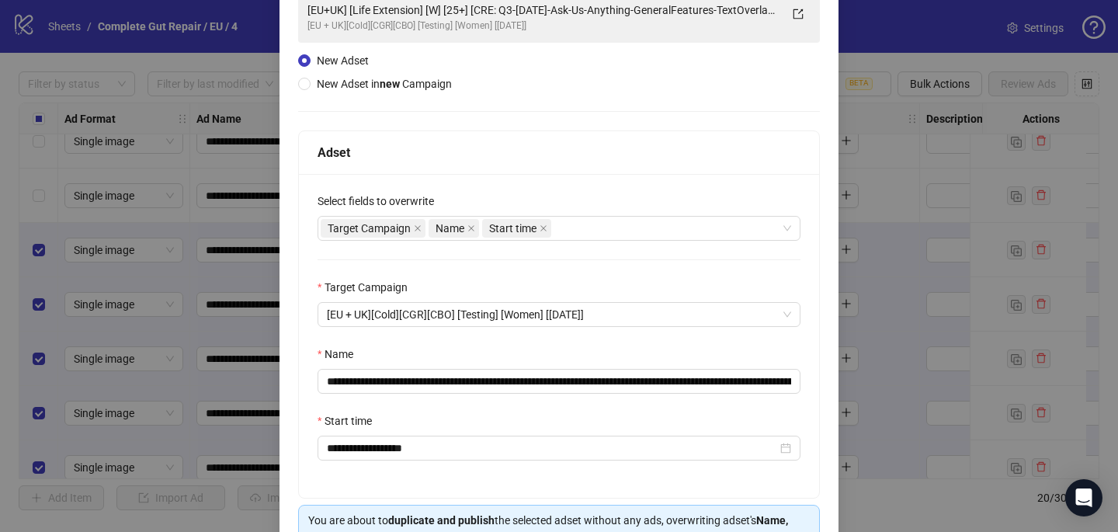
scroll to position [125, 0]
drag, startPoint x: 758, startPoint y: 379, endPoint x: 562, endPoint y: 376, distance: 196.4
click at [562, 376] on input "**********" at bounding box center [558, 381] width 483 height 25
drag, startPoint x: 678, startPoint y: 383, endPoint x: 521, endPoint y: 373, distance: 157.9
click at [521, 373] on input "**********" at bounding box center [558, 381] width 483 height 25
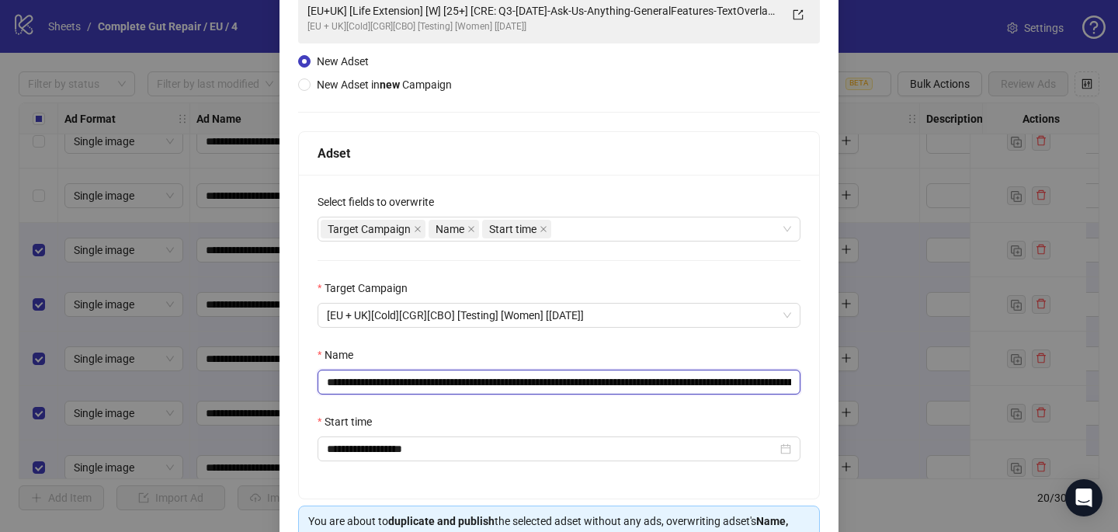
click at [521, 373] on input "**********" at bounding box center [558, 381] width 483 height 25
drag, startPoint x: 519, startPoint y: 380, endPoint x: 678, endPoint y: 378, distance: 158.4
click at [678, 378] on input "**********" at bounding box center [558, 381] width 483 height 25
paste input "**********"
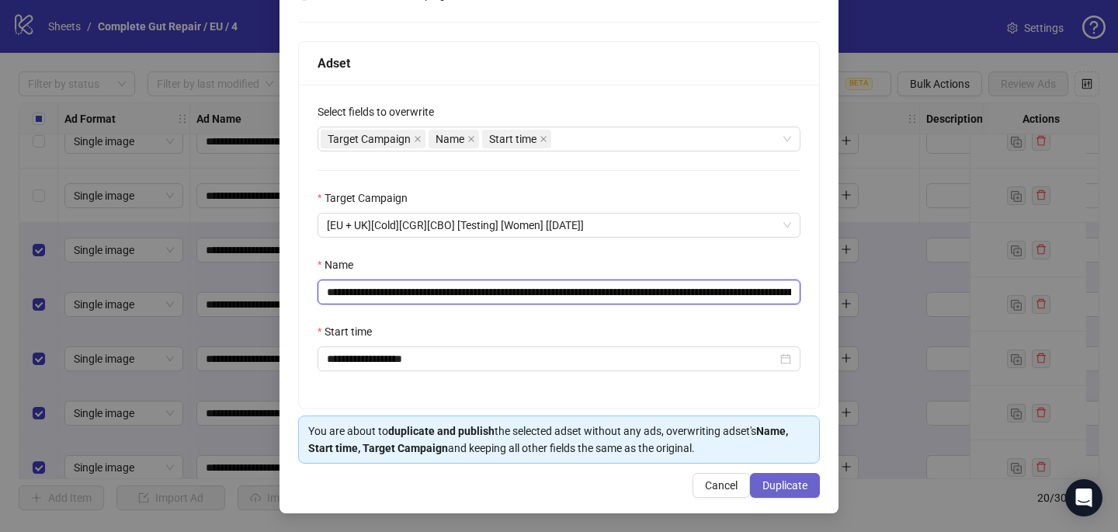
type input "**********"
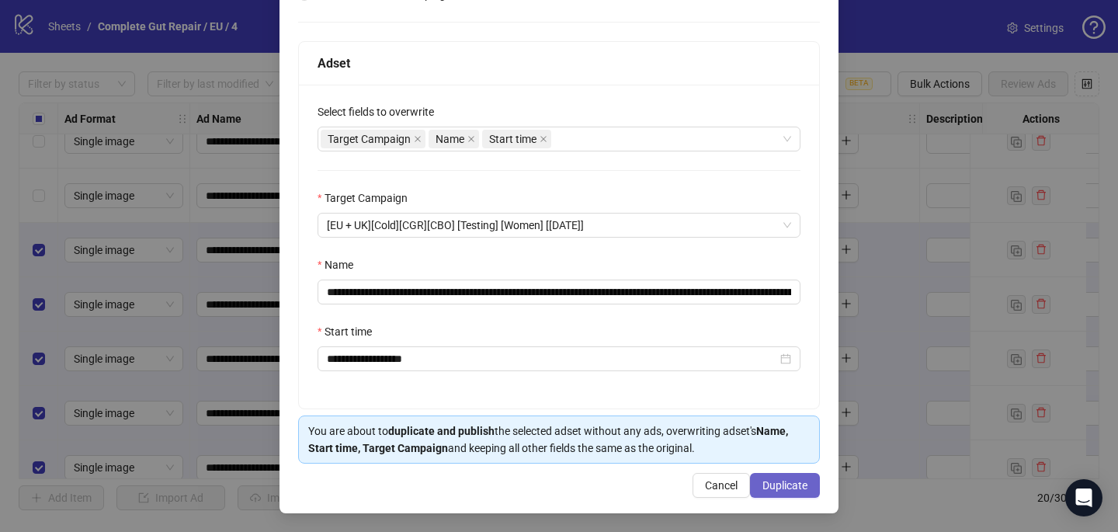
click at [791, 494] on button "Duplicate" at bounding box center [785, 485] width 70 height 25
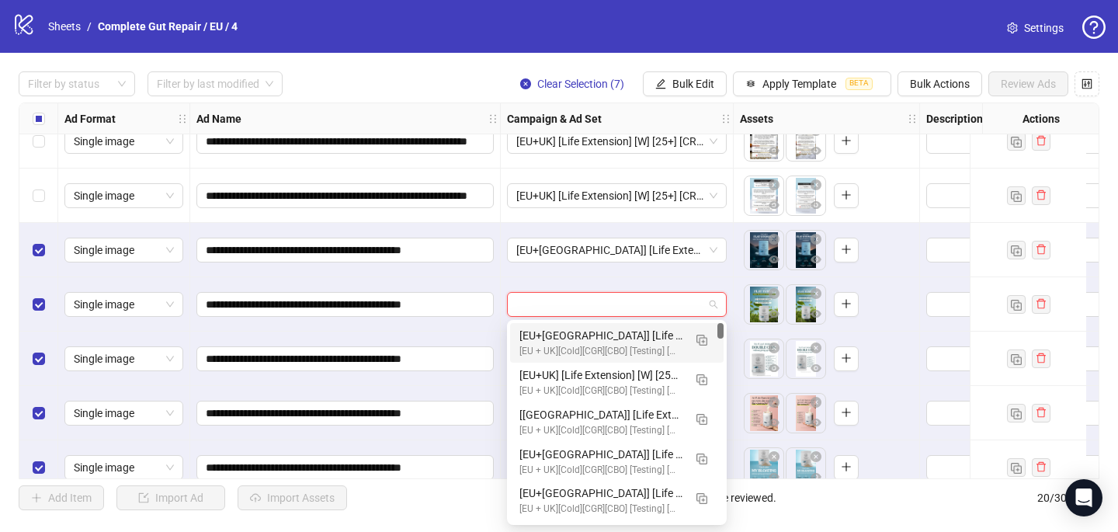
click at [529, 307] on input "search" at bounding box center [609, 304] width 187 height 23
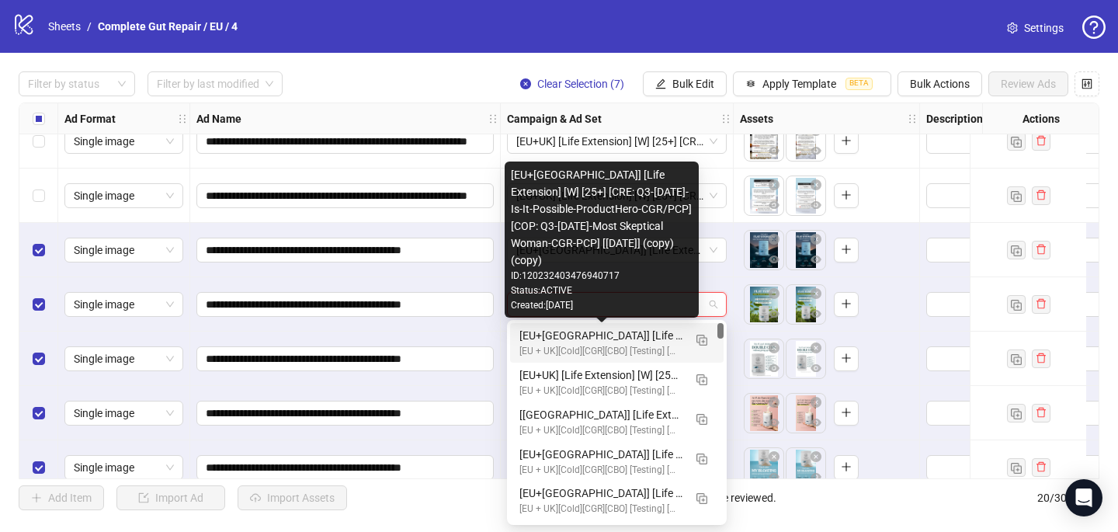
click at [543, 342] on div "[EU+UK] [Life Extension] [W] [25+] [CRE: Q3-08-AUG-2025-Is-It-Possible-ProductH…" at bounding box center [601, 335] width 164 height 17
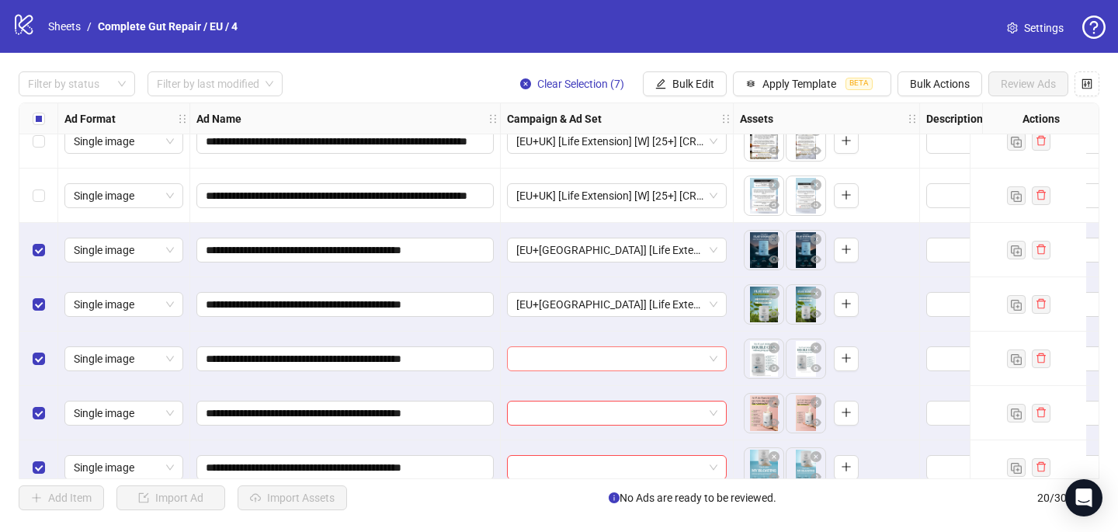
click at [530, 358] on input "search" at bounding box center [609, 358] width 187 height 23
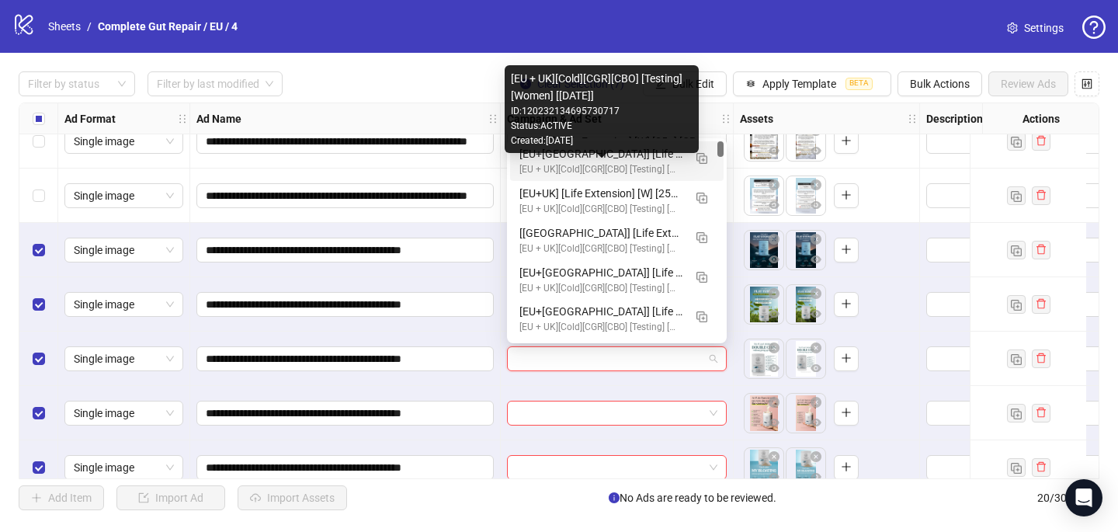
click at [557, 159] on div "[EU+UK] [Life Extension] [W] [25+] [CRE: Q3-08-AUG-2025-Is-It-Possible-ProductH…" at bounding box center [601, 153] width 164 height 17
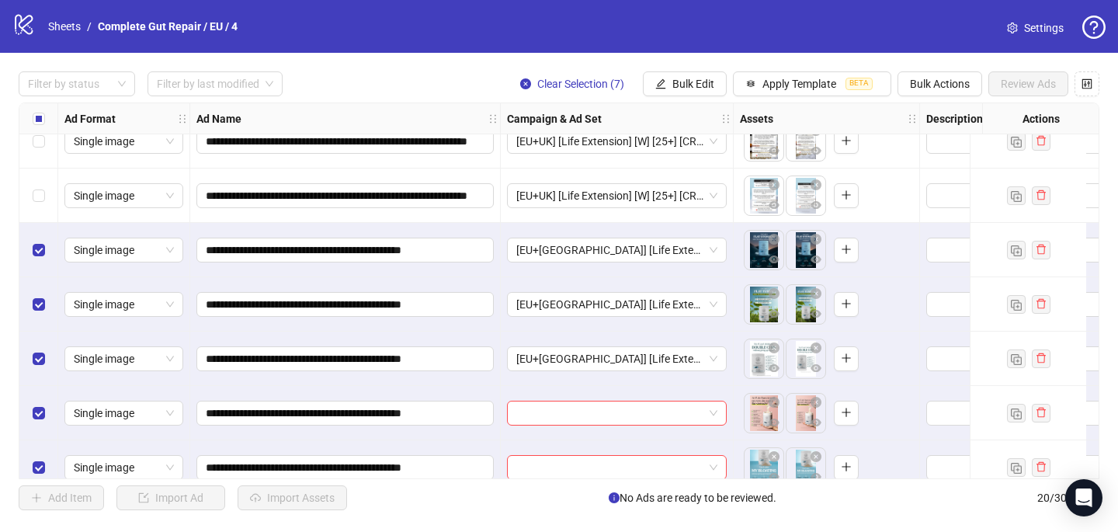
scroll to position [749, 0]
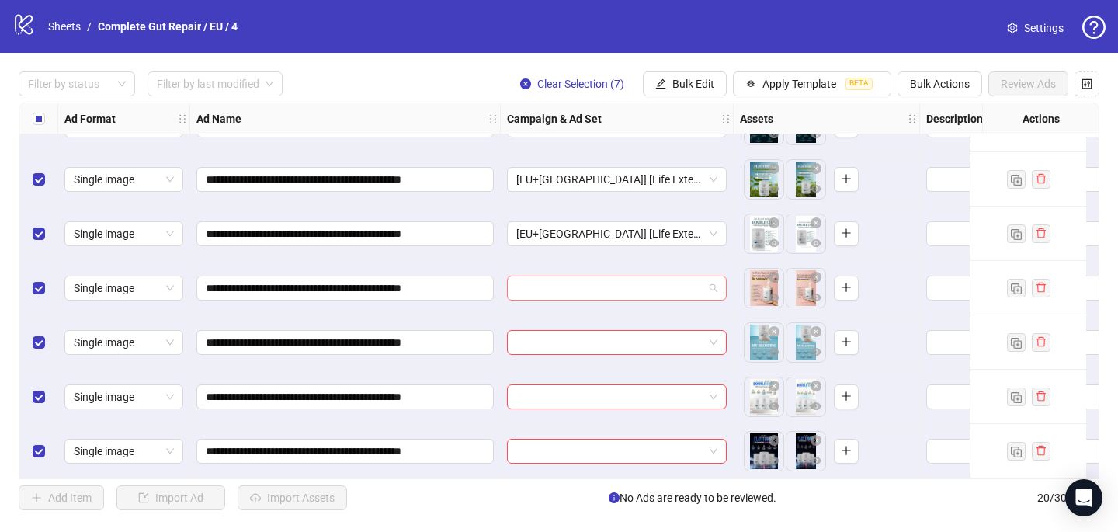
click at [544, 283] on input "search" at bounding box center [609, 287] width 187 height 23
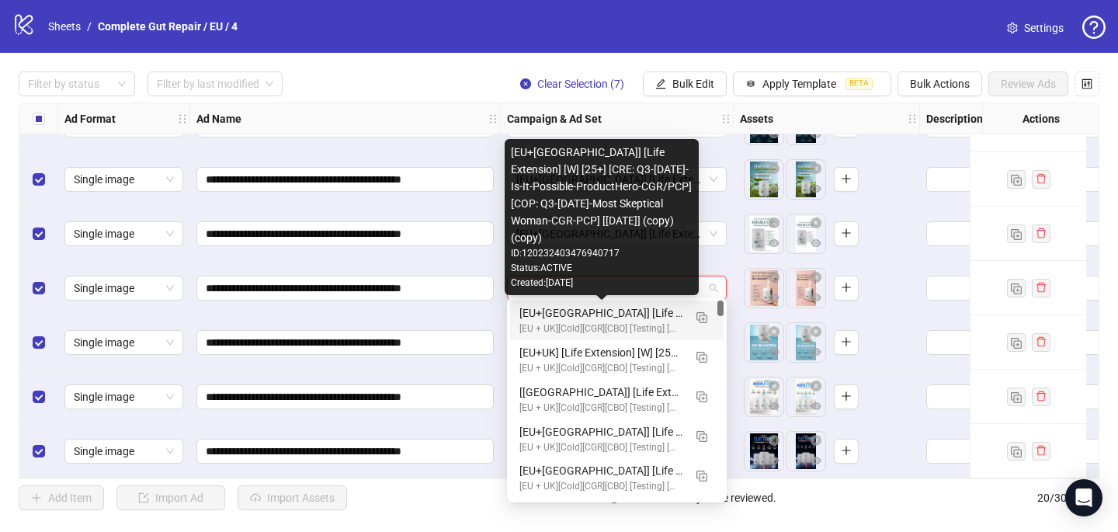
click at [549, 319] on div "[EU+UK] [Life Extension] [W] [25+] [CRE: Q3-08-AUG-2025-Is-It-Possible-ProductH…" at bounding box center [601, 312] width 164 height 17
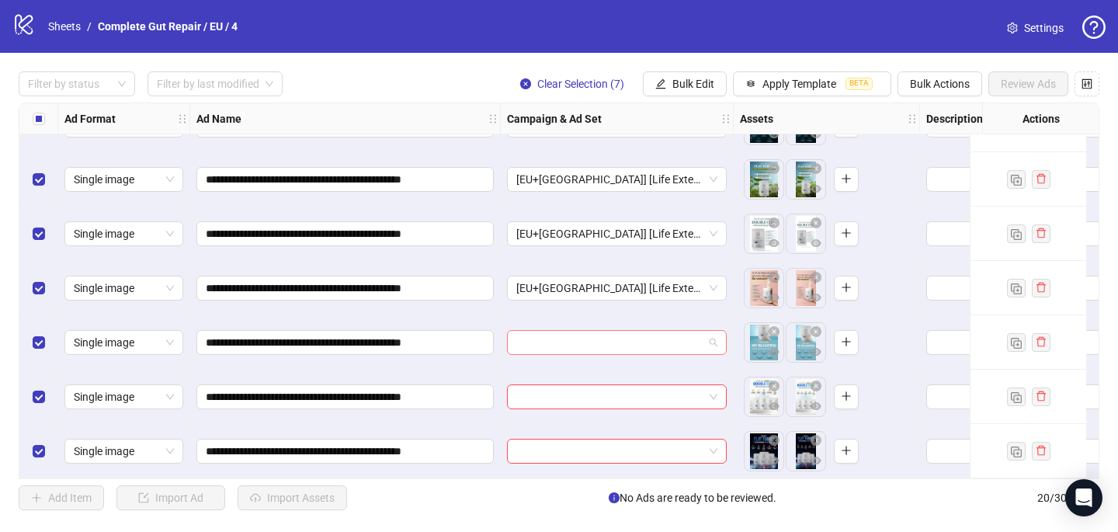
click at [530, 342] on input "search" at bounding box center [609, 342] width 187 height 23
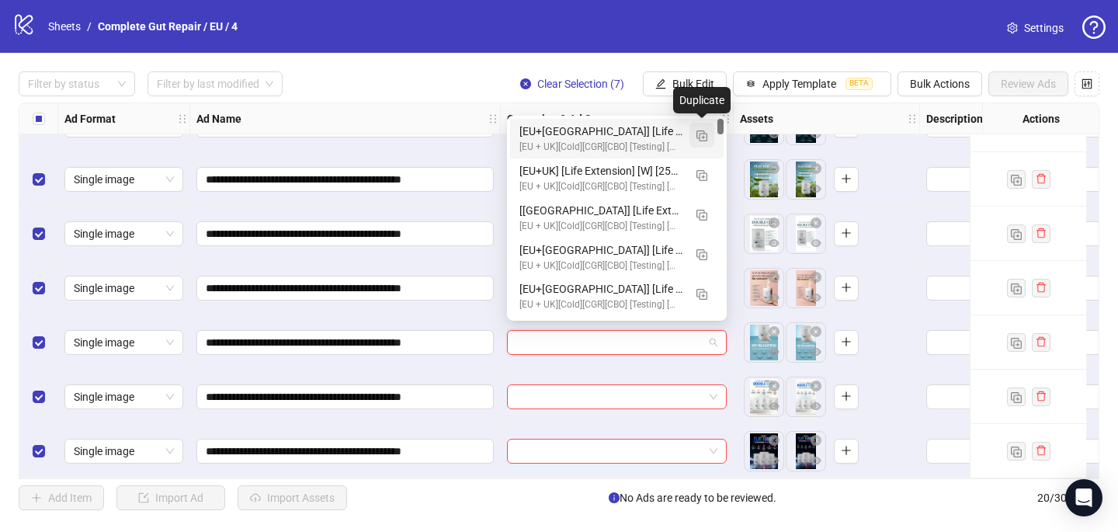
click at [702, 133] on img "button" at bounding box center [701, 135] width 11 height 11
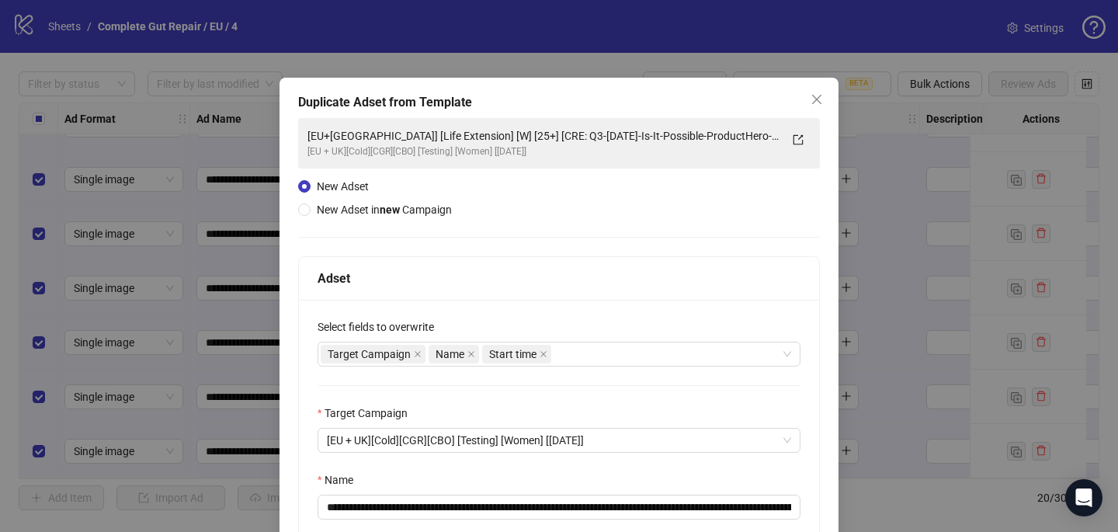
scroll to position [70, 0]
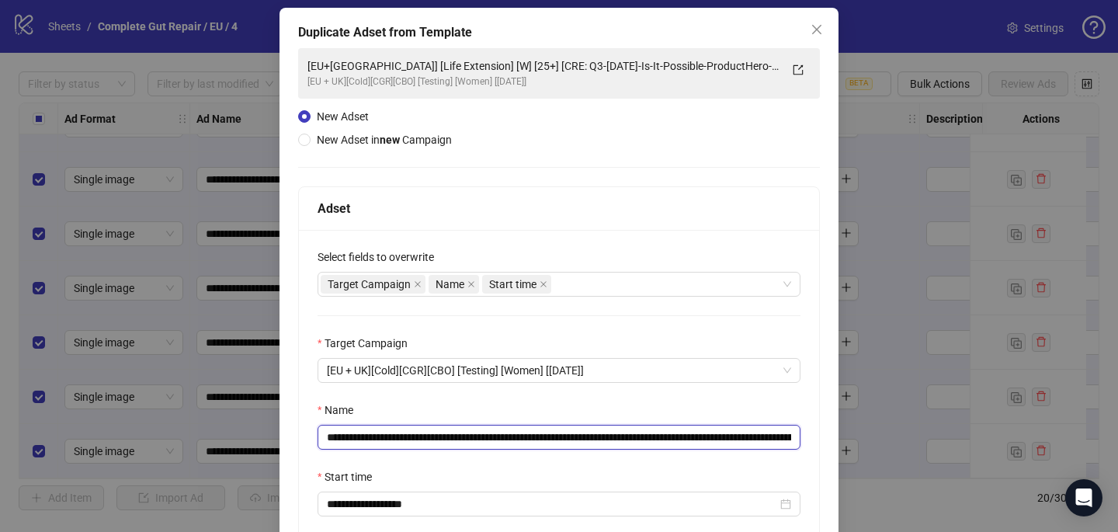
click at [778, 438] on input "**********" at bounding box center [558, 437] width 483 height 25
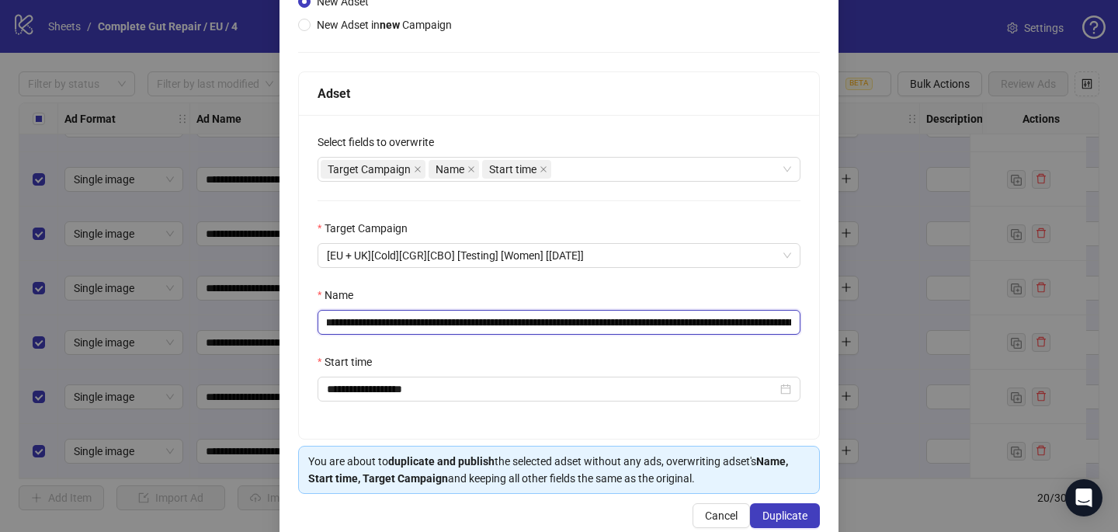
scroll to position [216, 0]
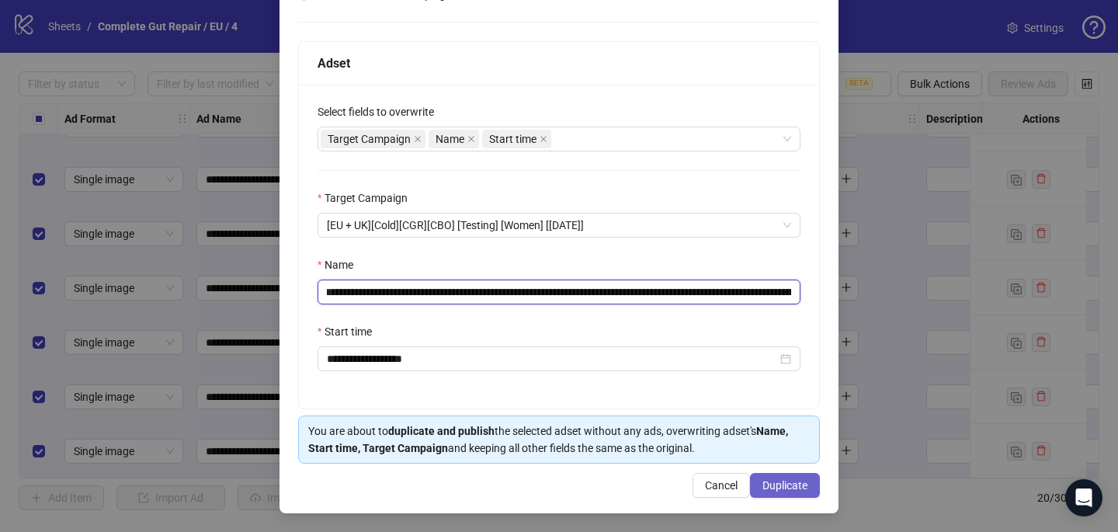
type input "**********"
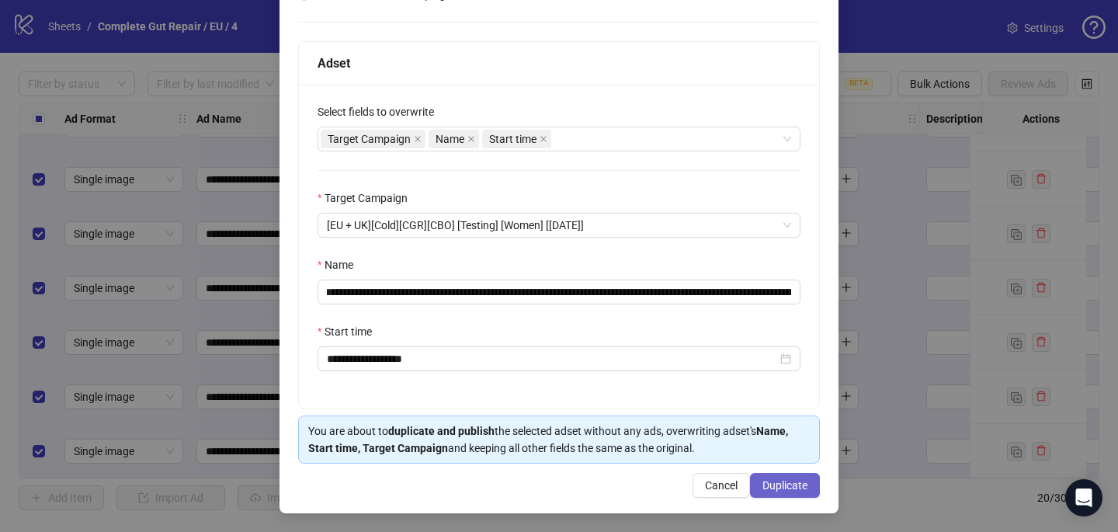
click at [790, 491] on button "Duplicate" at bounding box center [785, 485] width 70 height 25
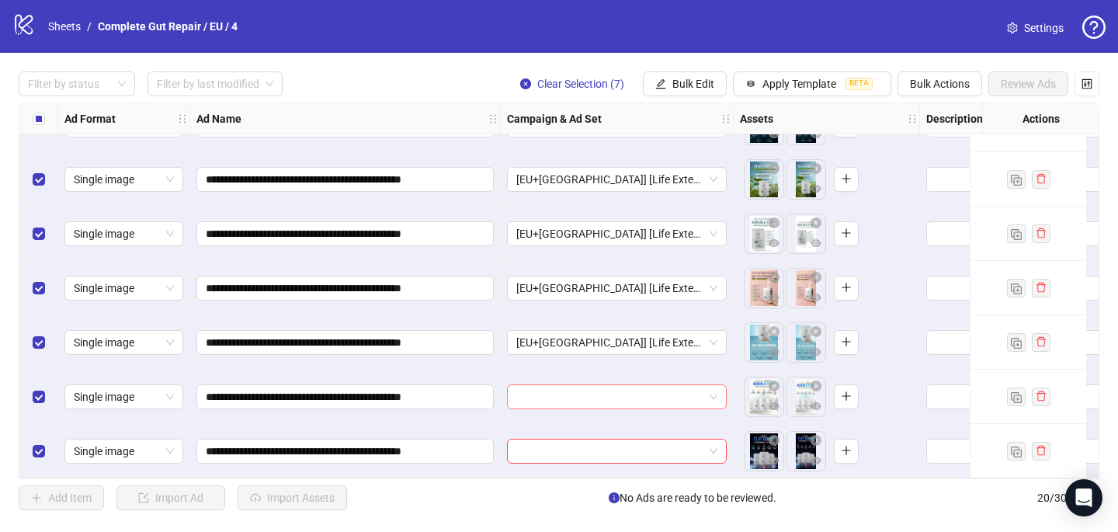
click at [529, 386] on input "search" at bounding box center [609, 396] width 187 height 23
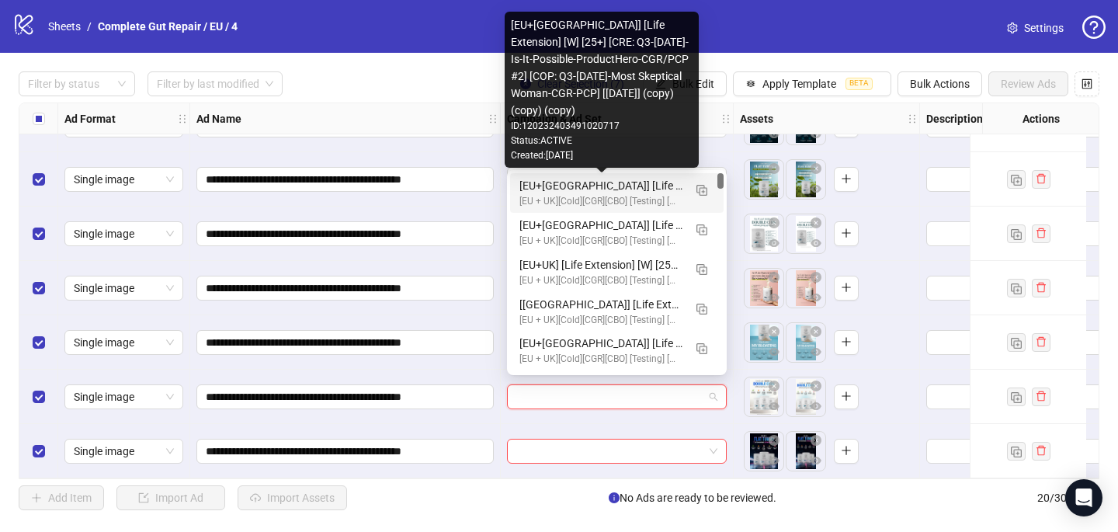
click at [561, 194] on div "[EU + UK][Cold][CGR][CBO] [Testing] [Women] [31 Aug 2025]" at bounding box center [601, 201] width 164 height 15
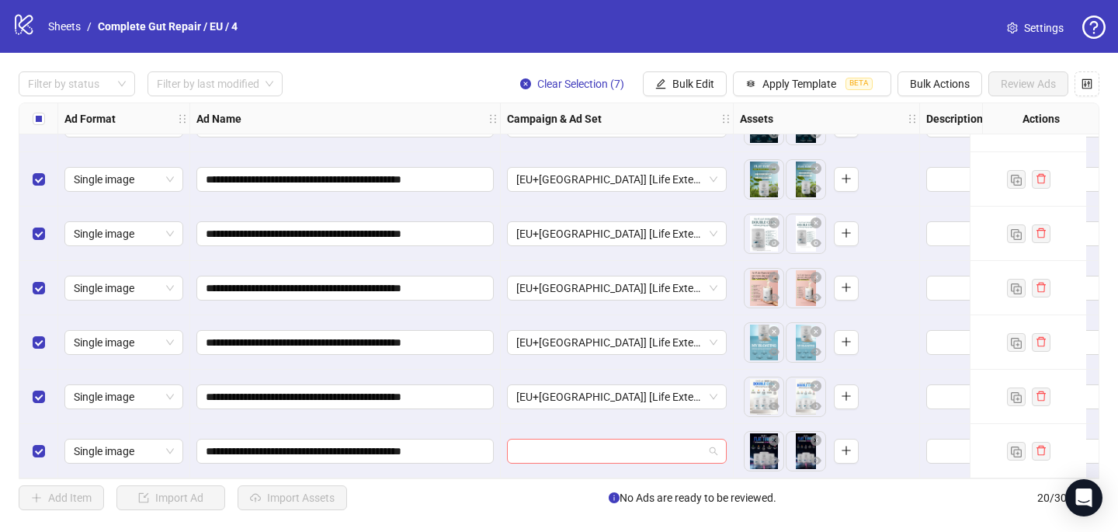
click at [534, 453] on input "search" at bounding box center [609, 450] width 187 height 23
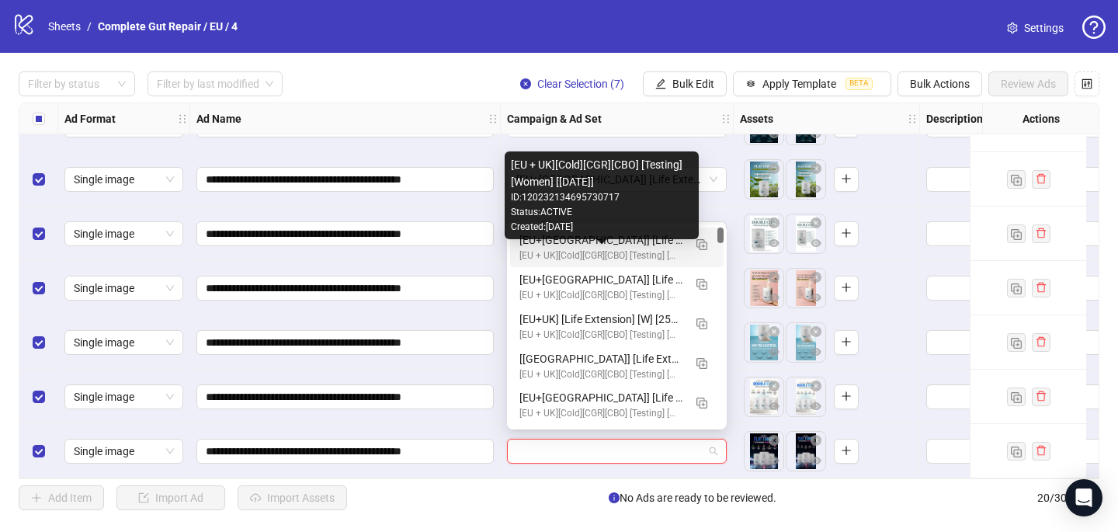
click at [549, 255] on div "[EU + UK][Cold][CGR][CBO] [Testing] [Women] [31 Aug 2025]" at bounding box center [601, 255] width 164 height 15
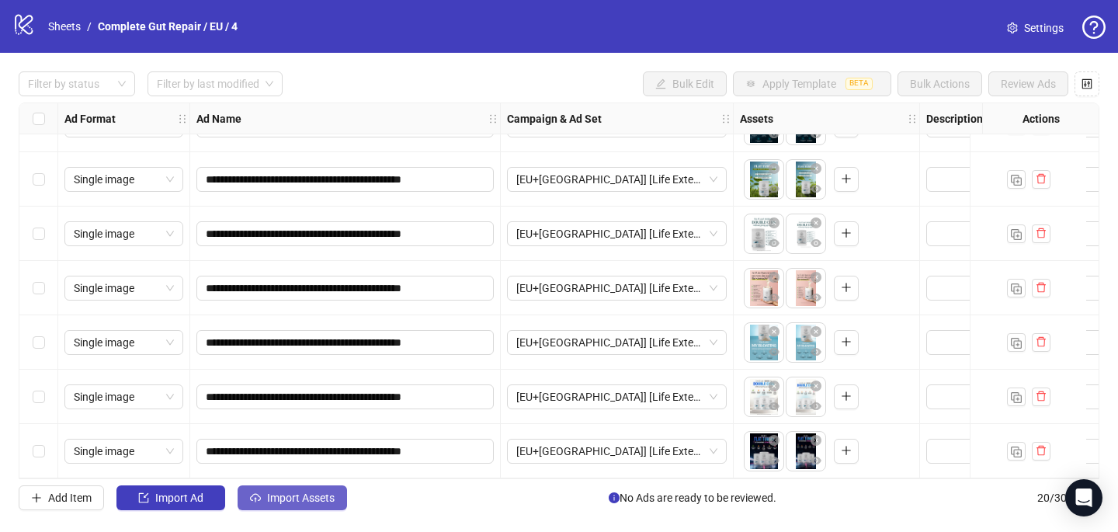
click at [312, 494] on span "Import Assets" at bounding box center [301, 497] width 68 height 12
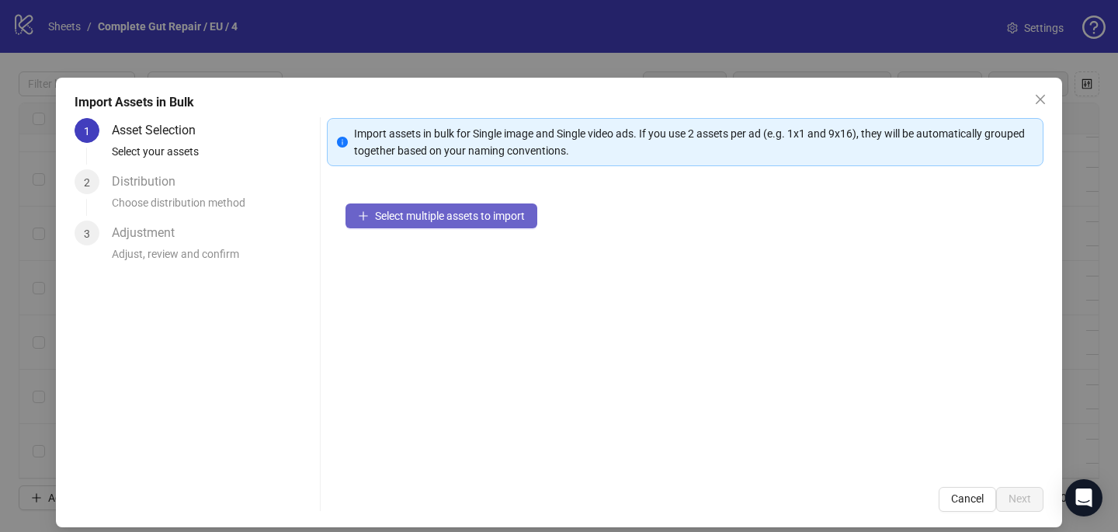
click at [465, 210] on span "Select multiple assets to import" at bounding box center [450, 216] width 150 height 12
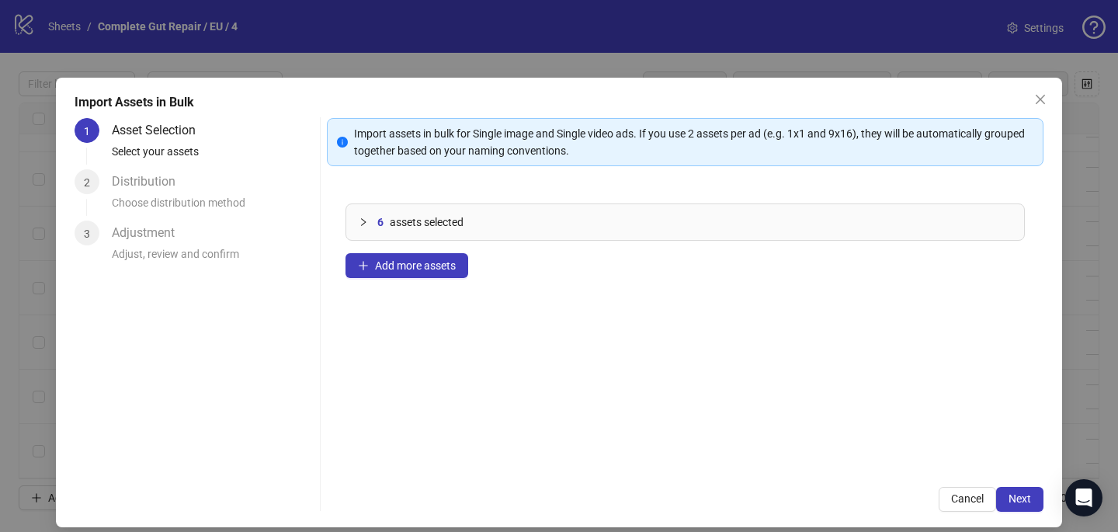
scroll to position [13, 0]
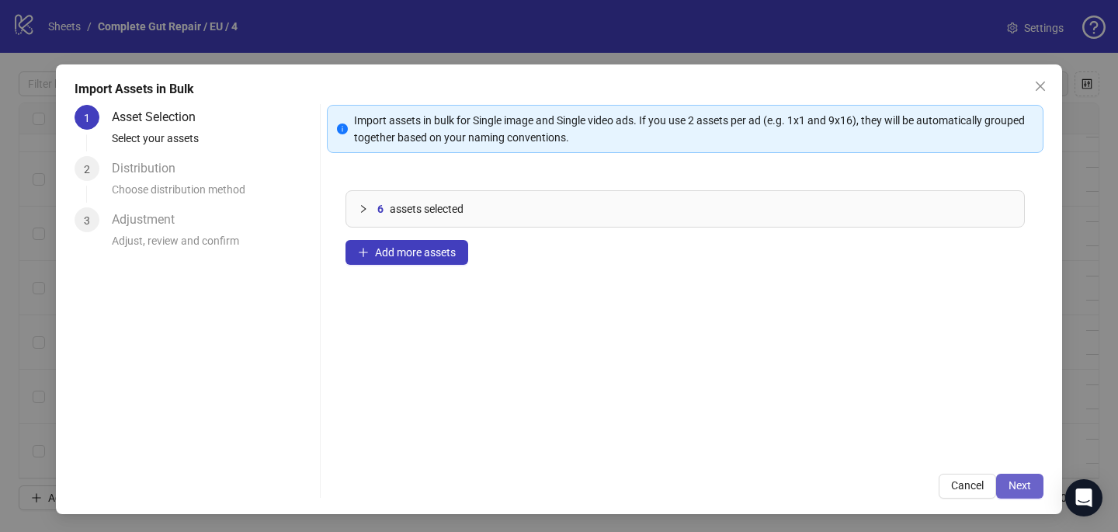
click at [1023, 479] on span "Next" at bounding box center [1019, 485] width 23 height 12
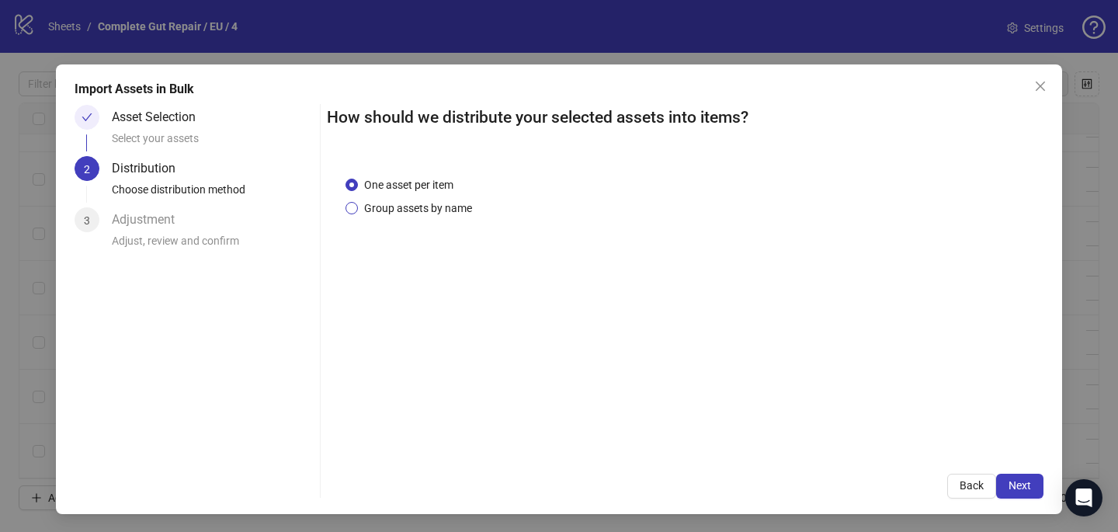
click at [431, 206] on span "Group assets by name" at bounding box center [418, 207] width 120 height 17
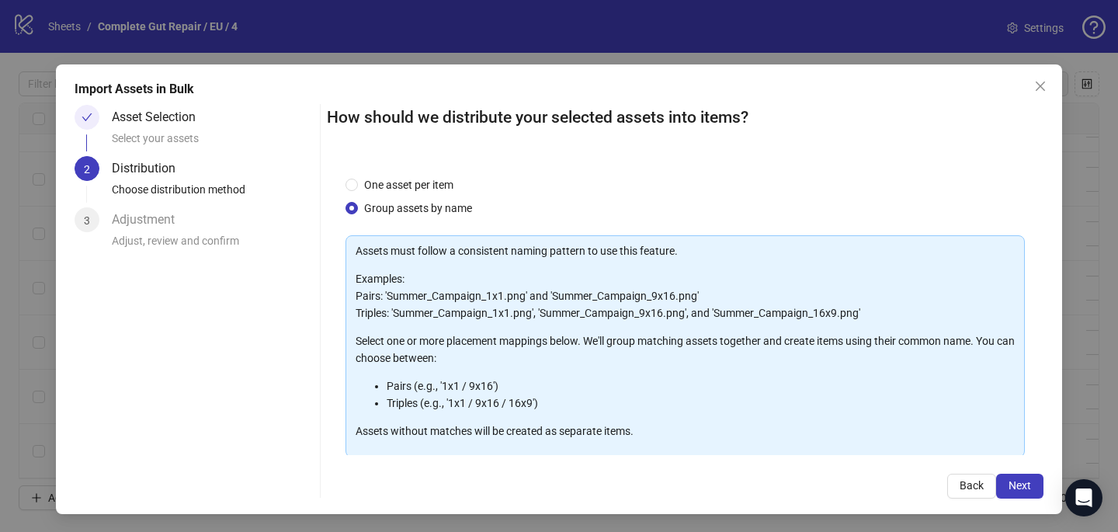
scroll to position [134, 0]
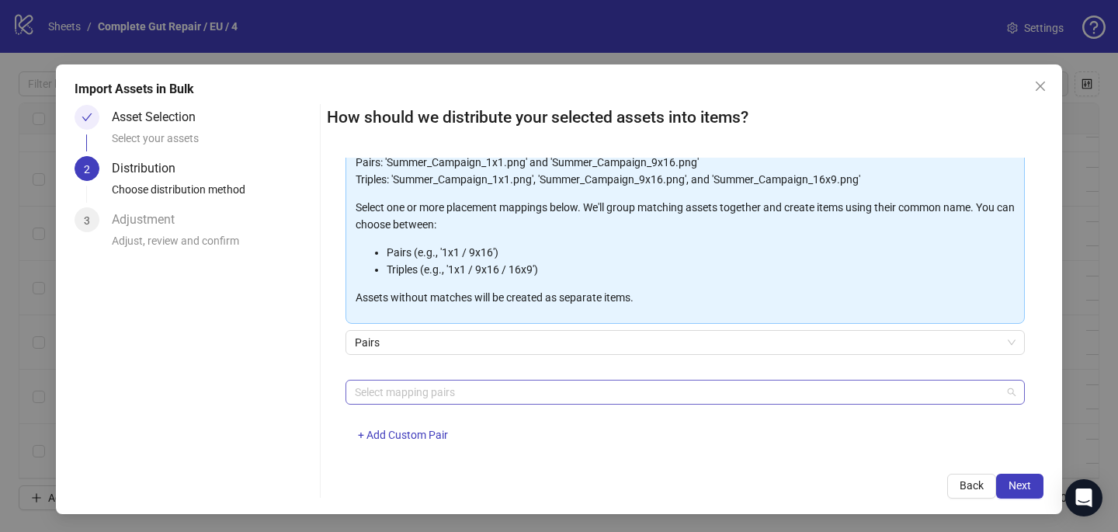
click at [433, 402] on div "Select mapping pairs" at bounding box center [684, 392] width 679 height 25
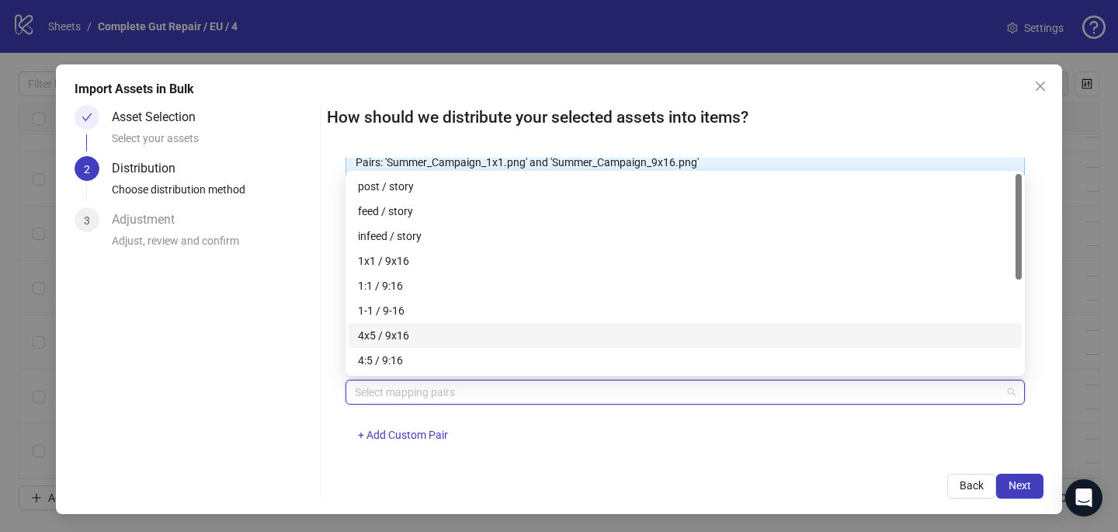
click at [432, 342] on div "4x5 / 9x16" at bounding box center [685, 335] width 654 height 17
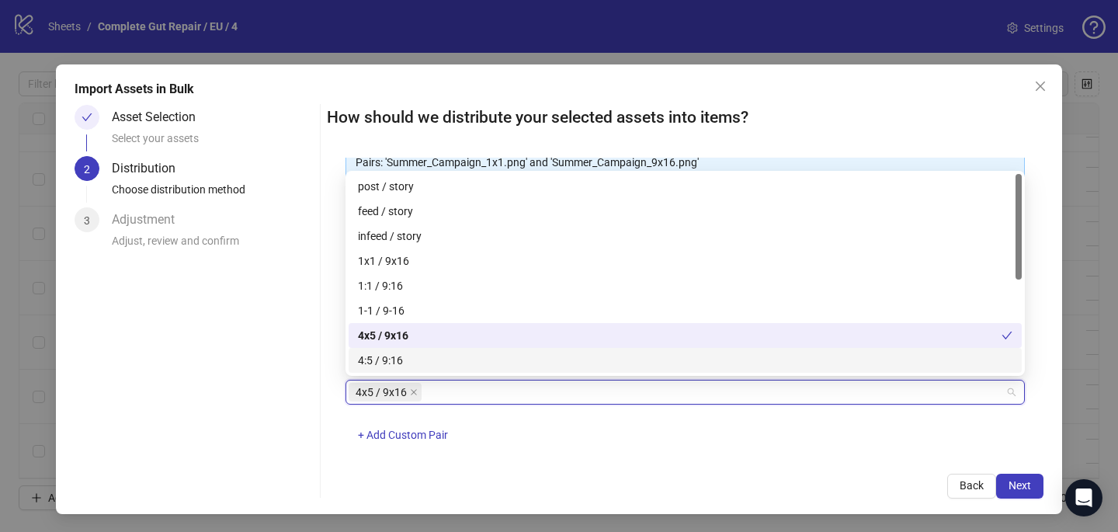
click at [638, 499] on div "Import Assets in Bulk Asset Selection Select your assets 2 Distribution Choose …" at bounding box center [559, 288] width 1006 height 449
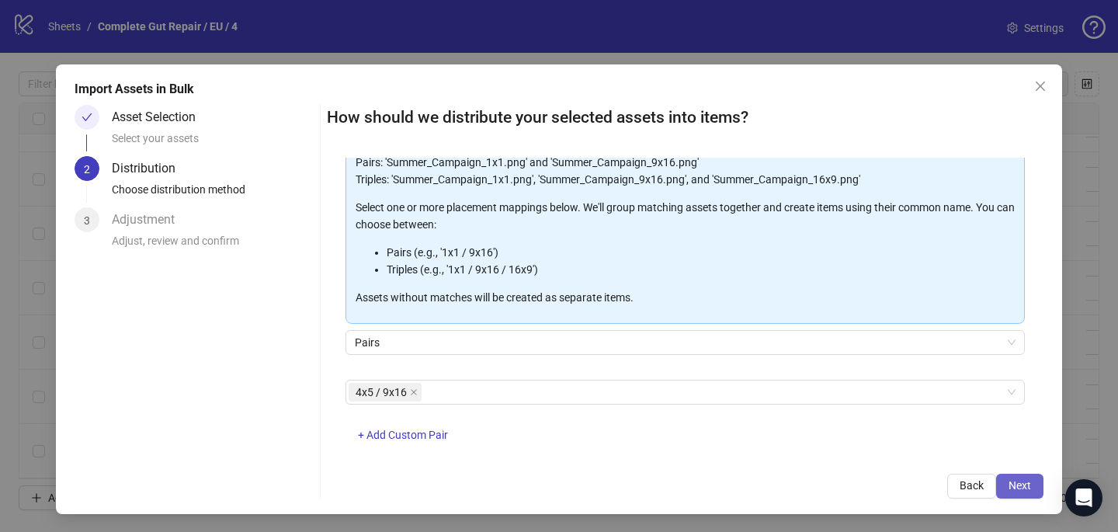
click at [1027, 483] on span "Next" at bounding box center [1019, 485] width 23 height 12
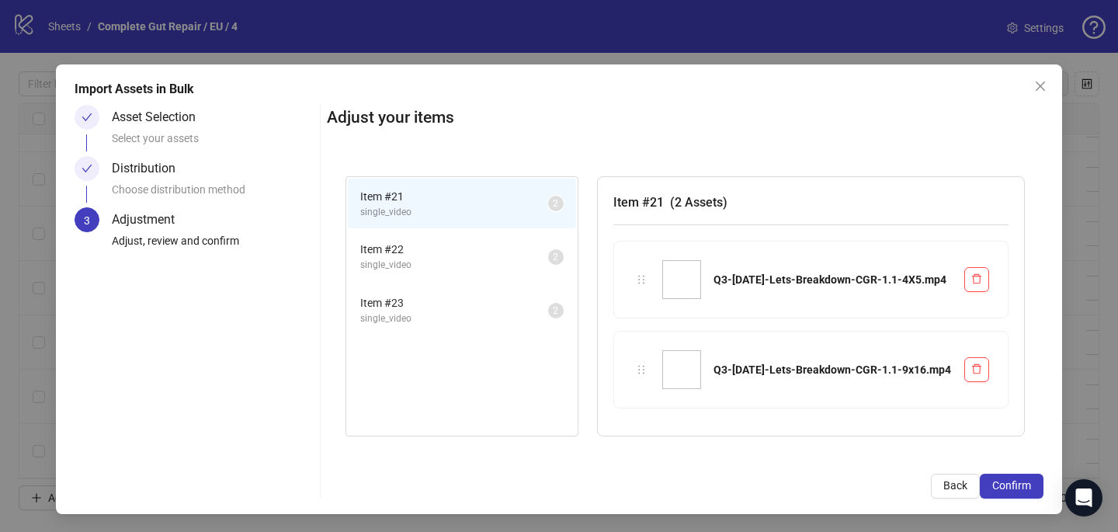
click at [1026, 483] on span "Confirm" at bounding box center [1011, 485] width 39 height 12
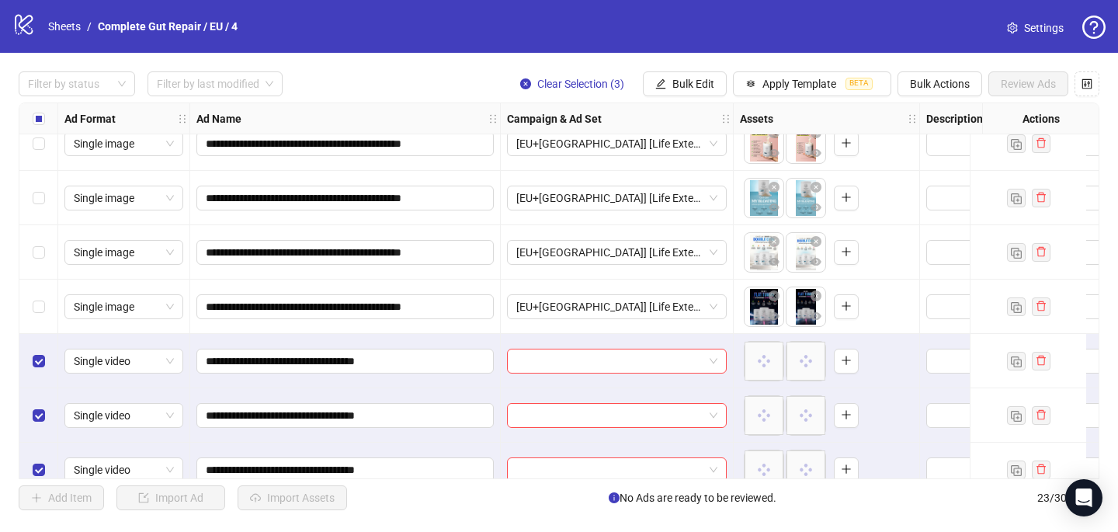
scroll to position [912, 0]
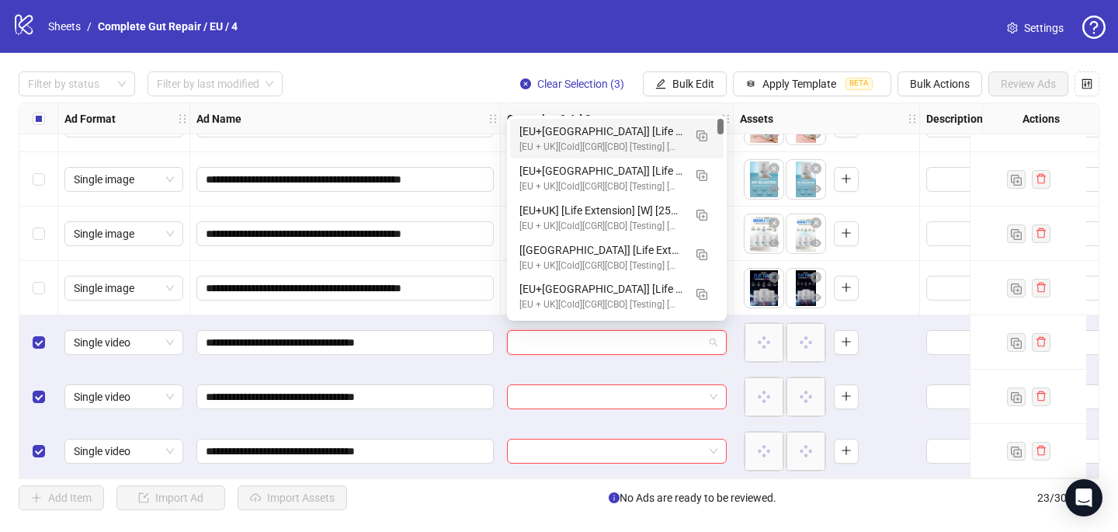
click at [555, 342] on input "search" at bounding box center [609, 342] width 187 height 23
click at [703, 131] on img "button" at bounding box center [701, 135] width 11 height 11
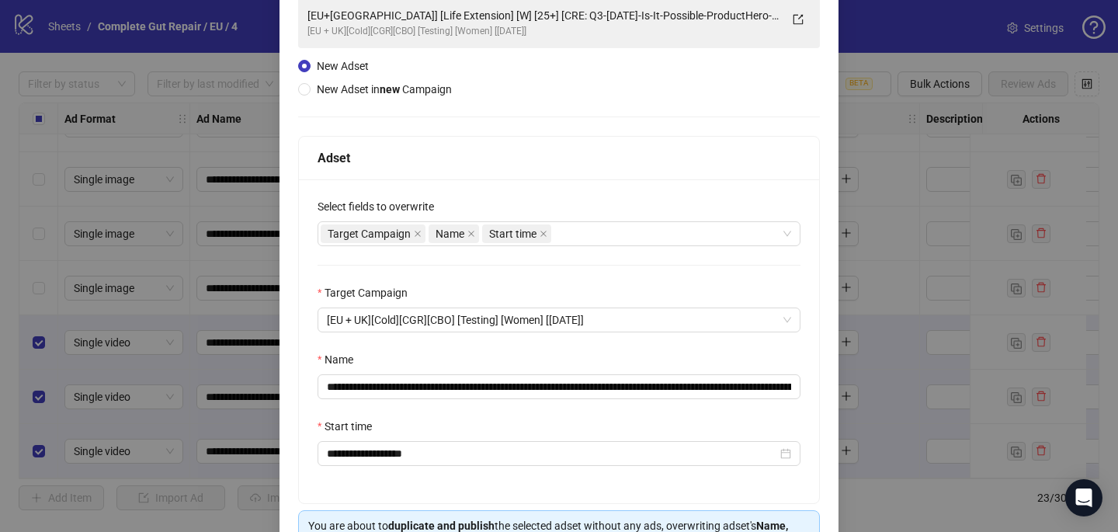
scroll to position [151, 0]
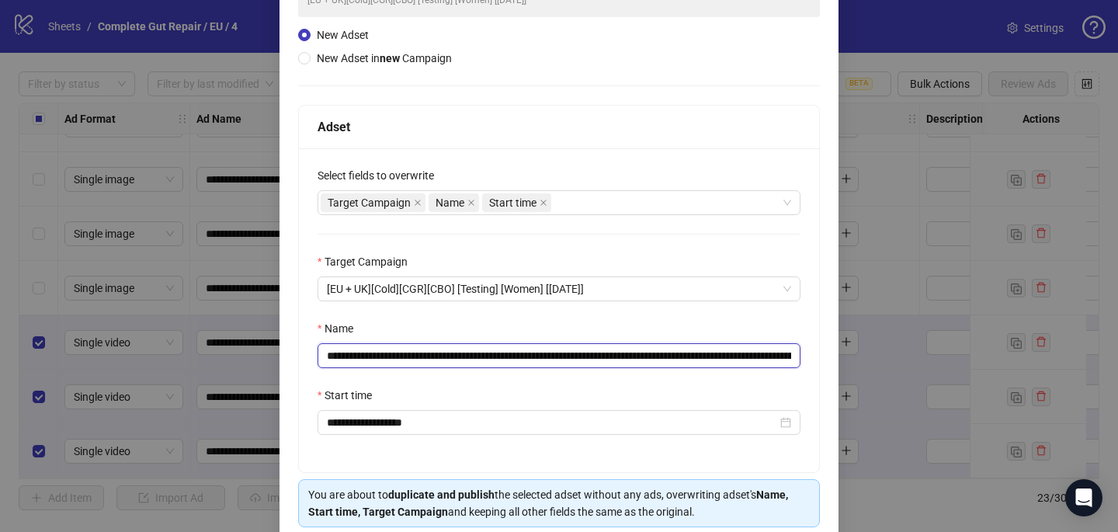
drag, startPoint x: 786, startPoint y: 357, endPoint x: 666, endPoint y: 352, distance: 119.7
click at [666, 352] on input "**********" at bounding box center [558, 355] width 483 height 25
drag, startPoint x: 672, startPoint y: 354, endPoint x: 516, endPoint y: 352, distance: 156.0
click at [516, 352] on input "**********" at bounding box center [558, 355] width 483 height 25
paste input "*****"
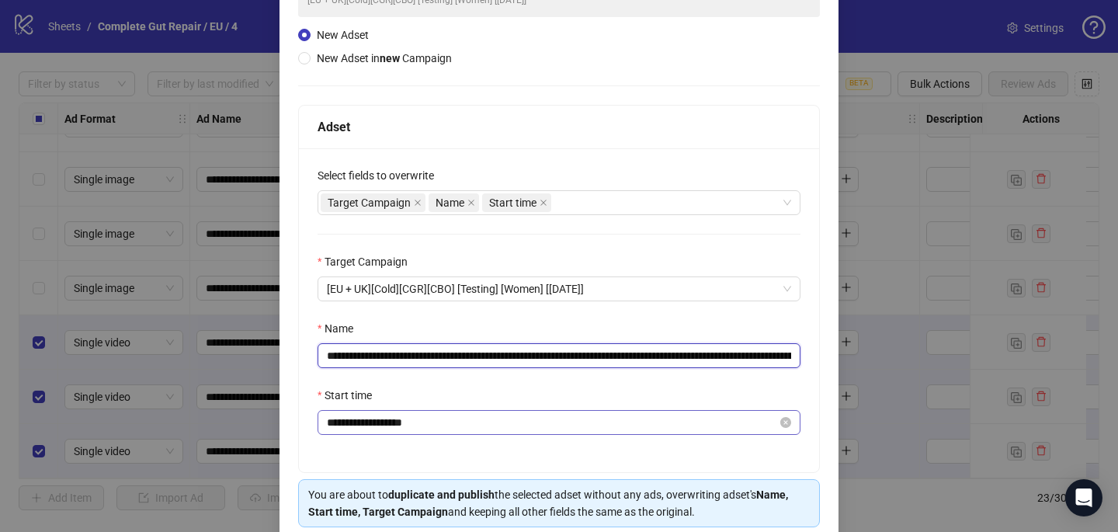
scroll to position [216, 0]
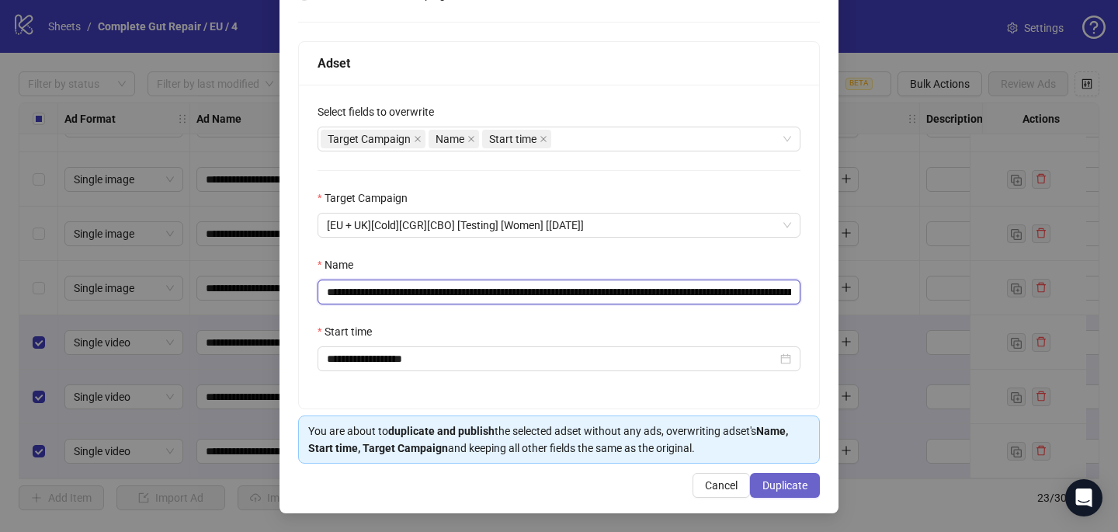
type input "**********"
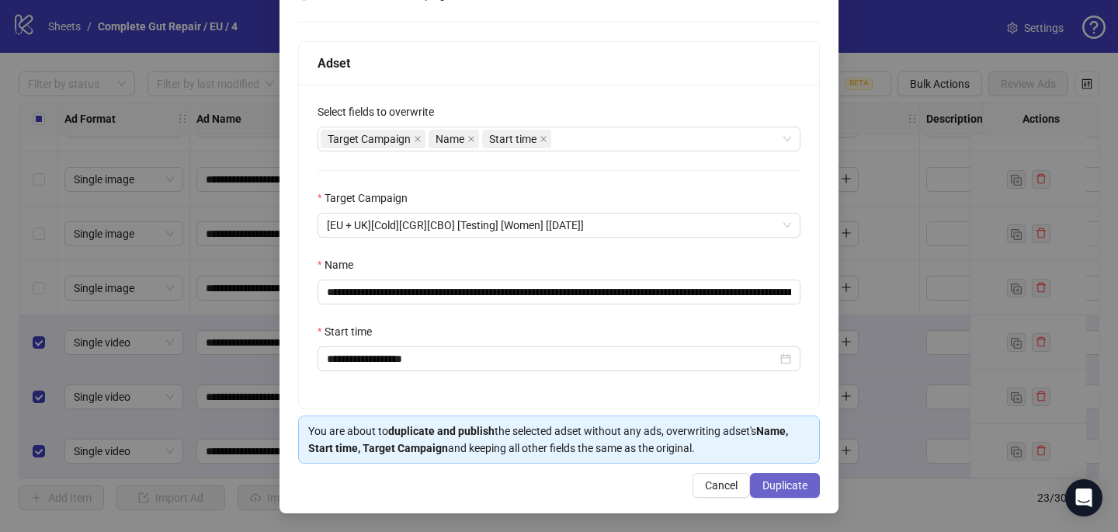
click at [757, 485] on button "Duplicate" at bounding box center [785, 485] width 70 height 25
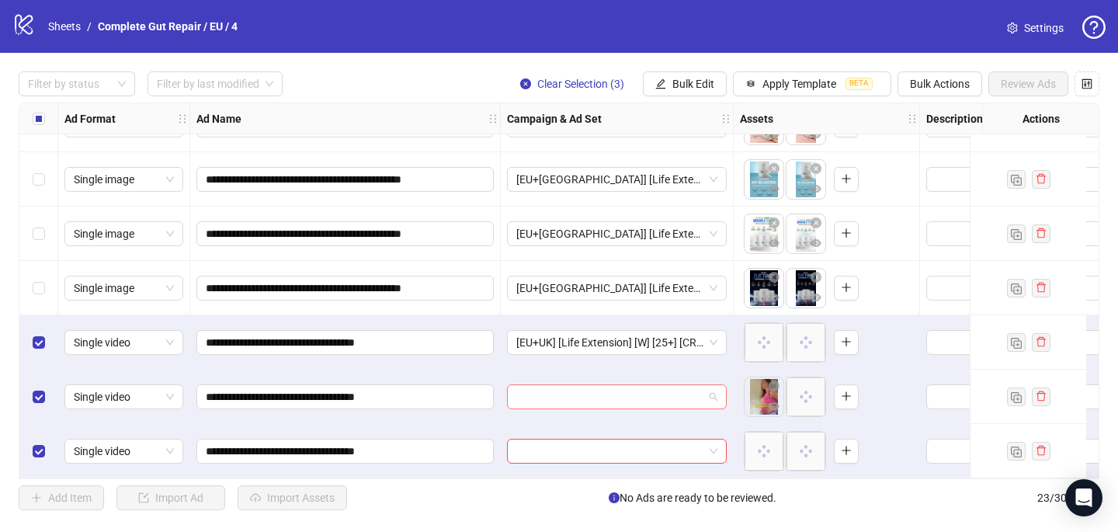
click at [654, 397] on input "search" at bounding box center [609, 396] width 187 height 23
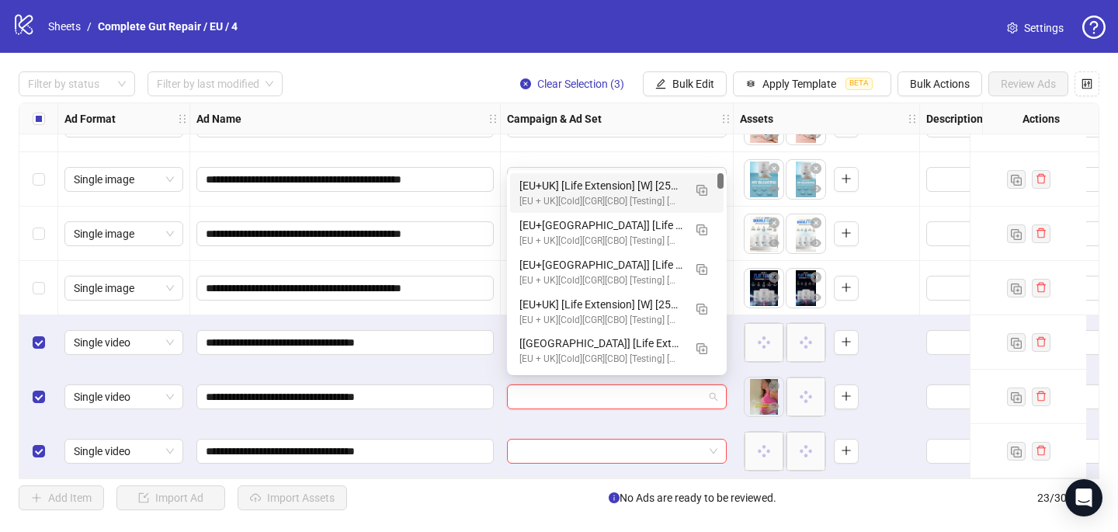
click at [643, 186] on div "[EU+UK] [Life Extension] [W] [25+] [CRE:Q3-08-AUG-2025-Lets-Breakdown-CGR/PCP] …" at bounding box center [601, 185] width 164 height 17
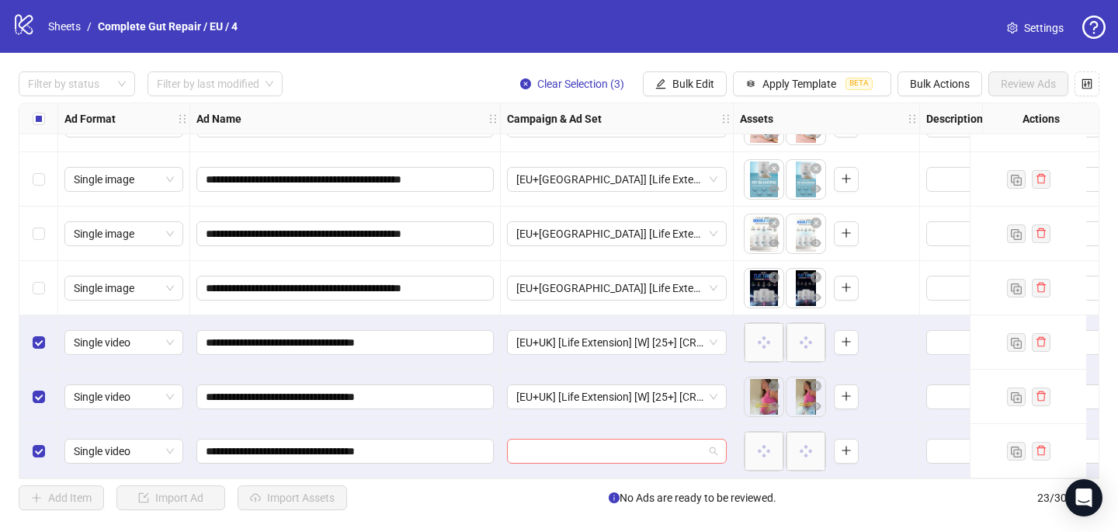
click at [522, 446] on input "search" at bounding box center [609, 450] width 187 height 23
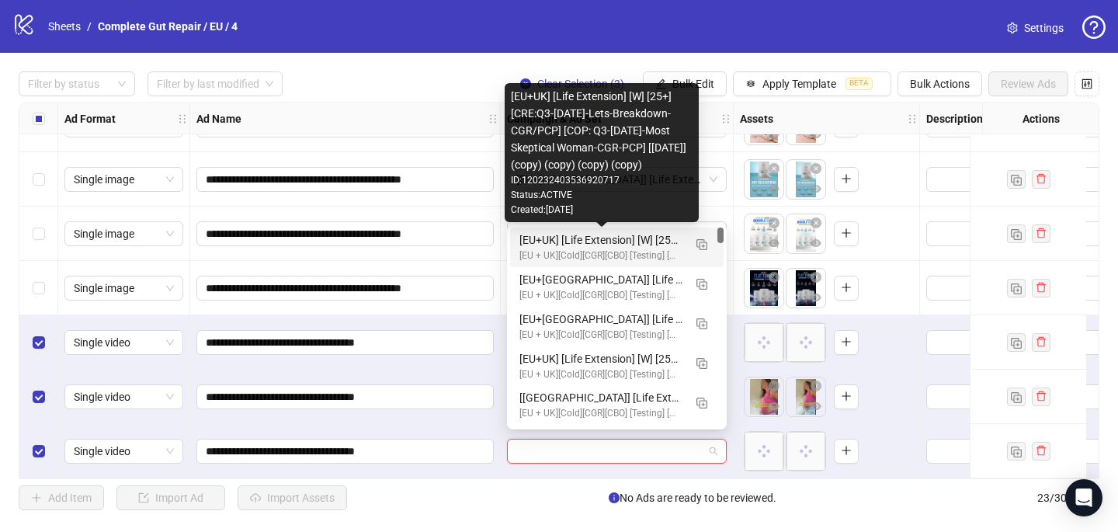
click at [589, 238] on div "[EU+UK] [Life Extension] [W] [25+] [CRE:Q3-08-AUG-2025-Lets-Breakdown-CGR/PCP] …" at bounding box center [601, 239] width 164 height 17
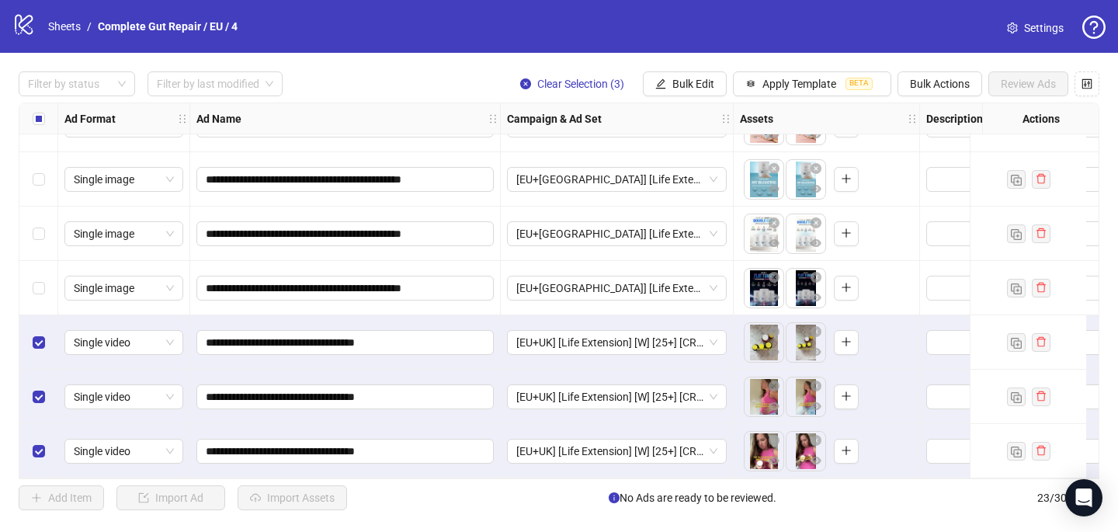
click at [41, 110] on label "Select all rows" at bounding box center [39, 118] width 12 height 17
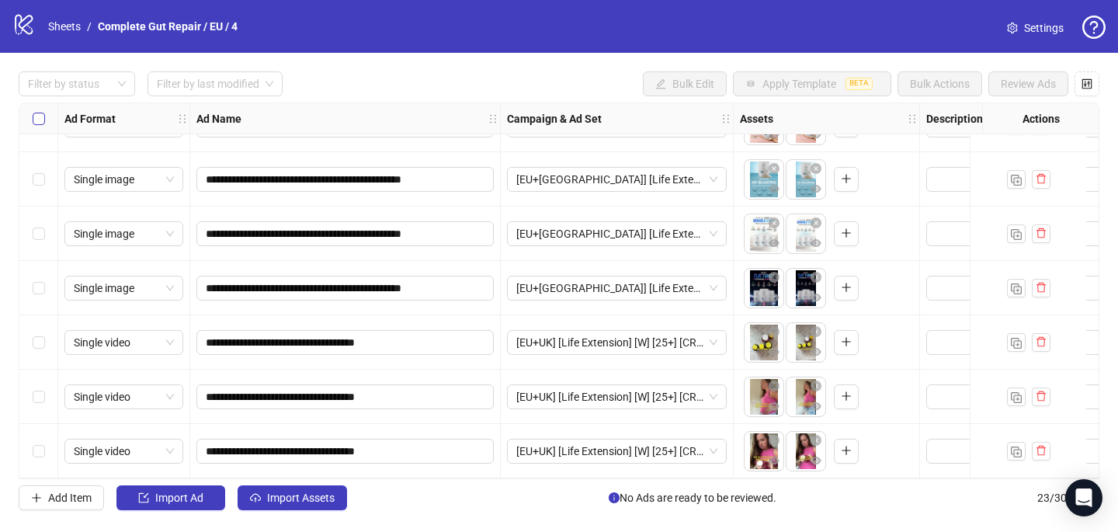
click at [41, 110] on label "Select all rows" at bounding box center [39, 118] width 12 height 17
click at [303, 498] on span "Import Assets" at bounding box center [301, 497] width 68 height 12
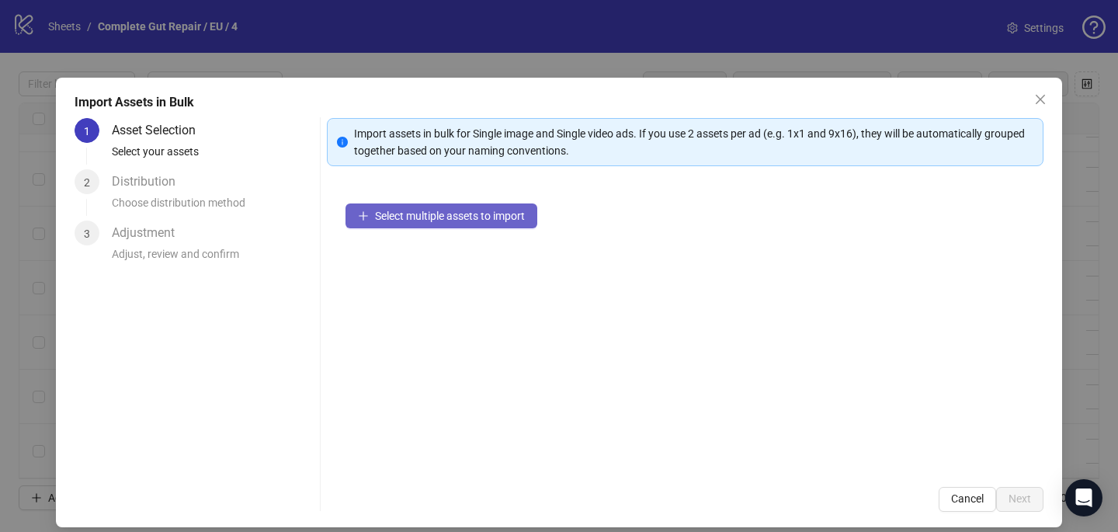
click at [371, 218] on button "Select multiple assets to import" at bounding box center [441, 215] width 192 height 25
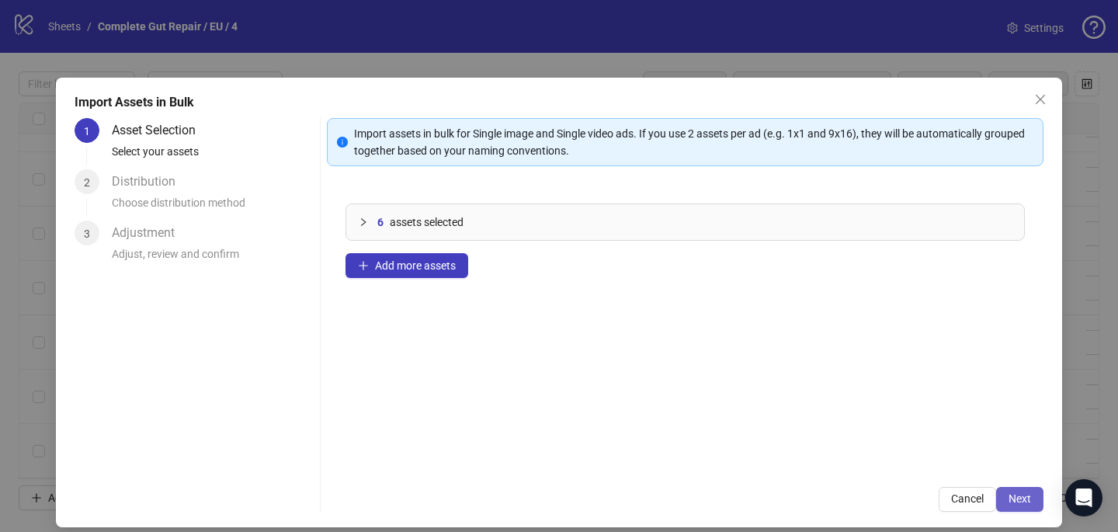
click at [1026, 506] on button "Next" at bounding box center [1019, 499] width 47 height 25
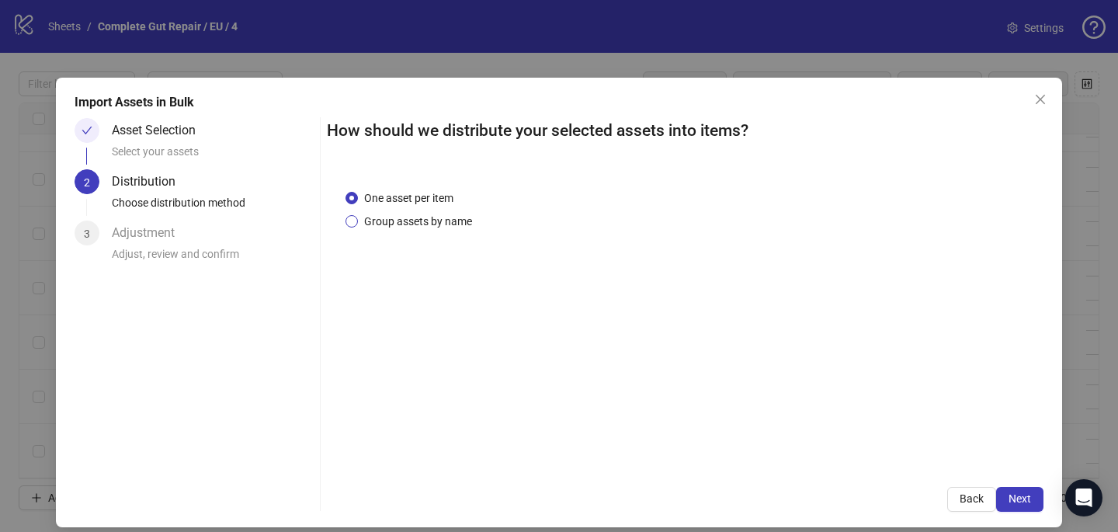
click at [445, 213] on span "Group assets by name" at bounding box center [418, 221] width 120 height 17
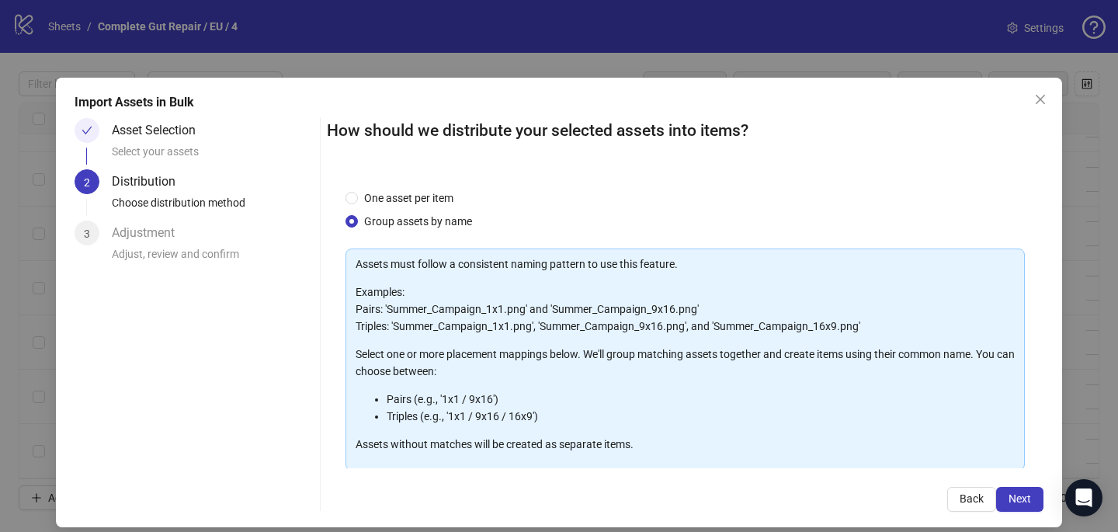
scroll to position [158, 0]
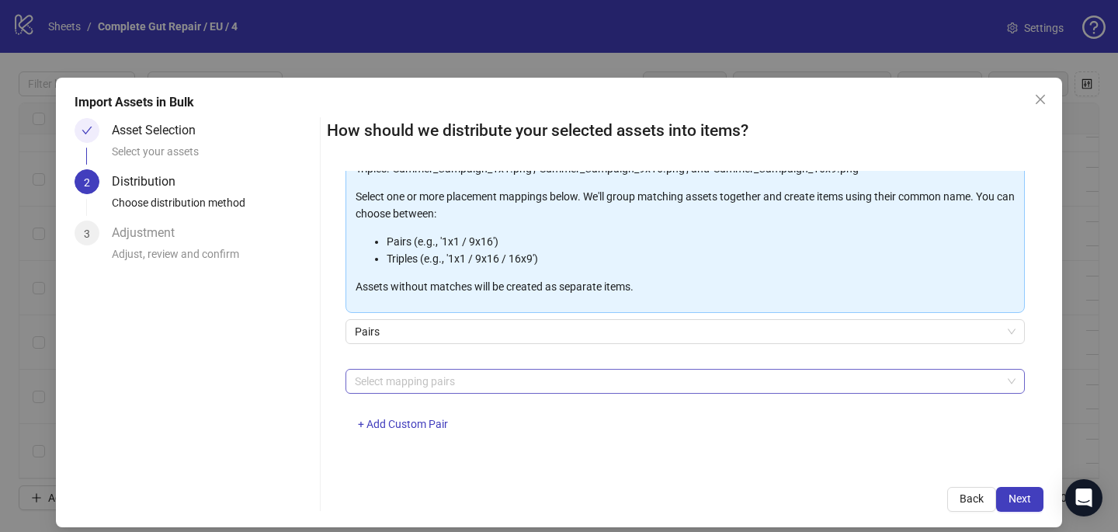
click at [439, 383] on div at bounding box center [677, 381] width 657 height 22
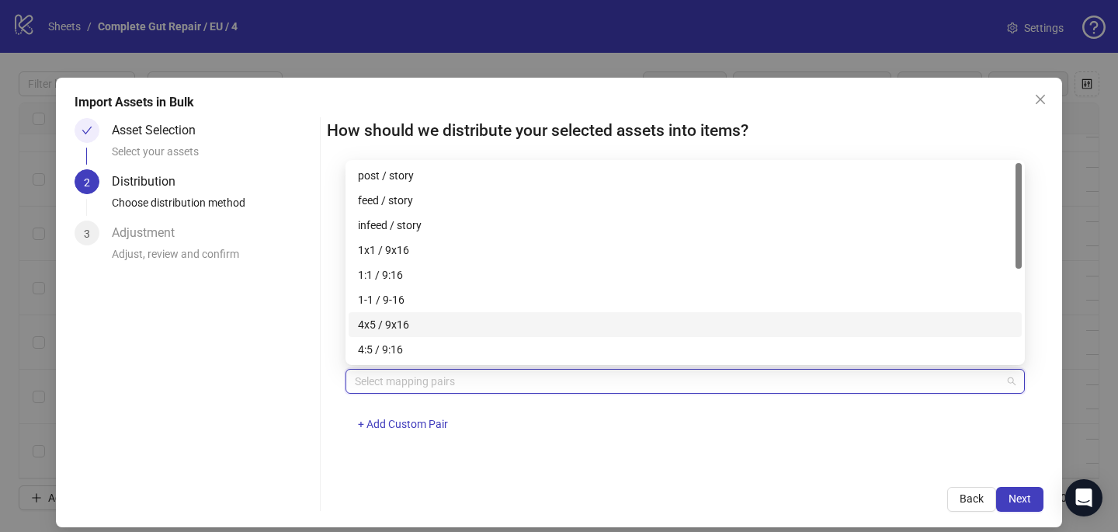
click at [434, 326] on div "4x5 / 9x16" at bounding box center [685, 324] width 654 height 17
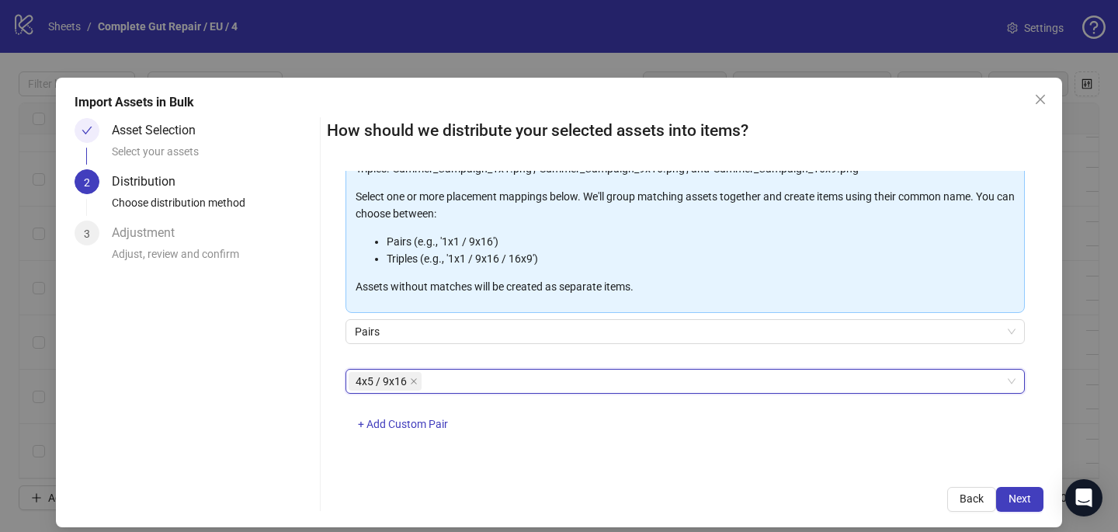
click at [550, 449] on div "One asset per item Group assets by name Assets must follow a consistent naming …" at bounding box center [685, 319] width 716 height 297
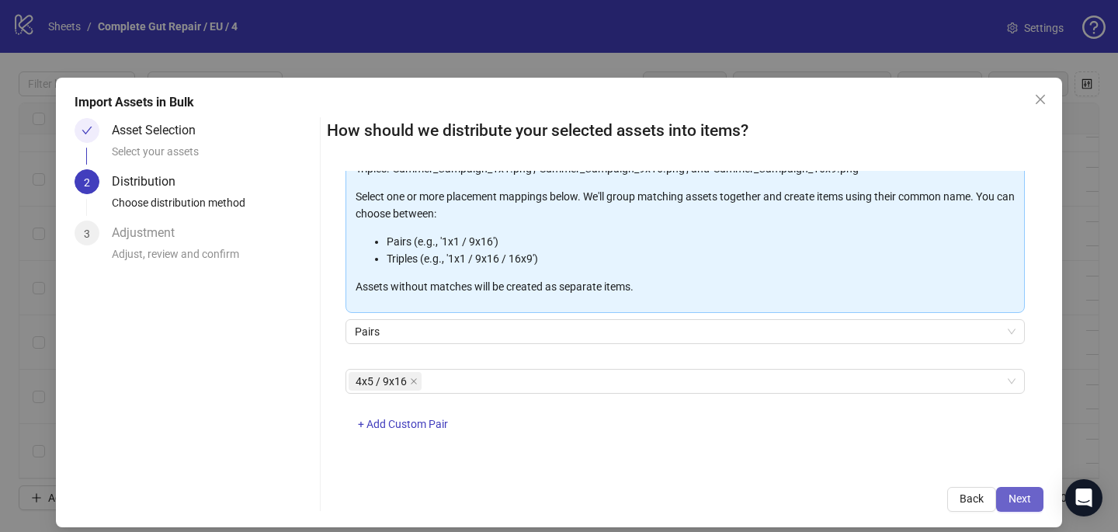
click at [1015, 494] on span "Next" at bounding box center [1019, 498] width 23 height 12
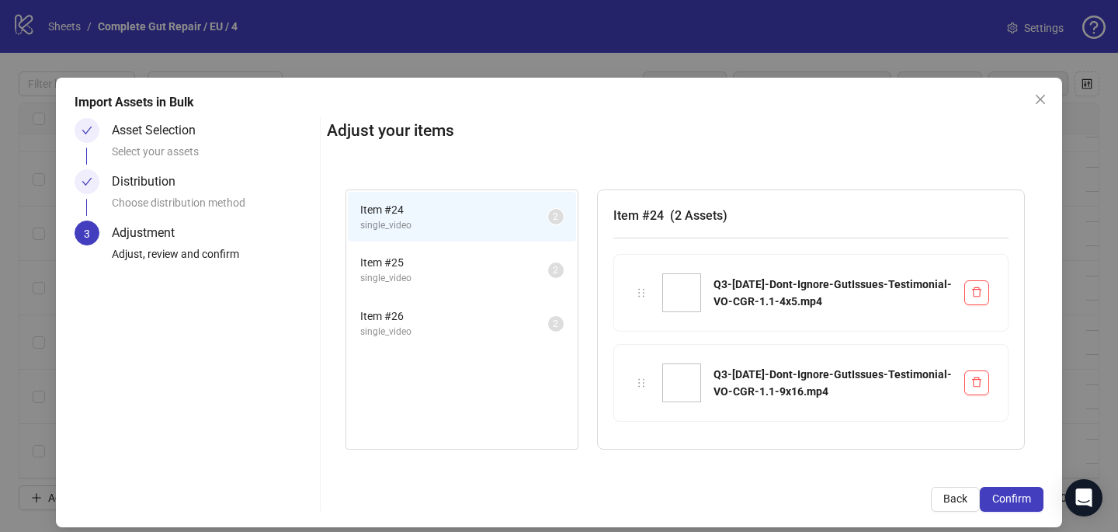
click at [1015, 494] on span "Confirm" at bounding box center [1011, 498] width 39 height 12
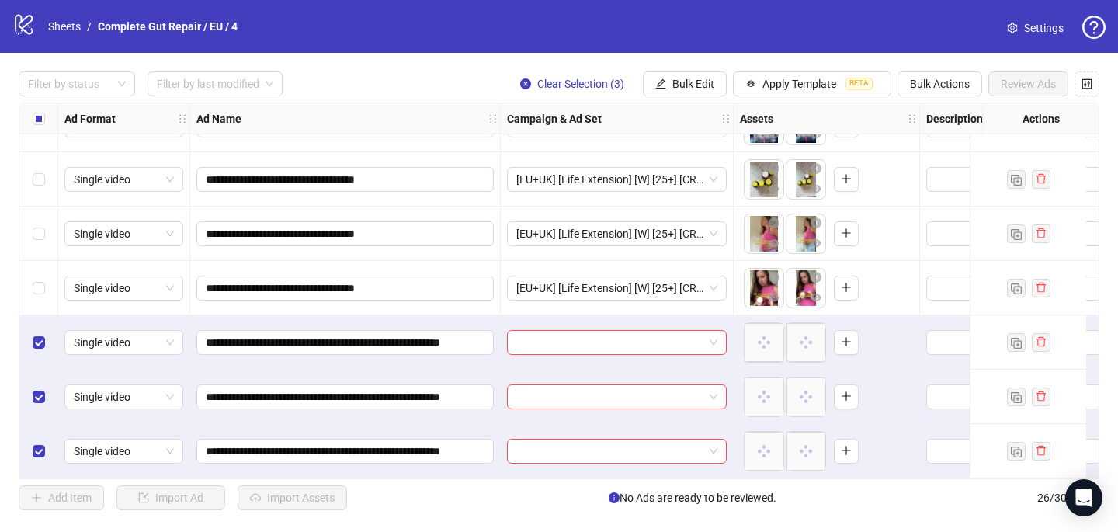
scroll to position [1075, 0]
click at [533, 345] on input "search" at bounding box center [609, 342] width 187 height 23
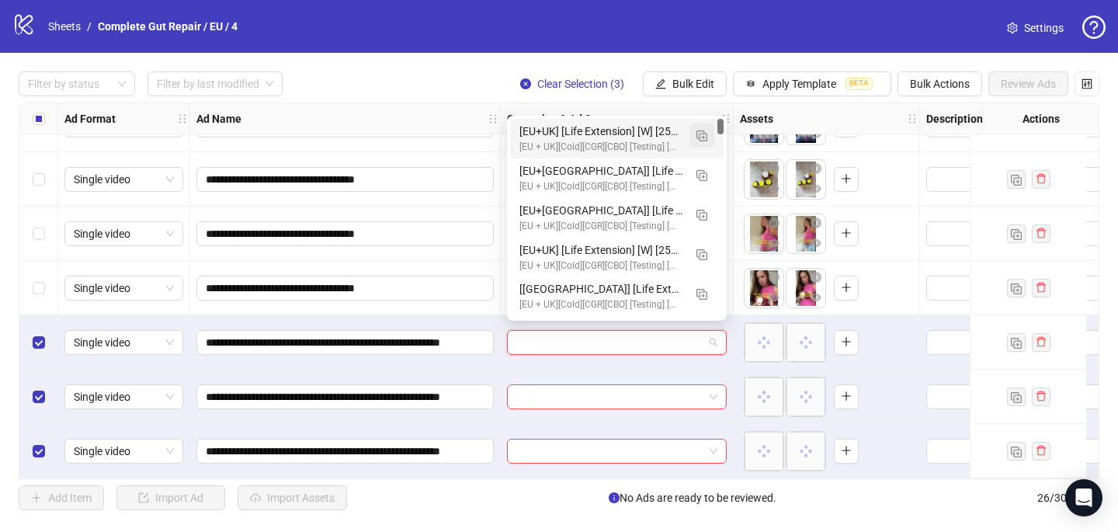
click at [696, 138] on img "button" at bounding box center [701, 135] width 11 height 11
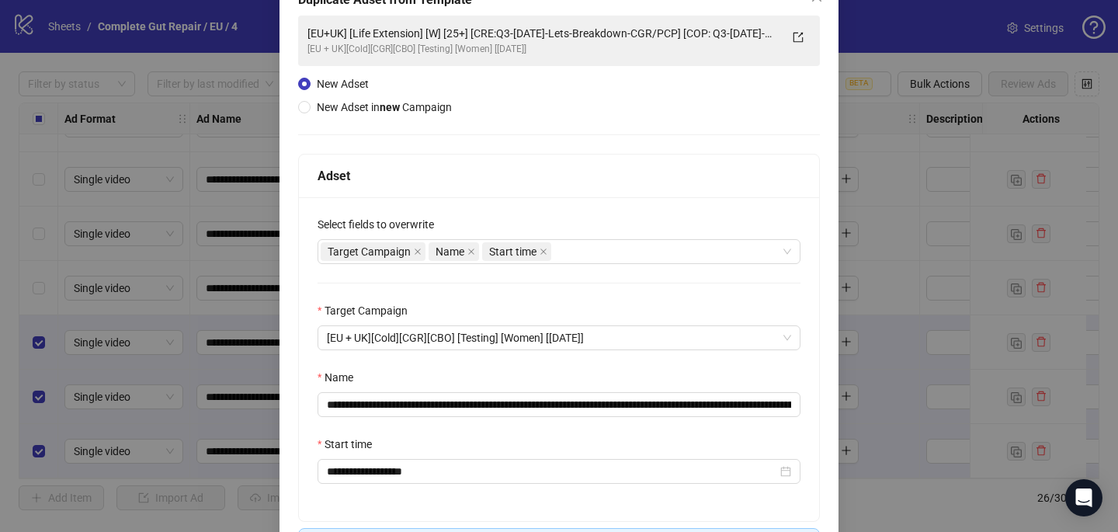
scroll to position [134, 0]
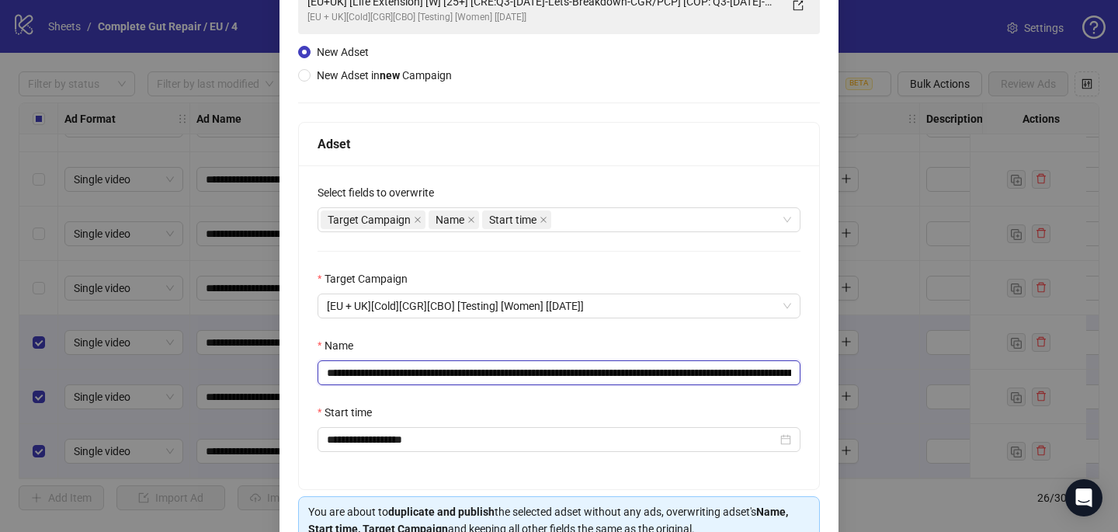
drag, startPoint x: 725, startPoint y: 373, endPoint x: 515, endPoint y: 380, distance: 210.4
click at [515, 380] on input "**********" at bounding box center [558, 372] width 483 height 25
paste input "**********"
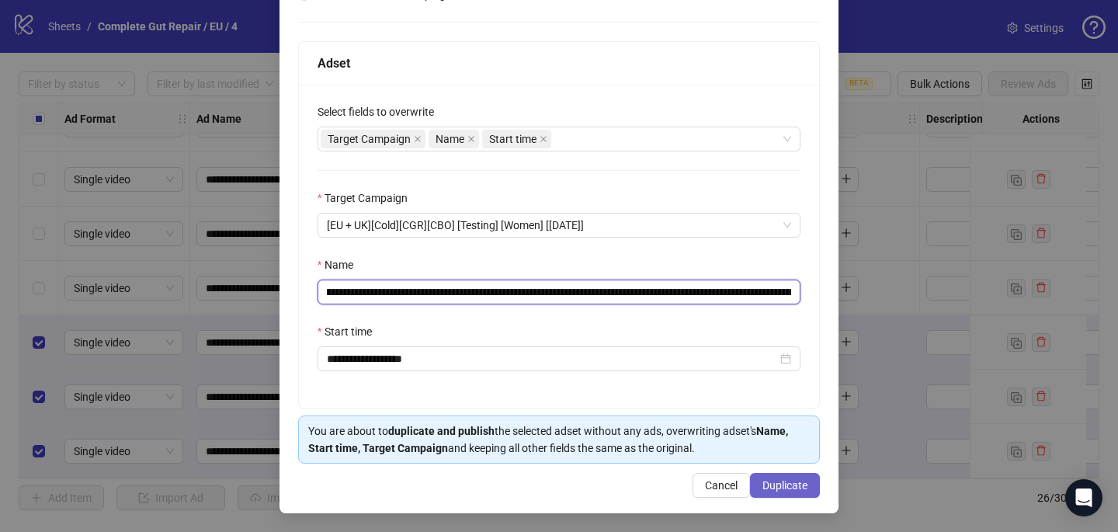
type input "**********"
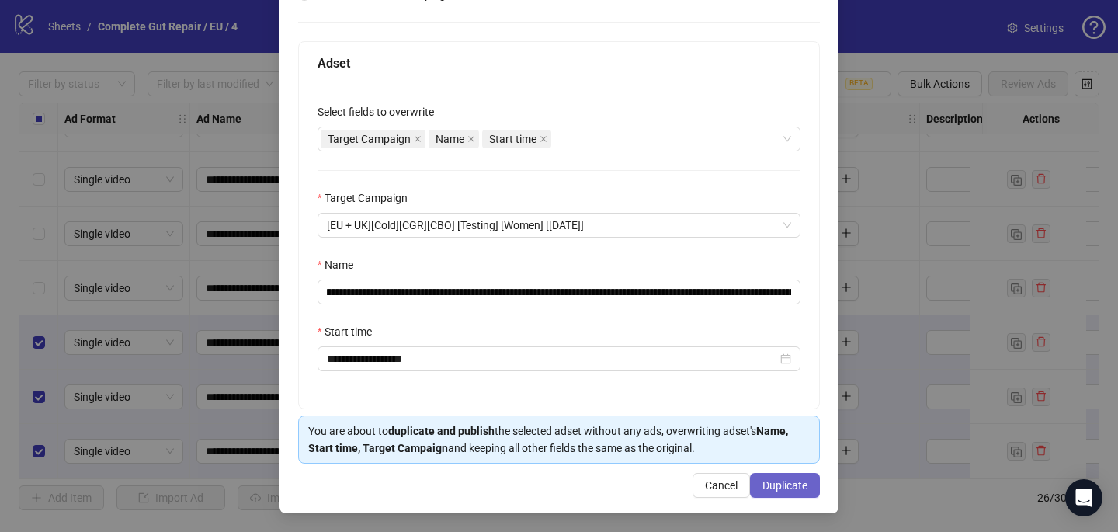
click at [793, 484] on span "Duplicate" at bounding box center [784, 485] width 45 height 12
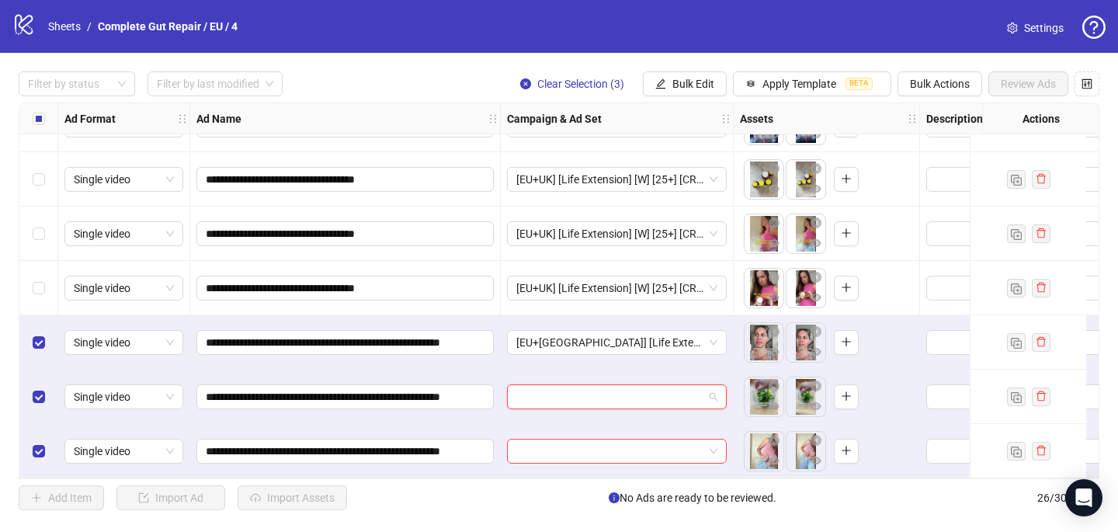
click at [533, 391] on input "search" at bounding box center [609, 396] width 187 height 23
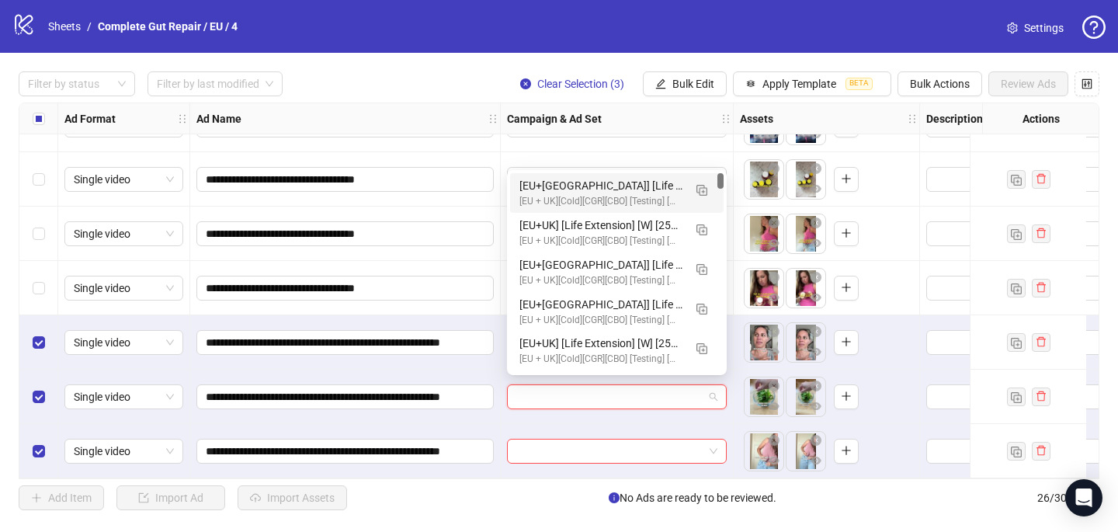
click at [589, 186] on div "[EU+UK] [Life Extension] [W] [25+] [CRE: Q3-08-AUG-2025-Dont-Ignore-GutIssues-T…" at bounding box center [601, 185] width 164 height 17
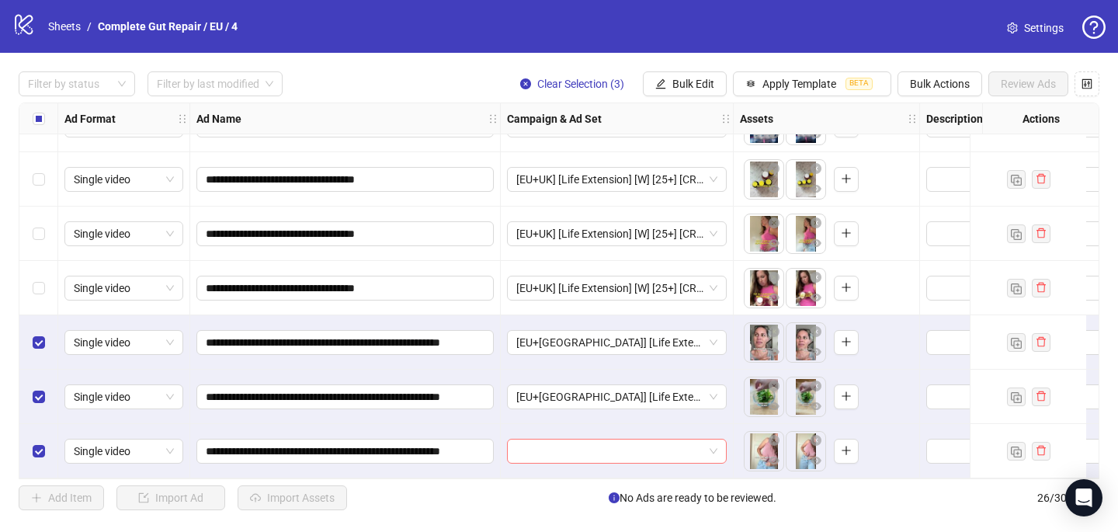
click at [539, 444] on input "search" at bounding box center [609, 450] width 187 height 23
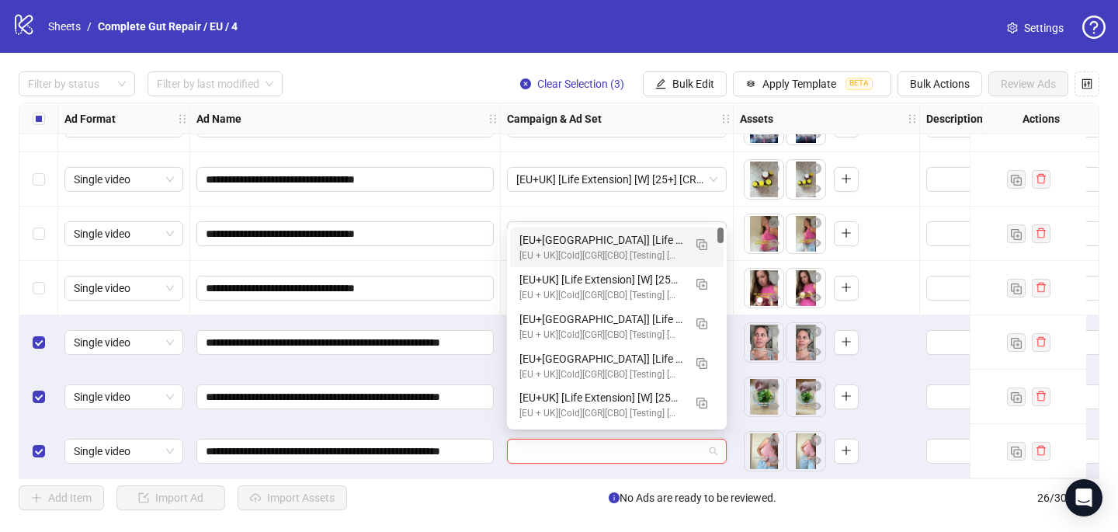
click at [592, 248] on div "[EU+UK] [Life Extension] [W] [25+] [CRE: Q3-08-AUG-2025-Dont-Ignore-GutIssues-T…" at bounding box center [601, 239] width 164 height 17
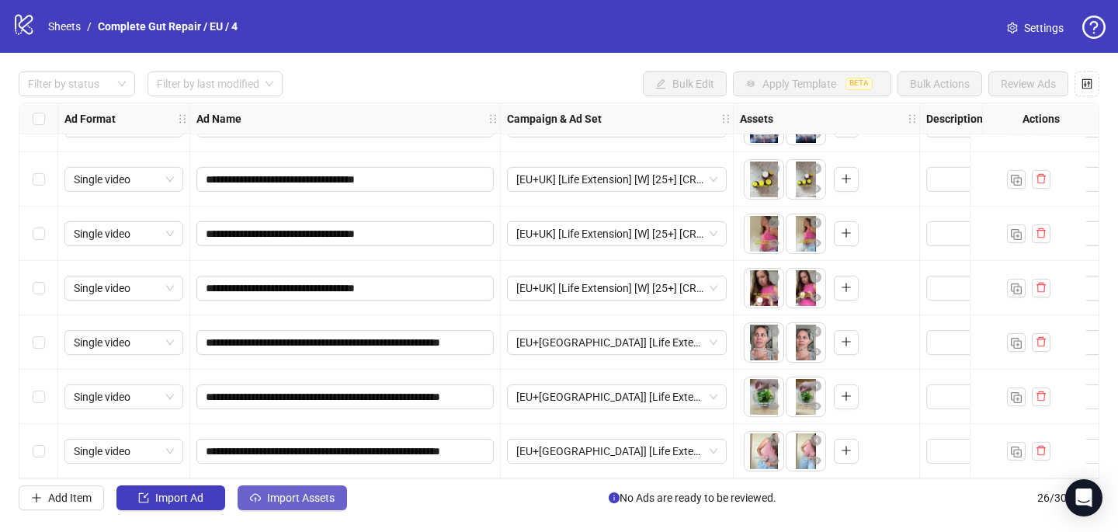
click at [286, 502] on span "Import Assets" at bounding box center [301, 497] width 68 height 12
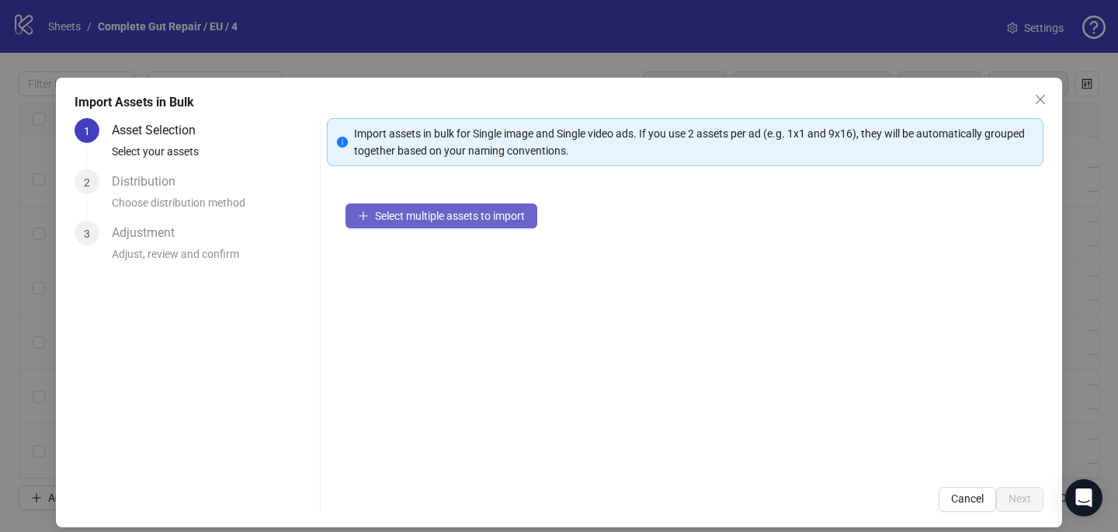
click at [369, 211] on button "Select multiple assets to import" at bounding box center [441, 215] width 192 height 25
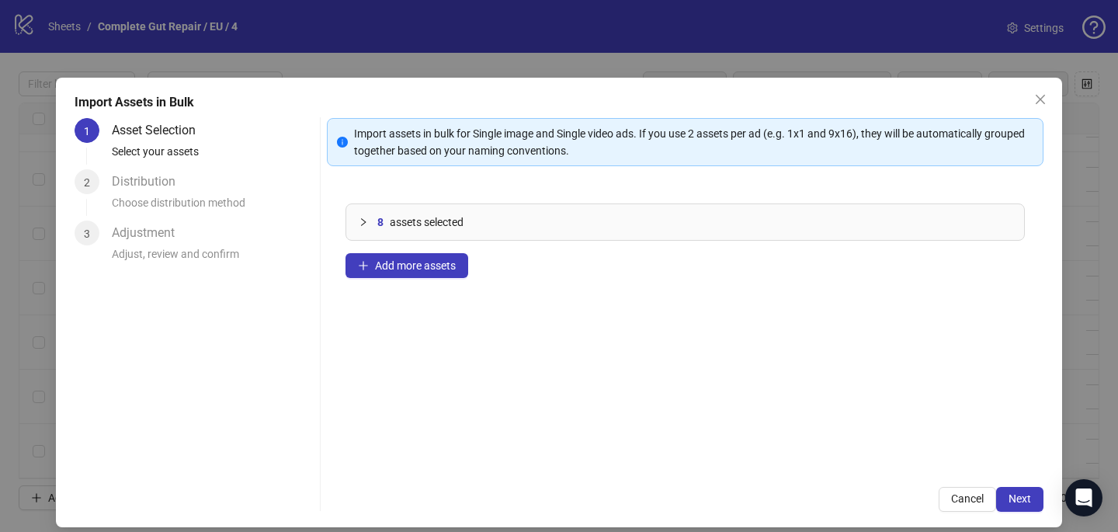
click at [1014, 484] on div "Import assets in bulk for Single image and Single video ads. If you use 2 asset…" at bounding box center [685, 315] width 716 height 394
click at [1015, 492] on span "Next" at bounding box center [1019, 498] width 23 height 12
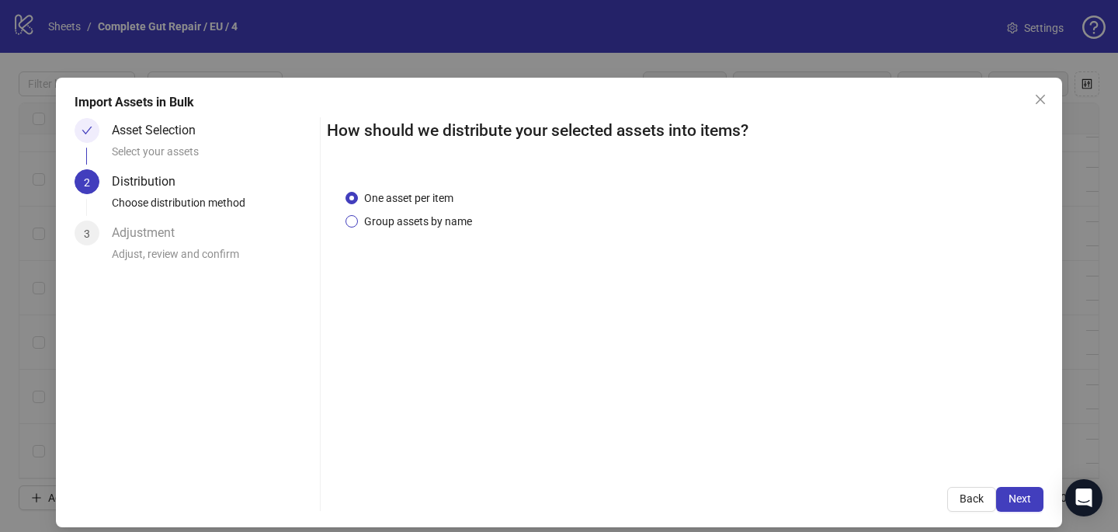
click at [421, 225] on span "Group assets by name" at bounding box center [418, 221] width 120 height 17
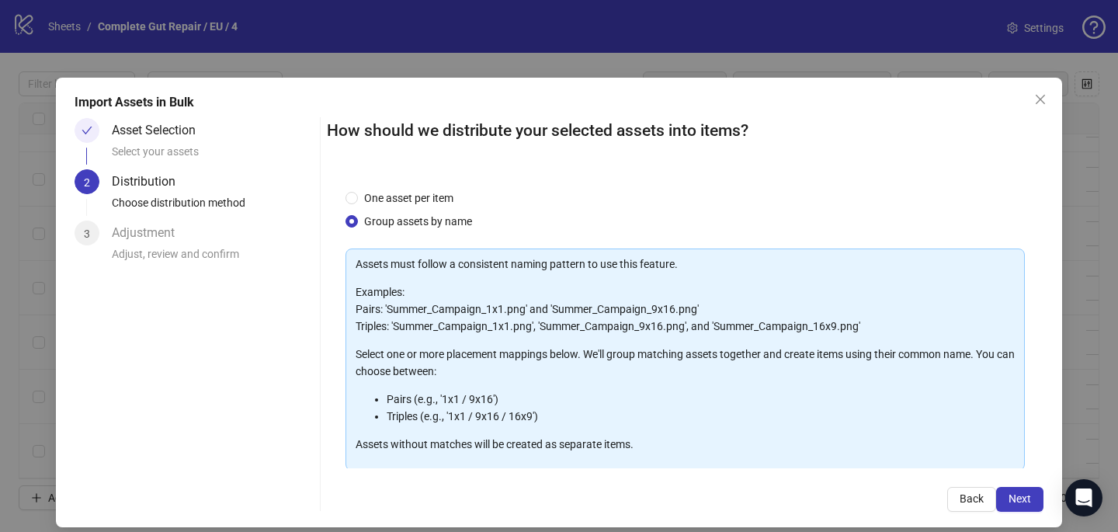
scroll to position [158, 0]
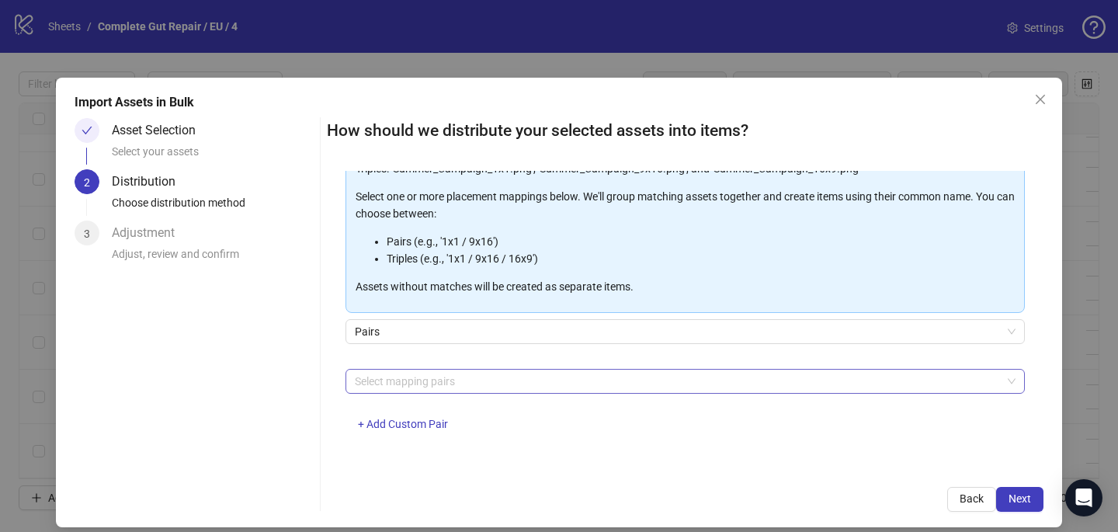
click at [413, 376] on div at bounding box center [677, 381] width 657 height 22
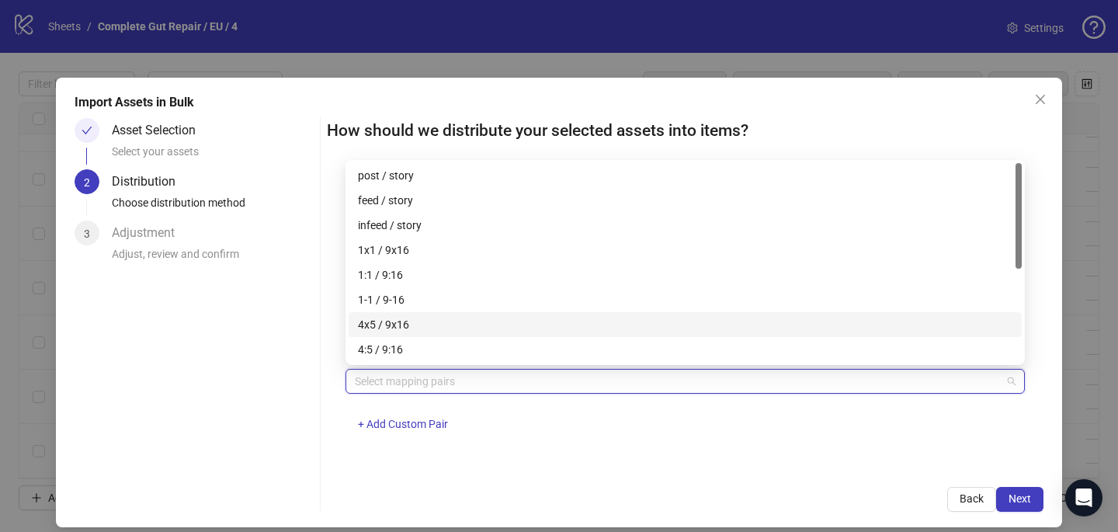
click at [409, 317] on div "4x5 / 9x16" at bounding box center [685, 324] width 654 height 17
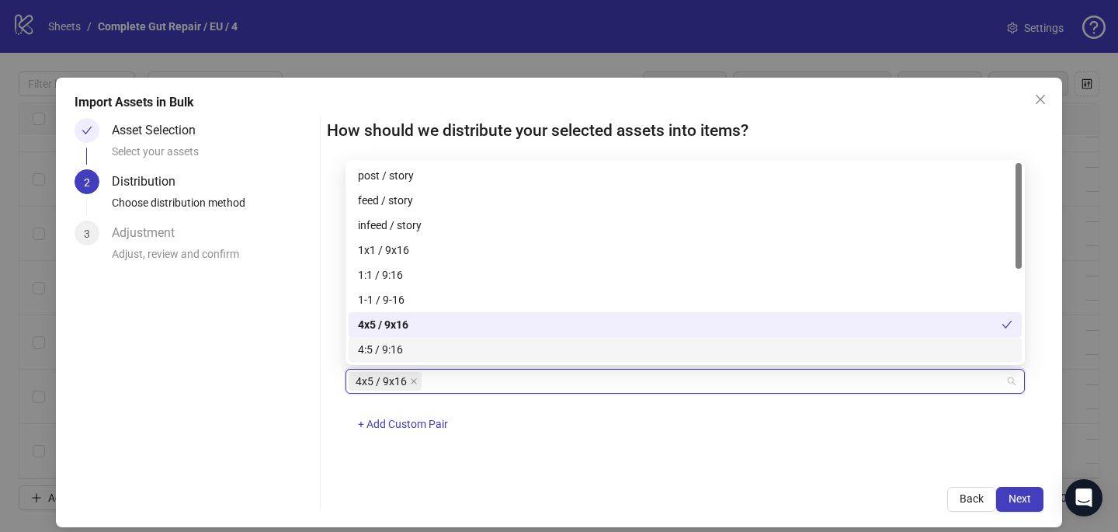
click at [605, 452] on div "One asset per item Group assets by name Assets must follow a consistent naming …" at bounding box center [685, 319] width 716 height 297
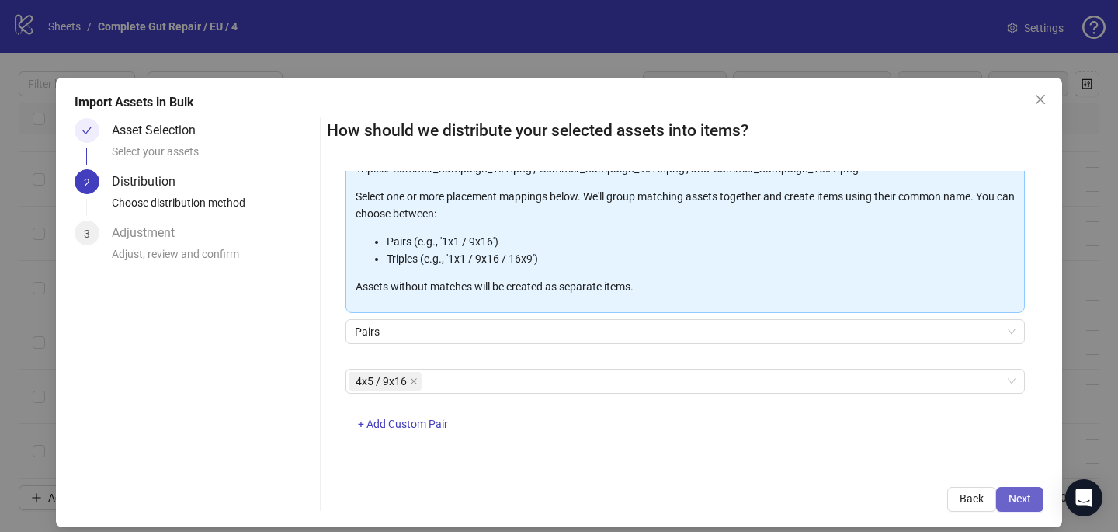
click at [1018, 491] on button "Next" at bounding box center [1019, 499] width 47 height 25
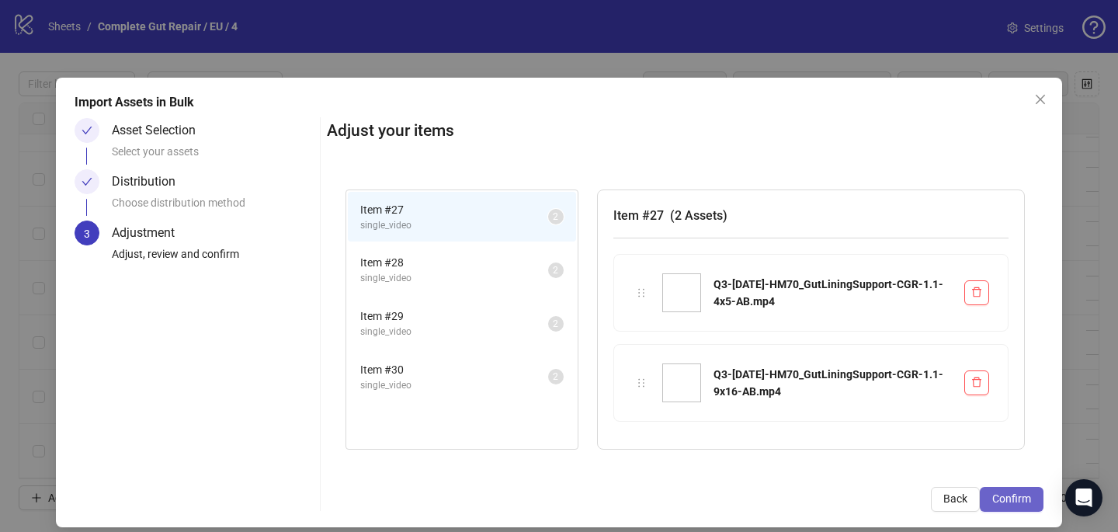
click at [1019, 492] on span "Confirm" at bounding box center [1011, 498] width 39 height 12
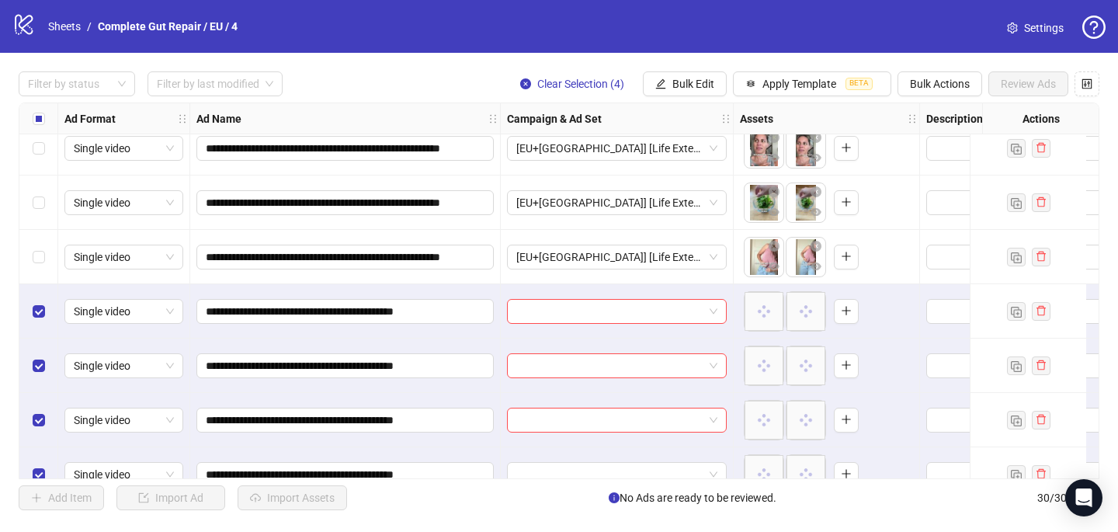
scroll to position [1292, 0]
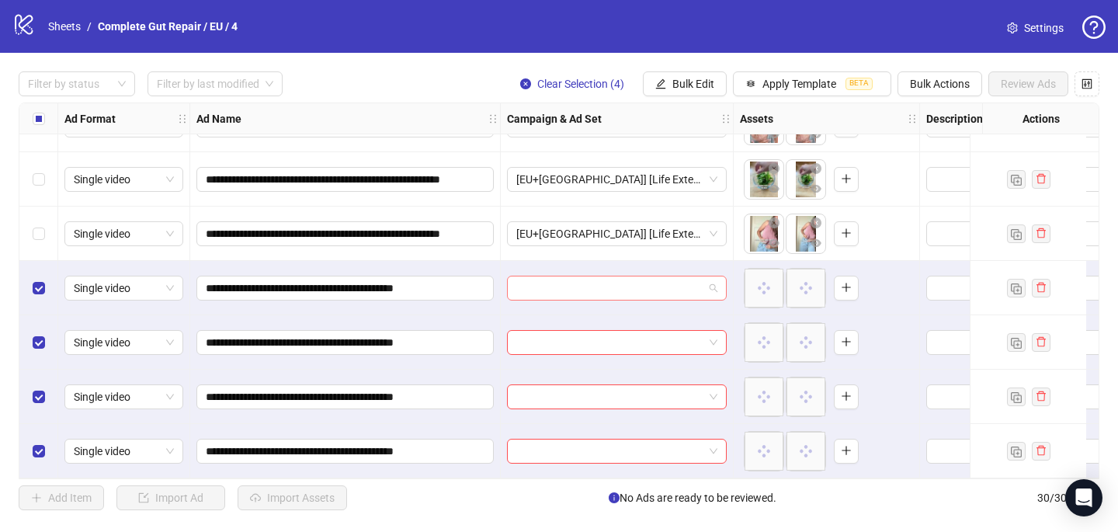
click at [567, 282] on input "search" at bounding box center [609, 287] width 187 height 23
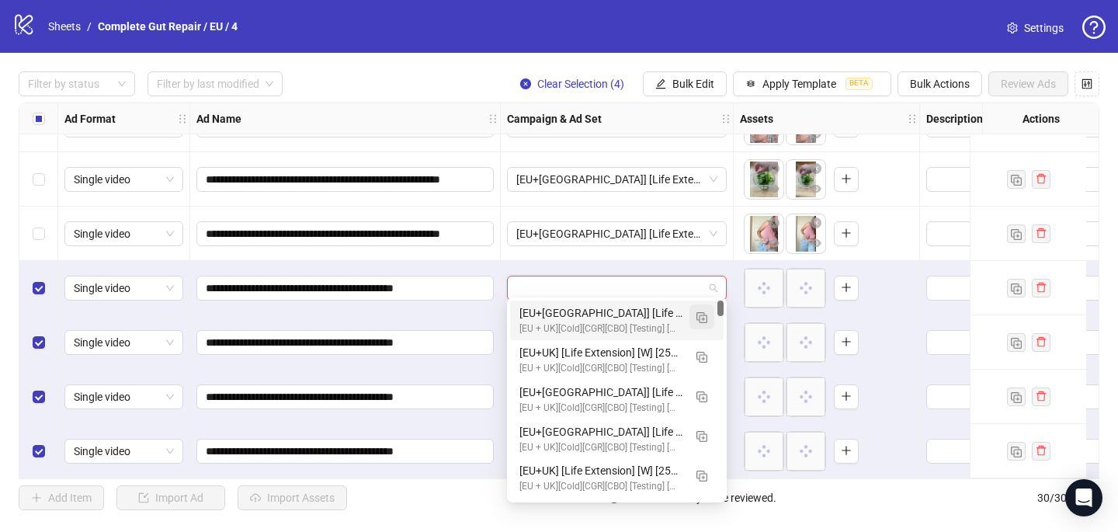
click at [704, 319] on img "button" at bounding box center [701, 317] width 11 height 11
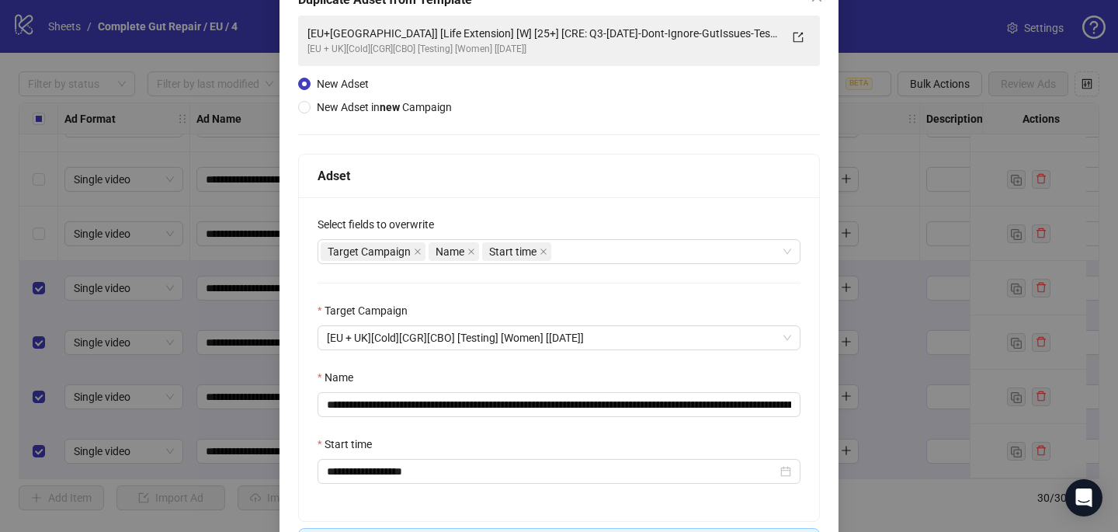
scroll to position [156, 0]
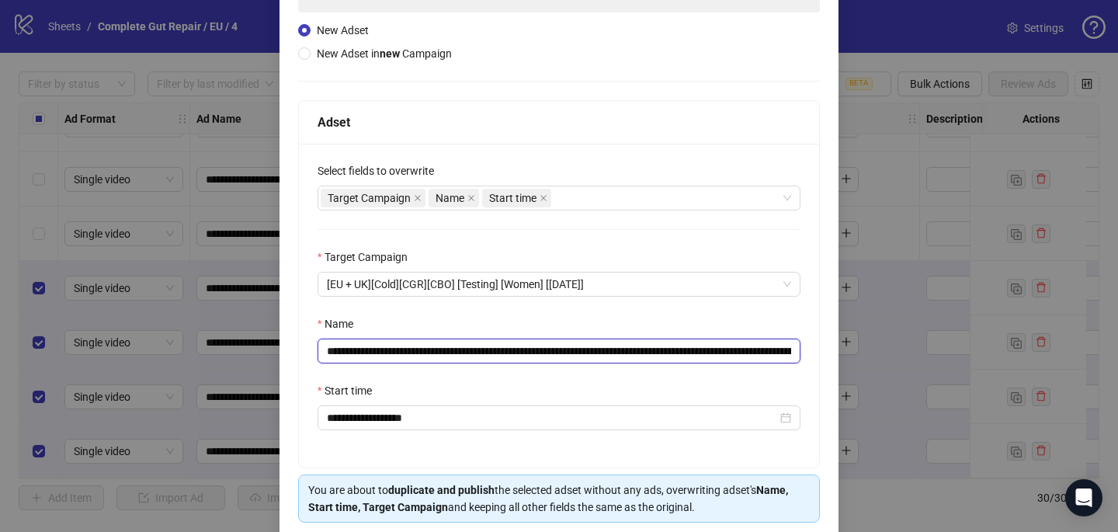
drag, startPoint x: 757, startPoint y: 349, endPoint x: 555, endPoint y: 345, distance: 201.9
click at [556, 347] on input "**********" at bounding box center [558, 350] width 483 height 25
drag, startPoint x: 633, startPoint y: 352, endPoint x: 521, endPoint y: 349, distance: 111.8
click at [521, 349] on input "**********" at bounding box center [558, 350] width 483 height 25
paste input "**********"
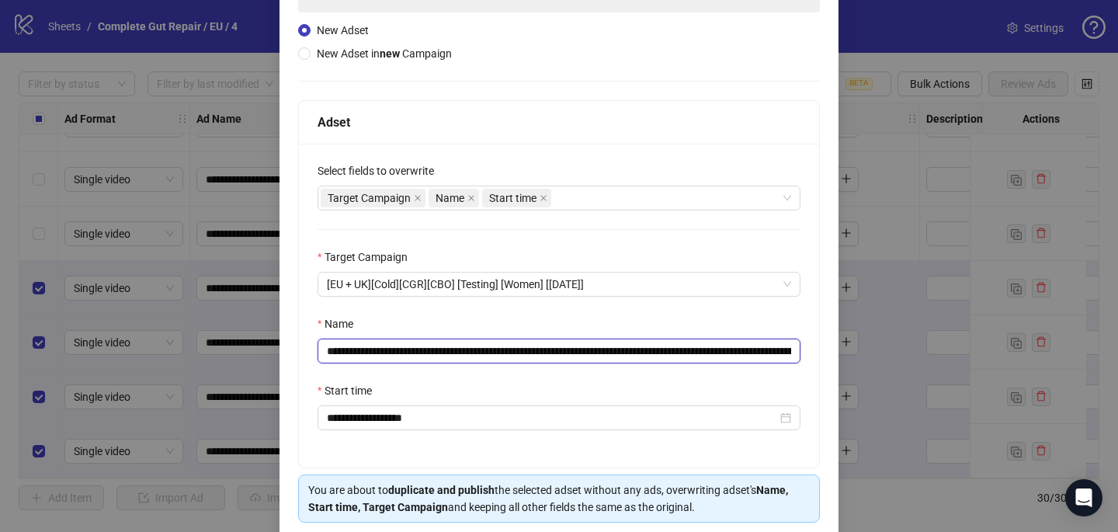
type input "**********"
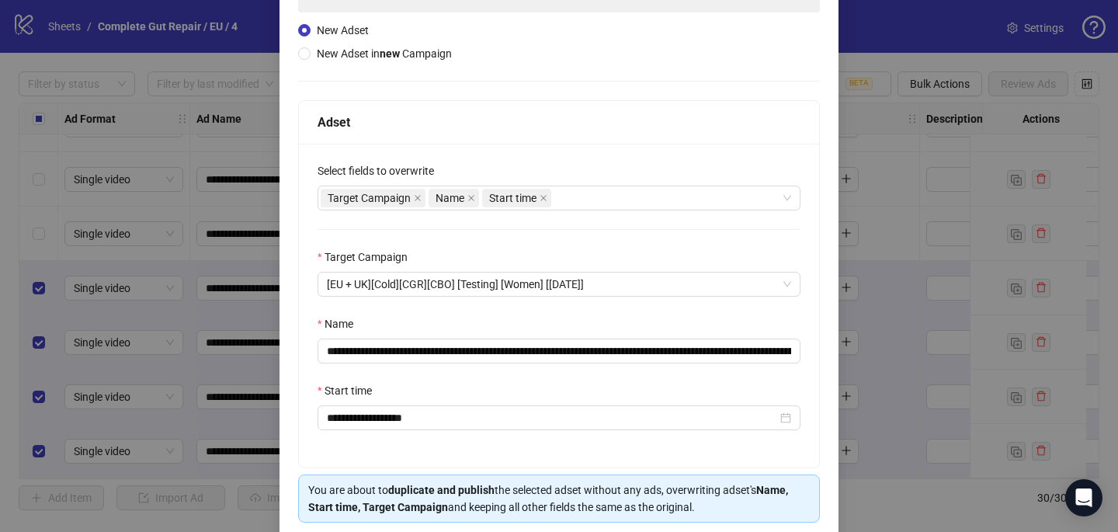
click at [697, 321] on div "Name" at bounding box center [558, 326] width 483 height 23
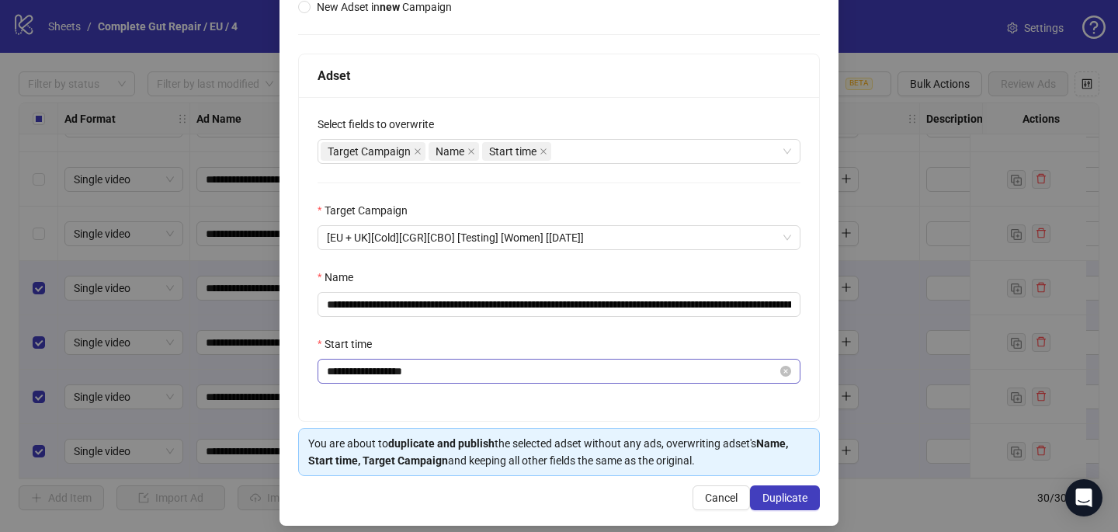
scroll to position [216, 0]
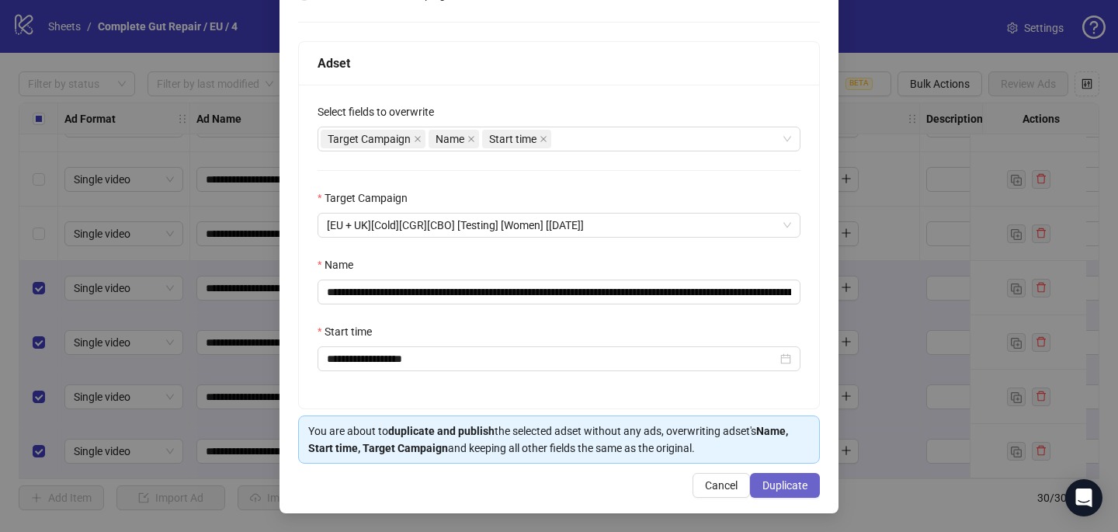
click at [792, 482] on span "Duplicate" at bounding box center [784, 485] width 45 height 12
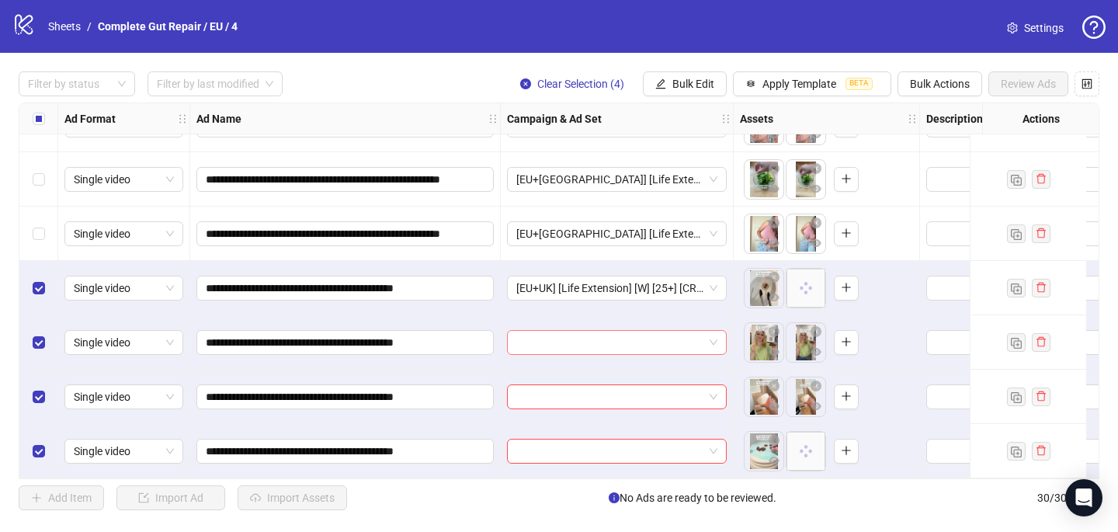
click at [601, 331] on input "search" at bounding box center [609, 342] width 187 height 23
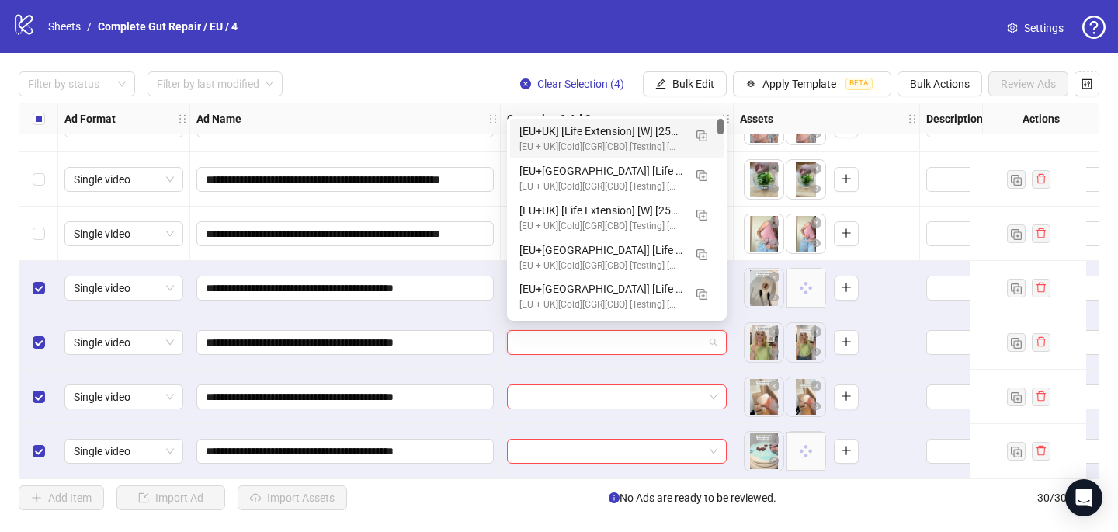
click at [629, 131] on div "[EU+UK] [Life Extension] [W] [25+] [CRE: Q3-08-AUG-2025-HM70_GutLiningSupport-C…" at bounding box center [601, 131] width 164 height 17
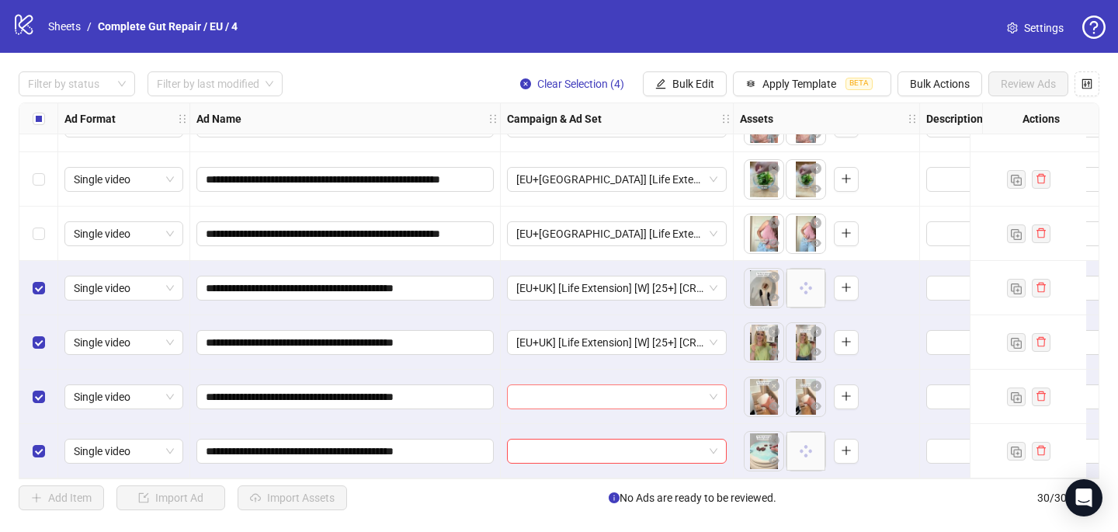
click at [539, 395] on input "search" at bounding box center [609, 396] width 187 height 23
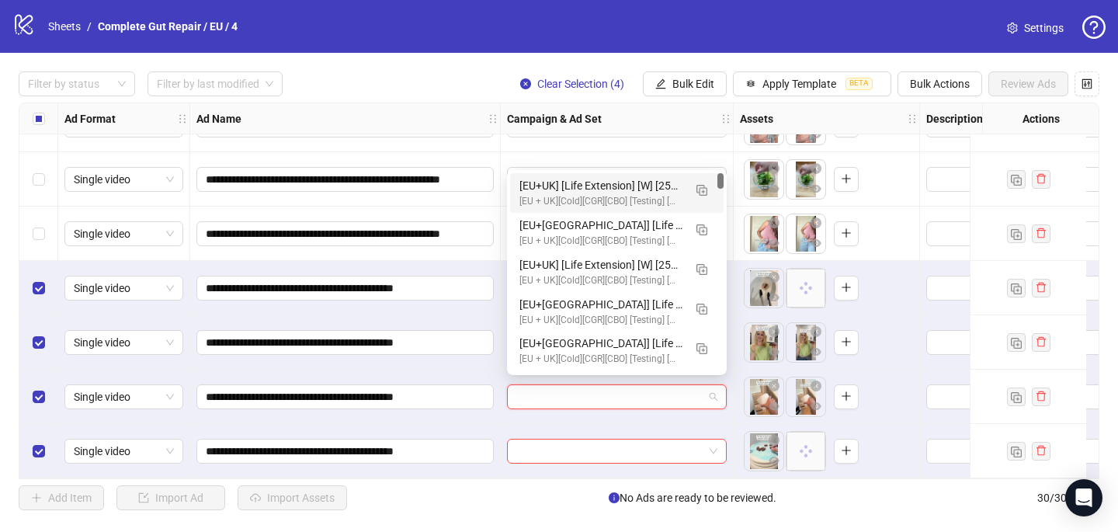
click at [593, 175] on div "[EU+UK] [Life Extension] [W] [25+] [CRE: Q3-08-AUG-2025-HM70_GutLiningSupport-C…" at bounding box center [616, 193] width 213 height 40
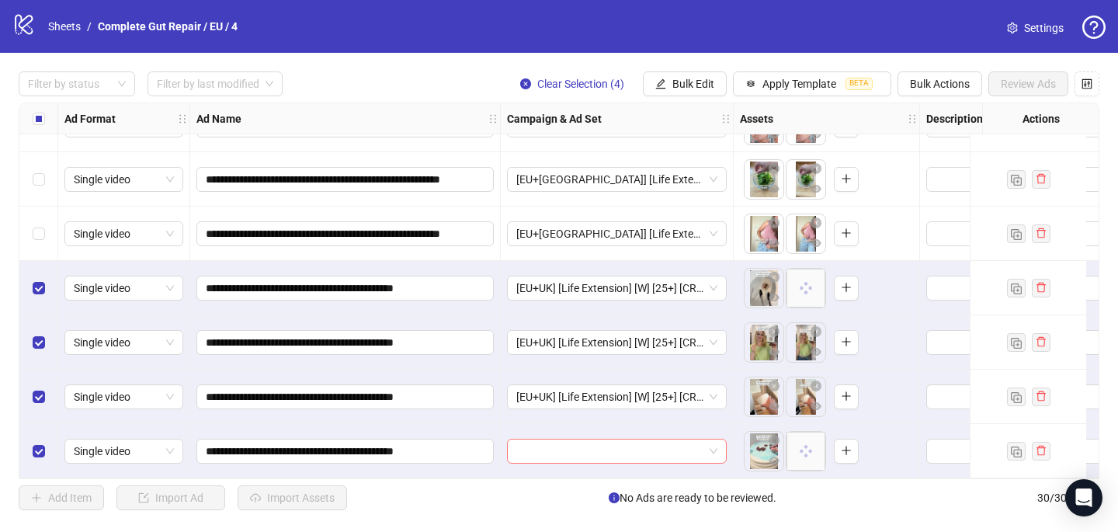
click at [527, 442] on input "search" at bounding box center [609, 450] width 187 height 23
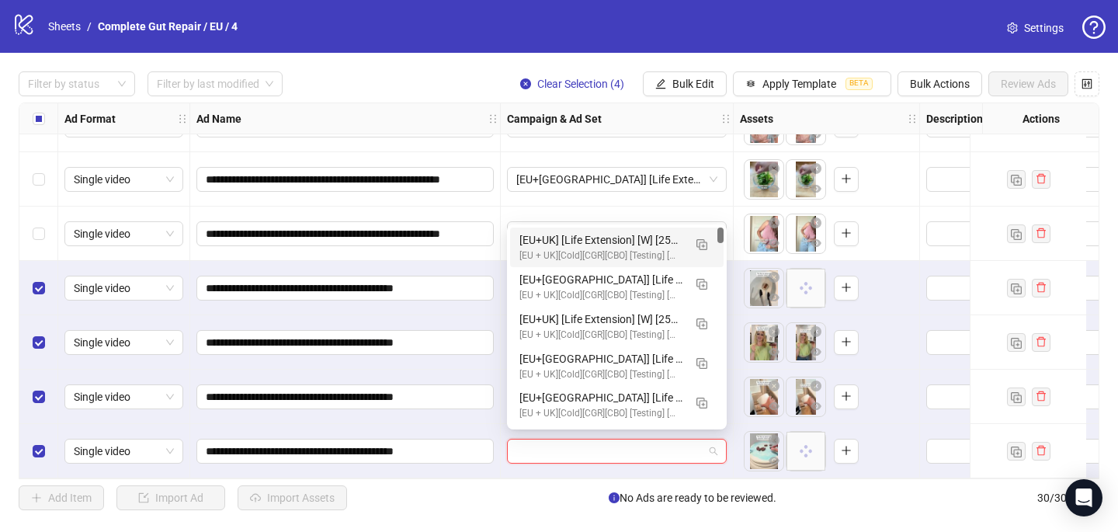
click at [585, 237] on div "[EU+UK] [Life Extension] [W] [25+] [CRE: Q3-08-AUG-2025-HM70_GutLiningSupport-C…" at bounding box center [601, 239] width 164 height 17
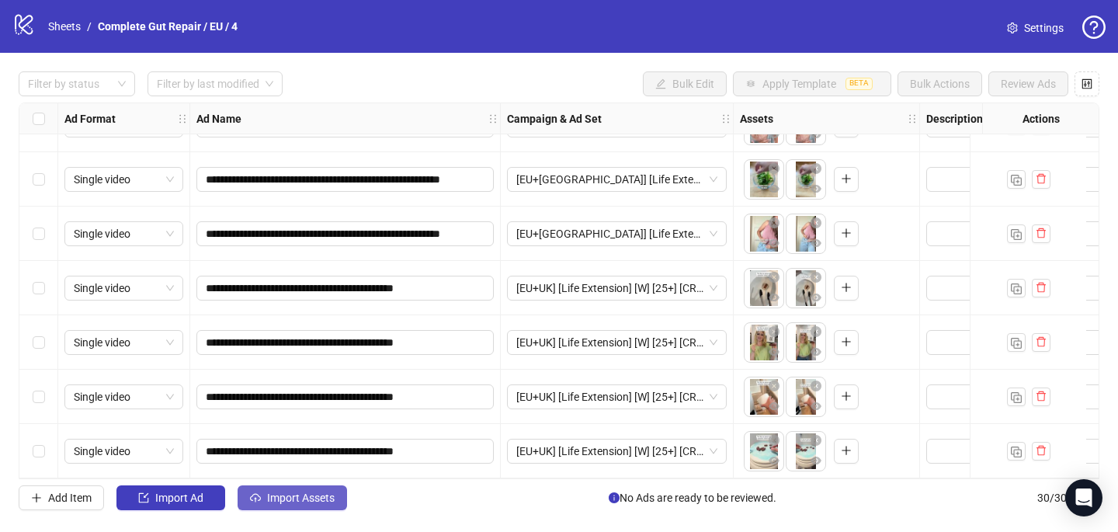
click at [324, 501] on span "Import Assets" at bounding box center [301, 497] width 68 height 12
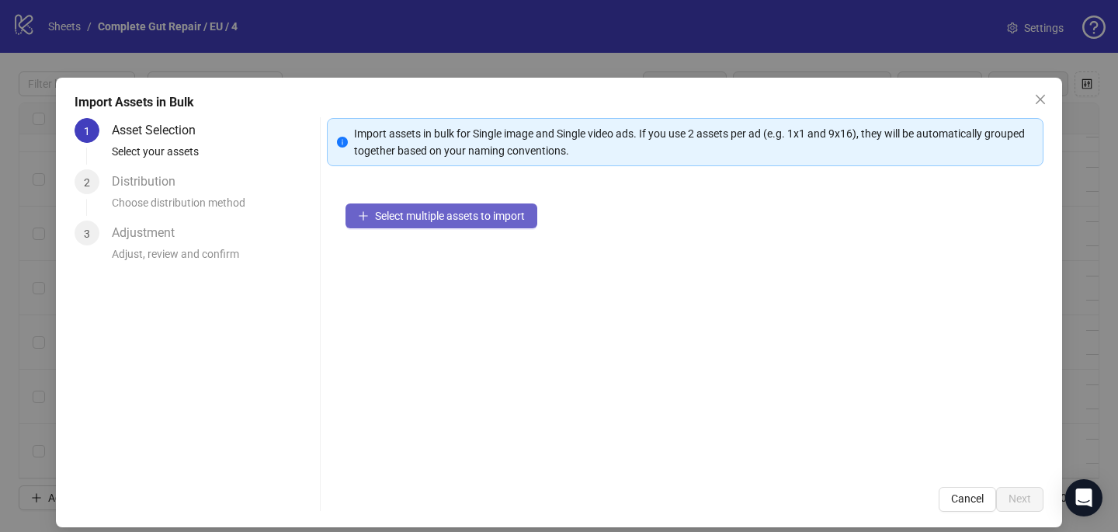
click at [362, 220] on span "button" at bounding box center [363, 216] width 11 height 12
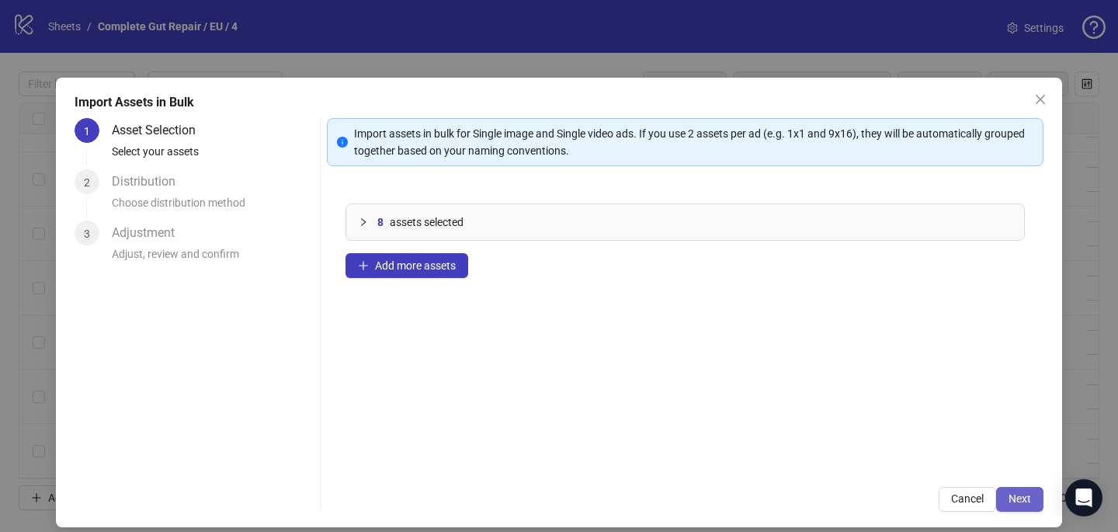
click at [1033, 498] on button "Next" at bounding box center [1019, 499] width 47 height 25
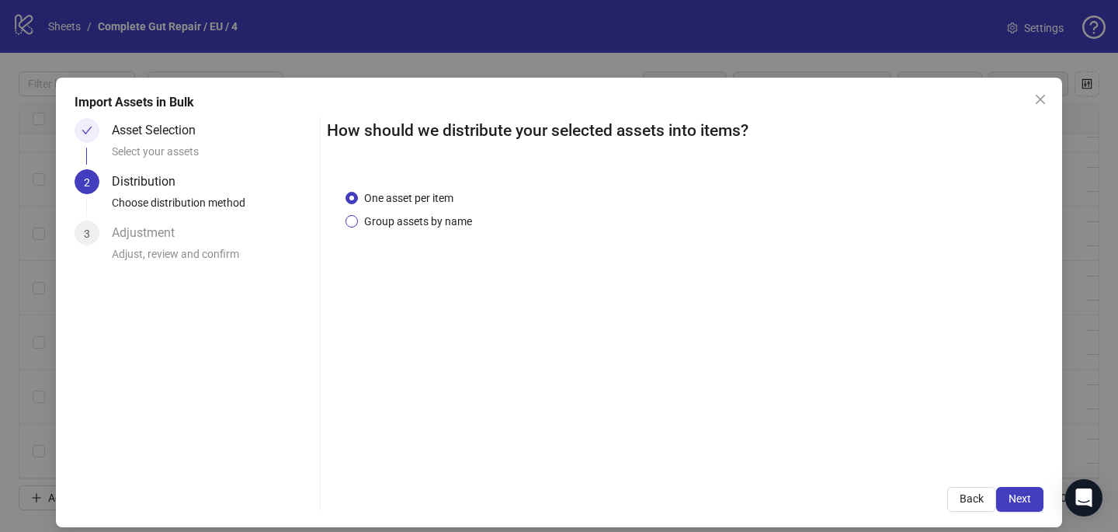
click at [446, 222] on span "Group assets by name" at bounding box center [418, 221] width 120 height 17
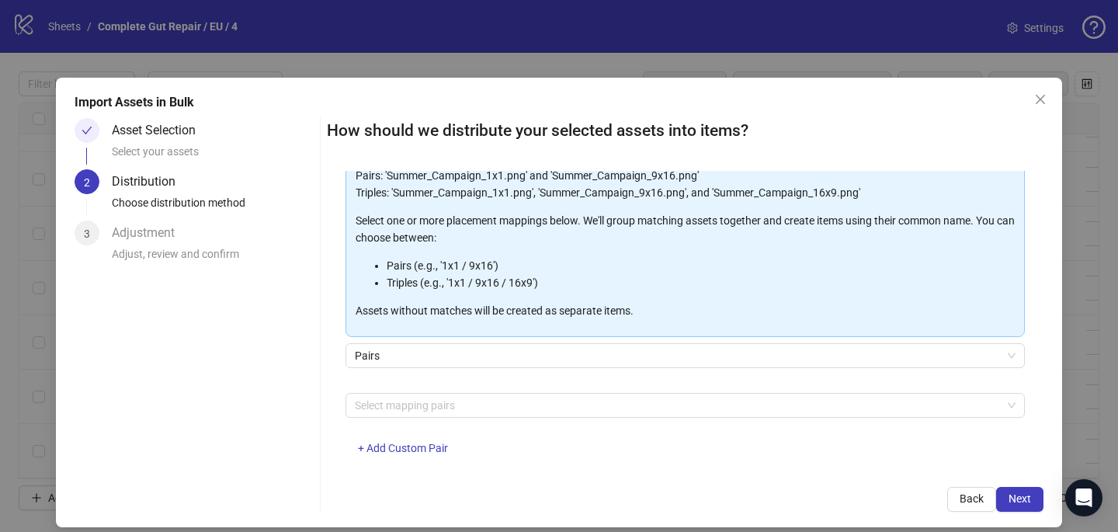
scroll to position [155, 0]
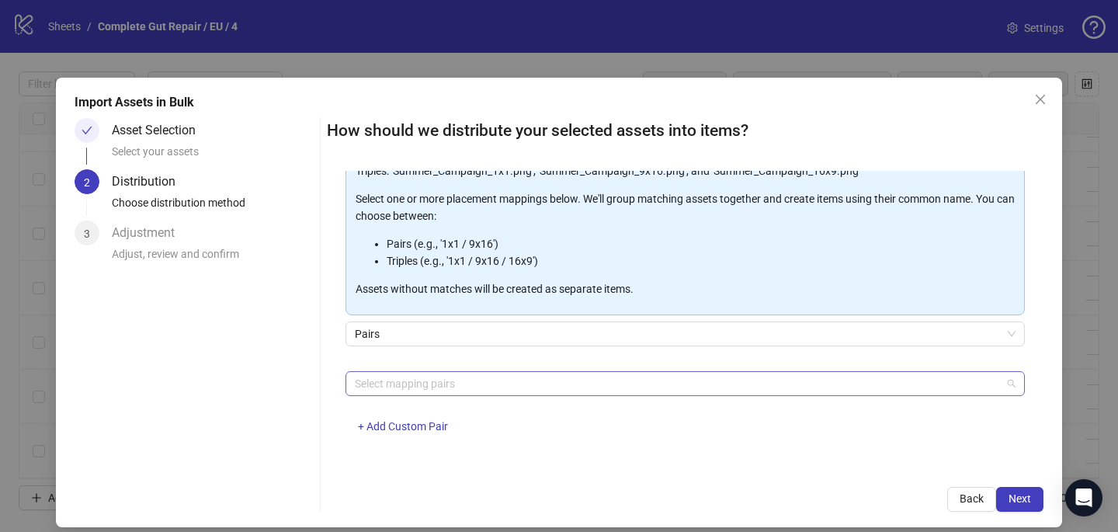
click at [452, 387] on div at bounding box center [677, 384] width 657 height 22
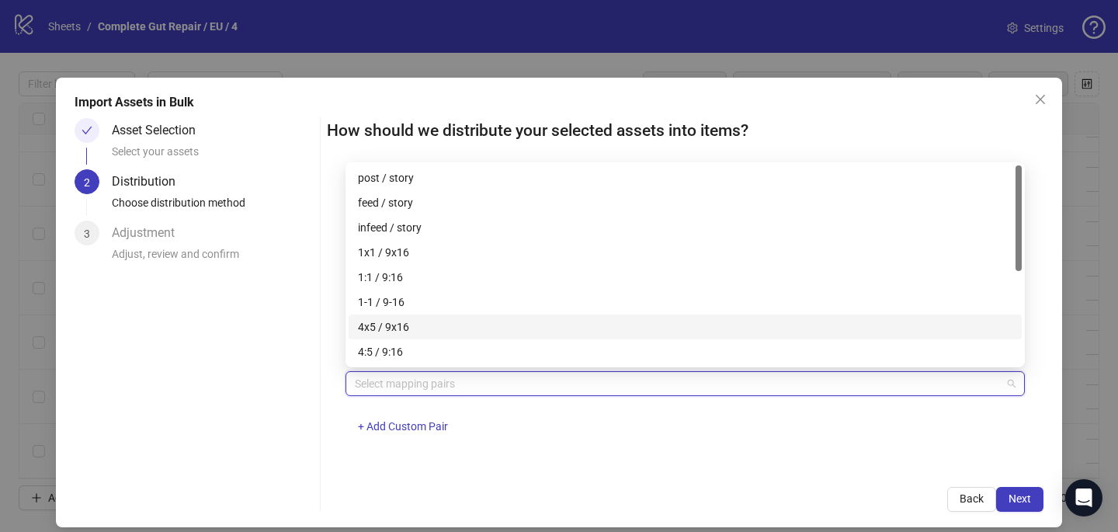
click at [451, 333] on div "4x5 / 9x16" at bounding box center [685, 326] width 654 height 17
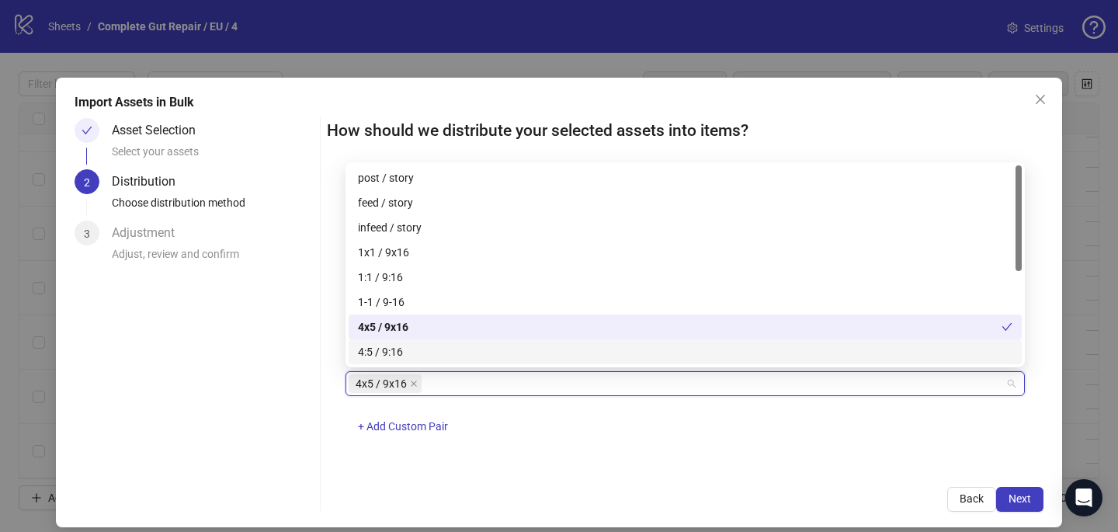
click at [637, 456] on div "One asset per item Group assets by name Assets must follow a consistent naming …" at bounding box center [685, 319] width 716 height 297
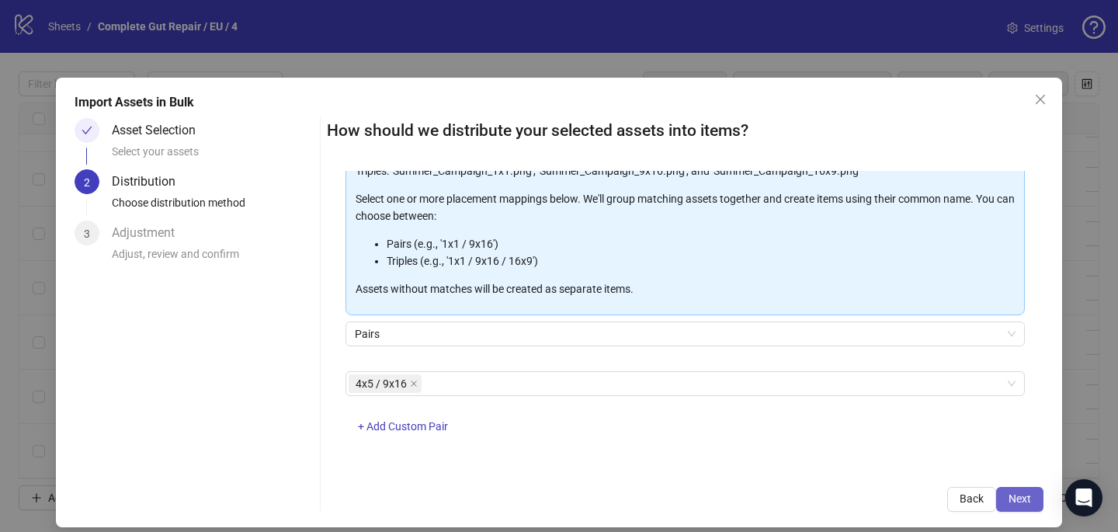
click at [1026, 493] on span "Next" at bounding box center [1019, 498] width 23 height 12
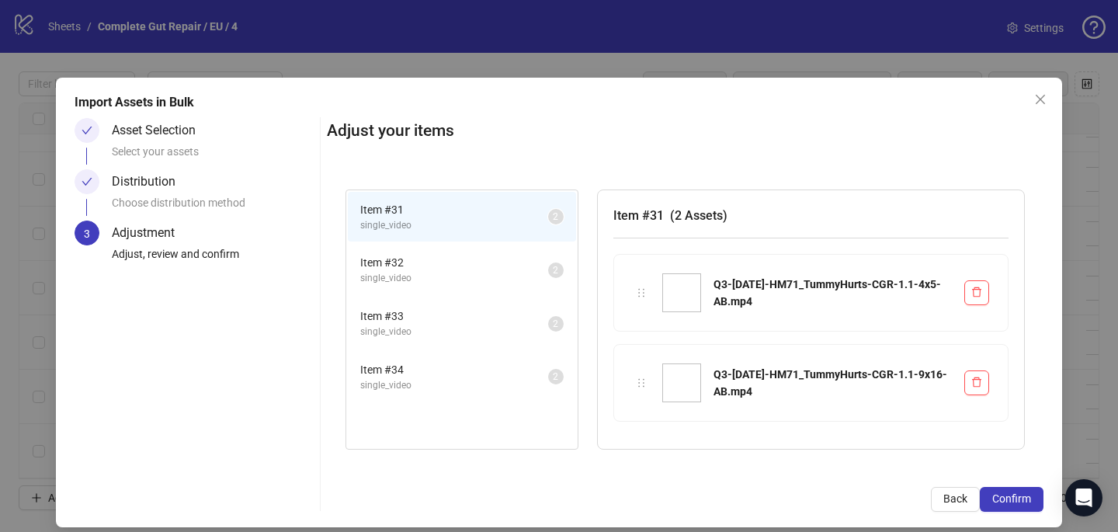
click at [1026, 493] on span "Confirm" at bounding box center [1011, 498] width 39 height 12
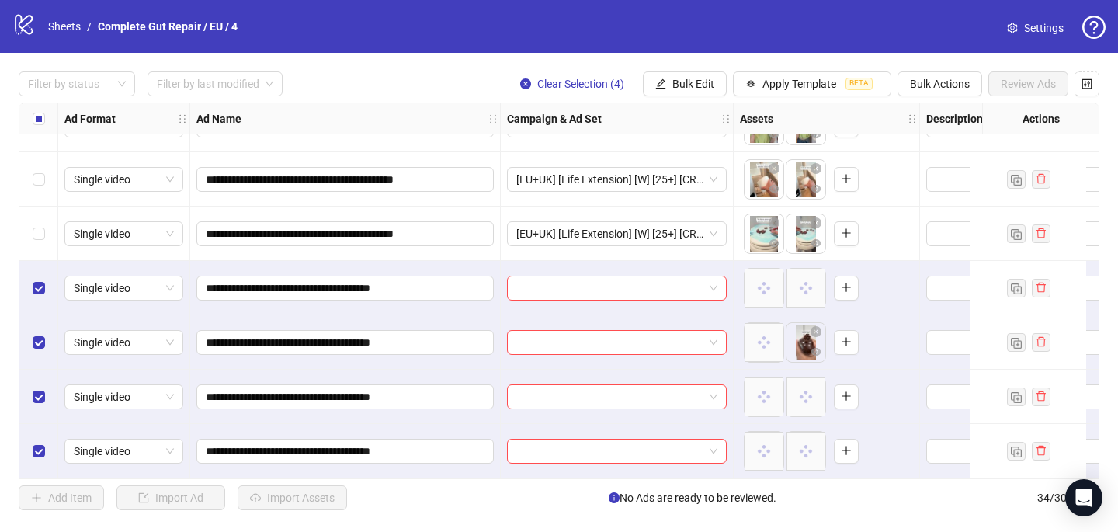
scroll to position [1510, 0]
click at [581, 283] on input "search" at bounding box center [609, 287] width 187 height 23
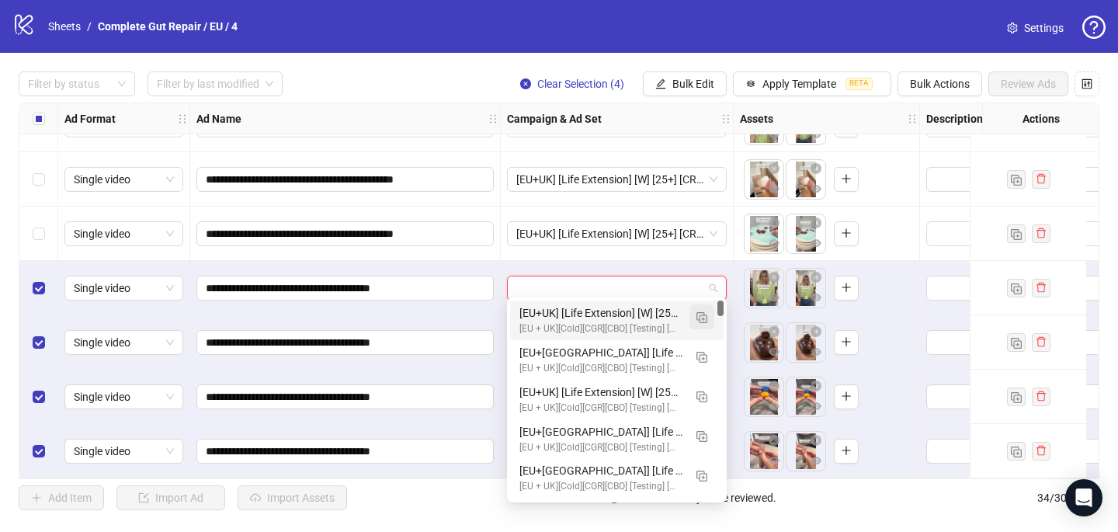
click at [709, 312] on button "button" at bounding box center [701, 316] width 25 height 25
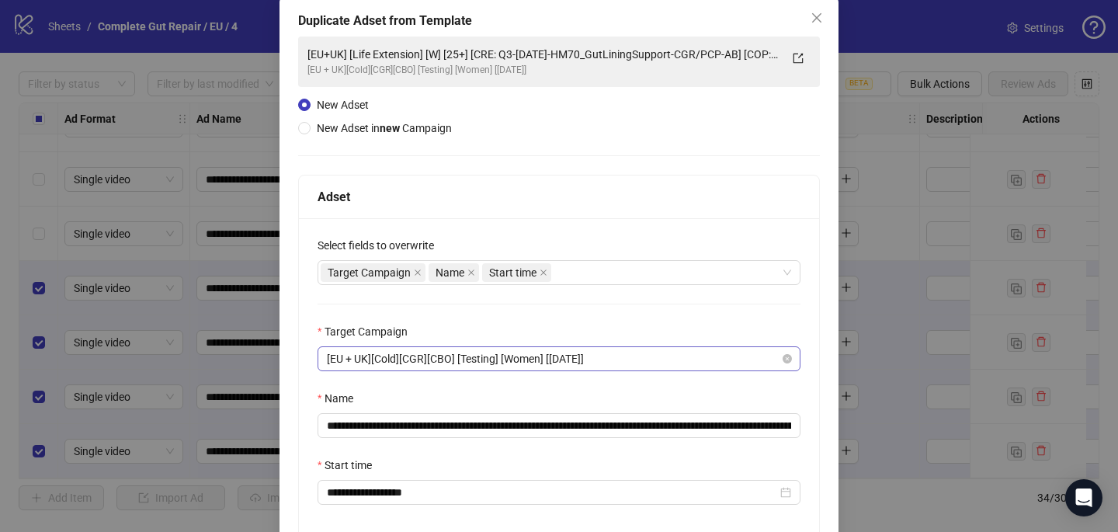
scroll to position [114, 0]
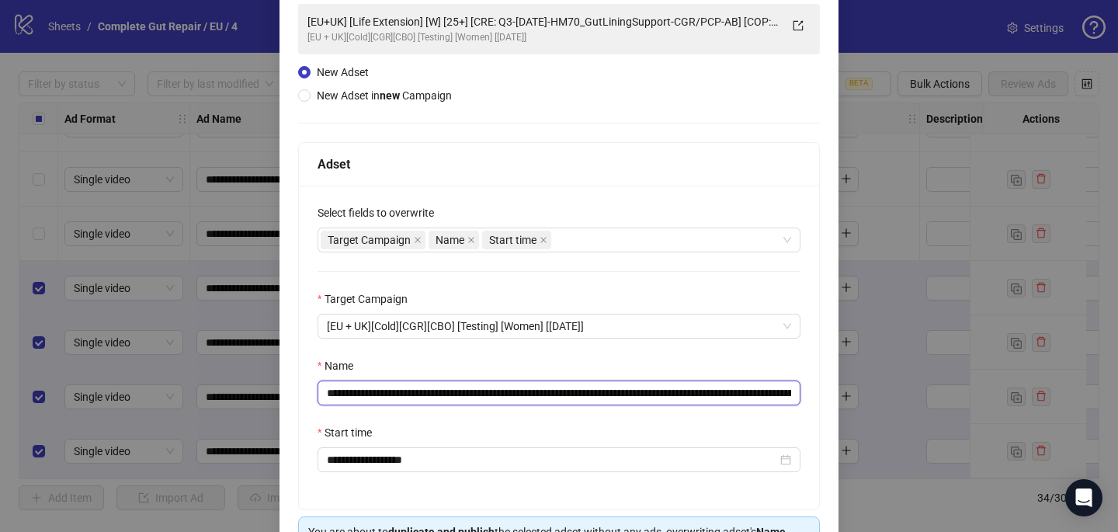
click at [778, 392] on input "**********" at bounding box center [558, 392] width 483 height 25
drag, startPoint x: 785, startPoint y: 393, endPoint x: 519, endPoint y: 392, distance: 266.2
click at [519, 392] on input "**********" at bounding box center [558, 392] width 483 height 25
paste input "text"
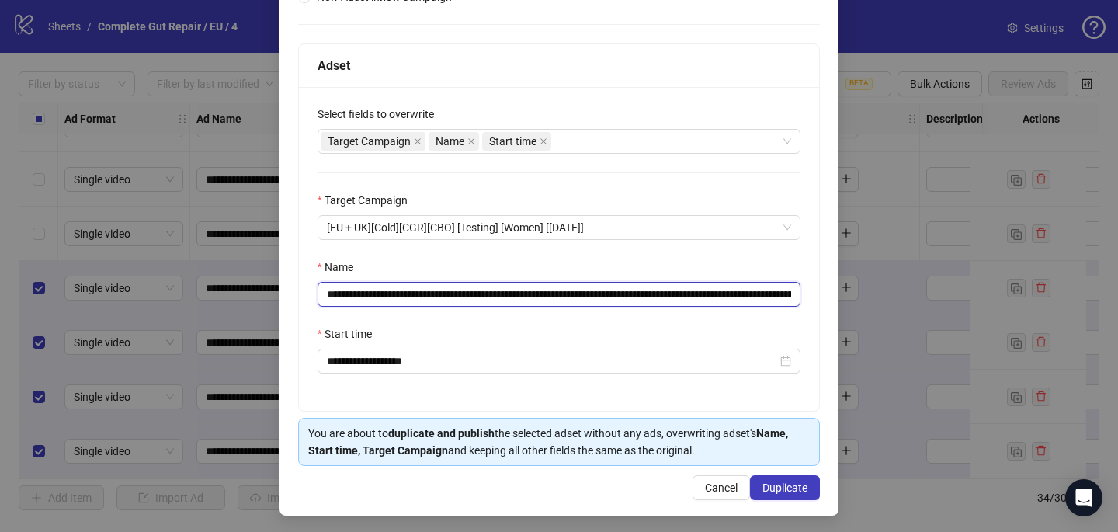
scroll to position [216, 0]
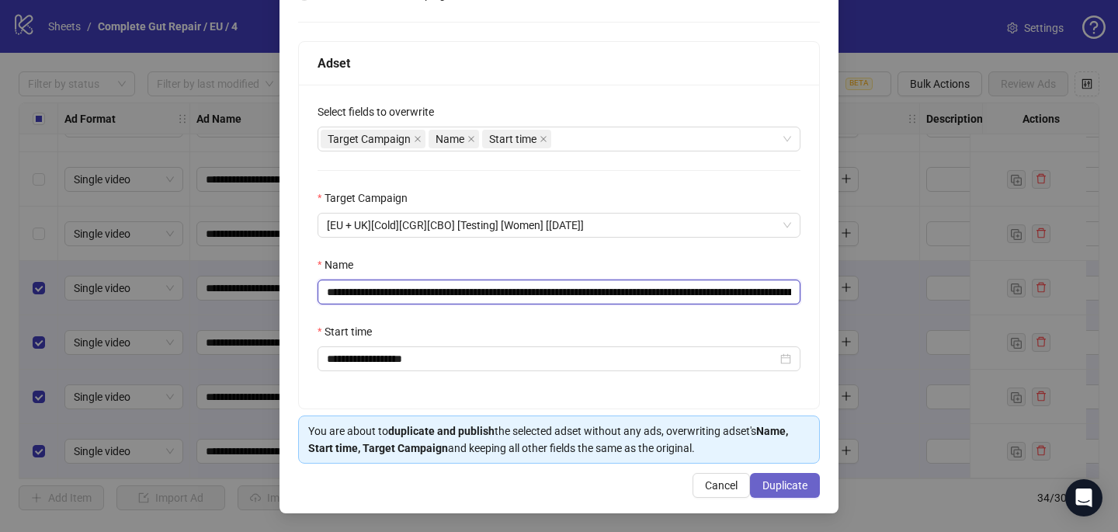
type input "**********"
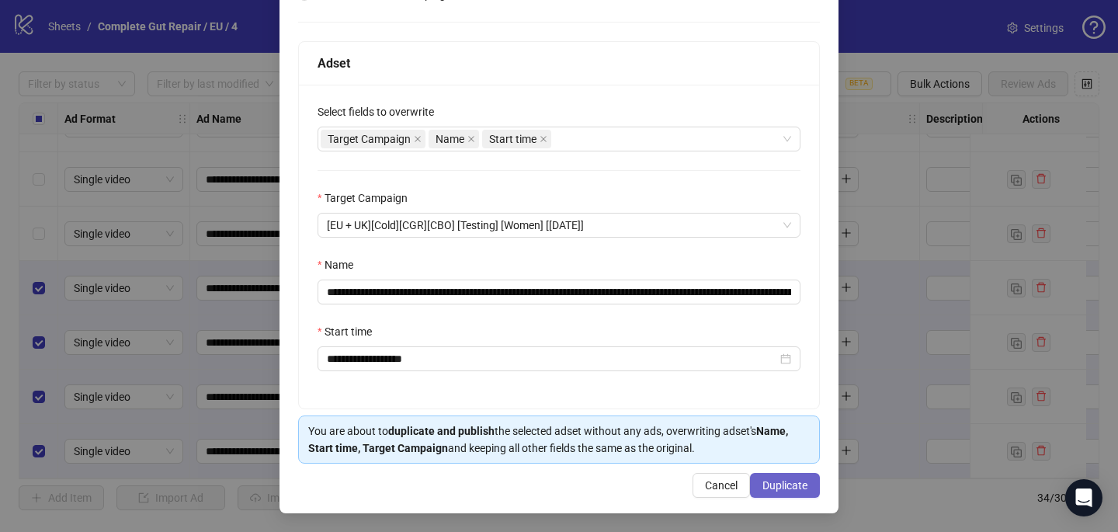
click at [779, 487] on span "Duplicate" at bounding box center [784, 485] width 45 height 12
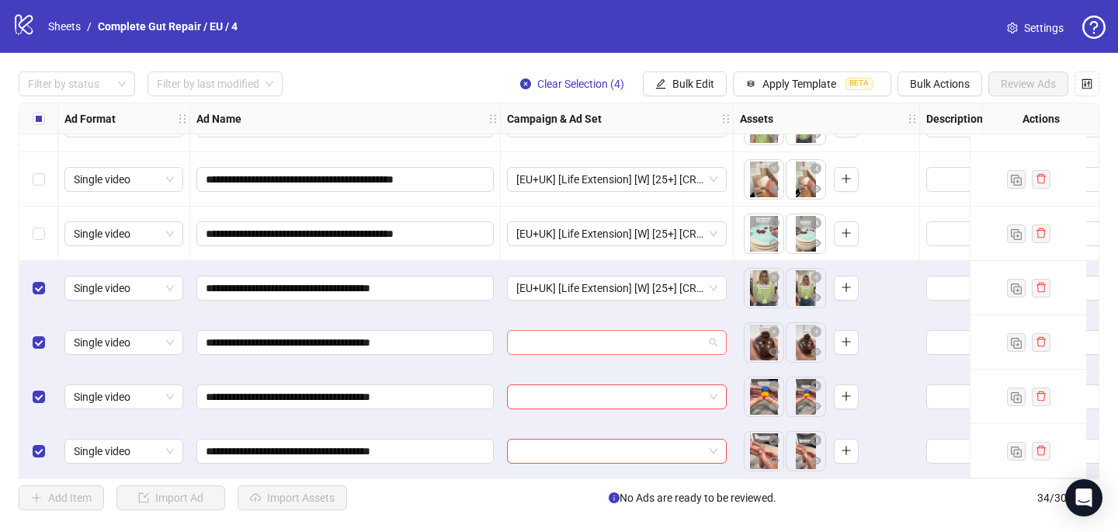
click at [577, 335] on input "search" at bounding box center [609, 342] width 187 height 23
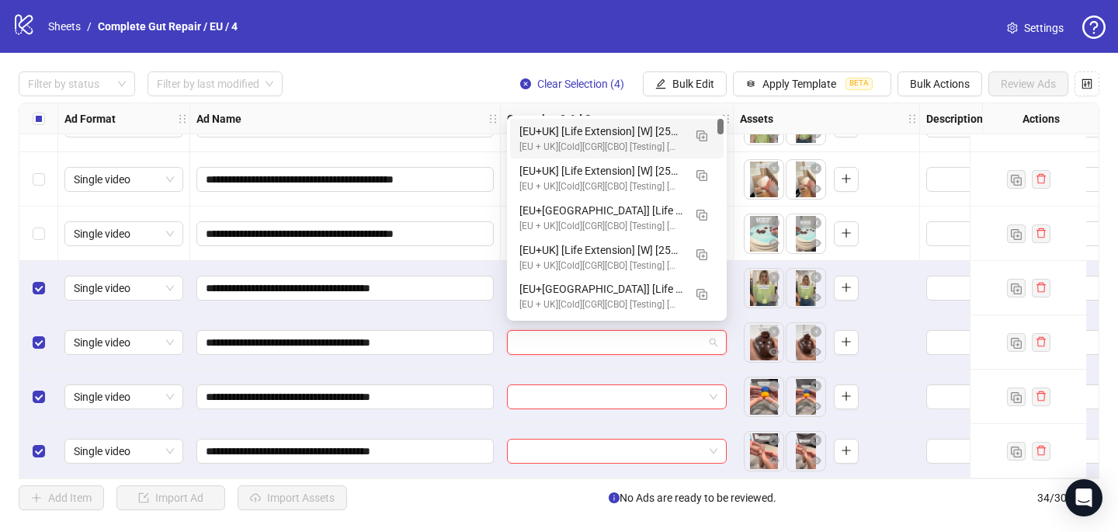
click at [588, 132] on div "[EU+UK] [Life Extension] [W] [25+] [CRE: Q3-08-AUG-2025-HM71_TummyHurts-CGR:PCP…" at bounding box center [601, 131] width 164 height 17
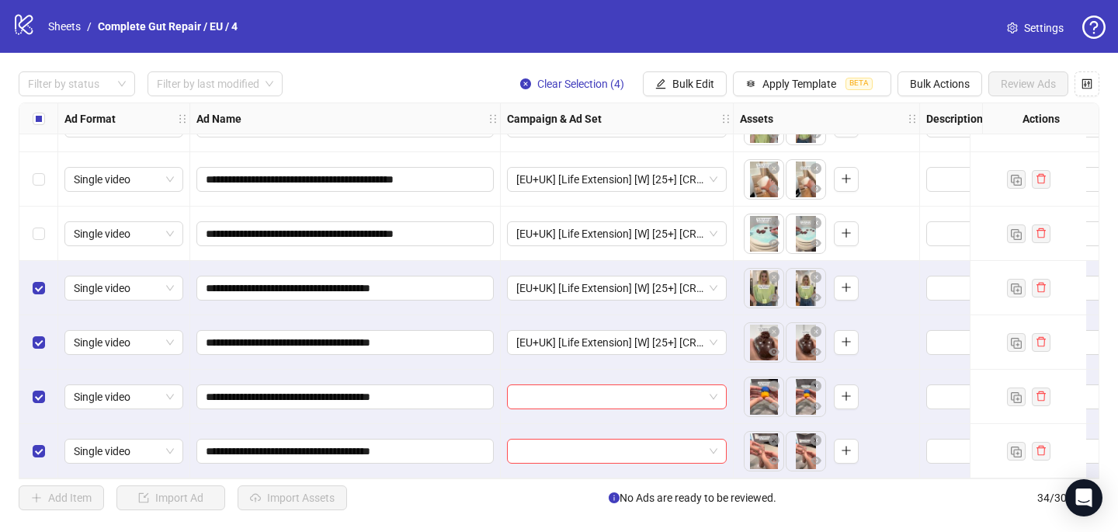
click at [525, 403] on div at bounding box center [617, 396] width 233 height 54
click at [525, 392] on input "search" at bounding box center [609, 396] width 187 height 23
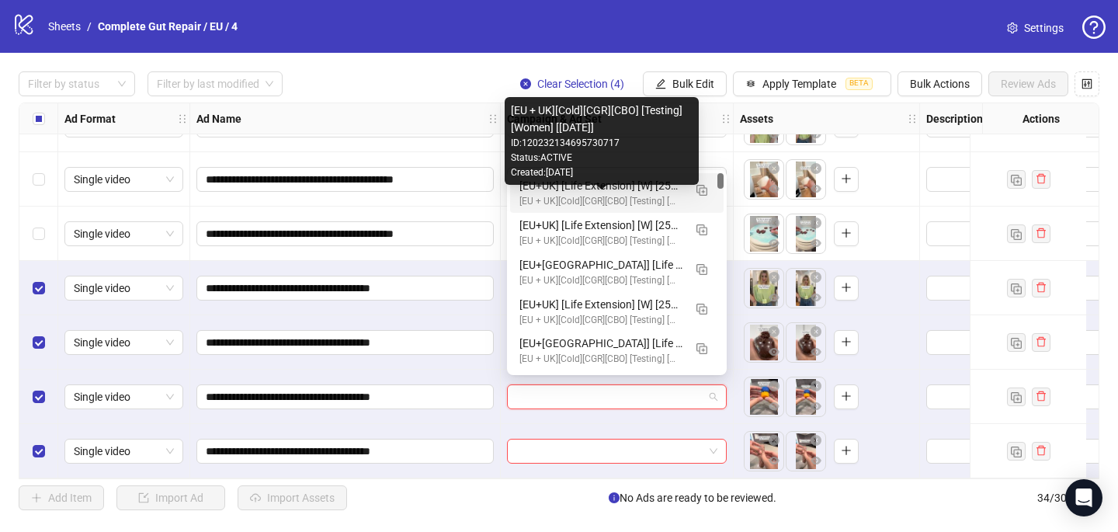
click at [577, 190] on div "[EU+UK] [Life Extension] [W] [25+] [CRE: Q3-08-AUG-2025-HM71_TummyHurts-CGR:PCP…" at bounding box center [601, 185] width 164 height 17
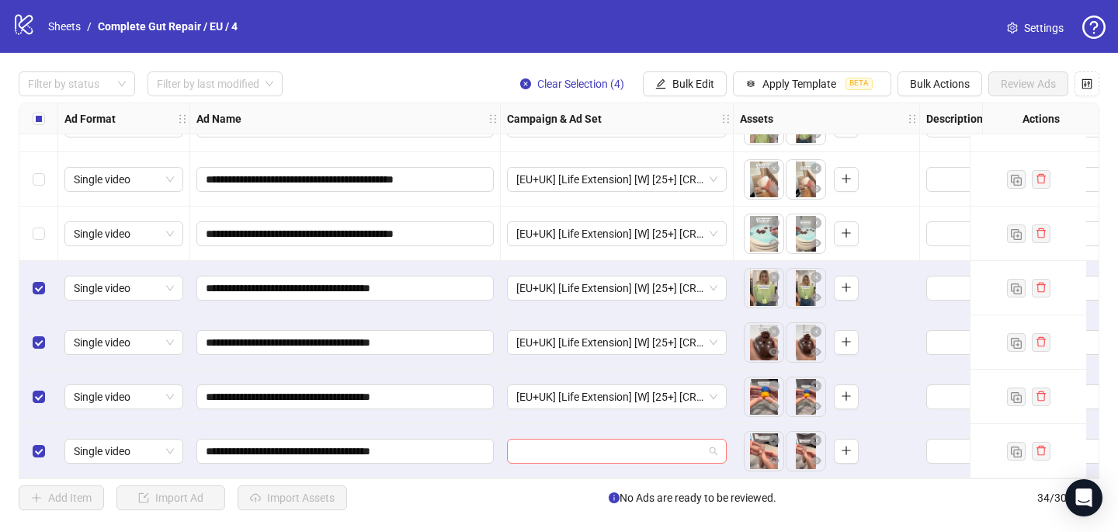
click at [549, 447] on input "search" at bounding box center [609, 450] width 187 height 23
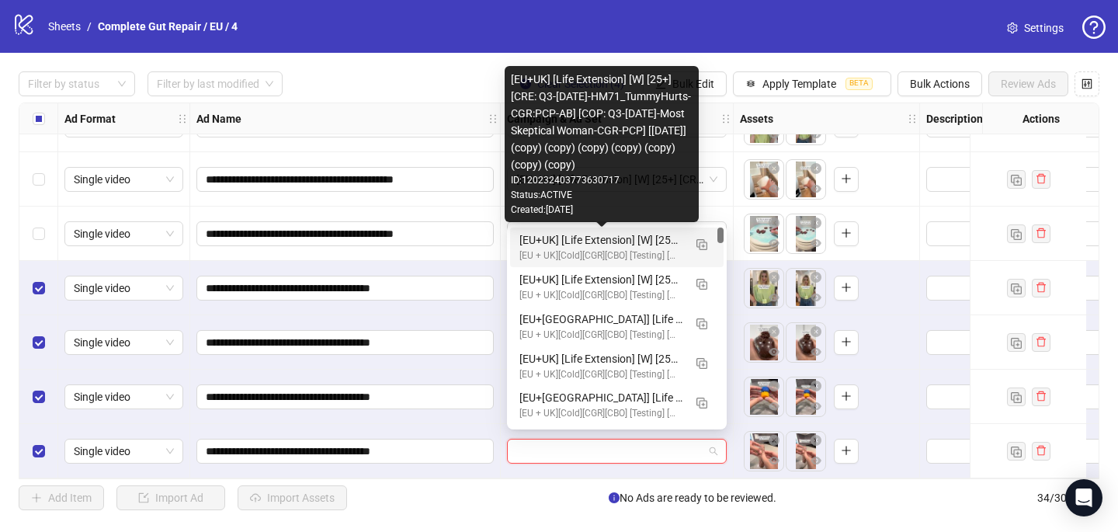
click at [657, 242] on div "[EU+UK] [Life Extension] [W] [25+] [CRE: Q3-08-AUG-2025-HM71_TummyHurts-CGR:PCP…" at bounding box center [601, 239] width 164 height 17
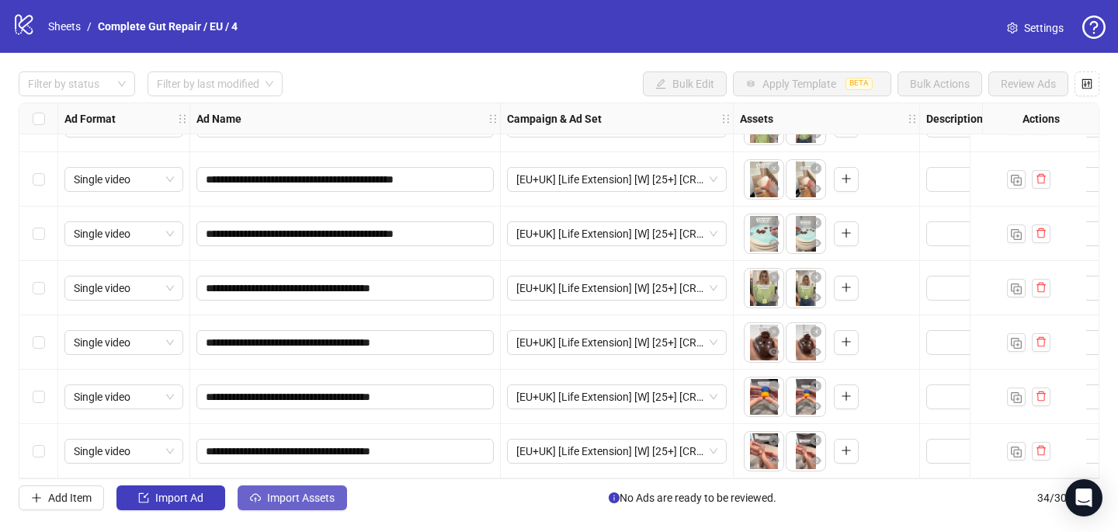
click at [317, 494] on span "Import Assets" at bounding box center [301, 497] width 68 height 12
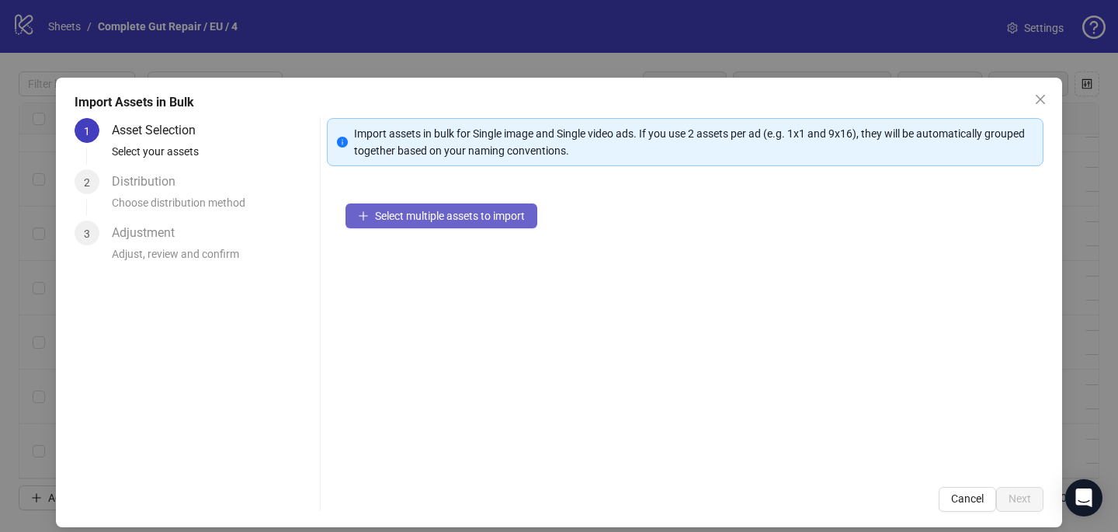
click at [436, 210] on span "Select multiple assets to import" at bounding box center [450, 216] width 150 height 12
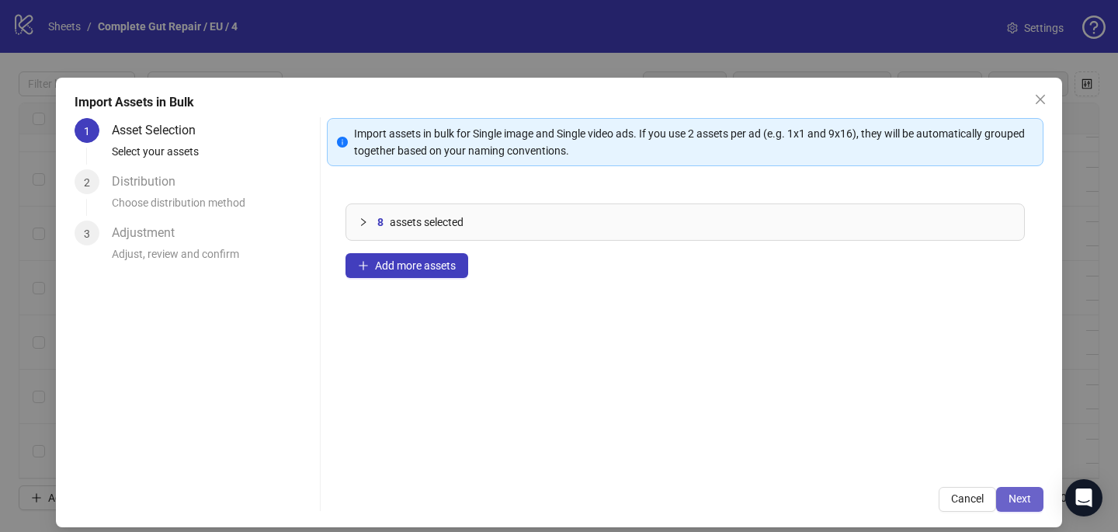
click at [1028, 498] on span "Next" at bounding box center [1019, 498] width 23 height 12
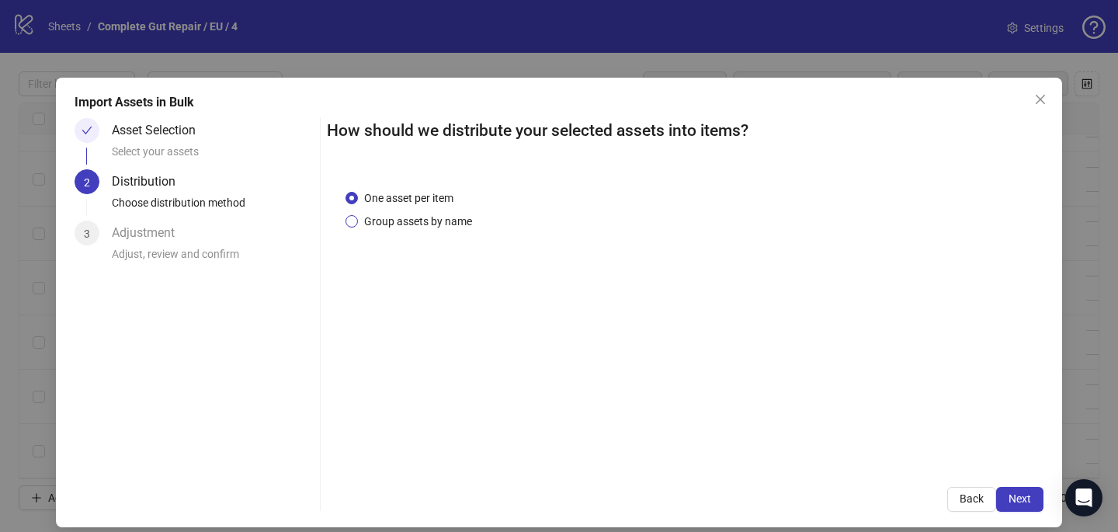
click at [453, 224] on span "Group assets by name" at bounding box center [418, 221] width 120 height 17
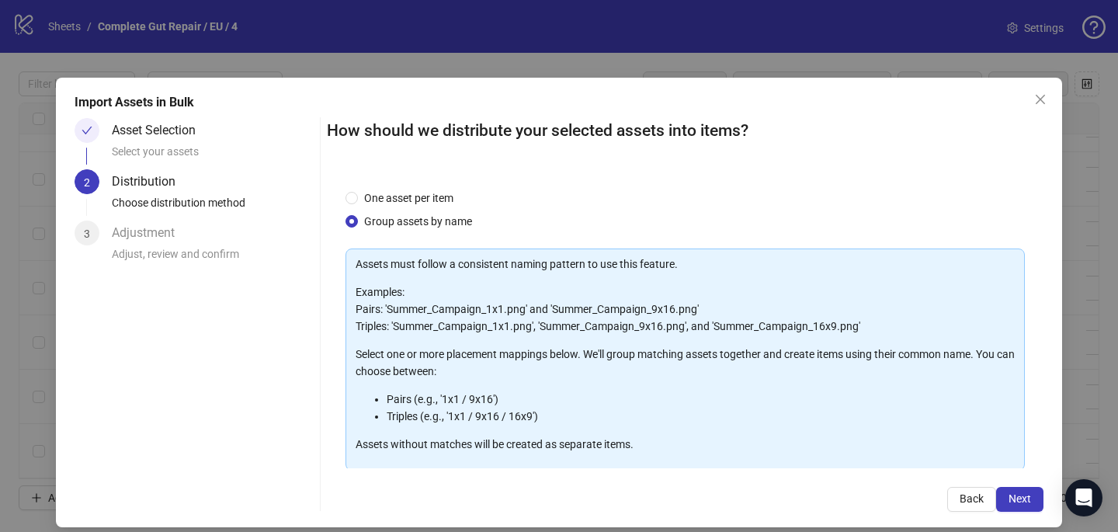
scroll to position [145, 0]
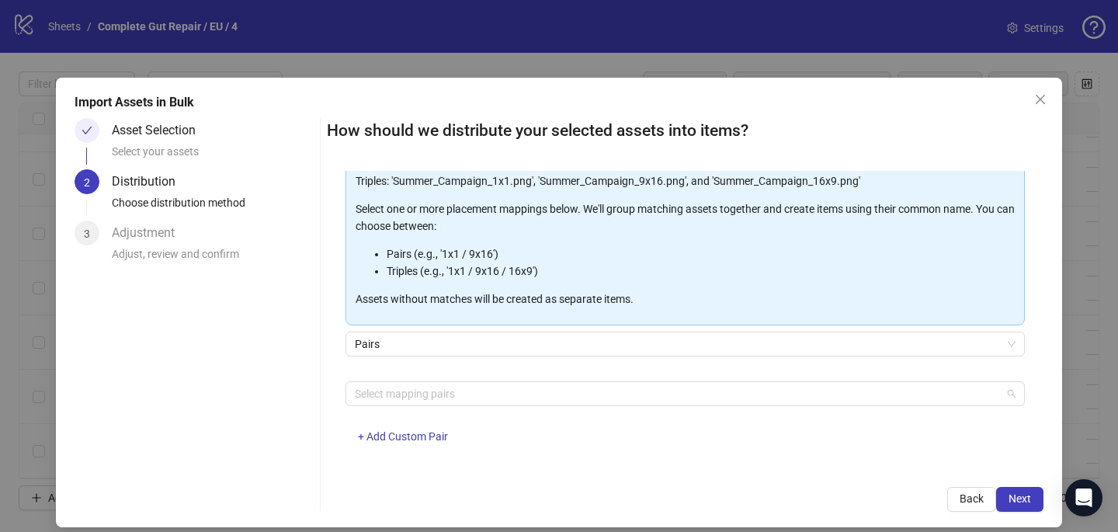
click at [451, 394] on div at bounding box center [677, 394] width 657 height 22
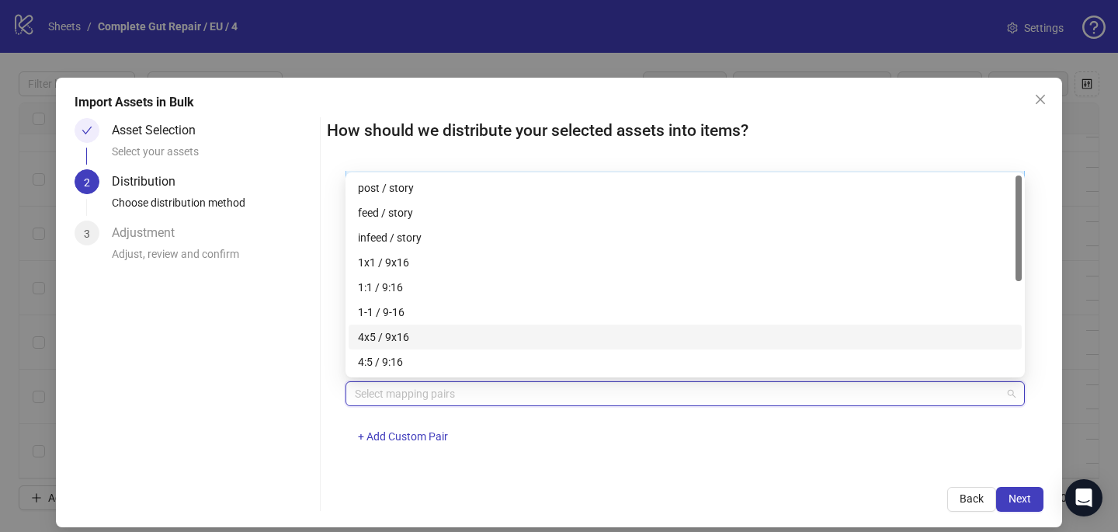
click at [446, 336] on div "4x5 / 9x16" at bounding box center [685, 336] width 654 height 17
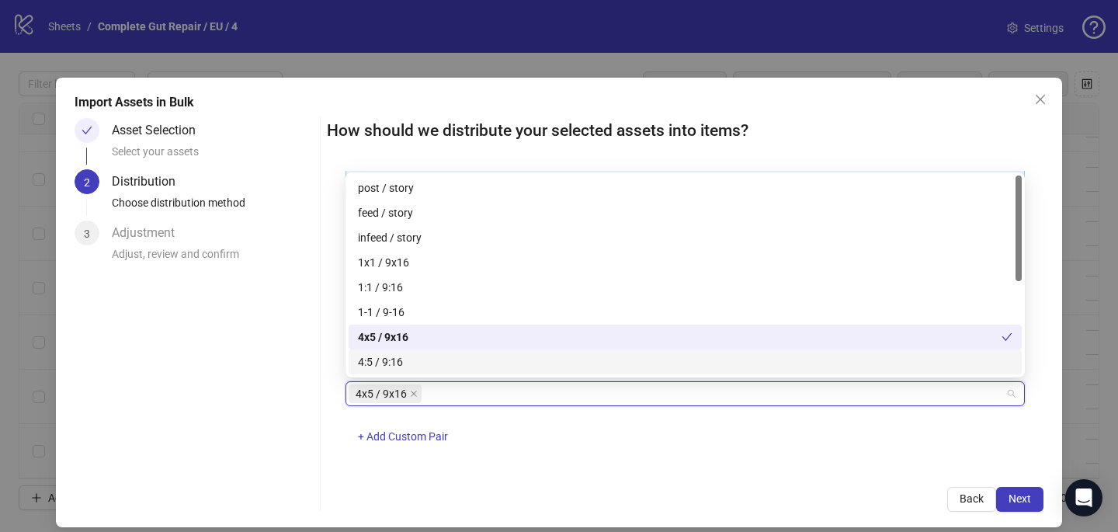
click at [657, 439] on div "4x5 / 9x16 + Add Custom Pair" at bounding box center [684, 421] width 679 height 81
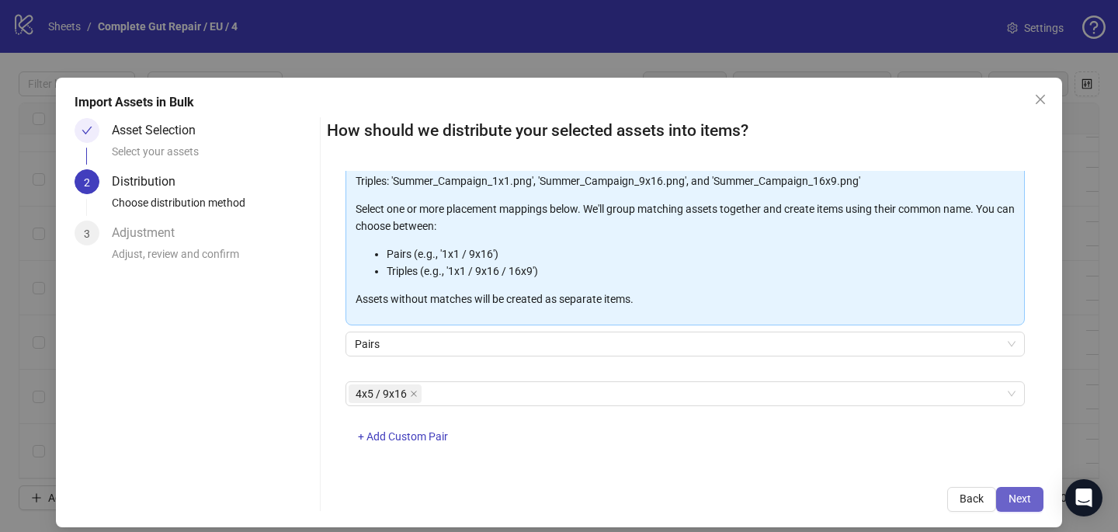
click at [1009, 492] on span "Next" at bounding box center [1019, 498] width 23 height 12
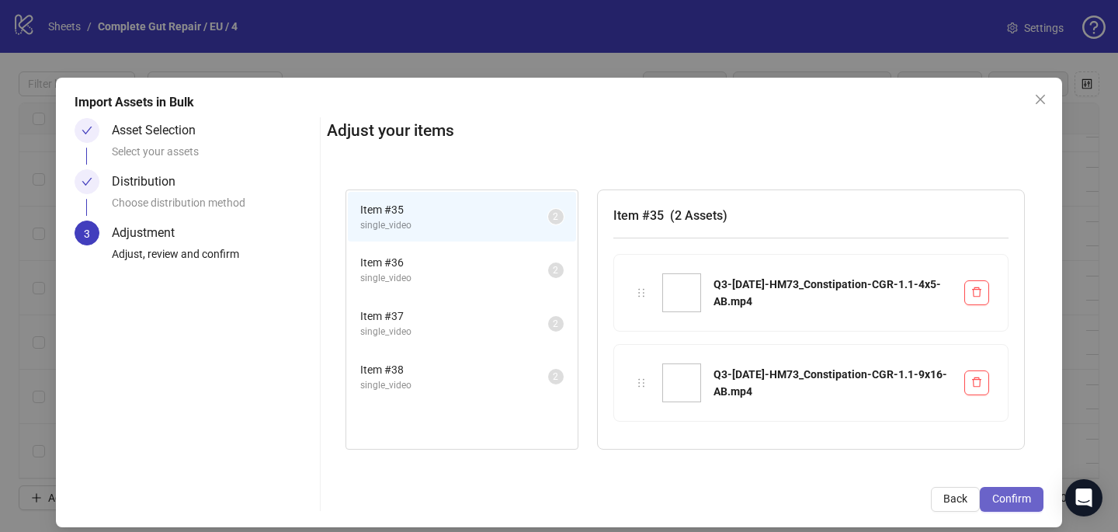
click at [1010, 493] on span "Confirm" at bounding box center [1011, 498] width 39 height 12
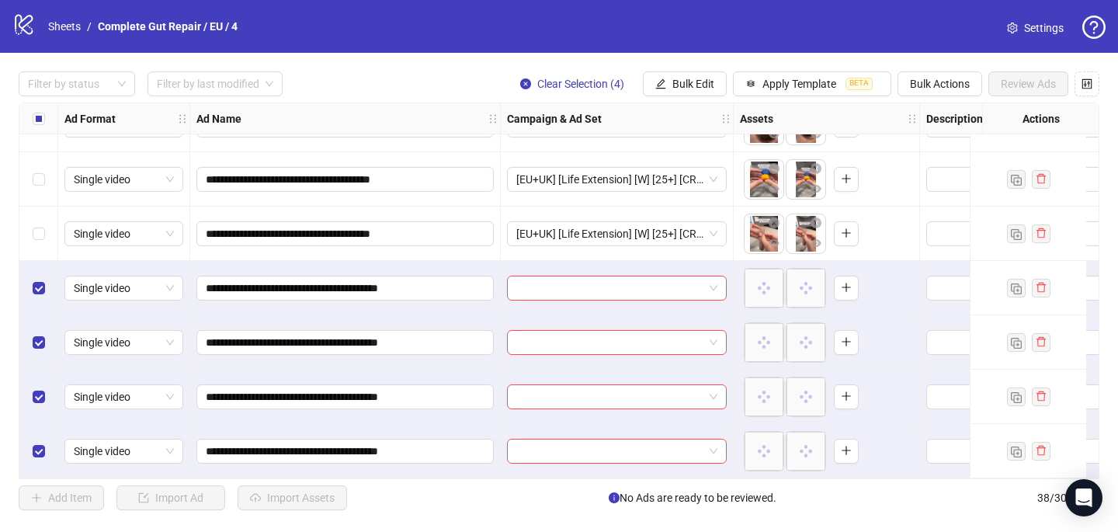
scroll to position [1727, 0]
click at [553, 282] on input "search" at bounding box center [609, 287] width 187 height 23
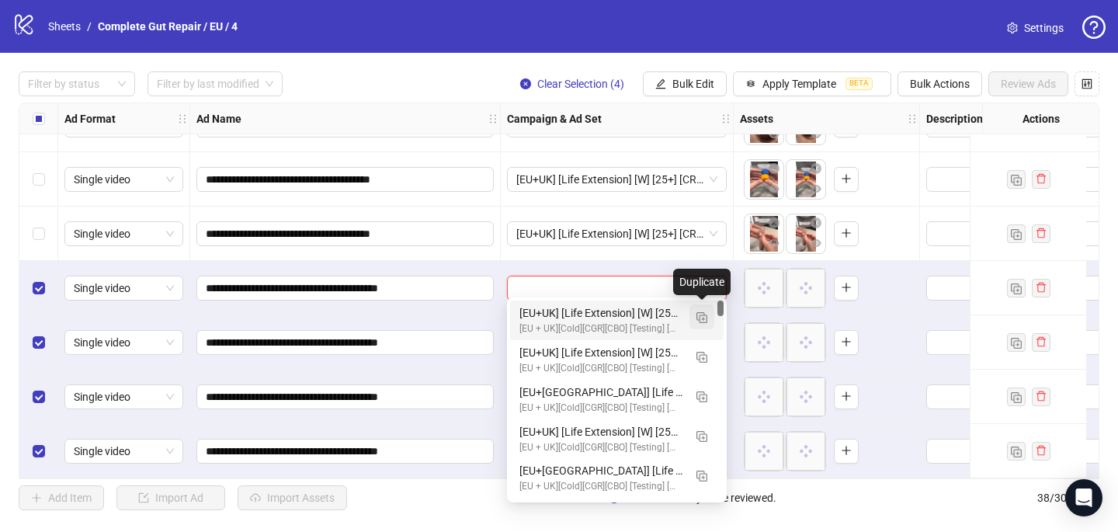
click at [702, 317] on img "button" at bounding box center [701, 317] width 11 height 11
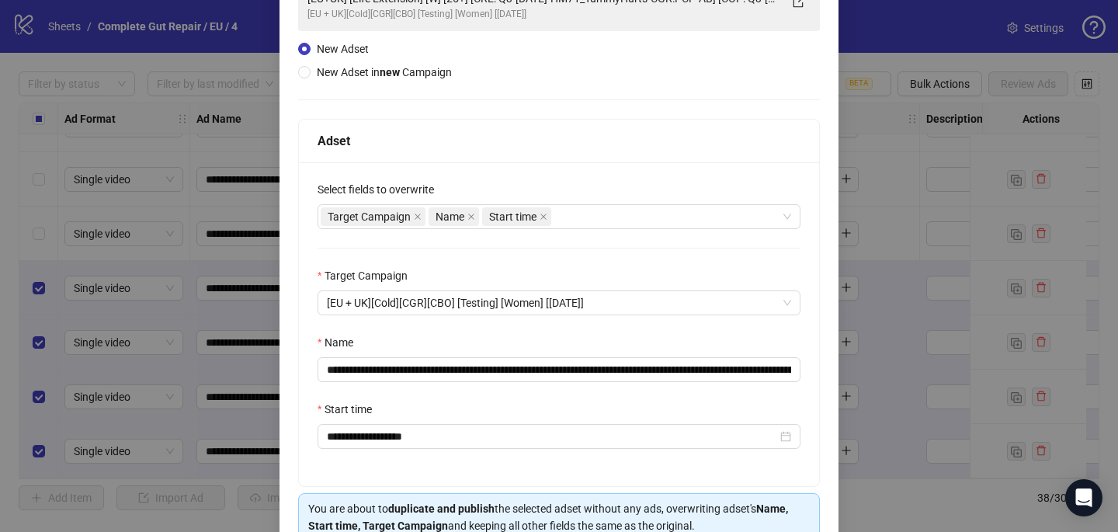
scroll to position [162, 0]
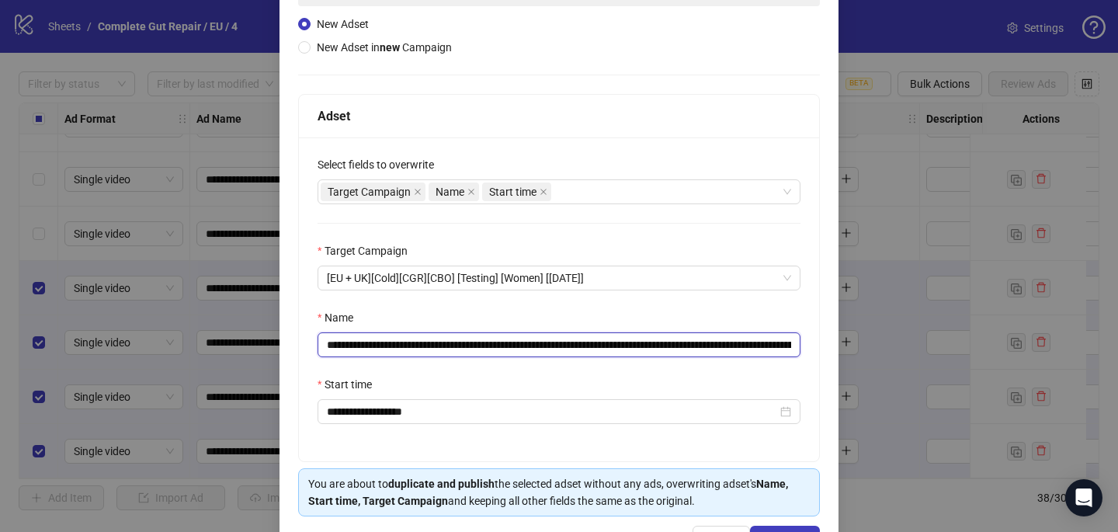
drag, startPoint x: 763, startPoint y: 345, endPoint x: 517, endPoint y: 338, distance: 246.1
click at [518, 339] on input "**********" at bounding box center [558, 344] width 483 height 25
paste input "**"
type input "**********"
click at [562, 311] on div "Name" at bounding box center [558, 320] width 483 height 23
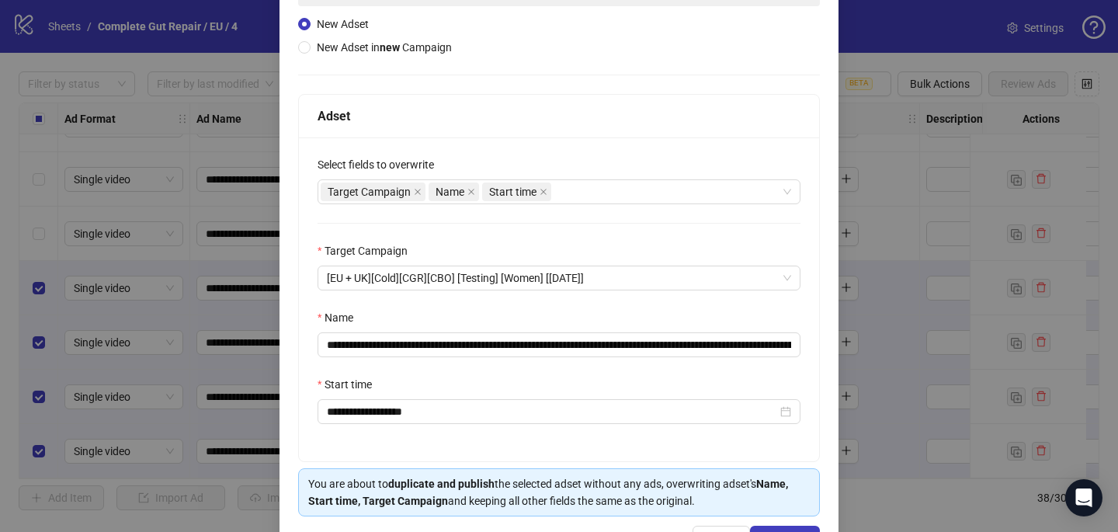
scroll to position [216, 0]
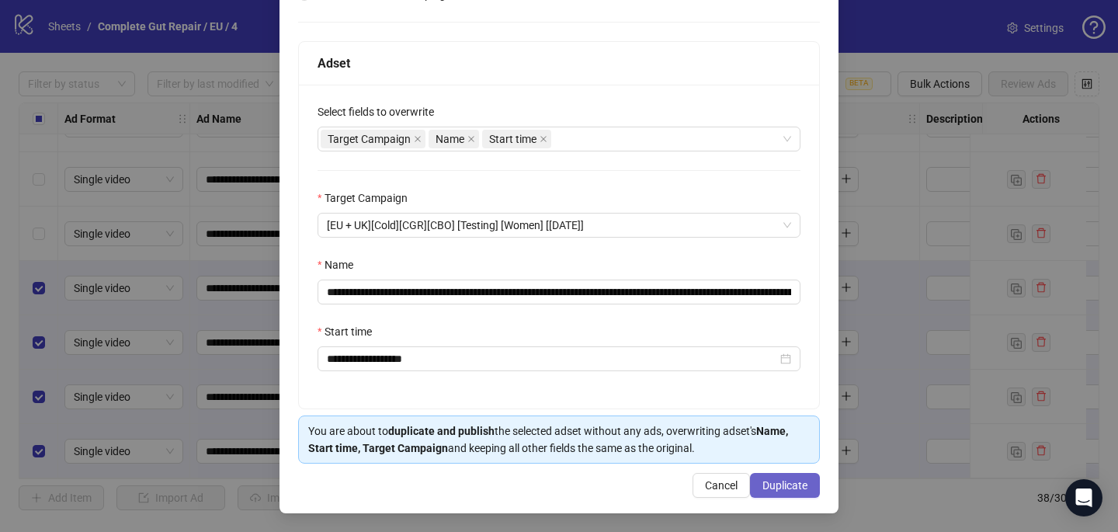
click at [789, 484] on span "Duplicate" at bounding box center [784, 485] width 45 height 12
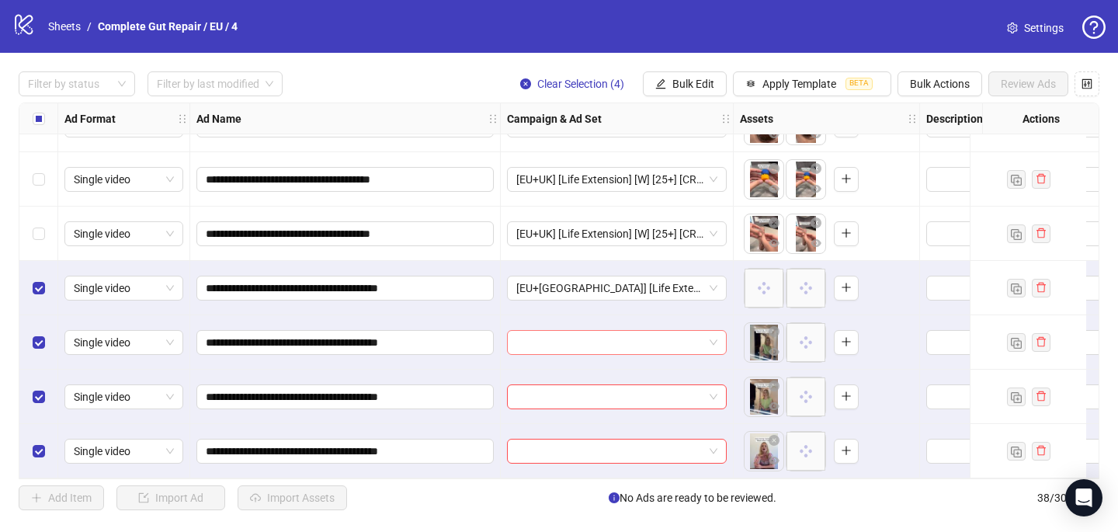
click at [587, 342] on input "search" at bounding box center [609, 342] width 187 height 23
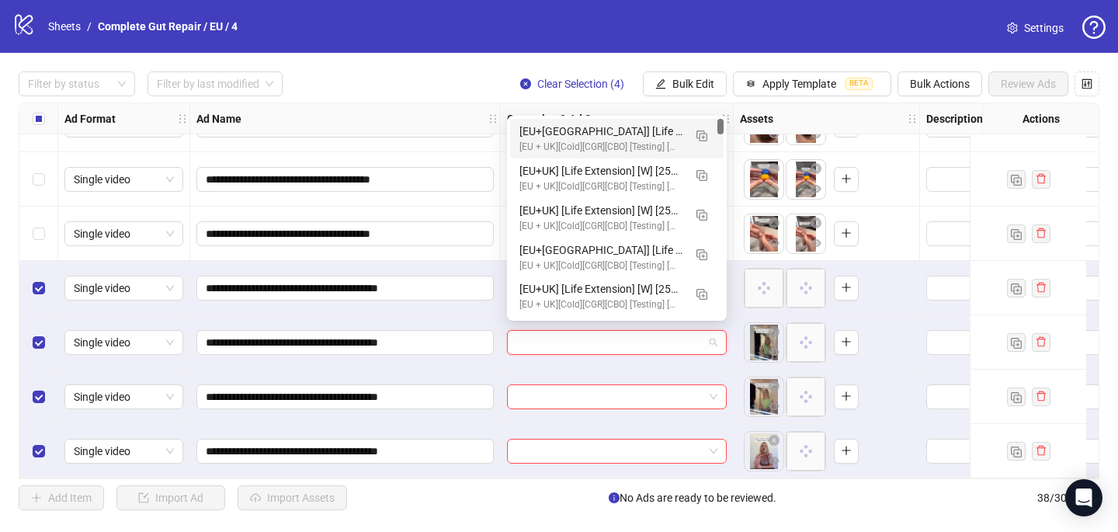
click at [640, 131] on div "[EU+UK] [Life Extension] [W] [25+] [CRE: Q3-08-AUG-2025-HM73_Constipation-CGR/P…" at bounding box center [601, 131] width 164 height 17
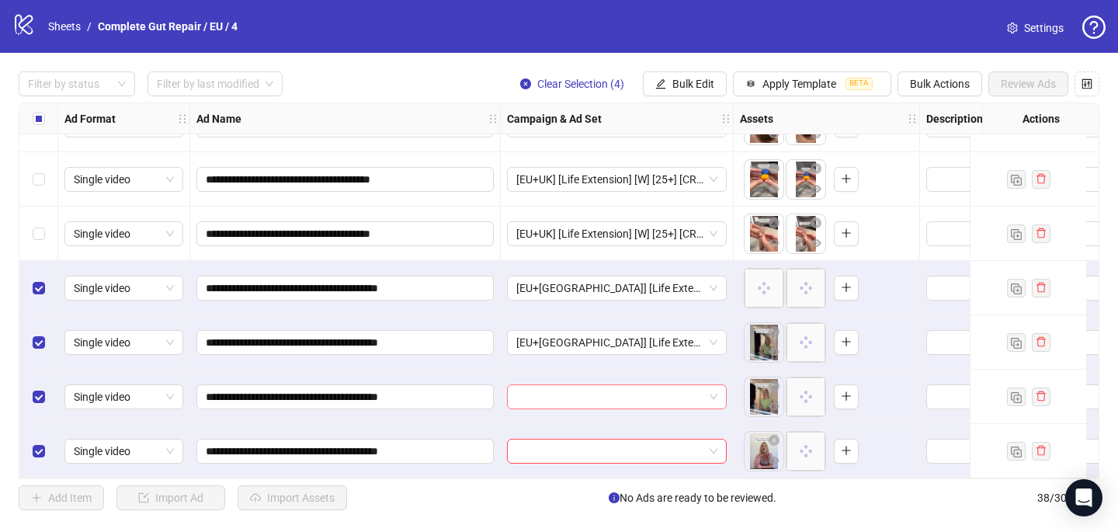
click at [567, 395] on input "search" at bounding box center [609, 396] width 187 height 23
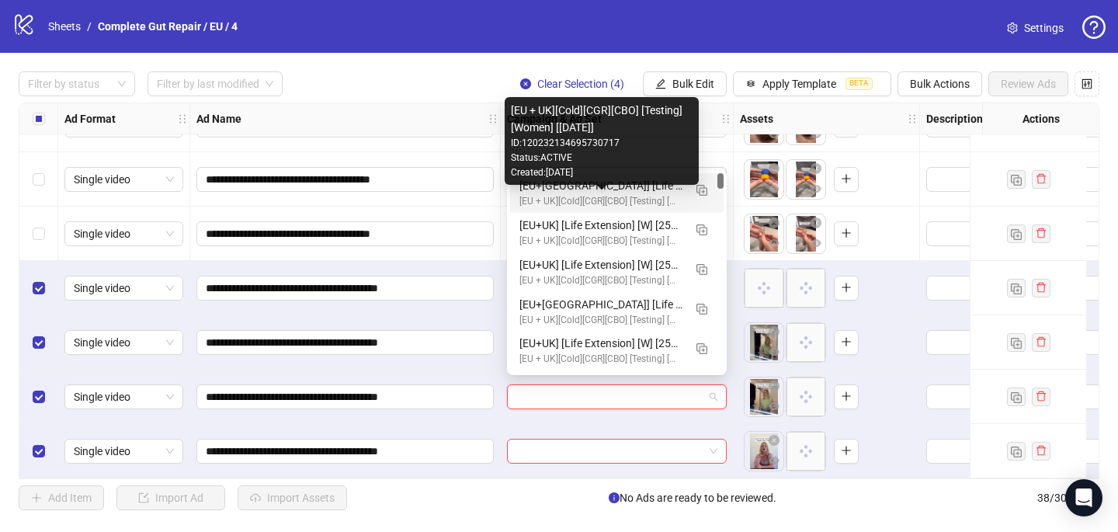
click at [627, 194] on div "[EU + UK][Cold][CGR][CBO] [Testing] [Women] [31 Aug 2025]" at bounding box center [601, 201] width 164 height 15
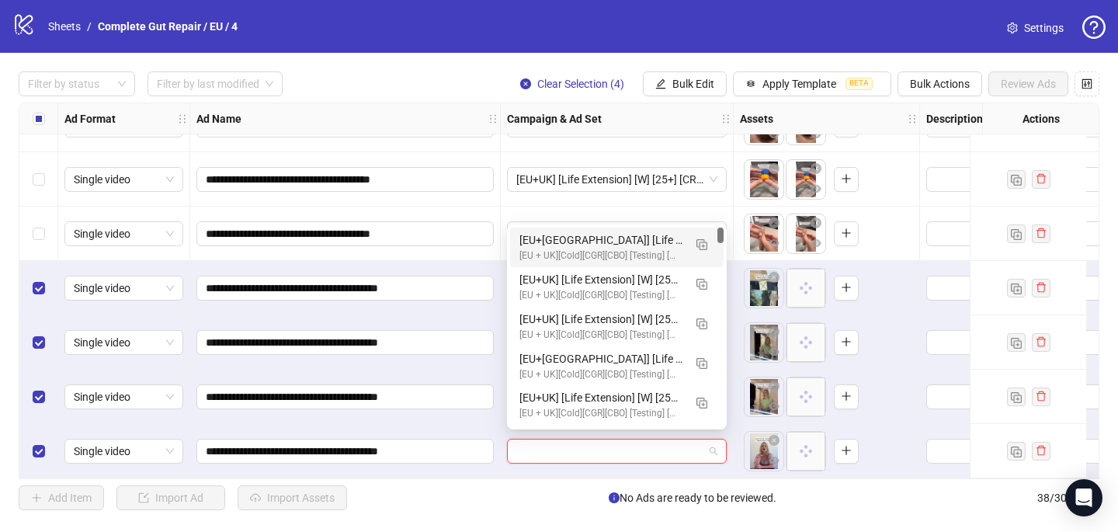
click at [553, 442] on input "search" at bounding box center [609, 450] width 187 height 23
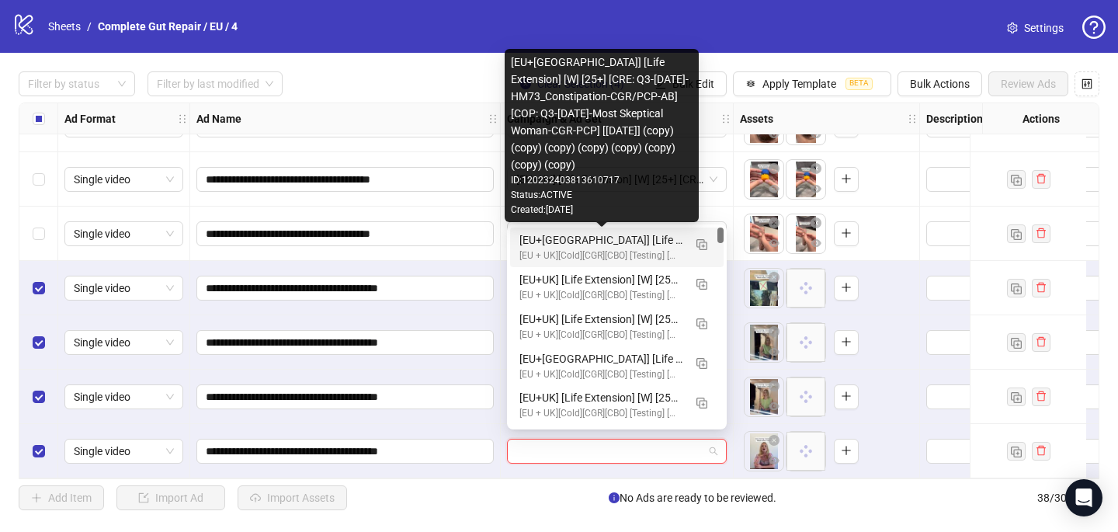
click at [600, 235] on div "[EU+UK] [Life Extension] [W] [25+] [CRE: Q3-08-AUG-2025-HM73_Constipation-CGR/P…" at bounding box center [601, 239] width 164 height 17
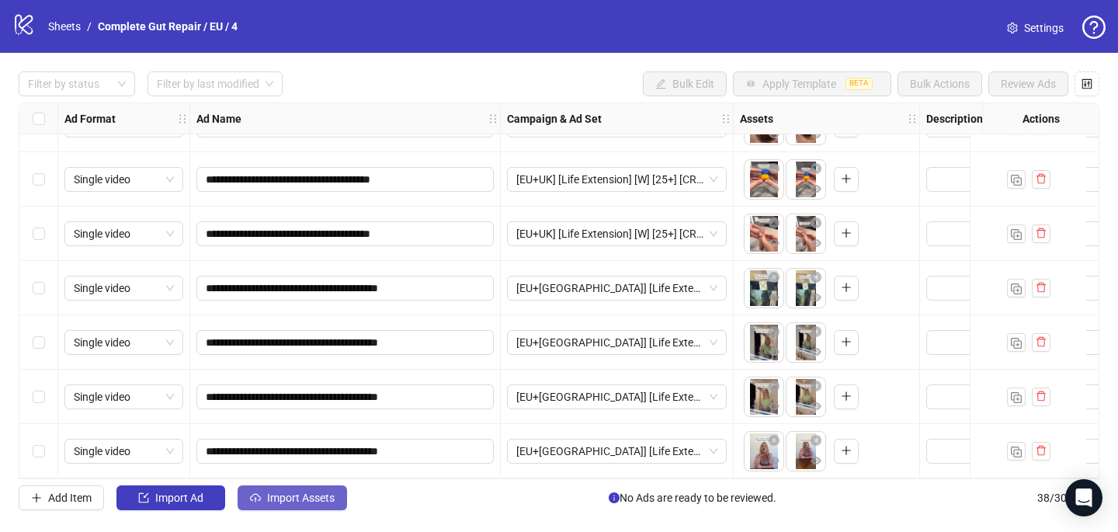
click at [330, 494] on span "Import Assets" at bounding box center [301, 497] width 68 height 12
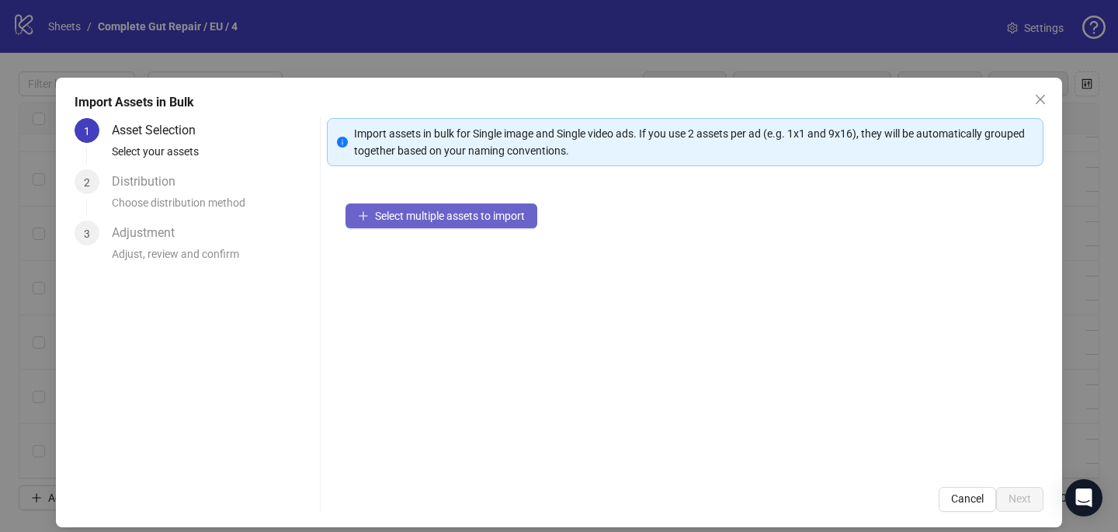
click at [404, 208] on button "Select multiple assets to import" at bounding box center [441, 215] width 192 height 25
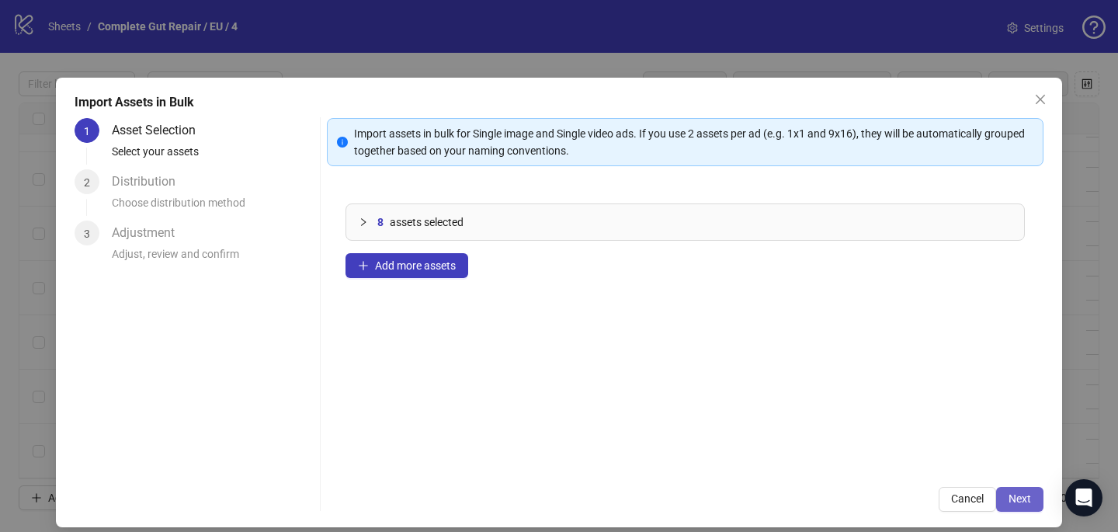
click at [1025, 504] on span "Next" at bounding box center [1019, 498] width 23 height 12
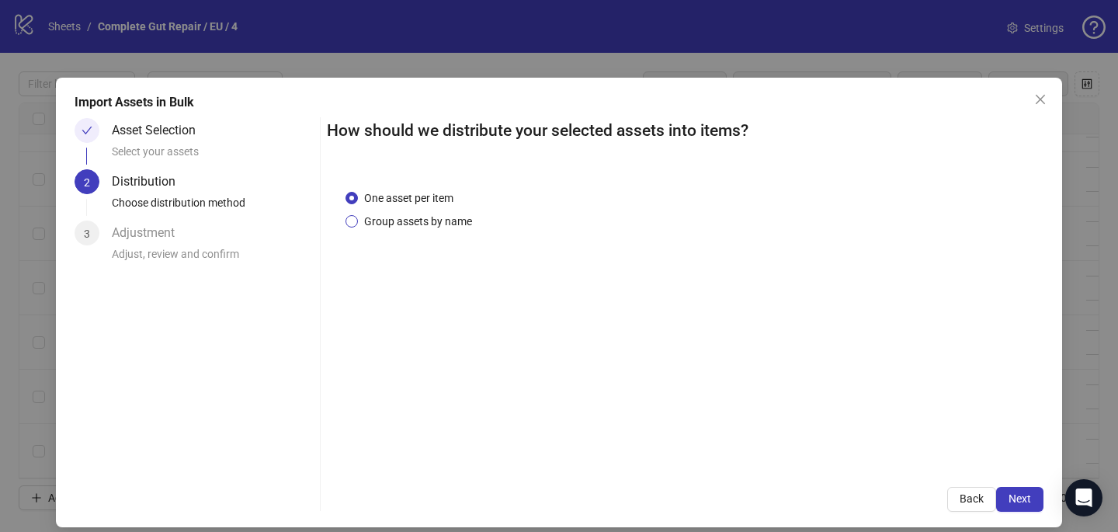
click at [421, 224] on span "Group assets by name" at bounding box center [418, 221] width 120 height 17
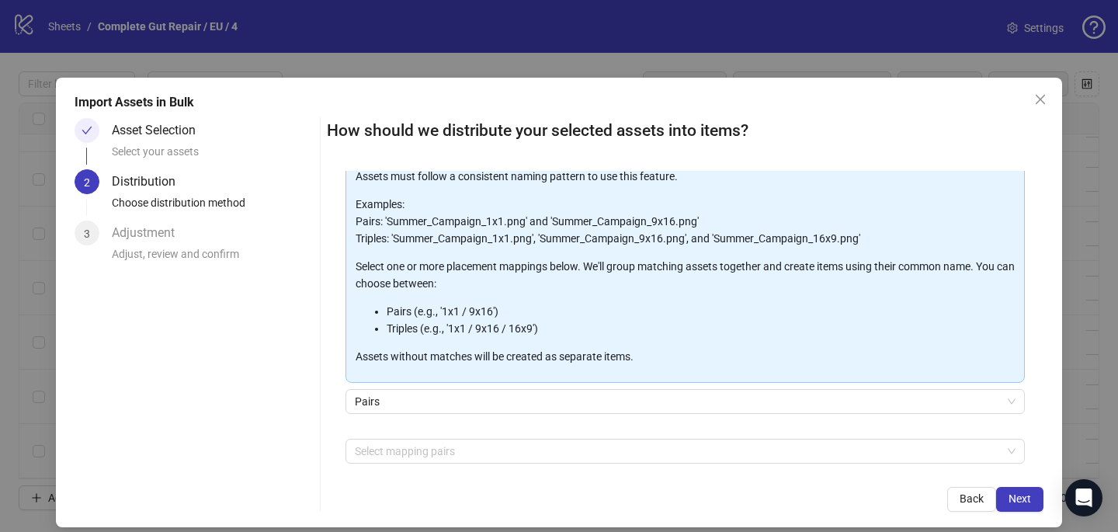
scroll to position [106, 0]
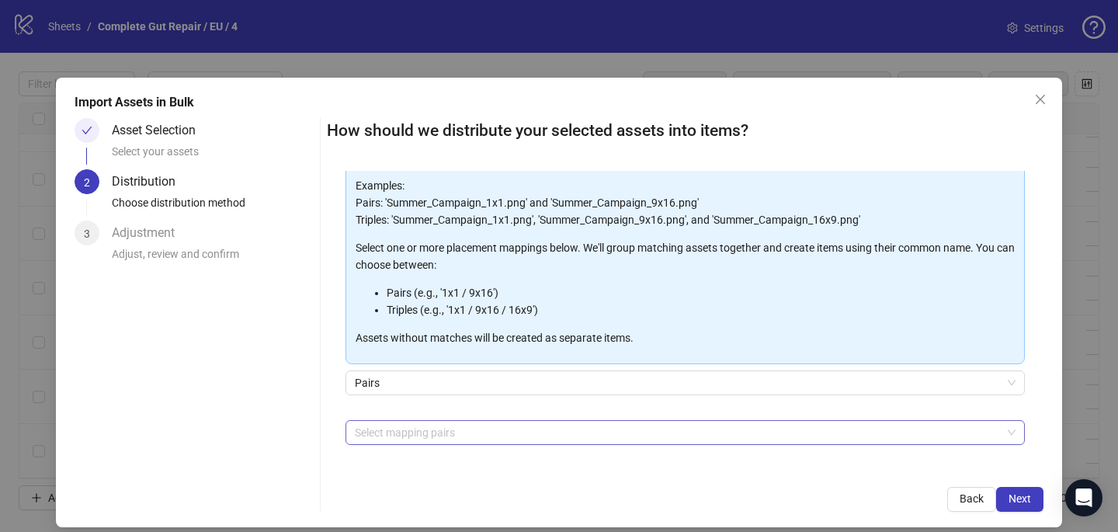
click at [405, 438] on div at bounding box center [677, 432] width 657 height 22
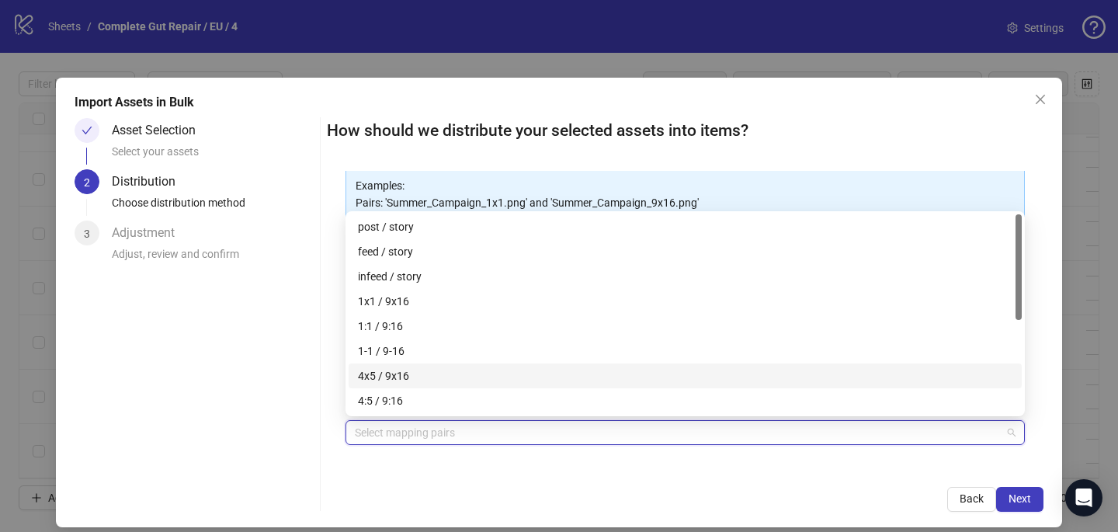
click at [416, 365] on div "4x5 / 9x16" at bounding box center [685, 375] width 673 height 25
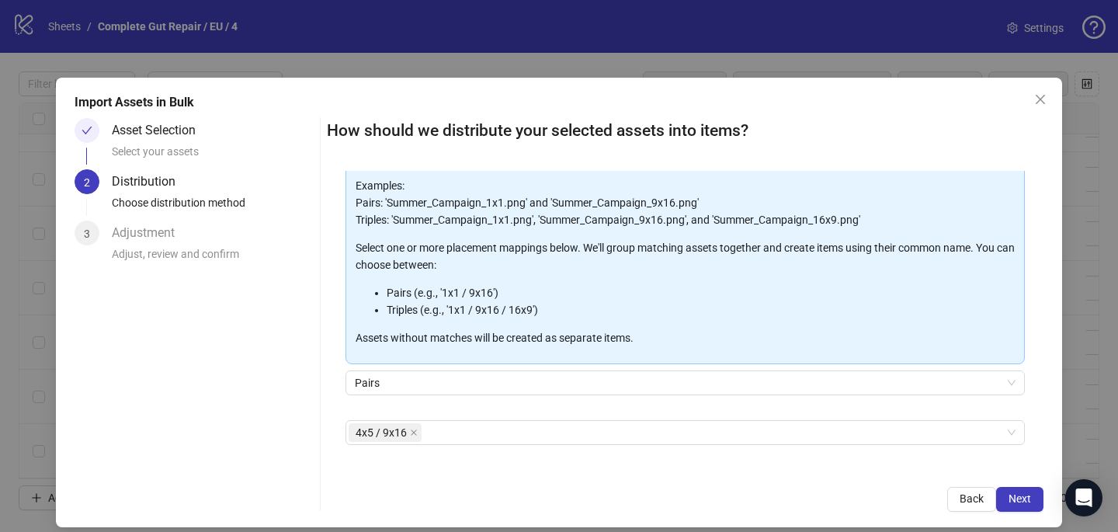
click at [645, 487] on div "Back Next" at bounding box center [685, 499] width 716 height 25
click at [1026, 500] on span "Next" at bounding box center [1019, 498] width 23 height 12
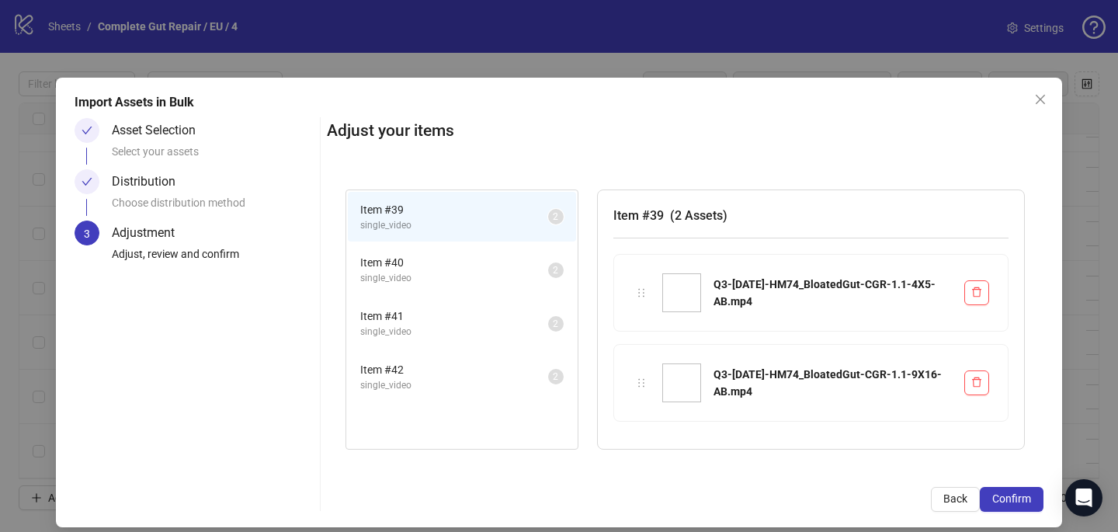
click at [1026, 500] on span "Confirm" at bounding box center [1011, 498] width 39 height 12
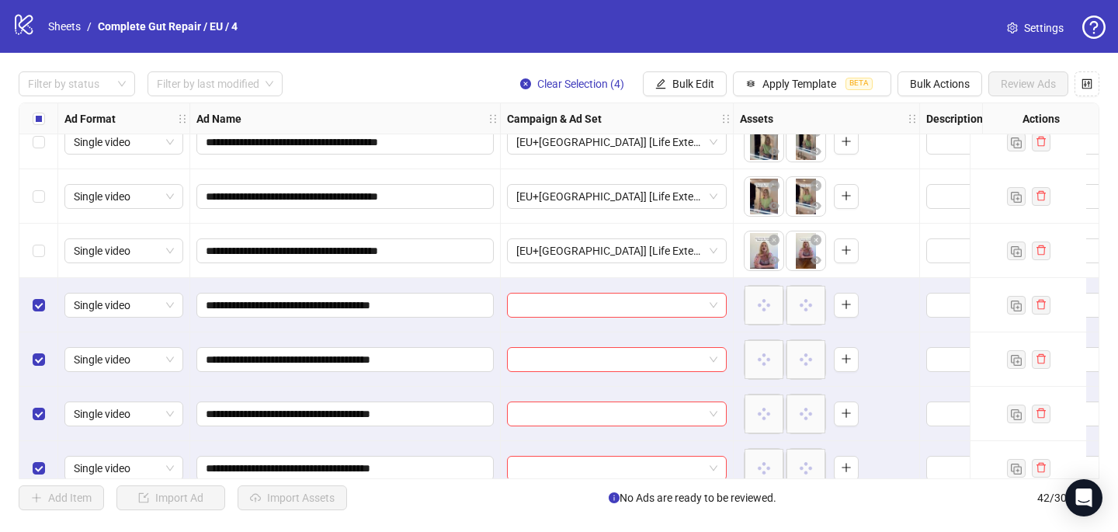
scroll to position [1944, 0]
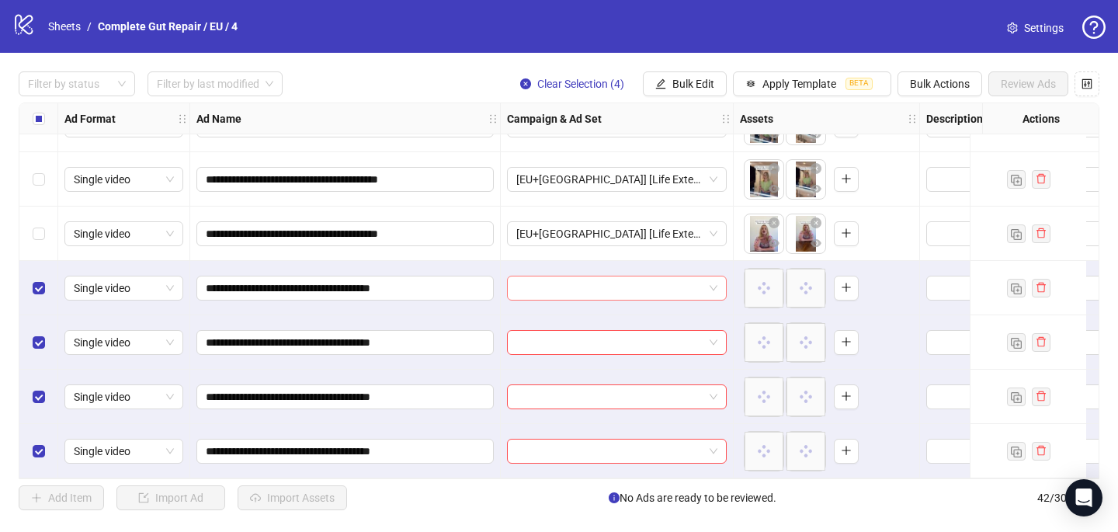
click at [616, 276] on input "search" at bounding box center [609, 287] width 187 height 23
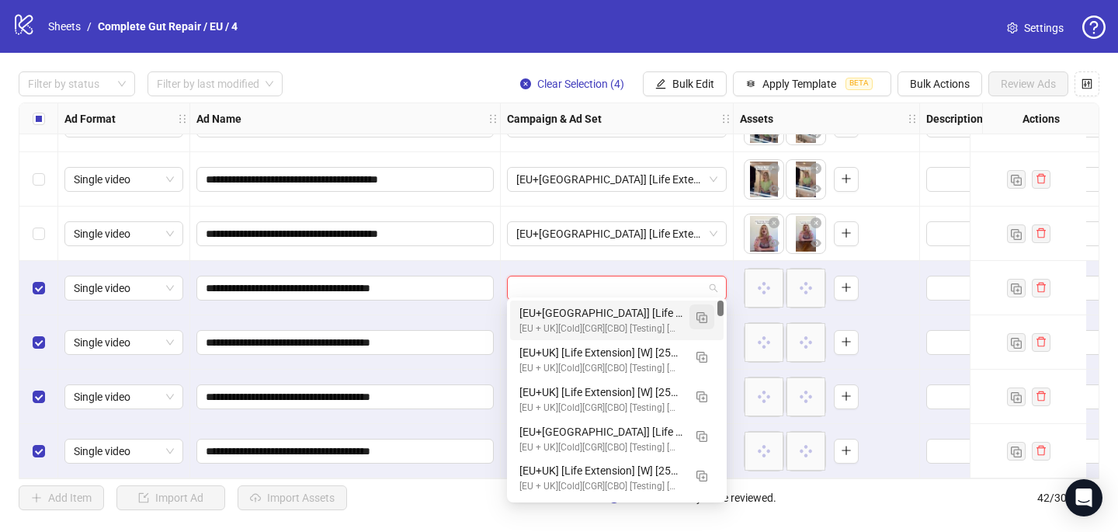
click at [697, 310] on span "button" at bounding box center [701, 316] width 11 height 12
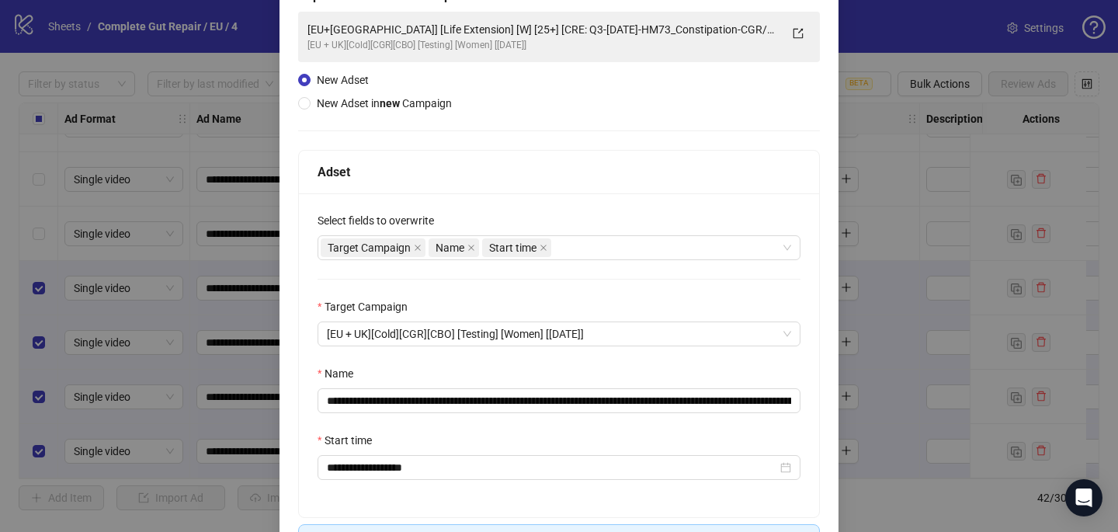
scroll to position [107, 0]
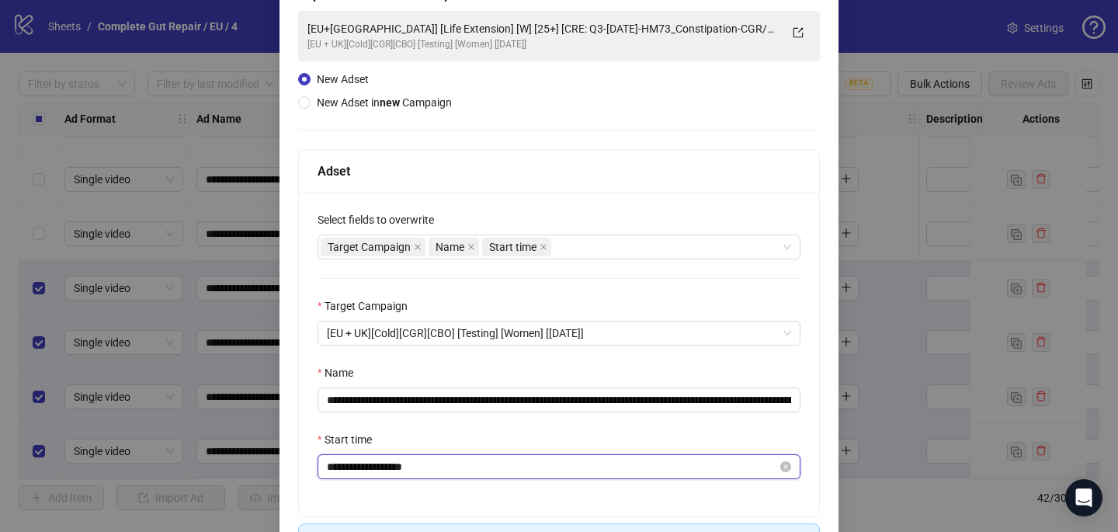
click at [398, 465] on input "**********" at bounding box center [552, 466] width 450 height 17
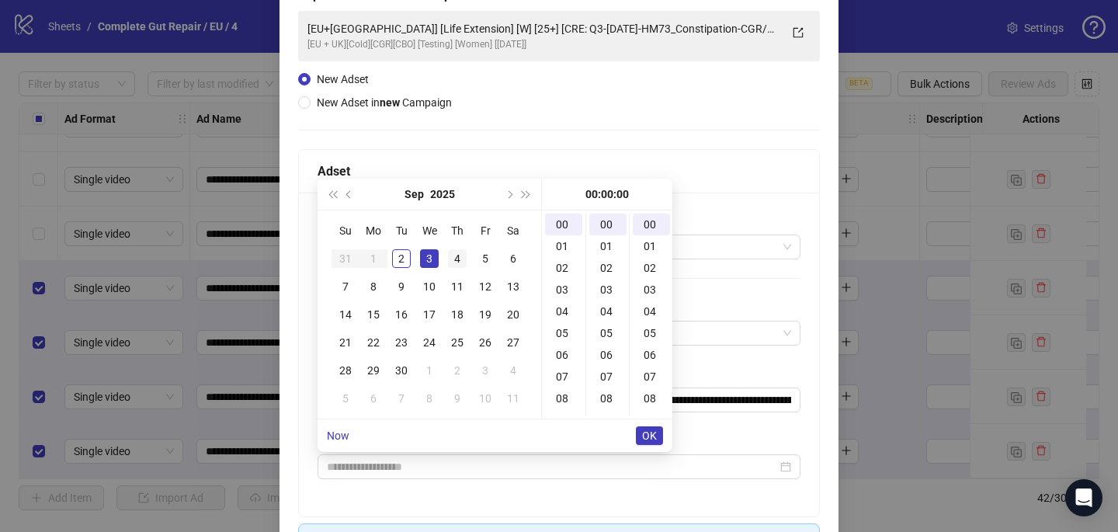
click at [452, 260] on div "4" at bounding box center [457, 258] width 19 height 19
type input "**********"
click at [645, 435] on span "OK" at bounding box center [649, 435] width 15 height 12
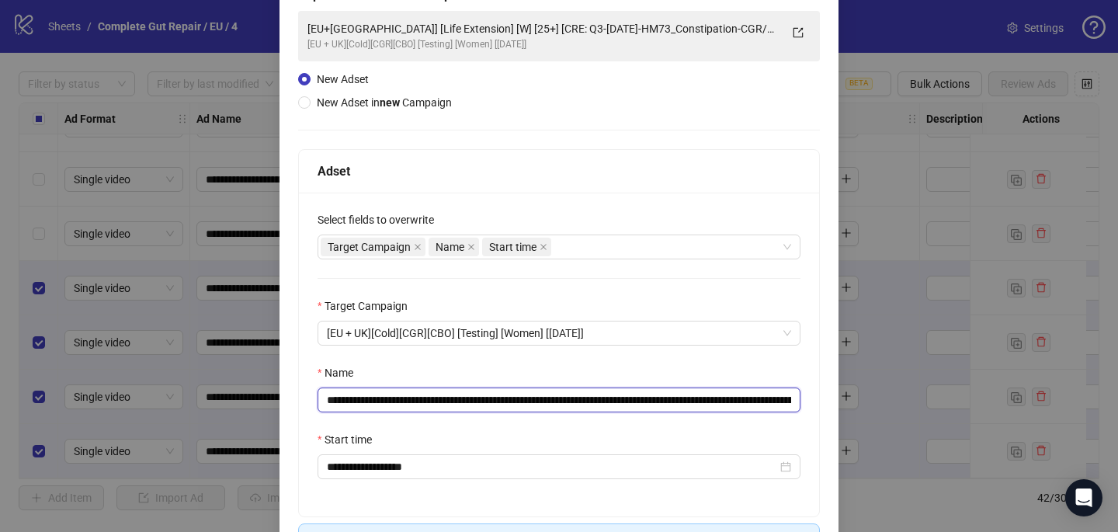
drag, startPoint x: 764, startPoint y: 399, endPoint x: 520, endPoint y: 404, distance: 243.8
click at [519, 404] on input "**********" at bounding box center [558, 399] width 483 height 25
paste input "**********"
click at [783, 399] on input "**********" at bounding box center [558, 399] width 483 height 25
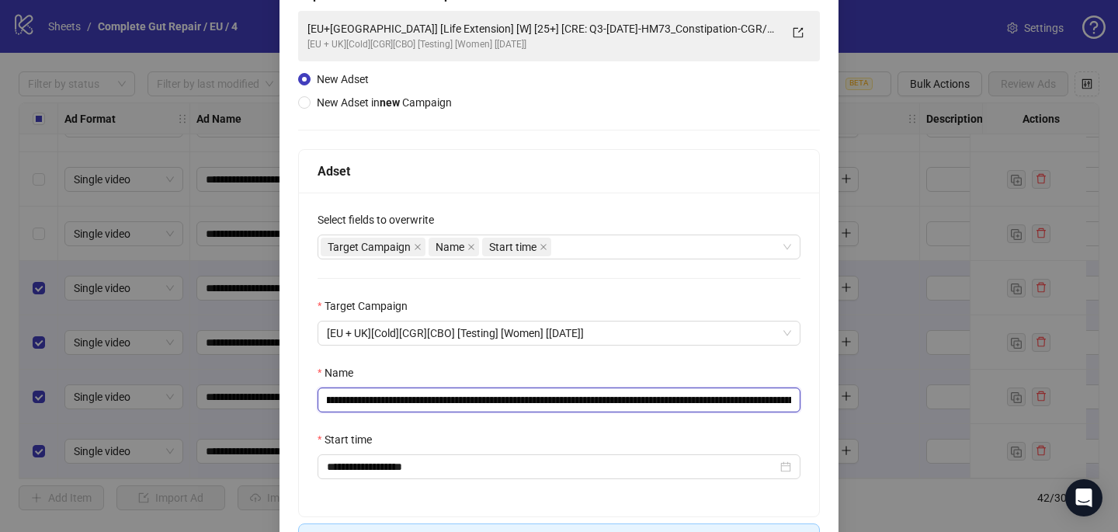
click at [786, 399] on input "**********" at bounding box center [558, 399] width 483 height 25
drag, startPoint x: 635, startPoint y: 397, endPoint x: 809, endPoint y: 399, distance: 173.9
click at [824, 399] on div "**********" at bounding box center [558, 296] width 559 height 650
drag, startPoint x: 636, startPoint y: 397, endPoint x: 822, endPoint y: 404, distance: 186.4
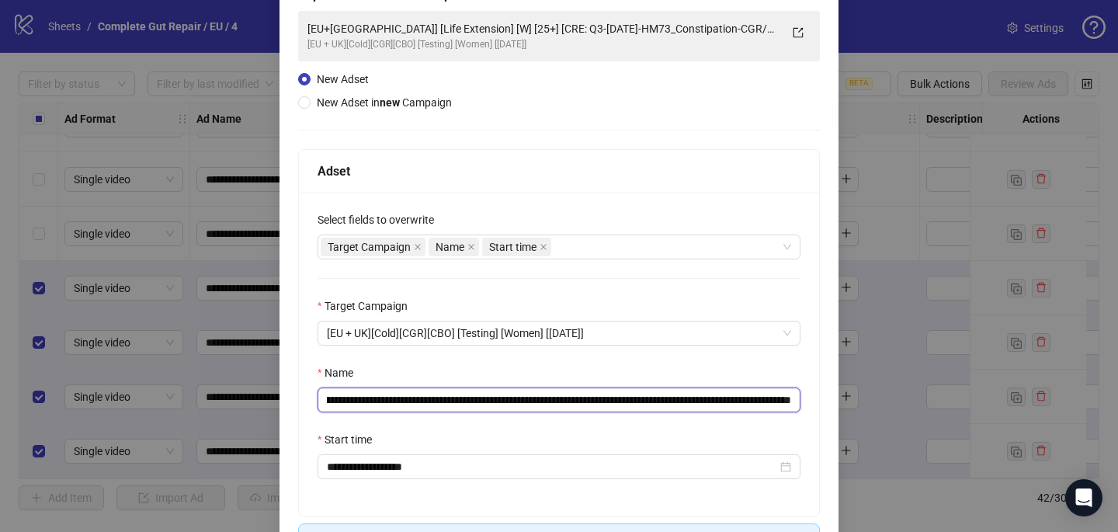
click at [823, 404] on div "**********" at bounding box center [558, 296] width 559 height 650
click at [736, 405] on input "**********" at bounding box center [558, 399] width 483 height 25
type input "**********"
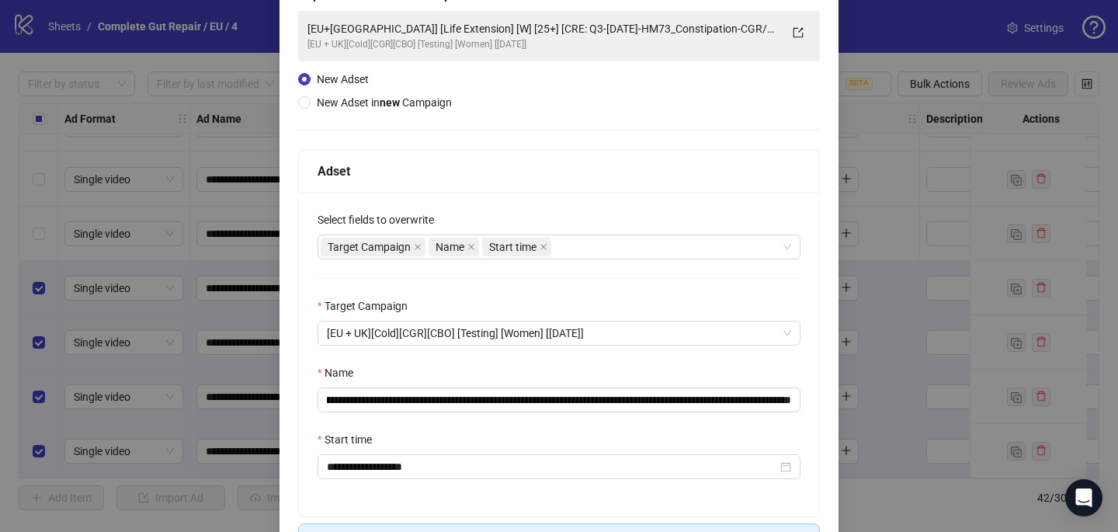
click at [737, 373] on div "Name" at bounding box center [558, 375] width 483 height 23
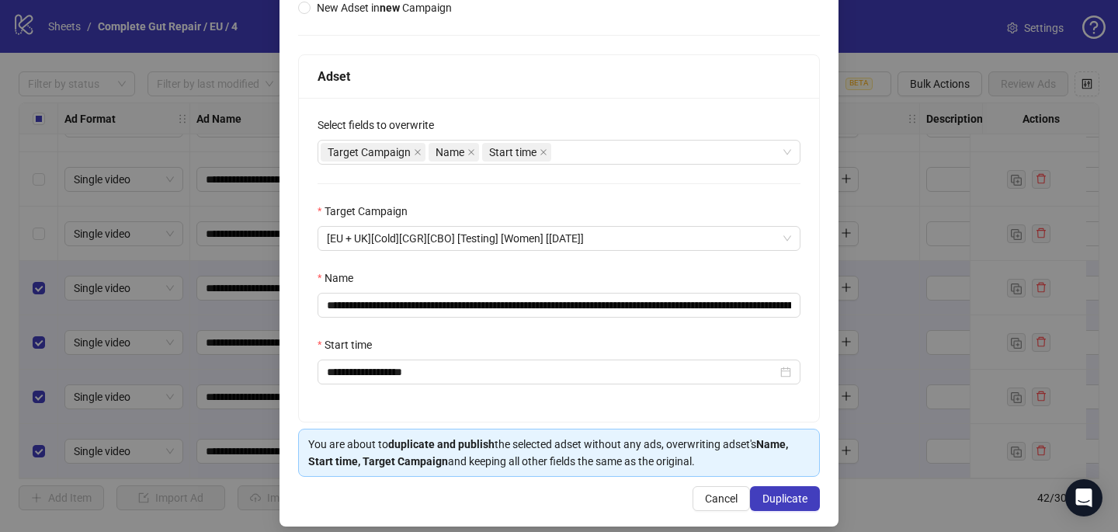
scroll to position [216, 0]
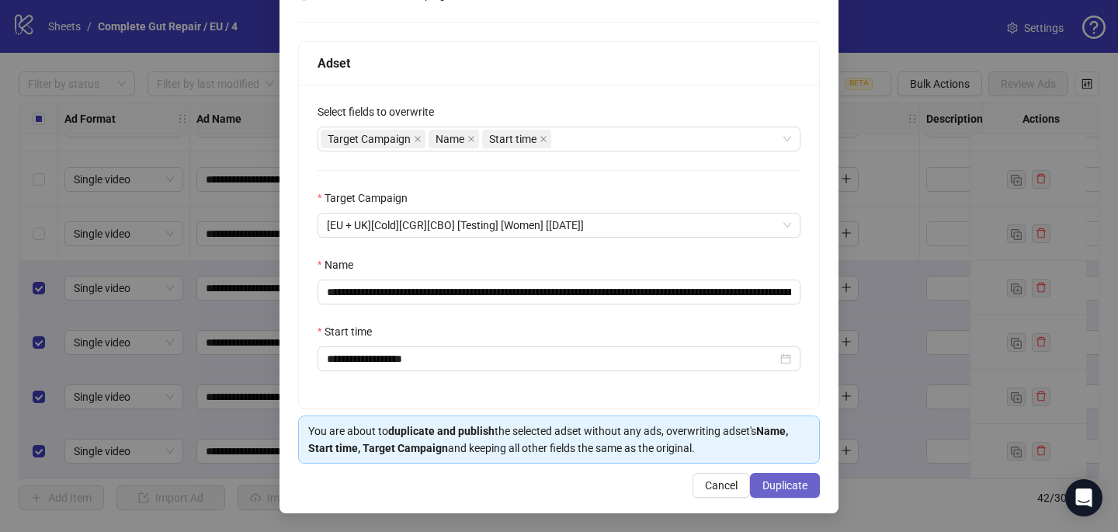
click at [769, 481] on span "Duplicate" at bounding box center [784, 485] width 45 height 12
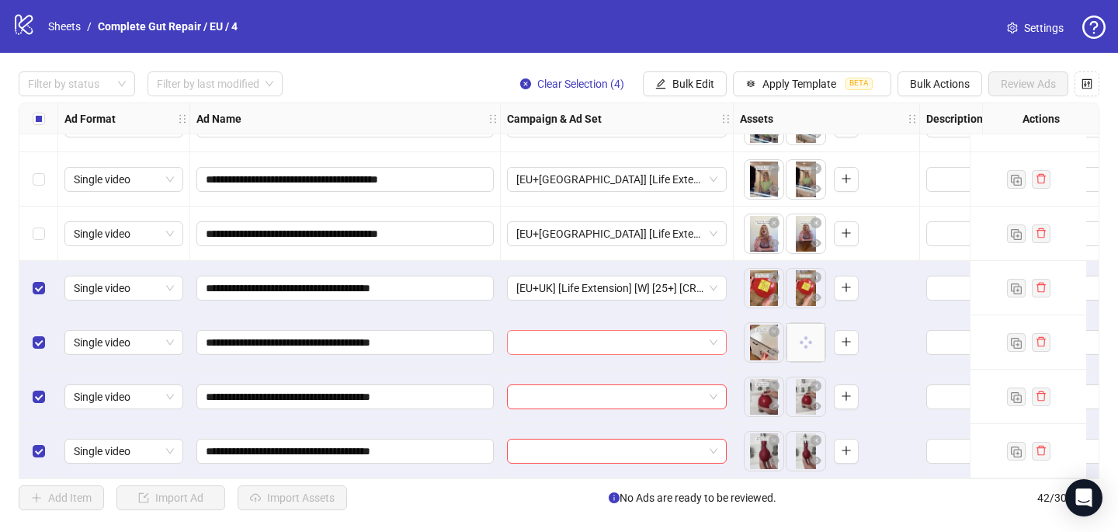
click at [550, 337] on input "search" at bounding box center [609, 342] width 187 height 23
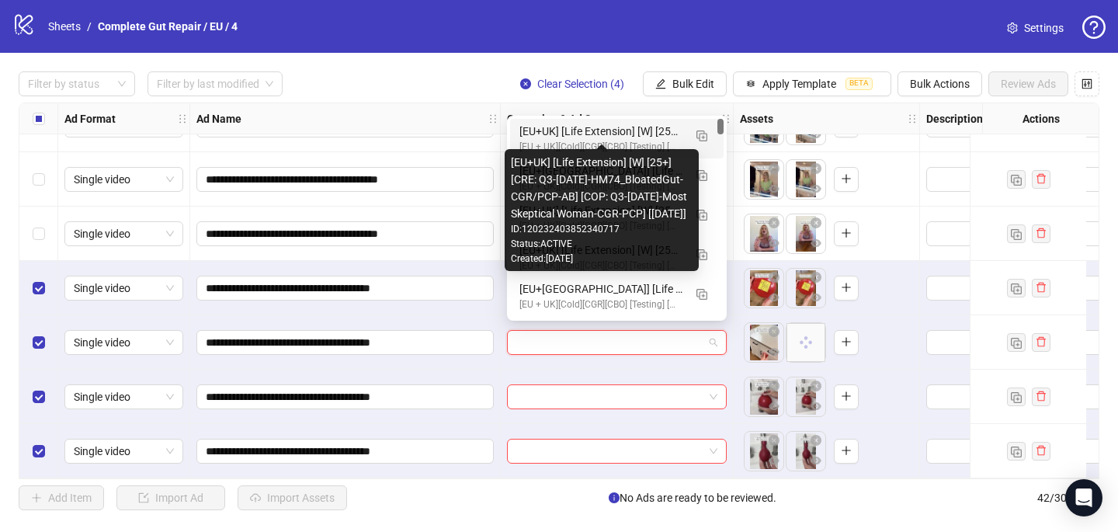
click at [609, 128] on div "[EU+UK] [Life Extension] [W] [25+] [CRE: Q3-08-AUG-2025-HM74_BloatedGut-CGR/PCP…" at bounding box center [601, 131] width 164 height 17
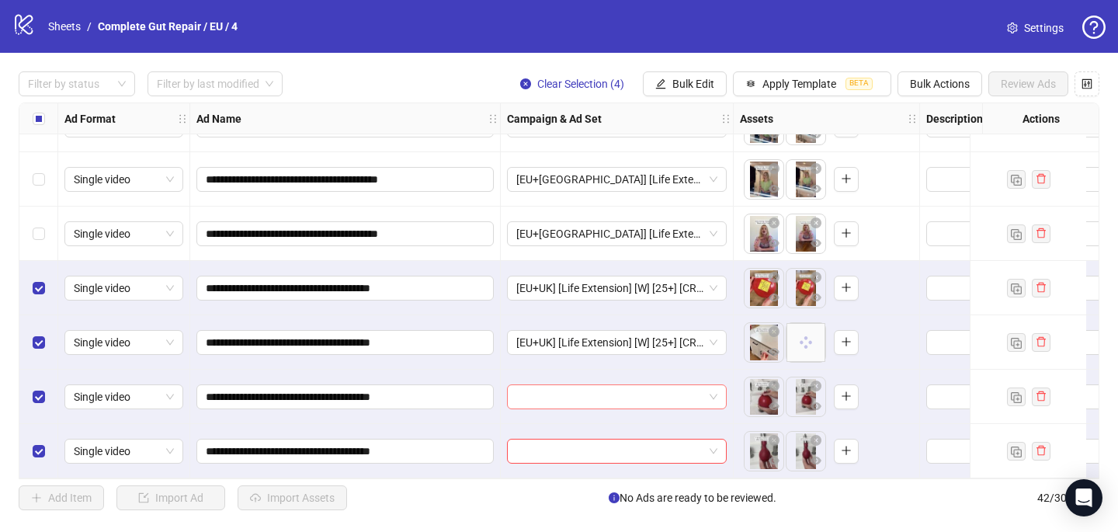
click at [532, 396] on input "search" at bounding box center [609, 396] width 187 height 23
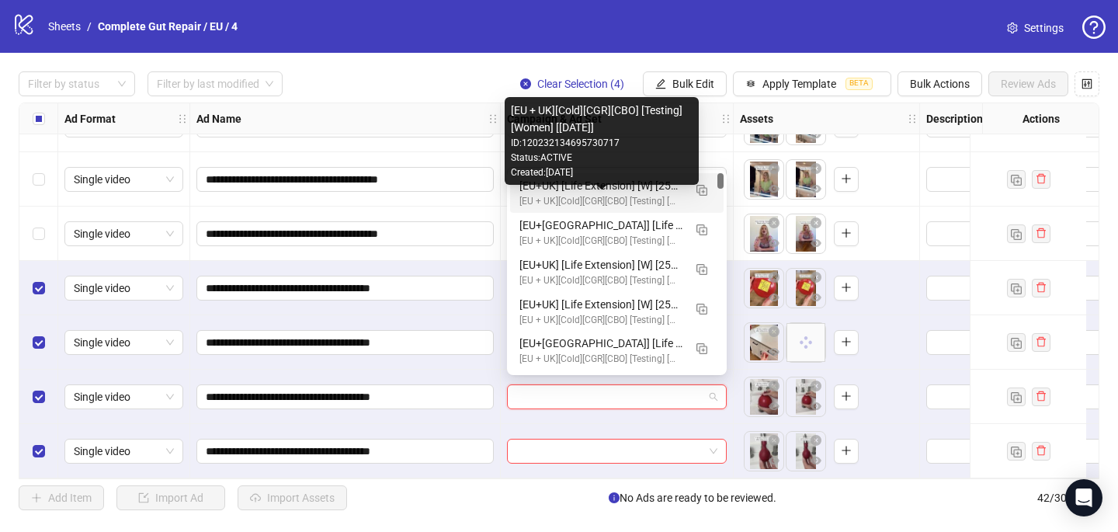
click at [599, 199] on div "[EU + UK][Cold][CGR][CBO] [Testing] [Women] [31 Aug 2025]" at bounding box center [601, 201] width 164 height 15
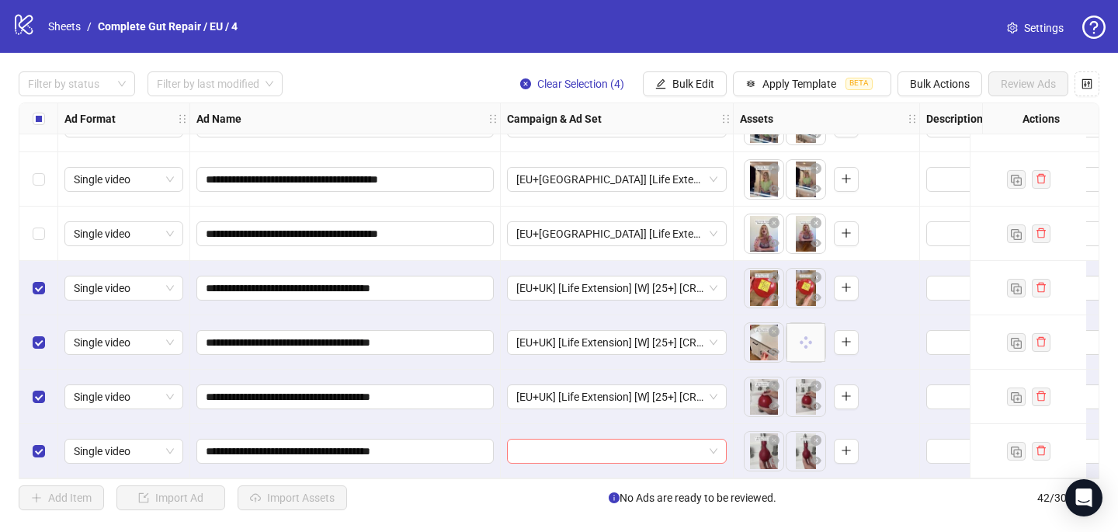
click at [519, 442] on input "search" at bounding box center [609, 450] width 187 height 23
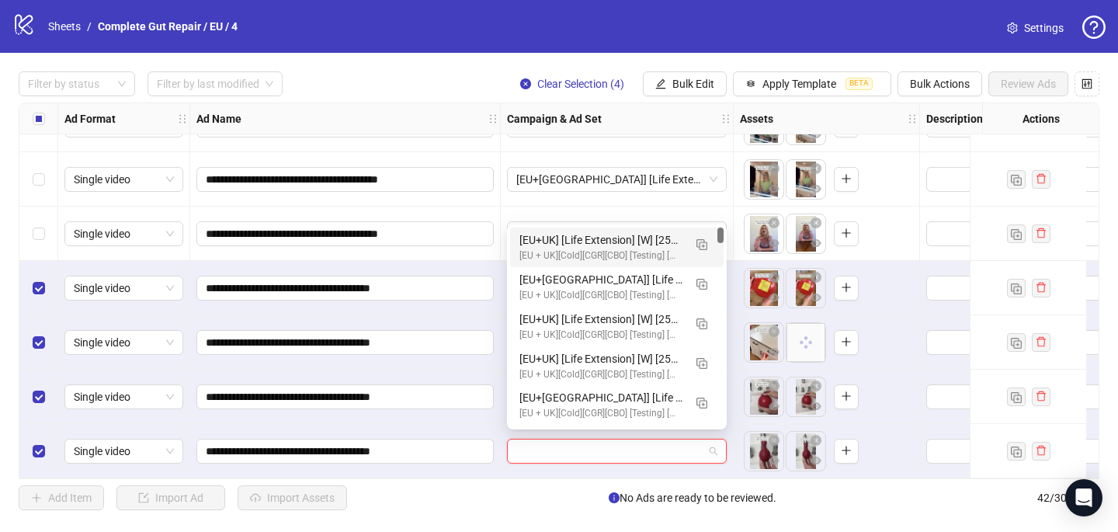
click at [597, 244] on div "[EU+UK] [Life Extension] [W] [25+] [CRE: Q3-08-AUG-2025-HM74_BloatedGut-CGR/PCP…" at bounding box center [601, 239] width 164 height 17
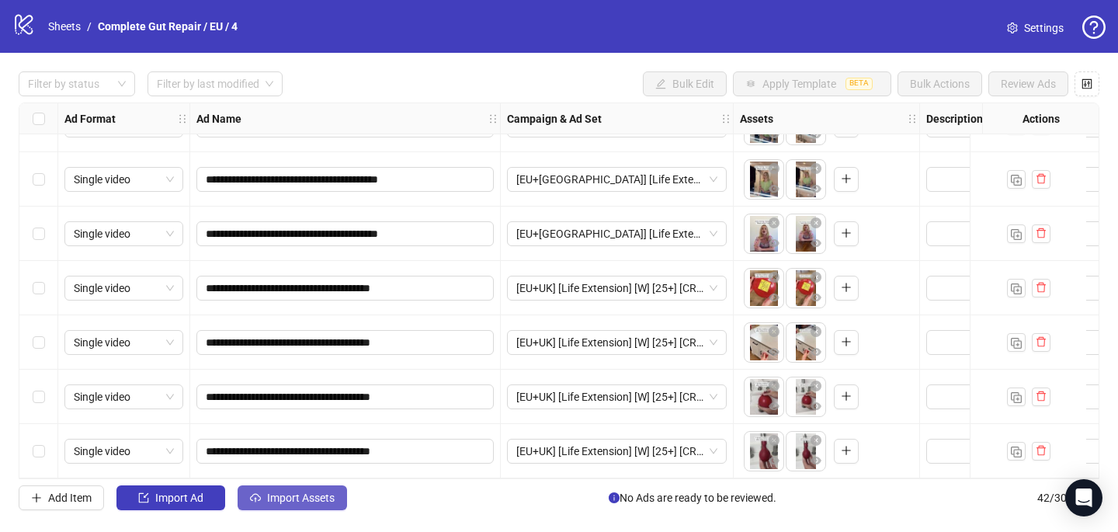
click at [326, 488] on button "Import Assets" at bounding box center [292, 497] width 109 height 25
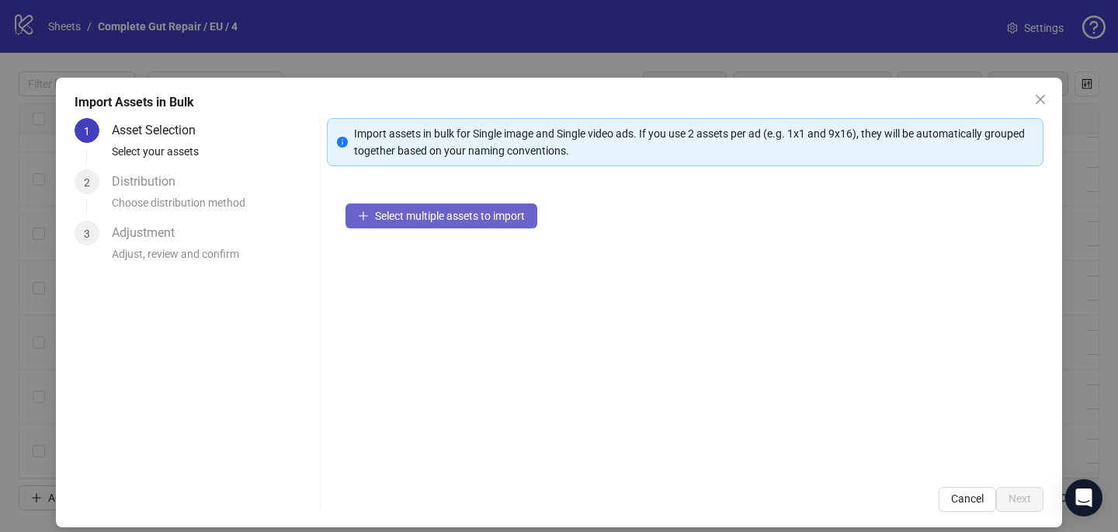
click at [498, 220] on span "Select multiple assets to import" at bounding box center [450, 216] width 150 height 12
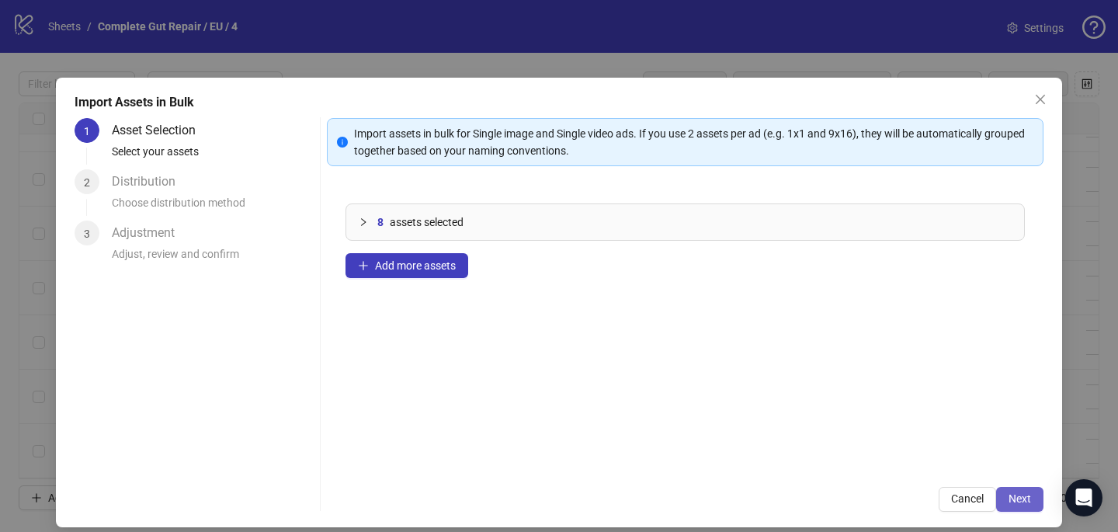
click at [1027, 499] on span "Next" at bounding box center [1019, 498] width 23 height 12
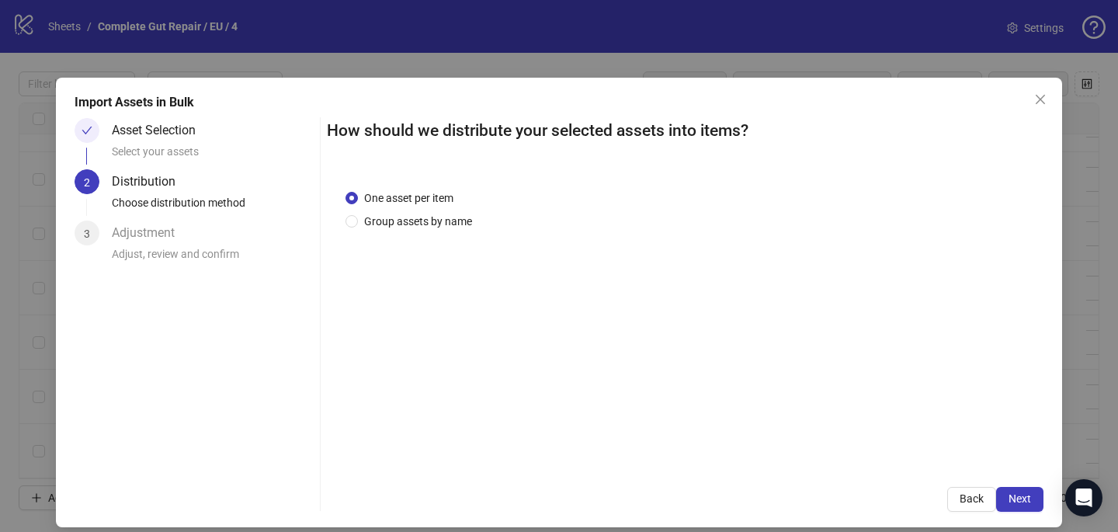
click at [439, 231] on div "One asset per item Group assets by name" at bounding box center [685, 319] width 716 height 297
click at [435, 223] on span "Group assets by name" at bounding box center [418, 221] width 120 height 17
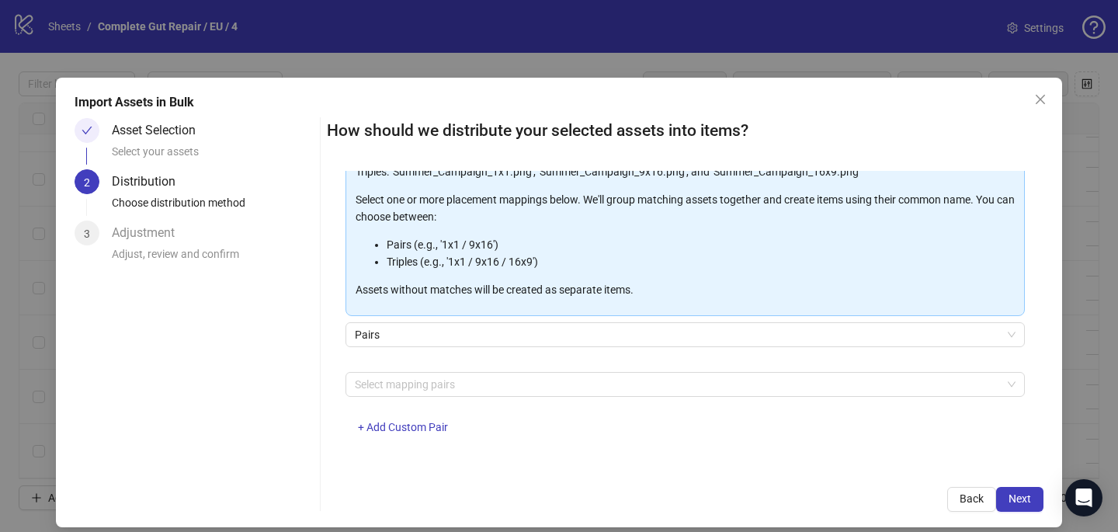
scroll to position [154, 0]
click at [415, 390] on div at bounding box center [677, 385] width 657 height 22
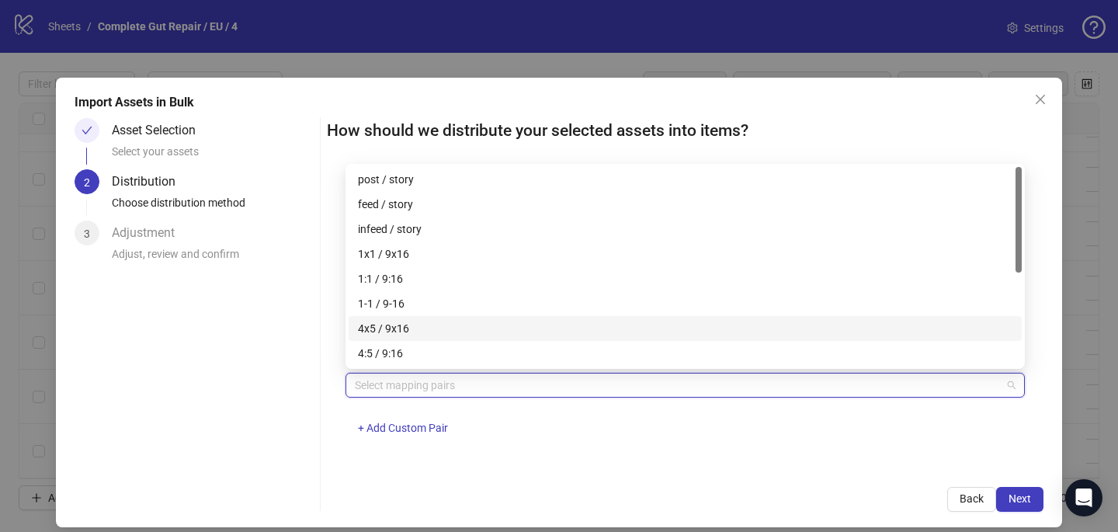
click at [417, 329] on div "4x5 / 9x16" at bounding box center [685, 328] width 654 height 17
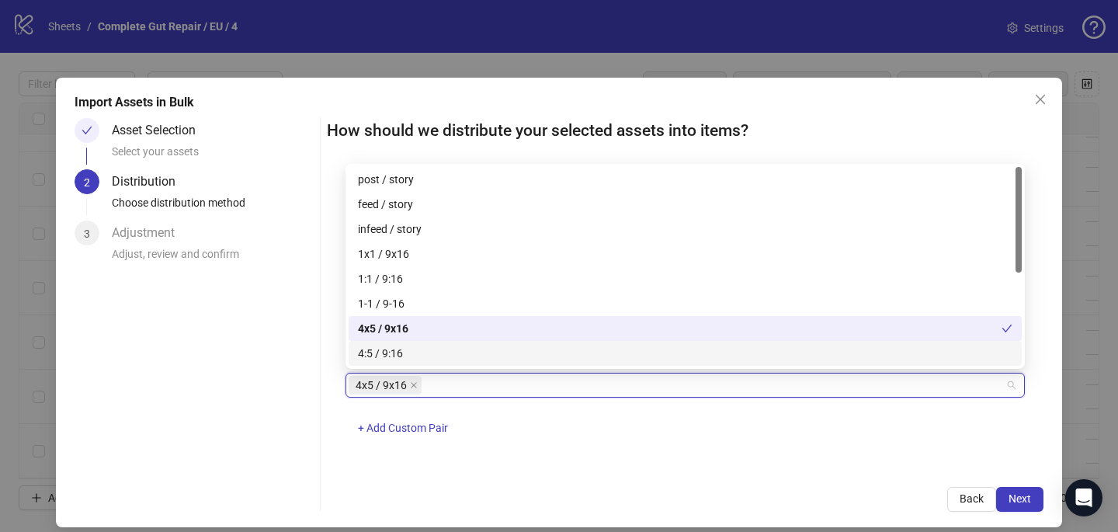
click at [700, 435] on div "4x5 / 9x16 + Add Custom Pair" at bounding box center [684, 413] width 679 height 81
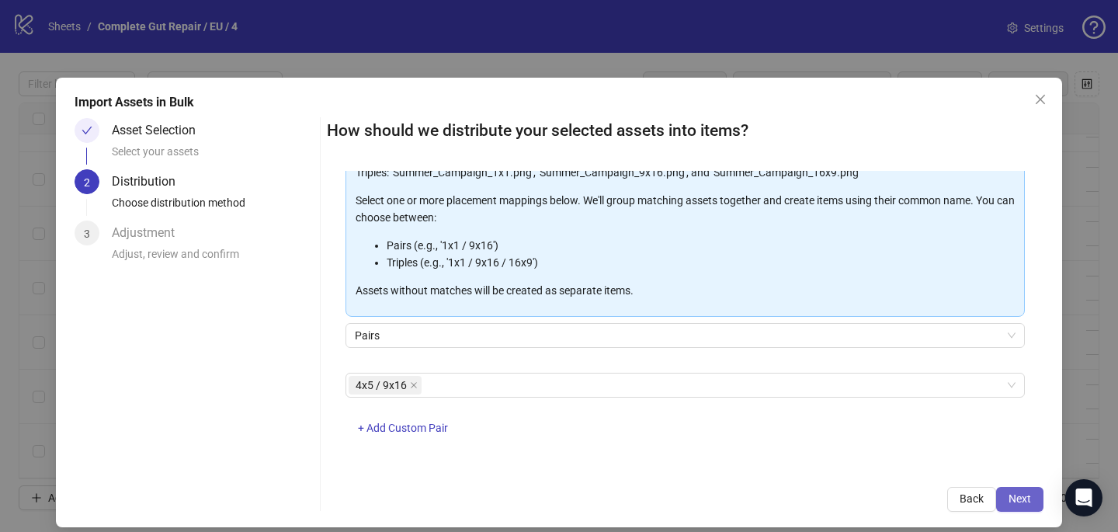
click at [1005, 491] on button "Next" at bounding box center [1019, 499] width 47 height 25
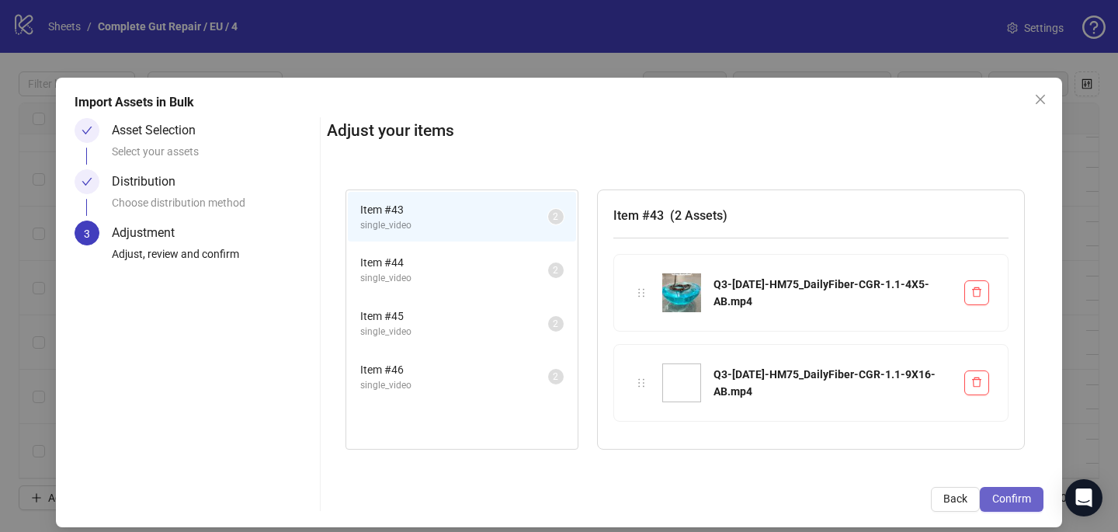
click at [1008, 491] on button "Confirm" at bounding box center [1012, 499] width 64 height 25
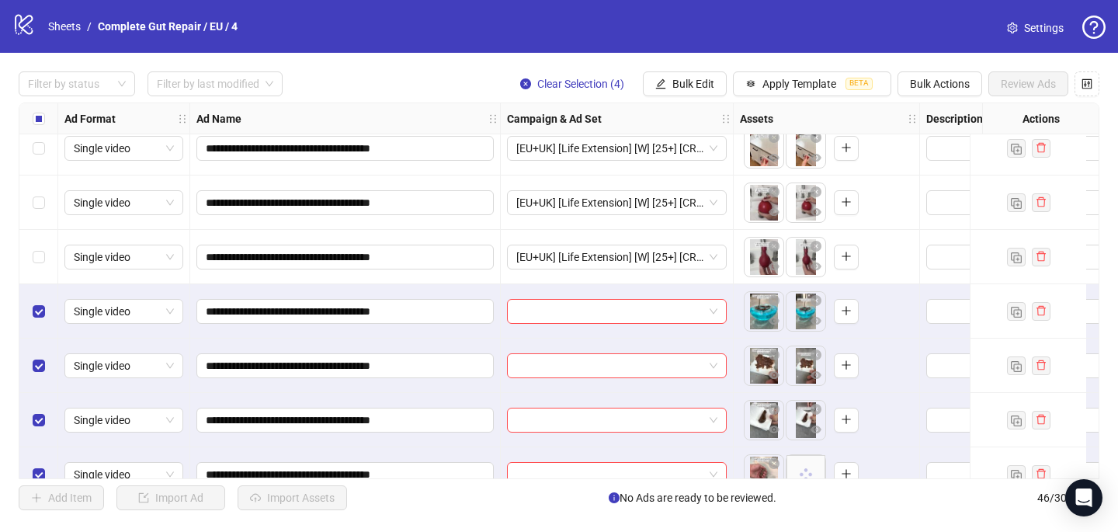
scroll to position [2162, 0]
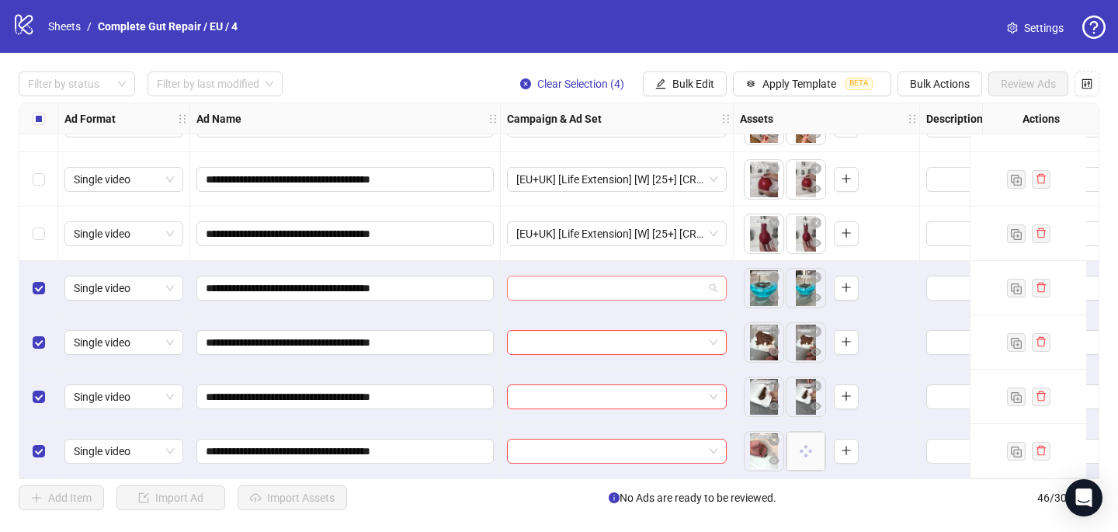
click at [618, 276] on input "search" at bounding box center [609, 287] width 187 height 23
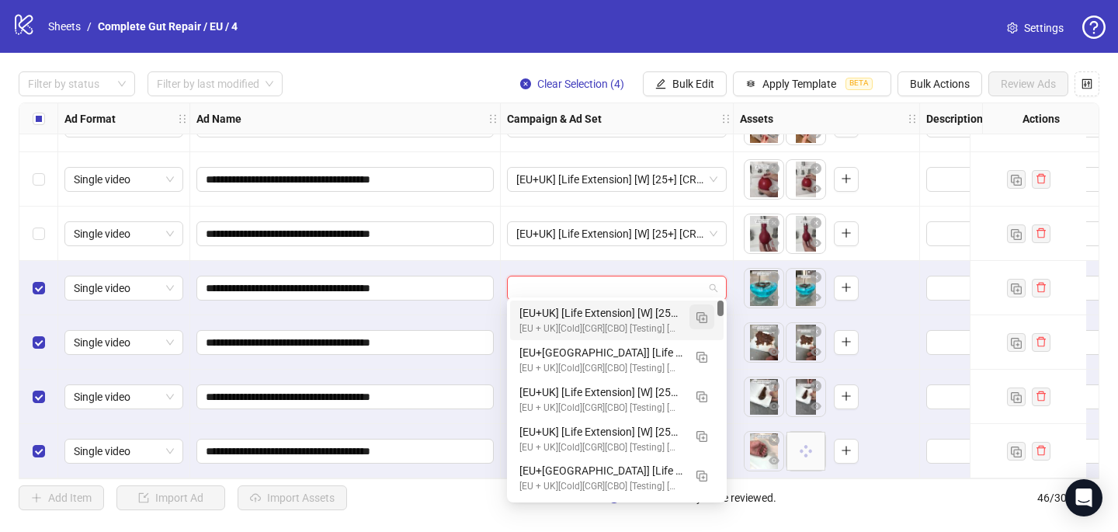
click at [706, 314] on img "button" at bounding box center [701, 317] width 11 height 11
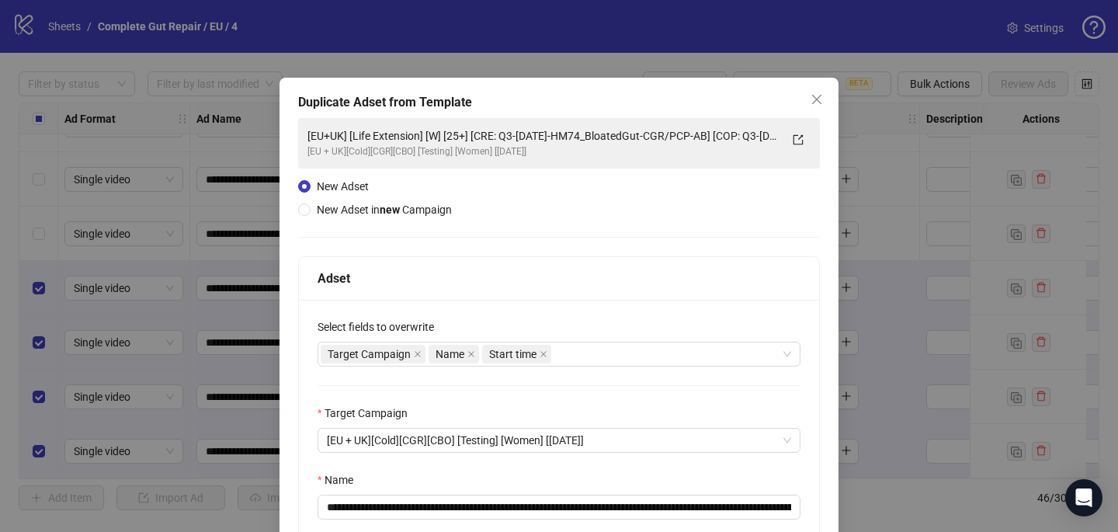
scroll to position [114, 0]
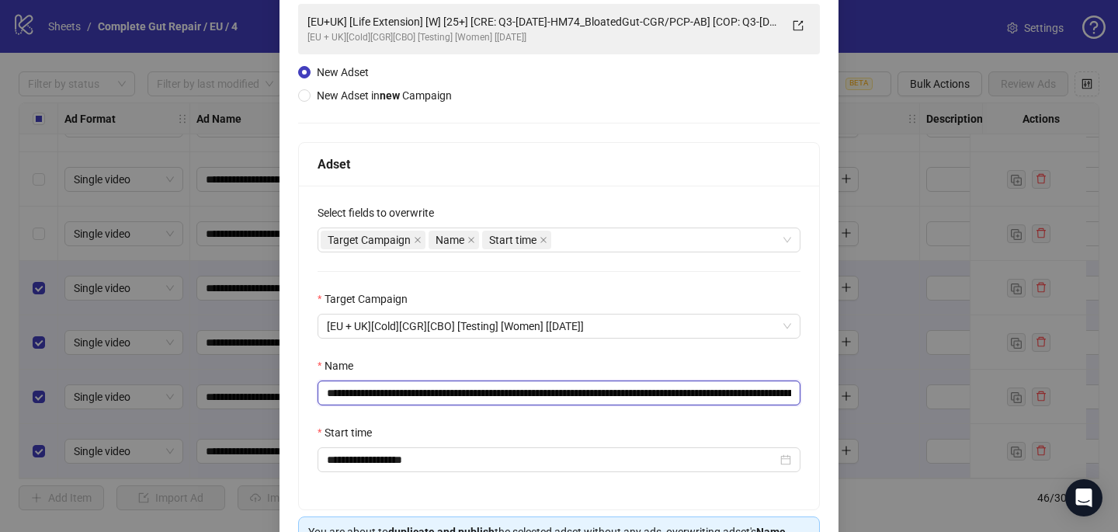
drag, startPoint x: 755, startPoint y: 394, endPoint x: 522, endPoint y: 389, distance: 233.7
click at [520, 388] on input "**********" at bounding box center [558, 392] width 483 height 25
paste input "text"
type input "**********"
click at [624, 361] on div "Name" at bounding box center [558, 368] width 483 height 23
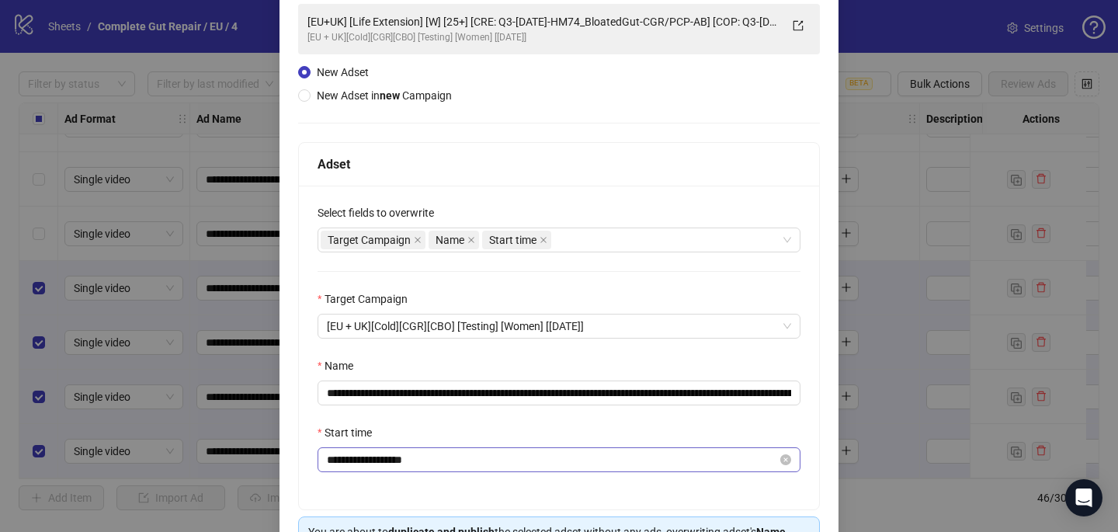
scroll to position [216, 0]
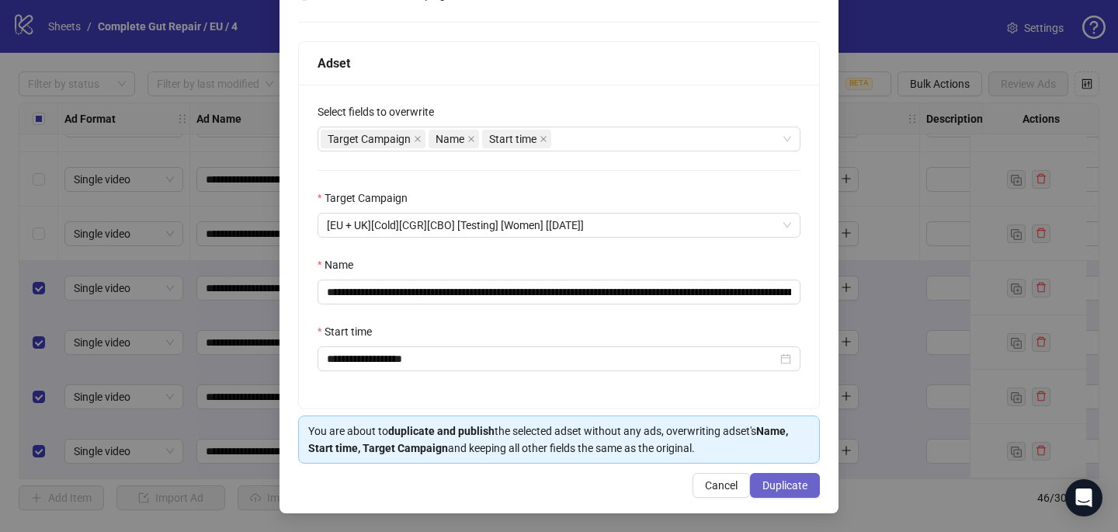
click at [792, 480] on span "Duplicate" at bounding box center [784, 485] width 45 height 12
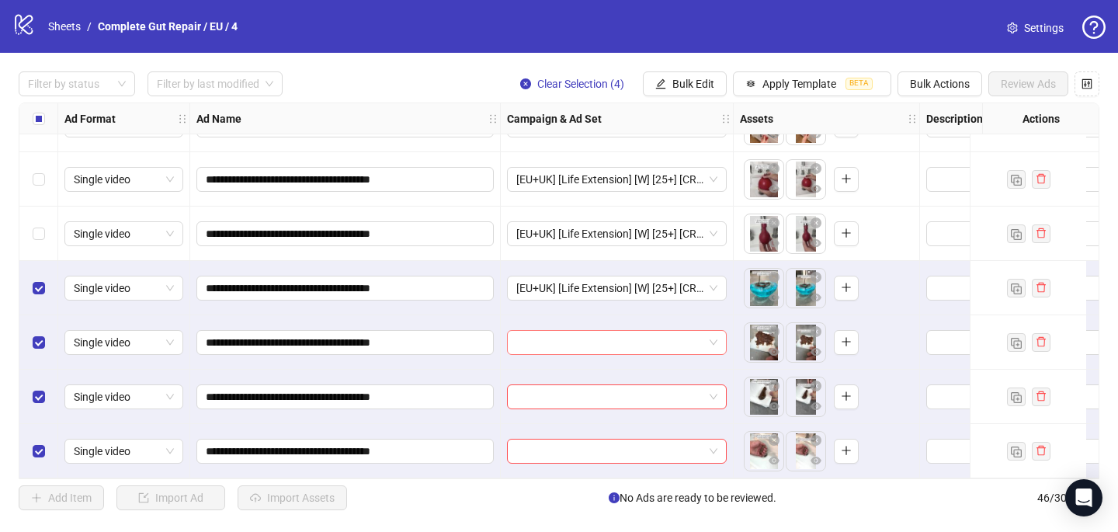
click at [530, 330] on div at bounding box center [617, 342] width 220 height 25
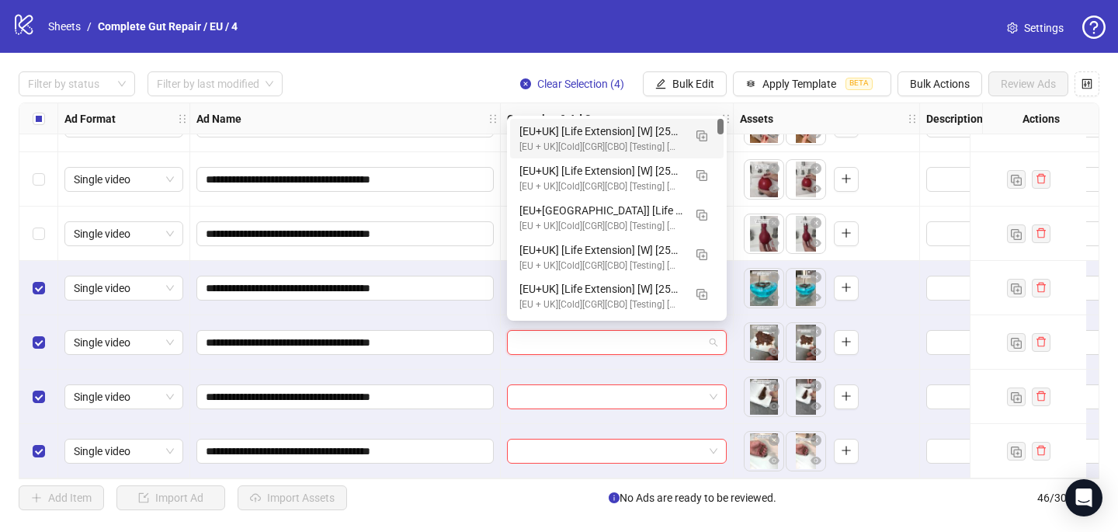
click at [574, 135] on div "[EU+UK] [Life Extension] [W] [25+] [CRE: Q3-08-AUG-2025-HM75_DailyFiber-CGR/PCP…" at bounding box center [601, 131] width 164 height 17
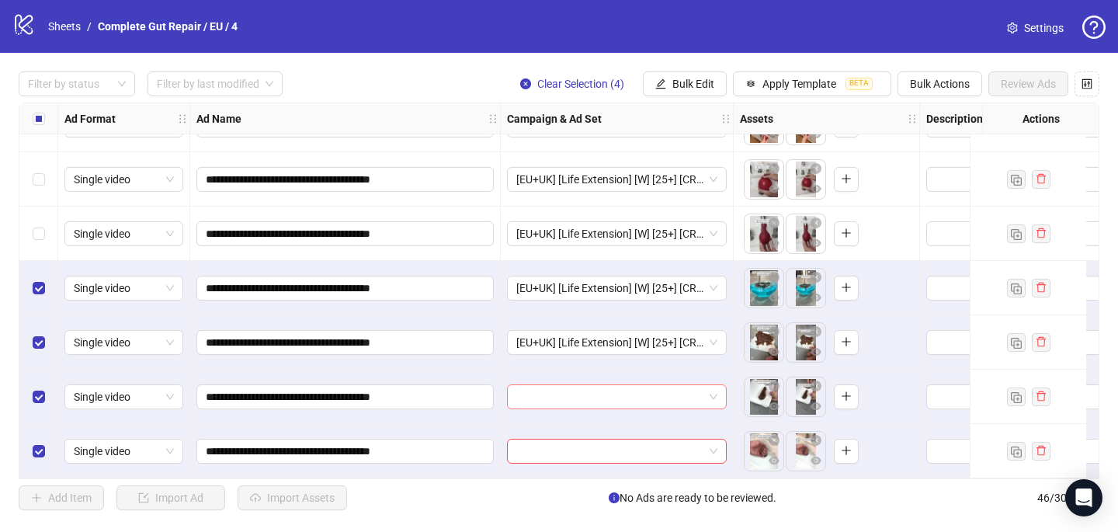
click at [516, 387] on input "search" at bounding box center [609, 396] width 187 height 23
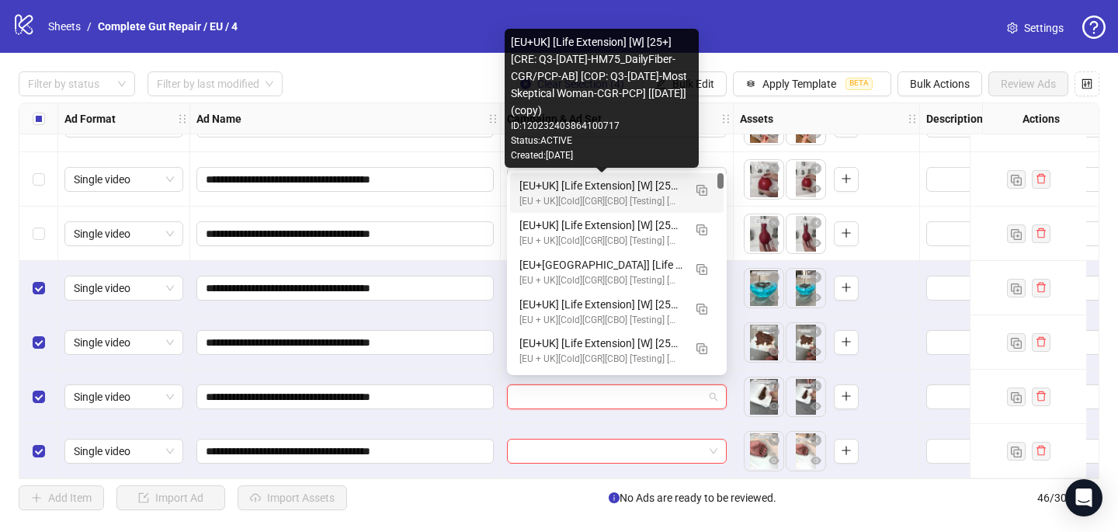
click at [590, 186] on div "[EU+UK] [Life Extension] [W] [25+] [CRE: Q3-08-AUG-2025-HM75_DailyFiber-CGR/PCP…" at bounding box center [601, 185] width 164 height 17
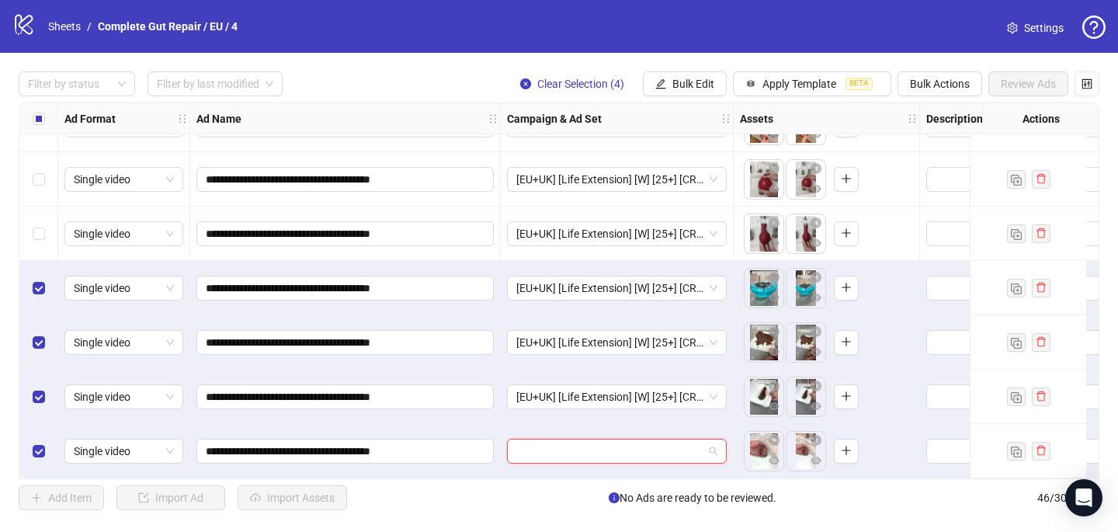
click at [542, 443] on input "search" at bounding box center [609, 450] width 187 height 23
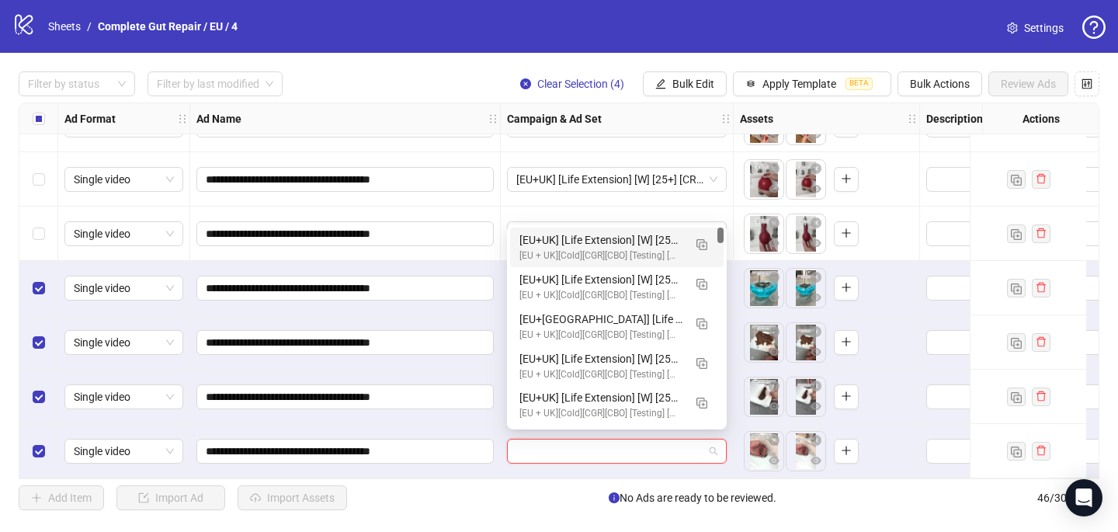
click at [593, 247] on div "[EU+UK] [Life Extension] [W] [25+] [CRE: Q3-08-AUG-2025-HM75_DailyFiber-CGR/PCP…" at bounding box center [601, 239] width 164 height 17
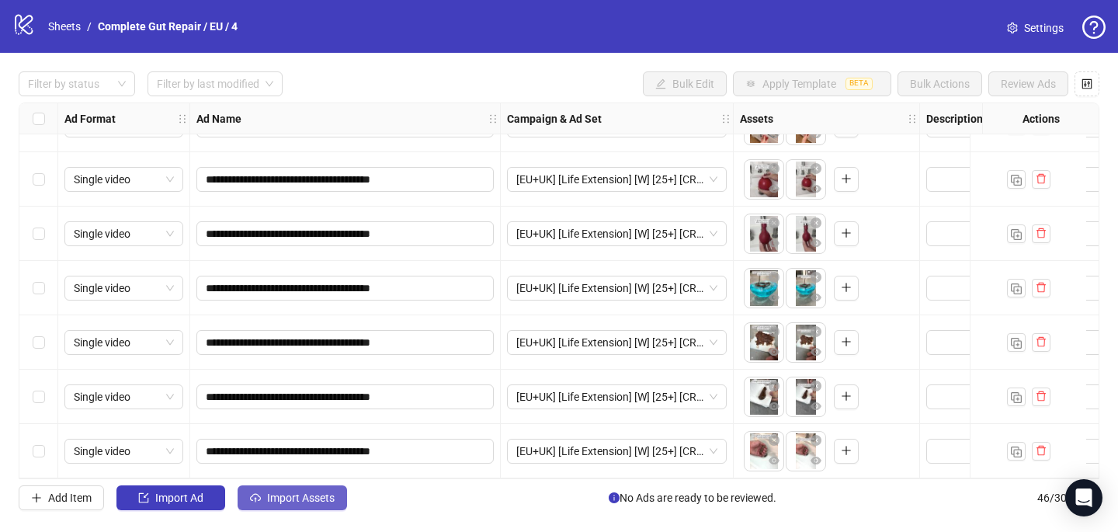
click at [310, 506] on button "Import Assets" at bounding box center [292, 497] width 109 height 25
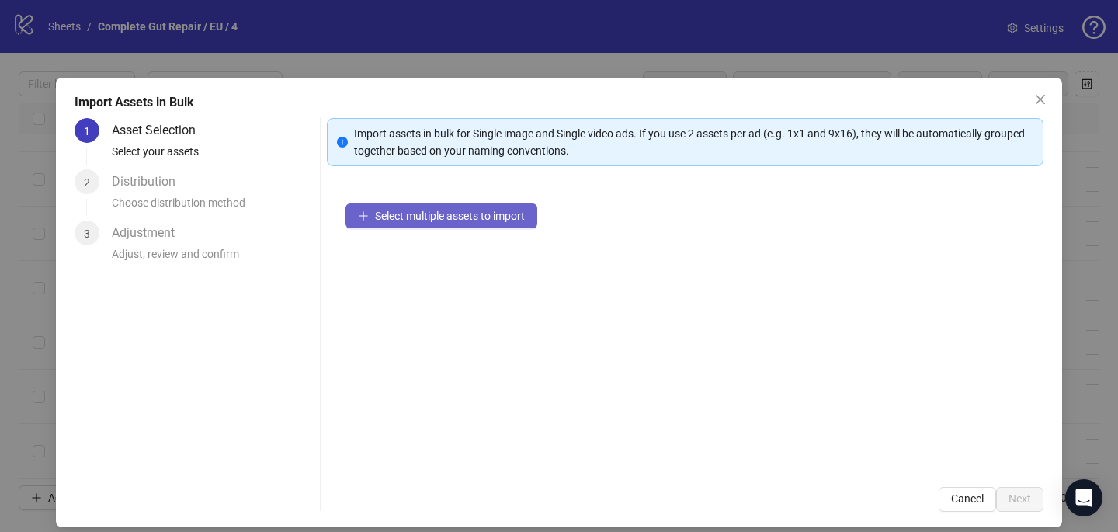
click at [432, 216] on span "Select multiple assets to import" at bounding box center [450, 216] width 150 height 12
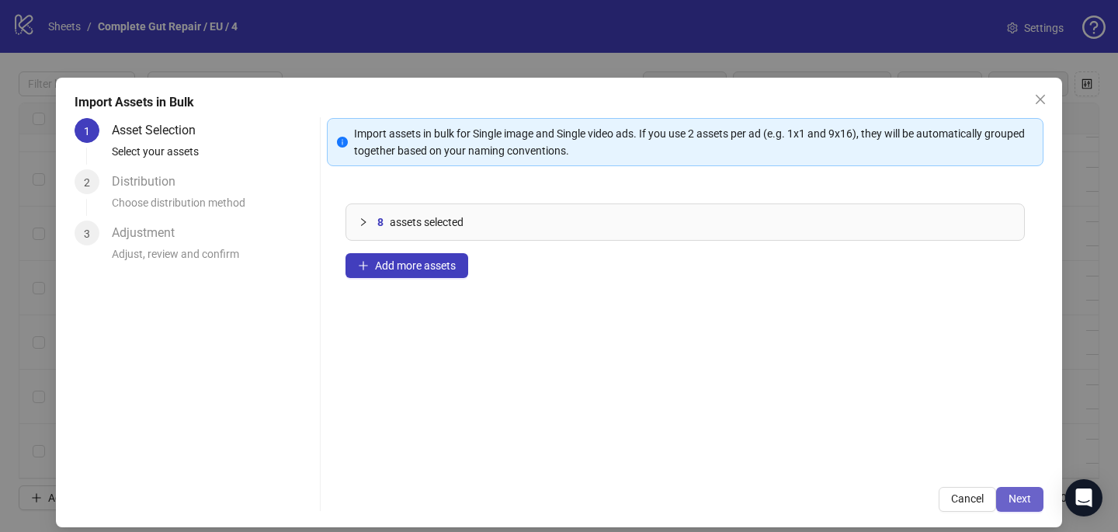
click at [1037, 508] on button "Next" at bounding box center [1019, 499] width 47 height 25
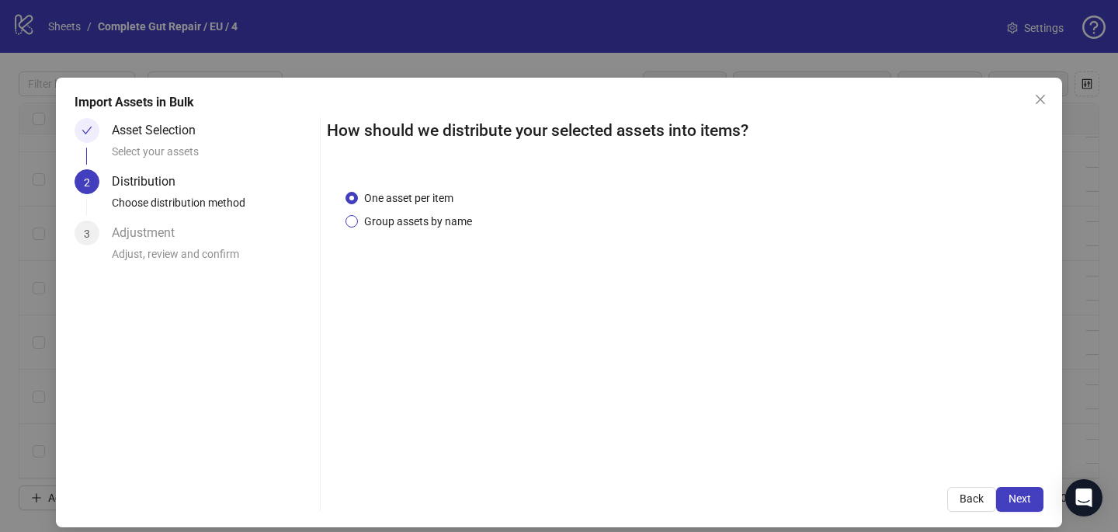
click at [462, 219] on span "Group assets by name" at bounding box center [418, 221] width 120 height 17
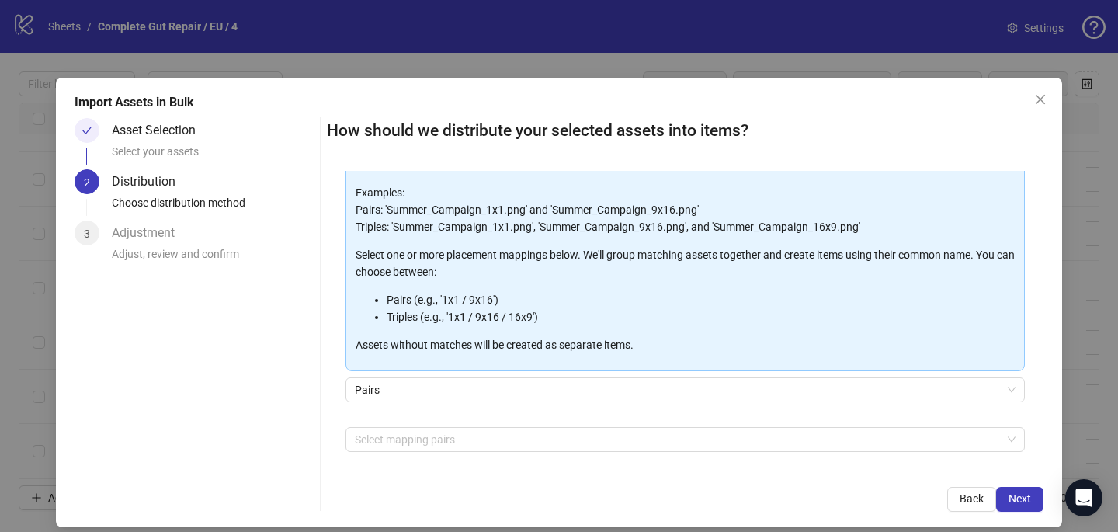
scroll to position [158, 0]
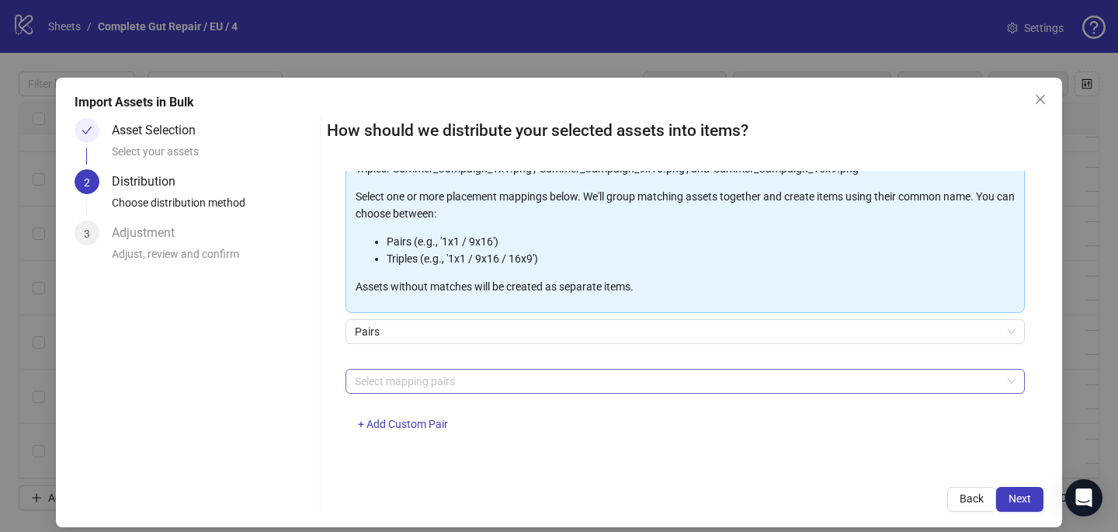
click at [459, 381] on div at bounding box center [677, 381] width 657 height 22
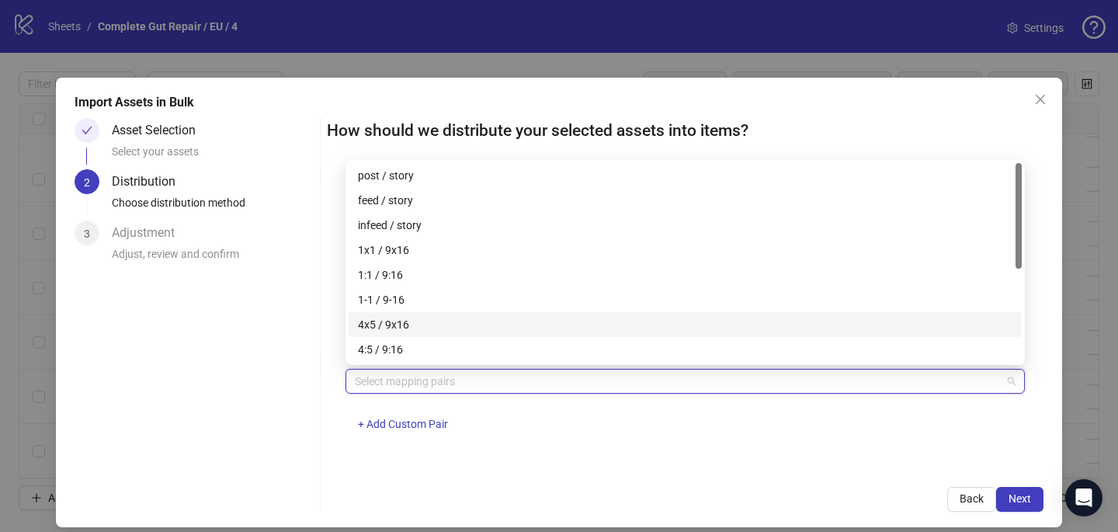
click at [445, 324] on div "4x5 / 9x16" at bounding box center [685, 324] width 654 height 17
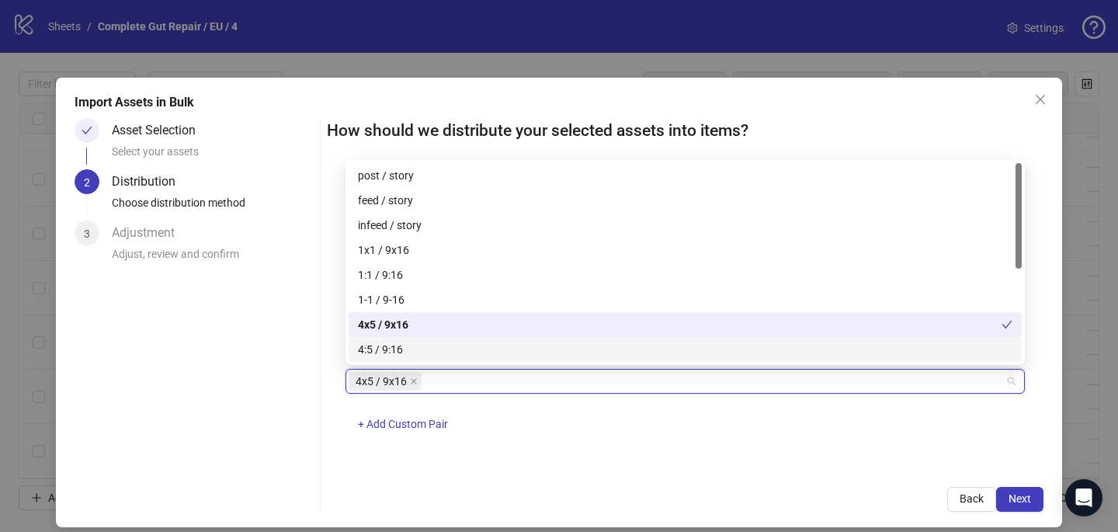
click at [618, 451] on div "One asset per item Group assets by name Assets must follow a consistent naming …" at bounding box center [685, 319] width 716 height 297
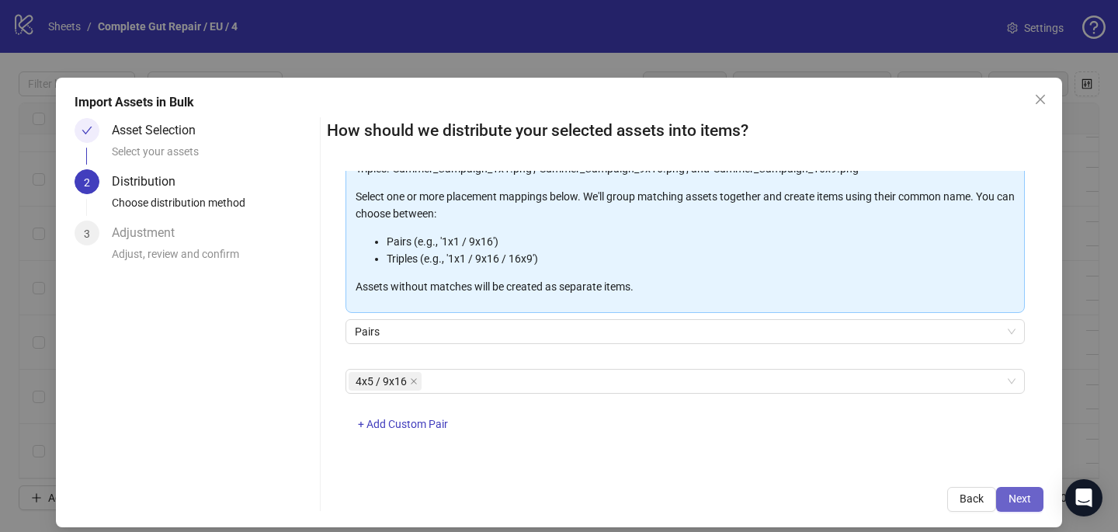
click at [1008, 492] on span "Next" at bounding box center [1019, 498] width 23 height 12
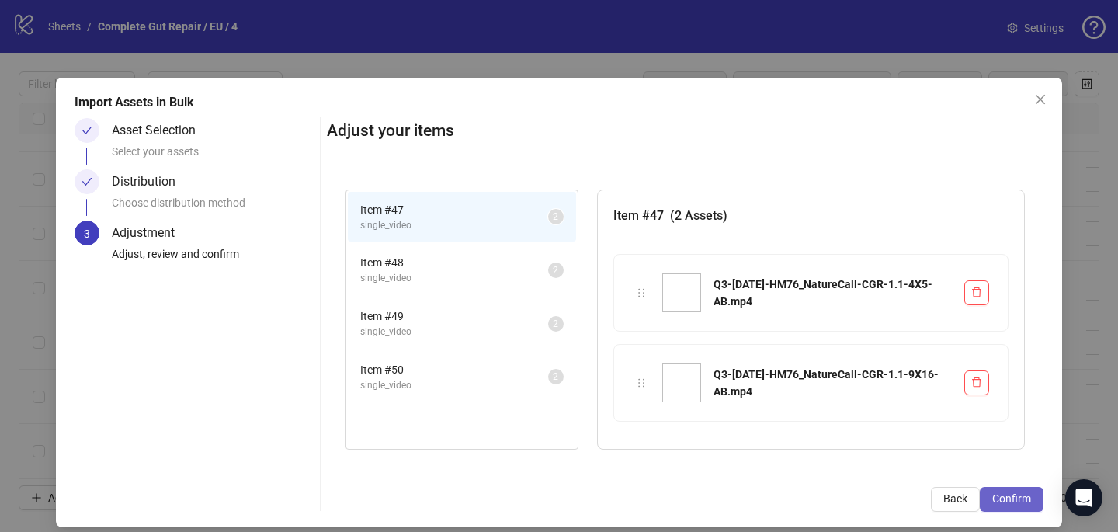
click at [1016, 496] on span "Confirm" at bounding box center [1011, 498] width 39 height 12
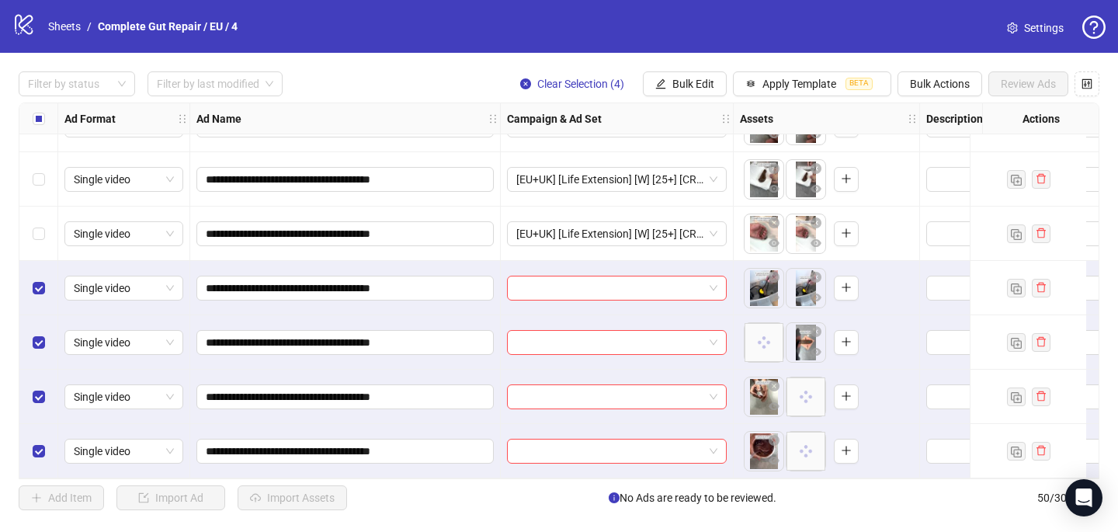
scroll to position [2379, 0]
click at [520, 288] on input "search" at bounding box center [609, 287] width 187 height 23
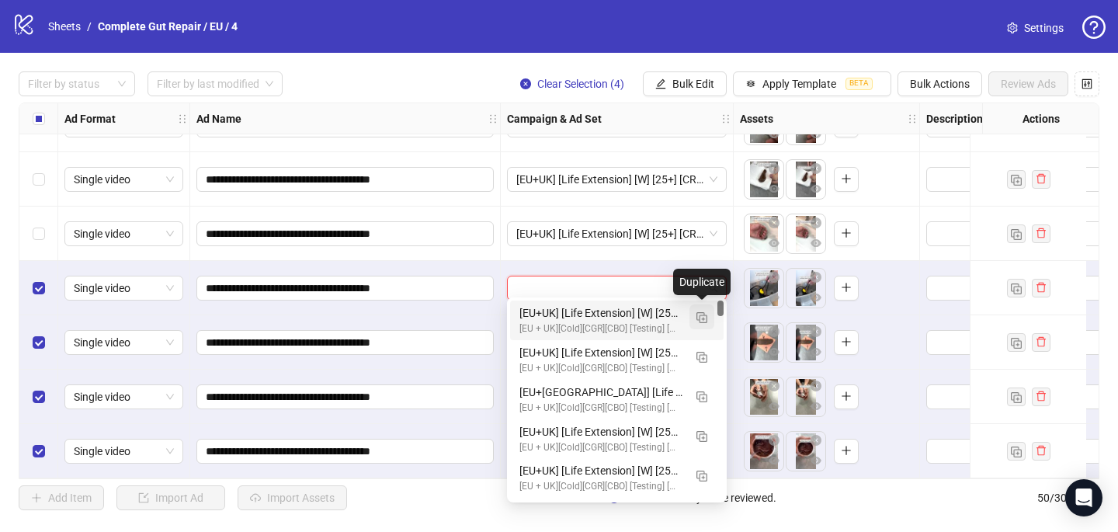
click at [700, 318] on img "button" at bounding box center [701, 317] width 11 height 11
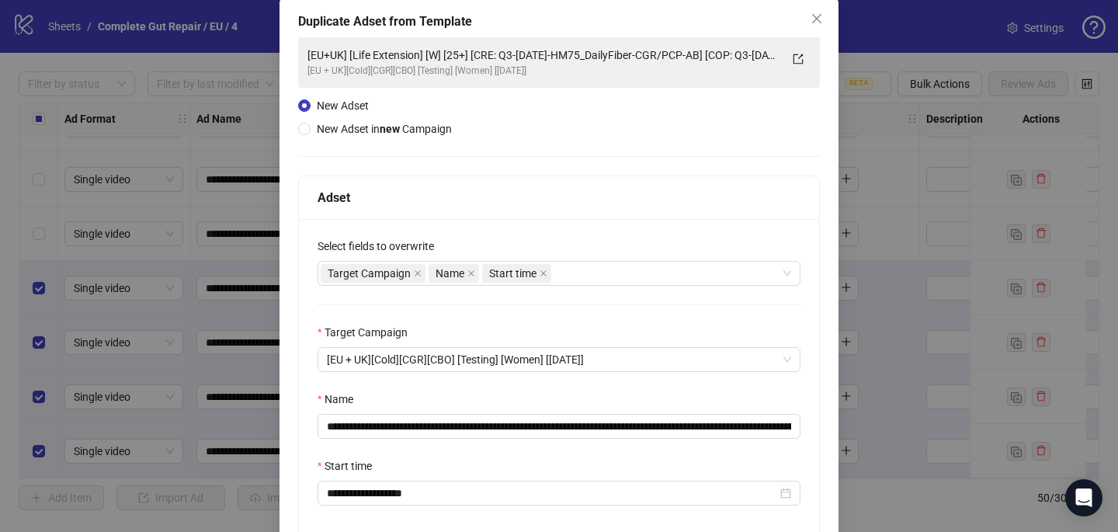
scroll to position [106, 0]
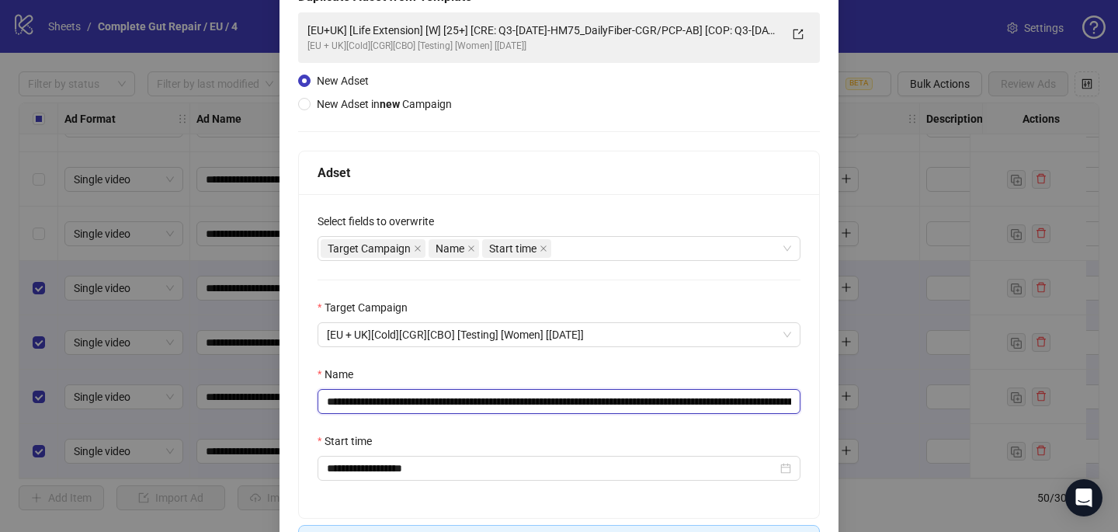
drag, startPoint x: 748, startPoint y: 401, endPoint x: 521, endPoint y: 397, distance: 227.5
click at [521, 397] on input "**********" at bounding box center [558, 401] width 483 height 25
paste input "text"
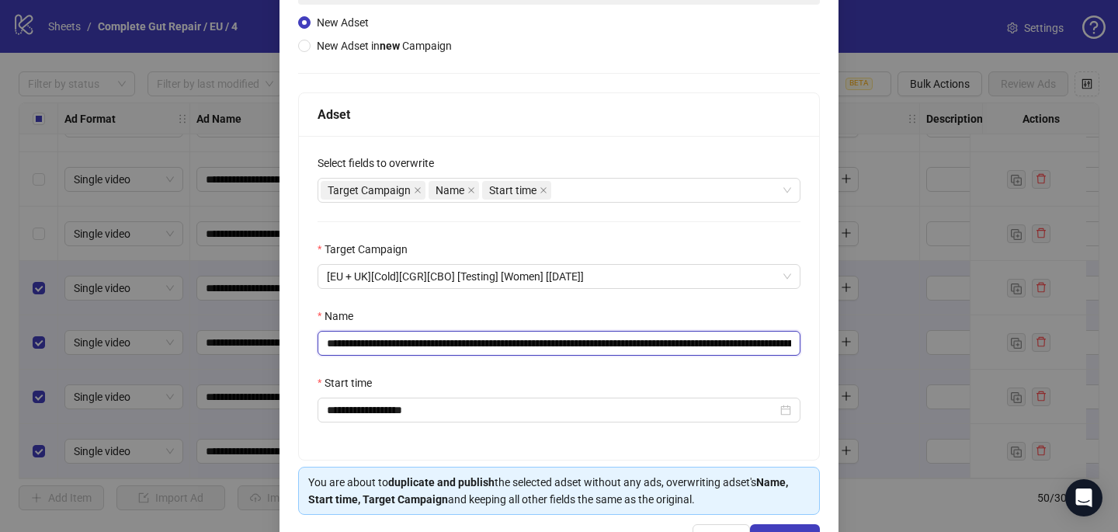
scroll to position [216, 0]
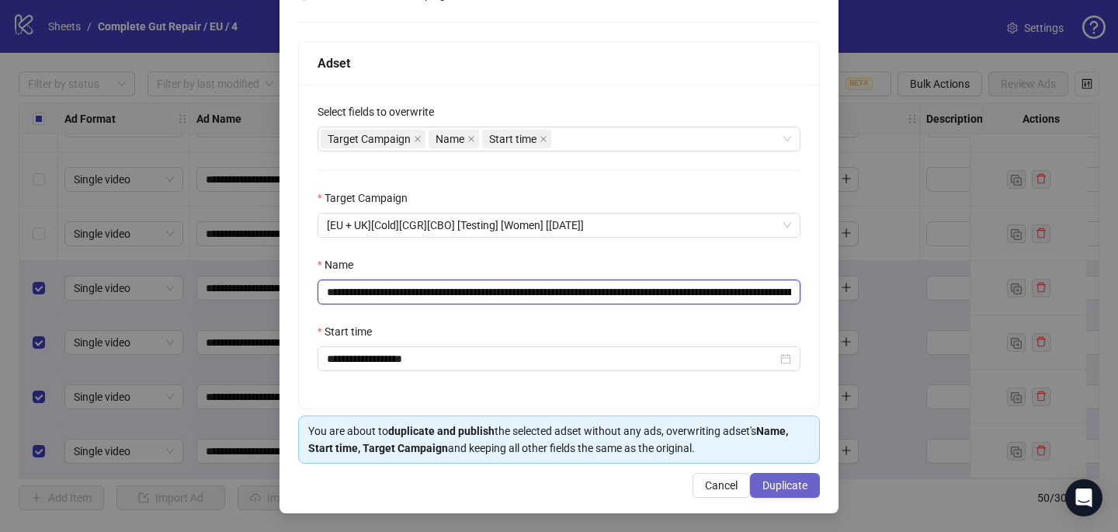
type input "**********"
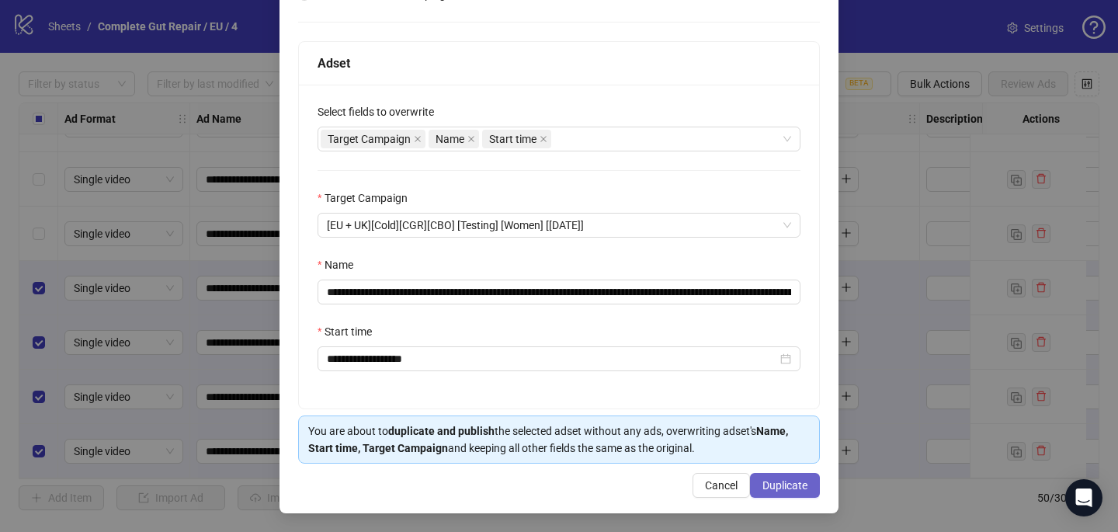
click at [784, 480] on span "Duplicate" at bounding box center [784, 485] width 45 height 12
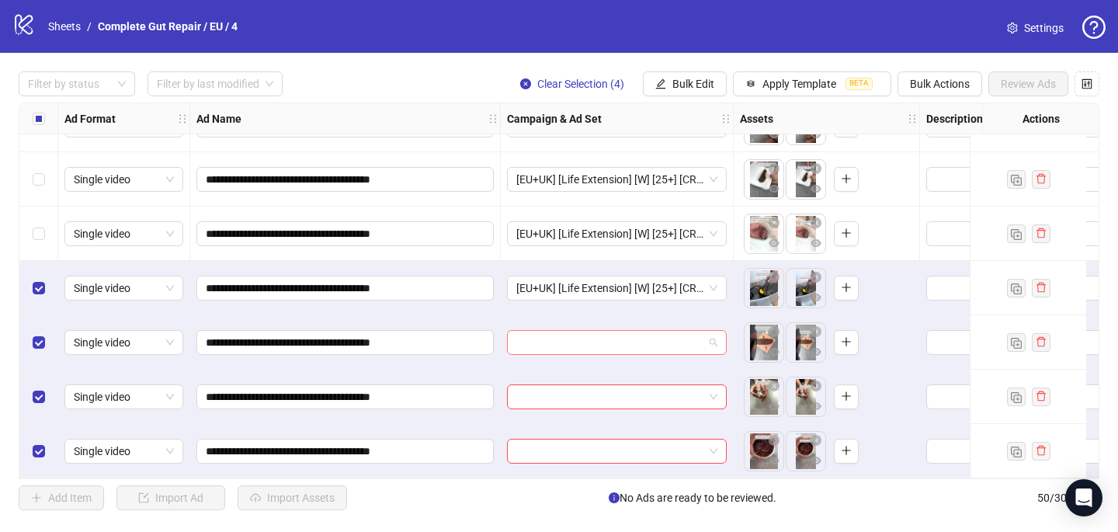
click at [631, 331] on input "search" at bounding box center [609, 342] width 187 height 23
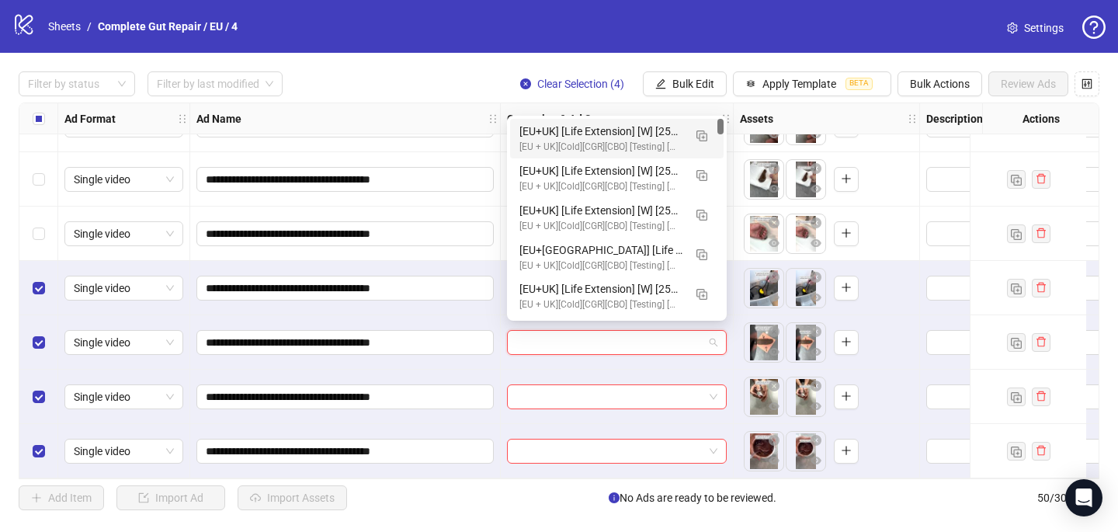
click at [649, 130] on div "[EU+UK] [Life Extension] [W] [25+] [CRE: Q3-08-AUG-2025-HM76_NatureCall-CGR/PCP…" at bounding box center [601, 131] width 164 height 17
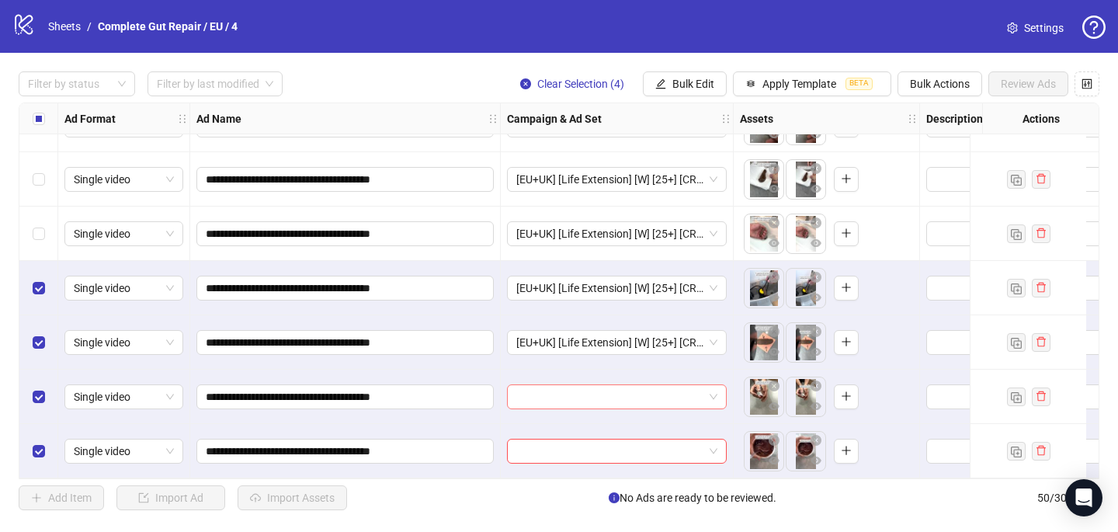
click at [590, 387] on input "search" at bounding box center [609, 396] width 187 height 23
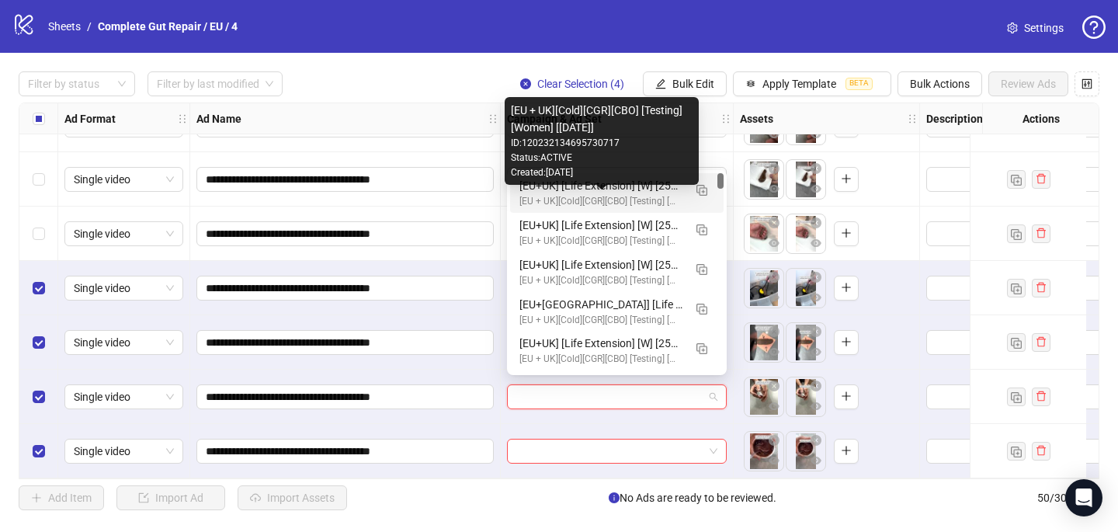
click at [628, 187] on div "[EU+UK] [Life Extension] [W] [25+] [CRE: Q3-08-AUG-2025-HM76_NatureCall-CGR/PCP…" at bounding box center [601, 185] width 164 height 17
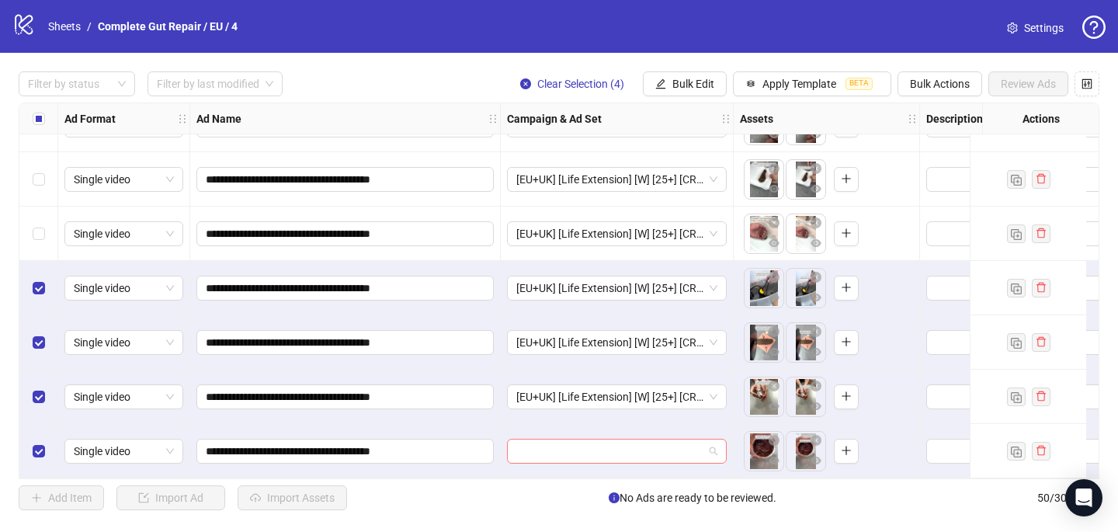
click at [576, 450] on input "search" at bounding box center [609, 450] width 187 height 23
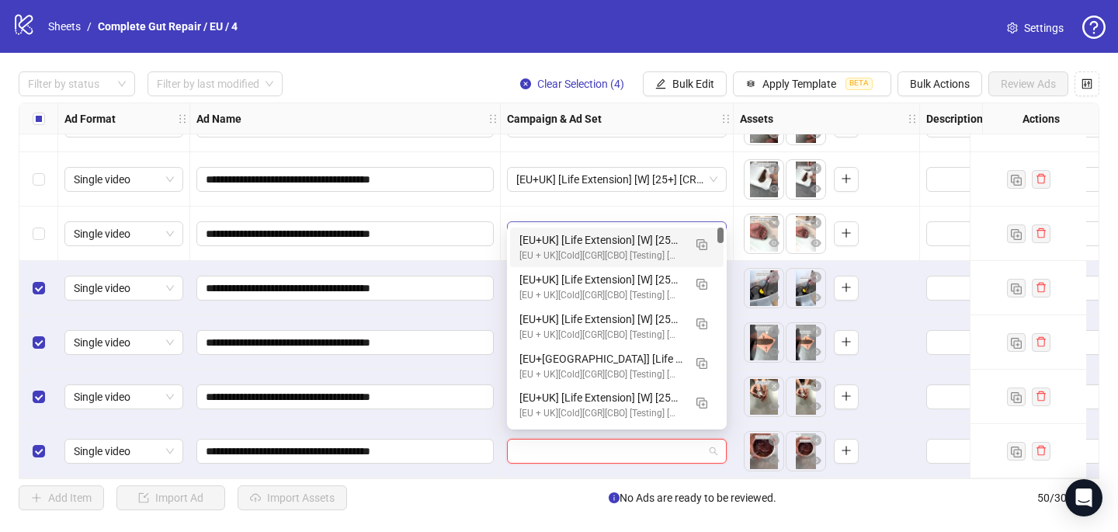
click at [627, 222] on span "[EU+UK] [Life Extension] [W] [25+] [CRE: Q3-08-AUG-2025-HM75_DailyFiber-CGR/PCP…" at bounding box center [616, 233] width 201 height 23
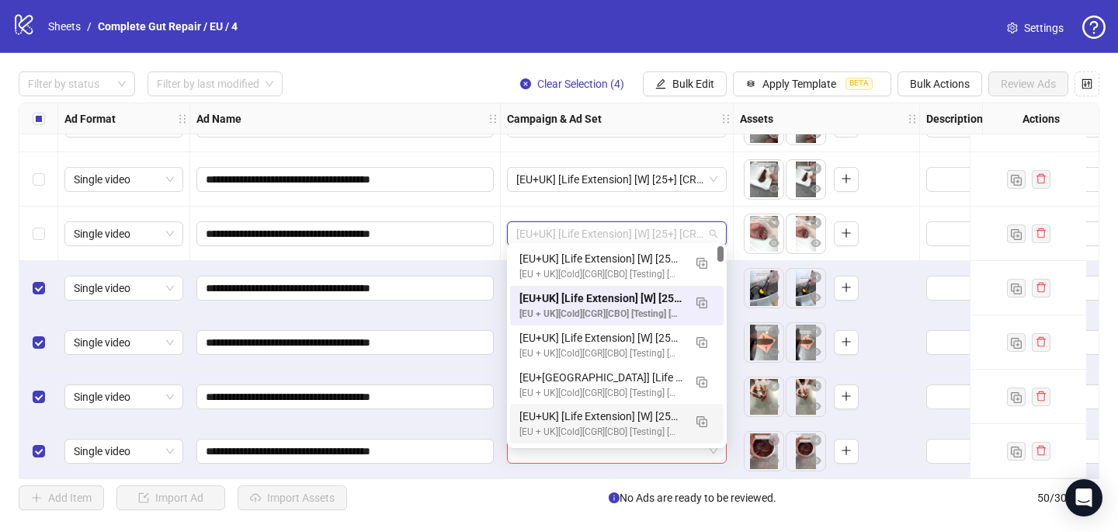
click at [575, 504] on div "Add Item Import Ad Import Assets No Ads are ready to be reviewed. 50 / 300 items" at bounding box center [559, 497] width 1080 height 25
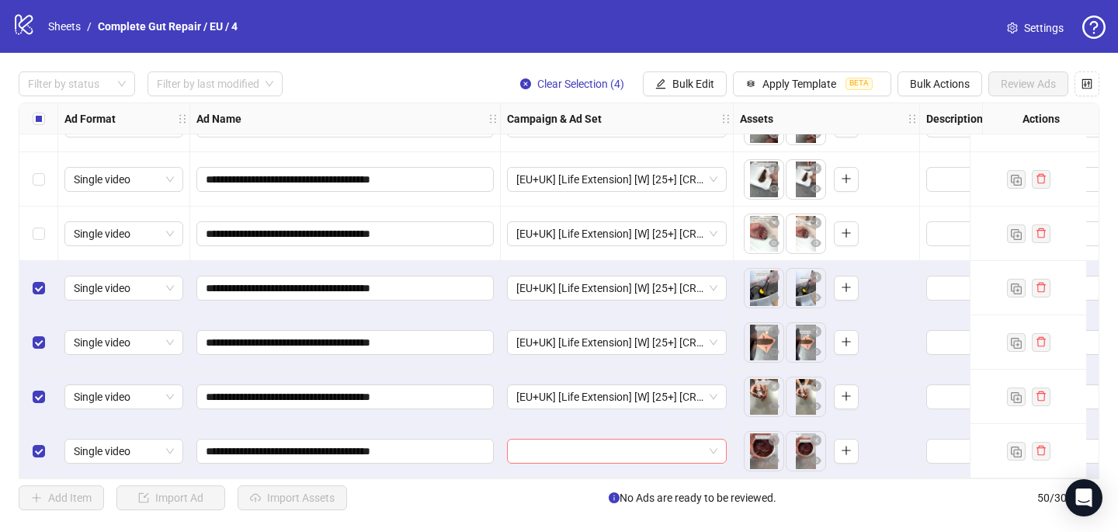
click at [561, 443] on input "search" at bounding box center [609, 450] width 187 height 23
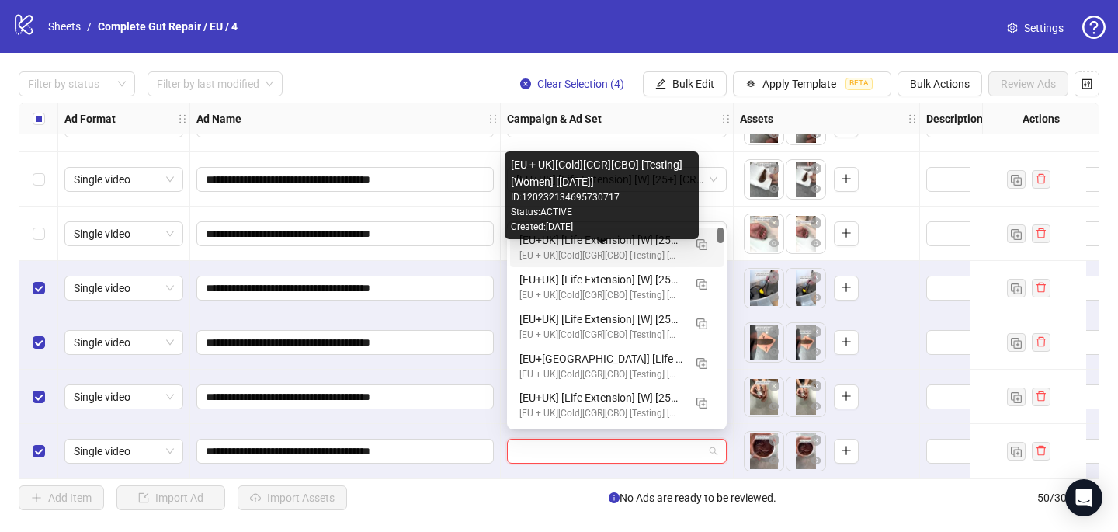
click at [585, 247] on div "[EU+UK] [Life Extension] [W] [25+] [CRE: Q3-08-AUG-2025-HM76_NatureCall-CGR/PCP…" at bounding box center [601, 239] width 164 height 17
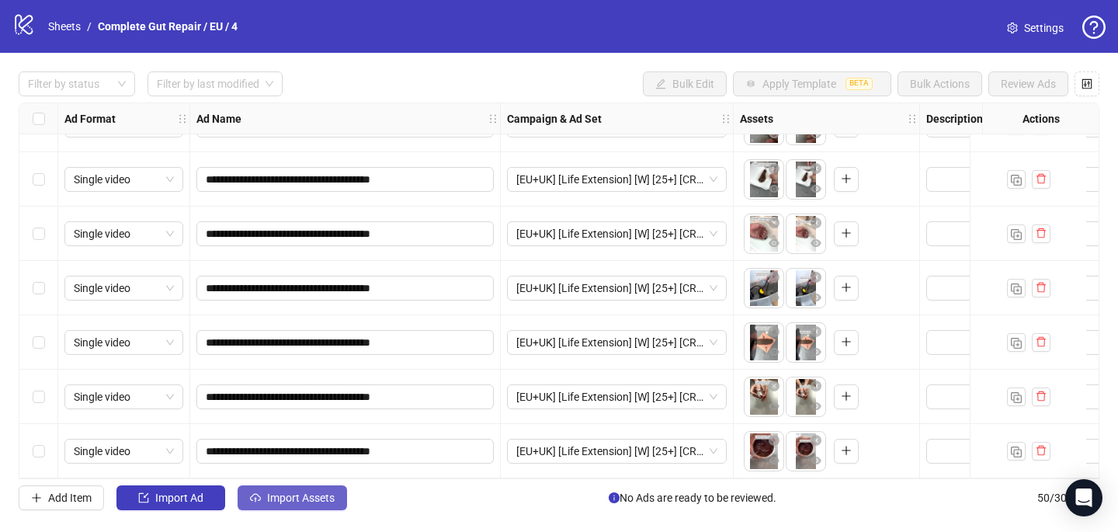
click at [276, 492] on span "Import Assets" at bounding box center [301, 497] width 68 height 12
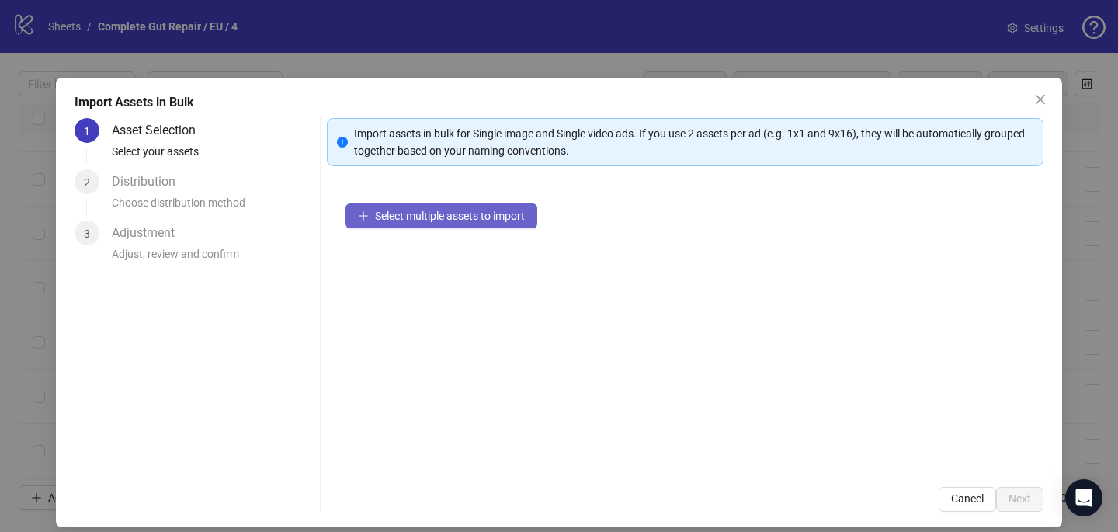
click at [447, 223] on button "Select multiple assets to import" at bounding box center [441, 215] width 192 height 25
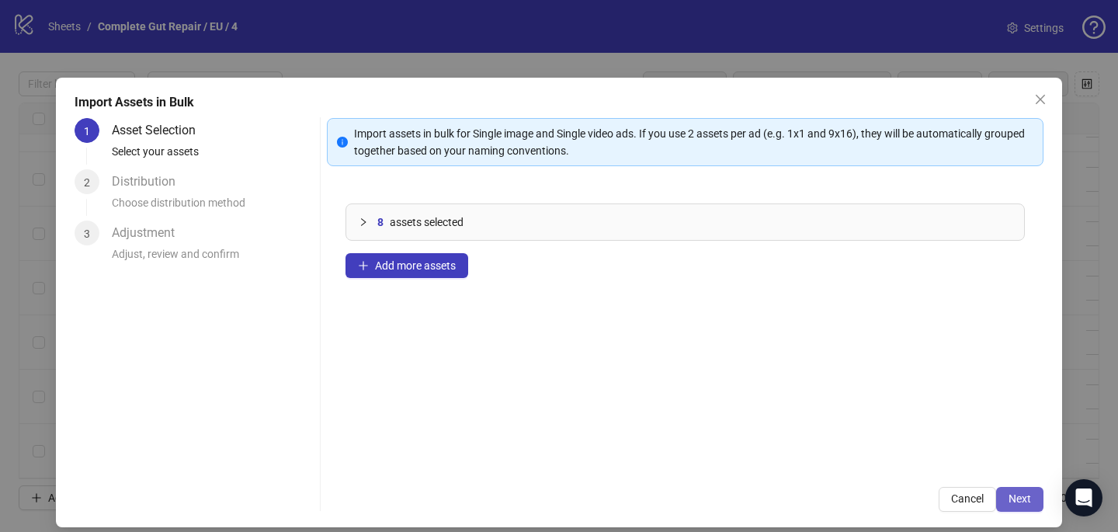
click at [1027, 492] on span "Next" at bounding box center [1019, 498] width 23 height 12
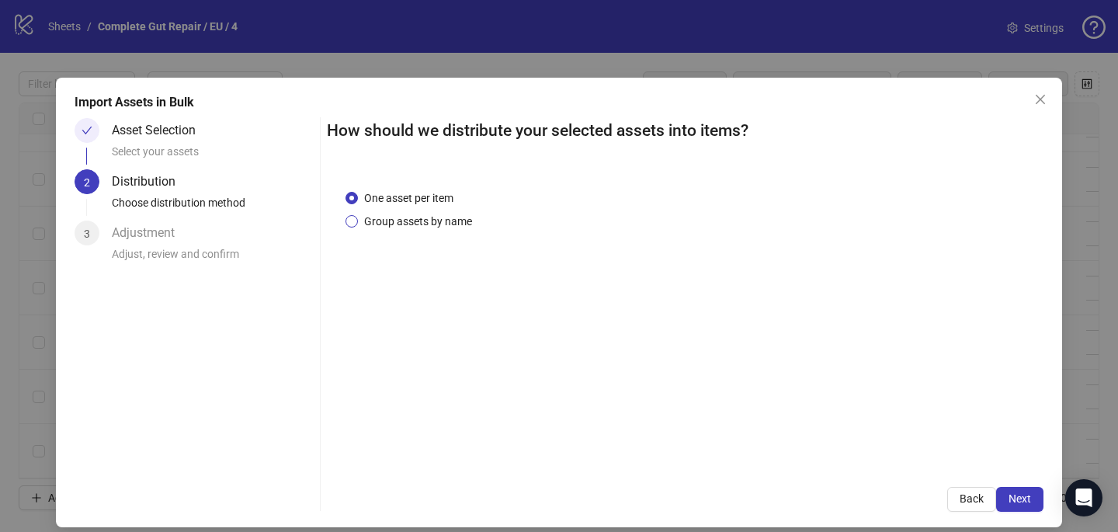
click at [424, 219] on span "Group assets by name" at bounding box center [418, 221] width 120 height 17
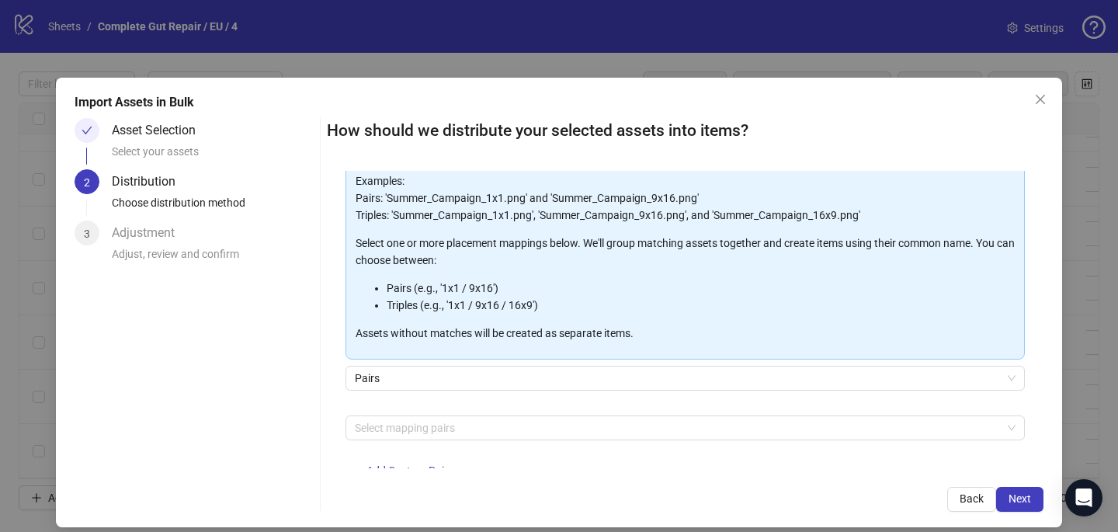
scroll to position [133, 0]
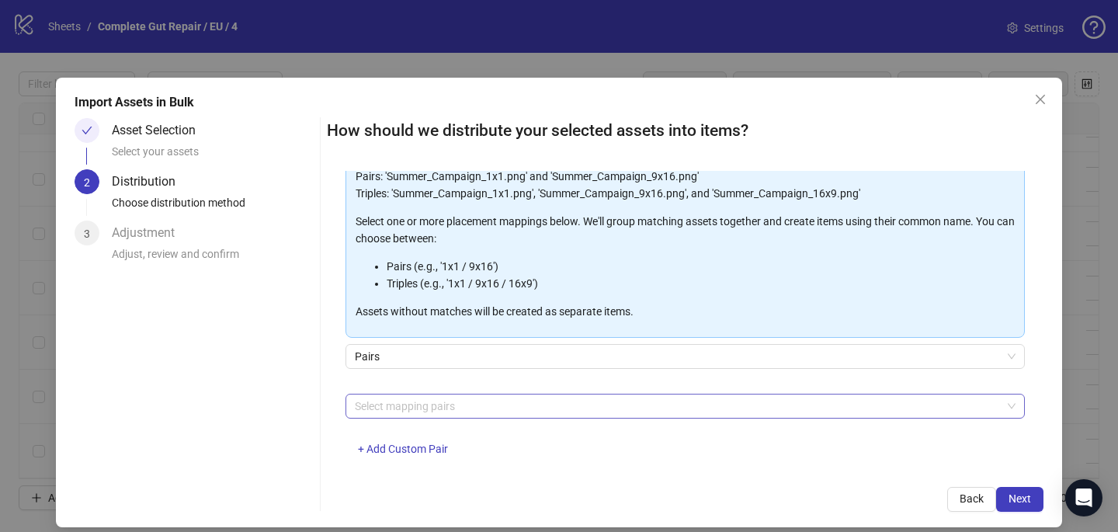
click at [417, 408] on div at bounding box center [677, 406] width 657 height 22
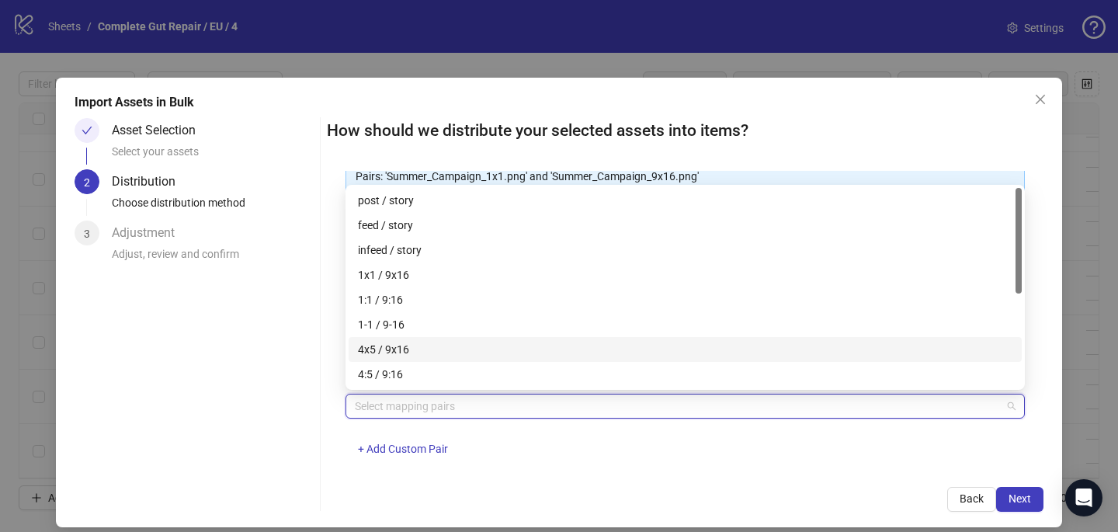
click at [432, 352] on div "4x5 / 9x16" at bounding box center [685, 349] width 654 height 17
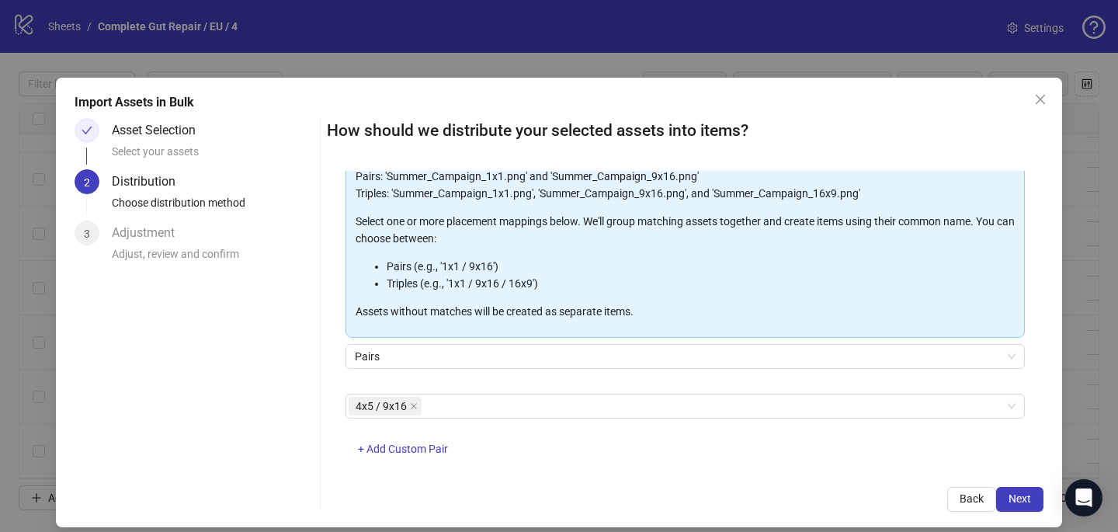
click at [662, 491] on div "Back Next" at bounding box center [685, 499] width 716 height 25
click at [1008, 498] on span "Next" at bounding box center [1019, 498] width 23 height 12
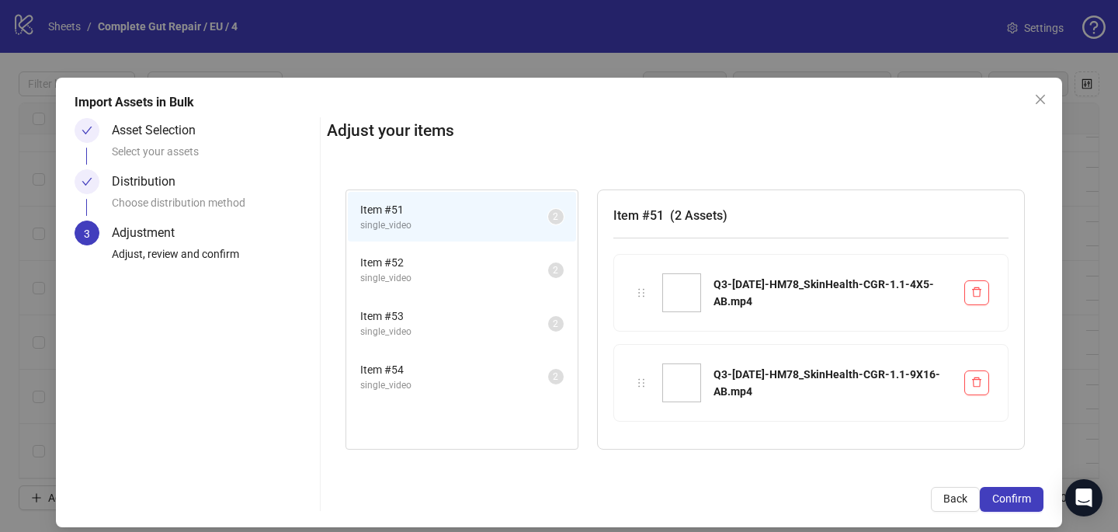
click at [1009, 498] on span "Confirm" at bounding box center [1011, 498] width 39 height 12
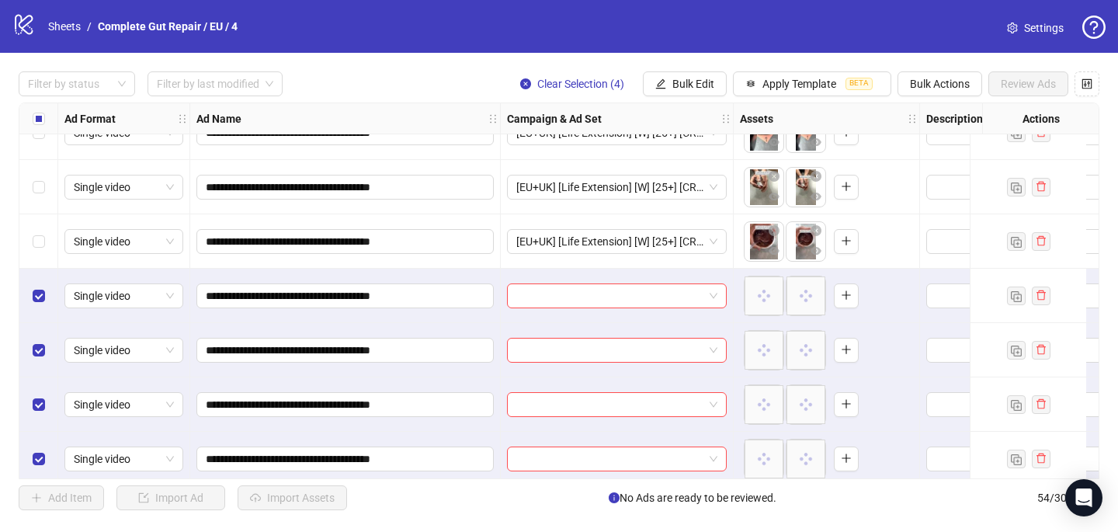
scroll to position [2596, 0]
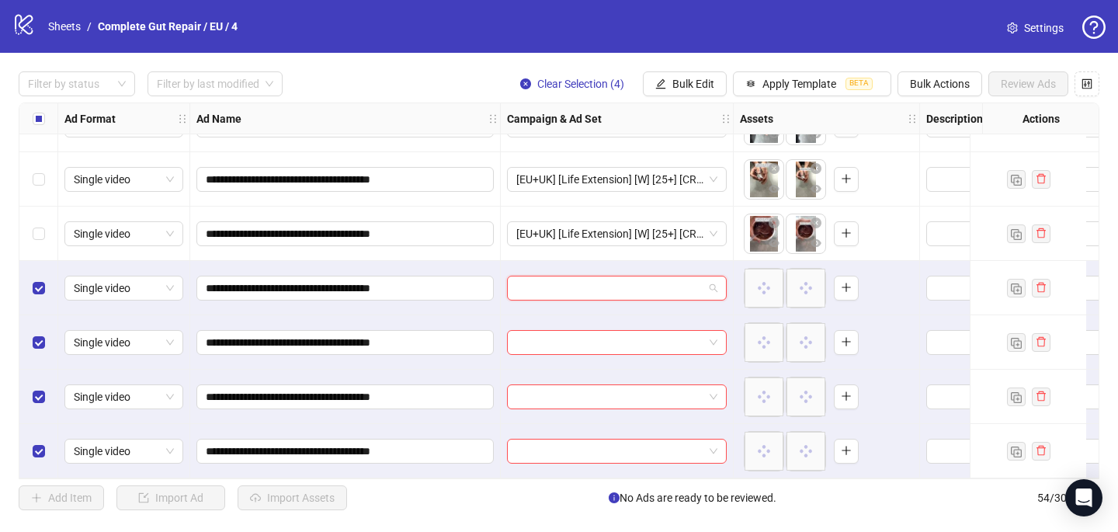
click at [558, 276] on input "search" at bounding box center [609, 287] width 187 height 23
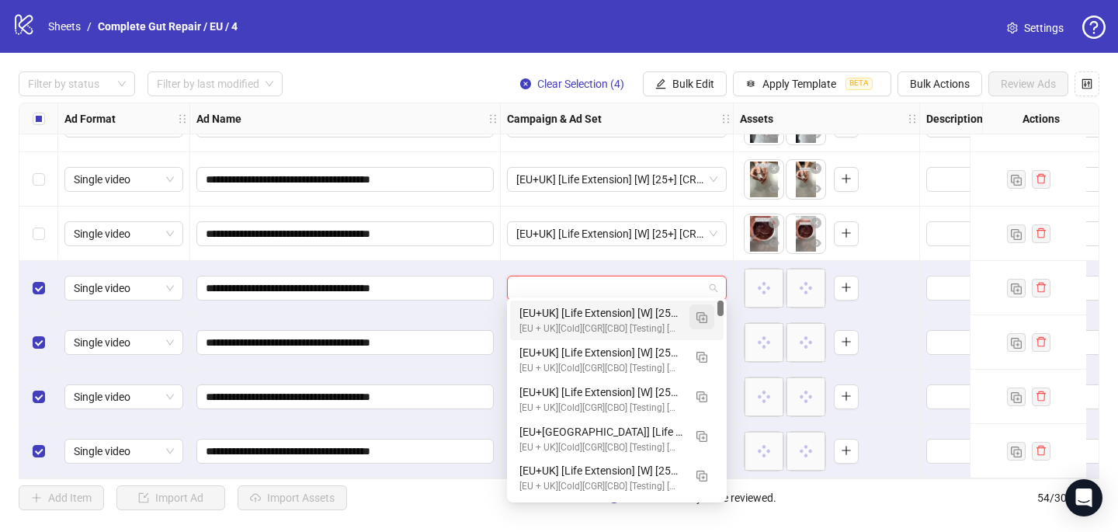
click at [704, 317] on img "button" at bounding box center [701, 317] width 11 height 11
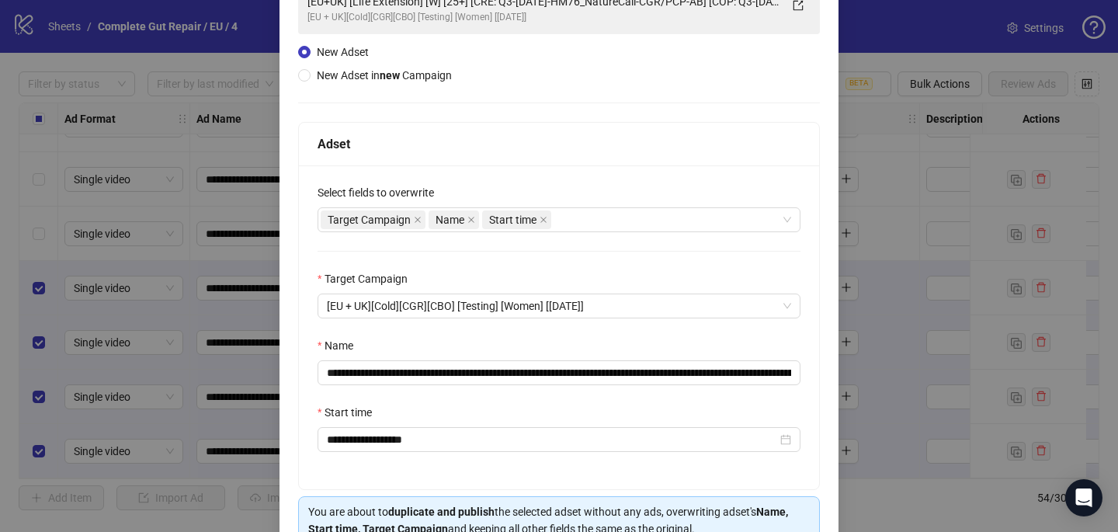
scroll to position [151, 0]
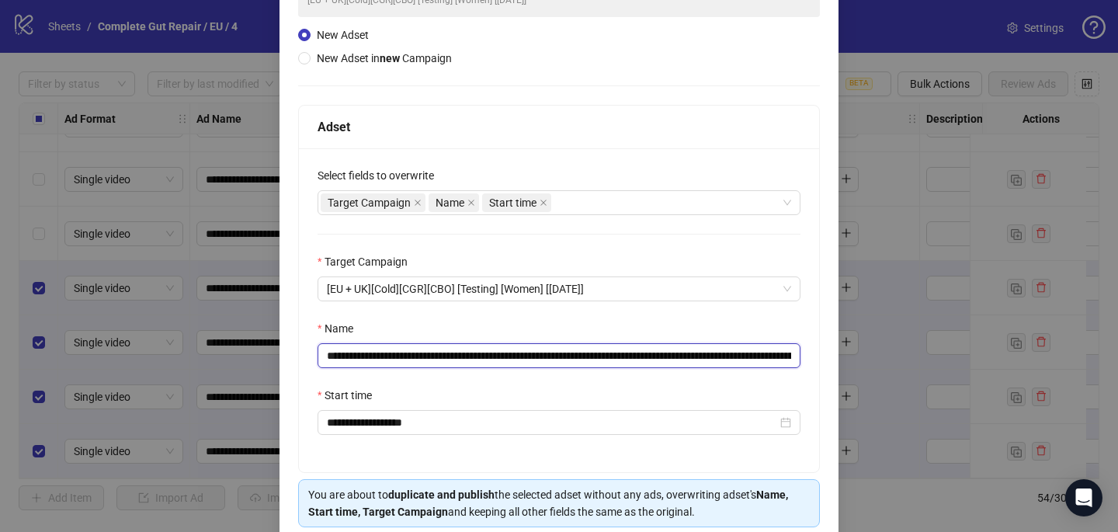
drag, startPoint x: 752, startPoint y: 356, endPoint x: 515, endPoint y: 349, distance: 236.9
click at [515, 349] on input "**********" at bounding box center [558, 355] width 483 height 25
paste input "**********"
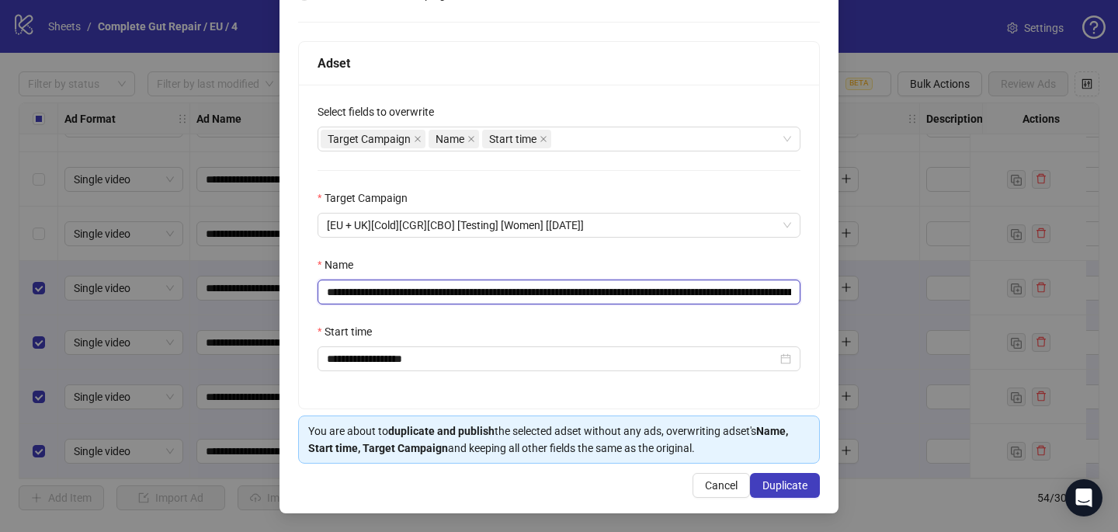
scroll to position [214, 0]
type input "**********"
click at [787, 490] on span "Duplicate" at bounding box center [784, 486] width 45 height 12
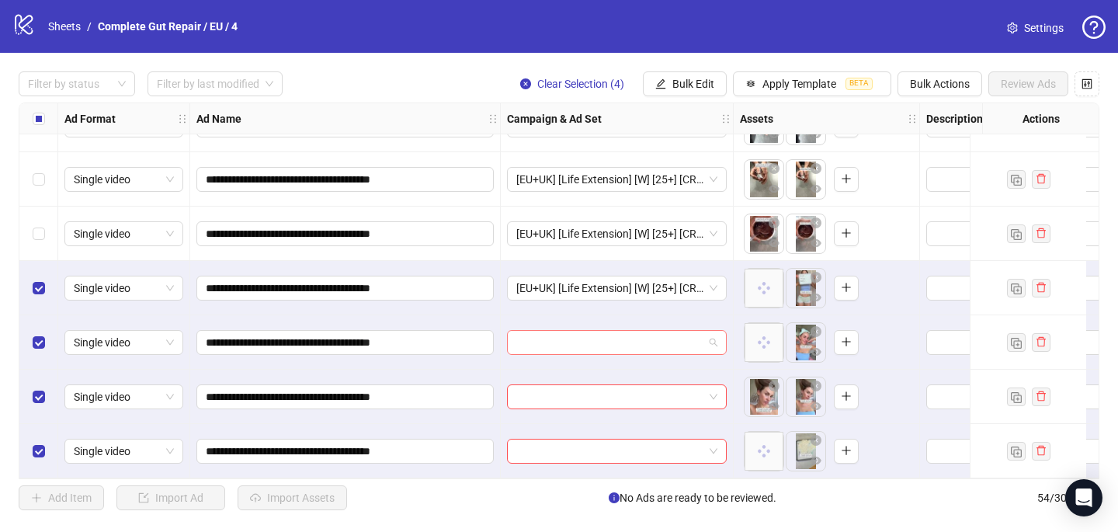
click at [651, 335] on input "search" at bounding box center [609, 342] width 187 height 23
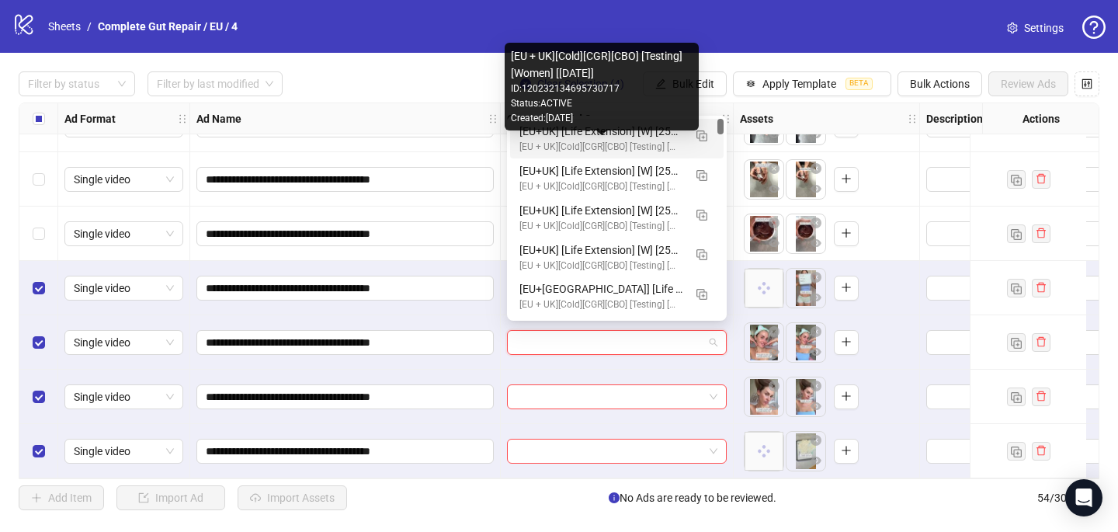
click at [654, 145] on div "[EU + UK][Cold][CGR][CBO] [Testing] [Women] [31 Aug 2025]" at bounding box center [601, 147] width 164 height 15
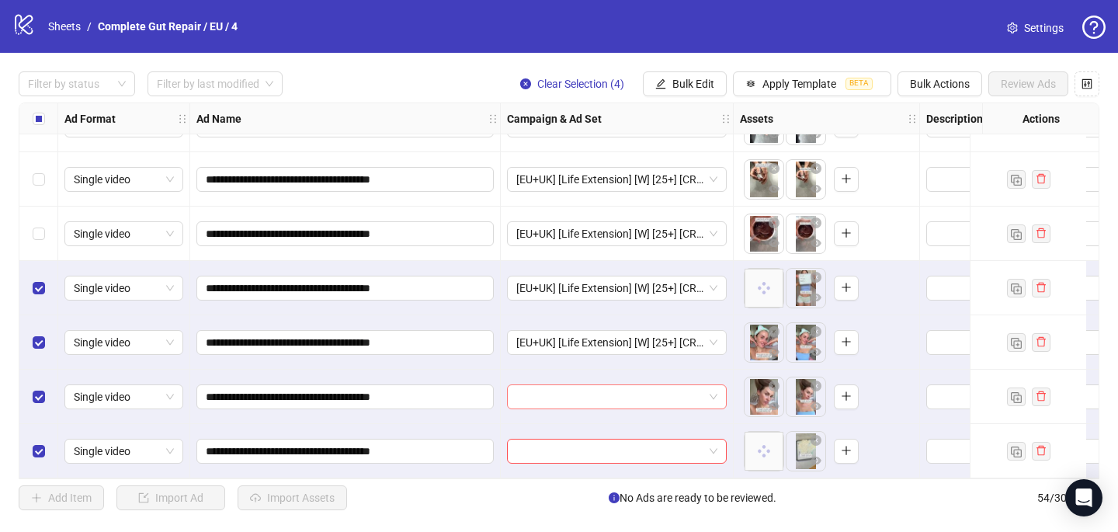
click at [546, 401] on input "search" at bounding box center [609, 396] width 187 height 23
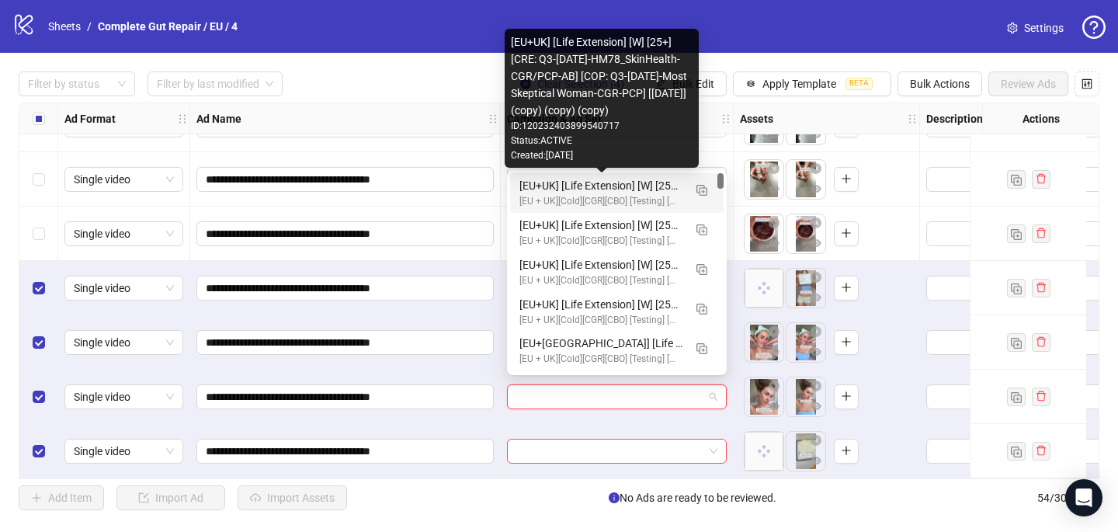
click at [595, 192] on div "[EU+UK] [Life Extension] [W] [25+] [CRE: Q3-08-AUG-2025-HM78_SkinHealth-CGR/PCP…" at bounding box center [601, 185] width 164 height 17
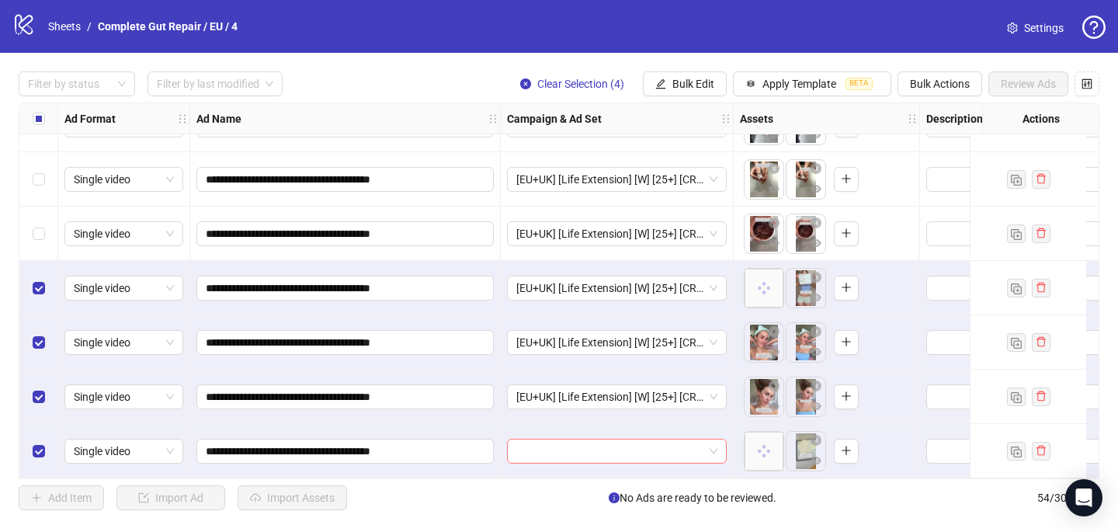
click at [557, 454] on input "search" at bounding box center [609, 450] width 187 height 23
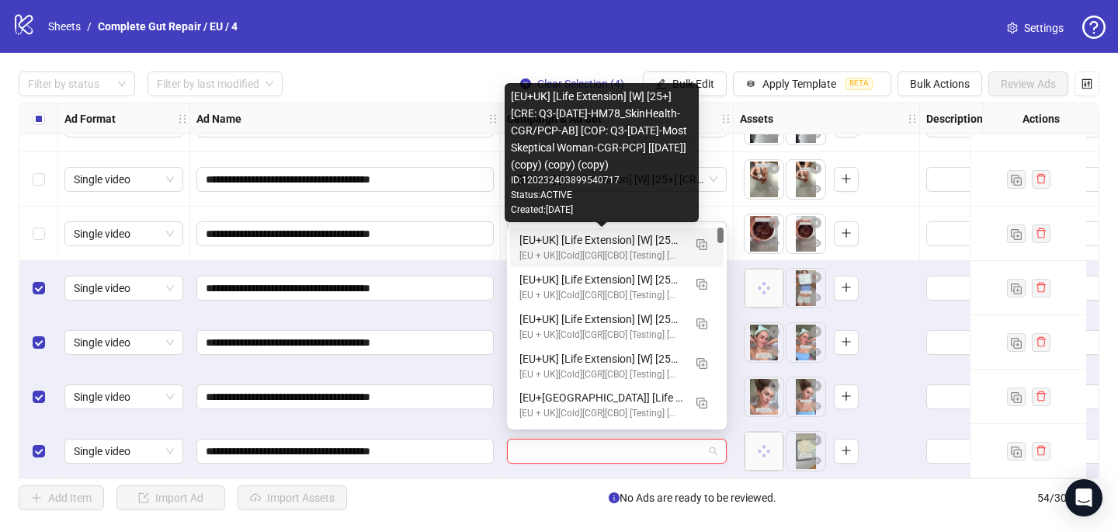
click at [611, 240] on div "[EU+UK] [Life Extension] [W] [25+] [CRE: Q3-08-AUG-2025-HM78_SkinHealth-CGR/PCP…" at bounding box center [601, 239] width 164 height 17
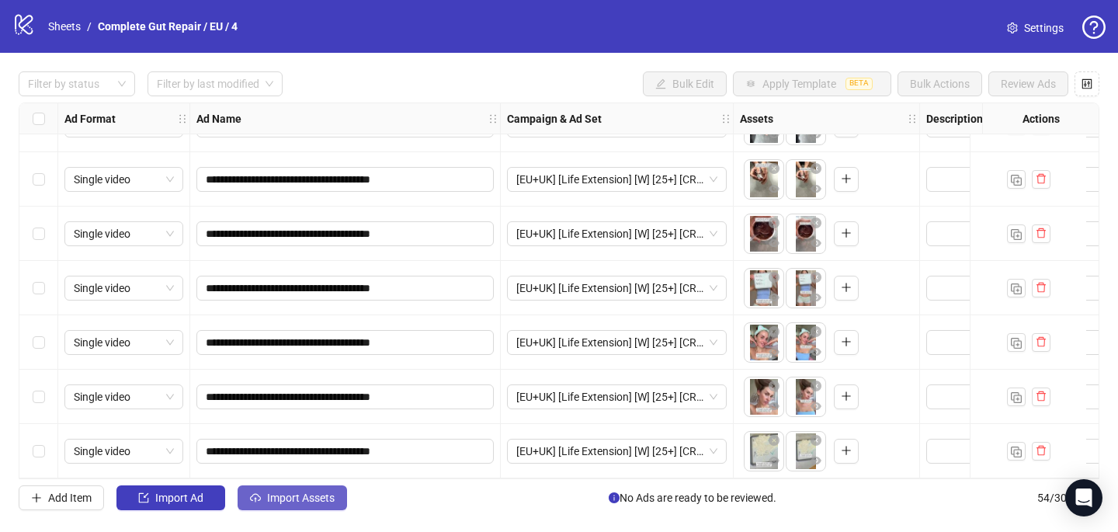
click at [341, 509] on button "Import Assets" at bounding box center [292, 497] width 109 height 25
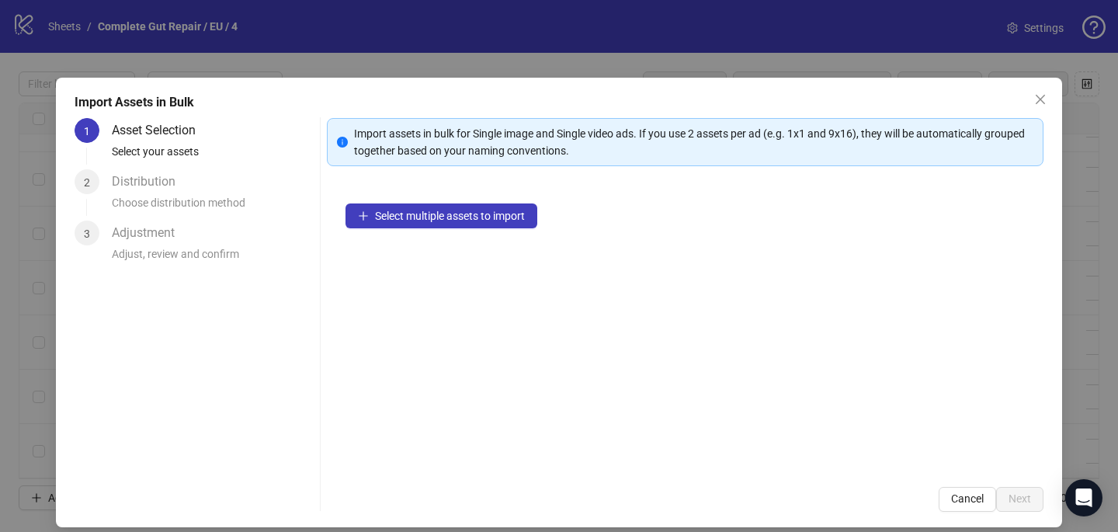
click at [473, 201] on div "Select multiple assets to import" at bounding box center [685, 326] width 716 height 283
click at [468, 217] on span "Select multiple assets to import" at bounding box center [450, 216] width 150 height 12
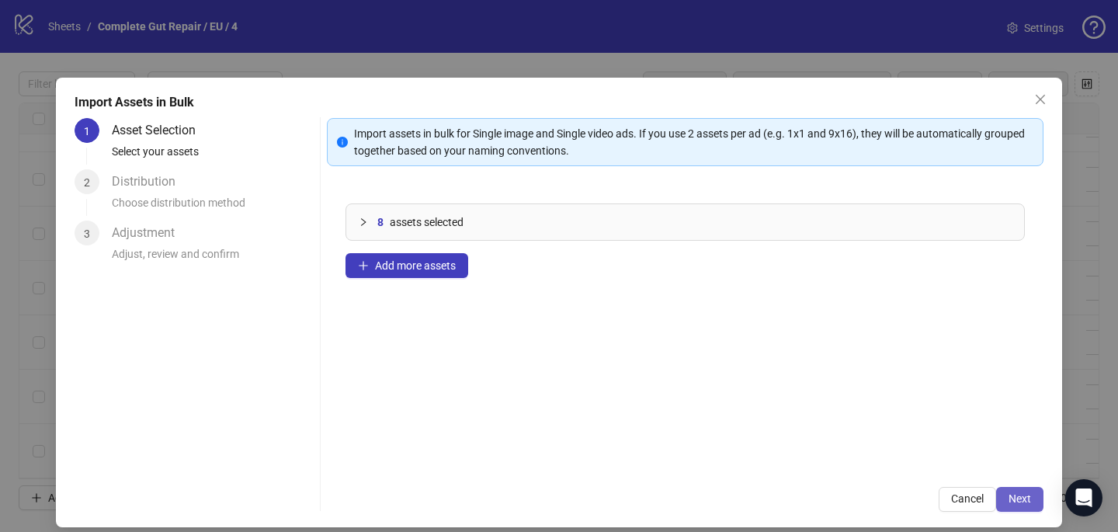
click at [1014, 501] on span "Next" at bounding box center [1019, 498] width 23 height 12
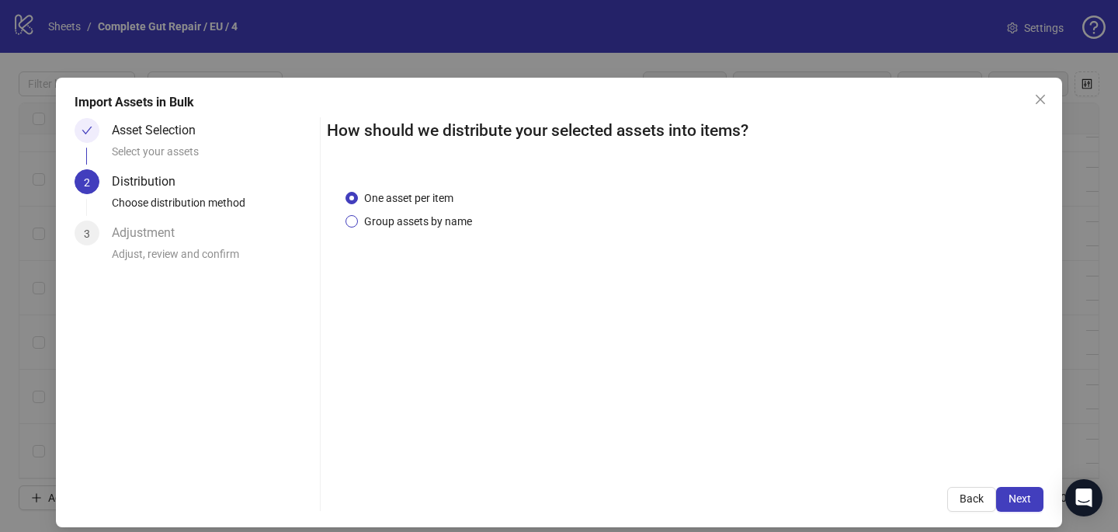
click at [473, 221] on span "Group assets by name" at bounding box center [418, 221] width 120 height 17
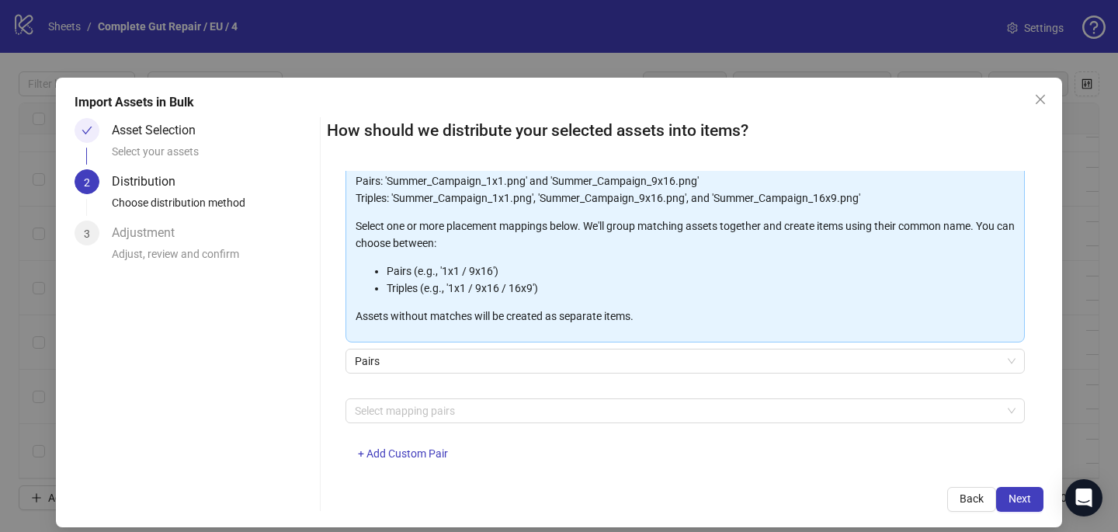
scroll to position [154, 0]
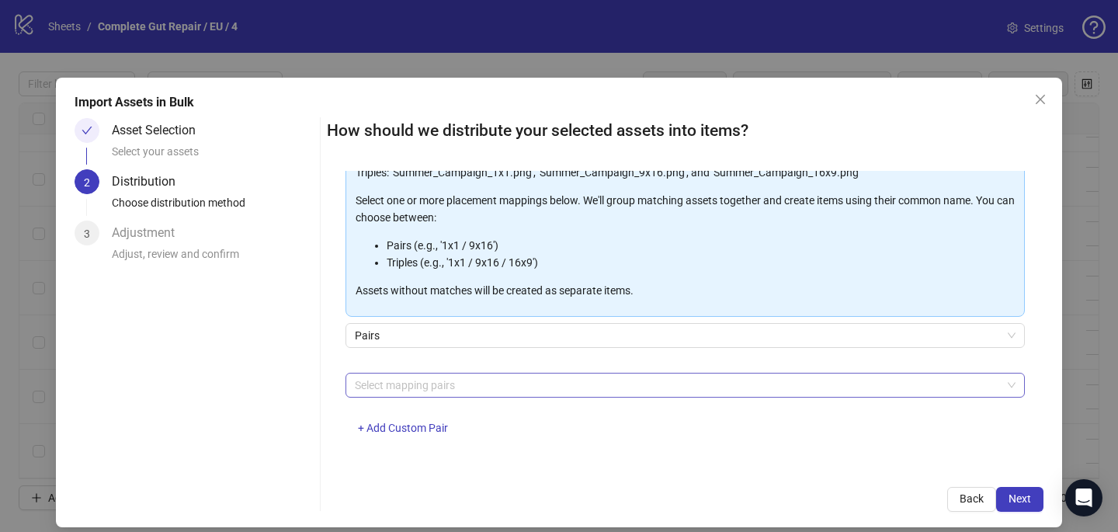
click at [460, 389] on div at bounding box center [677, 385] width 657 height 22
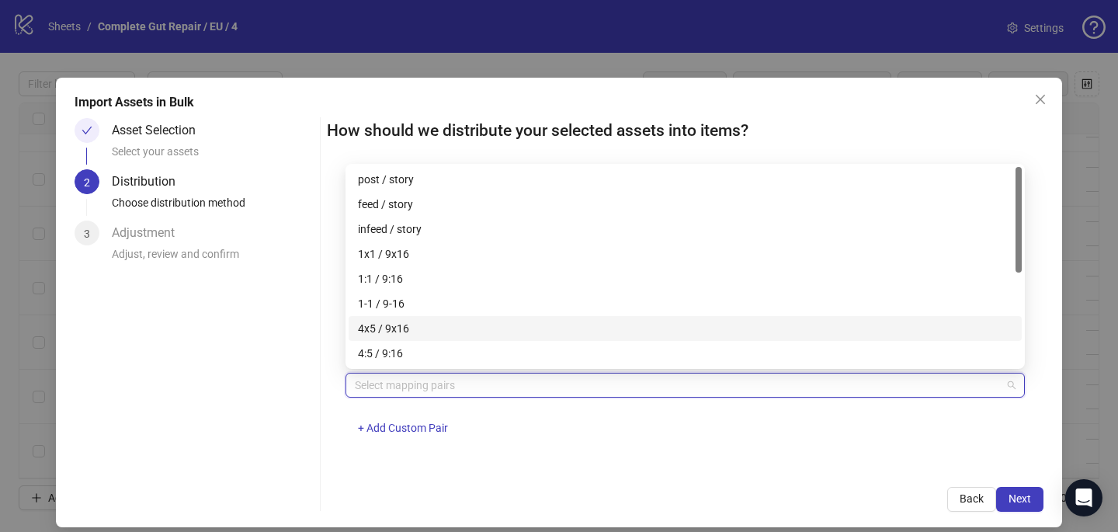
click at [470, 317] on div "4x5 / 9x16" at bounding box center [685, 328] width 673 height 25
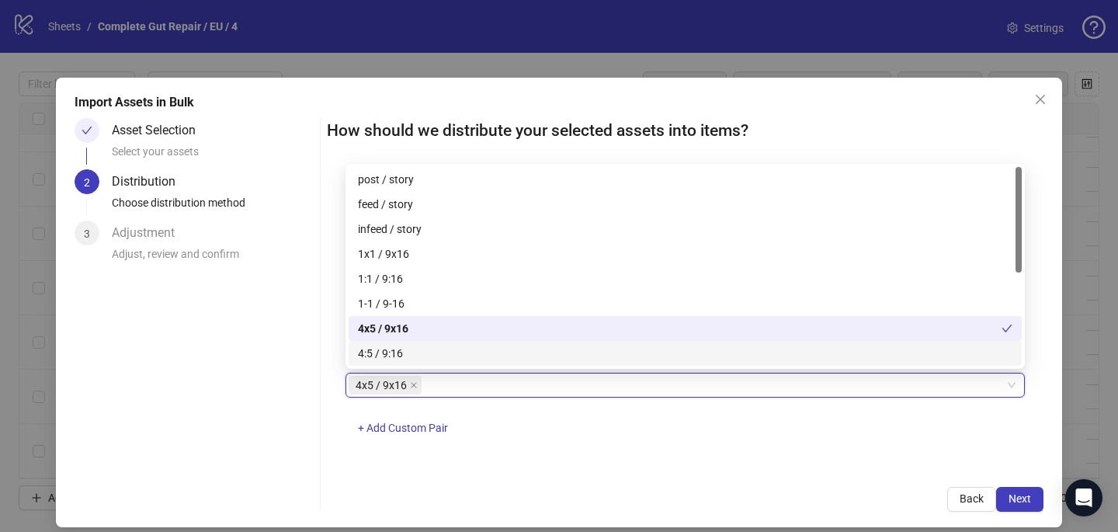
click at [647, 435] on div "4x5 / 9x16 4x5 / 9x16 + Add Custom Pair" at bounding box center [684, 413] width 679 height 81
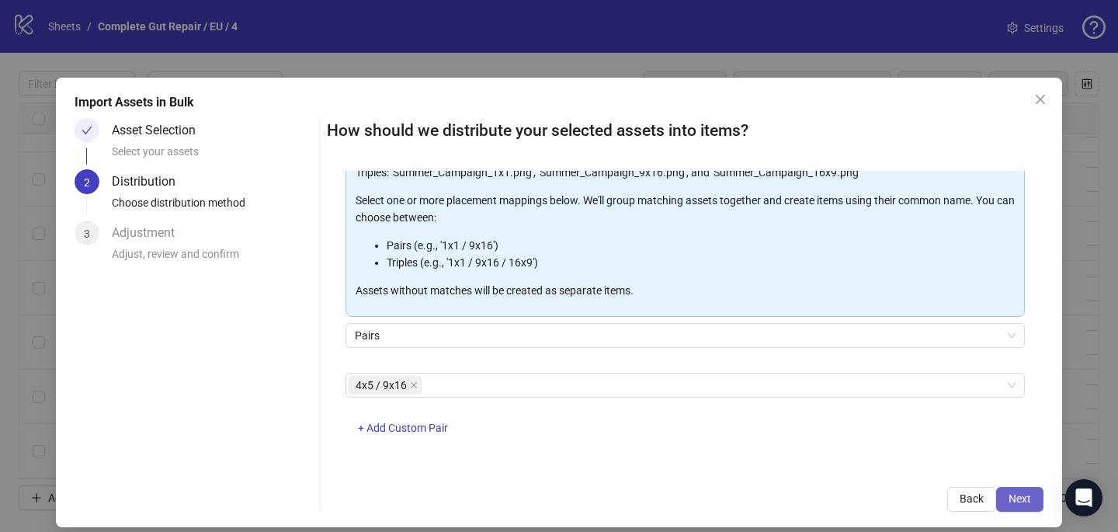
click at [1011, 493] on span "Next" at bounding box center [1019, 498] width 23 height 12
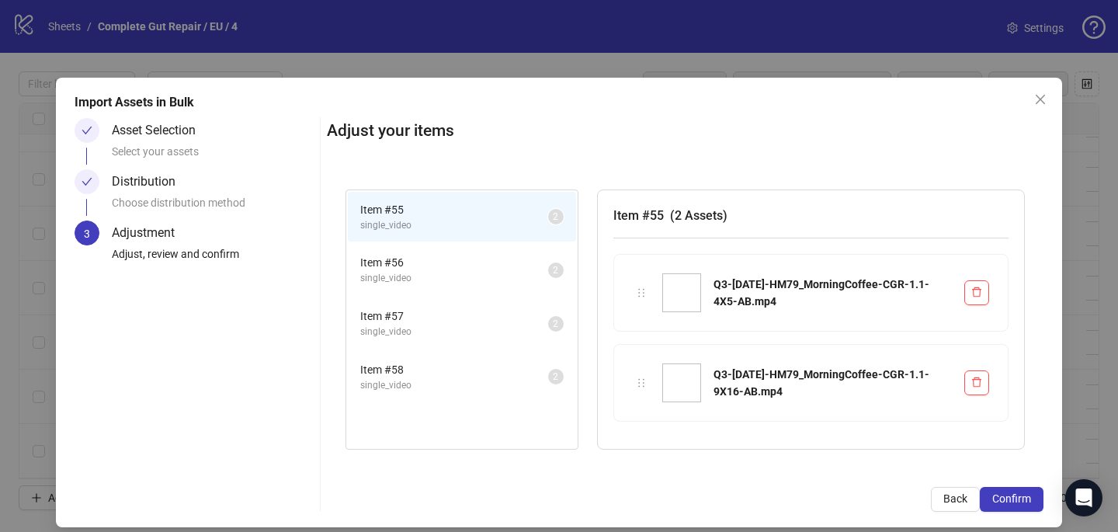
click at [1011, 493] on span "Confirm" at bounding box center [1011, 498] width 39 height 12
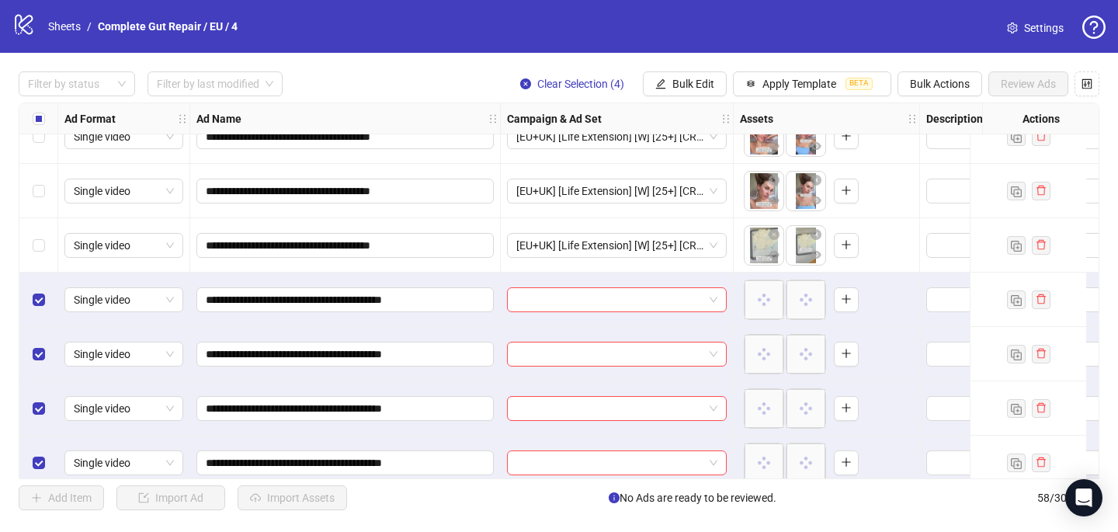
scroll to position [2814, 0]
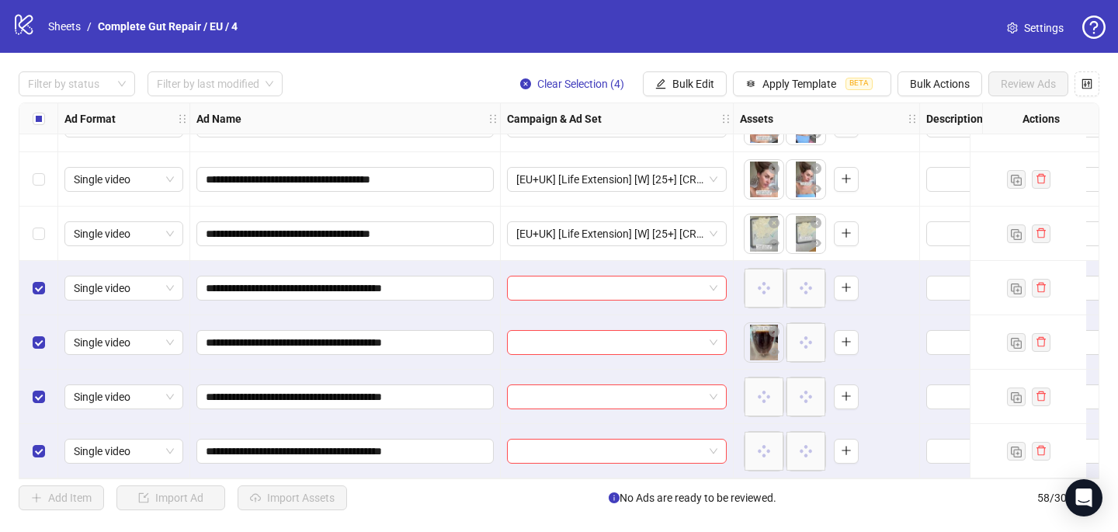
click at [564, 278] on input "search" at bounding box center [609, 287] width 187 height 23
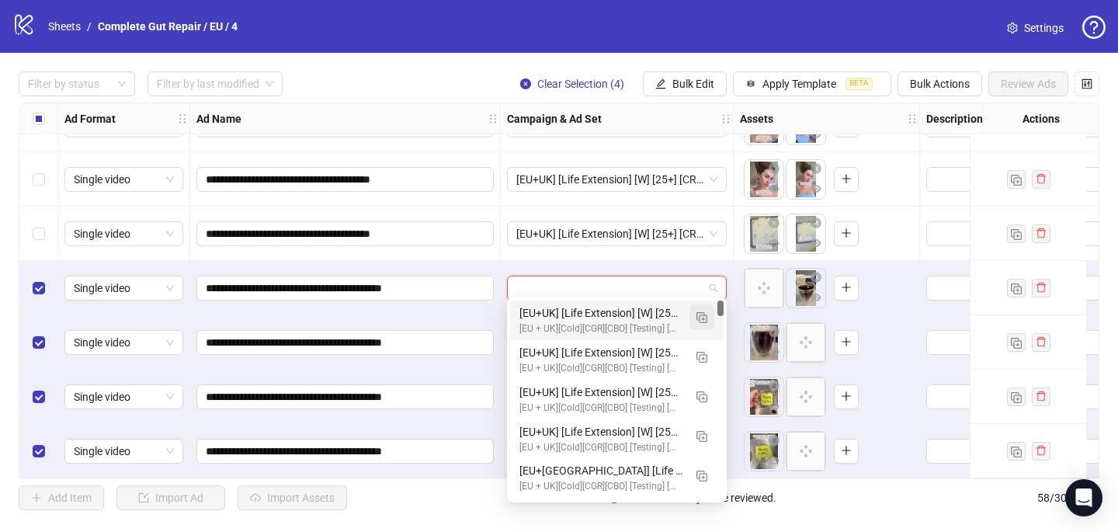
click at [698, 316] on img "button" at bounding box center [701, 317] width 11 height 11
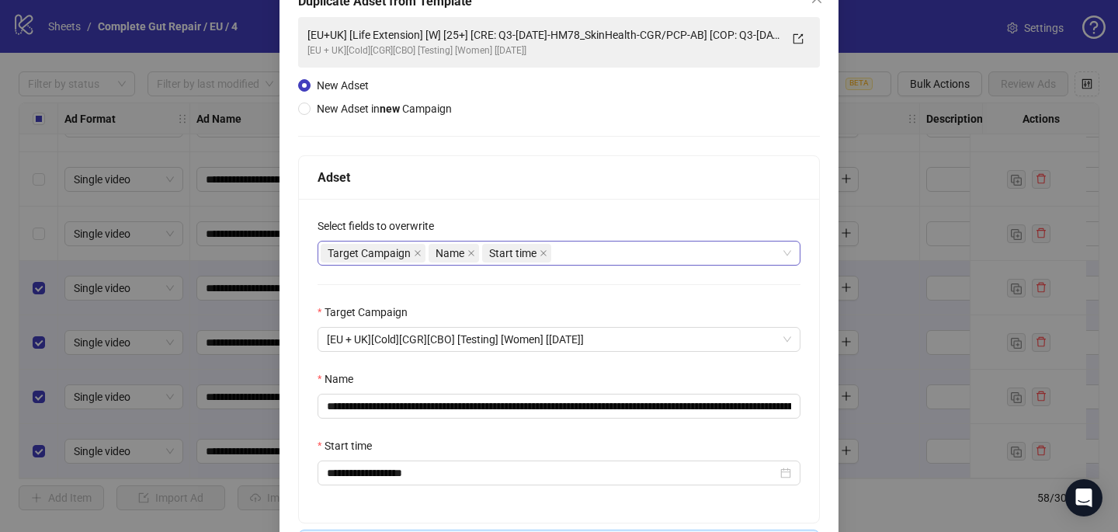
scroll to position [128, 0]
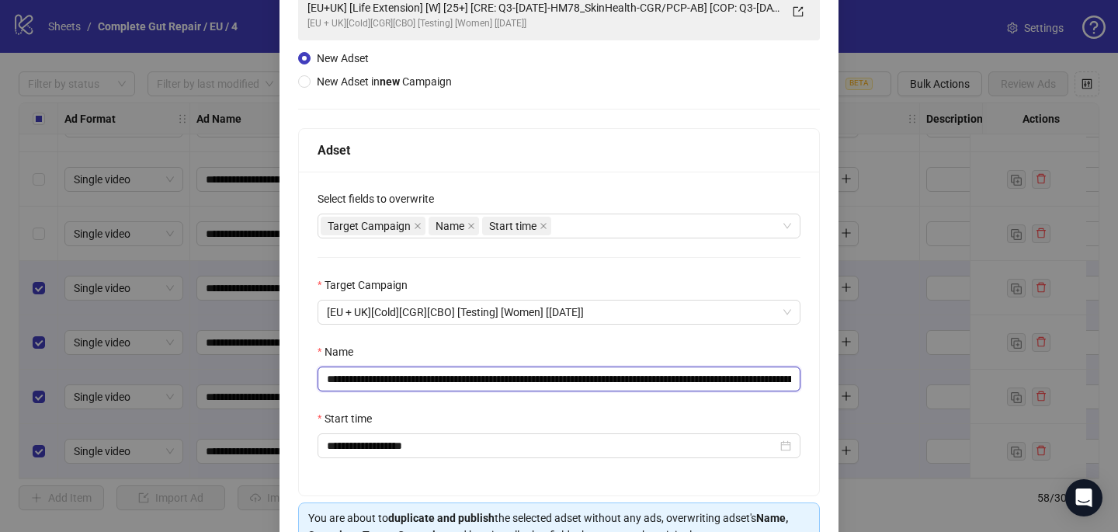
drag, startPoint x: 753, startPoint y: 380, endPoint x: 520, endPoint y: 375, distance: 232.9
click at [520, 375] on input "**********" at bounding box center [558, 378] width 483 height 25
paste input "***"
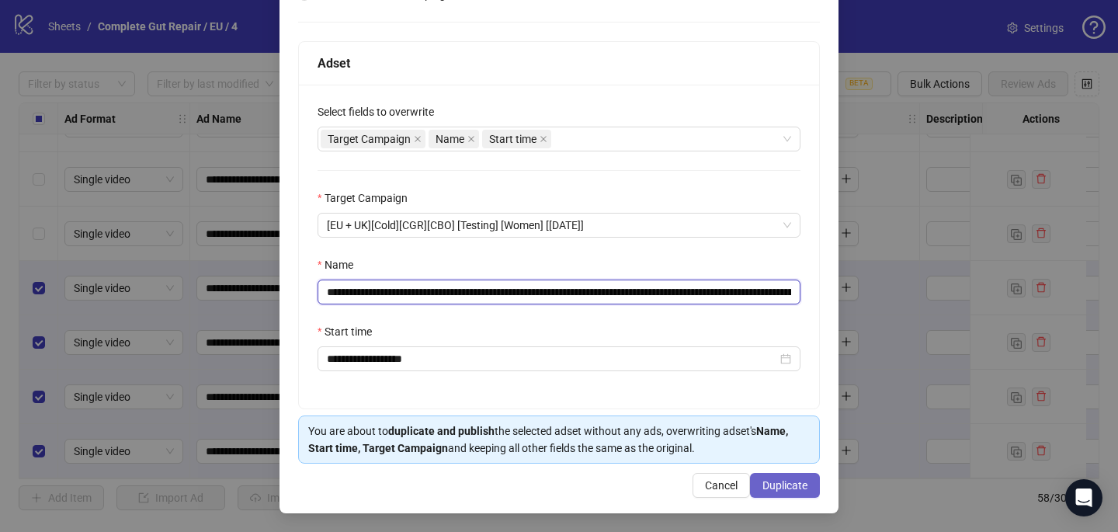
type input "**********"
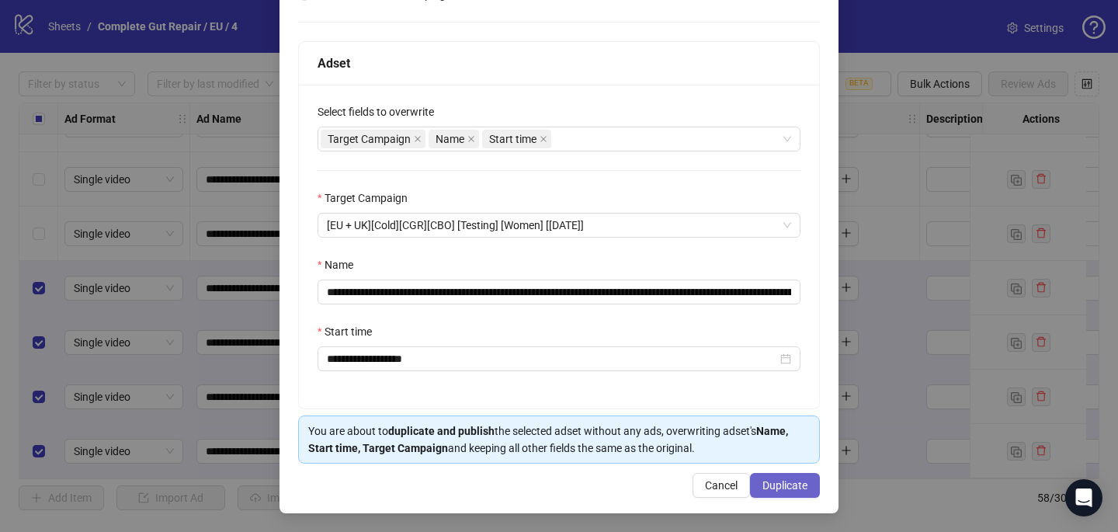
click at [777, 479] on span "Duplicate" at bounding box center [784, 485] width 45 height 12
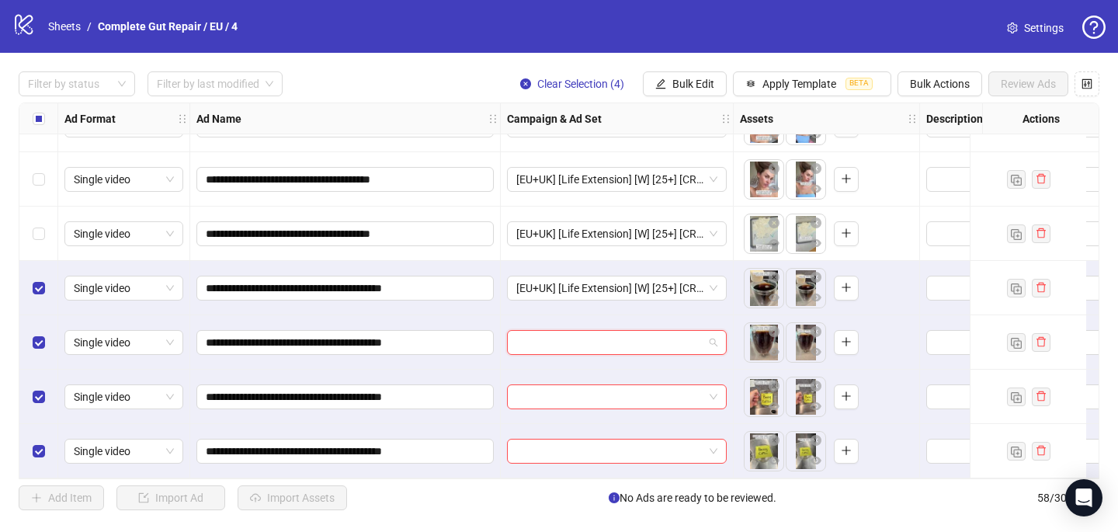
click at [542, 331] on input "search" at bounding box center [609, 342] width 187 height 23
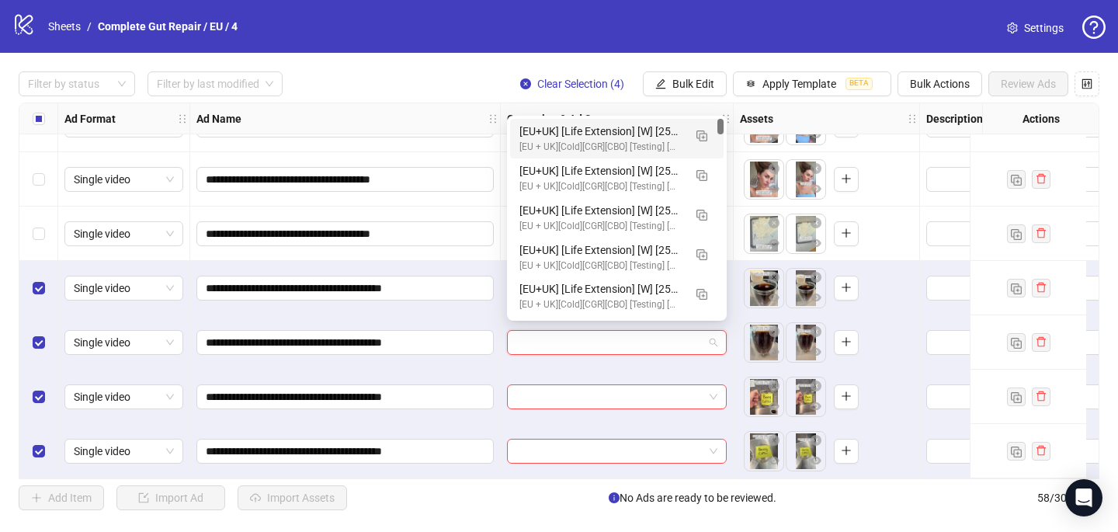
click at [612, 131] on div "[EU+UK] [Life Extension] [W] [25+] [CRE: Q3-08-AUG-2025-HM79_MorningCoffee-CGR/…" at bounding box center [601, 131] width 164 height 17
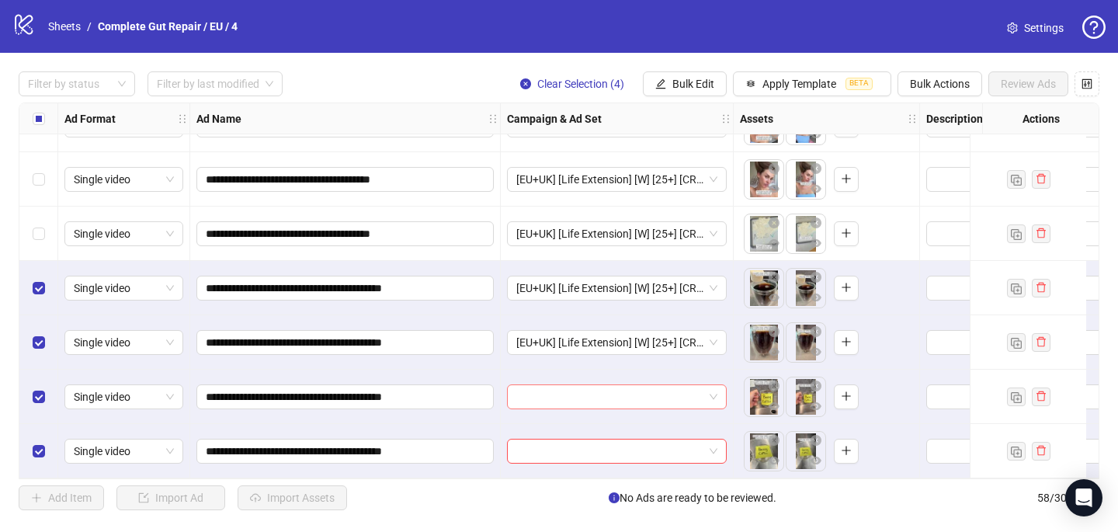
click at [520, 388] on input "search" at bounding box center [609, 396] width 187 height 23
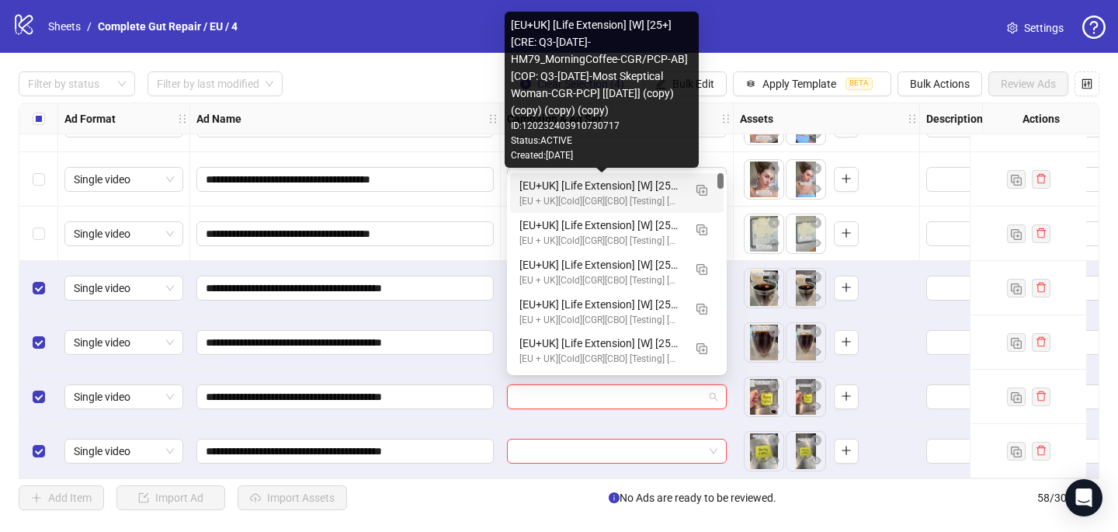
click at [598, 184] on div "[EU+UK] [Life Extension] [W] [25+] [CRE: Q3-08-AUG-2025-HM79_MorningCoffee-CGR/…" at bounding box center [601, 185] width 164 height 17
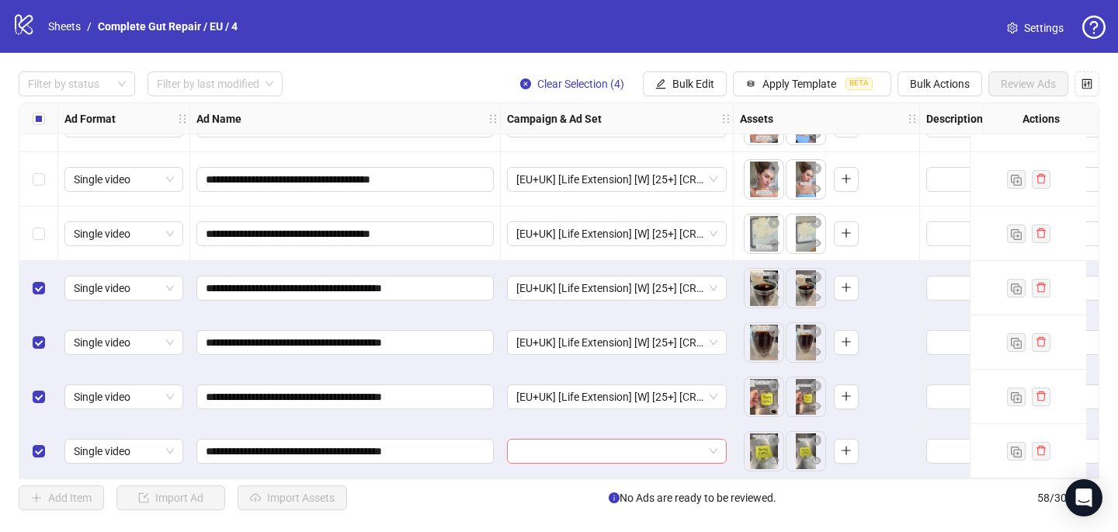
click at [532, 449] on input "search" at bounding box center [609, 450] width 187 height 23
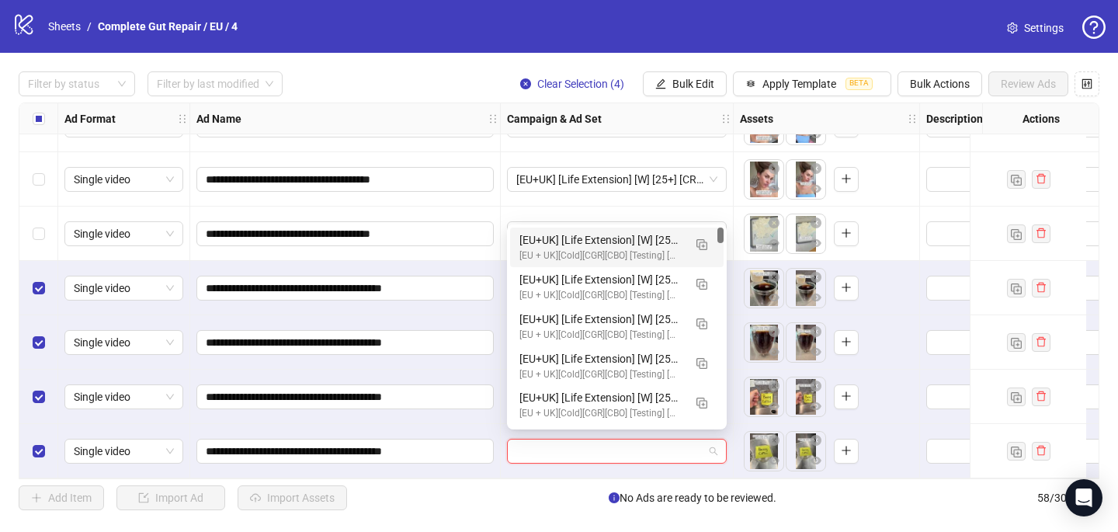
click at [584, 253] on div "[EU + UK][Cold][CGR][CBO] [Testing] [Women] [31 Aug 2025]" at bounding box center [601, 255] width 164 height 15
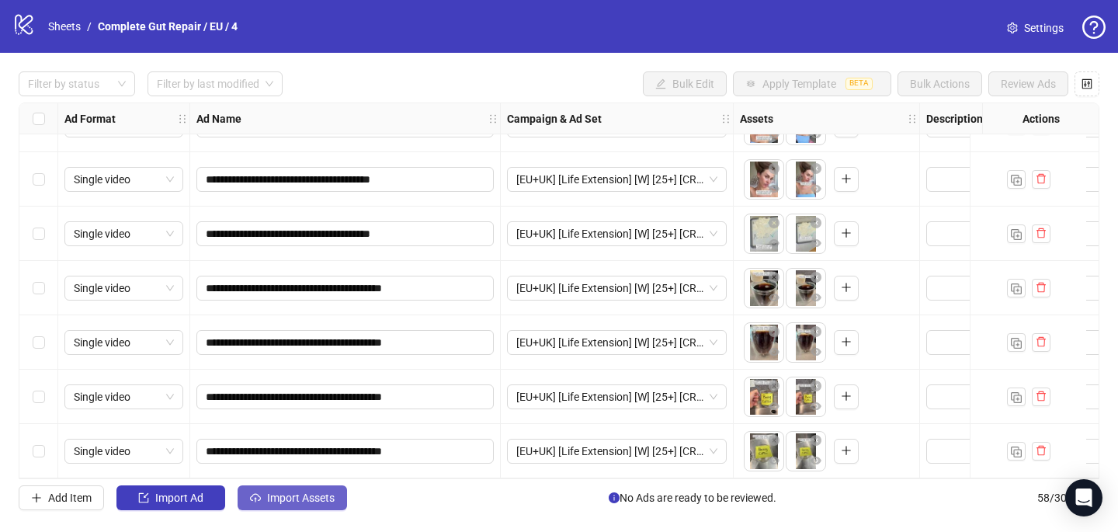
click at [274, 508] on button "Import Assets" at bounding box center [292, 497] width 109 height 25
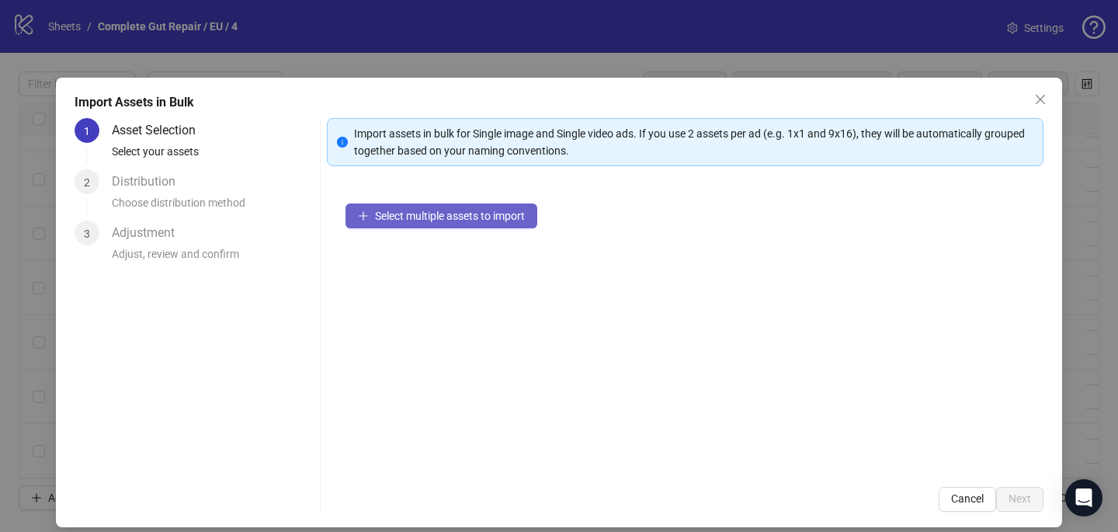
click at [430, 224] on button "Select multiple assets to import" at bounding box center [441, 215] width 192 height 25
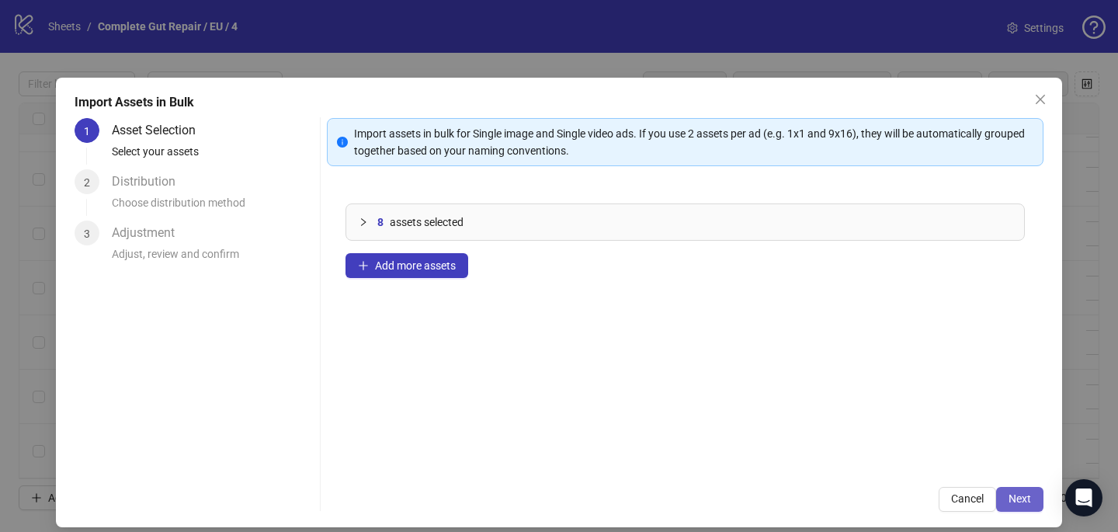
click at [1011, 505] on span "Next" at bounding box center [1019, 498] width 23 height 12
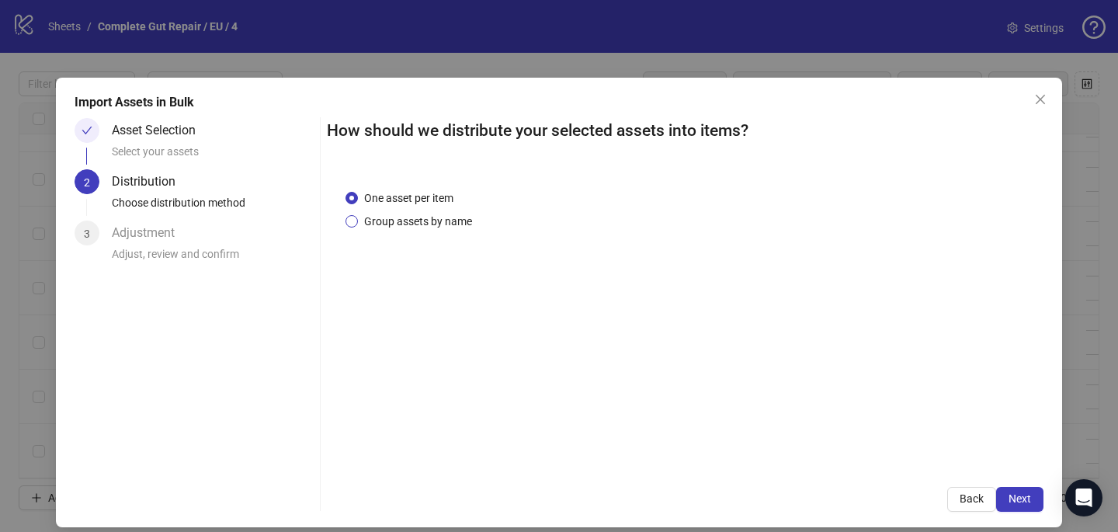
click at [456, 224] on span "Group assets by name" at bounding box center [418, 221] width 120 height 17
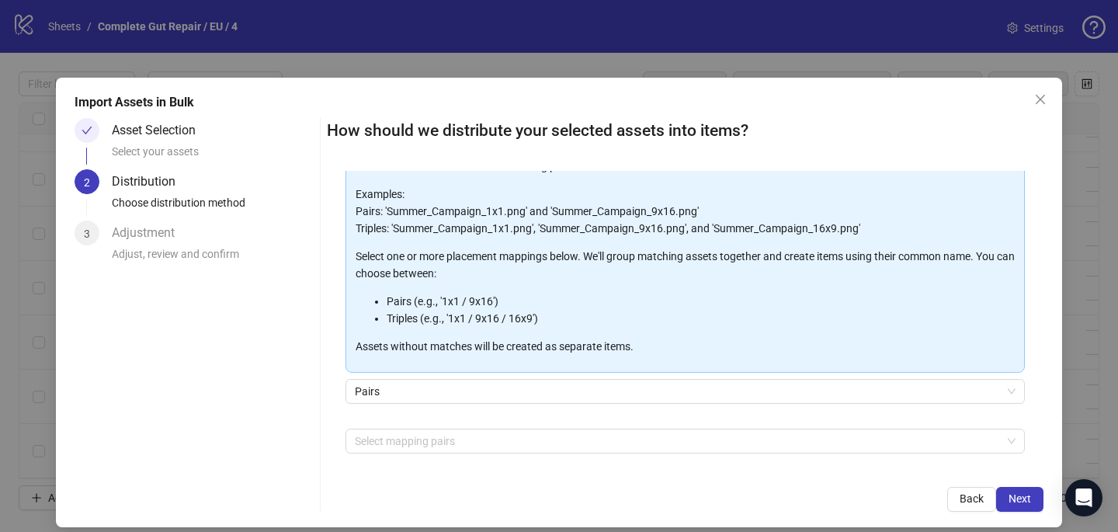
scroll to position [97, 0]
click at [432, 442] on div at bounding box center [677, 442] width 657 height 22
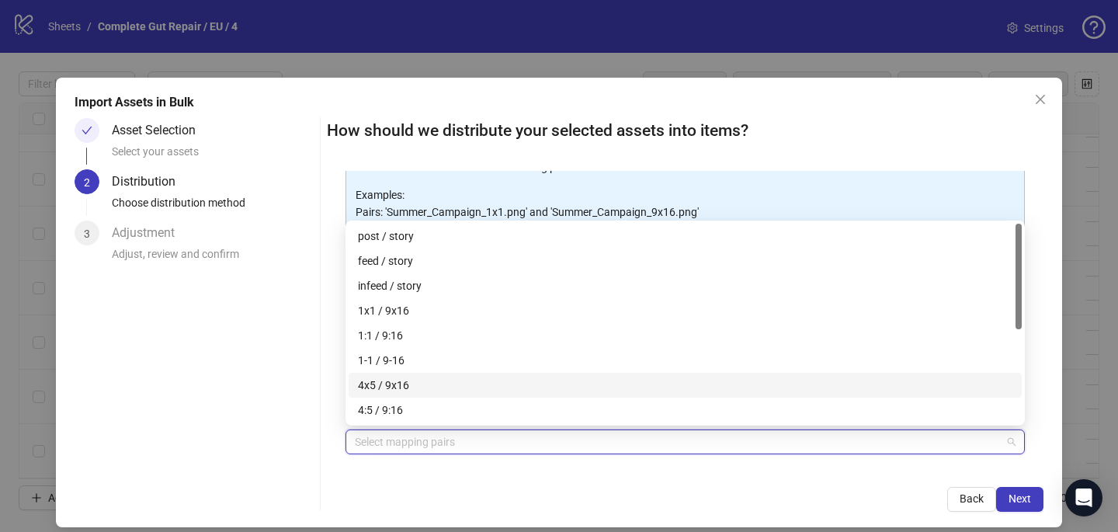
click at [452, 380] on div "4x5 / 9x16" at bounding box center [685, 384] width 654 height 17
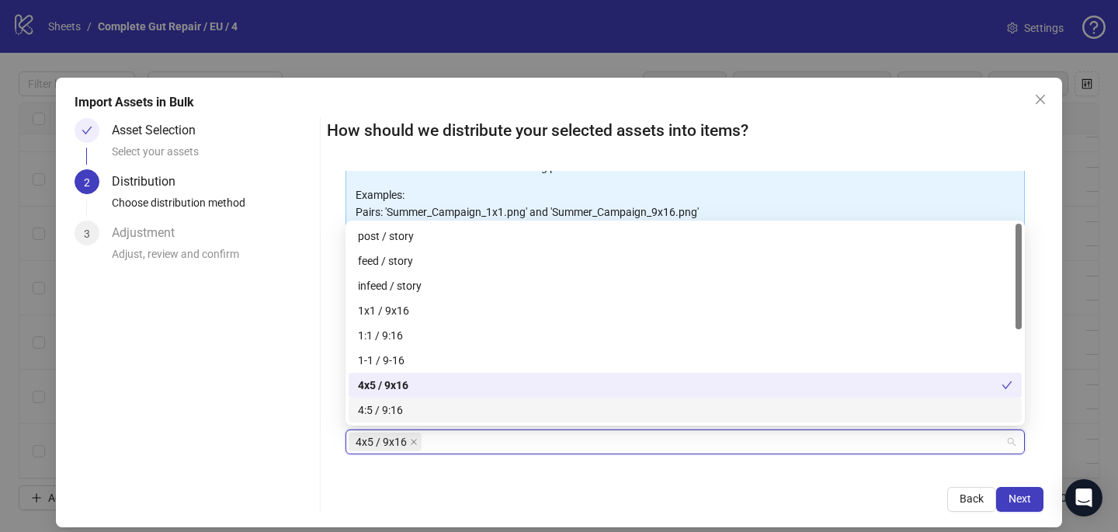
click at [647, 480] on div "How should we distribute your selected assets into items? One asset per item Gr…" at bounding box center [685, 315] width 716 height 394
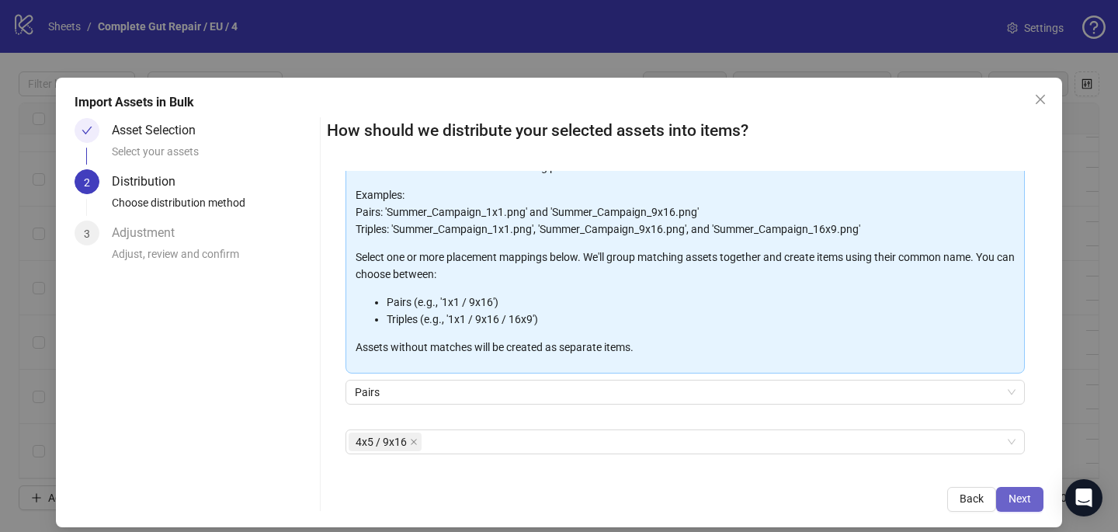
click at [1016, 498] on span "Next" at bounding box center [1019, 498] width 23 height 12
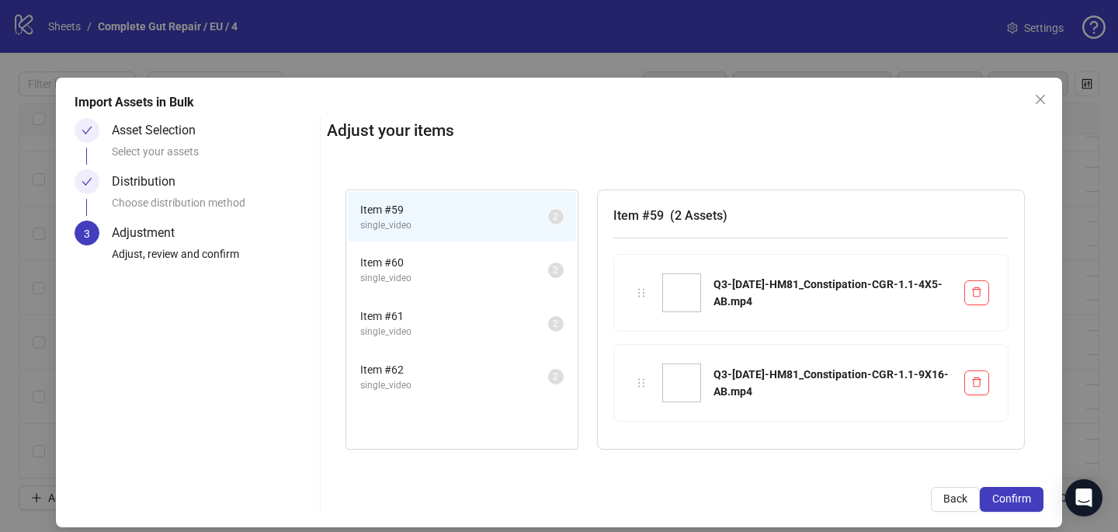
click at [1016, 498] on span "Confirm" at bounding box center [1011, 498] width 39 height 12
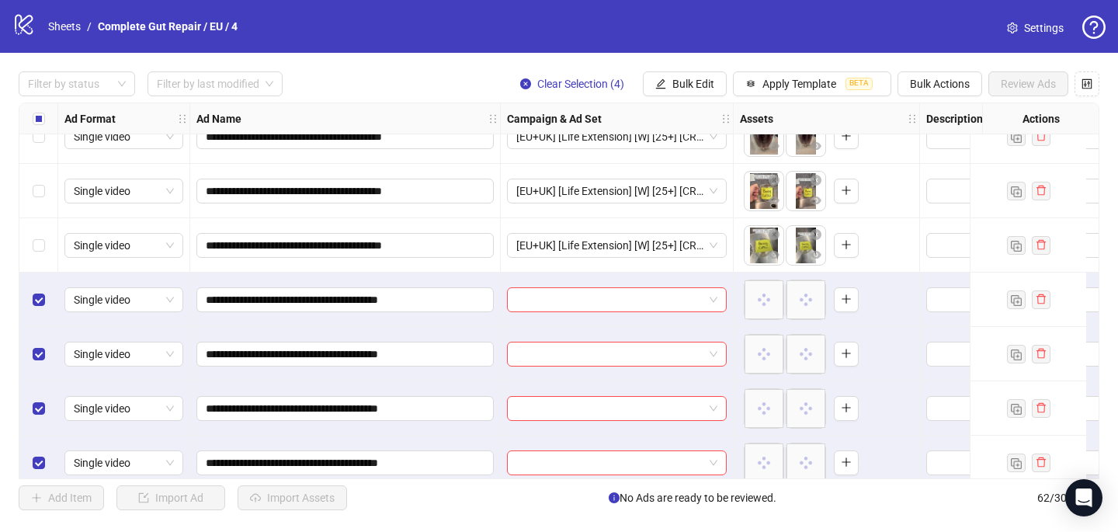
scroll to position [3031, 0]
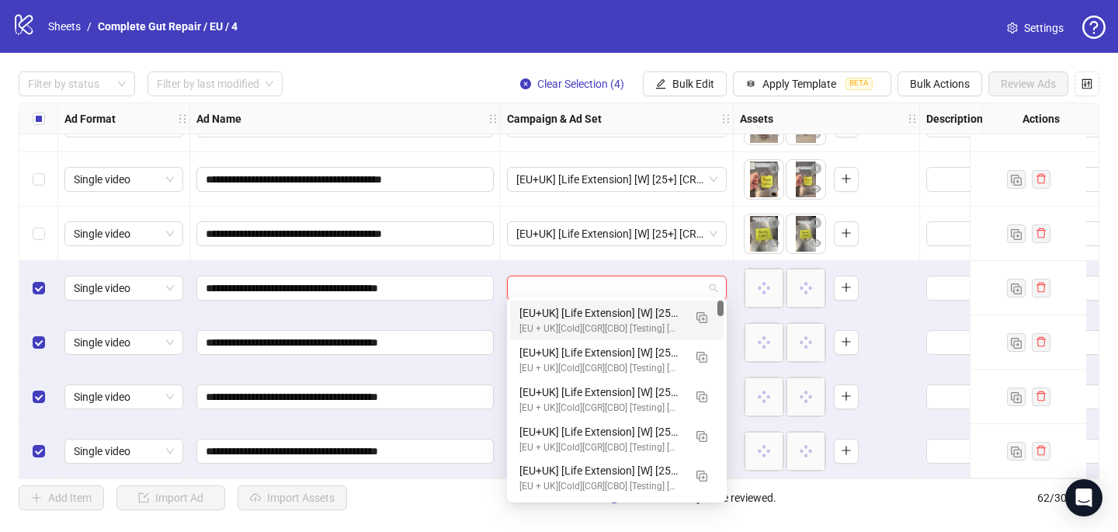
click at [595, 285] on input "search" at bounding box center [609, 287] width 187 height 23
click at [703, 318] on img "button" at bounding box center [701, 317] width 11 height 11
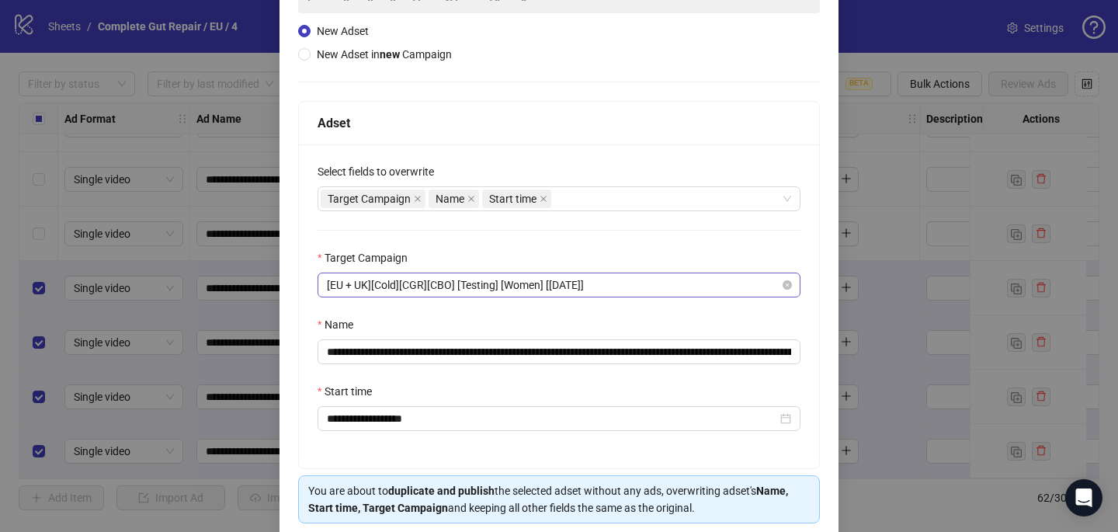
scroll to position [153, 0]
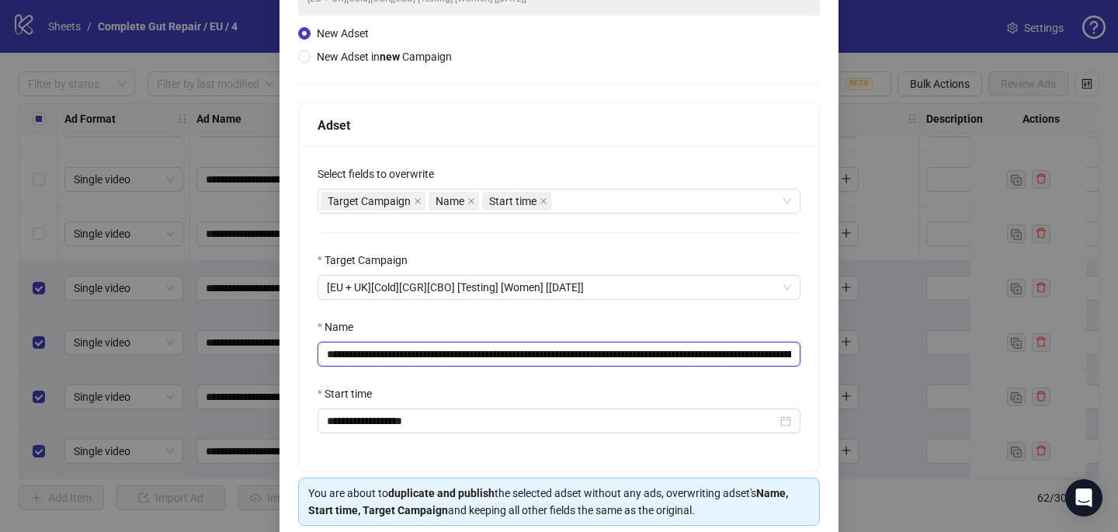
drag, startPoint x: 772, startPoint y: 355, endPoint x: 520, endPoint y: 352, distance: 252.3
click at [520, 352] on input "**********" at bounding box center [558, 354] width 483 height 25
paste input "text"
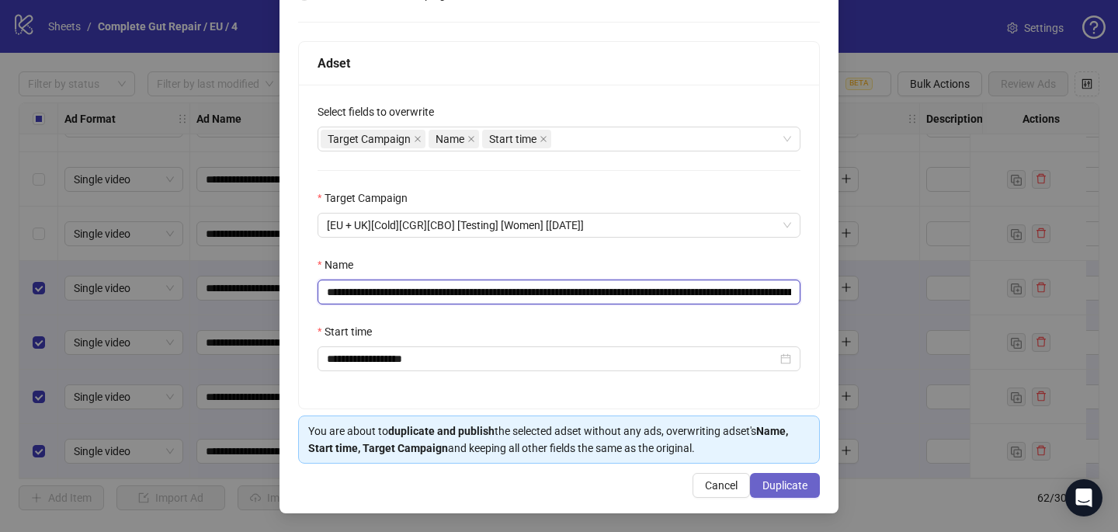
type input "**********"
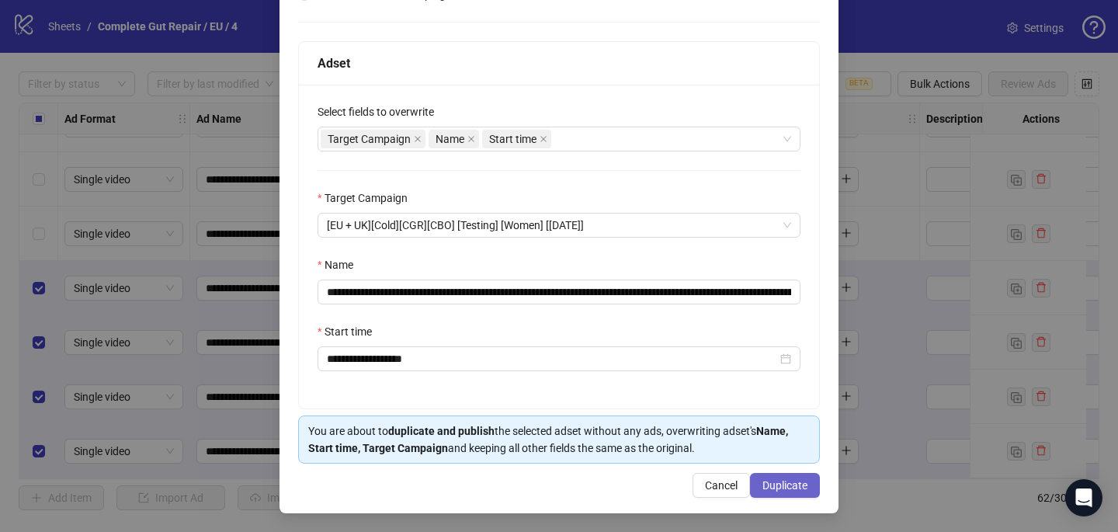
click at [797, 491] on button "Duplicate" at bounding box center [785, 485] width 70 height 25
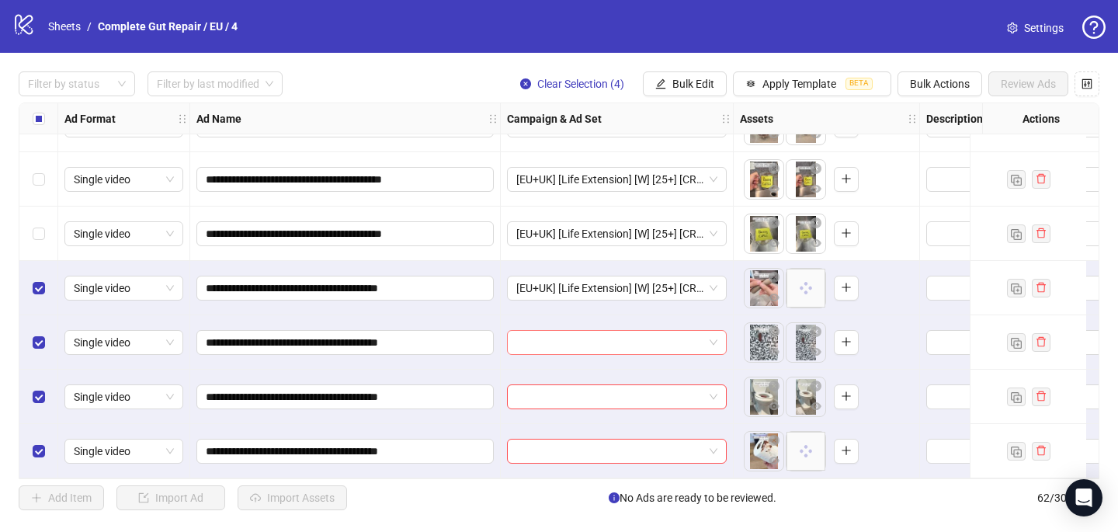
click at [636, 340] on input "search" at bounding box center [609, 342] width 187 height 23
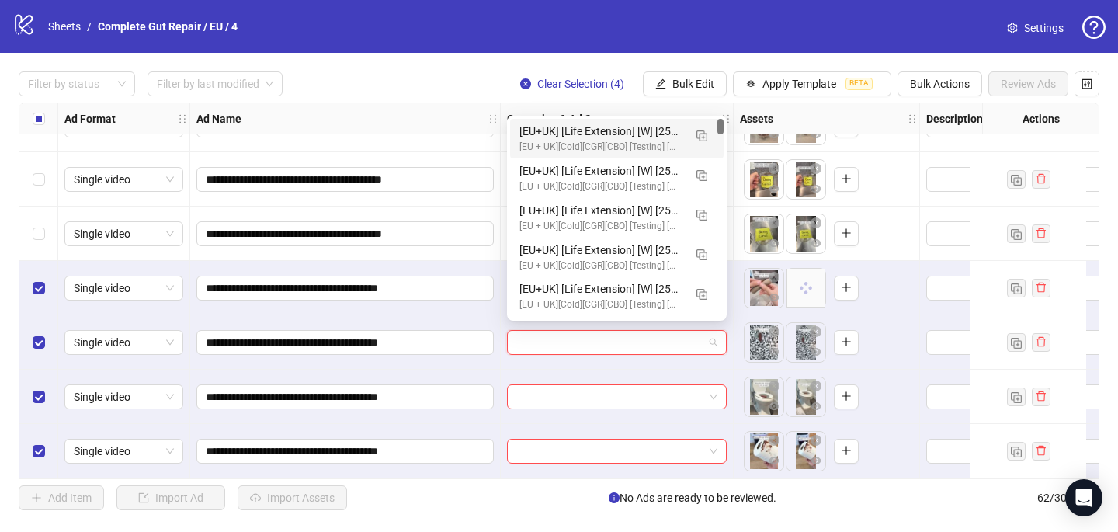
click at [657, 136] on div "[EU+UK] [Life Extension] [W] [25+] [CRE: Q3-08-AUG-2025-HM81_Constipation-CGR/P…" at bounding box center [601, 131] width 164 height 17
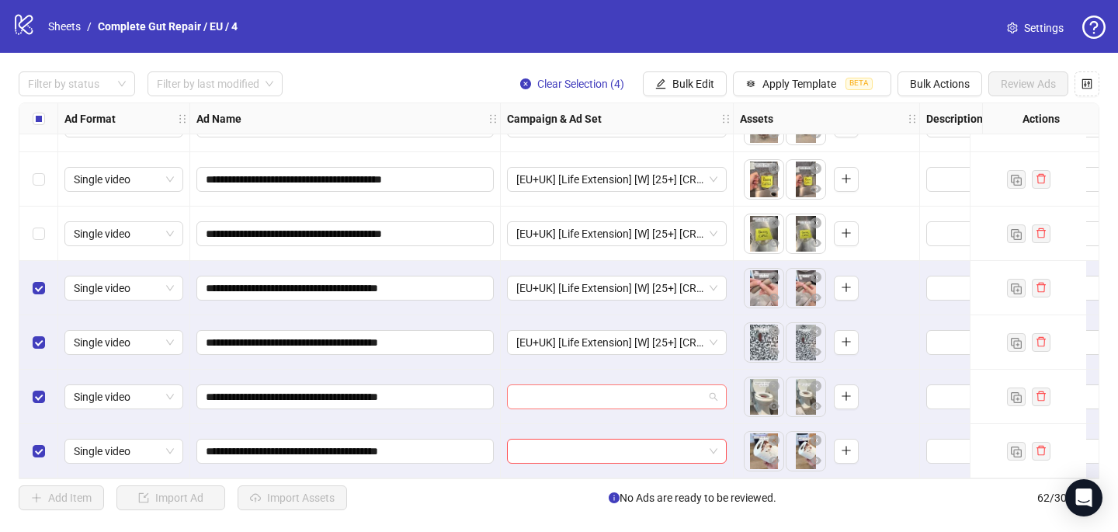
click at [547, 391] on input "search" at bounding box center [609, 396] width 187 height 23
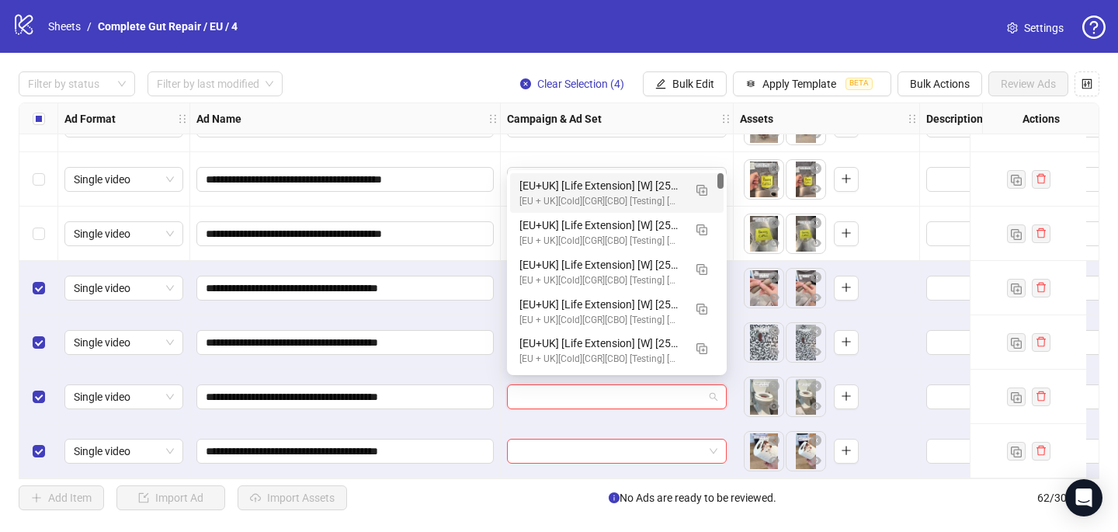
click at [585, 199] on div "[EU + UK][Cold][CGR][CBO] [Testing] [Women] [31 Aug 2025]" at bounding box center [601, 201] width 164 height 15
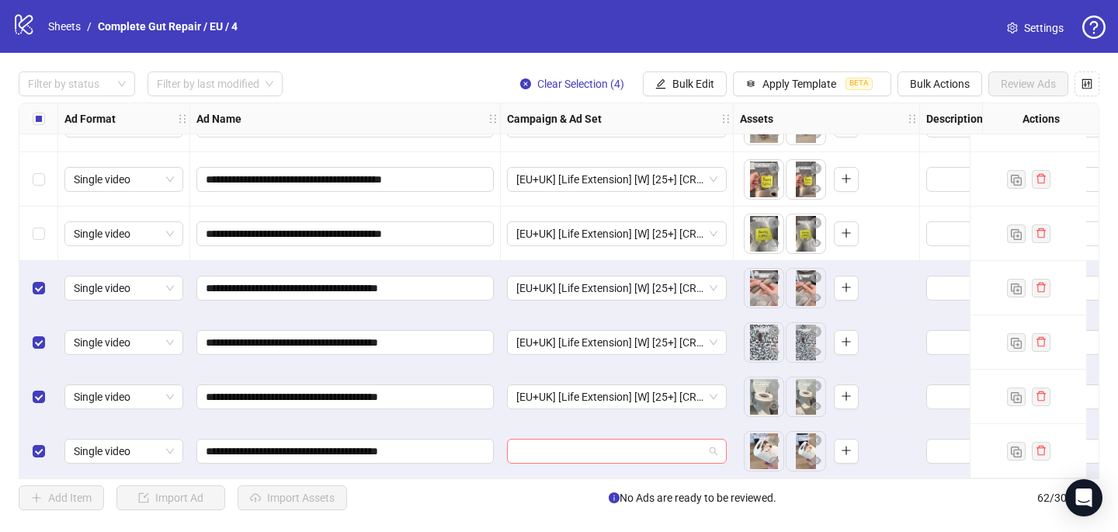
click at [526, 452] on input "search" at bounding box center [609, 450] width 187 height 23
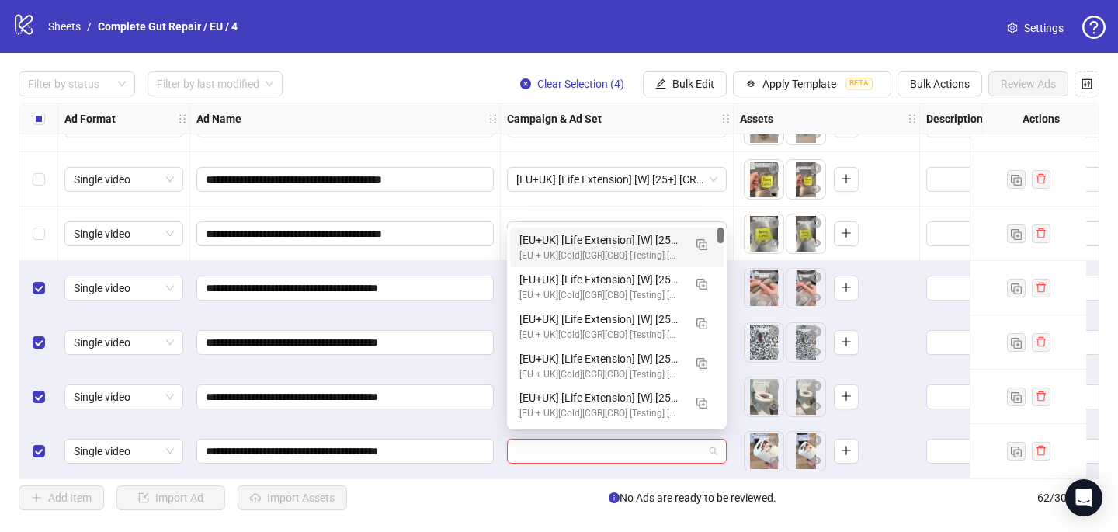
click at [605, 239] on div "[EU+UK] [Life Extension] [W] [25+] [CRE: Q3-08-AUG-2025-HM81_Constipation-CGR/P…" at bounding box center [601, 239] width 164 height 17
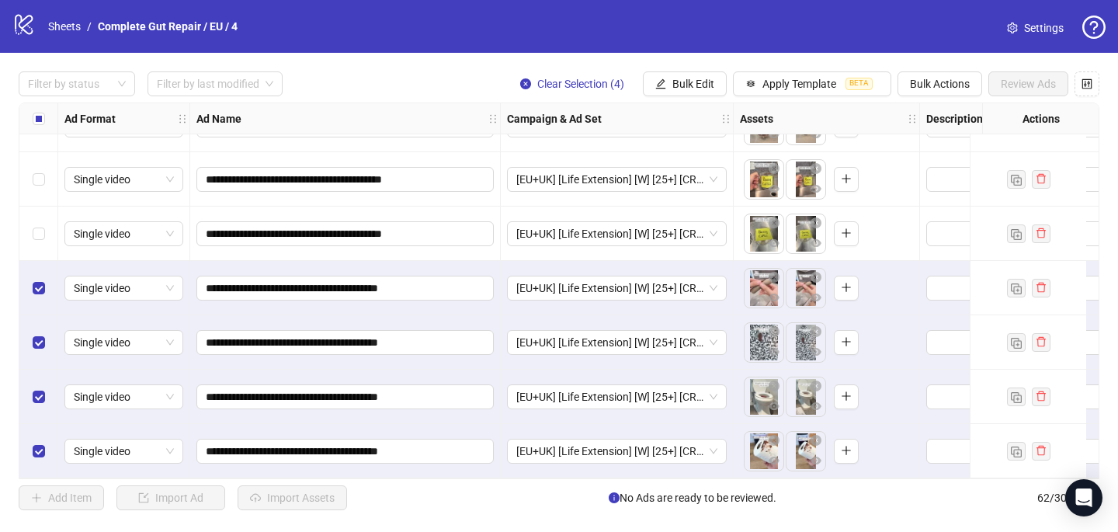
click at [35, 111] on label "Select all rows" at bounding box center [39, 118] width 12 height 17
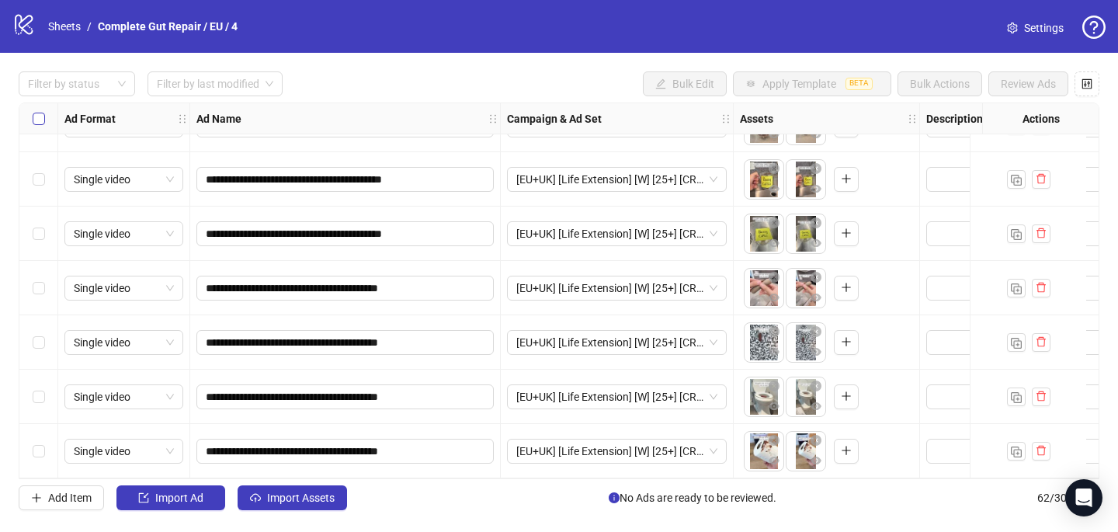
click at [35, 111] on label "Select all rows" at bounding box center [39, 118] width 12 height 17
click at [338, 501] on button "Import Assets" at bounding box center [292, 497] width 109 height 25
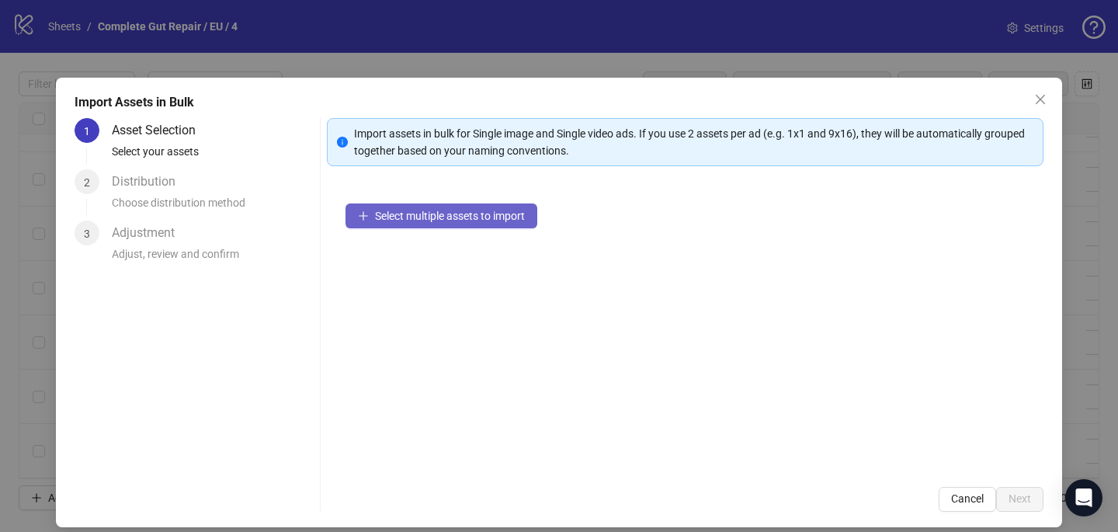
click at [505, 204] on button "Select multiple assets to import" at bounding box center [441, 215] width 192 height 25
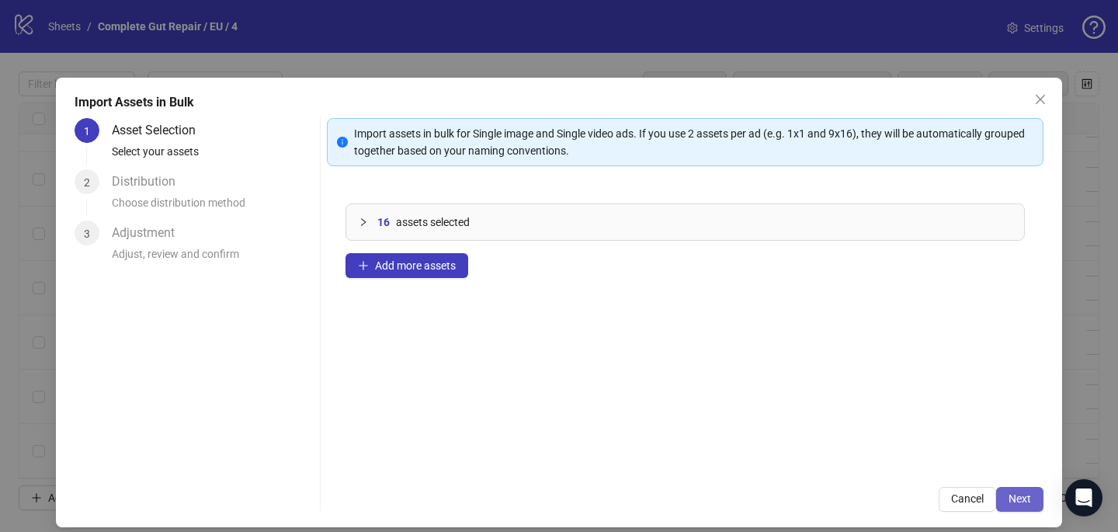
click at [1031, 491] on button "Next" at bounding box center [1019, 499] width 47 height 25
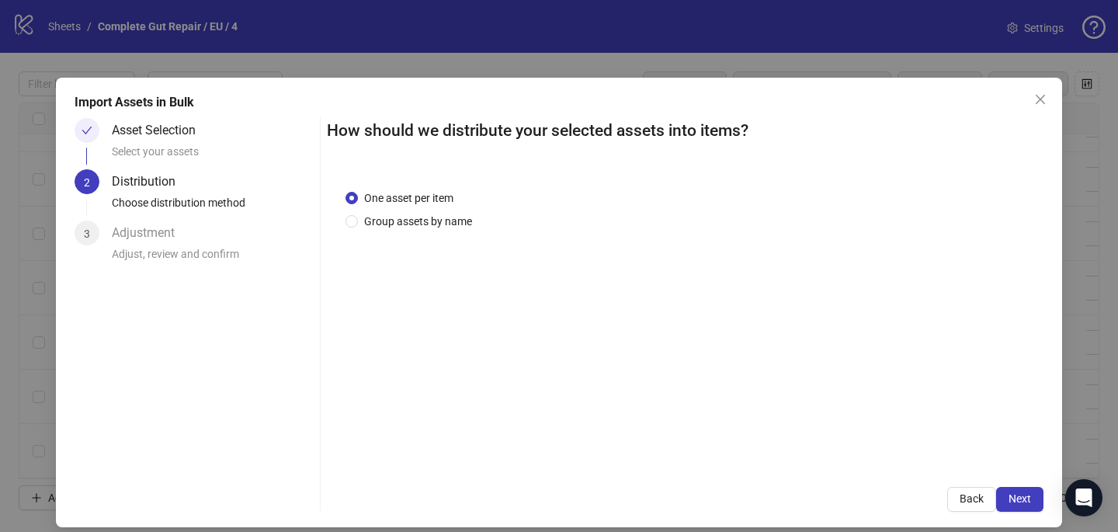
click at [450, 231] on div "One asset per item Group assets by name" at bounding box center [685, 319] width 716 height 297
click at [444, 222] on span "Group assets by name" at bounding box center [418, 221] width 120 height 17
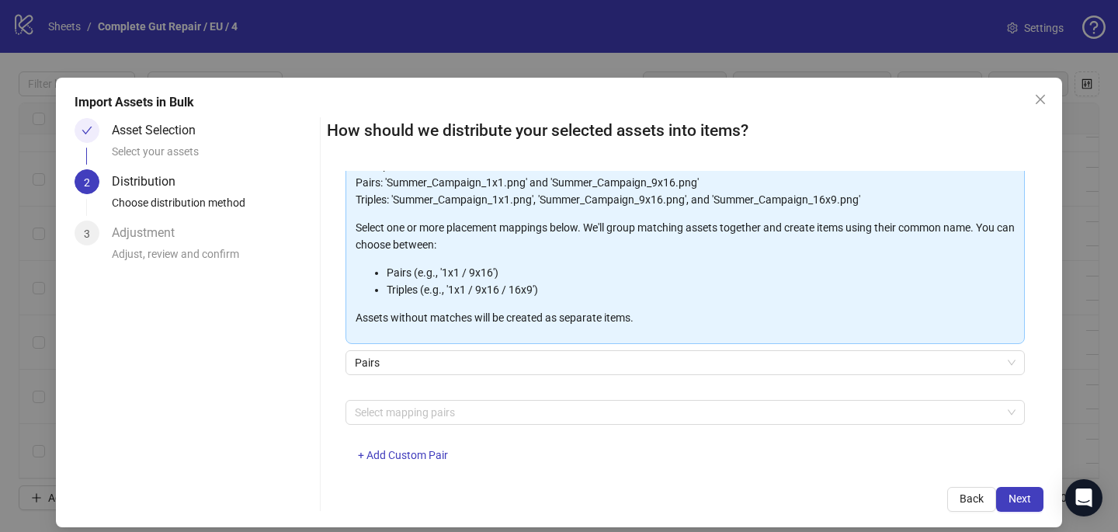
scroll to position [129, 0]
click at [424, 408] on div at bounding box center [677, 410] width 657 height 22
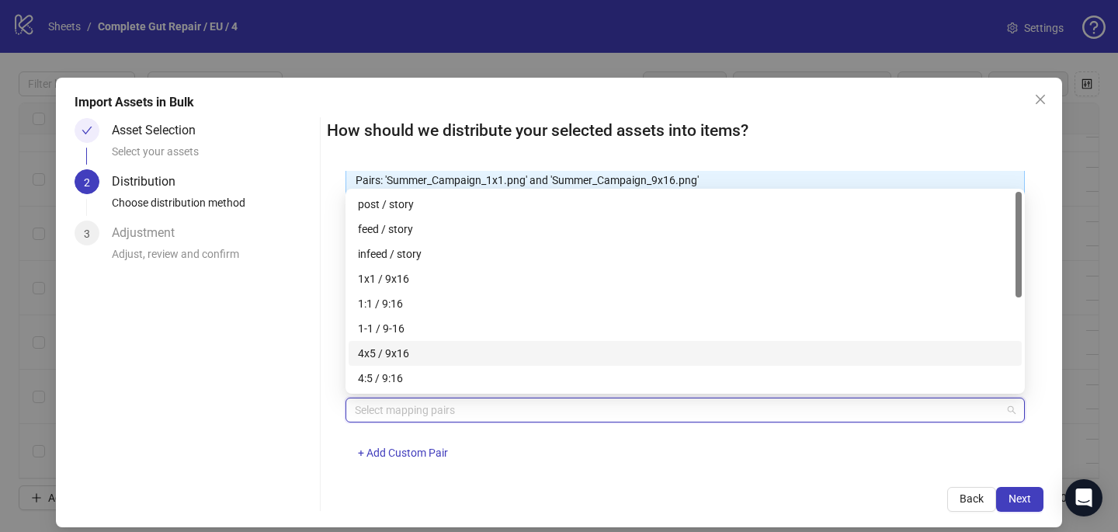
click at [419, 348] on div "4x5 / 9x16" at bounding box center [685, 353] width 654 height 17
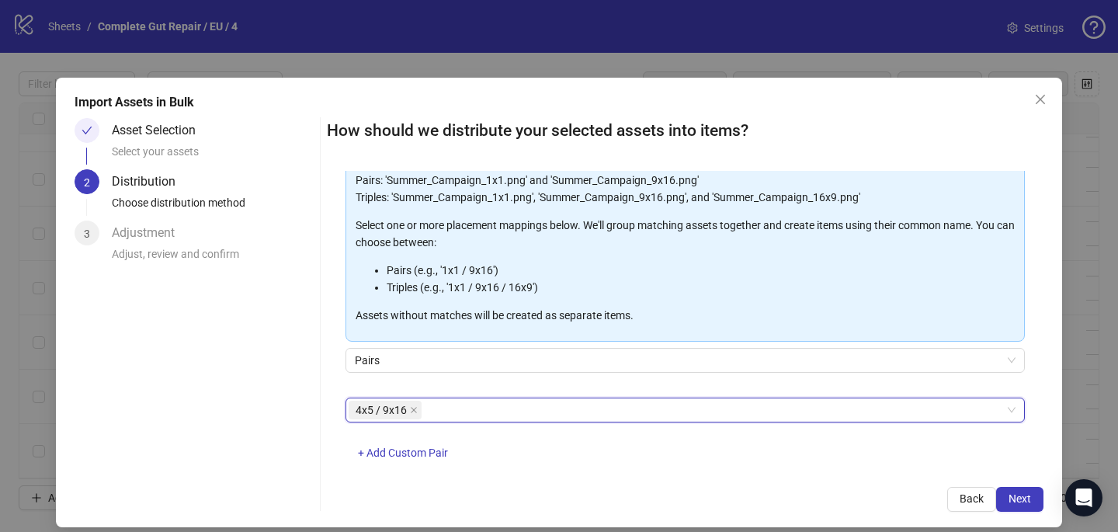
click at [1035, 484] on div "How should we distribute your selected assets into items? One asset per item Gr…" at bounding box center [685, 315] width 716 height 394
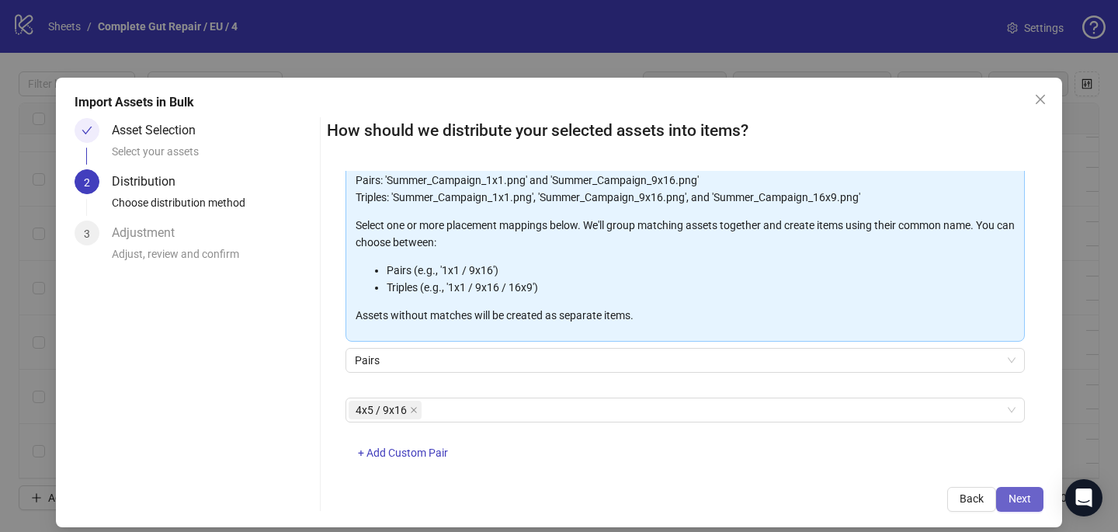
click at [1031, 498] on button "Next" at bounding box center [1019, 499] width 47 height 25
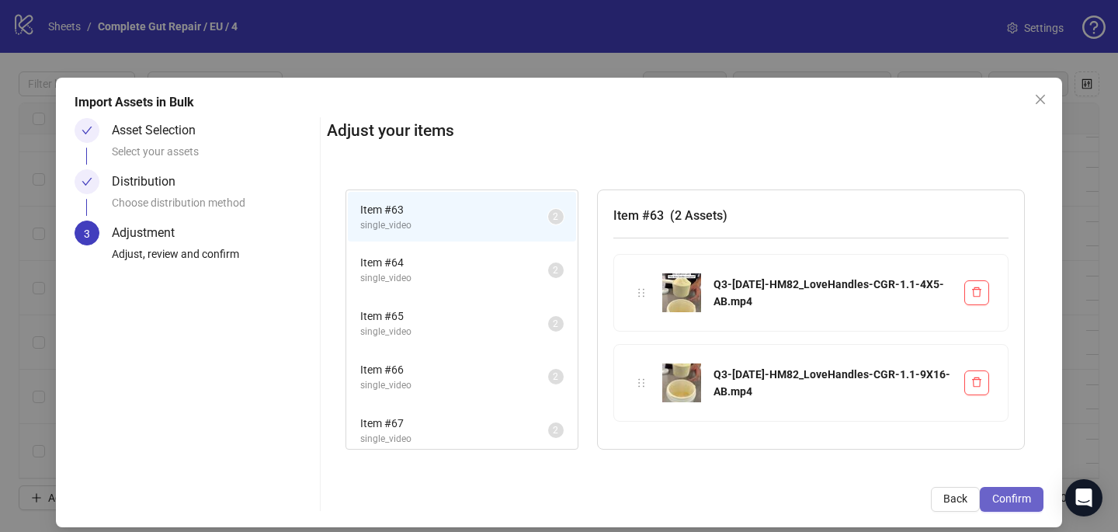
click at [1015, 497] on span "Confirm" at bounding box center [1011, 498] width 39 height 12
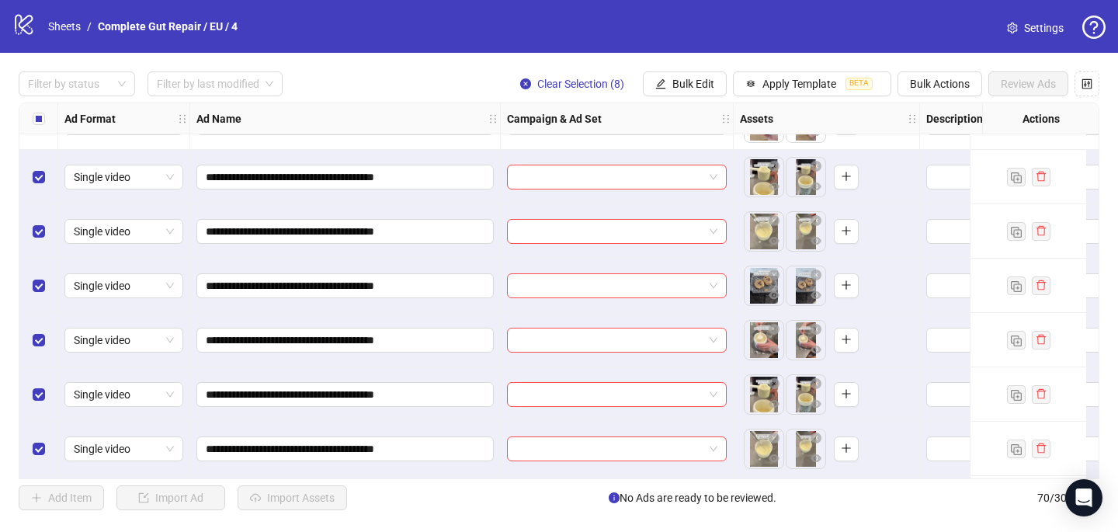
scroll to position [3320, 0]
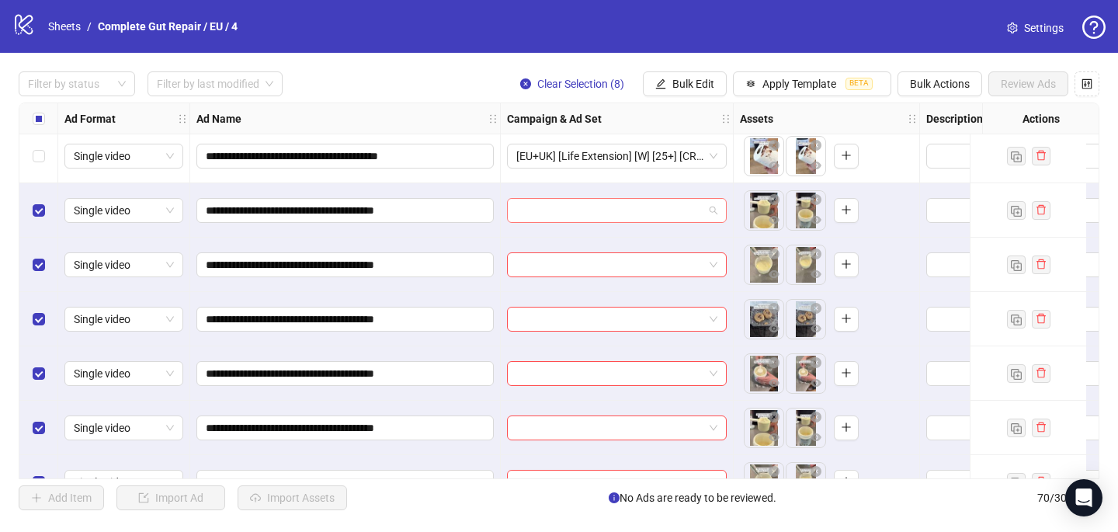
click at [527, 208] on input "search" at bounding box center [609, 210] width 187 height 23
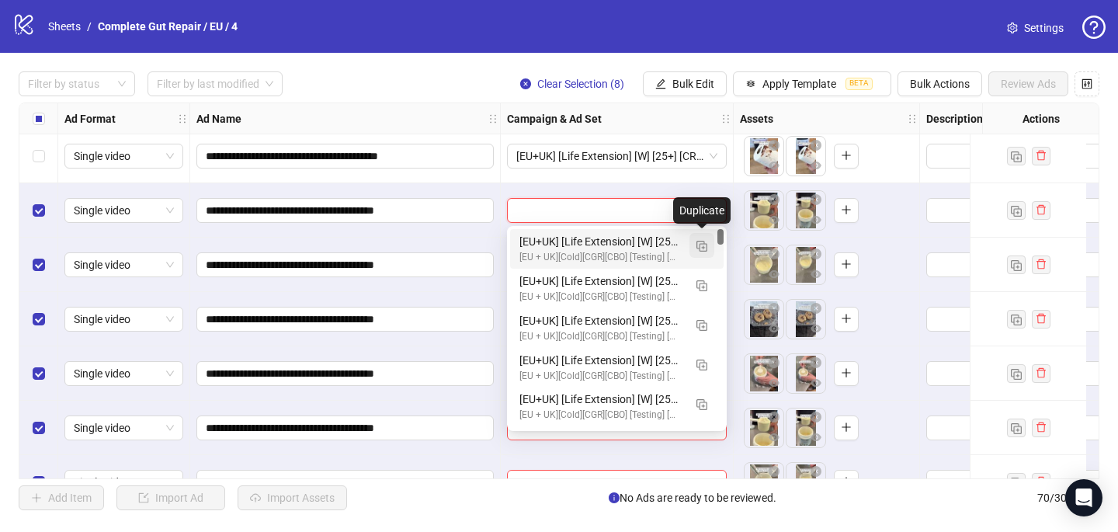
click at [705, 246] on img "button" at bounding box center [701, 246] width 11 height 11
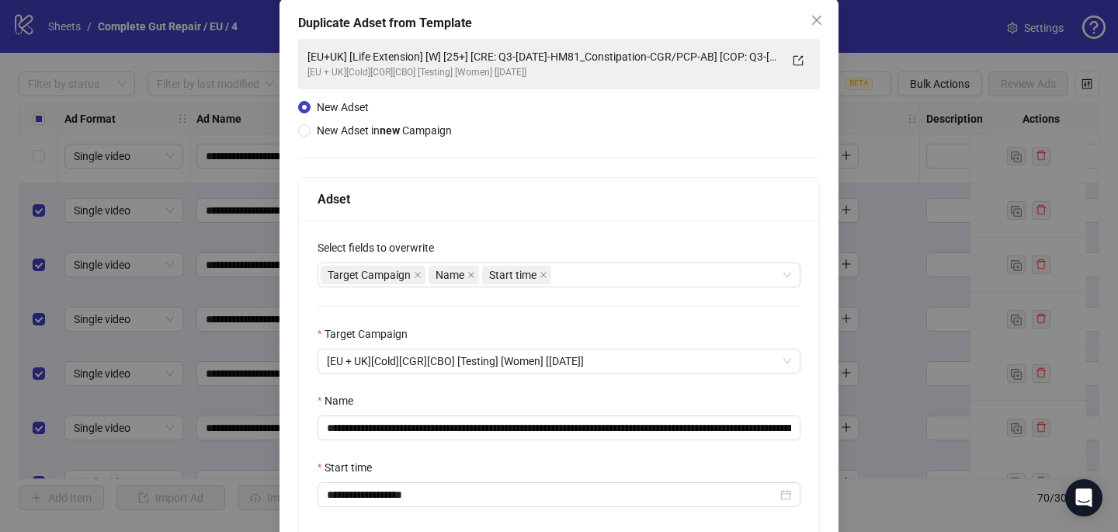
scroll to position [78, 0]
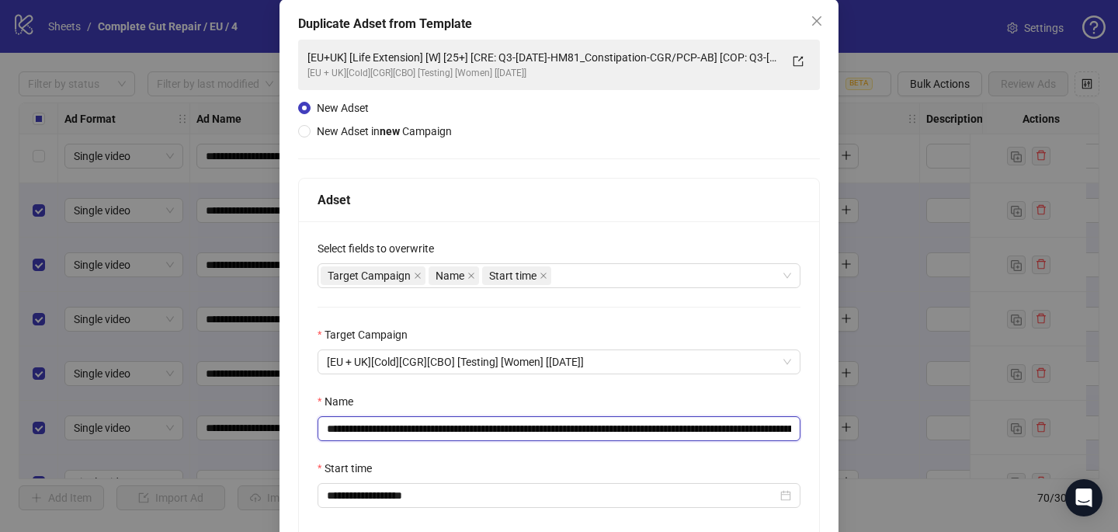
drag, startPoint x: 761, startPoint y: 431, endPoint x: 519, endPoint y: 427, distance: 242.2
click at [519, 427] on input "**********" at bounding box center [558, 428] width 483 height 25
paste input "text"
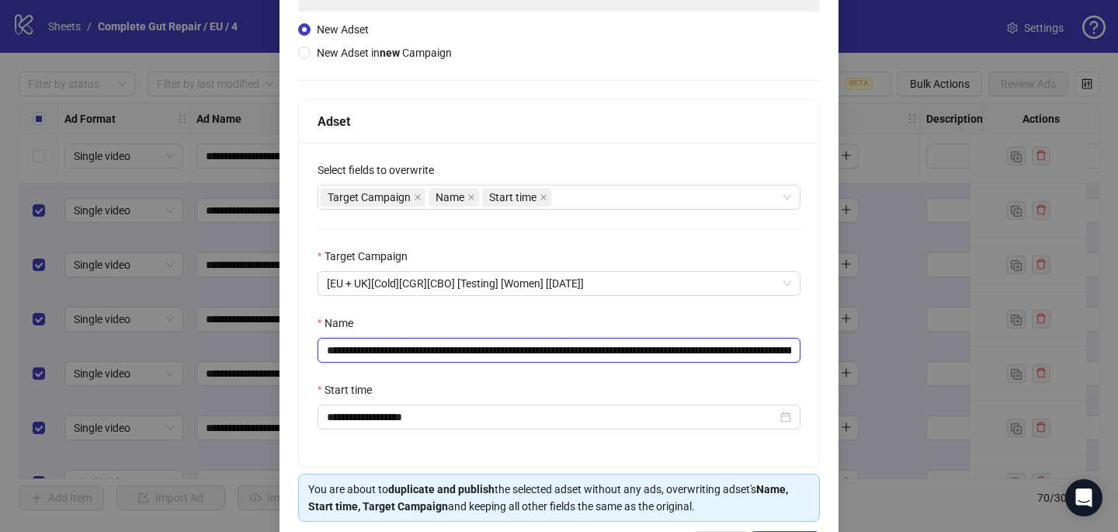
scroll to position [181, 0]
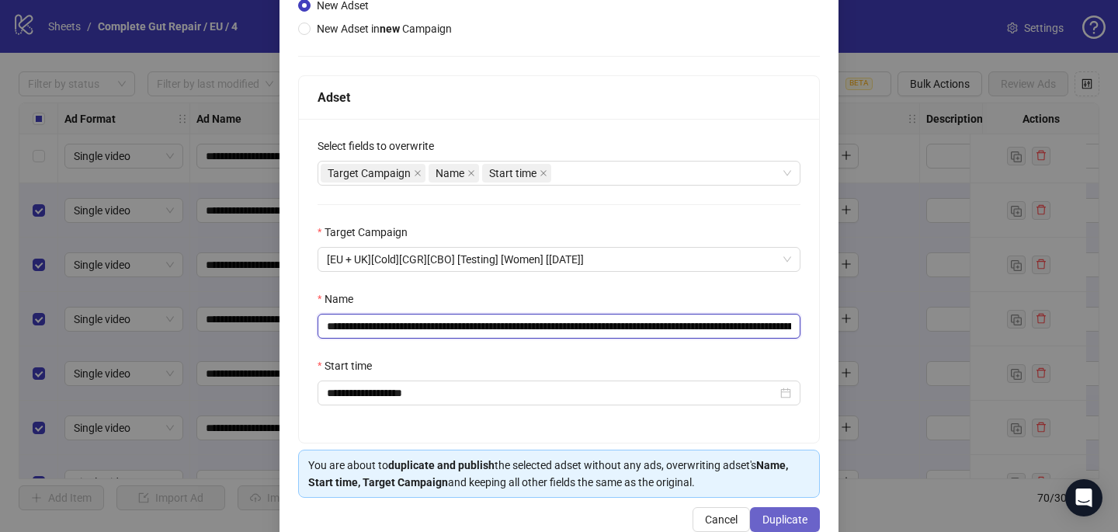
type input "**********"
click at [768, 512] on button "Duplicate" at bounding box center [785, 519] width 70 height 25
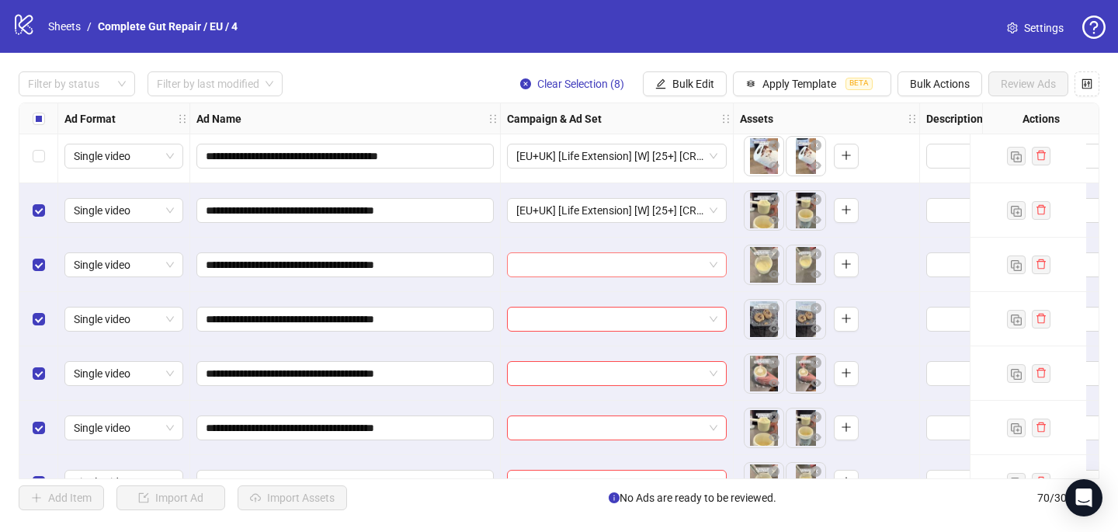
click at [560, 269] on input "search" at bounding box center [609, 264] width 187 height 23
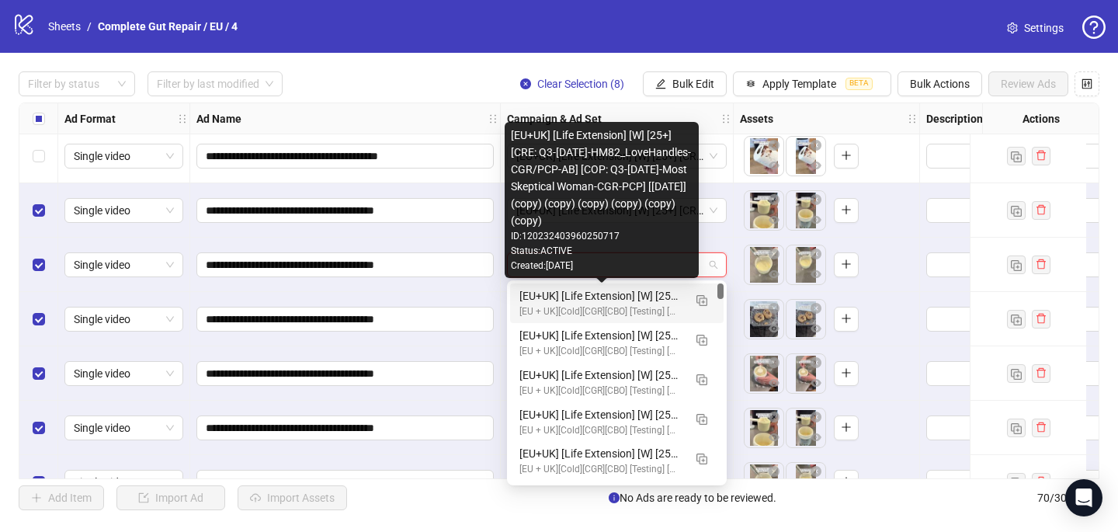
click at [560, 302] on div "[EU+UK] [Life Extension] [W] [25+] [CRE: Q3-08-AUG-2025-HM82_LoveHandles-CGR/PC…" at bounding box center [601, 295] width 164 height 17
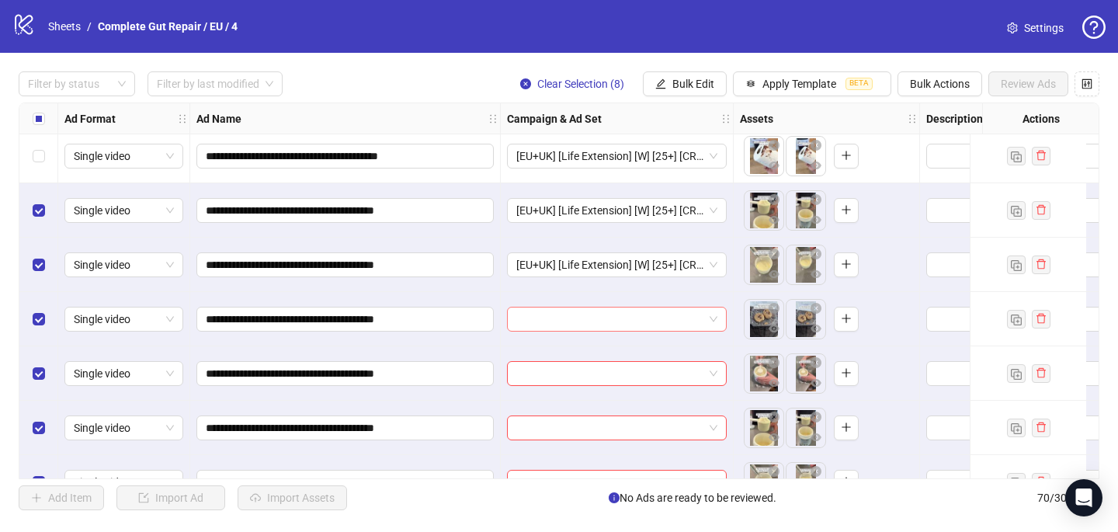
click at [555, 320] on input "search" at bounding box center [609, 318] width 187 height 23
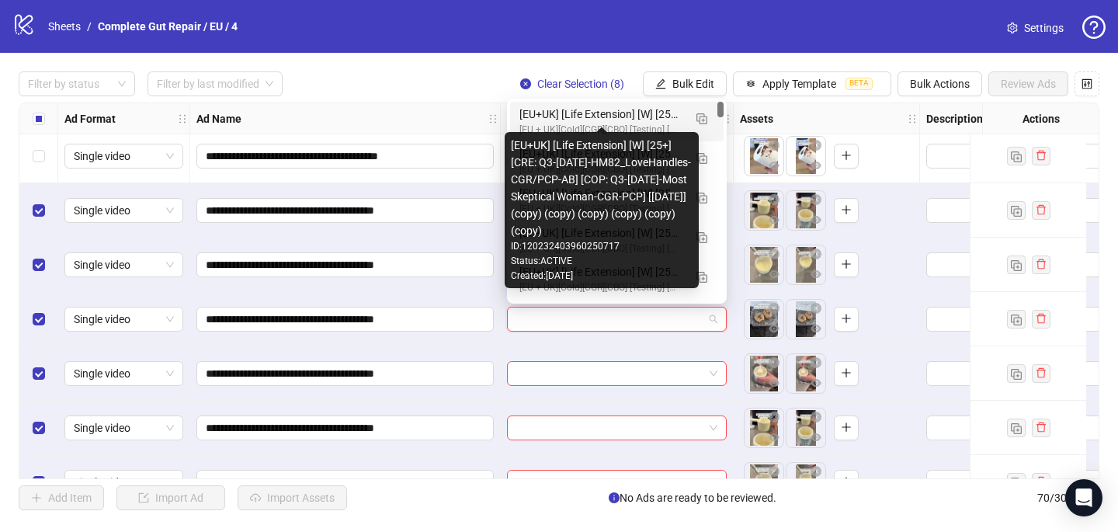
click at [579, 116] on div "[EU+UK] [Life Extension] [W] [25+] [CRE: Q3-08-AUG-2025-HM82_LoveHandles-CGR/PC…" at bounding box center [601, 114] width 164 height 17
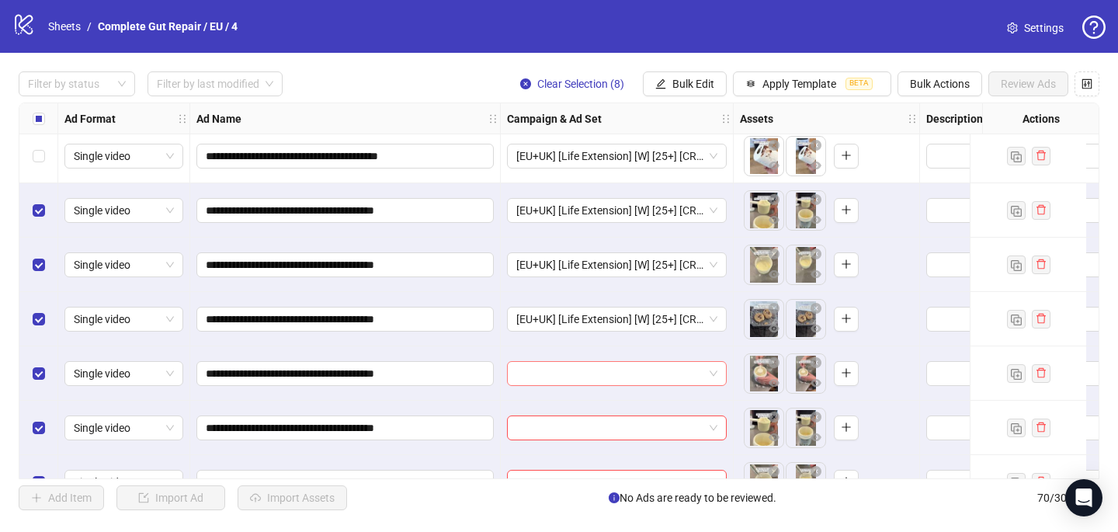
click at [536, 378] on input "search" at bounding box center [609, 373] width 187 height 23
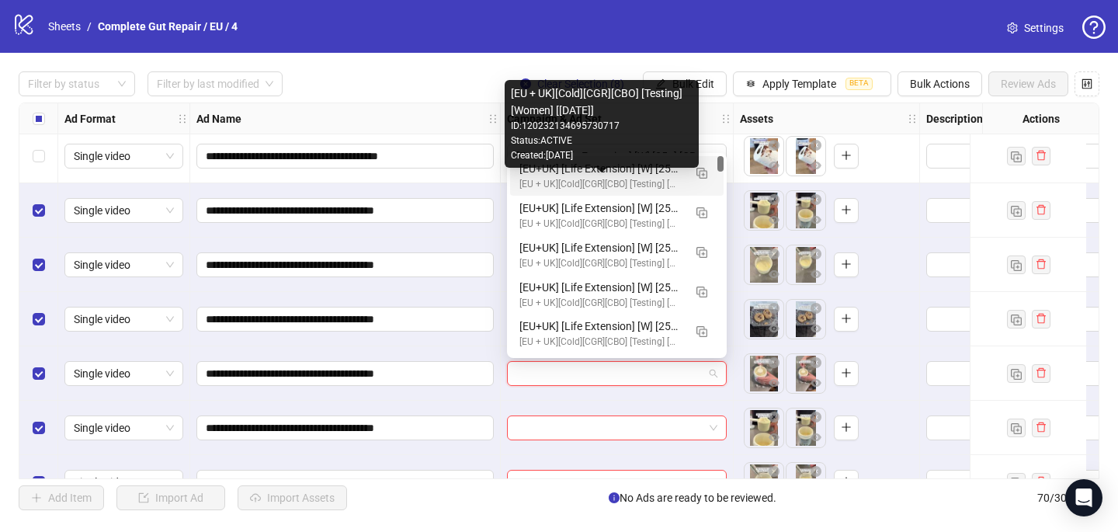
click at [585, 178] on div "[EU + UK][Cold][CGR][CBO] [Testing] [Women] [31 Aug 2025]" at bounding box center [601, 184] width 164 height 15
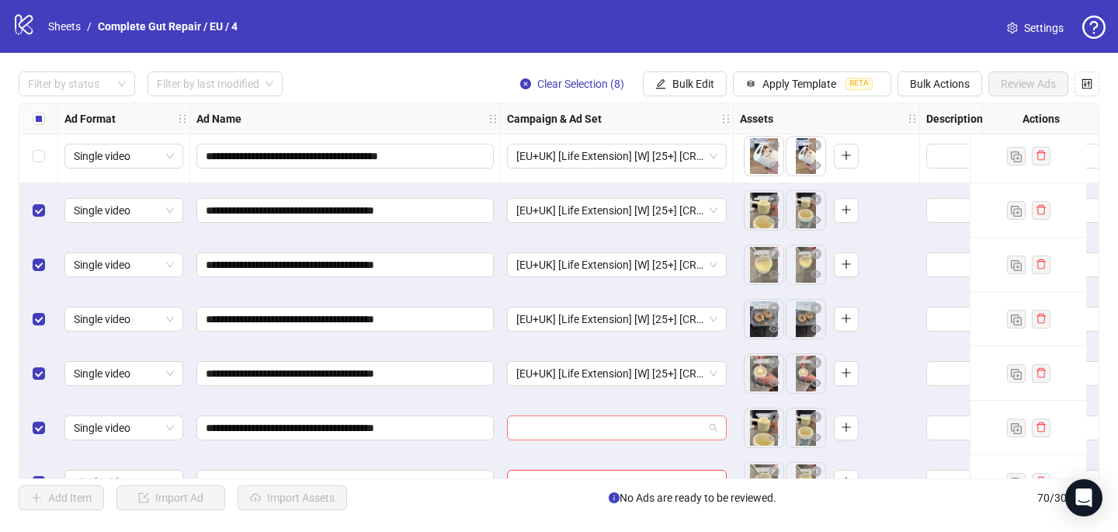
click at [563, 425] on input "search" at bounding box center [609, 427] width 187 height 23
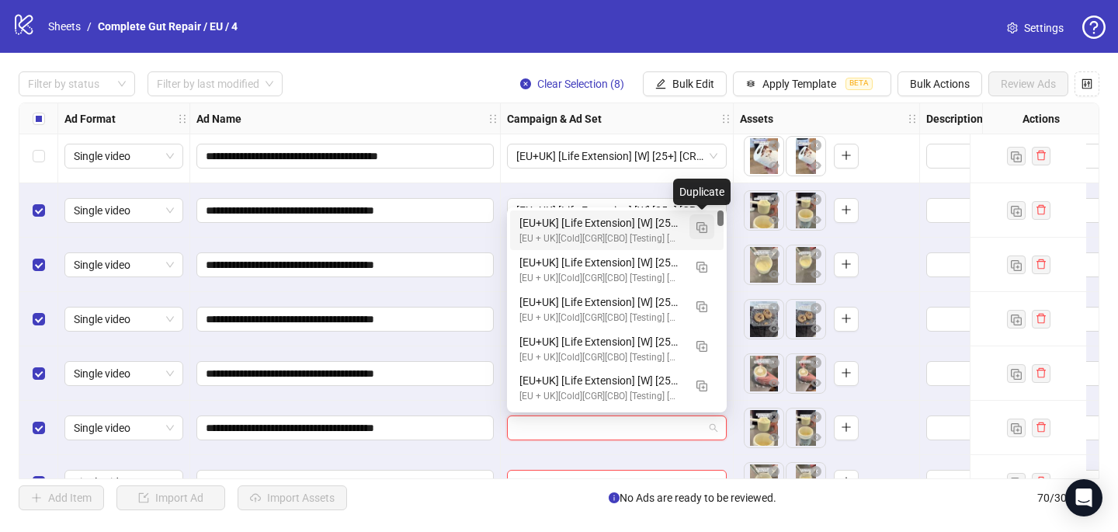
click at [699, 231] on img "button" at bounding box center [701, 227] width 11 height 11
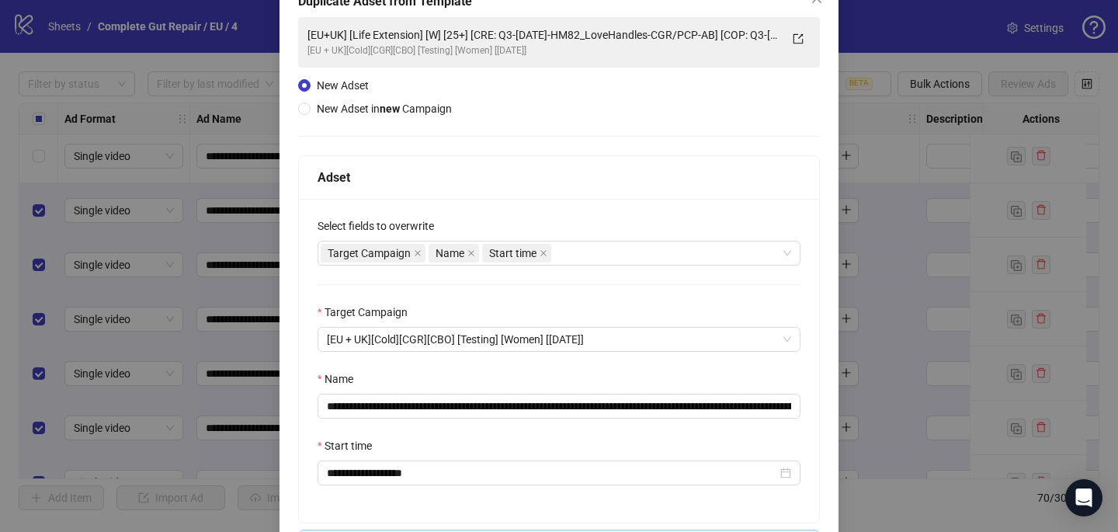
scroll to position [132, 0]
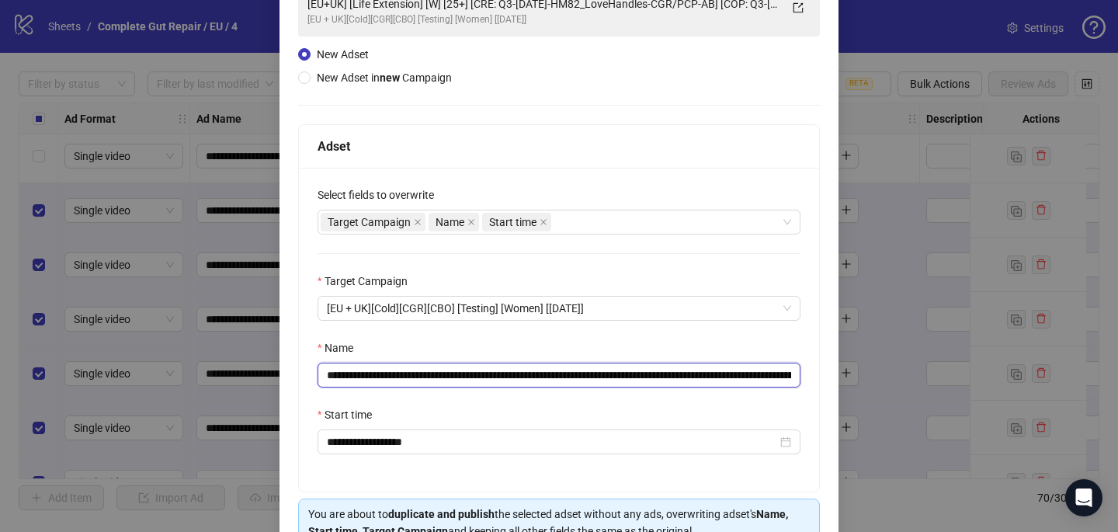
click at [765, 374] on input "**********" at bounding box center [558, 374] width 483 height 25
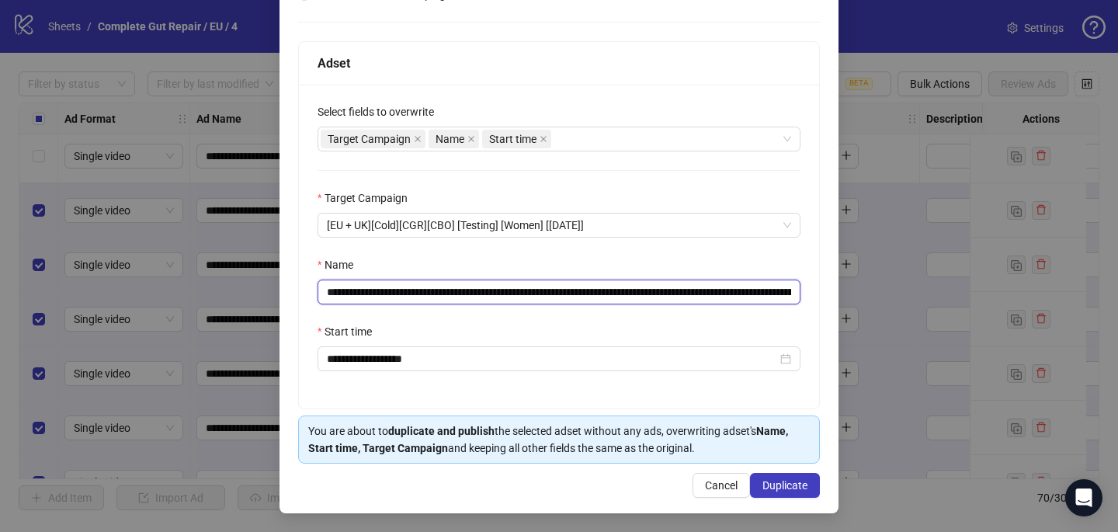
scroll to position [215, 0]
type input "**********"
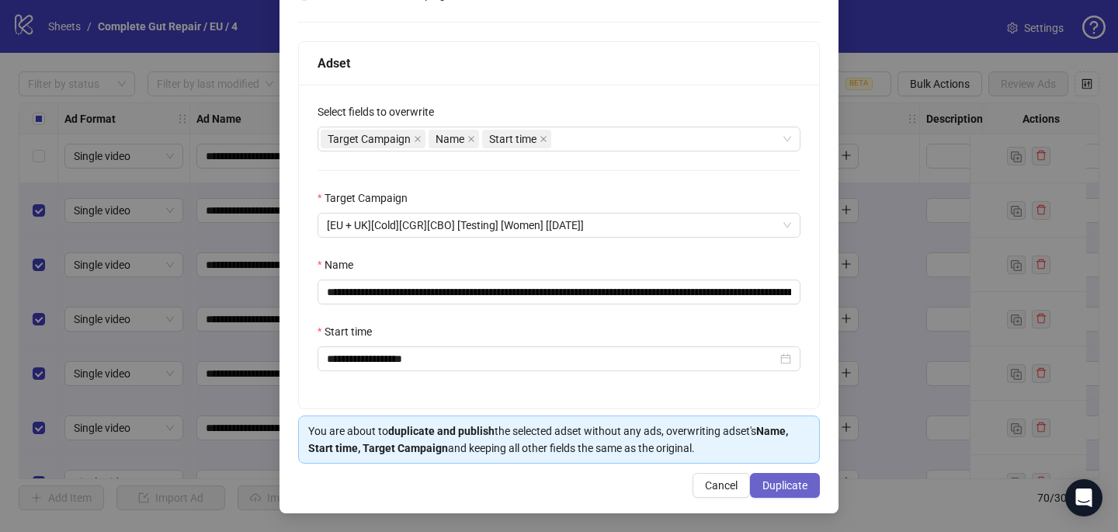
click at [793, 480] on span "Duplicate" at bounding box center [784, 485] width 45 height 12
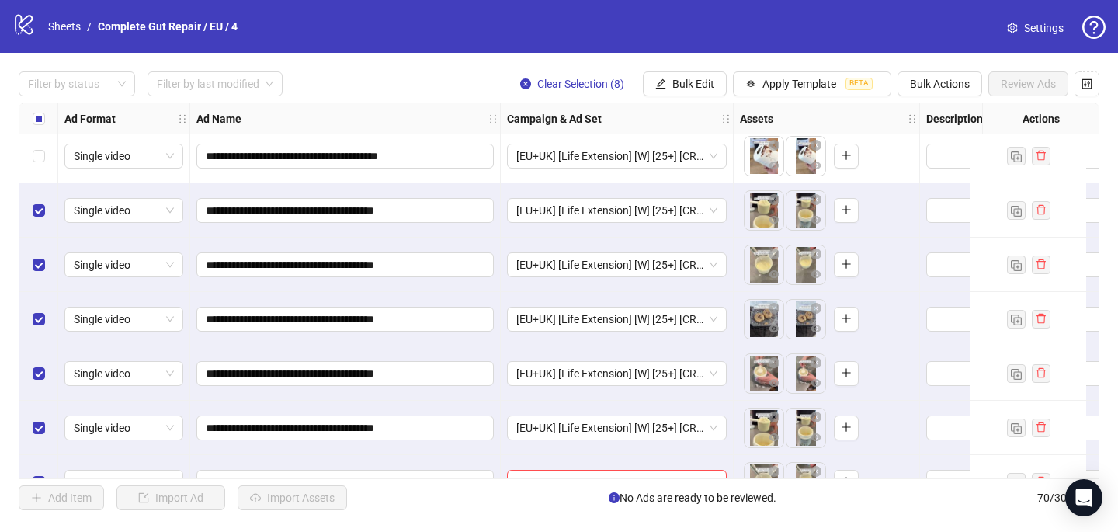
scroll to position [3439, 0]
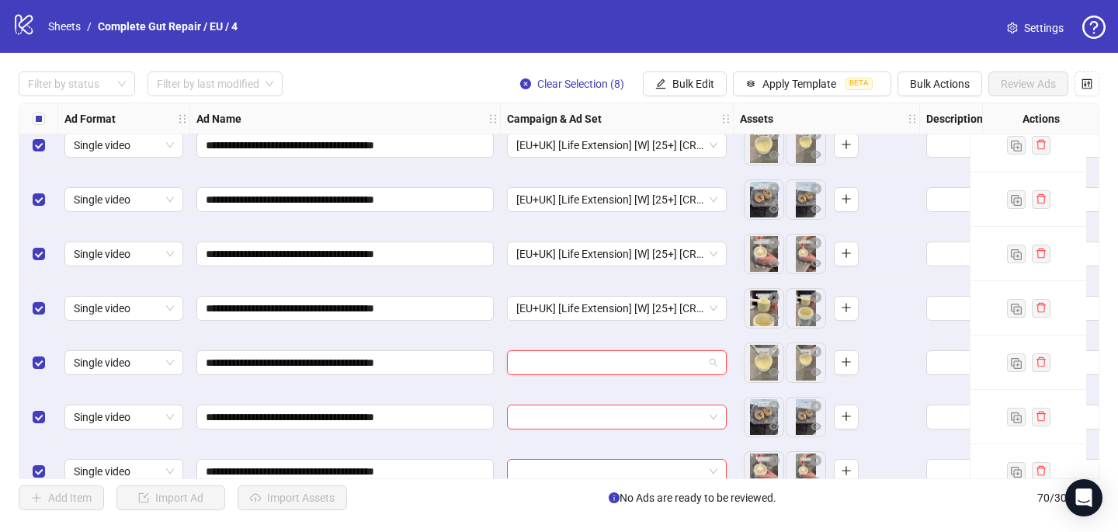
click at [517, 359] on input "search" at bounding box center [609, 362] width 187 height 23
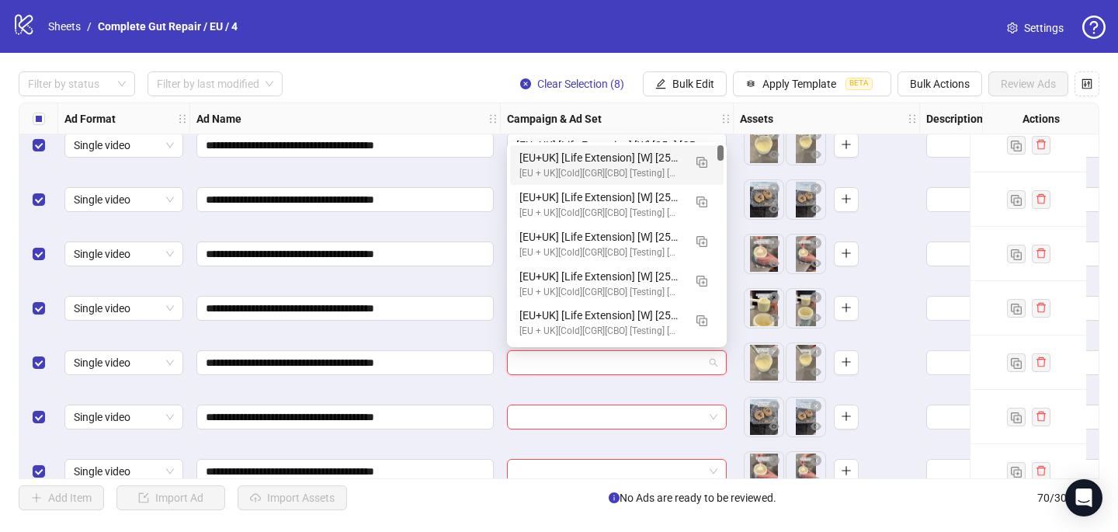
click at [558, 165] on div "[EU+UK] [Life Extension] [W] [25+] [CRE: Q3-08-AUG-2025-HM82_LoveHandles-CGR/PC…" at bounding box center [601, 157] width 164 height 17
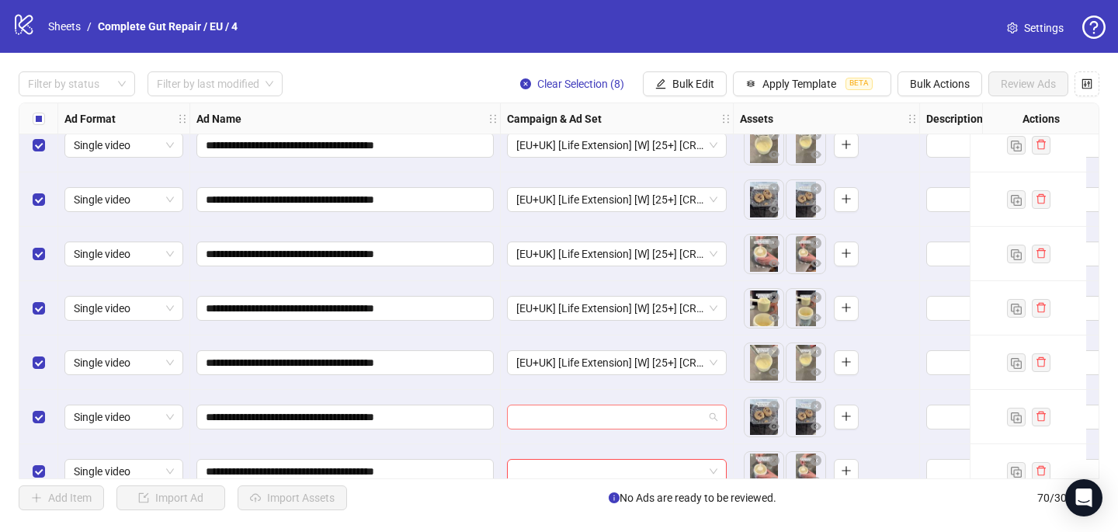
click at [535, 409] on input "search" at bounding box center [609, 416] width 187 height 23
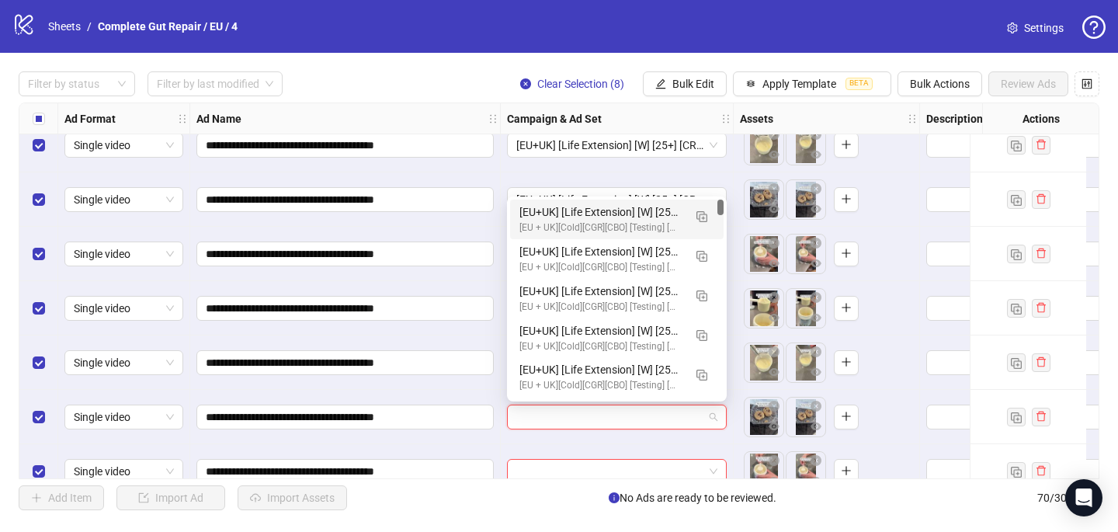
click at [586, 222] on div "[EU + UK][Cold][CGR][CBO] [Testing] [Women] [31 Aug 2025]" at bounding box center [601, 227] width 164 height 15
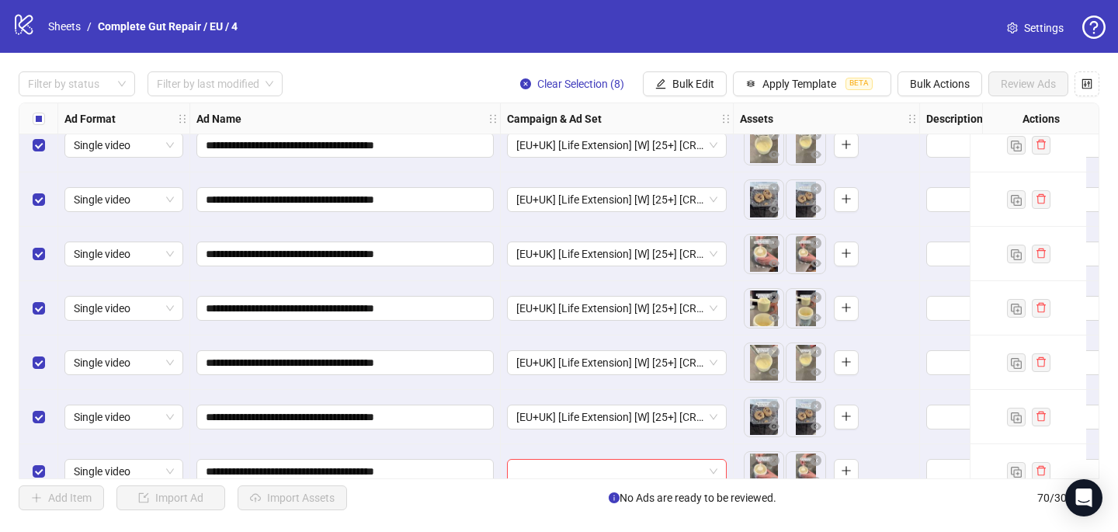
scroll to position [3466, 0]
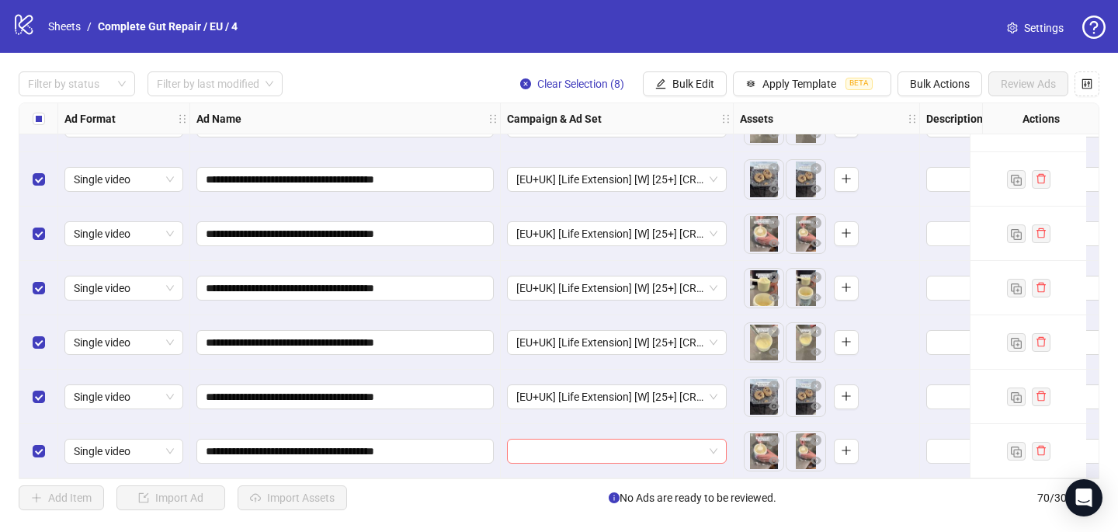
click at [539, 439] on input "search" at bounding box center [609, 450] width 187 height 23
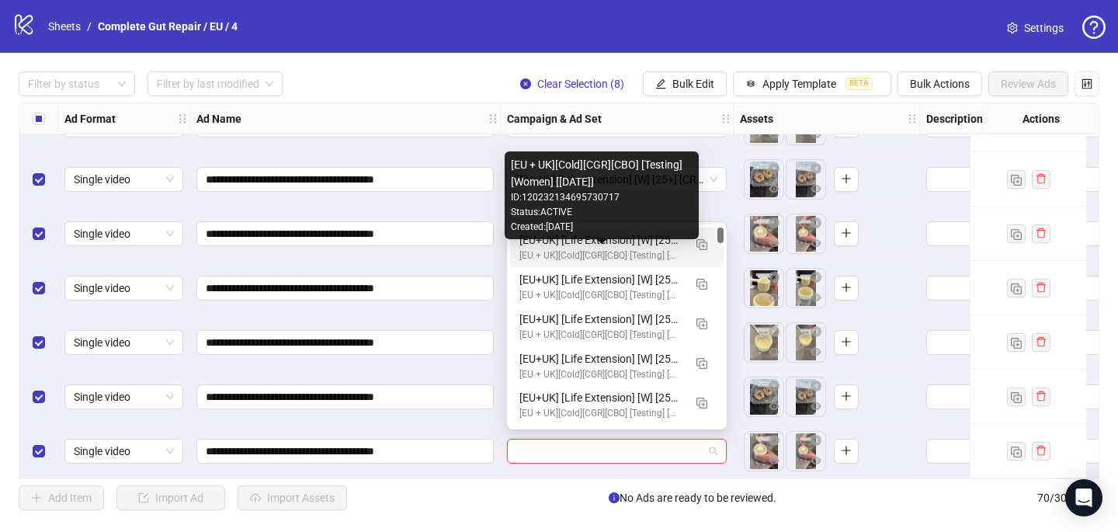
click at [592, 249] on div "[EU + UK][Cold][CGR][CBO] [Testing] [Women] [31 Aug 2025]" at bounding box center [601, 255] width 164 height 15
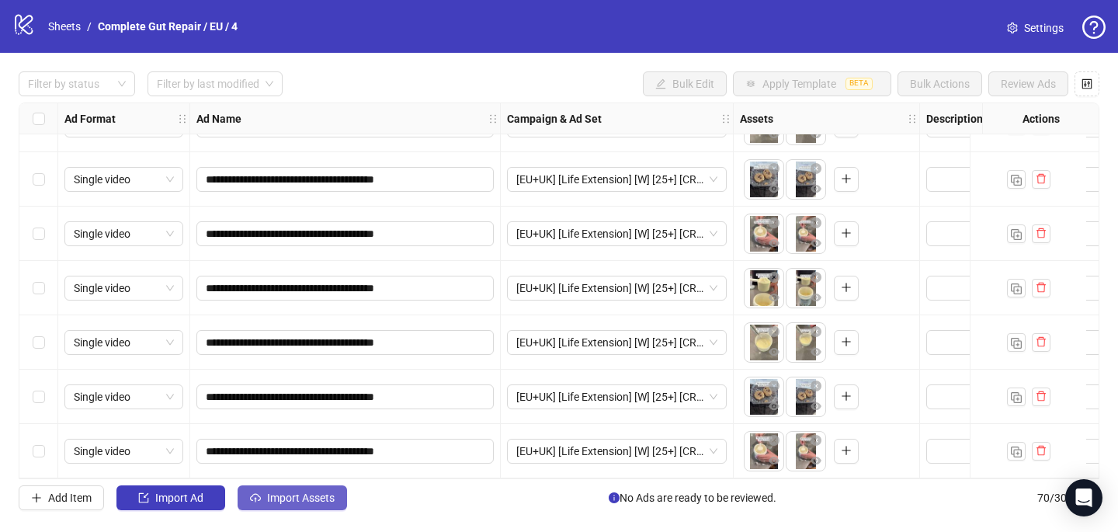
click at [316, 506] on button "Import Assets" at bounding box center [292, 497] width 109 height 25
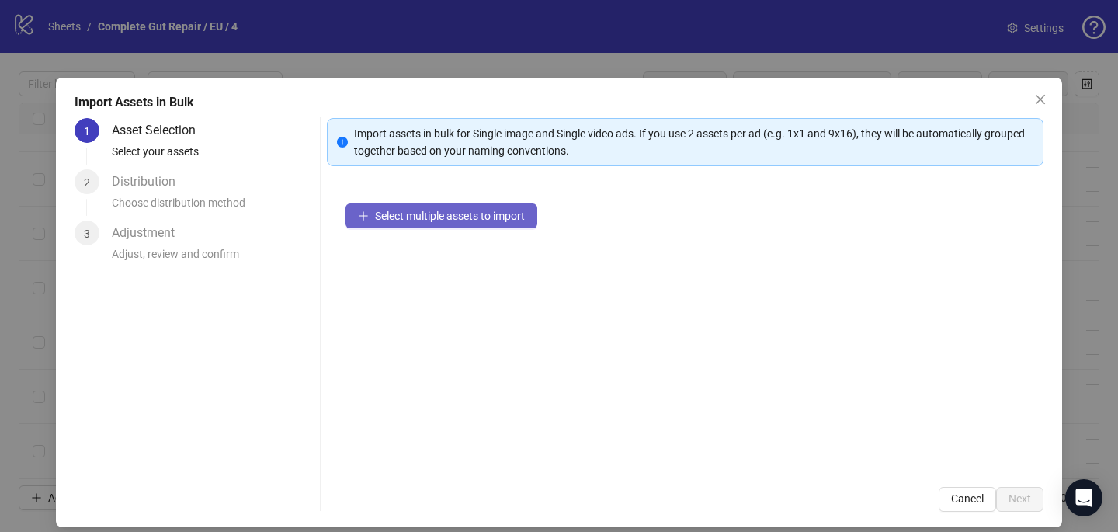
click at [477, 224] on button "Select multiple assets to import" at bounding box center [441, 215] width 192 height 25
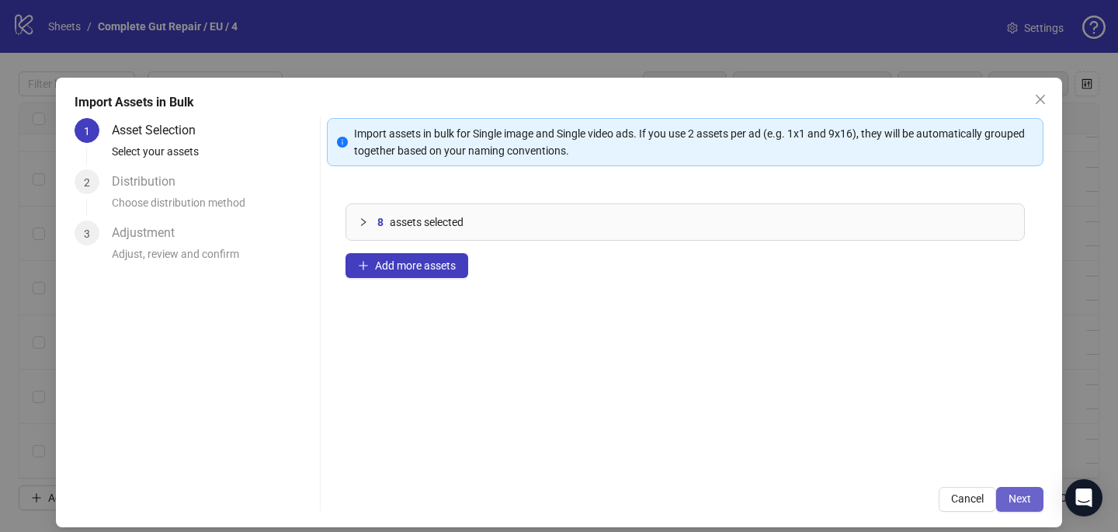
click at [1020, 501] on span "Next" at bounding box center [1019, 498] width 23 height 12
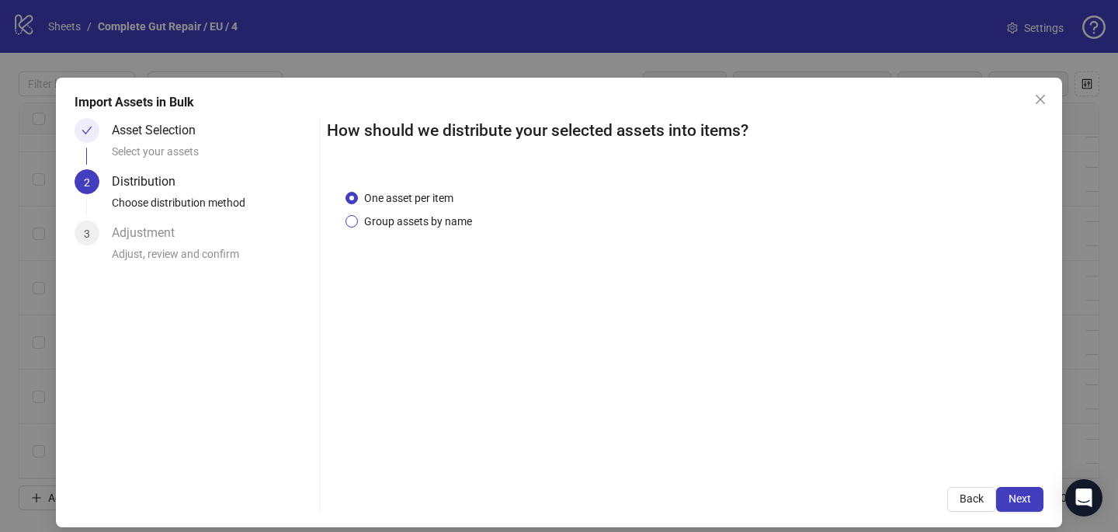
click at [460, 216] on span "Group assets by name" at bounding box center [418, 221] width 120 height 17
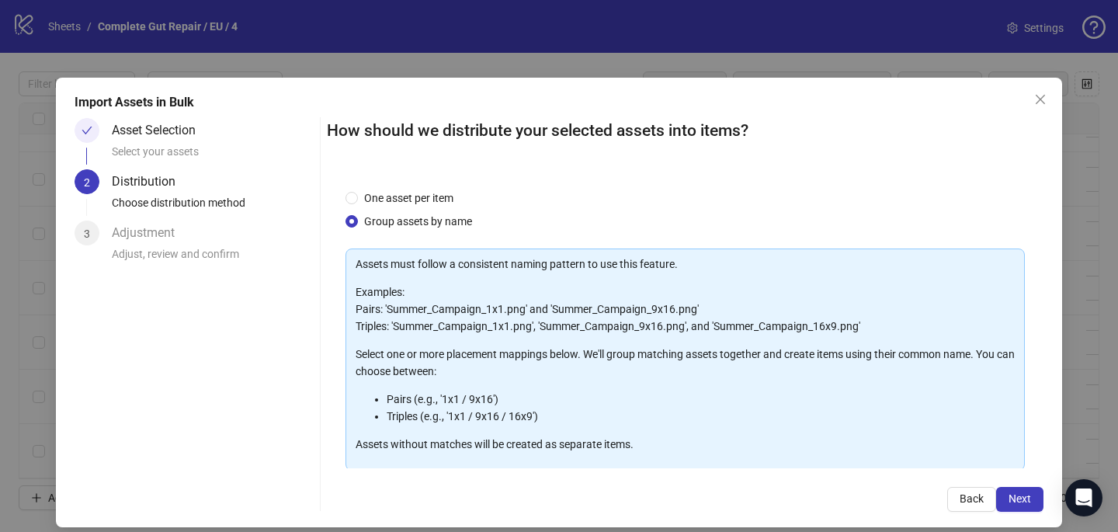
scroll to position [92, 0]
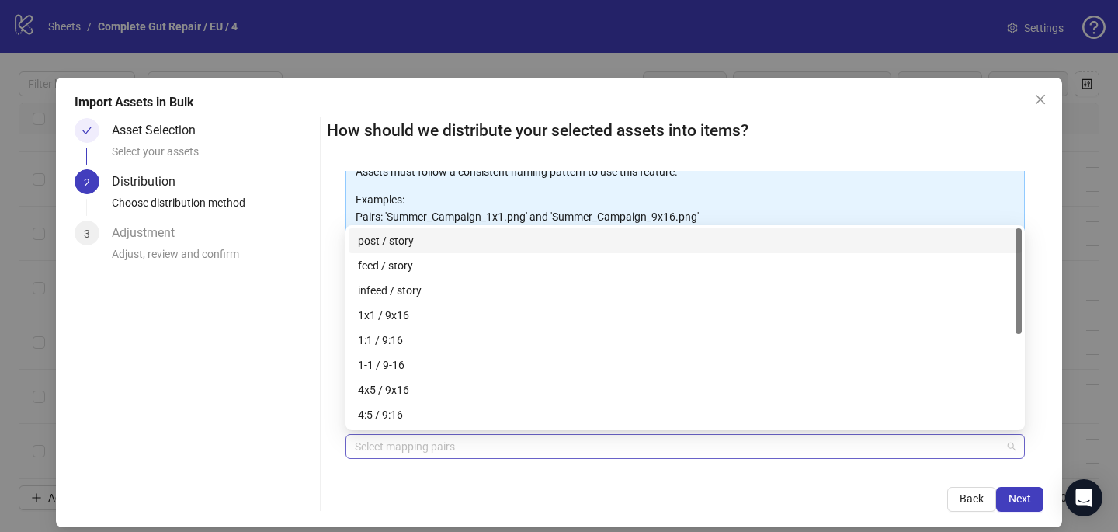
click at [453, 442] on div at bounding box center [677, 446] width 657 height 22
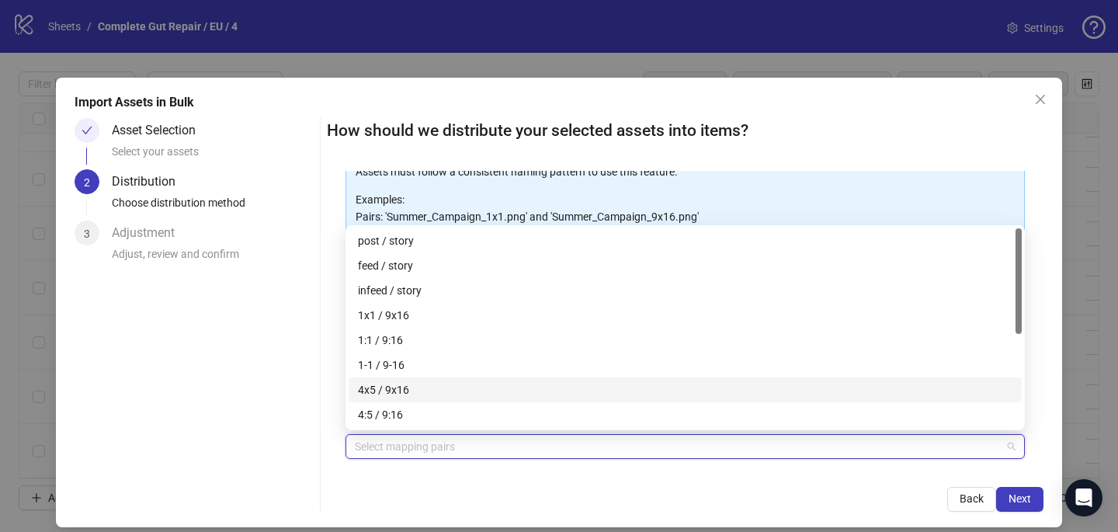
click at [454, 390] on div "4x5 / 9x16" at bounding box center [685, 389] width 654 height 17
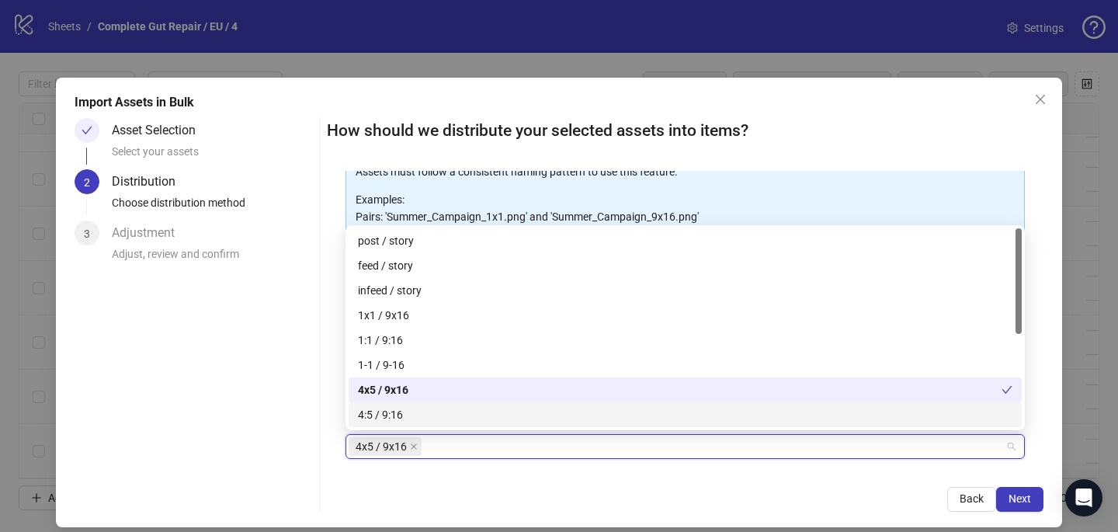
click at [573, 486] on div "How should we distribute your selected assets into items? One asset per item Gr…" at bounding box center [685, 315] width 716 height 394
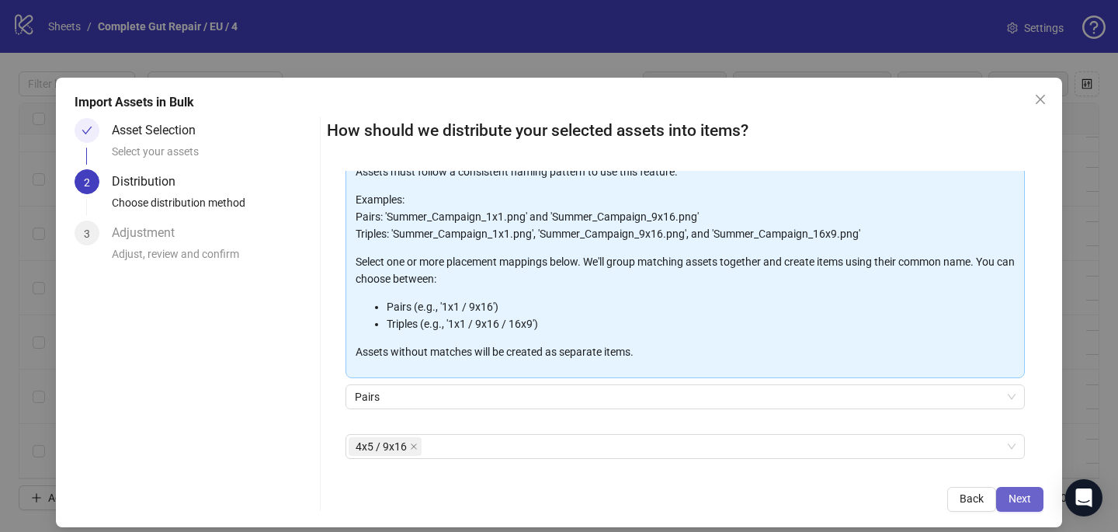
click at [1018, 495] on span "Next" at bounding box center [1019, 498] width 23 height 12
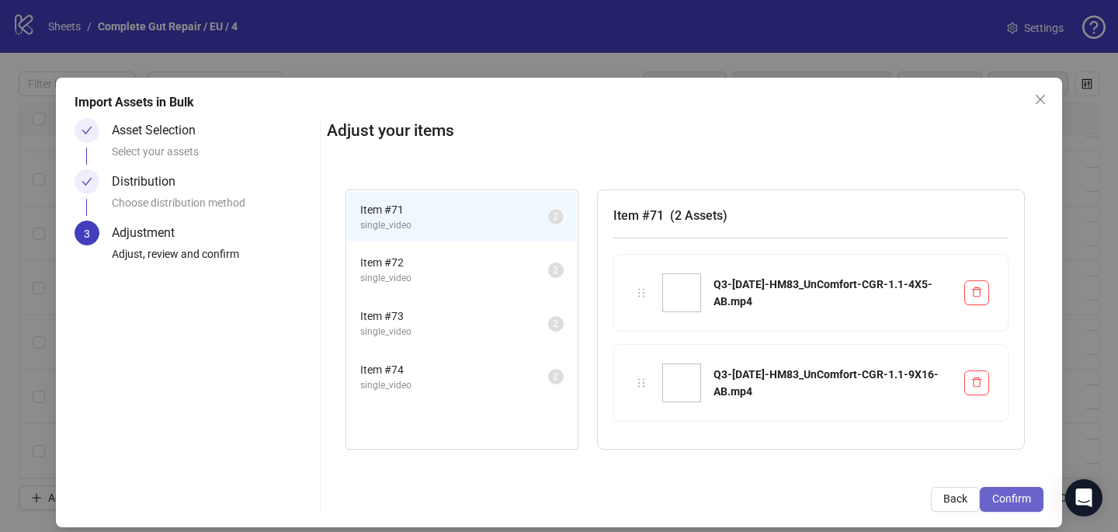
click at [1018, 495] on span "Confirm" at bounding box center [1011, 498] width 39 height 12
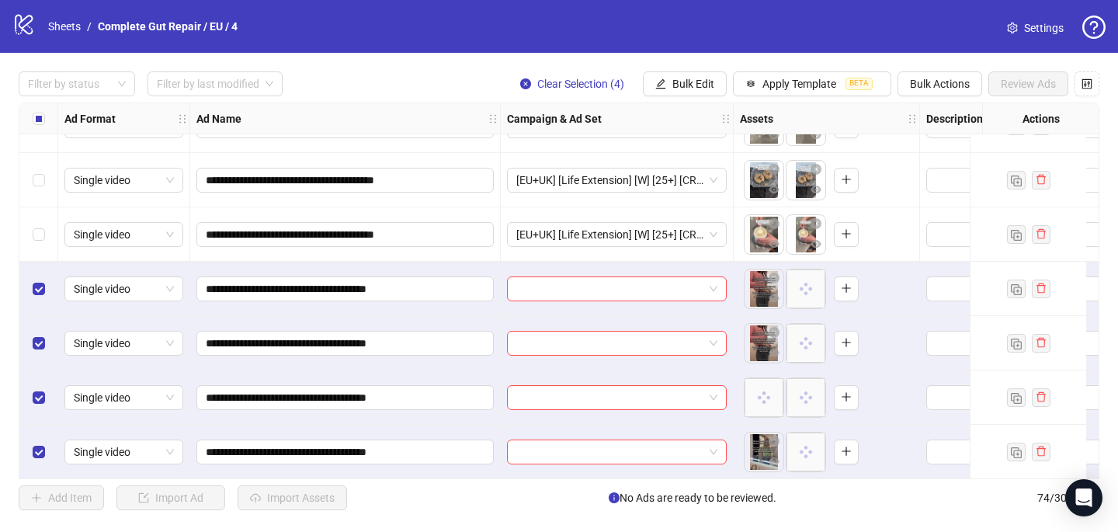
scroll to position [3683, 0]
click at [599, 277] on input "search" at bounding box center [609, 287] width 187 height 23
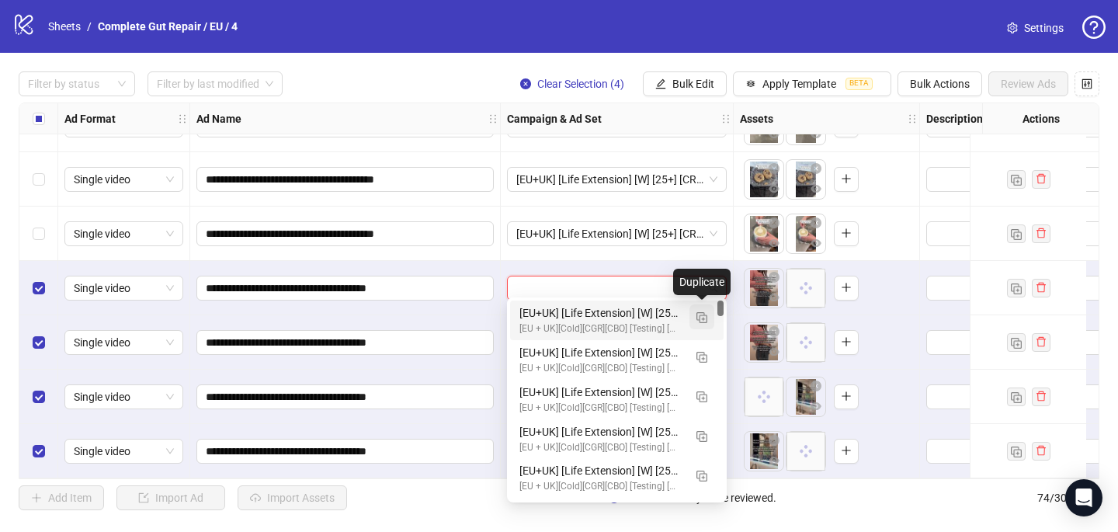
click at [700, 317] on img "button" at bounding box center [701, 317] width 11 height 11
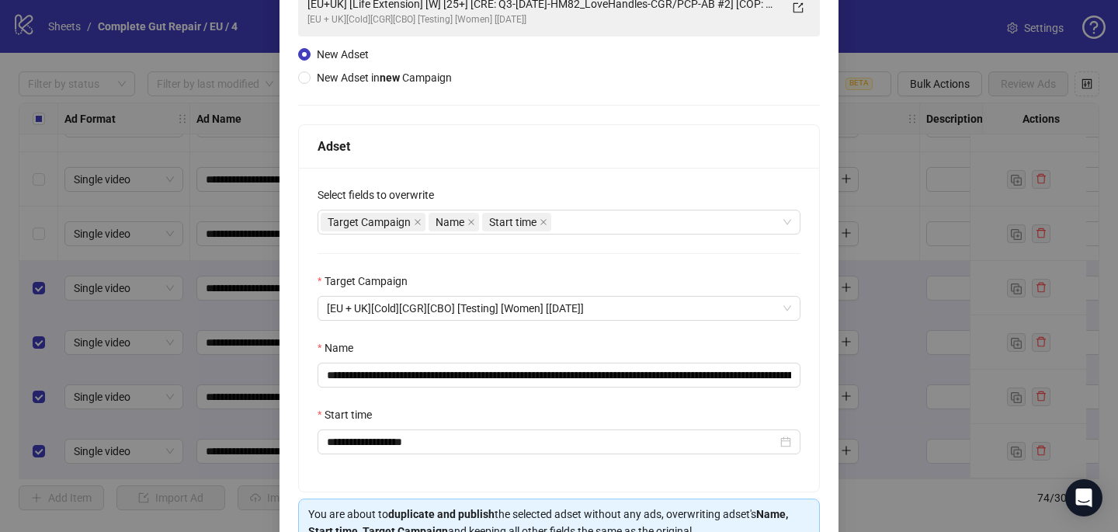
scroll to position [155, 0]
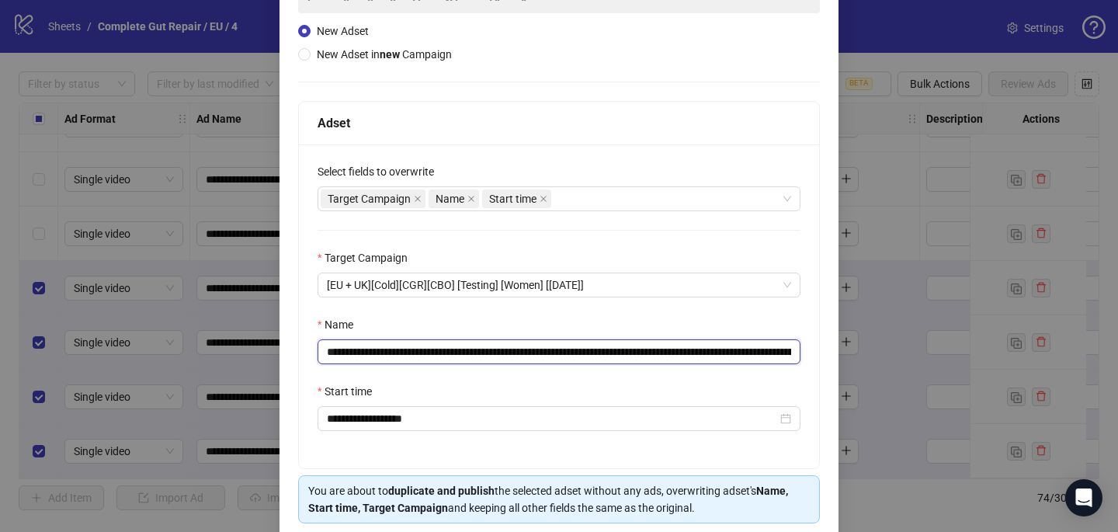
click at [778, 350] on input "**********" at bounding box center [558, 351] width 483 height 25
drag, startPoint x: 779, startPoint y: 354, endPoint x: 520, endPoint y: 342, distance: 259.5
click at [520, 343] on input "**********" at bounding box center [558, 351] width 483 height 25
paste input "text"
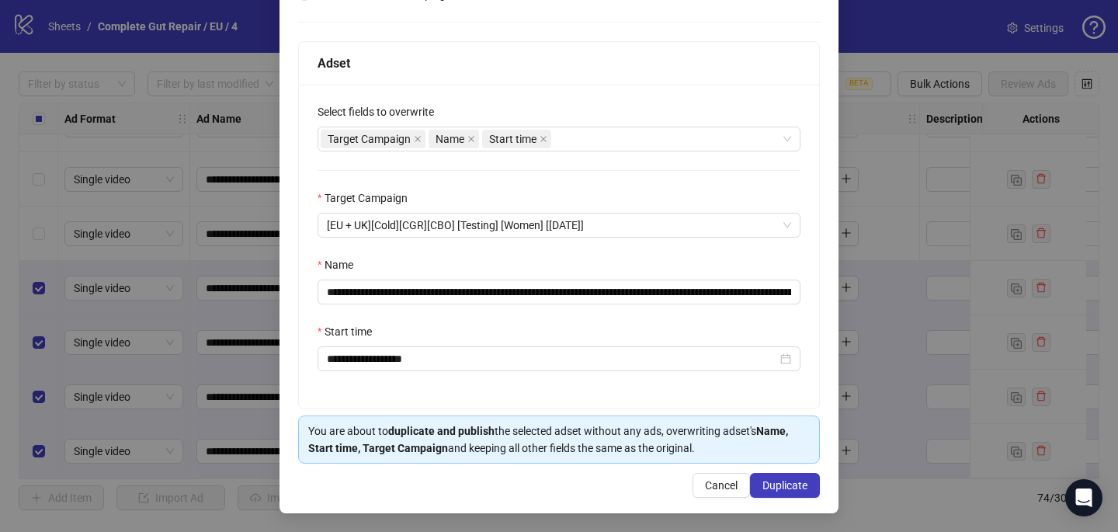
click at [620, 260] on div "Name" at bounding box center [558, 267] width 483 height 23
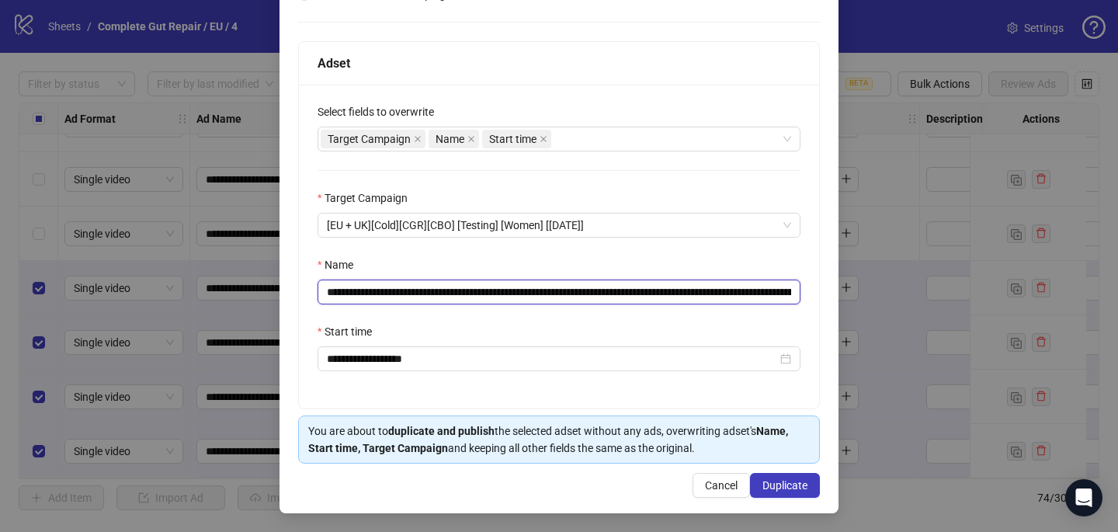
click at [628, 296] on input "**********" at bounding box center [558, 291] width 483 height 25
drag, startPoint x: 516, startPoint y: 290, endPoint x: 772, endPoint y: 292, distance: 255.4
click at [780, 292] on input "**********" at bounding box center [558, 291] width 483 height 25
drag, startPoint x: 781, startPoint y: 290, endPoint x: 521, endPoint y: 290, distance: 260.0
click at [521, 290] on input "**********" at bounding box center [558, 291] width 483 height 25
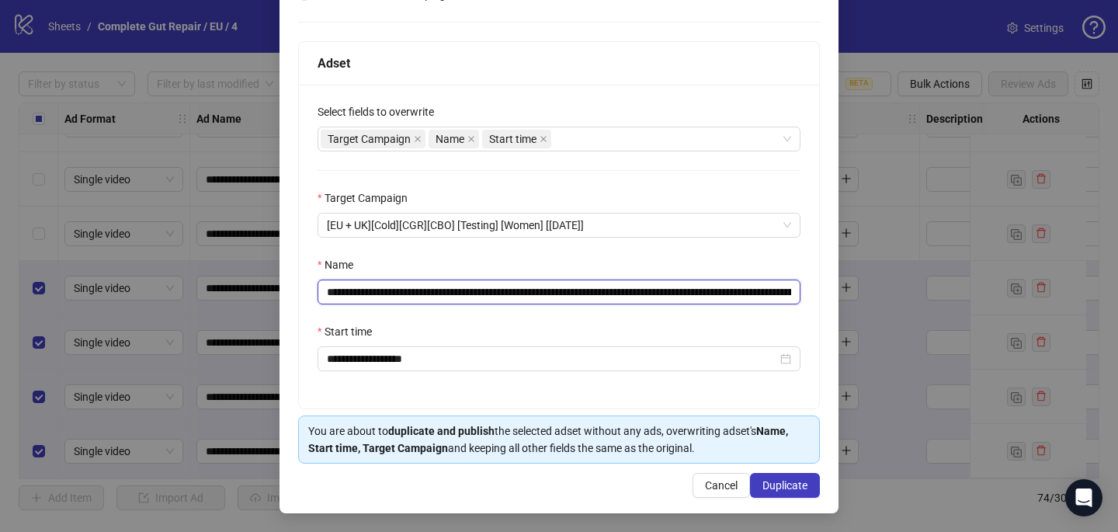
paste input "text"
type input "**********"
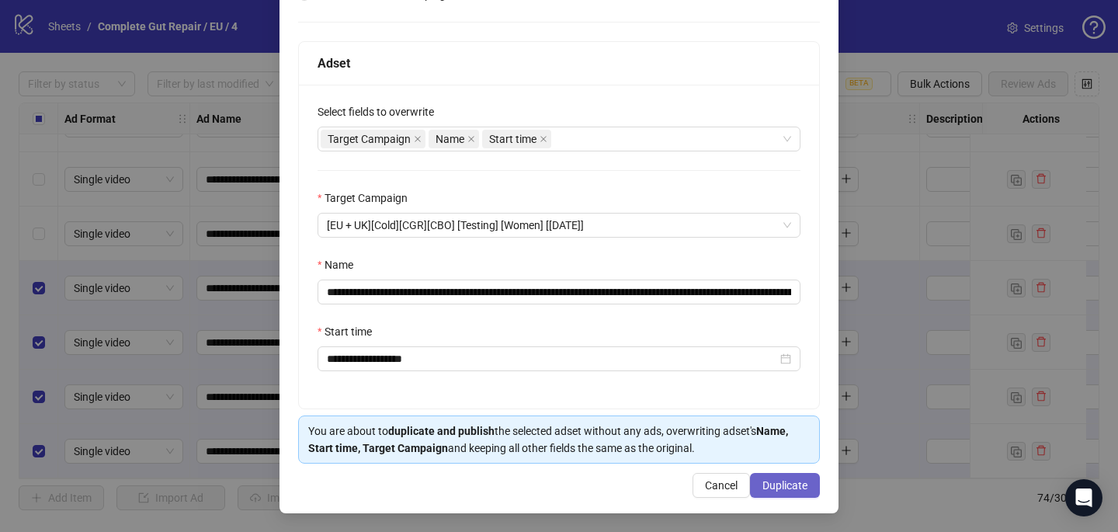
click at [768, 477] on button "Duplicate" at bounding box center [785, 485] width 70 height 25
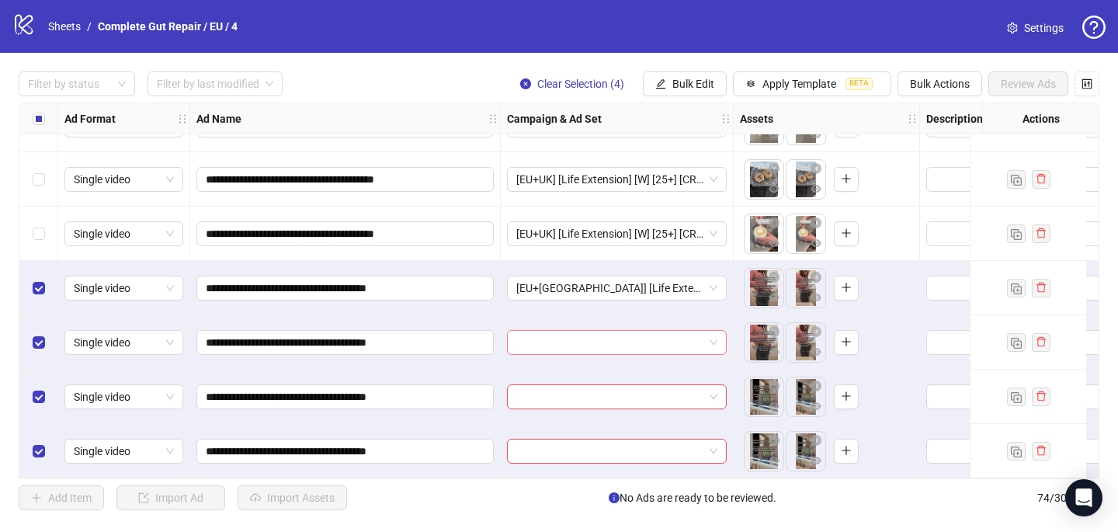
click at [585, 331] on input "search" at bounding box center [609, 342] width 187 height 23
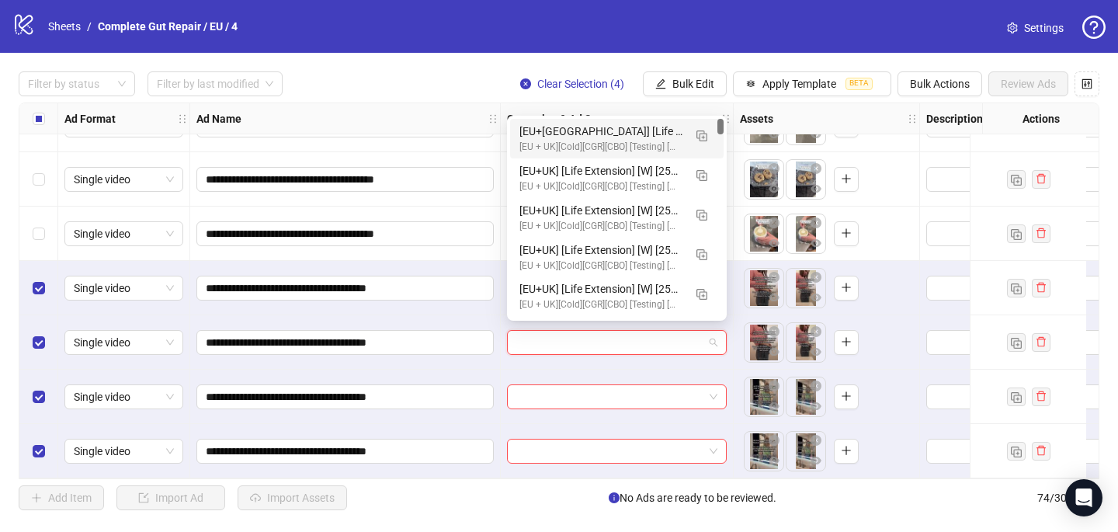
click at [578, 130] on div "[EU+UK] [Life Extension] [W] [25+] [CRE: Q3-08-AUG-2025-HM83_UnComfort-CGR/PCP-…" at bounding box center [601, 131] width 164 height 17
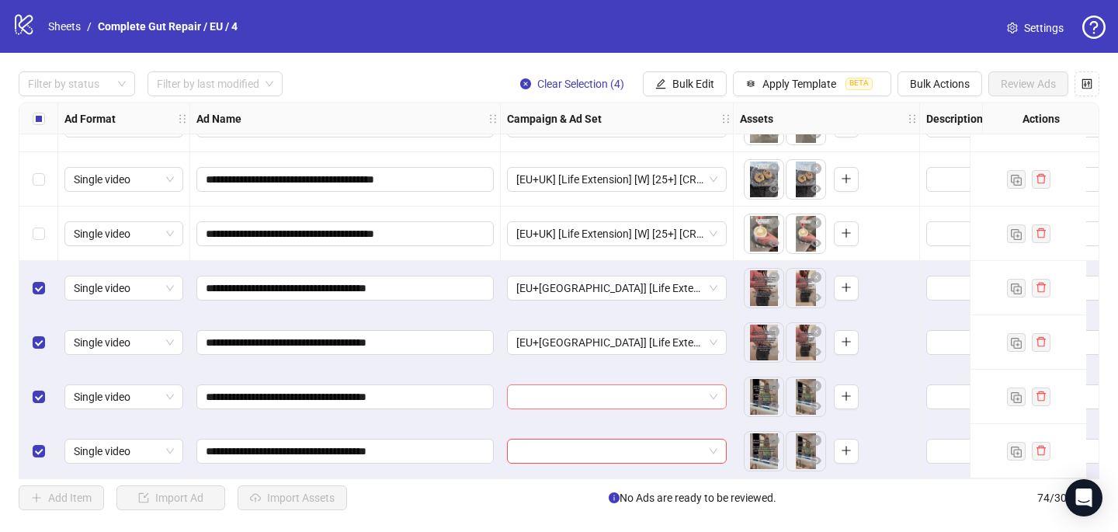
click at [542, 401] on input "search" at bounding box center [609, 396] width 187 height 23
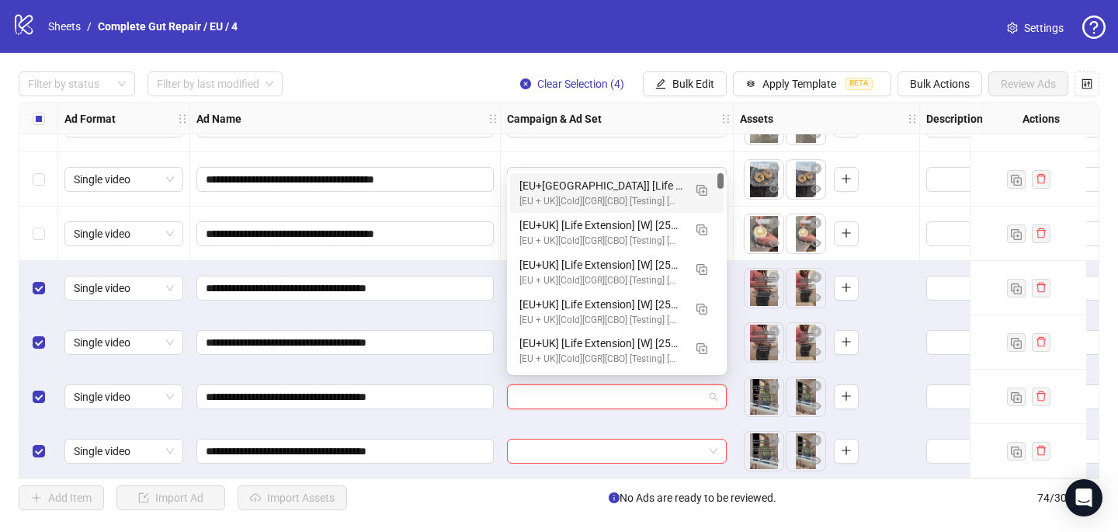
click at [562, 188] on div "[EU+UK] [Life Extension] [W] [25+] [CRE: Q3-08-AUG-2025-HM83_UnComfort-CGR/PCP-…" at bounding box center [601, 185] width 164 height 17
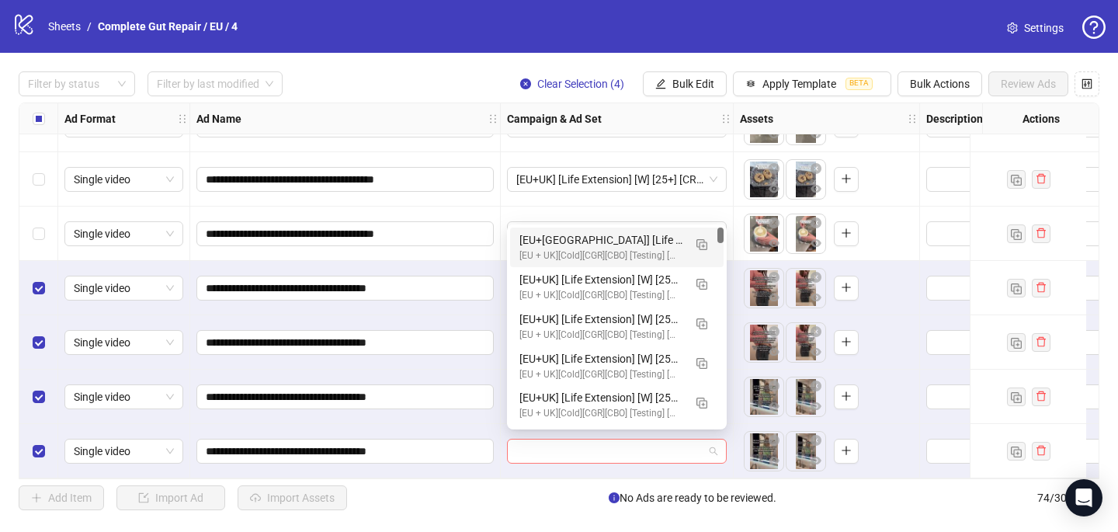
click at [515, 446] on div at bounding box center [617, 451] width 220 height 25
click at [595, 235] on div "[EU+UK] [Life Extension] [W] [25+] [CRE: Q3-08-AUG-2025-HM83_UnComfort-CGR/PCP-…" at bounding box center [601, 239] width 164 height 17
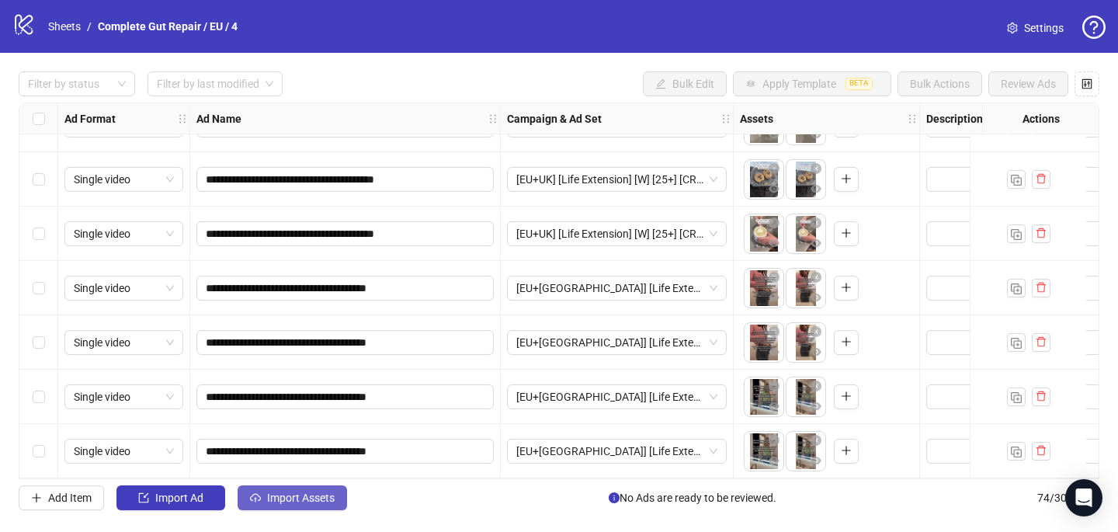
click at [288, 487] on button "Import Assets" at bounding box center [292, 497] width 109 height 25
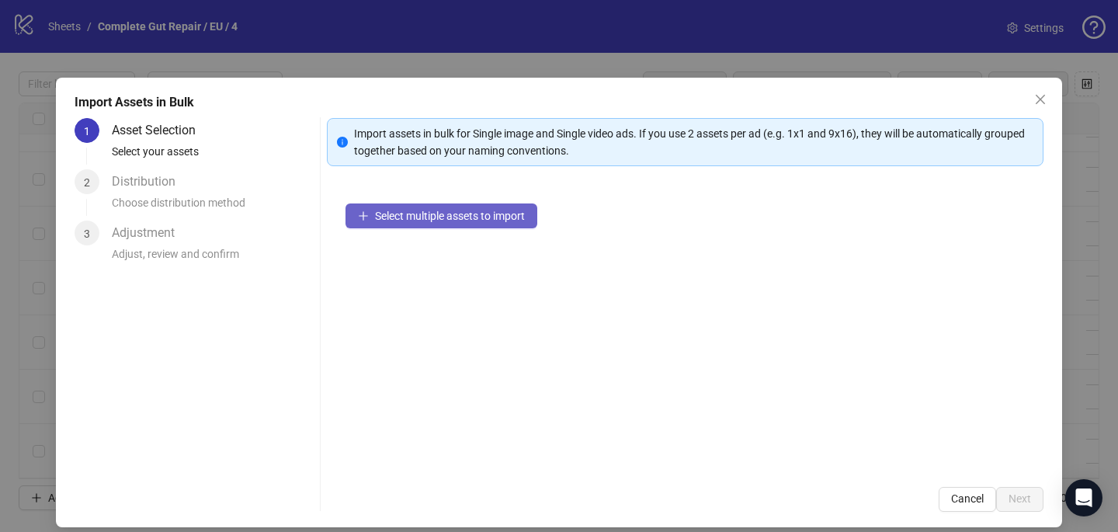
click at [441, 214] on span "Select multiple assets to import" at bounding box center [450, 216] width 150 height 12
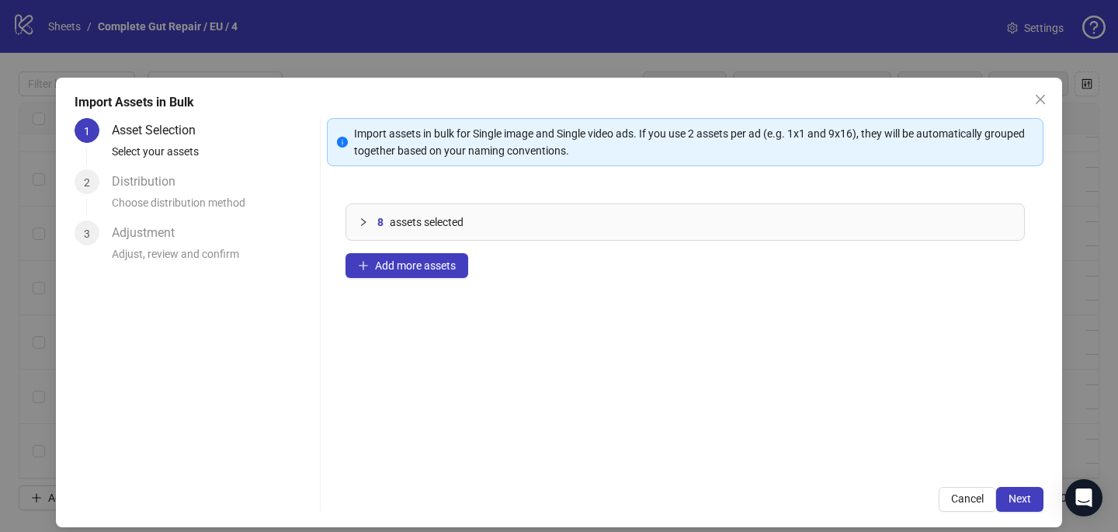
scroll to position [13, 0]
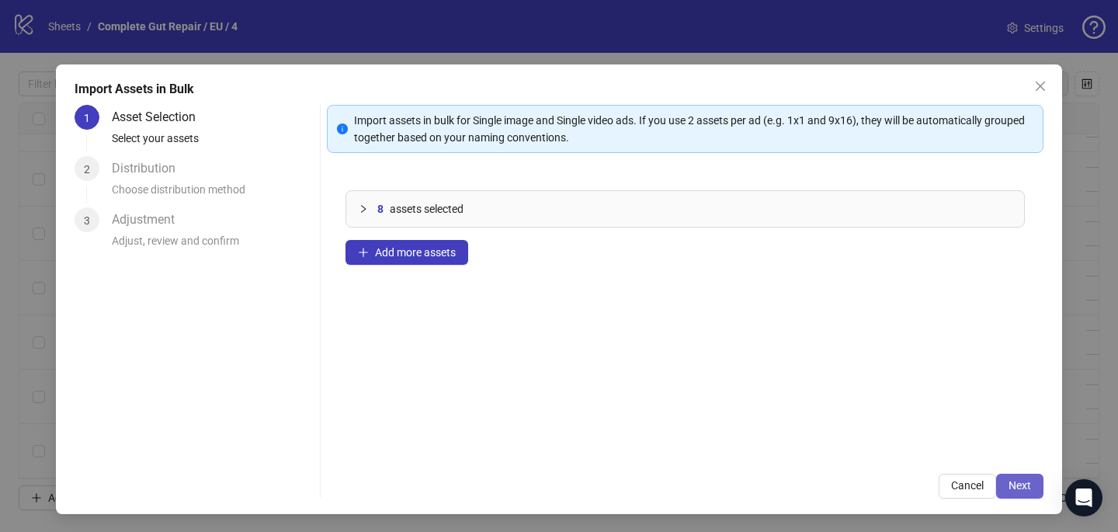
click at [1010, 491] on span "Next" at bounding box center [1019, 485] width 23 height 12
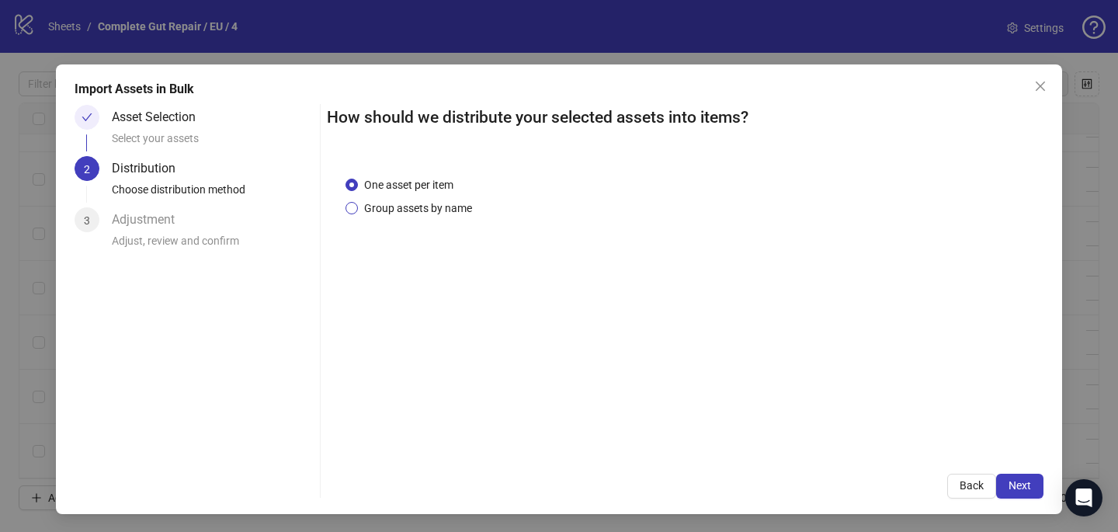
click at [463, 206] on span "Group assets by name" at bounding box center [418, 207] width 120 height 17
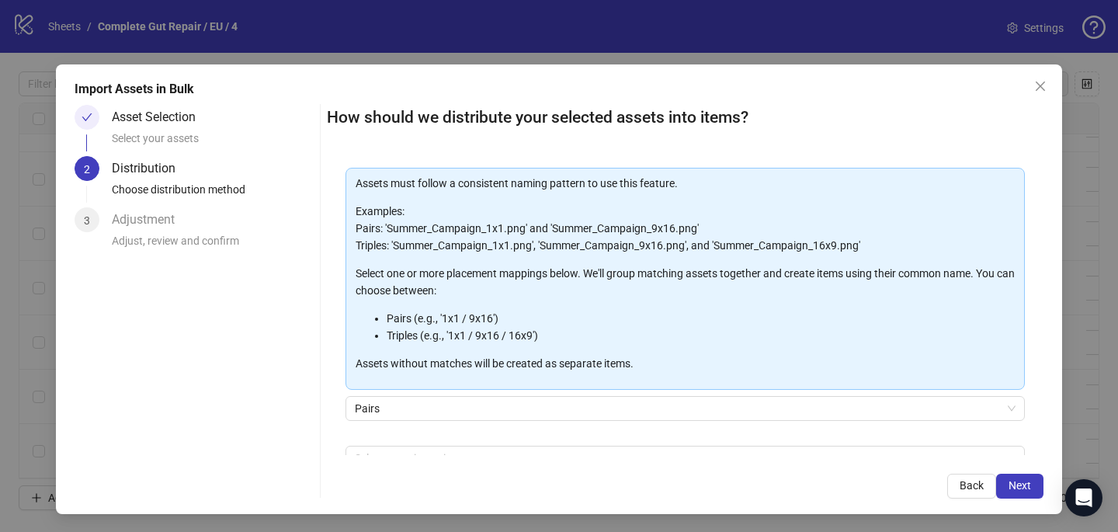
scroll to position [102, 0]
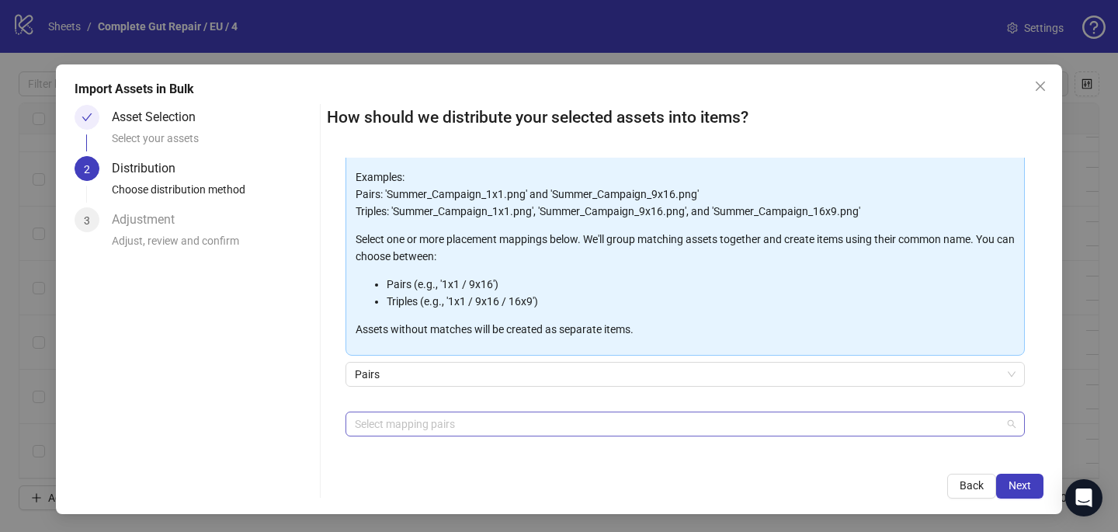
click at [460, 429] on div at bounding box center [677, 424] width 657 height 22
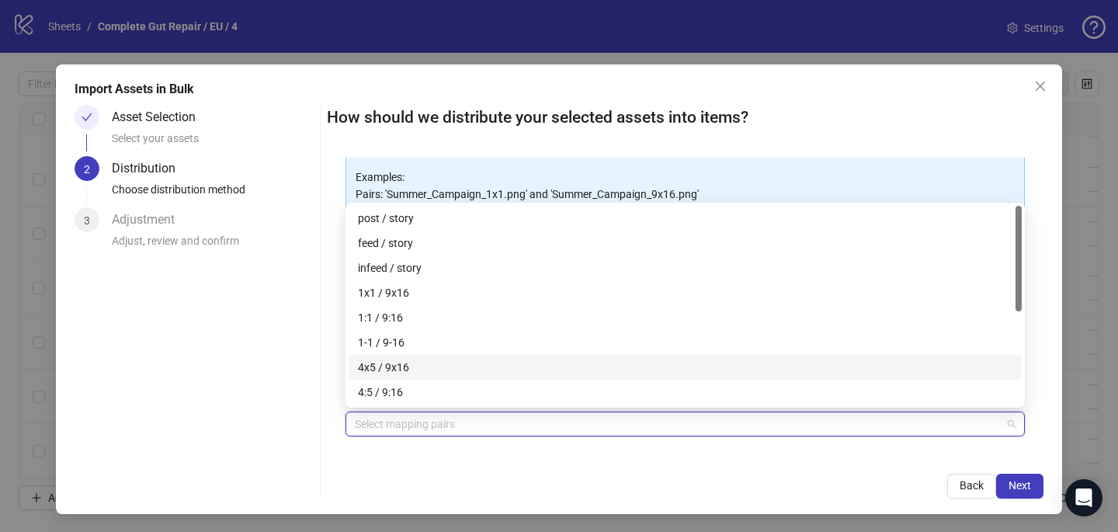
click at [460, 360] on div "4x5 / 9x16" at bounding box center [685, 367] width 654 height 17
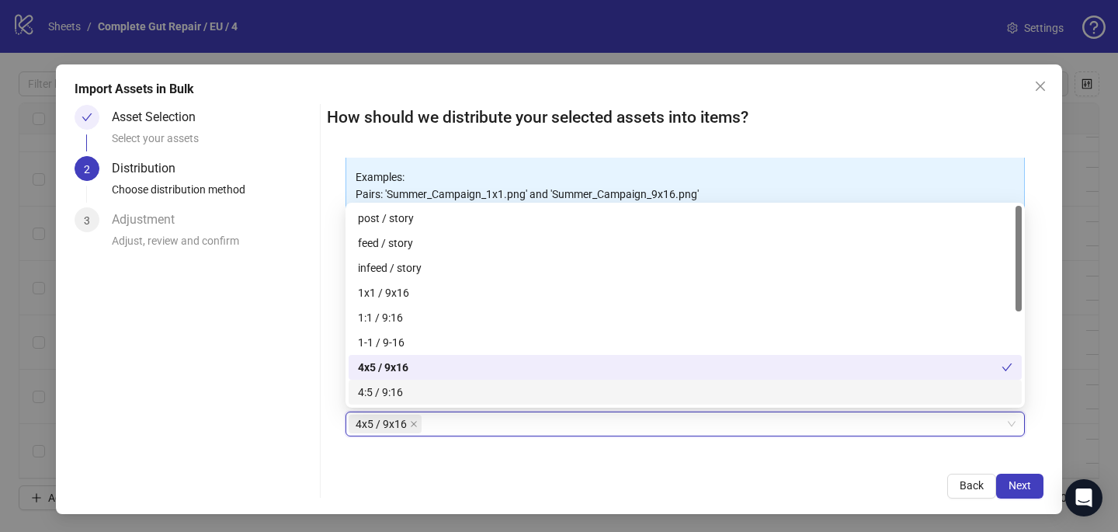
click at [508, 498] on div "Import Assets in Bulk Asset Selection Select your assets 2 Distribution Choose …" at bounding box center [559, 288] width 1006 height 449
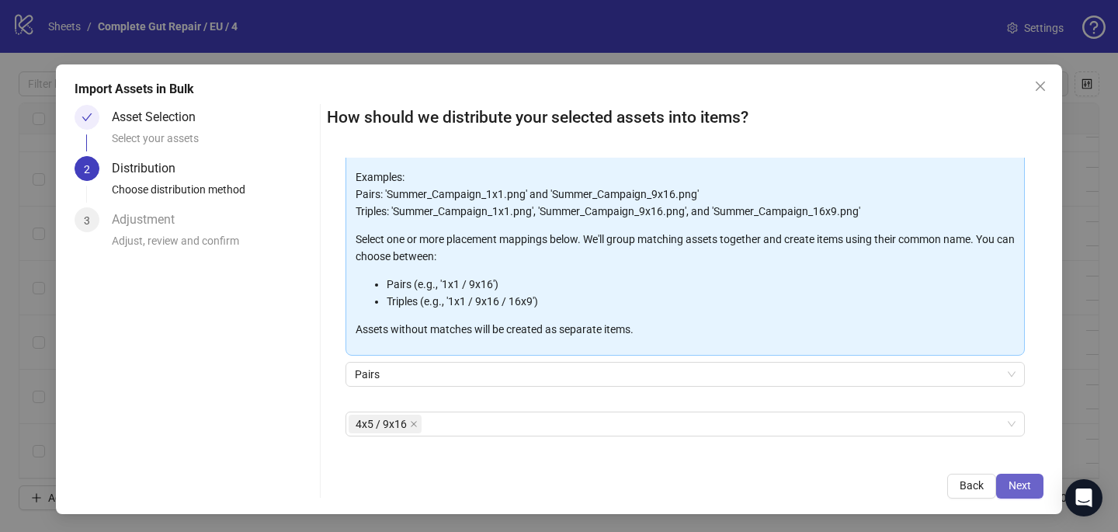
click at [1027, 483] on span "Next" at bounding box center [1019, 485] width 23 height 12
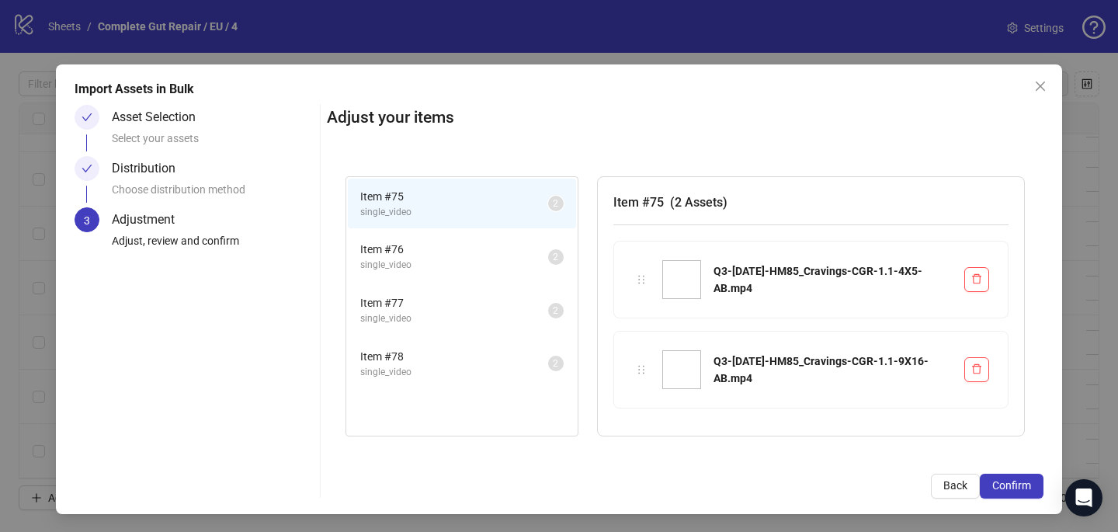
click at [1027, 483] on span "Confirm" at bounding box center [1011, 485] width 39 height 12
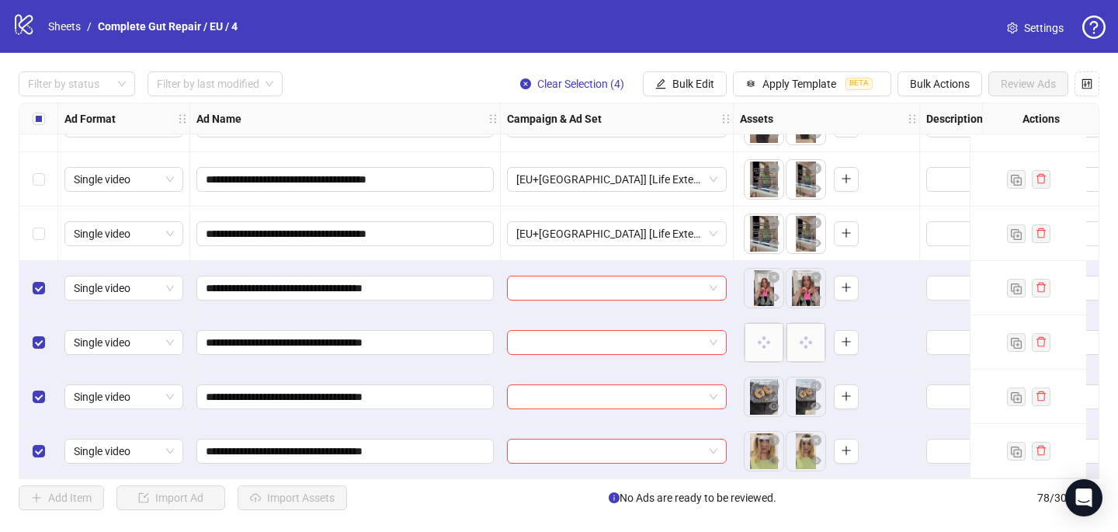
scroll to position [3900, 0]
click at [629, 281] on input "search" at bounding box center [609, 287] width 187 height 23
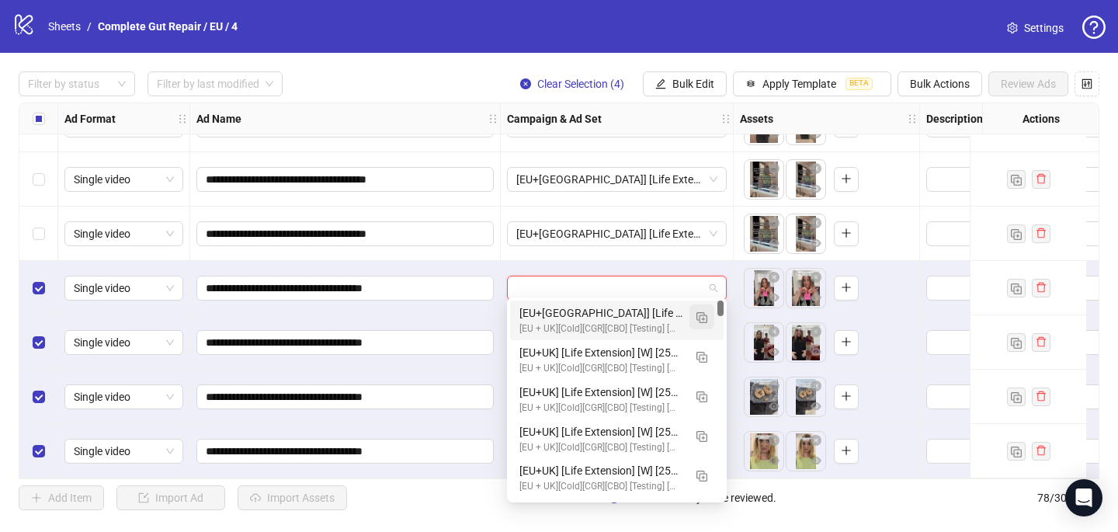
click at [706, 313] on img "button" at bounding box center [701, 317] width 11 height 11
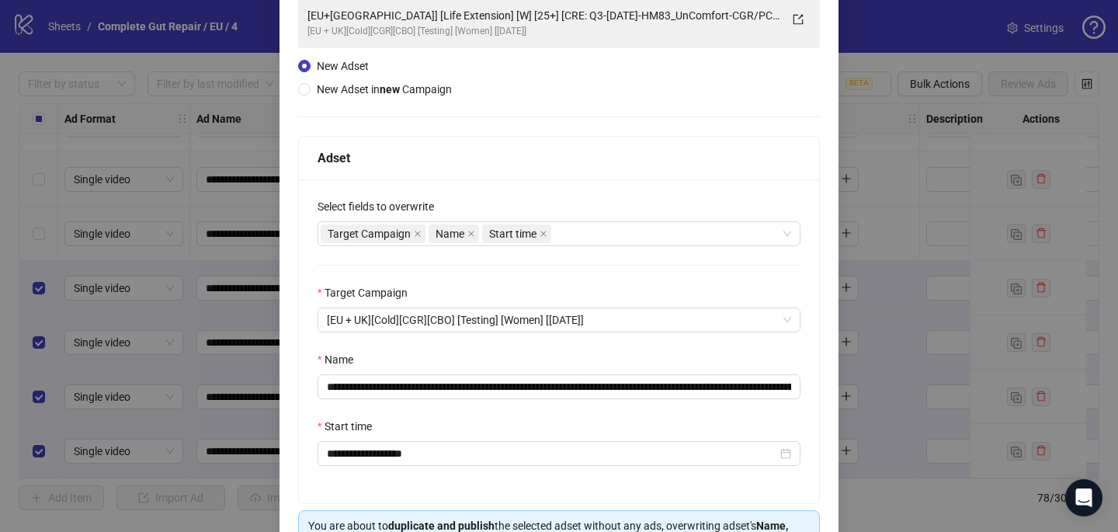
scroll to position [120, 0]
drag, startPoint x: 754, startPoint y: 387, endPoint x: 521, endPoint y: 382, distance: 232.9
click at [519, 382] on input "**********" at bounding box center [558, 387] width 483 height 25
paste input "text"
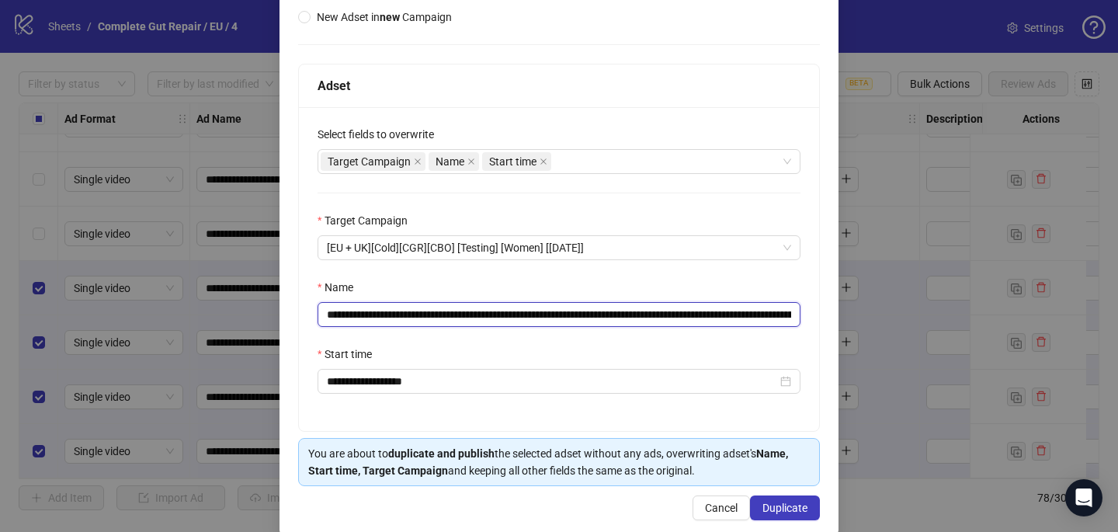
scroll to position [216, 0]
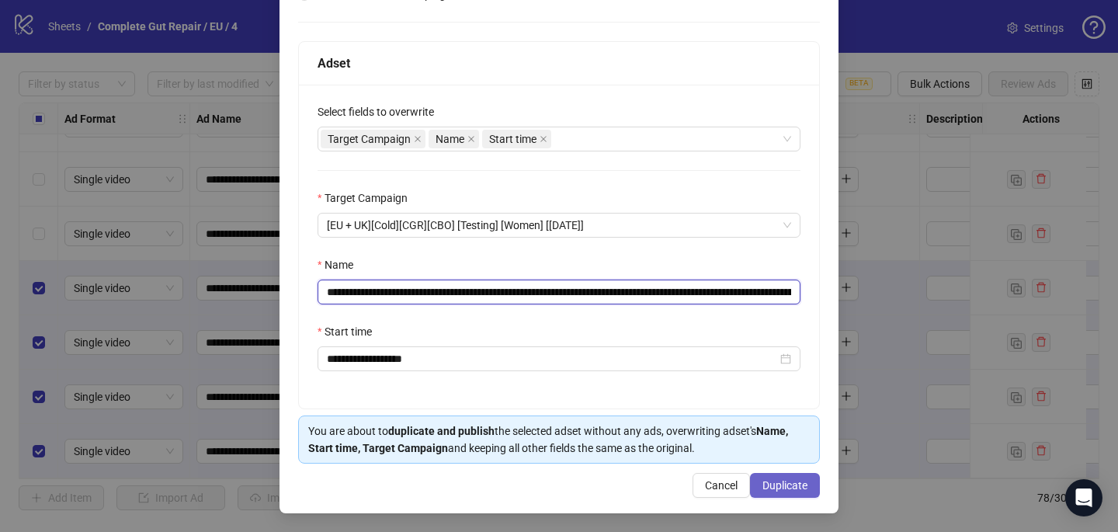
type input "**********"
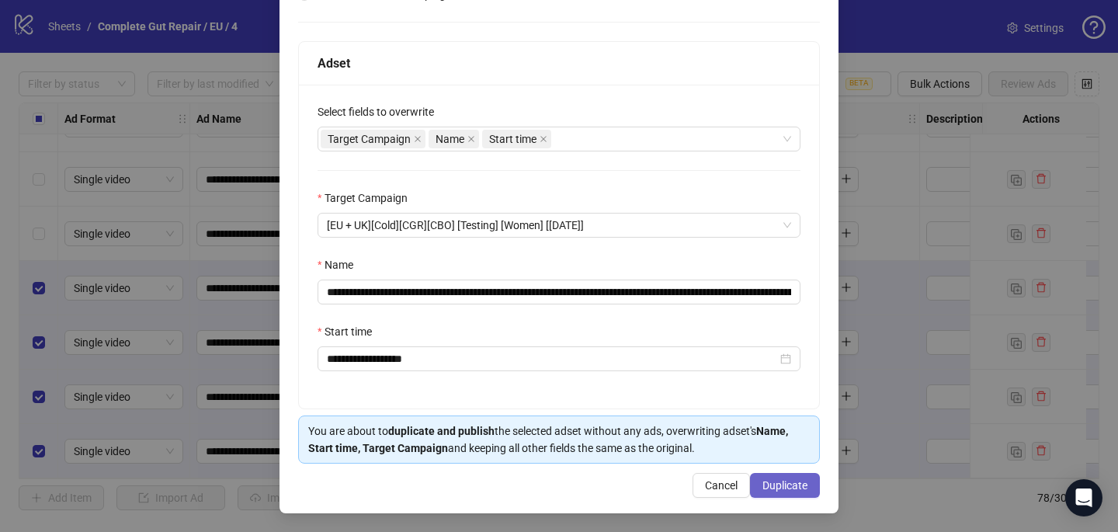
click at [779, 480] on span "Duplicate" at bounding box center [784, 485] width 45 height 12
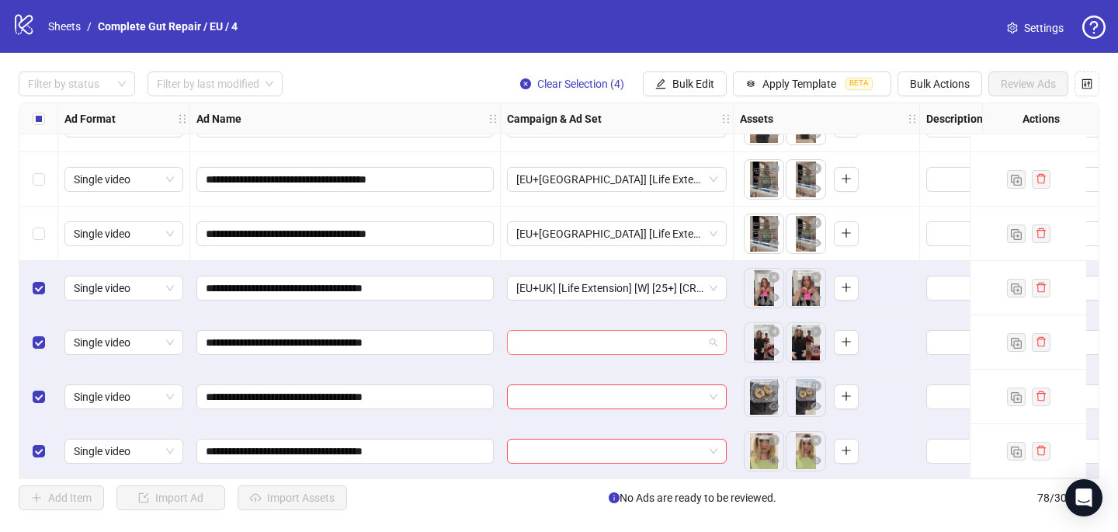
click at [566, 331] on input "search" at bounding box center [609, 342] width 187 height 23
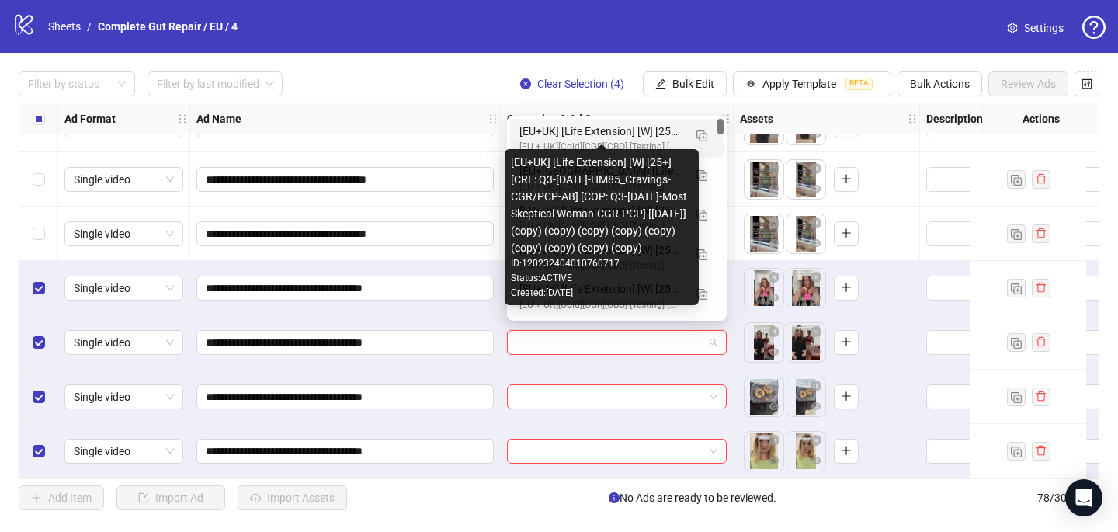
click at [591, 134] on div "[EU+UK] [Life Extension] [W] [25+] [CRE: Q3-08-AUG-2025-HM85_Cravings-CGR/PCP-A…" at bounding box center [601, 131] width 164 height 17
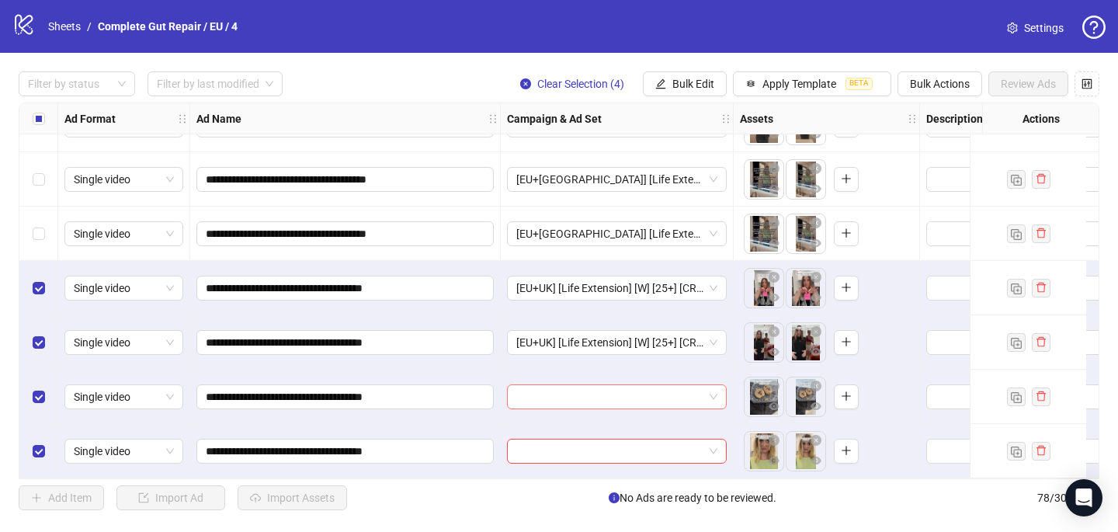
click at [551, 389] on input "search" at bounding box center [609, 396] width 187 height 23
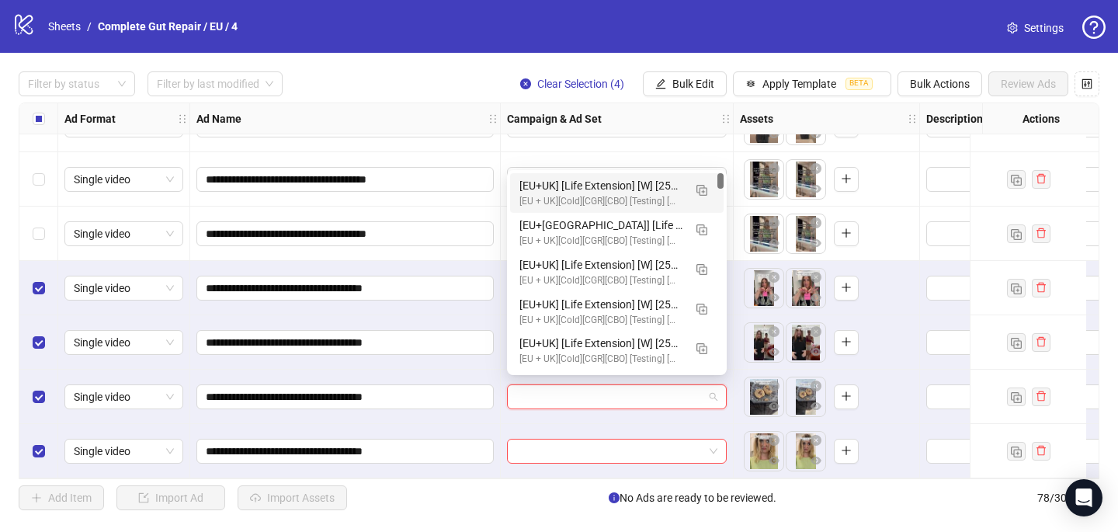
click at [626, 185] on div "[EU+UK] [Life Extension] [W] [25+] [CRE: Q3-08-AUG-2025-HM85_Cravings-CGR/PCP-A…" at bounding box center [601, 185] width 164 height 17
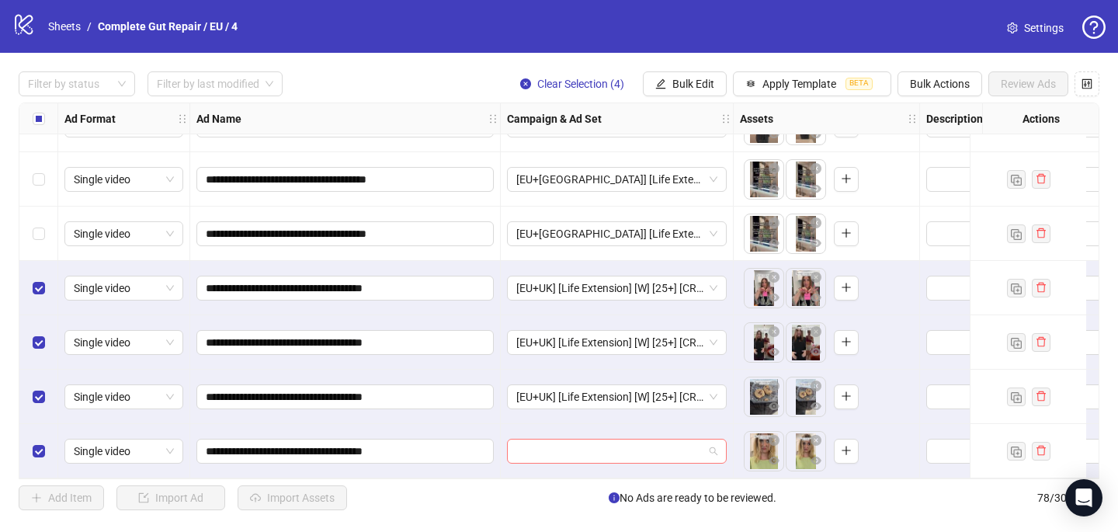
click at [523, 446] on input "search" at bounding box center [609, 450] width 187 height 23
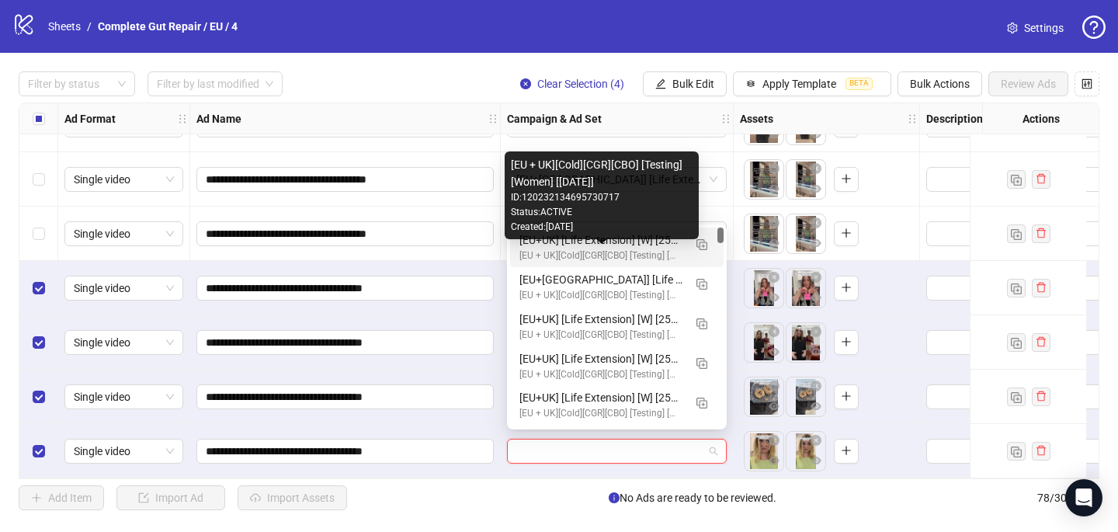
click at [595, 255] on div "[EU + UK][Cold][CGR][CBO] [Testing] [Women] [31 Aug 2025]" at bounding box center [601, 255] width 164 height 15
